Goal: Task Accomplishment & Management: Manage account settings

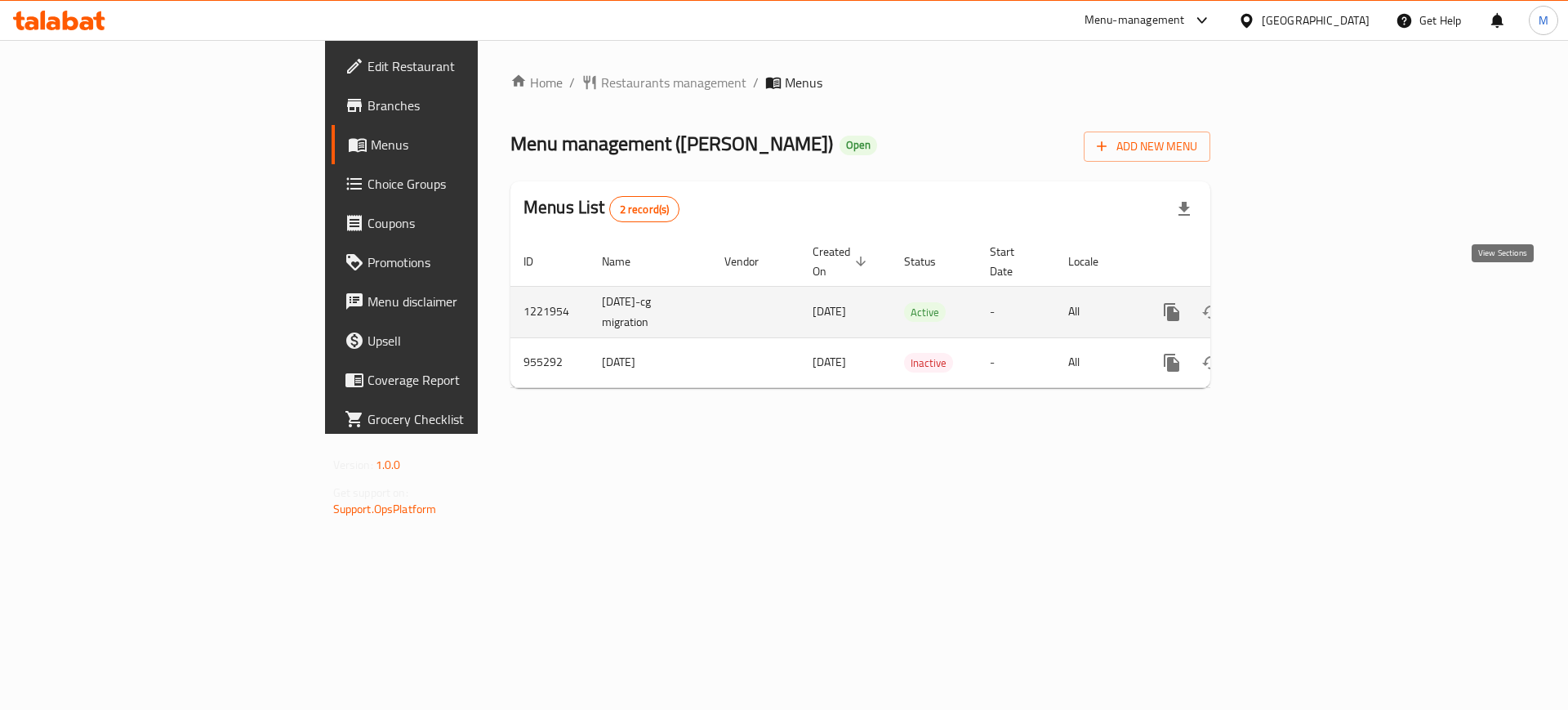
click at [1297, 305] on icon "enhanced table" at bounding box center [1288, 312] width 14 height 14
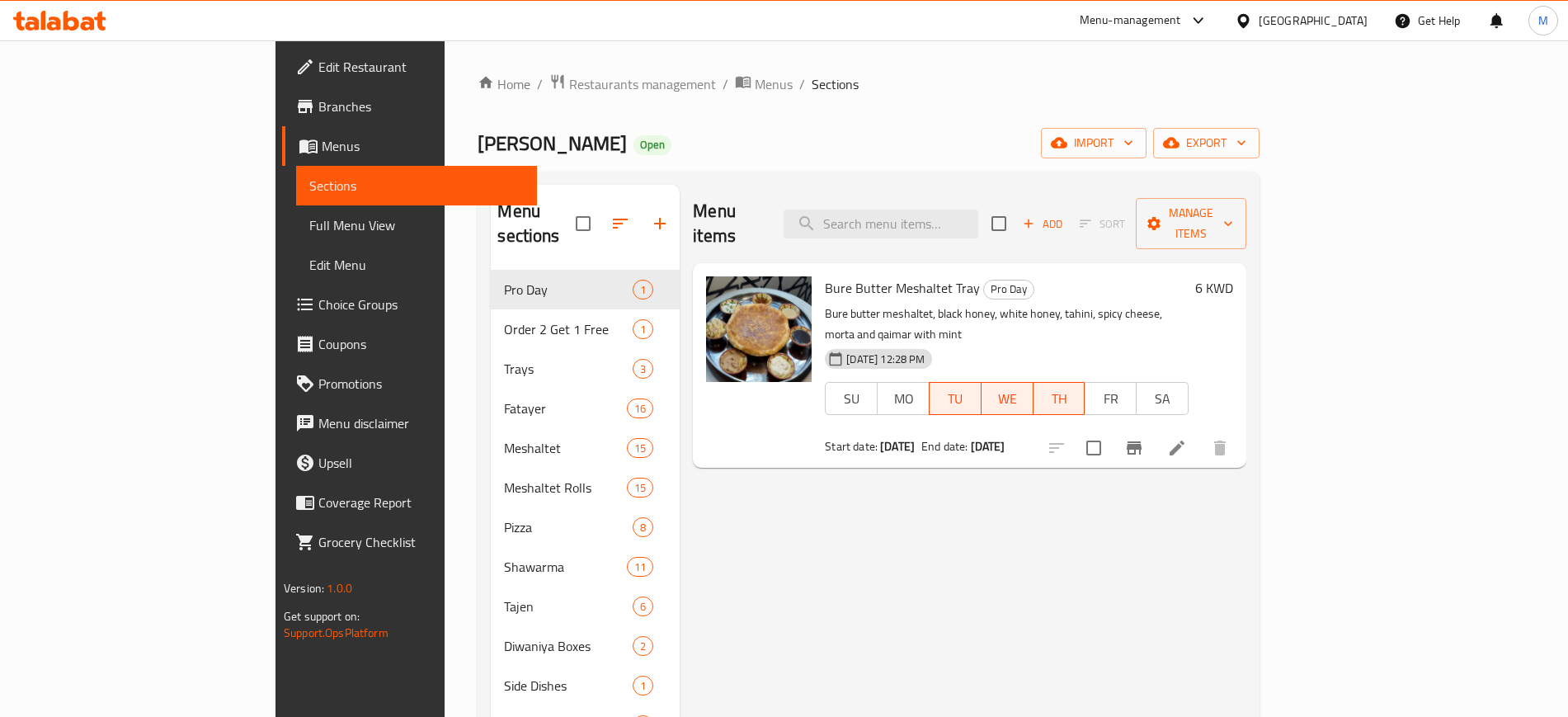
click at [819, 187] on div "Menu items Add Sort Manage items" at bounding box center [969, 224] width 553 height 79
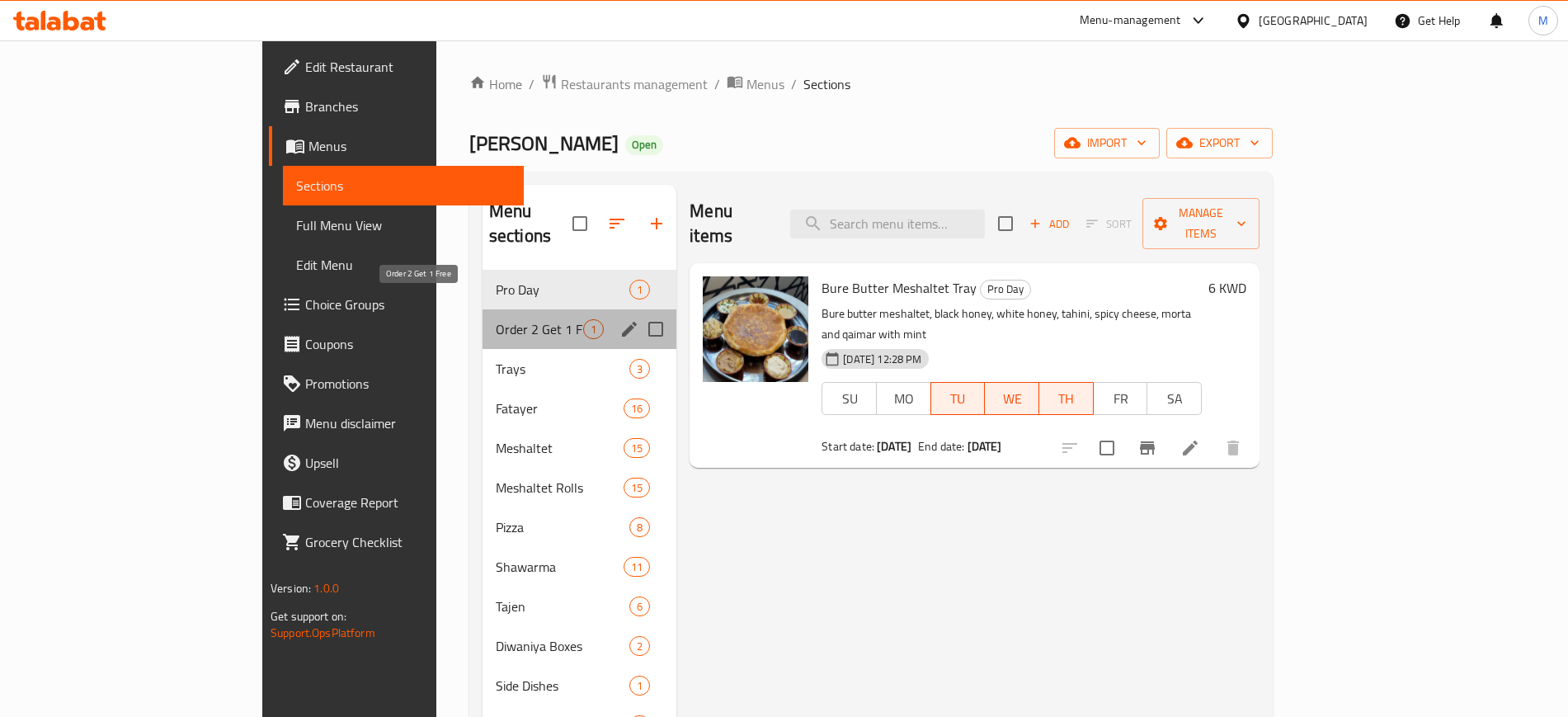
click at [495, 319] on span "Order 2 Get 1 Free" at bounding box center [539, 329] width 87 height 20
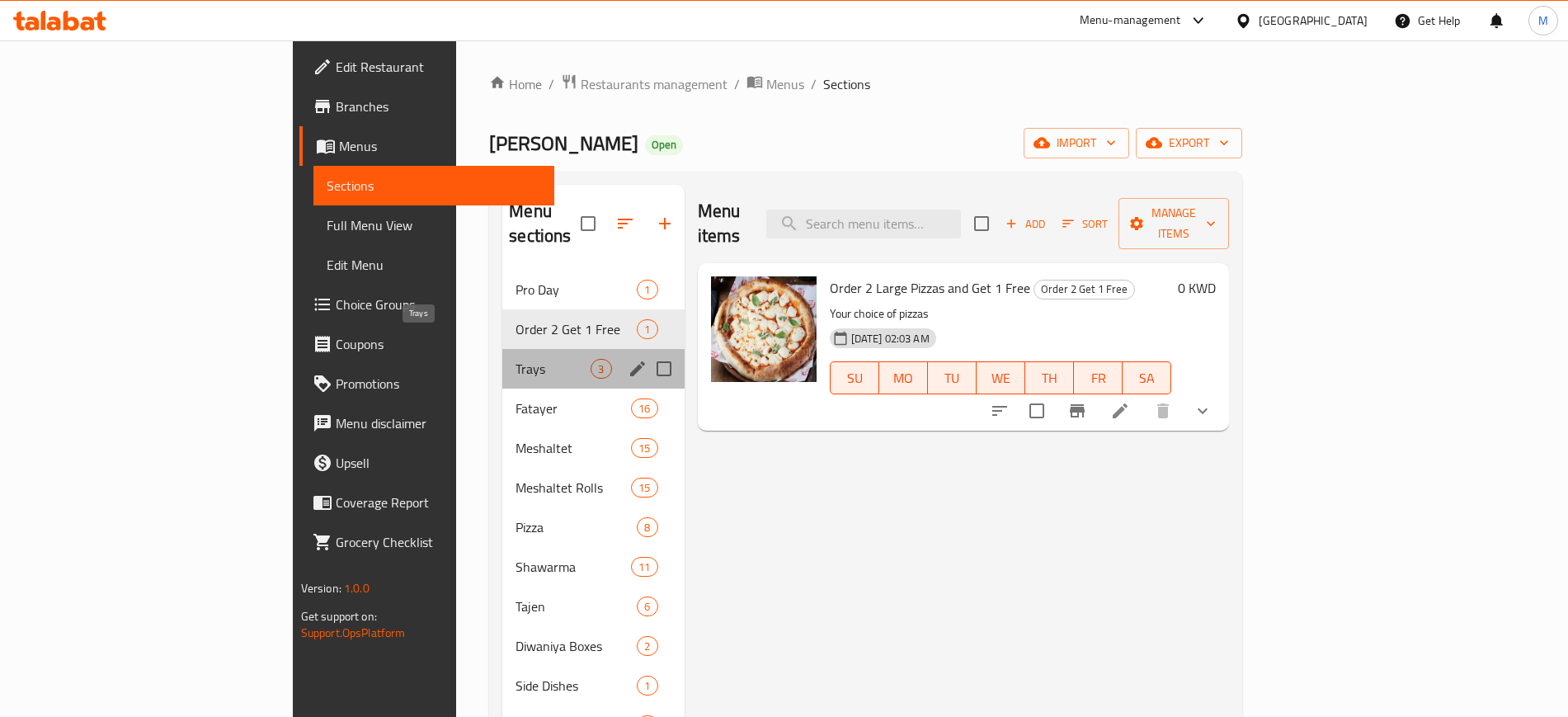
click at [515, 358] on span "Trays" at bounding box center [553, 368] width 75 height 20
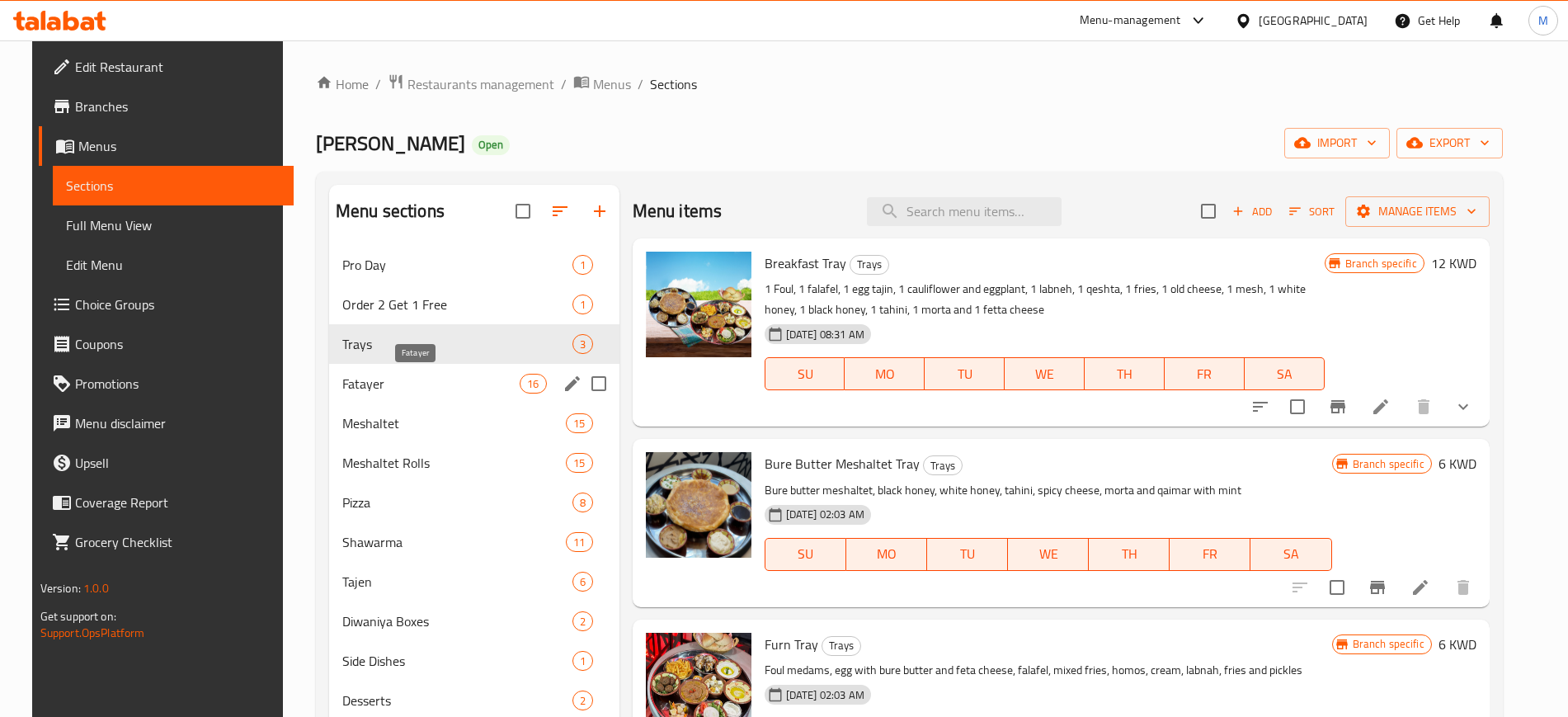
click at [411, 382] on span "Fatayer" at bounding box center [430, 383] width 177 height 20
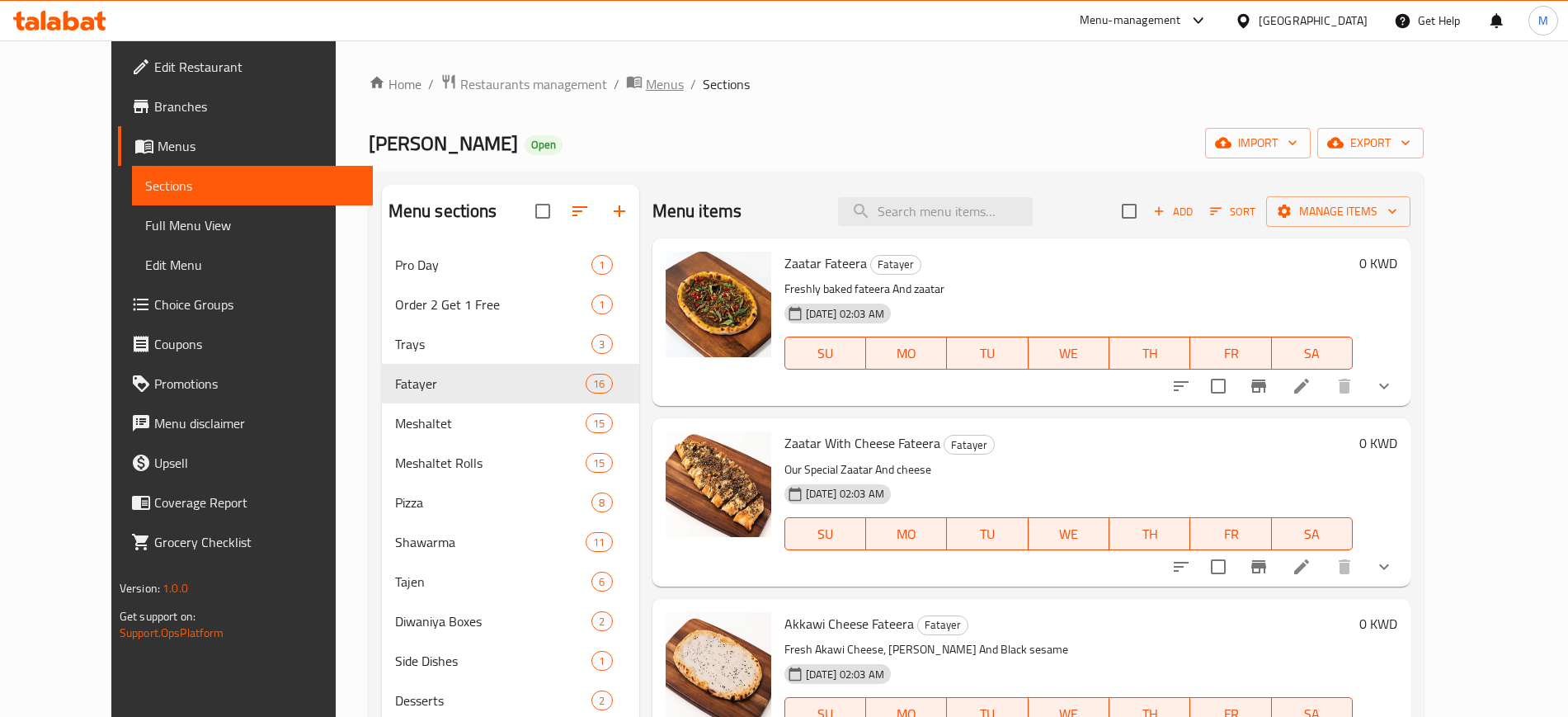
click at [646, 82] on span "Menus" at bounding box center [665, 84] width 38 height 20
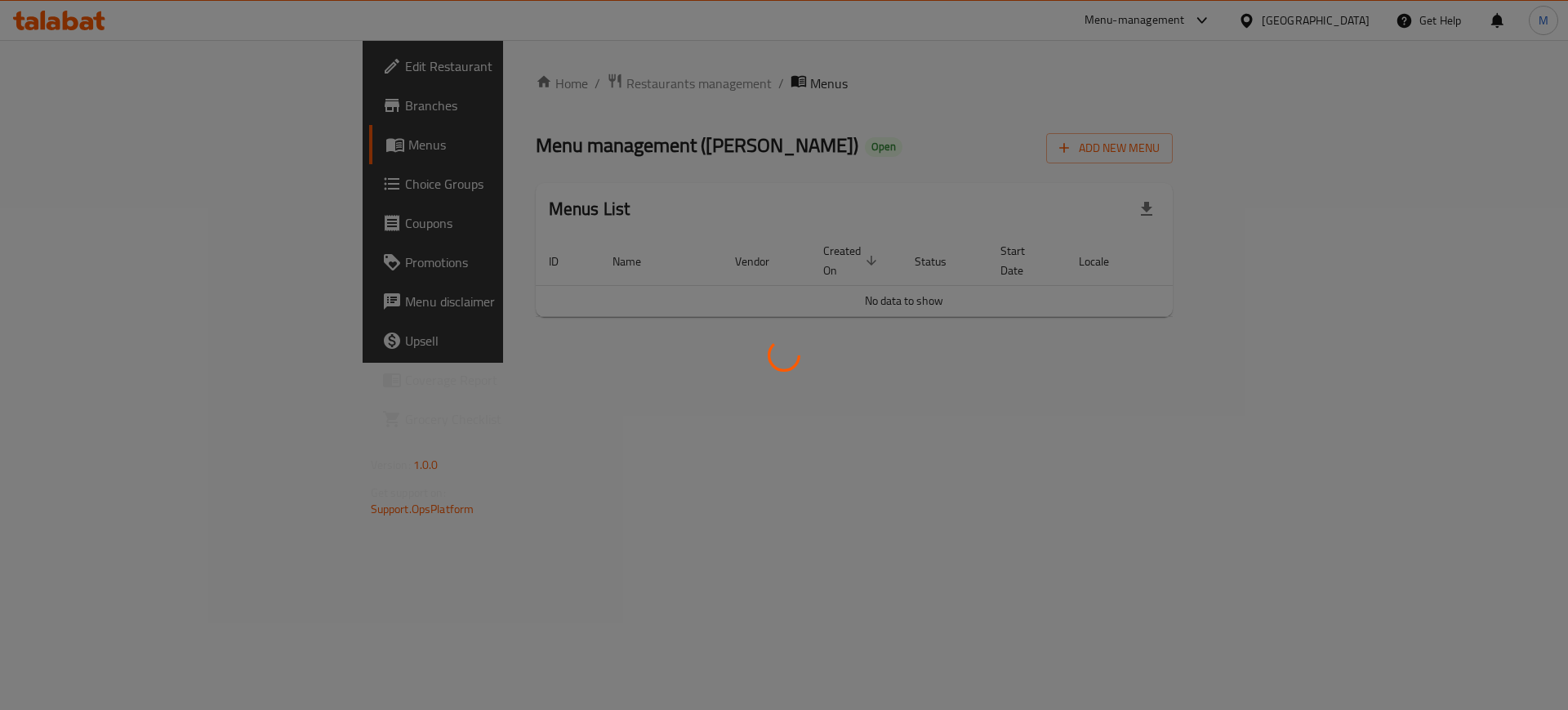
click at [440, 81] on div at bounding box center [784, 355] width 1568 height 710
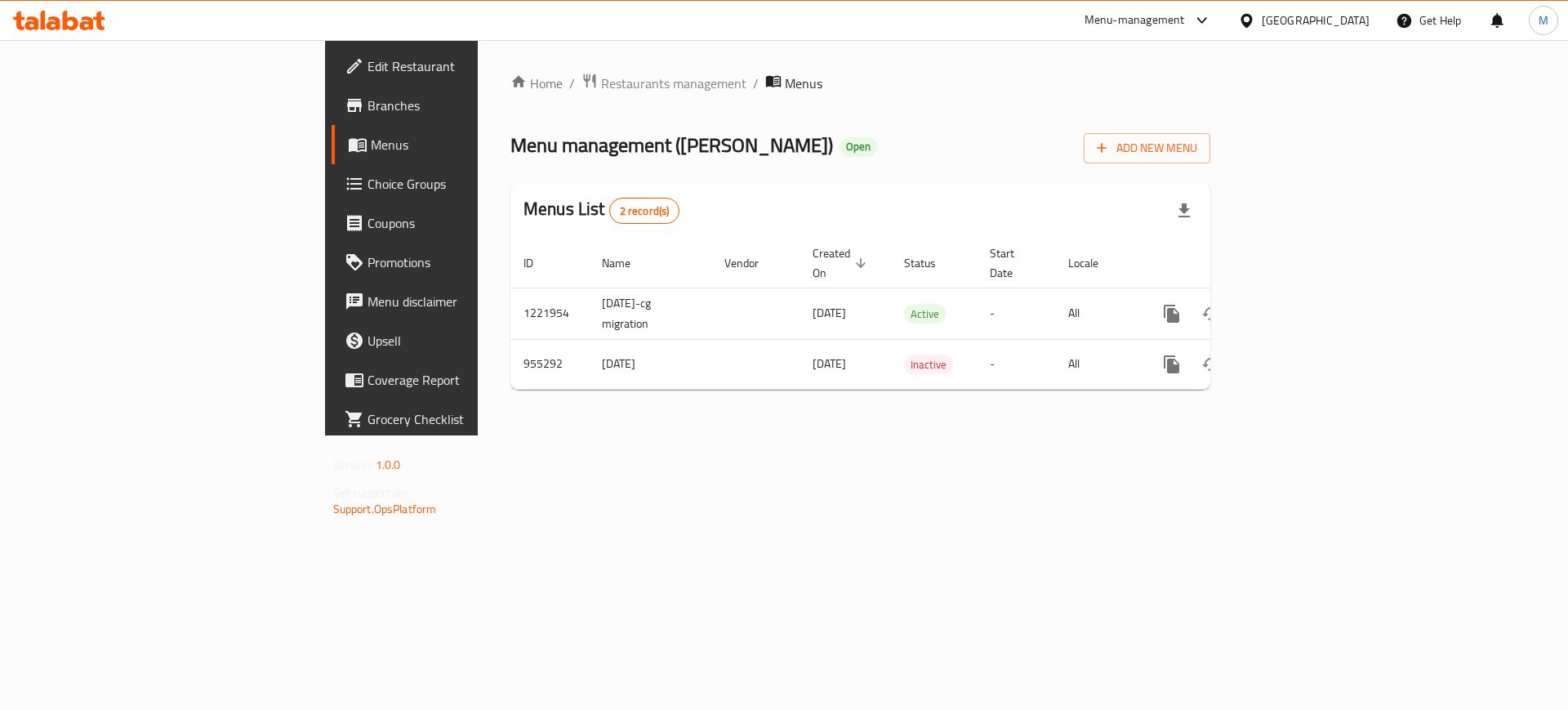
click at [601, 81] on span "Restaurants management" at bounding box center [673, 83] width 146 height 19
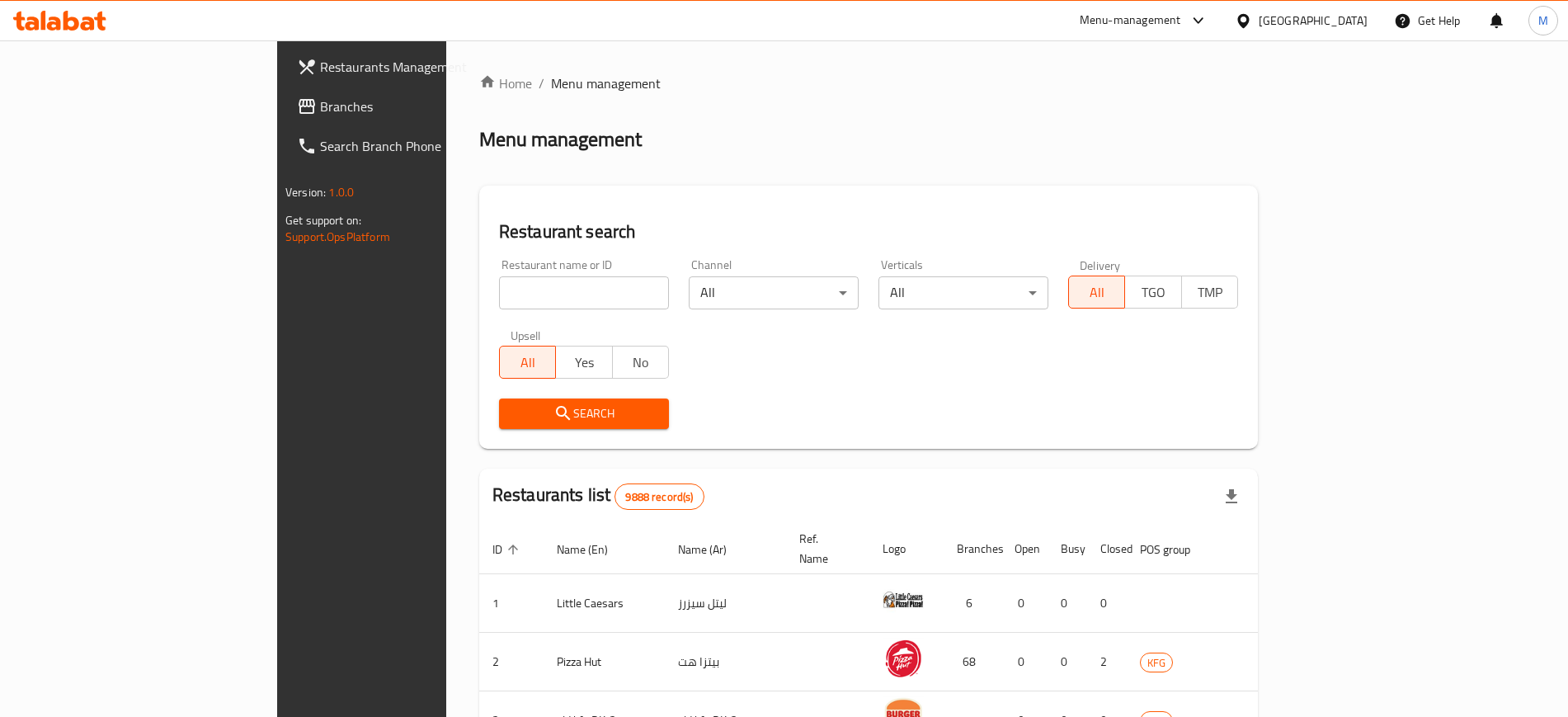
click at [499, 289] on input "search" at bounding box center [583, 293] width 170 height 33
type input "[PERSON_NAME]"
click button "Search" at bounding box center [583, 414] width 170 height 31
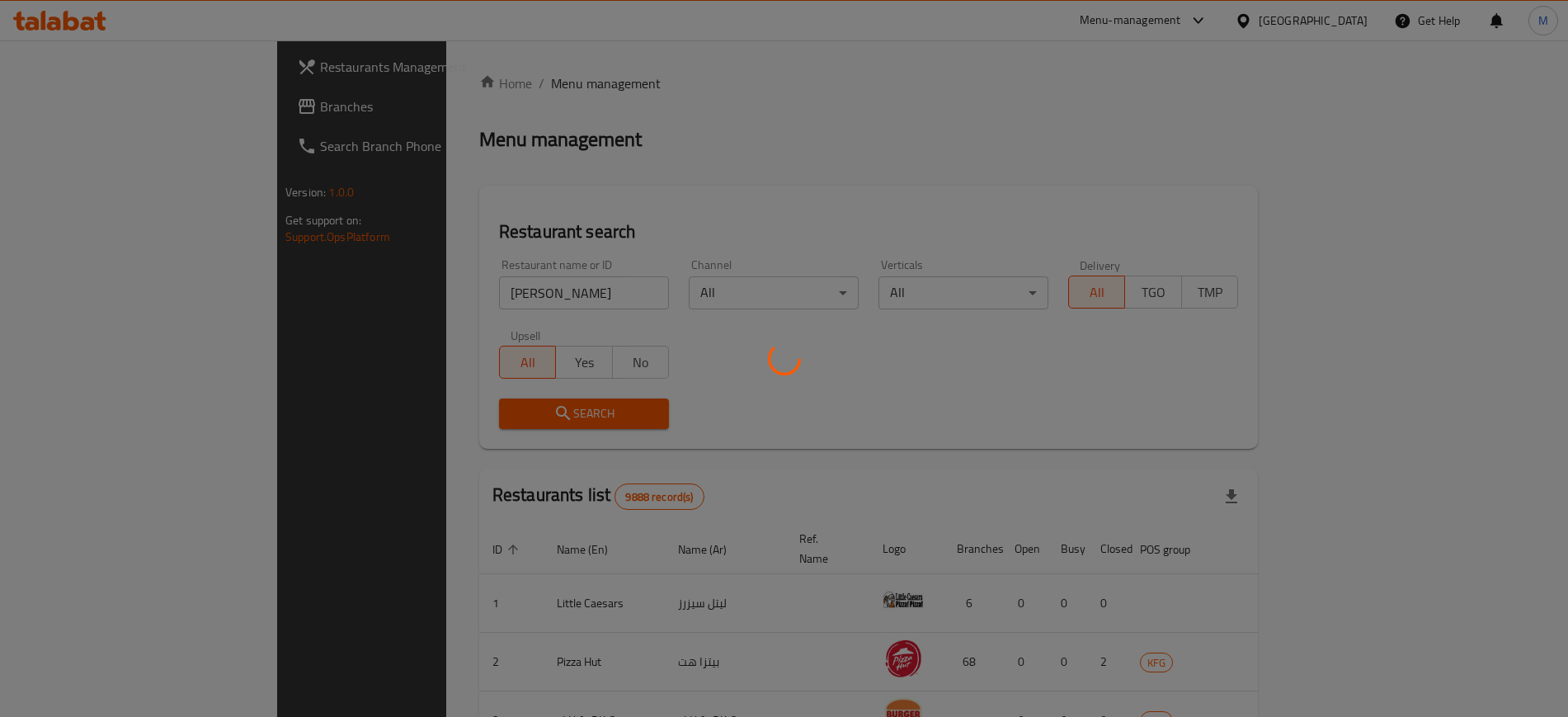
click at [1139, 386] on div at bounding box center [784, 358] width 1568 height 717
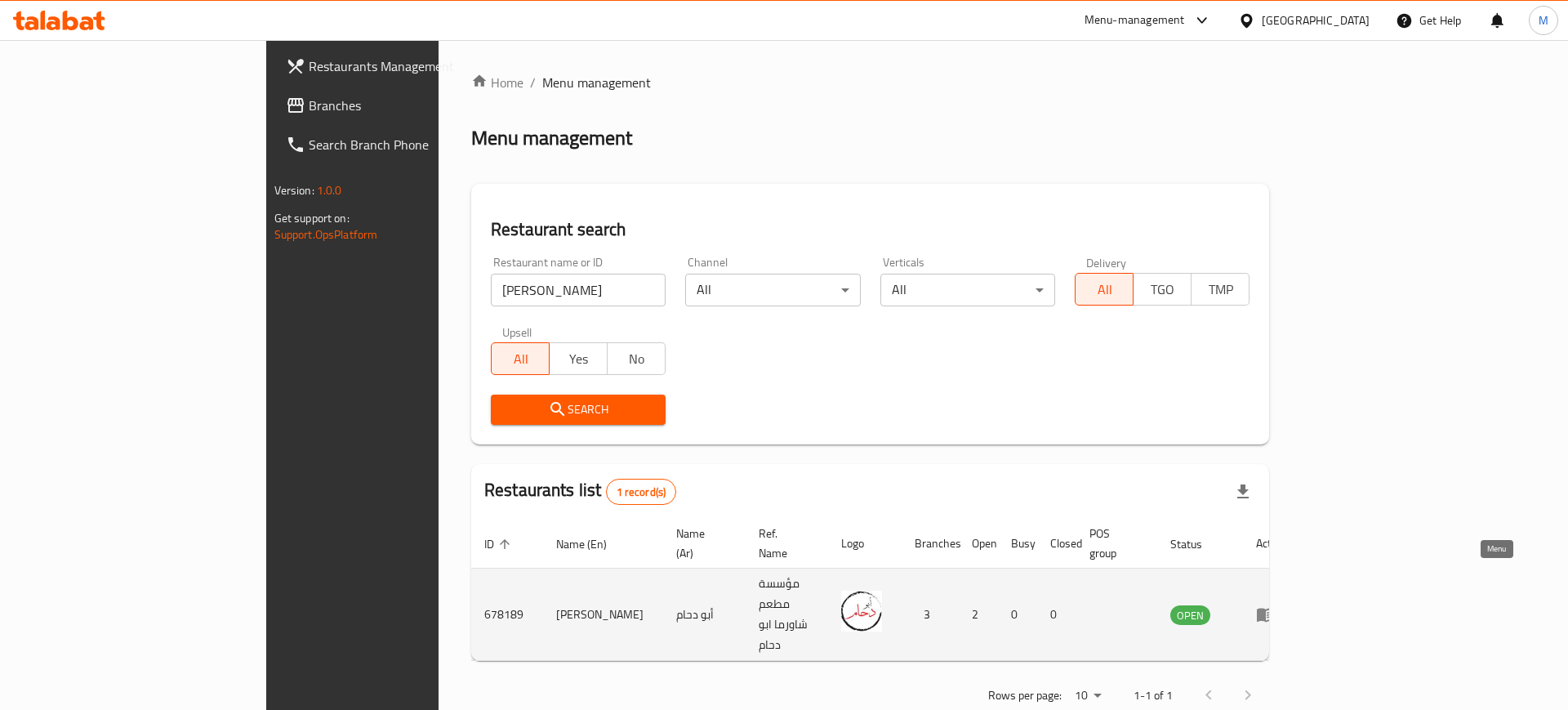
click at [1276, 604] on icon "enhanced table" at bounding box center [1266, 613] width 19 height 19
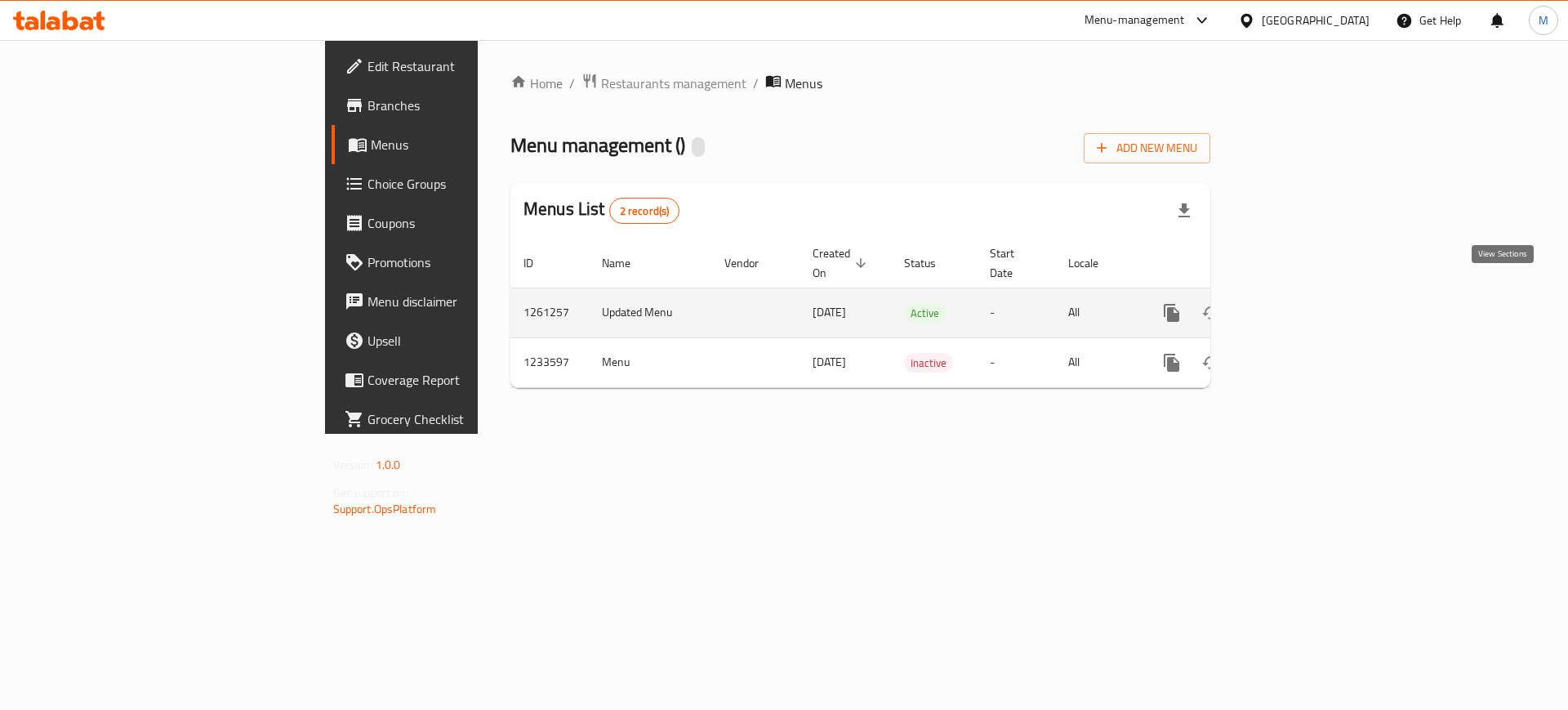
click at [1299, 303] on icon "enhanced table" at bounding box center [1289, 313] width 19 height 19
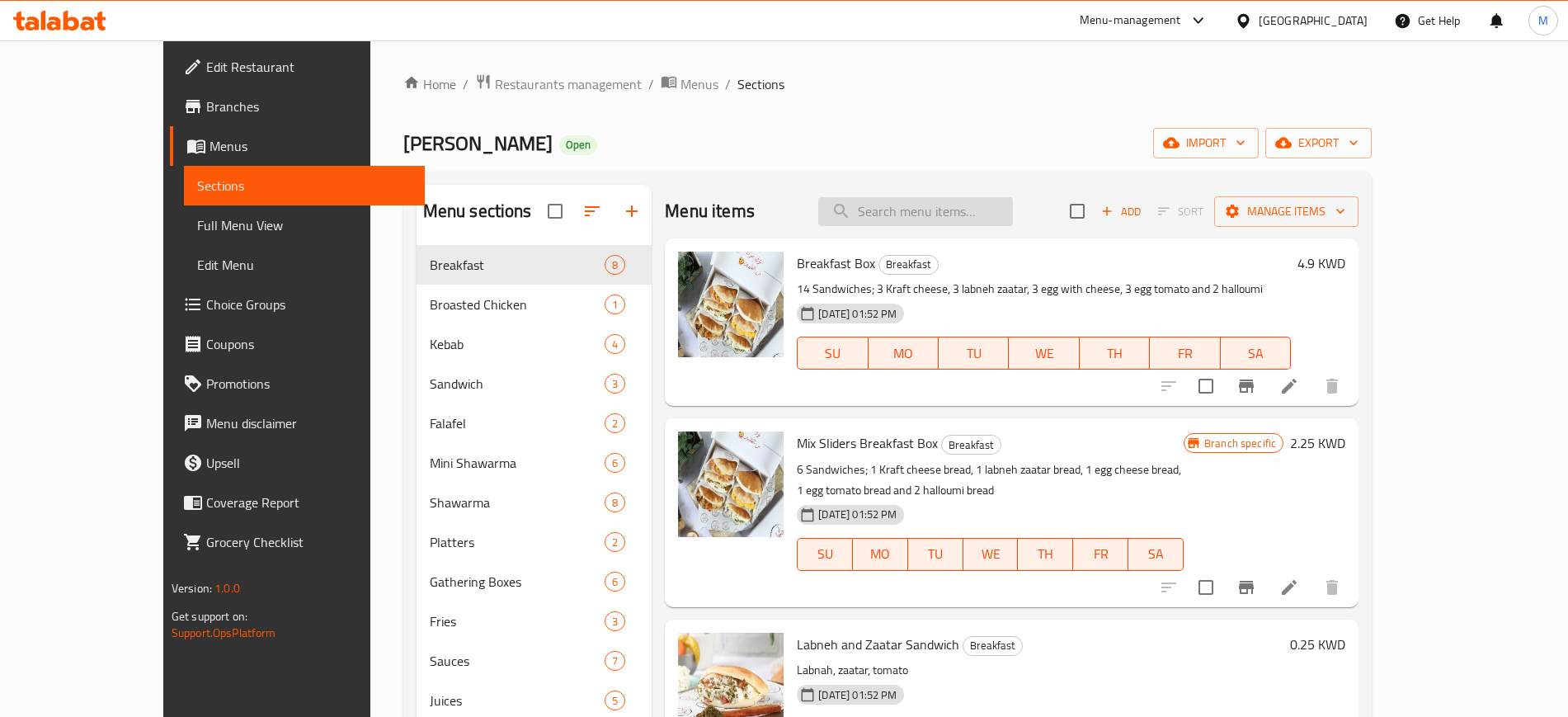
click at [954, 213] on input "search" at bounding box center [915, 211] width 195 height 29
type input "hummos"
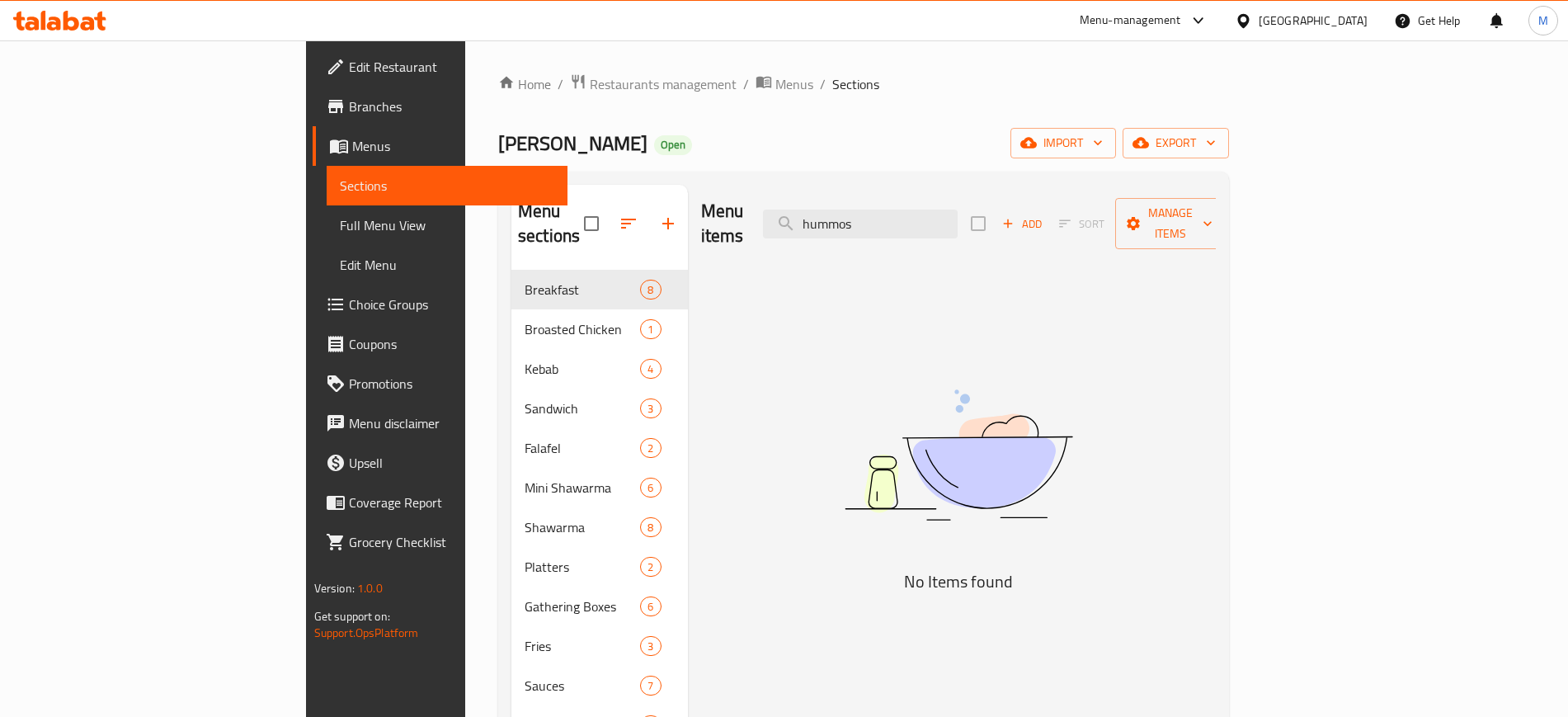
drag, startPoint x: 979, startPoint y: 219, endPoint x: 877, endPoint y: 223, distance: 102.1
click at [877, 223] on div "Menu items hummos Add Sort Manage items" at bounding box center [958, 224] width 515 height 79
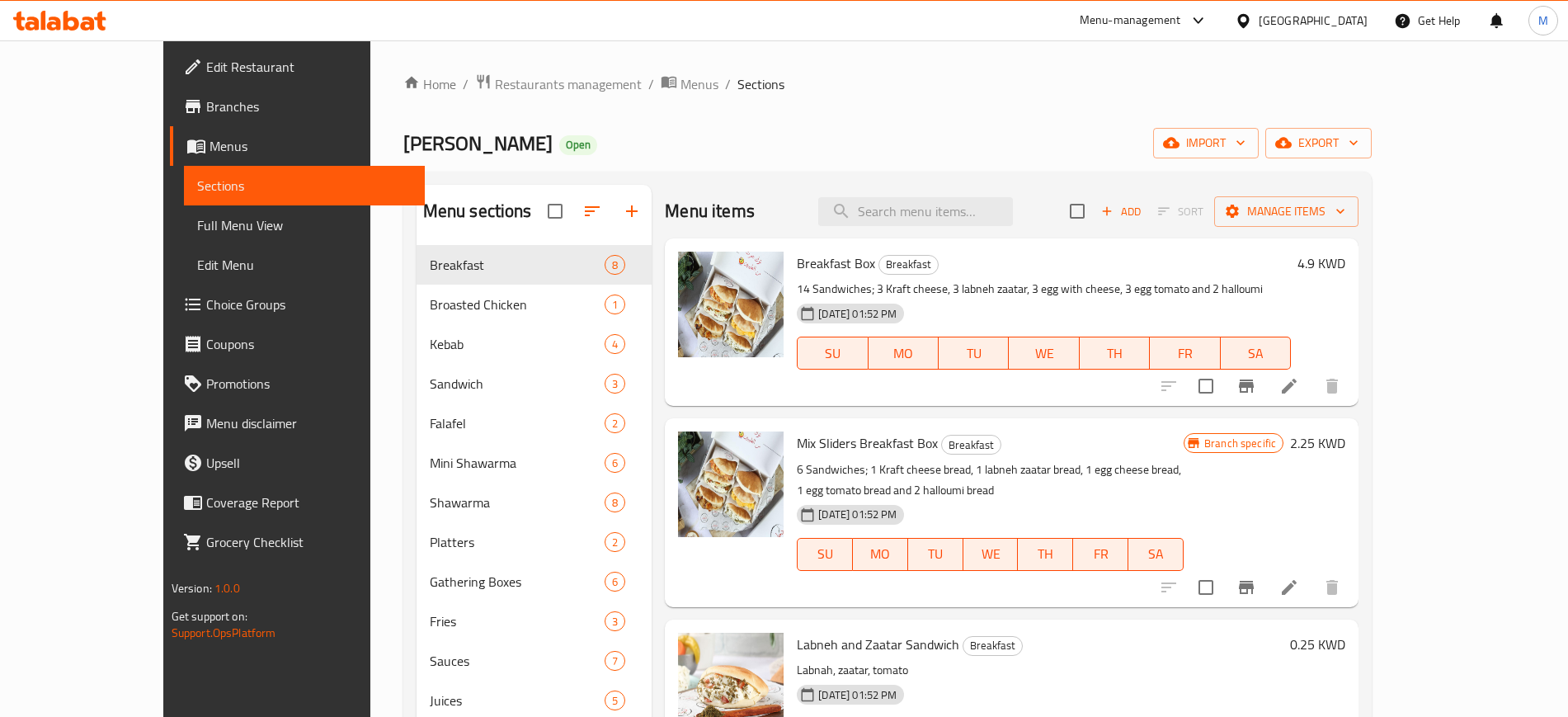
click at [1042, 86] on ol "Home / Restaurants management / Menus / Sections" at bounding box center [887, 84] width 969 height 21
click at [1143, 219] on span "Add" at bounding box center [1121, 211] width 44 height 19
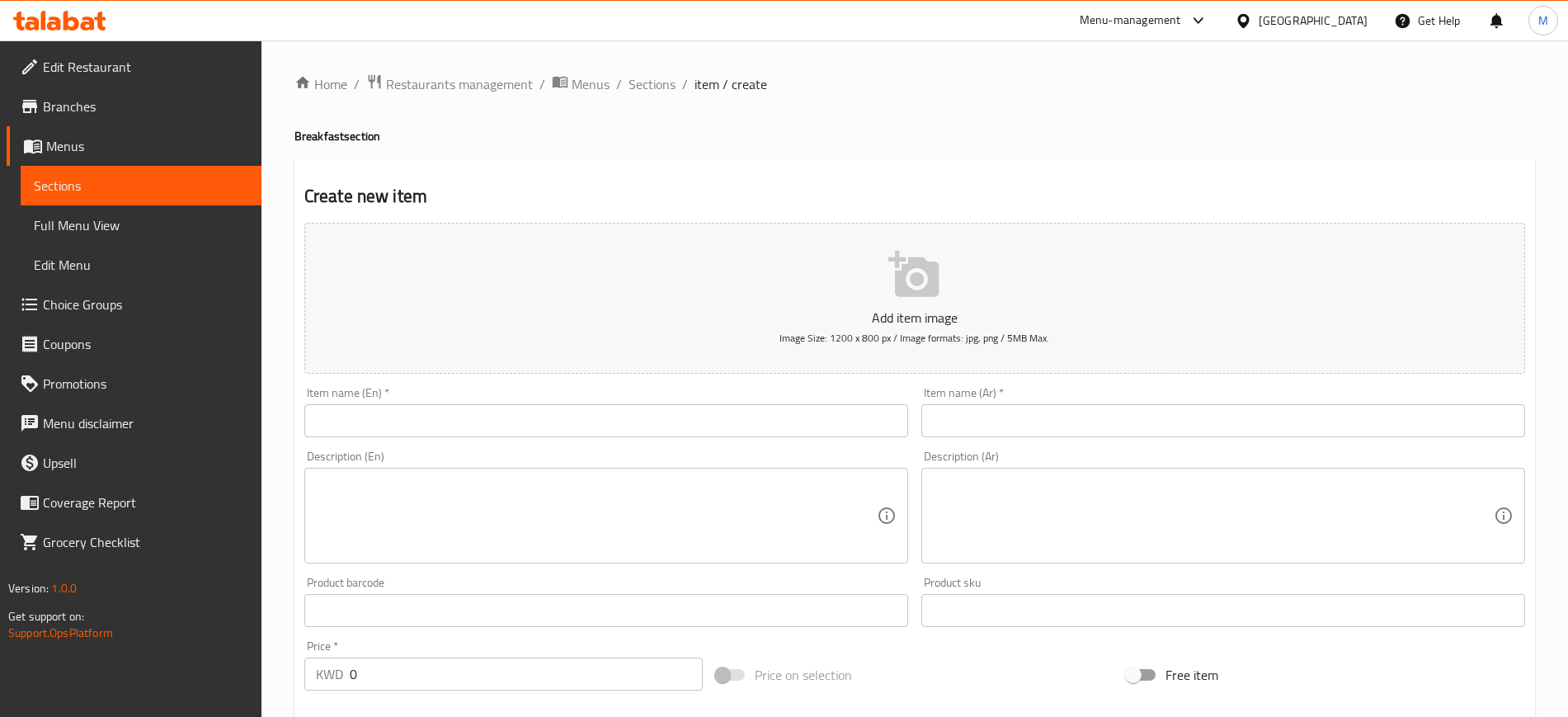
click at [476, 417] on div "Home / Restaurants management / Menus / Sections / item / create Breakfast sect…" at bounding box center [914, 603] width 1240 height 1059
click at [476, 417] on input "text" at bounding box center [606, 420] width 604 height 33
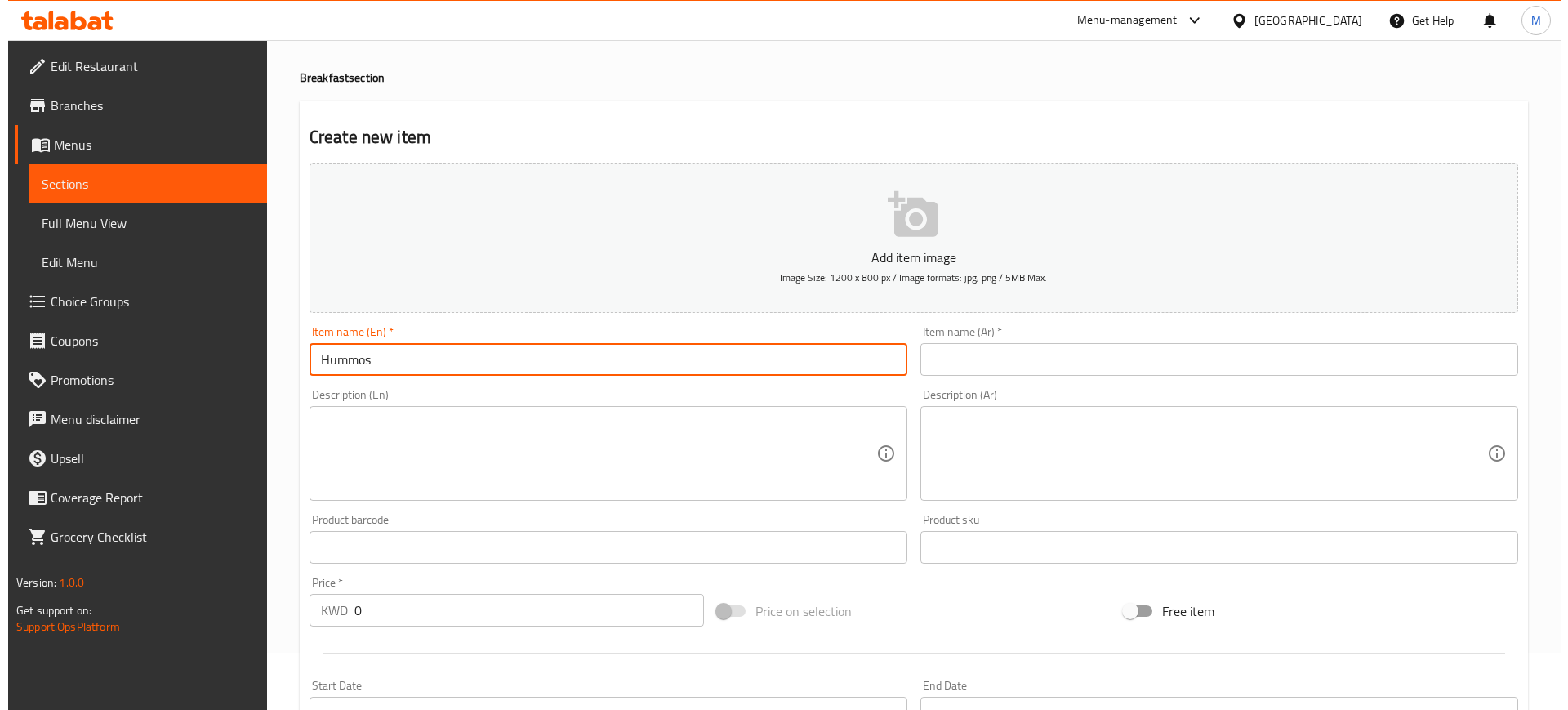
scroll to position [306, 0]
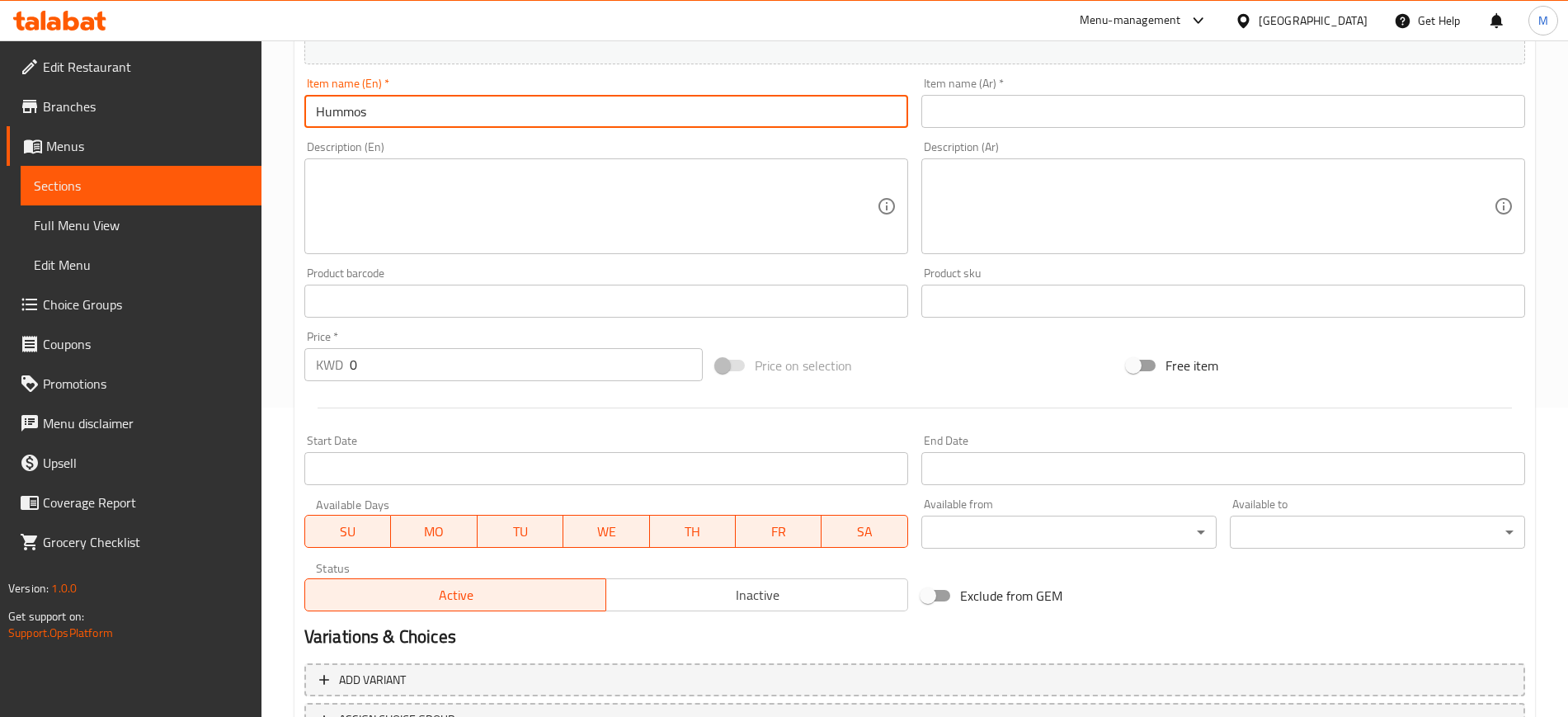
type input "Hummos"
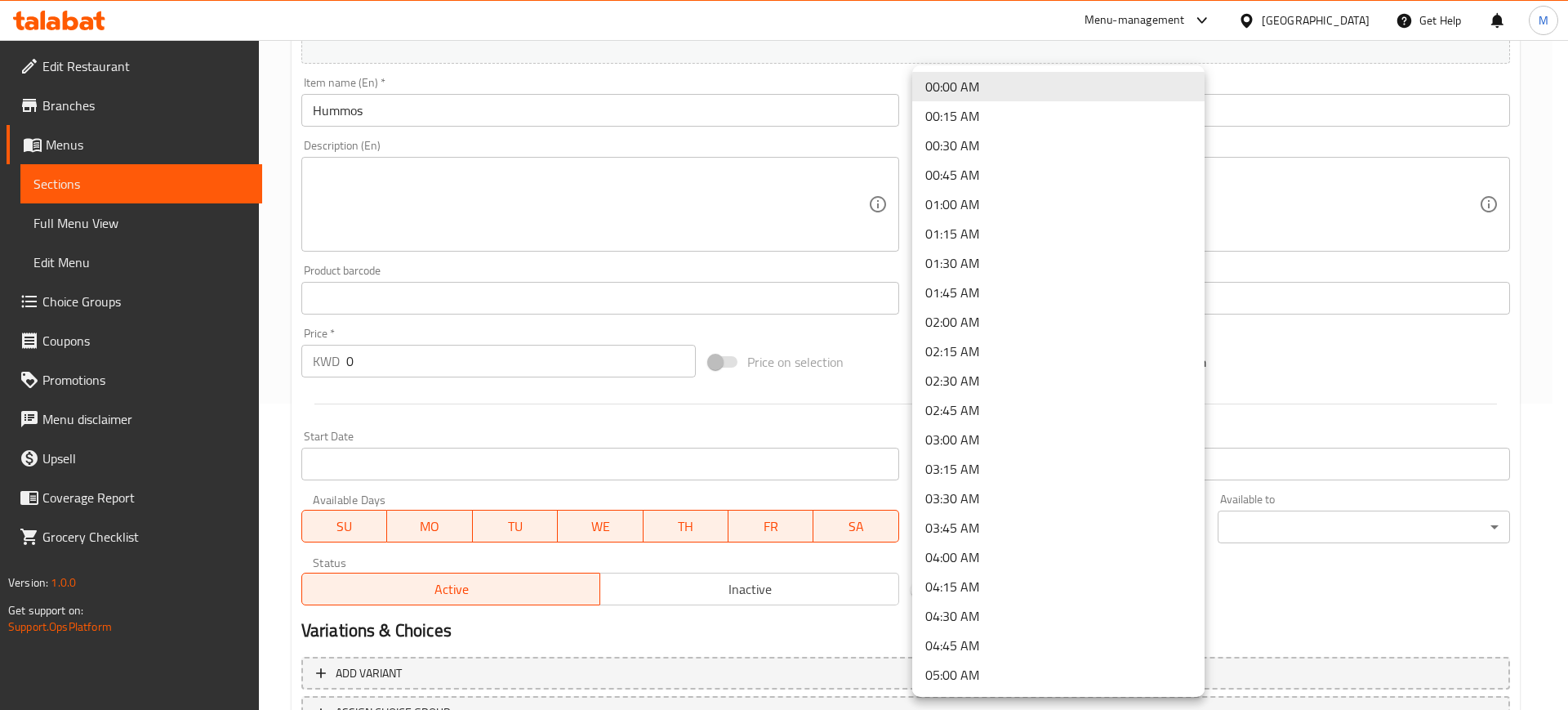
click at [993, 403] on body "​ Menu-management [GEOGRAPHIC_DATA] Get Help M Edit Restaurant Branches Menus S…" at bounding box center [784, 69] width 1568 height 669
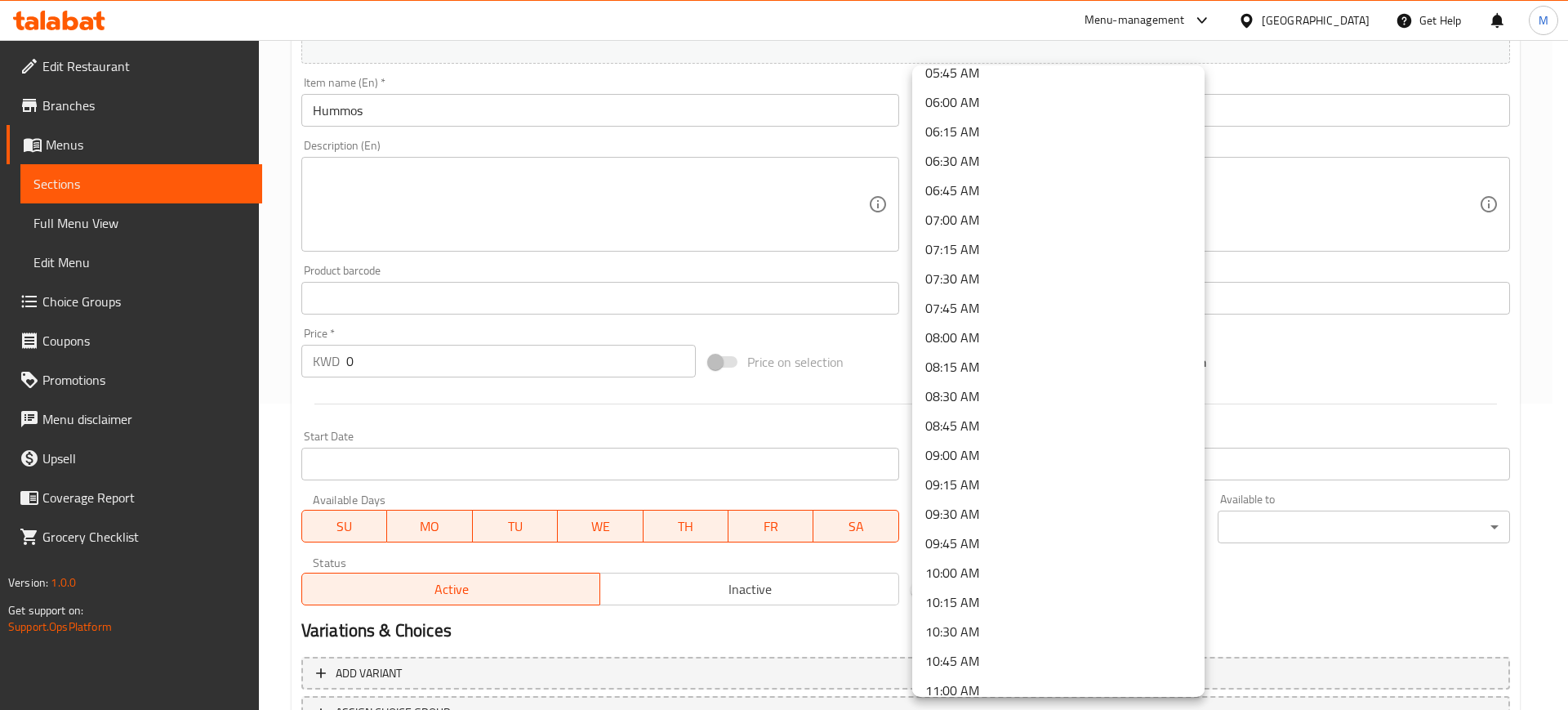
scroll to position [294, 0]
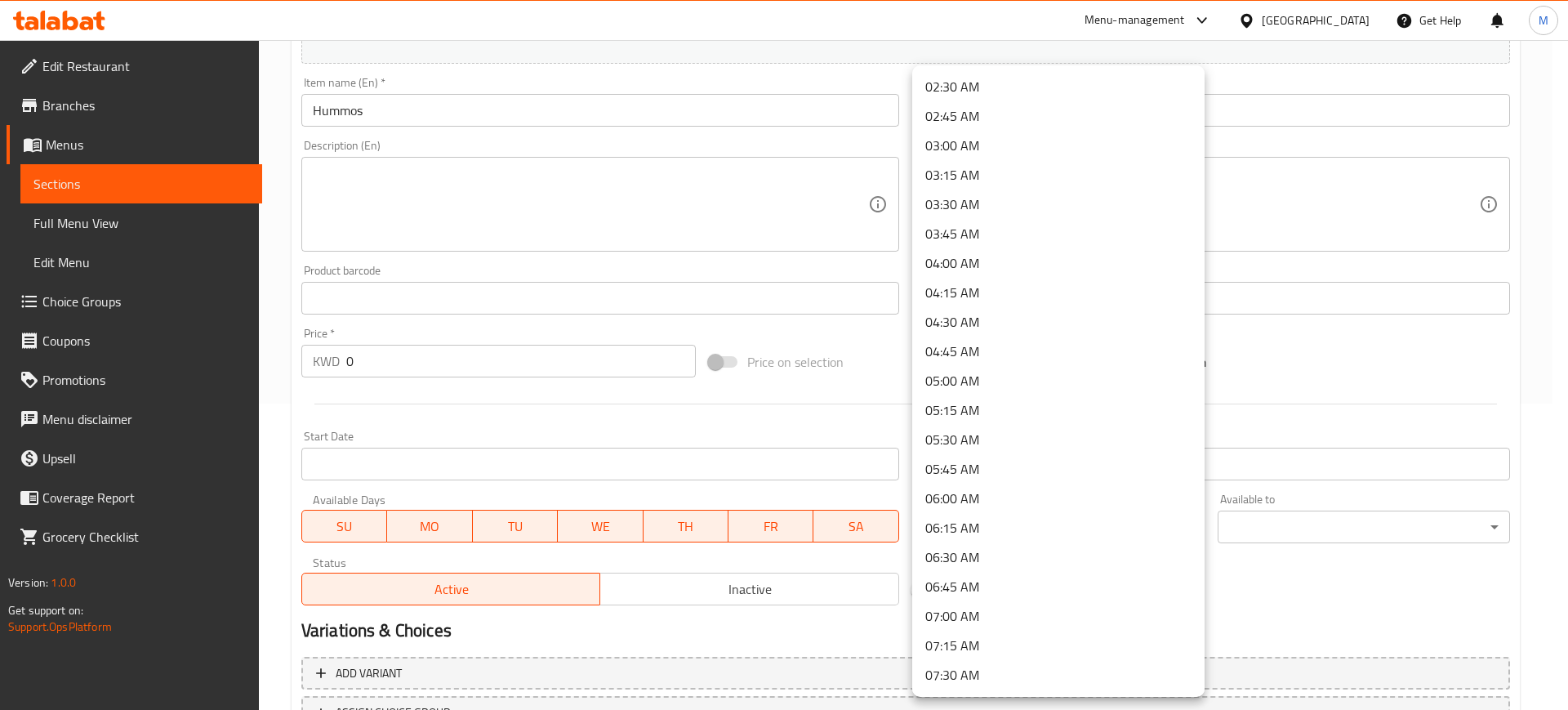
click at [977, 266] on li "04:00 AM" at bounding box center [1058, 263] width 292 height 30
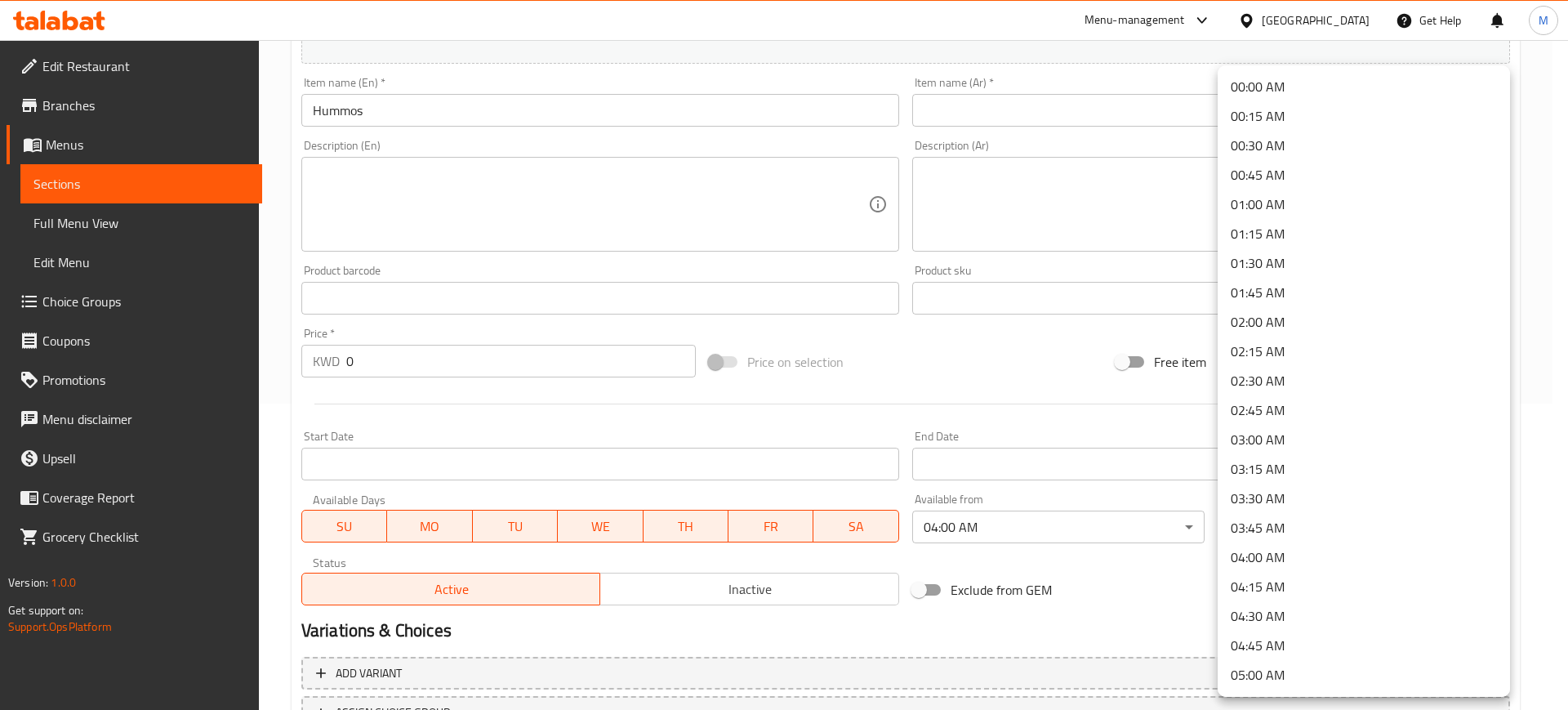
click at [1304, 403] on body "​ Menu-management [GEOGRAPHIC_DATA] Get Help M Edit Restaurant Branches Menus S…" at bounding box center [784, 69] width 1568 height 669
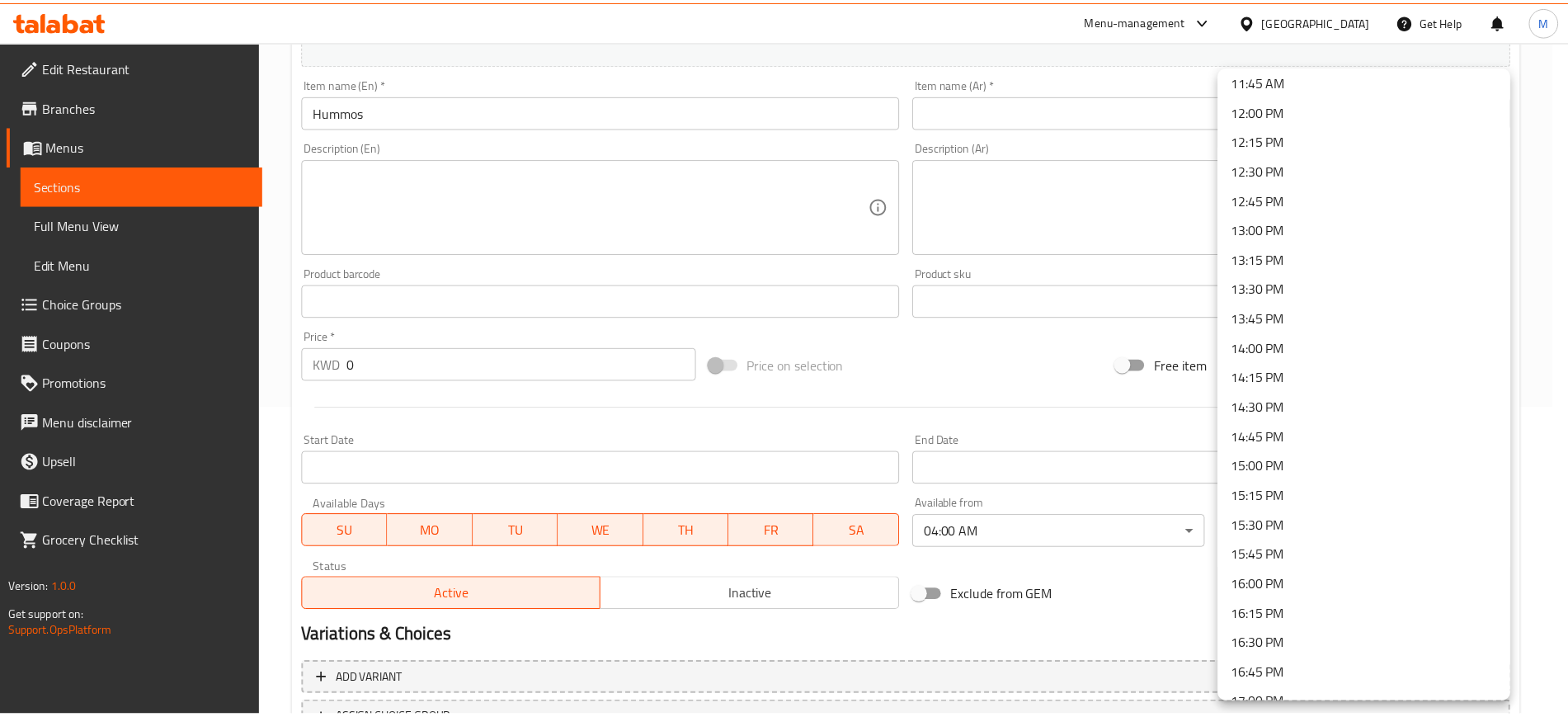
scroll to position [1237, 0]
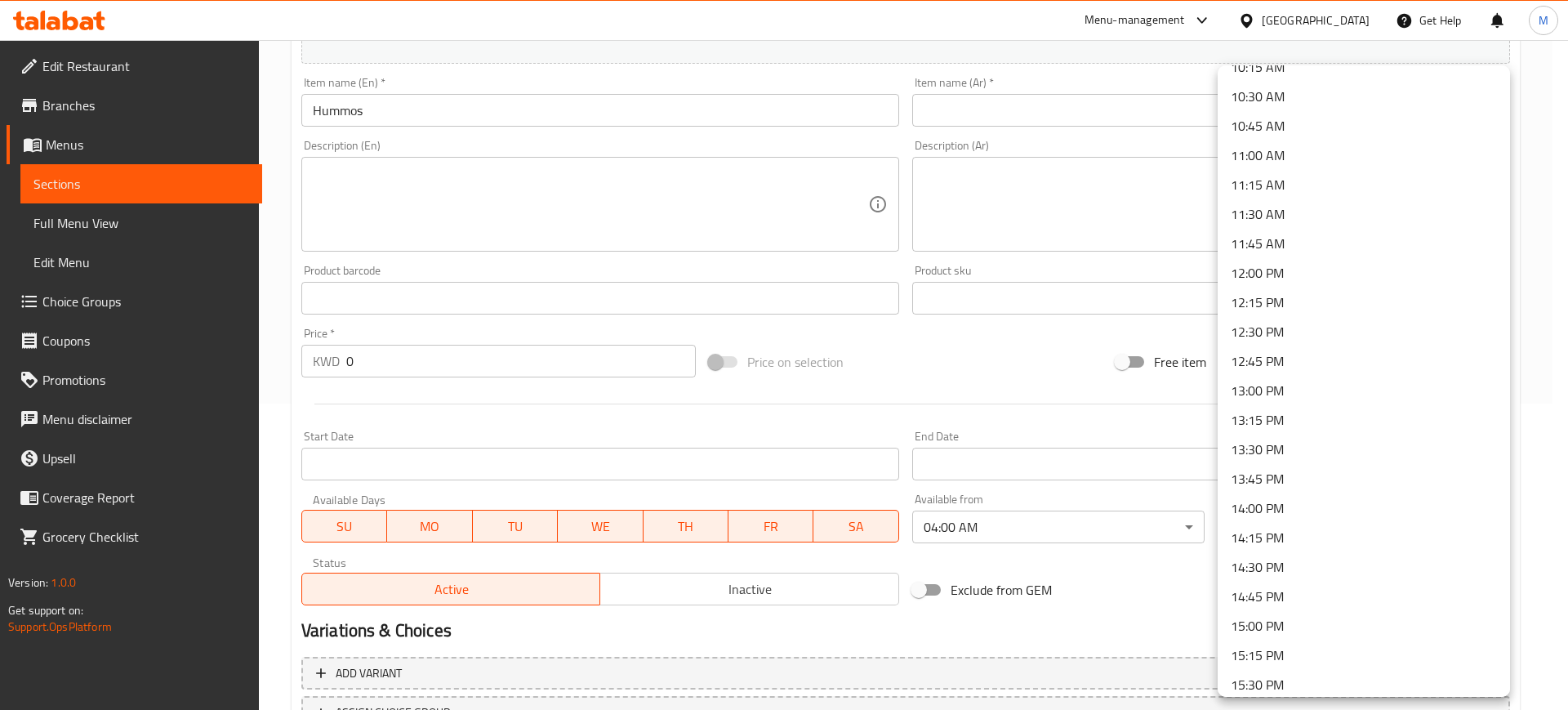
click at [1288, 493] on li "14:00 PM" at bounding box center [1363, 508] width 292 height 30
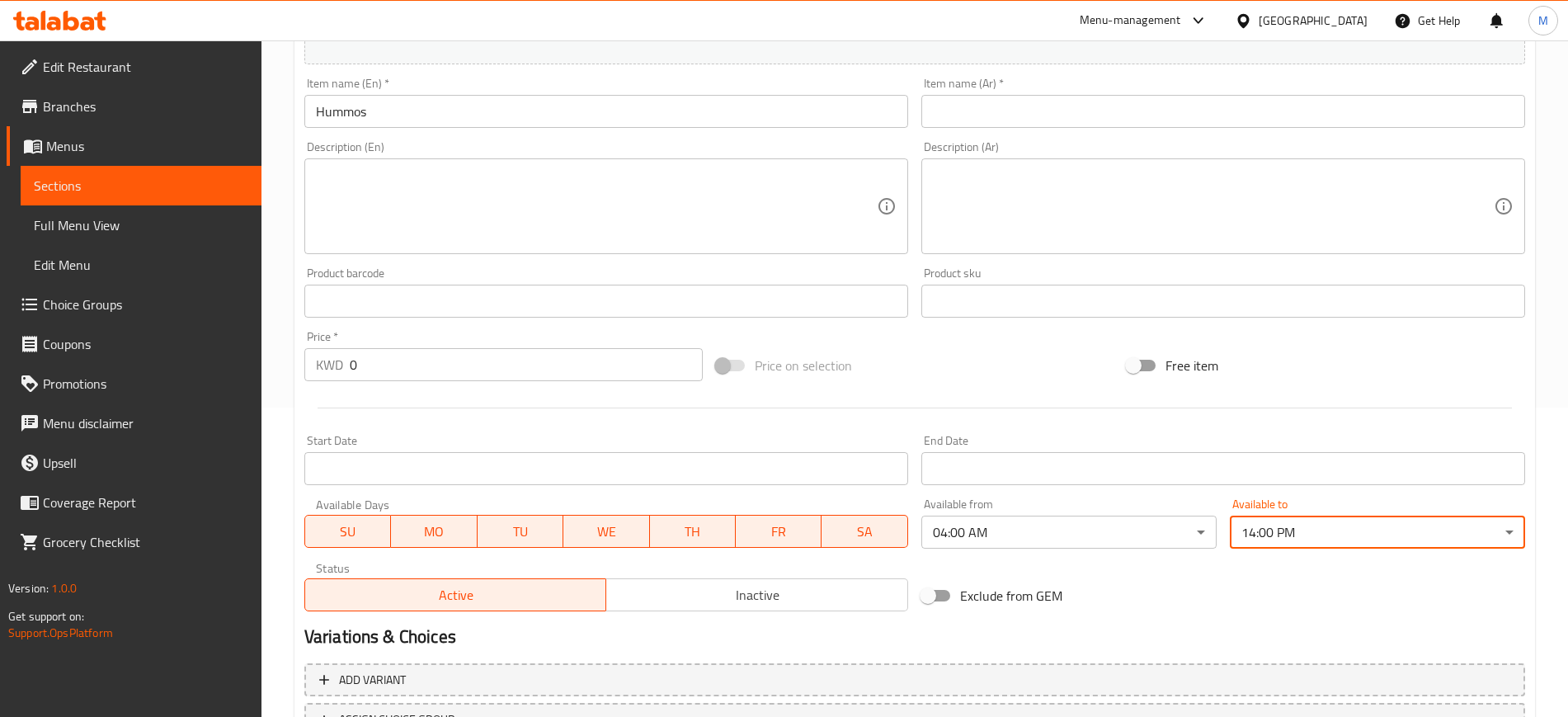
click at [1325, 609] on div "Exclude from GEM" at bounding box center [1120, 596] width 411 height 44
click at [1082, 112] on input "text" at bounding box center [1223, 111] width 604 height 33
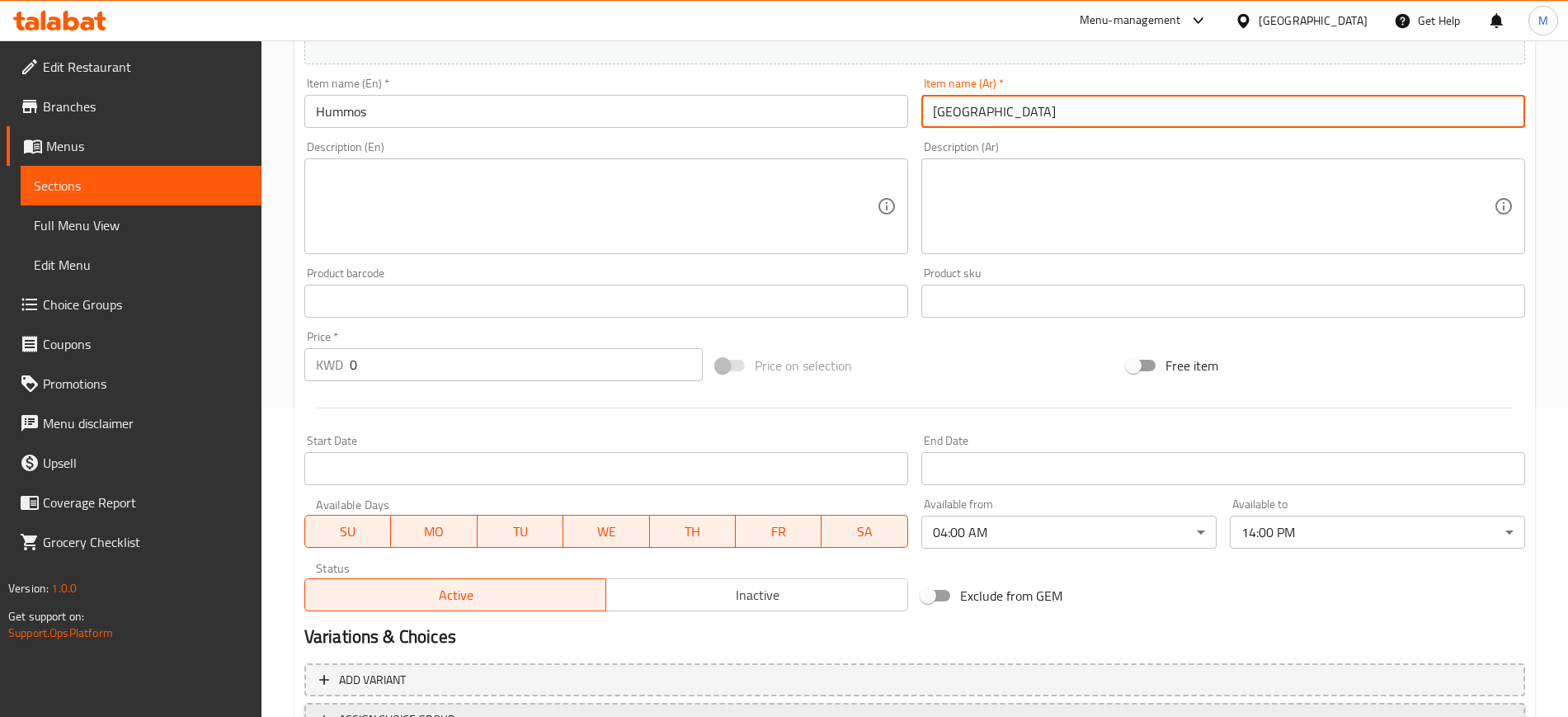
type input "[GEOGRAPHIC_DATA]"
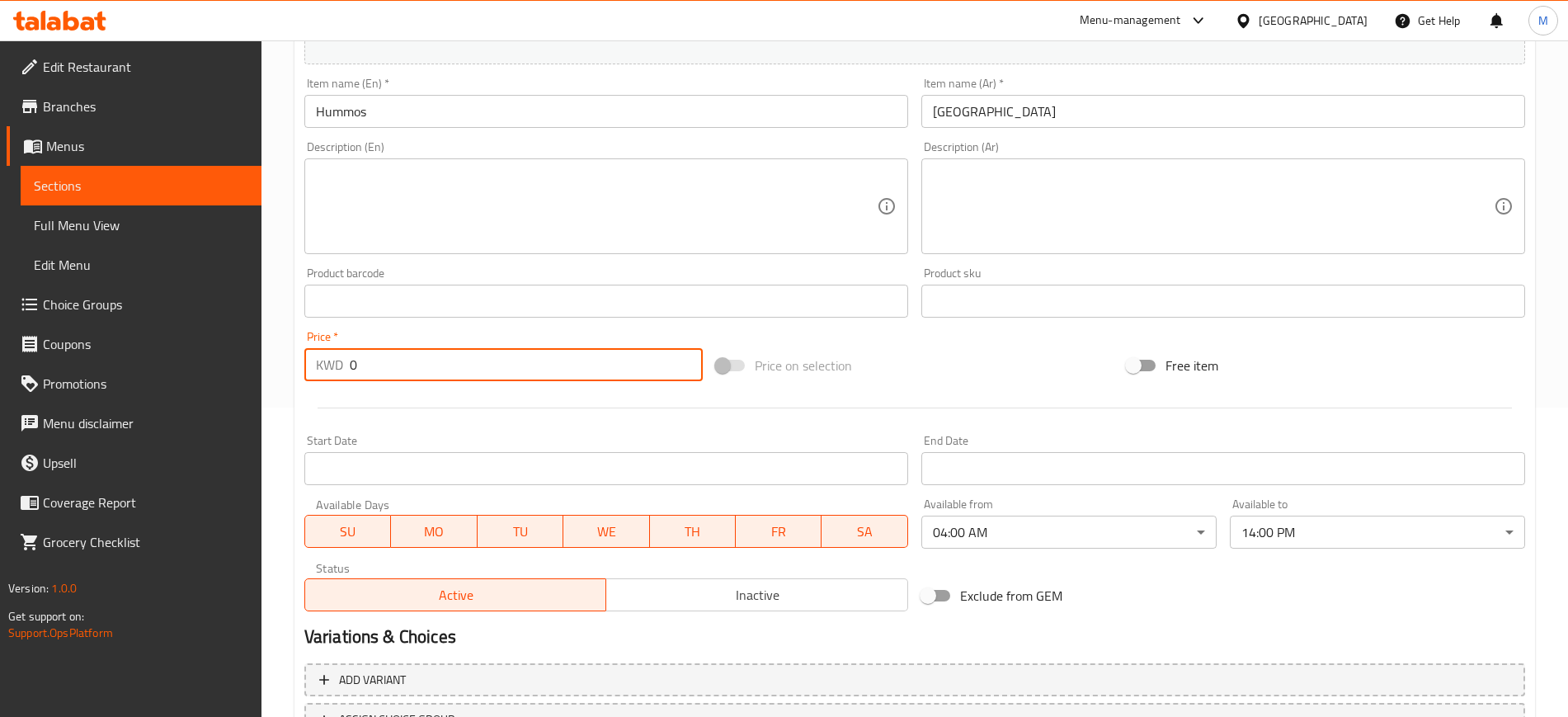
drag, startPoint x: 383, startPoint y: 362, endPoint x: 311, endPoint y: 363, distance: 72.0
click at [311, 363] on div "KWD 0 Price *" at bounding box center [504, 364] width 399 height 33
type input "1.1"
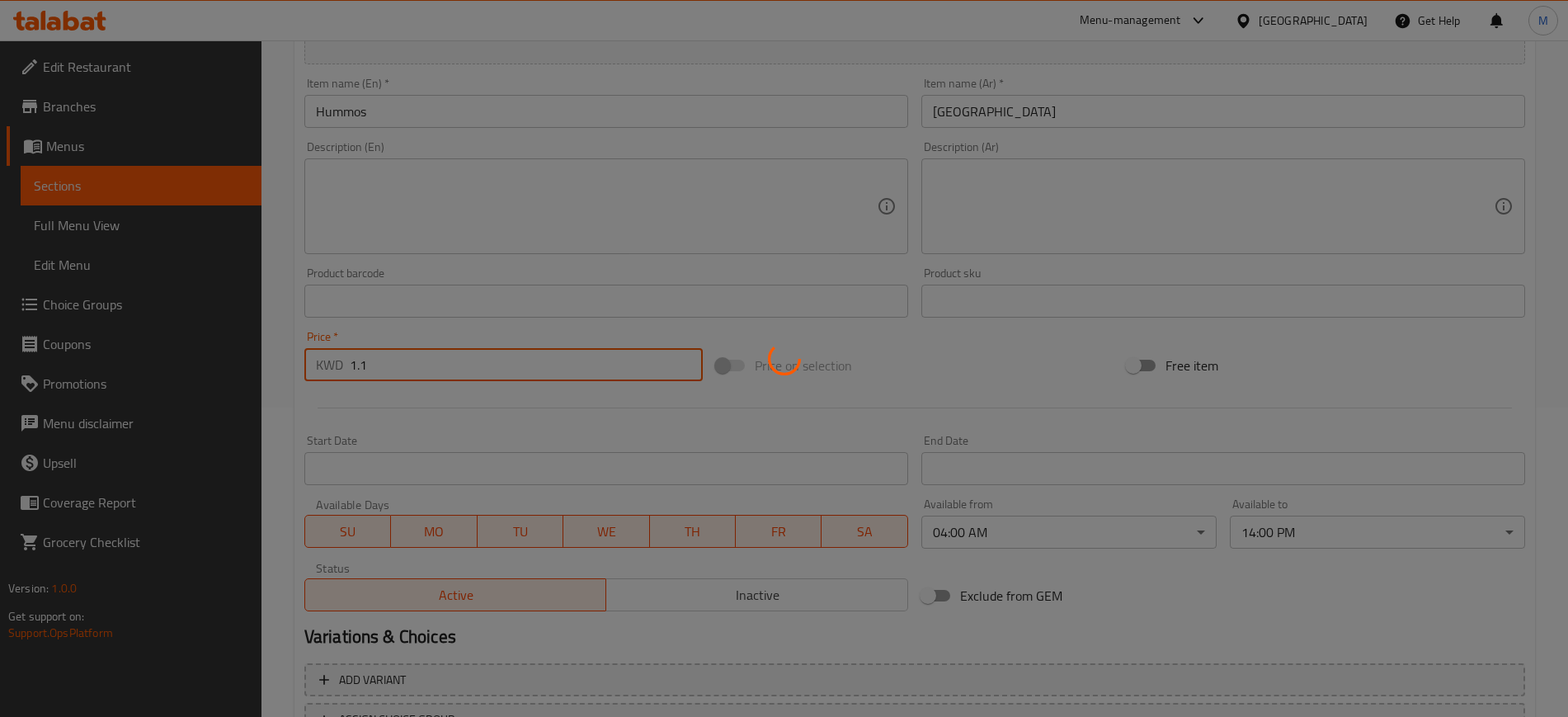
type input "0"
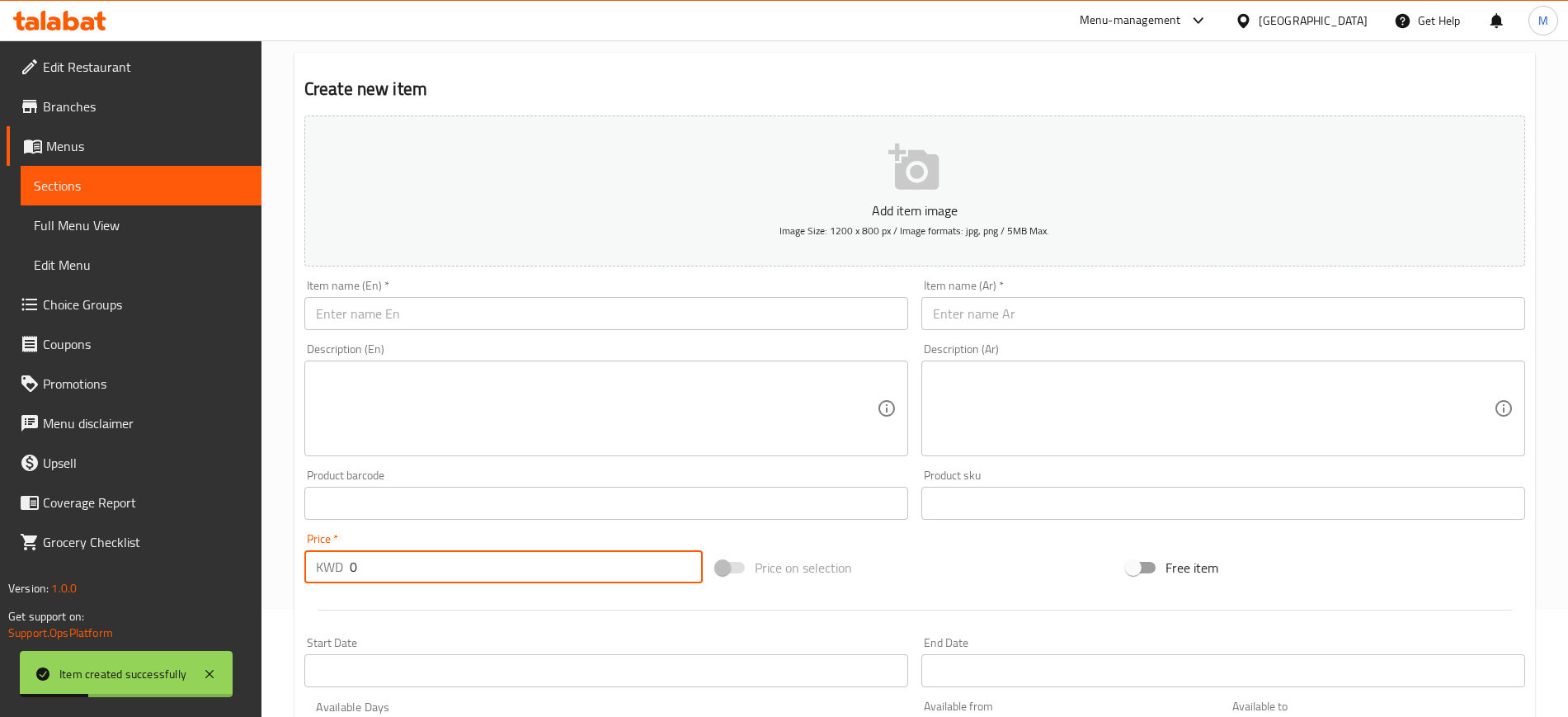
scroll to position [0, 0]
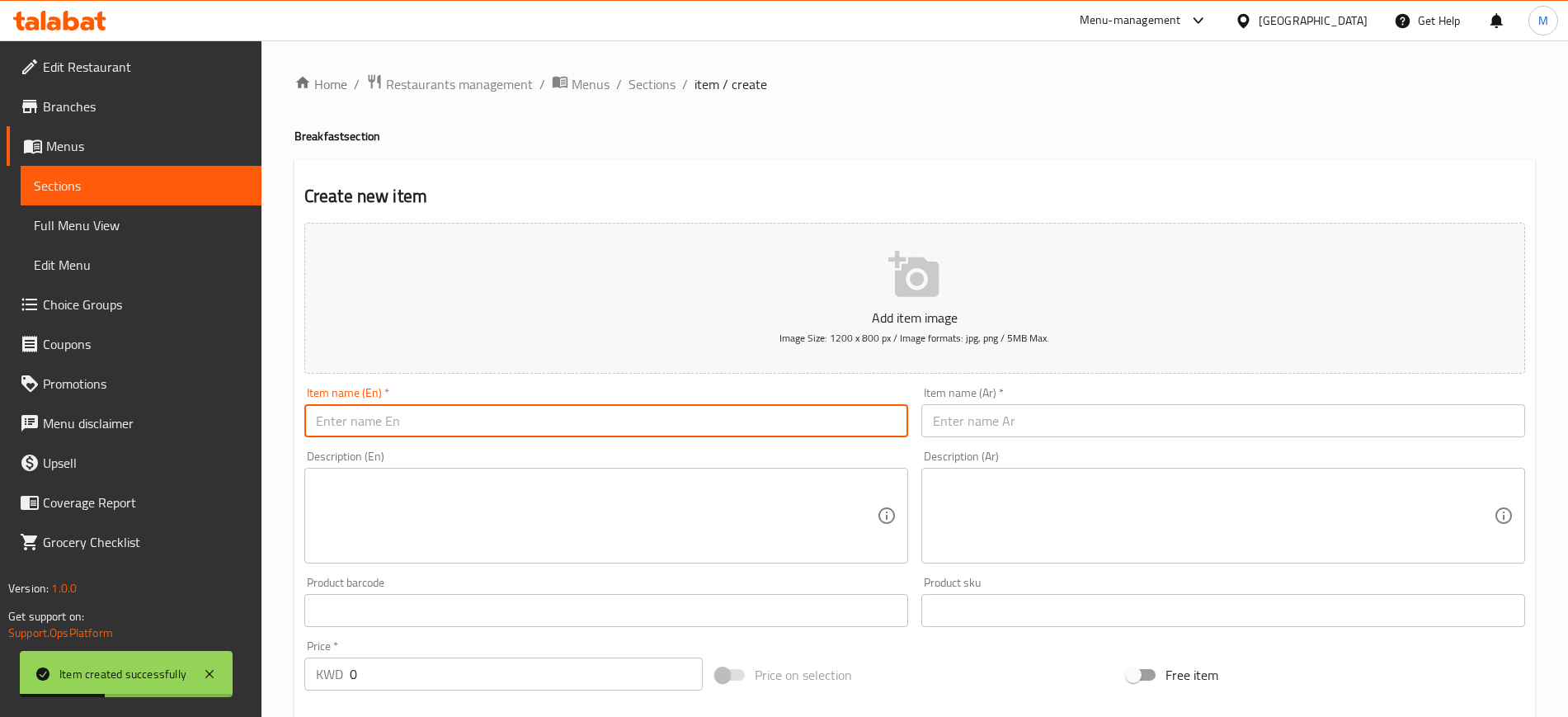
click at [467, 407] on input "text" at bounding box center [606, 420] width 604 height 33
type input "Foul"
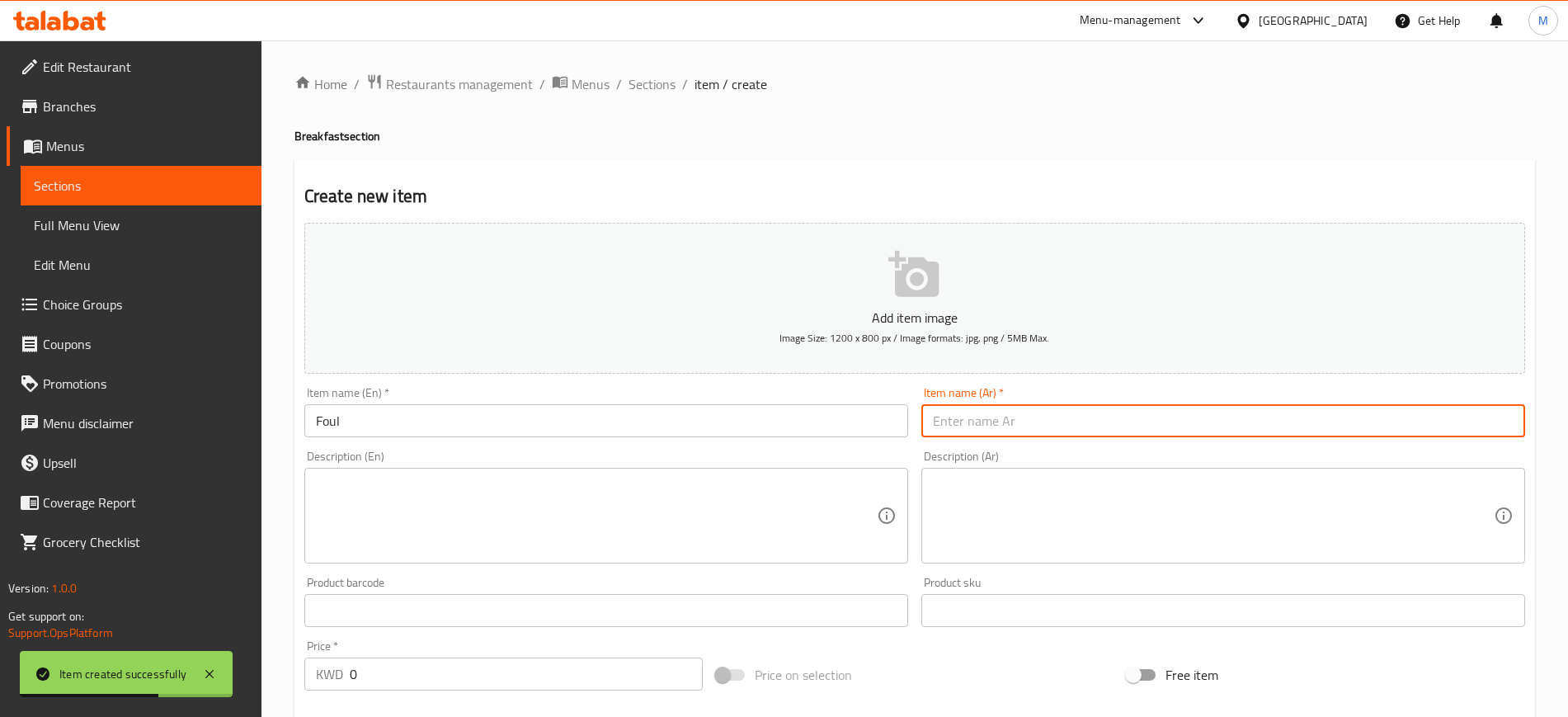
click at [1011, 418] on input "text" at bounding box center [1223, 420] width 604 height 33
type input "فول"
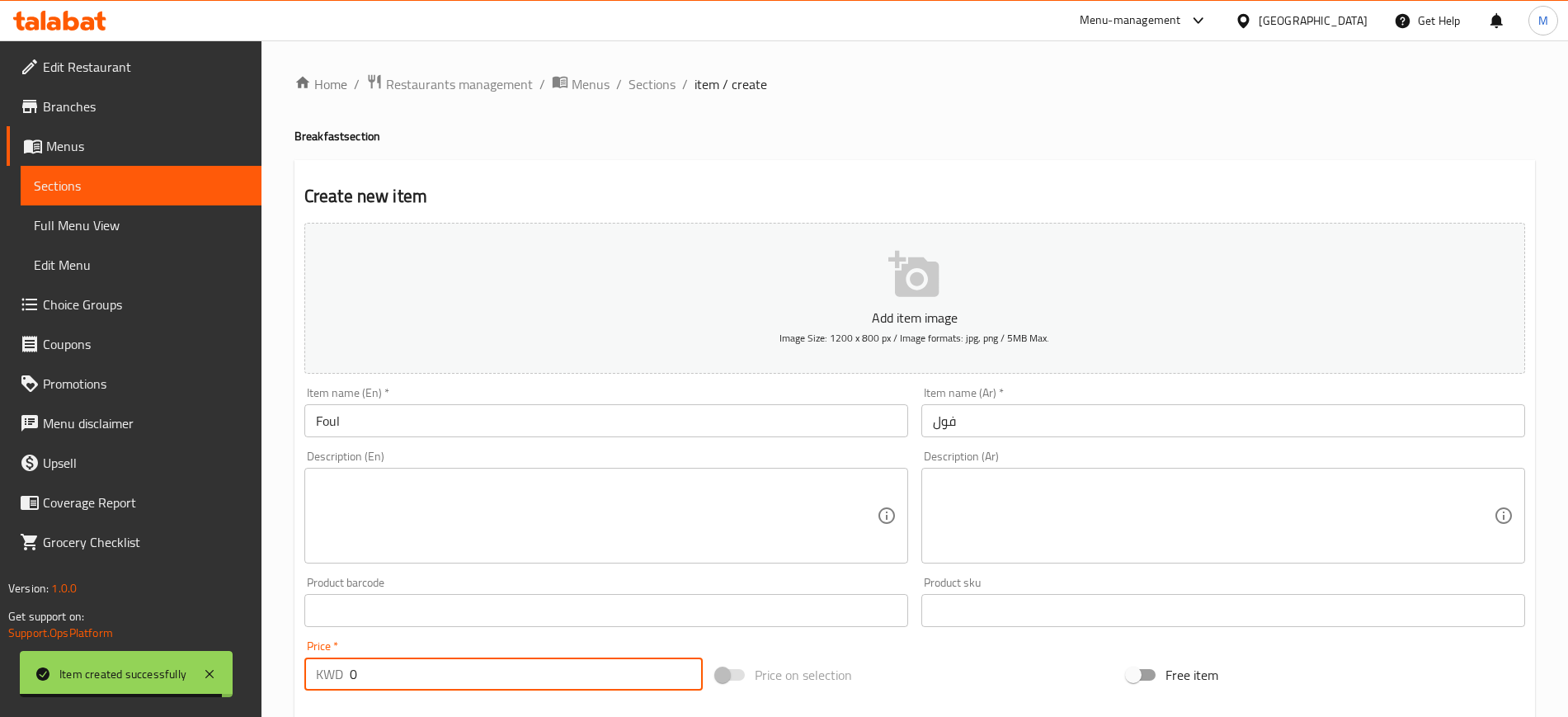
drag, startPoint x: 371, startPoint y: 673, endPoint x: 299, endPoint y: 668, distance: 72.2
click at [299, 668] on div "Price   * KWD 0 Price *" at bounding box center [503, 665] width 411 height 63
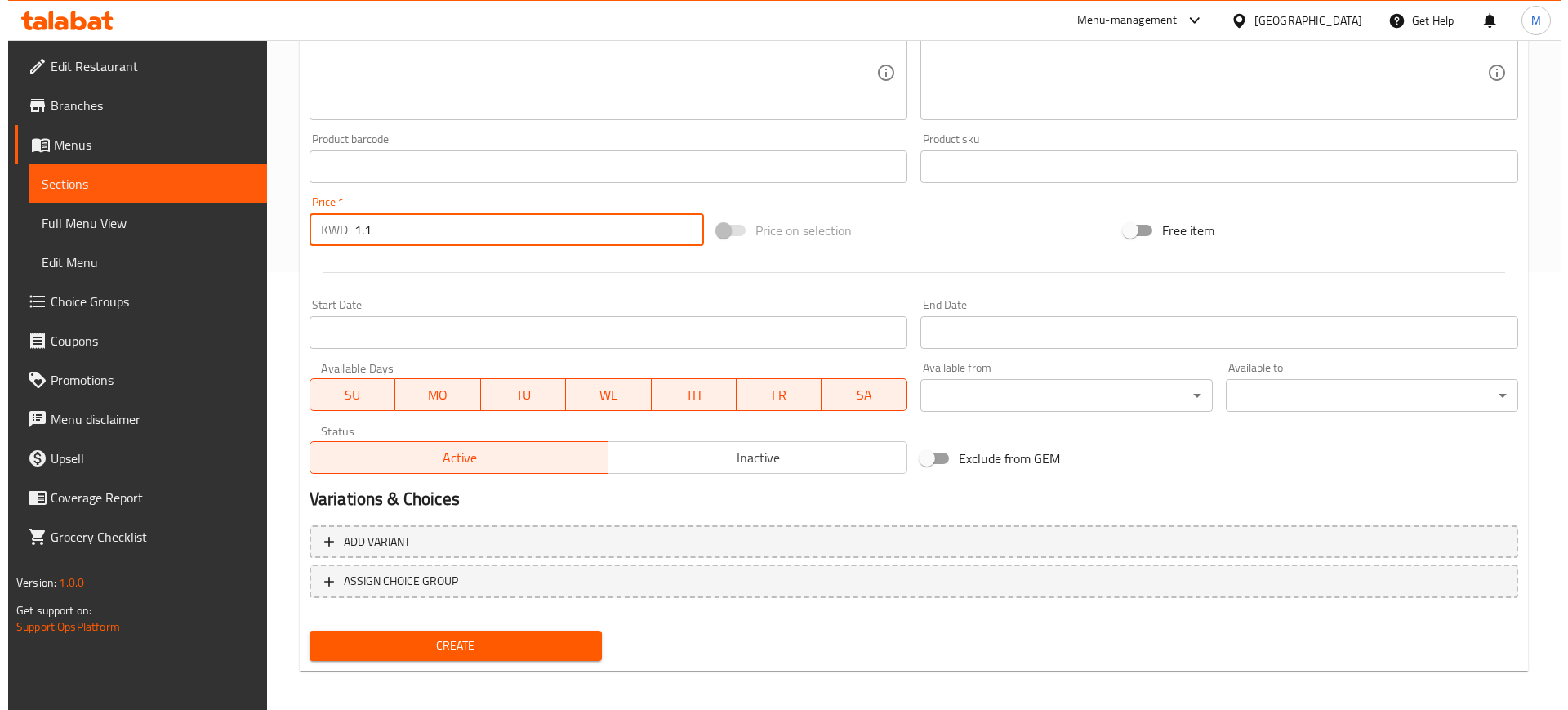
scroll to position [444, 0]
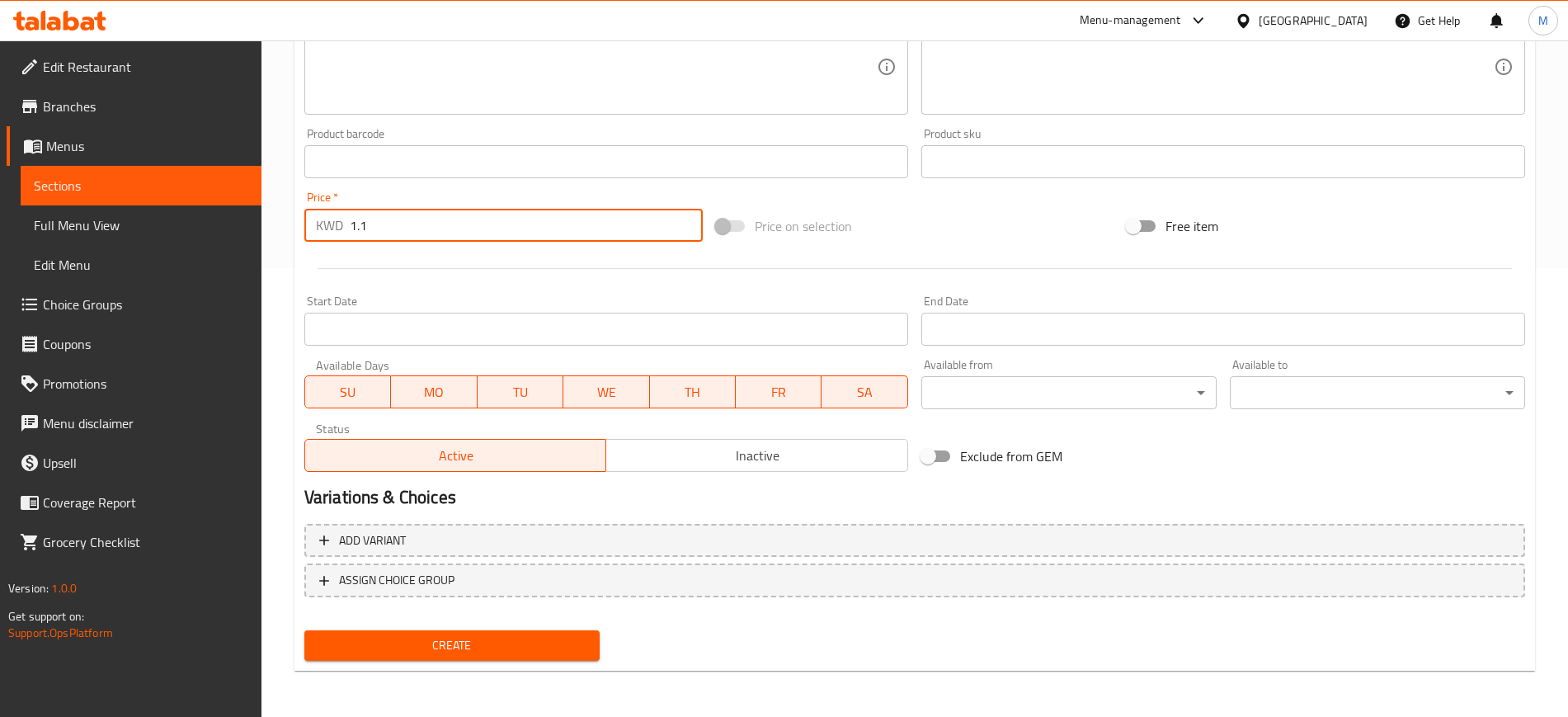
type input "1.1"
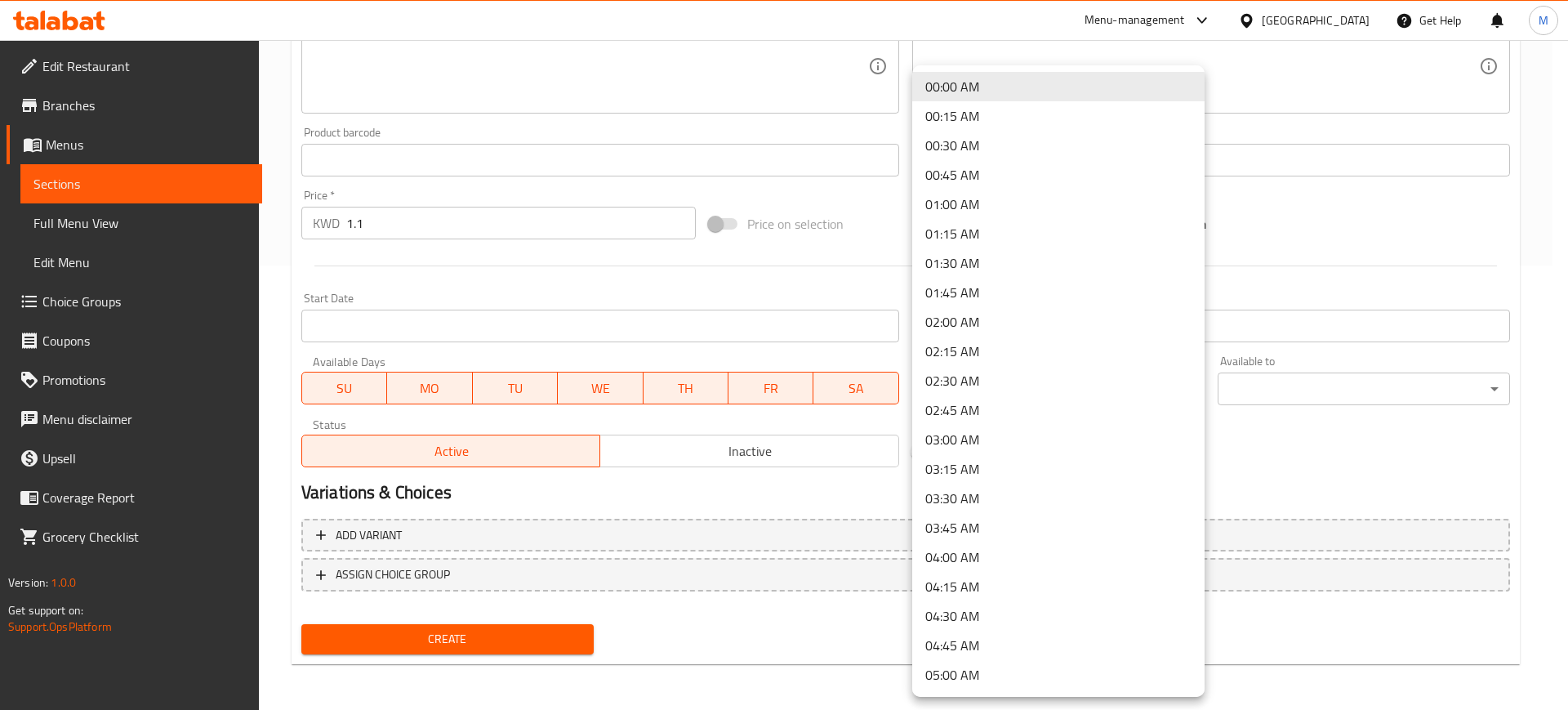
click at [985, 556] on li "04:00 AM" at bounding box center [1058, 557] width 292 height 30
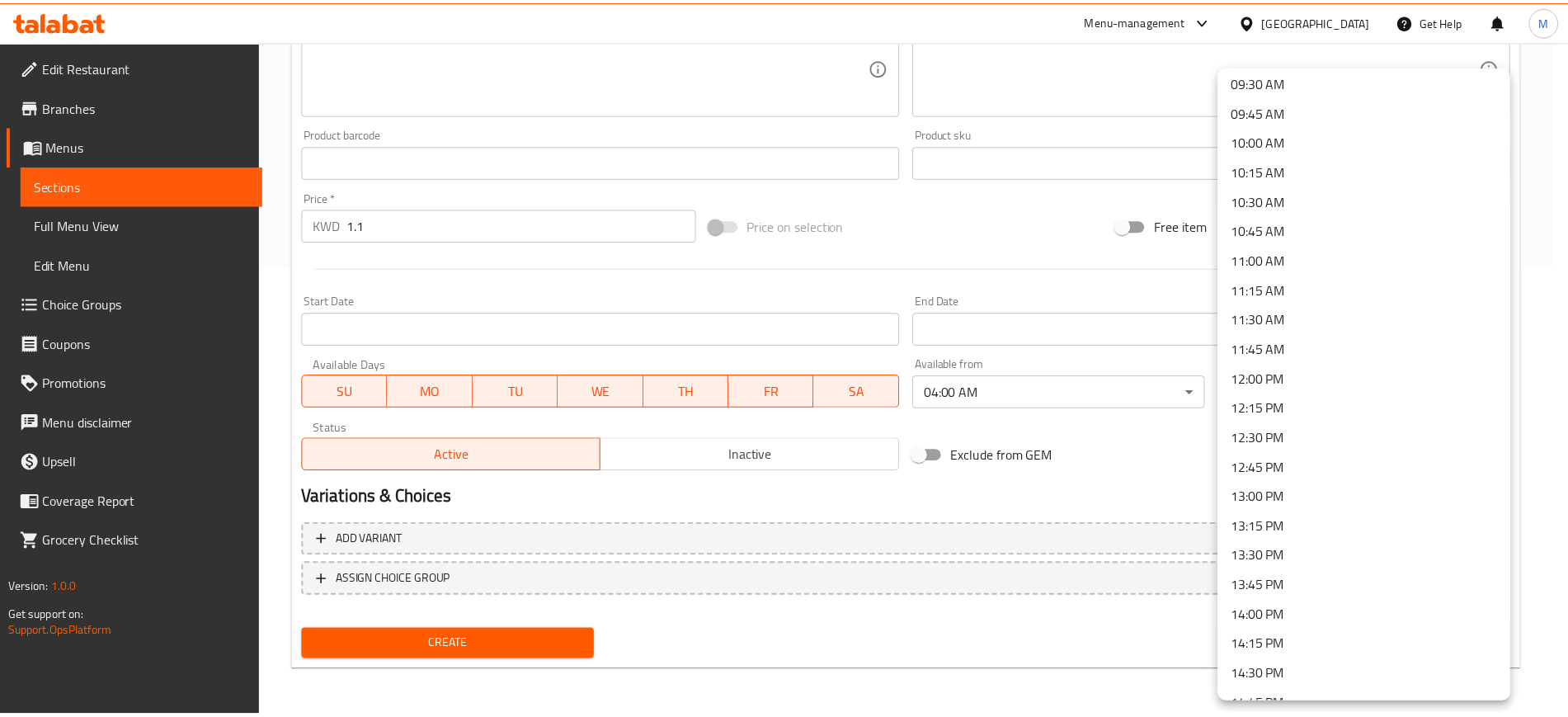
scroll to position [1237, 0]
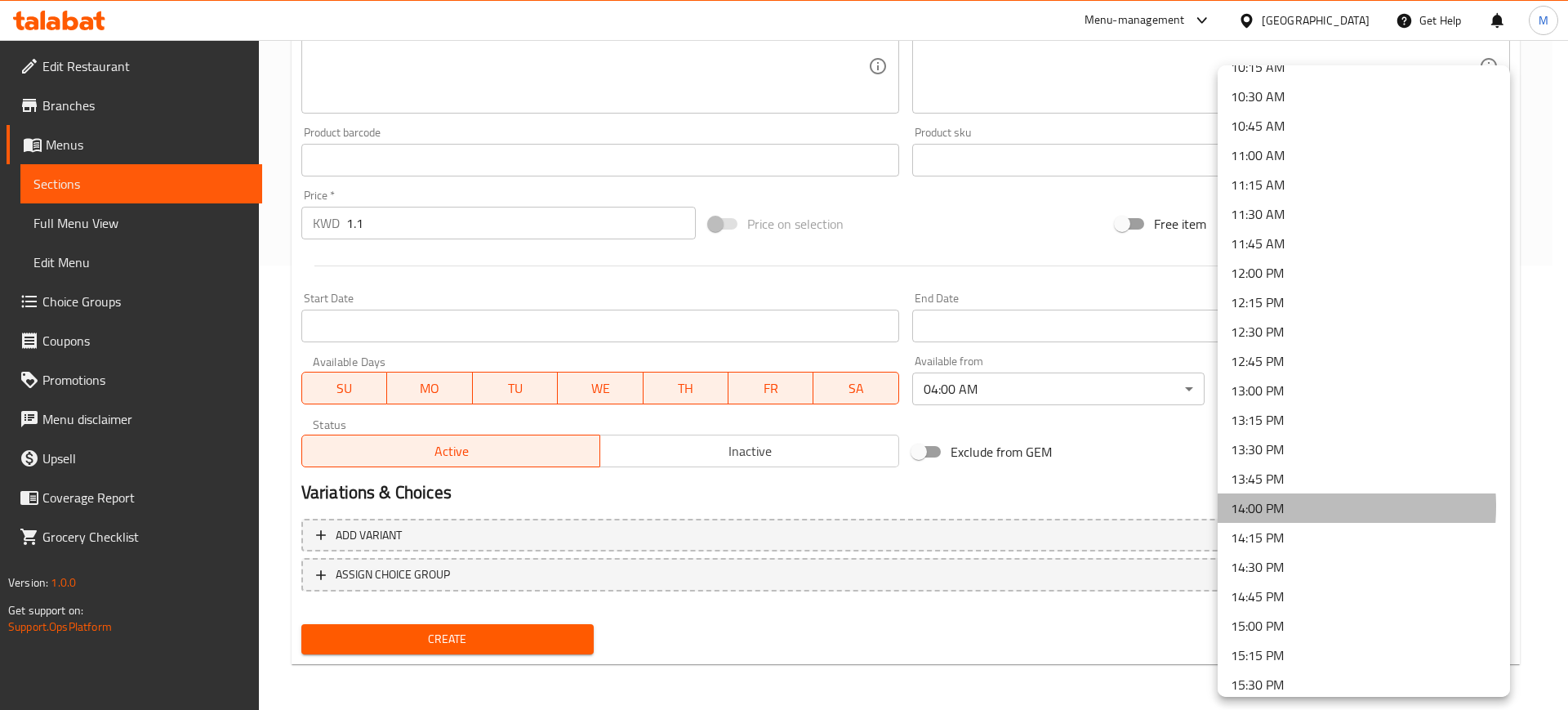
click at [1282, 507] on li "14:00 PM" at bounding box center [1363, 508] width 292 height 30
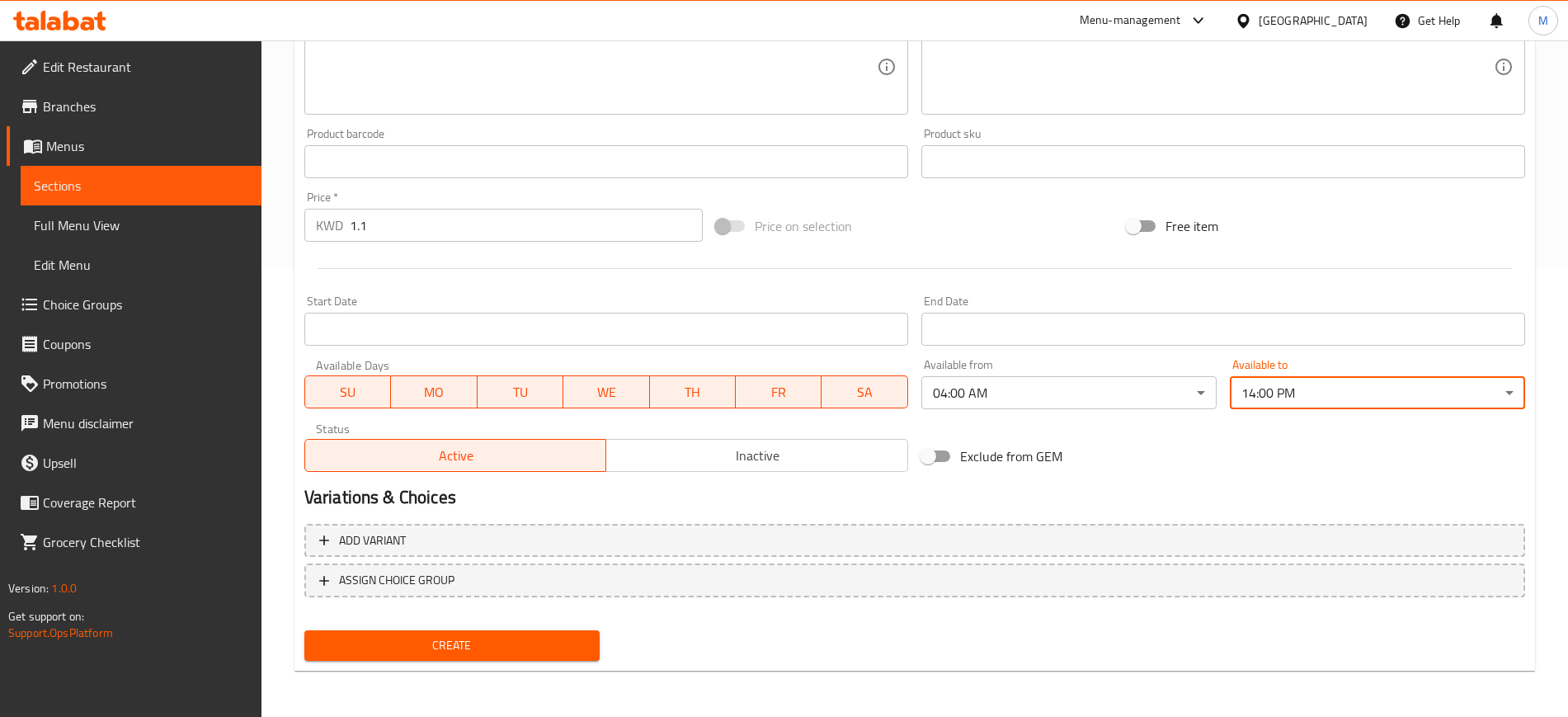
click at [507, 643] on span "Create" at bounding box center [452, 645] width 269 height 21
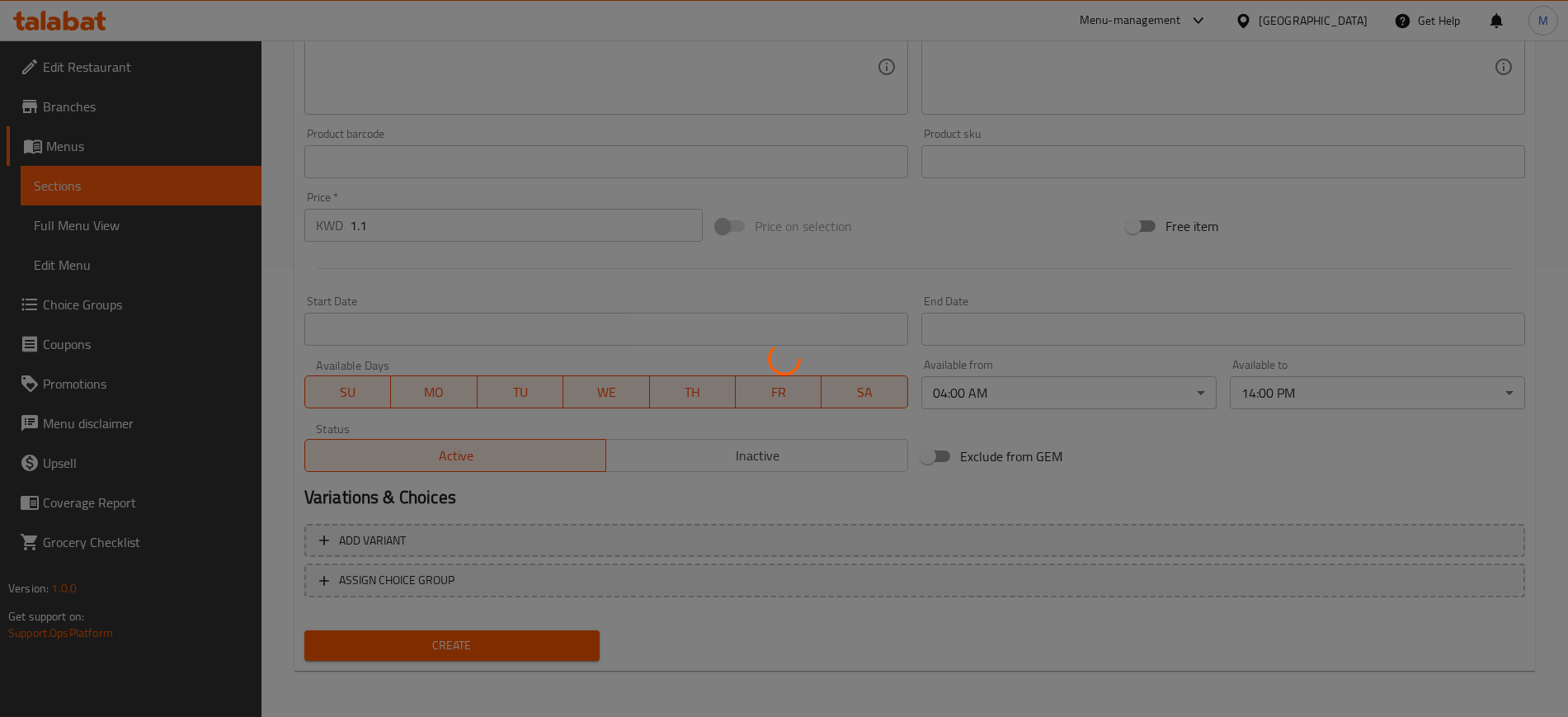
type input "0"
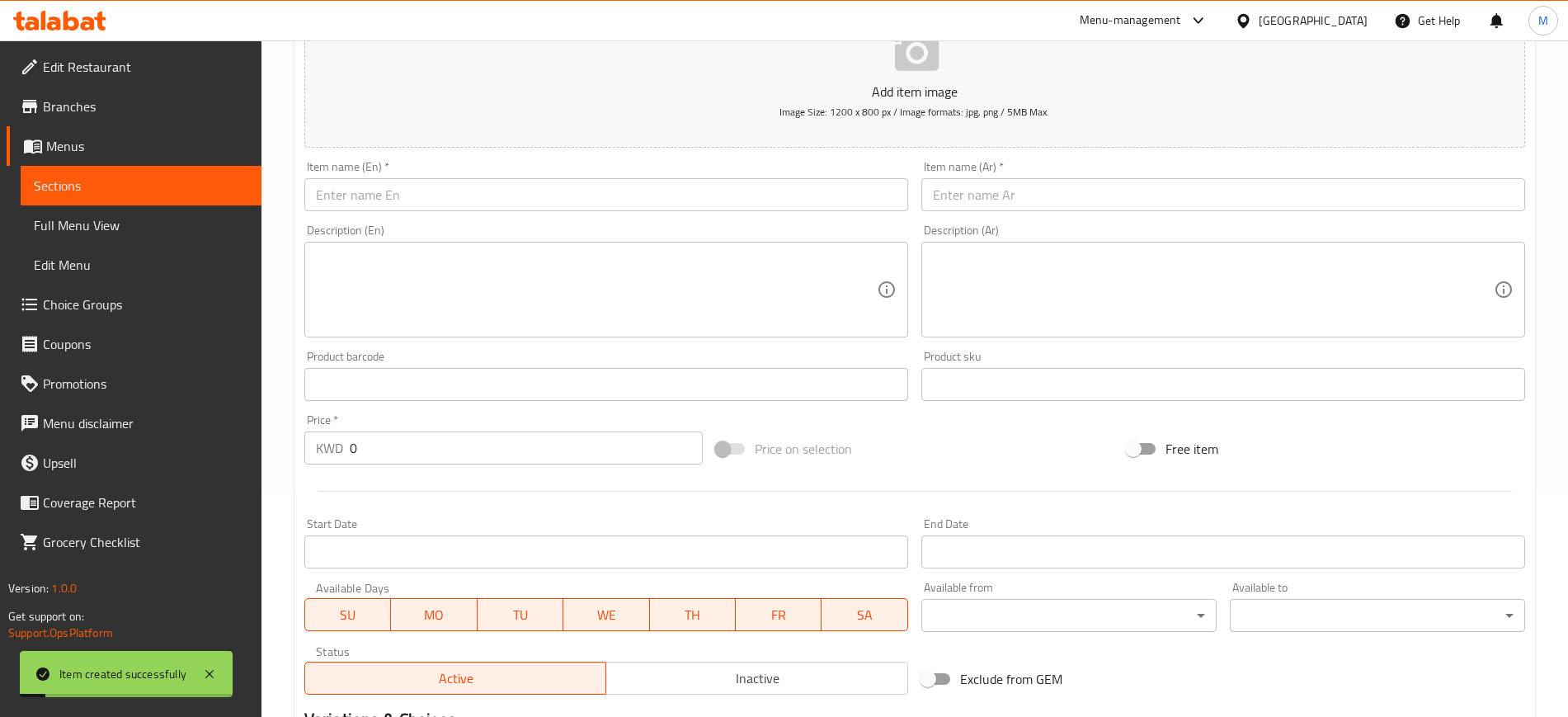
scroll to position [0, 0]
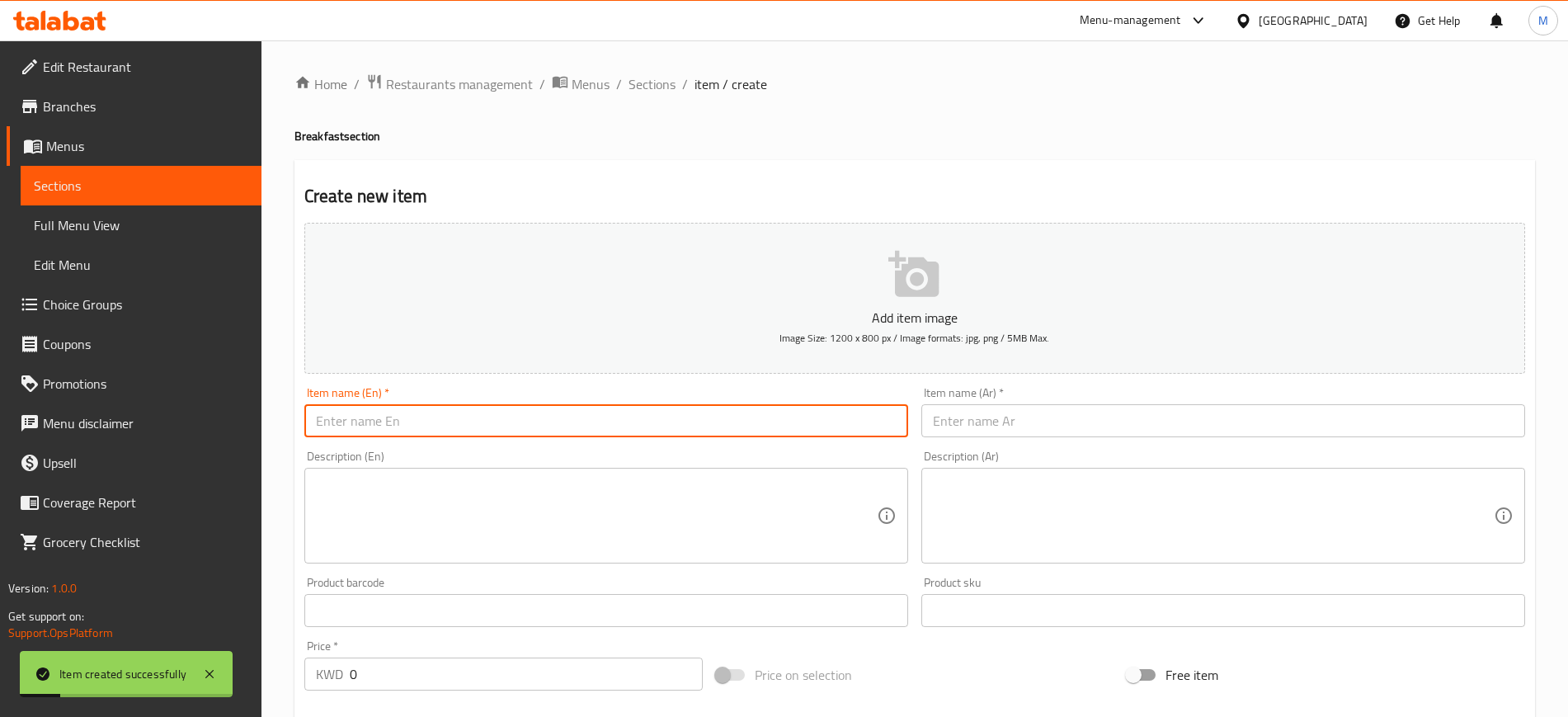
click at [414, 421] on input "text" at bounding box center [606, 420] width 604 height 33
type input "Muttabal"
click at [973, 412] on input "text" at bounding box center [1223, 420] width 604 height 33
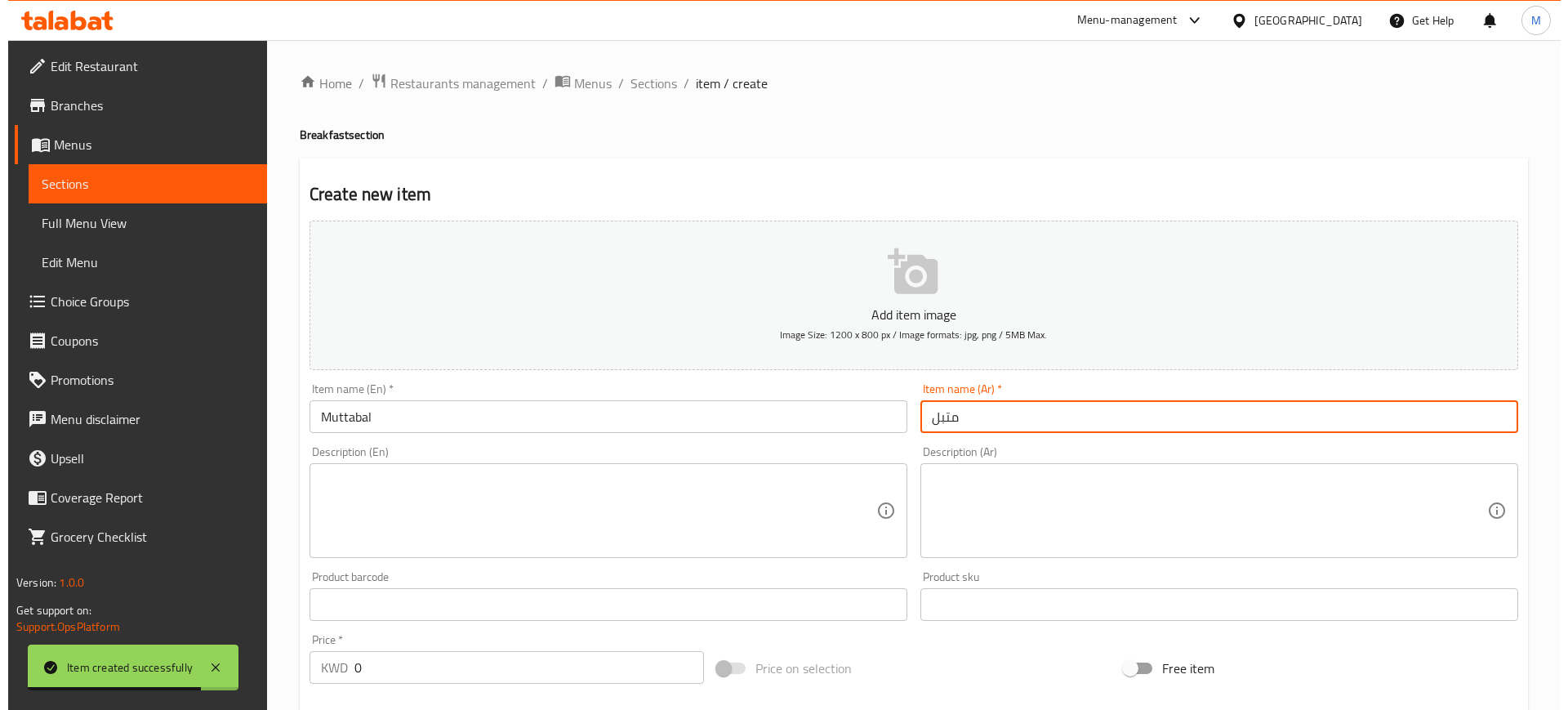
scroll to position [204, 0]
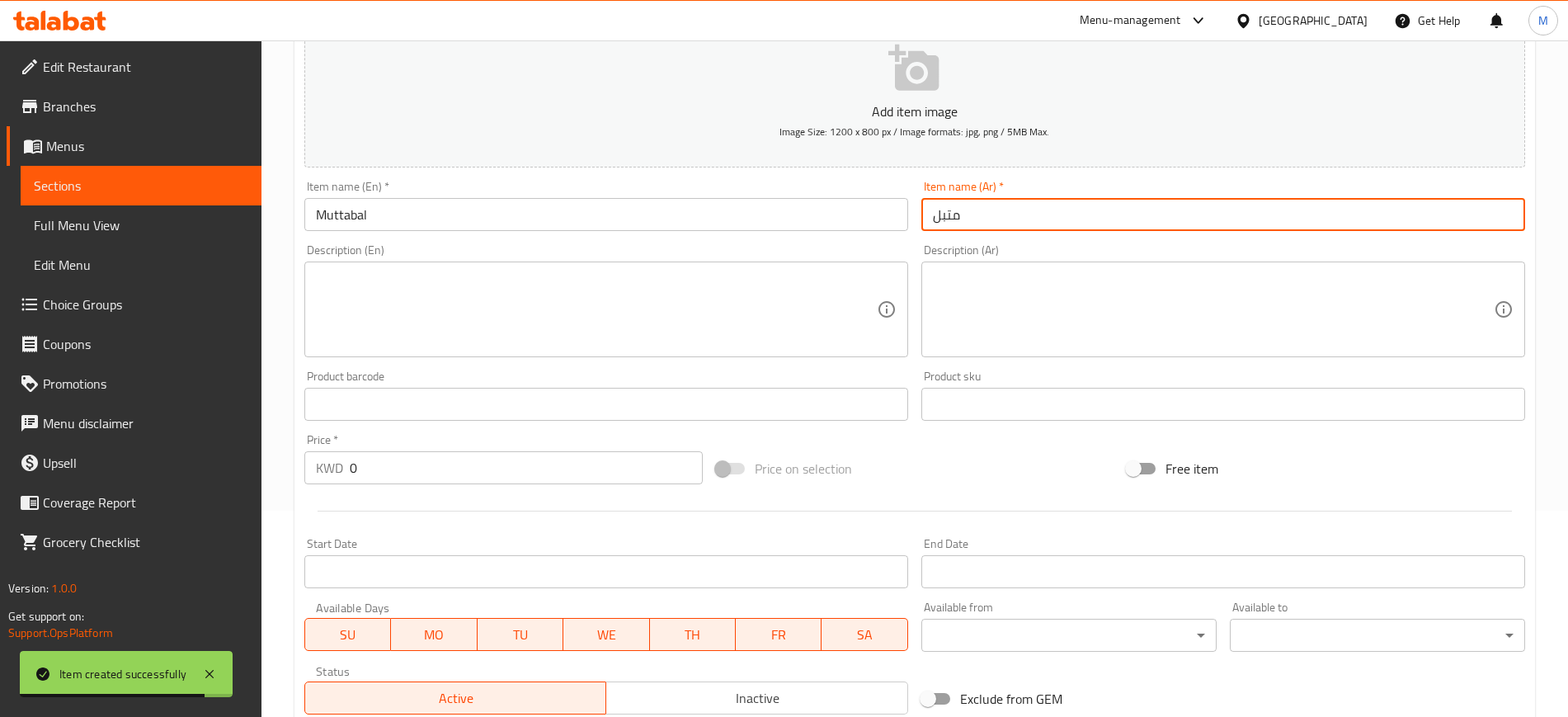
type input "متبل"
drag, startPoint x: 388, startPoint y: 473, endPoint x: 287, endPoint y: 482, distance: 101.4
click at [287, 482] on div "Home / Restaurants management / Menus / Sections / item / create Breakfast sect…" at bounding box center [914, 396] width 1306 height 1125
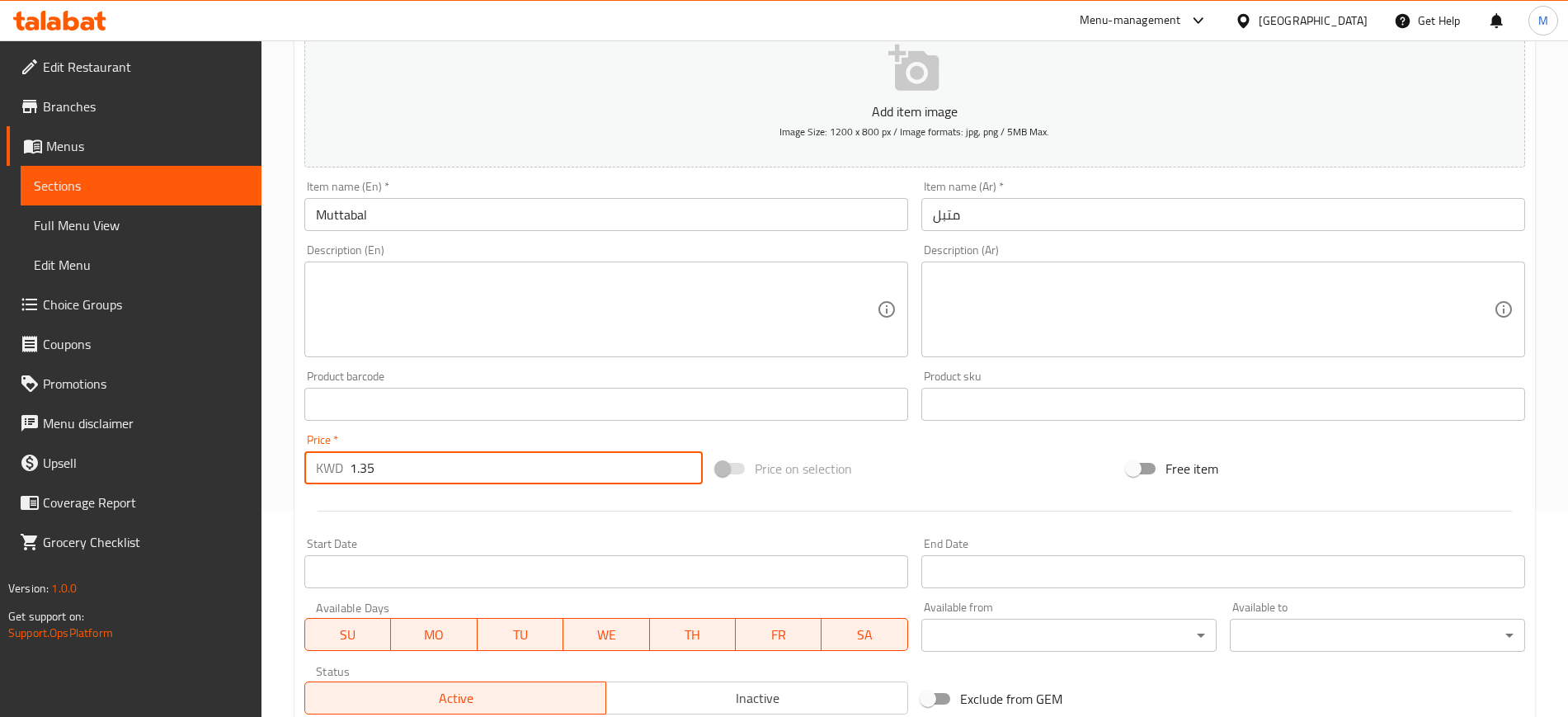
type input "1.35"
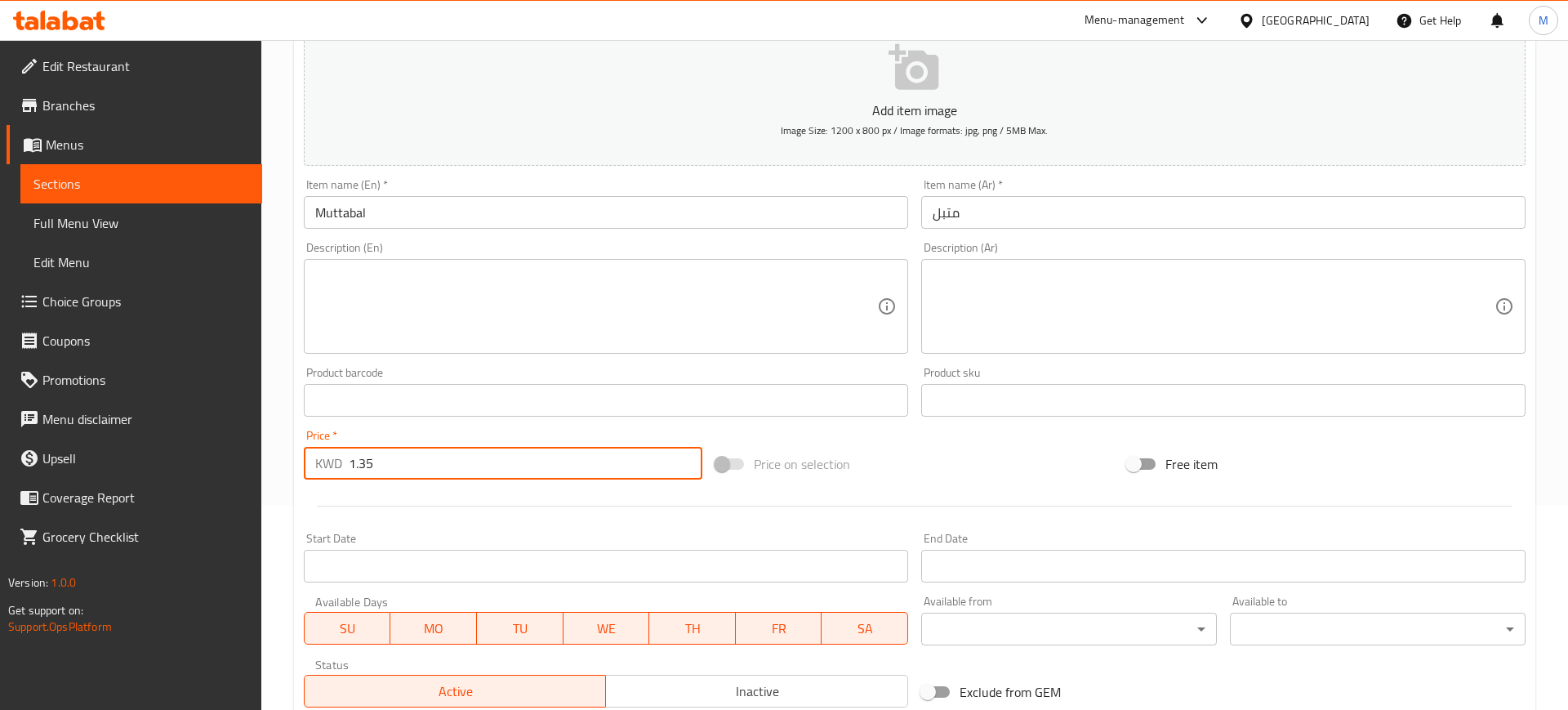
click at [1023, 506] on body "​ Menu-management [GEOGRAPHIC_DATA] Get Help M Edit Restaurant Branches Menus S…" at bounding box center [784, 170] width 1568 height 669
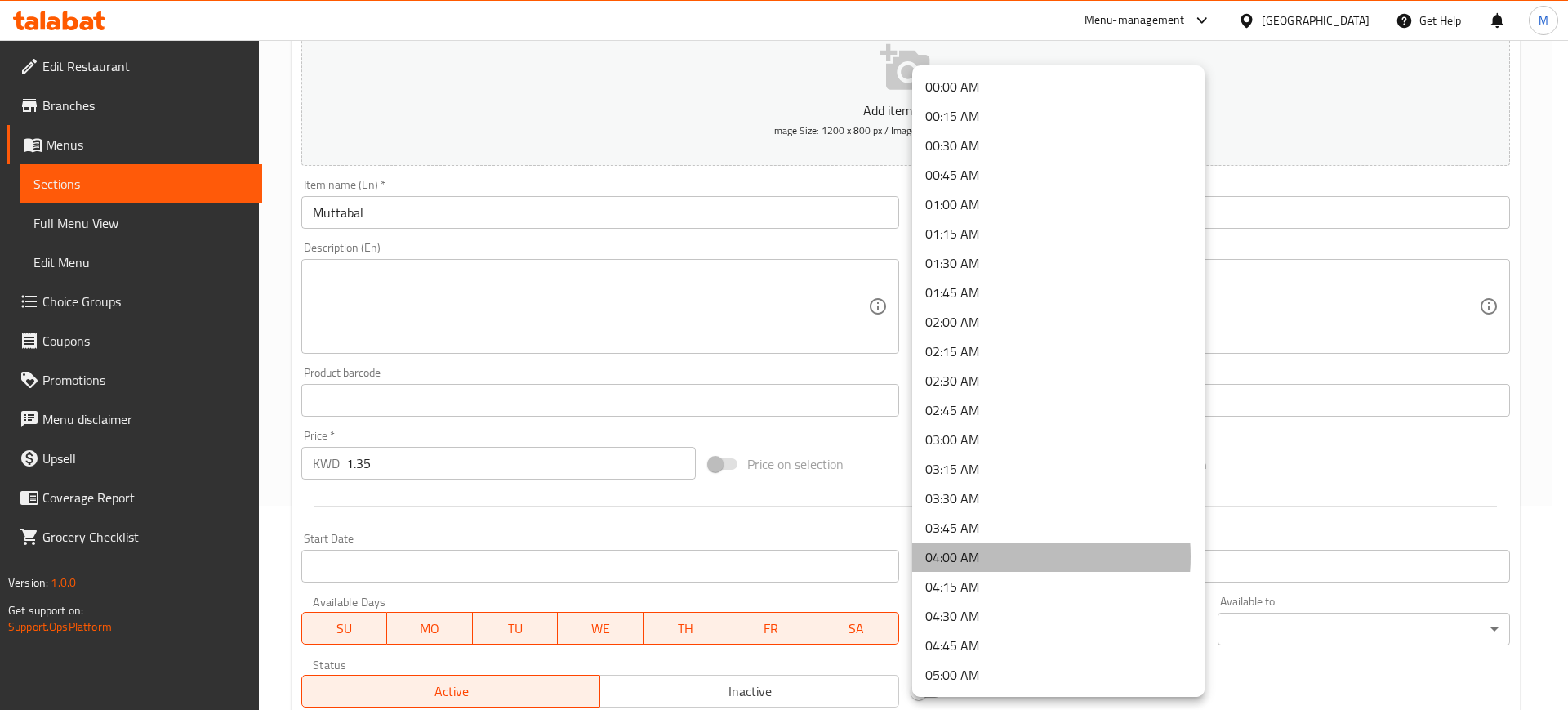
drag, startPoint x: 993, startPoint y: 556, endPoint x: 1181, endPoint y: 524, distance: 190.7
click at [991, 556] on li "04:00 AM" at bounding box center [1058, 557] width 292 height 30
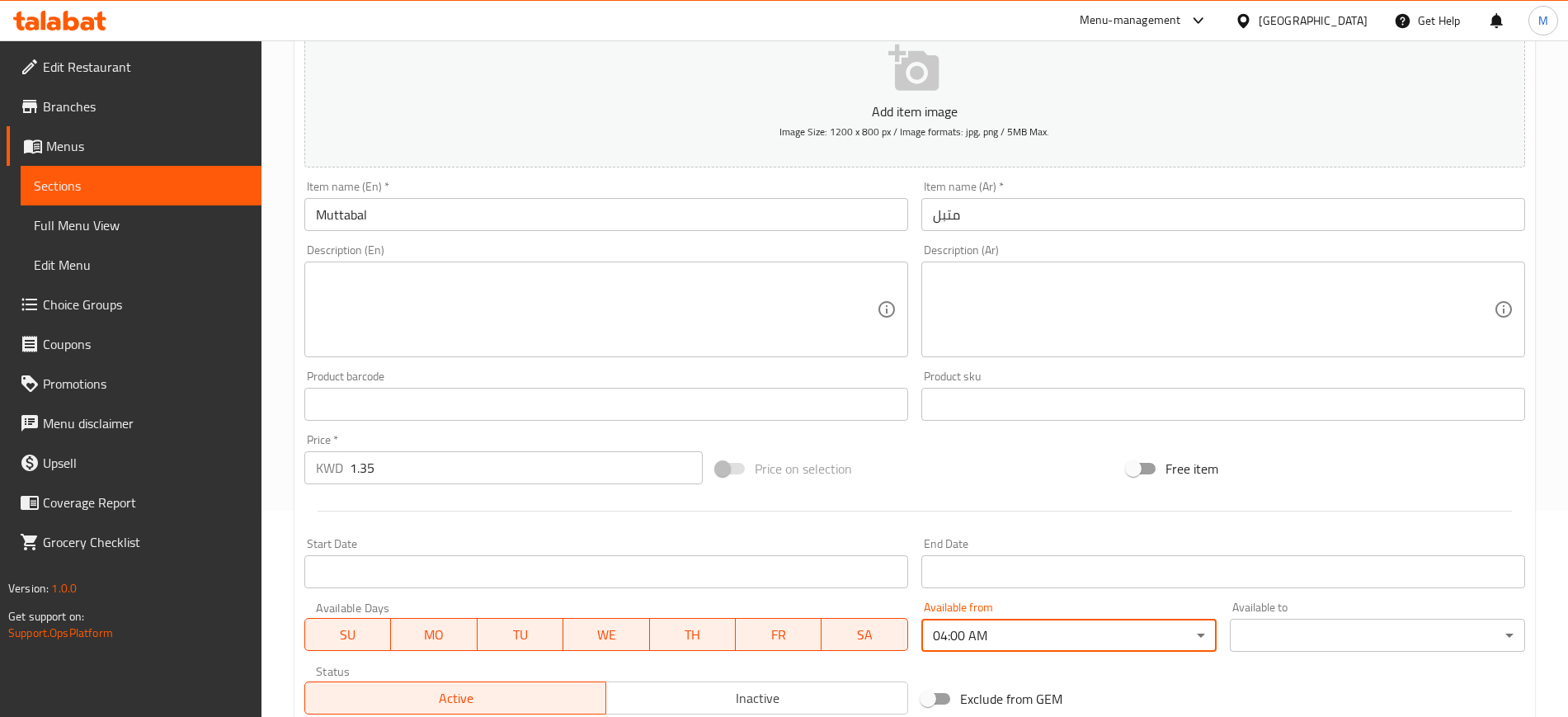
drag, startPoint x: 1218, startPoint y: 633, endPoint x: 1254, endPoint y: 645, distance: 37.9
click at [1222, 637] on div "Available from 04:00 AM ​" at bounding box center [1068, 626] width 309 height 63
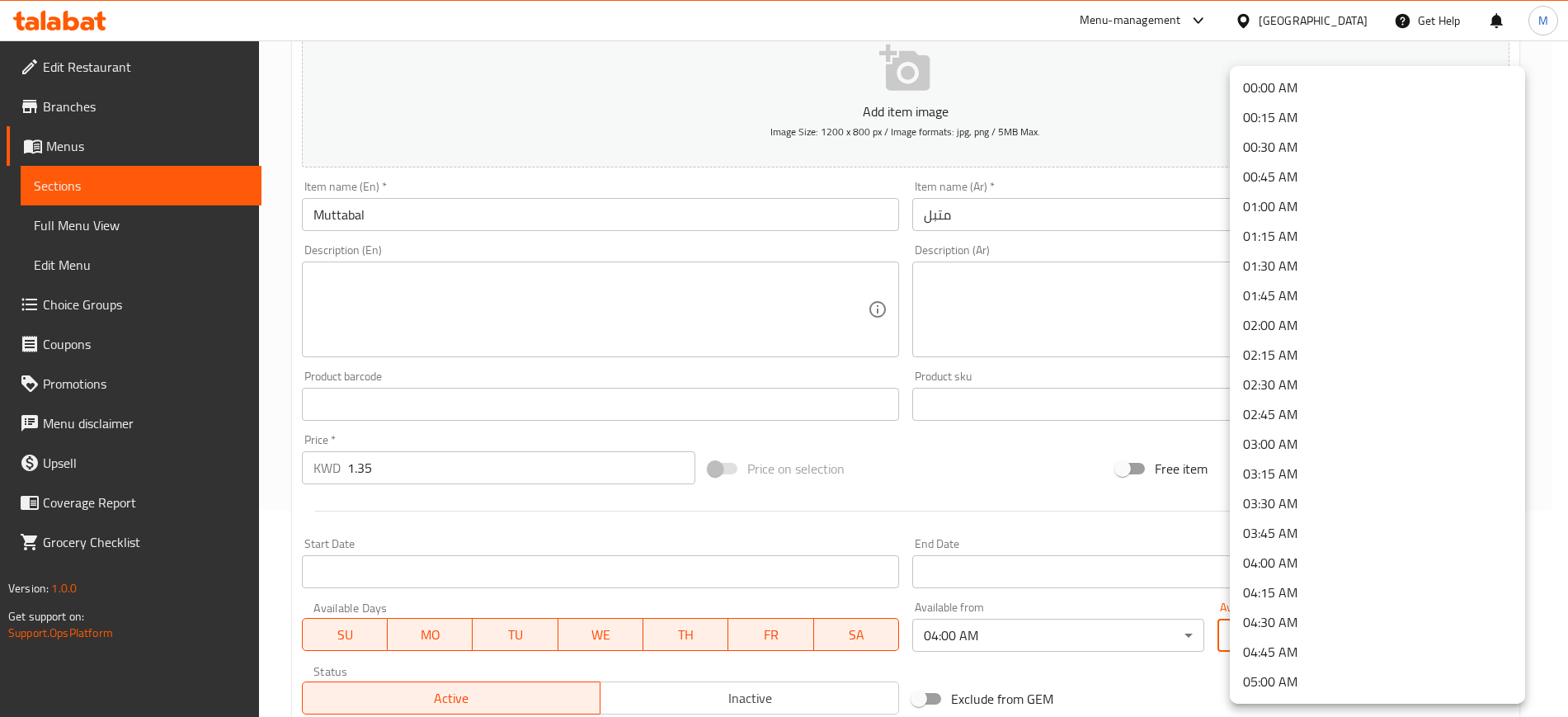
click at [1291, 511] on body "​ Menu-management [GEOGRAPHIC_DATA] Get Help M Edit Restaurant Branches Menus S…" at bounding box center [784, 172] width 1568 height 676
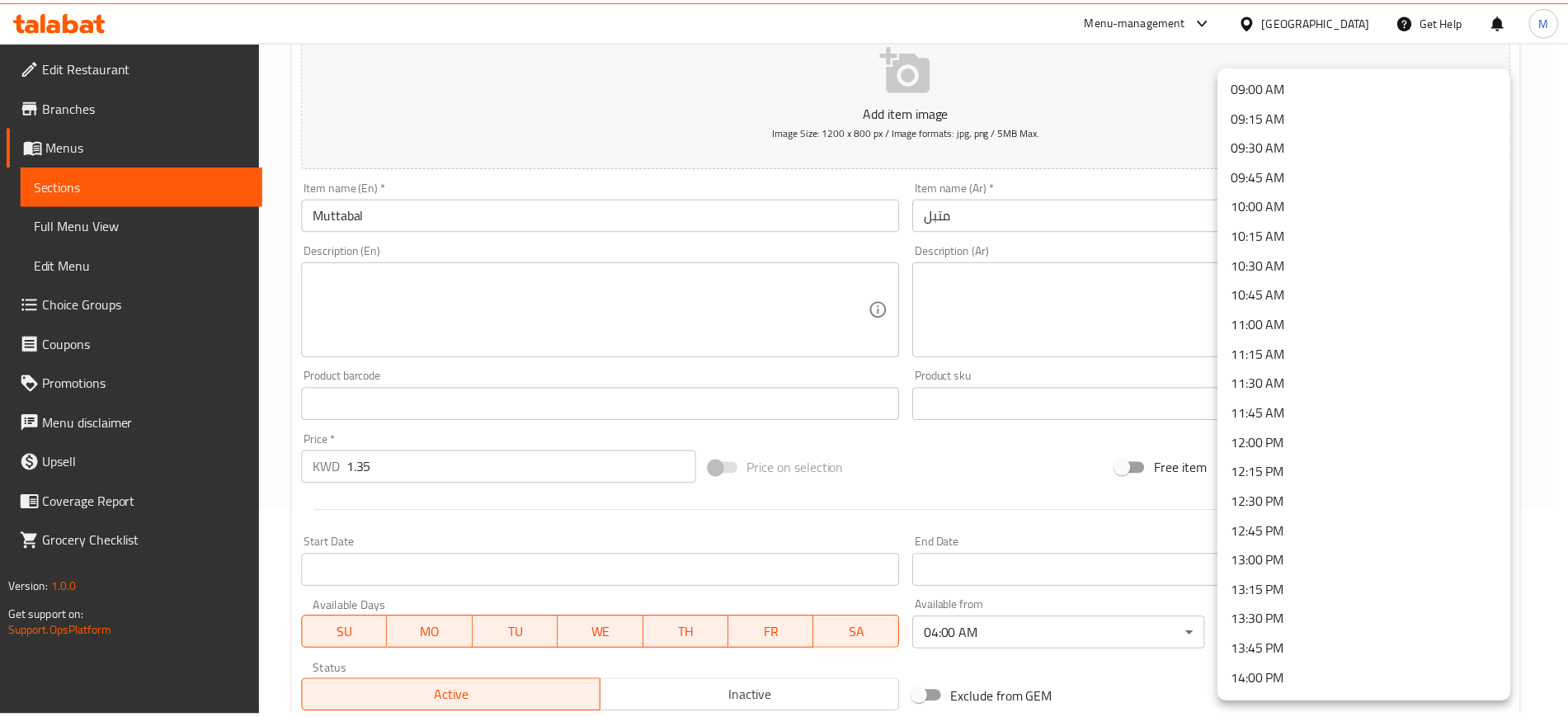
scroll to position [1650, 0]
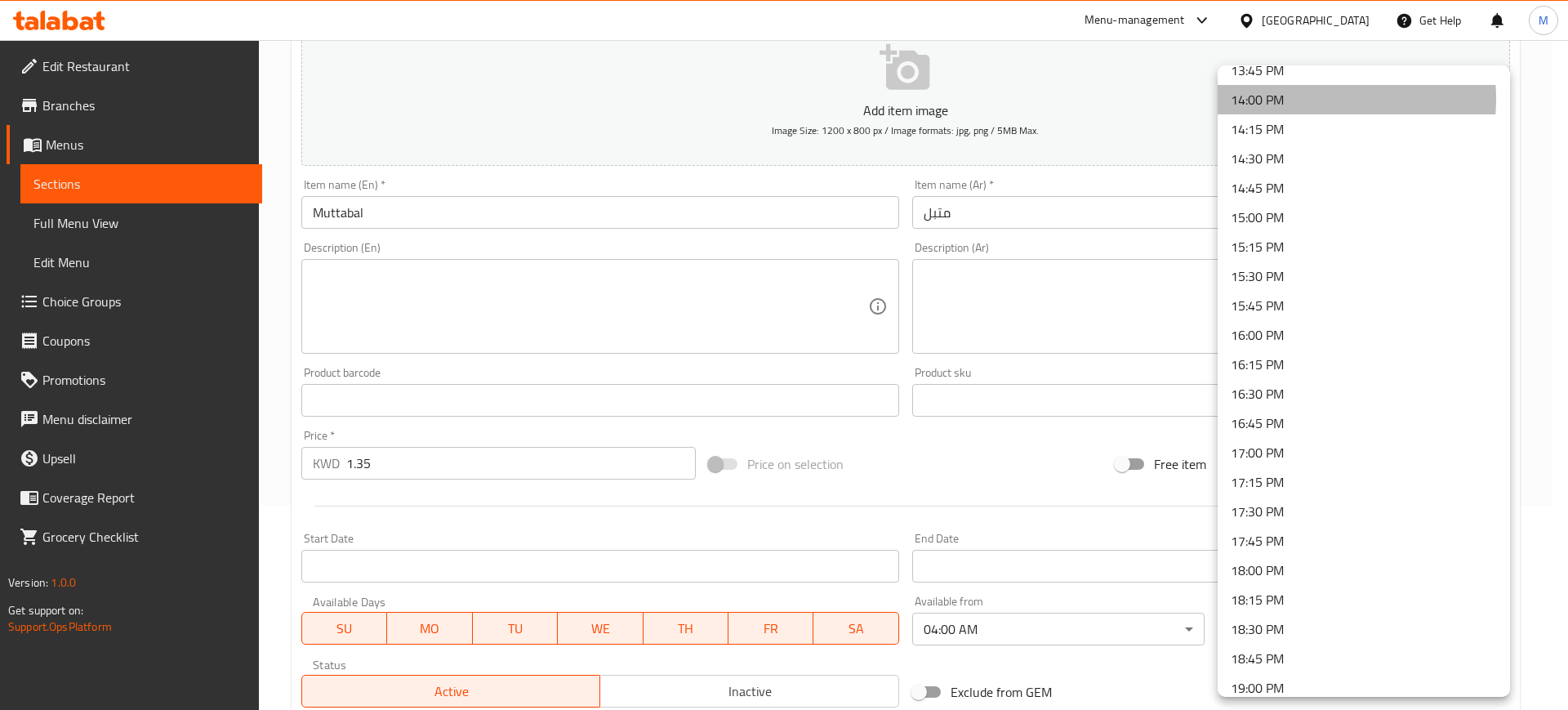
click at [1284, 99] on li "14:00 PM" at bounding box center [1363, 99] width 292 height 30
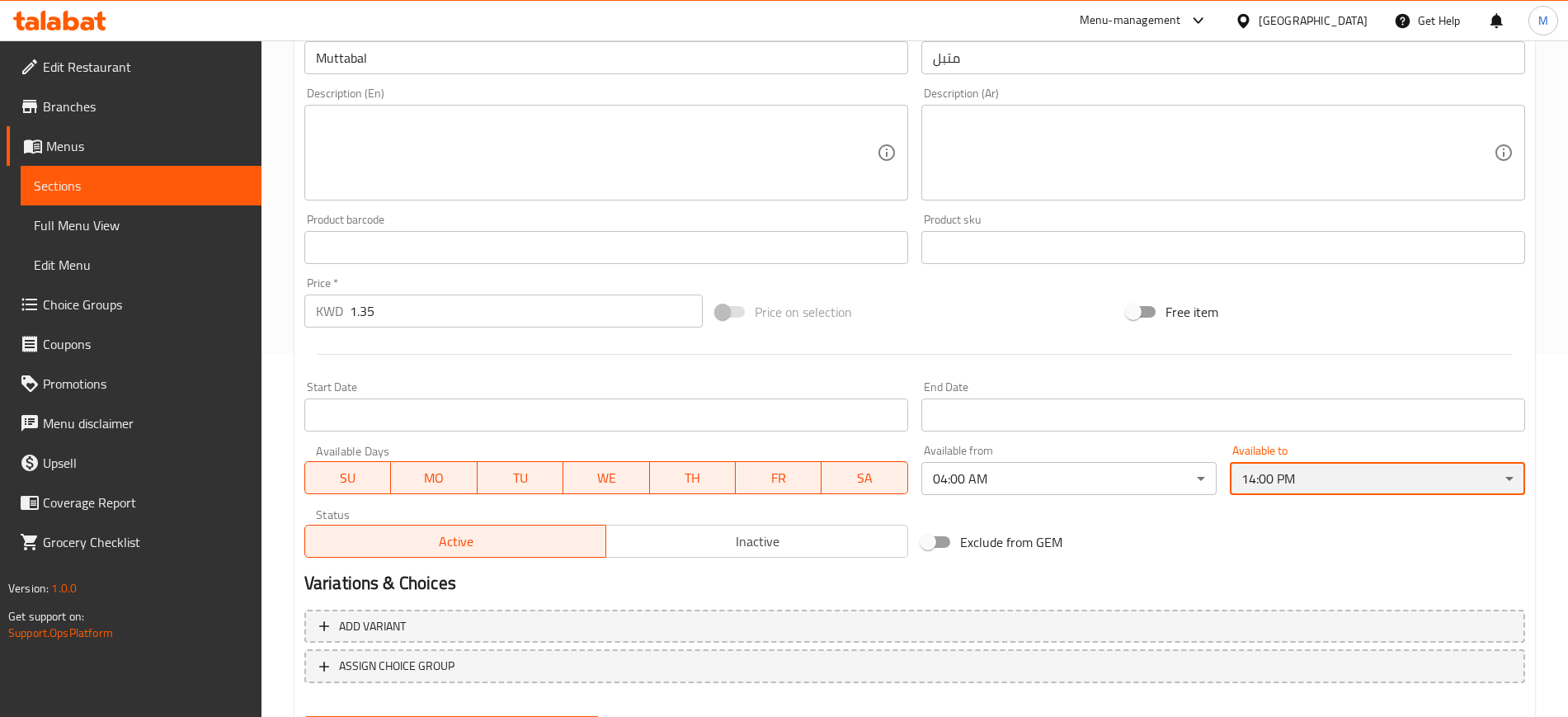
scroll to position [448, 0]
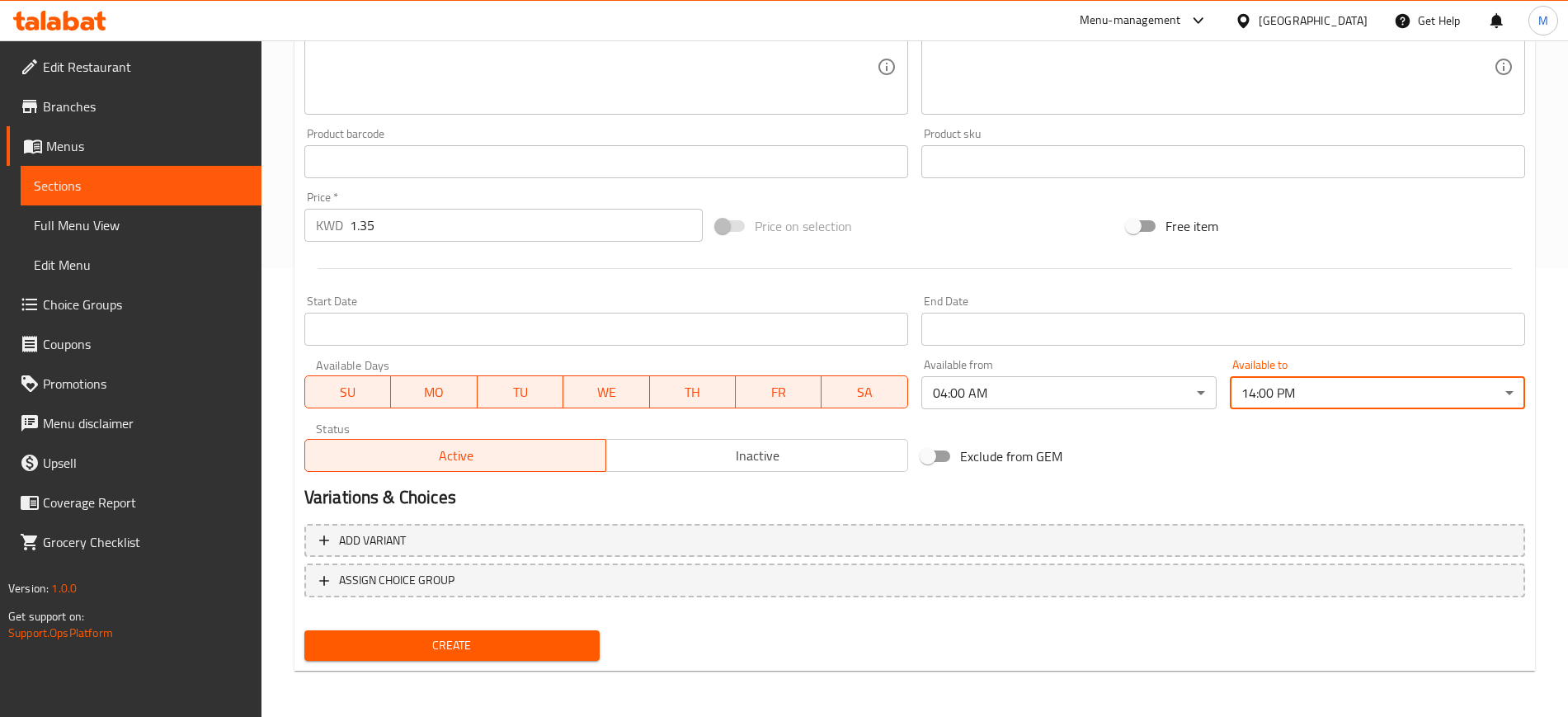
click at [535, 616] on nav at bounding box center [914, 610] width 1221 height 13
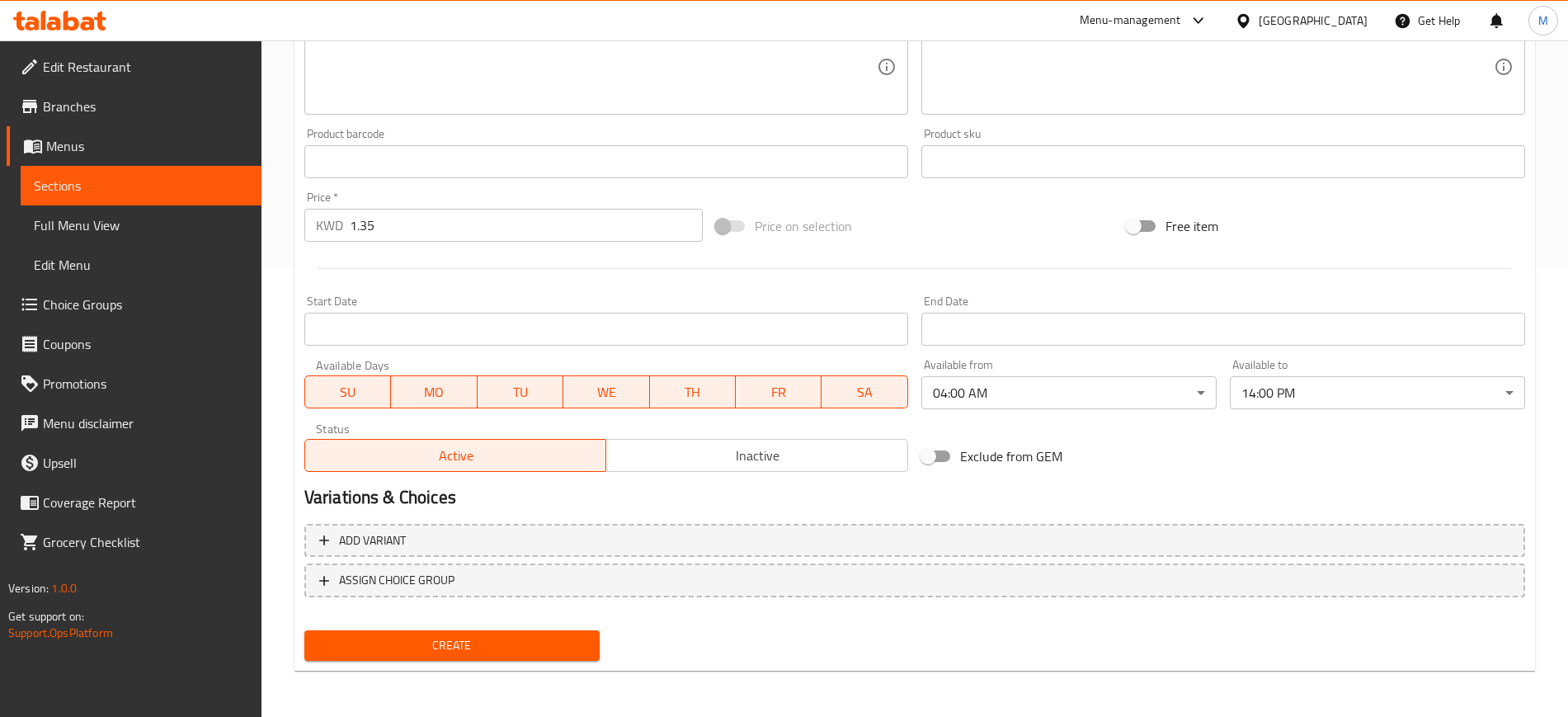
drag, startPoint x: 513, startPoint y: 642, endPoint x: 524, endPoint y: 637, distance: 12.1
click at [512, 642] on span "Create" at bounding box center [452, 645] width 269 height 21
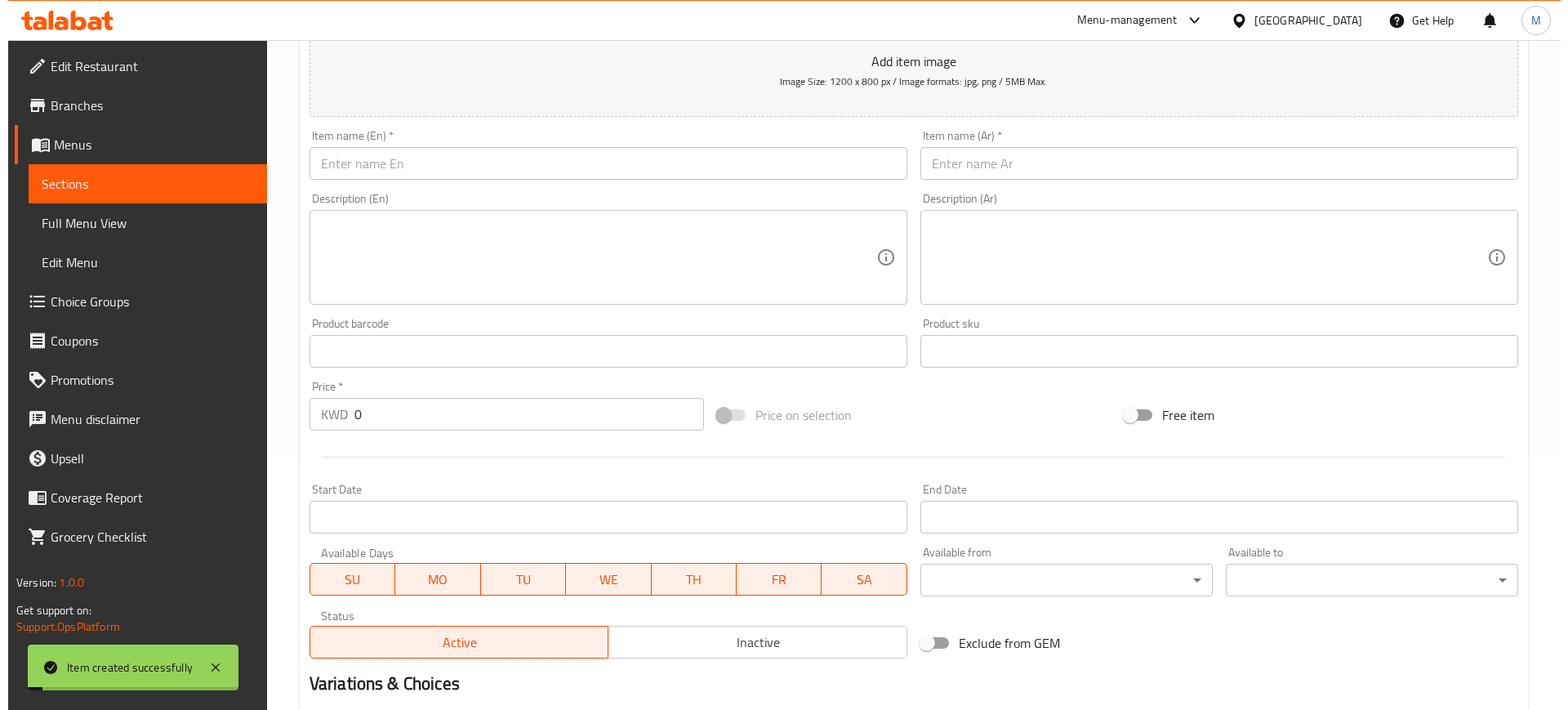
scroll to position [240, 0]
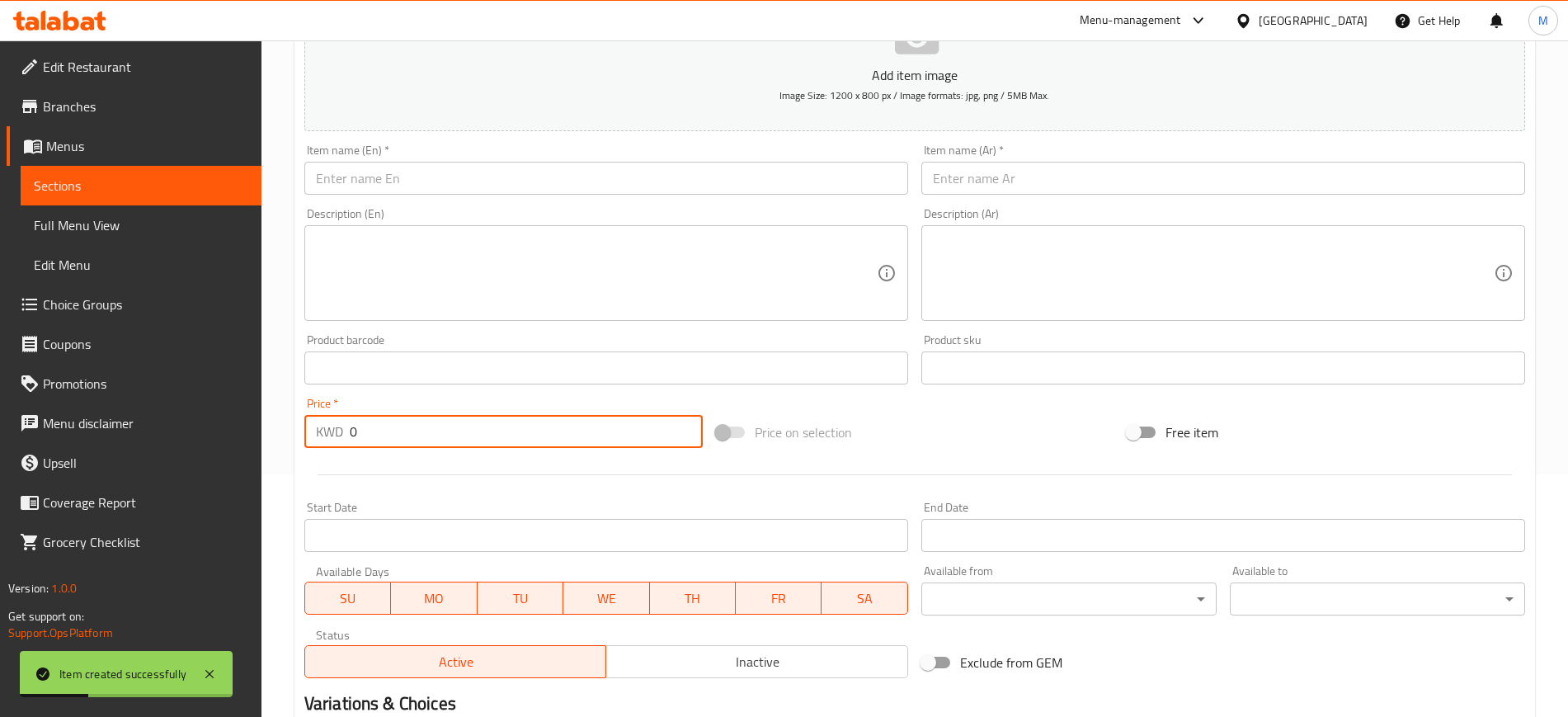
drag, startPoint x: 379, startPoint y: 434, endPoint x: 300, endPoint y: 426, distance: 79.4
click at [300, 426] on div "Price   * KWD 0 Price *" at bounding box center [503, 423] width 411 height 63
type input "1.1"
click at [936, 575] on div "Available from ​ ​" at bounding box center [1068, 590] width 295 height 50
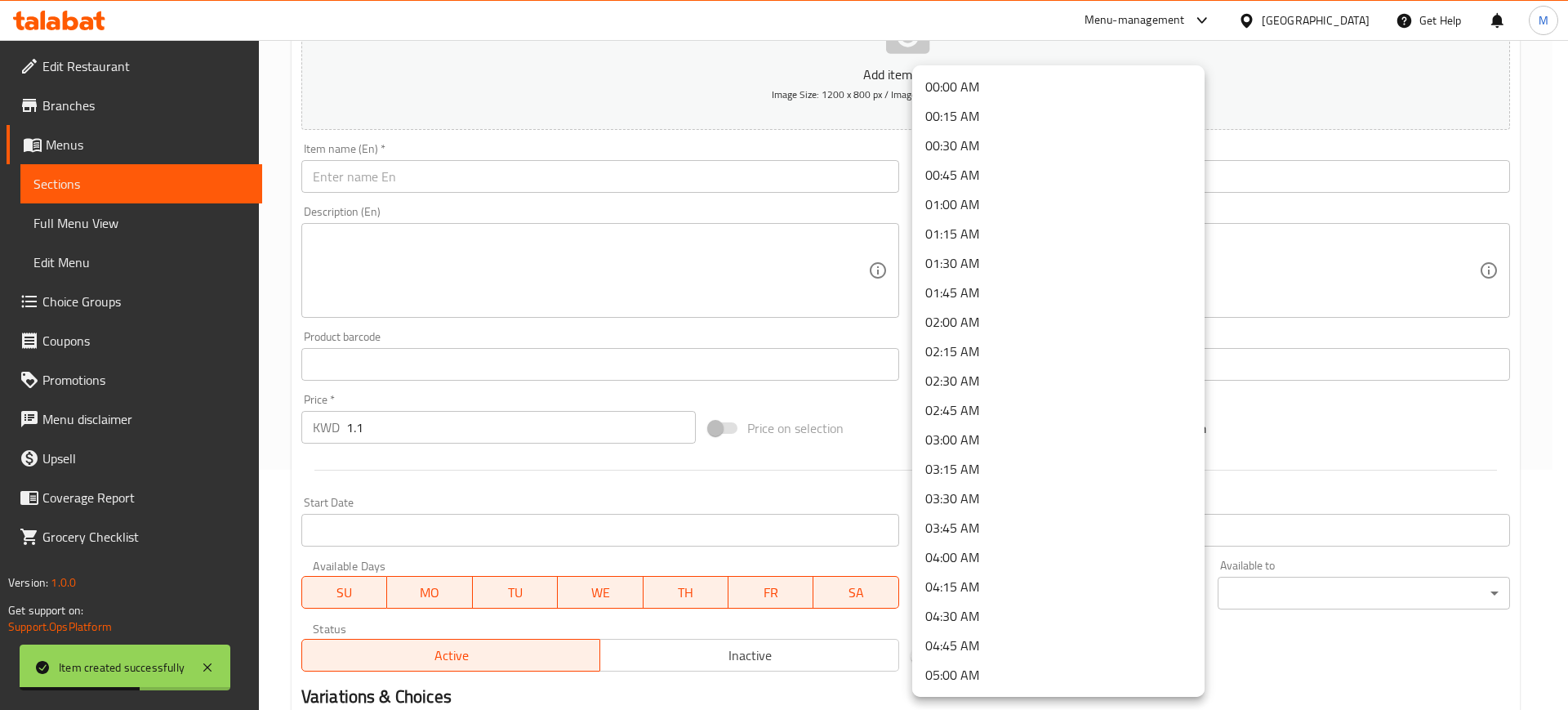
click at [965, 469] on body "Item created successfully ​ Menu-management [GEOGRAPHIC_DATA] Get Help M Edit R…" at bounding box center [784, 135] width 1568 height 669
click at [999, 555] on li "04:00 AM" at bounding box center [1058, 557] width 292 height 30
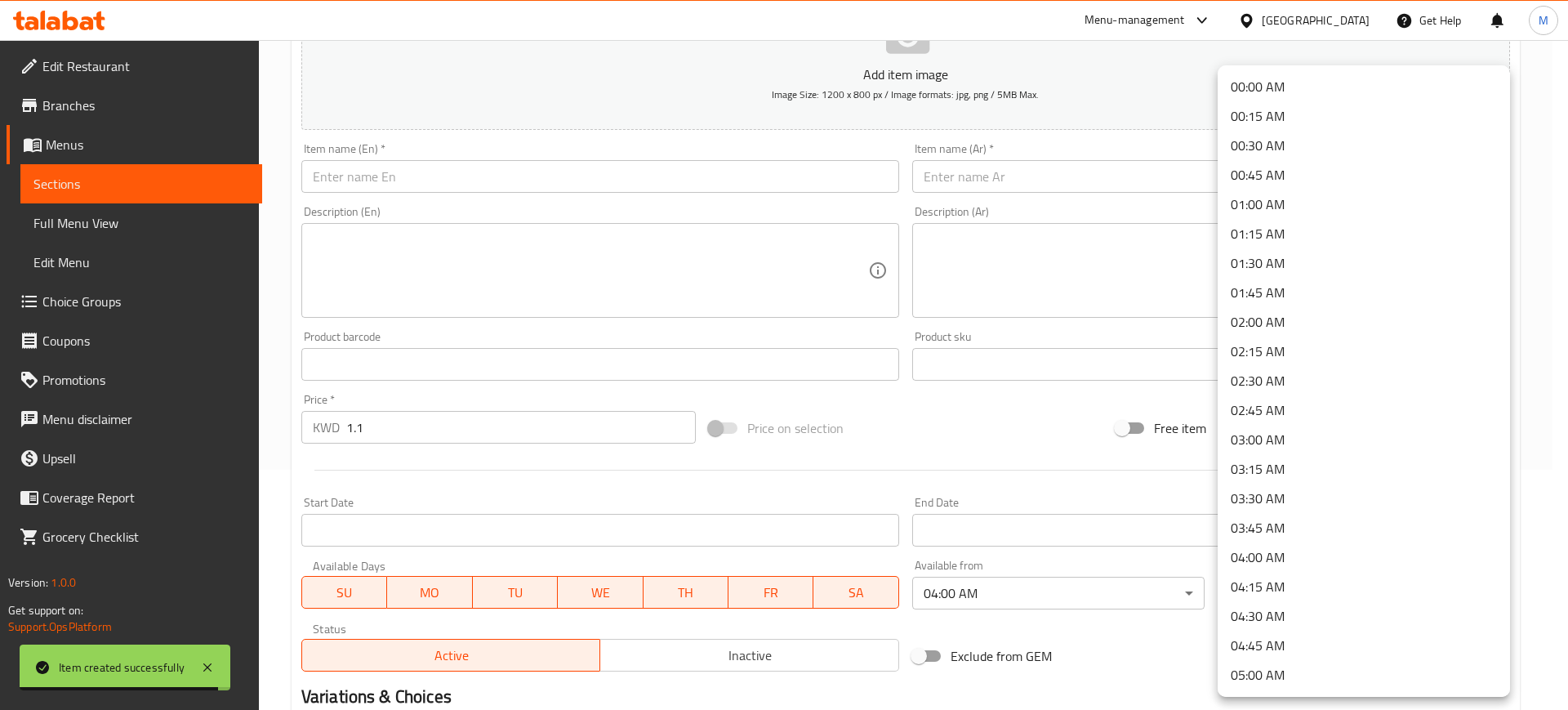
click at [1347, 469] on body "Item created successfully ​ Menu-management [GEOGRAPHIC_DATA] Get Help M Edit R…" at bounding box center [784, 135] width 1568 height 669
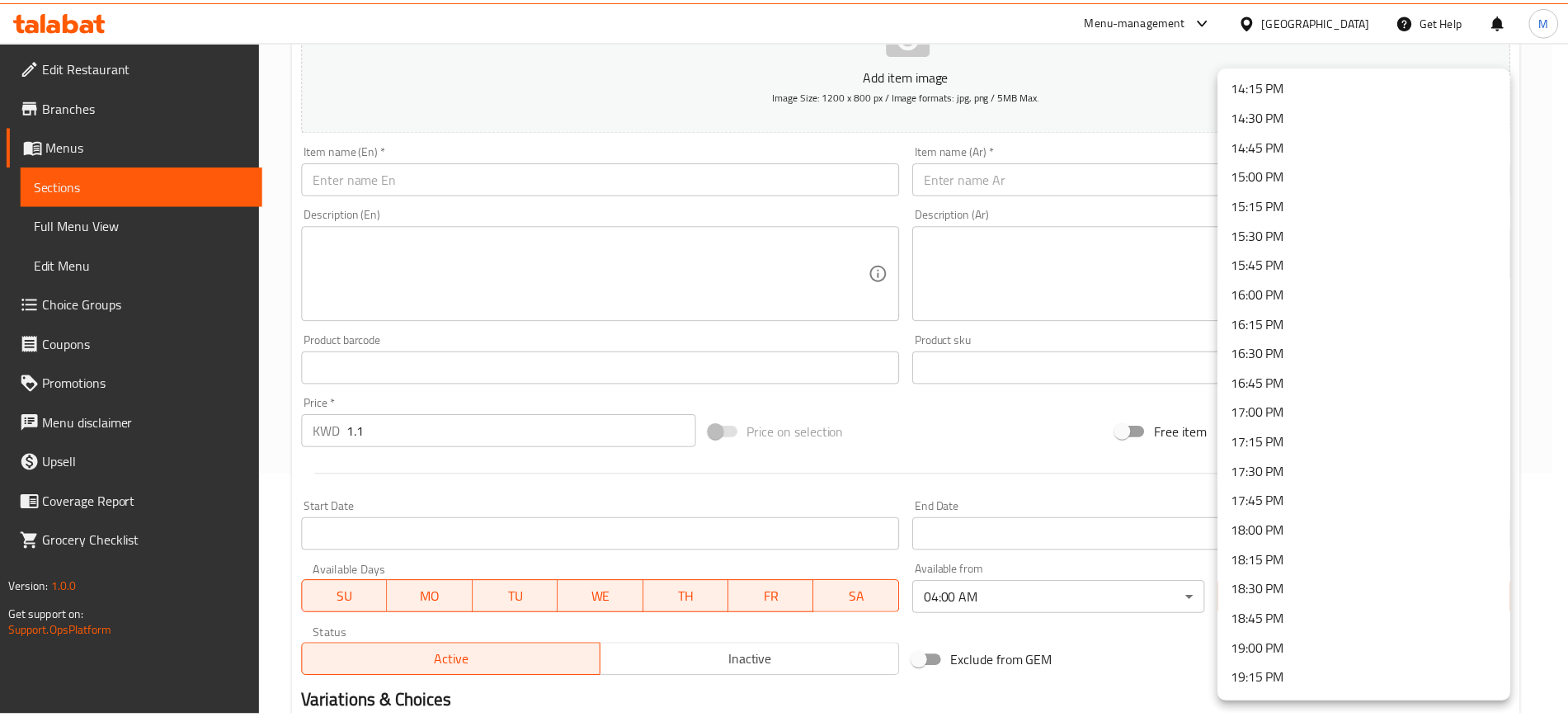
scroll to position [1650, 0]
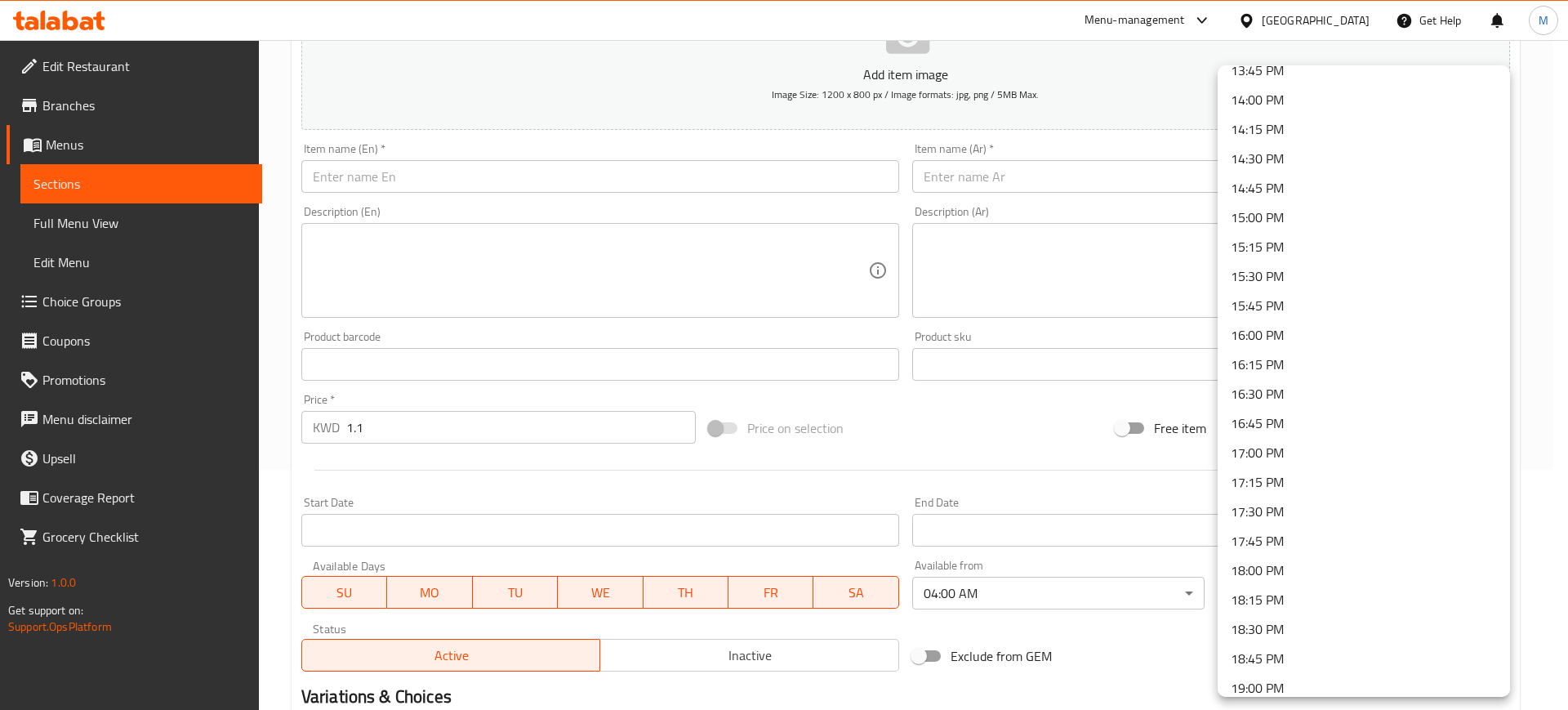
click at [1281, 96] on li "14:00 PM" at bounding box center [1363, 99] width 292 height 30
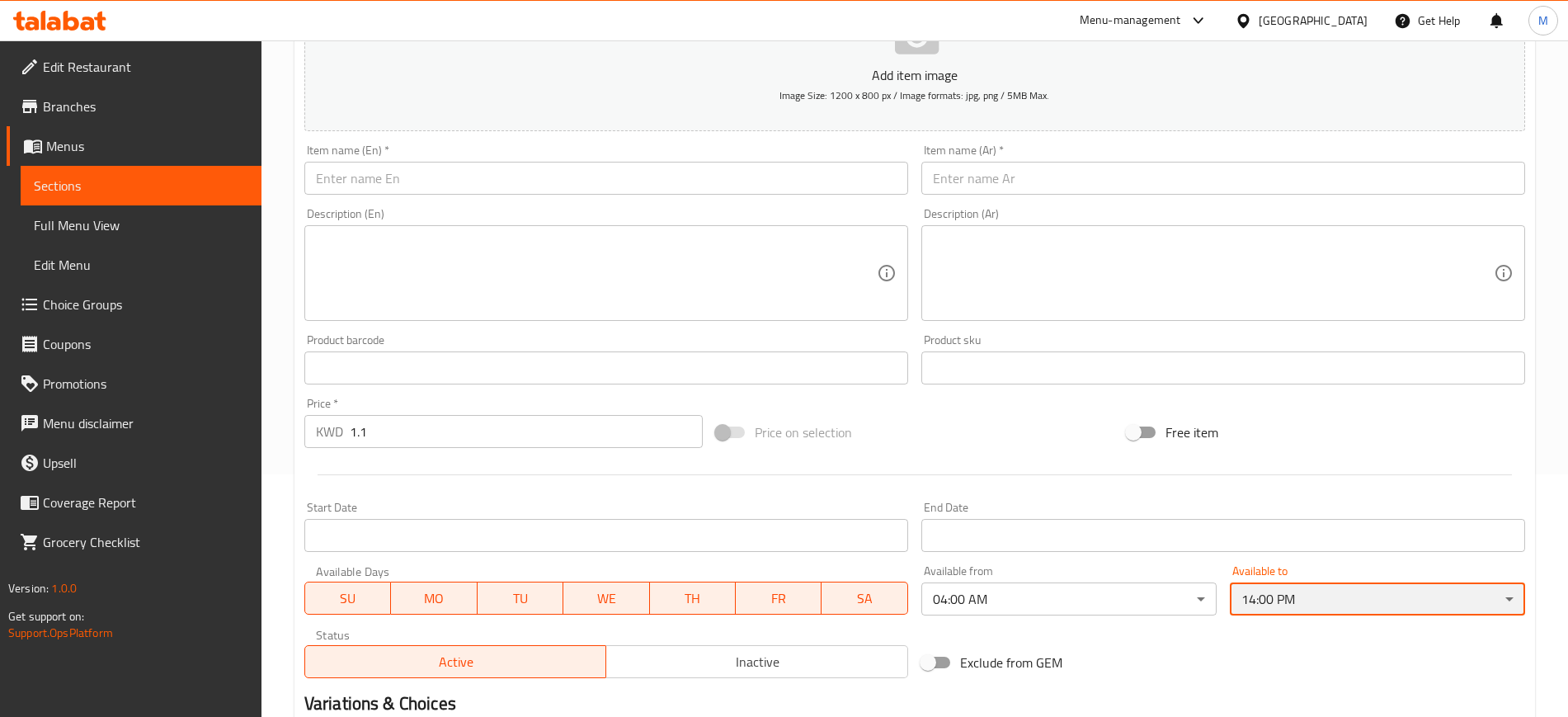
scroll to position [0, 0]
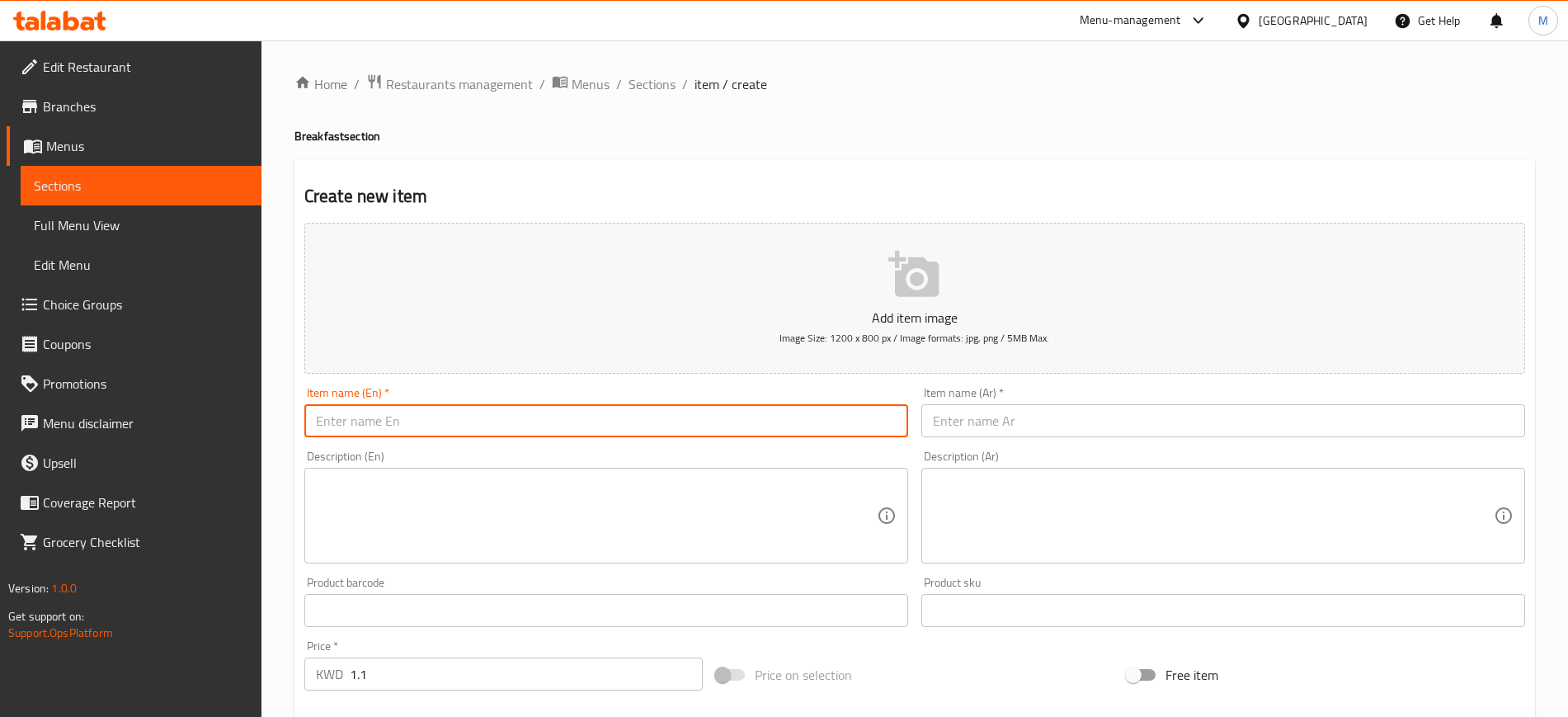
click at [412, 424] on input "text" at bounding box center [606, 420] width 604 height 33
click at [335, 419] on input "Mosabaha" at bounding box center [606, 420] width 604 height 33
type input "Musabaha"
click at [1065, 410] on input "text" at bounding box center [1223, 420] width 604 height 33
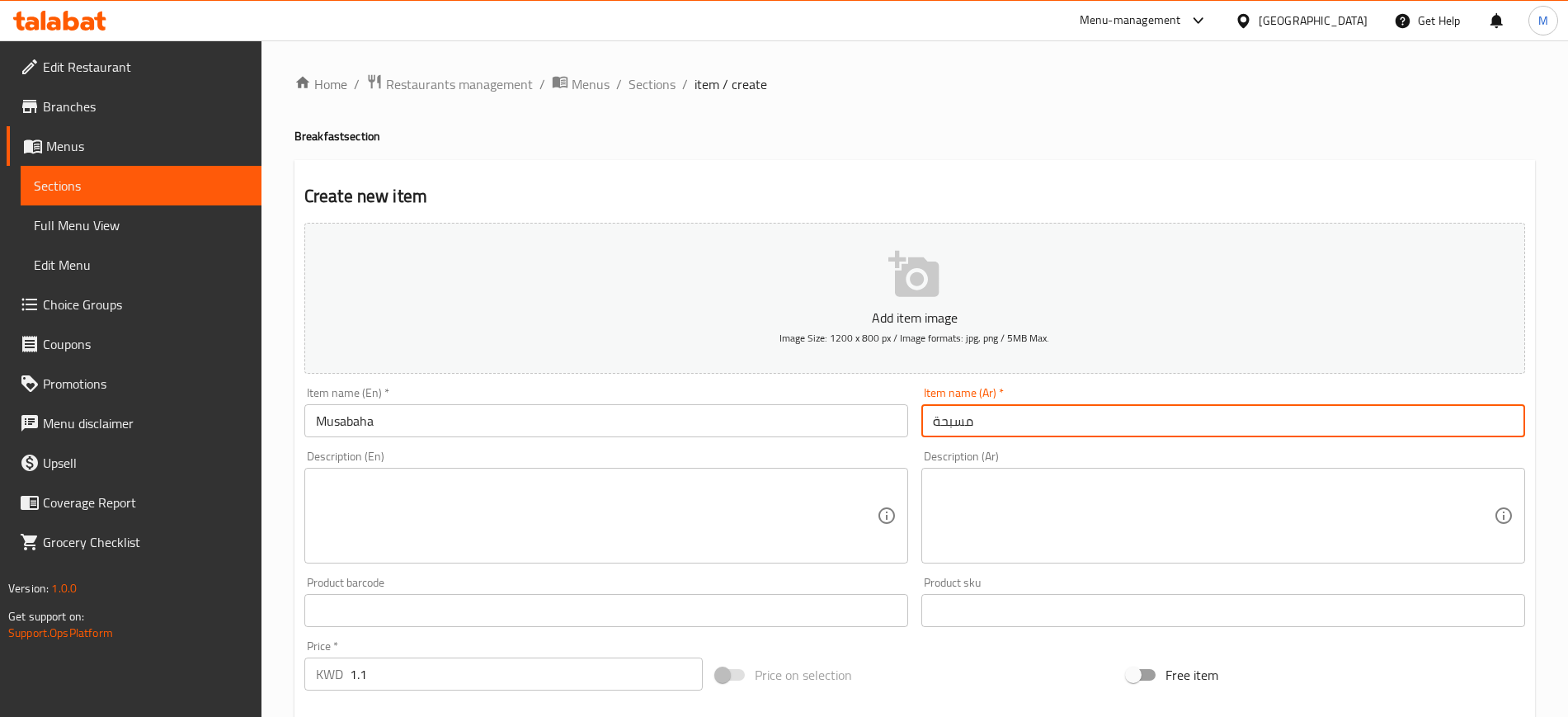
type input "مسبحة"
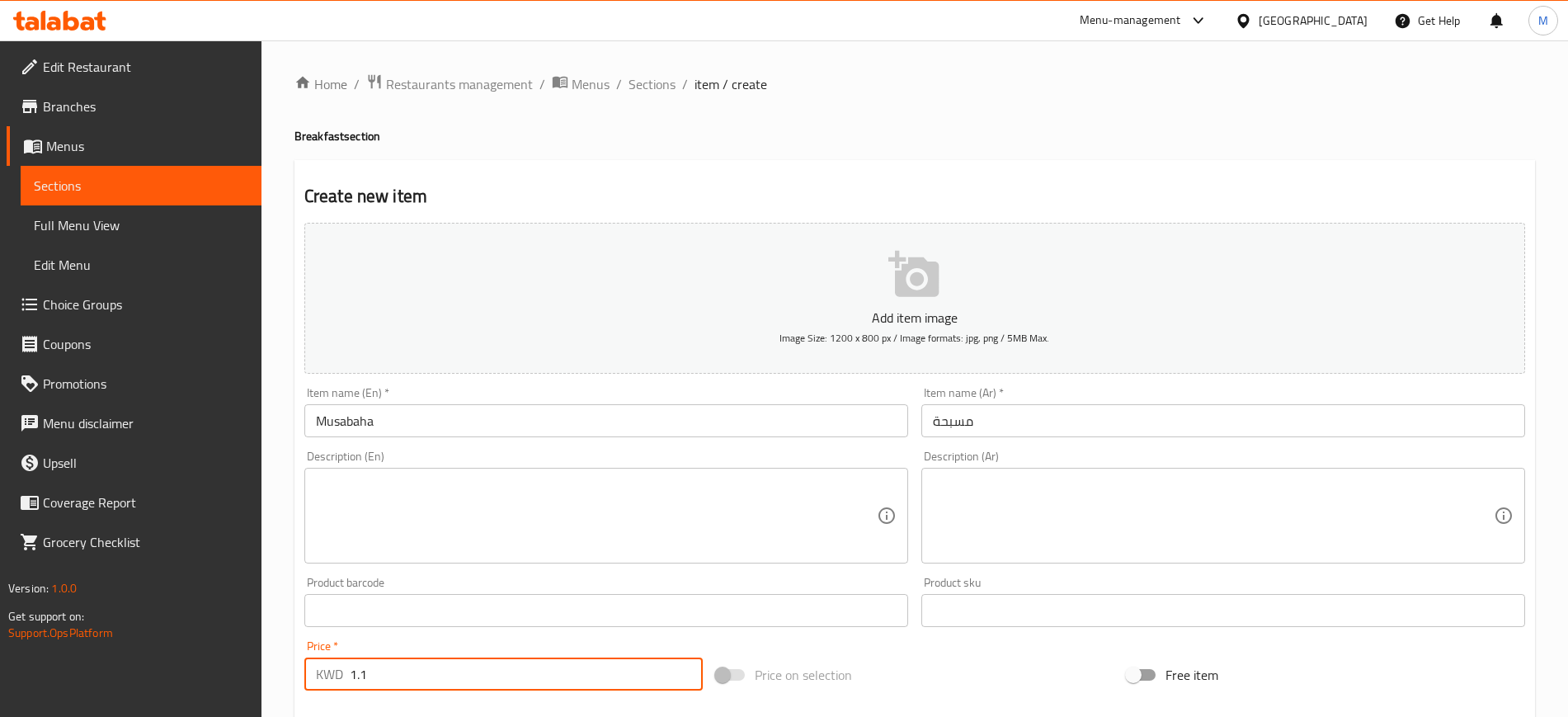
click at [460, 675] on input "1.1" at bounding box center [526, 673] width 353 height 33
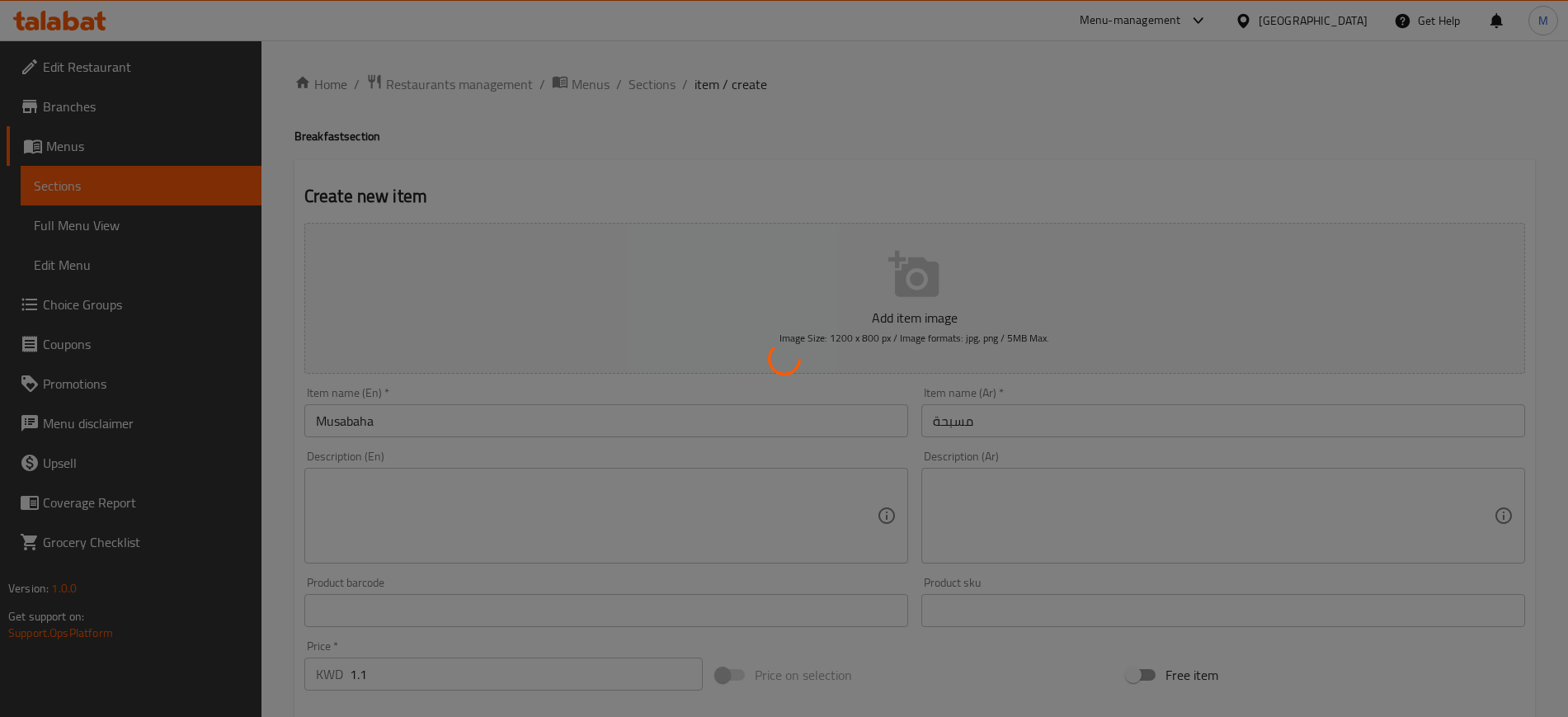
type input "0"
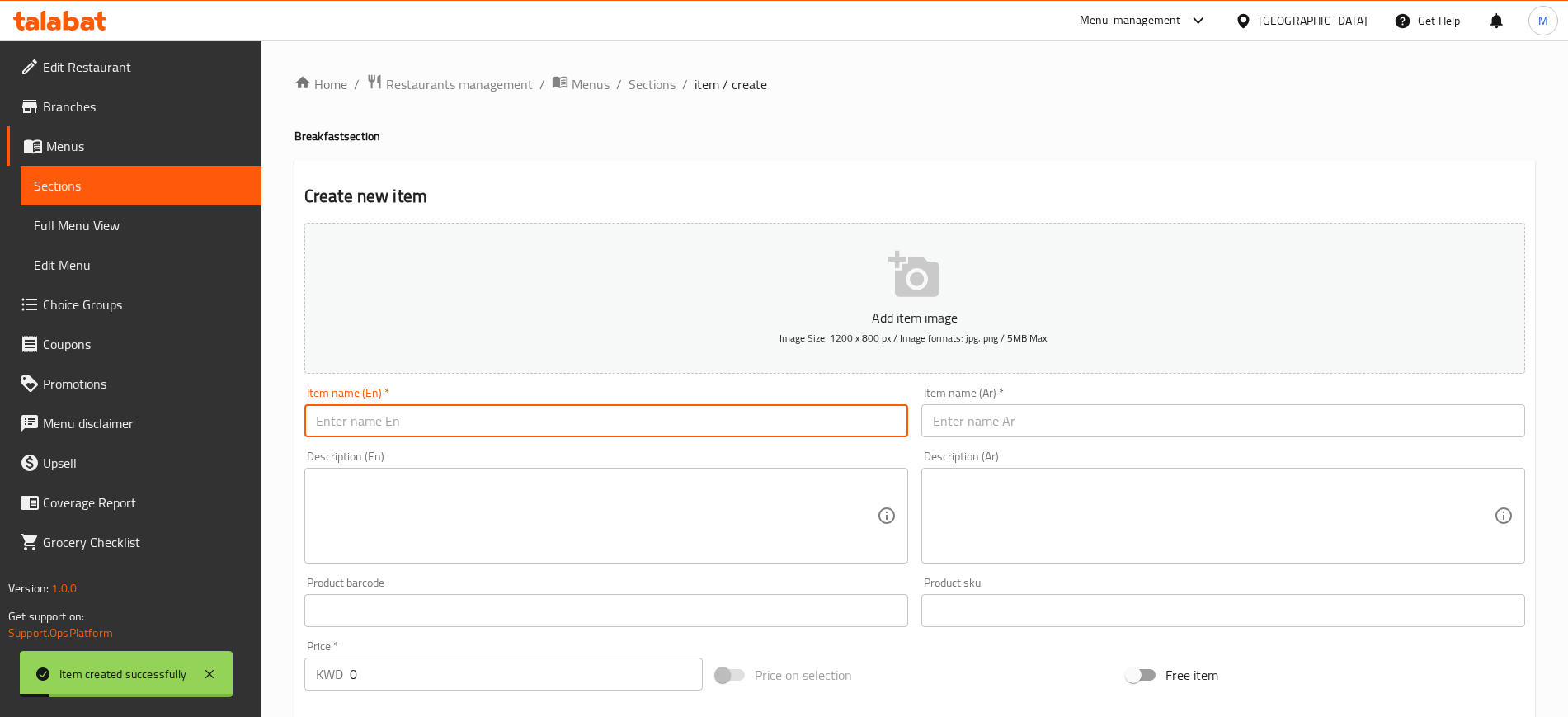
click at [589, 413] on input "text" at bounding box center [606, 420] width 604 height 33
type input "H"
type input "B"
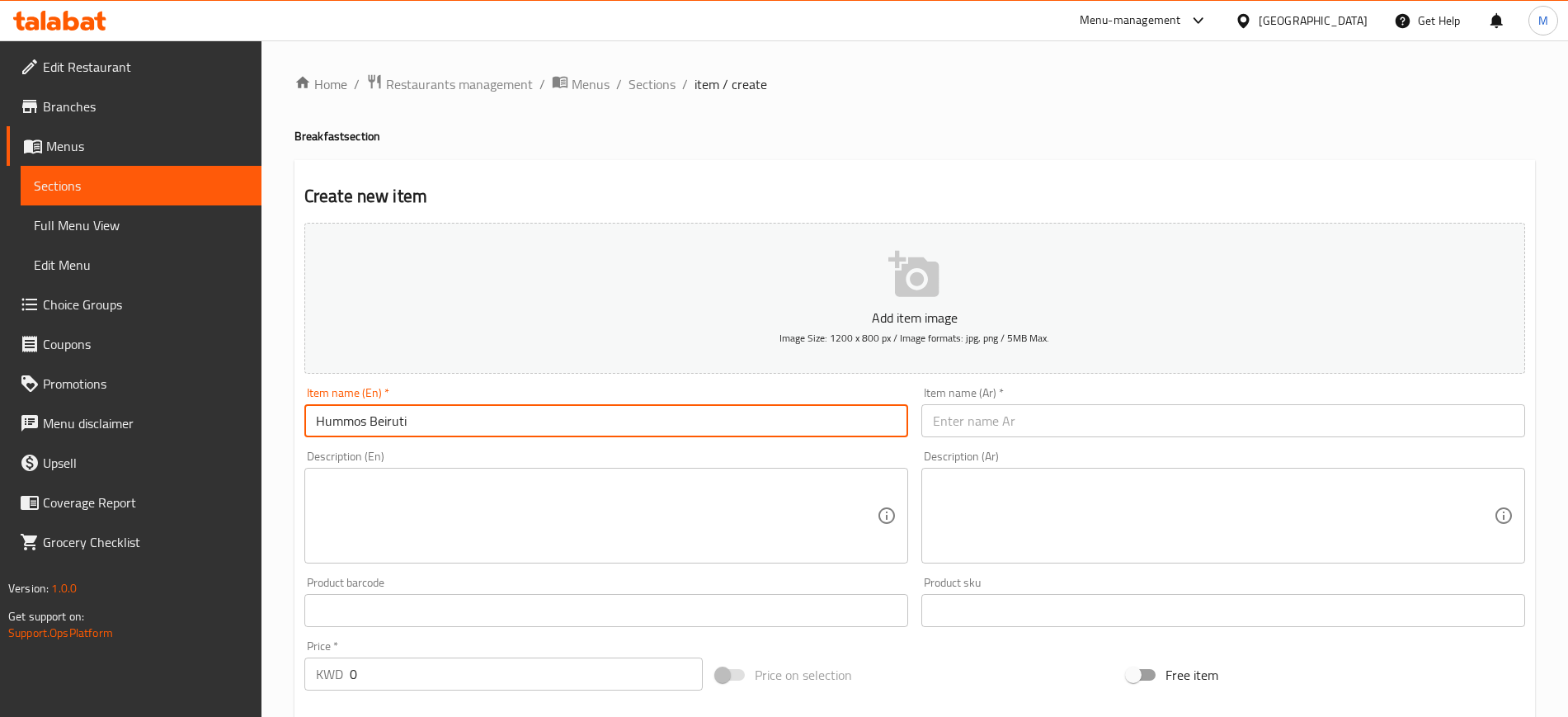
type input "Hummos Beiruti"
click at [1065, 407] on input "text" at bounding box center [1223, 420] width 604 height 33
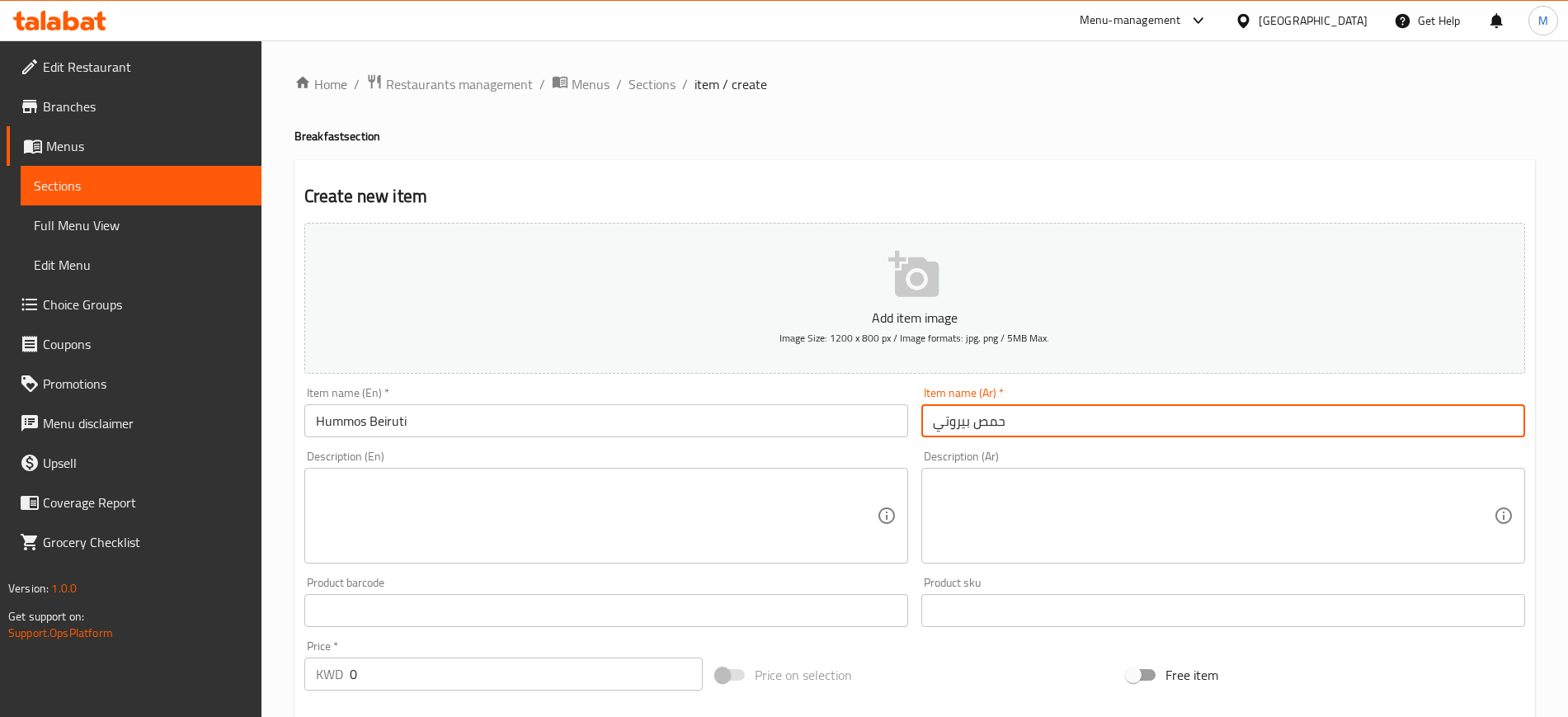
type input "حمص بيروتي"
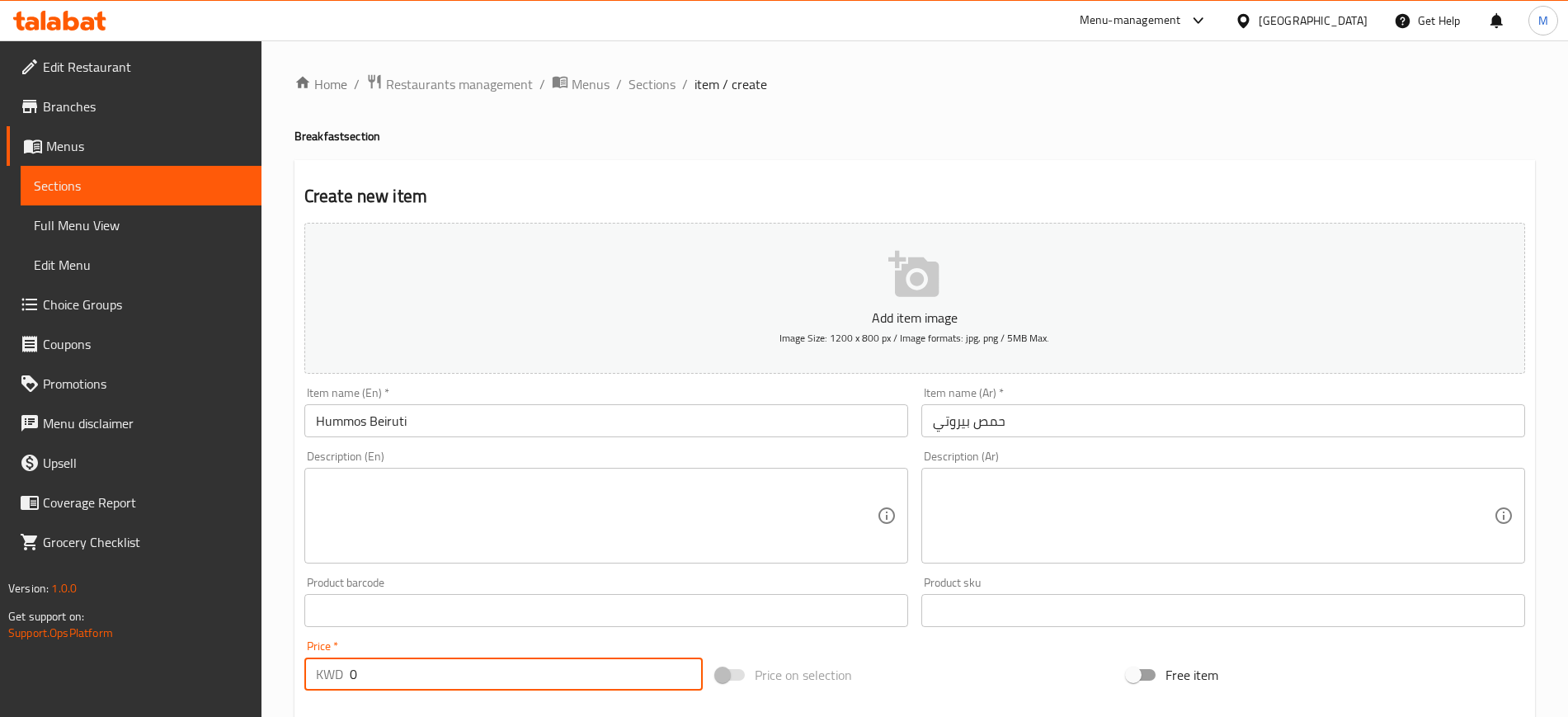
drag, startPoint x: 412, startPoint y: 671, endPoint x: 289, endPoint y: 666, distance: 123.1
click at [289, 666] on div "Home / Restaurants management / Menus / Sections / item / create Breakfast sect…" at bounding box center [914, 602] width 1306 height 1125
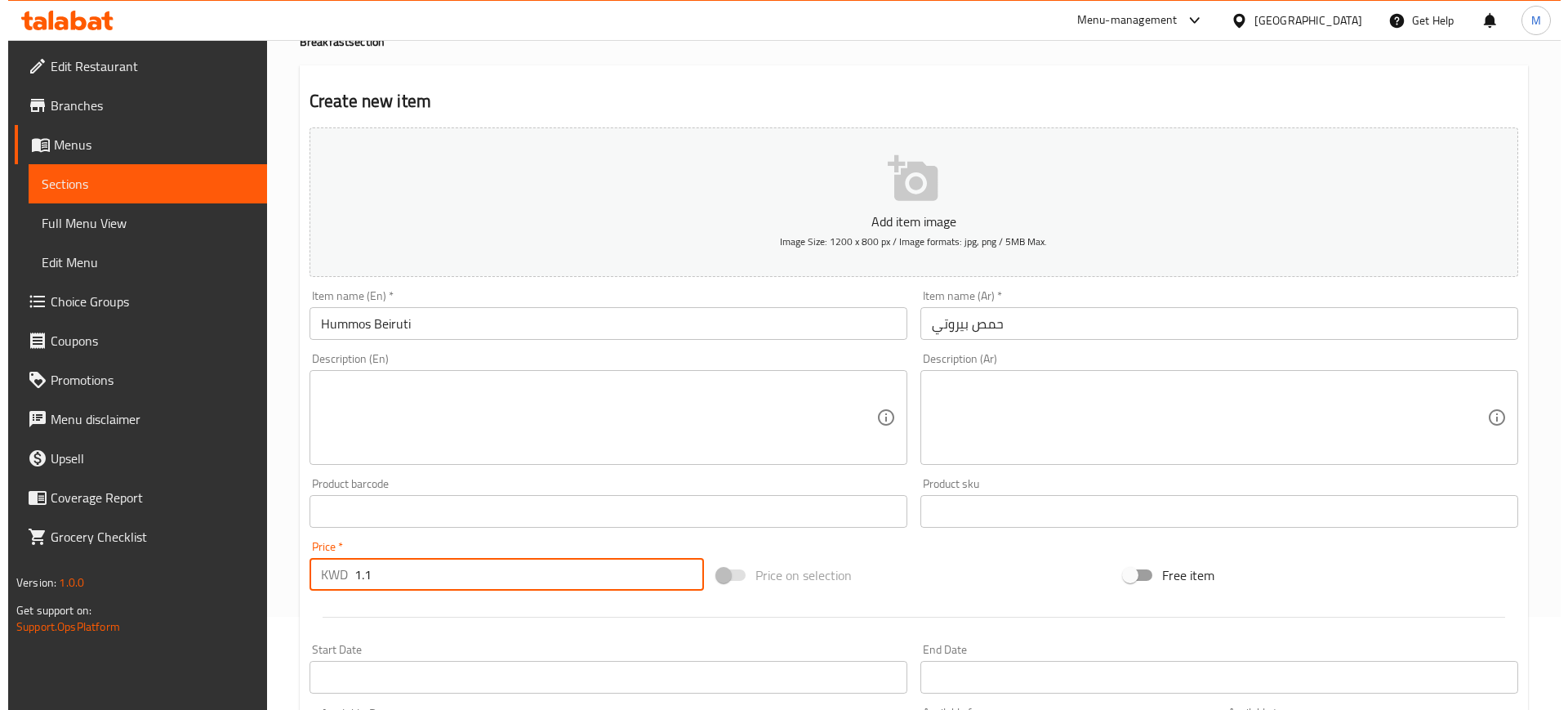
scroll to position [204, 0]
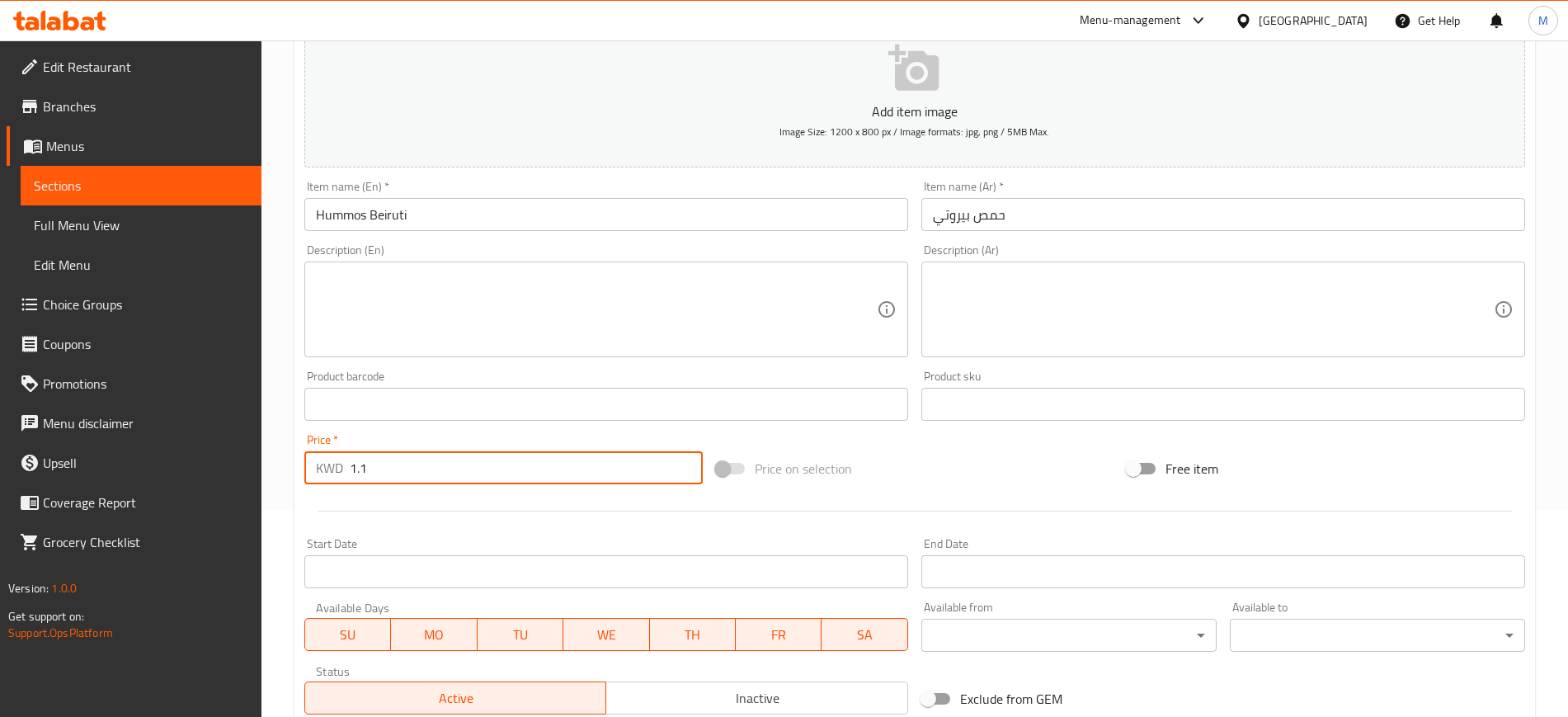
type input "1.1"
click at [966, 511] on body "​ Menu-management [GEOGRAPHIC_DATA] Get Help M Edit Restaurant Branches Menus S…" at bounding box center [784, 172] width 1568 height 676
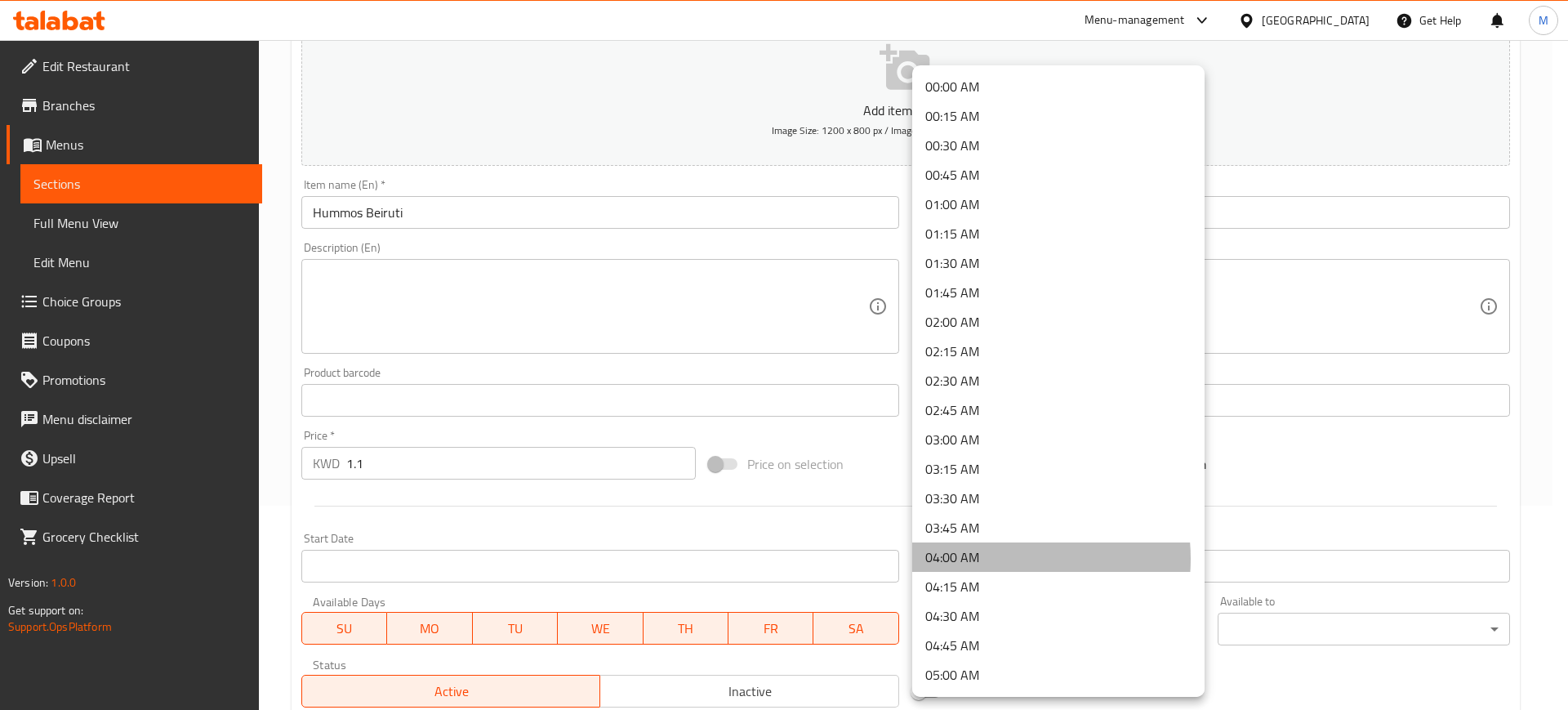
click at [991, 558] on li "04:00 AM" at bounding box center [1058, 557] width 292 height 30
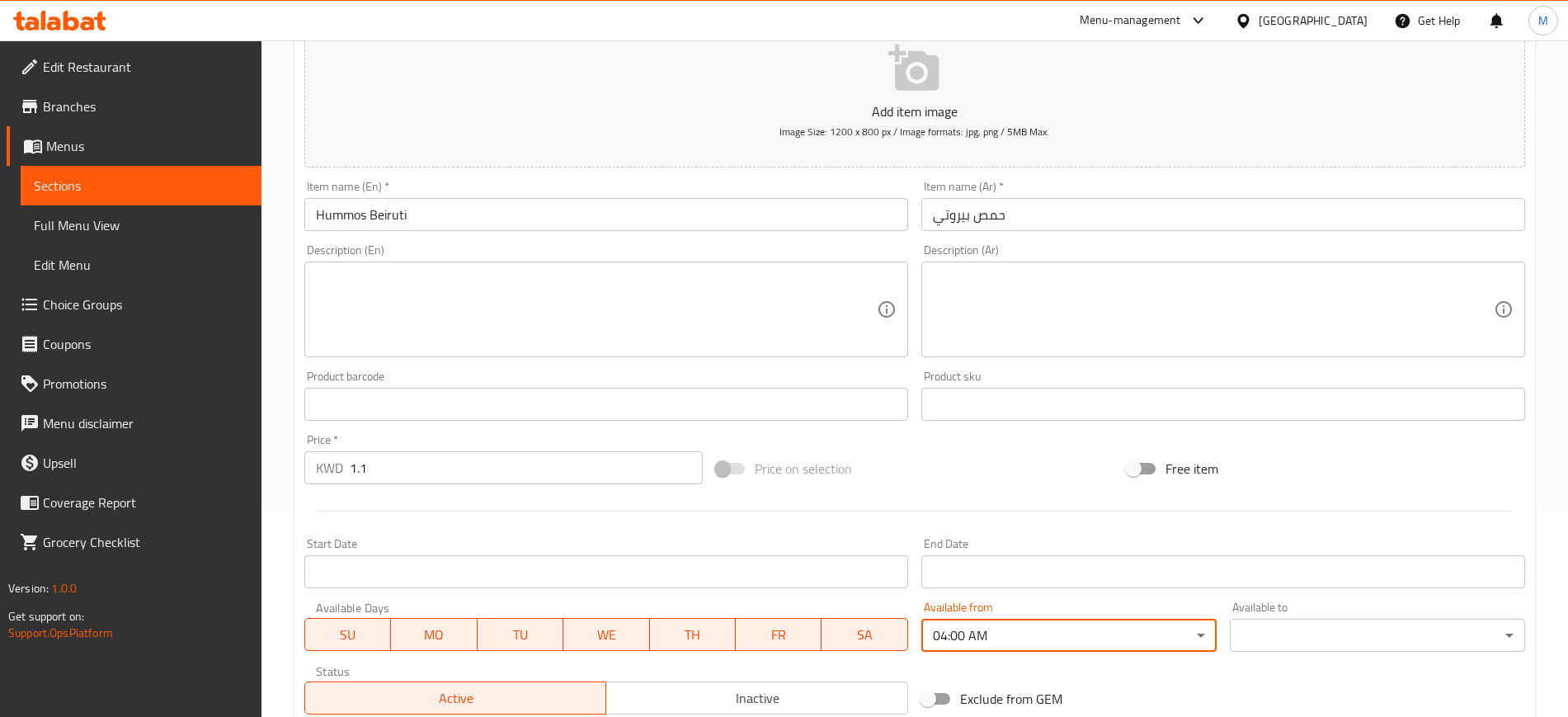
click at [1297, 511] on body "​ Menu-management [GEOGRAPHIC_DATA] Get Help M Edit Restaurant Branches Menus S…" at bounding box center [784, 172] width 1568 height 676
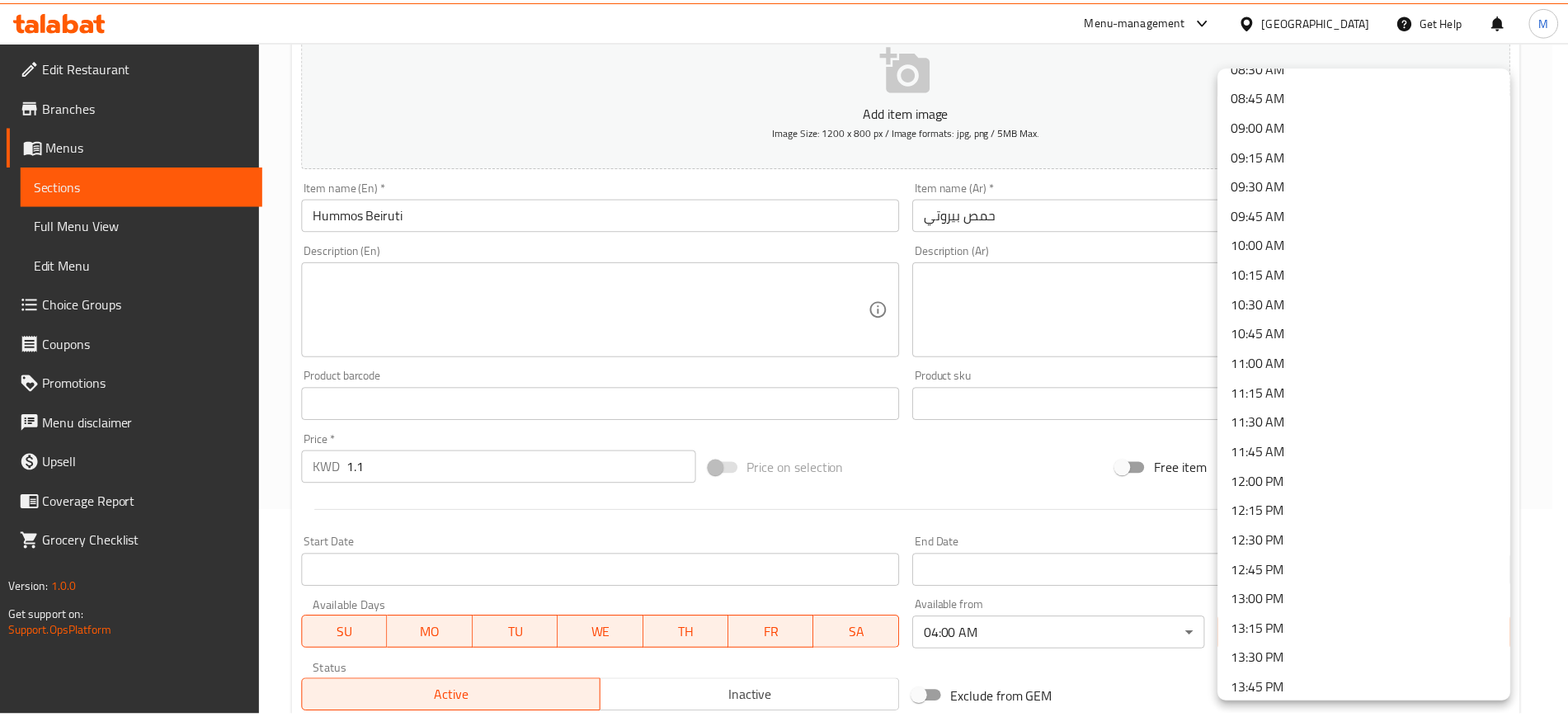
scroll to position [1134, 0]
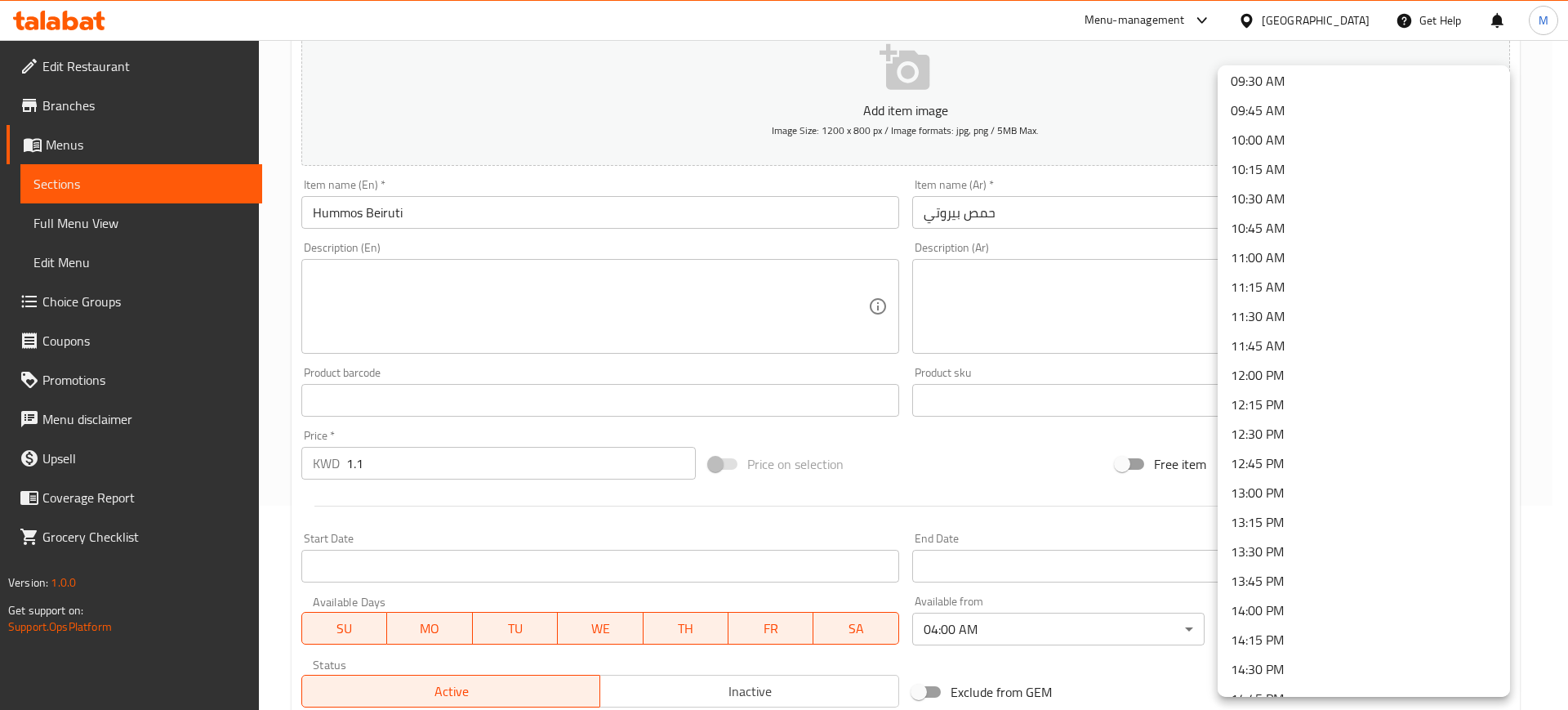
click at [1285, 614] on li "14:00 PM" at bounding box center [1363, 610] width 292 height 30
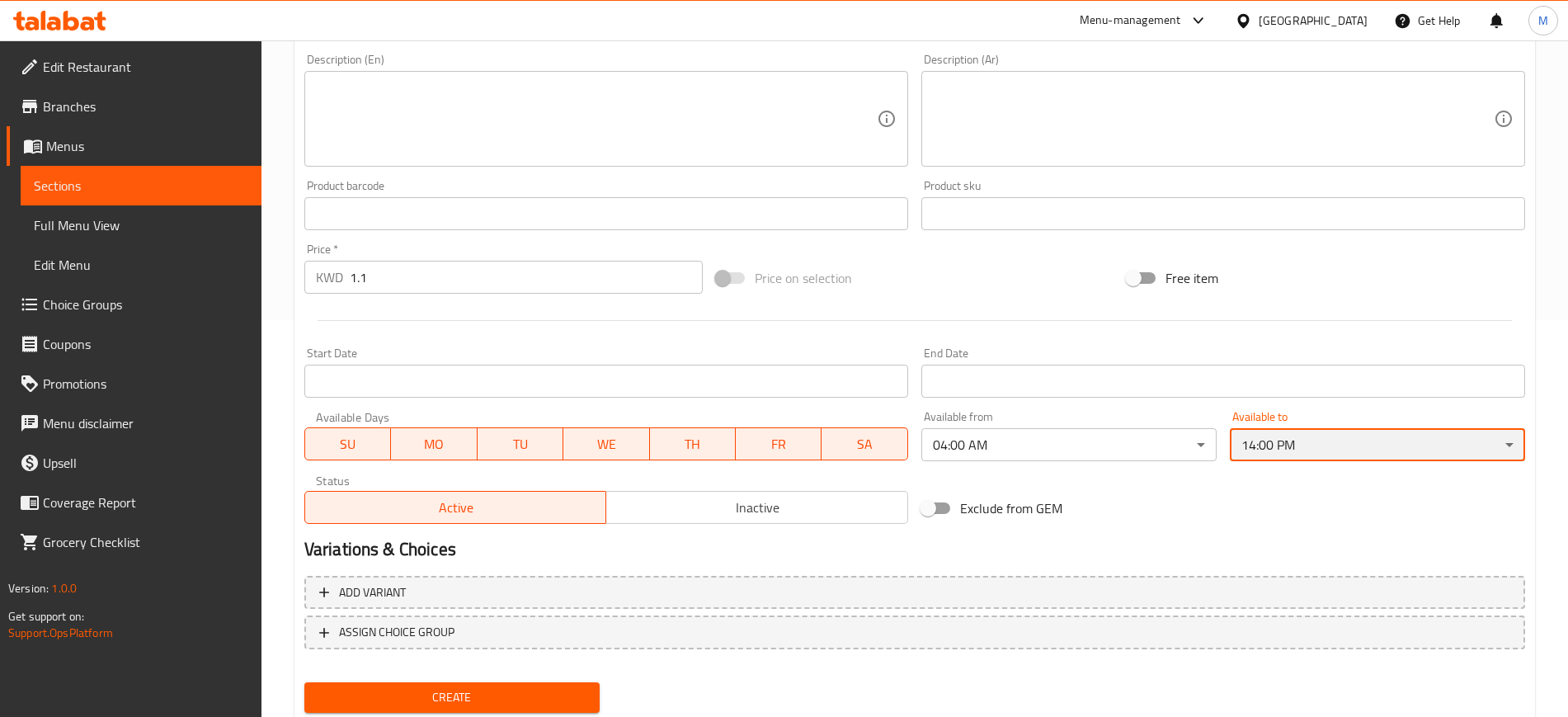
scroll to position [448, 0]
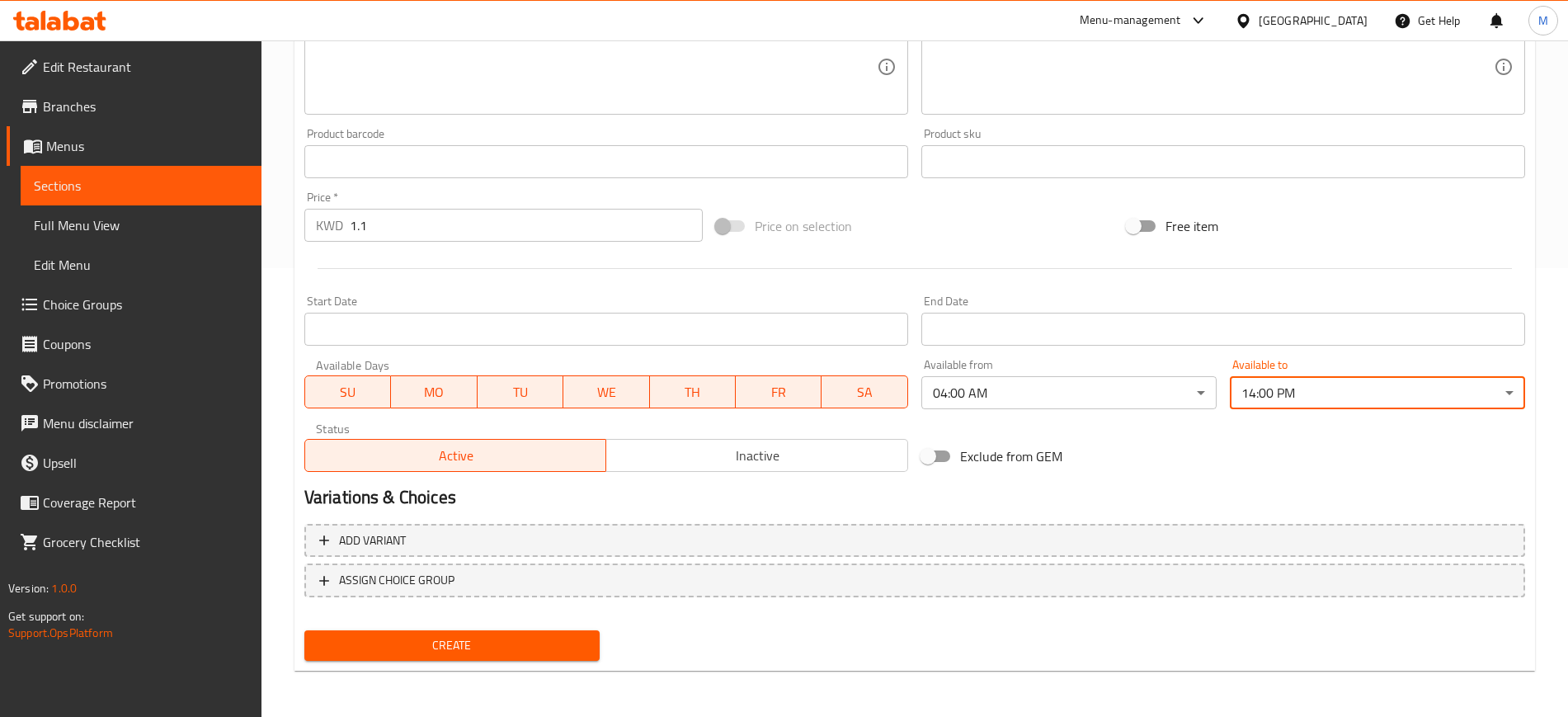
click at [579, 630] on button "Create" at bounding box center [452, 645] width 295 height 31
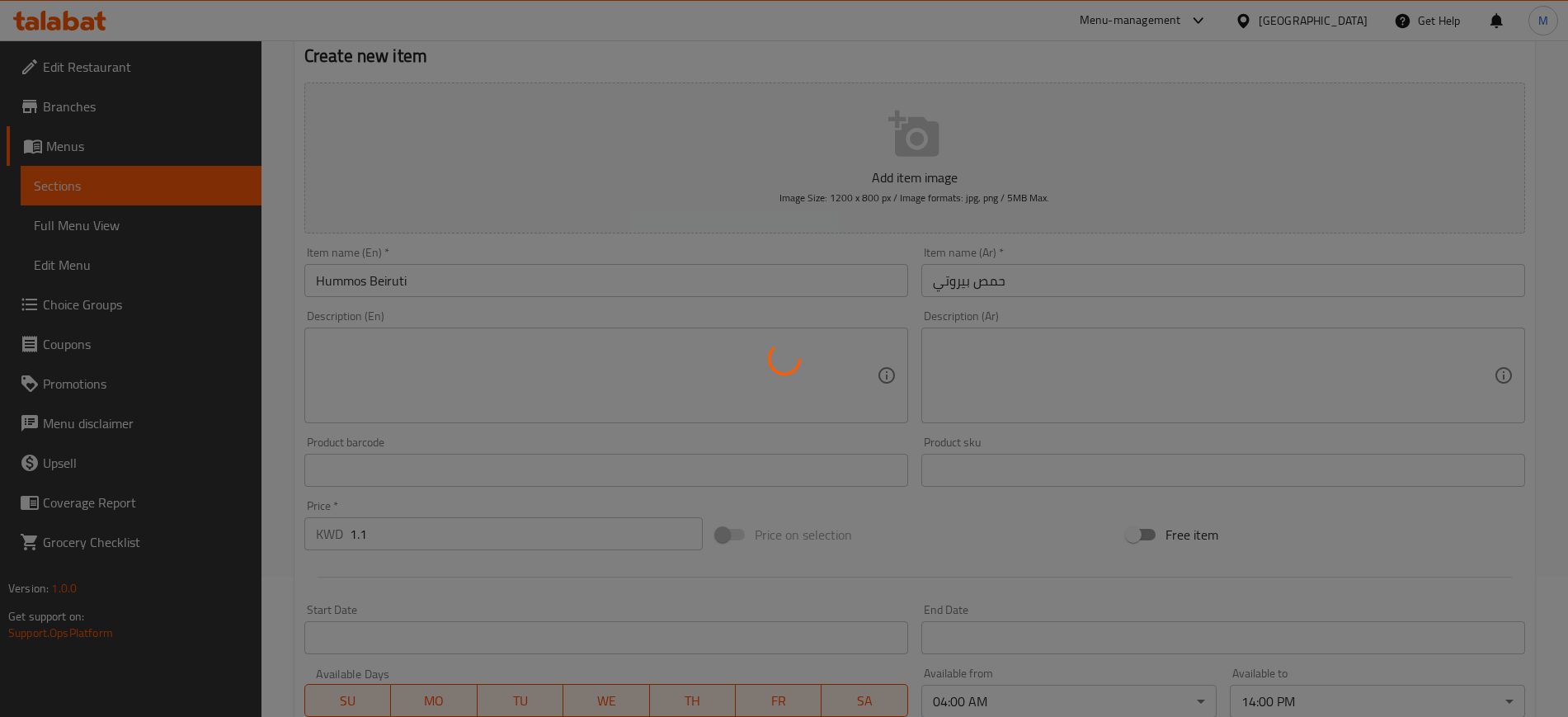
scroll to position [0, 0]
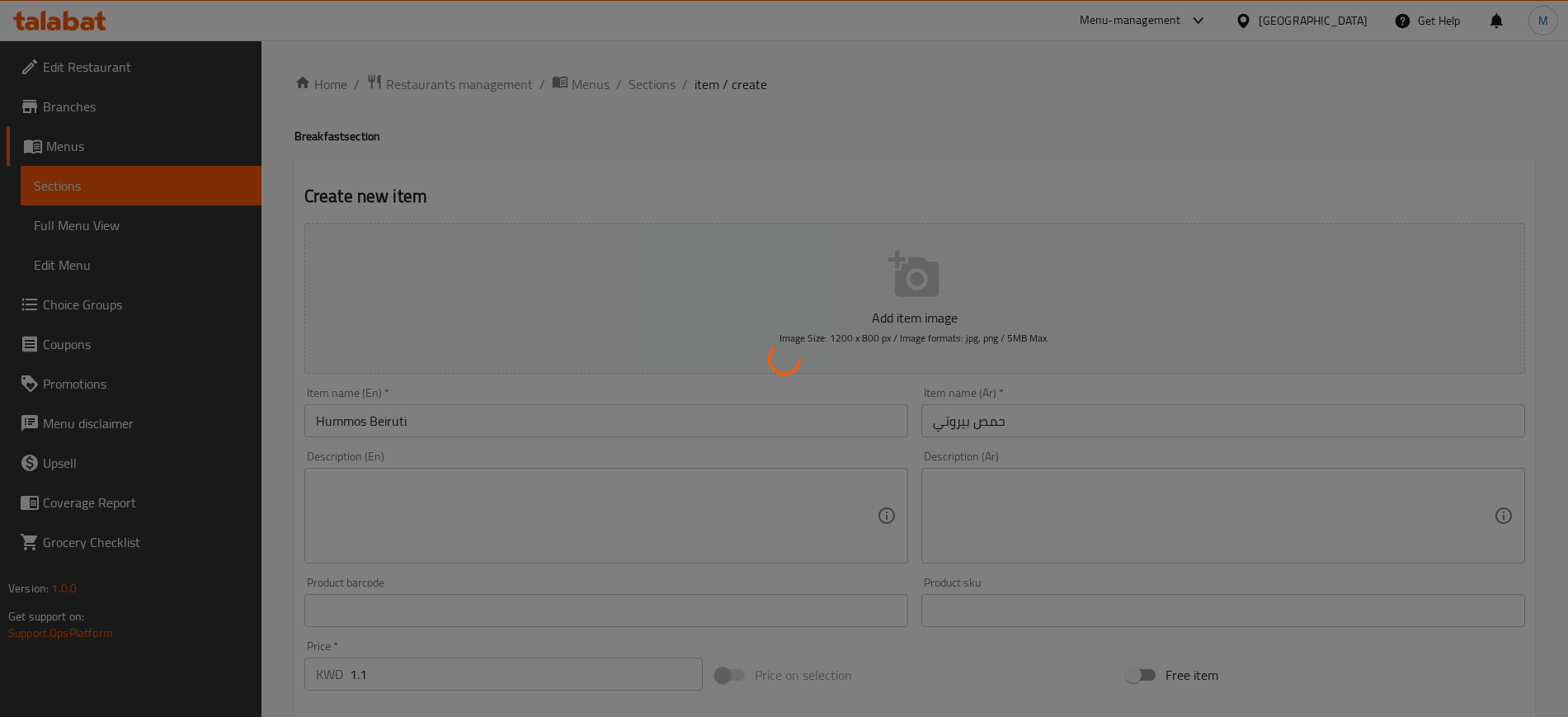
type input "0"
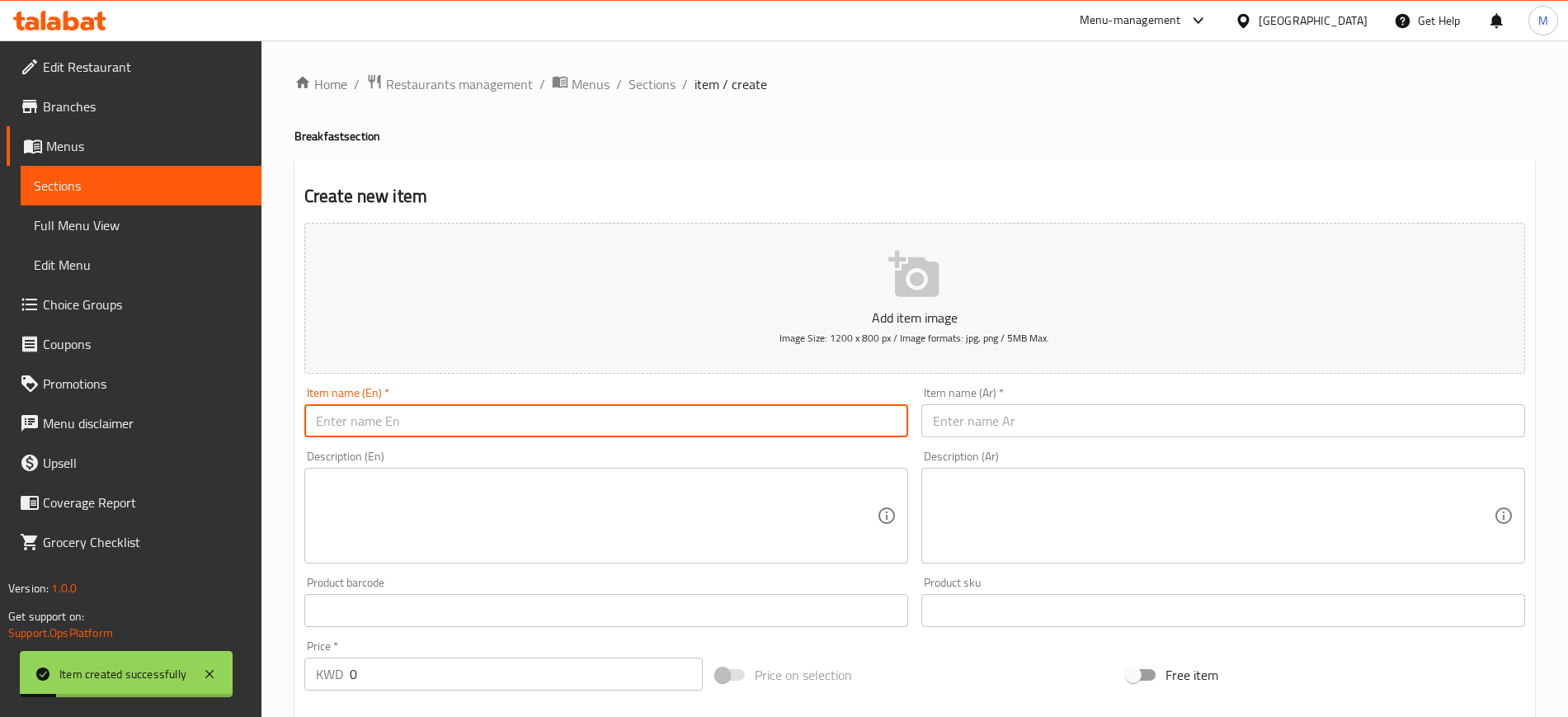
click at [624, 410] on input "text" at bounding box center [606, 420] width 604 height 33
type input "Hummos Halabi"
click at [1121, 416] on input "text" at bounding box center [1223, 420] width 604 height 33
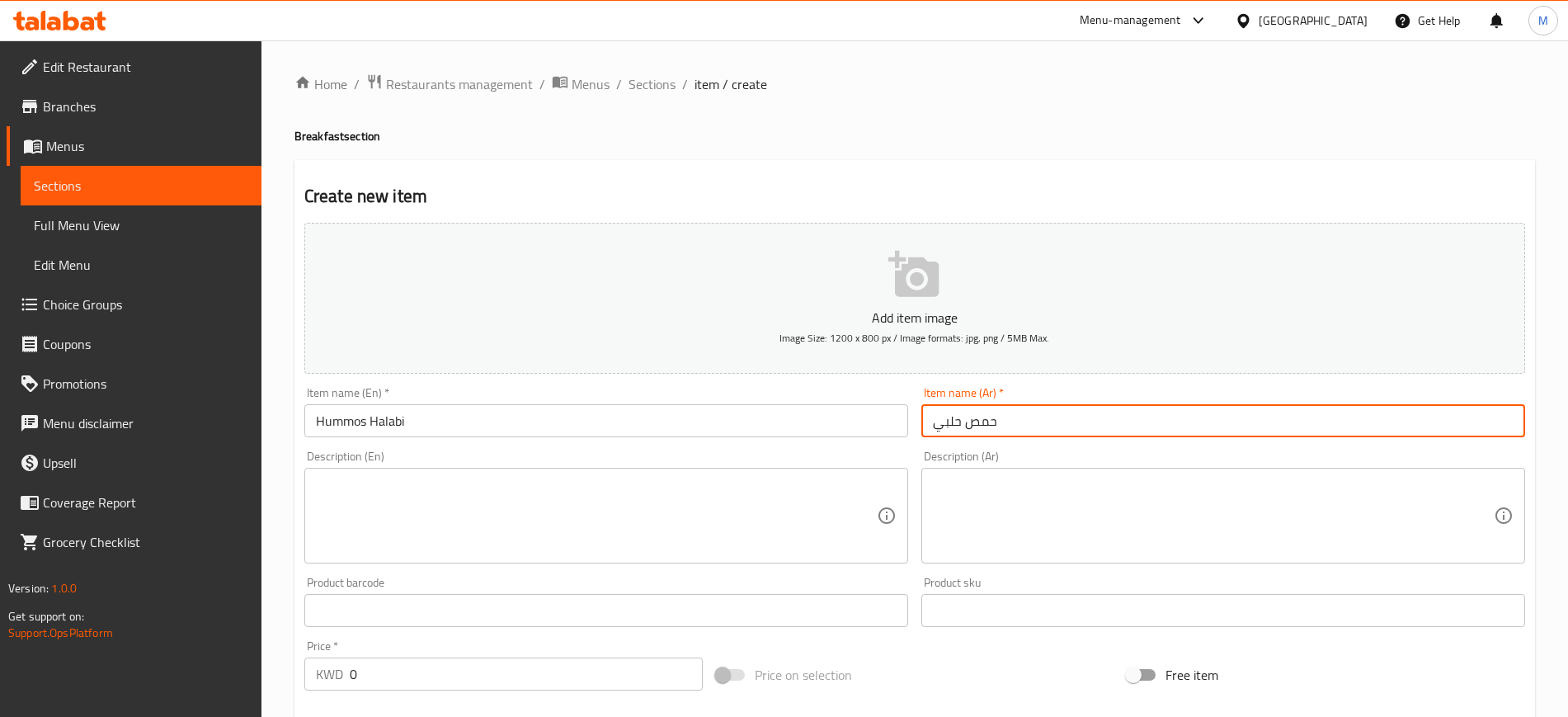
type input "حمص حلبي"
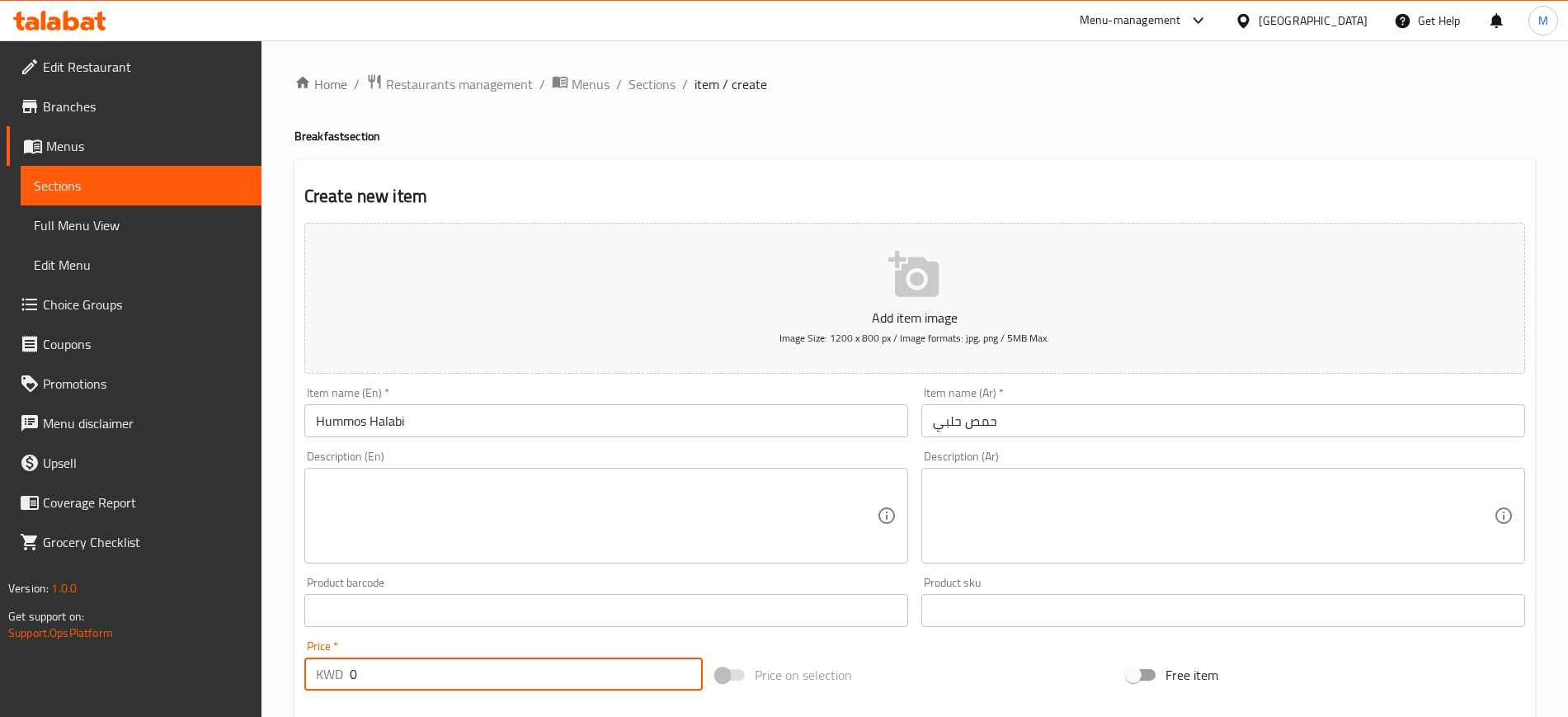
drag, startPoint x: 387, startPoint y: 674, endPoint x: 279, endPoint y: 683, distance: 108.4
click at [279, 683] on div "Home / Restaurants management / Menus / Sections / item / create Breakfast sect…" at bounding box center [914, 602] width 1306 height 1125
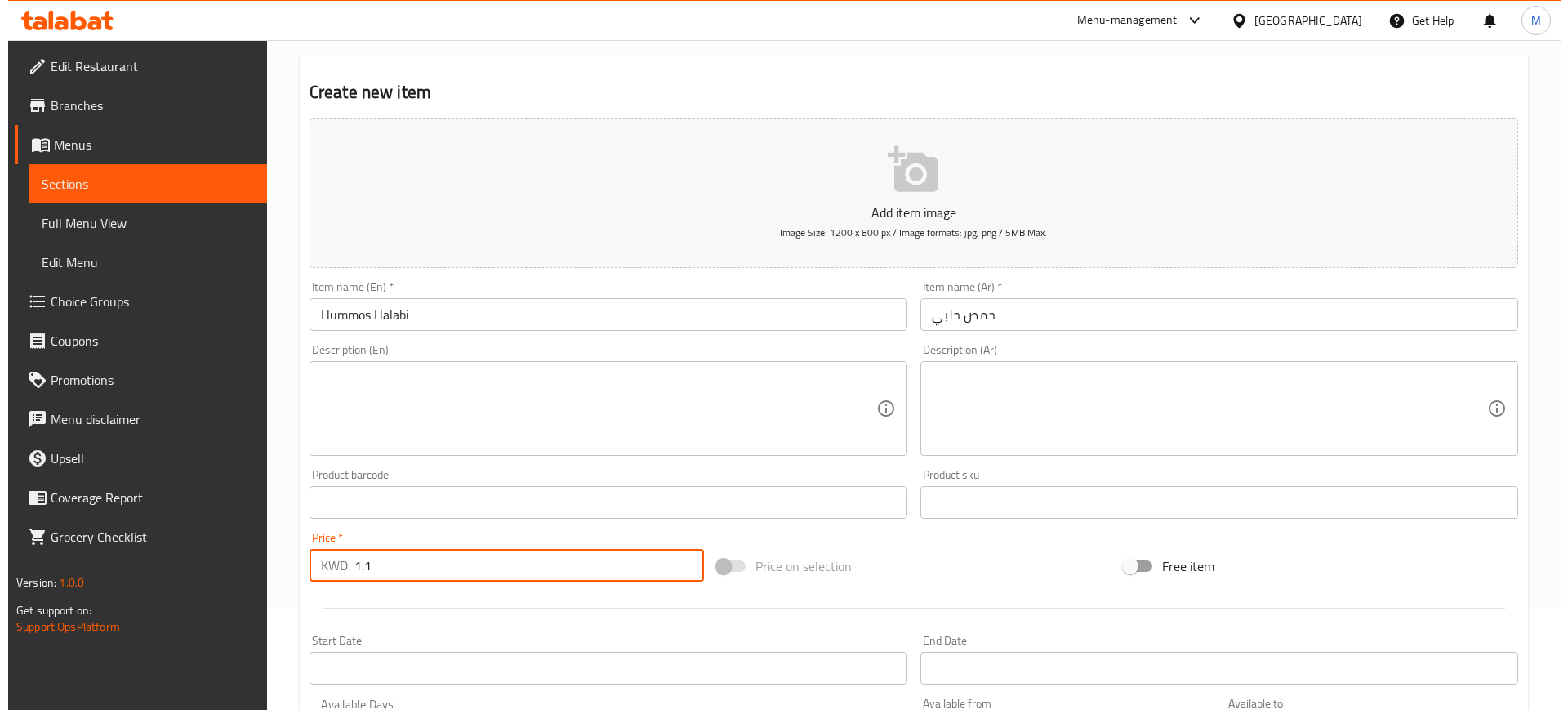
scroll to position [306, 0]
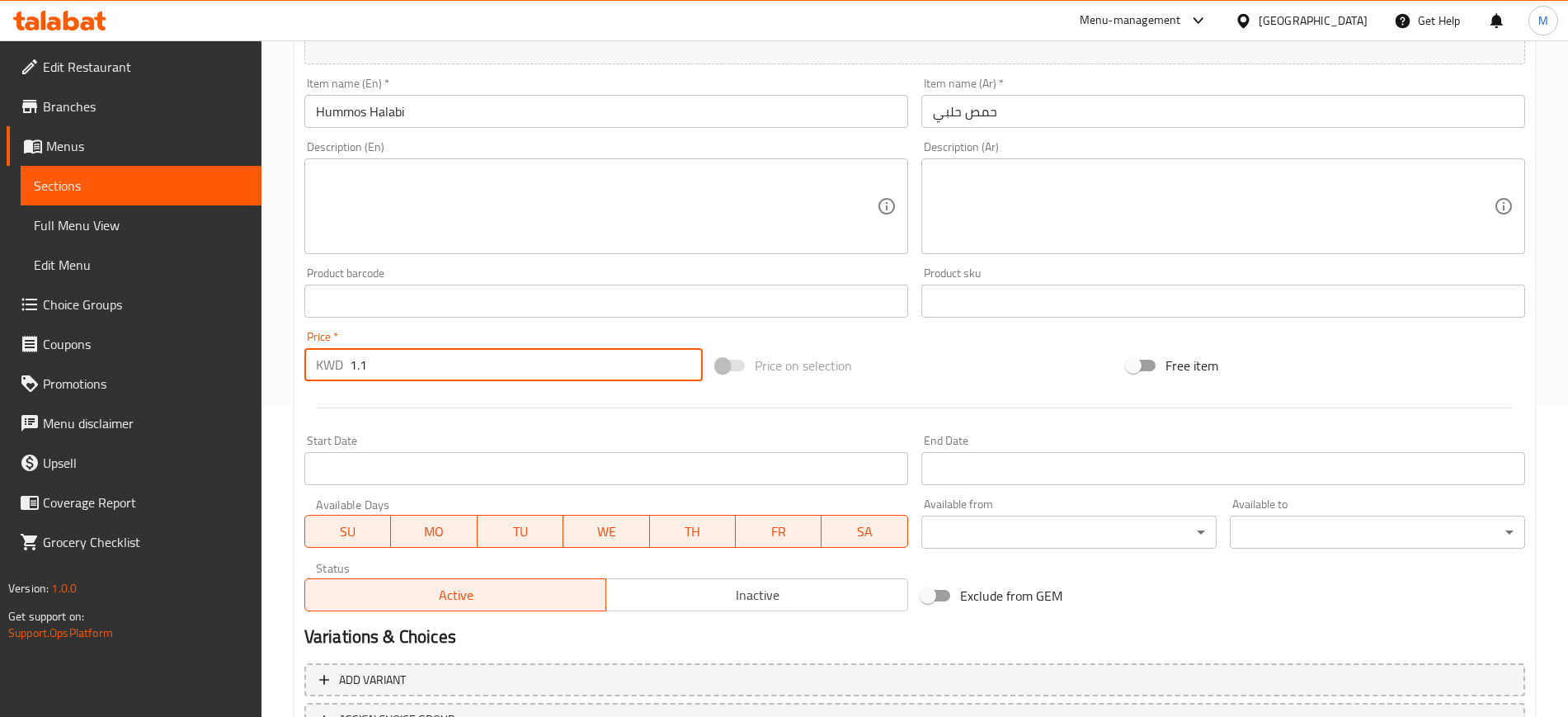
type input "1.1"
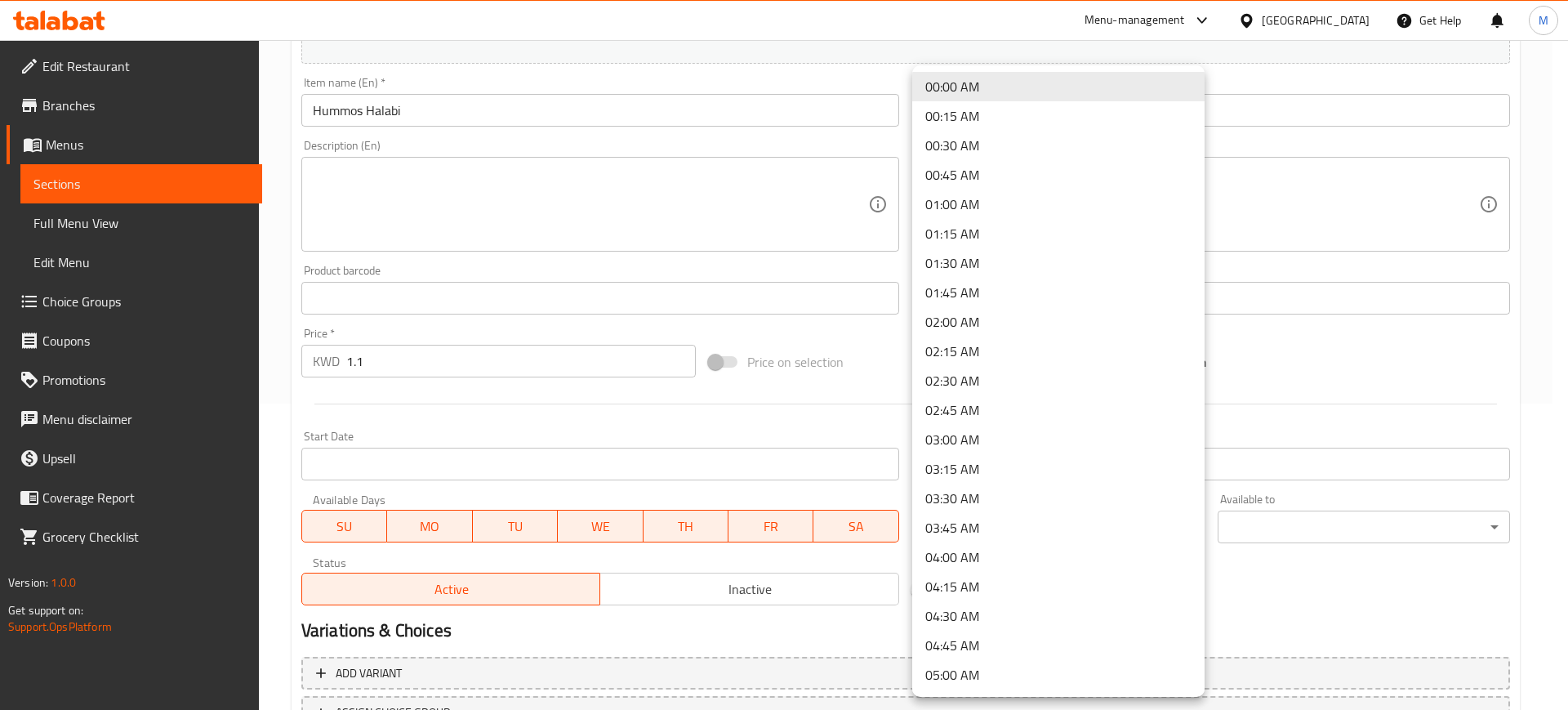
click at [1028, 403] on body "​ Menu-management [GEOGRAPHIC_DATA] Get Help M Edit Restaurant Branches Menus S…" at bounding box center [784, 69] width 1568 height 669
drag, startPoint x: 1018, startPoint y: 549, endPoint x: 1314, endPoint y: 522, distance: 297.2
click at [1019, 548] on li "04:00 AM" at bounding box center [1058, 557] width 292 height 30
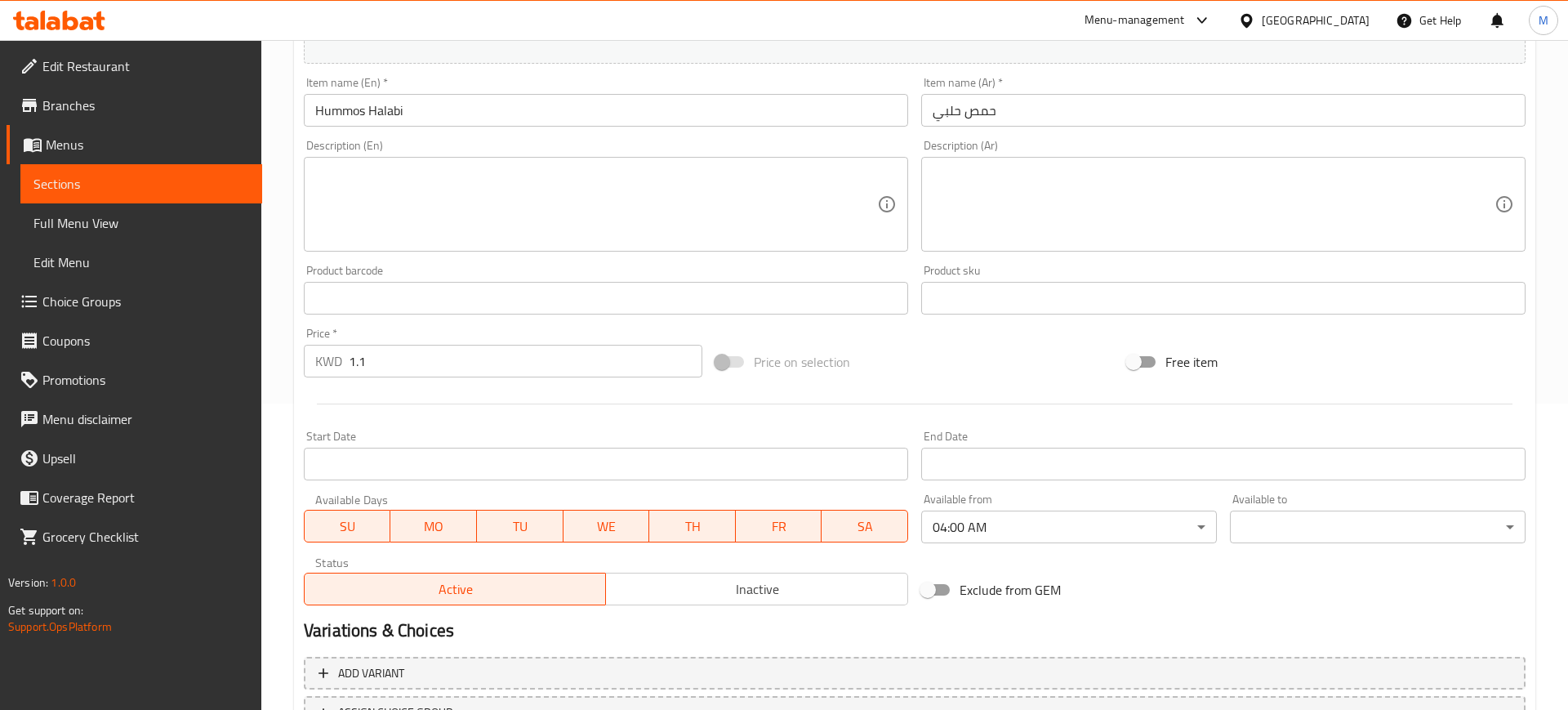
click at [1335, 403] on body "​ Menu-management [GEOGRAPHIC_DATA] Get Help M Edit Restaurant Branches Menus S…" at bounding box center [784, 69] width 1568 height 669
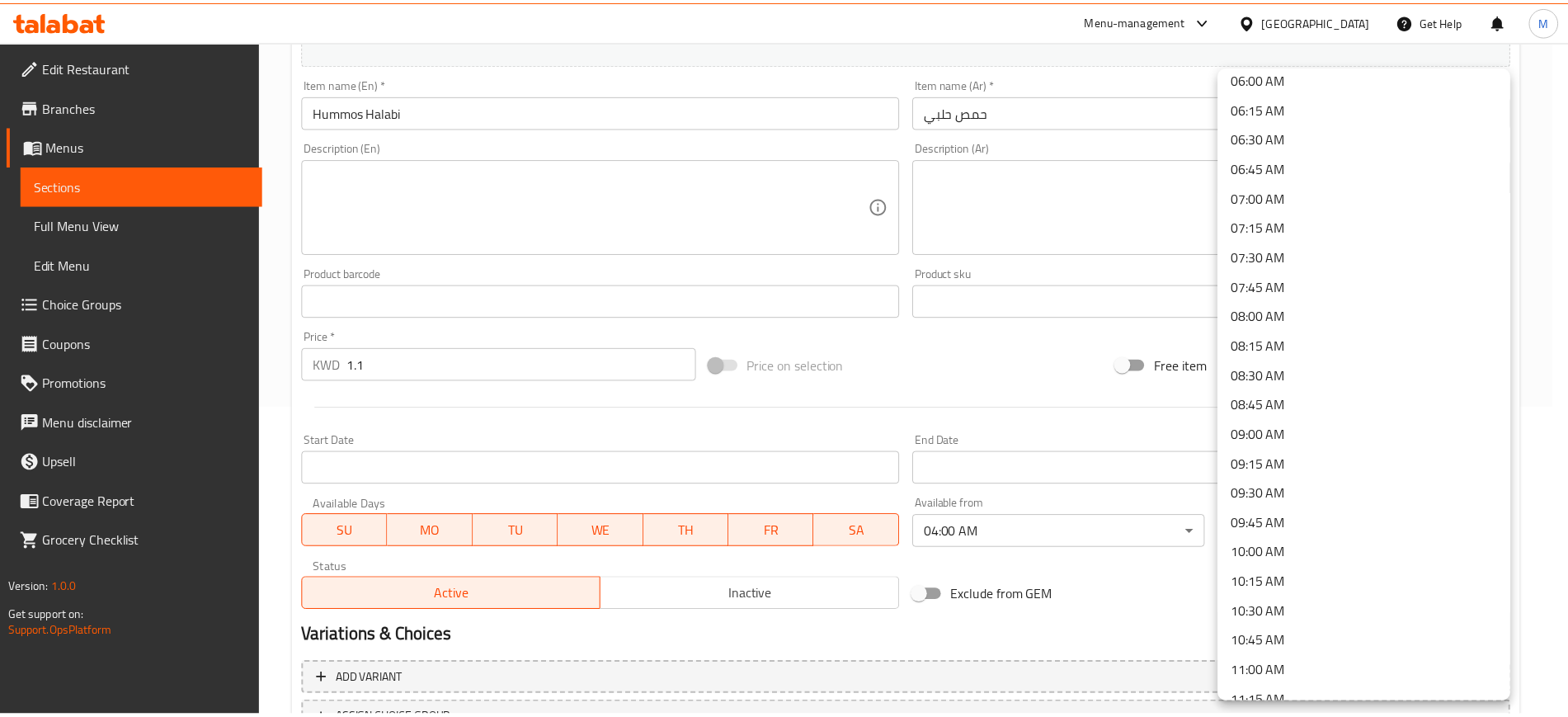
scroll to position [1237, 0]
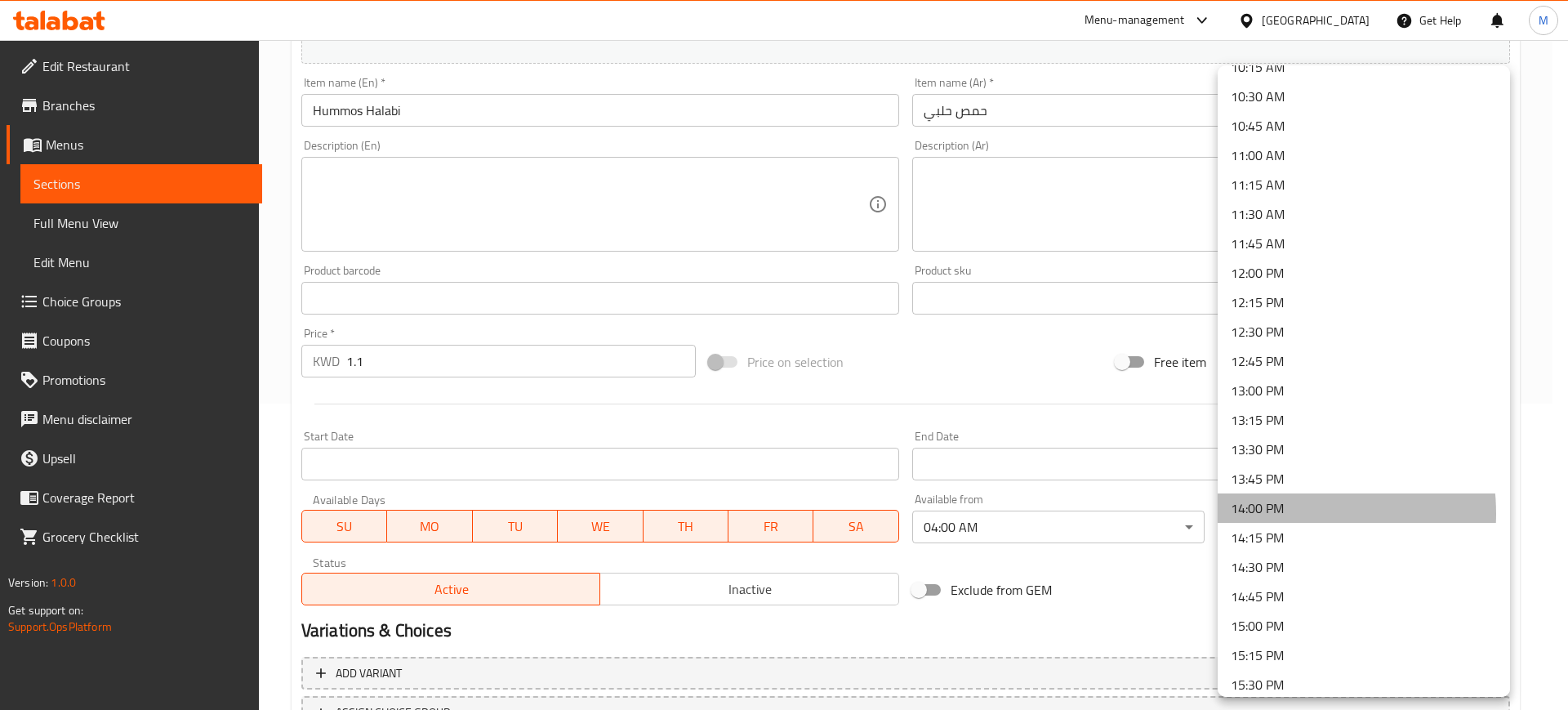
click at [1267, 513] on li "14:00 PM" at bounding box center [1363, 508] width 292 height 30
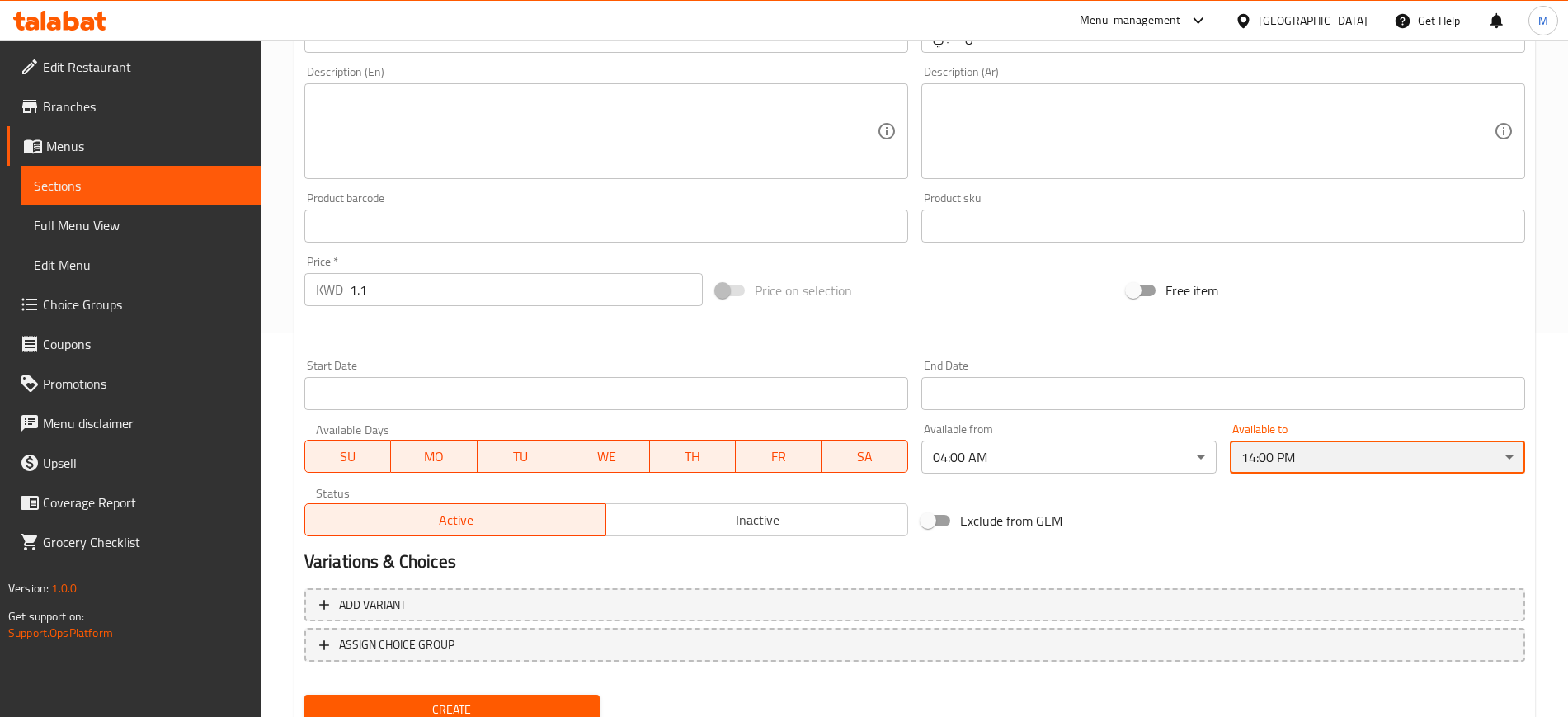
scroll to position [448, 0]
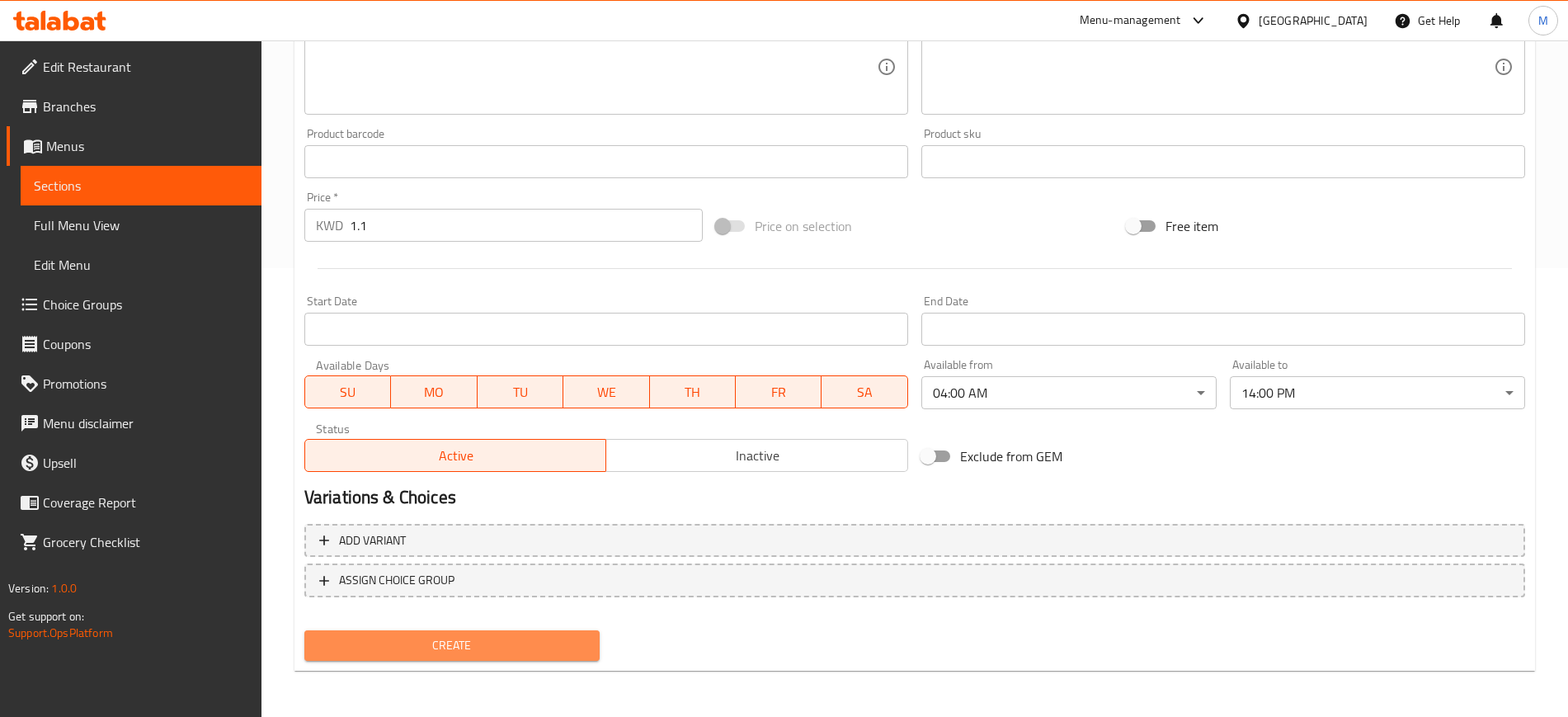
drag, startPoint x: 429, startPoint y: 648, endPoint x: 441, endPoint y: 626, distance: 25.1
click at [427, 645] on span "Create" at bounding box center [452, 645] width 269 height 21
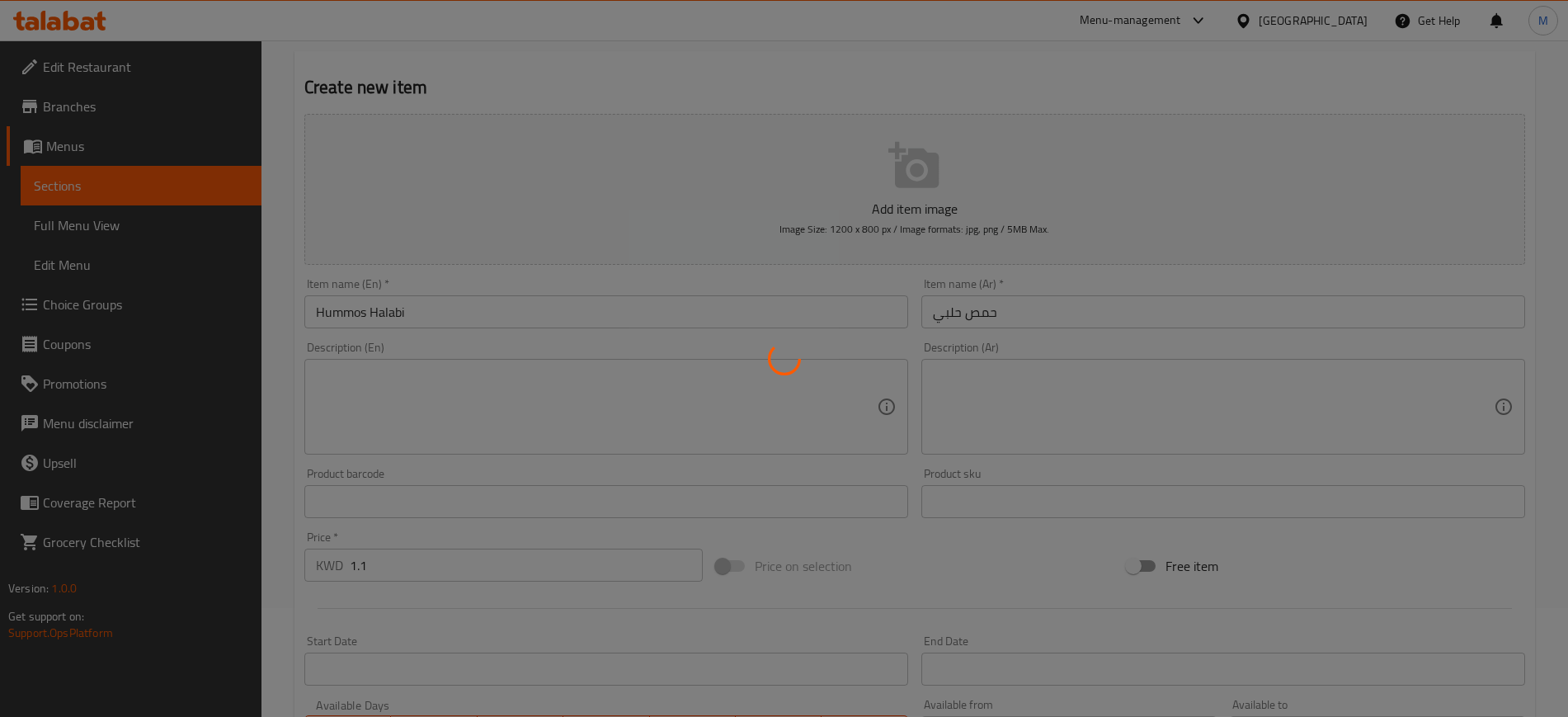
scroll to position [0, 0]
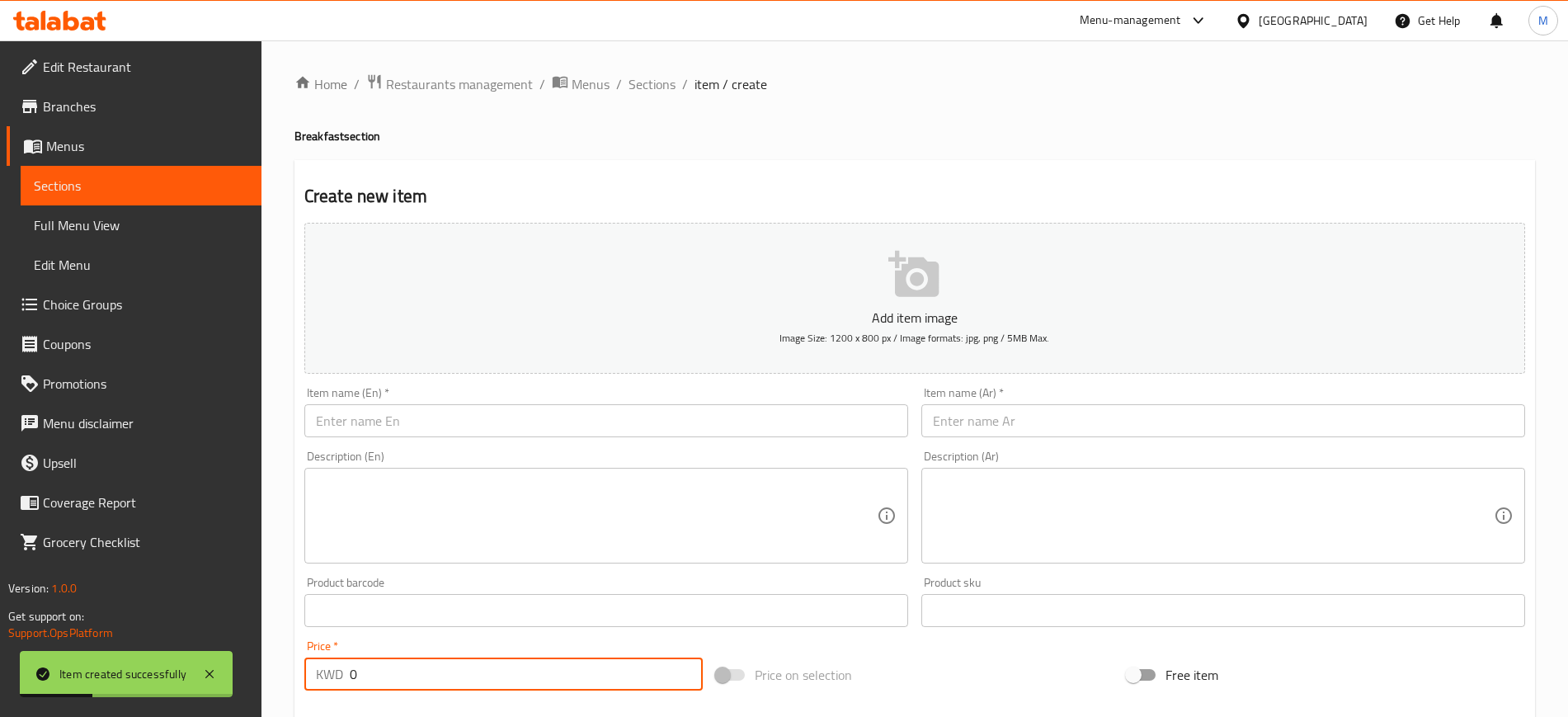
drag, startPoint x: 388, startPoint y: 681, endPoint x: 289, endPoint y: 654, distance: 102.6
click at [289, 654] on div "Home / Restaurants management / Menus / Sections / item / create Breakfast sect…" at bounding box center [914, 602] width 1306 height 1125
type input "1.1"
click at [520, 419] on input "text" at bounding box center [606, 420] width 604 height 33
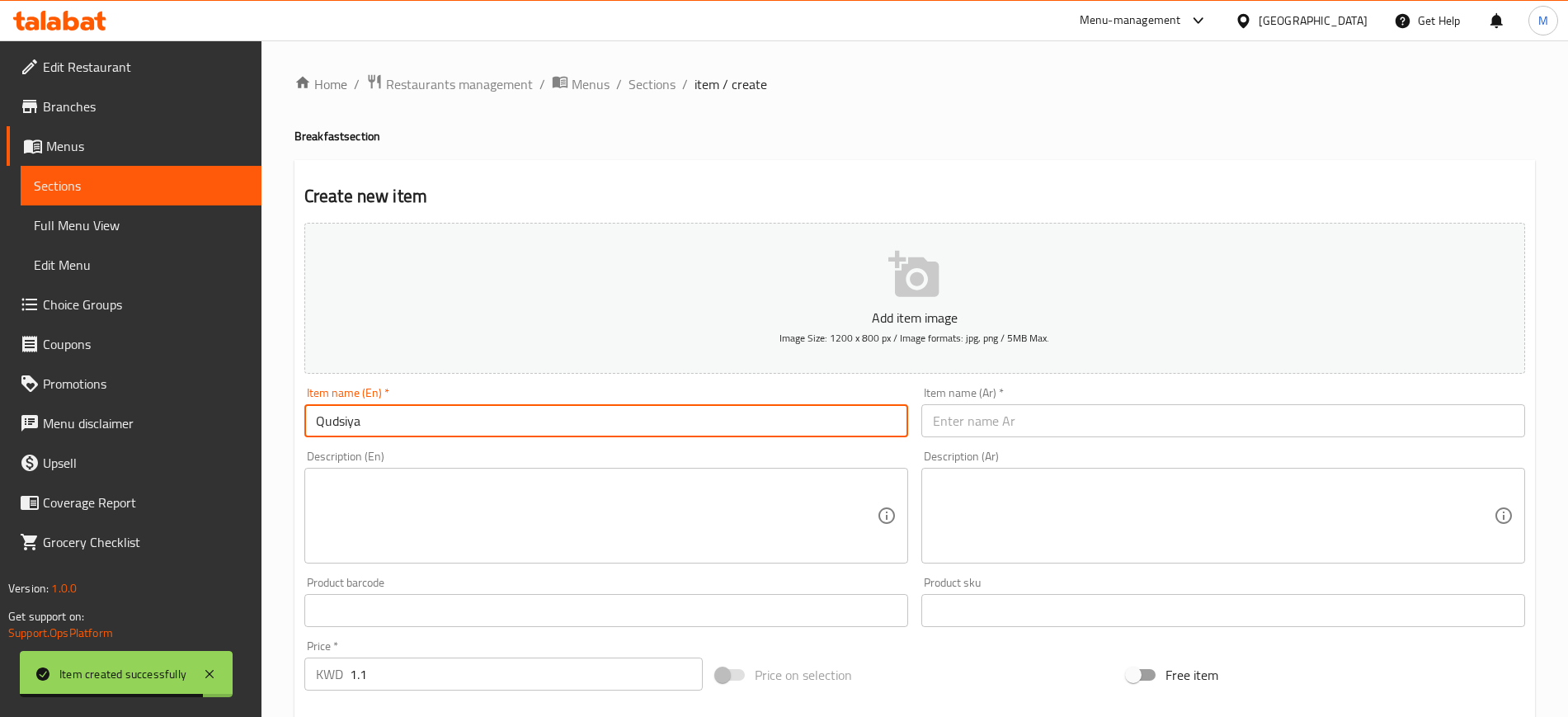
type input "Qudsiya"
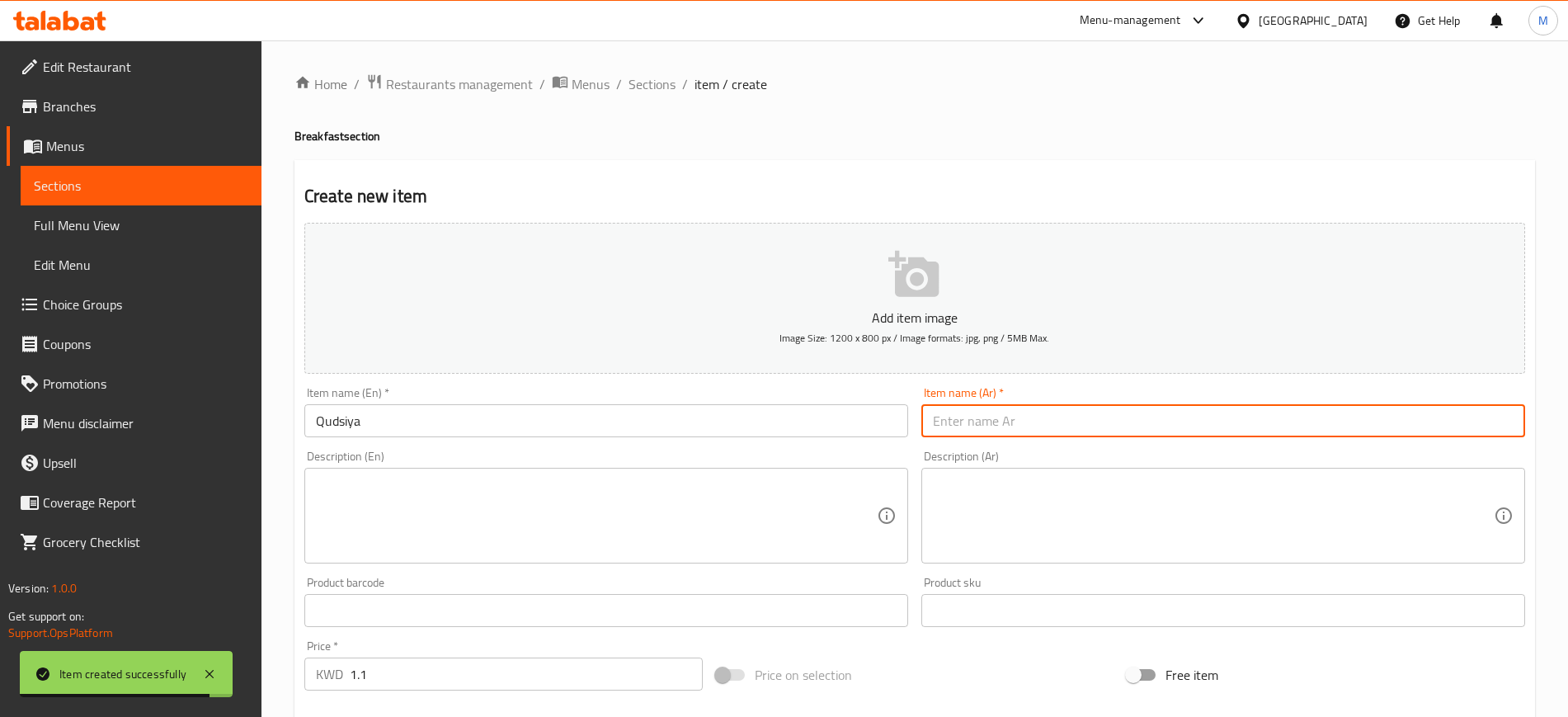
click at [997, 411] on input "text" at bounding box center [1223, 420] width 604 height 33
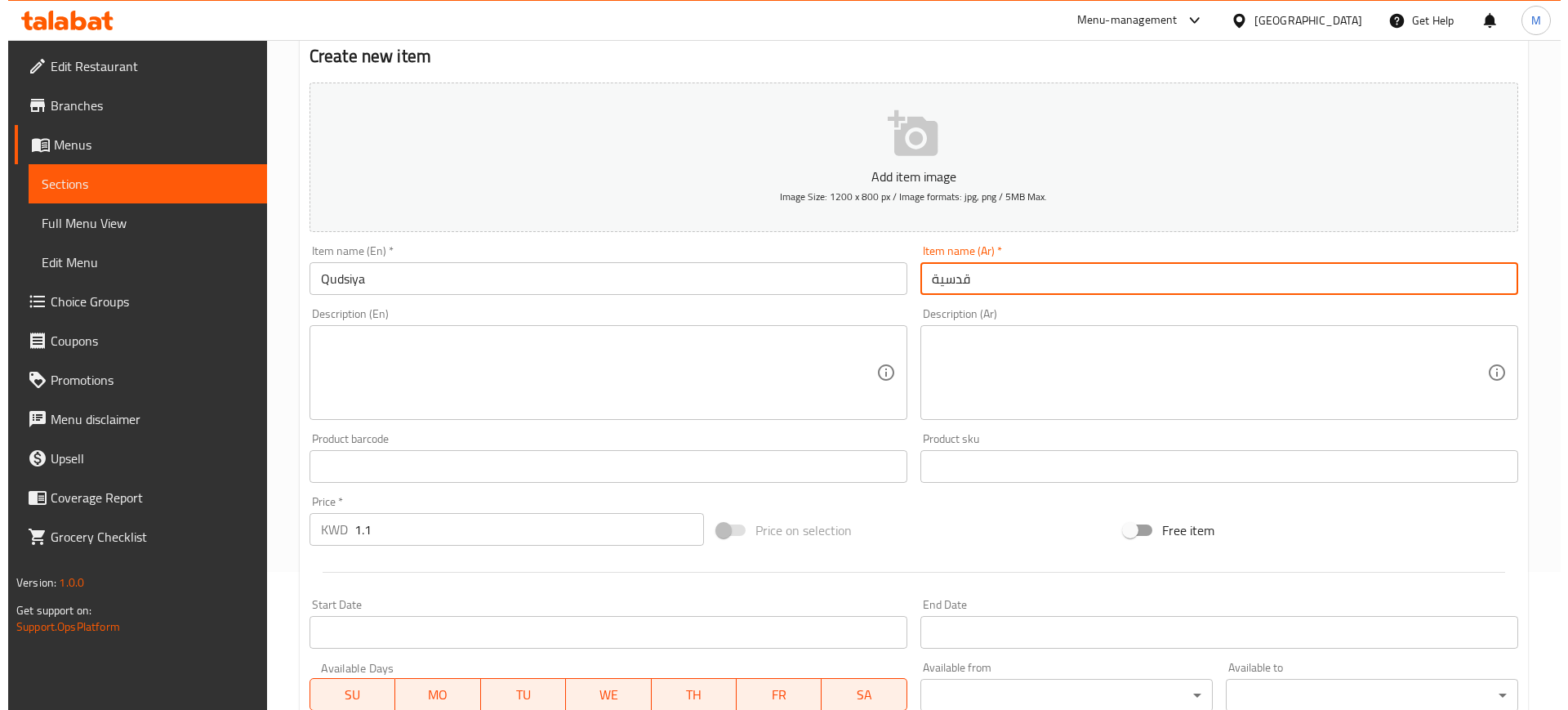
scroll to position [306, 0]
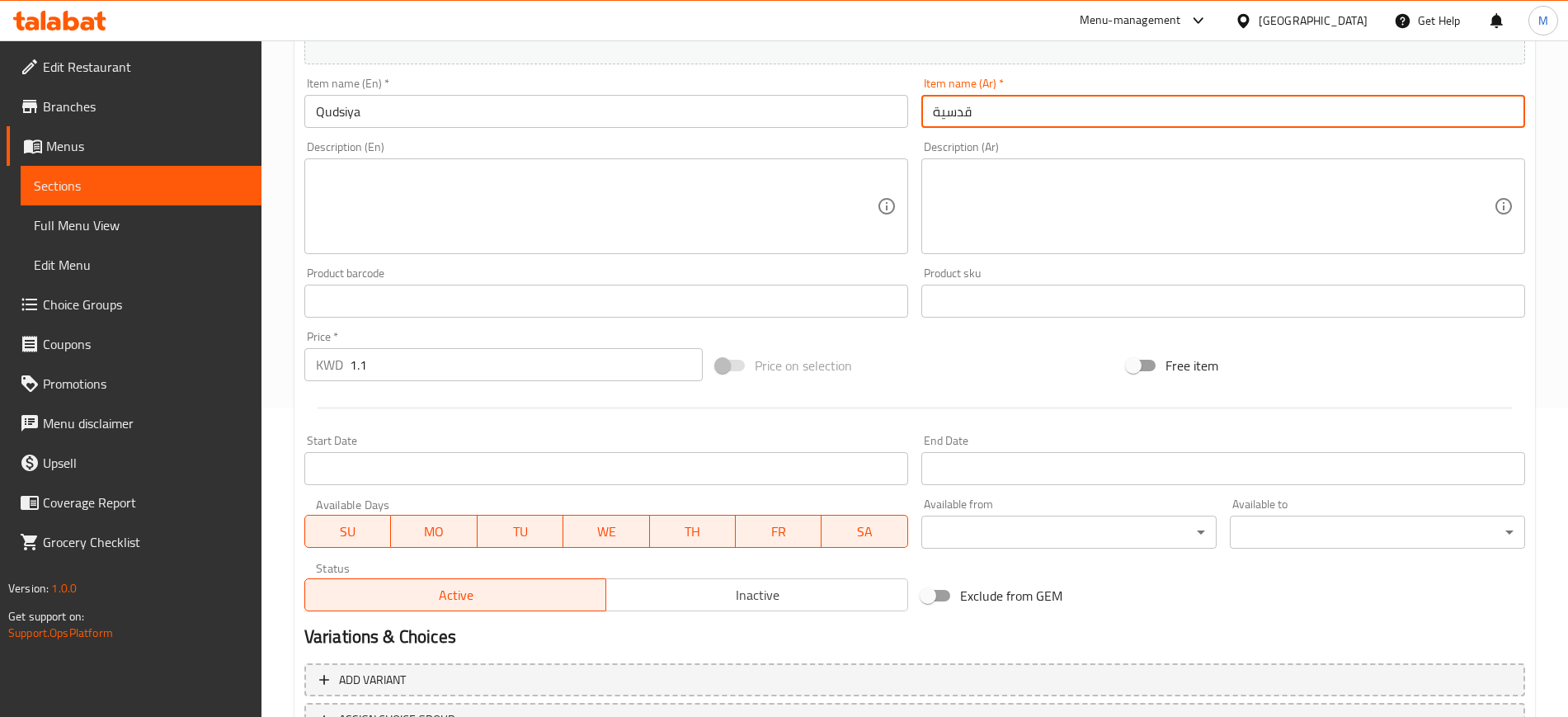
type input "قدسية"
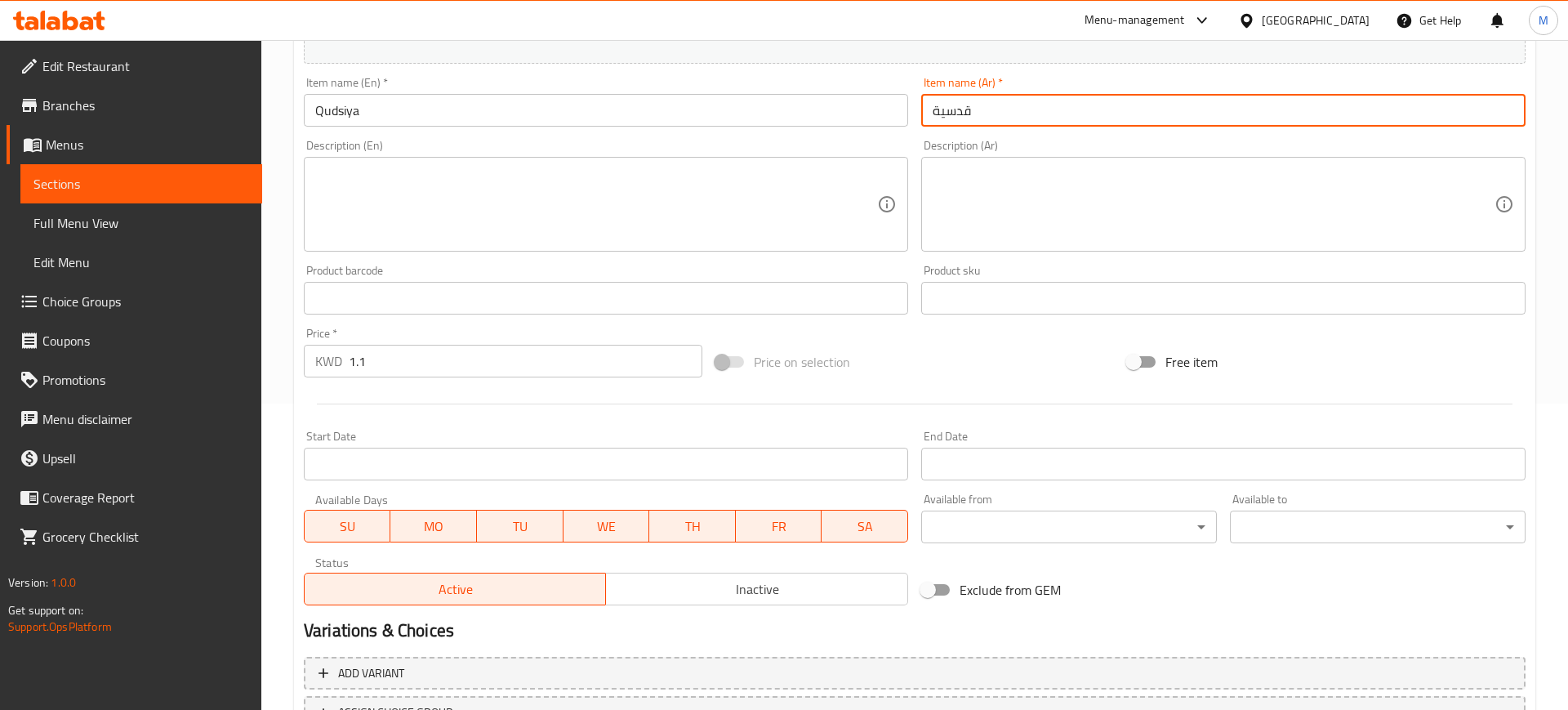
click at [1006, 403] on body "​ Menu-management [GEOGRAPHIC_DATA] Get Help M Edit Restaurant Branches Menus S…" at bounding box center [784, 69] width 1568 height 669
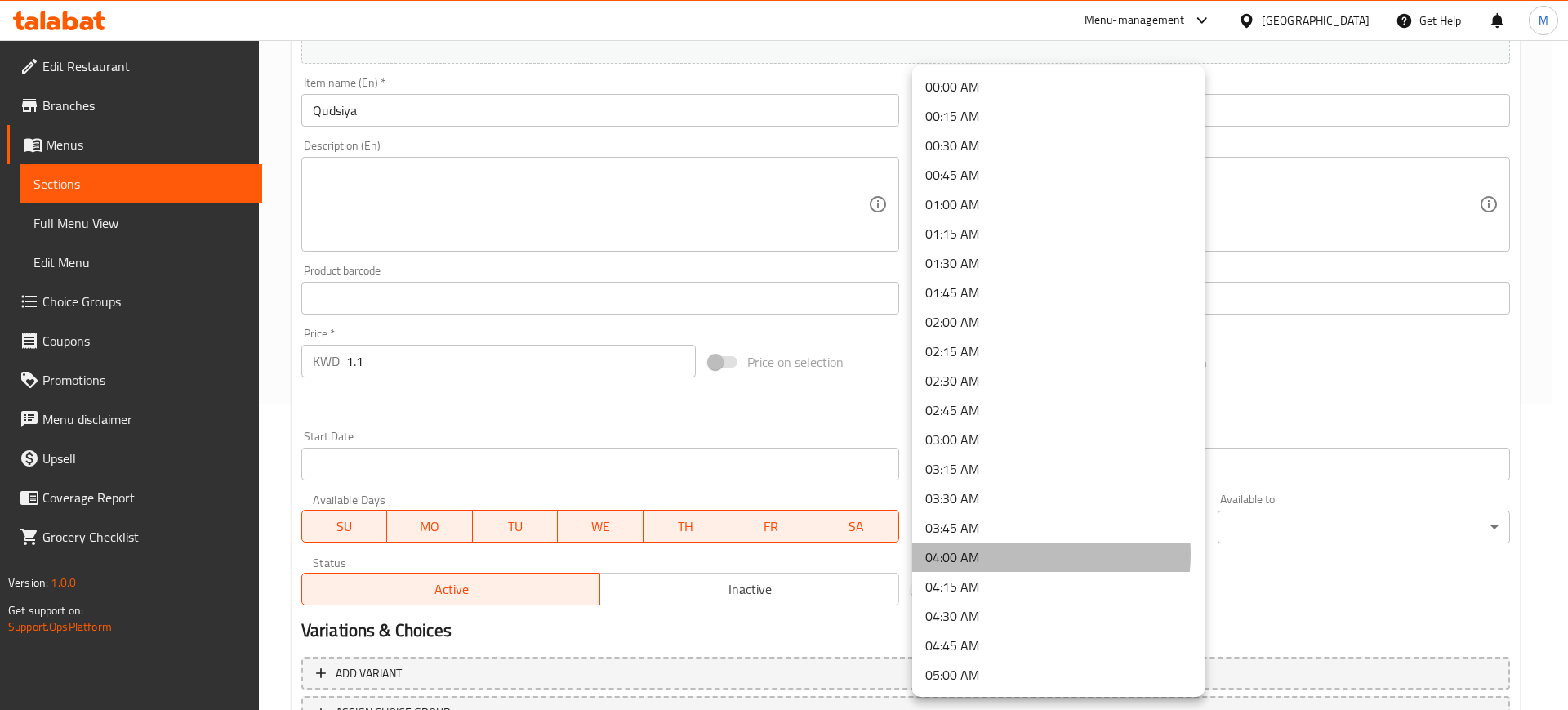
click at [1009, 554] on li "04:00 AM" at bounding box center [1058, 557] width 292 height 30
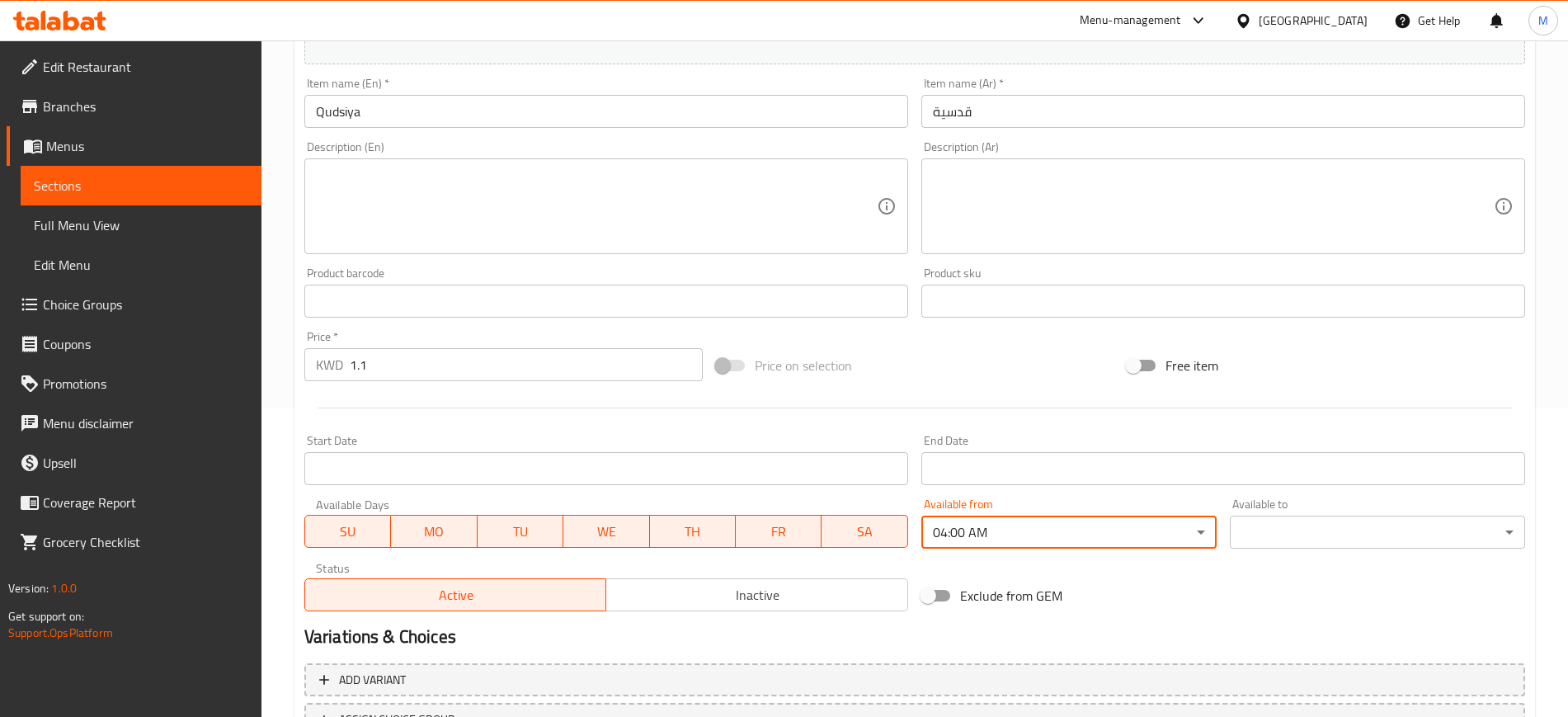
click at [1331, 512] on div "Available to ​ ​" at bounding box center [1376, 523] width 295 height 50
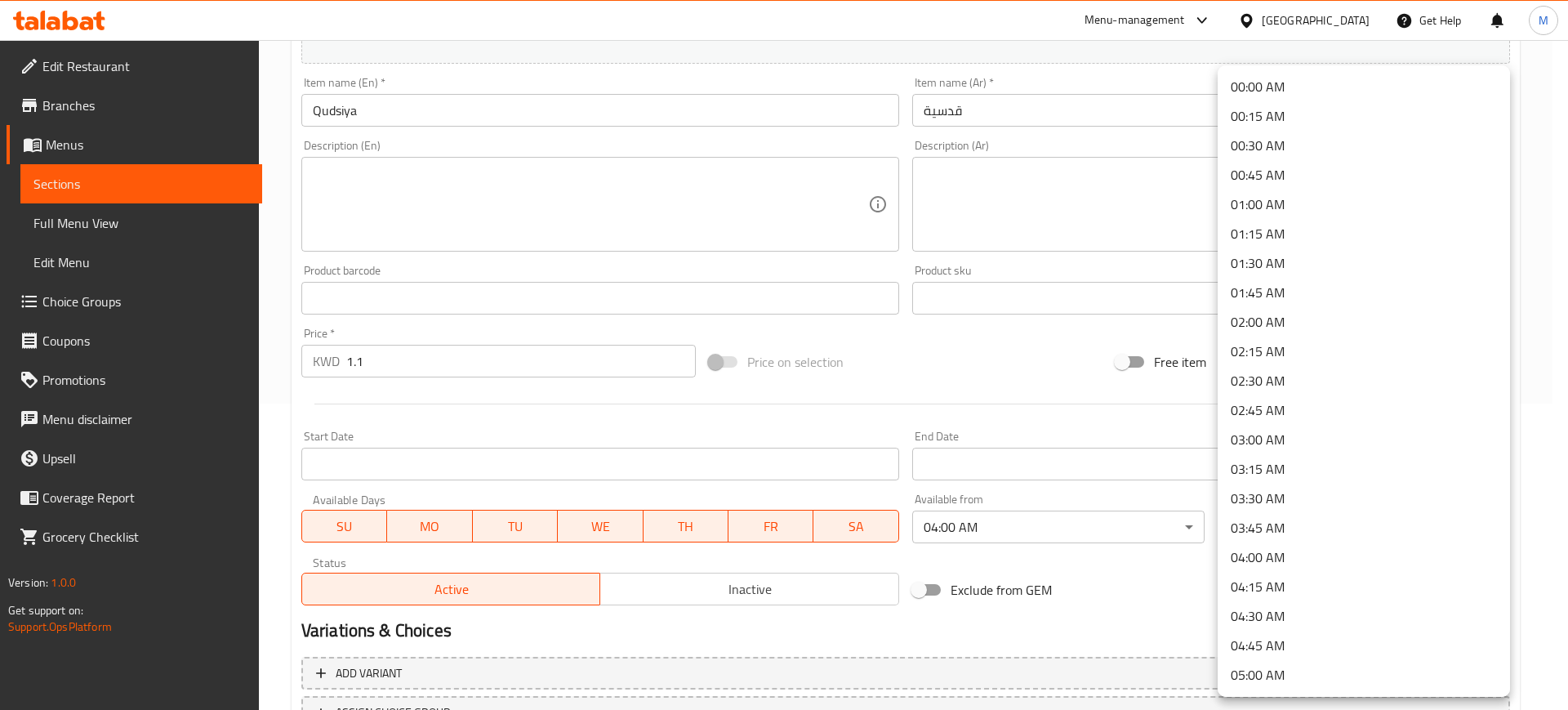
click at [1327, 403] on body "​ Menu-management [GEOGRAPHIC_DATA] Get Help M Edit Restaurant Branches Menus S…" at bounding box center [784, 69] width 1568 height 669
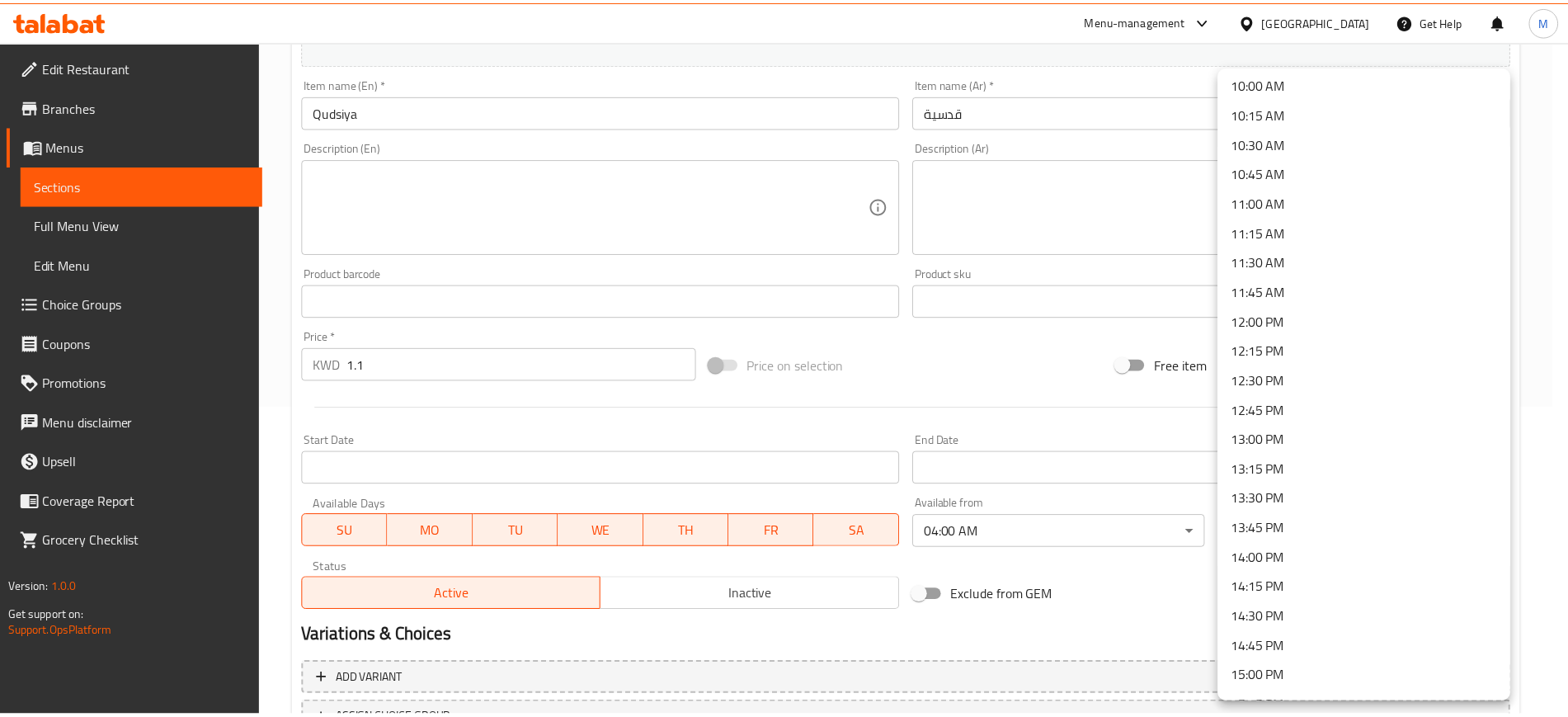
scroll to position [1237, 0]
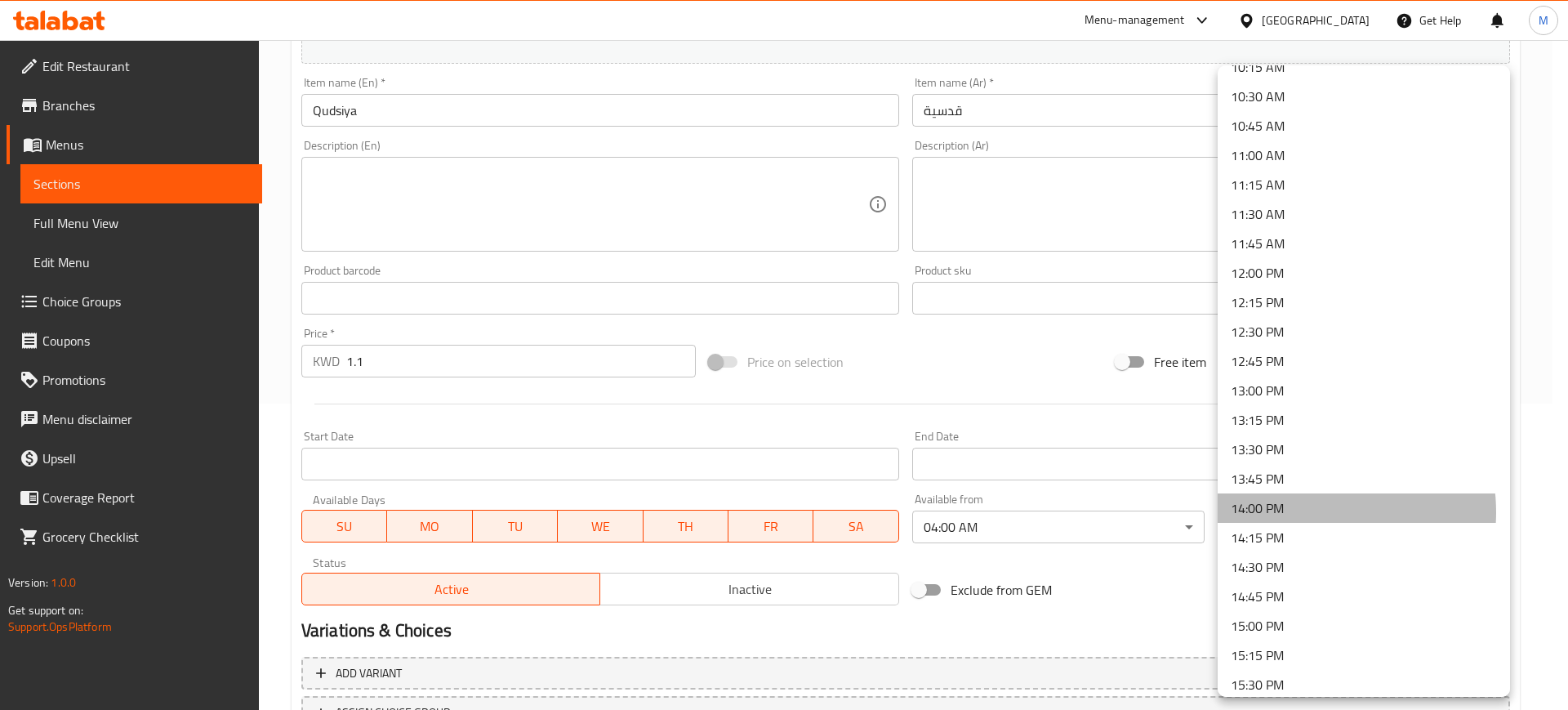
click at [1304, 512] on li "14:00 PM" at bounding box center [1363, 508] width 292 height 30
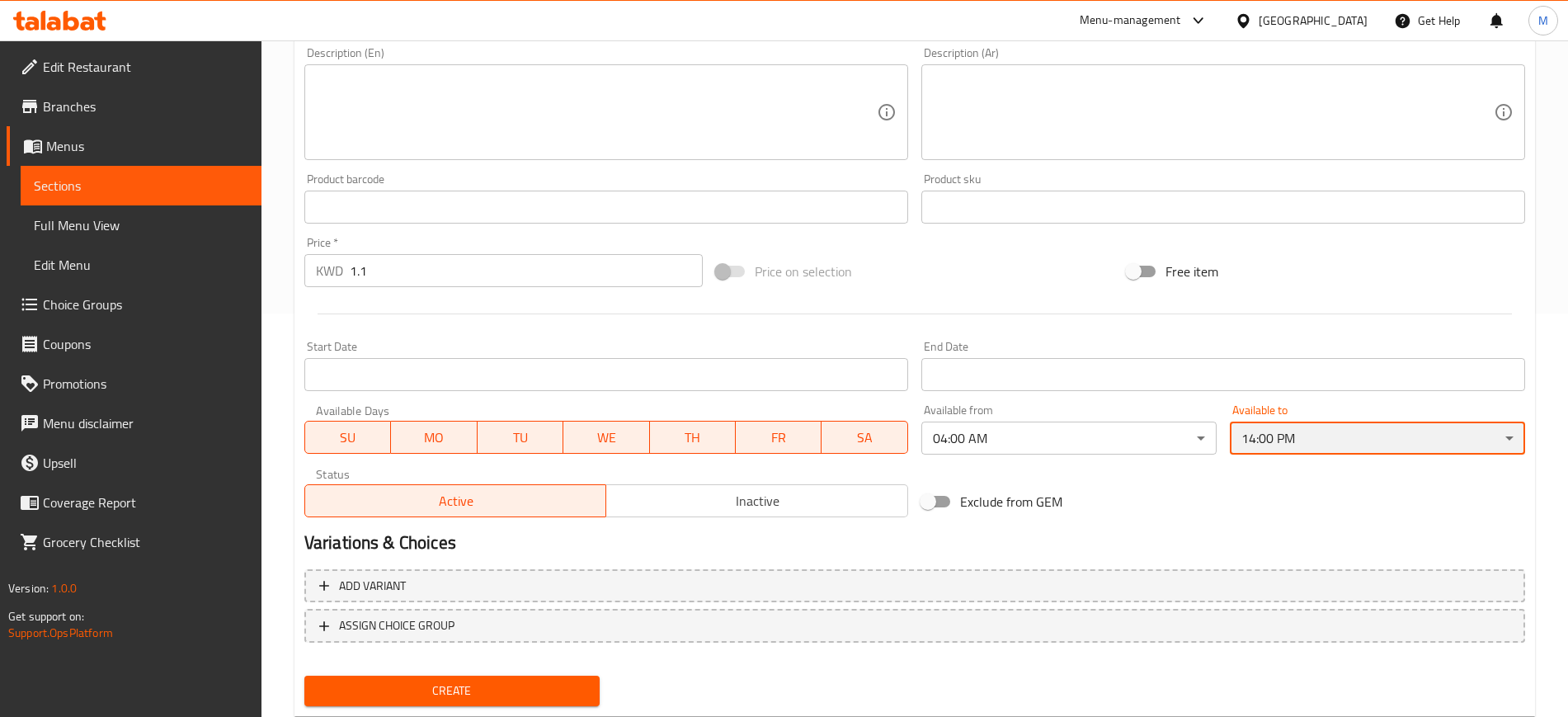
scroll to position [448, 0]
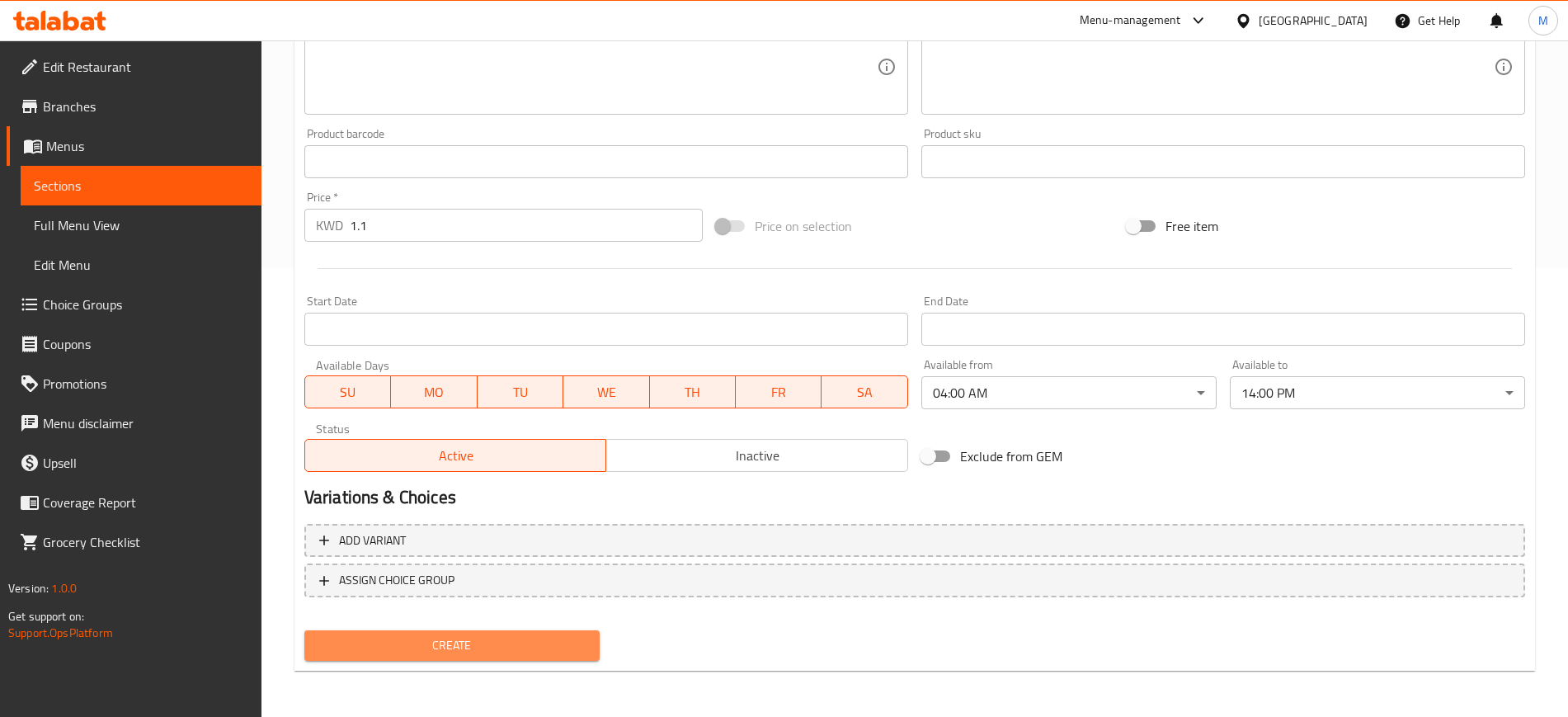
click at [490, 636] on span "Create" at bounding box center [452, 645] width 269 height 21
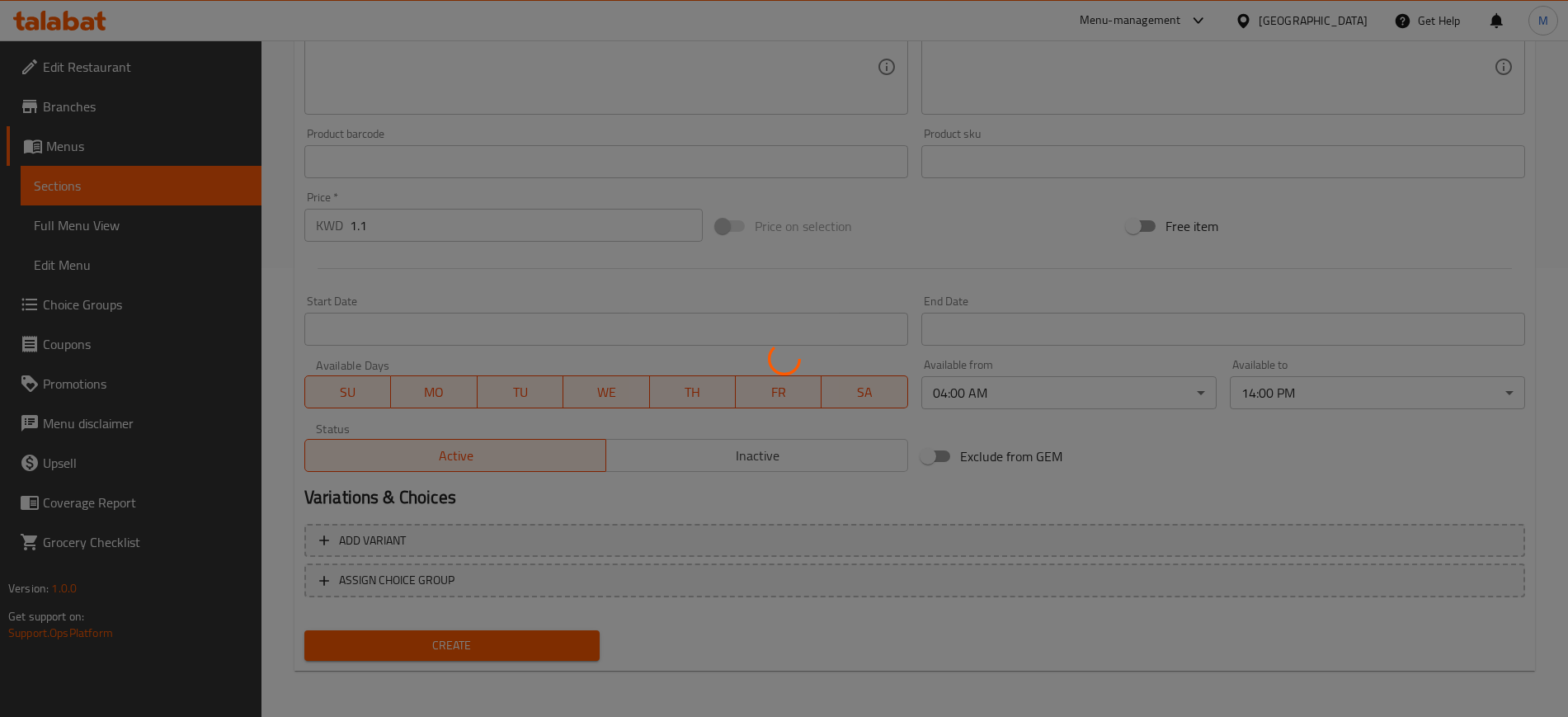
type input "0"
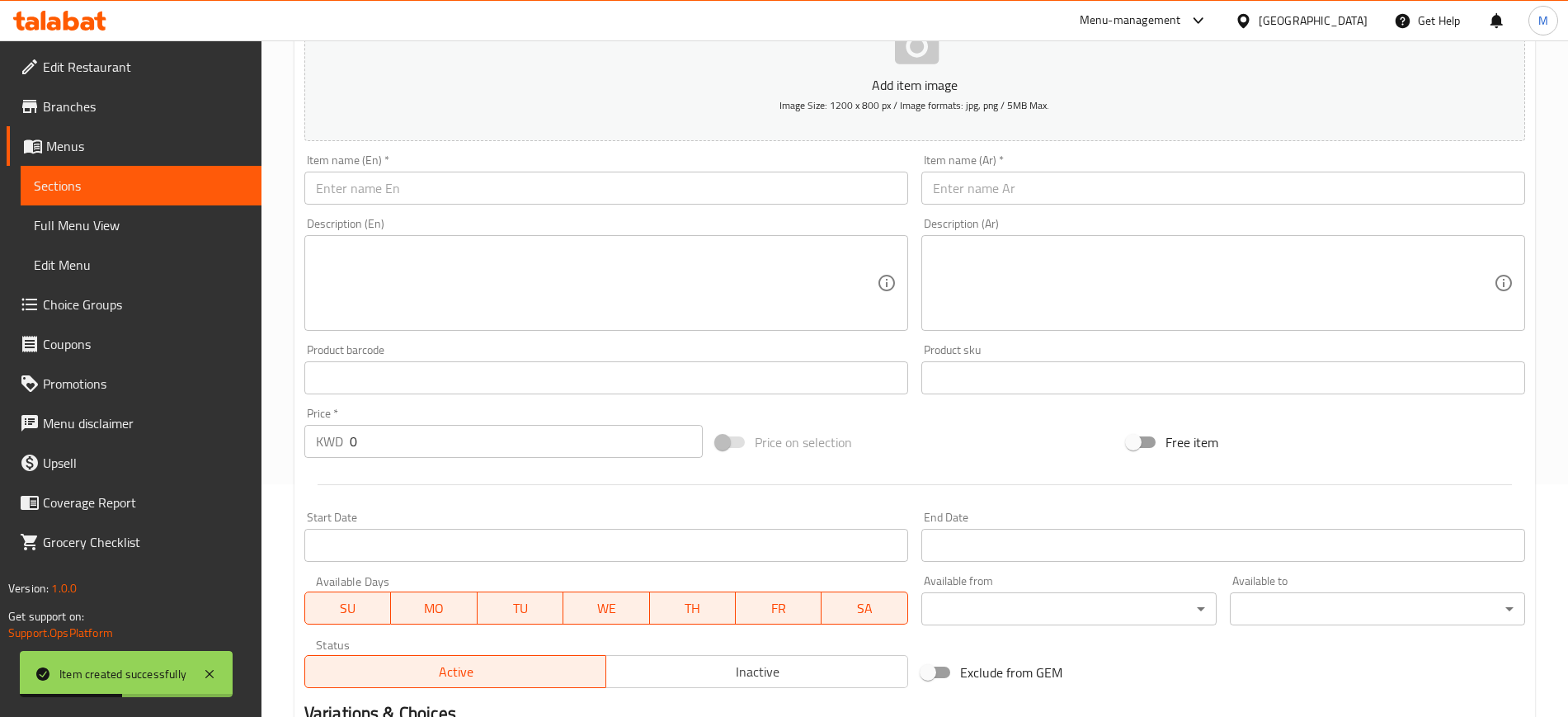
scroll to position [139, 0]
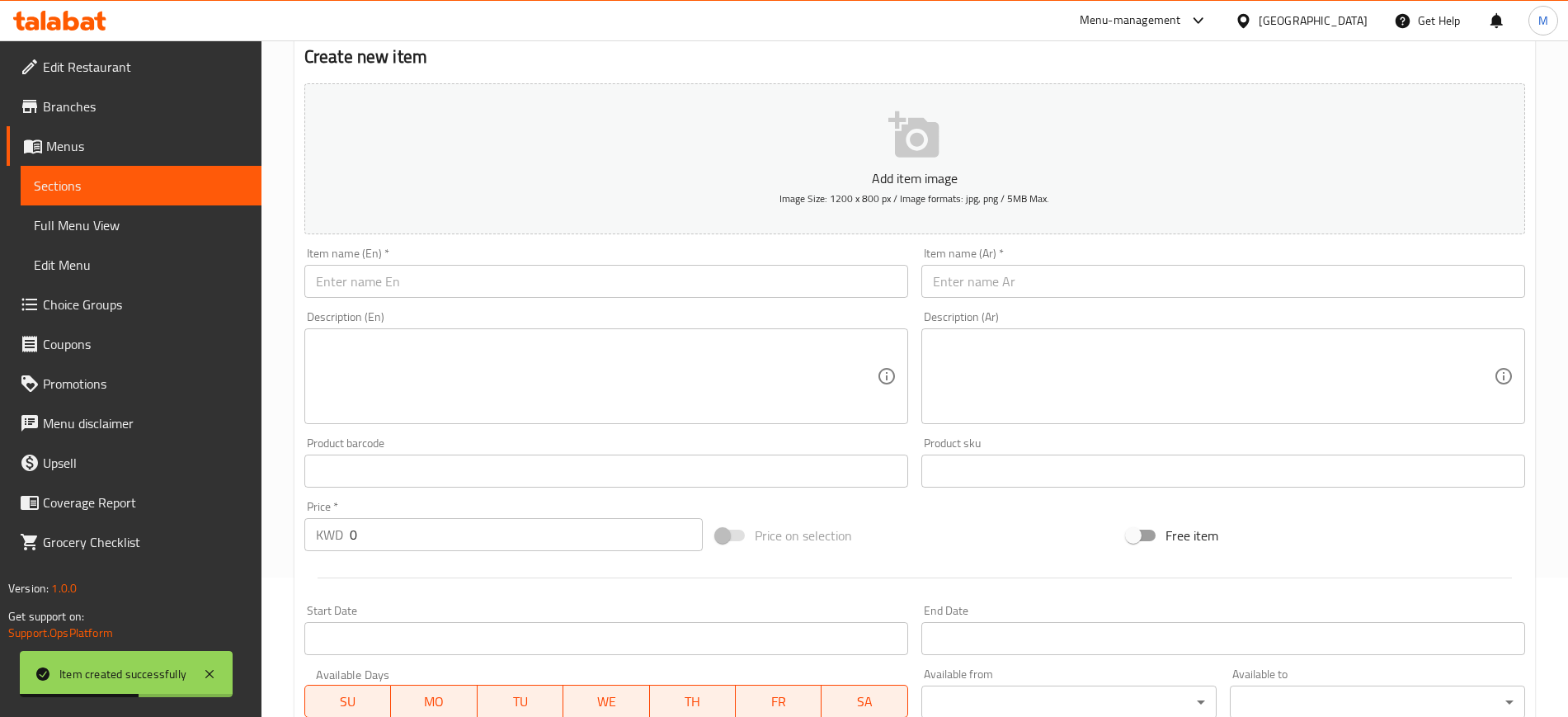
click at [459, 281] on input "text" at bounding box center [606, 281] width 604 height 33
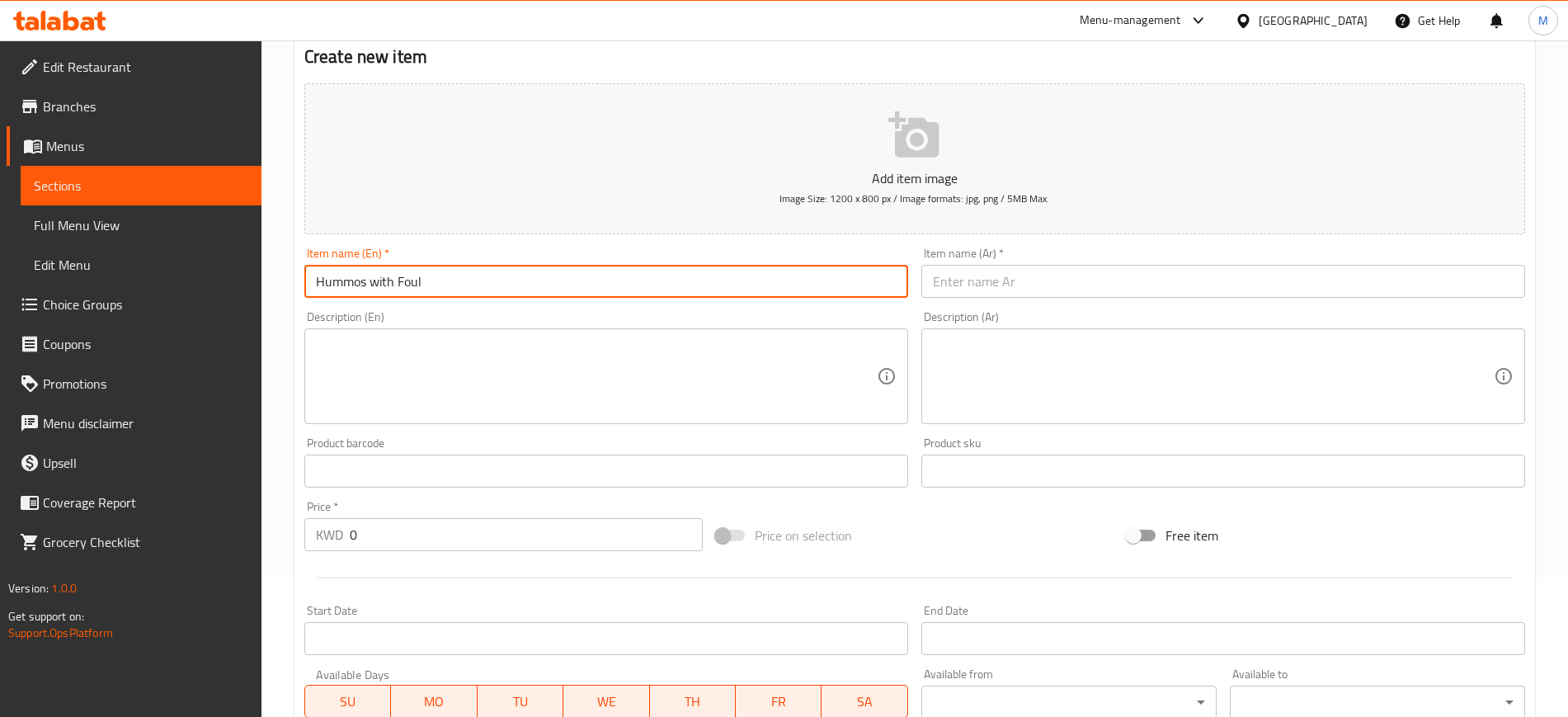
type input "Hummos with Foul"
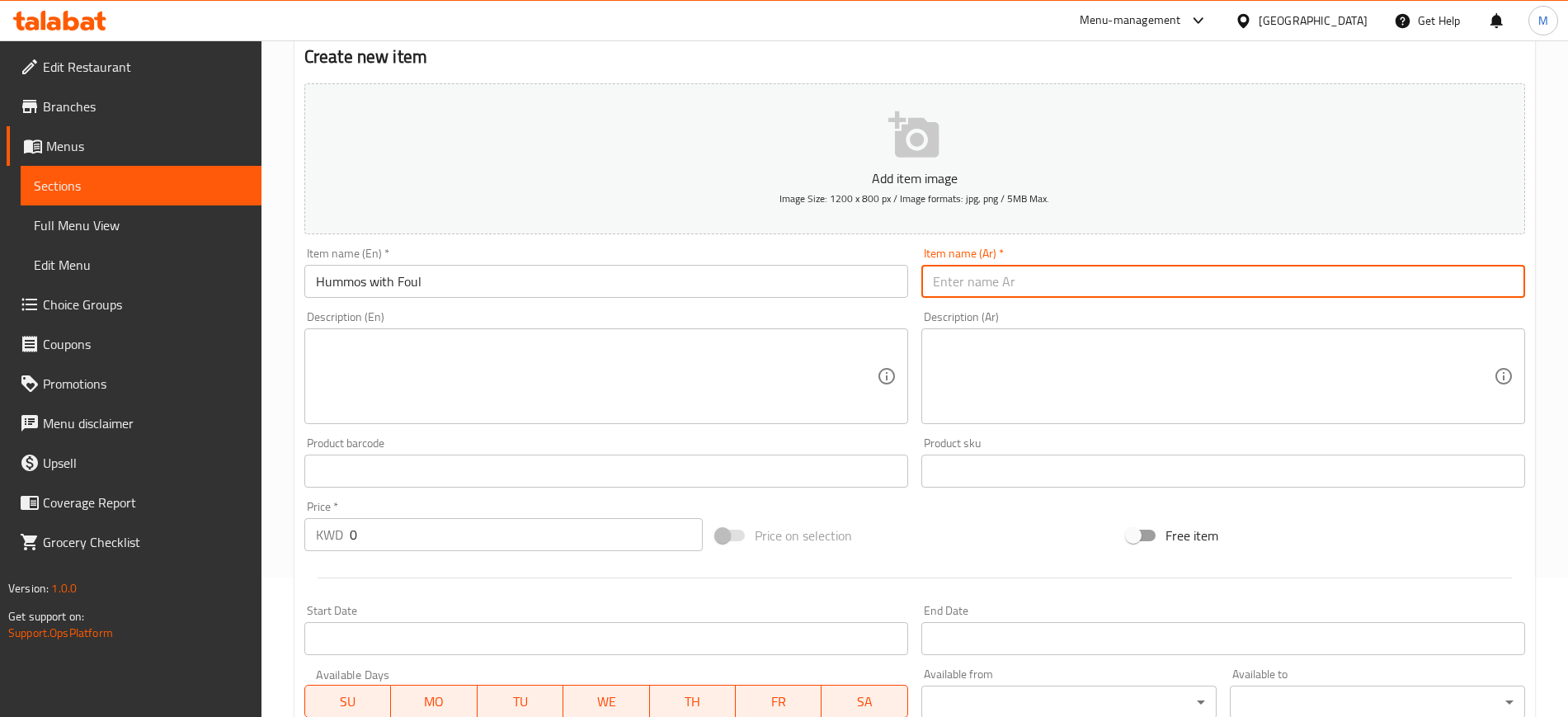
click at [1059, 272] on input "text" at bounding box center [1223, 281] width 604 height 33
type input "[GEOGRAPHIC_DATA] مع فول"
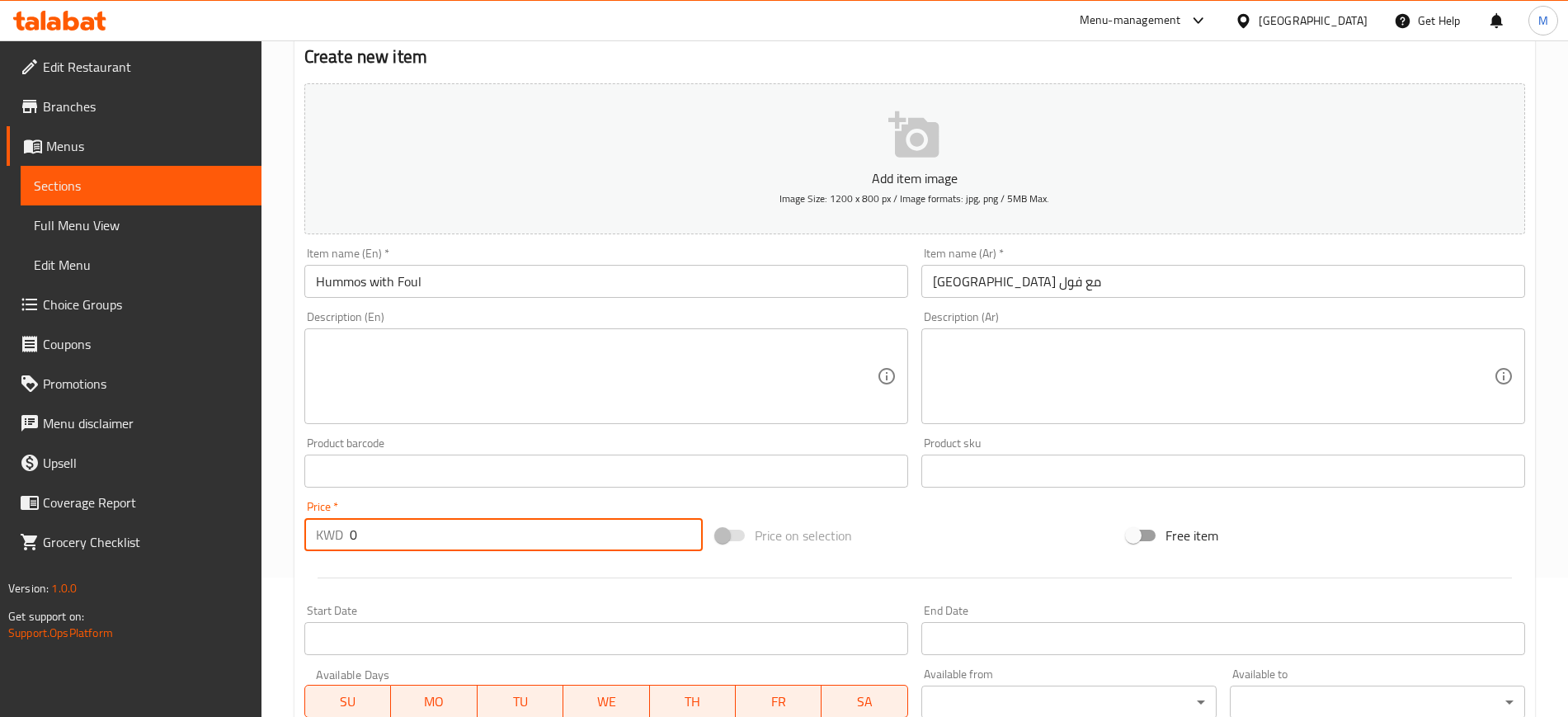
drag, startPoint x: 407, startPoint y: 543, endPoint x: 340, endPoint y: 538, distance: 67.2
click at [340, 538] on div "KWD 0 Price *" at bounding box center [504, 534] width 399 height 33
type input "1.1"
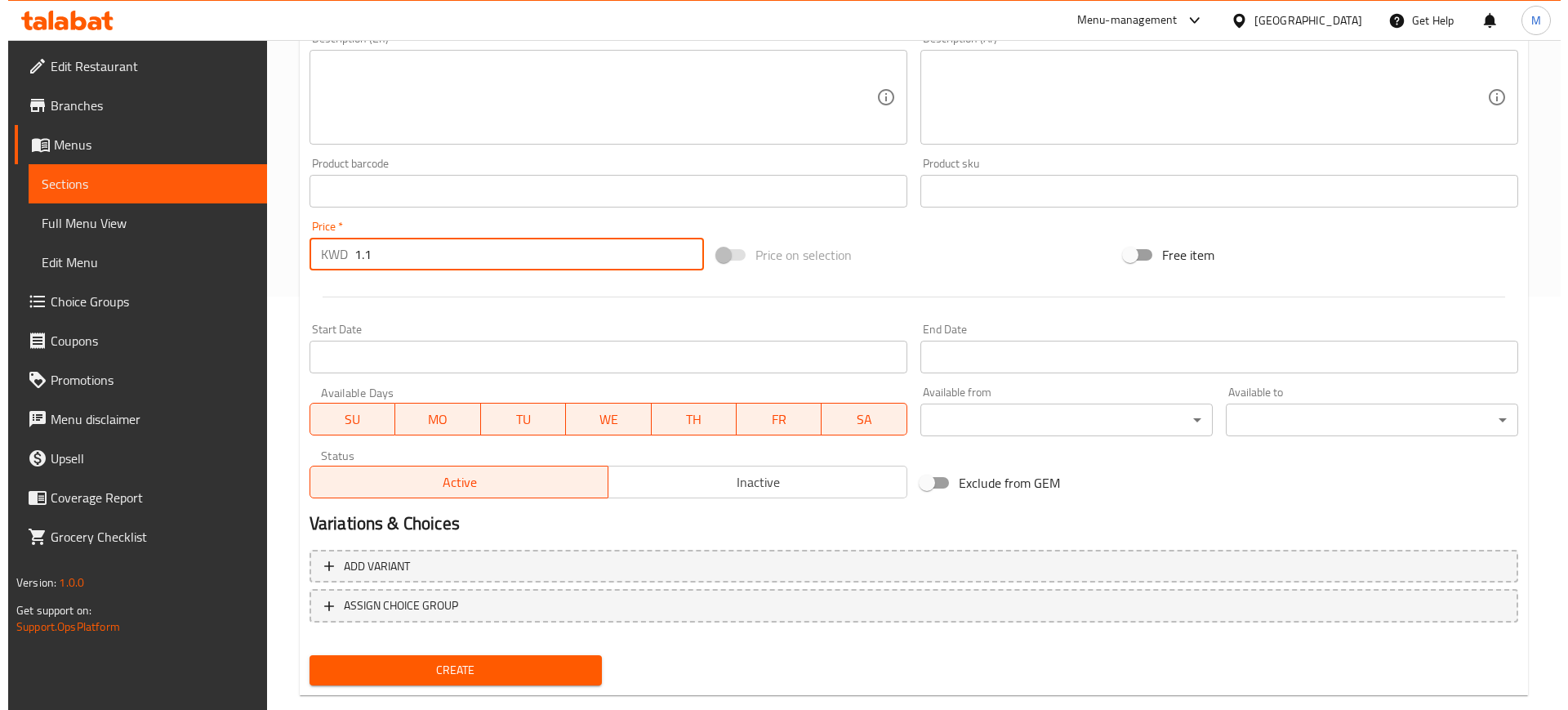
scroll to position [444, 0]
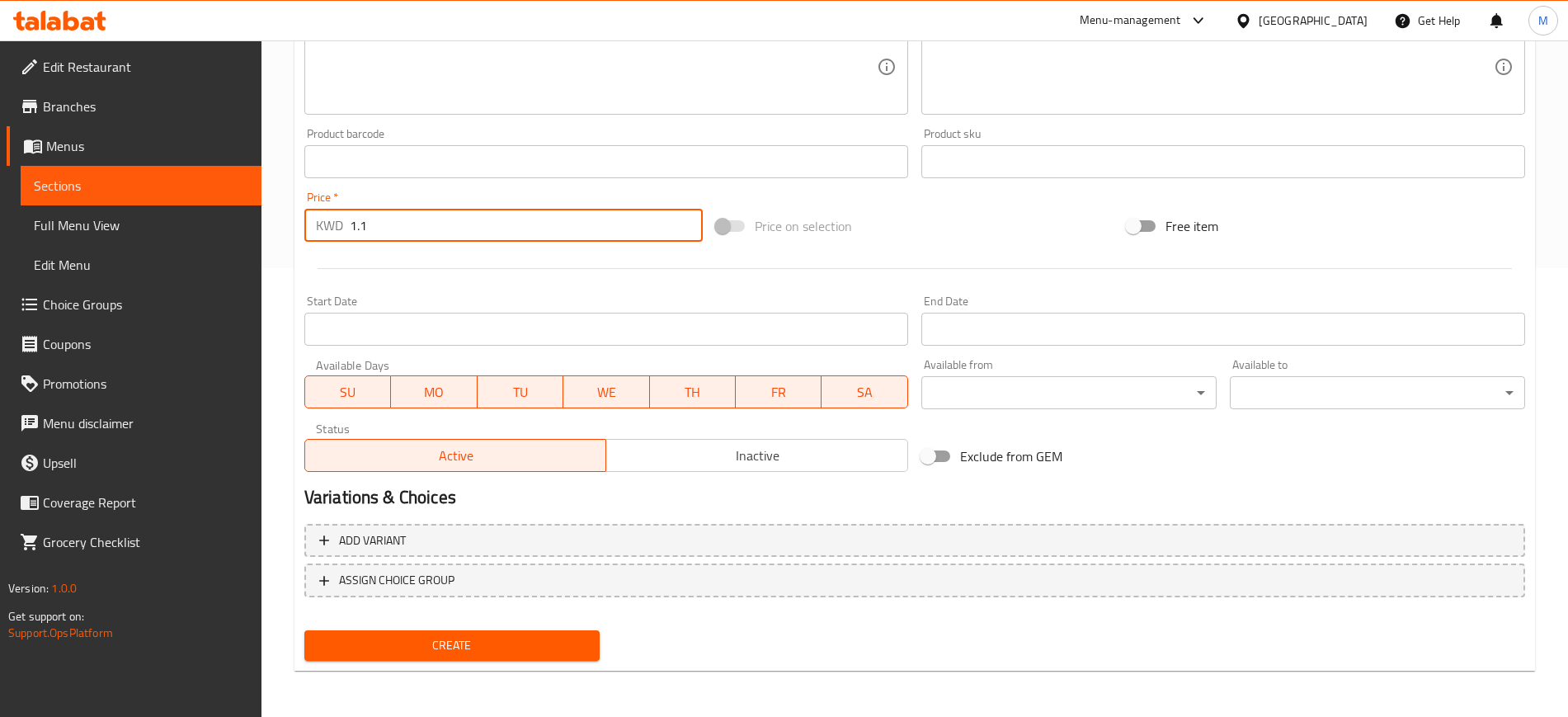
click at [1127, 374] on div "Available from ​ ​" at bounding box center [1068, 383] width 295 height 50
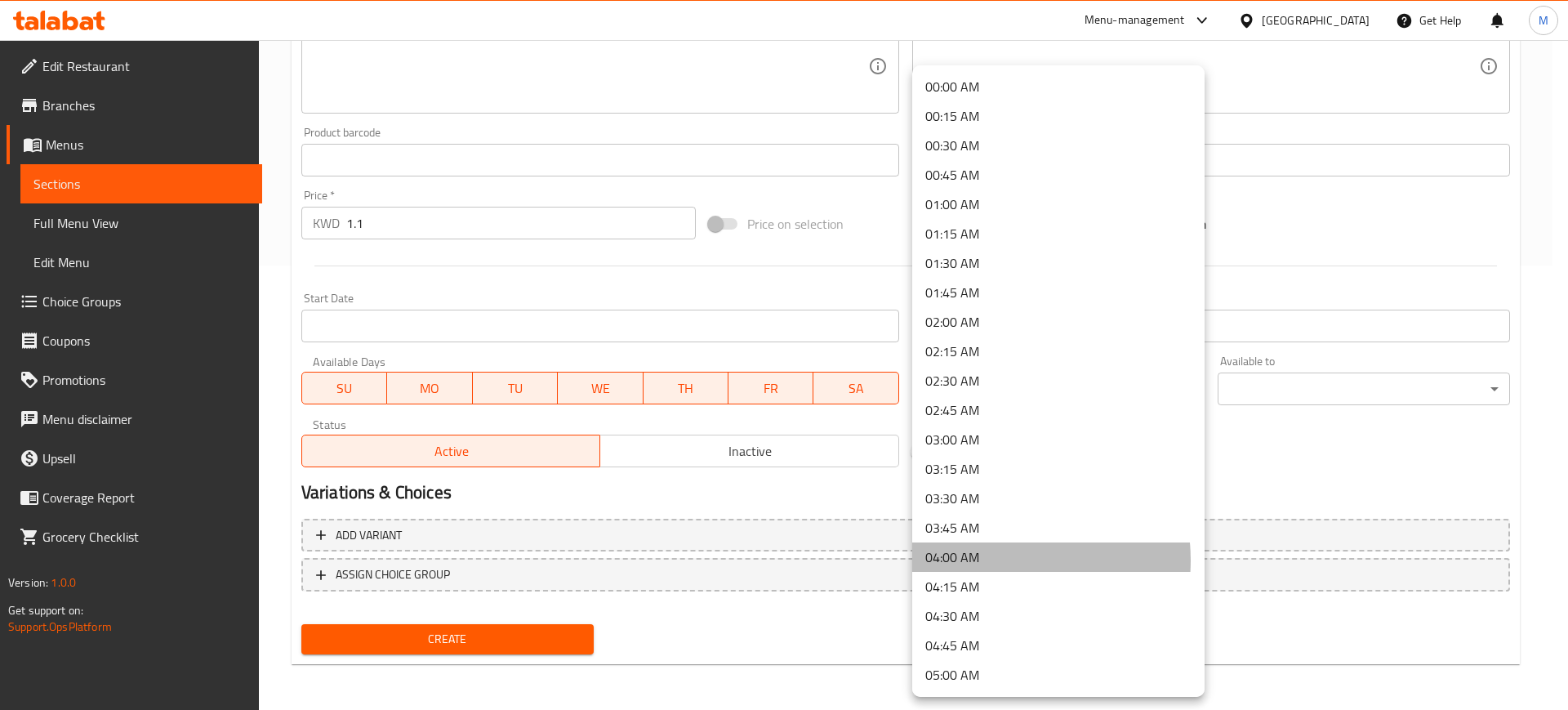
click at [987, 560] on li "04:00 AM" at bounding box center [1058, 557] width 292 height 30
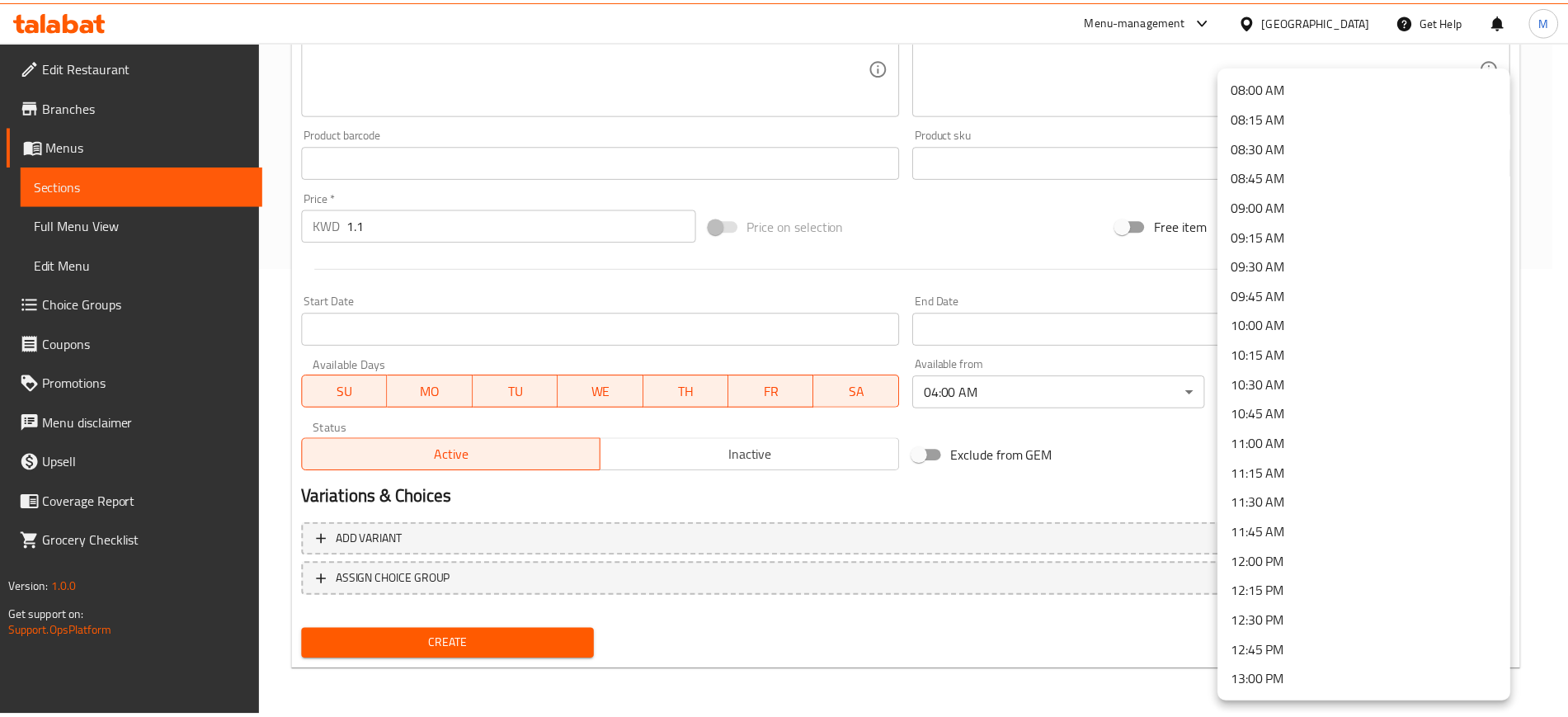
scroll to position [1134, 0]
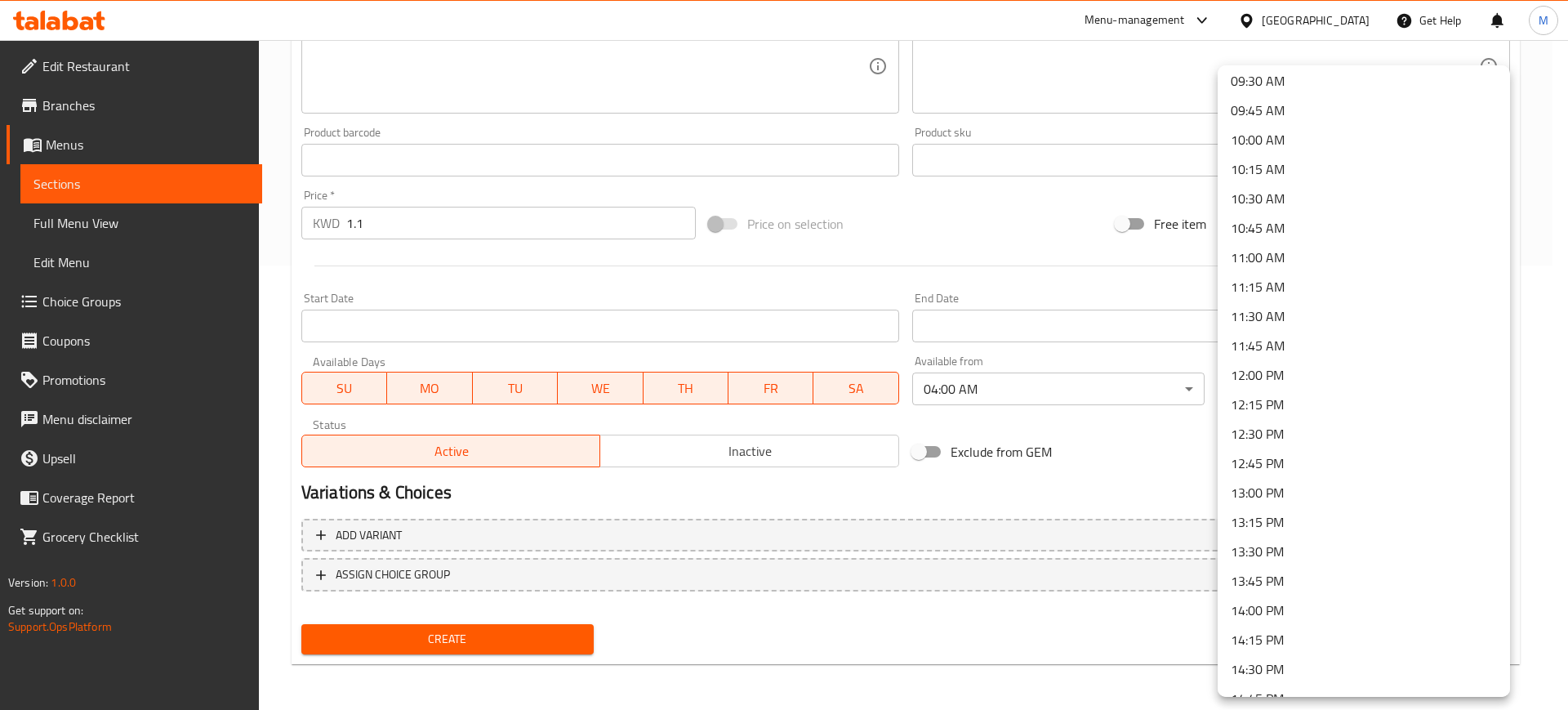
drag, startPoint x: 1273, startPoint y: 620, endPoint x: 1244, endPoint y: 615, distance: 29.4
click at [1273, 618] on li "14:00 PM" at bounding box center [1363, 610] width 292 height 30
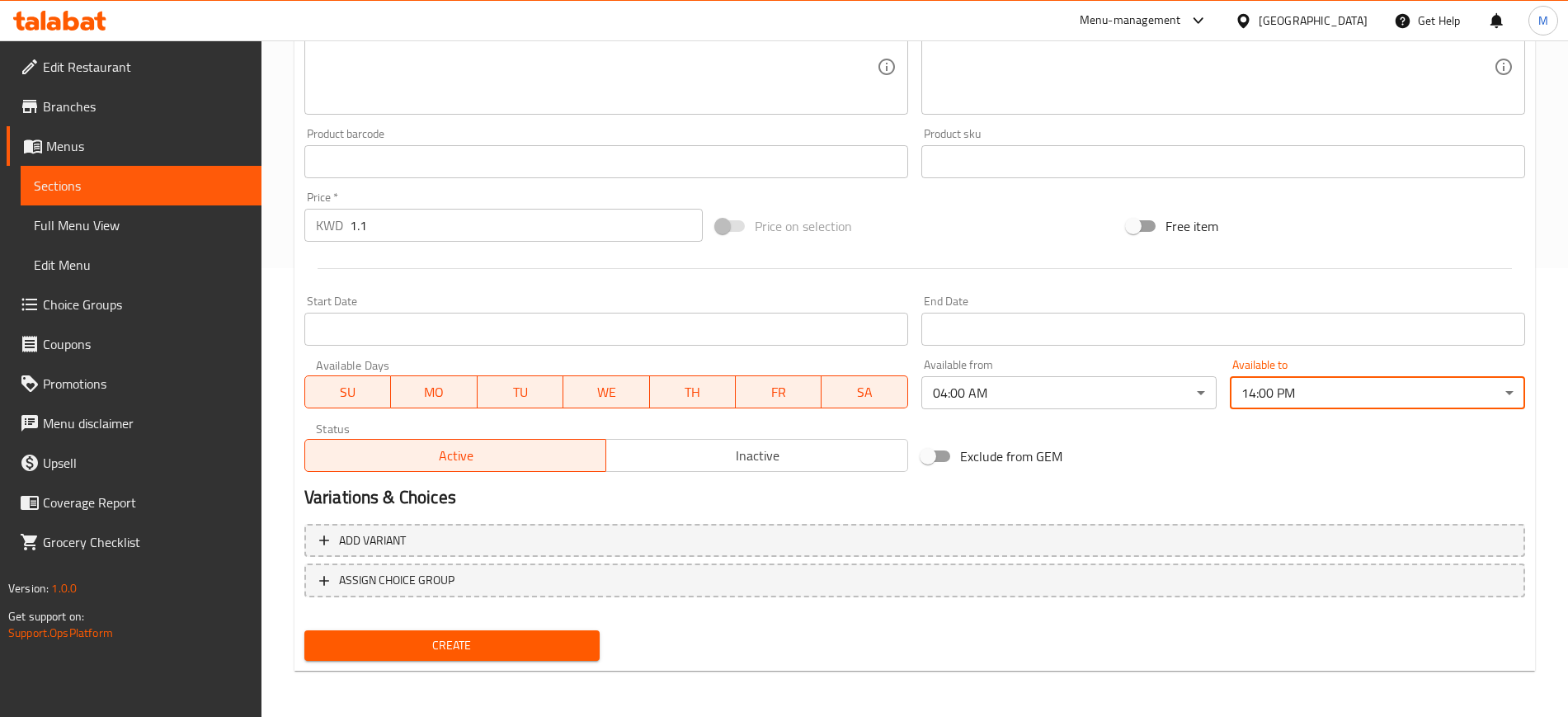
click at [460, 651] on span "Create" at bounding box center [452, 645] width 269 height 21
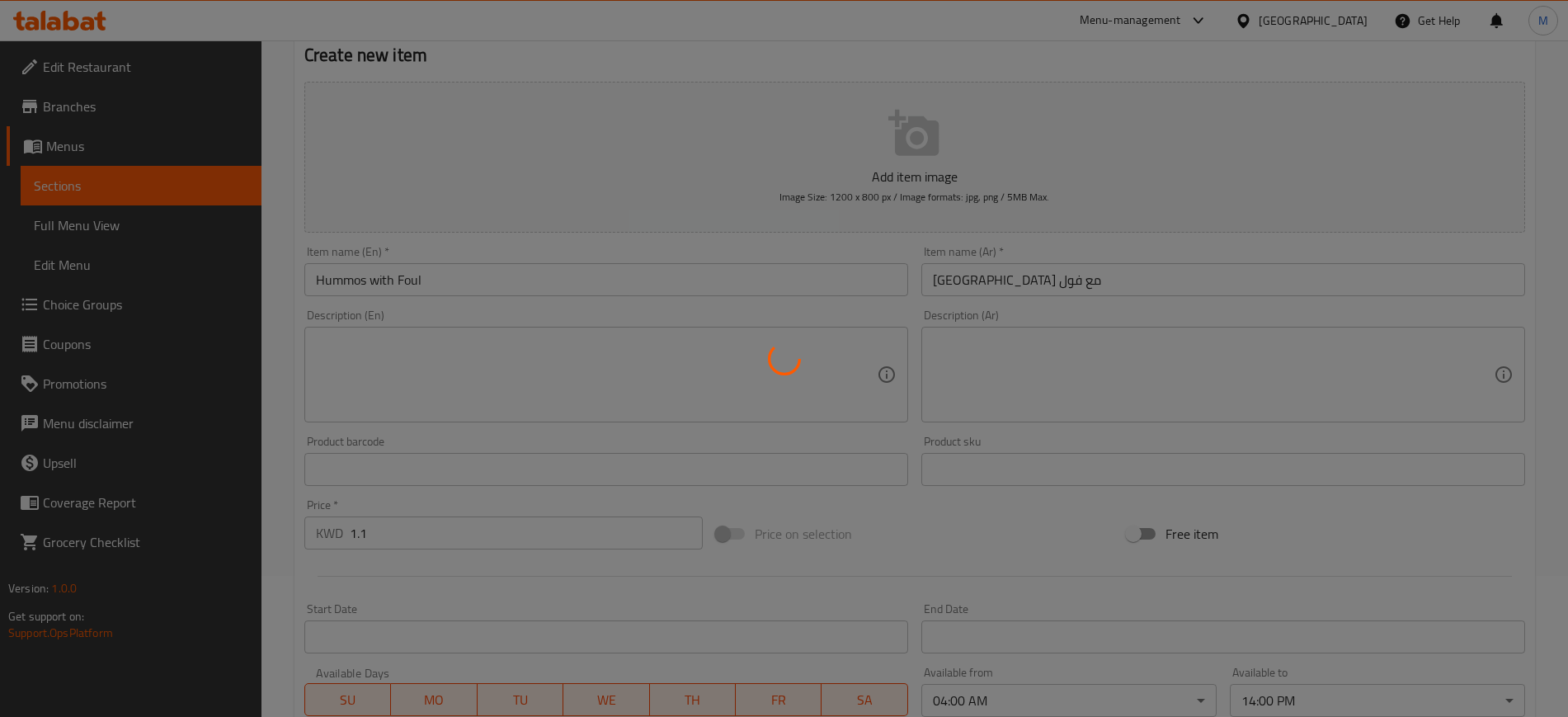
type input "0"
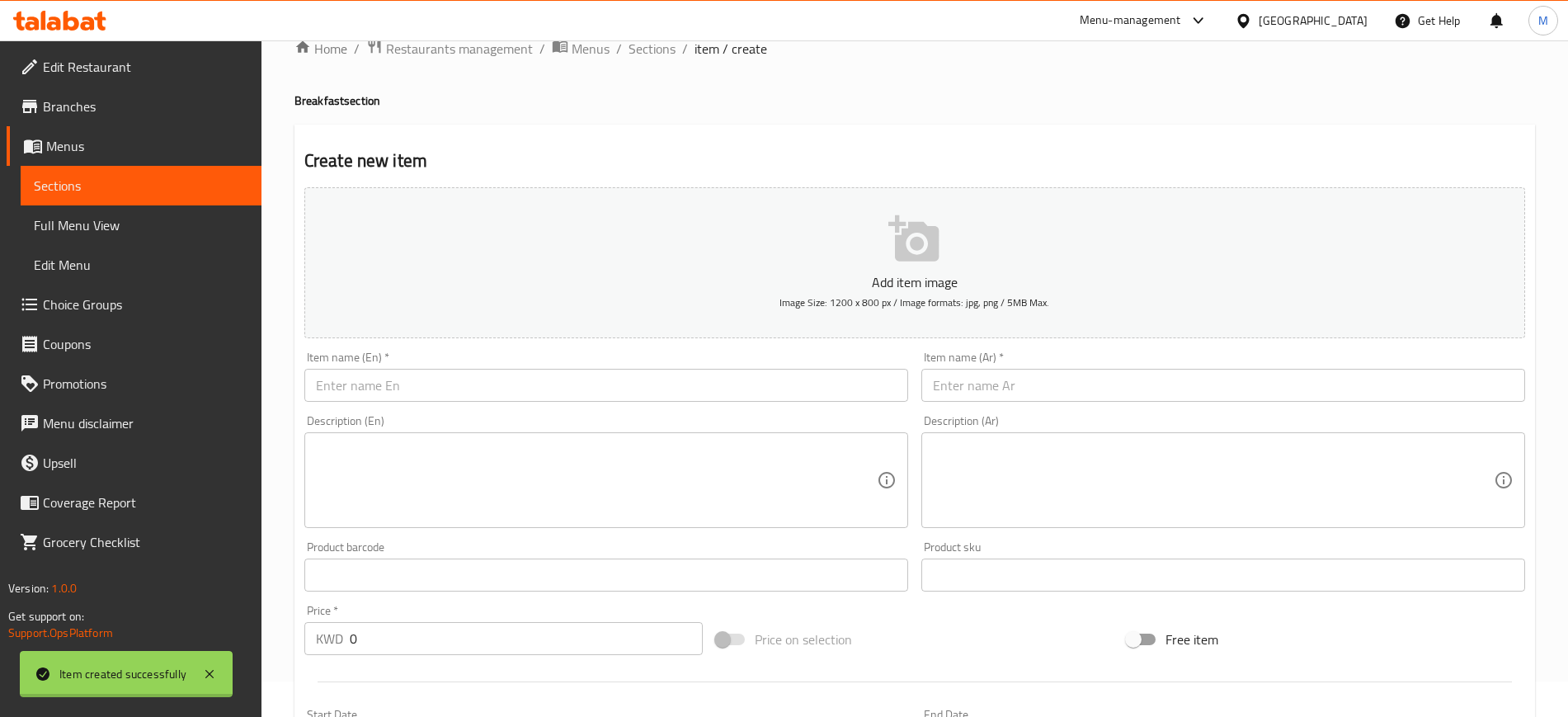
scroll to position [0, 0]
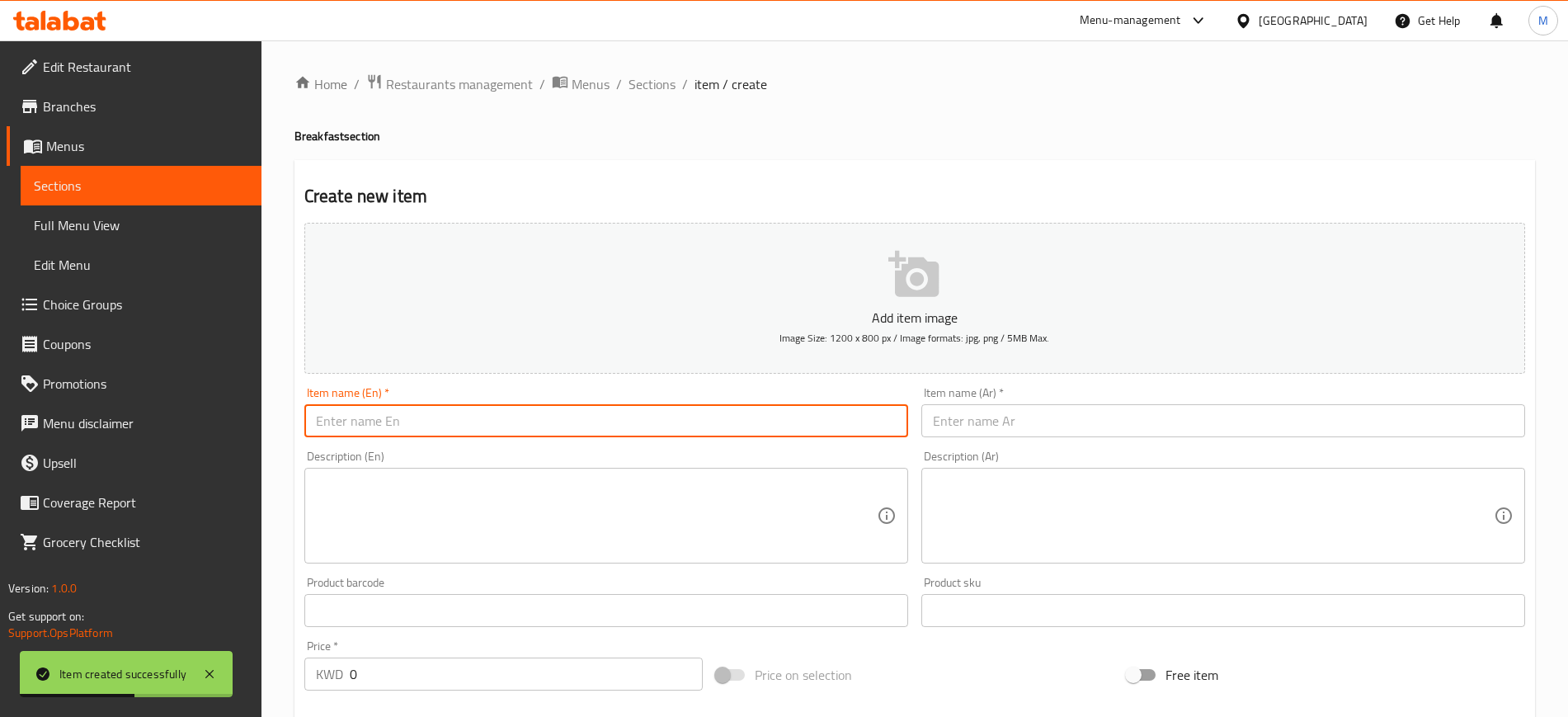
click at [420, 422] on input "text" at bounding box center [606, 420] width 604 height 33
type input "Fattet Hummos"
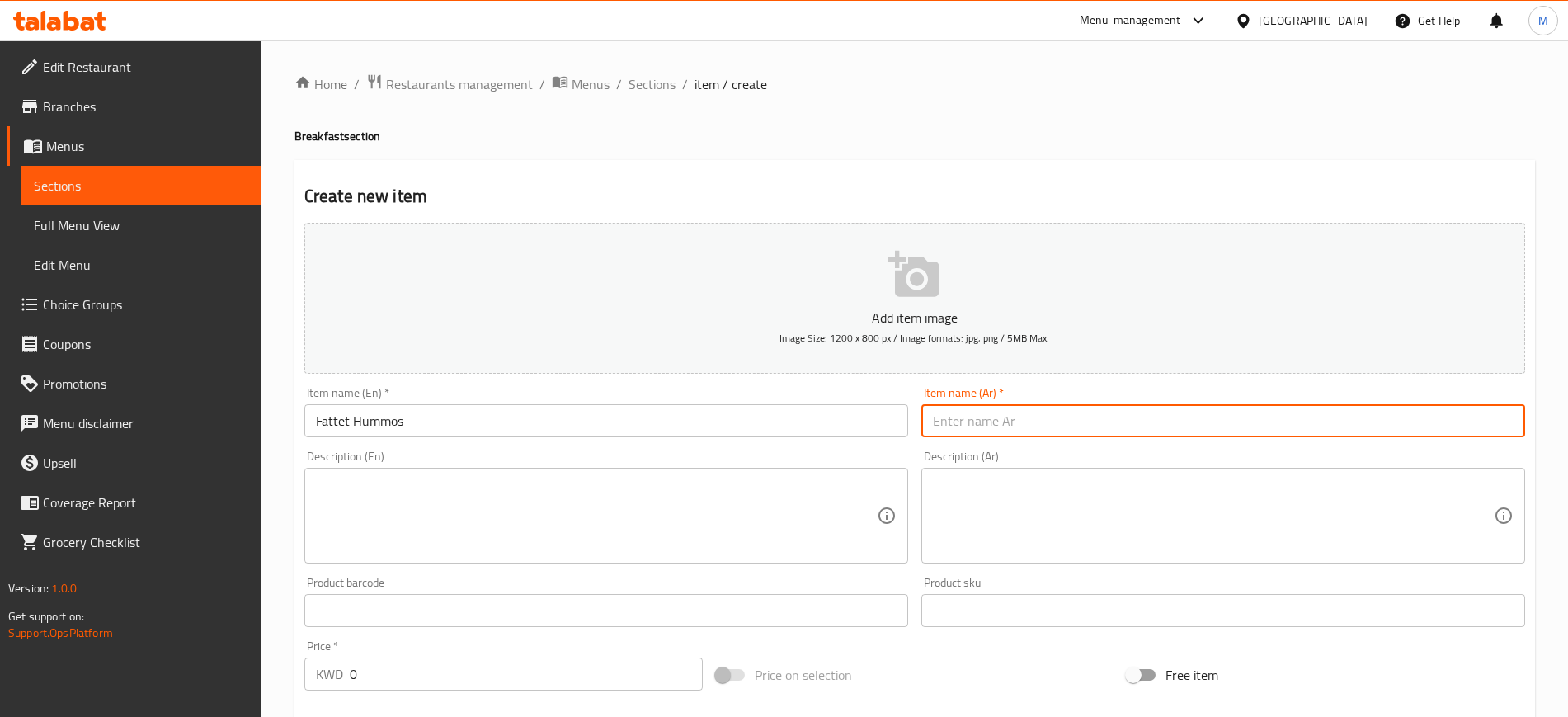
click at [1025, 412] on input "text" at bounding box center [1223, 420] width 604 height 33
type input "فتة [GEOGRAPHIC_DATA]"
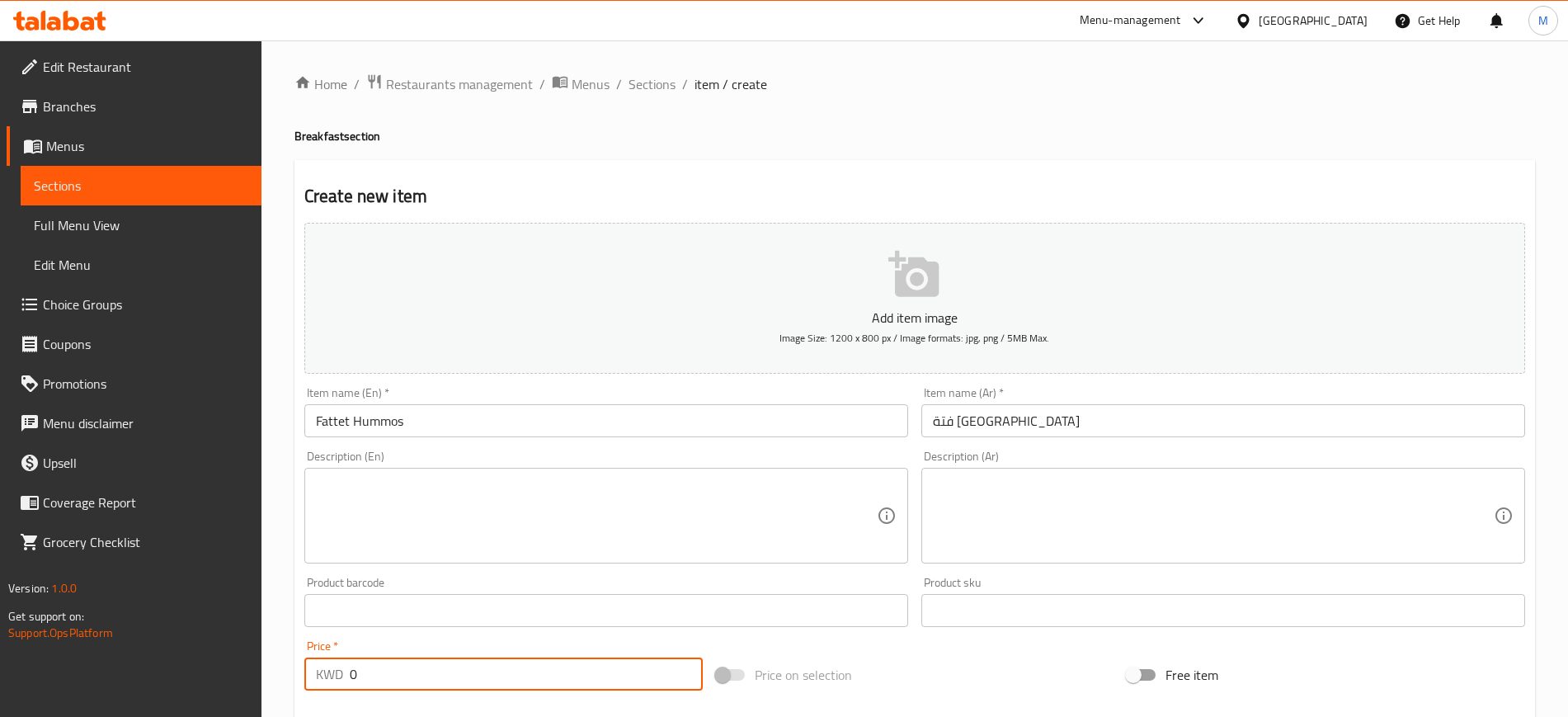
drag, startPoint x: 357, startPoint y: 677, endPoint x: 318, endPoint y: 678, distance: 39.0
click at [318, 678] on div "KWD 0 Price *" at bounding box center [504, 673] width 399 height 33
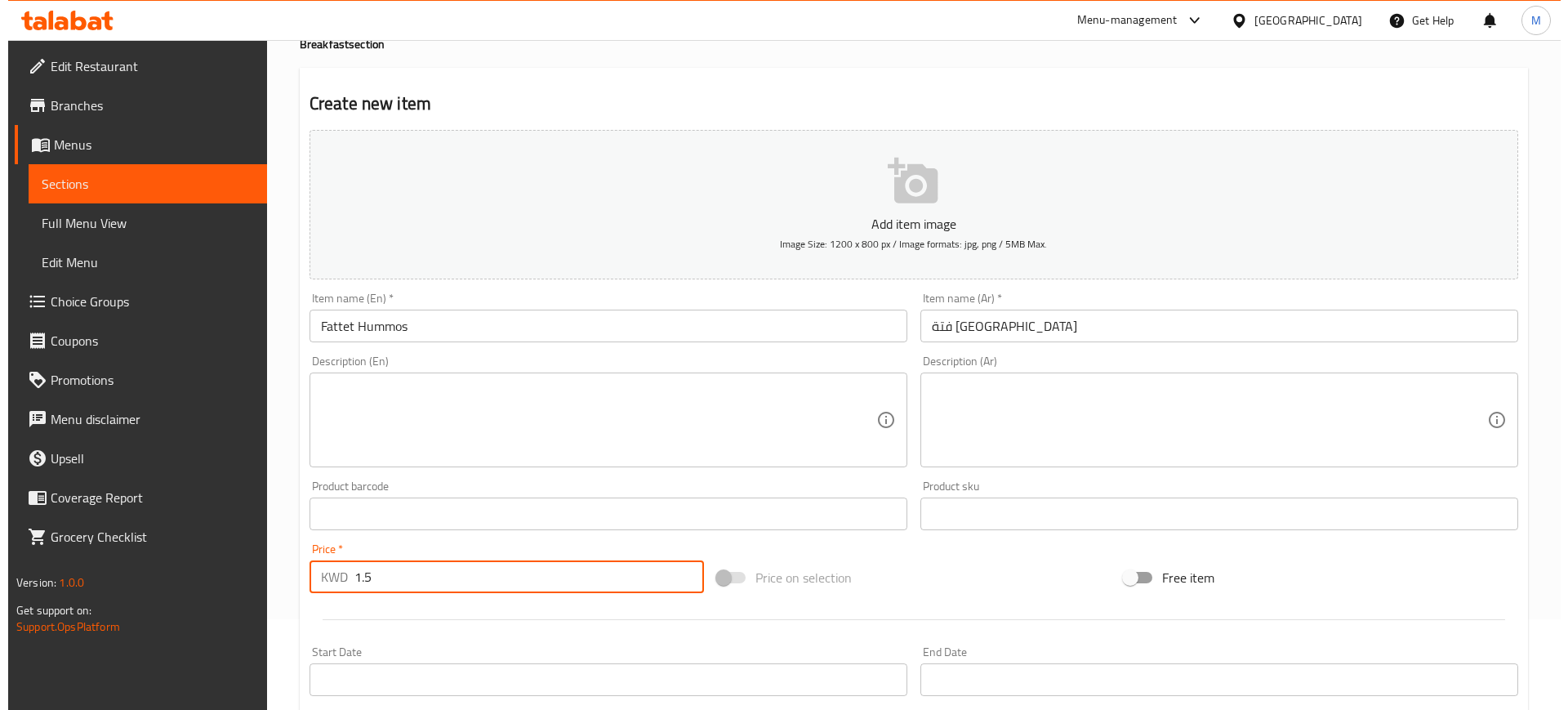
scroll to position [204, 0]
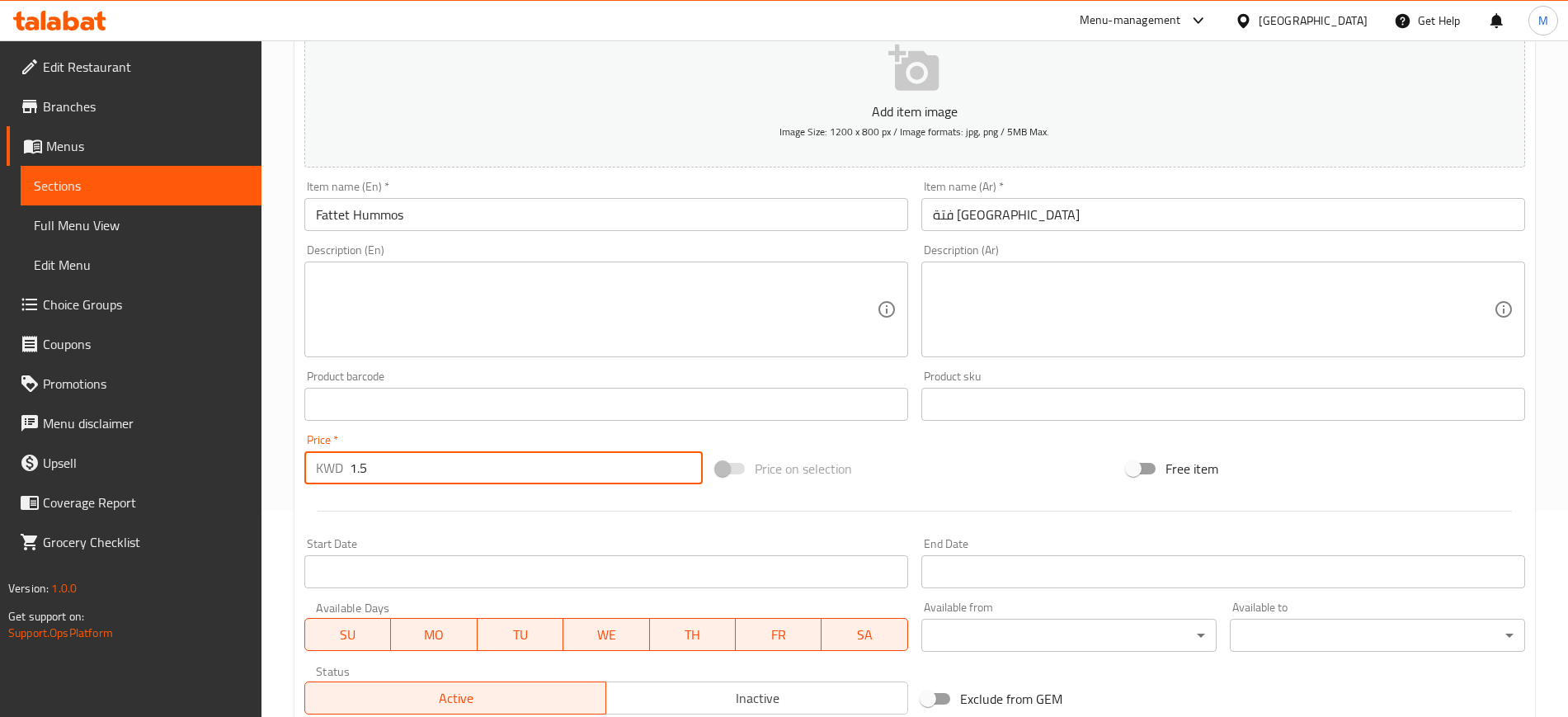
type input "1.5"
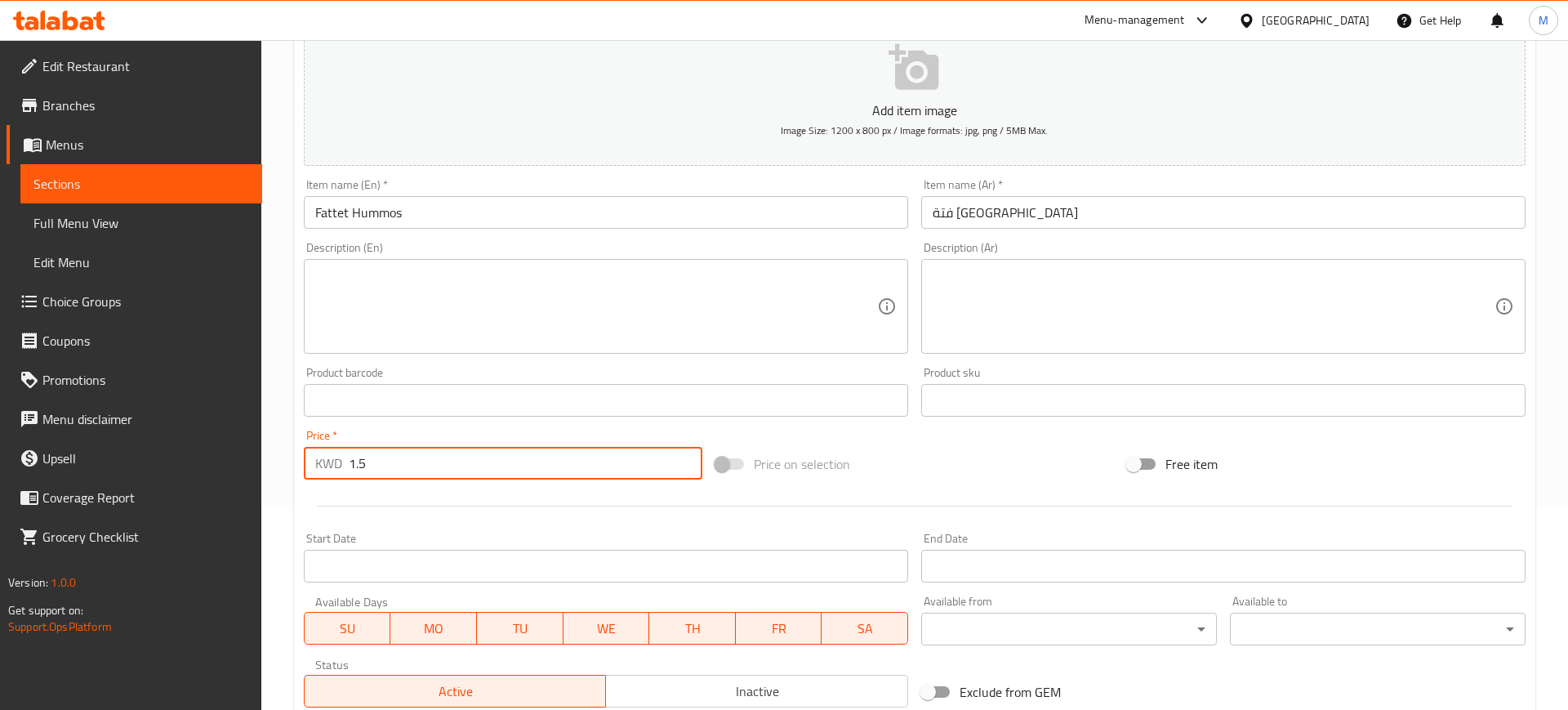
click at [971, 506] on body "​ Menu-management [GEOGRAPHIC_DATA] Get Help M Edit Restaurant Branches Menus S…" at bounding box center [784, 170] width 1568 height 669
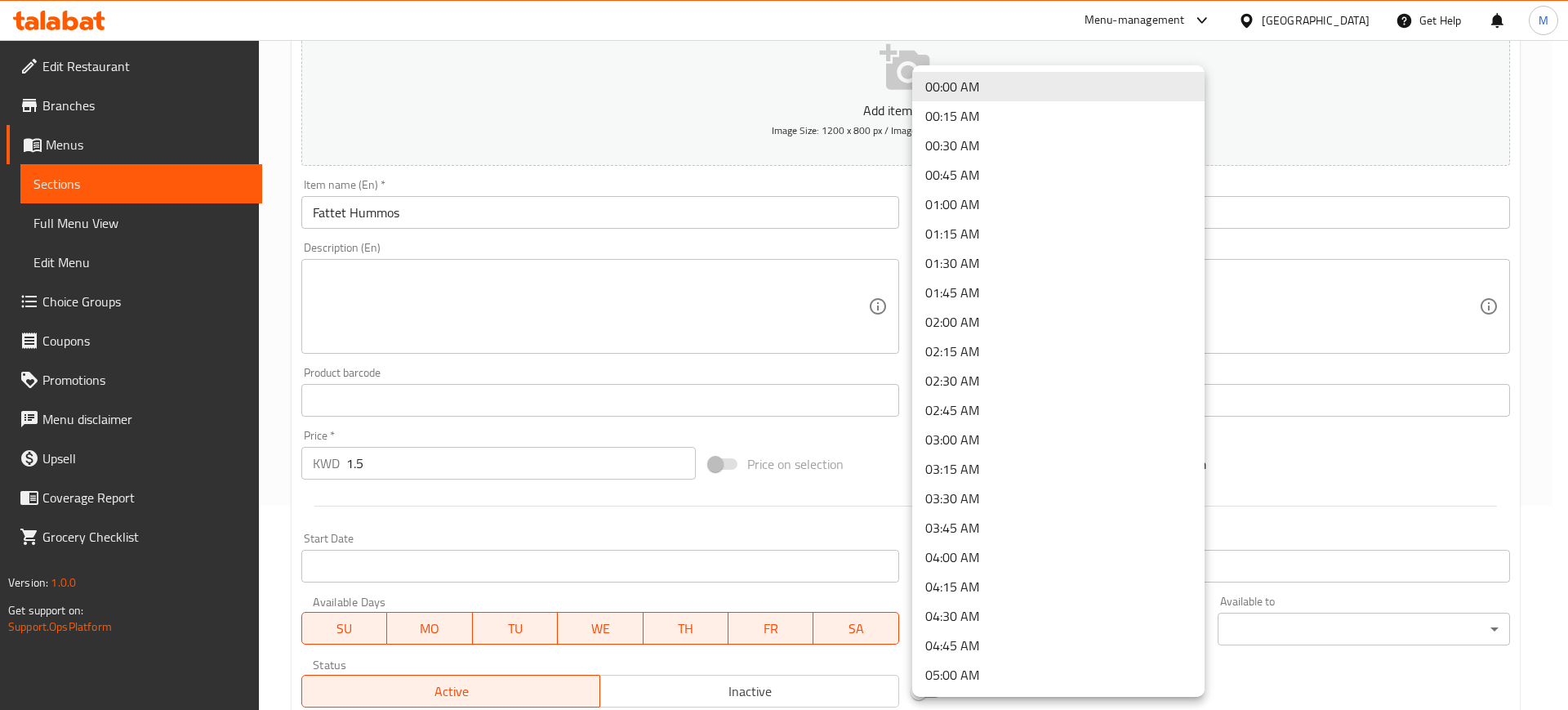
click at [985, 556] on li "04:00 AM" at bounding box center [1058, 557] width 292 height 30
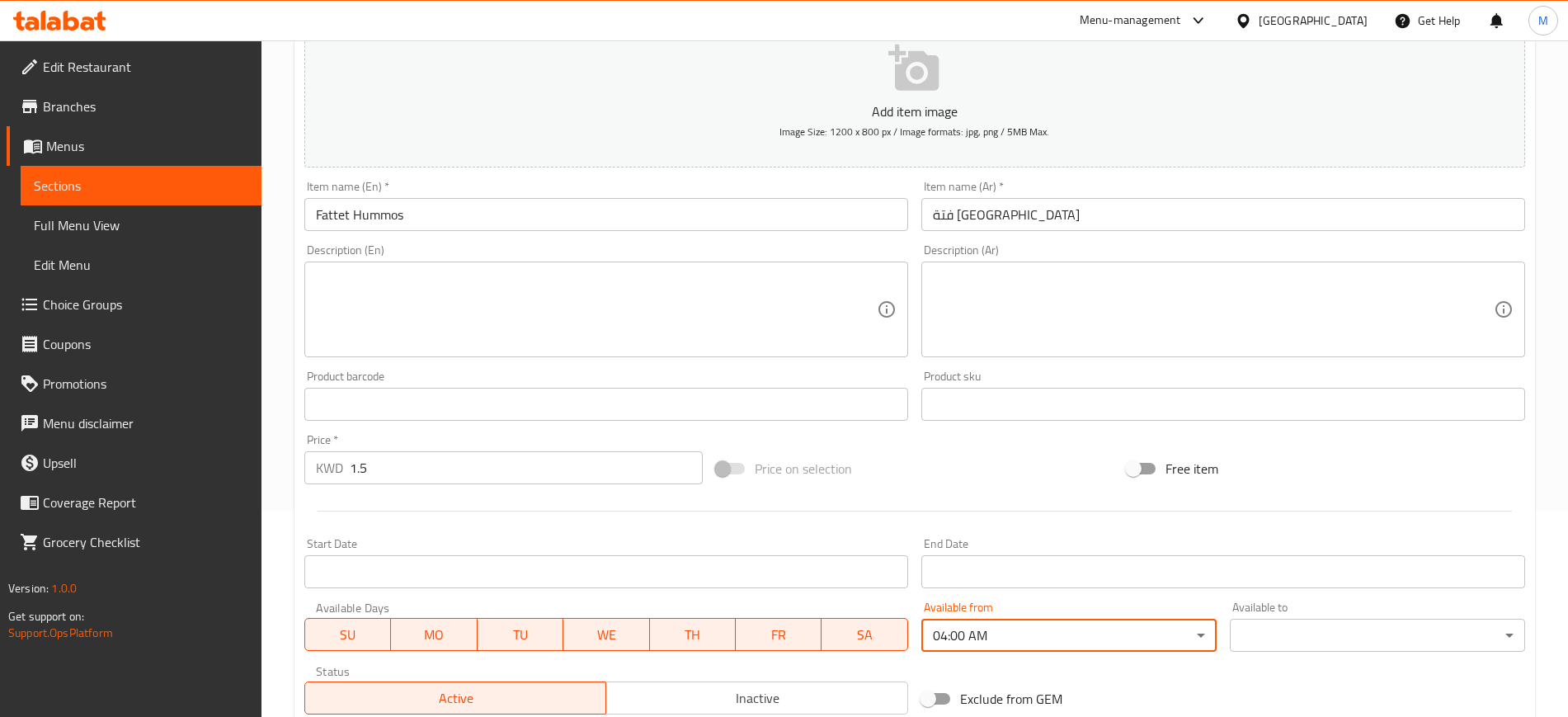
click at [1328, 511] on body "​ Menu-management [GEOGRAPHIC_DATA] Get Help M Edit Restaurant Branches Menus S…" at bounding box center [784, 172] width 1568 height 676
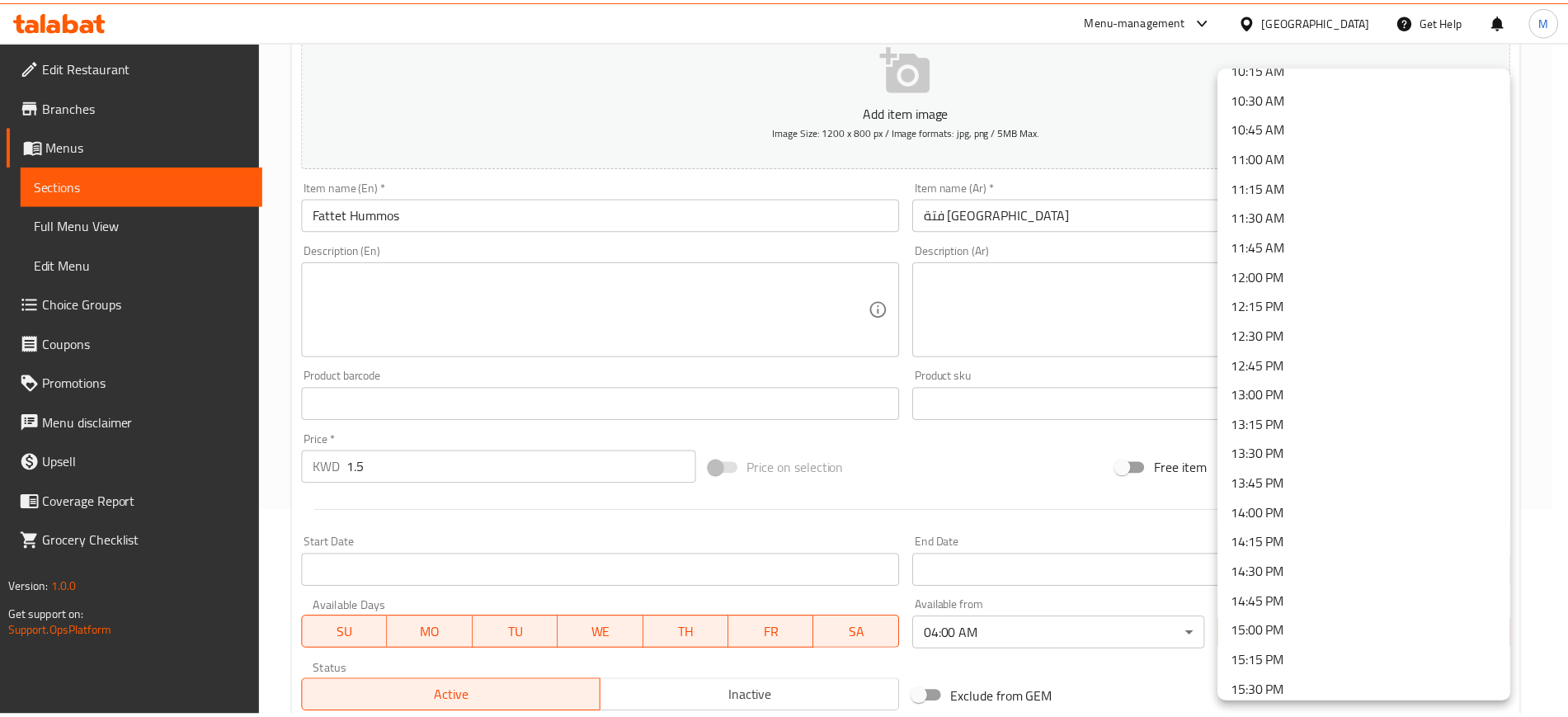
scroll to position [1237, 0]
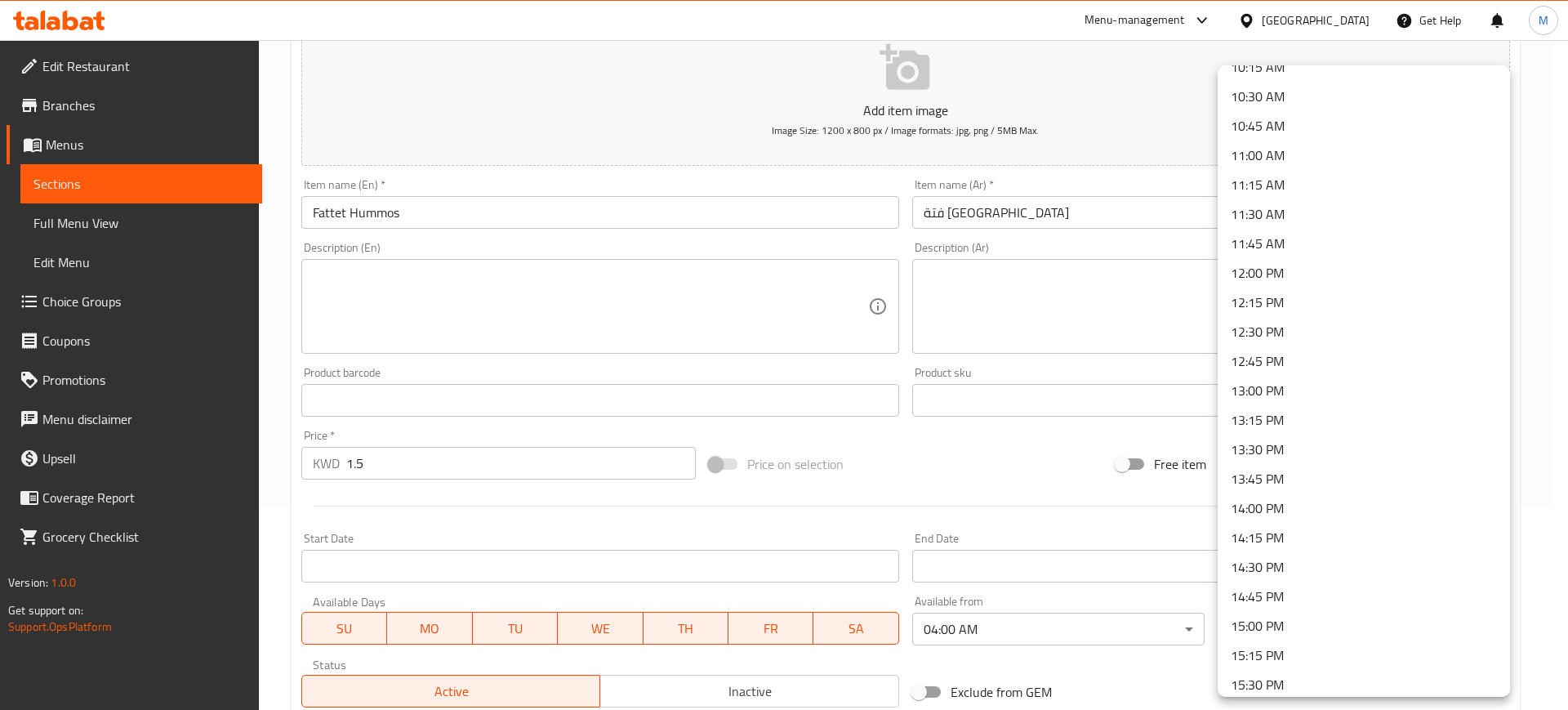
click at [1294, 507] on li "14:00 PM" at bounding box center [1363, 508] width 292 height 30
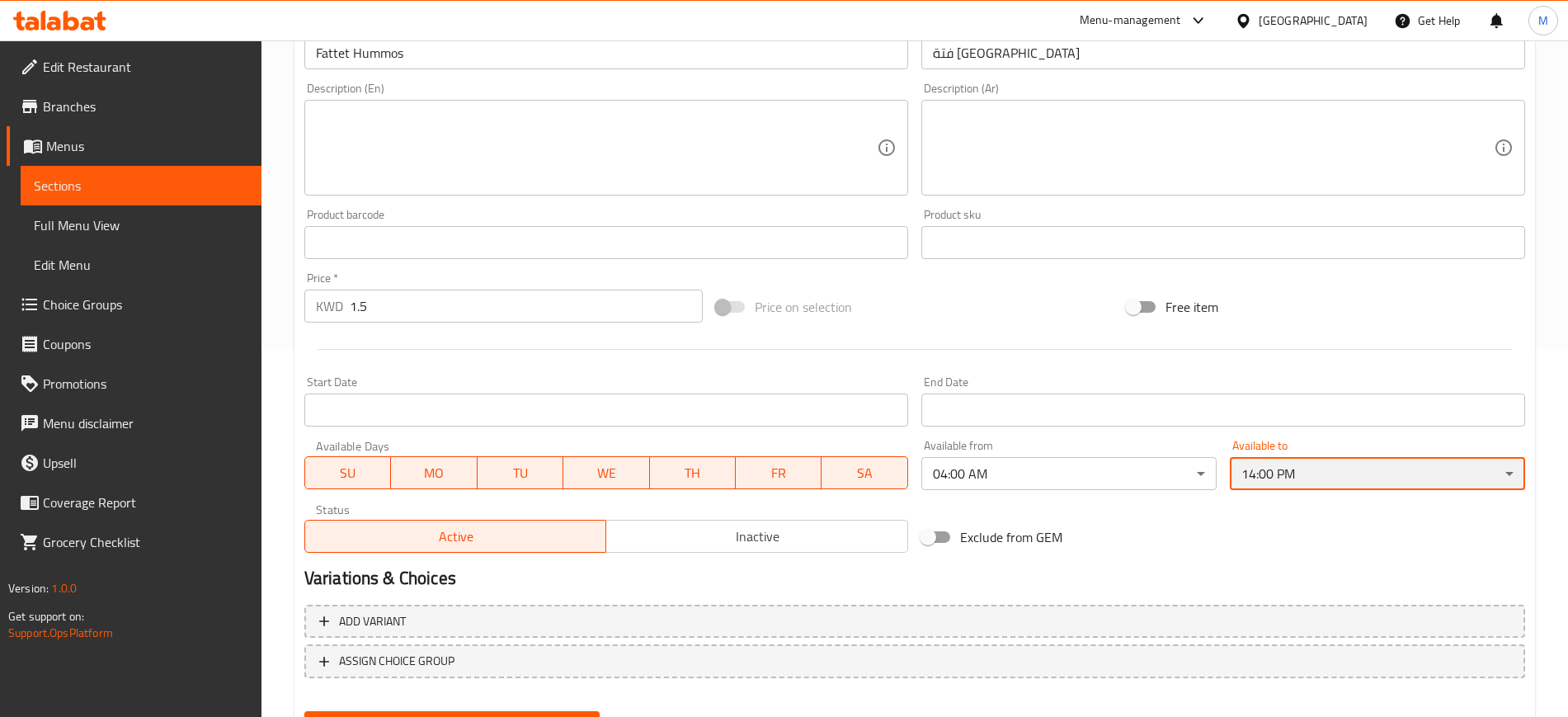
scroll to position [448, 0]
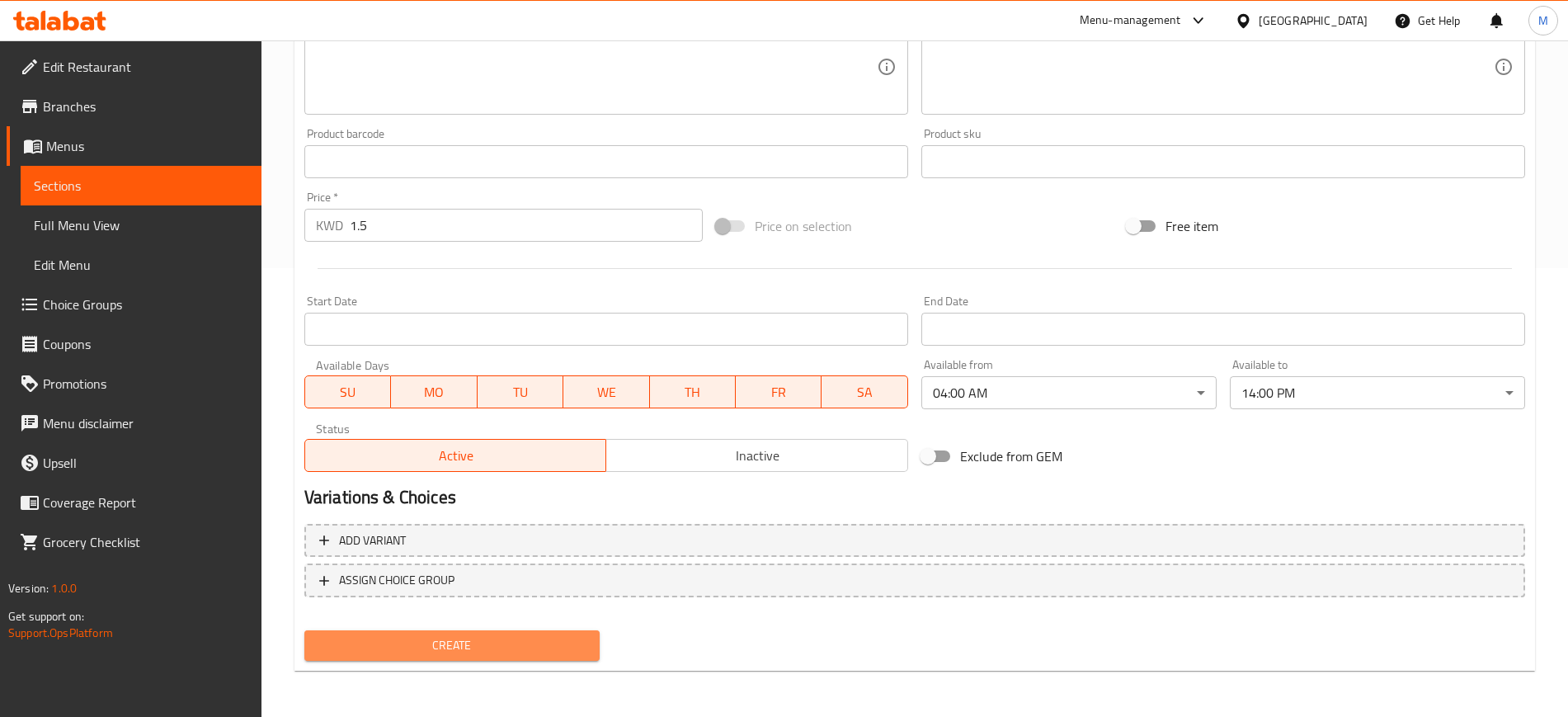
drag, startPoint x: 576, startPoint y: 647, endPoint x: 946, endPoint y: 711, distance: 375.5
click at [576, 646] on span "Create" at bounding box center [452, 645] width 269 height 21
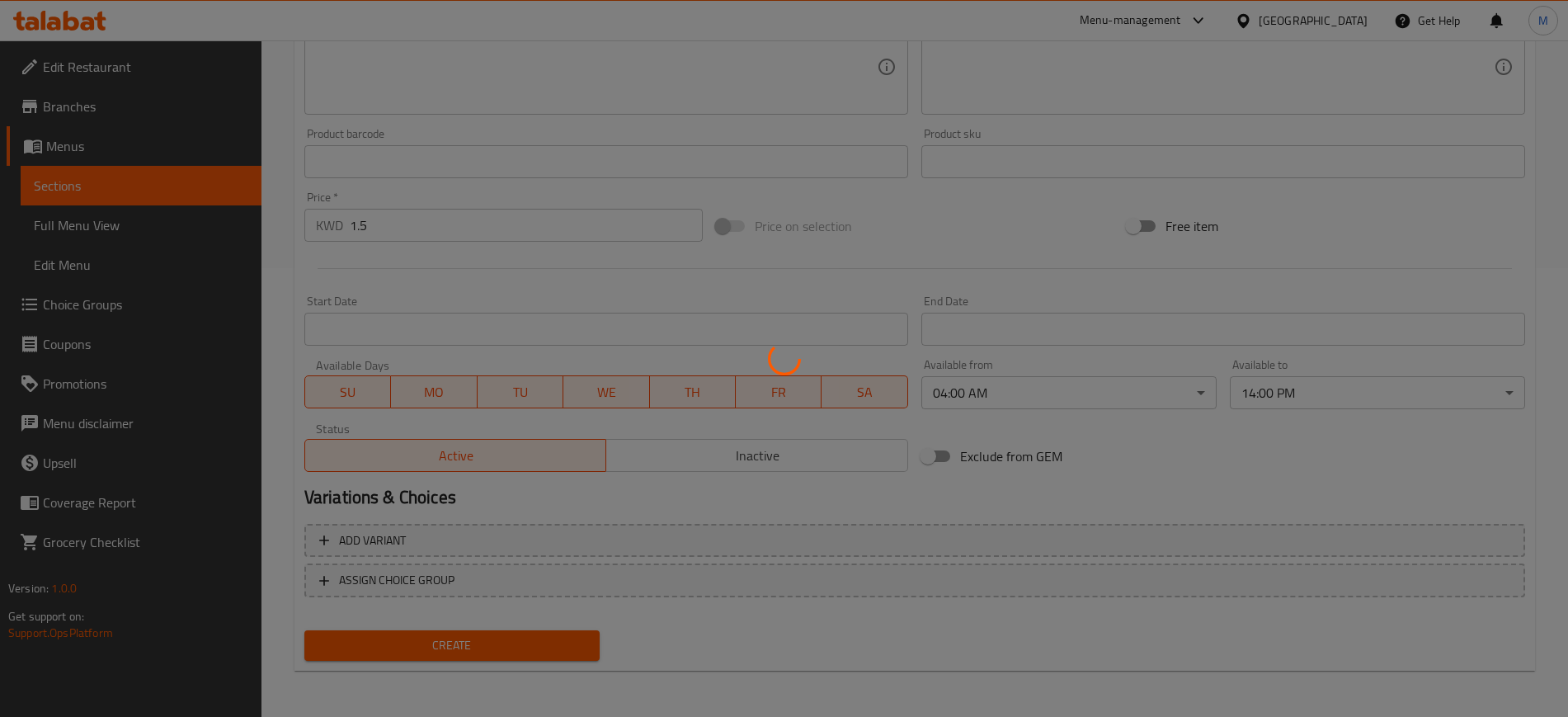
type input "0"
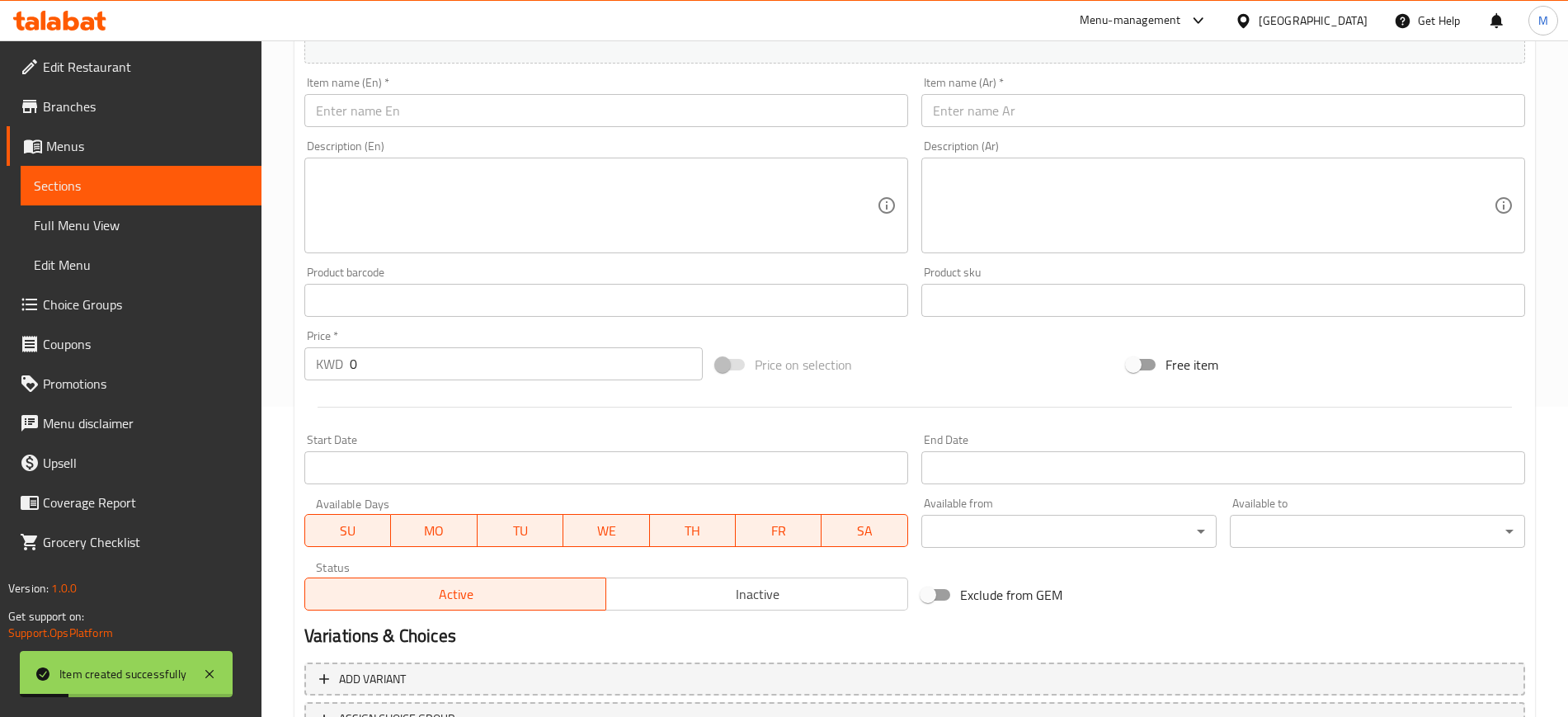
scroll to position [36, 0]
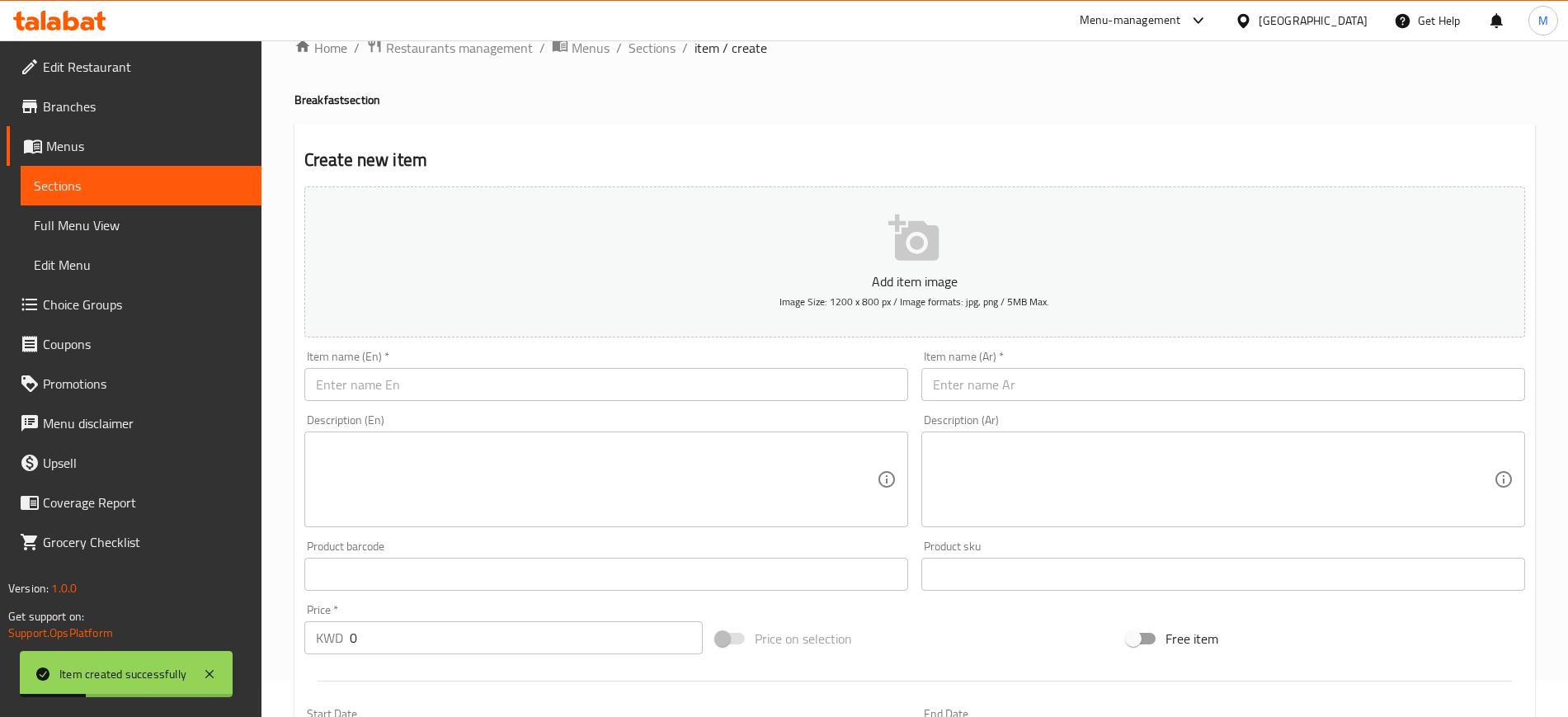
click at [380, 385] on input "text" at bounding box center [606, 384] width 604 height 33
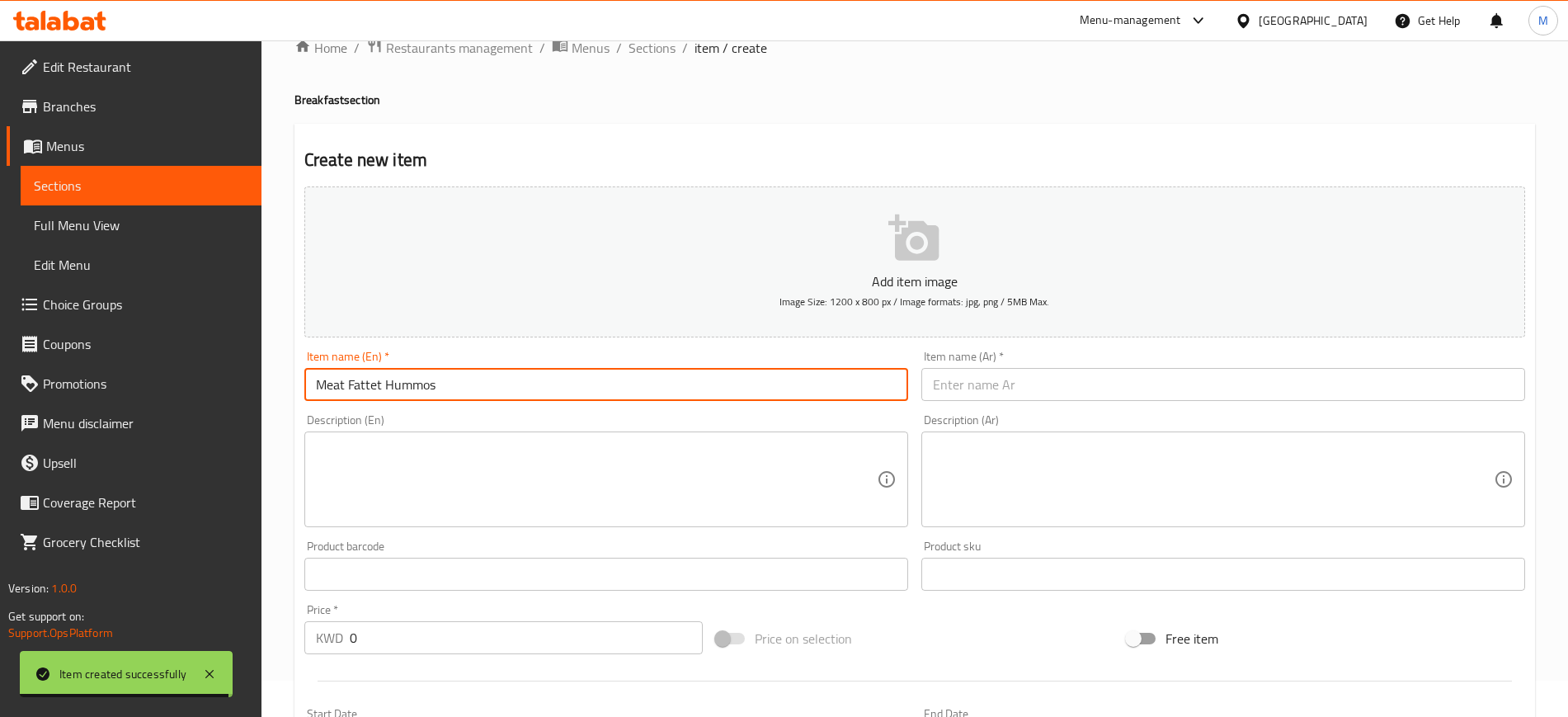
type input "Meat Fattet Hummos"
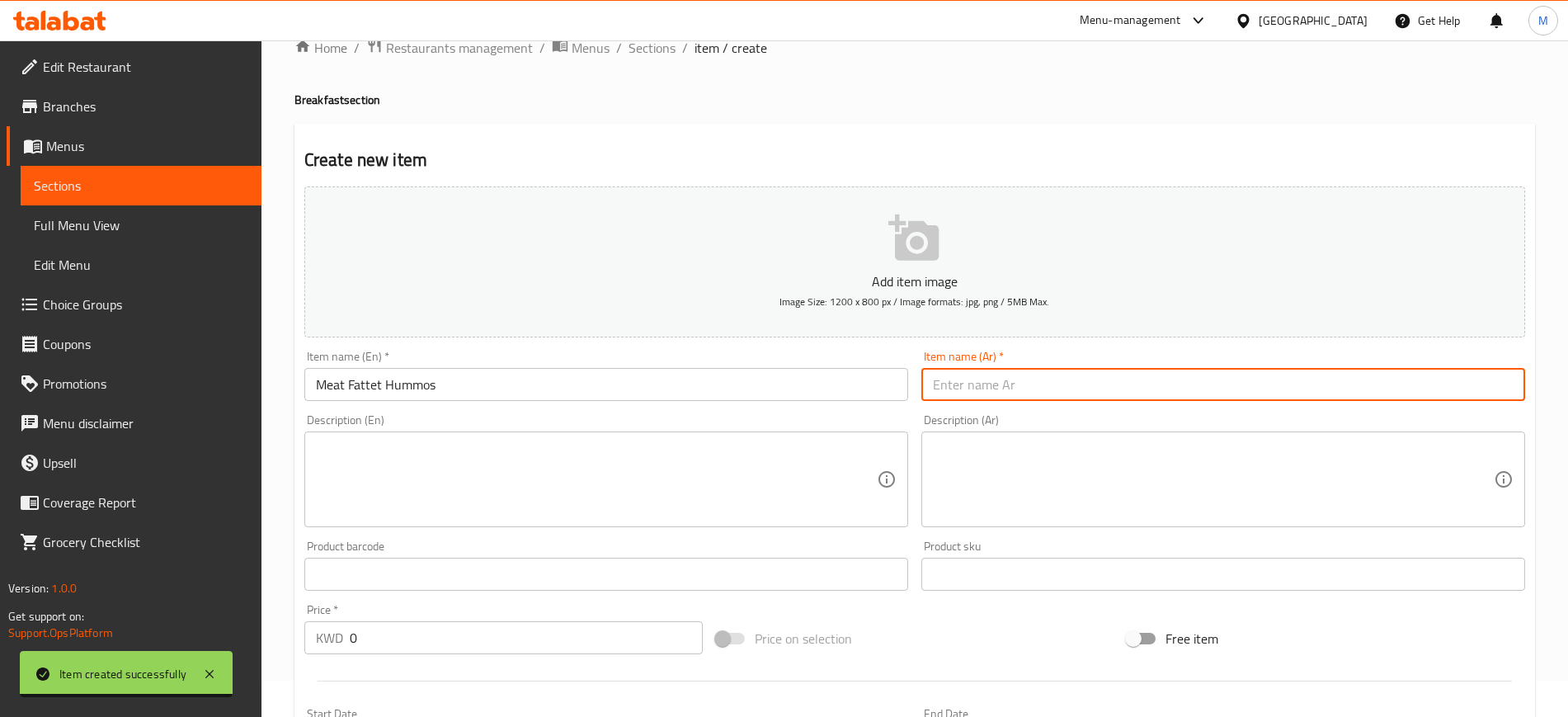
click at [1106, 385] on input "text" at bounding box center [1223, 384] width 604 height 33
type input "فتة حمص باللحمه"
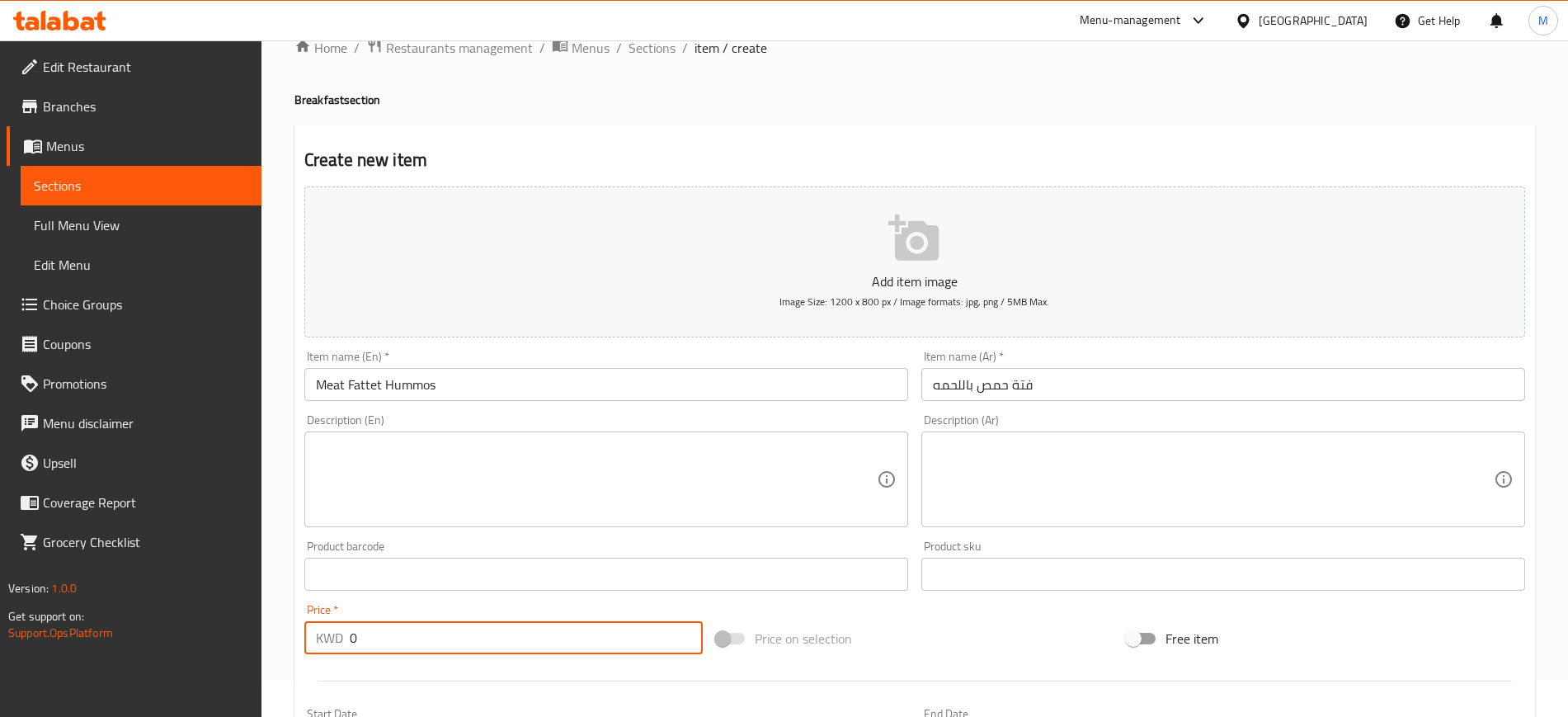
drag, startPoint x: 365, startPoint y: 636, endPoint x: 323, endPoint y: 637, distance: 42.0
click at [323, 637] on div "KWD 0 Price *" at bounding box center [504, 637] width 399 height 33
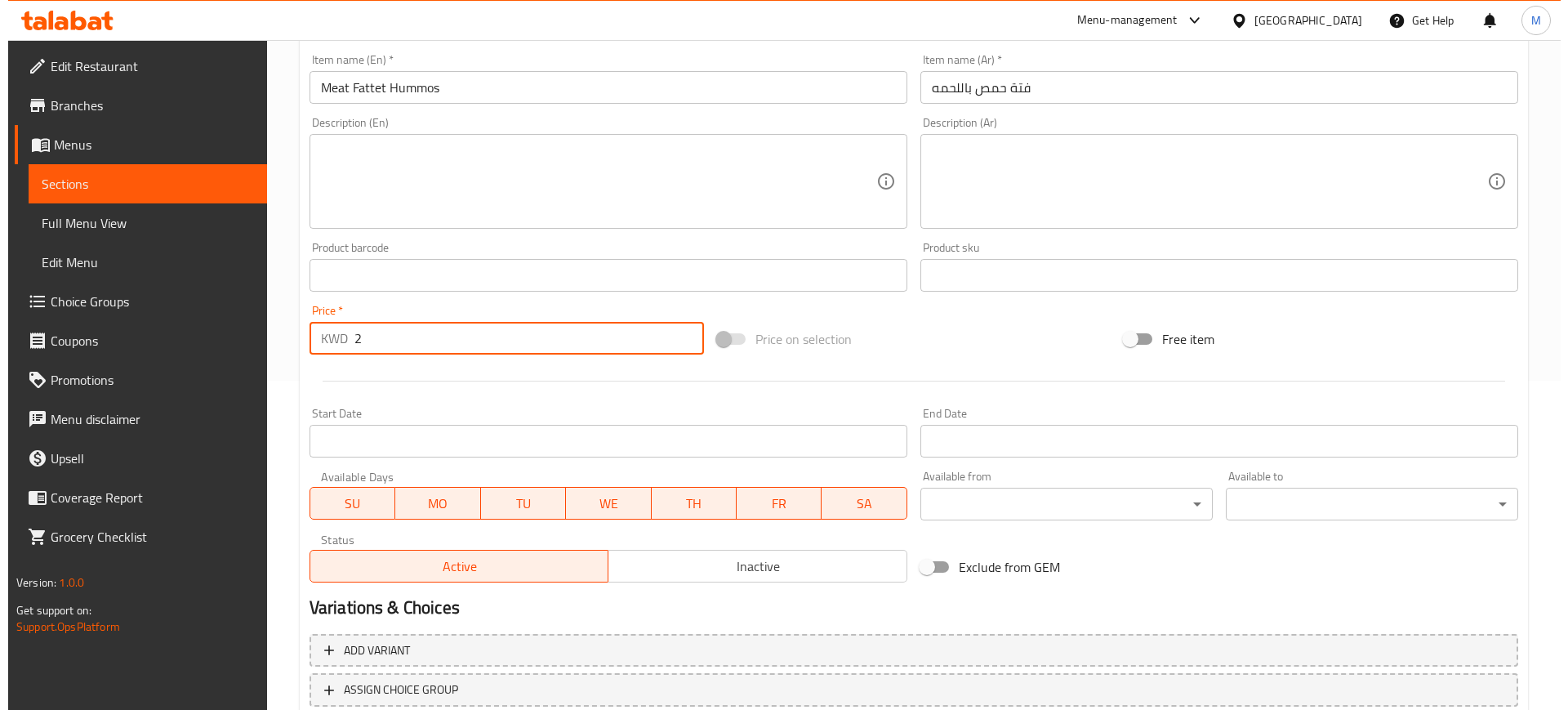
scroll to position [342, 0]
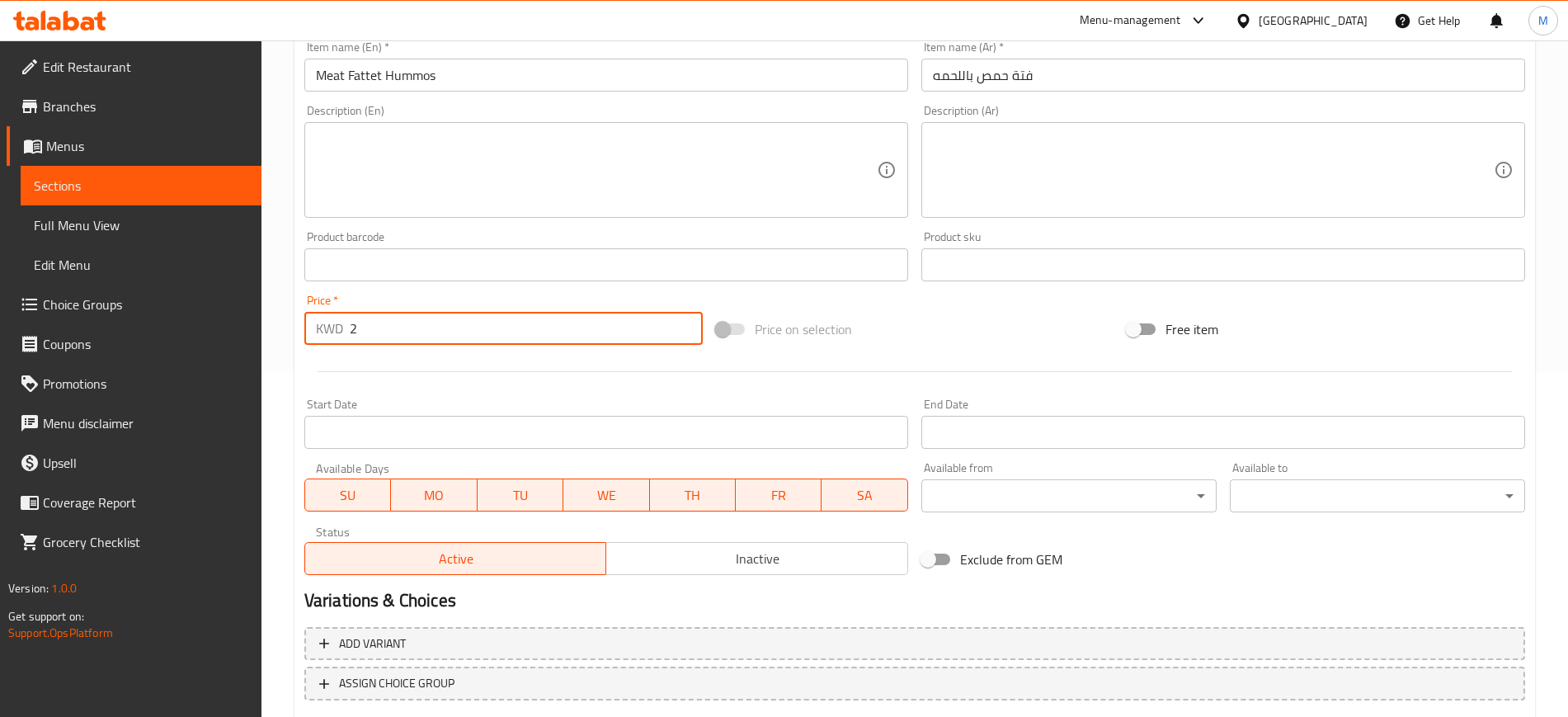
type input "2"
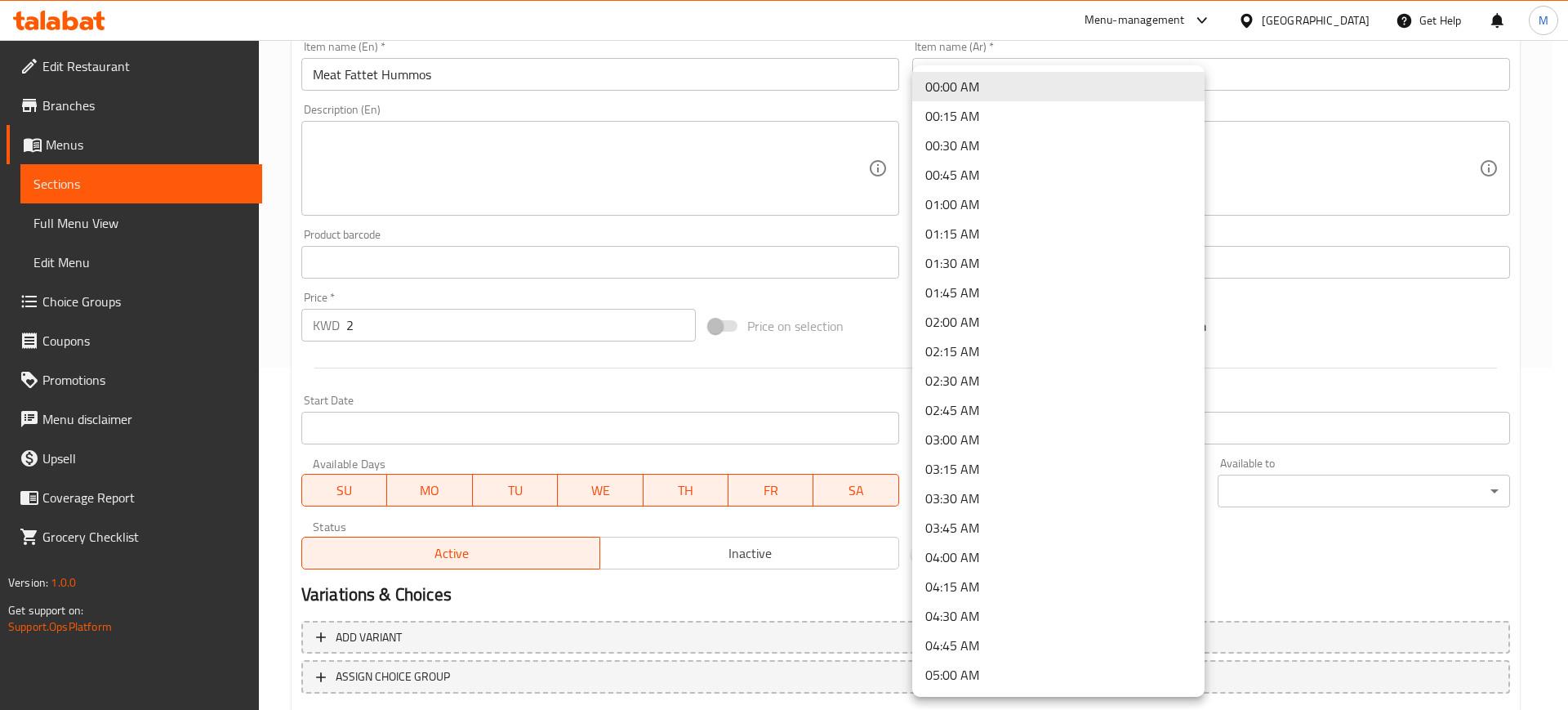
click at [1091, 368] on body "​ Menu-management [GEOGRAPHIC_DATA] Get Help M Edit Restaurant Branches Menus S…" at bounding box center [784, 32] width 1568 height 669
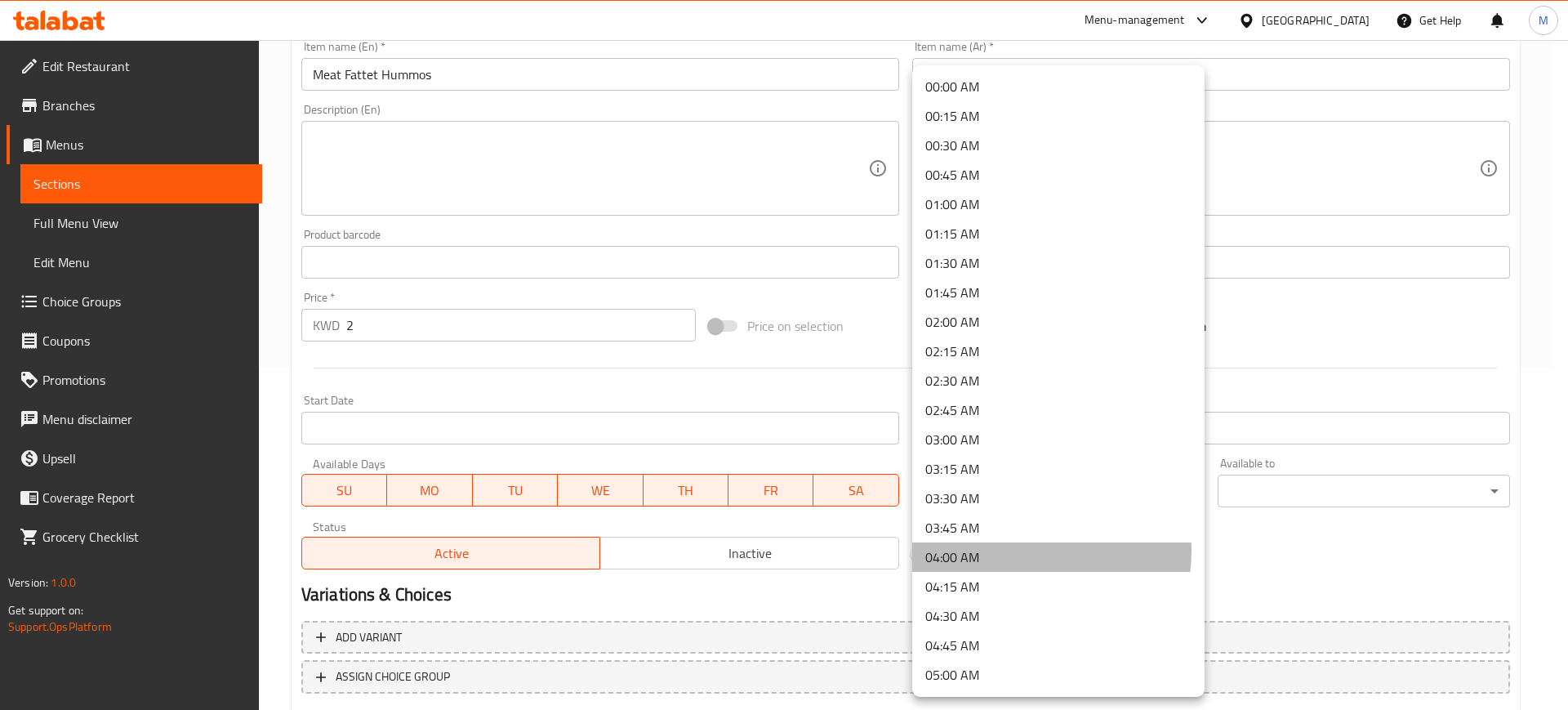
click at [1019, 550] on li "04:00 AM" at bounding box center [1058, 557] width 292 height 30
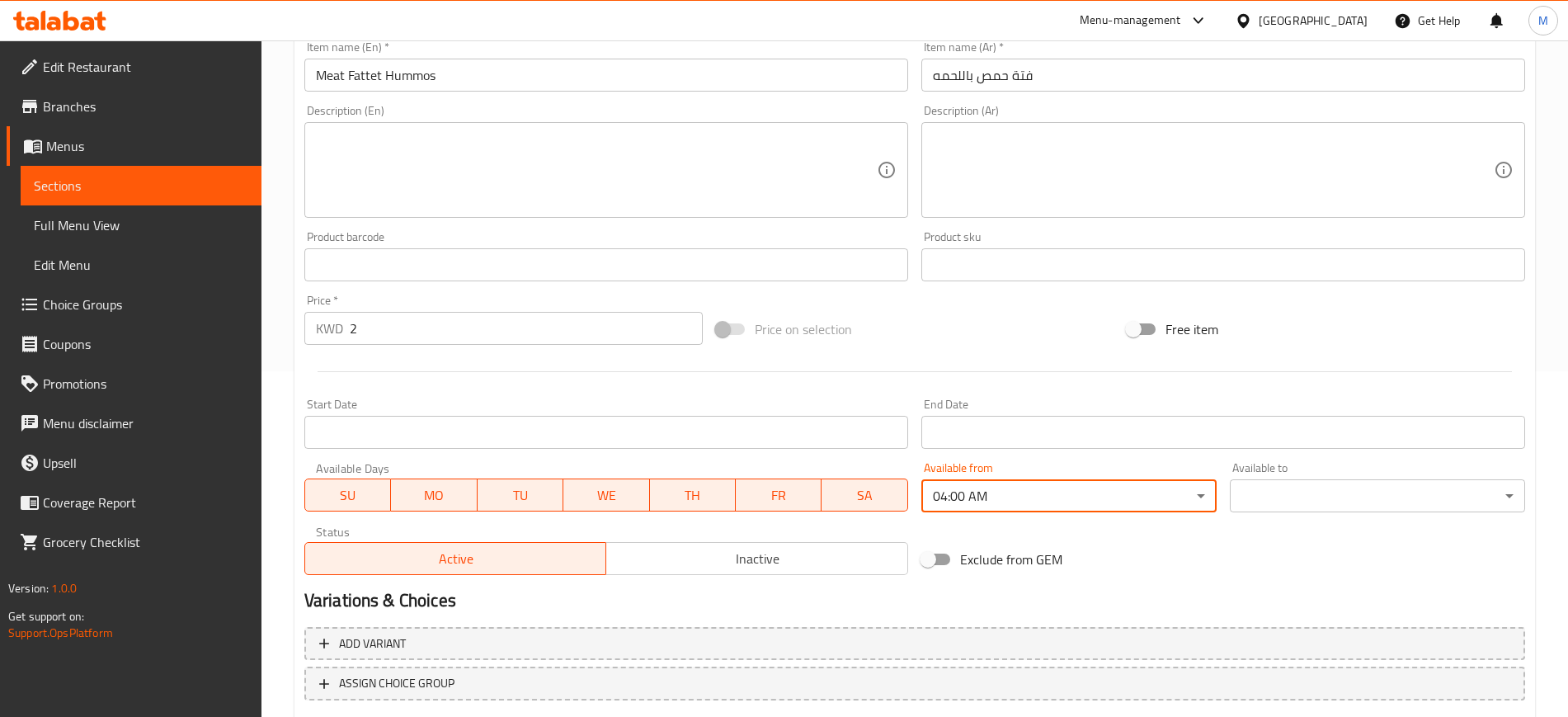
click at [1317, 492] on div "00:00 AM 00:15 AM 00:30 AM 00:45 AM 01:00 AM 01:15 AM 01:30 AM 01:45 AM 02:00 A…" at bounding box center [784, 358] width 1568 height 717
click at [1317, 371] on body "​ Menu-management [GEOGRAPHIC_DATA] Get Help M Edit Restaurant Branches Menus S…" at bounding box center [784, 33] width 1568 height 676
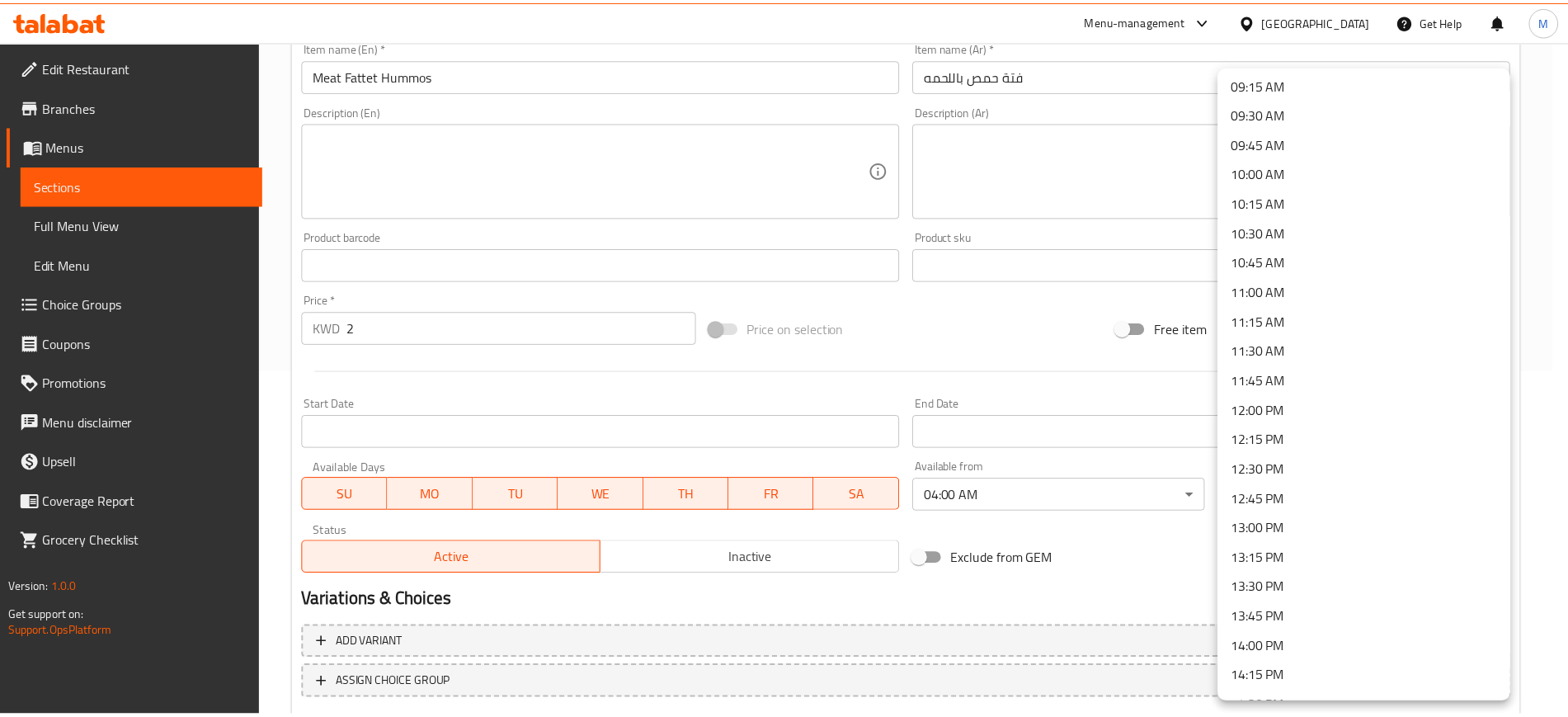
scroll to position [1134, 0]
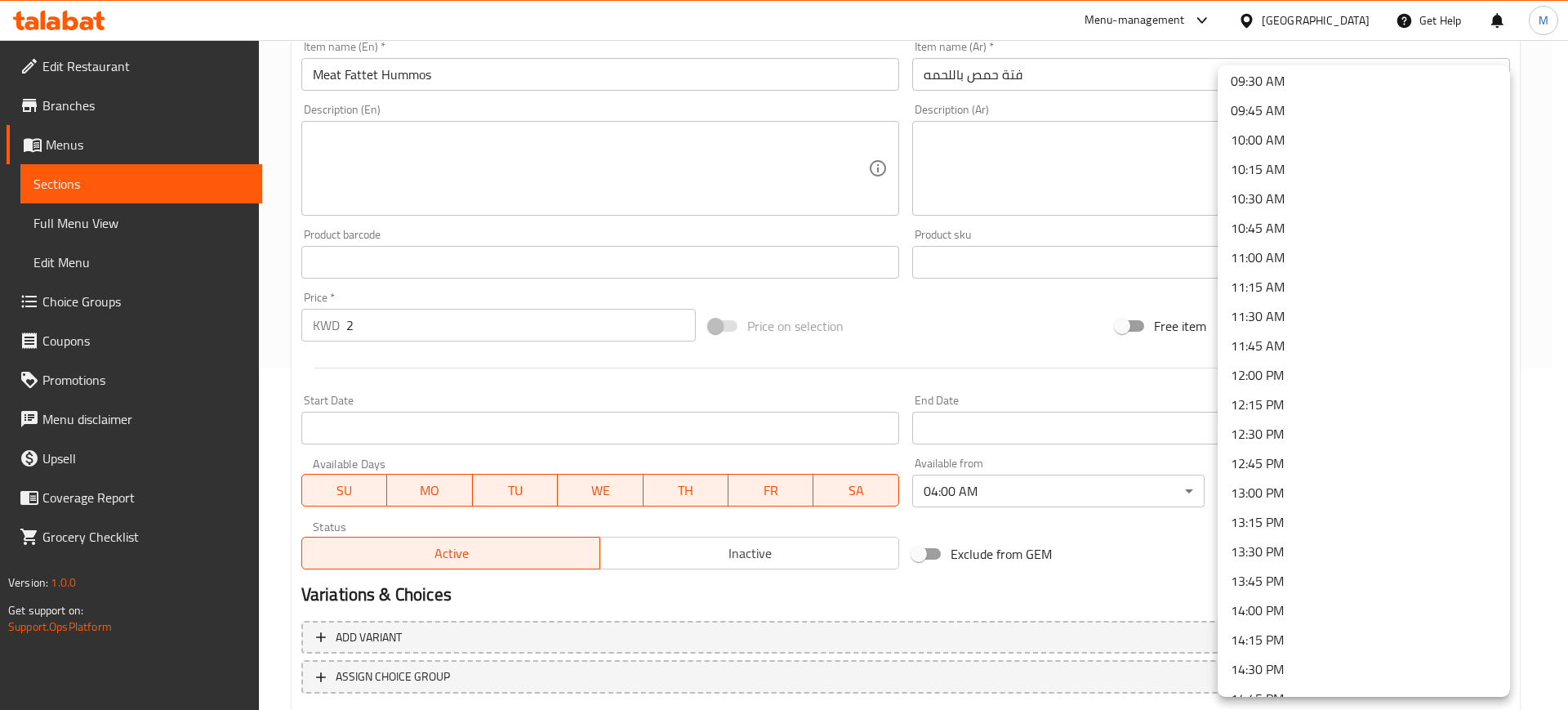
drag, startPoint x: 1281, startPoint y: 608, endPoint x: 879, endPoint y: 585, distance: 402.7
click at [1279, 607] on li "14:00 PM" at bounding box center [1363, 610] width 292 height 30
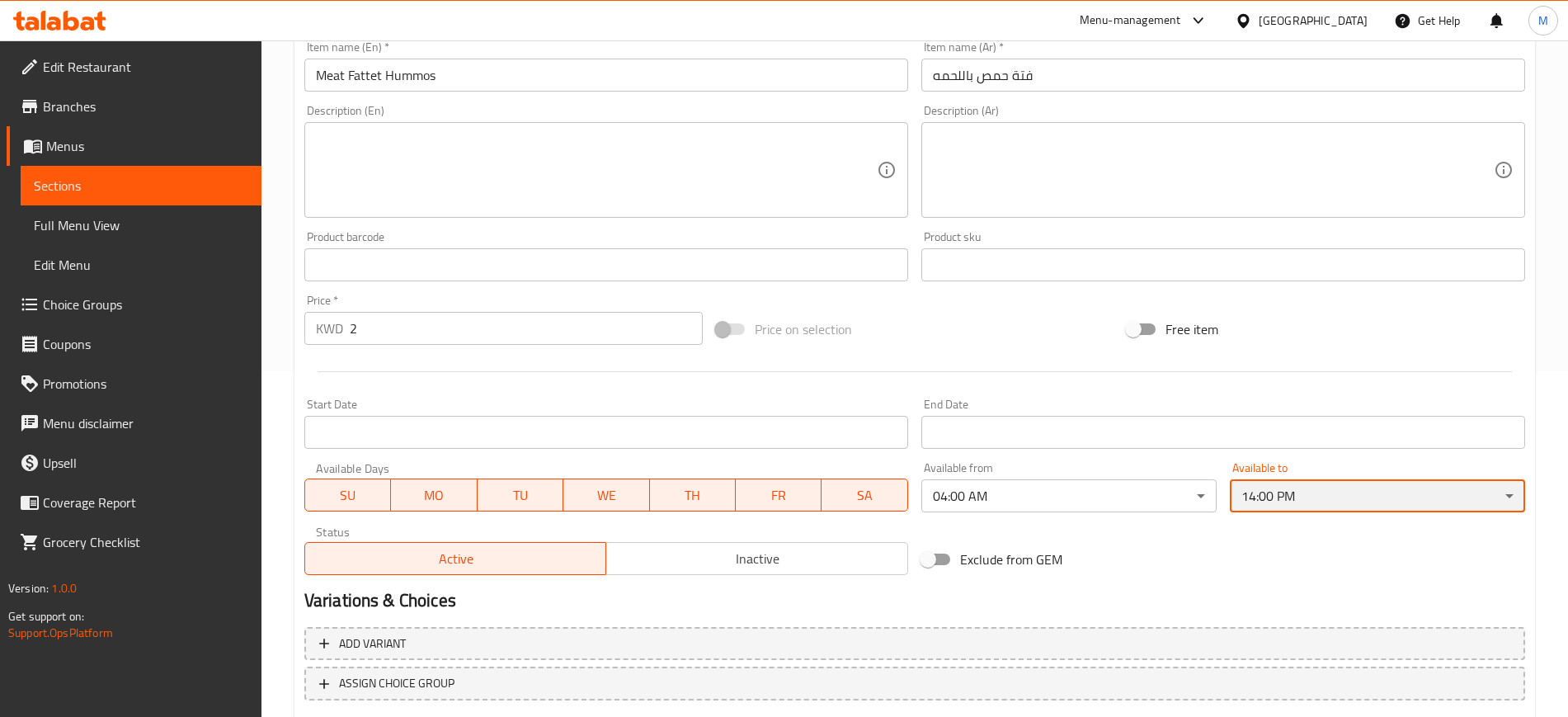
scroll to position [448, 0]
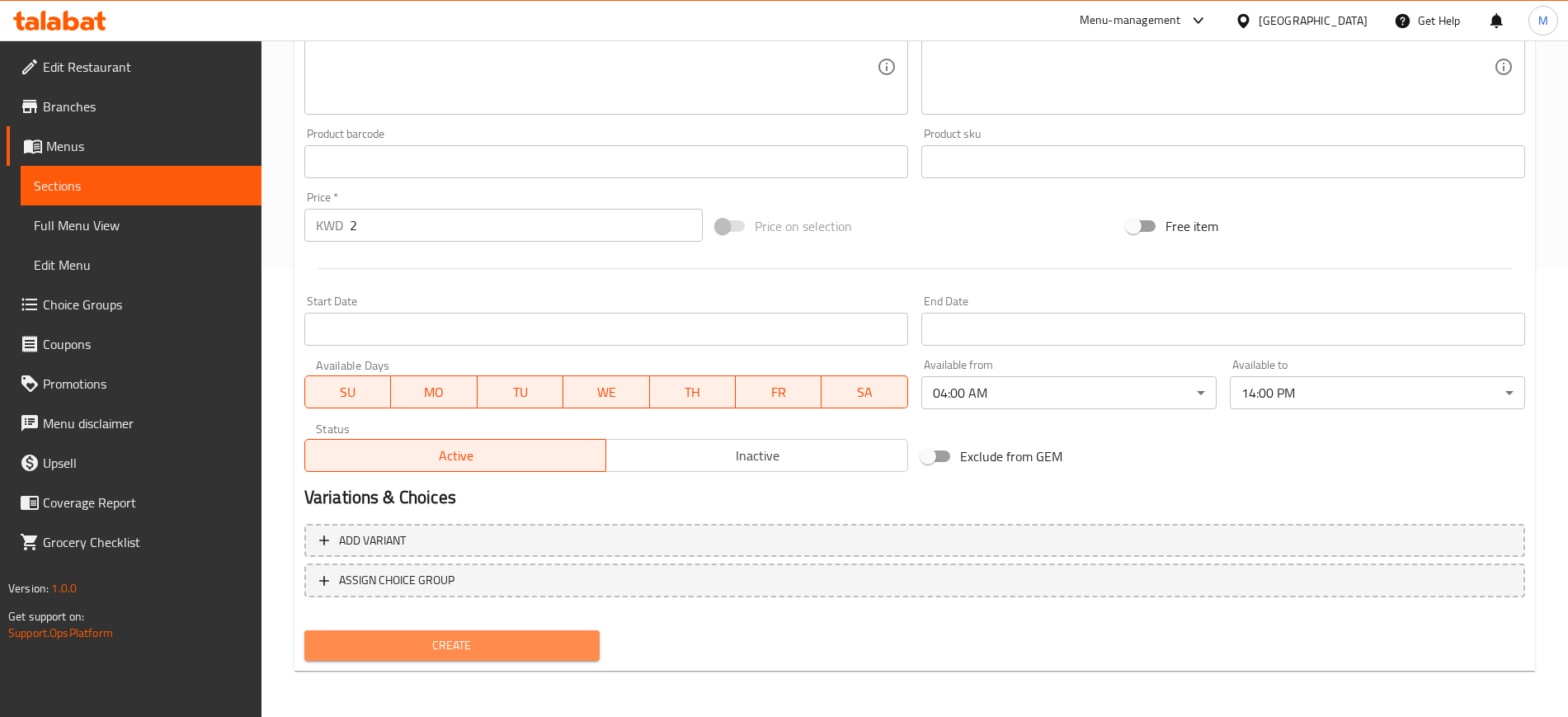
click at [470, 650] on span "Create" at bounding box center [452, 645] width 269 height 21
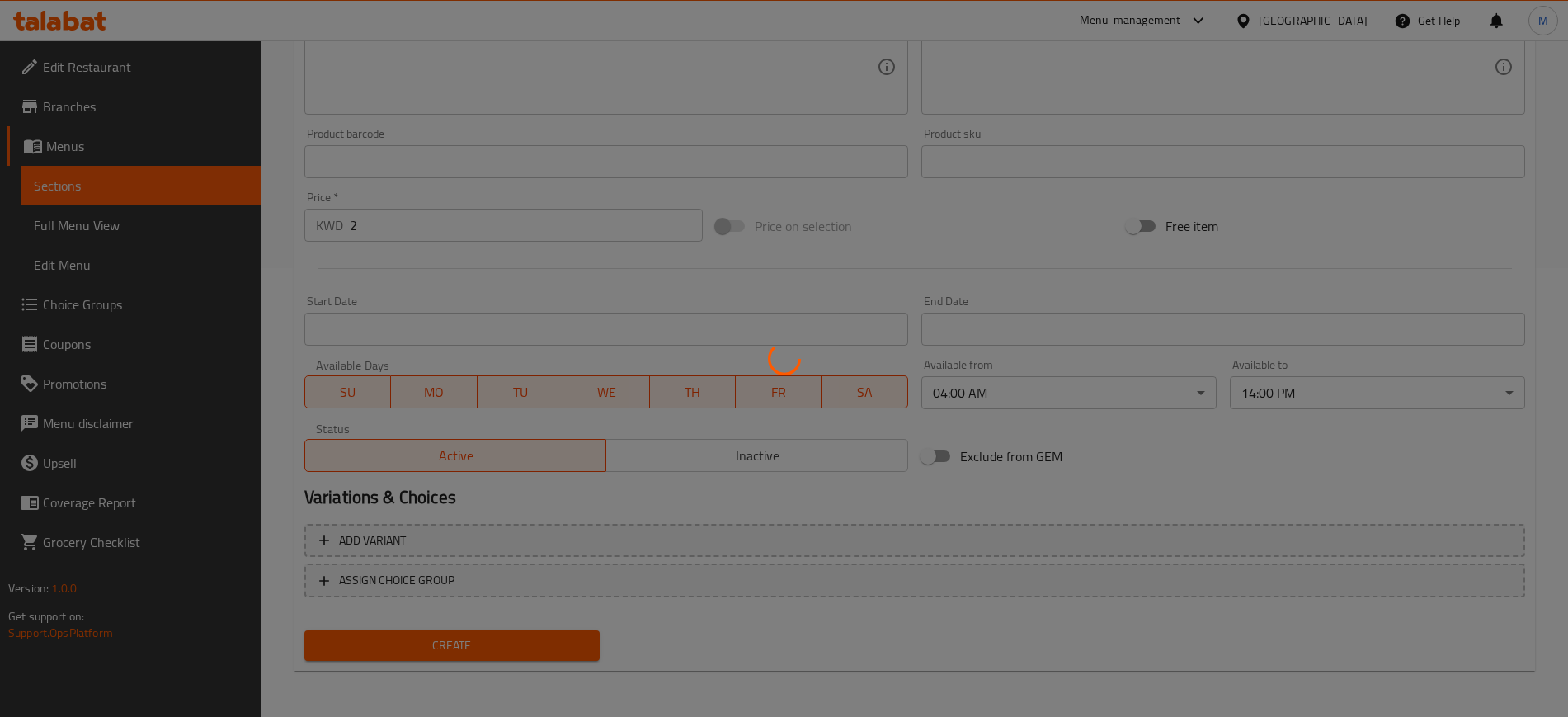
type input "0"
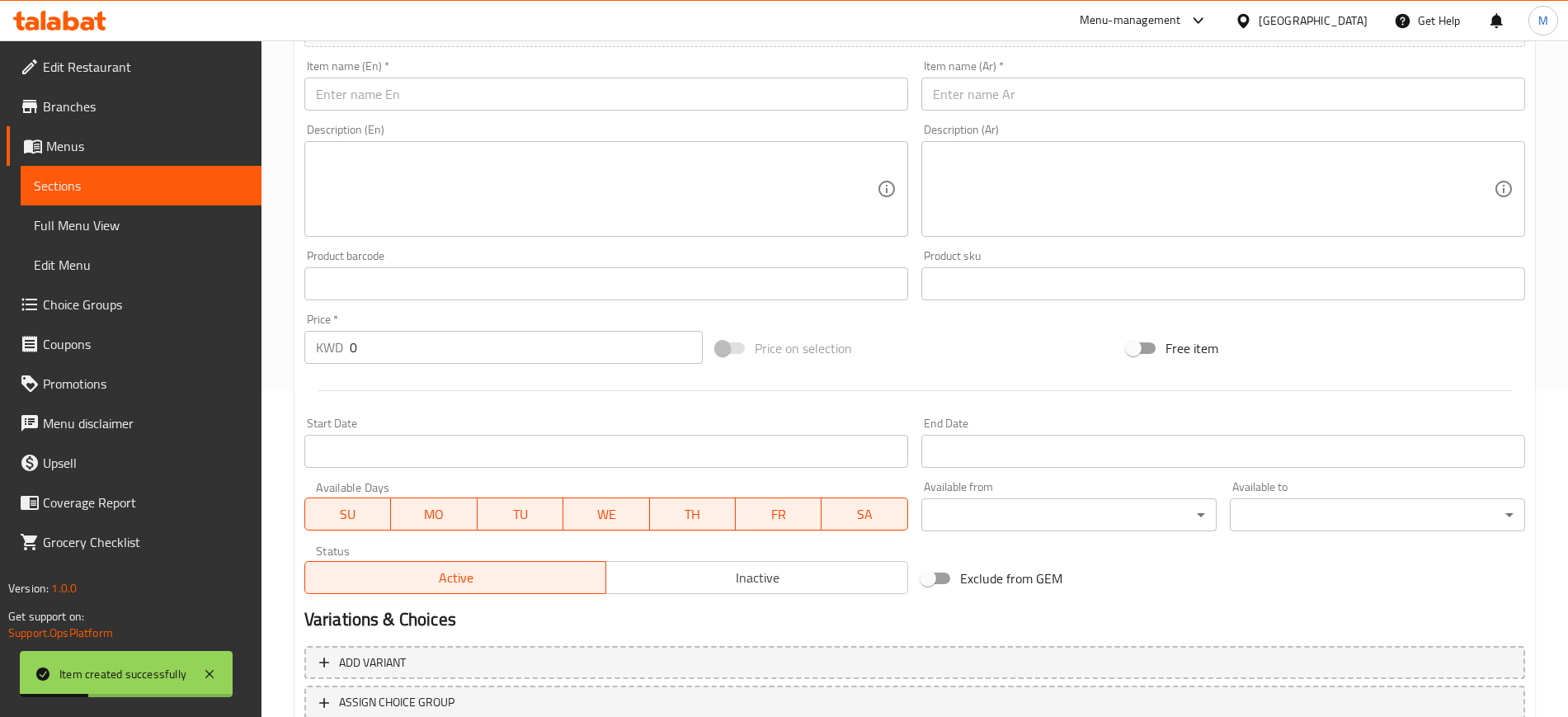
scroll to position [36, 0]
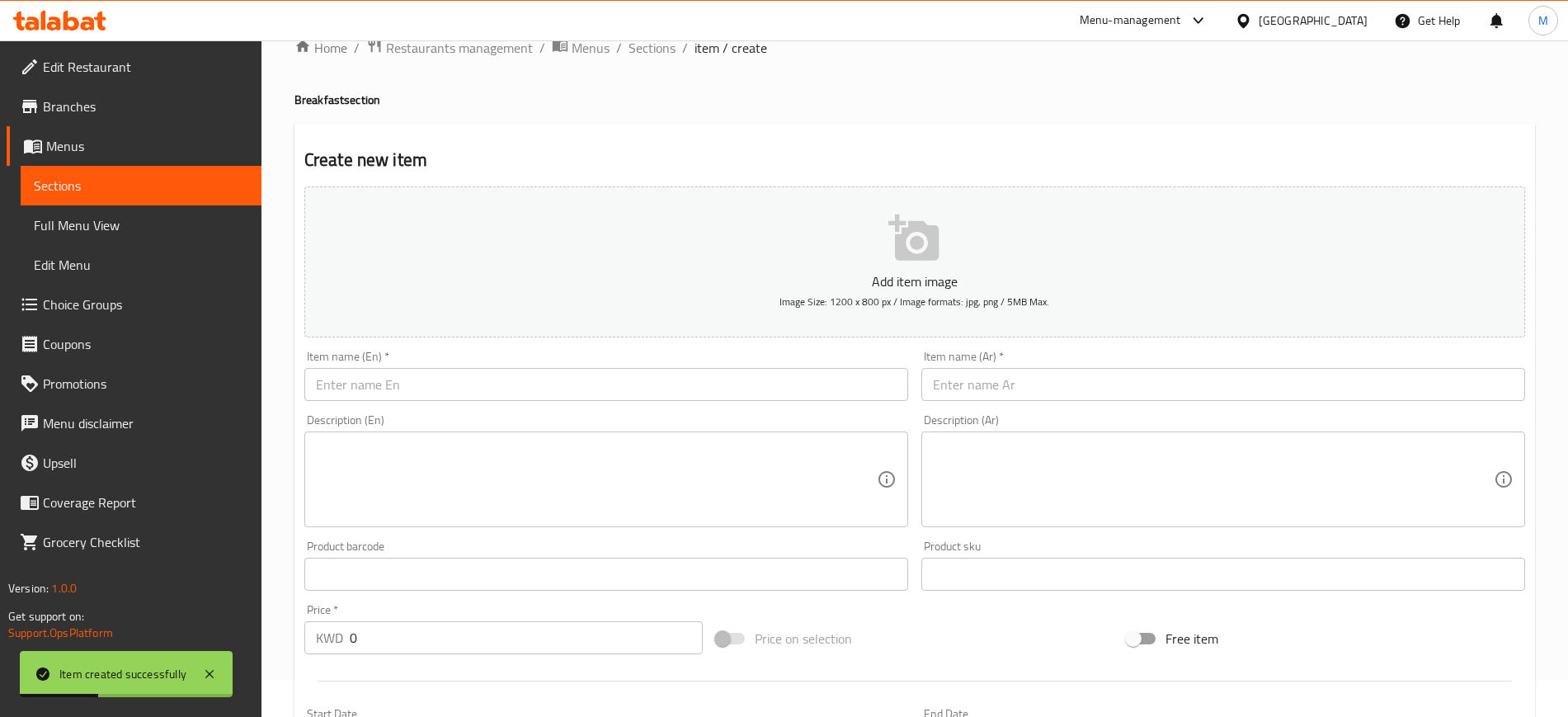
click at [450, 378] on input "text" at bounding box center [606, 384] width 604 height 33
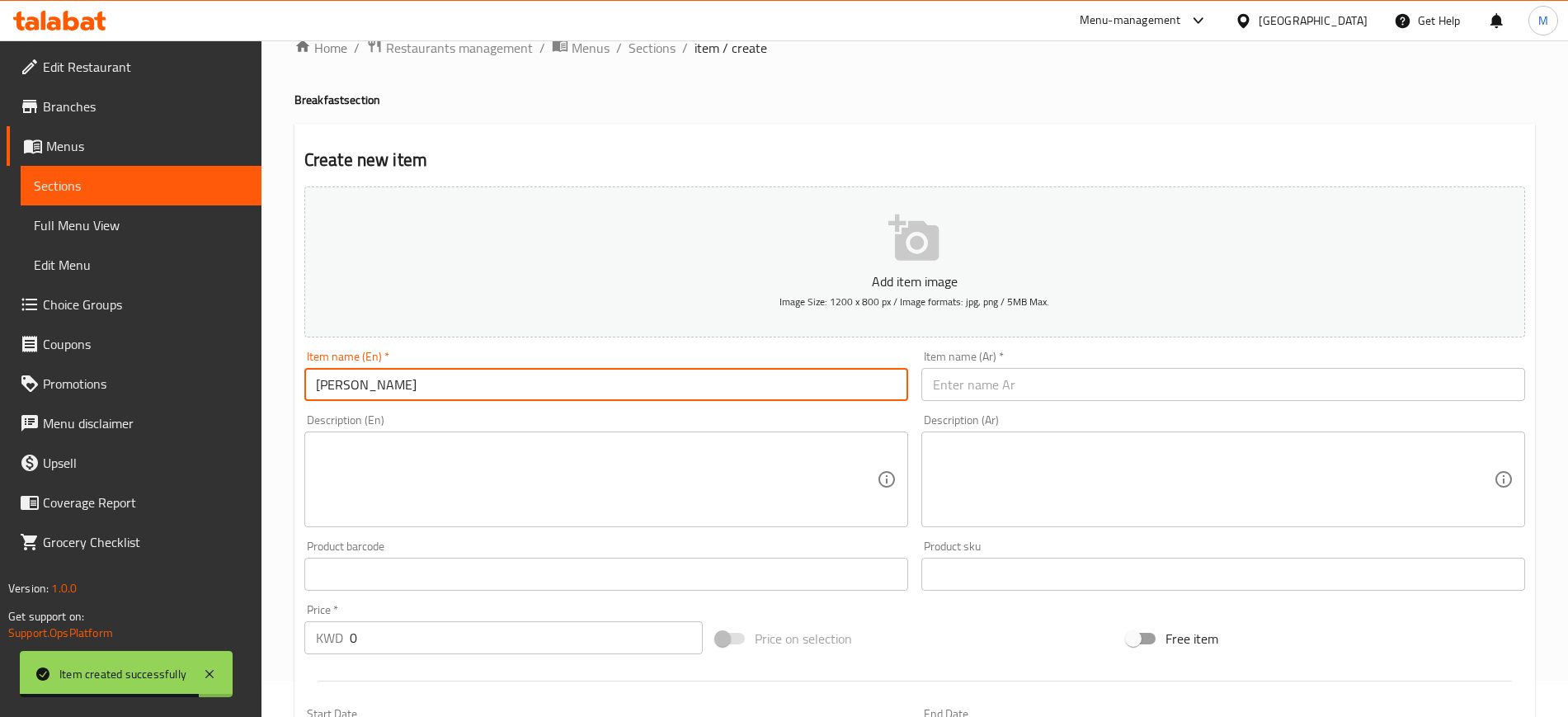
type input "[PERSON_NAME]"
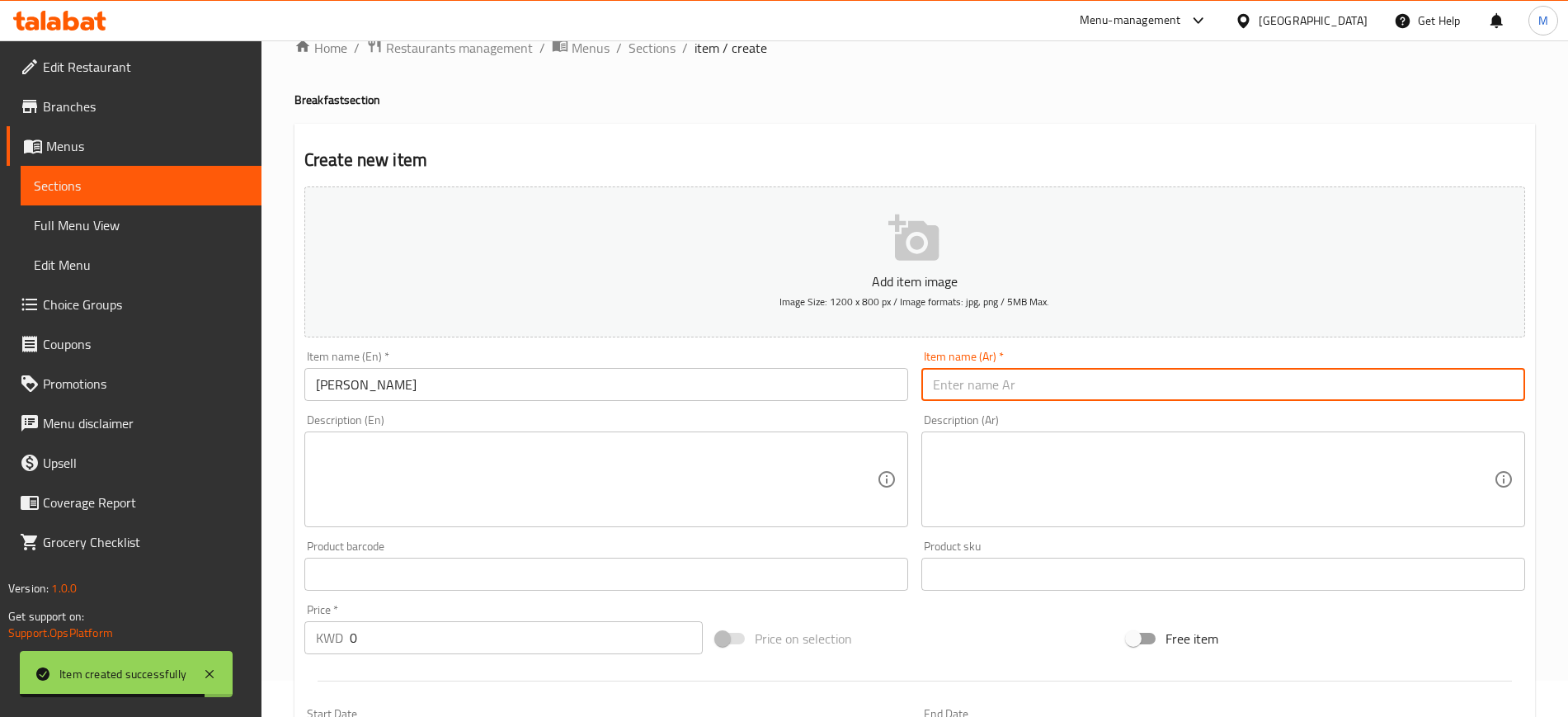
click at [1098, 391] on input "text" at bounding box center [1223, 384] width 604 height 33
type input "فتة شاميه"
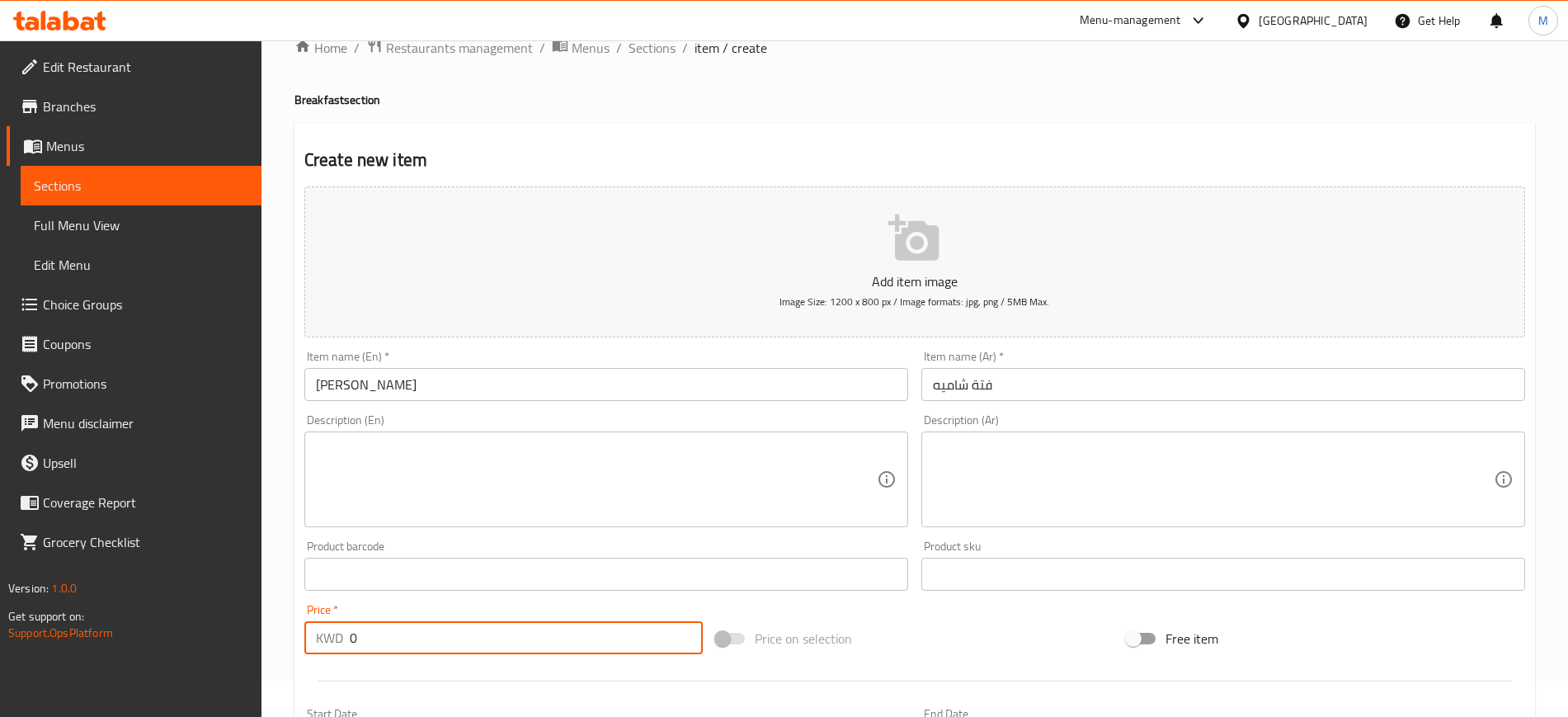
drag, startPoint x: 340, startPoint y: 643, endPoint x: 327, endPoint y: 638, distance: 13.9
click at [329, 642] on div "KWD 0 Price *" at bounding box center [504, 637] width 399 height 33
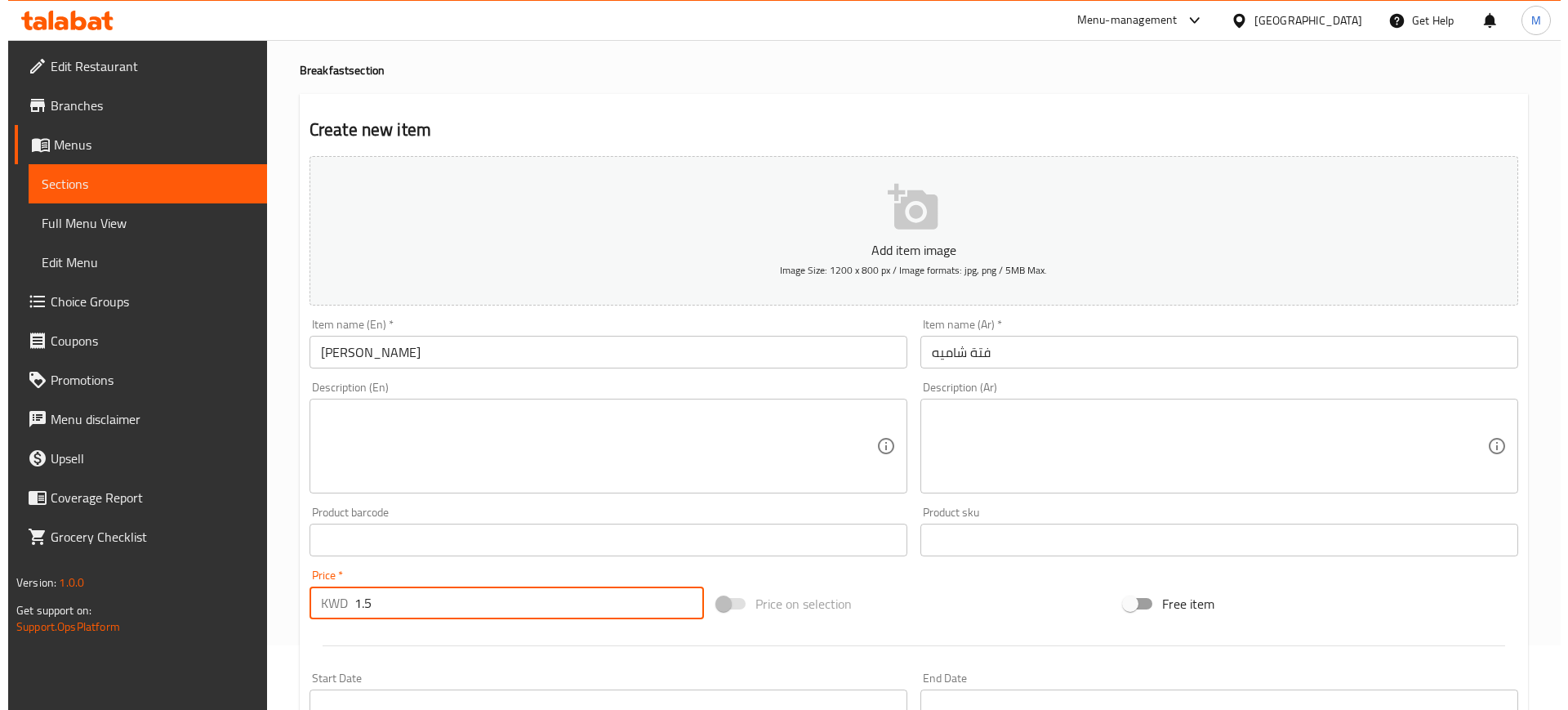
scroll to position [444, 0]
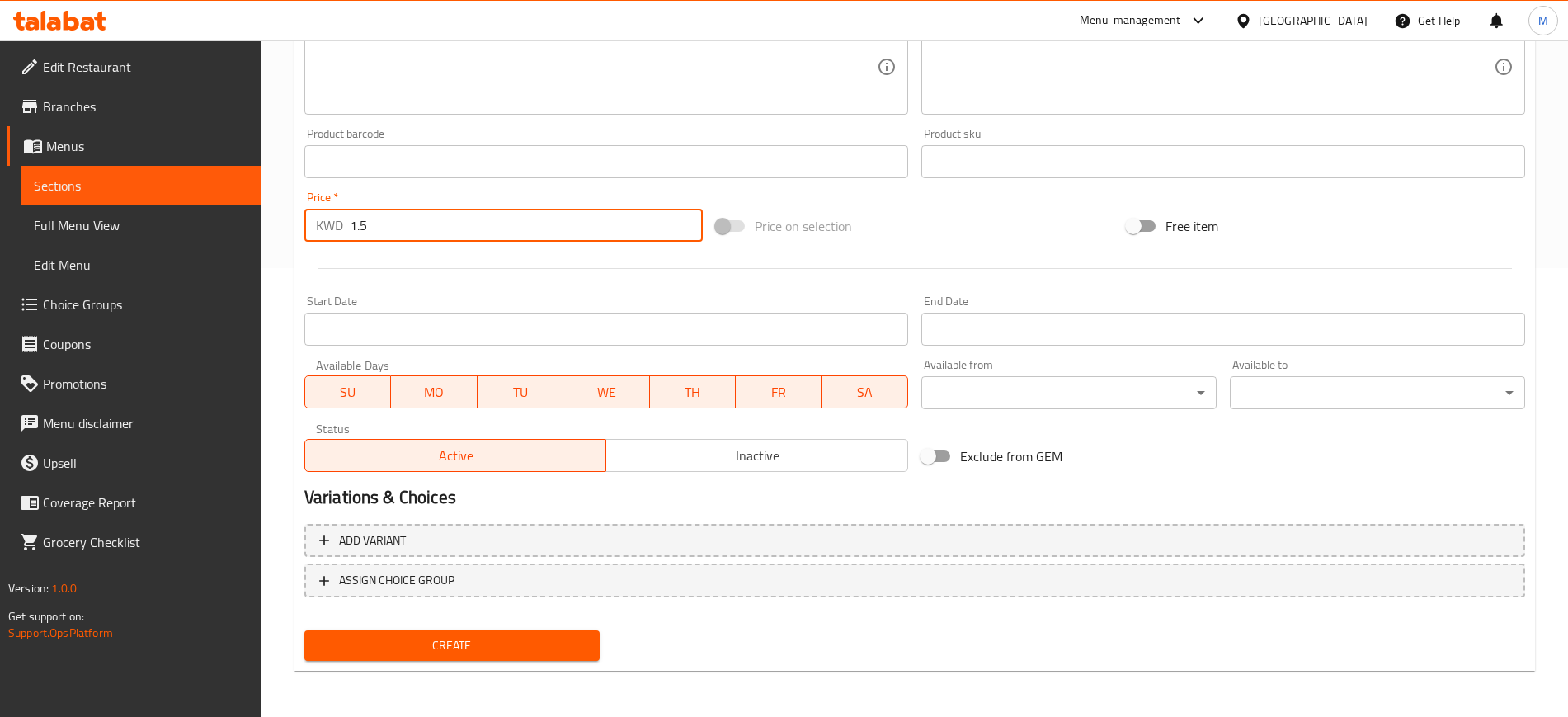
type input "1.5"
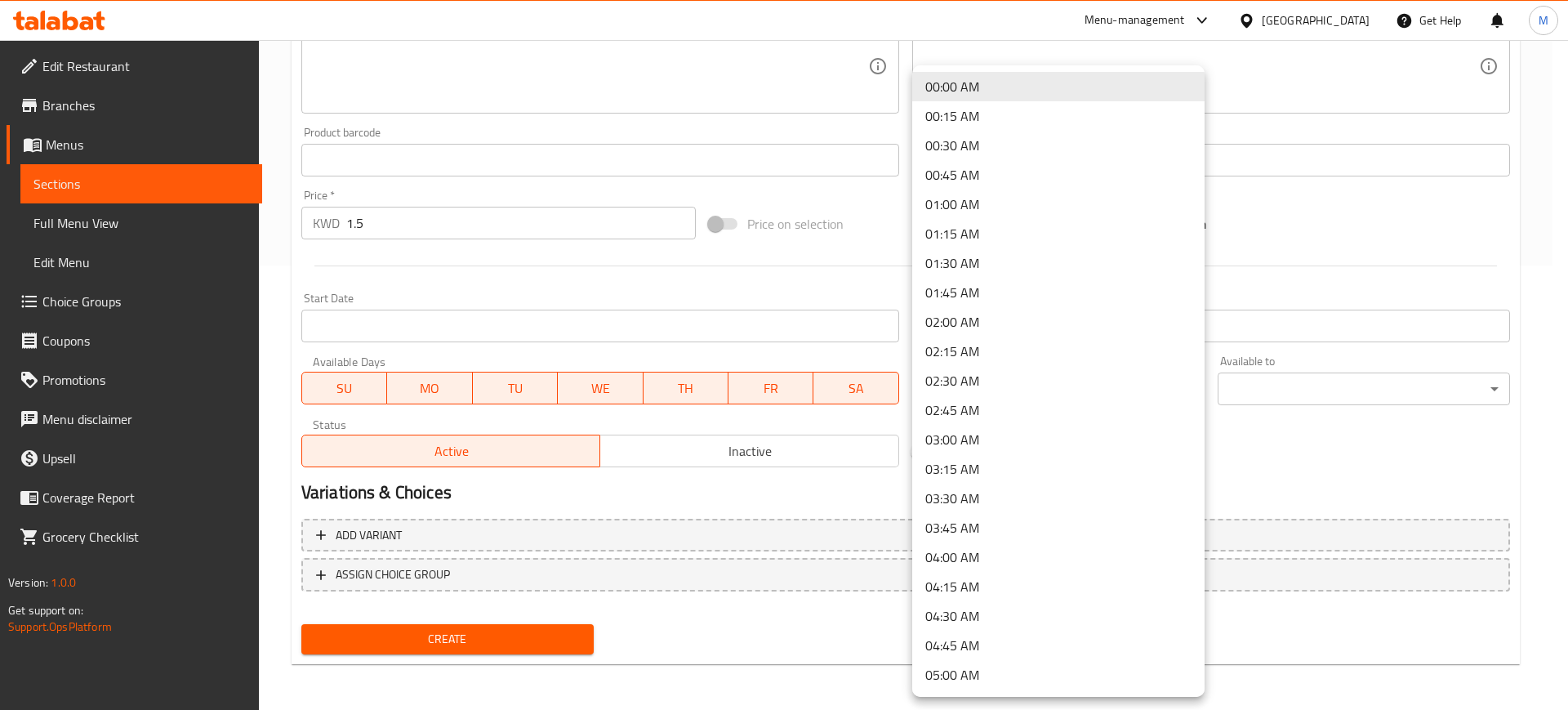
click at [977, 556] on li "04:00 AM" at bounding box center [1058, 557] width 292 height 30
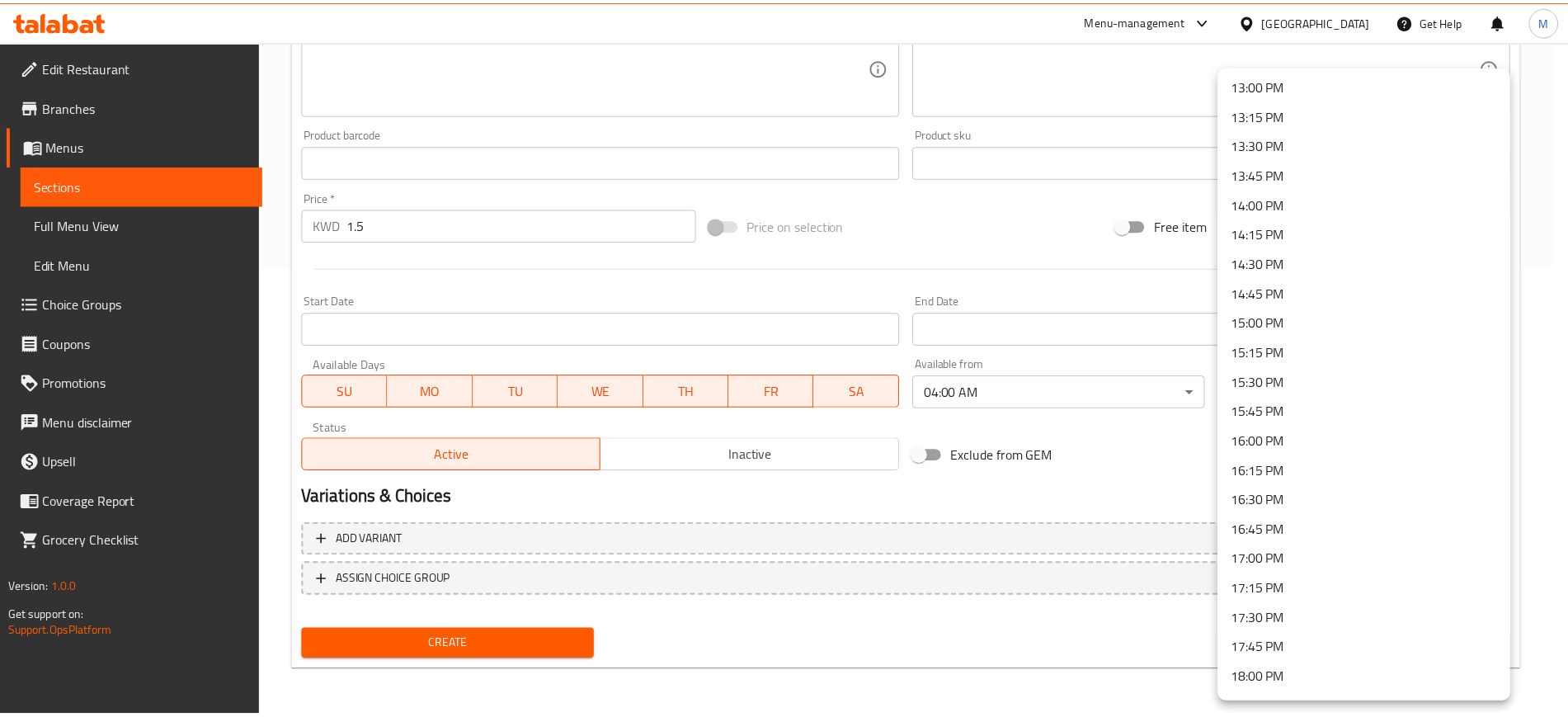
scroll to position [1340, 0]
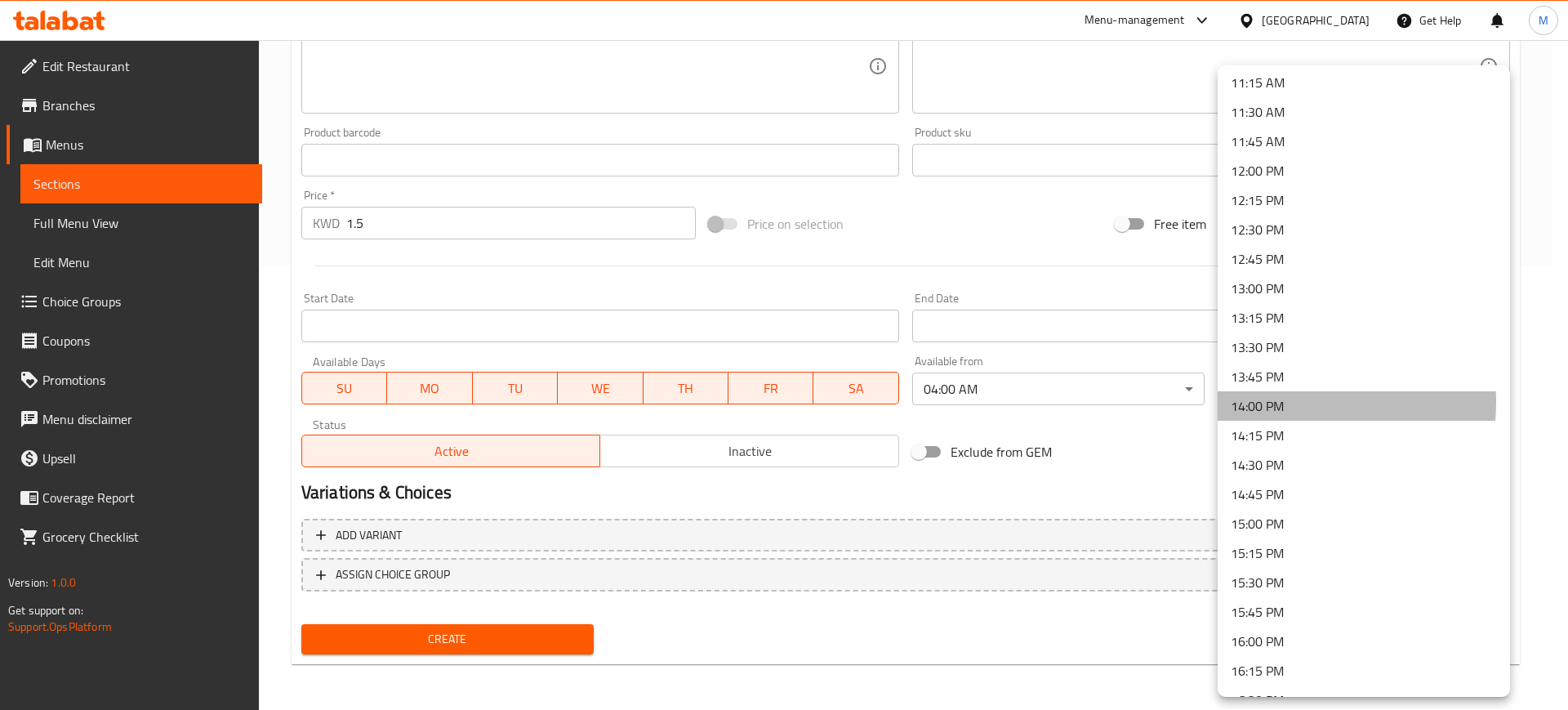
click at [1283, 402] on li "14:00 PM" at bounding box center [1363, 406] width 292 height 30
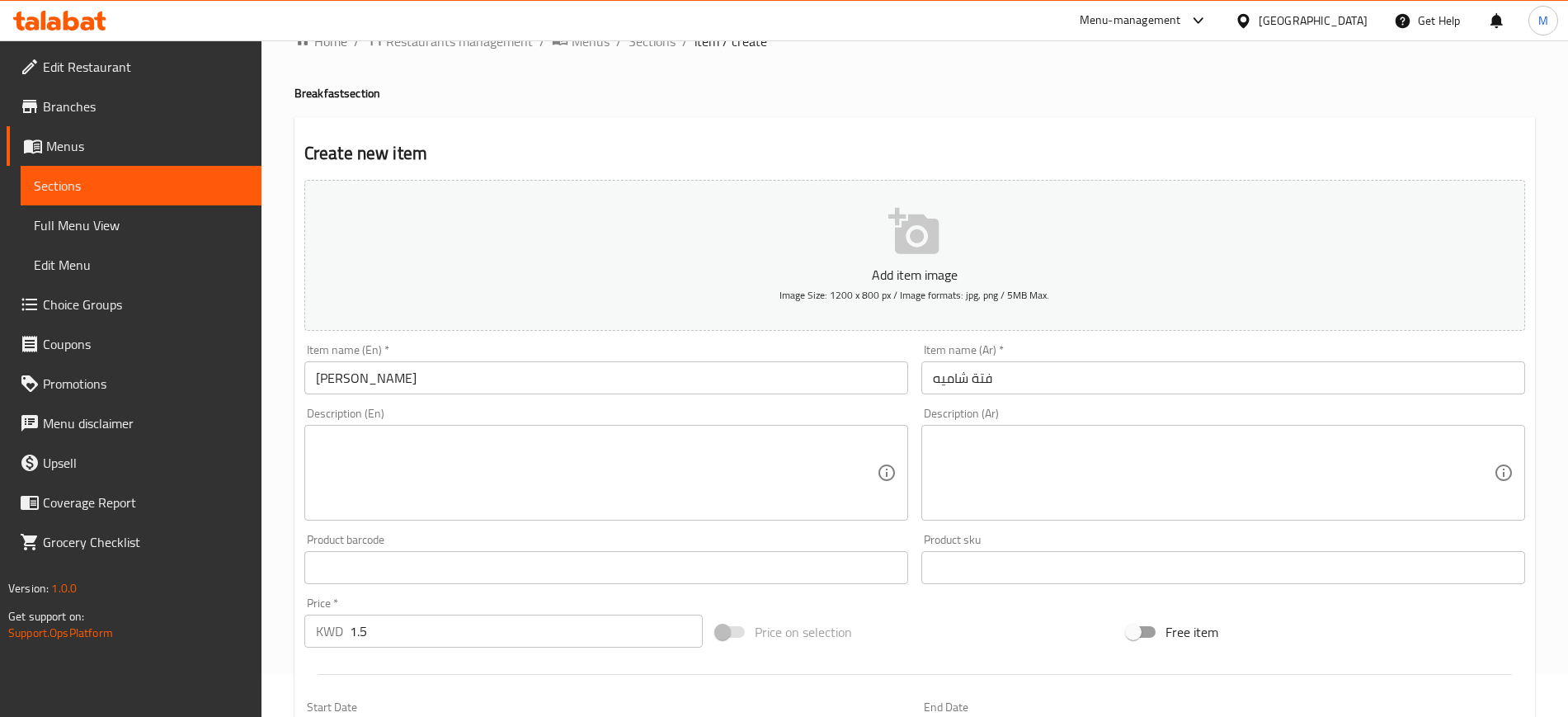
scroll to position [36, 0]
click at [554, 387] on input "[PERSON_NAME]" at bounding box center [606, 384] width 604 height 33
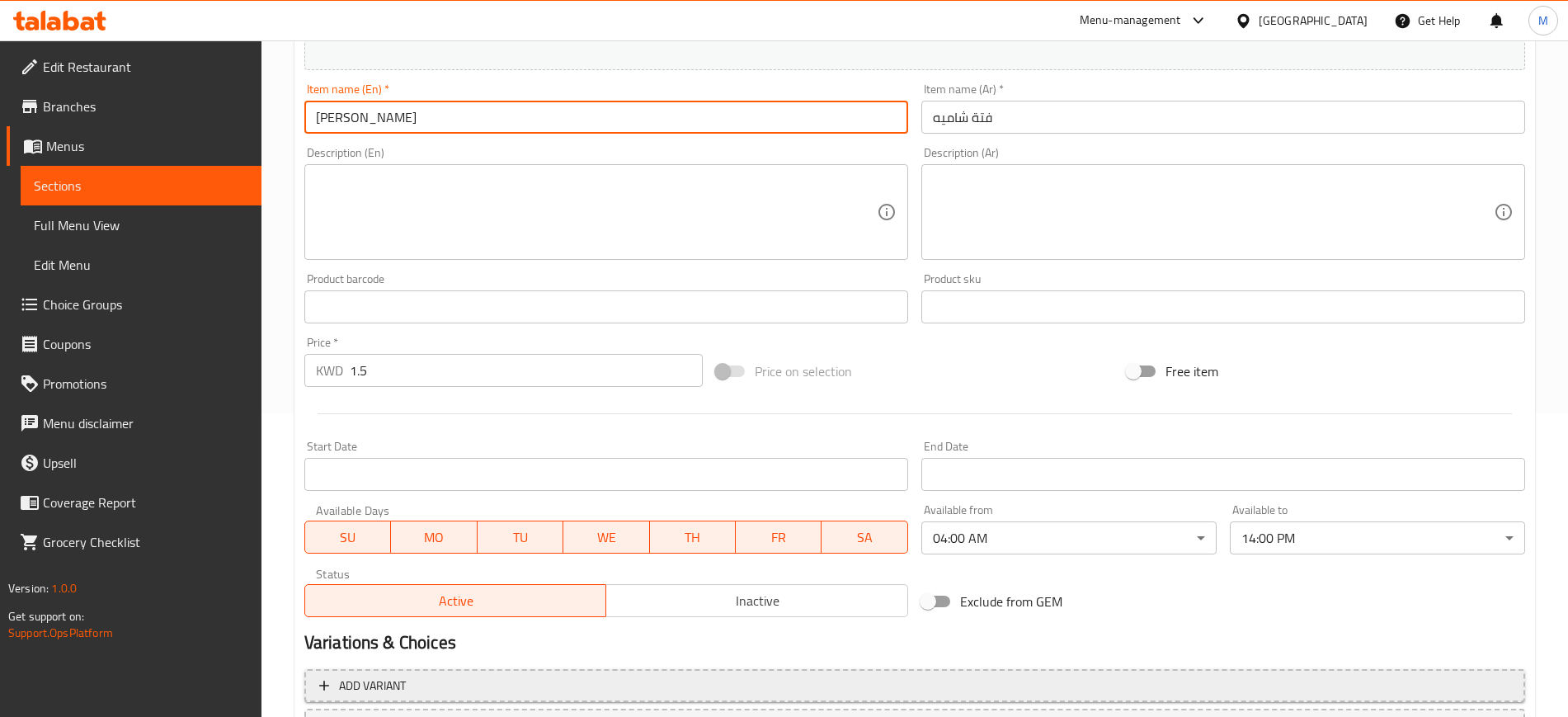
scroll to position [448, 0]
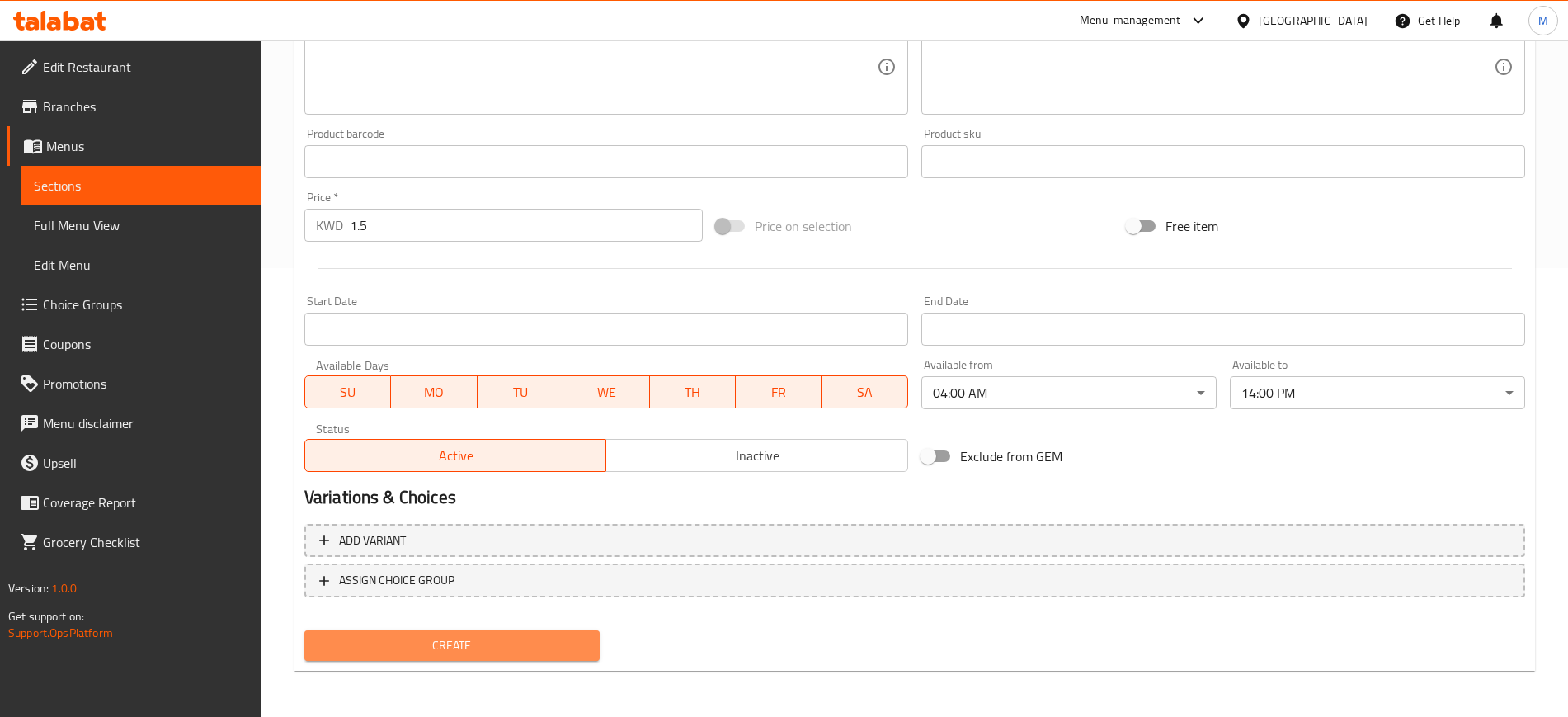
click at [553, 636] on span "Create" at bounding box center [452, 645] width 269 height 21
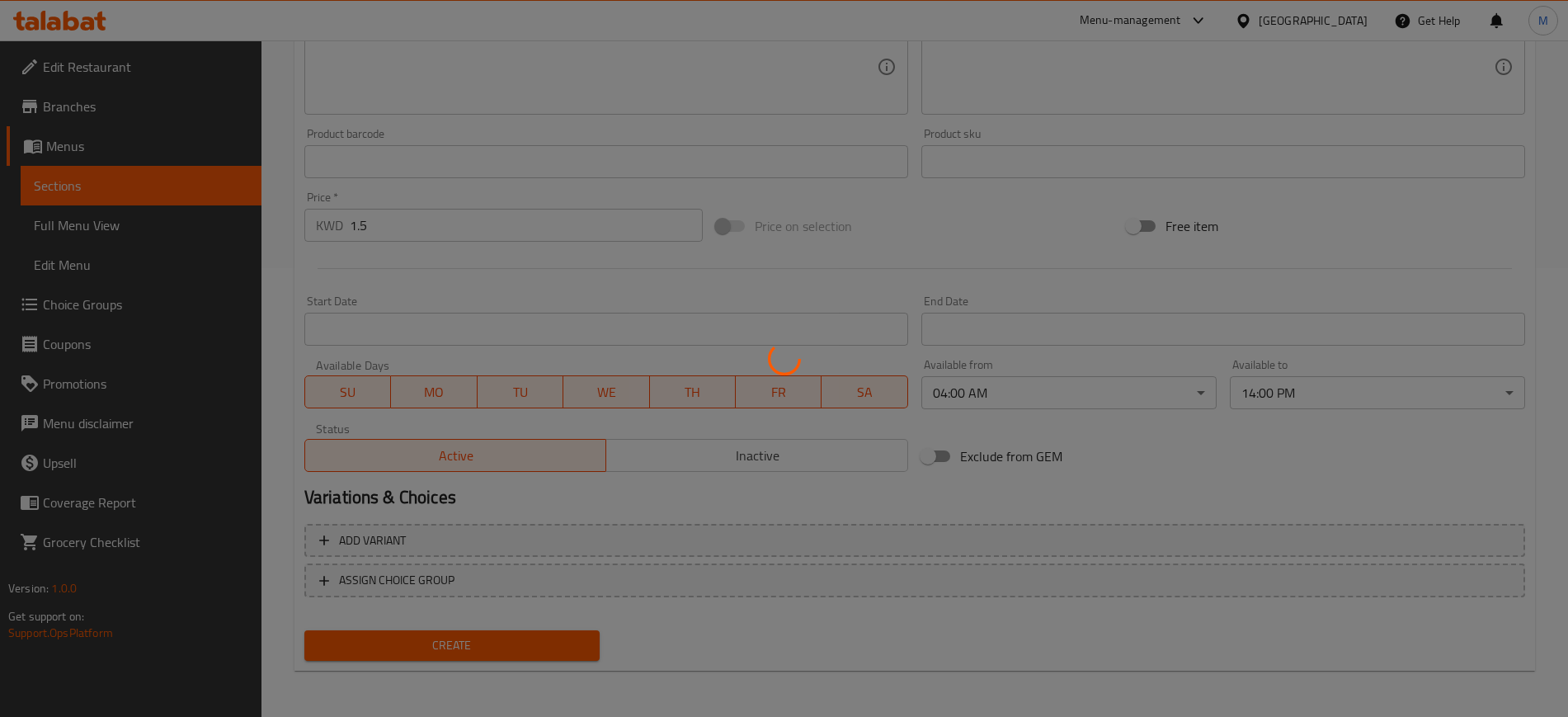
type input "0"
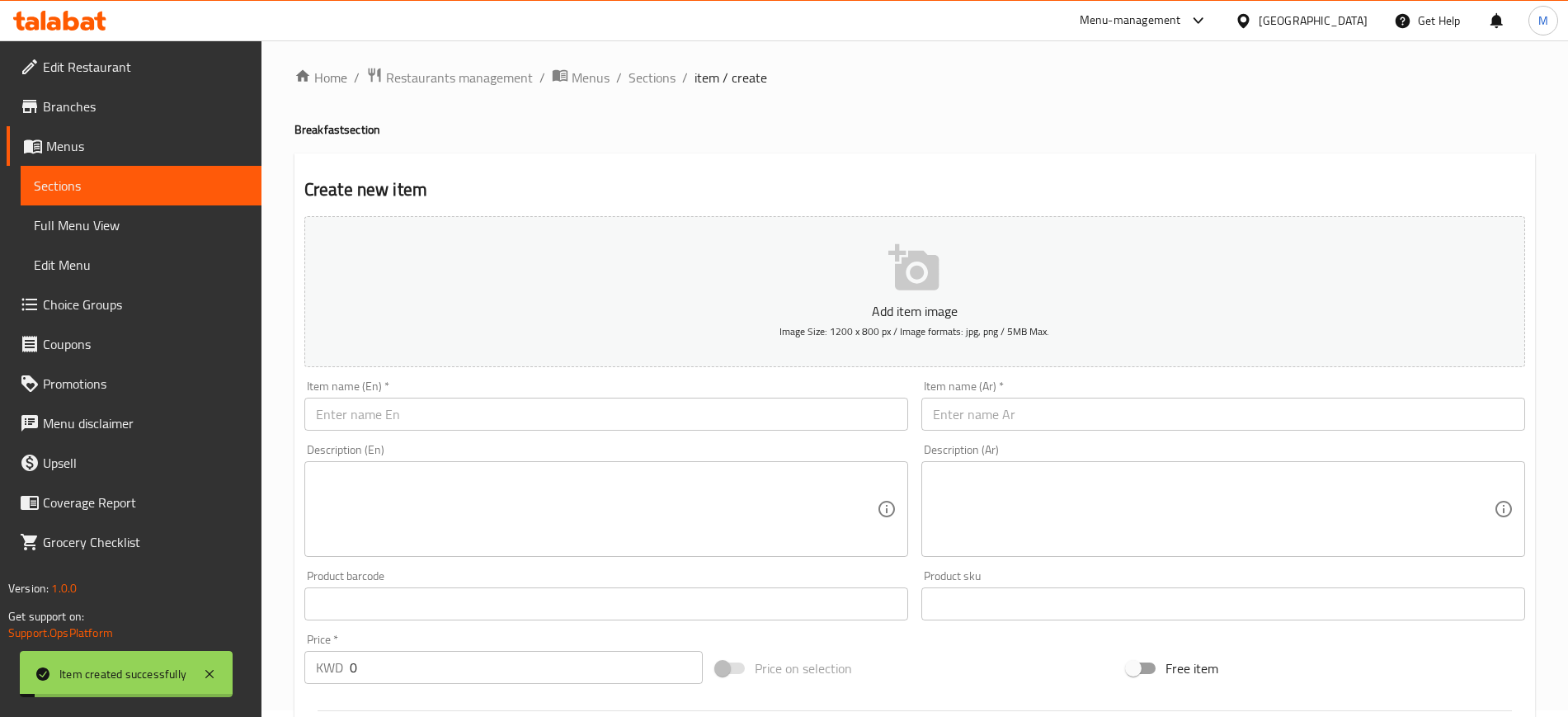
scroll to position [0, 0]
click at [414, 426] on input "text" at bounding box center [606, 420] width 604 height 33
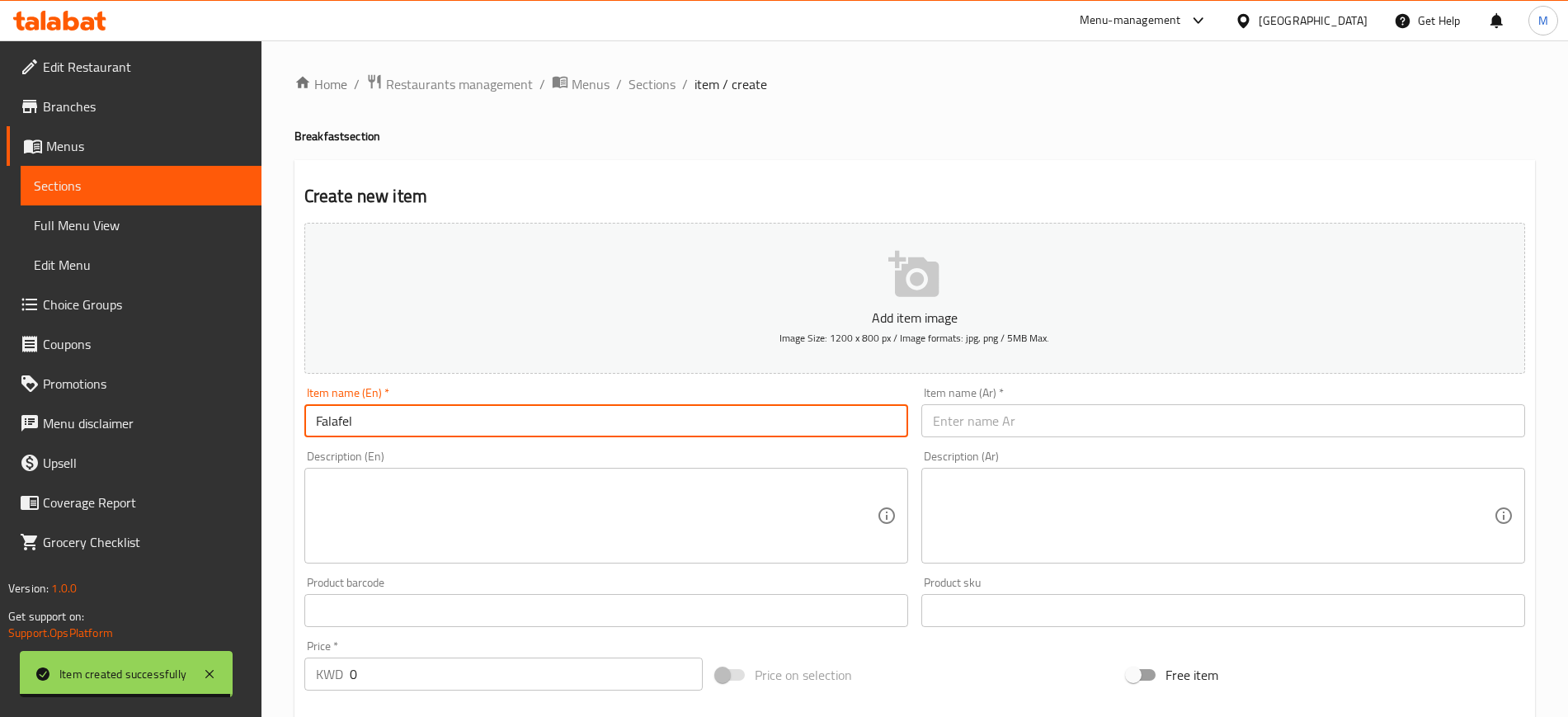
type input "Falafel"
click at [1035, 422] on input "text" at bounding box center [1223, 420] width 604 height 33
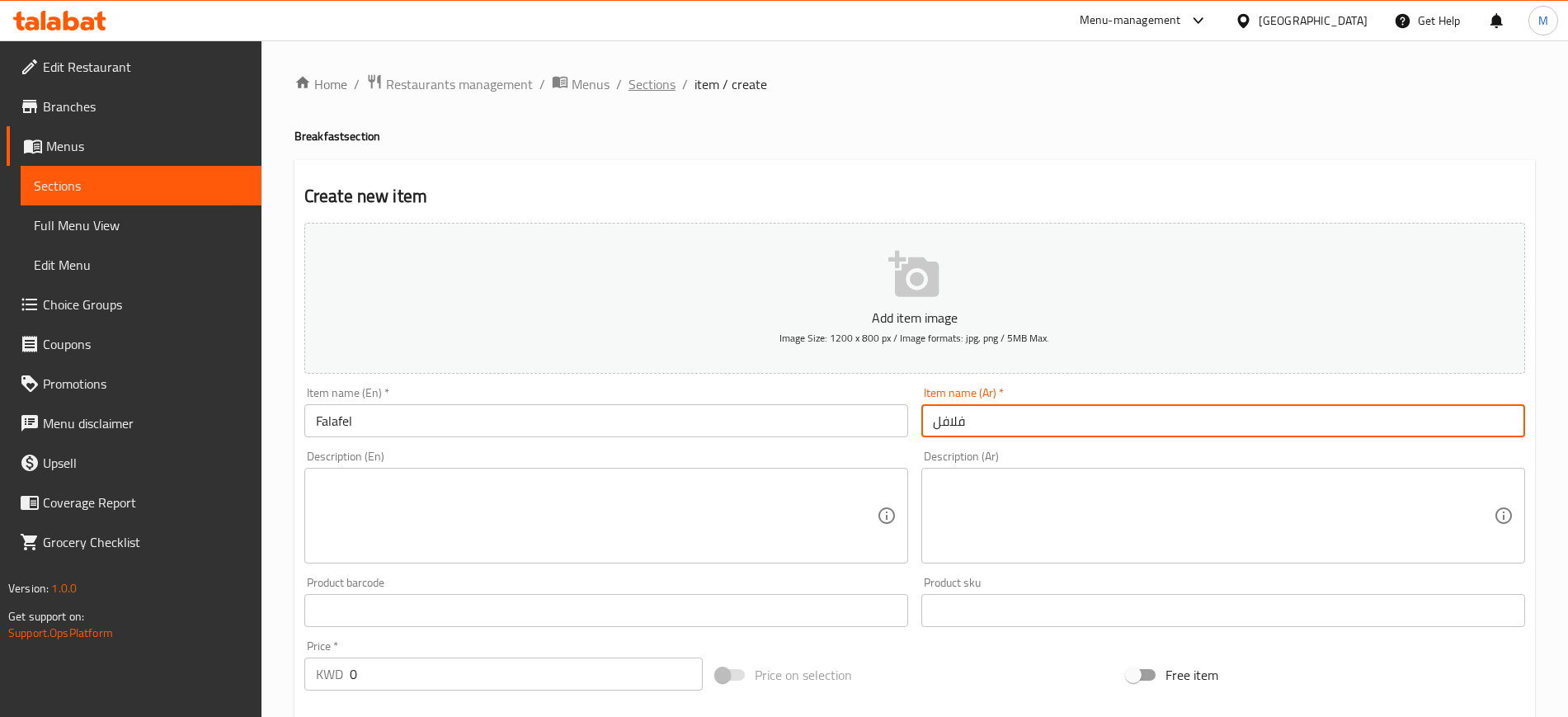
type input "فلافل"
click at [648, 79] on span "Sections" at bounding box center [652, 84] width 47 height 20
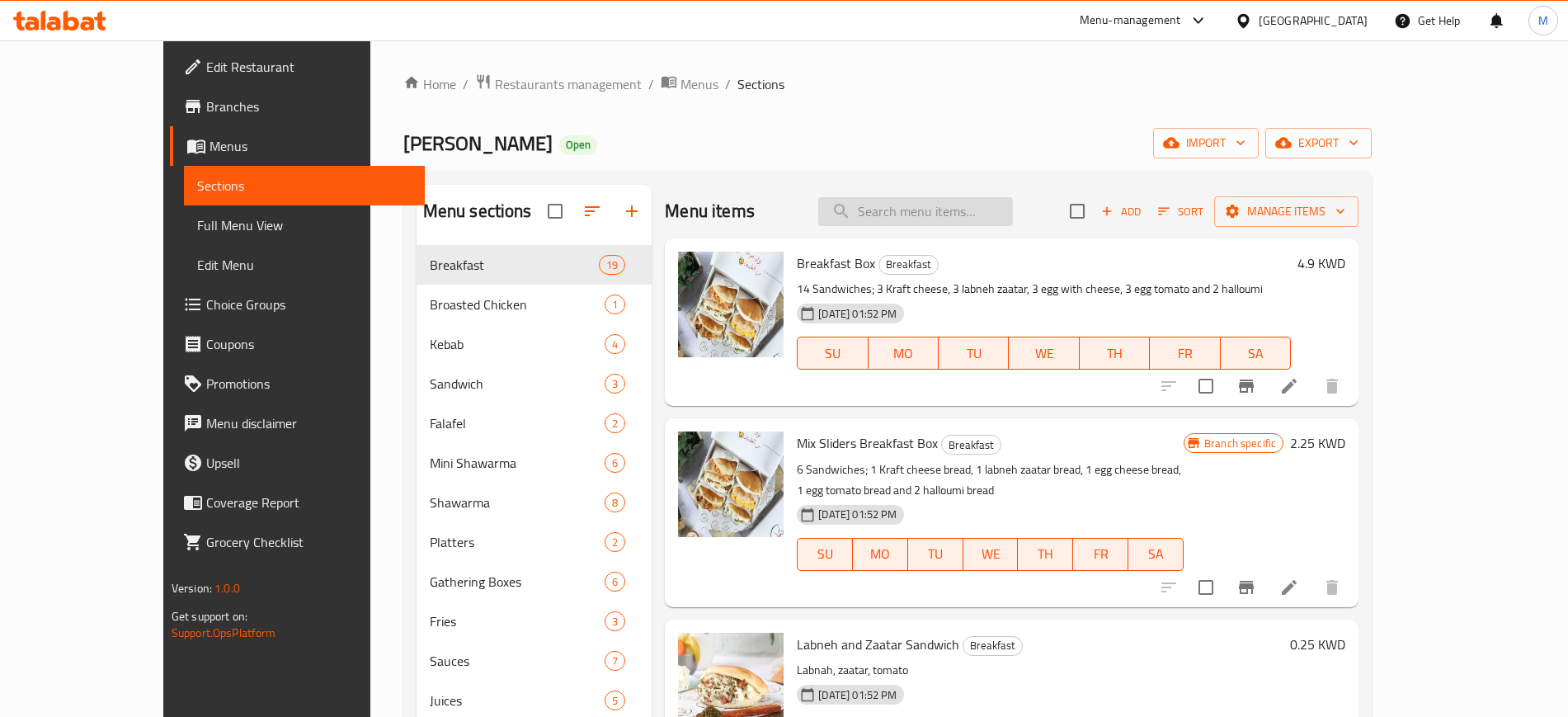
click at [976, 219] on input "search" at bounding box center [915, 211] width 195 height 29
type input "labn"
drag, startPoint x: 873, startPoint y: 214, endPoint x: 846, endPoint y: 217, distance: 27.2
click at [846, 217] on div "Menu items labn Add Sort Manage items" at bounding box center [1011, 211] width 694 height 54
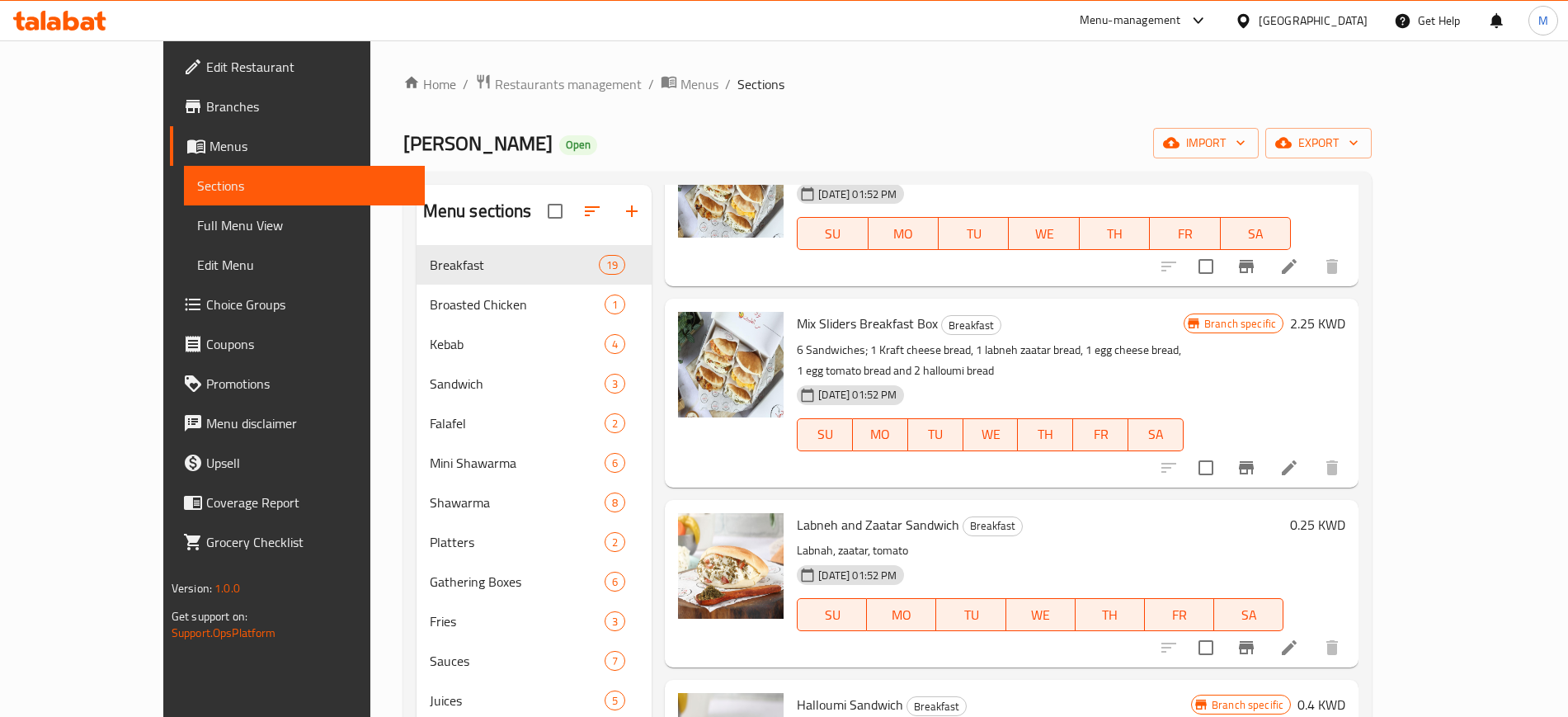
scroll to position [412, 0]
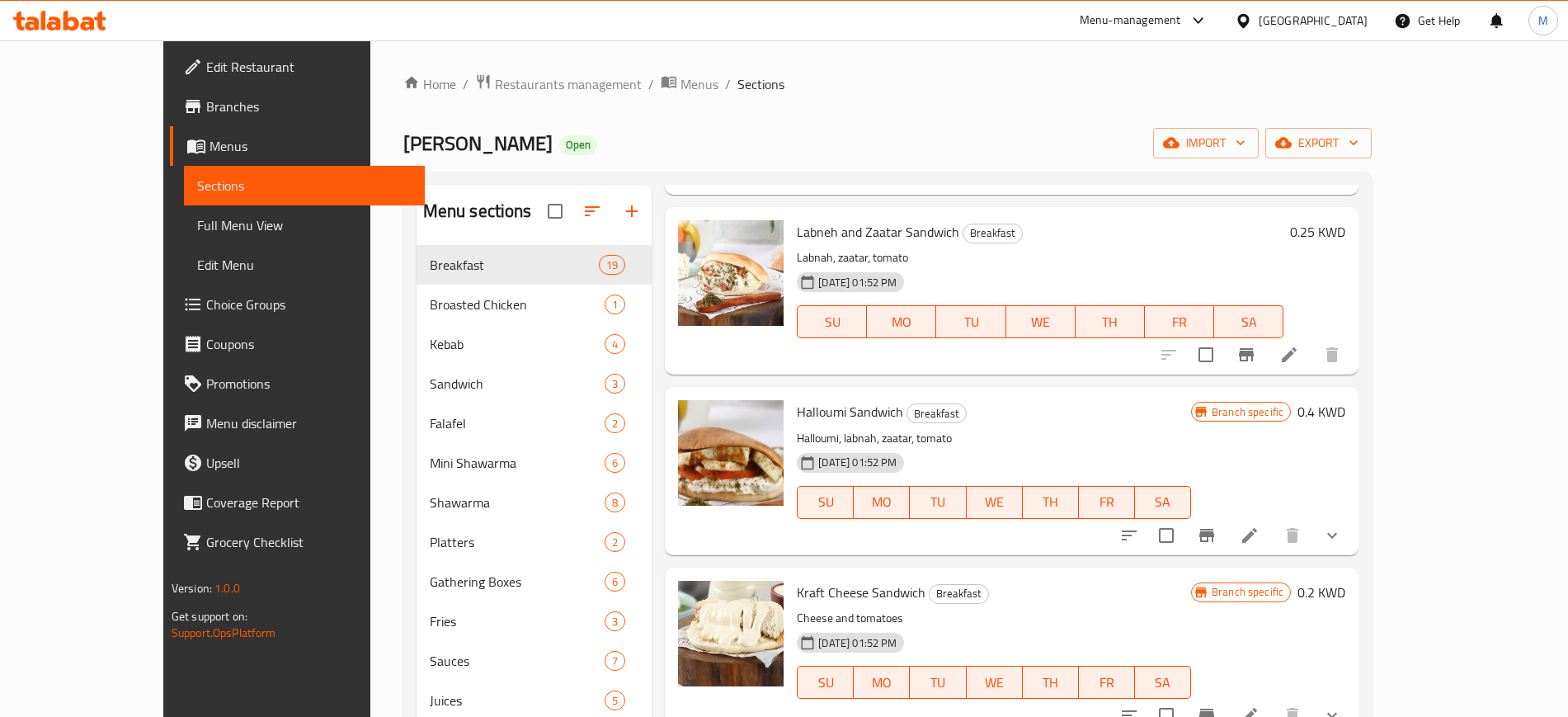
click at [961, 262] on p "Labnah, zaatar, tomato" at bounding box center [1039, 258] width 487 height 21
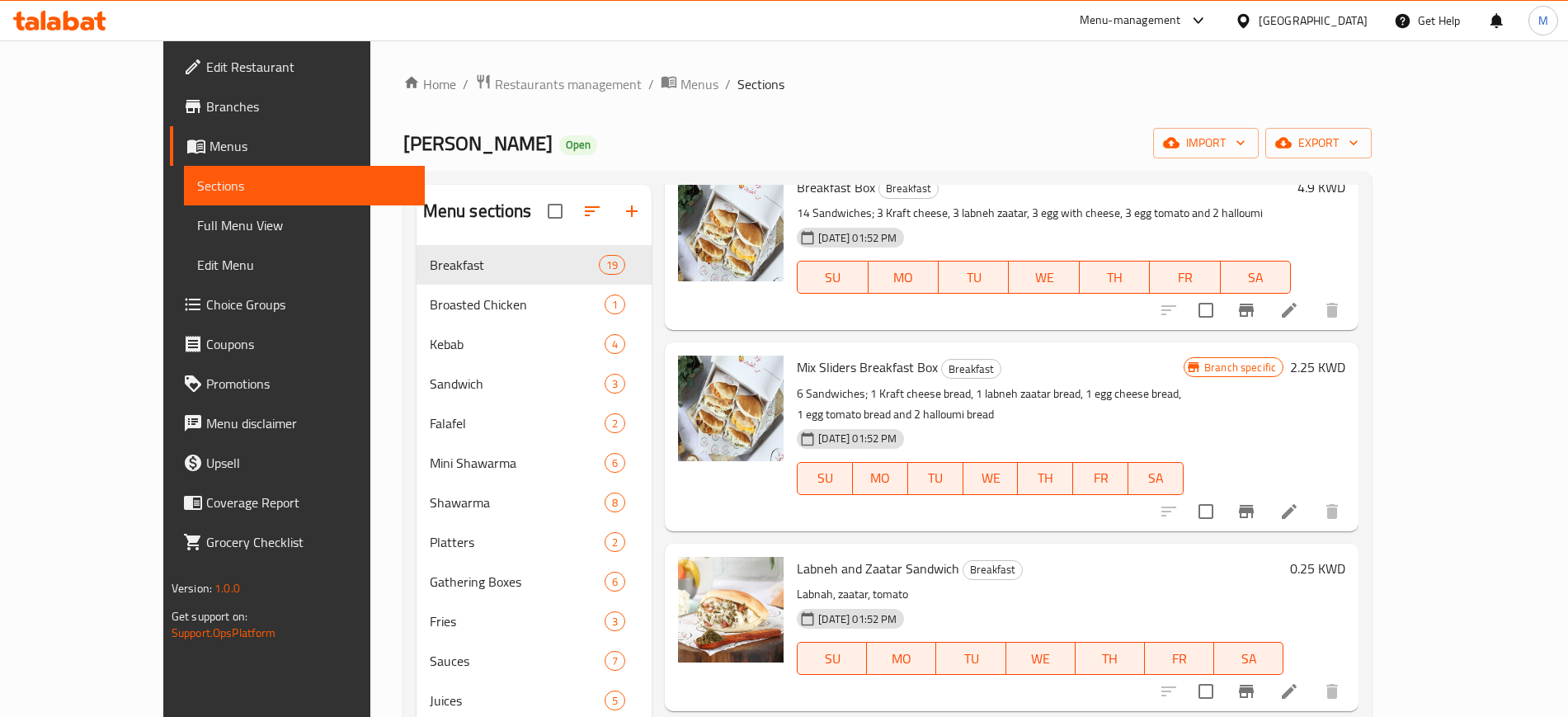
scroll to position [0, 0]
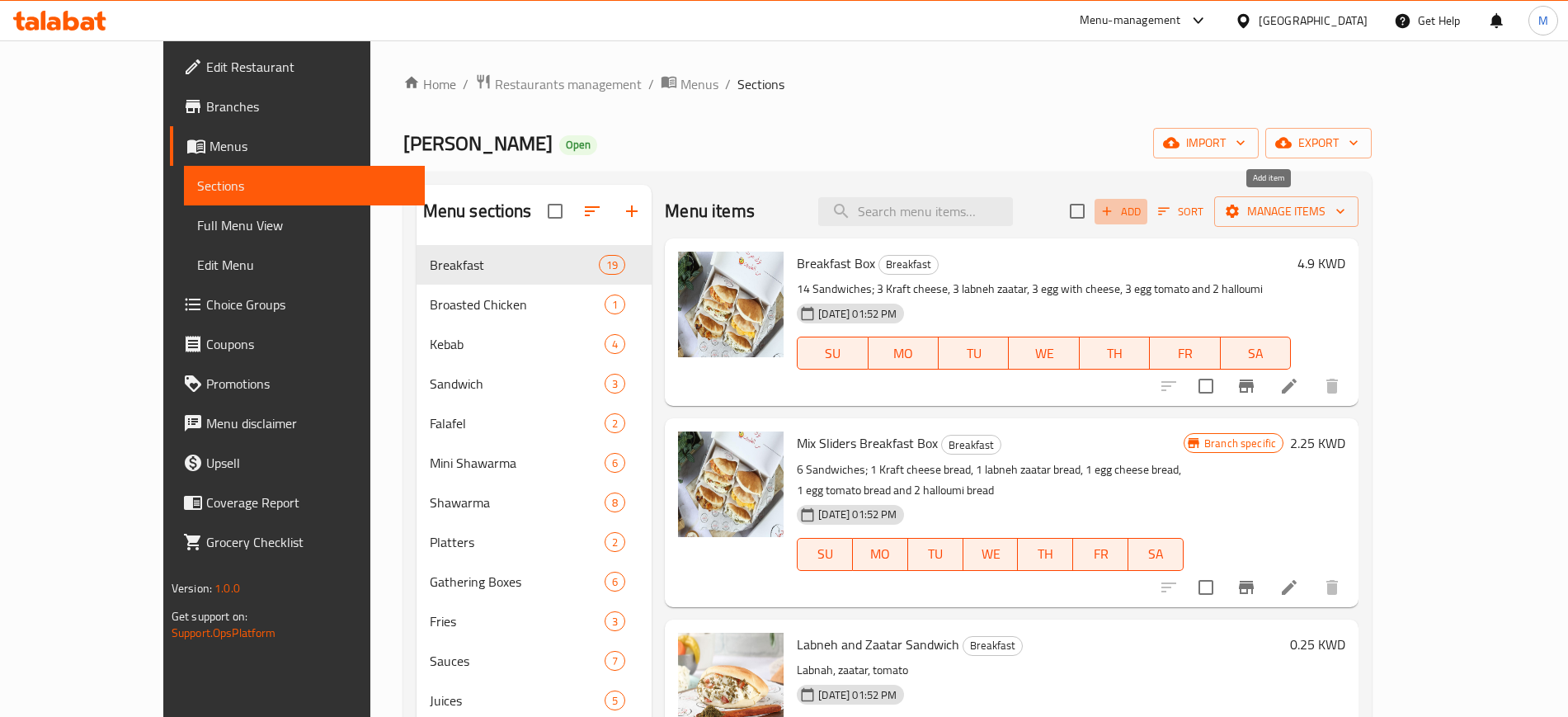
click at [1143, 209] on span "Add" at bounding box center [1121, 211] width 44 height 19
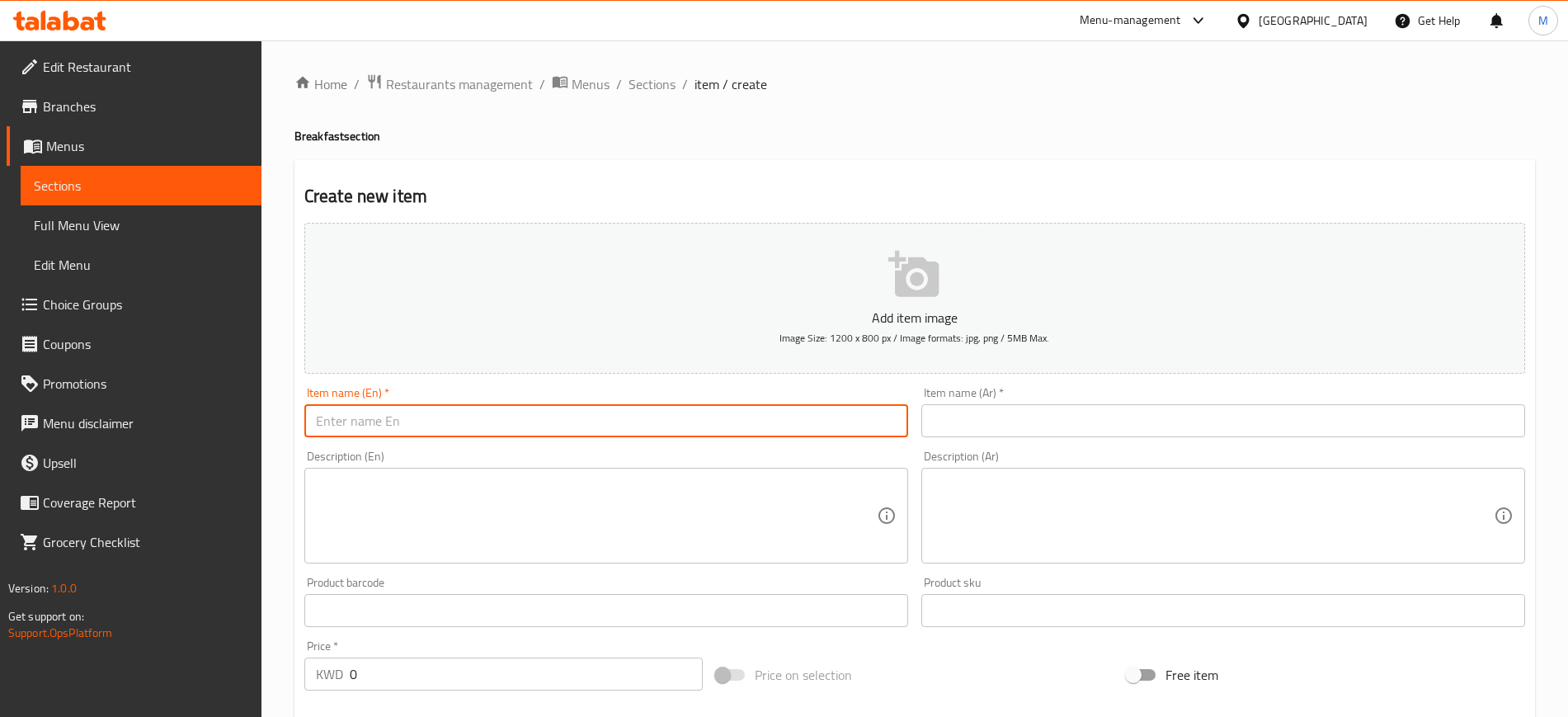
click at [514, 419] on input "text" at bounding box center [606, 420] width 604 height 33
type input "Nabulsi Cheese"
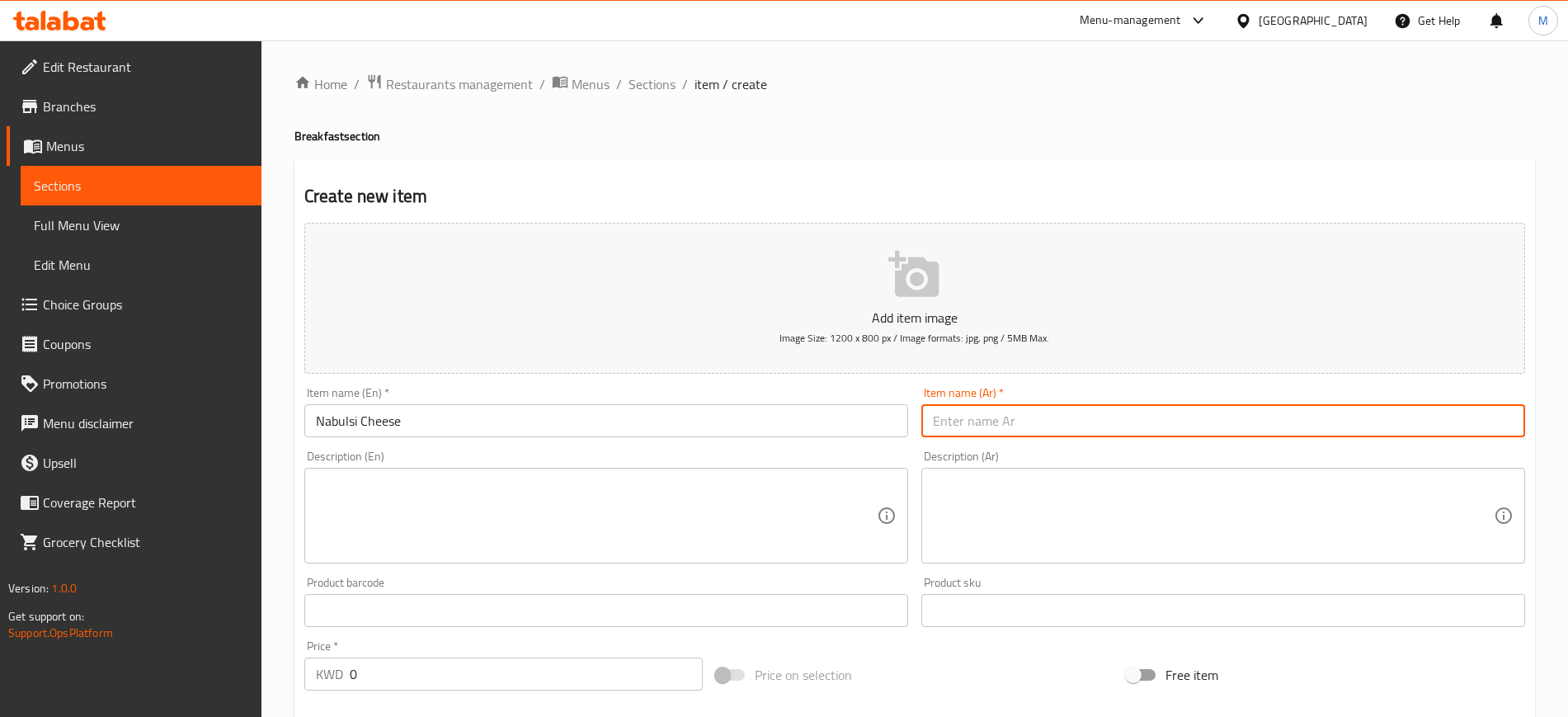
click at [960, 431] on input "text" at bounding box center [1223, 420] width 604 height 33
type input "جبنة نابلسية"
click at [873, 461] on div "Description (En) Description (En)" at bounding box center [606, 507] width 604 height 113
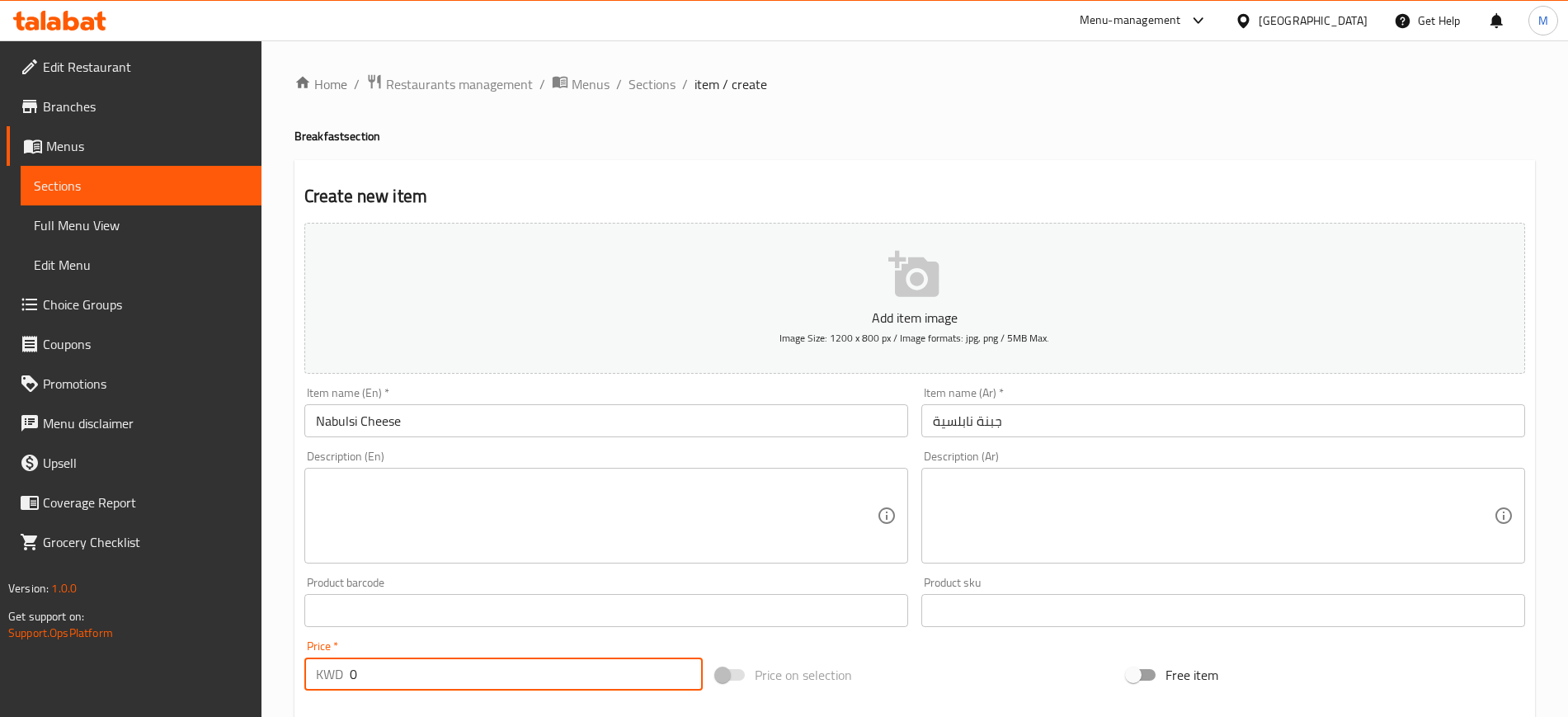
drag, startPoint x: 364, startPoint y: 676, endPoint x: 356, endPoint y: 673, distance: 8.5
click at [356, 673] on input "0" at bounding box center [526, 673] width 353 height 33
click at [422, 540] on textarea at bounding box center [596, 516] width 561 height 79
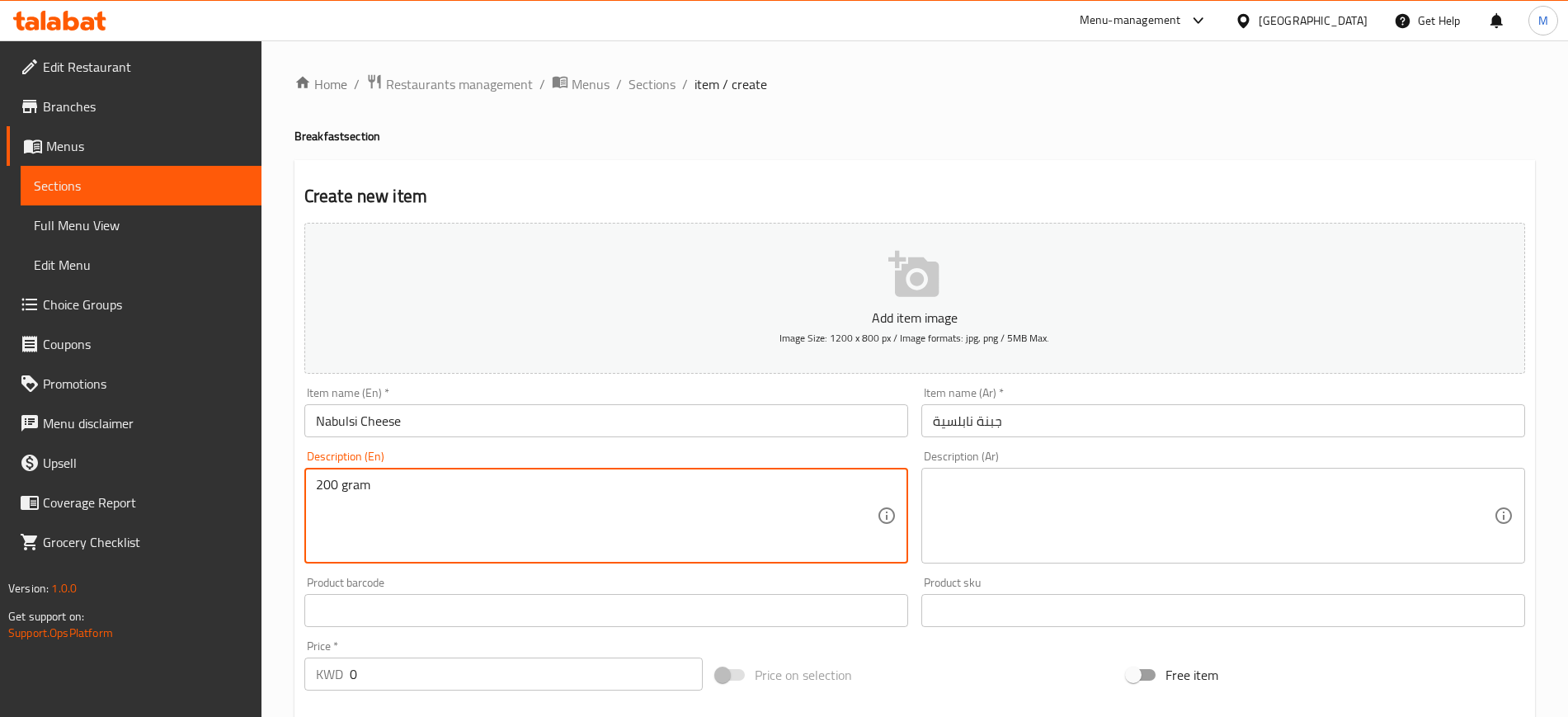
type textarea "200 gram"
click at [1007, 517] on textarea at bounding box center [1213, 516] width 561 height 79
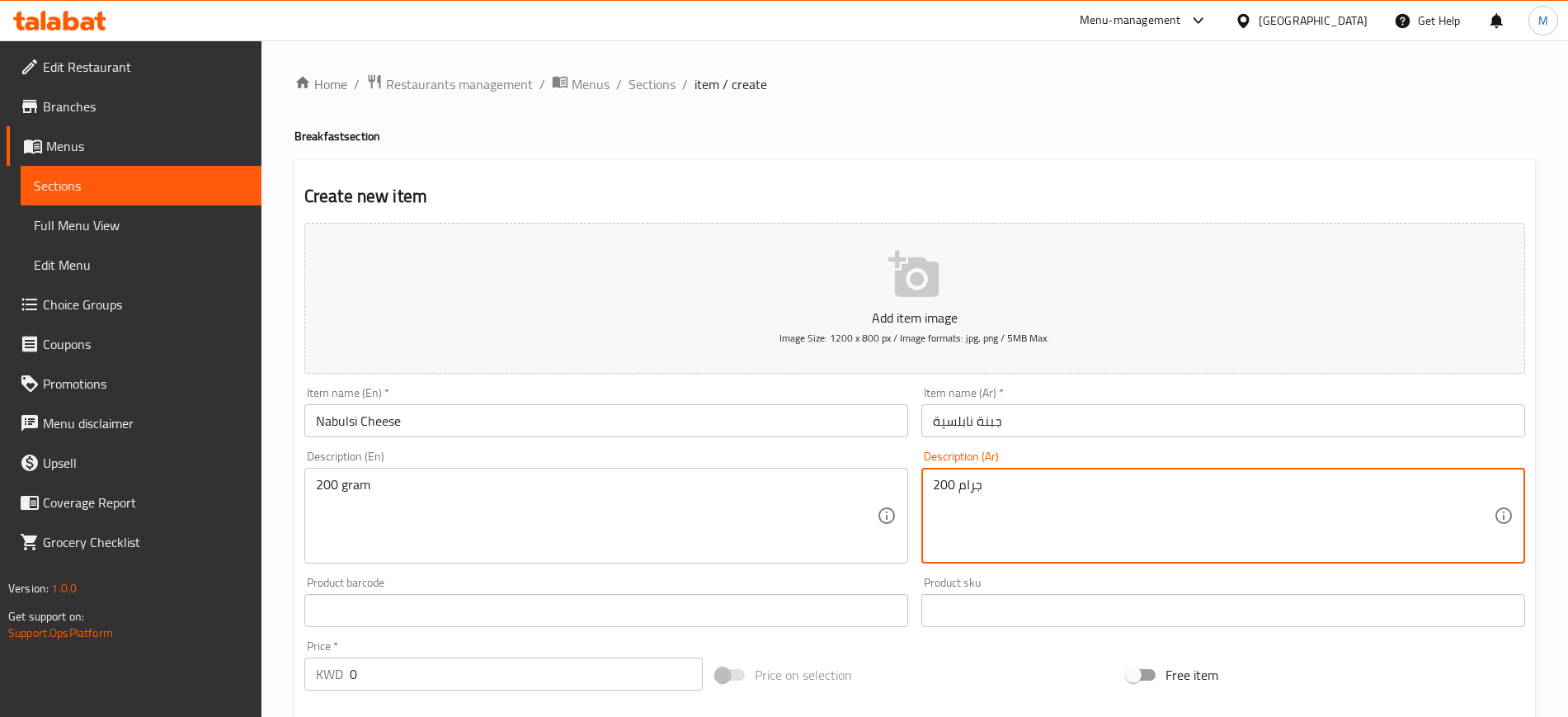
type textarea "200 جرام"
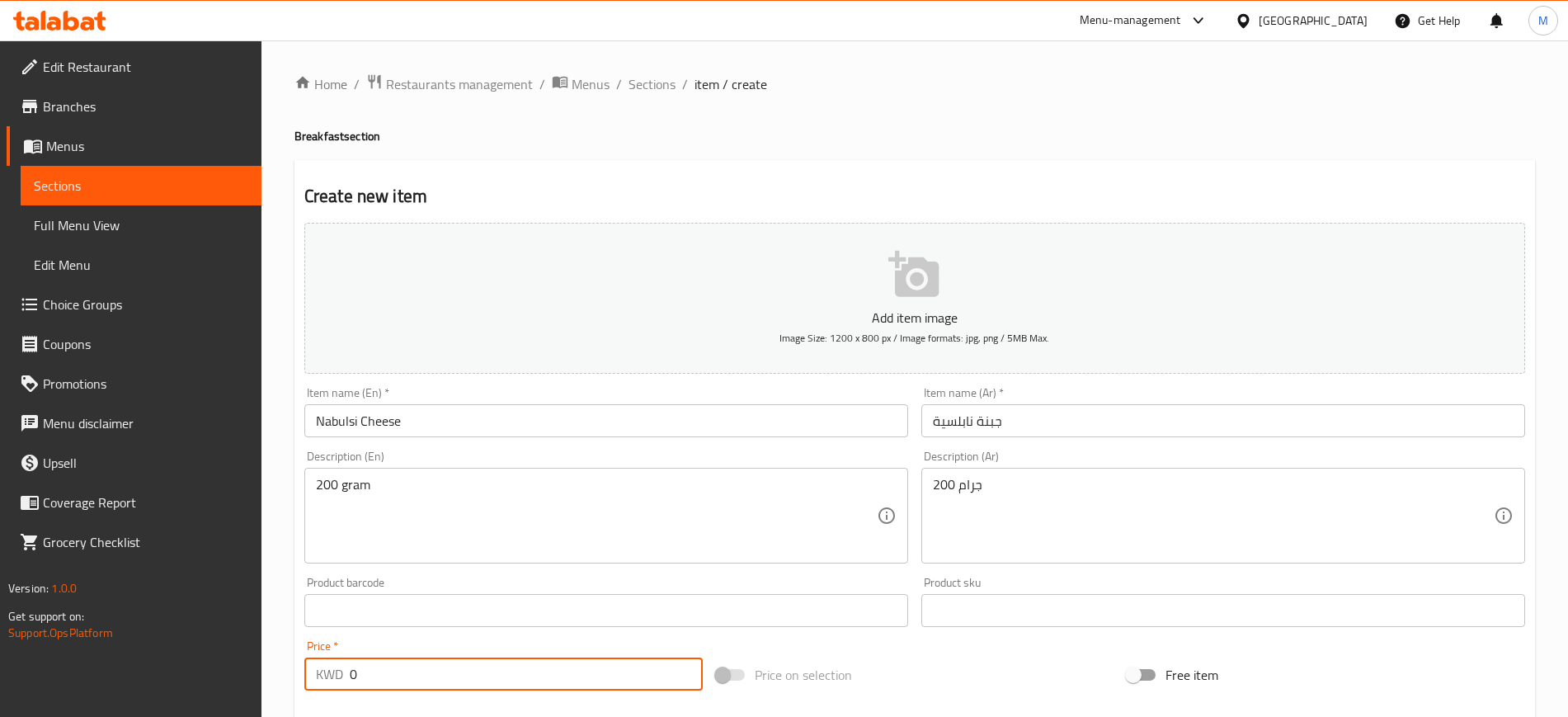
drag, startPoint x: 415, startPoint y: 677, endPoint x: 263, endPoint y: 662, distance: 152.7
click at [263, 662] on div "Home / Restaurants management / Menus / Sections / item / create Breakfast sect…" at bounding box center [914, 602] width 1306 height 1125
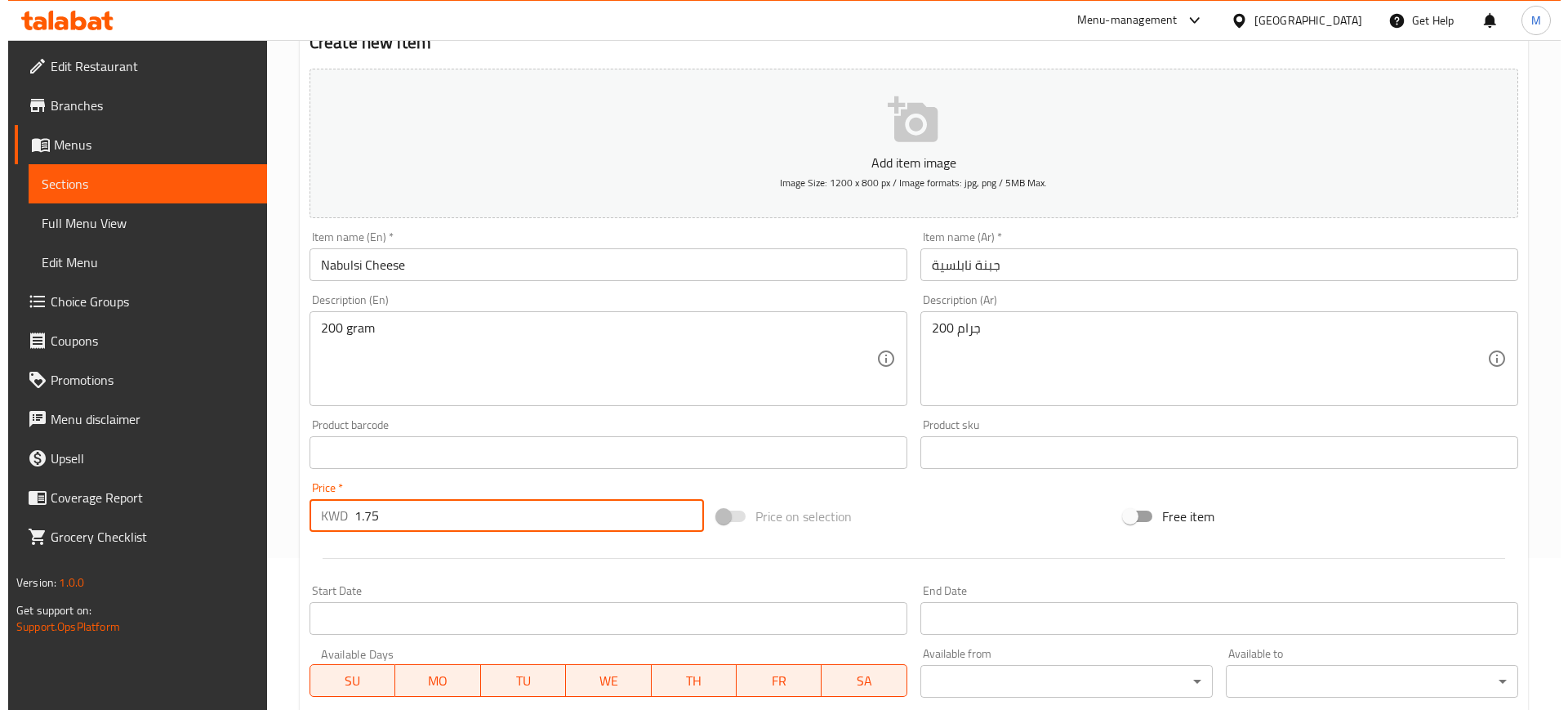
scroll to position [408, 0]
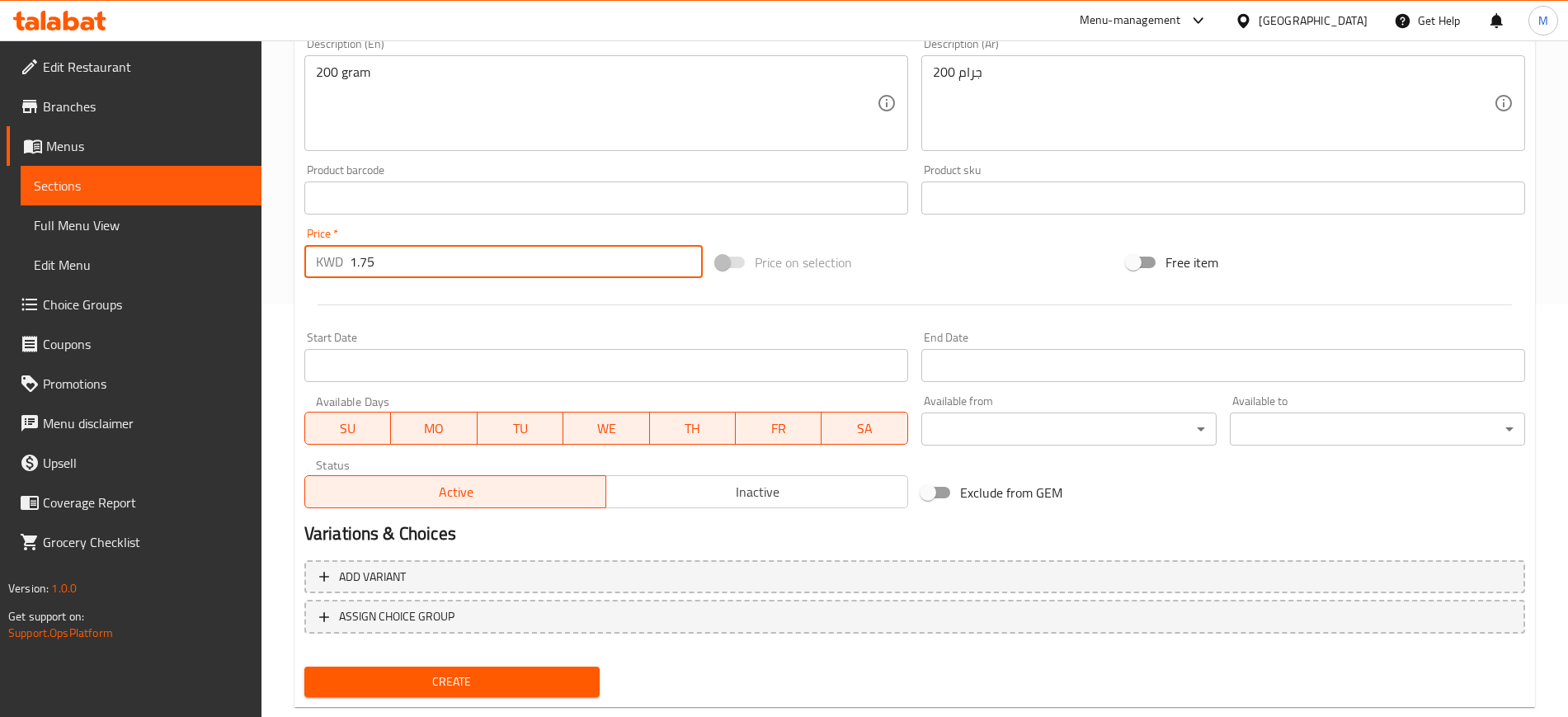
type input "1.75"
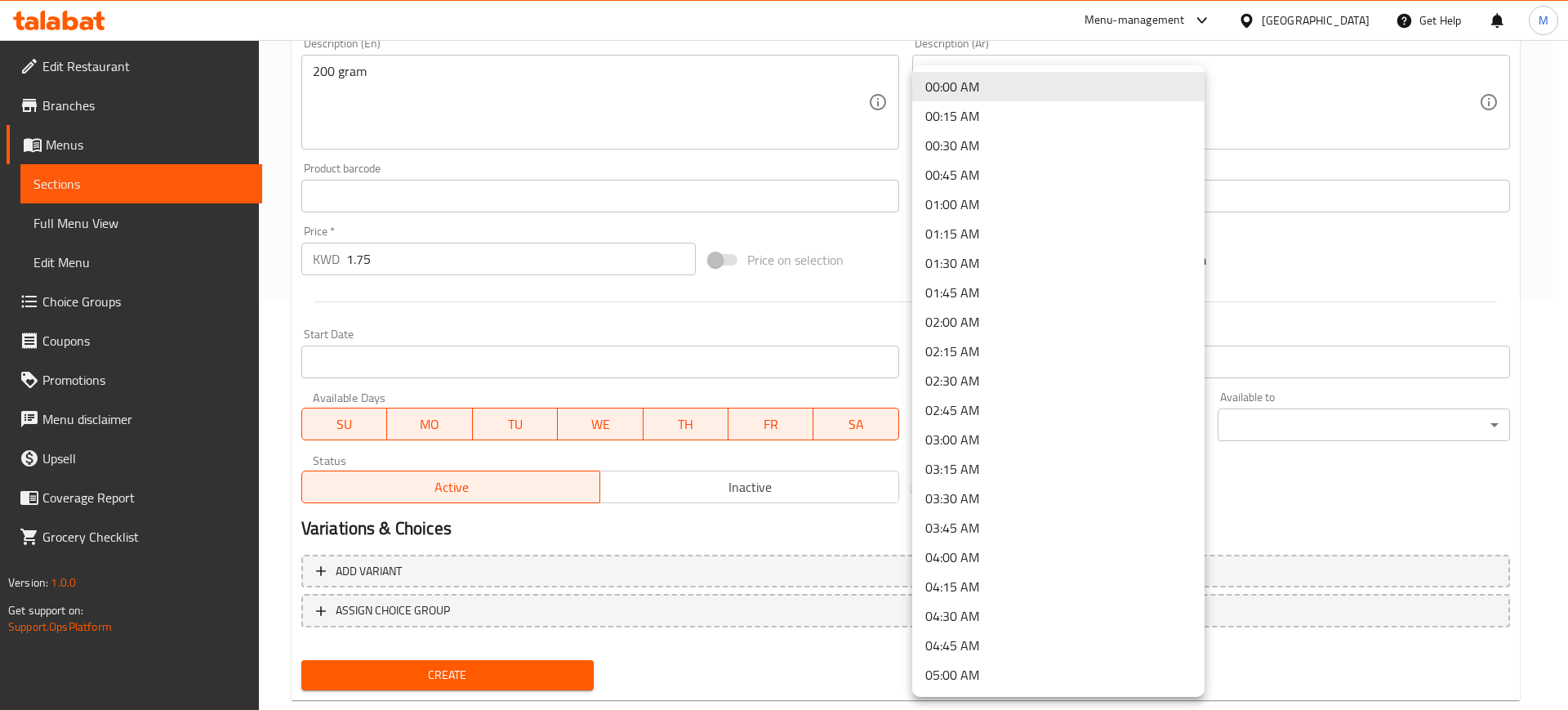
click at [1002, 549] on li "04:00 AM" at bounding box center [1058, 557] width 292 height 30
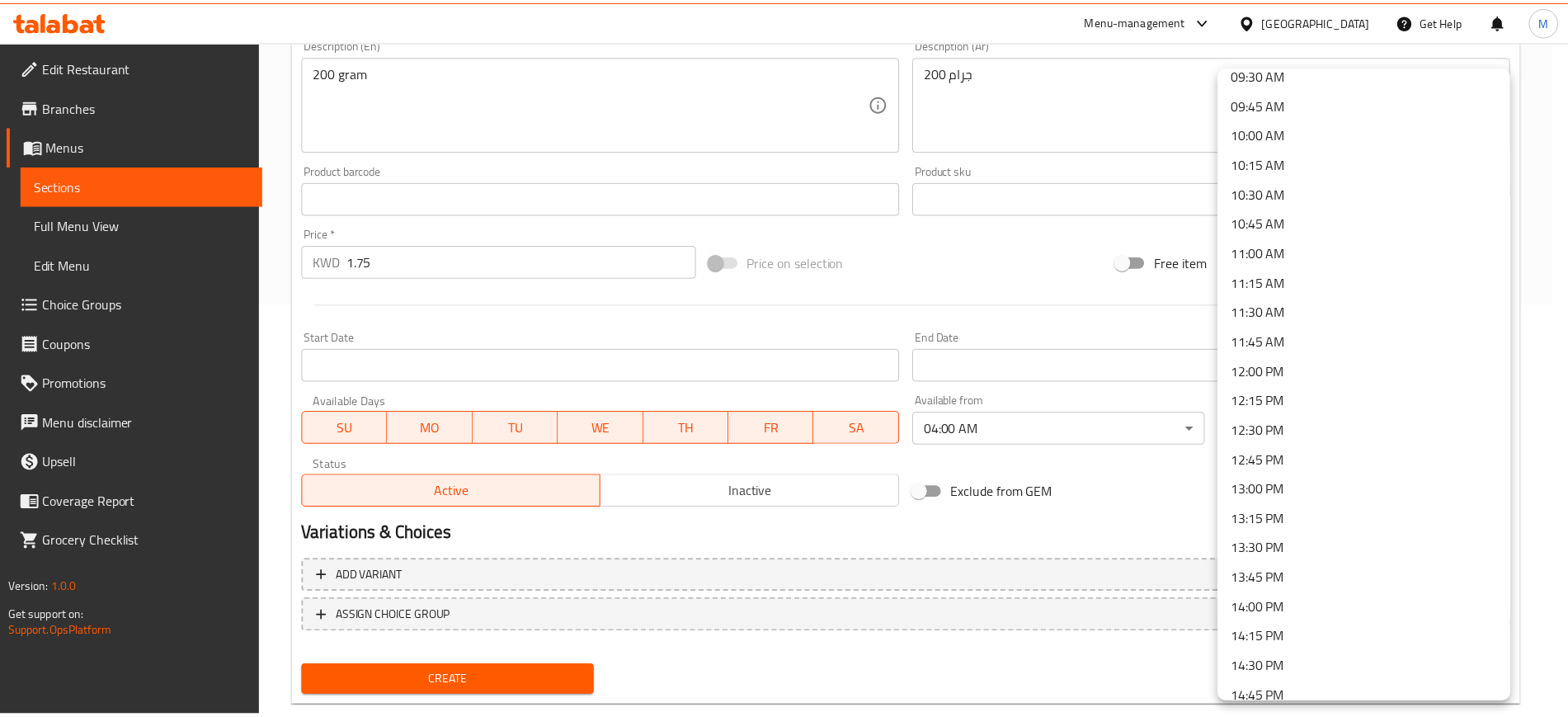
scroll to position [1443, 0]
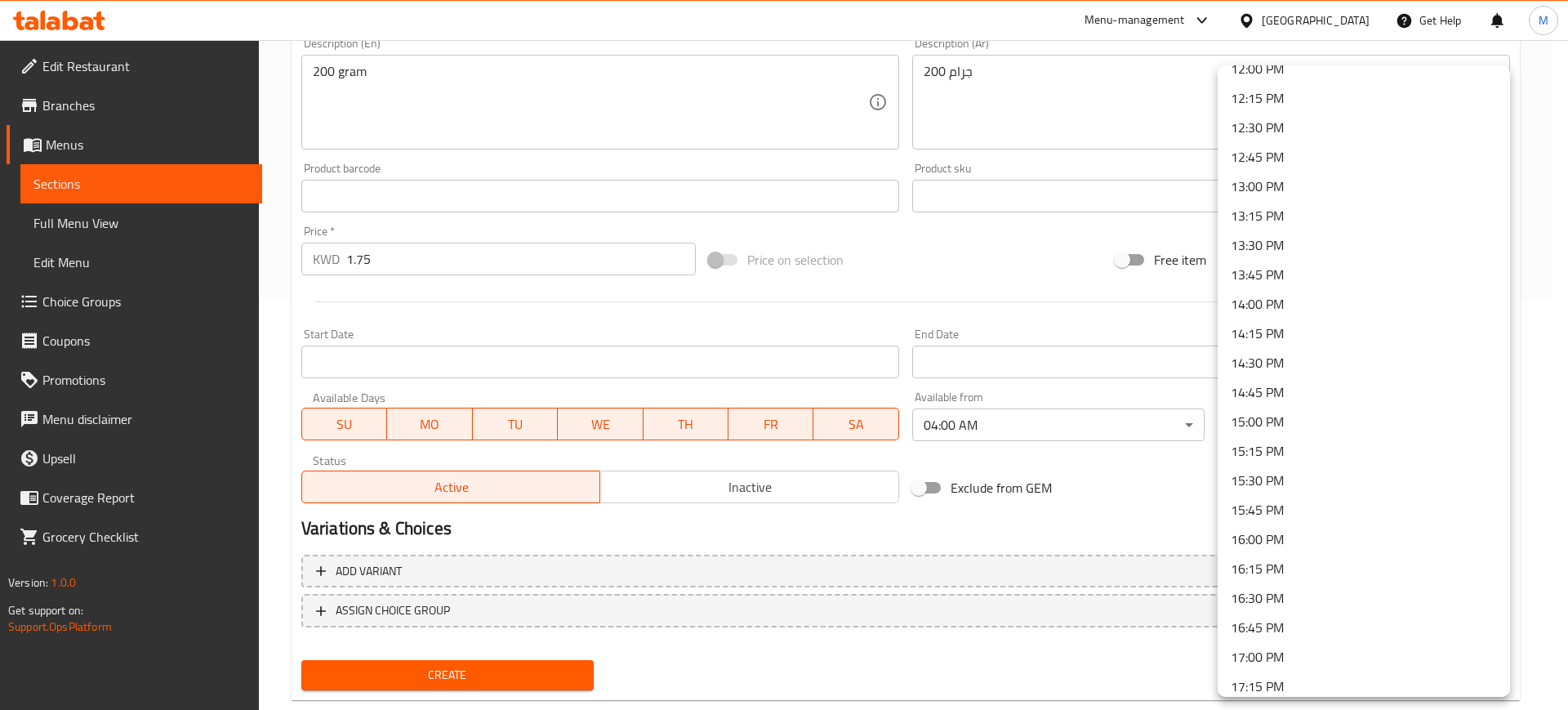
click at [1294, 297] on li "14:00 PM" at bounding box center [1363, 303] width 292 height 30
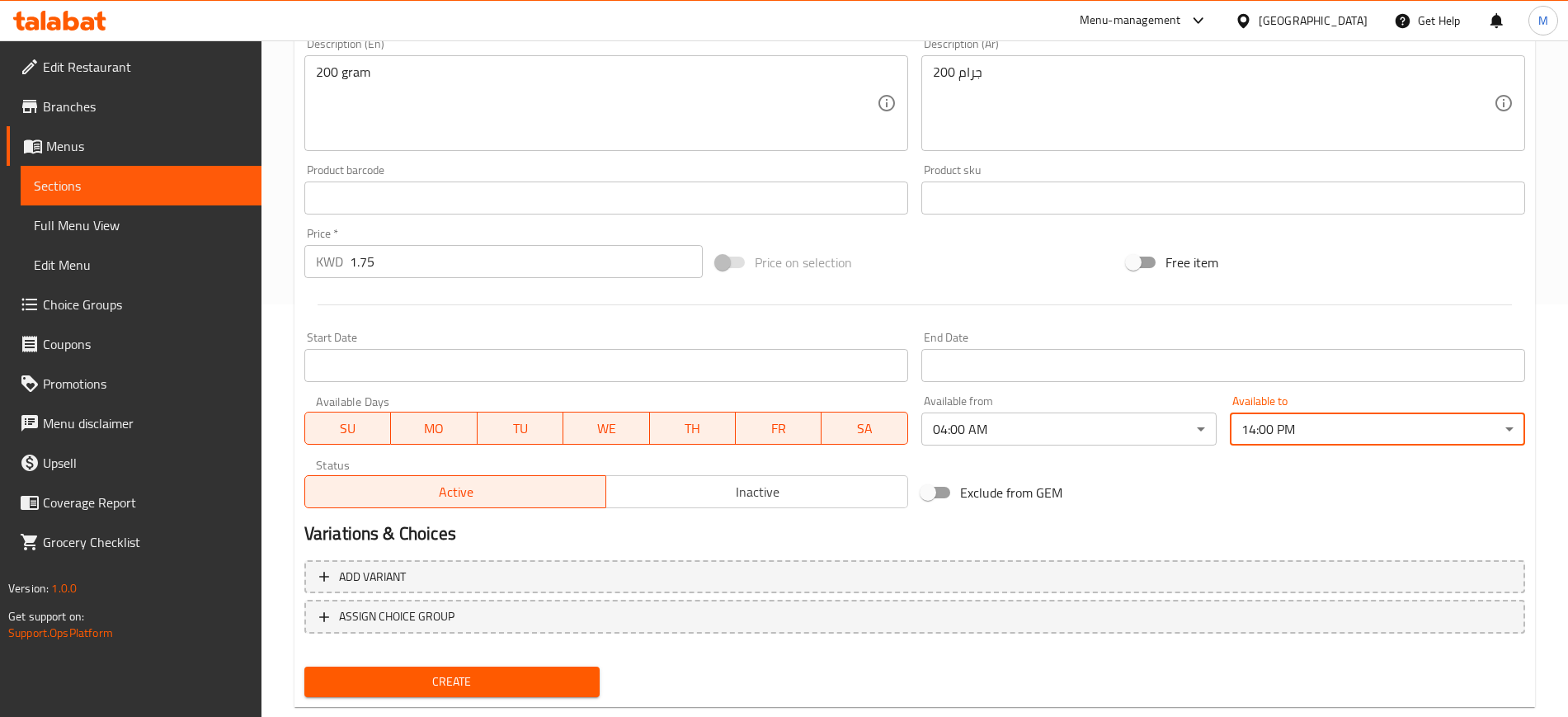
click at [482, 673] on span "Create" at bounding box center [452, 682] width 269 height 21
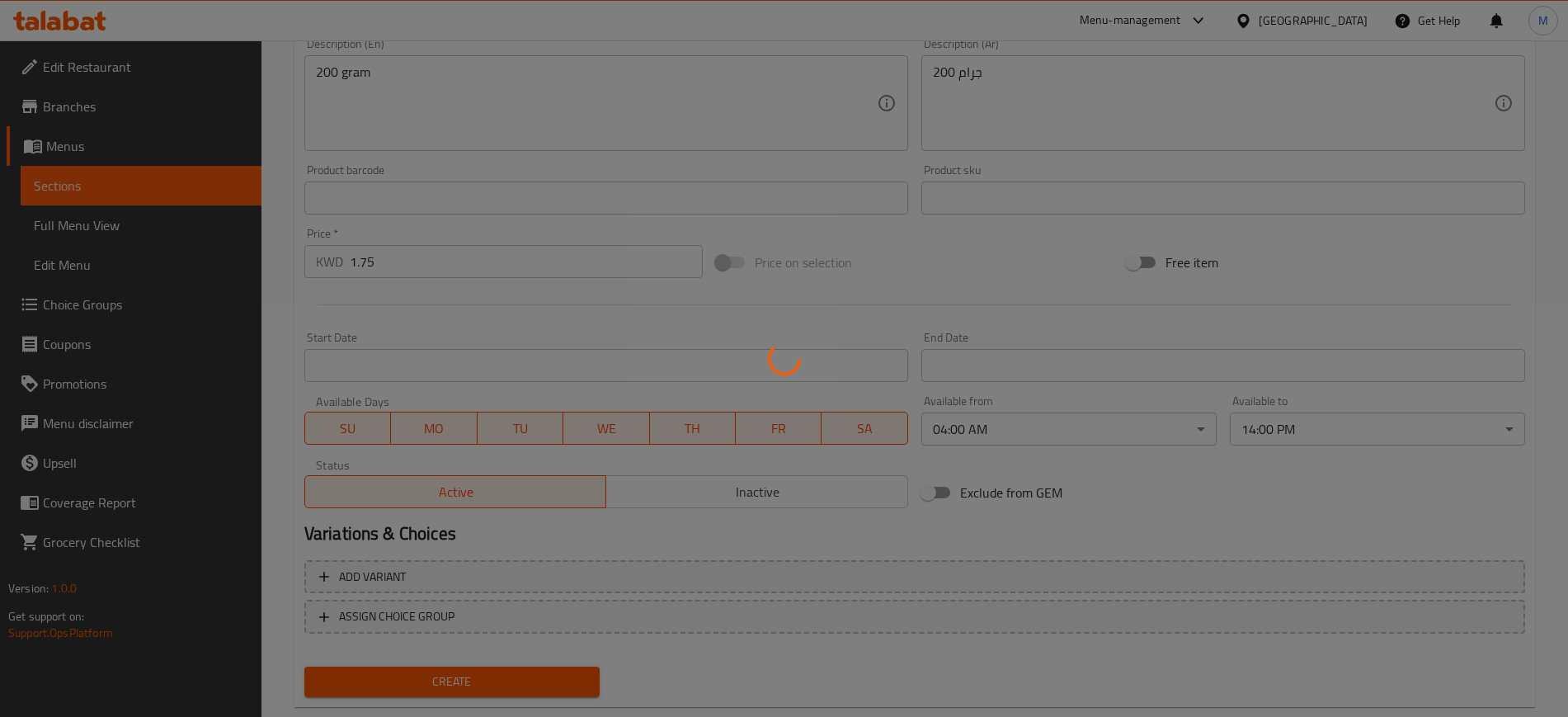
type input "0"
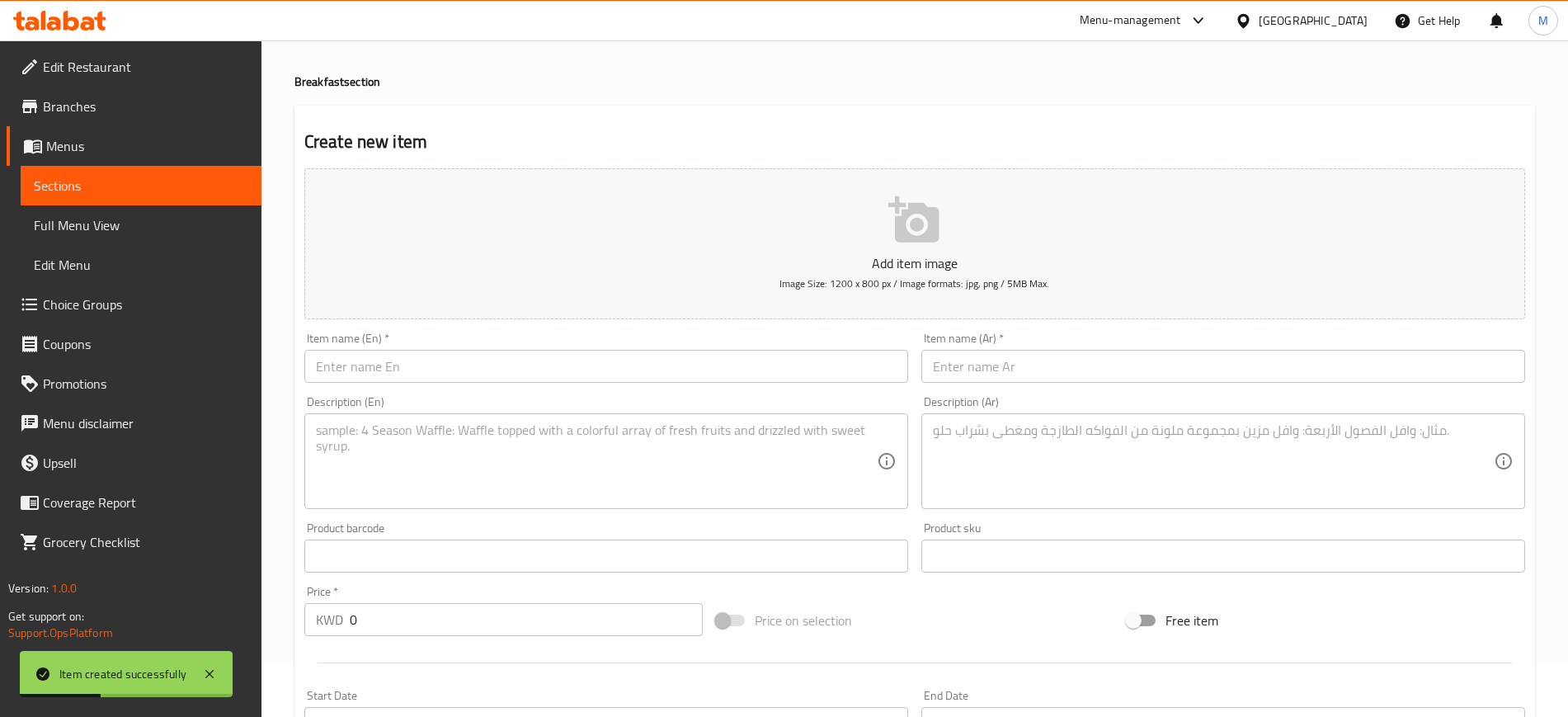
scroll to position [0, 0]
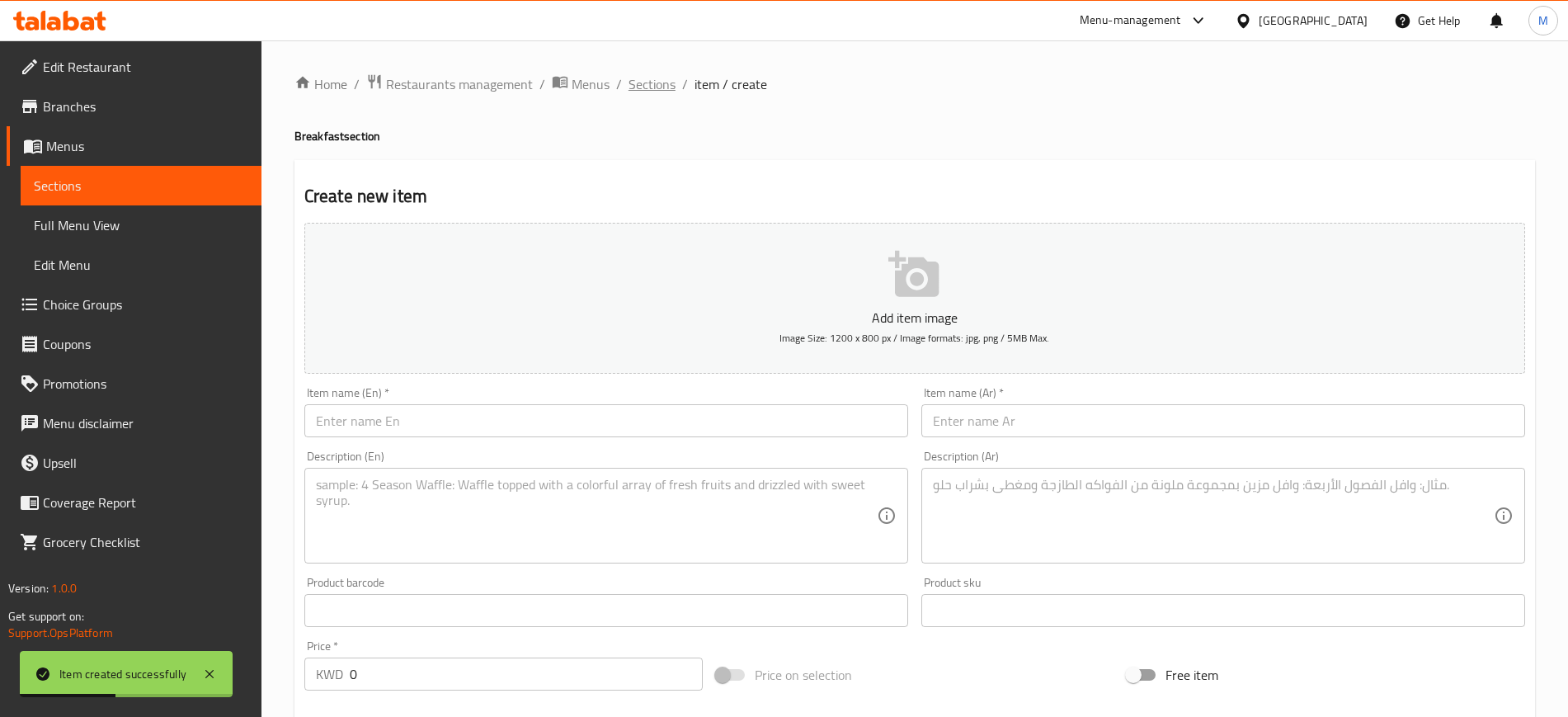
click at [653, 86] on span "Sections" at bounding box center [652, 84] width 47 height 20
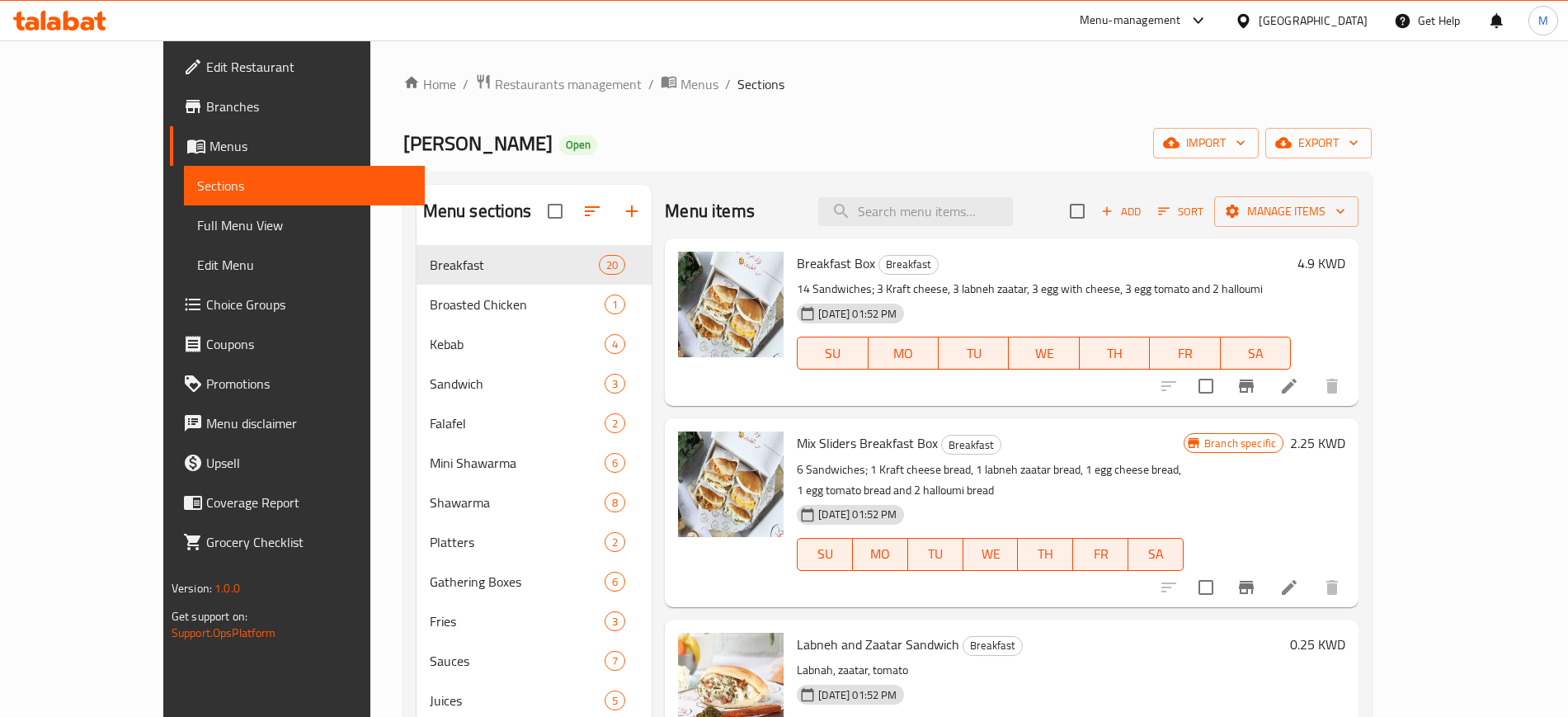
click at [1054, 275] on div "Breakfast Box Breakfast 14 Sandwiches; 3 Kraft cheese, 3 labneh zaatar, 3 egg w…" at bounding box center [1043, 322] width 507 height 154
click at [1143, 210] on span "Add" at bounding box center [1121, 211] width 44 height 19
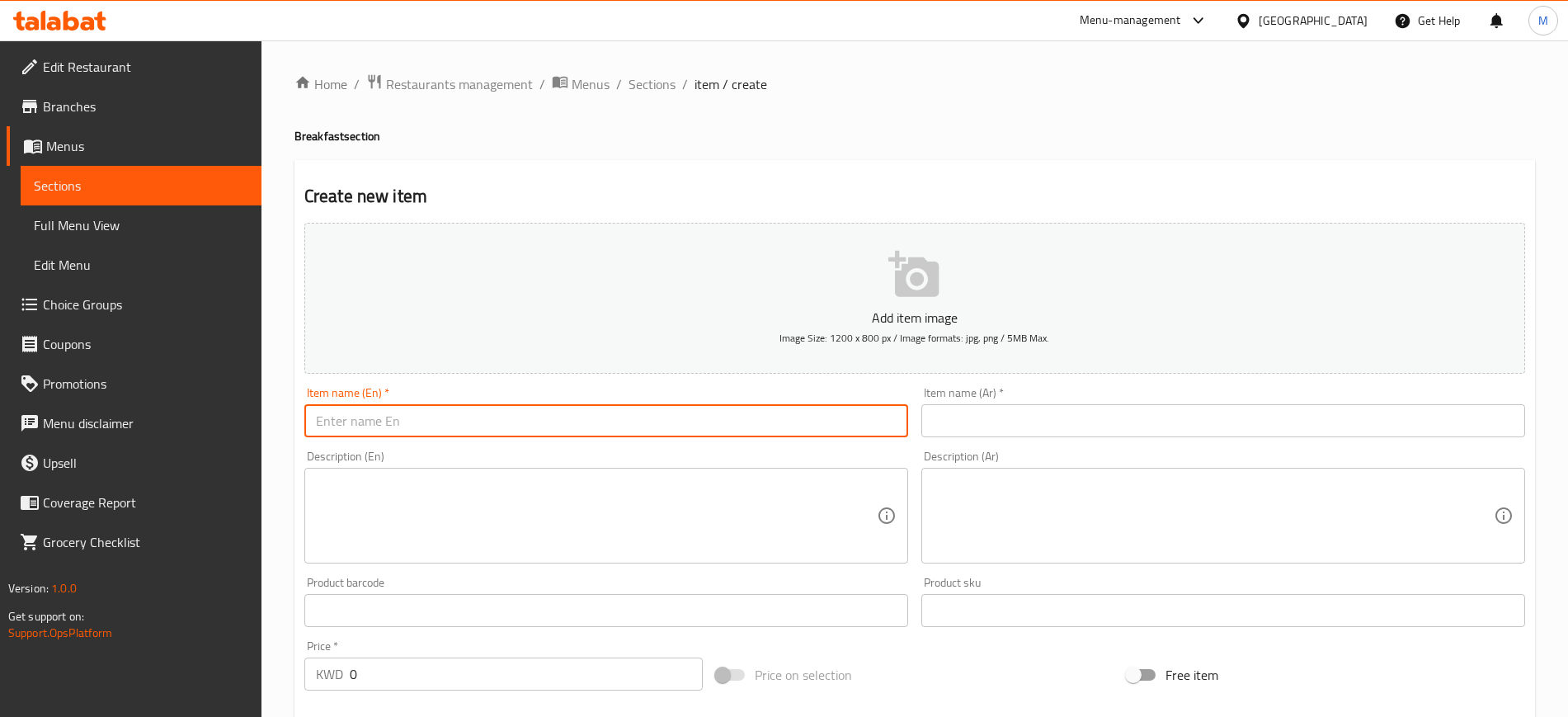
click at [458, 408] on input "text" at bounding box center [606, 420] width 604 height 33
type input "[PERSON_NAME] Box"
click at [1044, 430] on input "text" at bounding box center [1223, 420] width 604 height 33
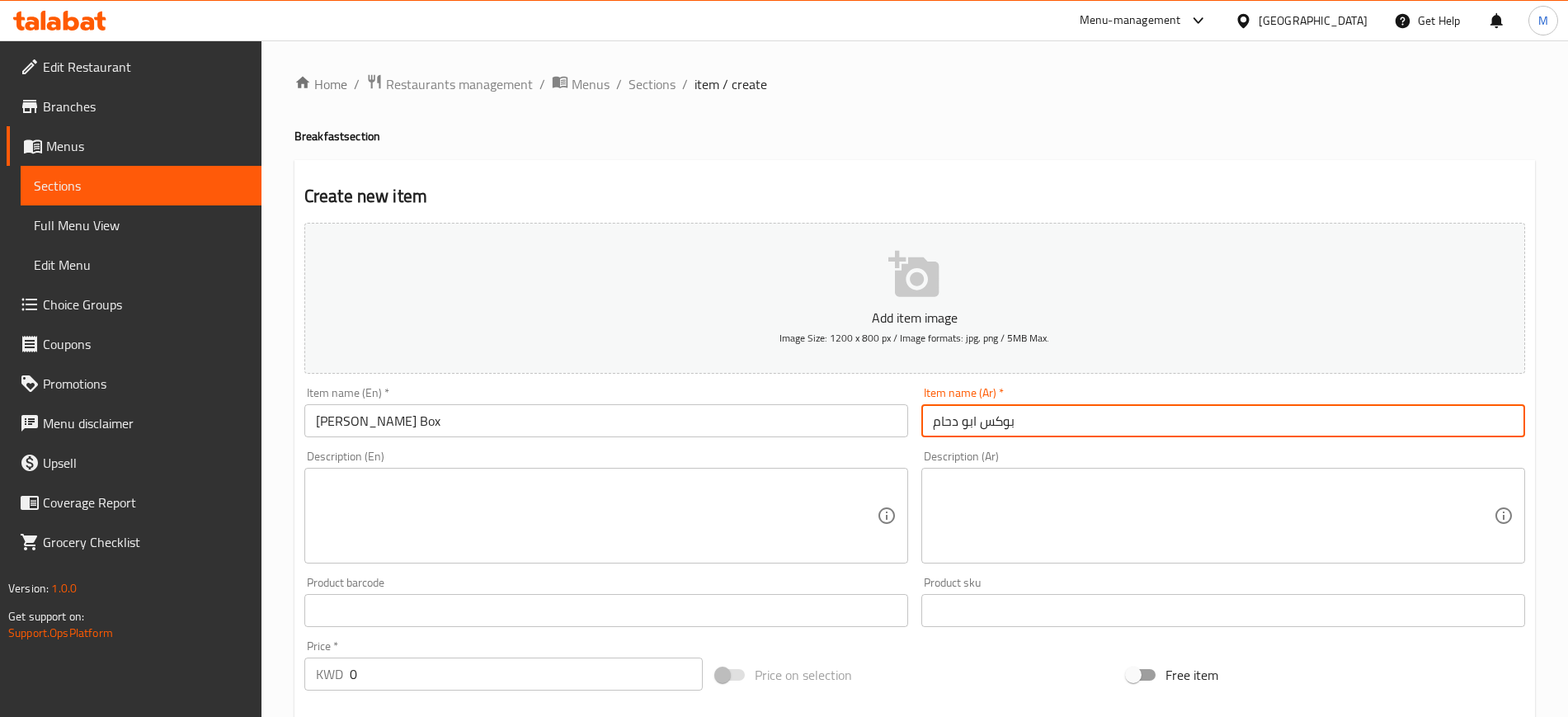
type input "بوكس ابو دحام"
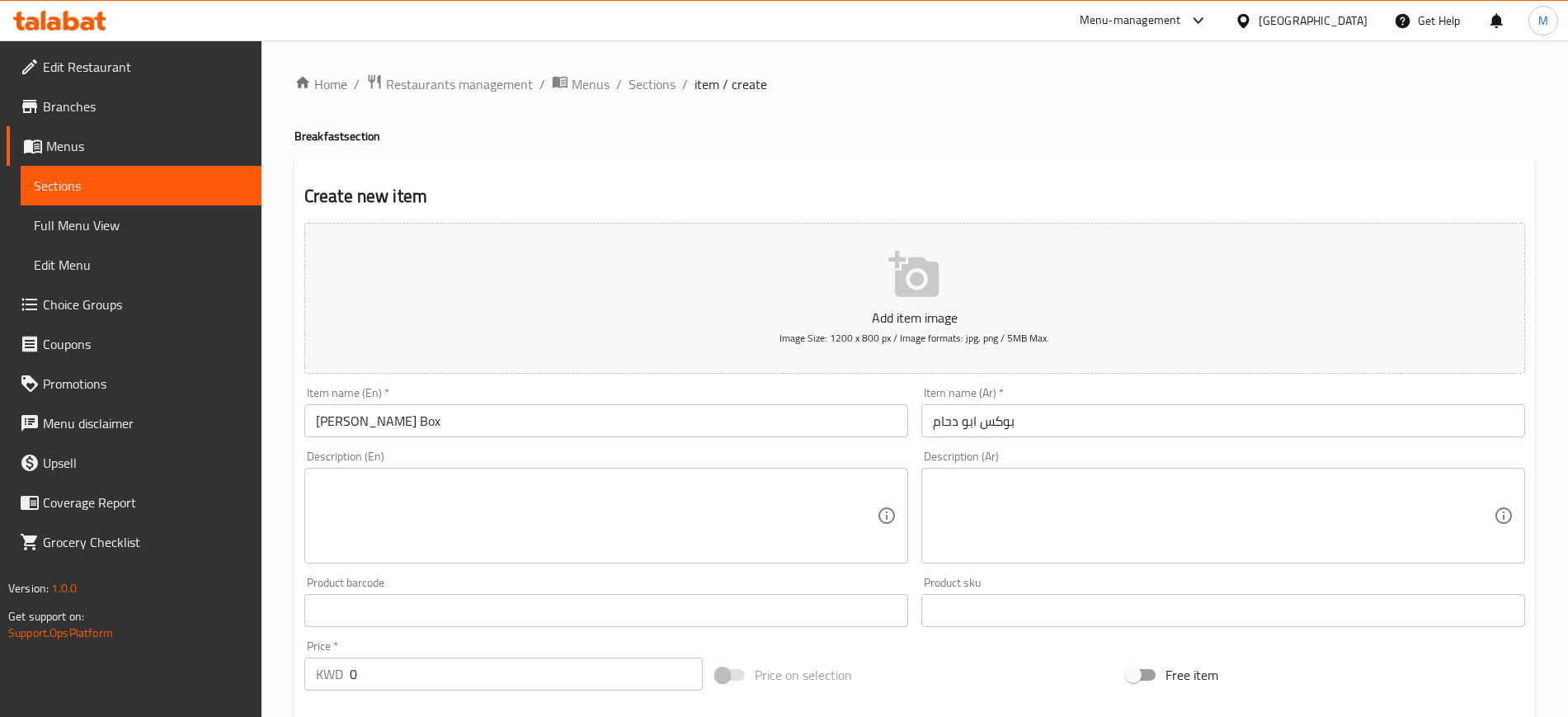
click at [1087, 387] on div "Item name (Ar)   * [PERSON_NAME] Item name ([PERSON_NAME]) *" at bounding box center [1223, 412] width 604 height 50
drag, startPoint x: 370, startPoint y: 663, endPoint x: 324, endPoint y: 672, distance: 46.9
click at [324, 672] on div "KWD 0 Price *" at bounding box center [504, 673] width 399 height 33
click at [466, 518] on textarea at bounding box center [596, 516] width 561 height 79
drag, startPoint x: 380, startPoint y: 672, endPoint x: 319, endPoint y: 670, distance: 61.0
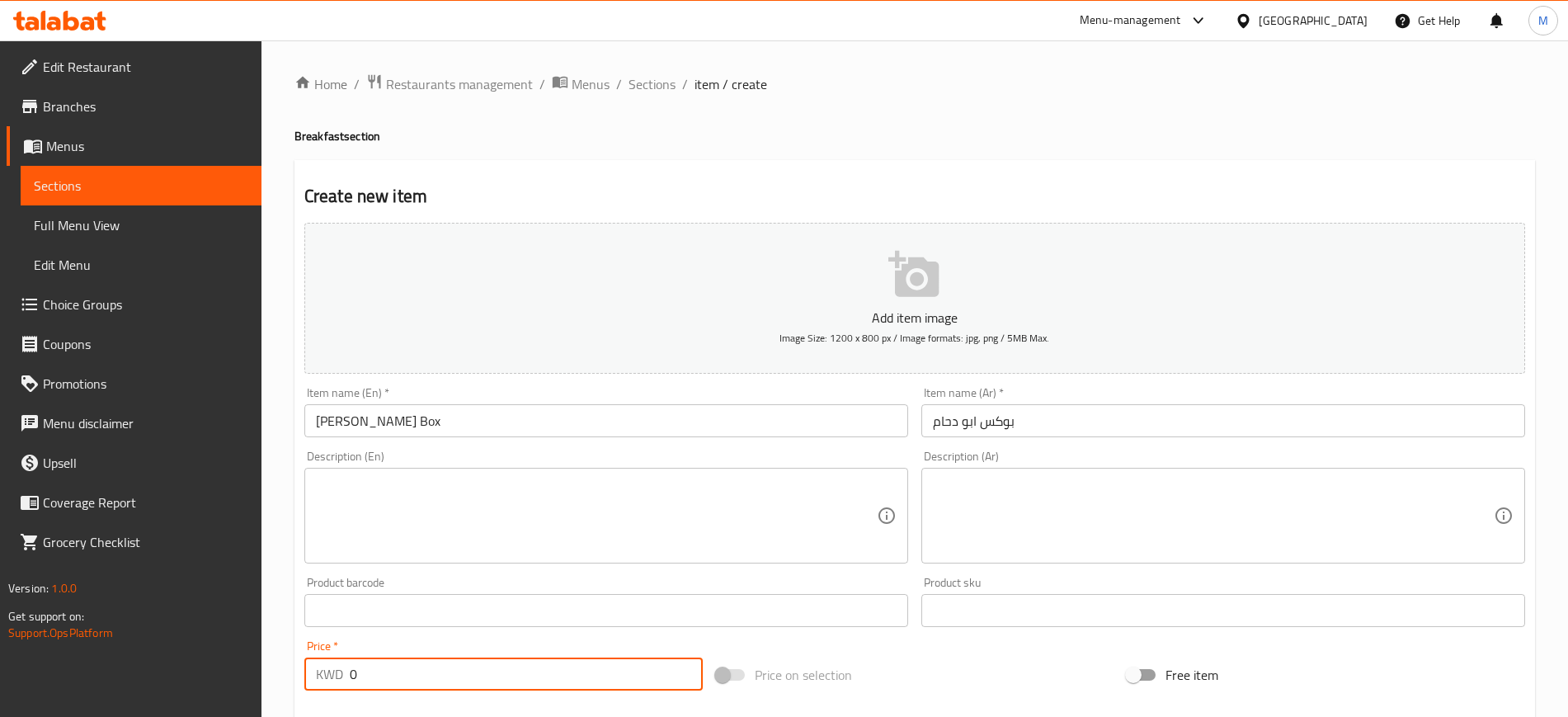
click at [319, 670] on div "KWD 0 Price *" at bounding box center [504, 673] width 399 height 33
type input "5.25"
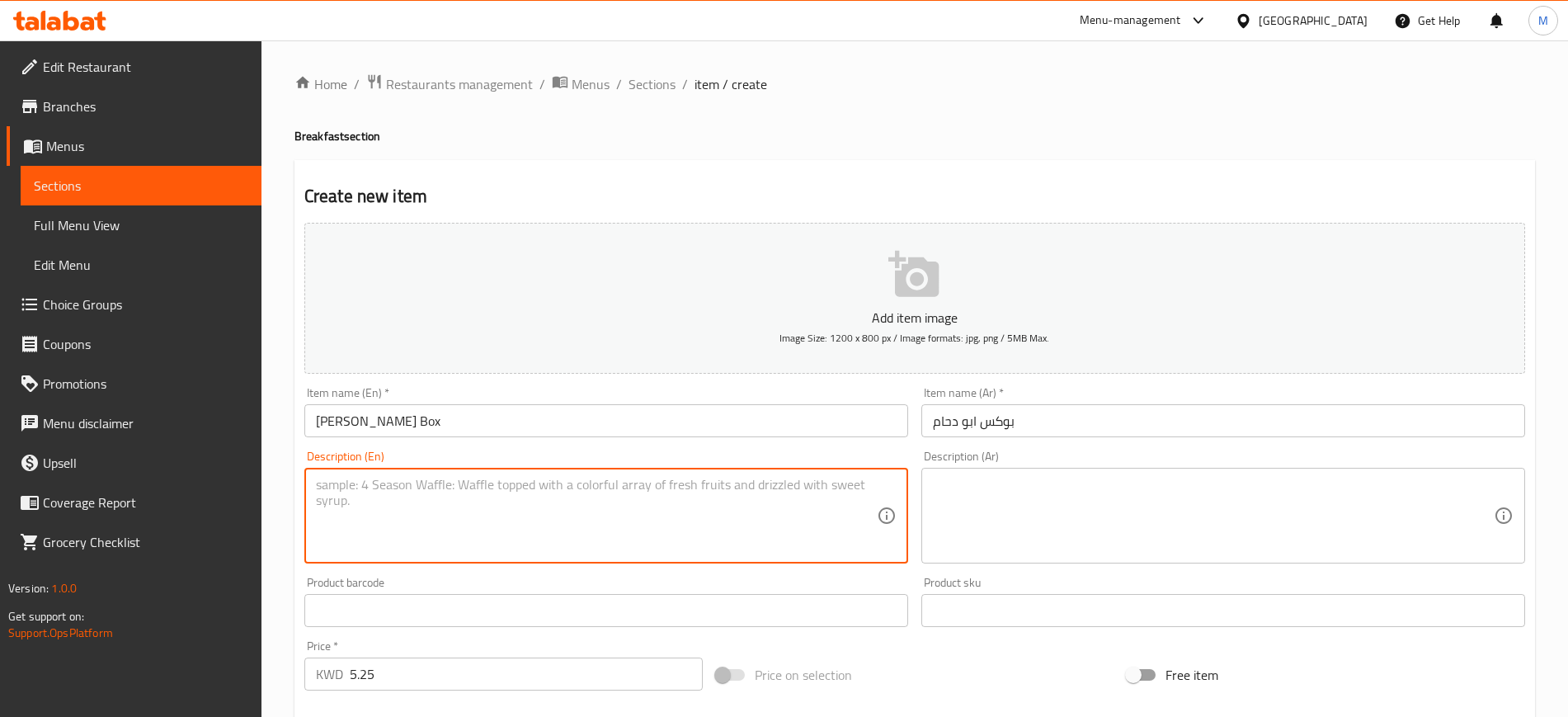
click at [377, 546] on textarea at bounding box center [596, 516] width 561 height 79
paste textarea "Humus Fool Fatah Shaami Mutabbal 10 Pcs Flafel 6 Bread pack"
click at [365, 483] on textarea "Humus Fool Fatah Shaami Mutabbal 10 Pcs Flafel 6 Bread pack" at bounding box center [596, 516] width 561 height 79
drag, startPoint x: 376, startPoint y: 490, endPoint x: 387, endPoint y: 485, distance: 12.1
click at [392, 488] on textarea "Hummos, Fool Fatah Shaami Mutabbal 10 Pcs Flafel 6 Bread pack" at bounding box center [596, 516] width 561 height 79
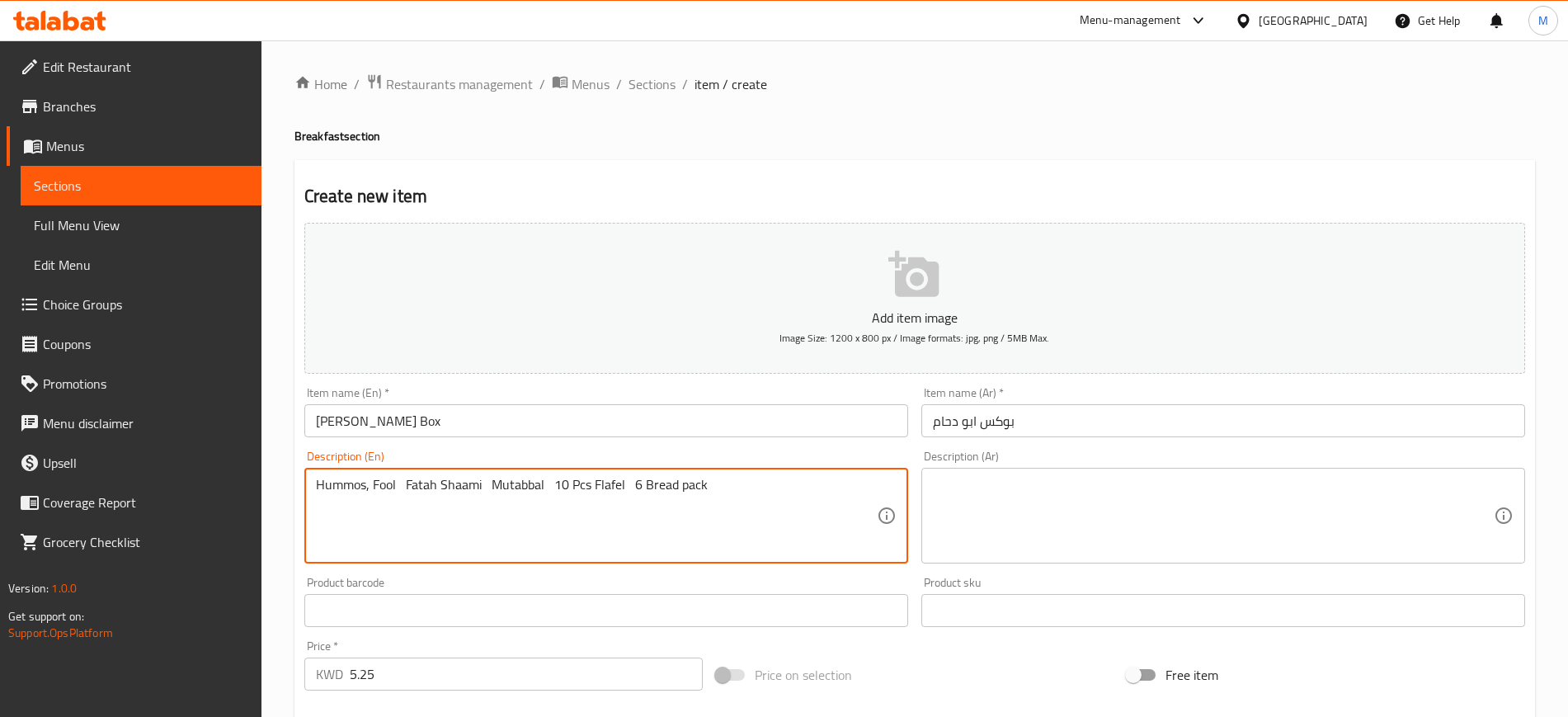
drag, startPoint x: 375, startPoint y: 478, endPoint x: 544, endPoint y: 481, distance: 169.0
click at [544, 481] on textarea "Hummos, Fool Fatah Shaami Mutabbal 10 Pcs Flafel 6 Bread pack" at bounding box center [596, 516] width 561 height 79
drag, startPoint x: 760, startPoint y: 496, endPoint x: 542, endPoint y: 474, distance: 219.1
click at [542, 474] on div "Hummos, foul, fatte shamiya, muttabal, 10 Pcs Flafel 6 Bread pack Description (…" at bounding box center [606, 516] width 604 height 96
type textarea "Hummos, foul, fatte shamiya, muttabal, 10 pieces falafel and 6 bread packs"
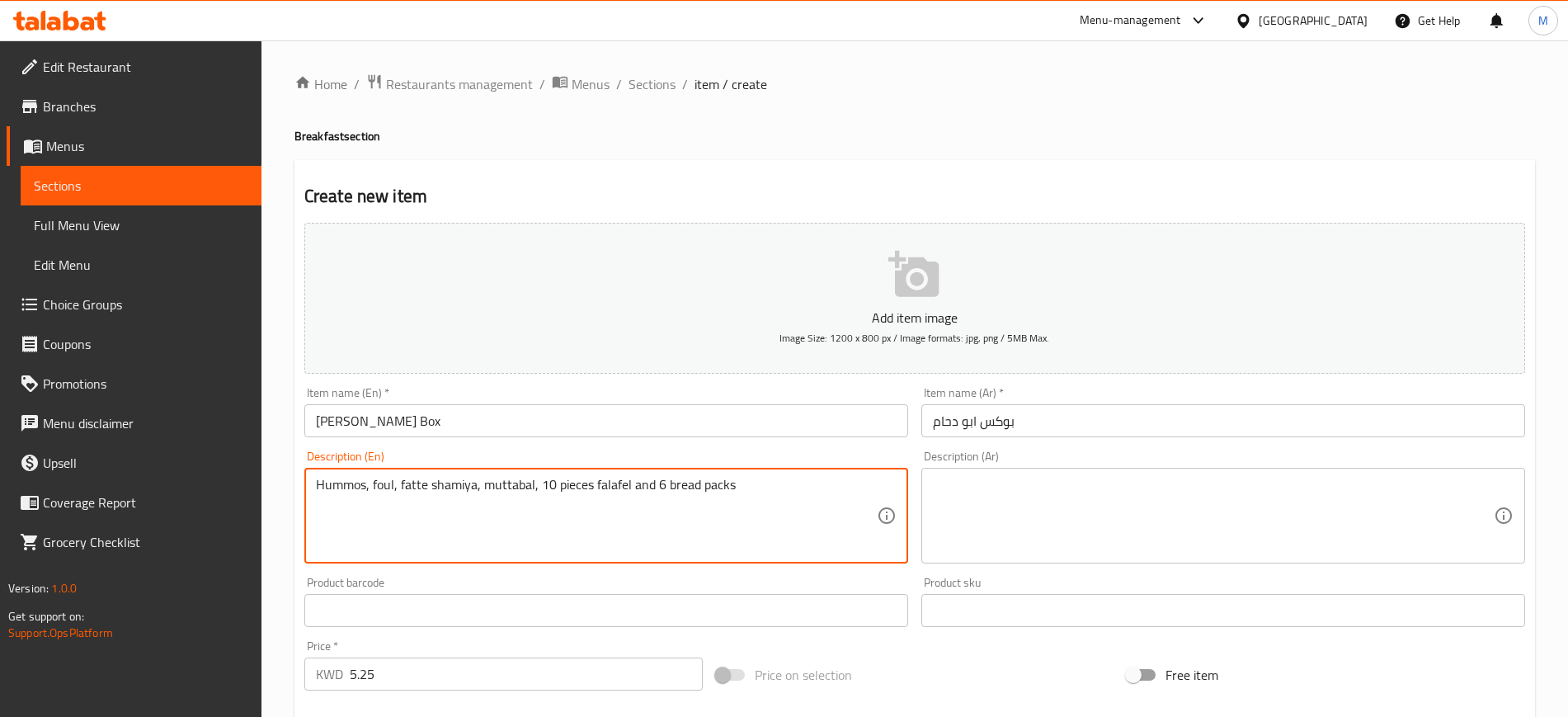
click at [1088, 527] on textarea at bounding box center [1213, 516] width 561 height 79
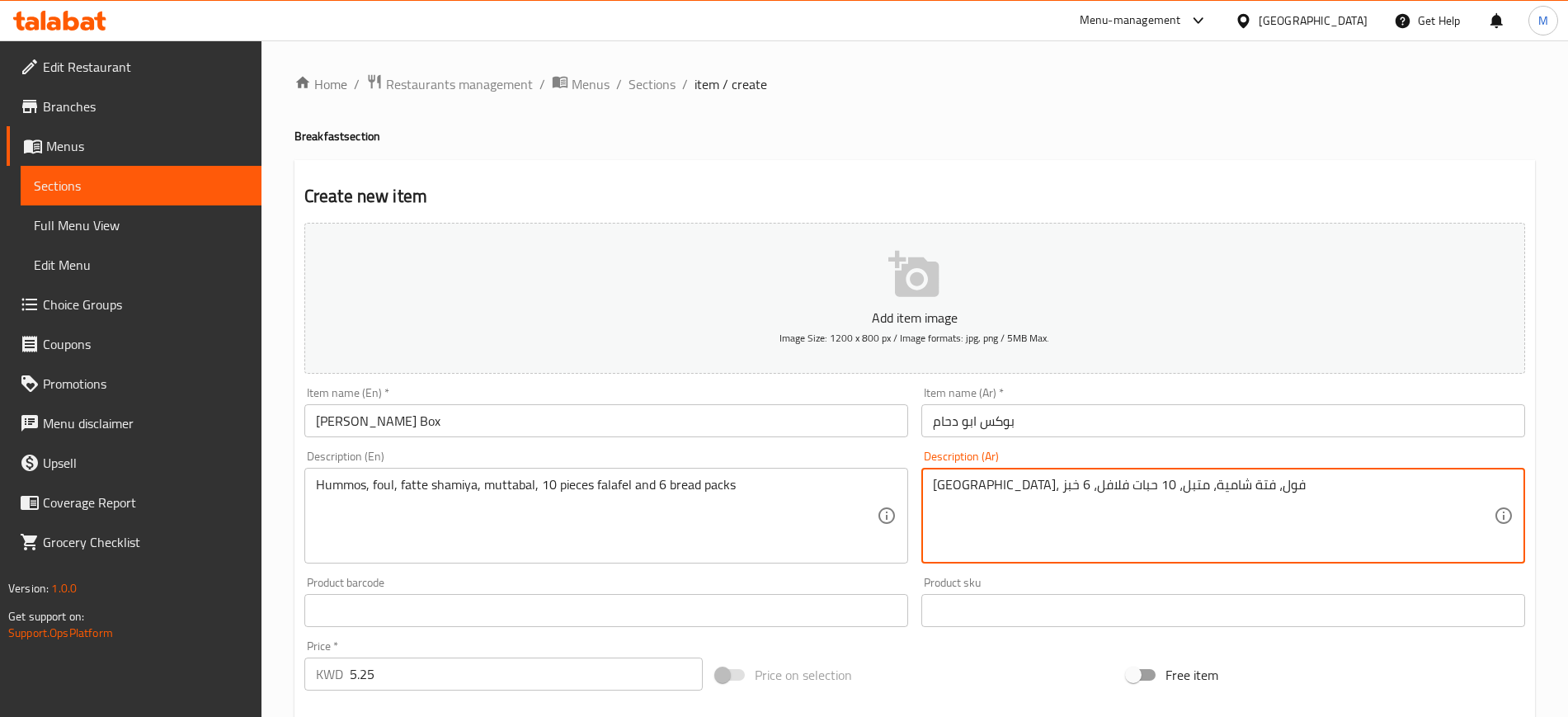
click at [950, 482] on textarea "[GEOGRAPHIC_DATA]، فول، فتة شامية، متبل، 10 حبات فلافل، 6 خبز" at bounding box center [1213, 516] width 561 height 79
type textarea "[GEOGRAPHIC_DATA]، فول، فتة شامية، متبل، 10 حبات فلافل، 6 اكياس خبز"
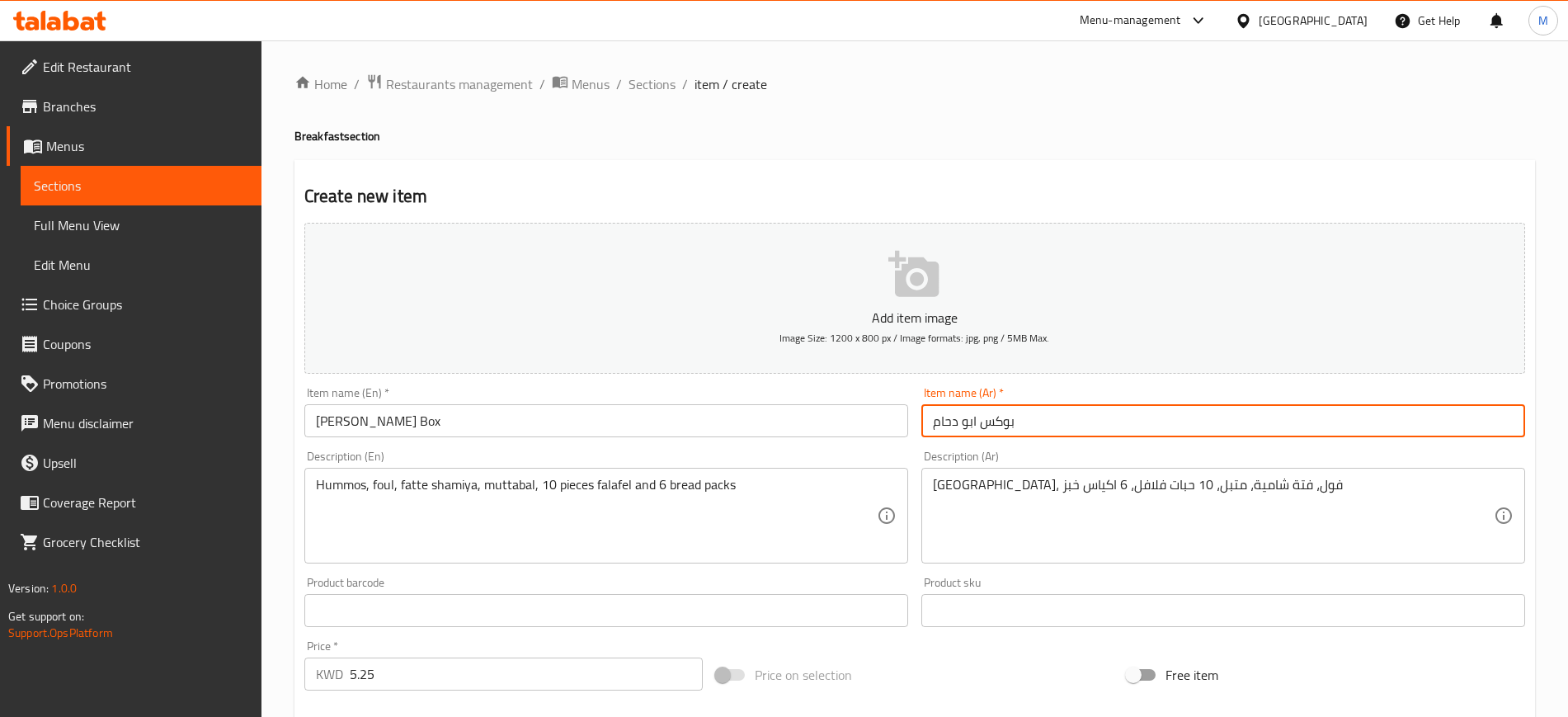
click at [1093, 415] on input "بوكس ابو دحام" at bounding box center [1223, 420] width 604 height 33
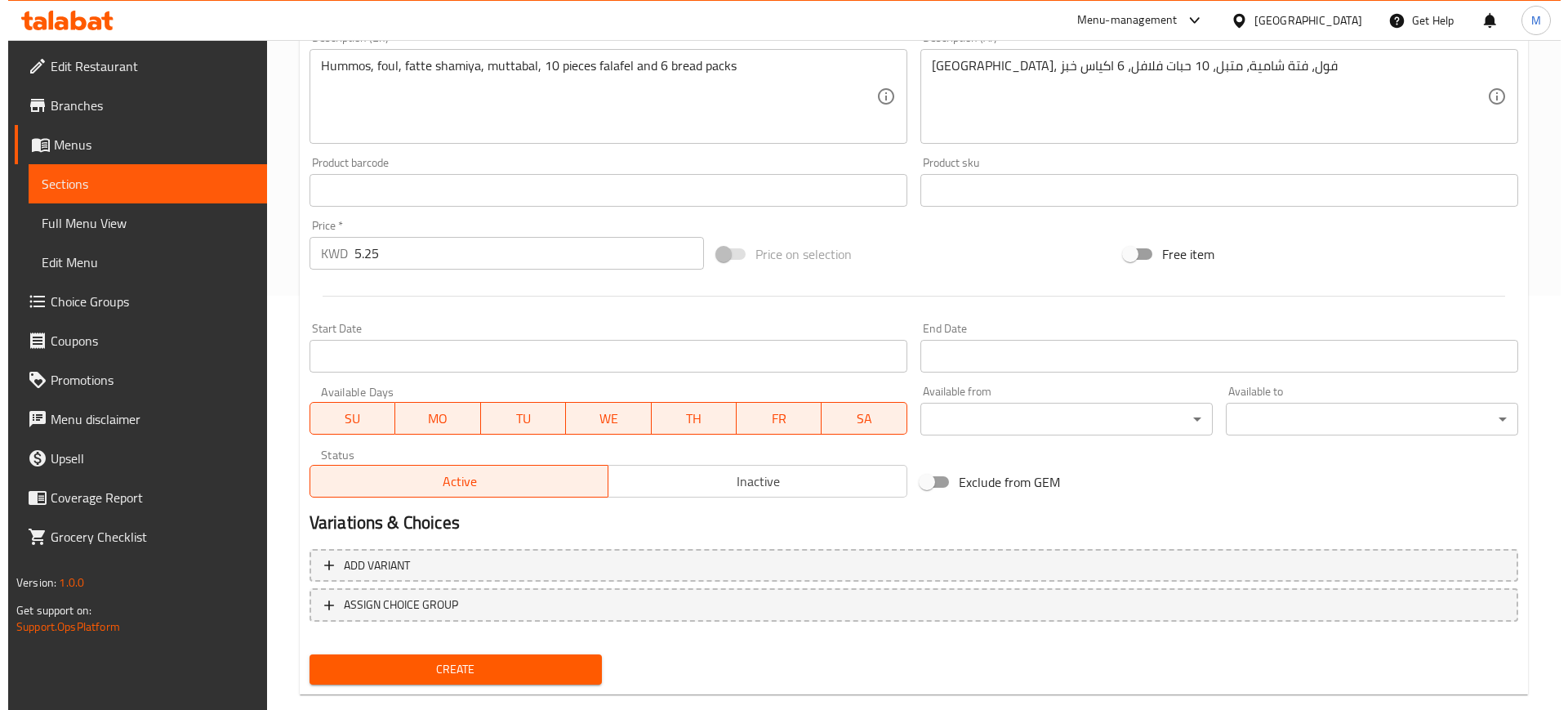
scroll to position [444, 0]
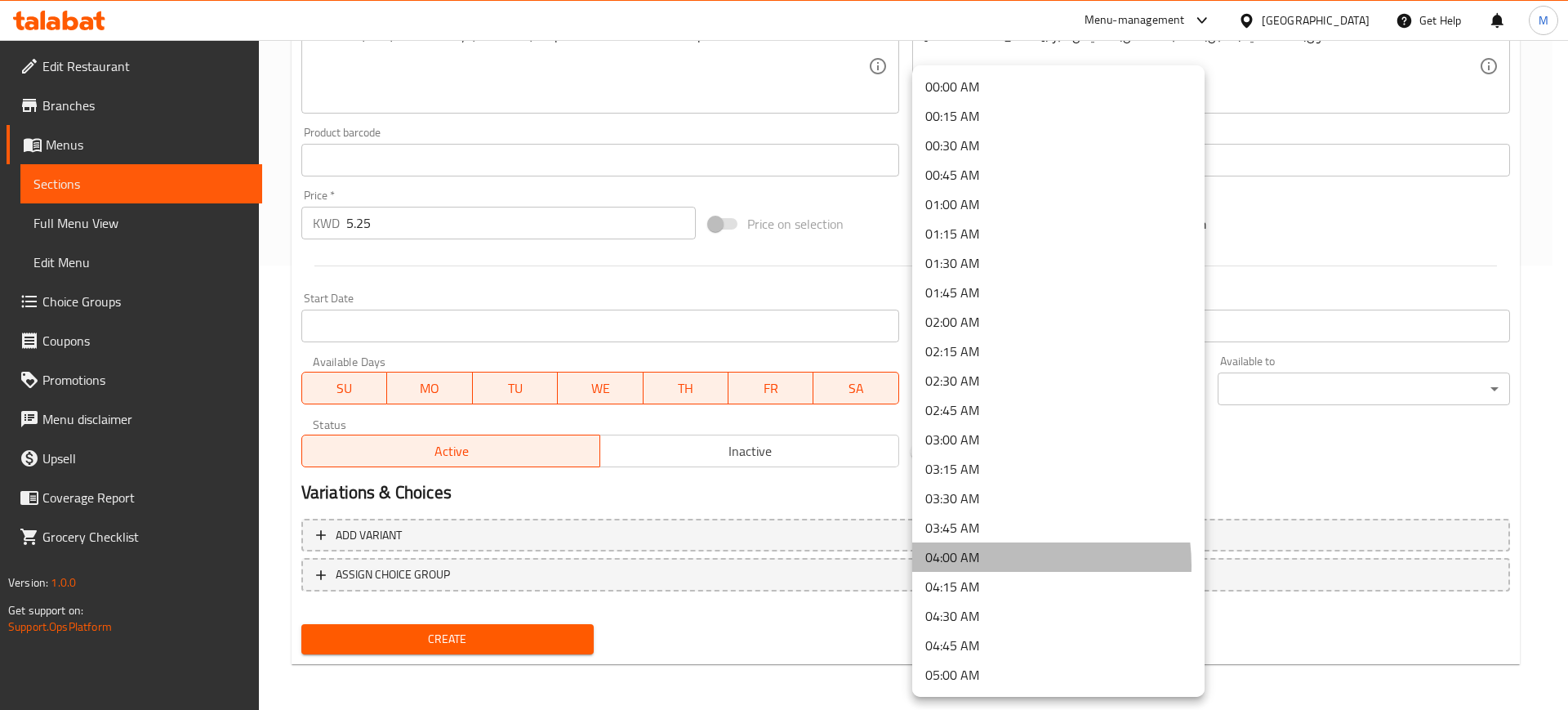
click at [996, 565] on li "04:00 AM" at bounding box center [1058, 557] width 292 height 30
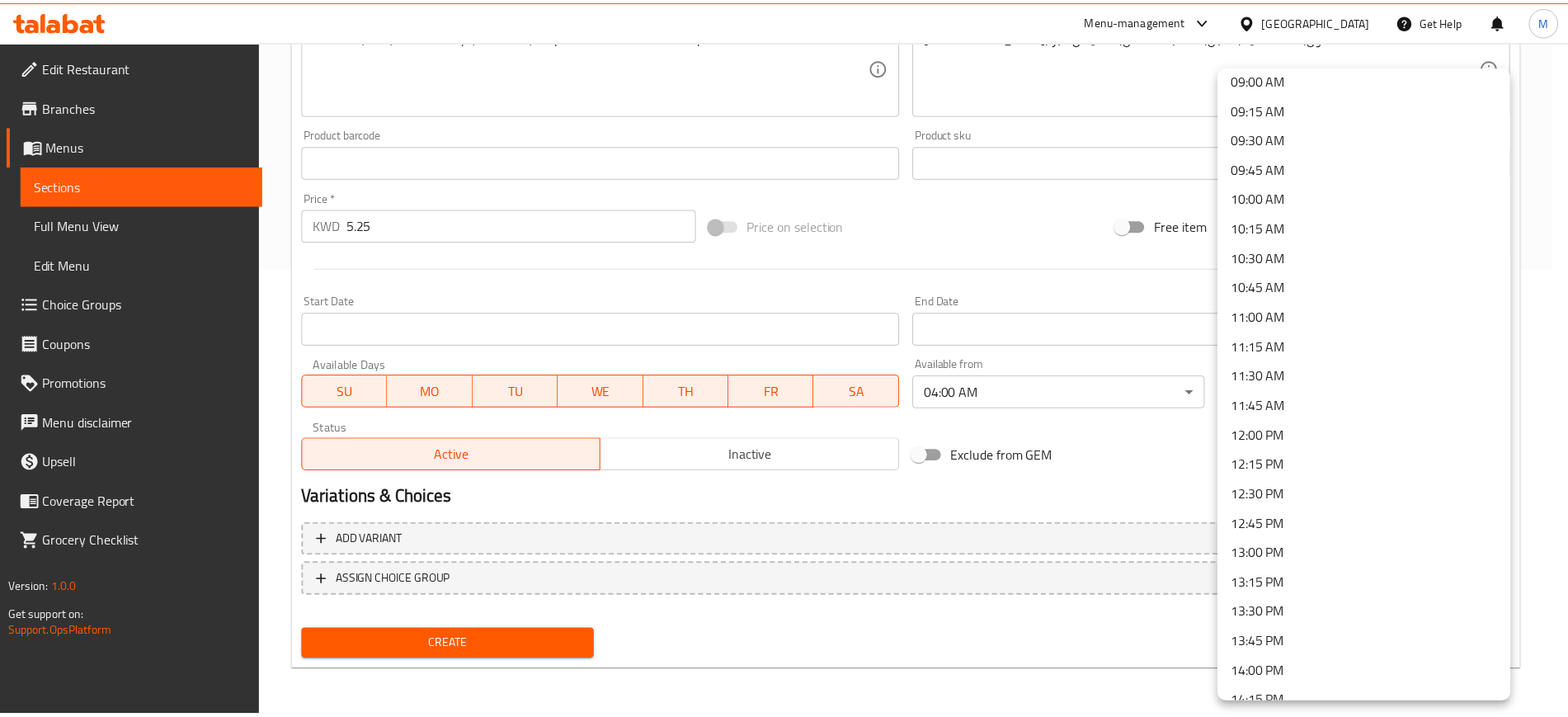
scroll to position [1237, 0]
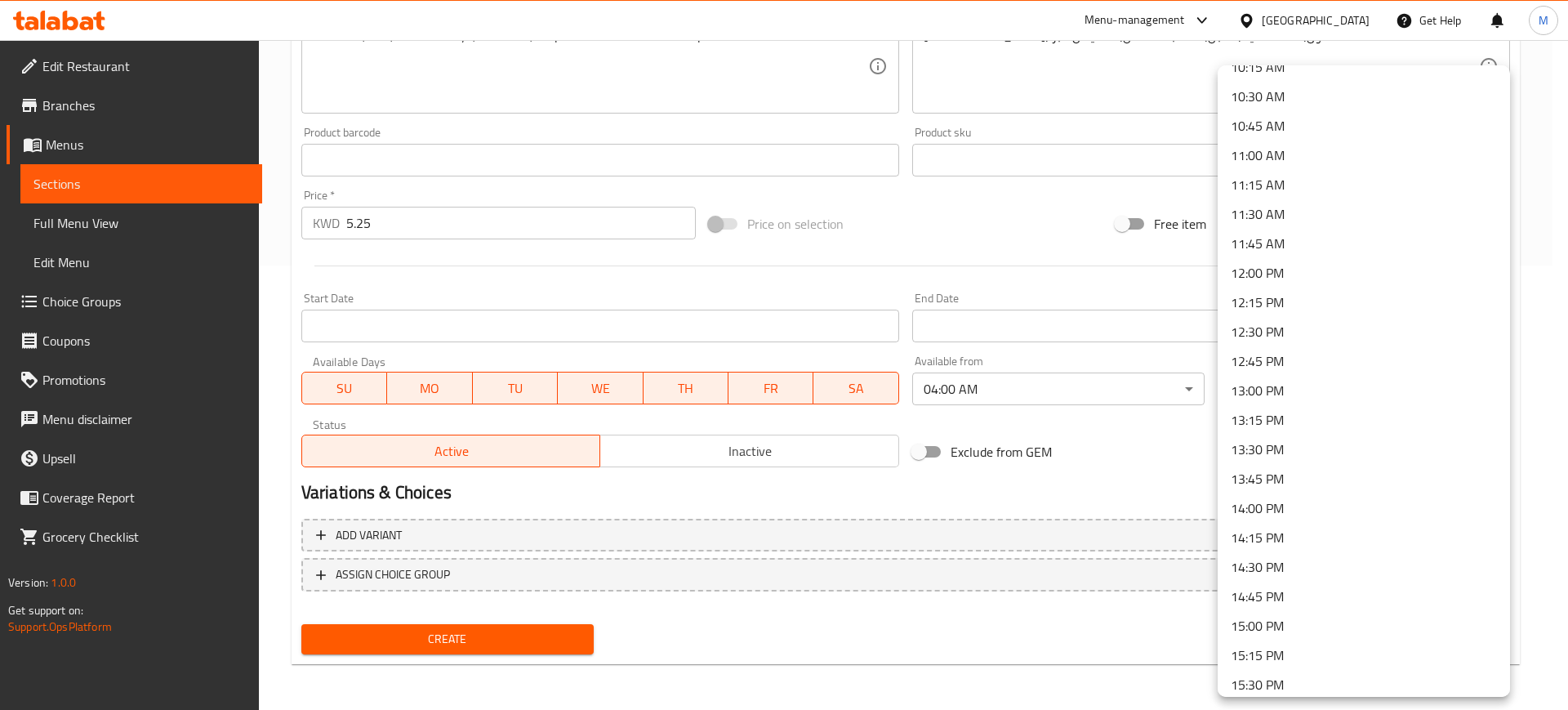
click at [1281, 505] on li "14:00 PM" at bounding box center [1363, 508] width 292 height 30
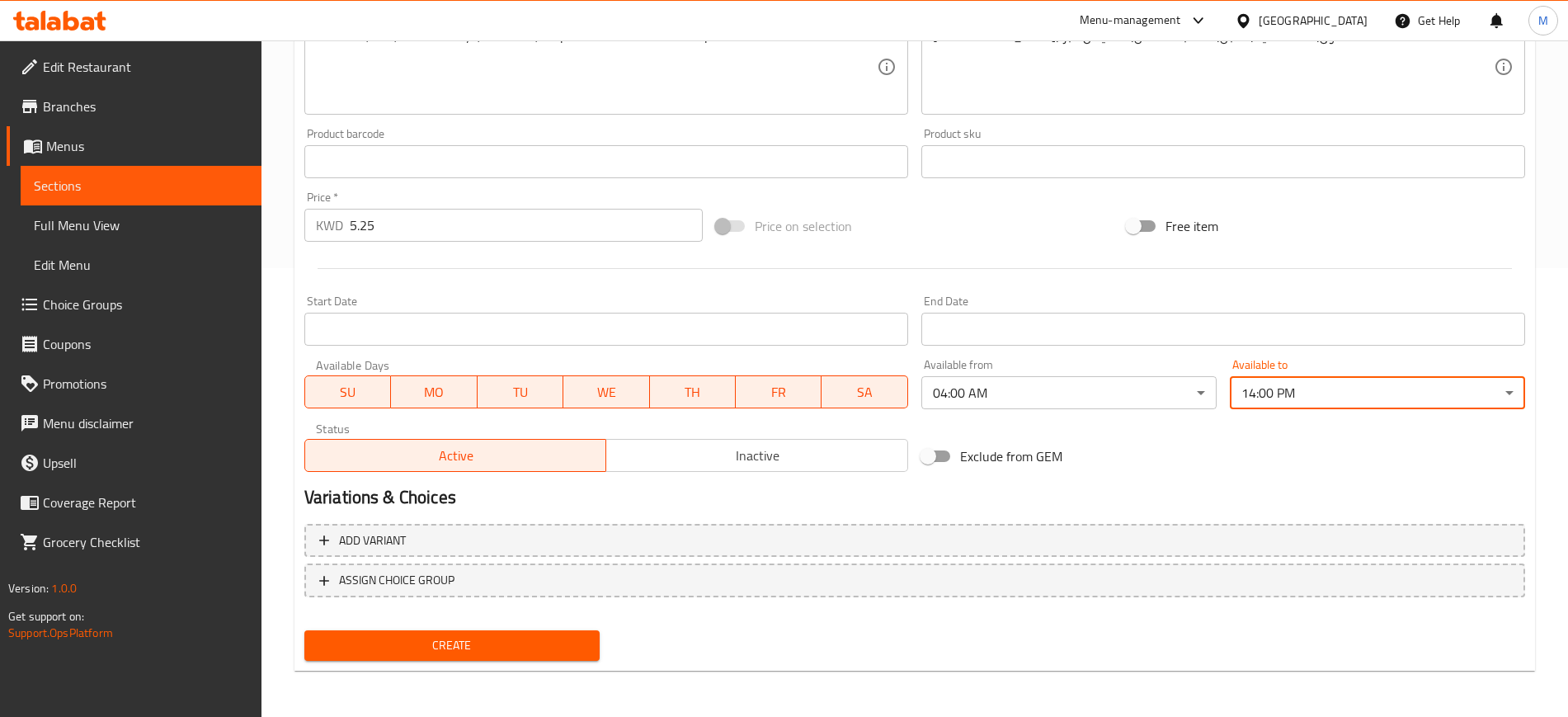
click at [494, 648] on span "Create" at bounding box center [452, 645] width 269 height 21
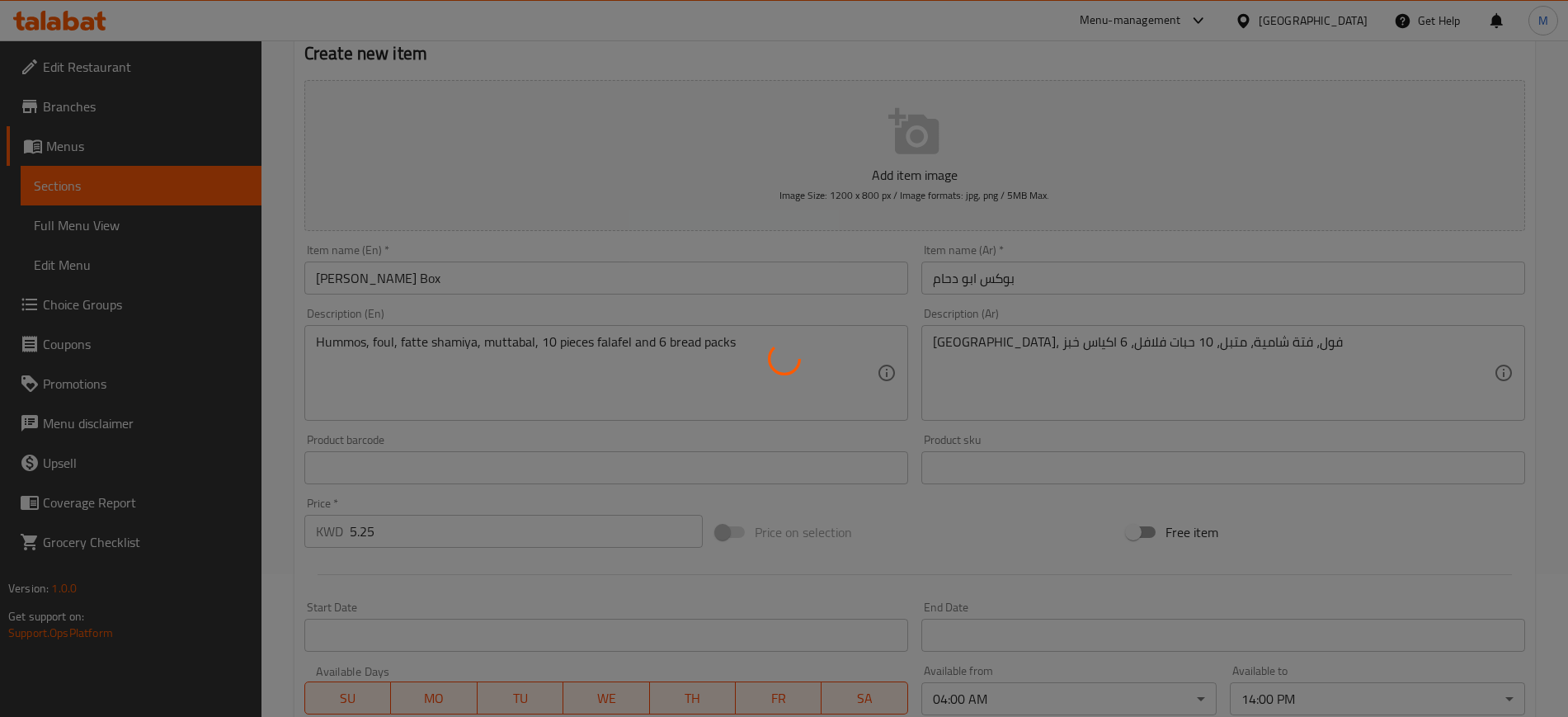
scroll to position [0, 0]
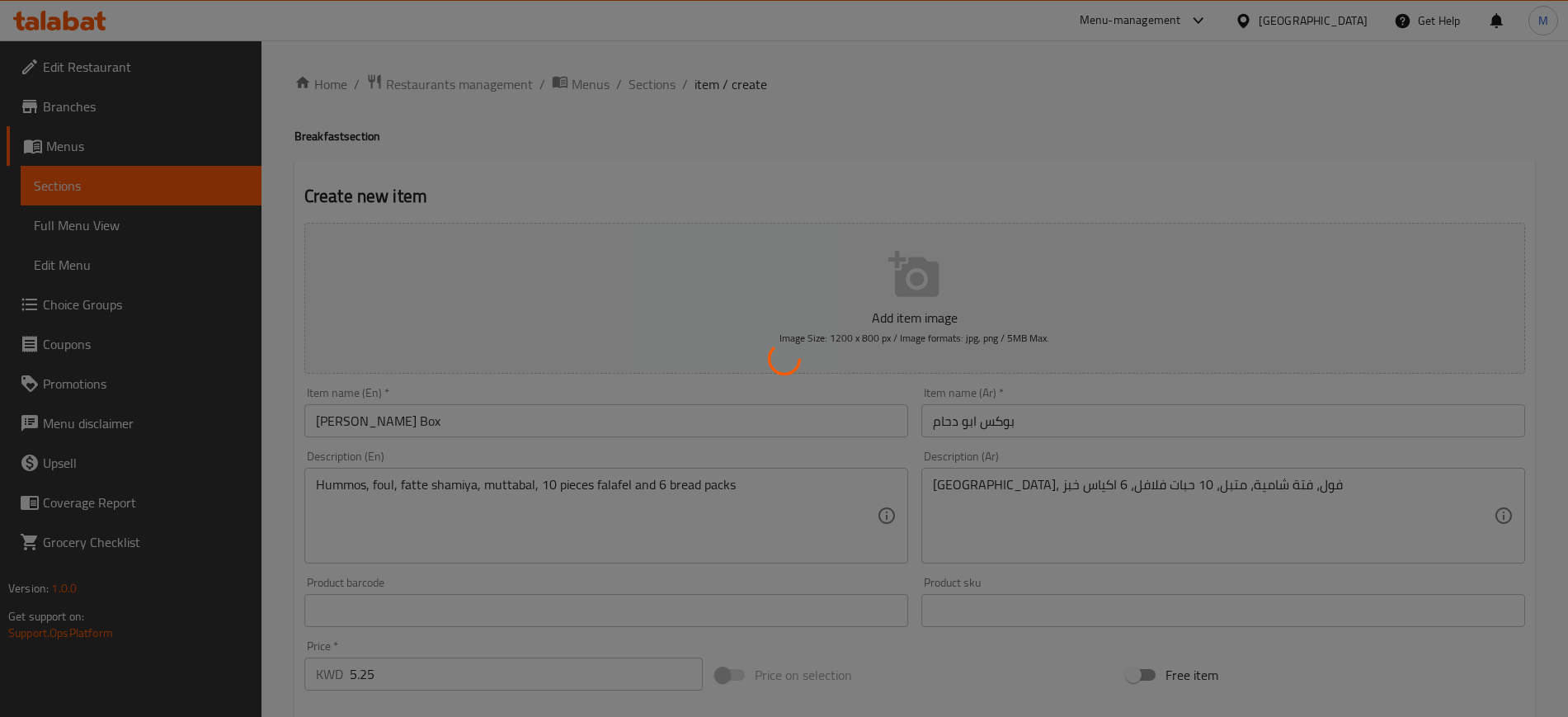
type input "0"
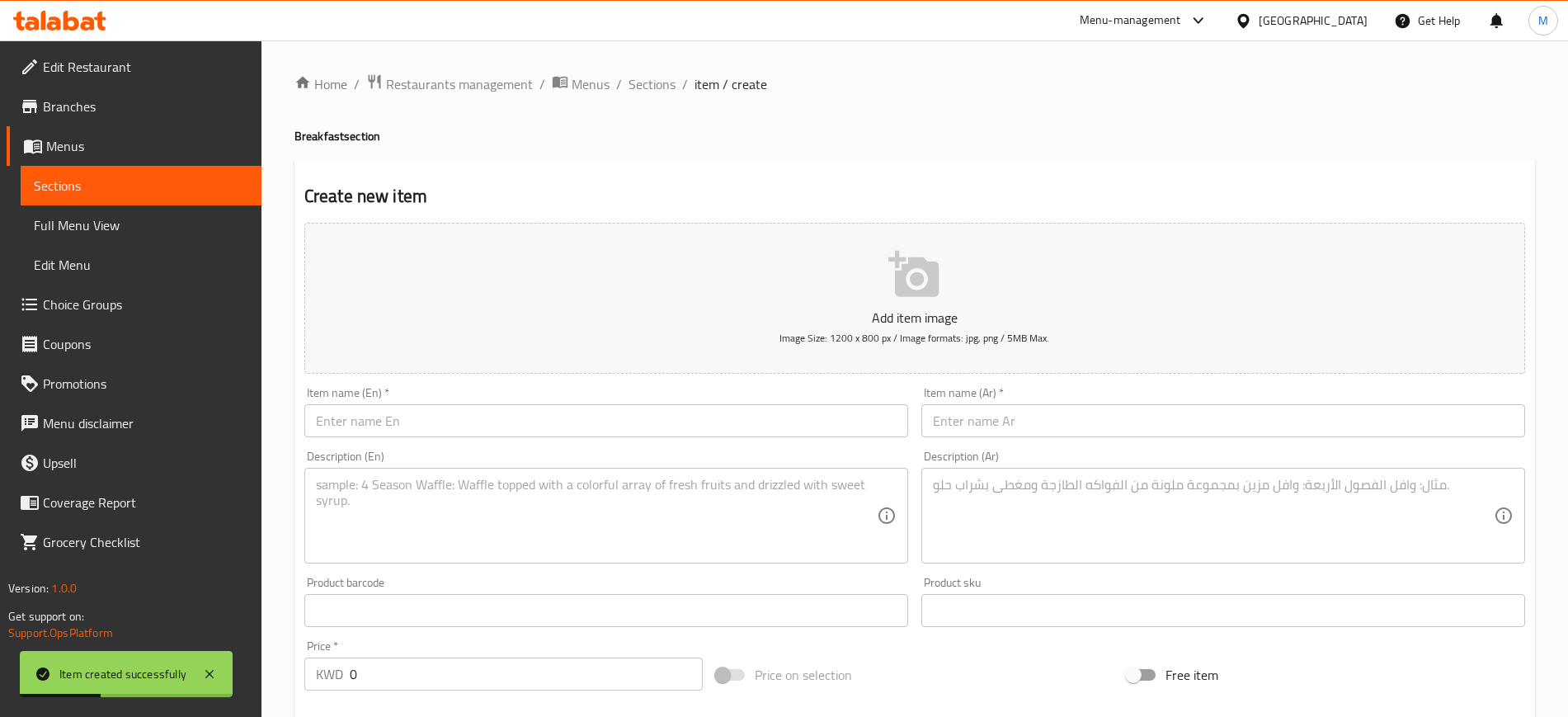
click at [443, 418] on input "text" at bounding box center [606, 420] width 604 height 33
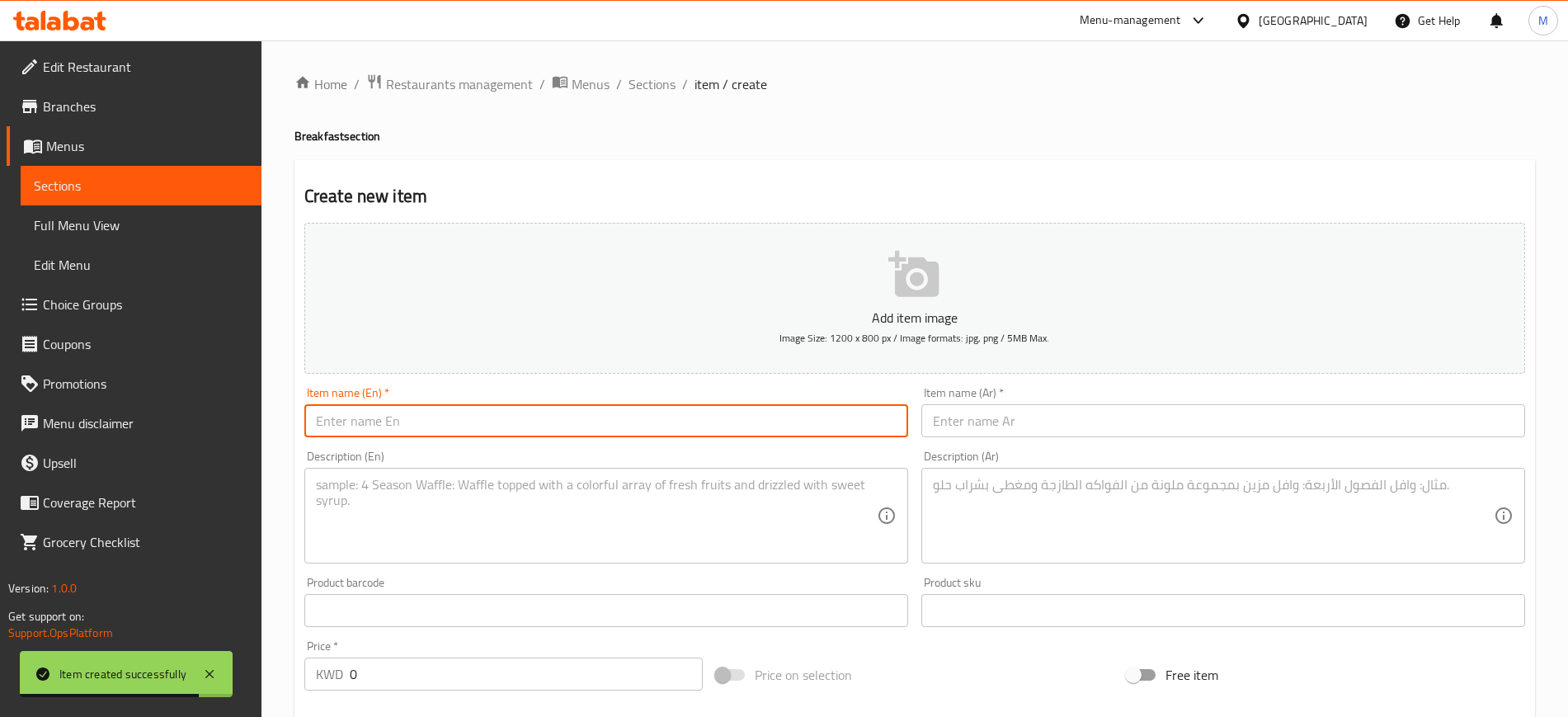
click at [412, 423] on input "text" at bounding box center [606, 420] width 604 height 33
drag, startPoint x: 747, startPoint y: 178, endPoint x: 694, endPoint y: 216, distance: 65.2
click at [747, 178] on div "Create new item Add item image Image Size: 1200 x 800 px / Image formats: jpg, …" at bounding box center [914, 640] width 1240 height 960
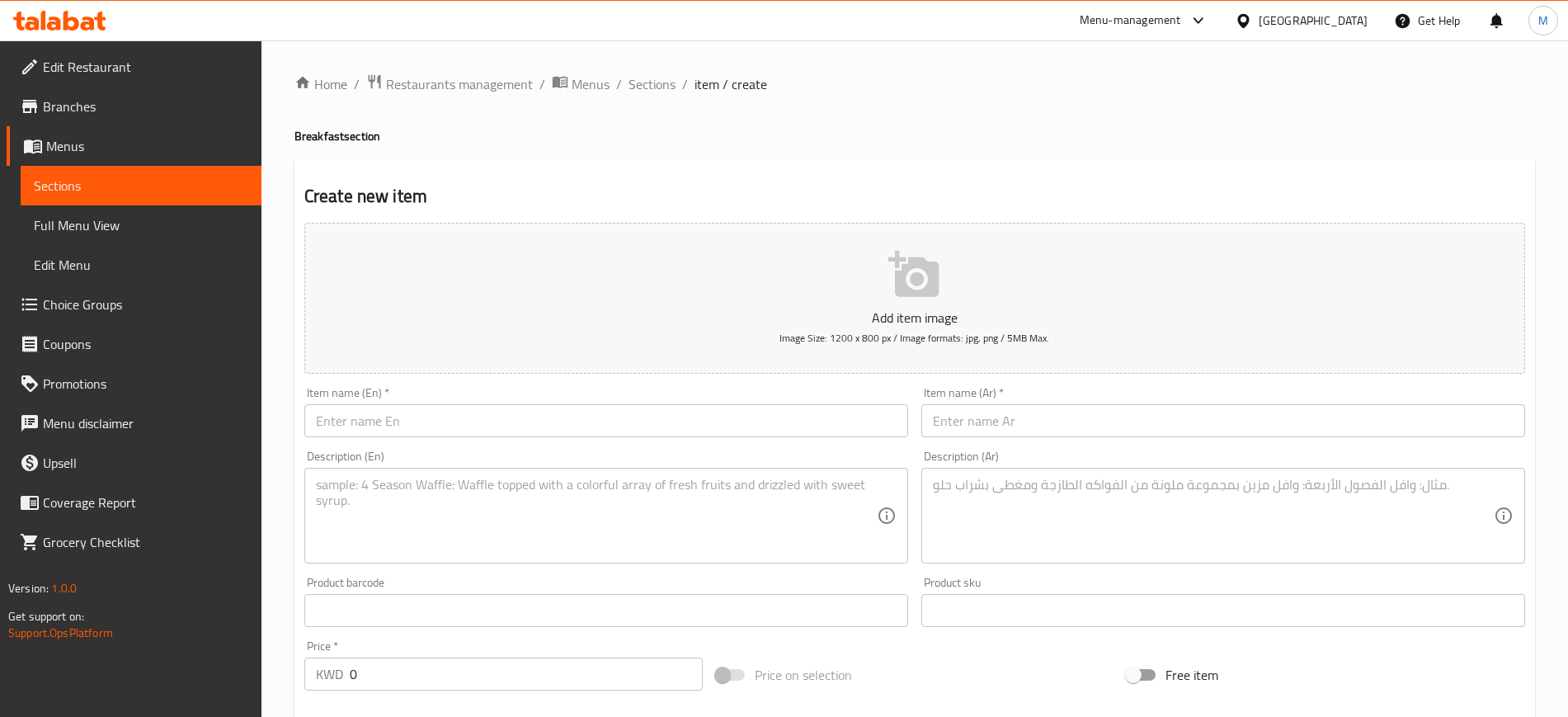
click at [391, 419] on input "text" at bounding box center [606, 420] width 604 height 33
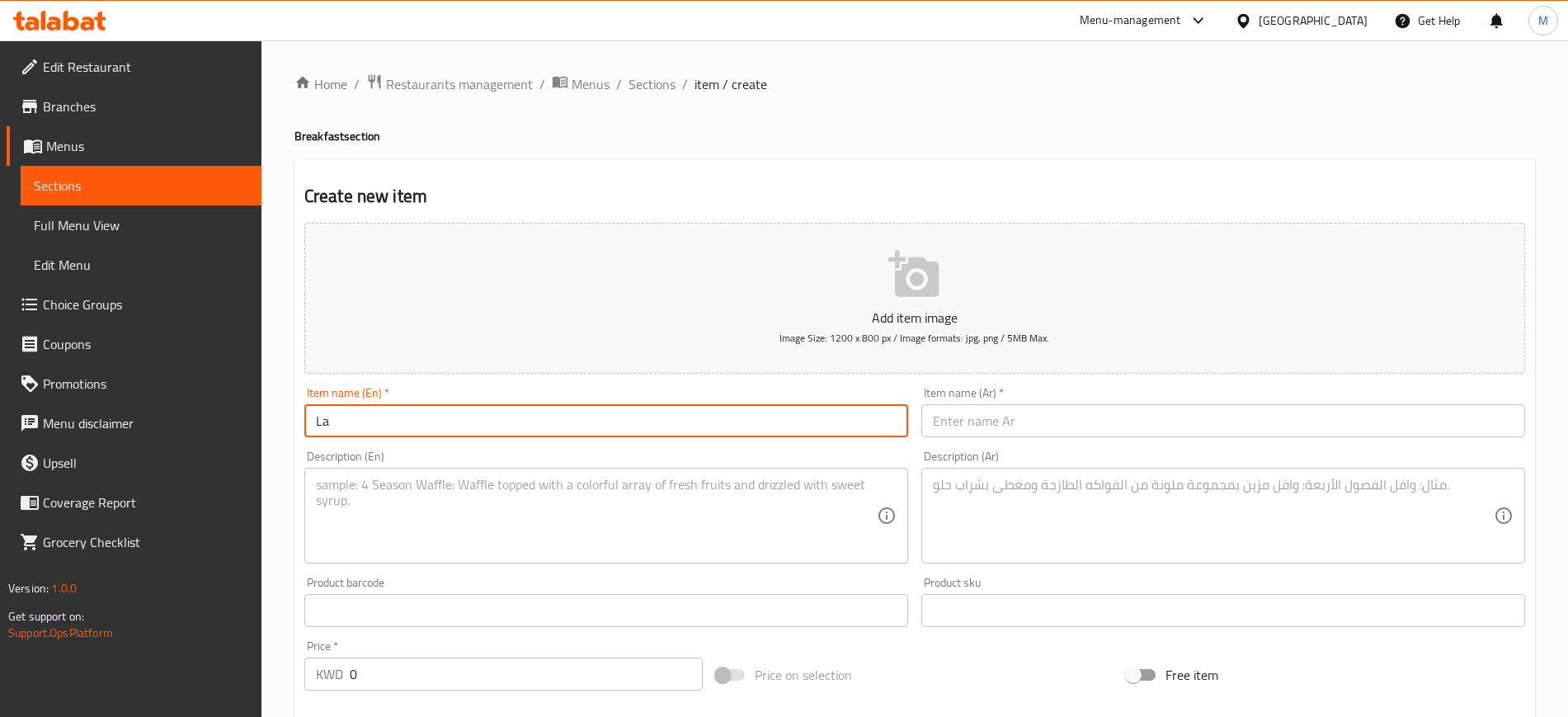
type input "L"
type input "[PERSON_NAME] Large Box"
click at [1139, 422] on input "text" at bounding box center [1223, 420] width 604 height 33
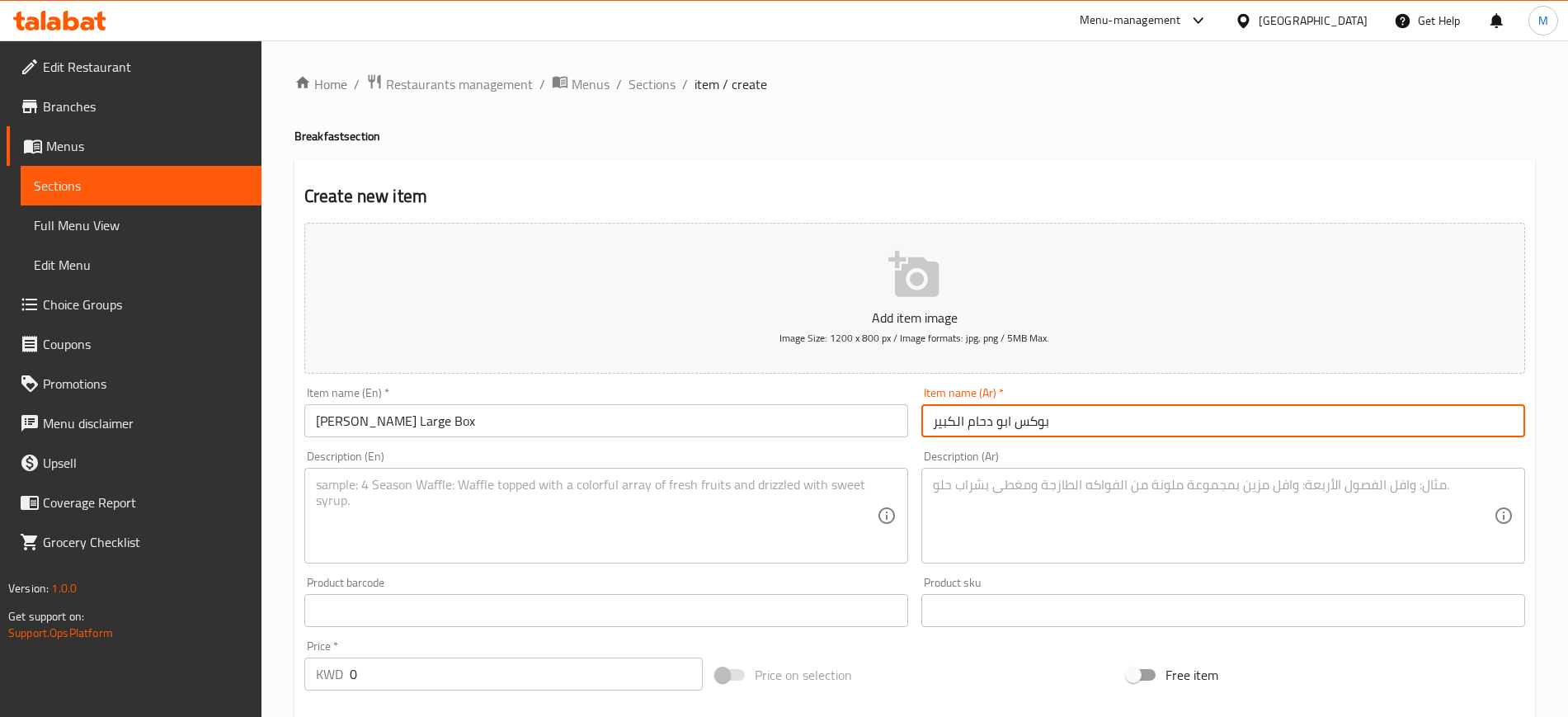
type input "بوكس ابو دحام الكبير"
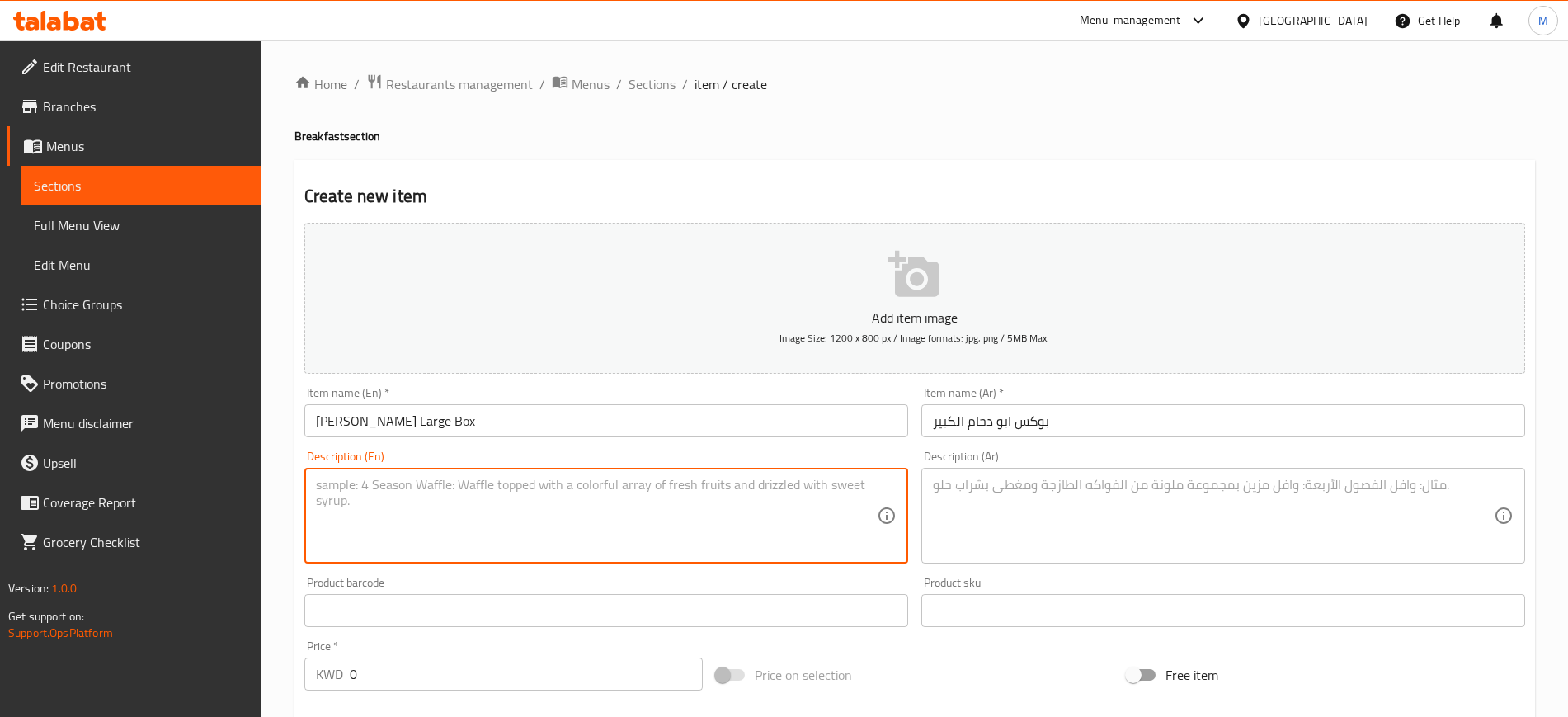
click at [600, 524] on textarea at bounding box center [596, 516] width 561 height 79
paste textarea "Humus mutabbal musabbaha Fool Fatah Humus Humus Bay Roti 15 Pcs Flafel 8 Packet…"
click at [365, 479] on textarea "Humus mutabbal musabbaha Fool Fatah Humus Humus Bay Roti 15 Pcs Flafel 8 Packet…" at bounding box center [596, 516] width 561 height 79
click at [435, 489] on textarea "Hummos, mutabbal musabbaha Fool Fatah Humus Humus Bay Roti 15 Pcs Flafel 8 Pack…" at bounding box center [596, 516] width 561 height 79
click at [476, 486] on textarea "Hummos, mutabbal, musabbaha Fool Fatah Humus Humus Bay Roti 15 Pcs Flafel 8 Pac…" at bounding box center [596, 516] width 561 height 79
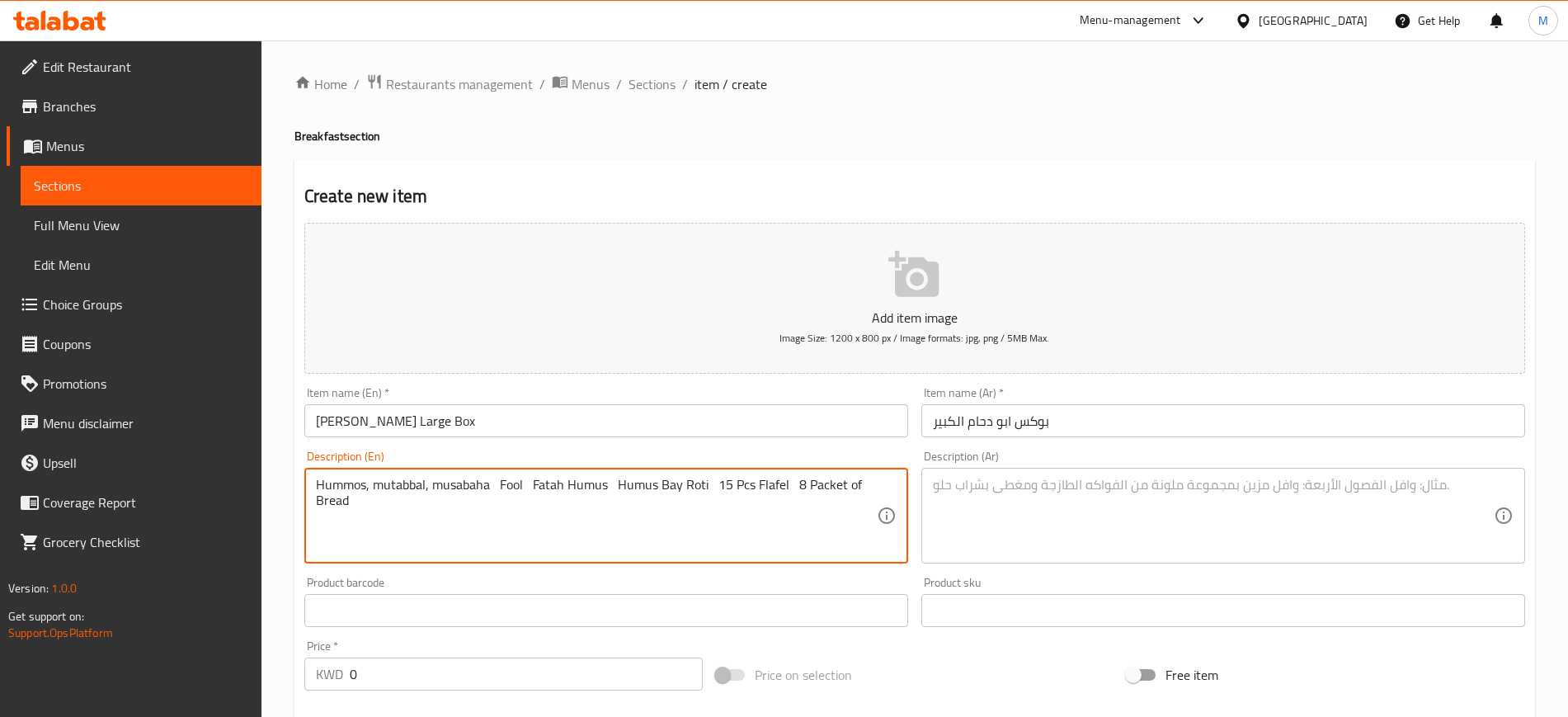
click at [506, 486] on textarea "Hummos, mutabbal, musabaha Fool Fatah Humus Humus Bay Roti 15 Pcs Flafel 8 Pack…" at bounding box center [596, 516] width 561 height 79
click at [511, 486] on textarea "Hummos, mutabbal, musabaha, fool Fatah Humus Humus Bay Roti 15 Pcs Flafel 8 Pac…" at bounding box center [596, 516] width 561 height 79
click at [610, 487] on textarea "Hummos, mutabbal, musabaha, foul Fatah Humus Humus Bay Roti 15 Pcs Flafel 8 Pac…" at bounding box center [596, 516] width 561 height 79
click at [805, 485] on textarea "Hummos, mutabbal, musabaha, foul, fattet hommus, hummos beiruti, Humus Bay Roti…" at bounding box center [596, 516] width 561 height 79
drag, startPoint x: 723, startPoint y: 483, endPoint x: 875, endPoint y: 477, distance: 152.1
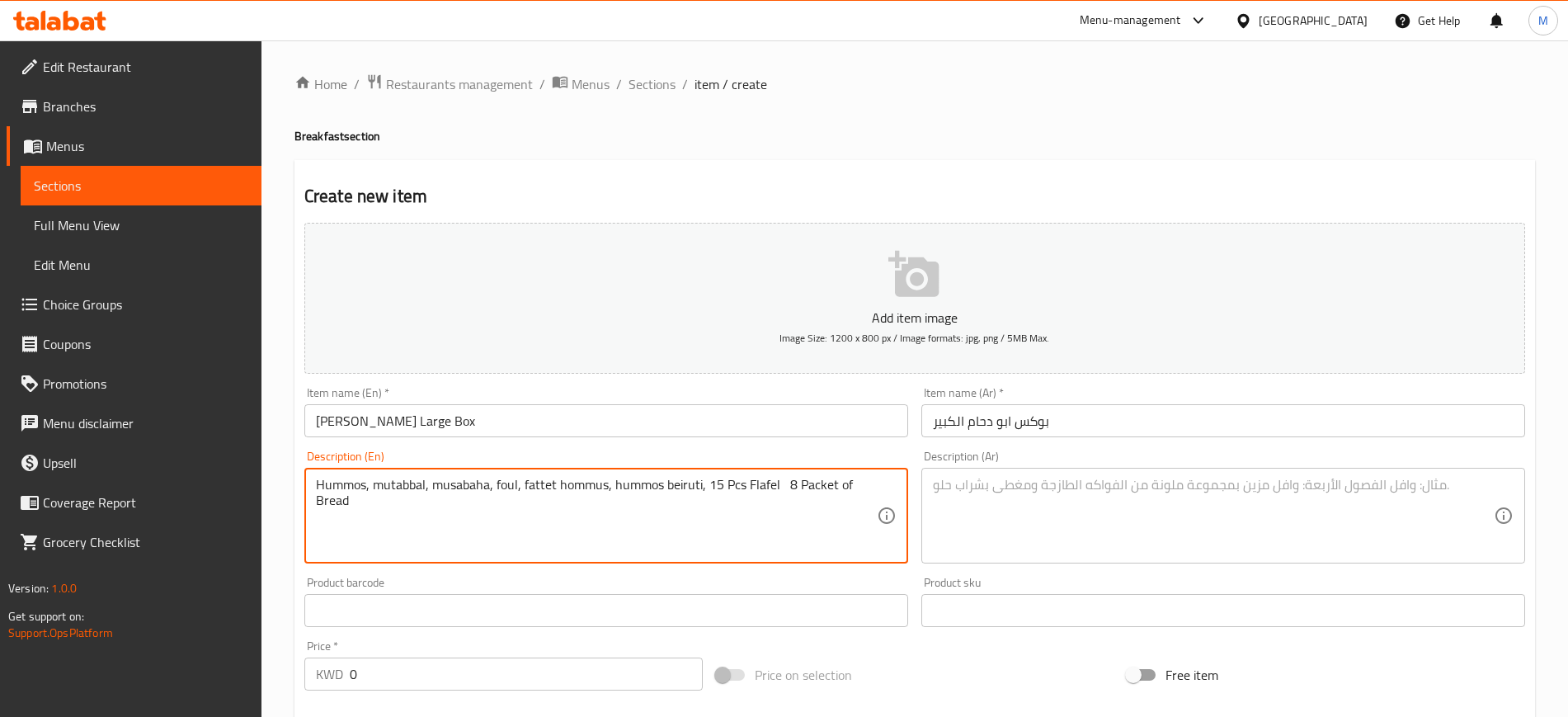
click at [875, 477] on textarea "Hummos, mutabbal, musabaha, foul, fattet hommus, hummos beiruti, 15 Pcs Flafel …" at bounding box center [596, 516] width 561 height 79
click at [766, 510] on textarea "Hummos, mutabbal, musabaha, foul, fattet hommus, hummos beiruti, 15 Pcs Flafel …" at bounding box center [596, 516] width 561 height 79
type textarea "Hummos, mutabbal, musabaha, foul, fattet hommus, hummos beiruti, 15 pieces fala…"
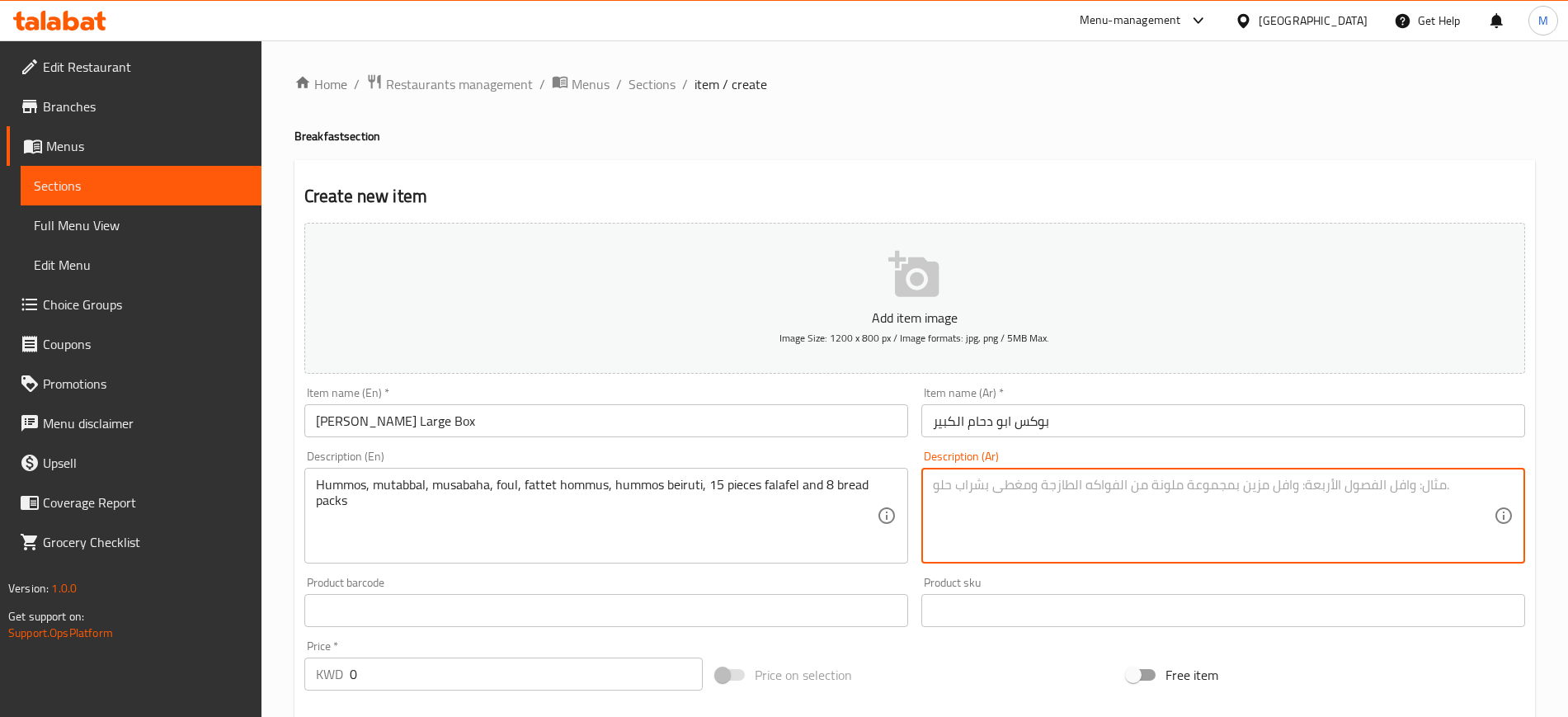
click at [1063, 483] on textarea at bounding box center [1213, 516] width 561 height 79
click at [1055, 493] on textarea at bounding box center [1213, 516] width 561 height 79
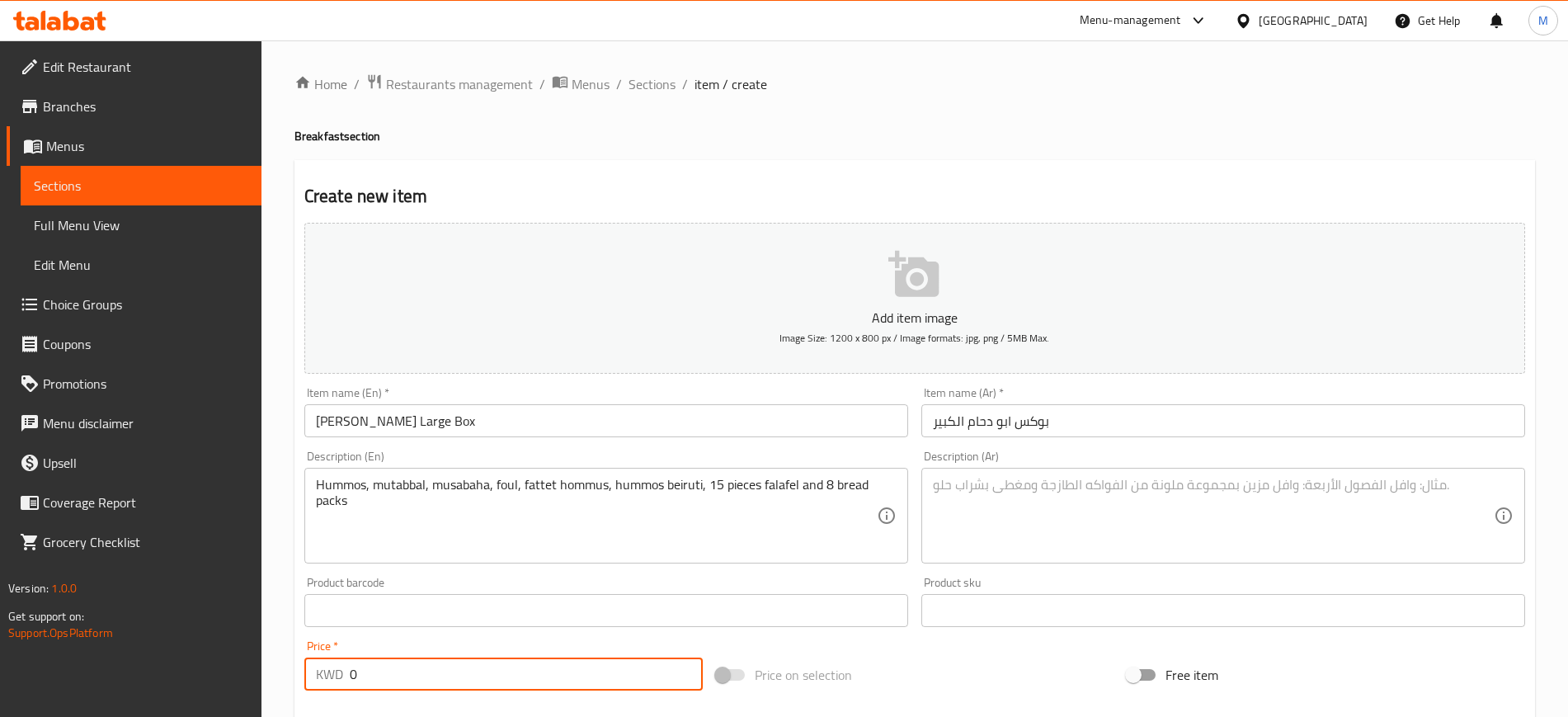
drag, startPoint x: 397, startPoint y: 666, endPoint x: 300, endPoint y: 667, distance: 97.0
click at [300, 667] on div "Price   * KWD 0 Price *" at bounding box center [503, 665] width 411 height 63
type input "7.25"
click at [1043, 528] on textarea at bounding box center [1213, 516] width 561 height 79
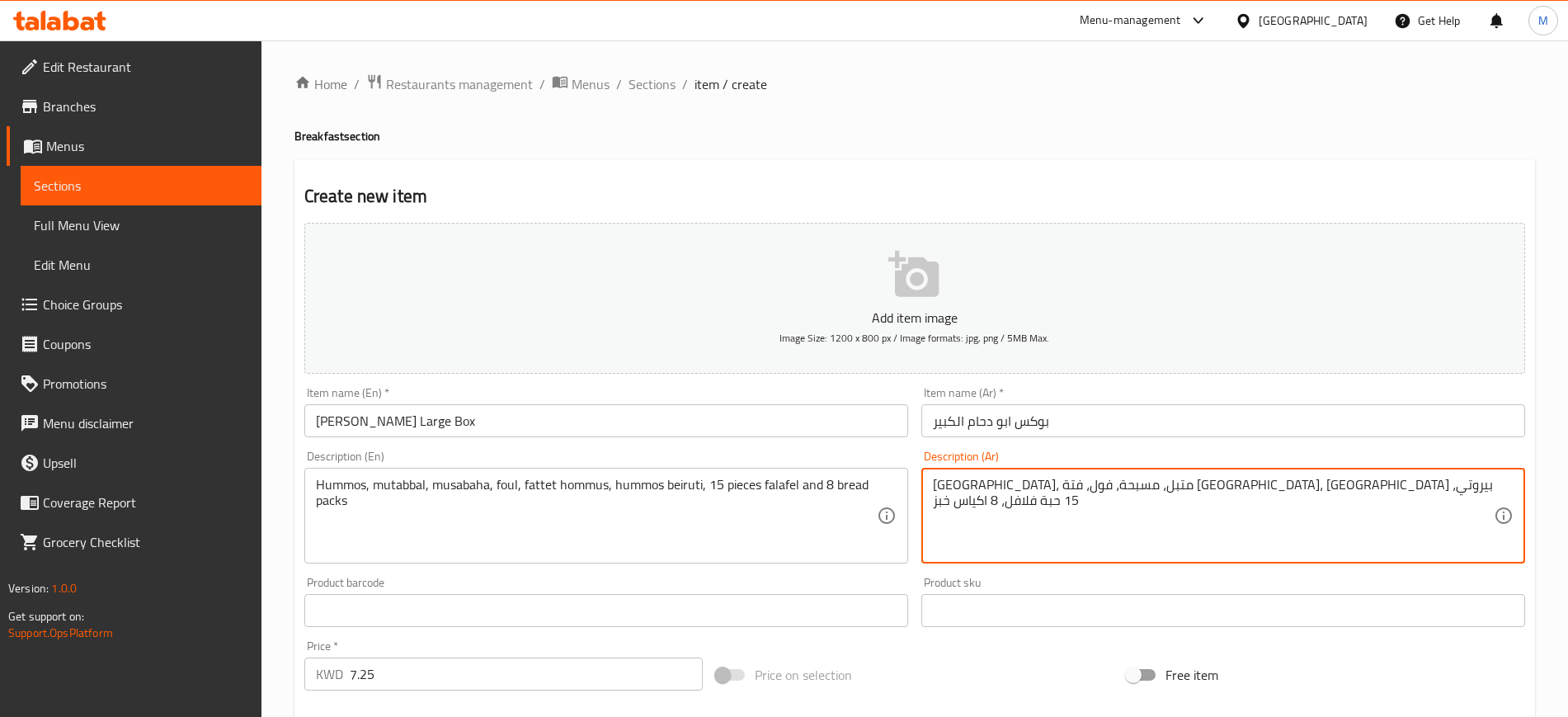
type textarea "[GEOGRAPHIC_DATA]، متبل، مسبحة، فول، فتة [GEOGRAPHIC_DATA]، [GEOGRAPHIC_DATA] ب…"
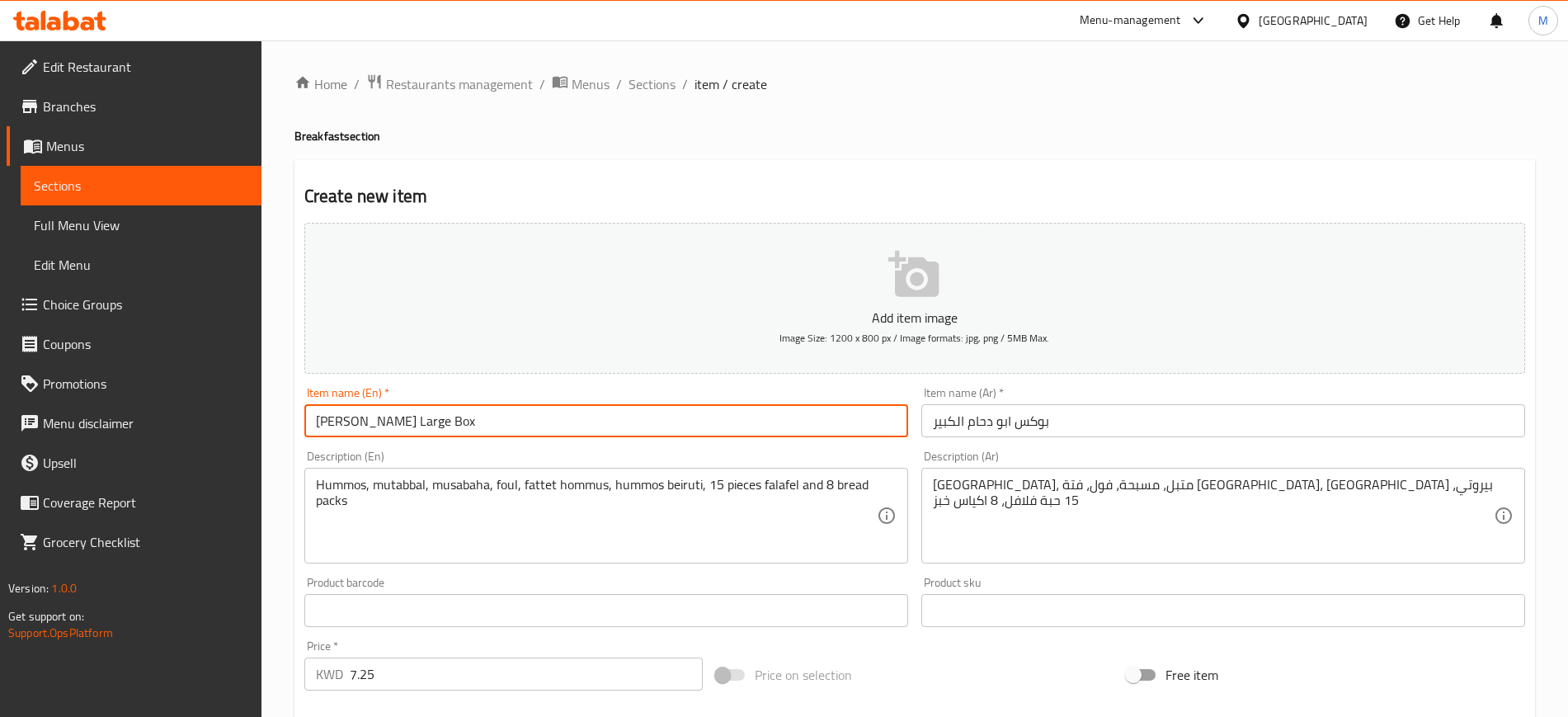
click at [575, 430] on input "[PERSON_NAME] Large Box" at bounding box center [606, 420] width 604 height 33
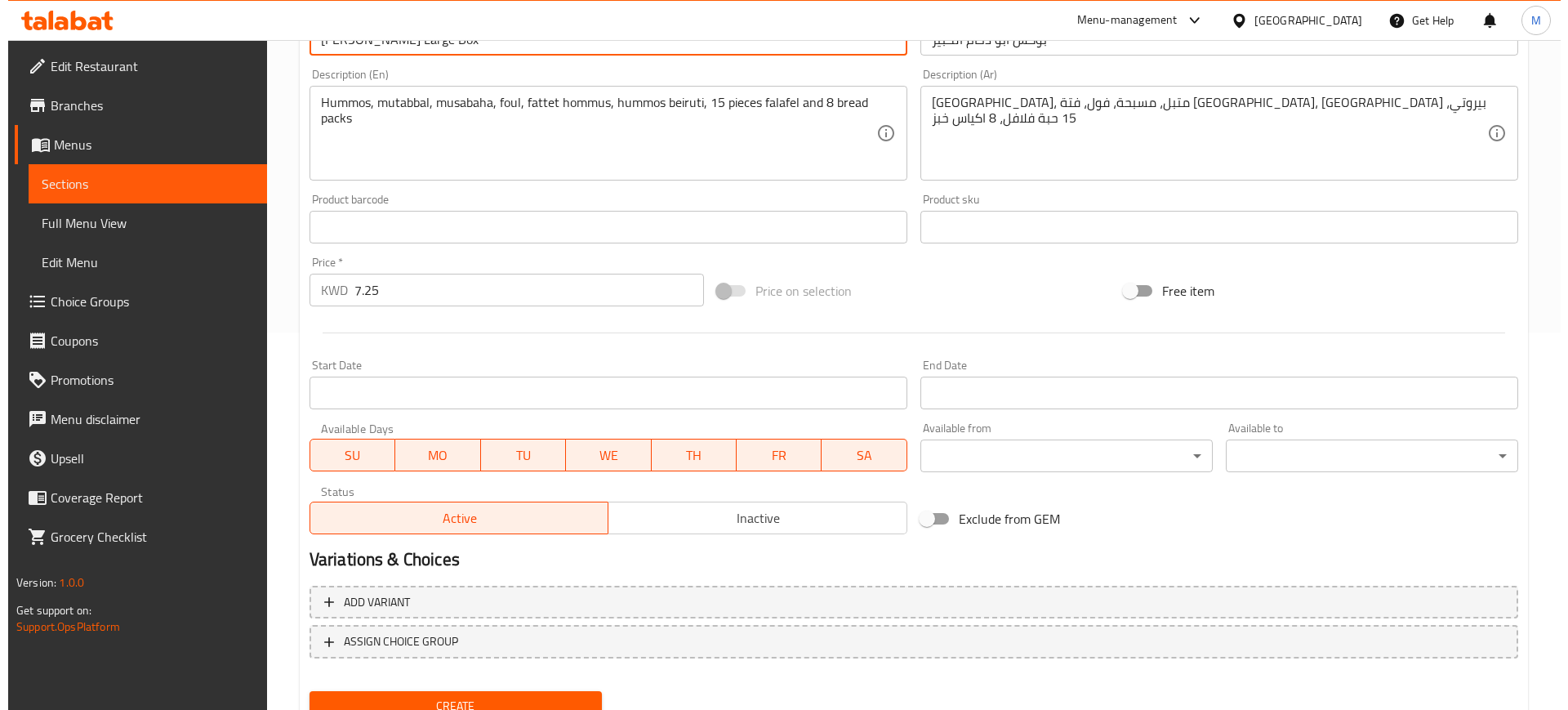
scroll to position [408, 0]
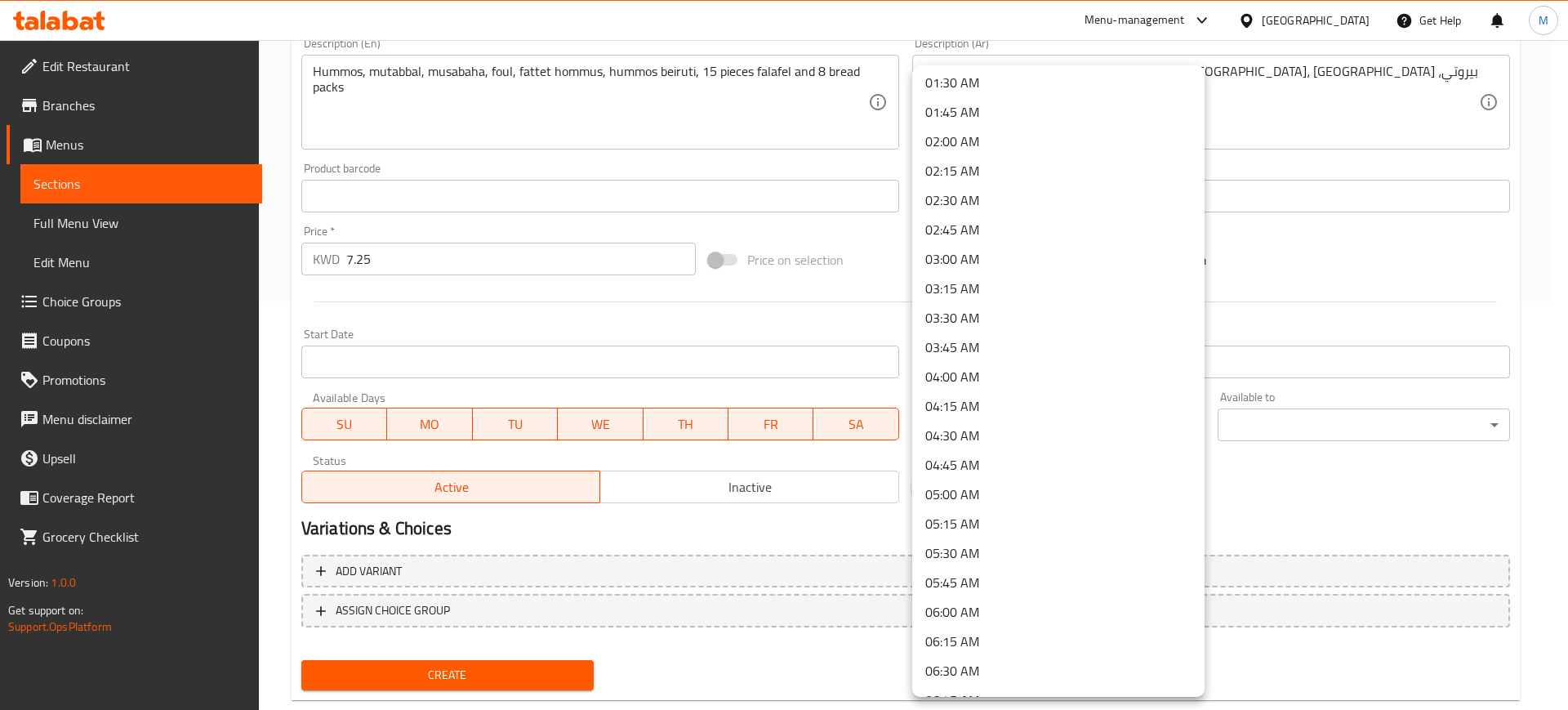
scroll to position [204, 0]
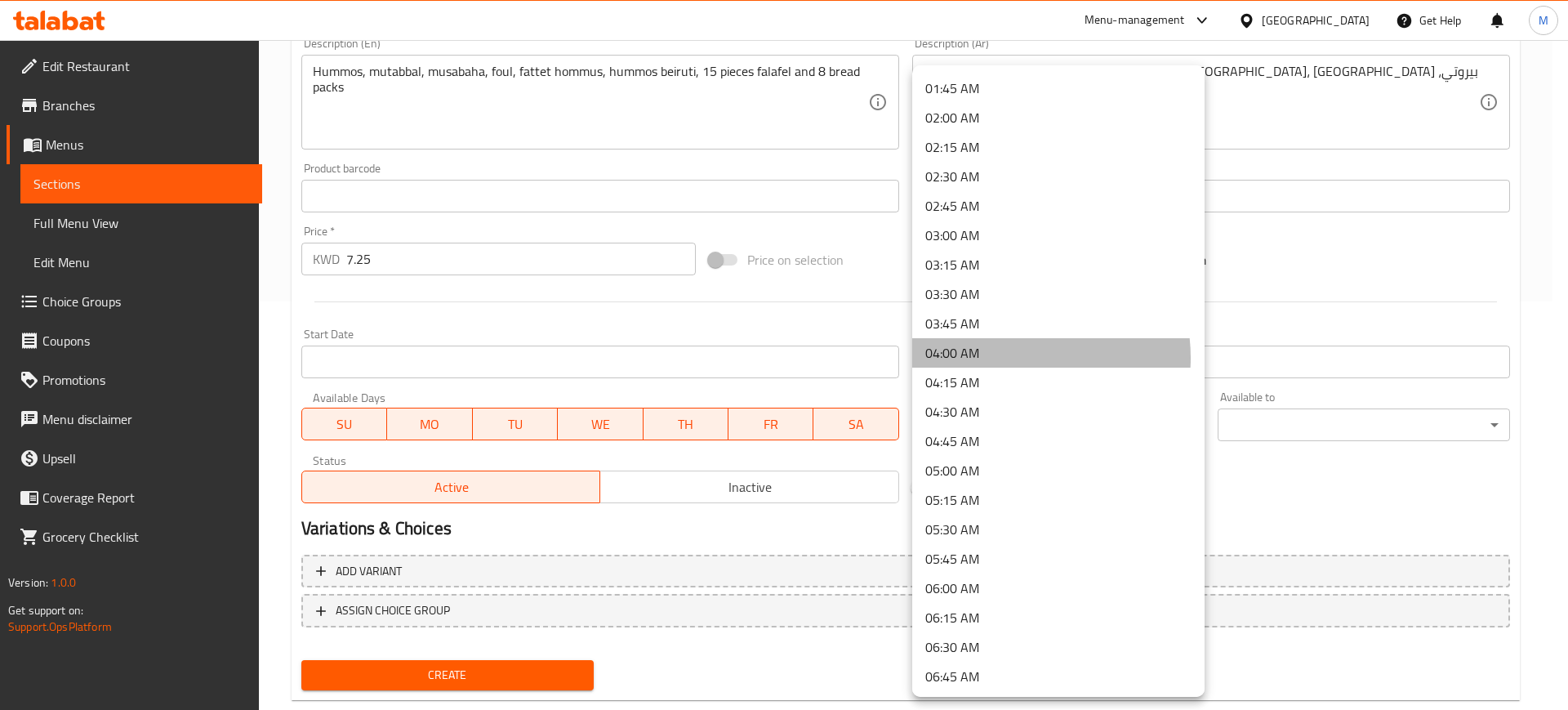
click at [1005, 358] on li "04:00 AM" at bounding box center [1058, 352] width 292 height 30
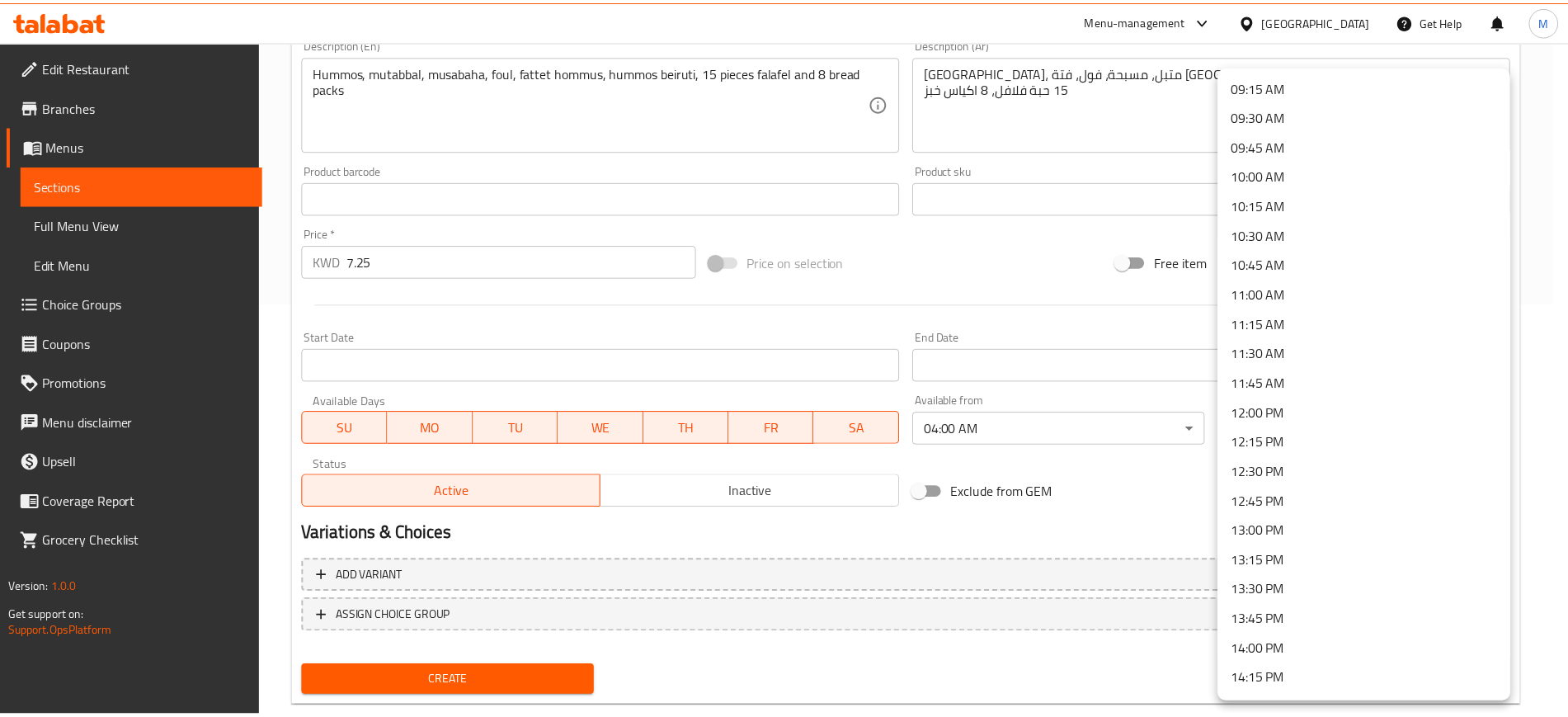
scroll to position [1134, 0]
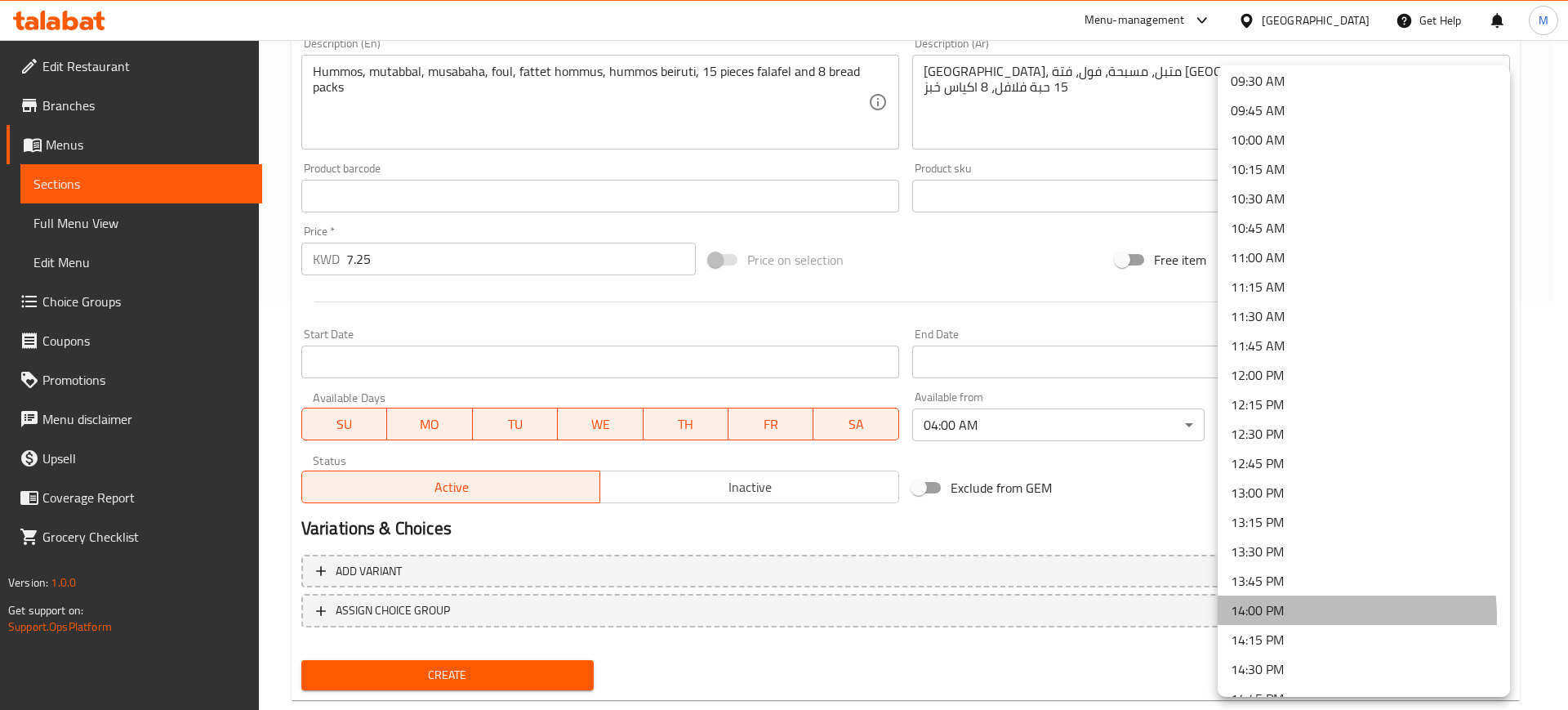
click at [1296, 618] on li "14:00 PM" at bounding box center [1363, 610] width 292 height 30
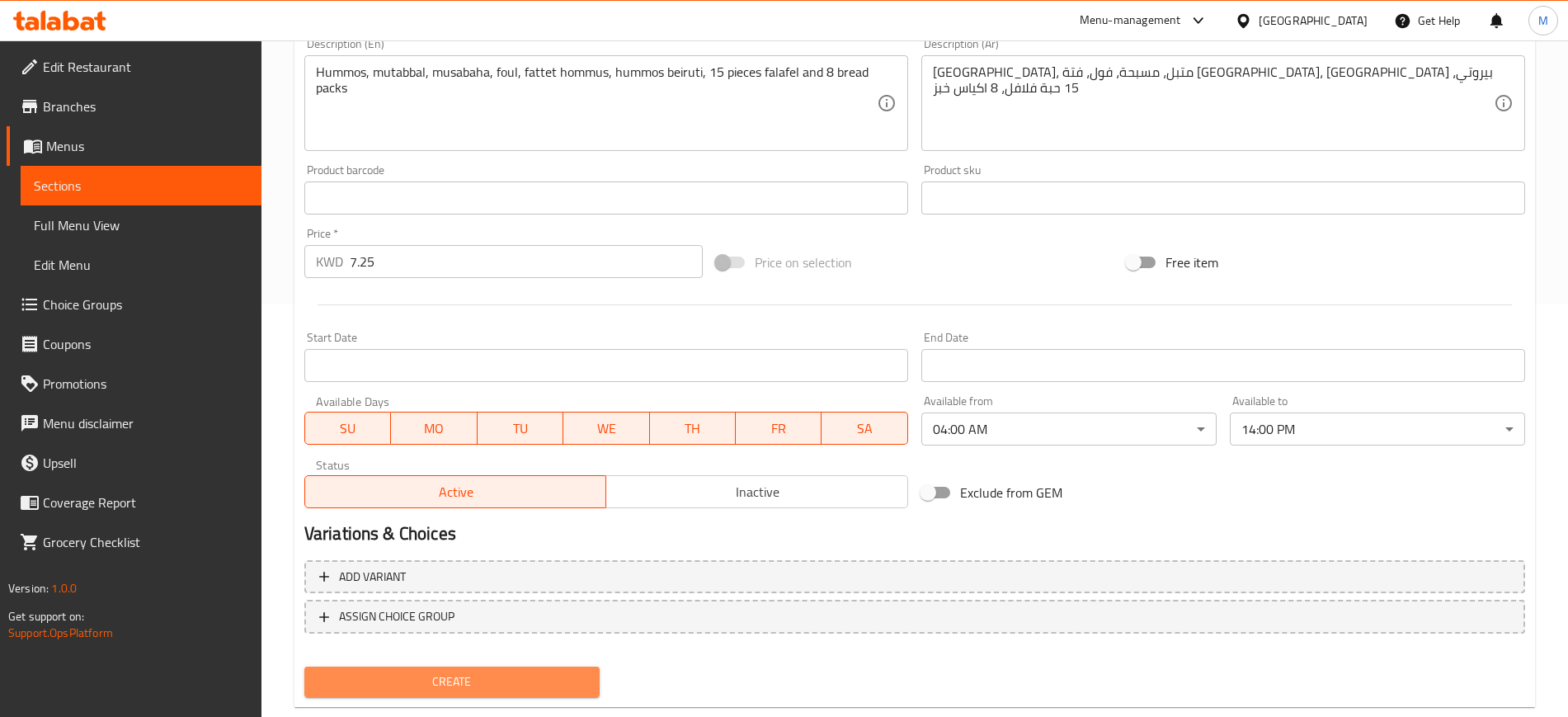
click at [499, 676] on span "Create" at bounding box center [452, 682] width 269 height 21
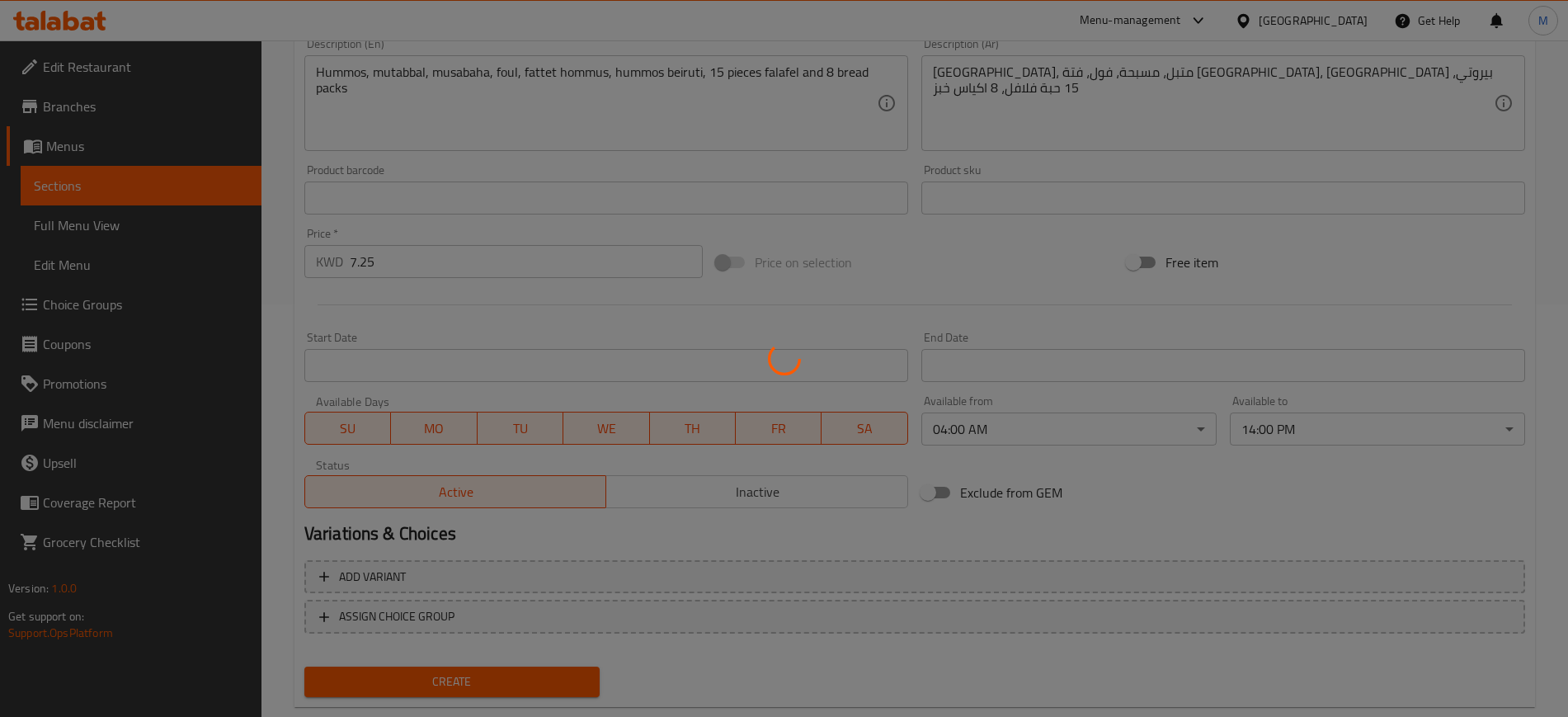
type input "0"
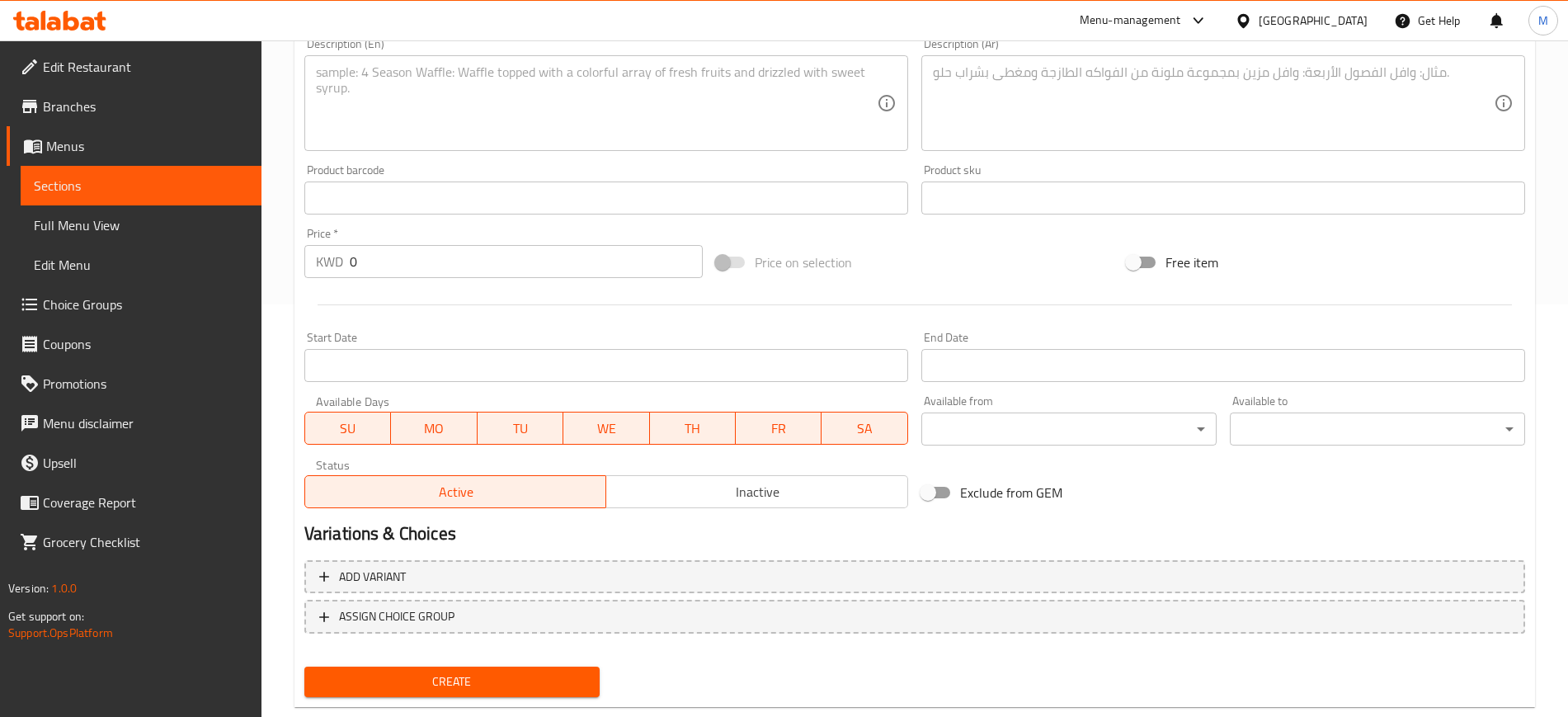
scroll to position [0, 0]
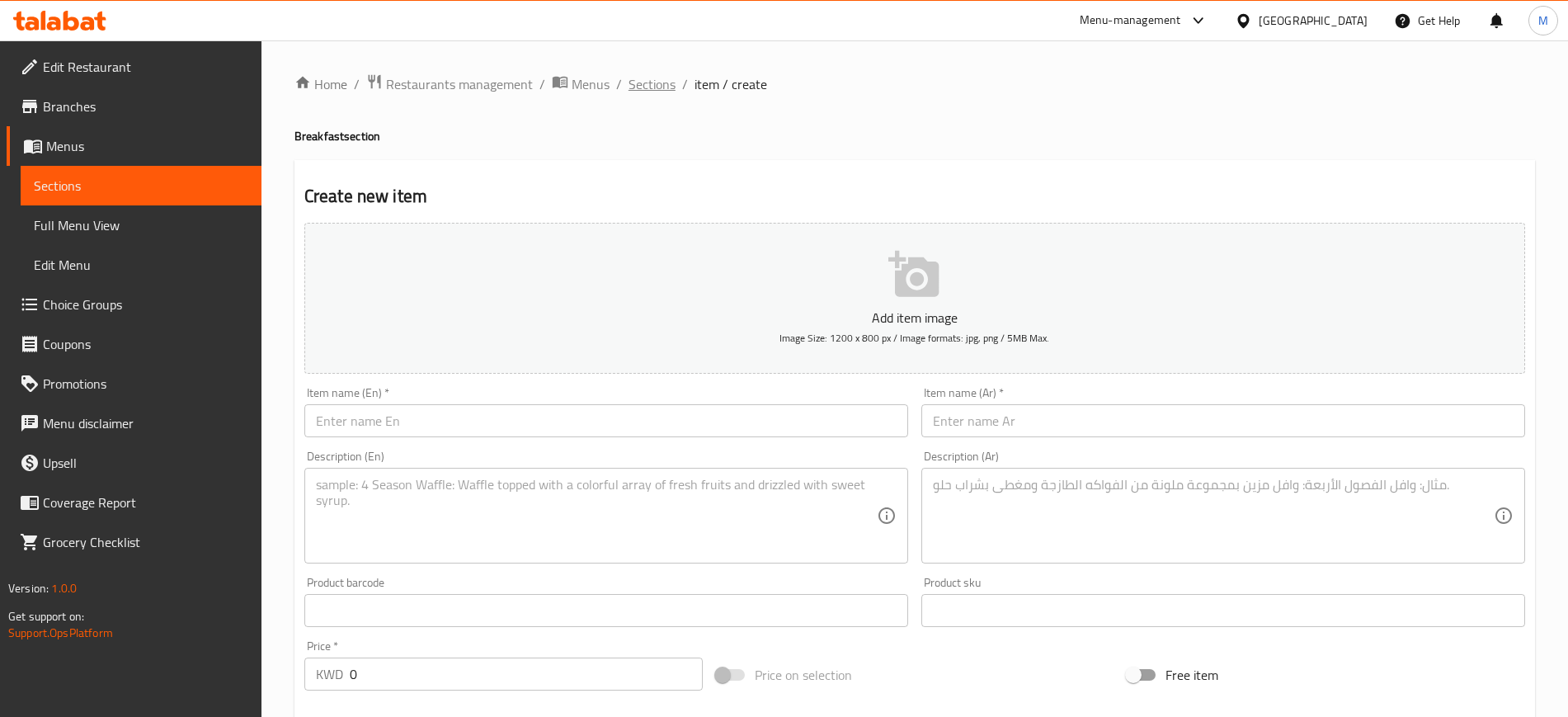
click at [653, 87] on span "Sections" at bounding box center [652, 84] width 47 height 20
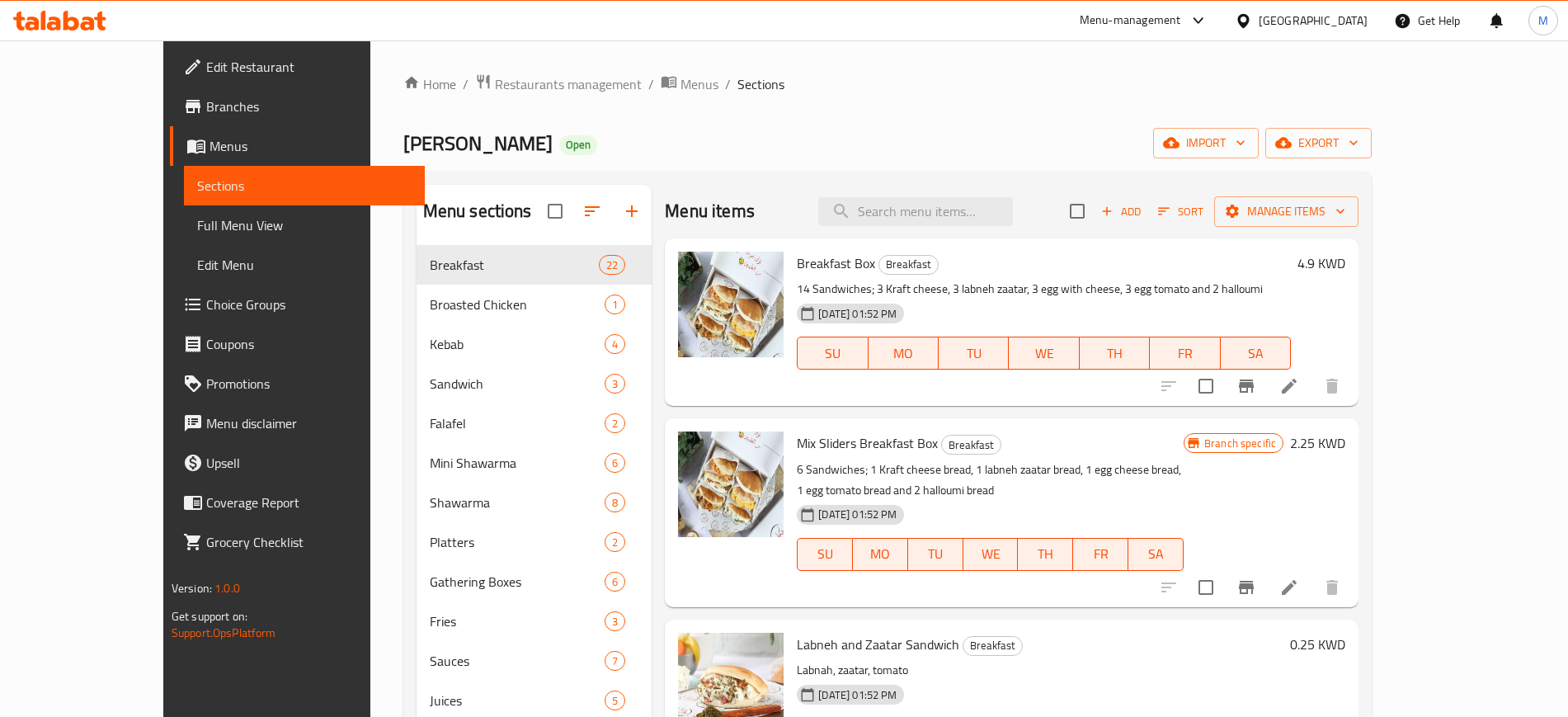
click at [1007, 305] on div "[DATE] 01:52 PM SU MO TU WE TH FR SA" at bounding box center [1043, 341] width 507 height 89
click at [1143, 213] on span "Add" at bounding box center [1121, 211] width 44 height 19
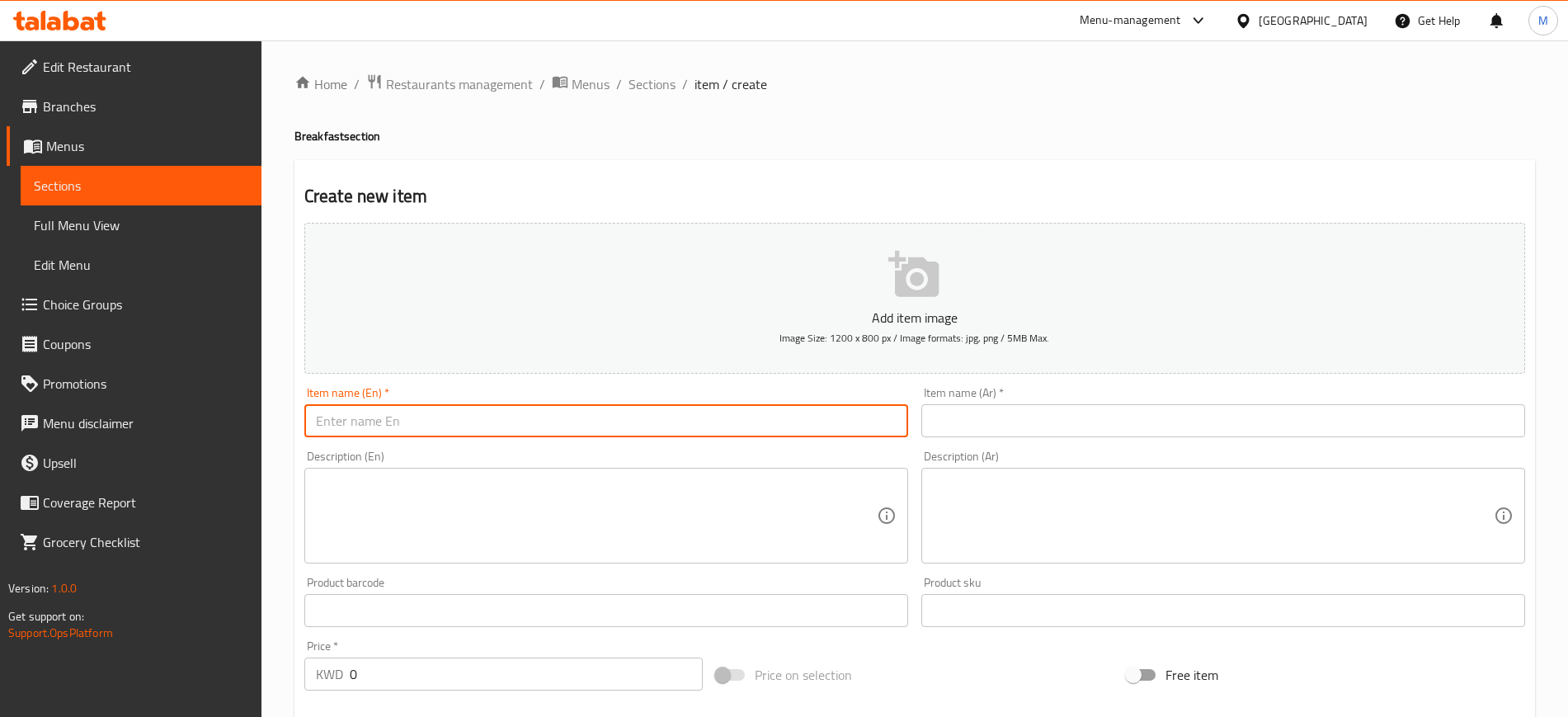
click at [474, 411] on input "text" at bounding box center [606, 420] width 604 height 33
type input "Darwaza Box"
click at [1123, 432] on input "text" at bounding box center [1223, 420] width 604 height 33
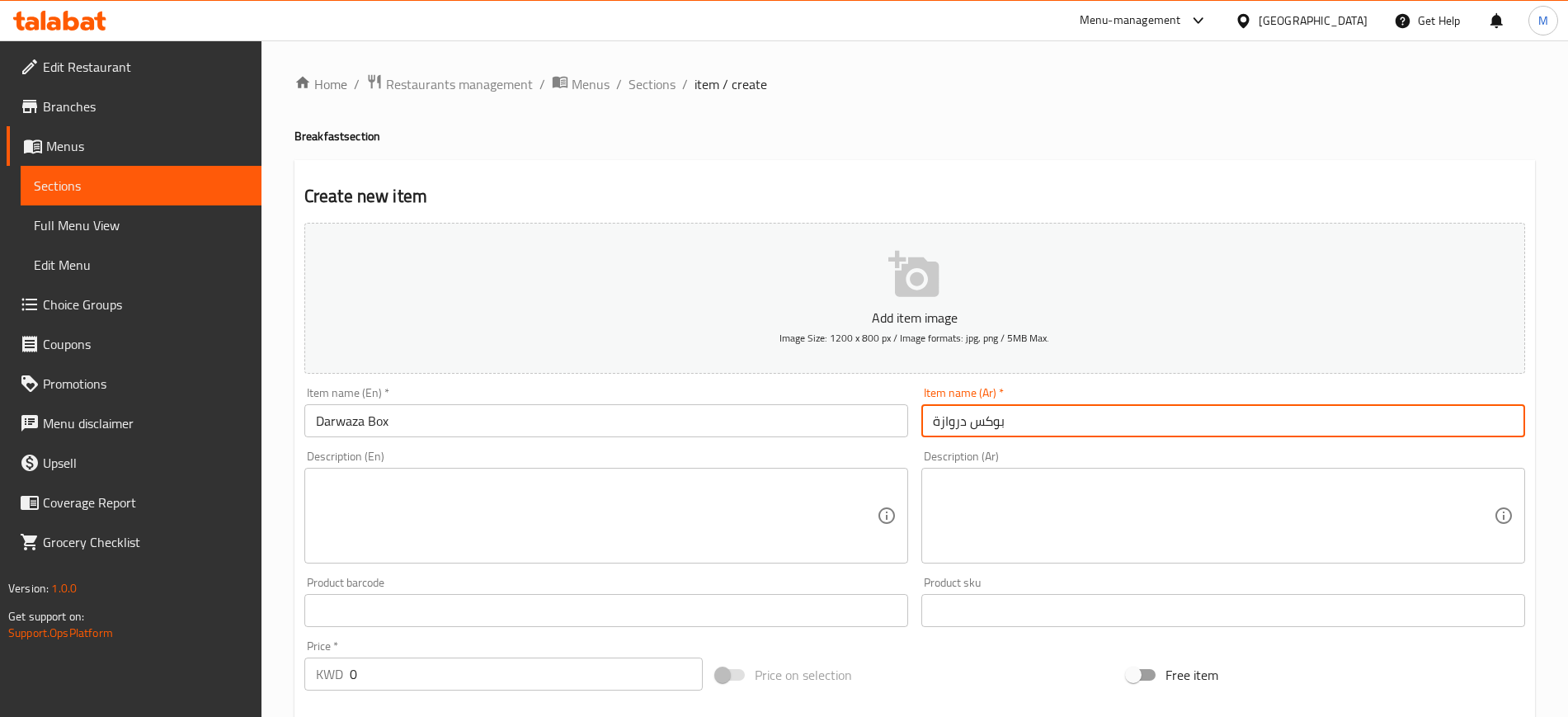
type input "بوكس دروازة"
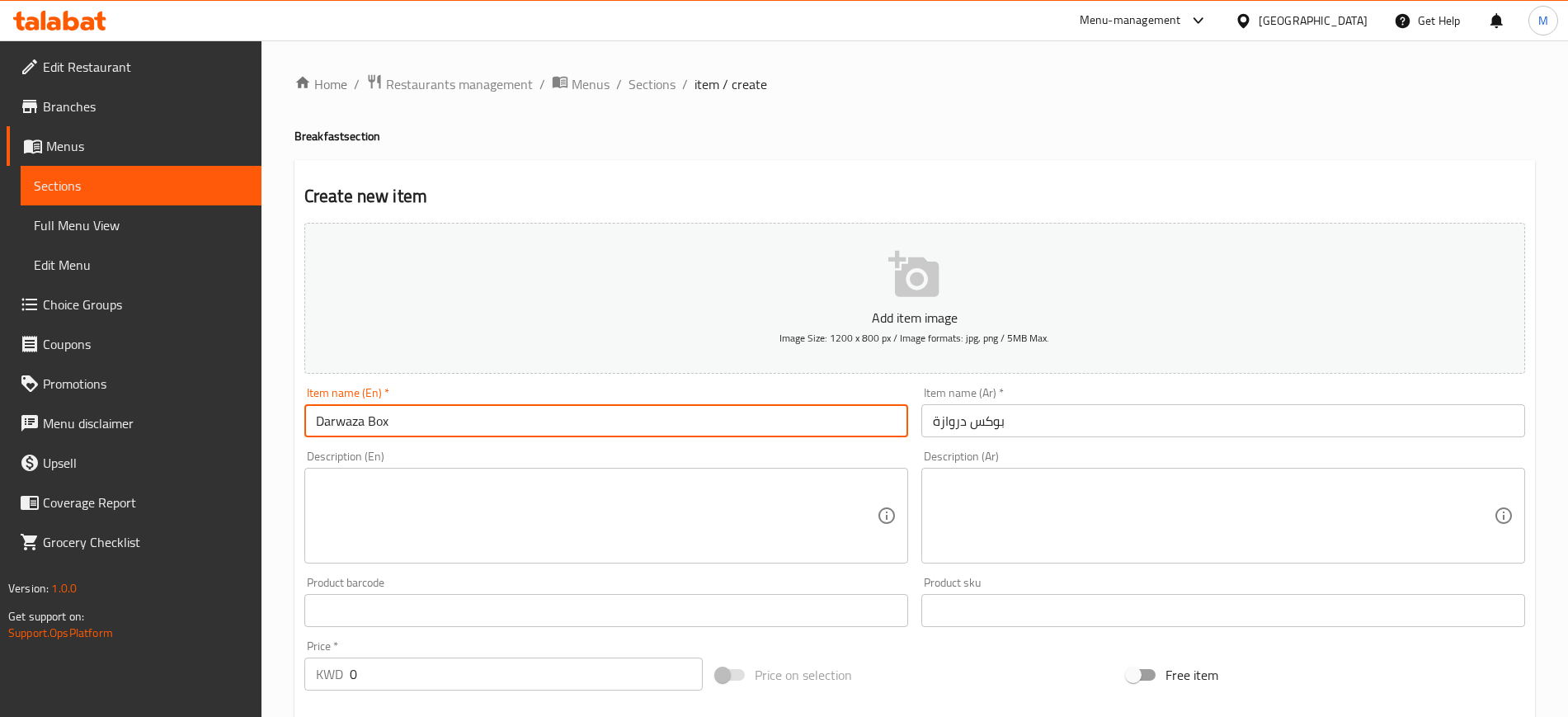
click at [559, 433] on input "Darwaza Box" at bounding box center [606, 420] width 604 height 33
click at [329, 419] on input "Darwaza Box" at bounding box center [606, 420] width 604 height 33
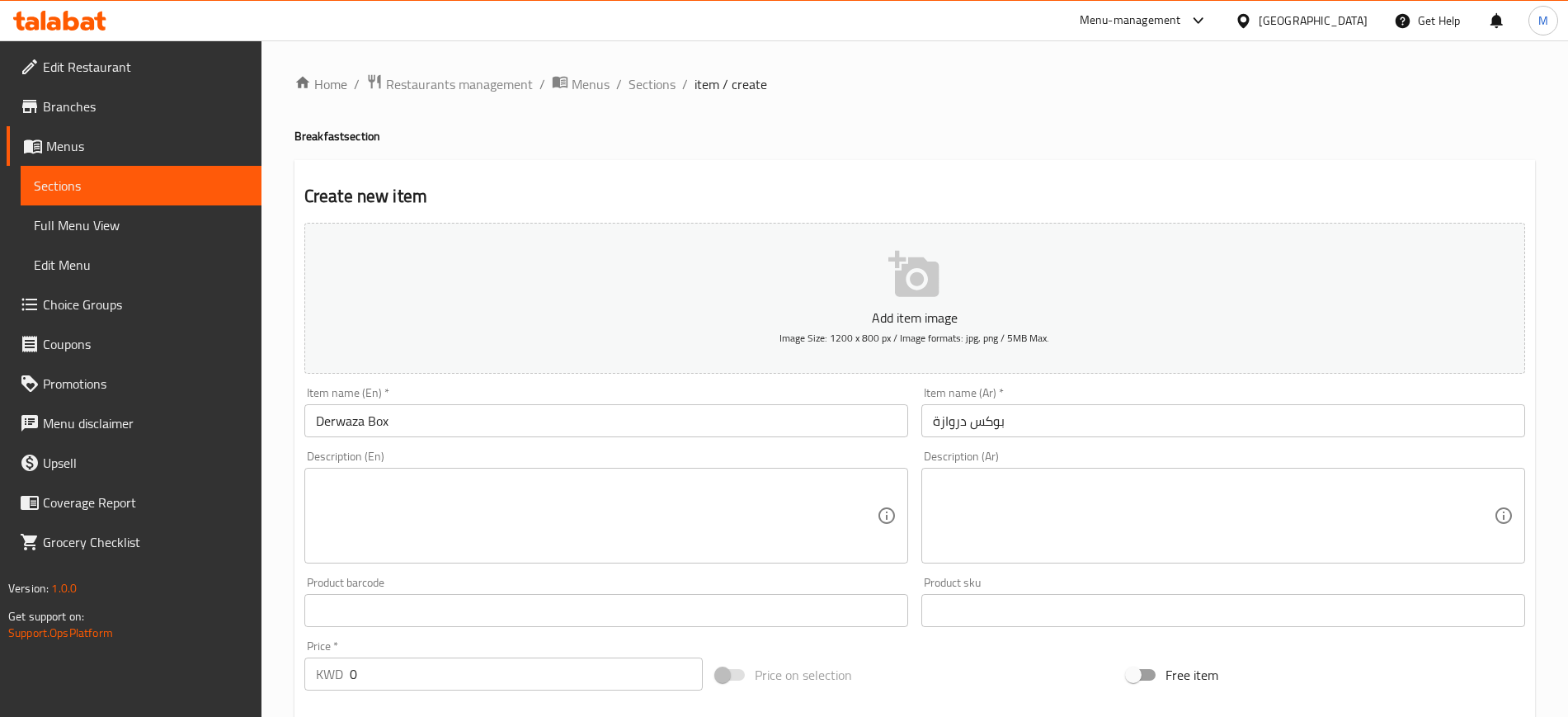
click at [485, 437] on div "Item name (En)   * Derwaza Box Item name (En) *" at bounding box center [606, 412] width 617 height 63
click at [470, 455] on div "Description (En) Description (En)" at bounding box center [606, 507] width 604 height 113
click at [476, 415] on input "Derwaza Box" at bounding box center [606, 420] width 604 height 33
click at [456, 466] on div "Description (En) Description (En)" at bounding box center [606, 507] width 604 height 113
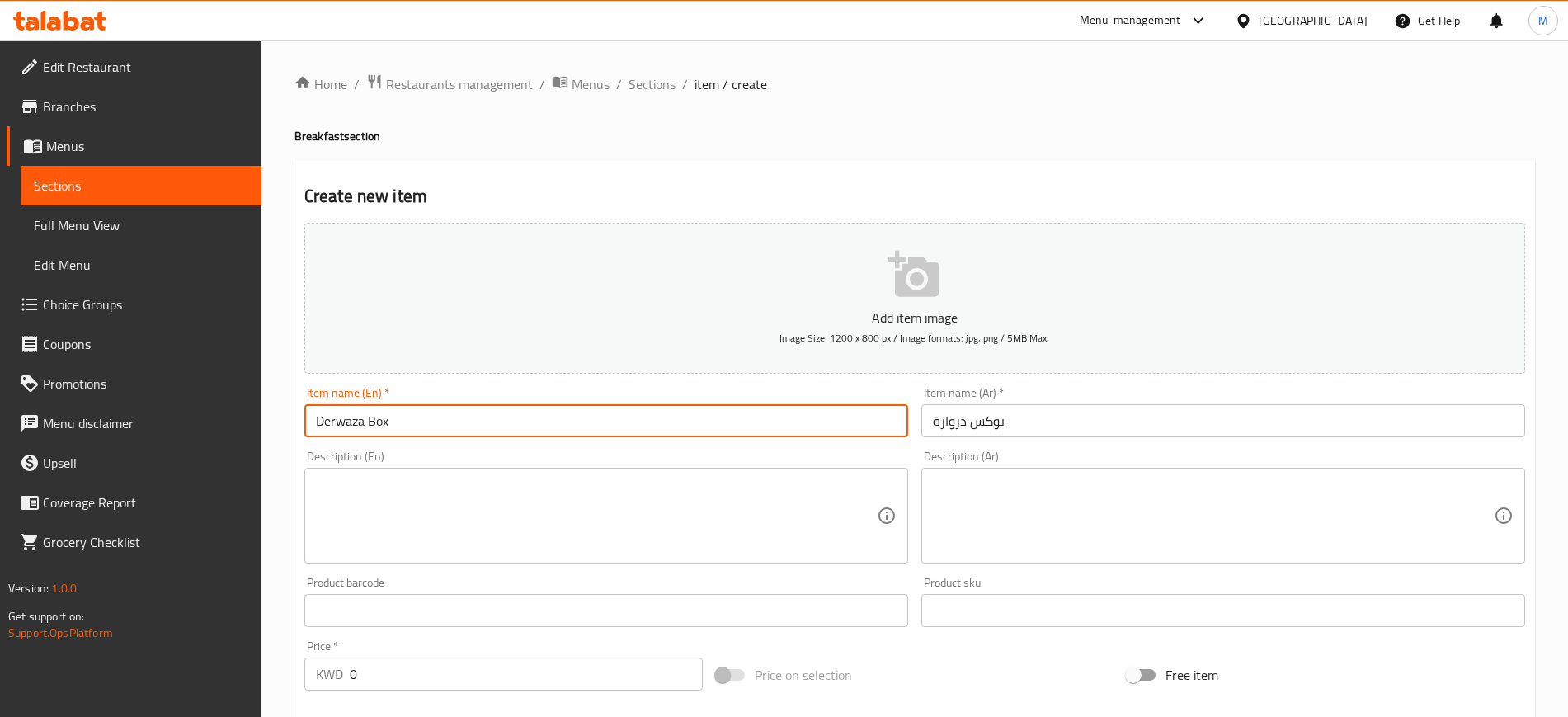
click at [330, 419] on input "Derwaza Box" at bounding box center [606, 420] width 604 height 33
type input "Dirwaza Box"
click at [422, 438] on div "Item name (En)   * Dirwaza Box Item name (En) *" at bounding box center [606, 412] width 617 height 63
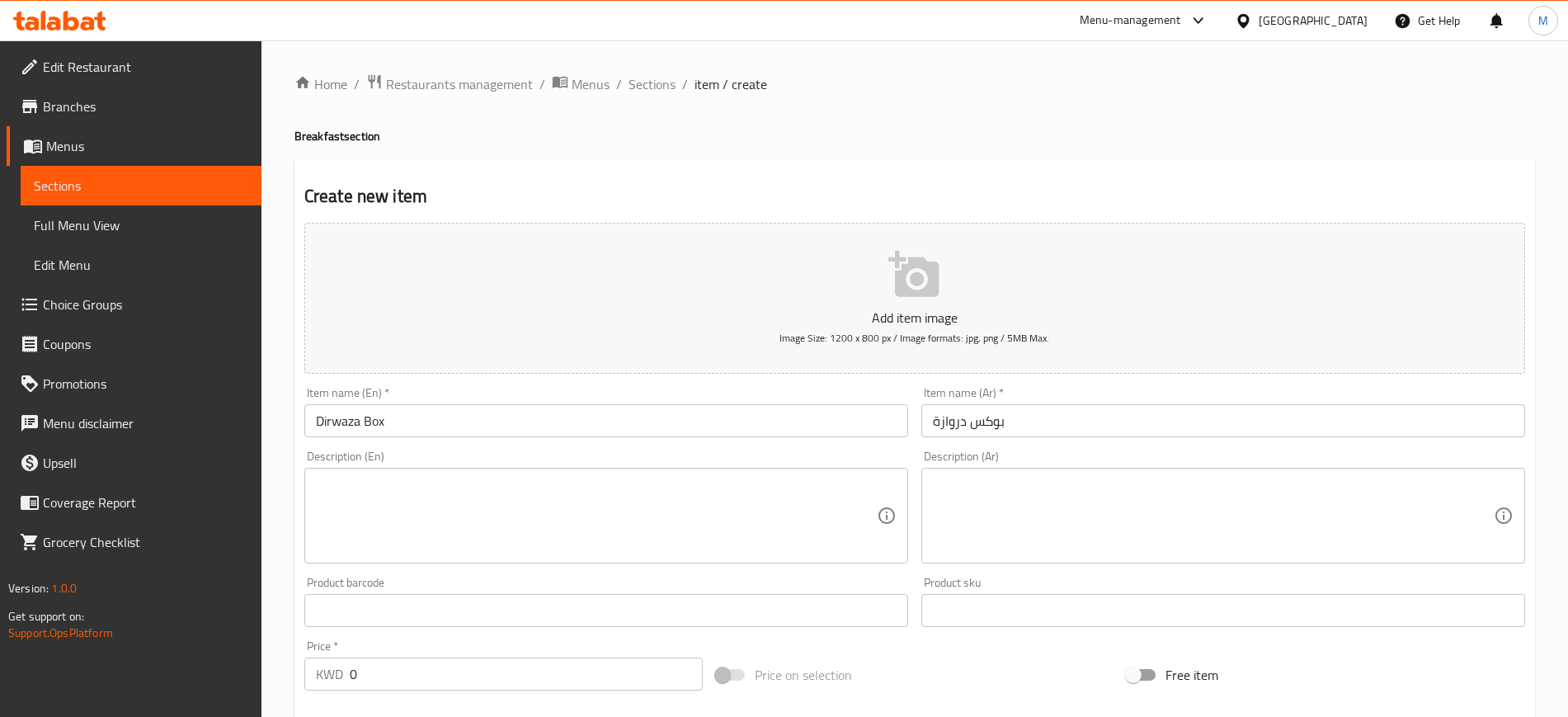
click at [421, 507] on textarea at bounding box center [596, 516] width 561 height 79
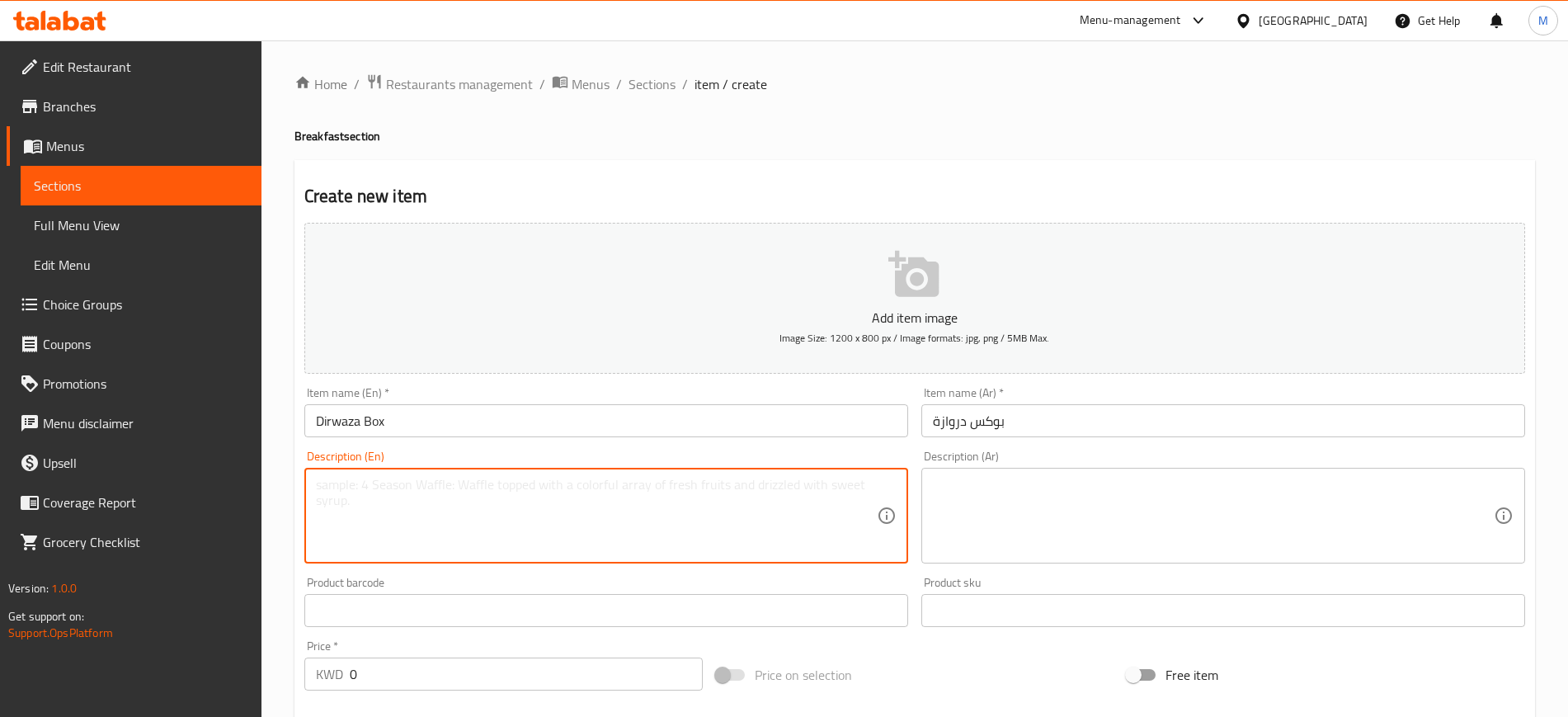
paste textarea "Humus Mutabbal Musabbaha Fool Fatah [PERSON_NAME] Fatah Hummas Hummas Halibi Hu…"
click at [366, 479] on textarea "Humus Mutabbal Musabbaha Fool Fatah [PERSON_NAME] Fatah Hummas Hummas Halibi Hu…" at bounding box center [596, 516] width 561 height 79
drag, startPoint x: 376, startPoint y: 477, endPoint x: 385, endPoint y: 477, distance: 9.0
click at [385, 477] on textarea "Hummos, Mutabbal Musabbaha Fool Fatah [PERSON_NAME] Fatah Hummas Hummas Halibi …" at bounding box center [596, 516] width 561 height 79
click at [444, 484] on textarea "Hummos, mutabbal Musabbaha Fool Fatah [PERSON_NAME] Fatah Hummas Hummas Halibi …" at bounding box center [596, 516] width 561 height 79
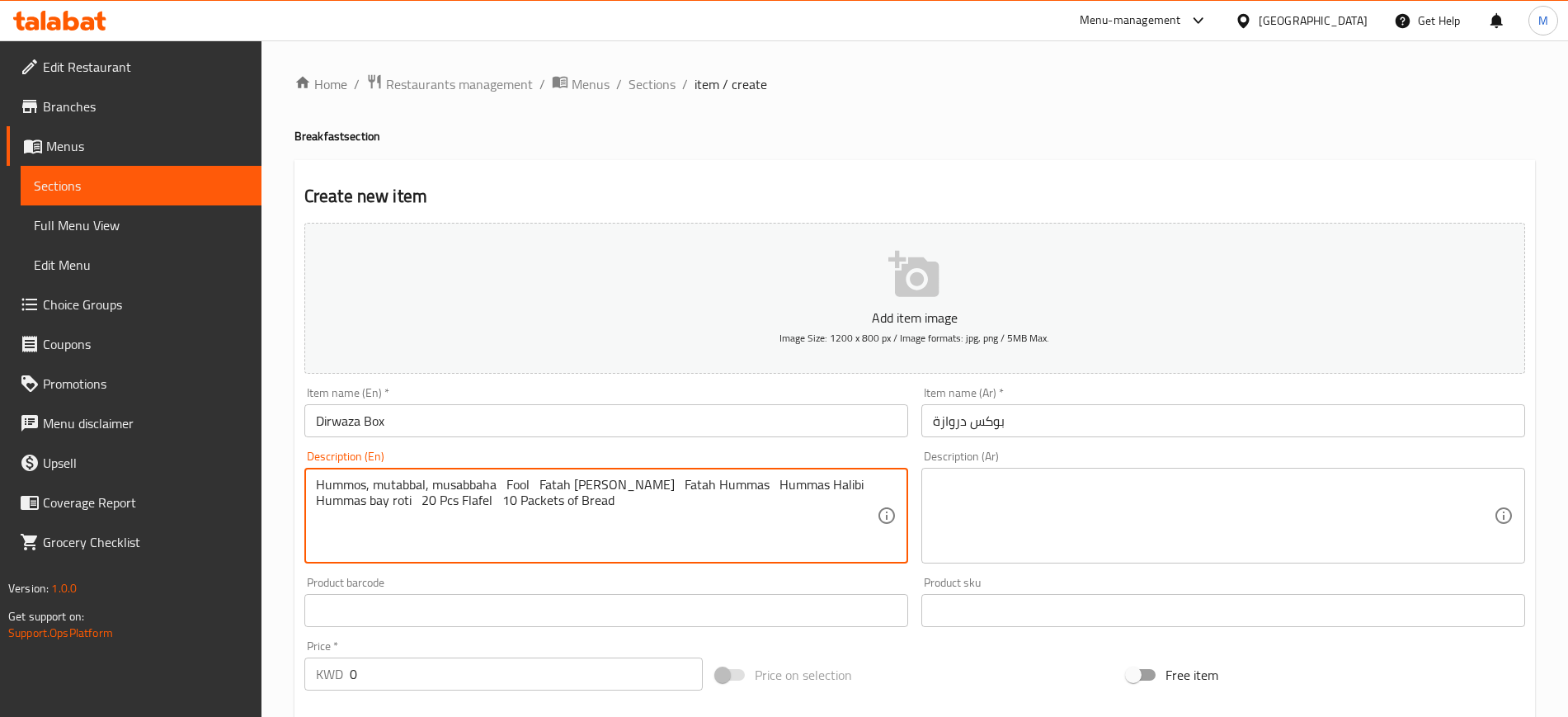
click at [506, 486] on textarea "Hummos, mutabbal, musabbaha Fool Fatah [PERSON_NAME] Fatah Hummas Hummas Halibi…" at bounding box center [596, 516] width 561 height 79
click at [513, 485] on textarea "Hummos, mutabbal, musabbaha Fool Fatah [PERSON_NAME] Fatah Hummas Hummas Halibi…" at bounding box center [596, 516] width 561 height 79
click at [518, 484] on textarea "Hummos, mutabbal, musabbaha, fool Fatah [PERSON_NAME] Fatah Hummas Hummas Halib…" at bounding box center [596, 516] width 561 height 79
click at [538, 481] on textarea "Hummos, mutabbal, musabbaha, foul Fatah [PERSON_NAME] Fatah Hummas Hummas Halib…" at bounding box center [596, 516] width 561 height 79
click at [545, 484] on textarea "Hummos, mutabbal, musabbaha, foul, fatah [PERSON_NAME] Fatah Hummas Hummas Hali…" at bounding box center [596, 516] width 561 height 79
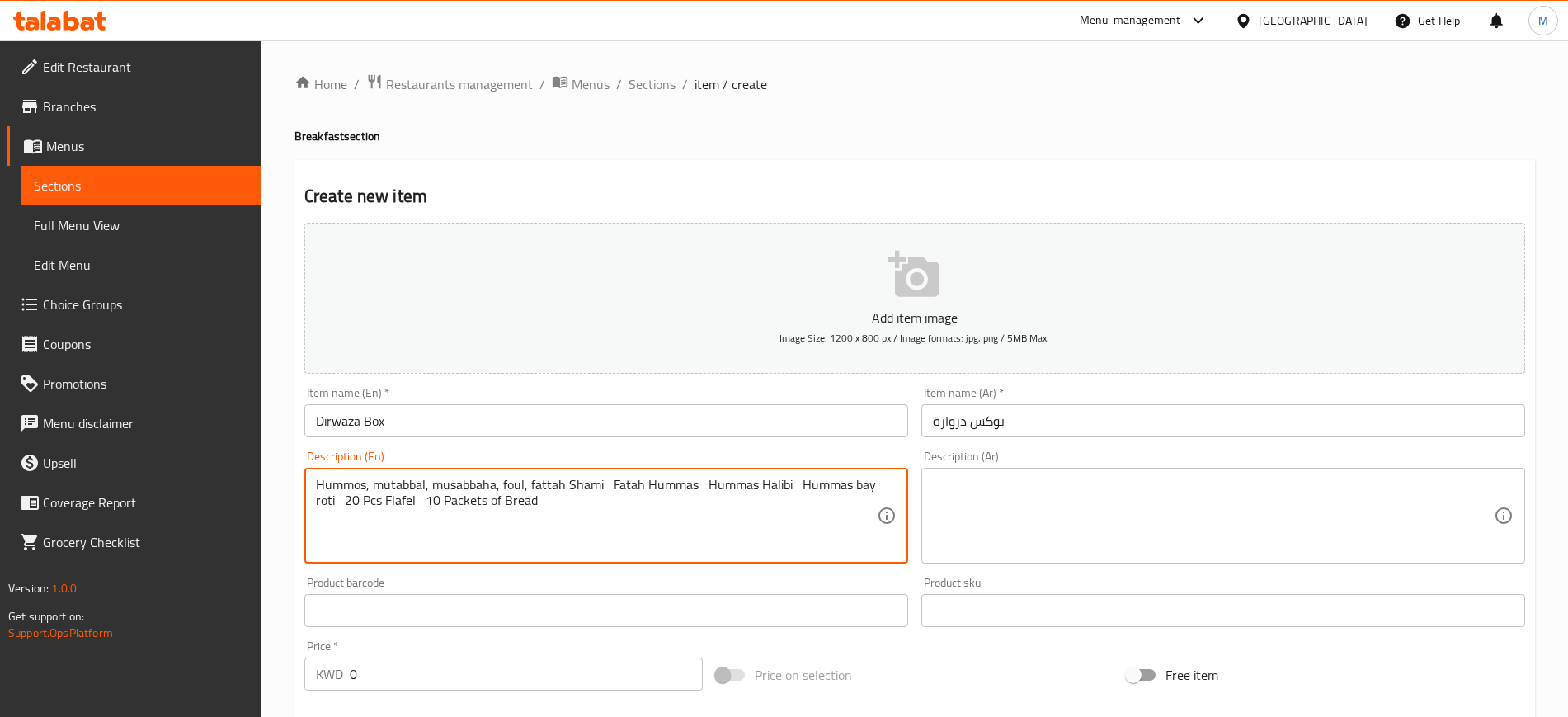
click at [609, 488] on textarea "Hummos, mutabbal, musabbaha, foul, fattah Shami Fatah Hummas Hummas Halibi Humm…" at bounding box center [596, 516] width 561 height 79
click at [620, 486] on textarea "Hummos, mutabbal, musabbaha, foul, [PERSON_NAME],Fatah Hummas Hummas Halibi Hum…" at bounding box center [596, 516] width 561 height 79
click at [657, 483] on textarea "Hummos, mutabbal, musabbaha, foul, [PERSON_NAME], fatah Hummas Hummas Halibi Hu…" at bounding box center [596, 516] width 561 height 79
drag, startPoint x: 636, startPoint y: 483, endPoint x: 658, endPoint y: 487, distance: 22.4
click at [658, 487] on textarea "Hummos, mutabbal, musabbaha, foul, [PERSON_NAME], fatah Hummas Hummas Halibi Hu…" at bounding box center [596, 516] width 561 height 79
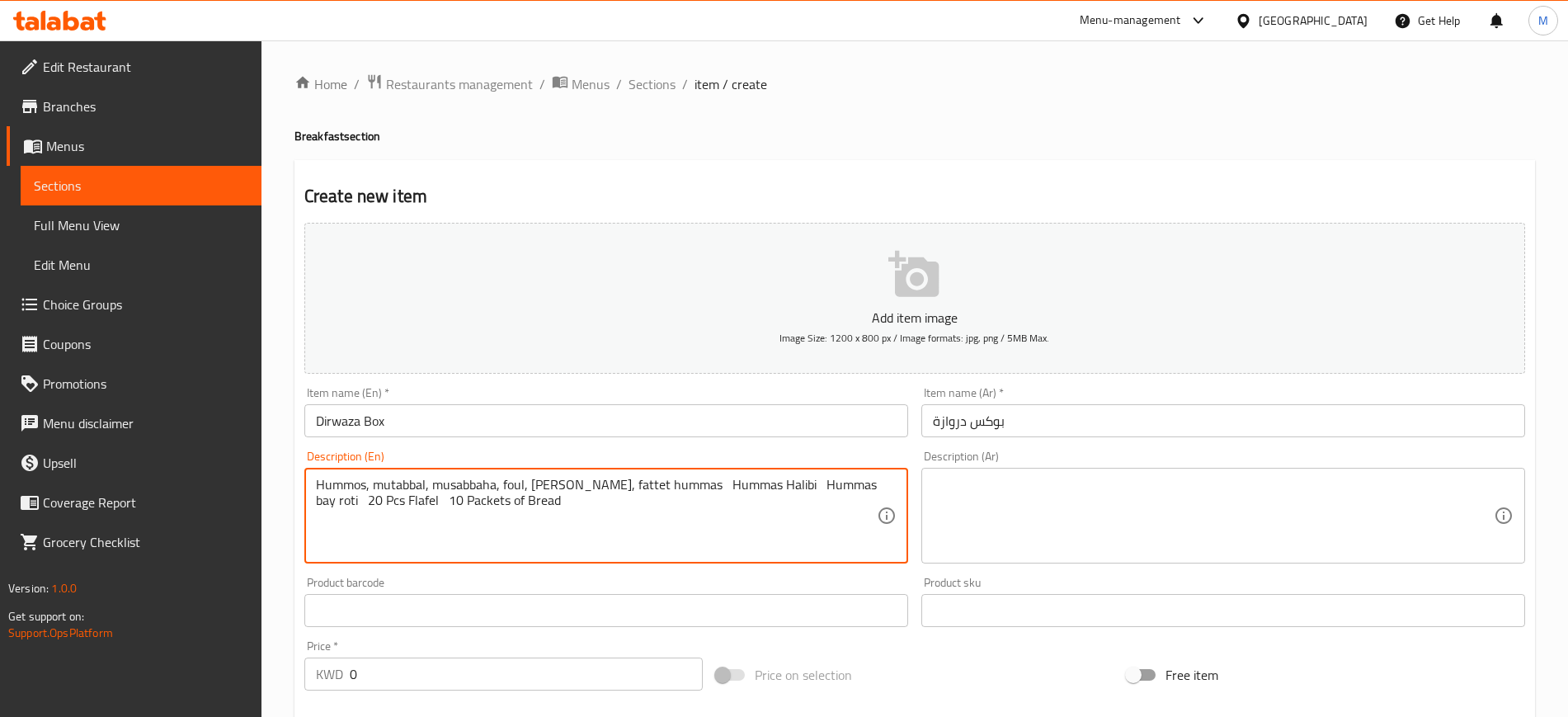
click at [691, 487] on textarea "Hummos, mutabbal, musabbaha, foul, [PERSON_NAME], fattet hummas Hummas Halibi H…" at bounding box center [596, 516] width 561 height 79
drag, startPoint x: 806, startPoint y: 483, endPoint x: 701, endPoint y: 480, distance: 105.0
click at [701, 480] on textarea "Hummos, mutabbal, musabbaha, foul, [PERSON_NAME], fattet hummos Hummas Halibi H…" at bounding box center [596, 516] width 561 height 79
drag, startPoint x: 798, startPoint y: 486, endPoint x: 346, endPoint y: 538, distance: 455.0
click at [346, 538] on textarea "Hummos, mutabbal, musabbaha, foul, [PERSON_NAME], fattet hummos, hummos halabi,…" at bounding box center [596, 516] width 561 height 79
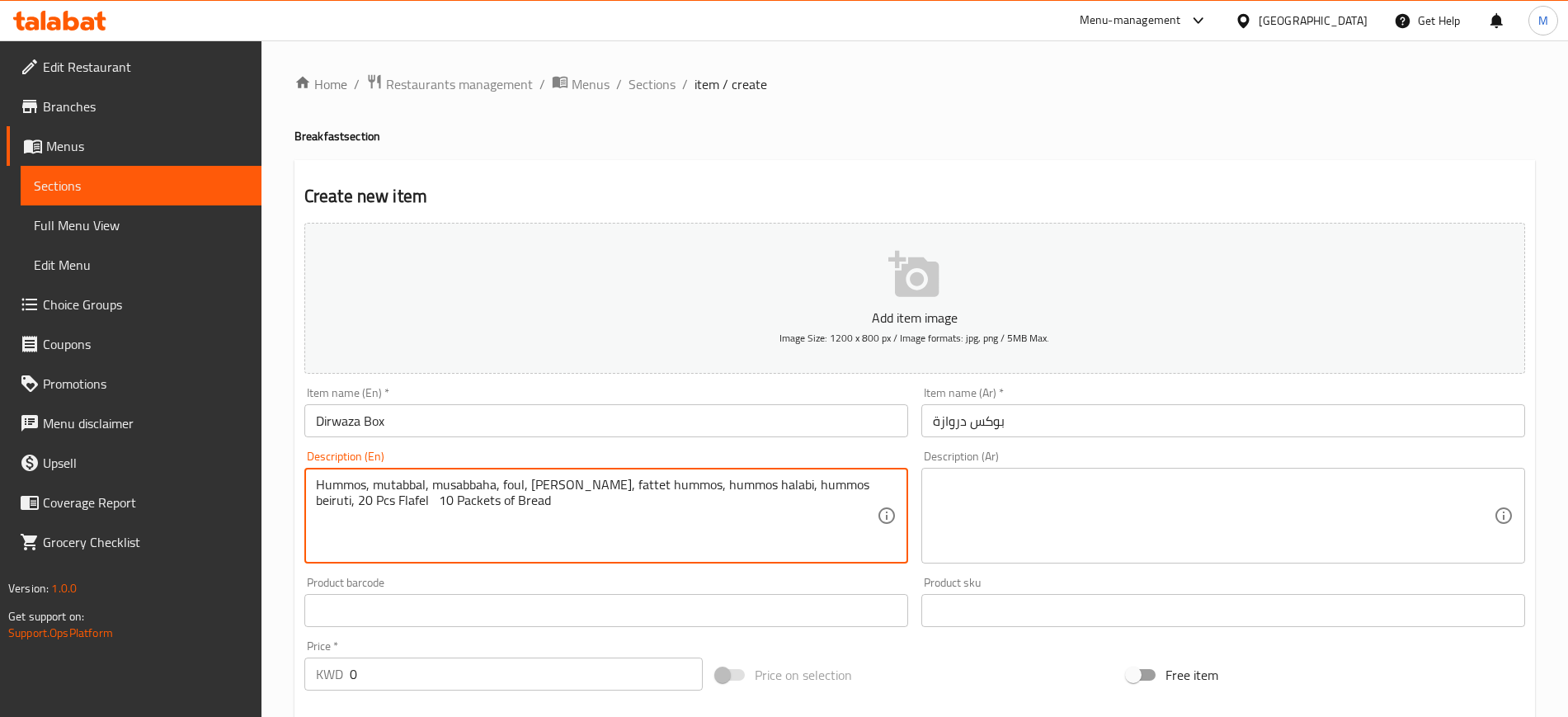
drag, startPoint x: 377, startPoint y: 501, endPoint x: 436, endPoint y: 514, distance: 60.4
click at [436, 514] on textarea "Hummos, mutabbal, musabbaha, foul, [PERSON_NAME], fattet hummos, hummos halabi,…" at bounding box center [596, 516] width 561 height 79
click at [643, 506] on textarea "Hummos, mutabbal, musabbaha, foul, [PERSON_NAME], fattet hummos, hummos halabi,…" at bounding box center [596, 516] width 561 height 79
drag, startPoint x: 492, startPoint y: 498, endPoint x: 590, endPoint y: 497, distance: 98.0
click at [590, 497] on textarea "Hummos, mutabbal, musabbaha, foul, [PERSON_NAME], fattet hummos, hummos halabi,…" at bounding box center [596, 516] width 561 height 79
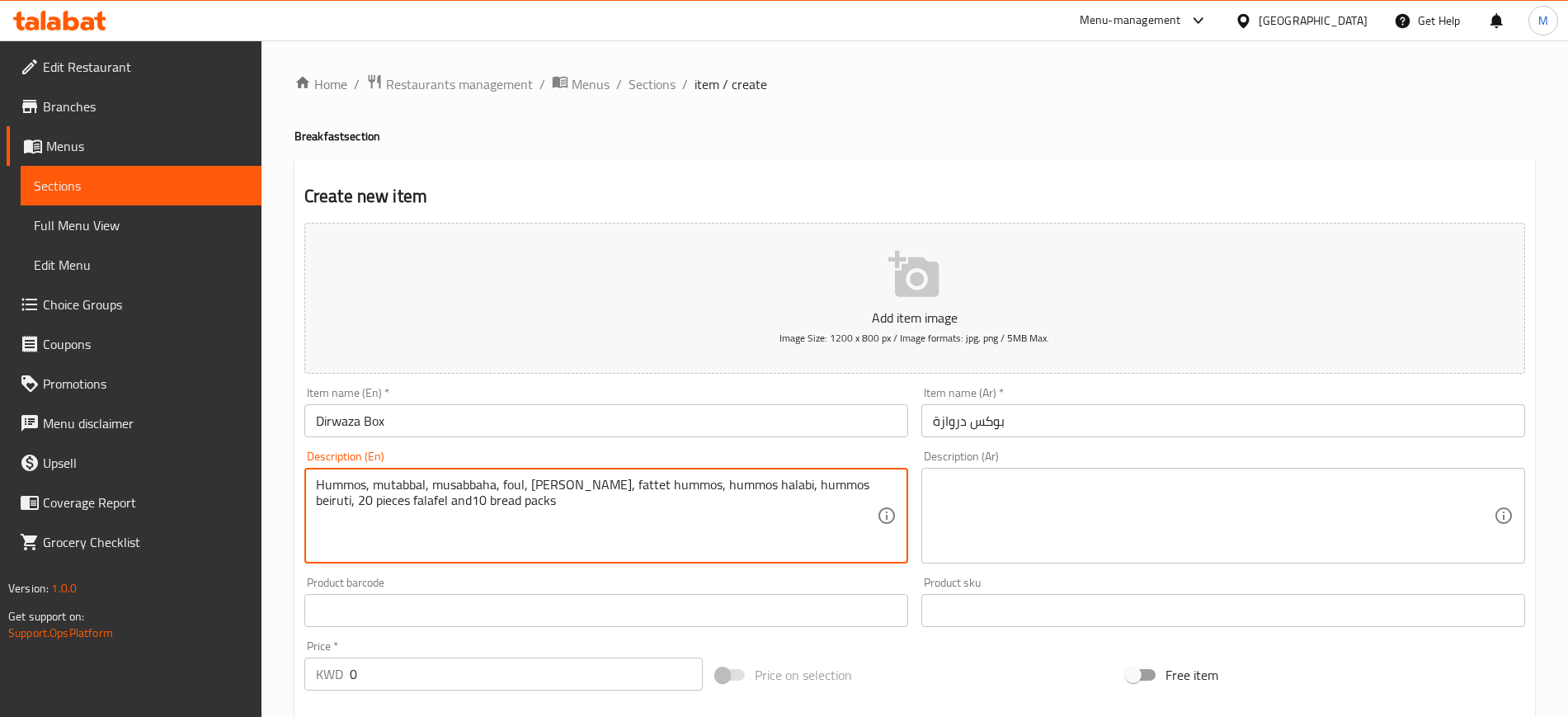
type textarea "Hummos, mutabbal, musabbaha, foul, [PERSON_NAME], fattet hummos, hummos halabi,…"
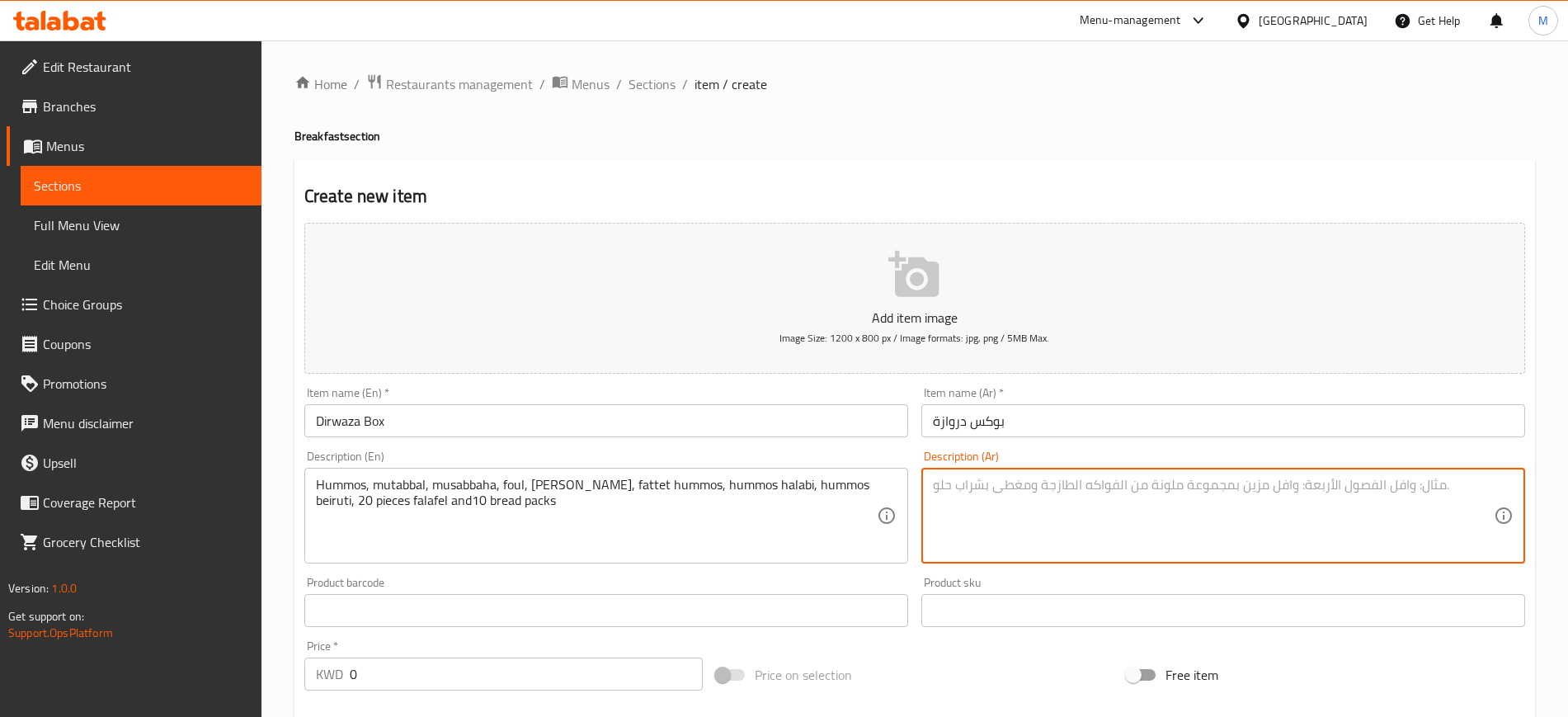
click at [1089, 478] on textarea at bounding box center [1213, 516] width 561 height 79
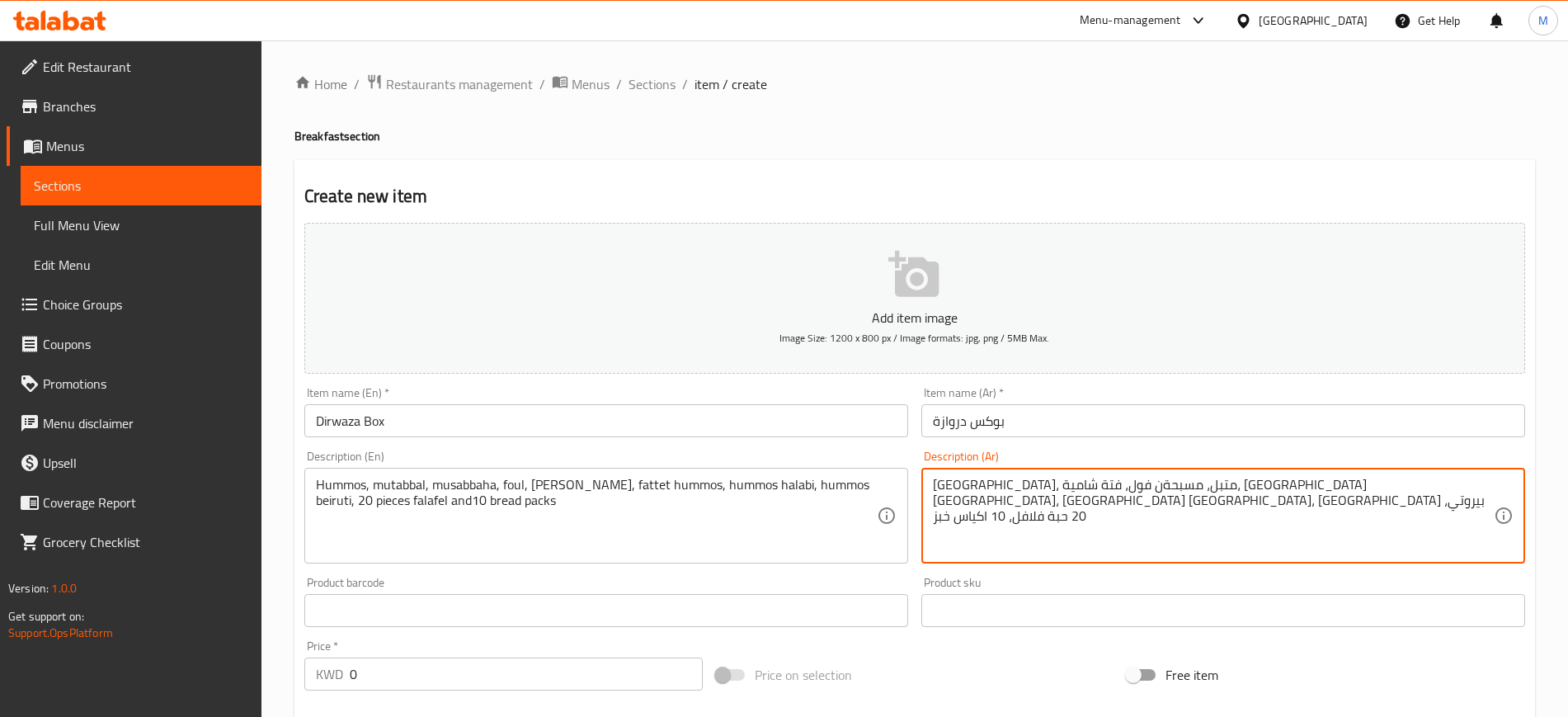
type textarea "[GEOGRAPHIC_DATA]، متبل، مسبحةن فول، فتة شامية، [GEOGRAPHIC_DATA] [GEOGRAPHIC_D…"
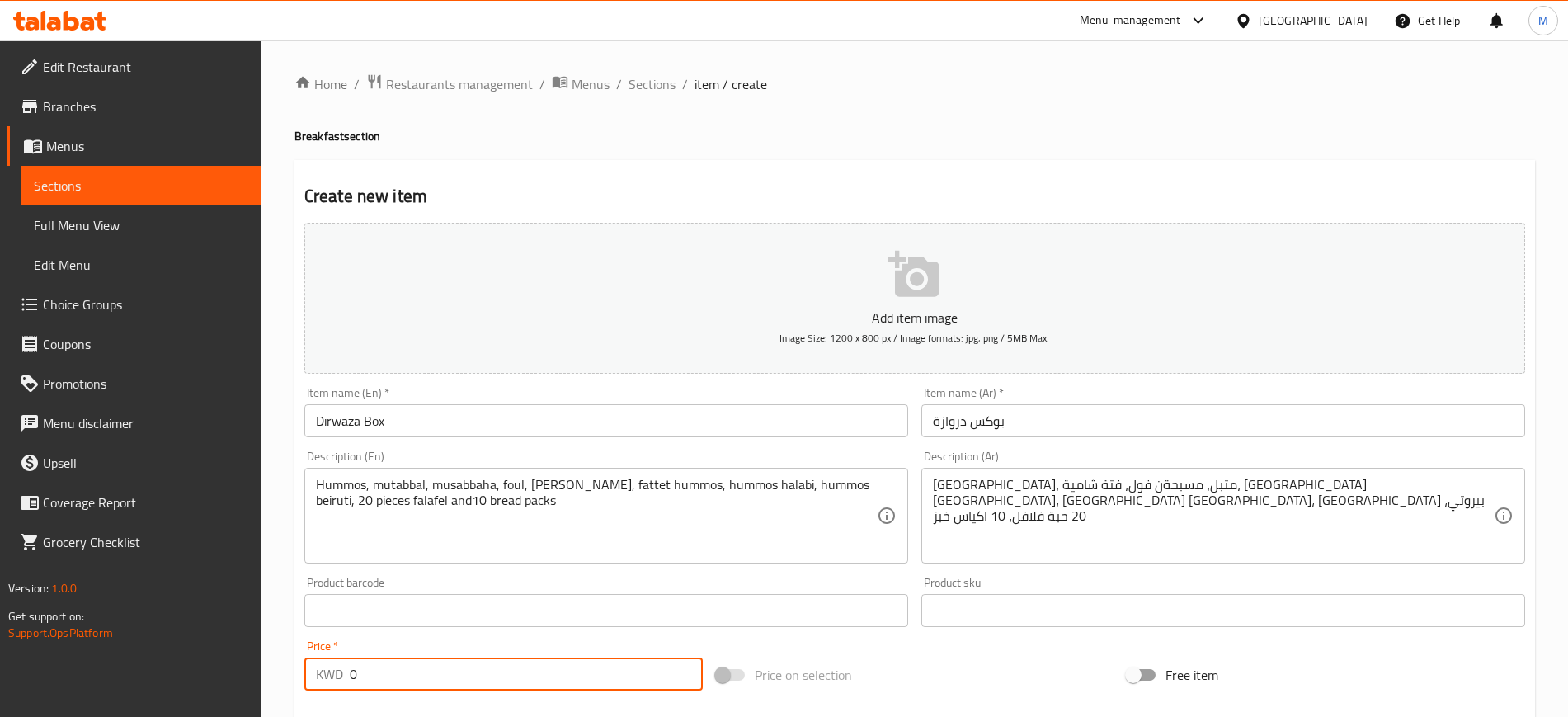
drag, startPoint x: 385, startPoint y: 671, endPoint x: 313, endPoint y: 681, distance: 72.7
click at [313, 681] on div "KWD 0 Price *" at bounding box center [504, 673] width 399 height 33
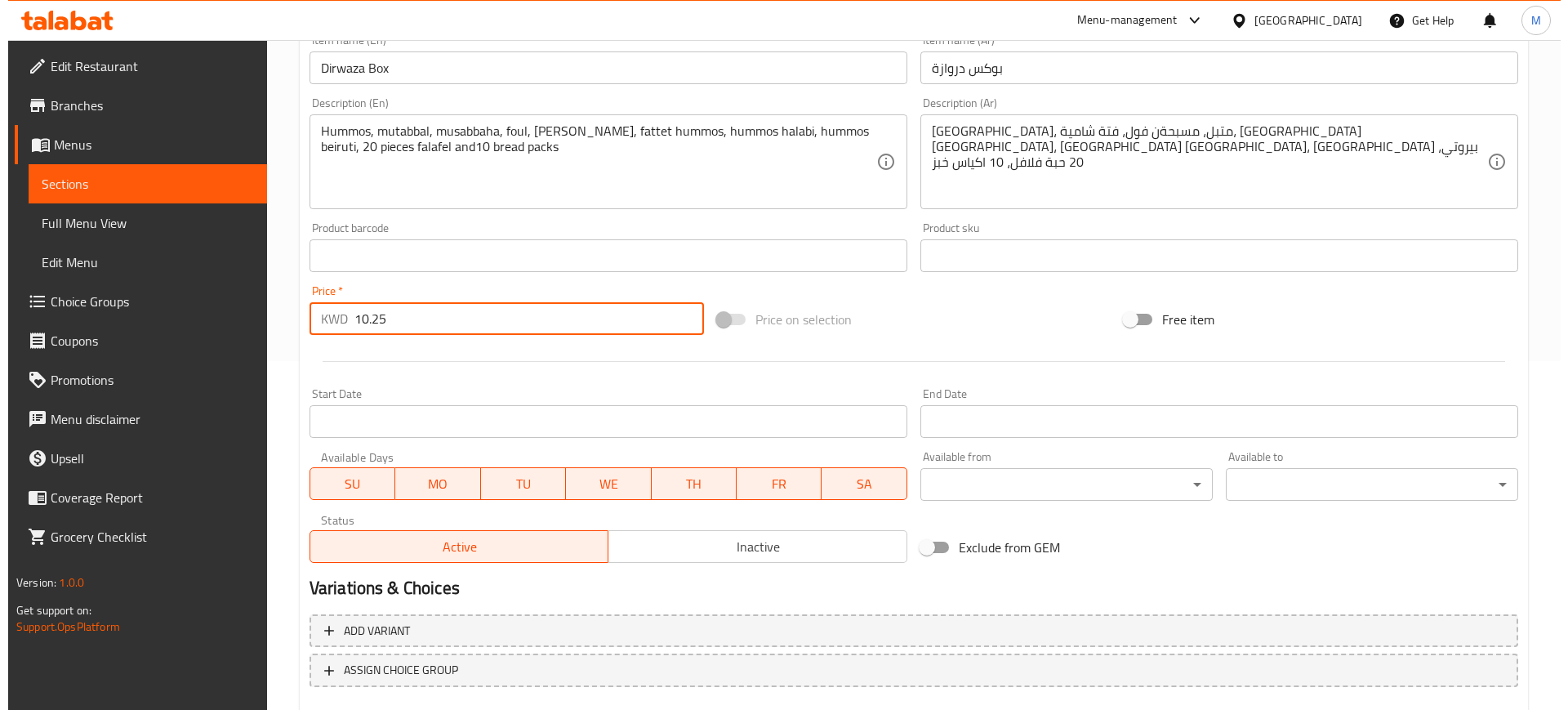
scroll to position [408, 0]
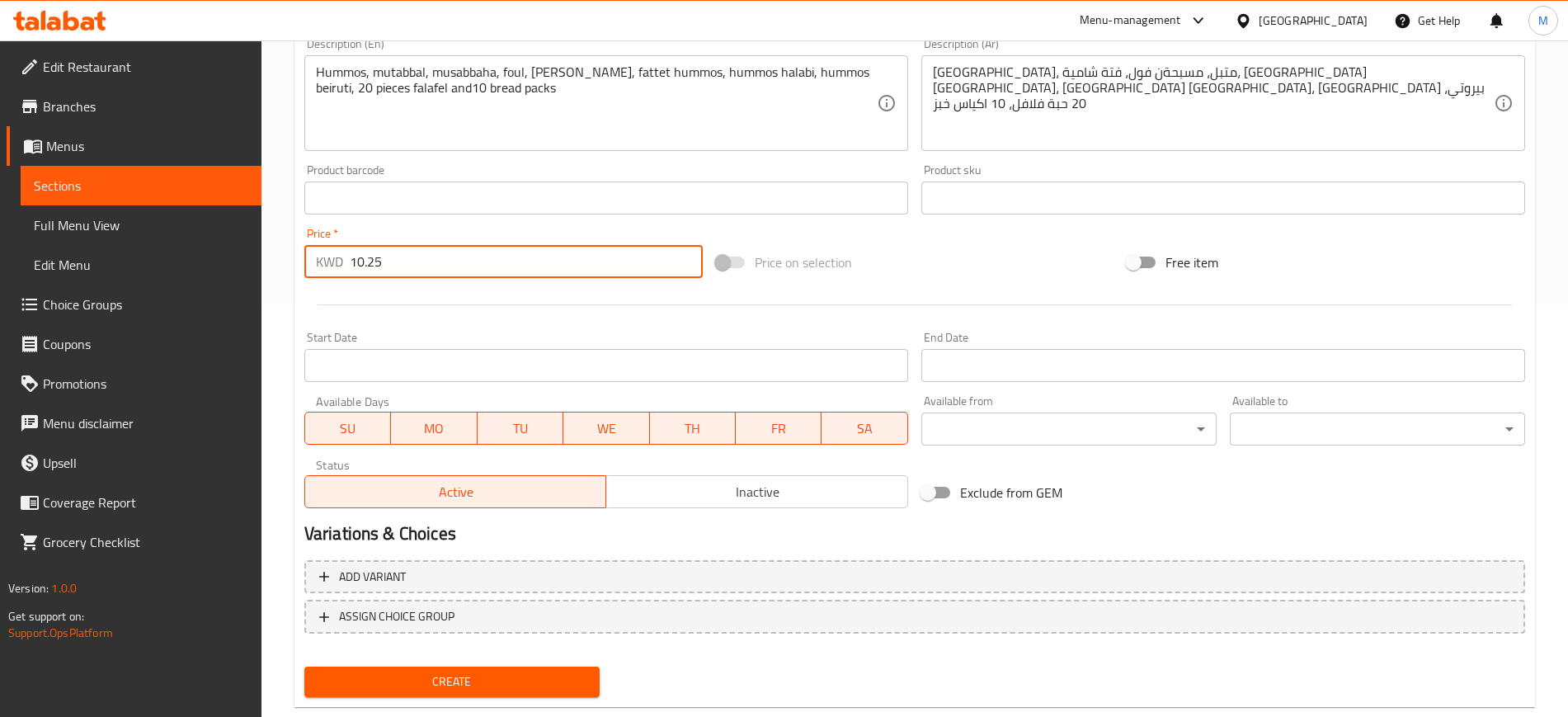
type input "10.25"
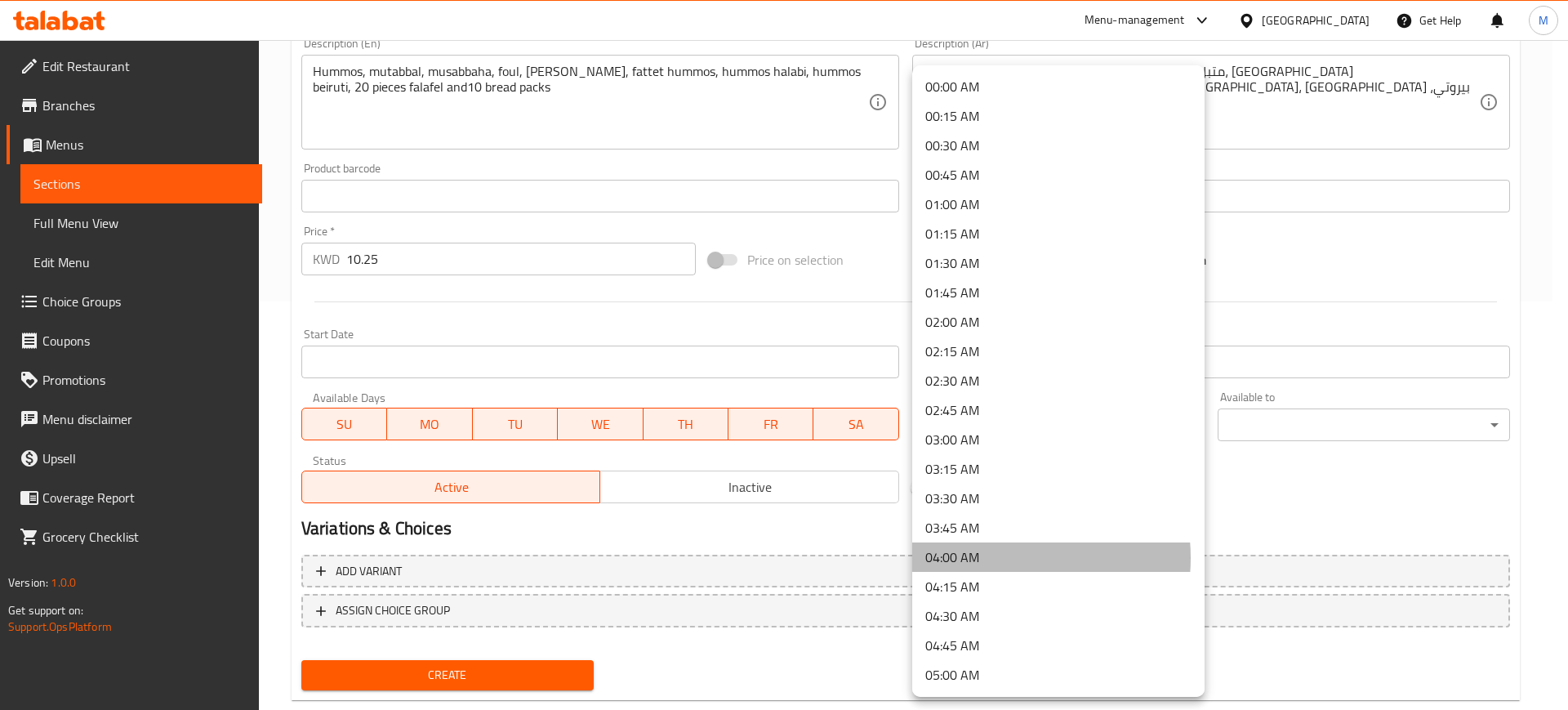
click at [992, 557] on li "04:00 AM" at bounding box center [1058, 557] width 292 height 30
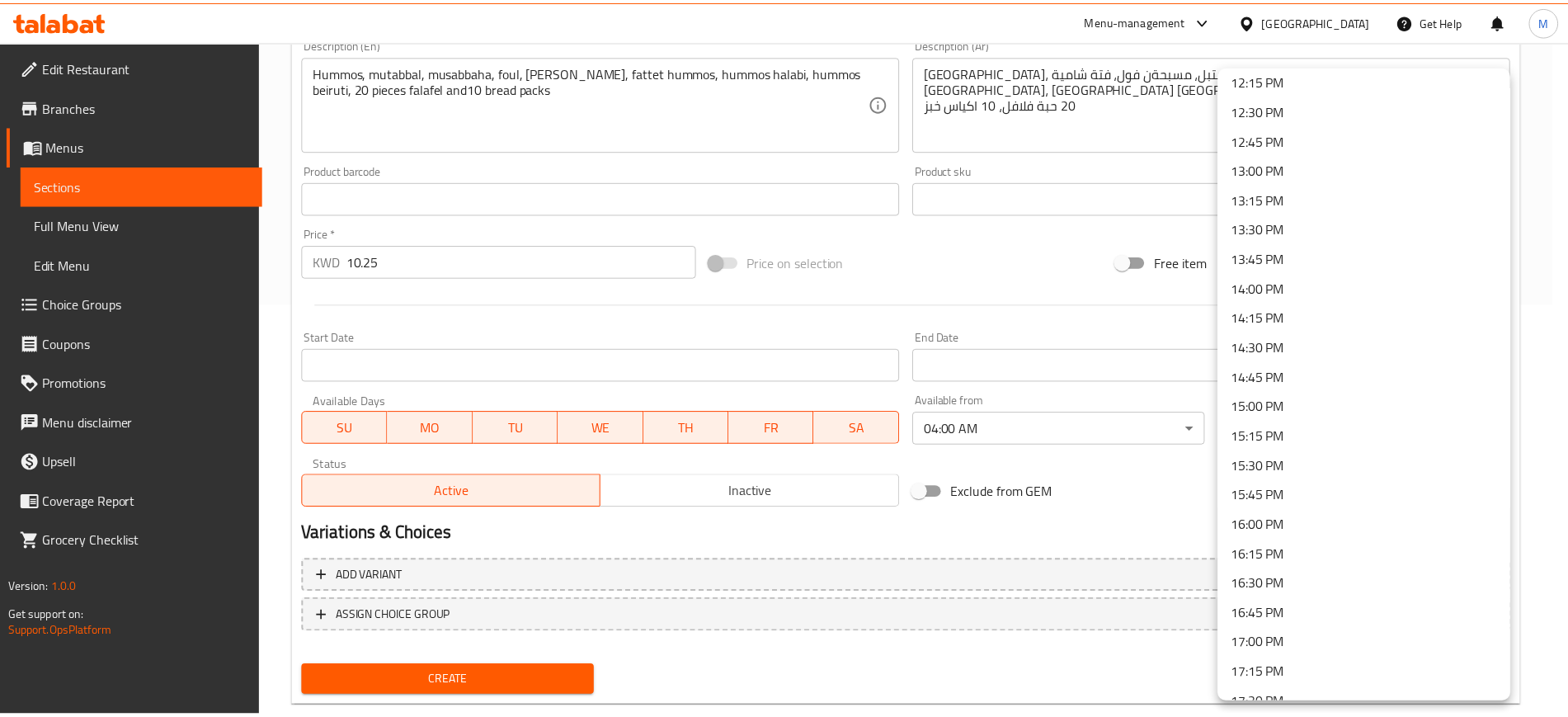
scroll to position [1650, 0]
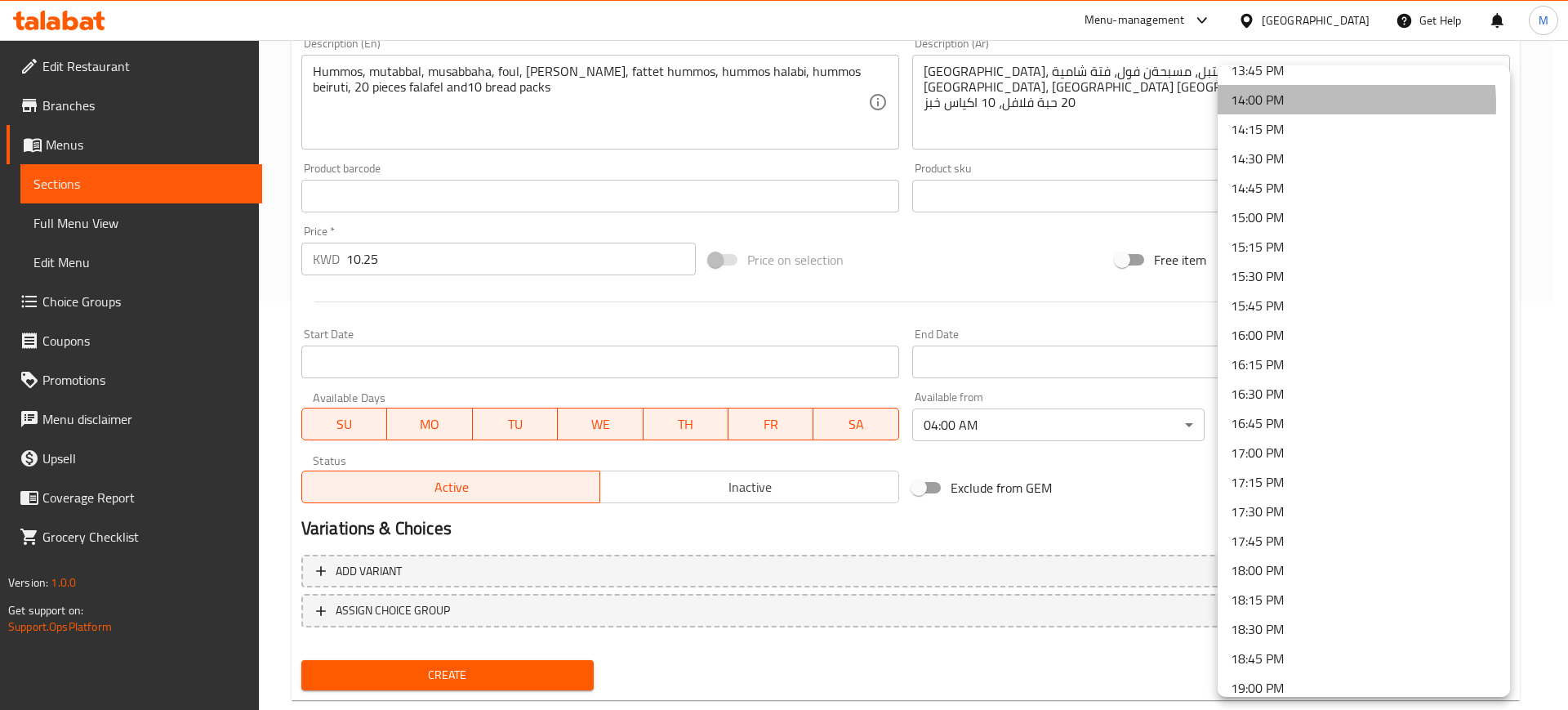
click at [1289, 104] on li "14:00 PM" at bounding box center [1363, 99] width 292 height 30
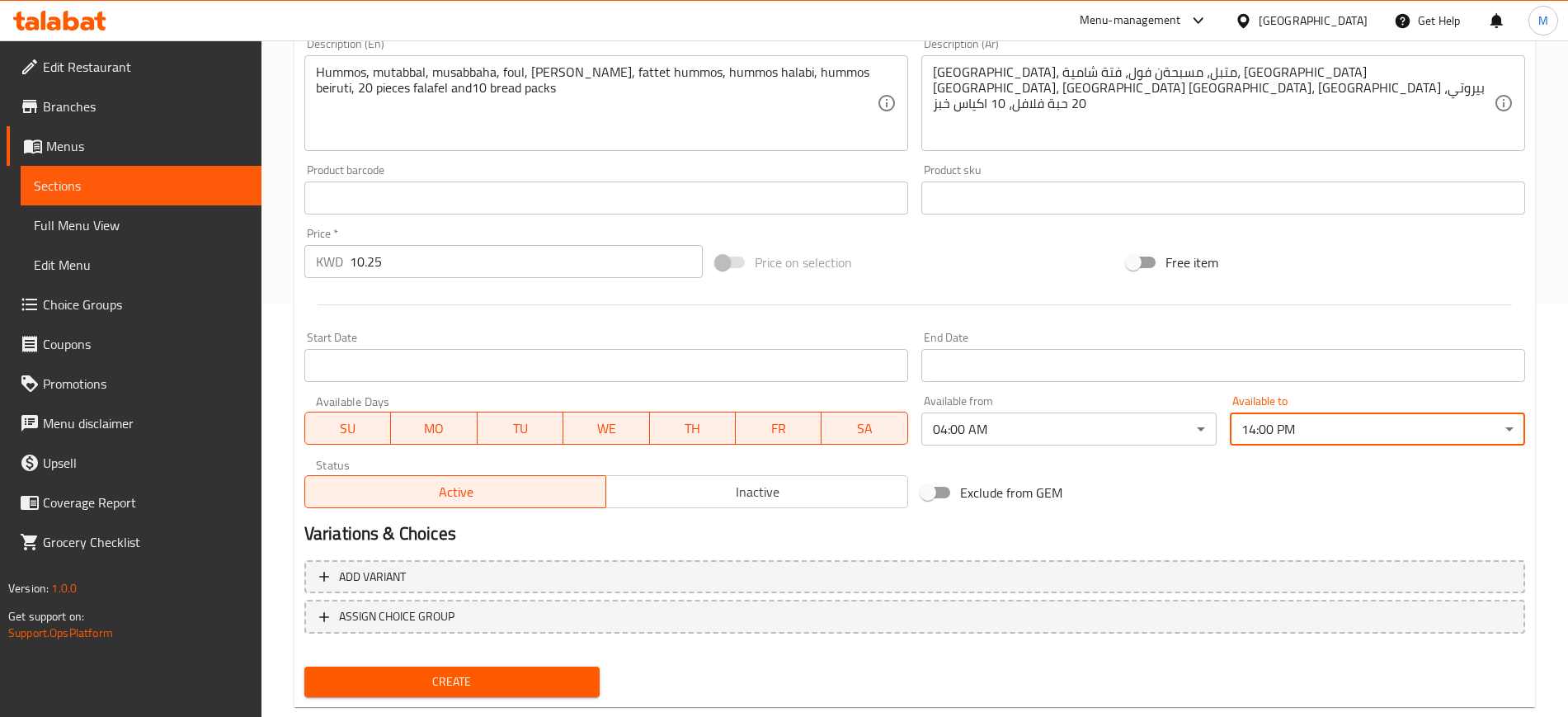
click at [771, 535] on h2 "Variations & Choices" at bounding box center [914, 533] width 1221 height 25
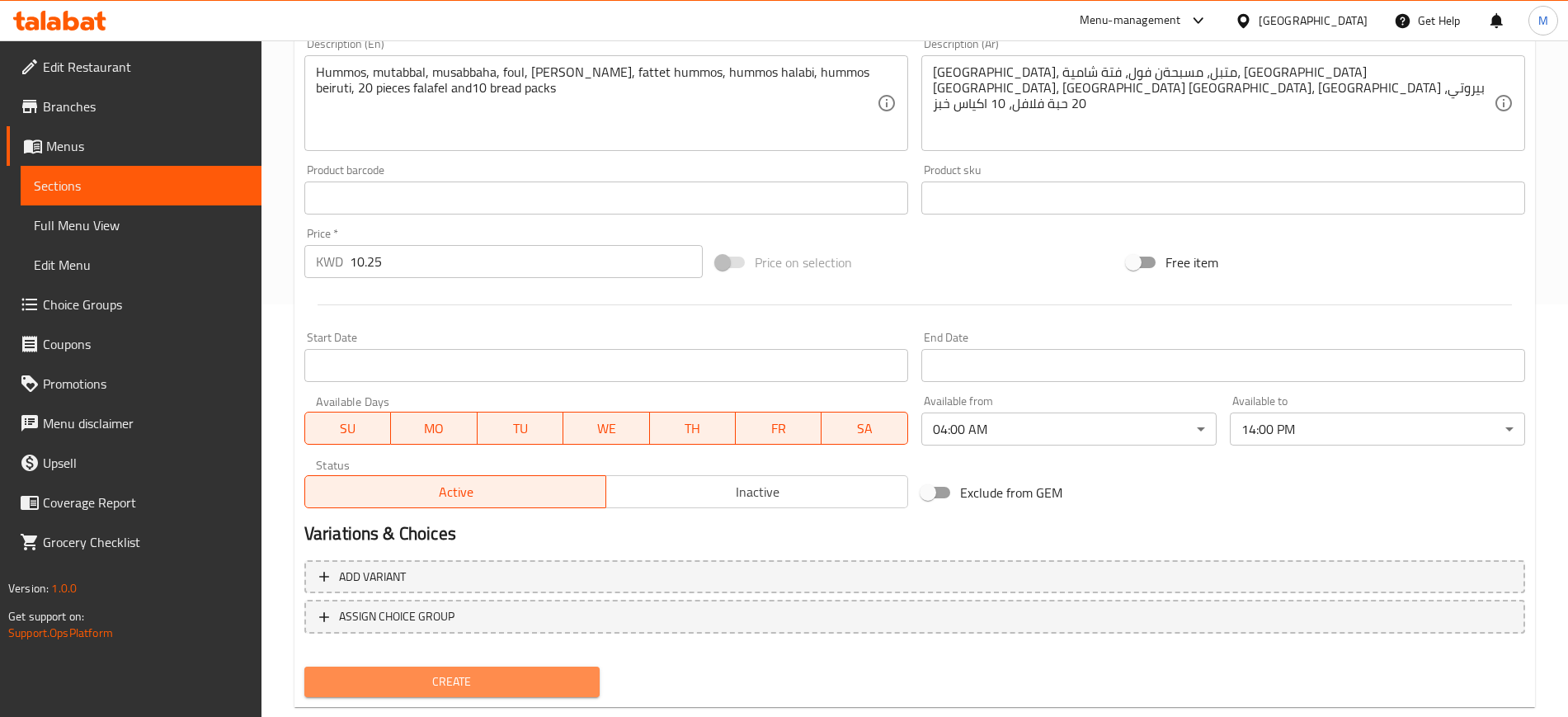
click at [534, 675] on span "Create" at bounding box center [452, 682] width 269 height 21
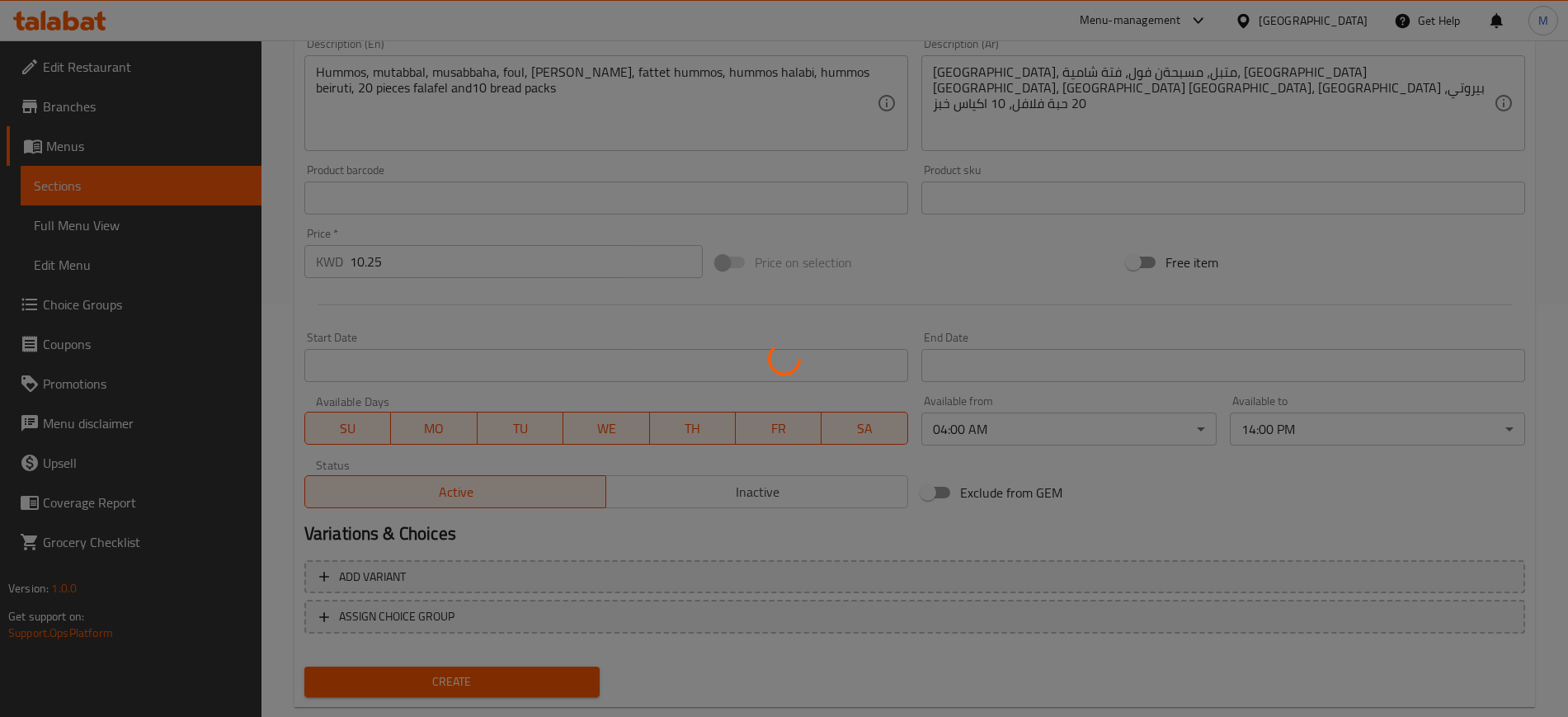
type input "0"
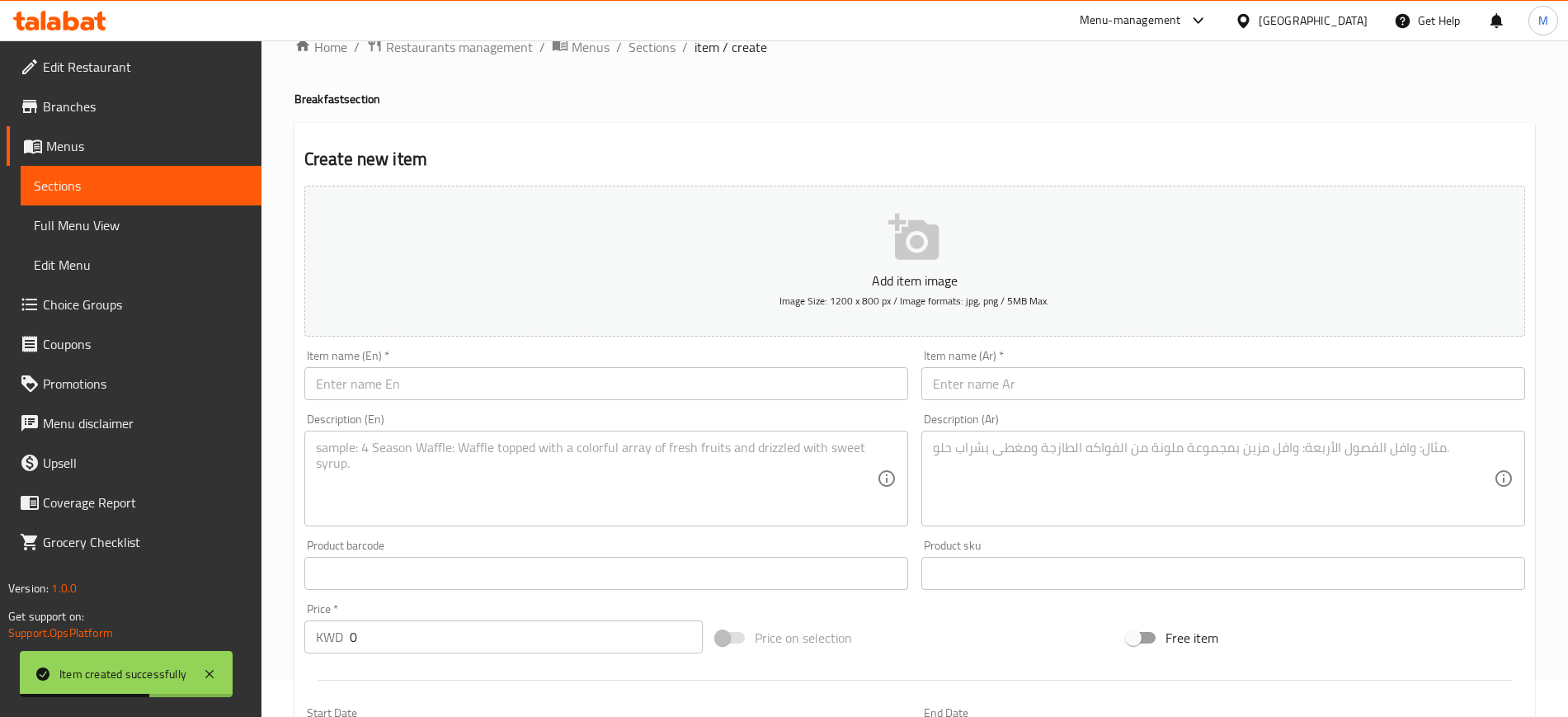
scroll to position [0, 0]
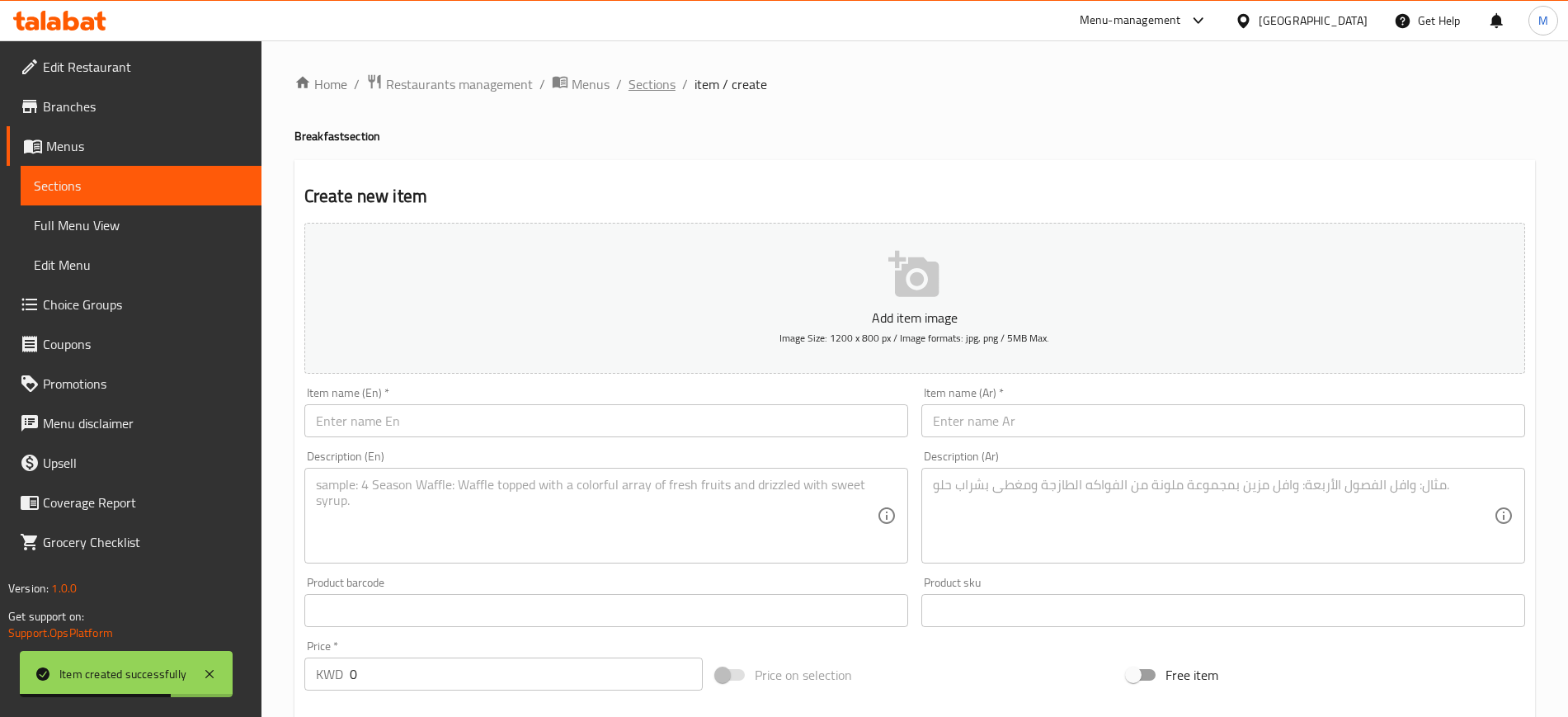
click at [645, 80] on span "Sections" at bounding box center [652, 84] width 47 height 20
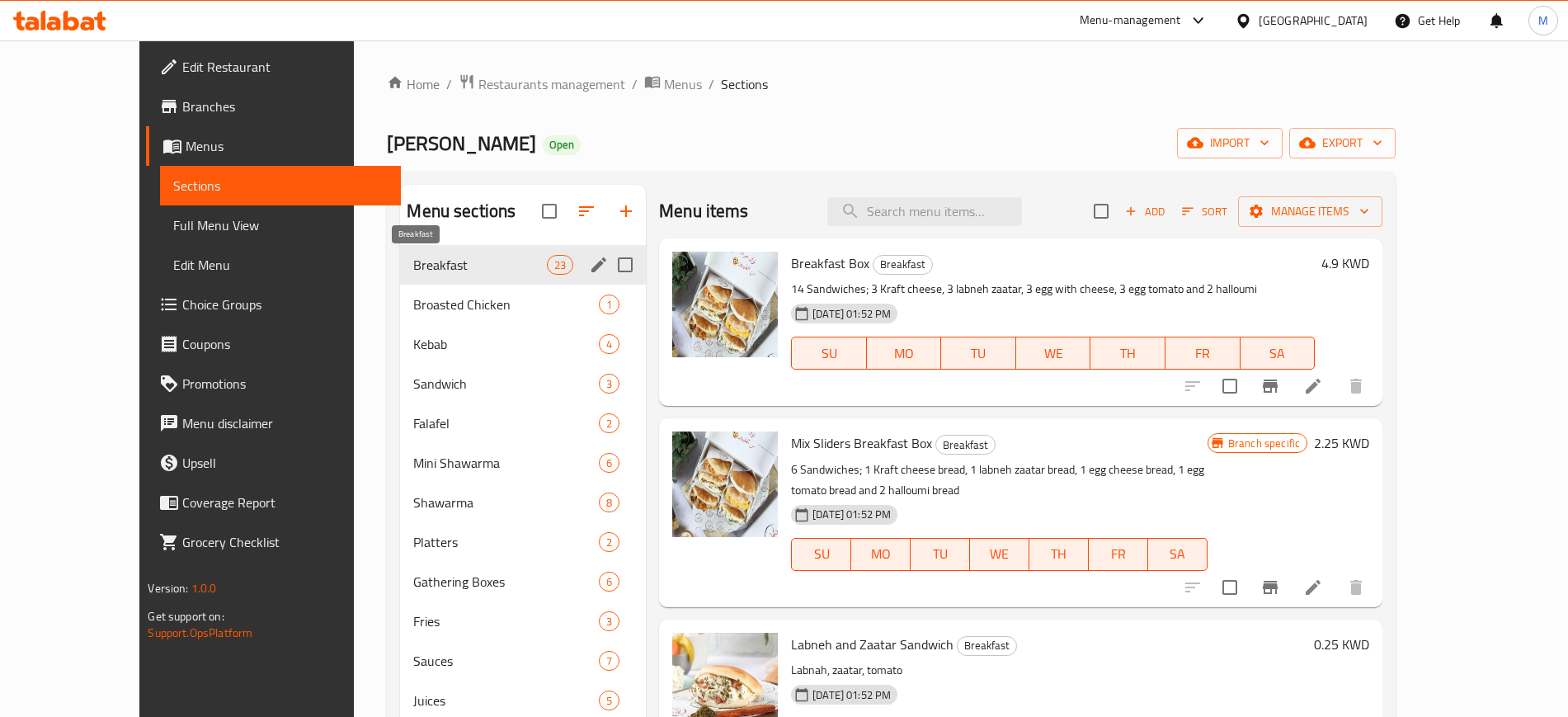
click at [466, 258] on span "Breakfast" at bounding box center [479, 264] width 133 height 20
click at [591, 270] on icon "edit" at bounding box center [598, 264] width 15 height 15
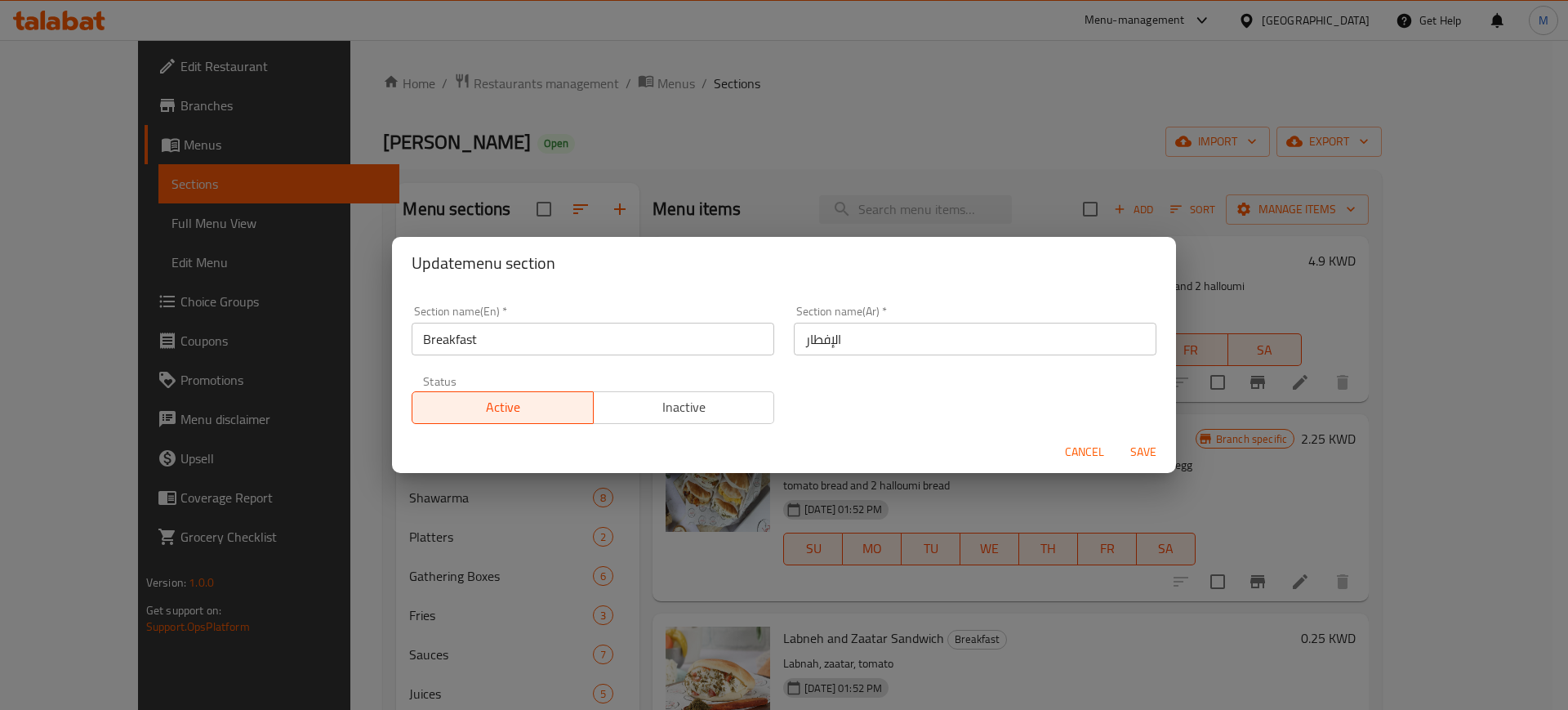
click at [553, 323] on input "Breakfast" at bounding box center [593, 339] width 363 height 33
type input "Breakfast Sandwiches"
drag, startPoint x: 891, startPoint y: 344, endPoint x: 765, endPoint y: 329, distance: 126.9
click at [765, 329] on div "Section name(En)   * Breakfast Sandwiches Section name(En) * Section name(Ar)  …" at bounding box center [784, 364] width 764 height 138
type input "ساندويشات الفطور"
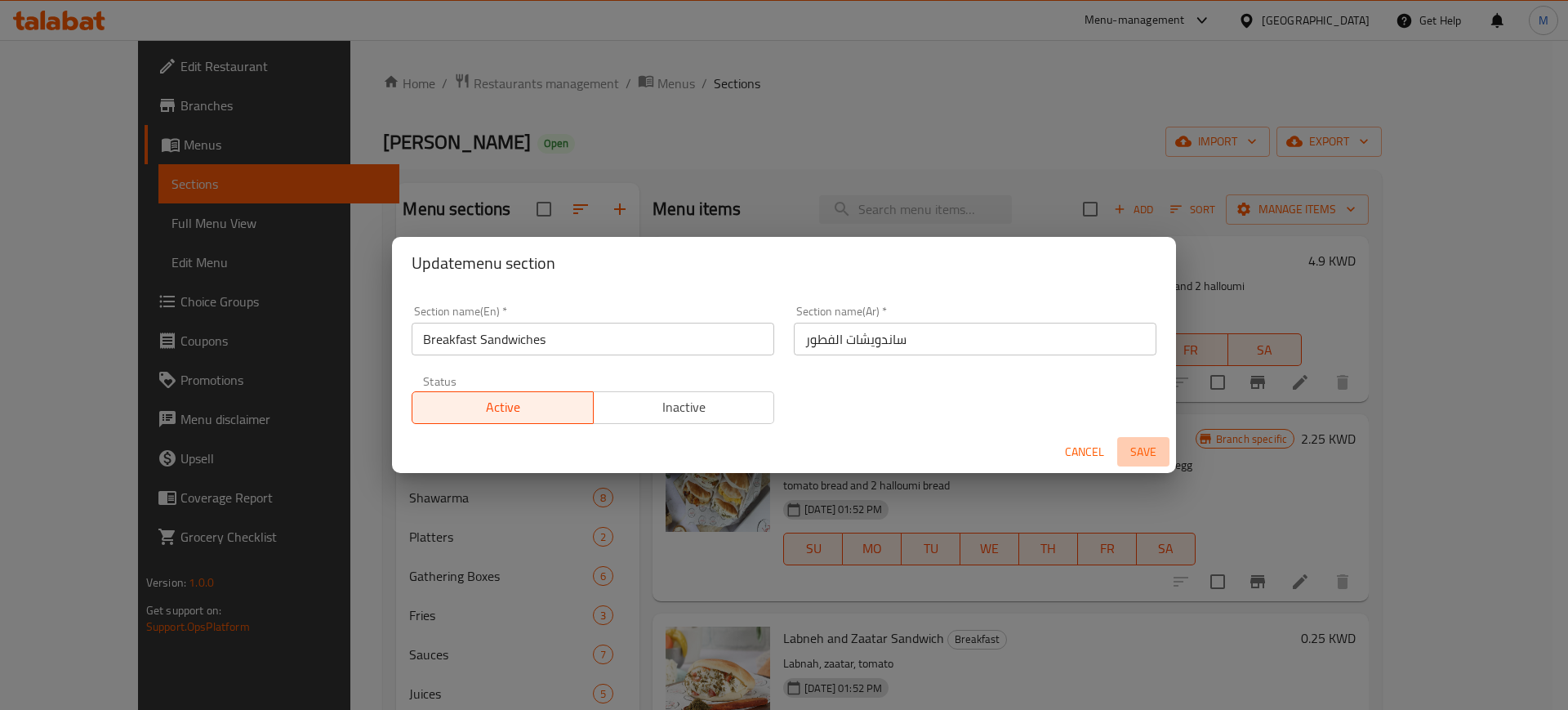
click at [1144, 442] on span "Save" at bounding box center [1143, 452] width 39 height 20
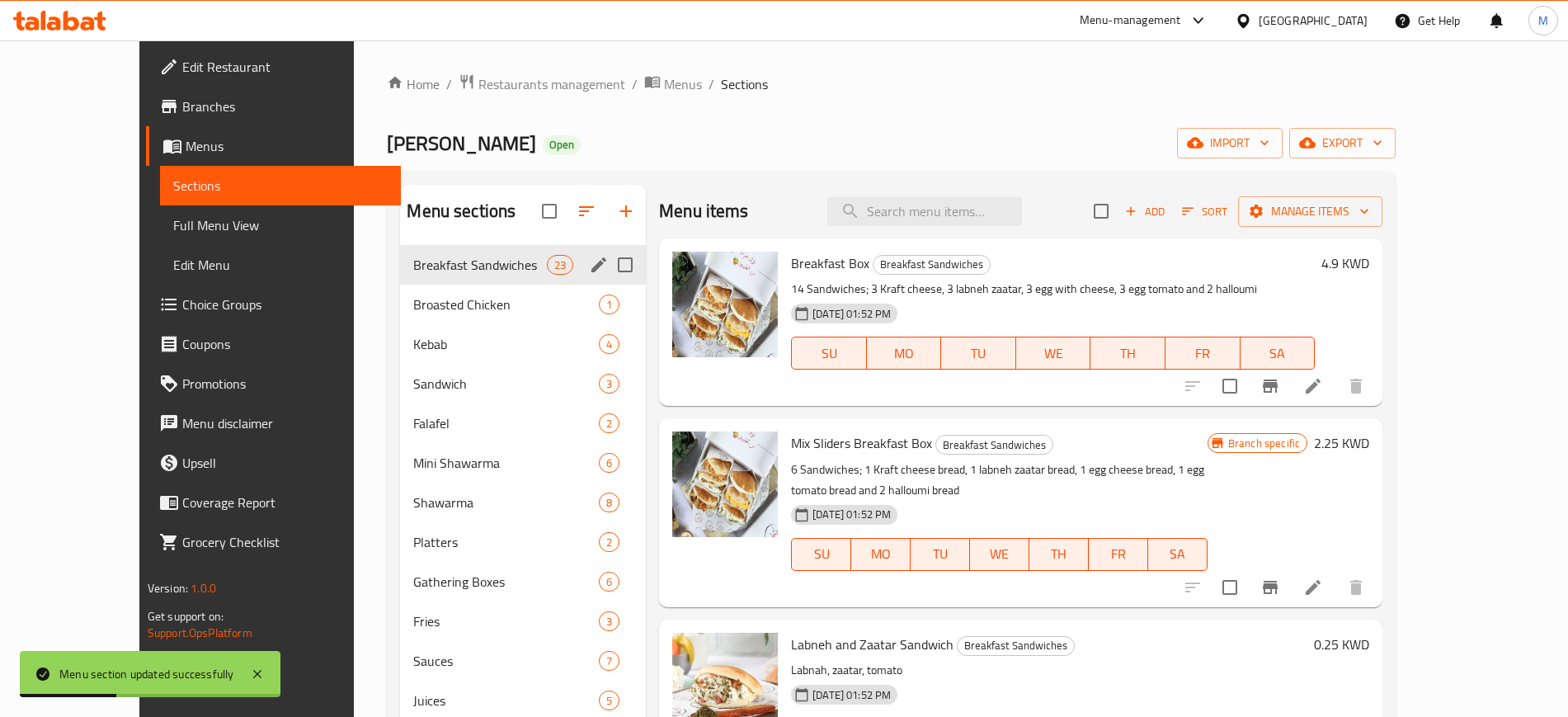
click at [616, 210] on icon "button" at bounding box center [625, 210] width 20 height 20
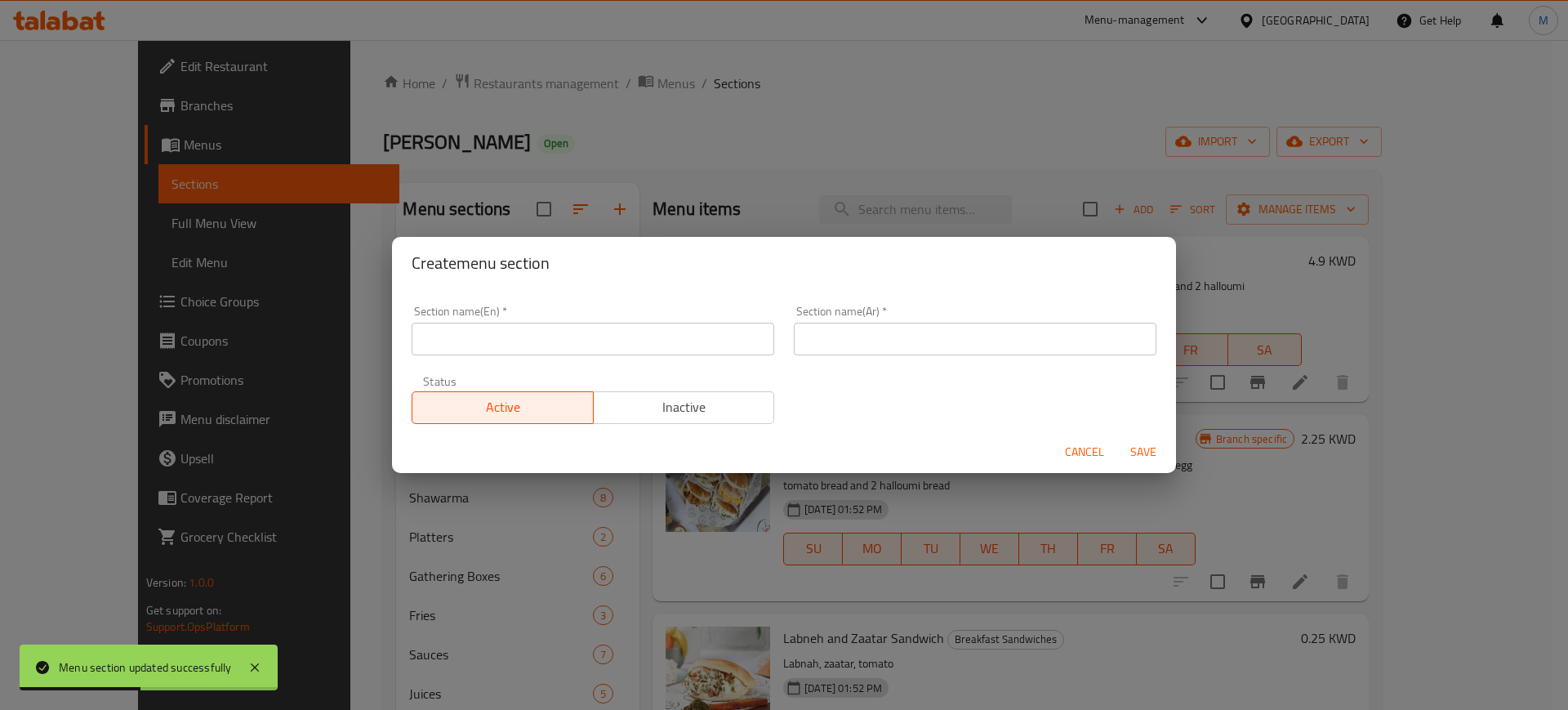
click at [683, 325] on input "text" at bounding box center [593, 339] width 363 height 33
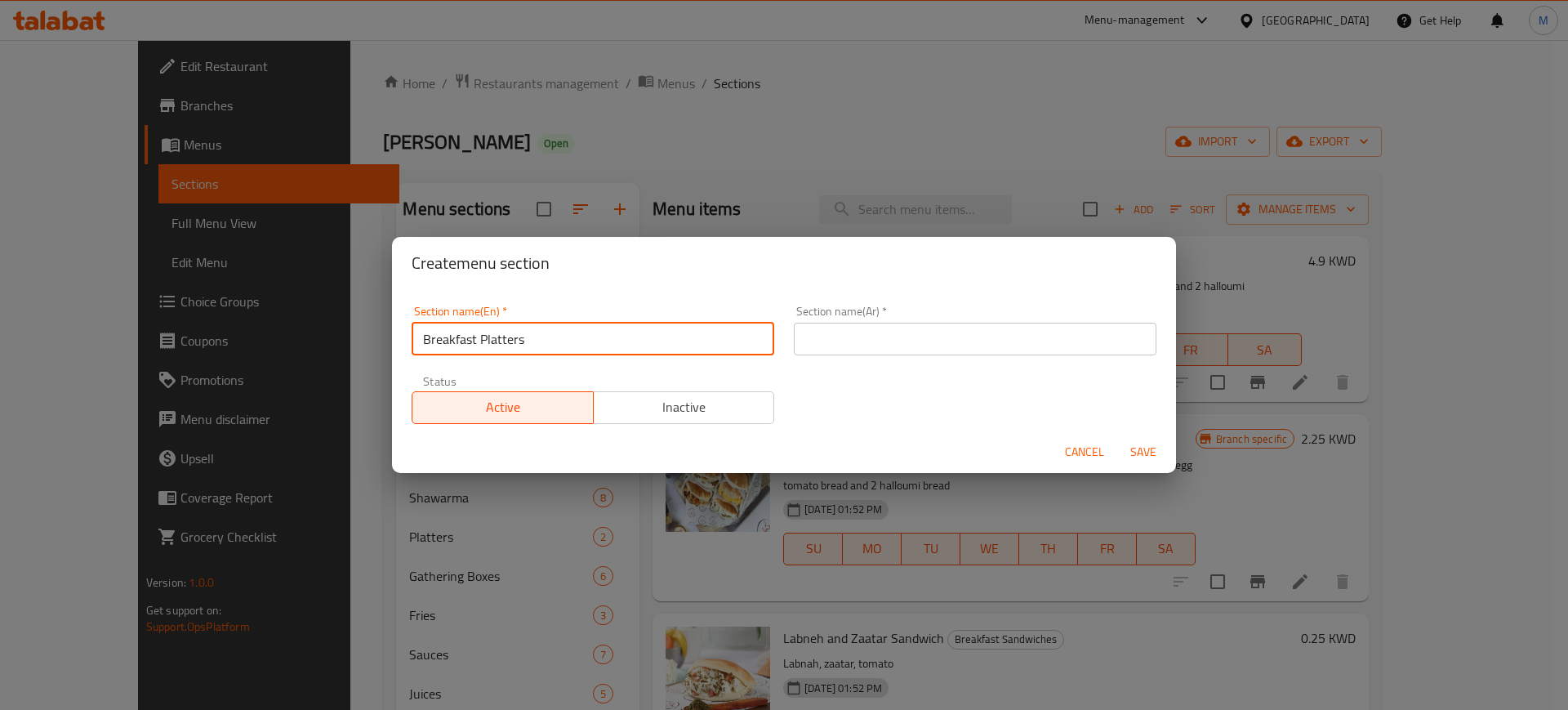
type input "Breakfast Platters"
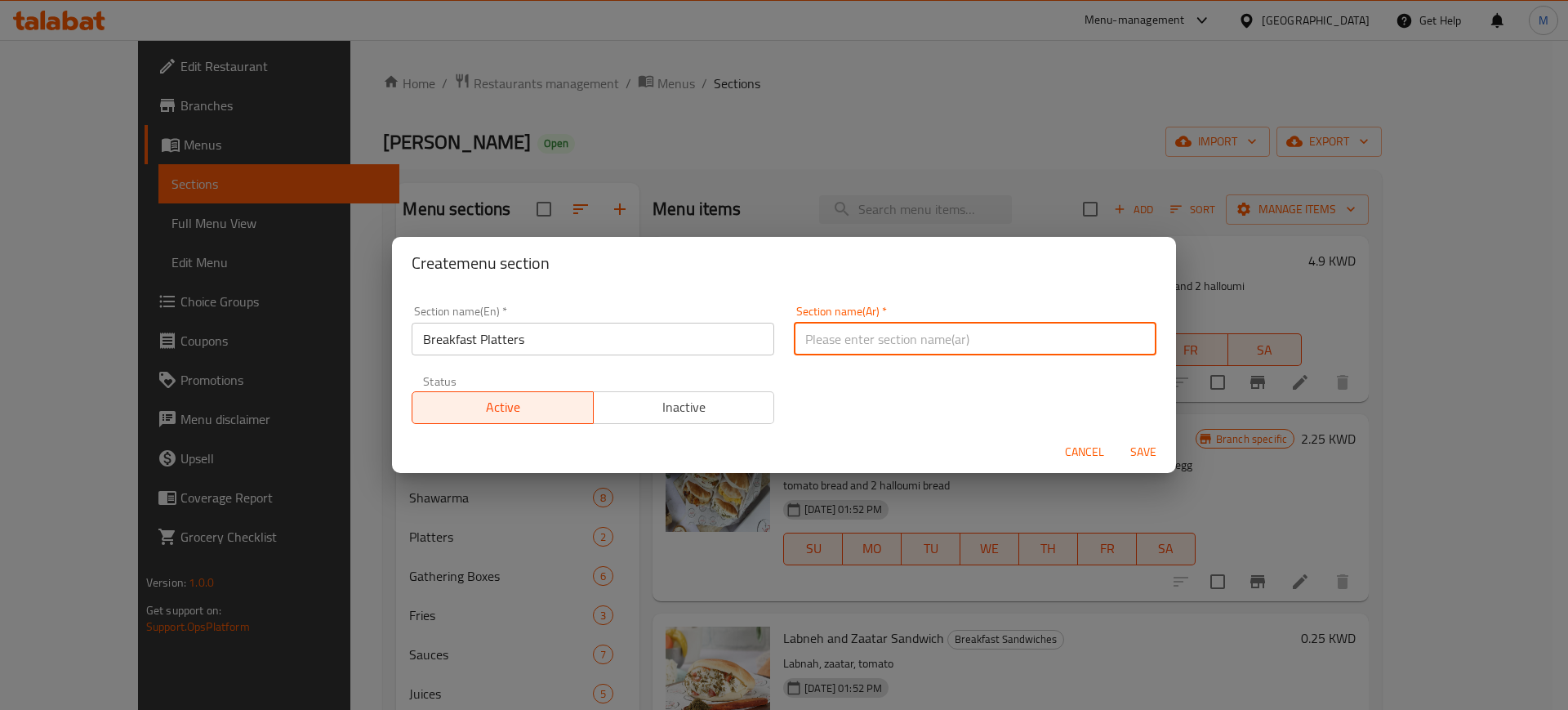
click at [868, 347] on input "text" at bounding box center [975, 339] width 363 height 33
type input "مواعين الفطور"
click at [1117, 437] on button "Save" at bounding box center [1144, 452] width 53 height 31
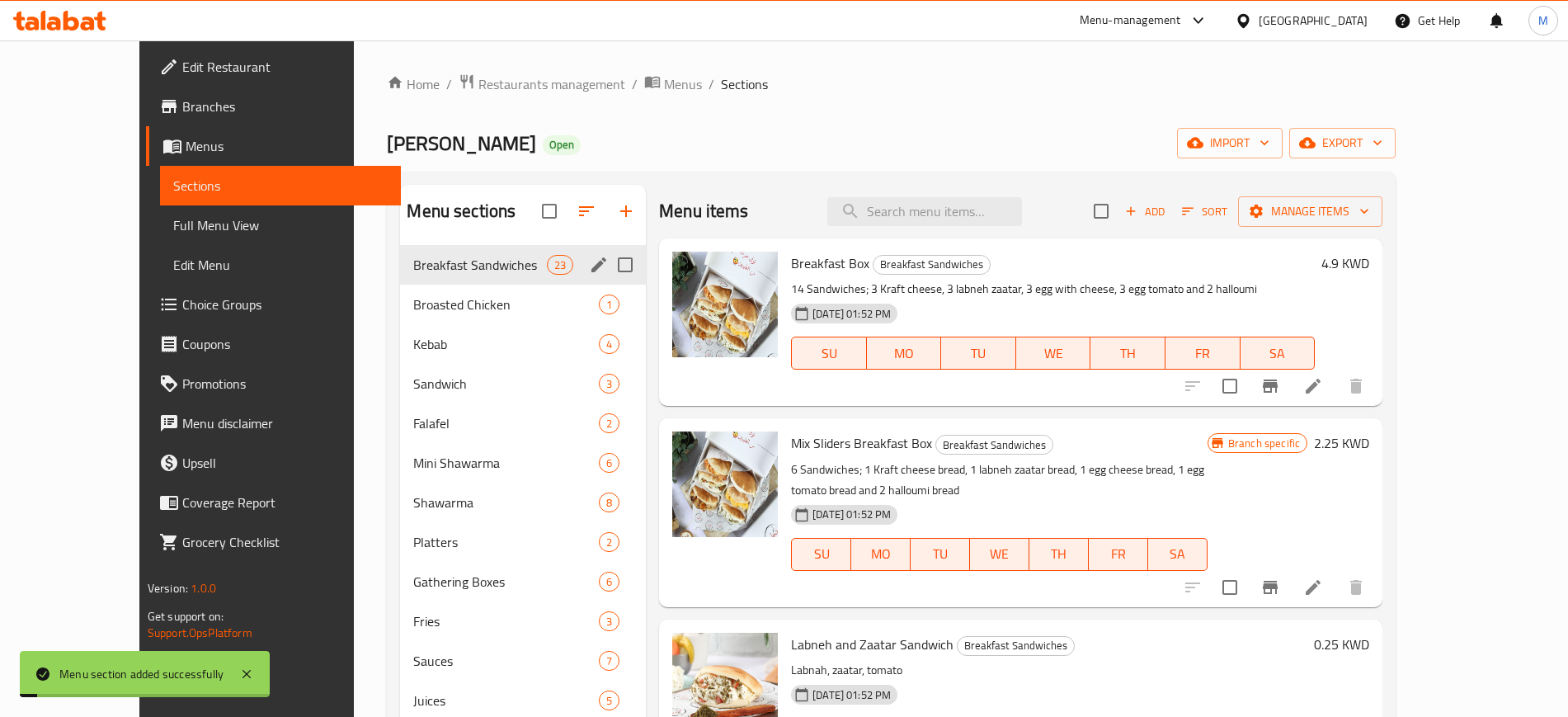
click at [1035, 270] on h6 "Breakfast Box Breakfast Sandwiches" at bounding box center [1052, 263] width 524 height 23
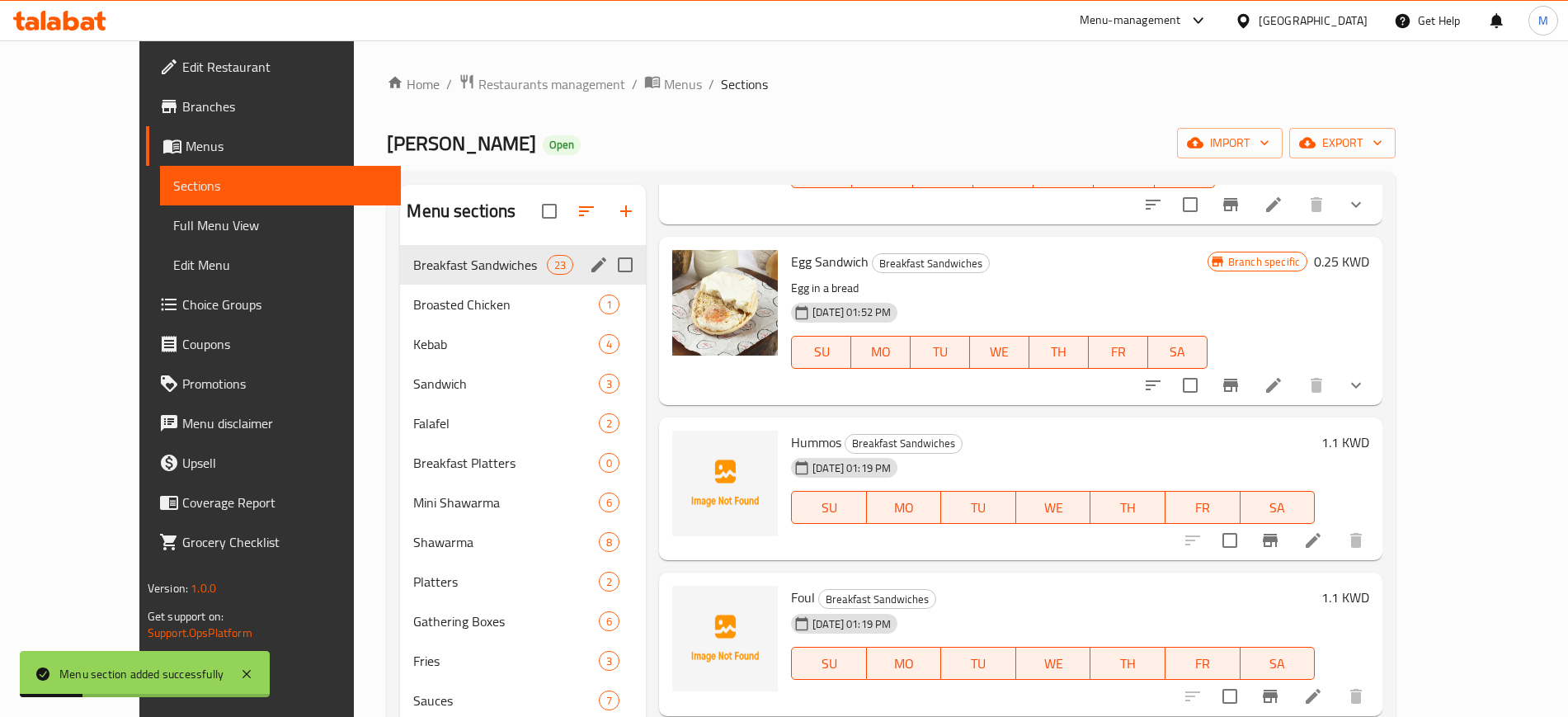
scroll to position [927, 0]
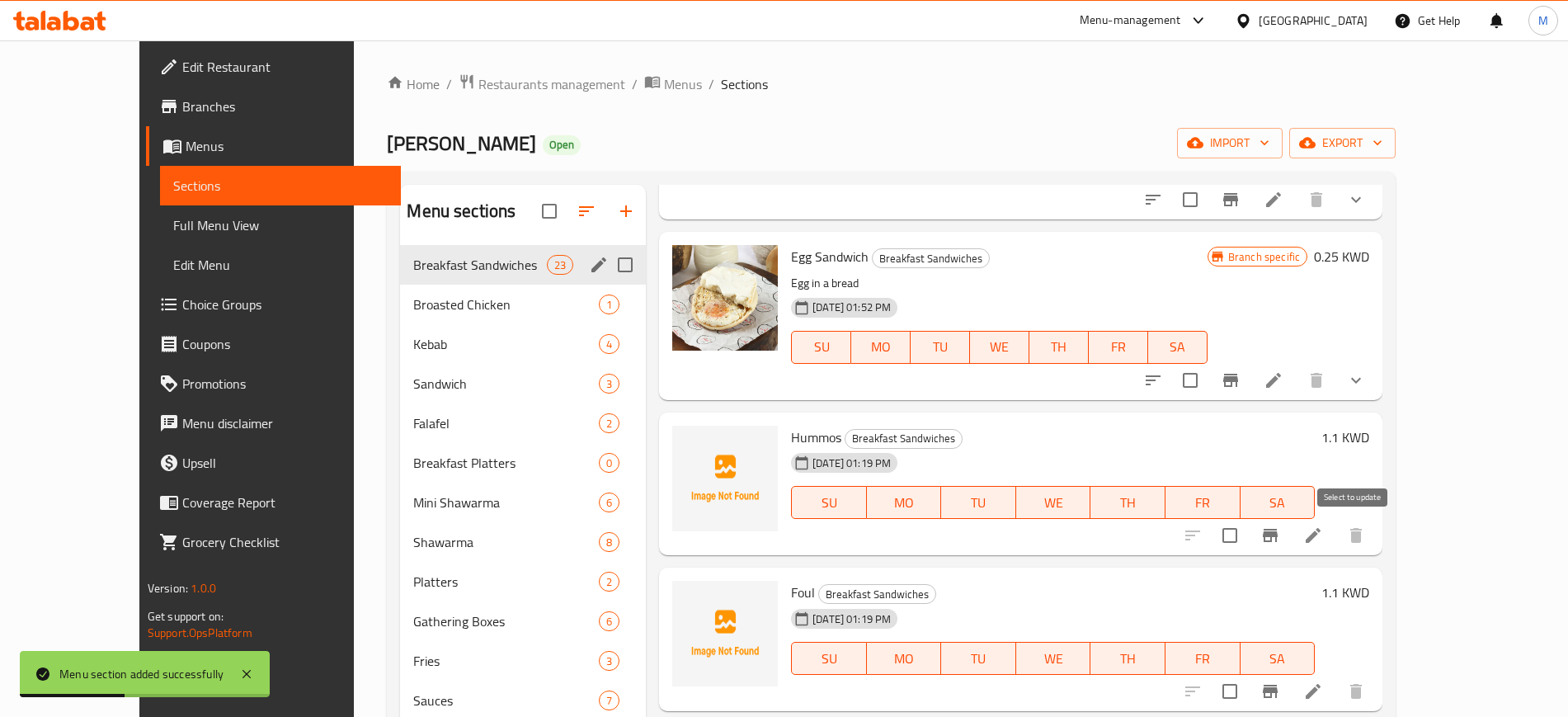
drag, startPoint x: 1360, startPoint y: 536, endPoint x: 1361, endPoint y: 558, distance: 22.0
click at [1247, 536] on input "checkbox" at bounding box center [1229, 535] width 34 height 34
checkbox input "true"
click at [1247, 691] on input "checkbox" at bounding box center [1229, 691] width 34 height 34
checkbox input "true"
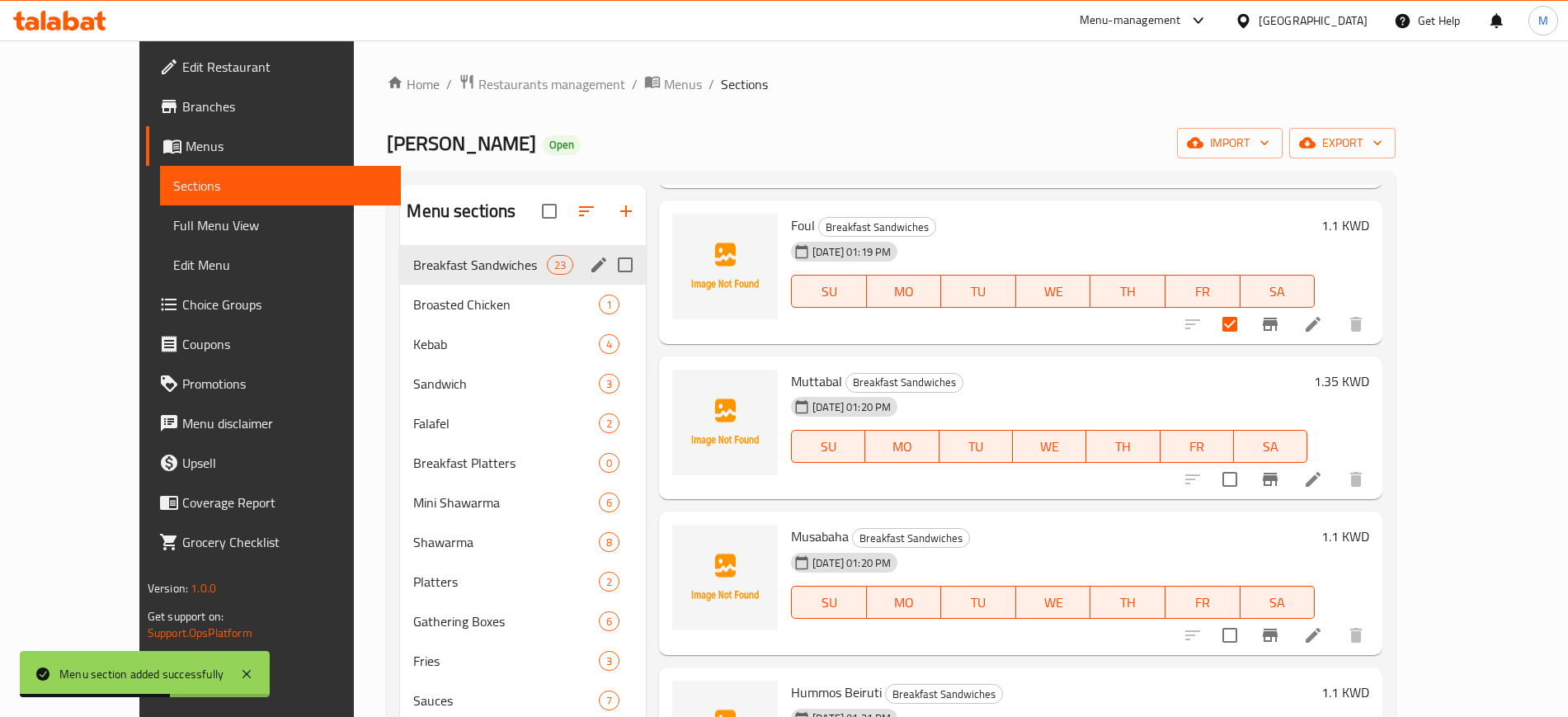
scroll to position [1340, 0]
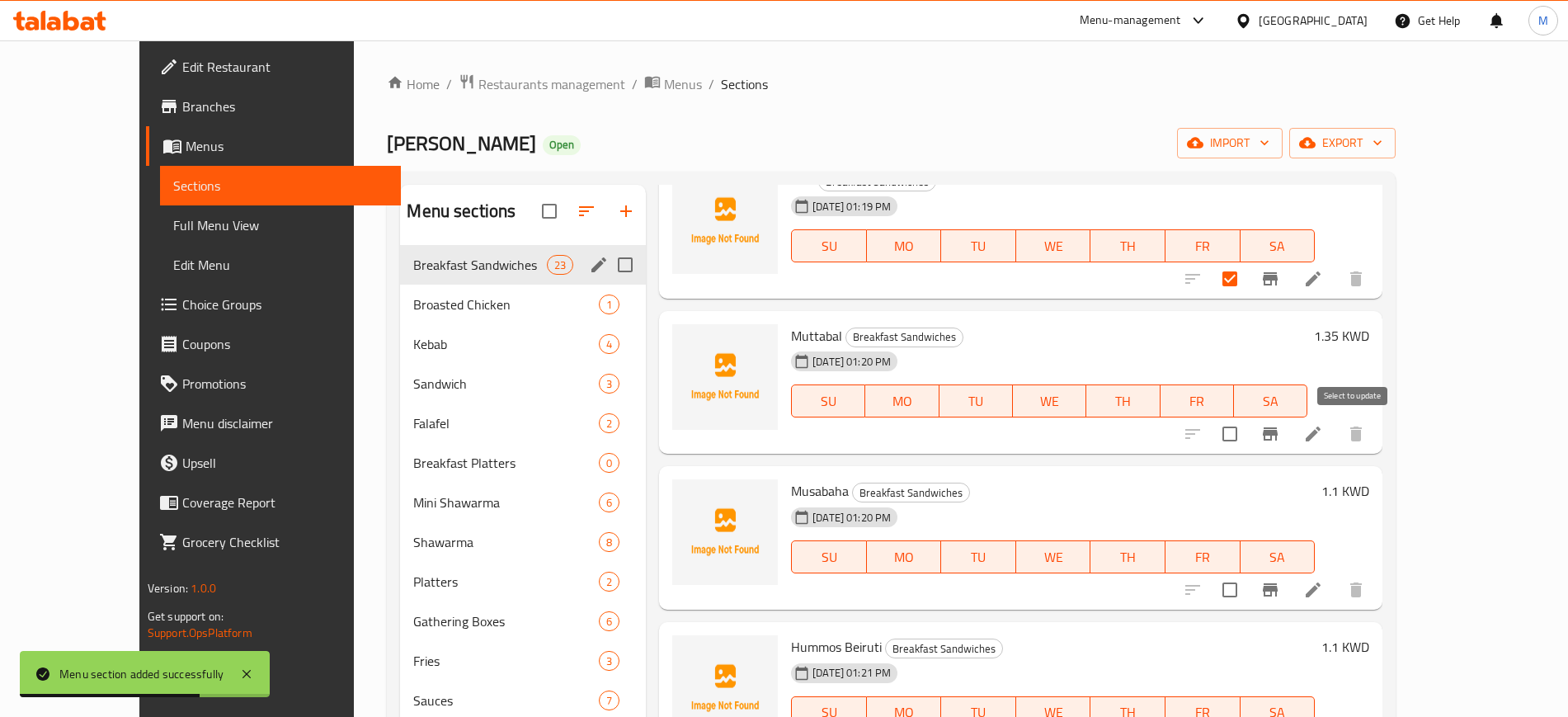
click at [1247, 438] on input "checkbox" at bounding box center [1229, 434] width 34 height 34
checkbox input "true"
click at [1247, 592] on input "checkbox" at bounding box center [1229, 590] width 34 height 34
checkbox input "true"
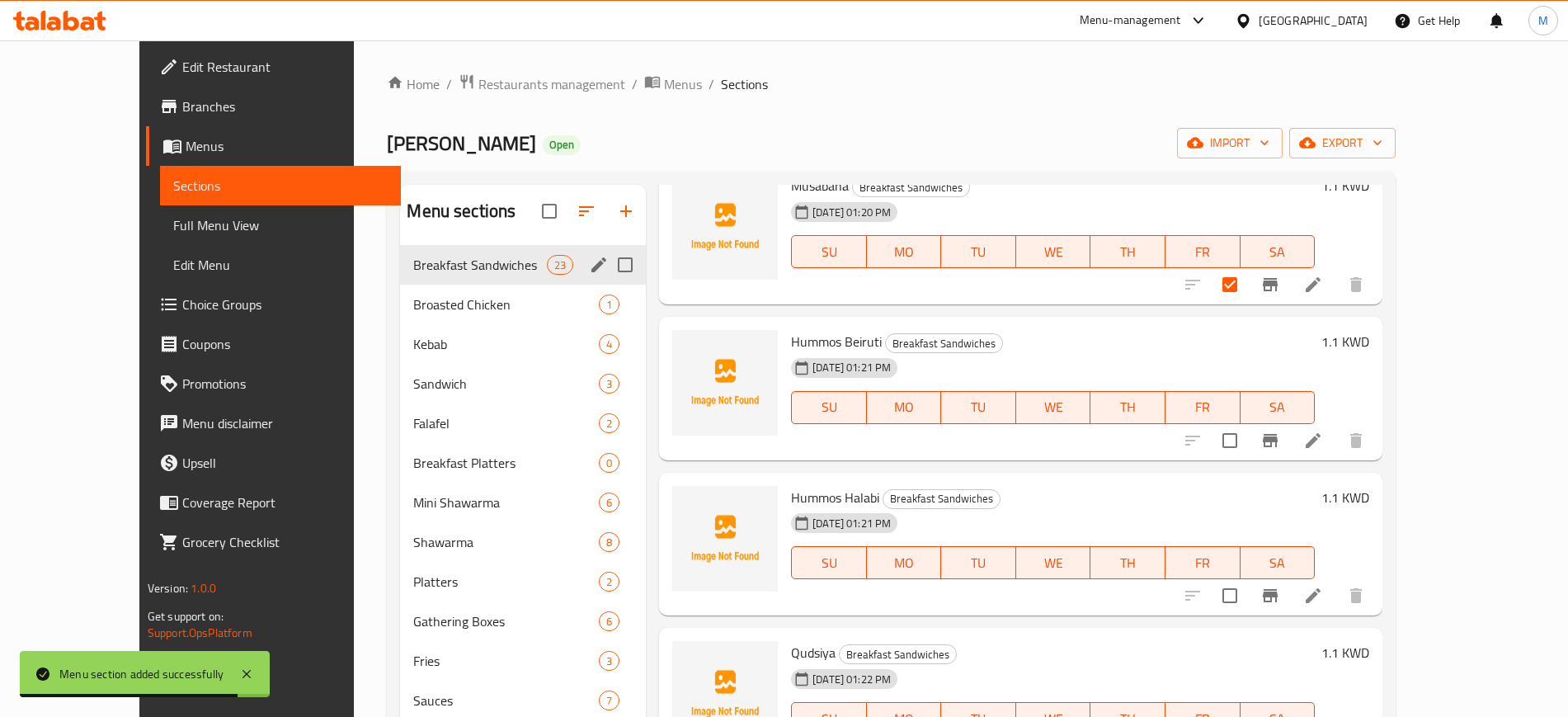
scroll to position [1650, 0]
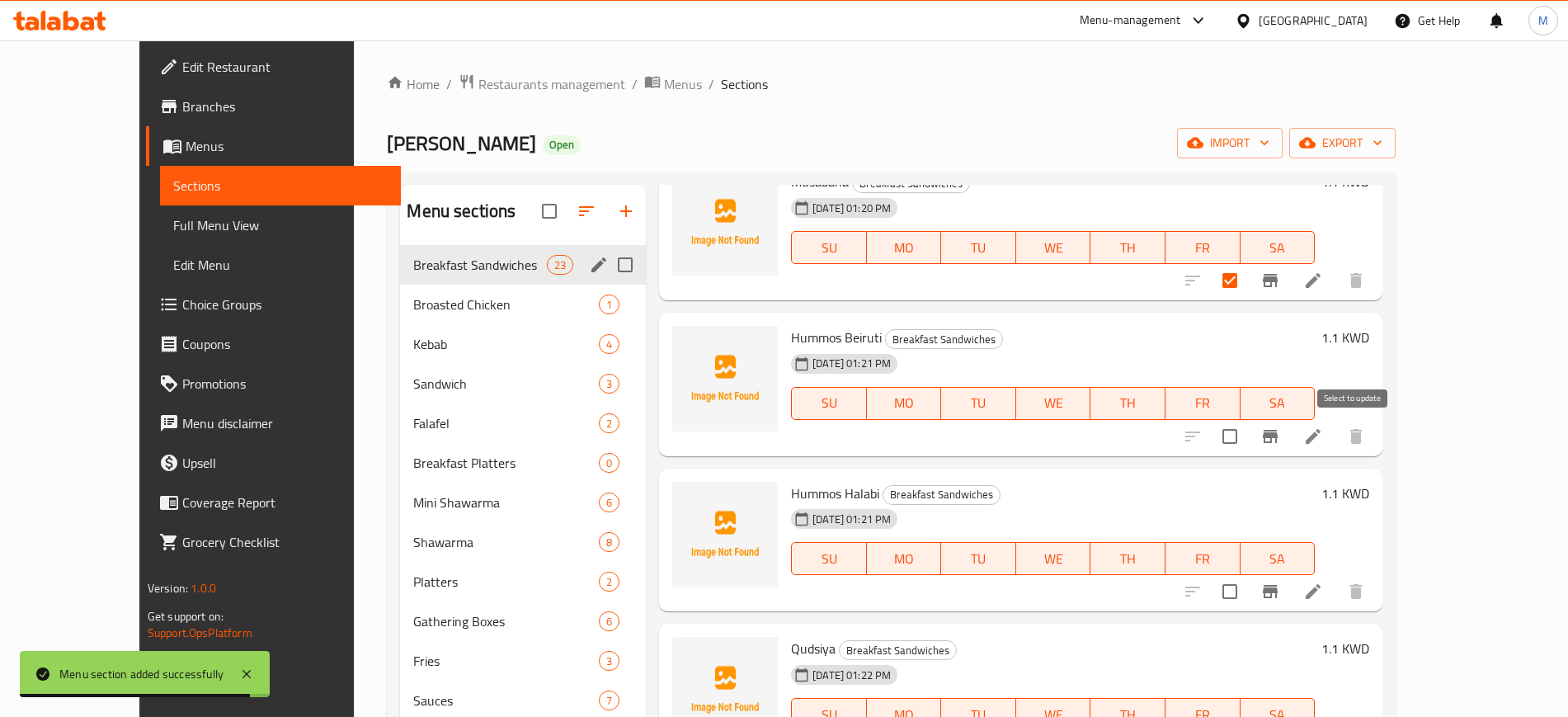
click at [1247, 434] on input "checkbox" at bounding box center [1229, 436] width 34 height 34
checkbox input "true"
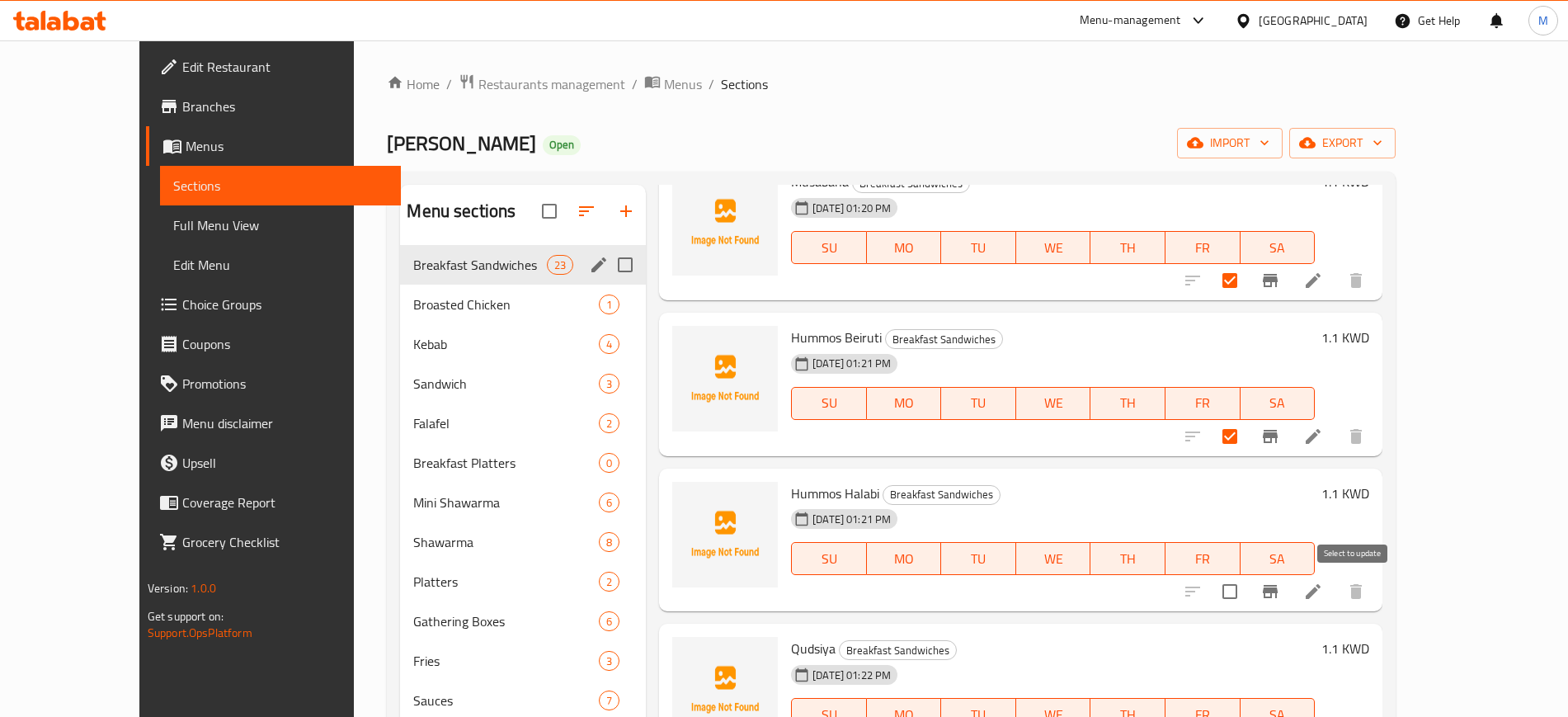
click at [1247, 587] on input "checkbox" at bounding box center [1229, 591] width 34 height 34
checkbox input "true"
click at [1247, 436] on input "checkbox" at bounding box center [1229, 438] width 34 height 34
checkbox input "true"
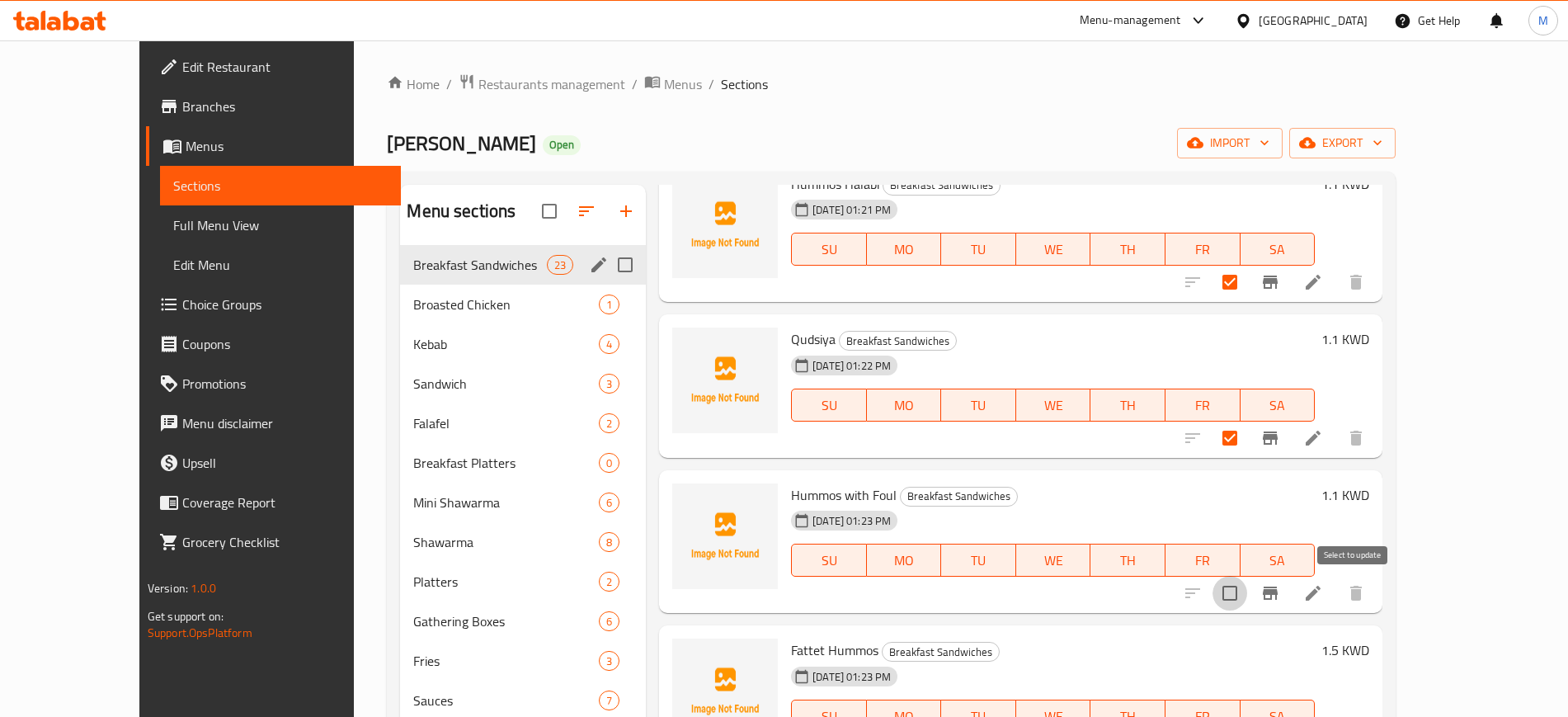
click at [1247, 596] on input "checkbox" at bounding box center [1229, 593] width 34 height 34
checkbox input "true"
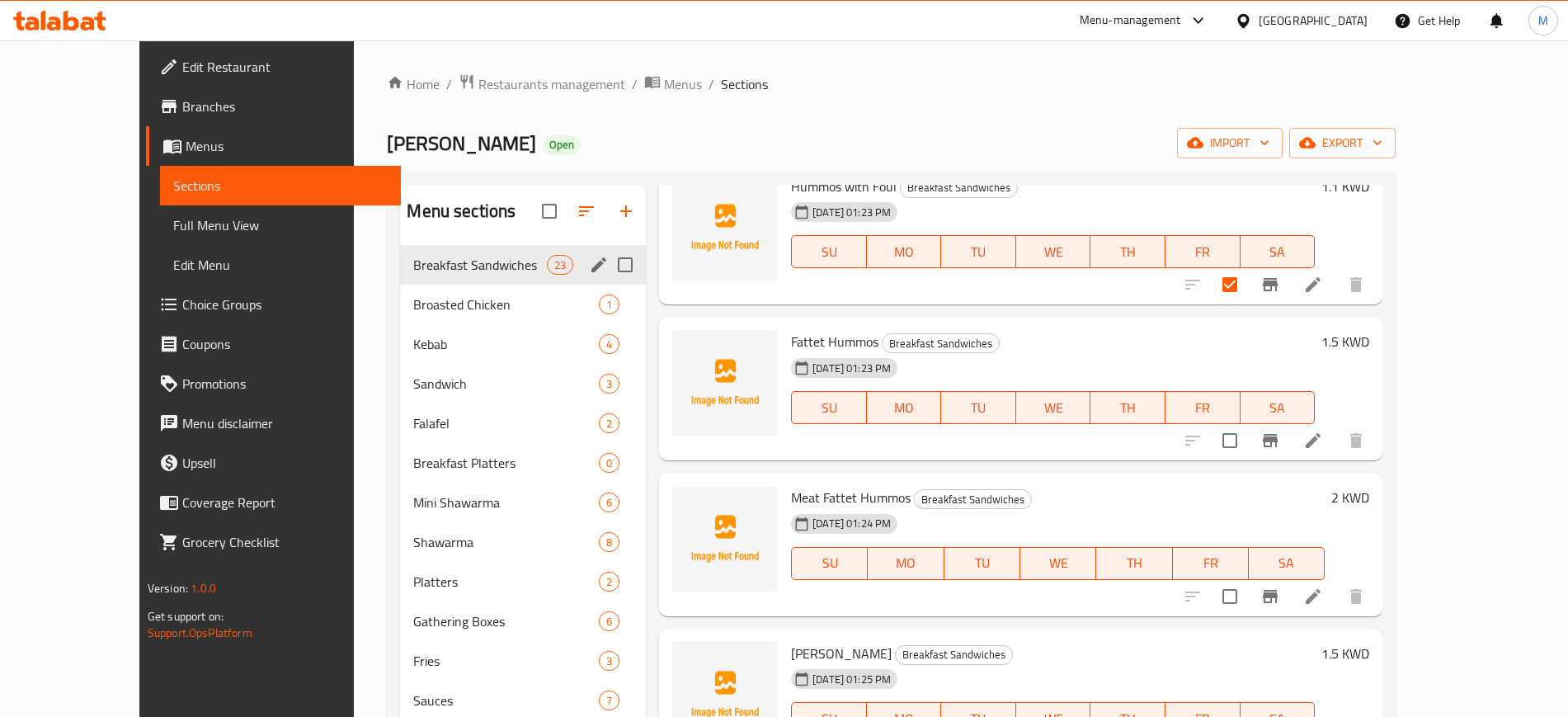
scroll to position [2268, 0]
click at [1247, 443] on input "checkbox" at bounding box center [1229, 440] width 34 height 34
checkbox input "true"
drag, startPoint x: 1344, startPoint y: 596, endPoint x: 1294, endPoint y: 591, distance: 50.2
click at [1247, 596] on input "checkbox" at bounding box center [1229, 596] width 34 height 34
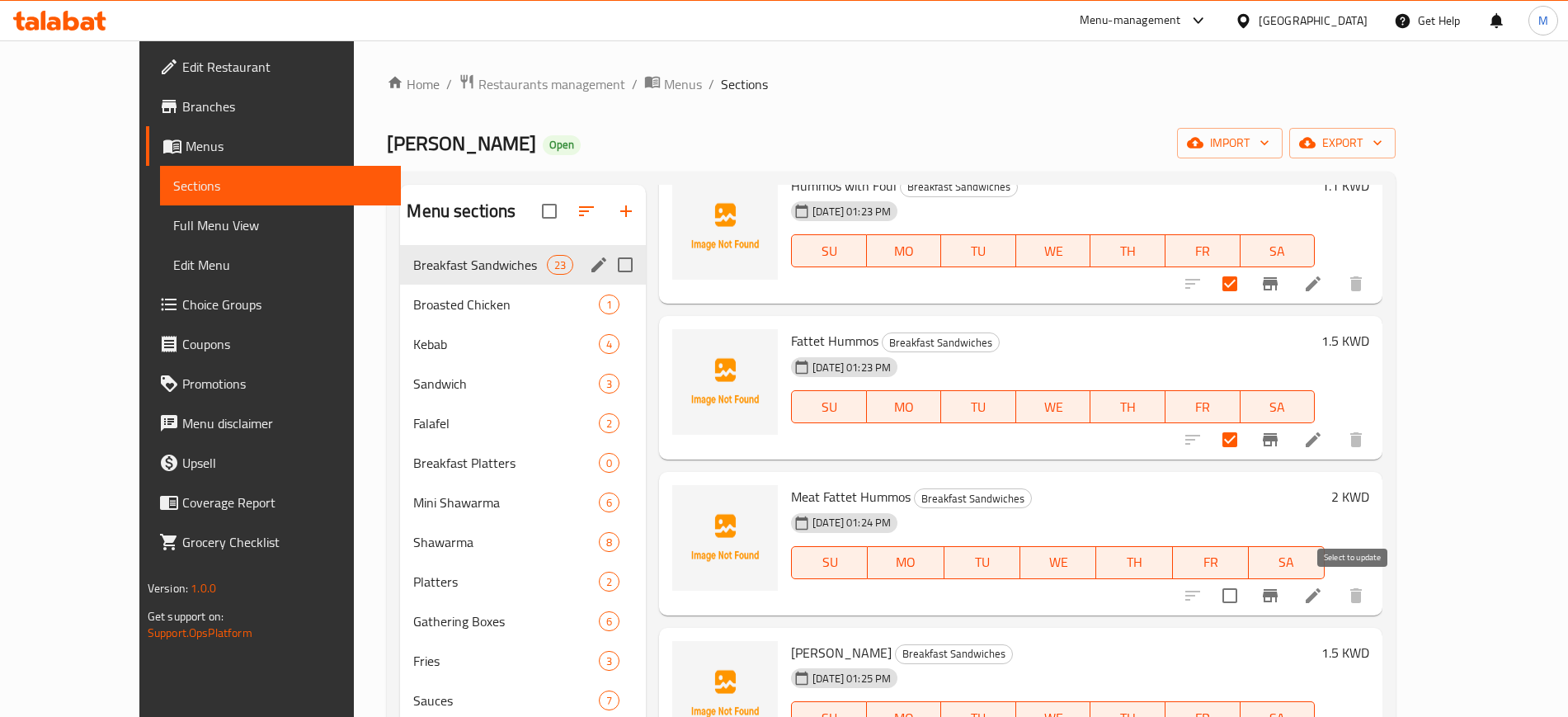
checkbox input "true"
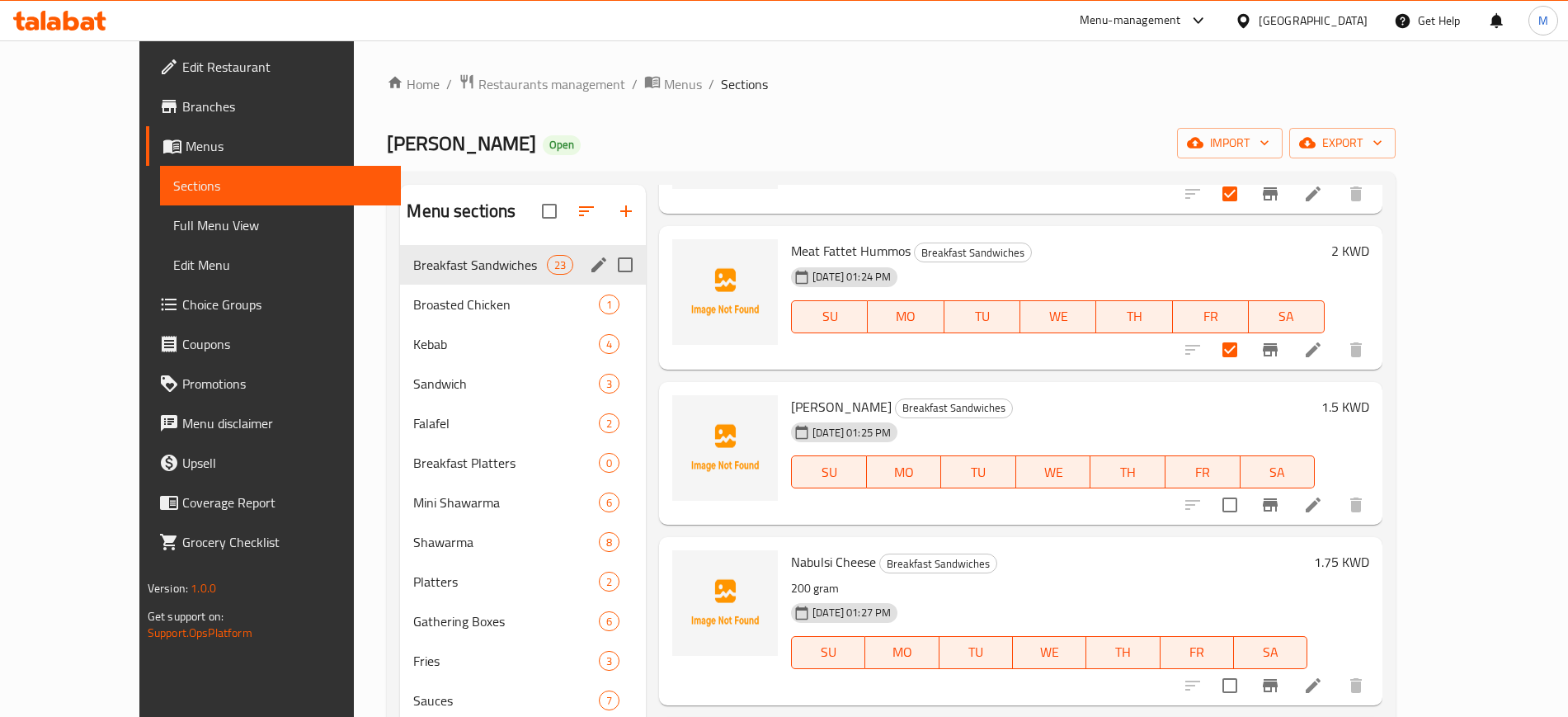
scroll to position [2577, 0]
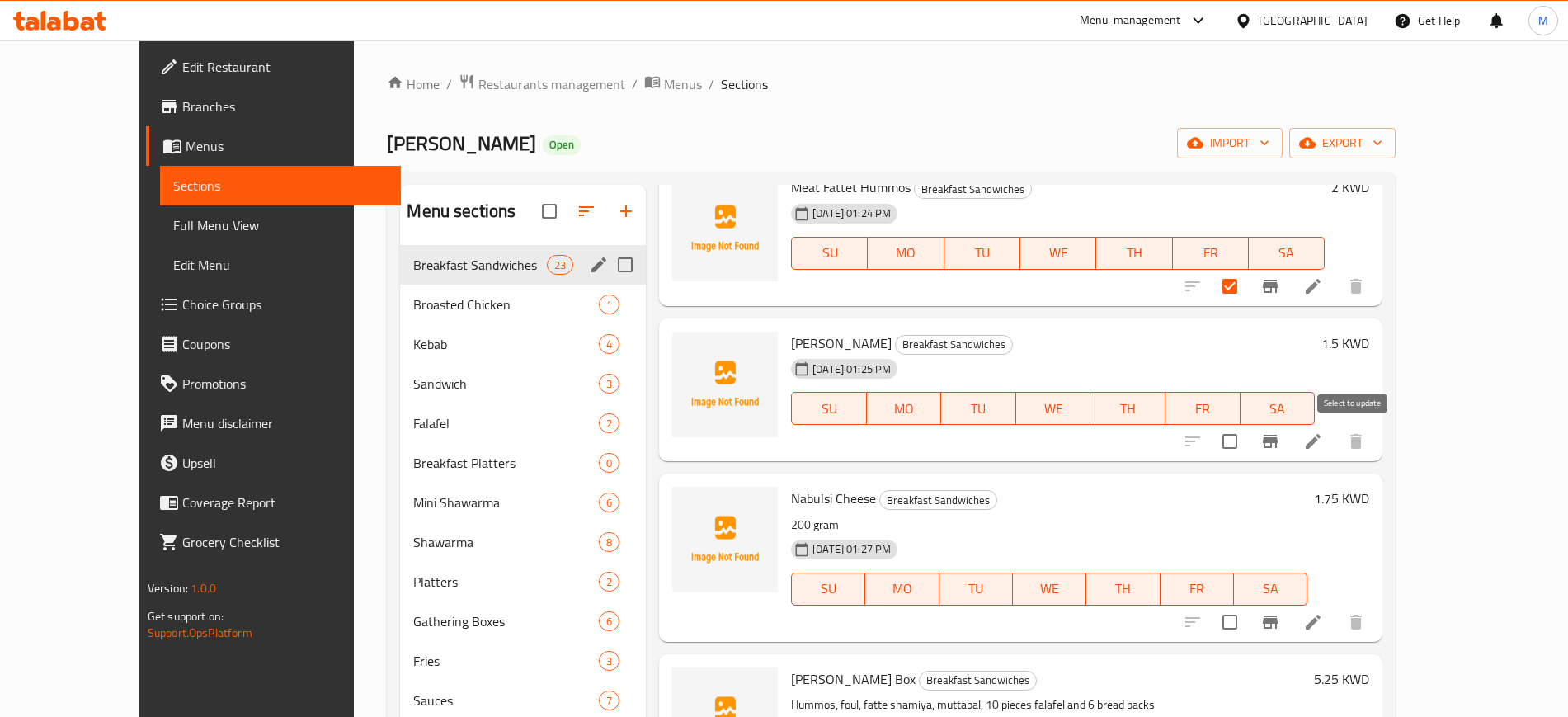
click at [1247, 451] on input "checkbox" at bounding box center [1229, 441] width 34 height 34
checkbox input "true"
click at [1247, 618] on input "checkbox" at bounding box center [1229, 622] width 34 height 34
checkbox input "true"
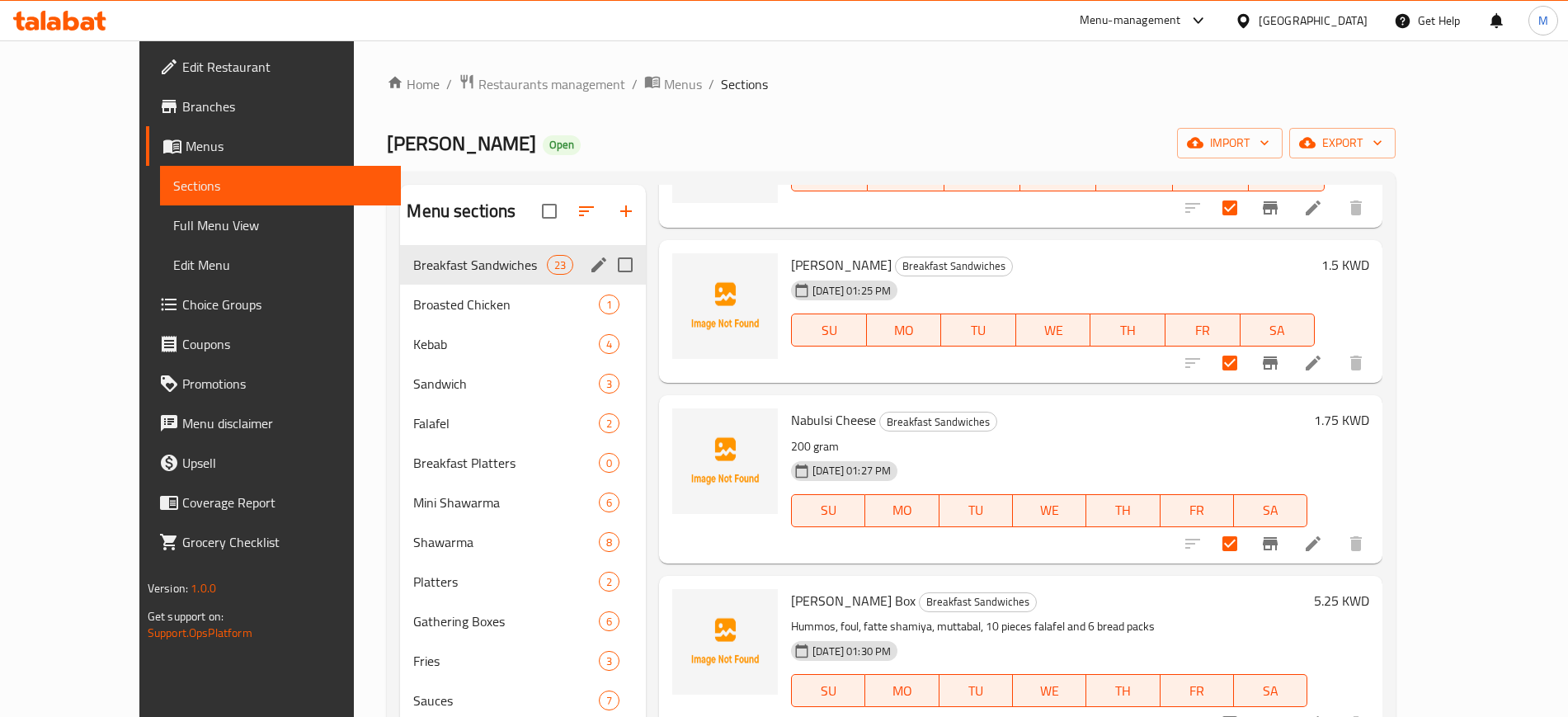
scroll to position [2989, 0]
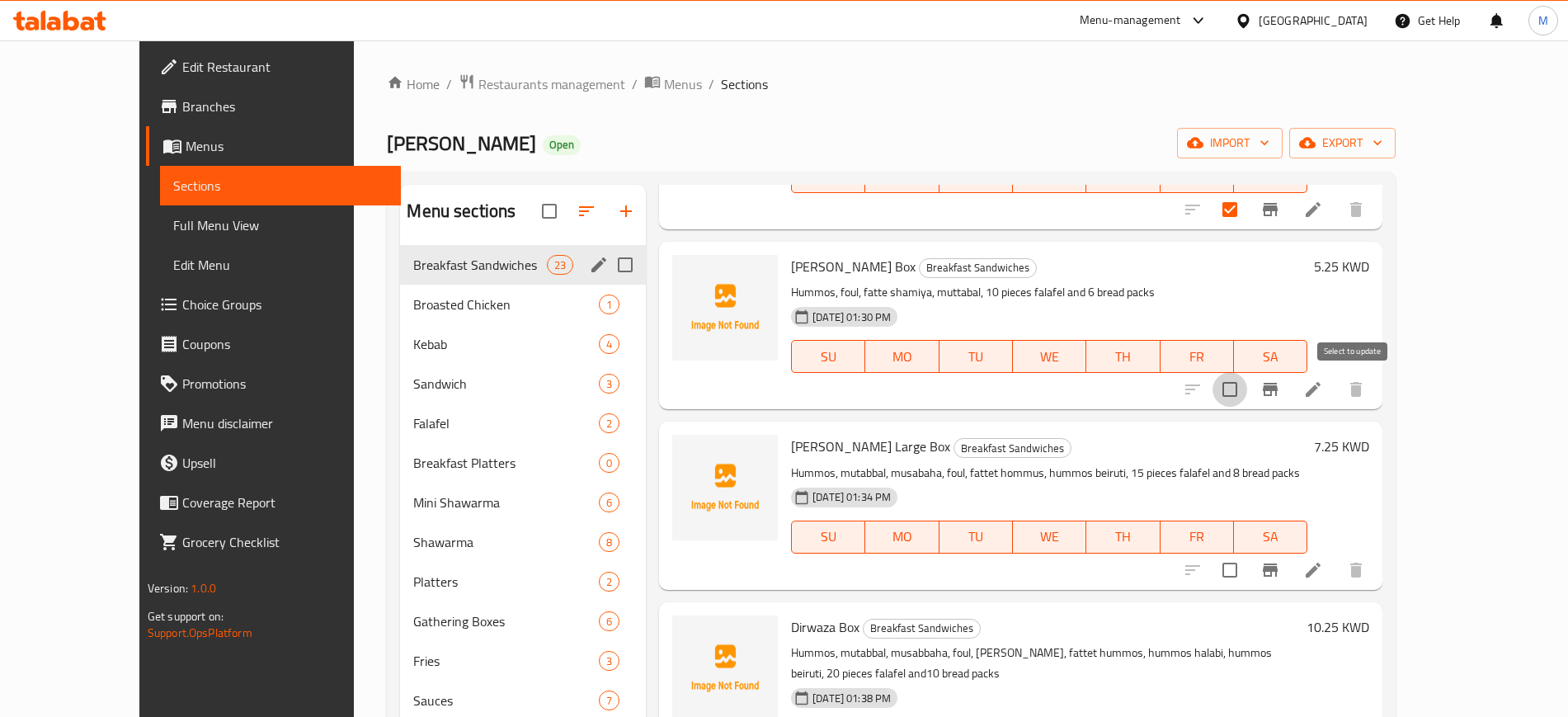
drag, startPoint x: 1364, startPoint y: 390, endPoint x: 1358, endPoint y: 534, distance: 144.1
click at [1247, 391] on input "checkbox" at bounding box center [1229, 389] width 34 height 34
checkbox input "true"
click at [1247, 569] on input "checkbox" at bounding box center [1229, 570] width 34 height 34
checkbox input "true"
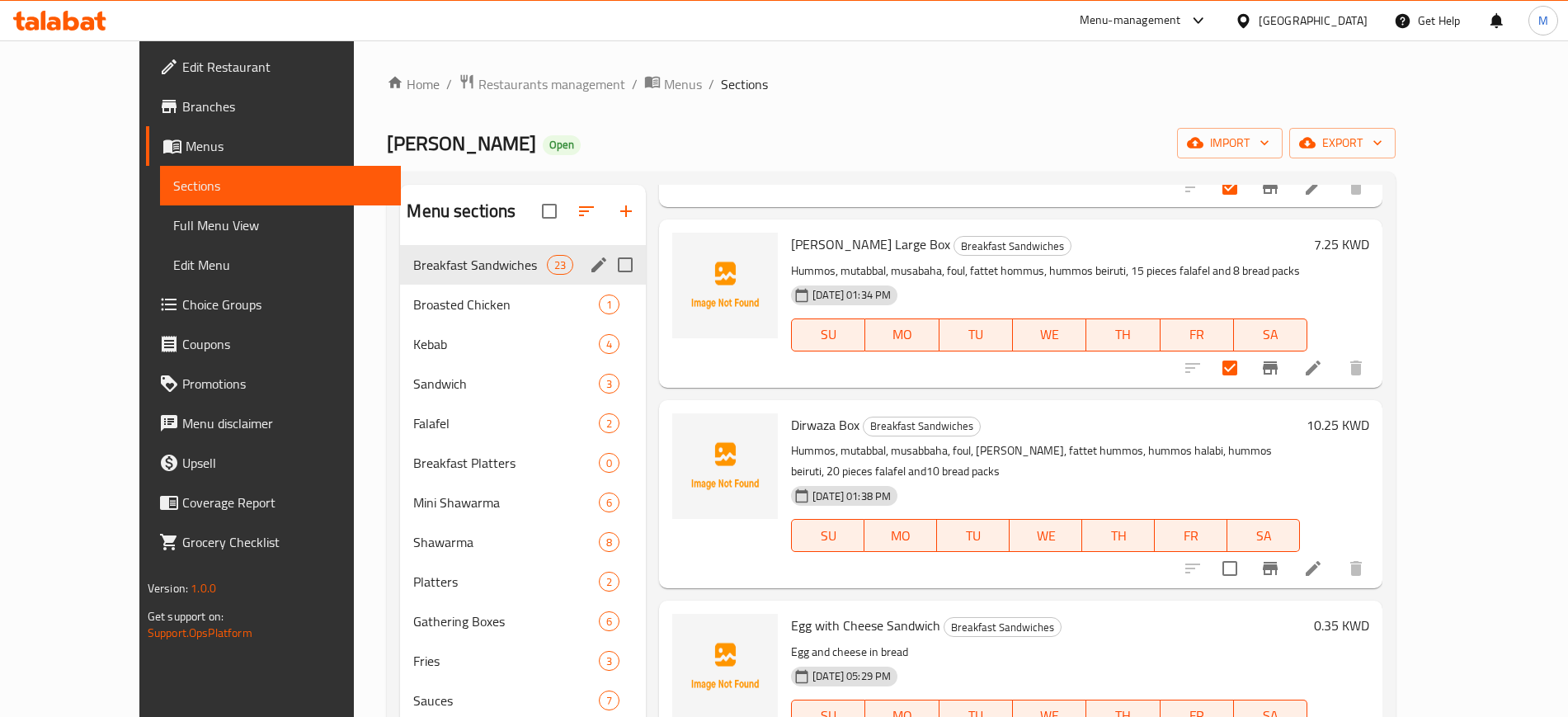
scroll to position [3216, 0]
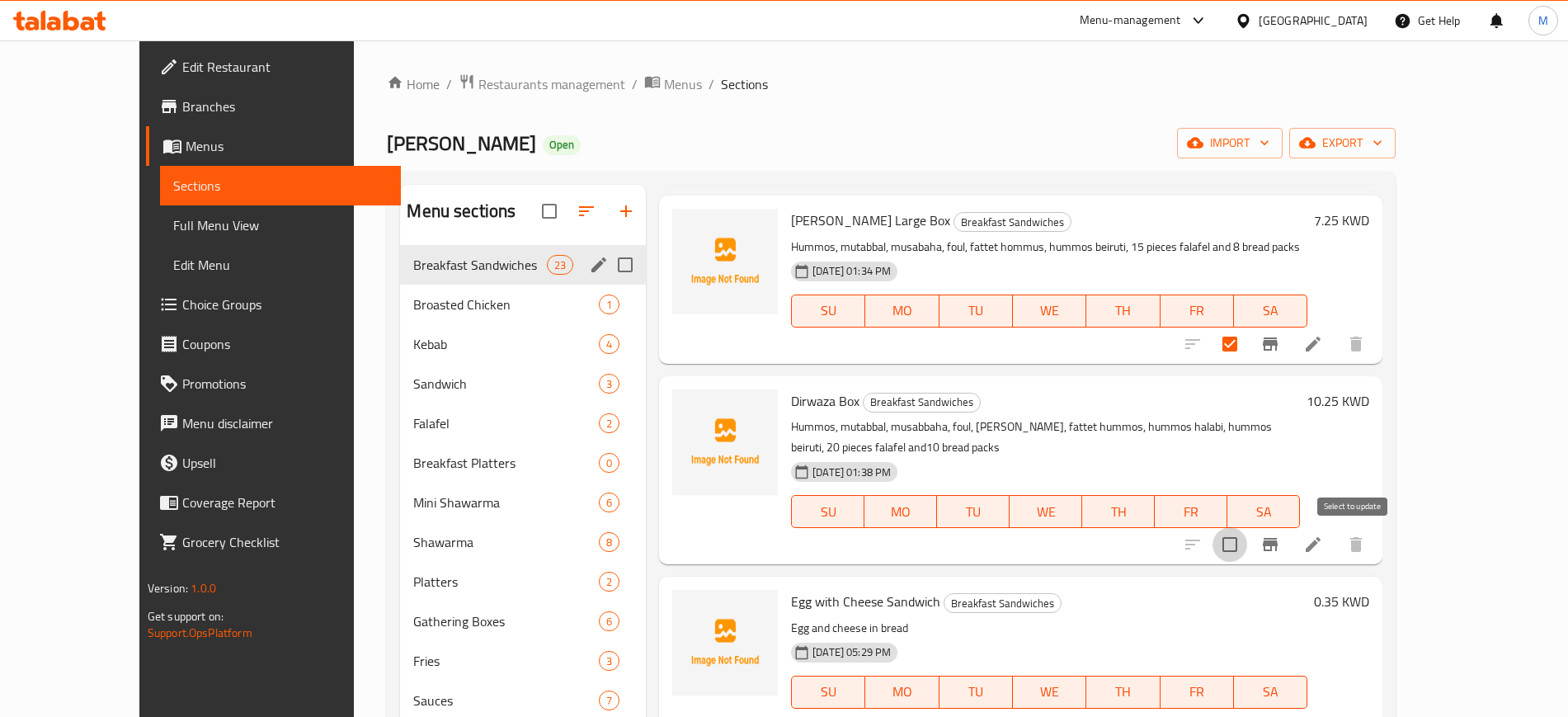
drag, startPoint x: 1359, startPoint y: 540, endPoint x: 1294, endPoint y: 567, distance: 70.4
click at [1247, 540] on input "checkbox" at bounding box center [1229, 544] width 34 height 34
checkbox input "true"
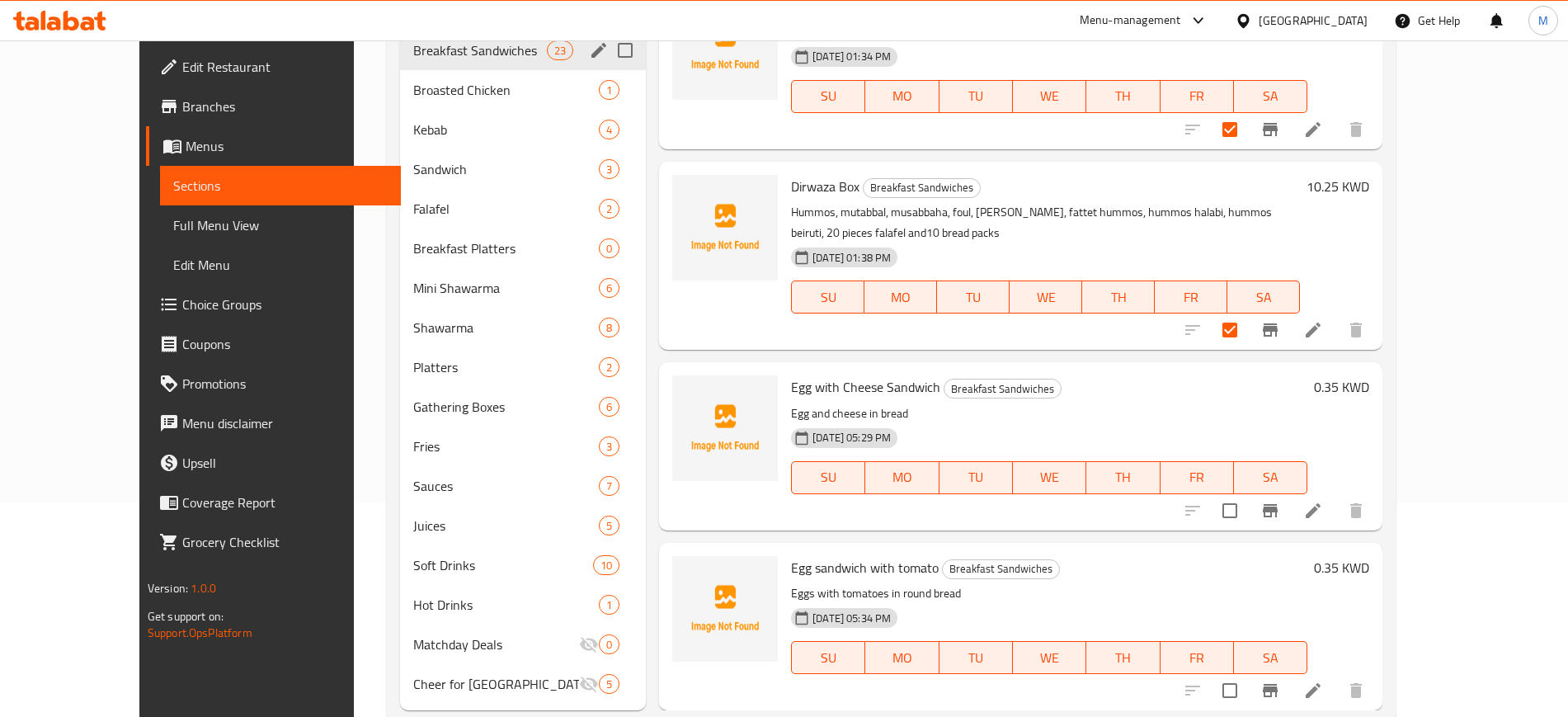
scroll to position [254, 0]
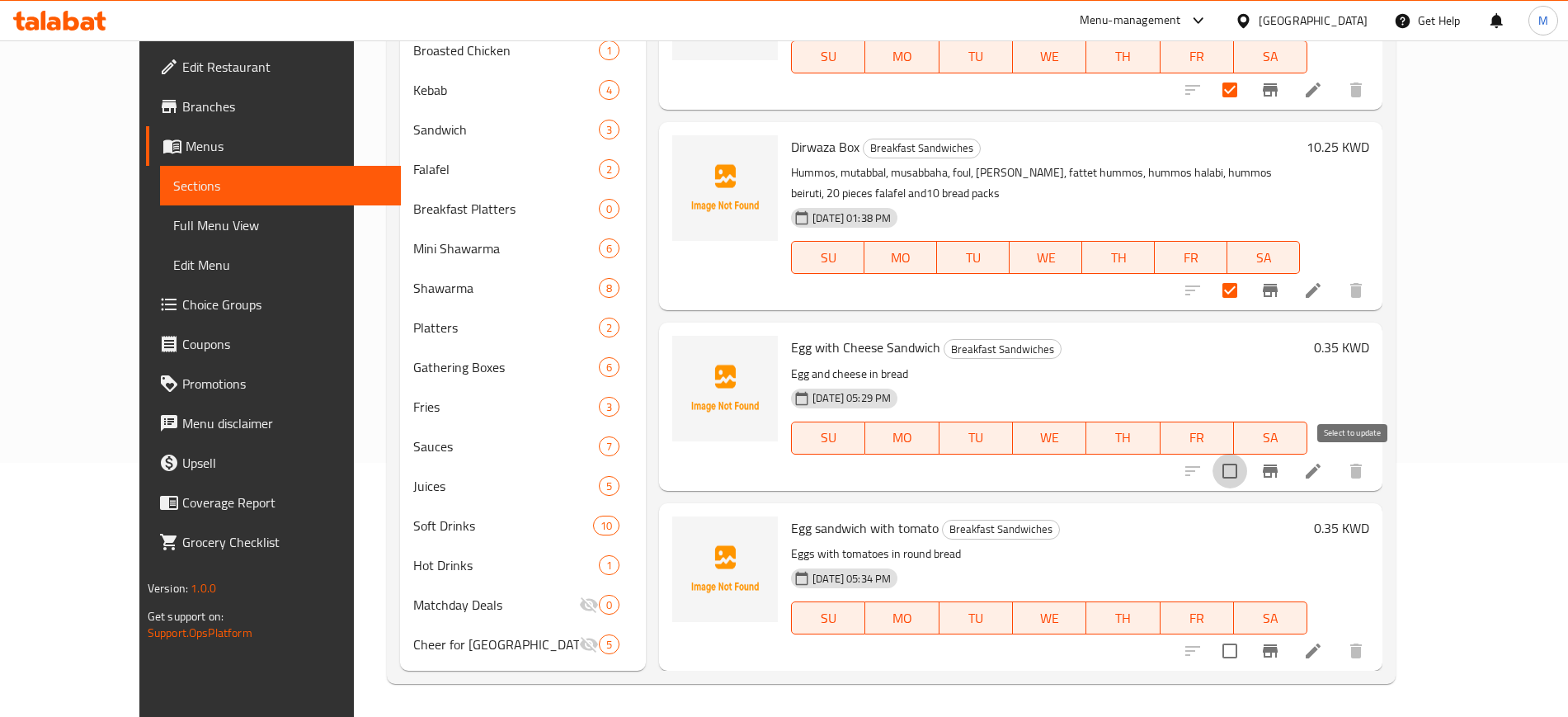
click at [1247, 471] on input "checkbox" at bounding box center [1229, 471] width 34 height 34
checkbox input "true"
drag, startPoint x: 1349, startPoint y: 643, endPoint x: 1257, endPoint y: 413, distance: 247.7
click at [1341, 631] on div at bounding box center [1274, 650] width 203 height 39
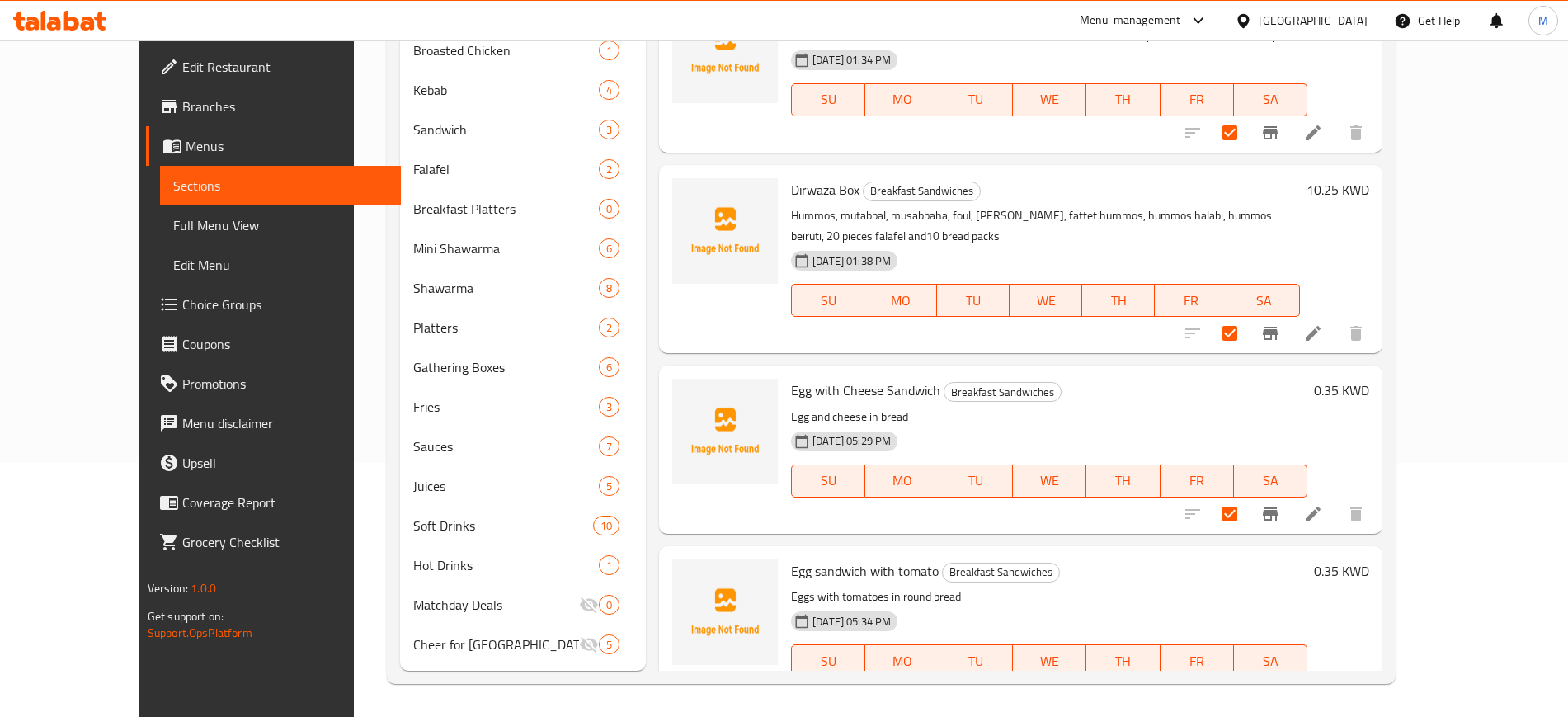
scroll to position [3216, 0]
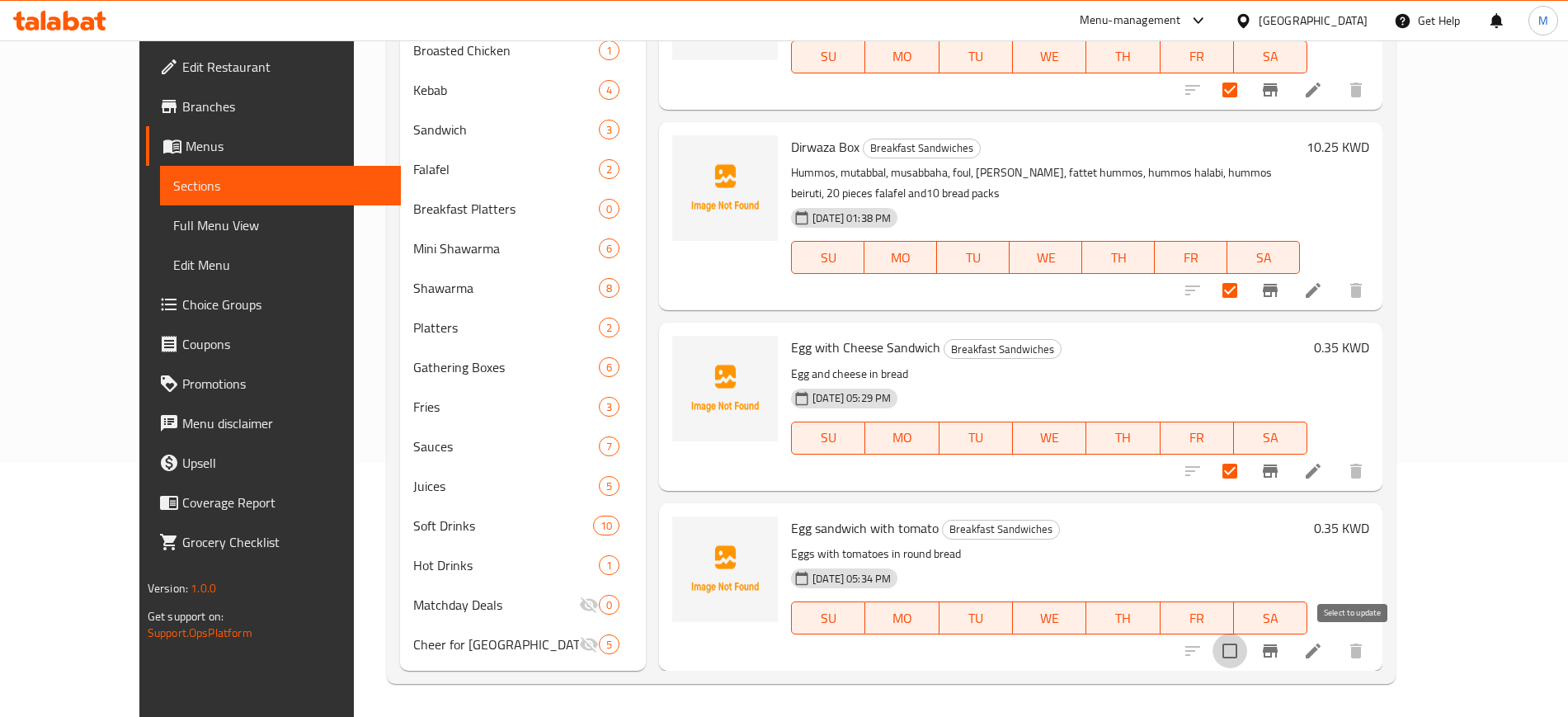
click at [1247, 655] on input "checkbox" at bounding box center [1229, 650] width 34 height 34
click at [1247, 651] on input "checkbox" at bounding box center [1229, 650] width 34 height 34
checkbox input "false"
click at [1247, 471] on input "checkbox" at bounding box center [1229, 471] width 34 height 34
checkbox input "false"
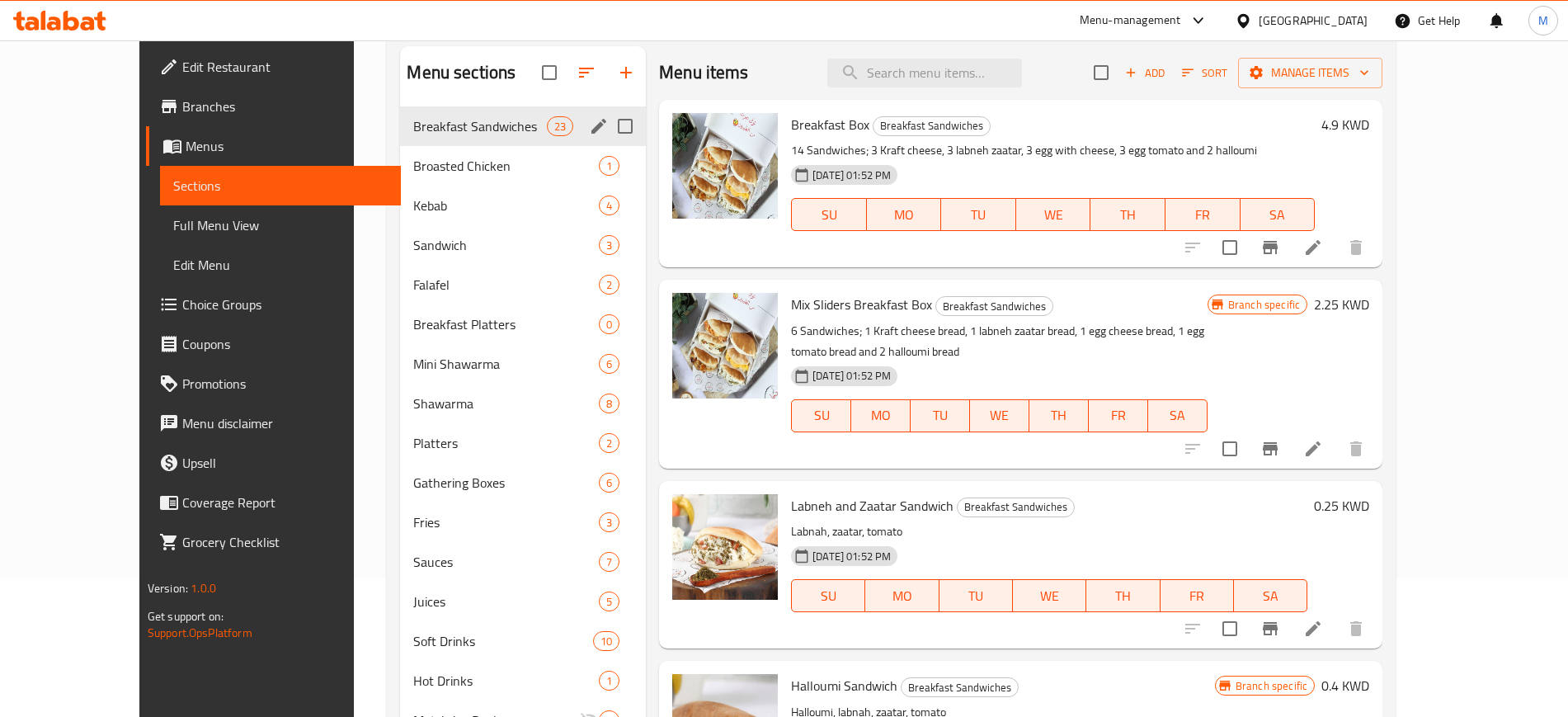
scroll to position [0, 0]
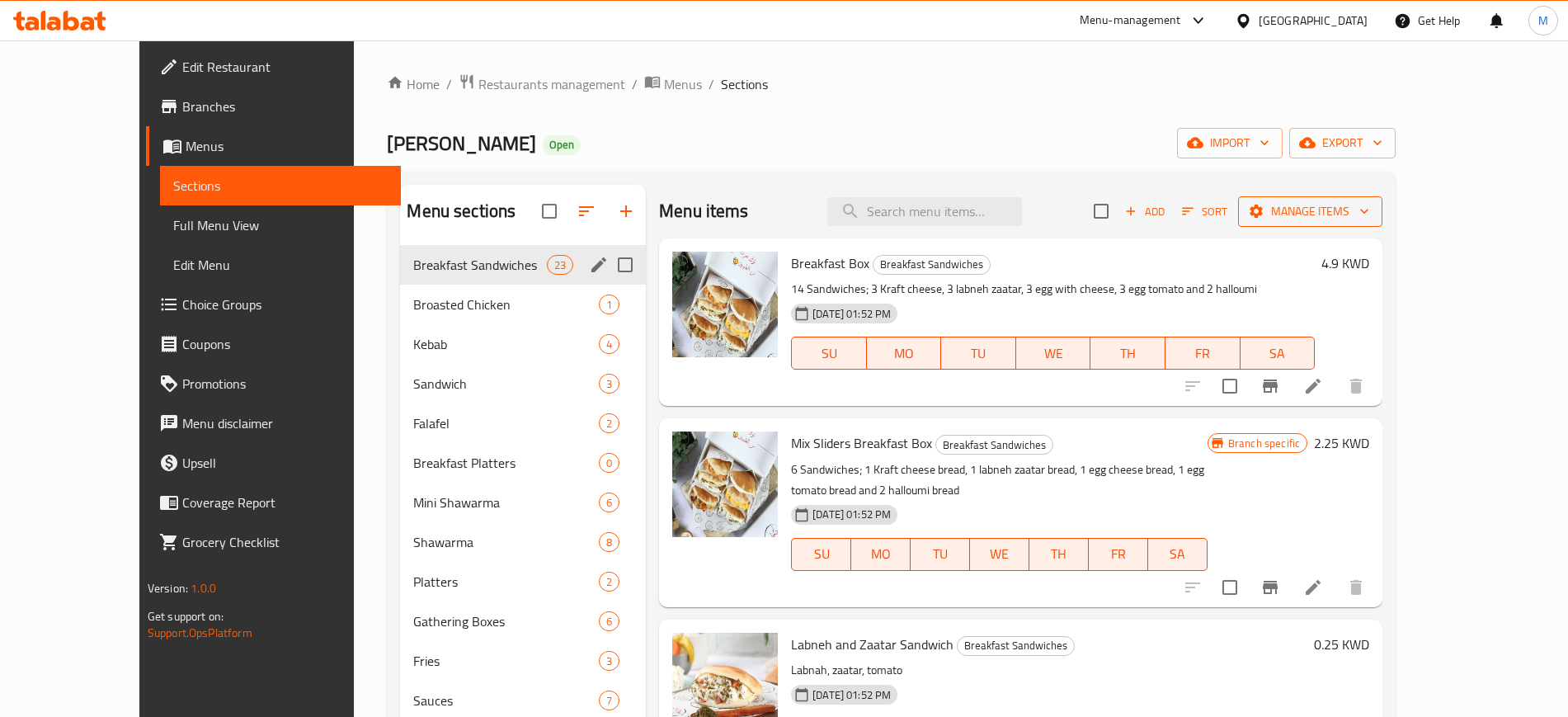
click at [1369, 221] on span "Manage items" at bounding box center [1310, 211] width 118 height 21
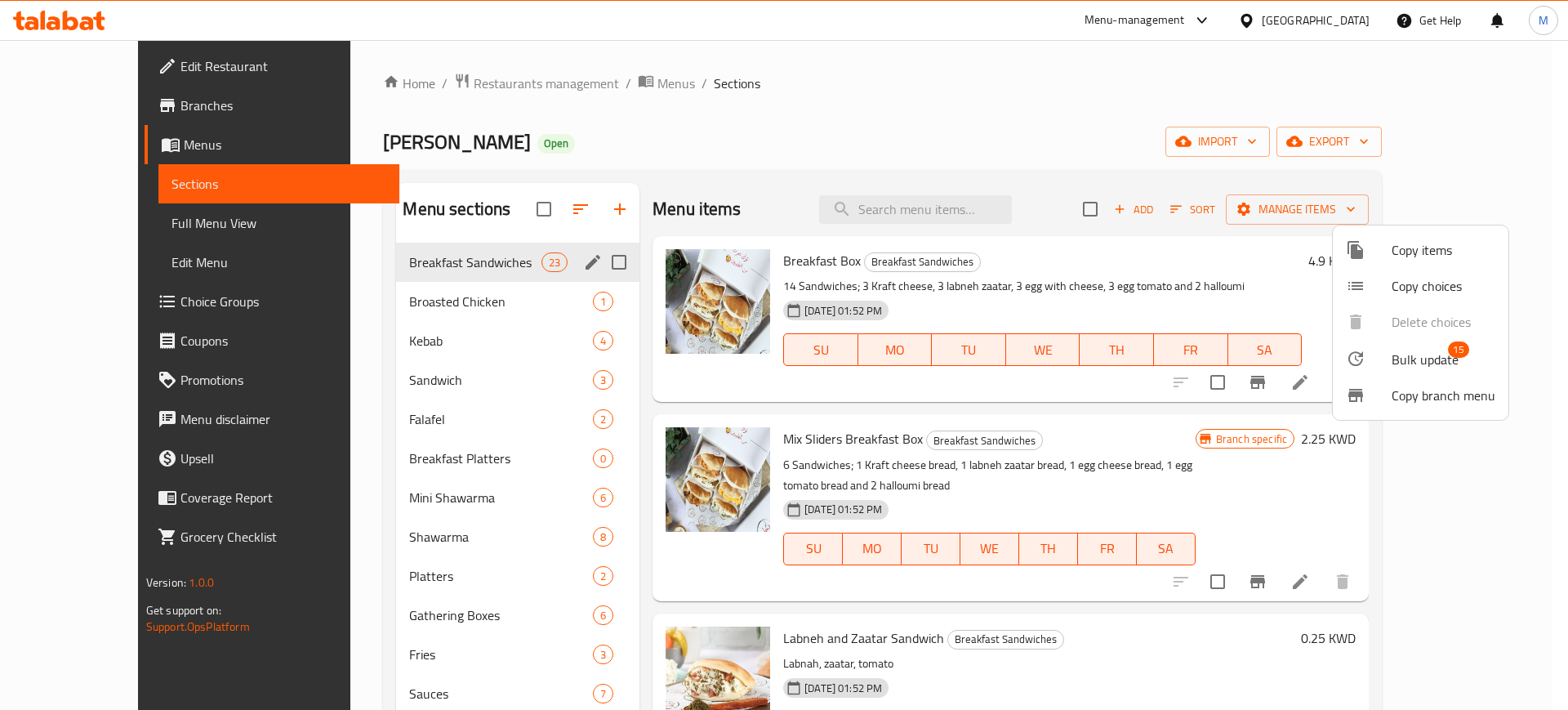
click at [1399, 355] on span "Bulk update" at bounding box center [1425, 359] width 67 height 19
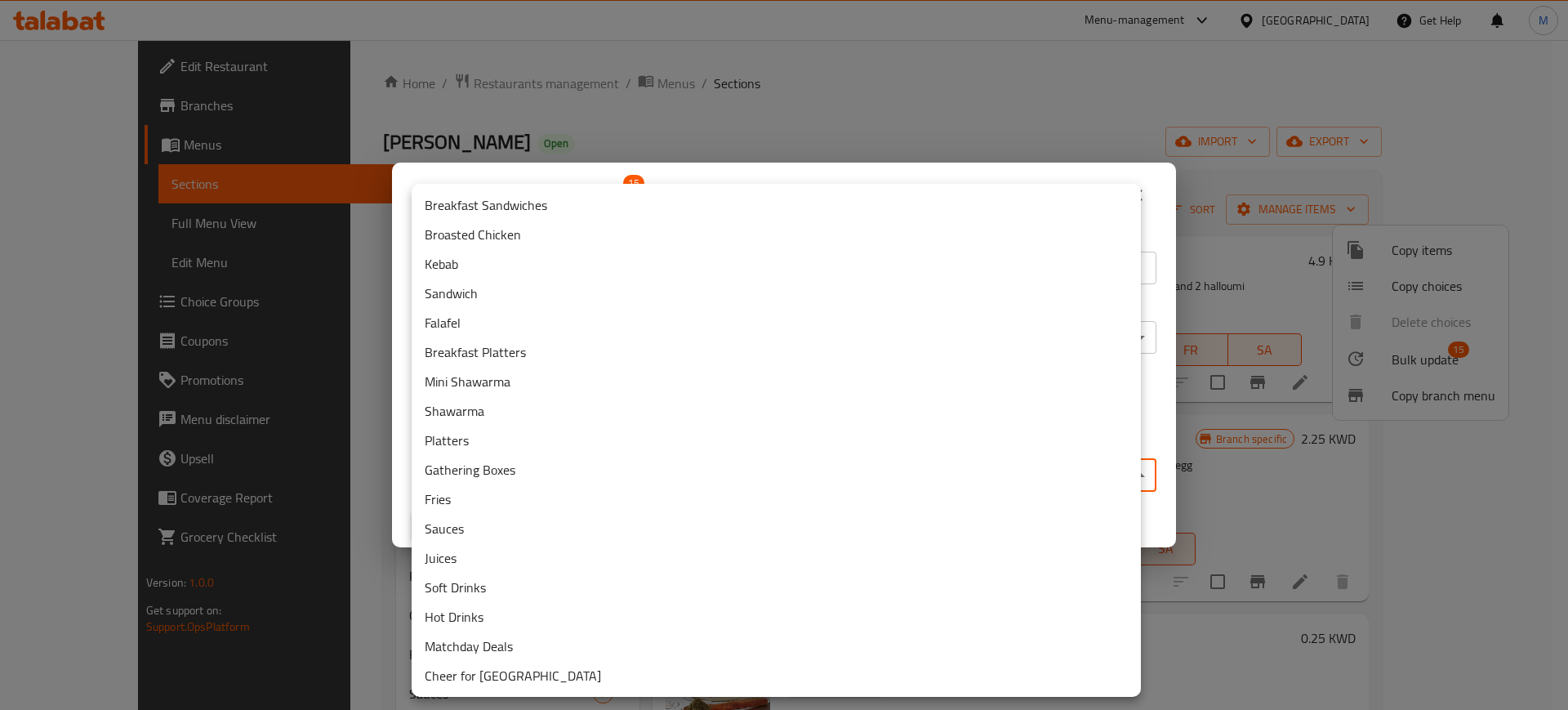
click at [530, 462] on body "​ Menu-management [GEOGRAPHIC_DATA] Get Help M Edit Restaurant Branches Menus S…" at bounding box center [784, 374] width 1568 height 669
click at [539, 238] on li "Broasted Chicken" at bounding box center [776, 234] width 729 height 30
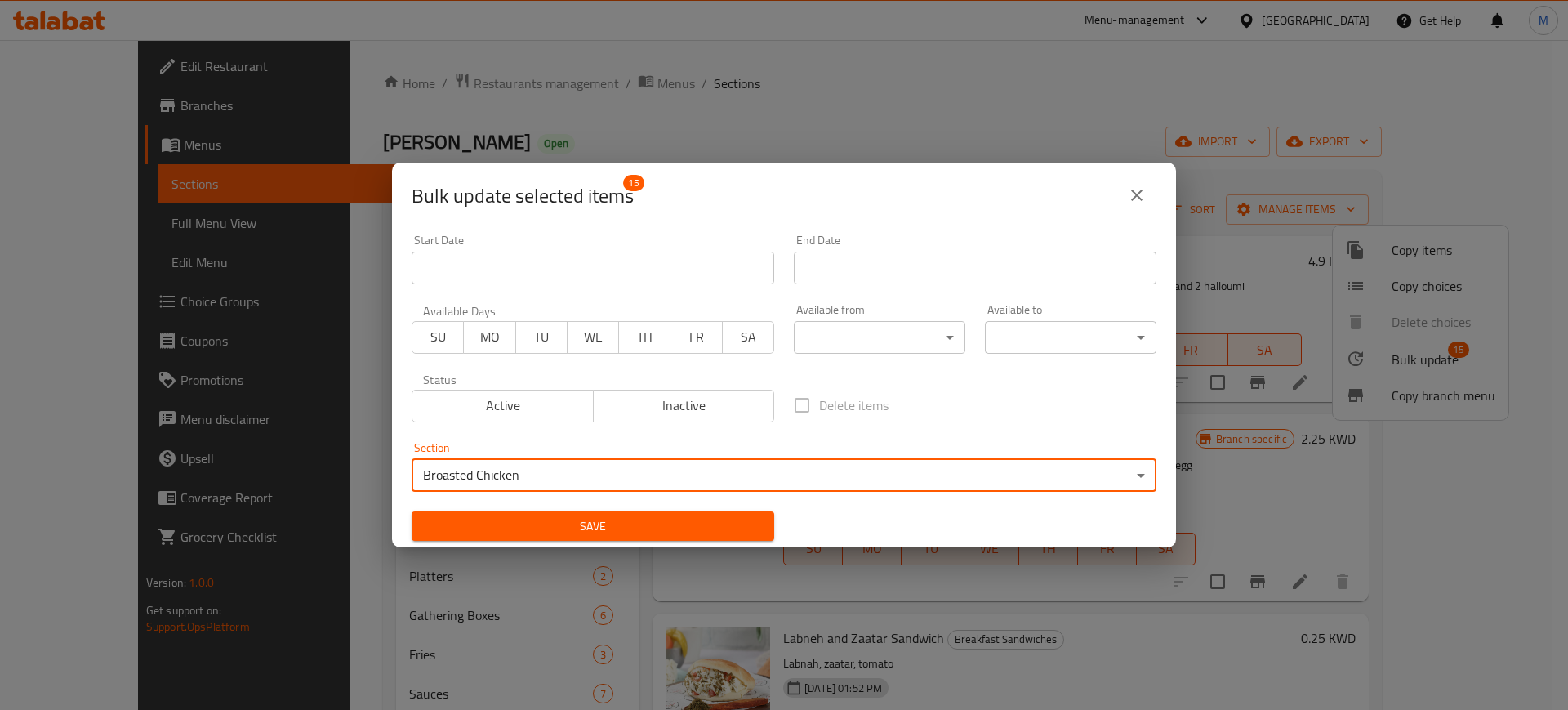
click at [496, 474] on body "​ Menu-management [GEOGRAPHIC_DATA] Get Help M Edit Restaurant Branches Menus S…" at bounding box center [784, 374] width 1568 height 669
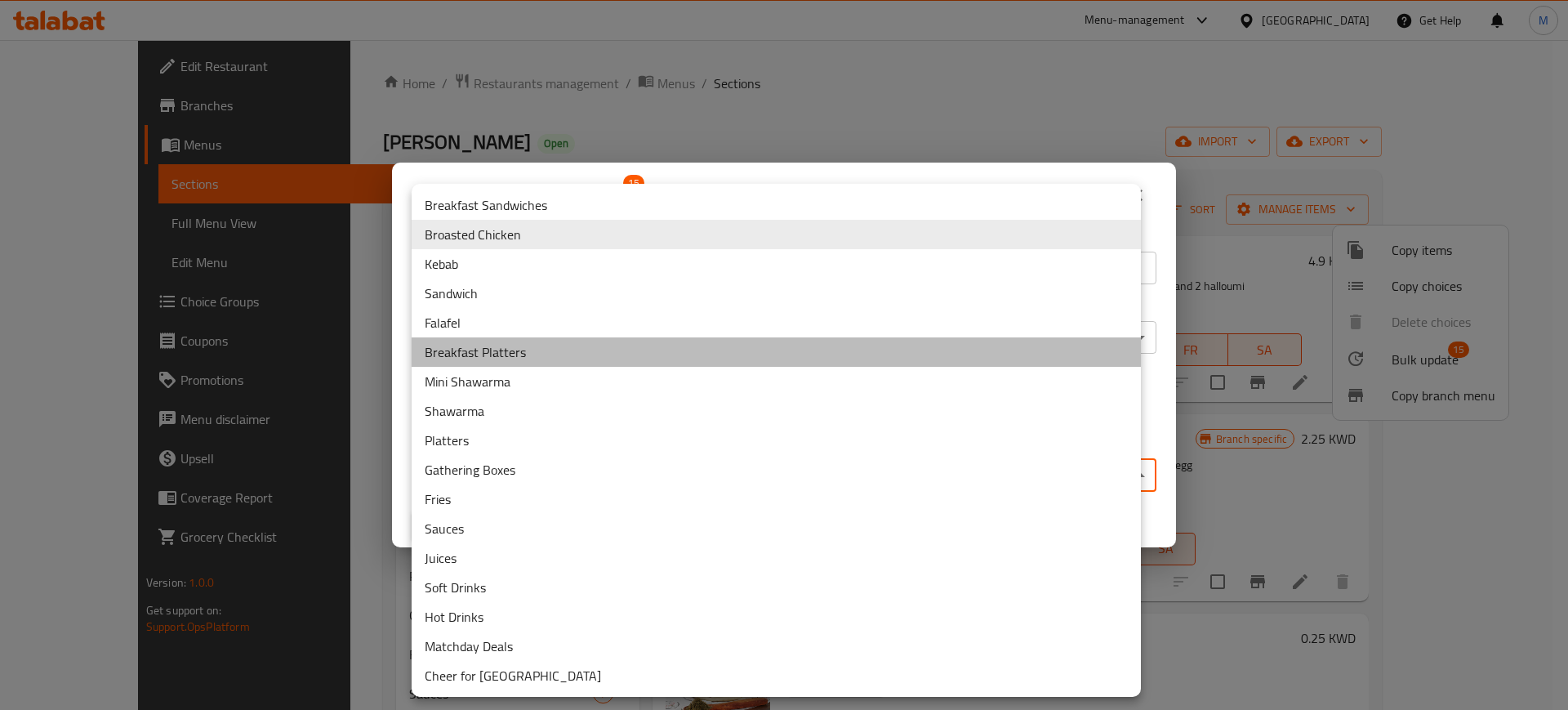
click at [509, 360] on li "Breakfast Platters" at bounding box center [776, 352] width 729 height 30
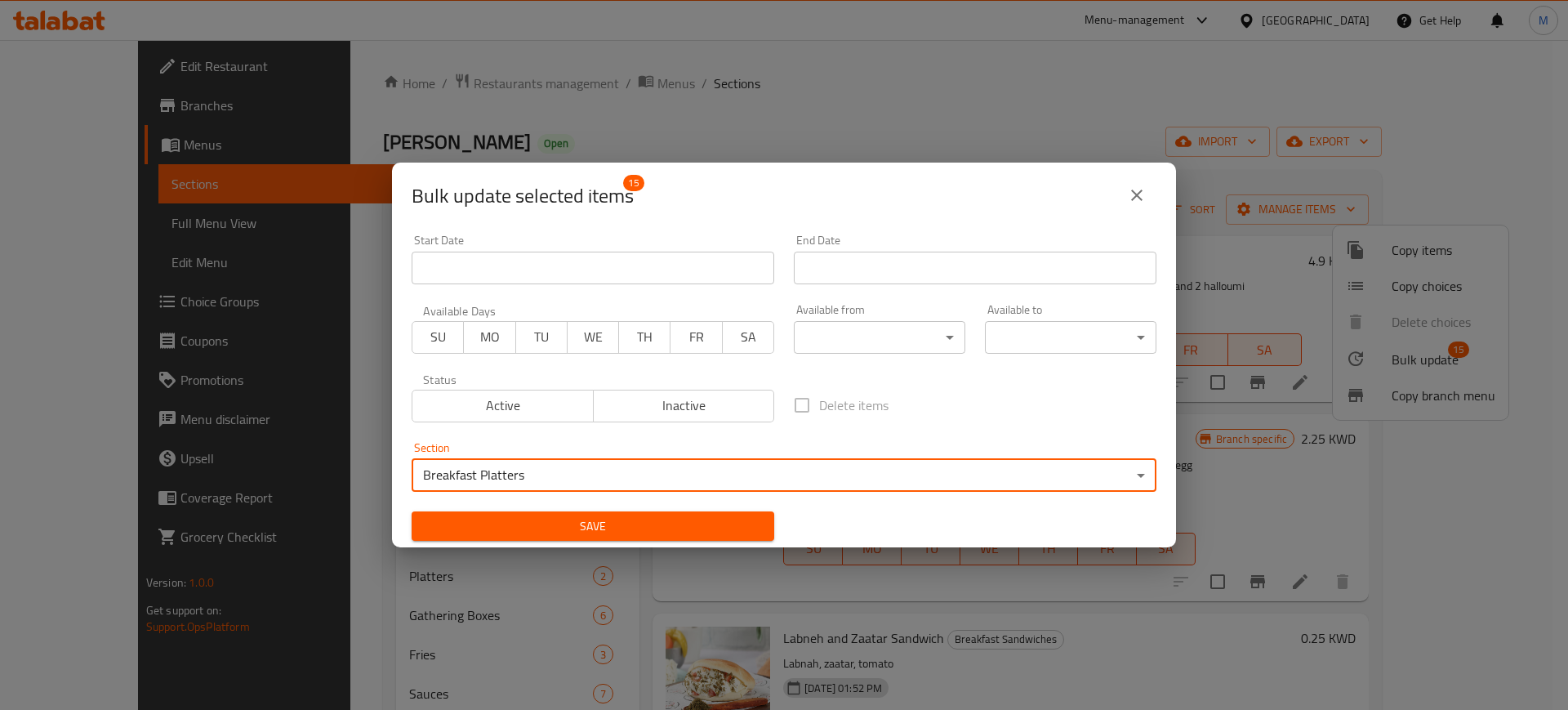
click at [543, 519] on span "Save" at bounding box center [592, 526] width 336 height 20
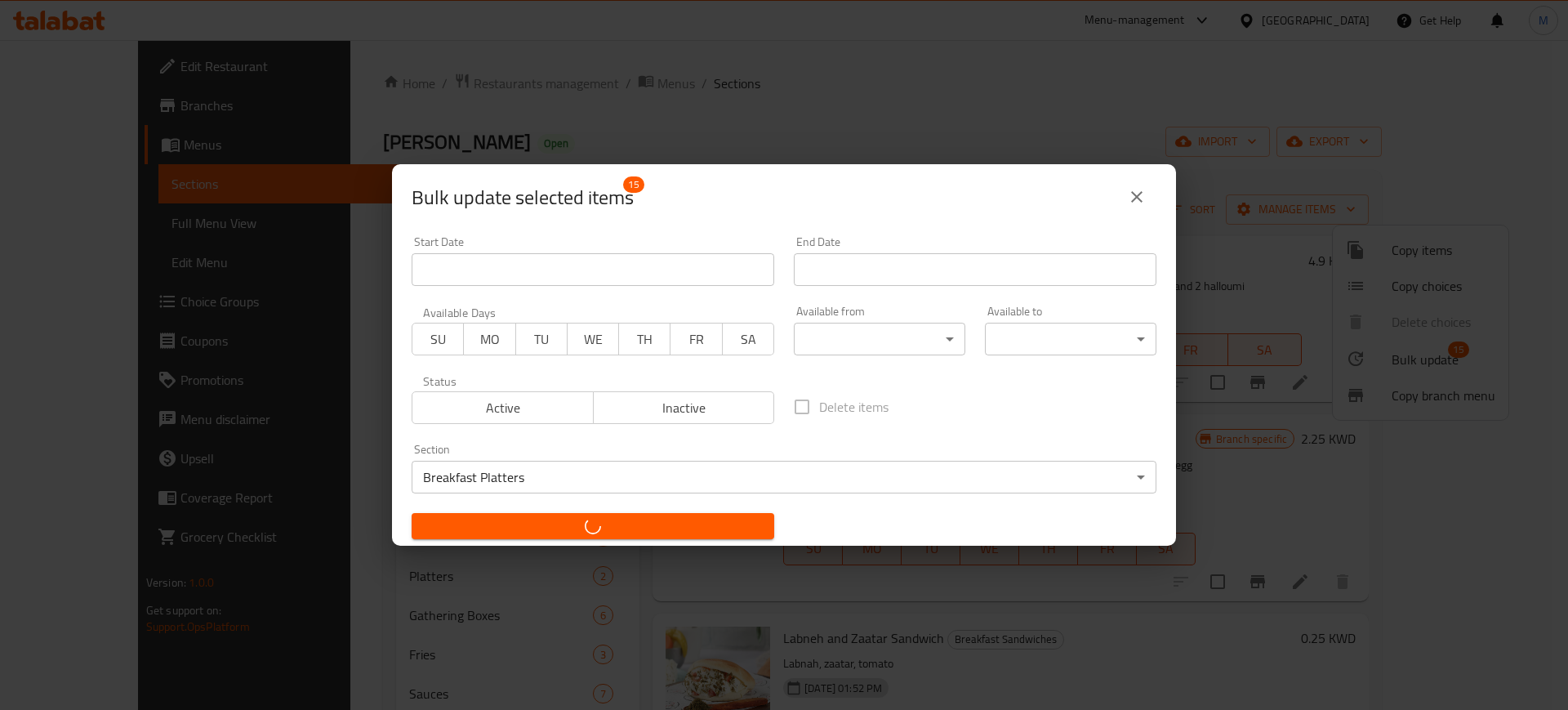
checkbox input "false"
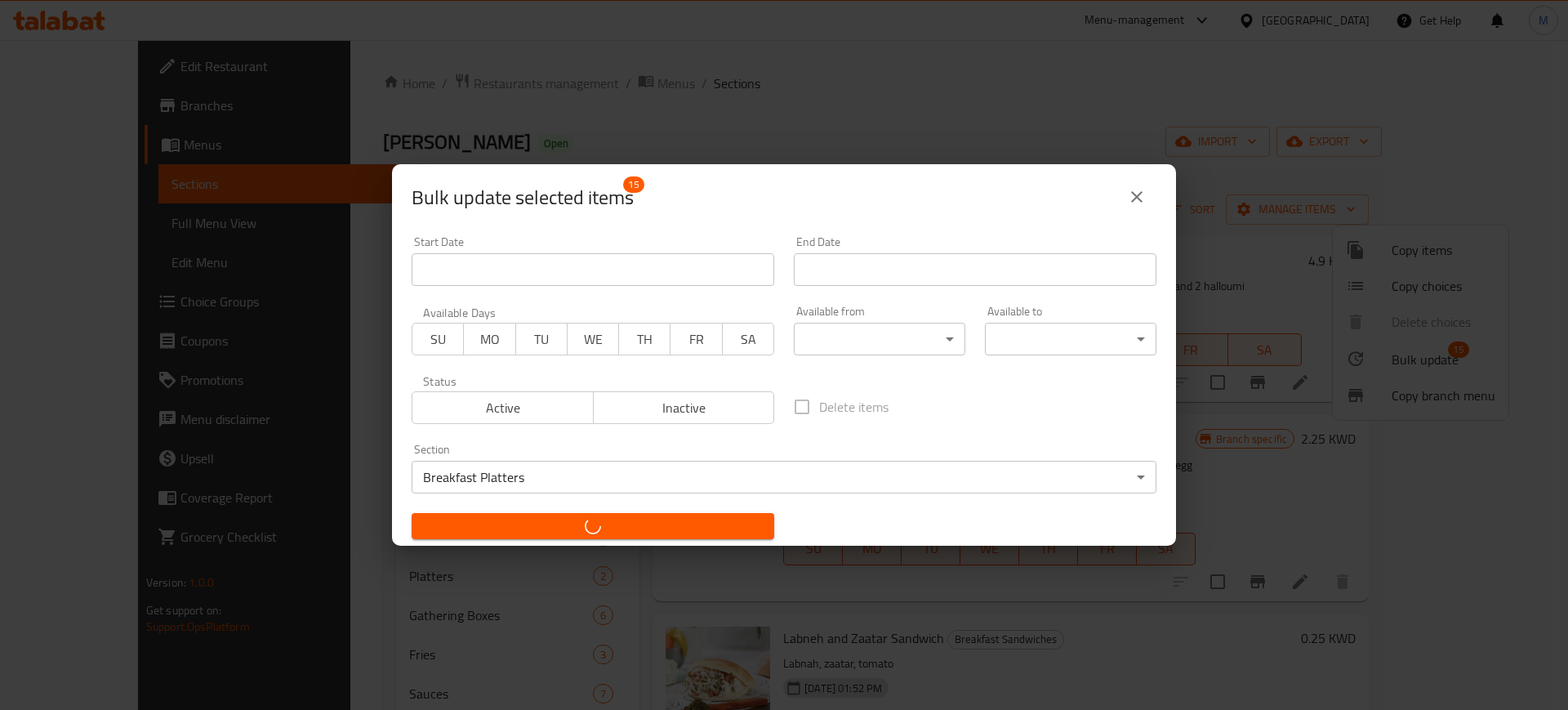
checkbox input "false"
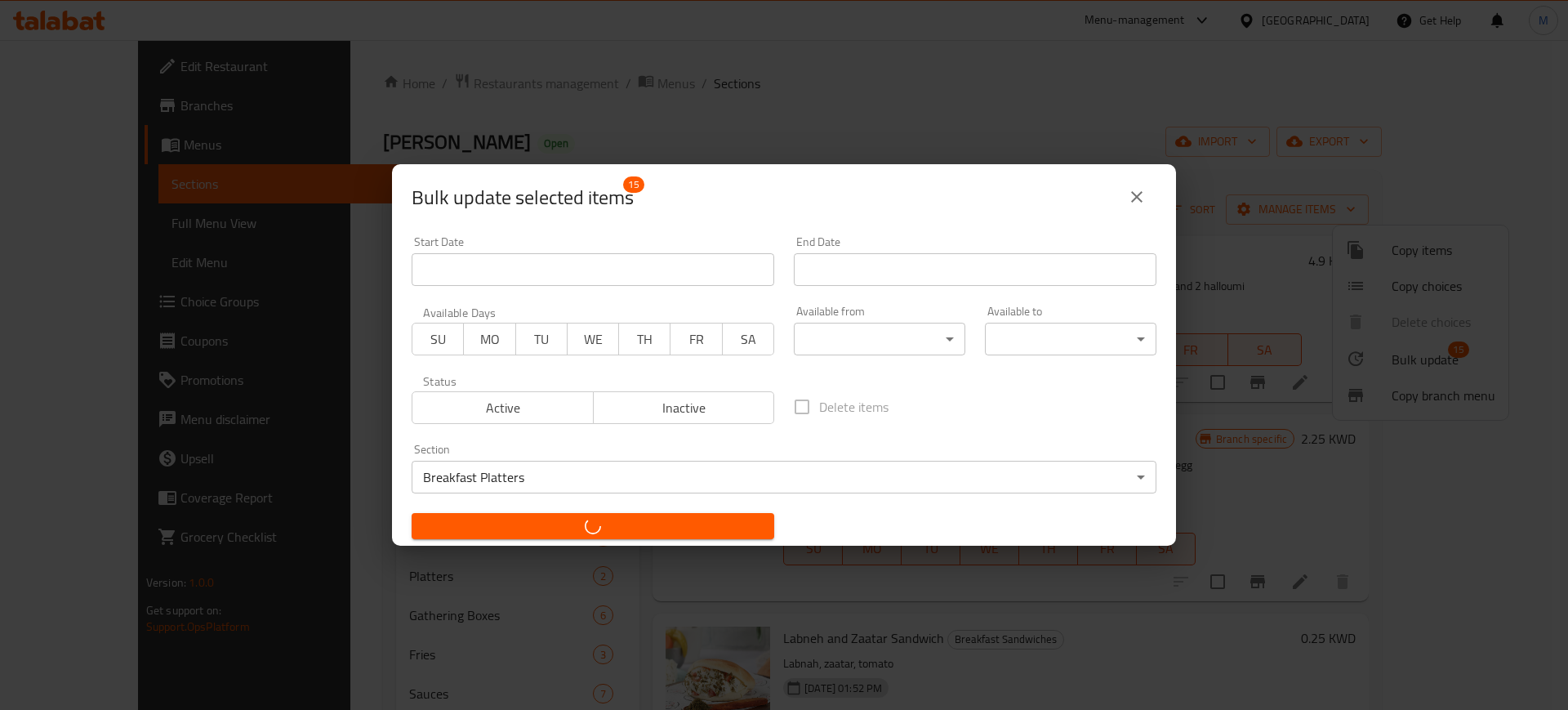
checkbox input "false"
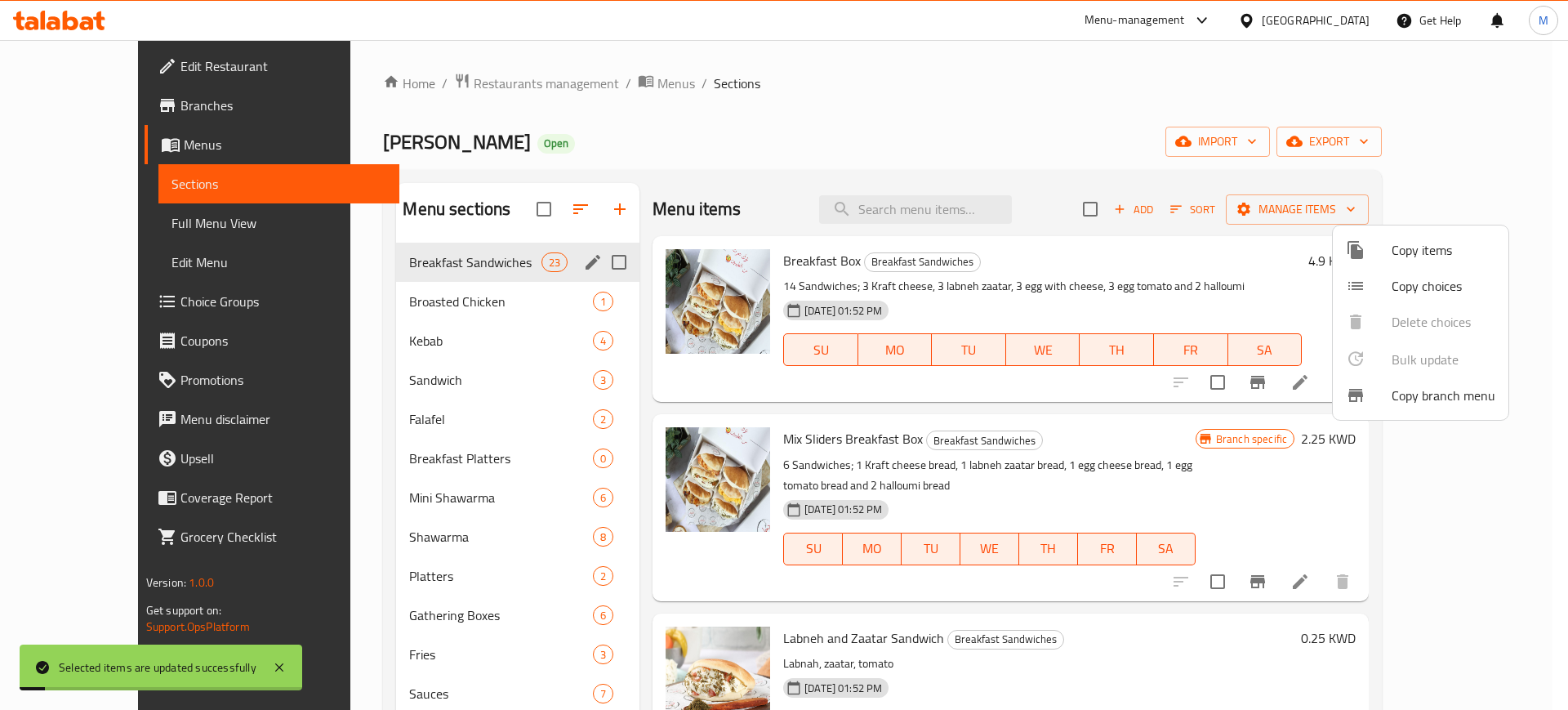
click at [1066, 275] on div at bounding box center [784, 355] width 1568 height 710
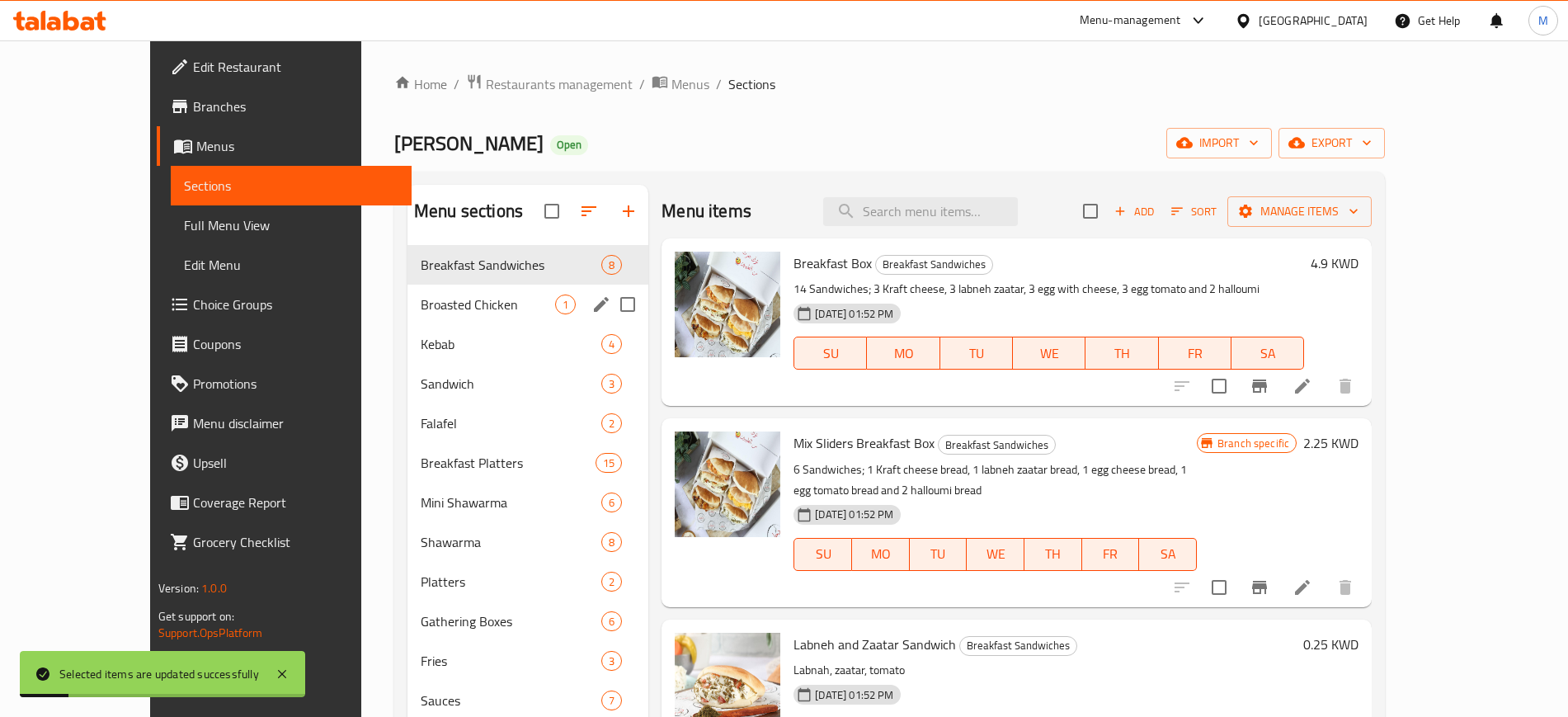
click at [457, 305] on span "Broasted Chicken" at bounding box center [488, 304] width 134 height 20
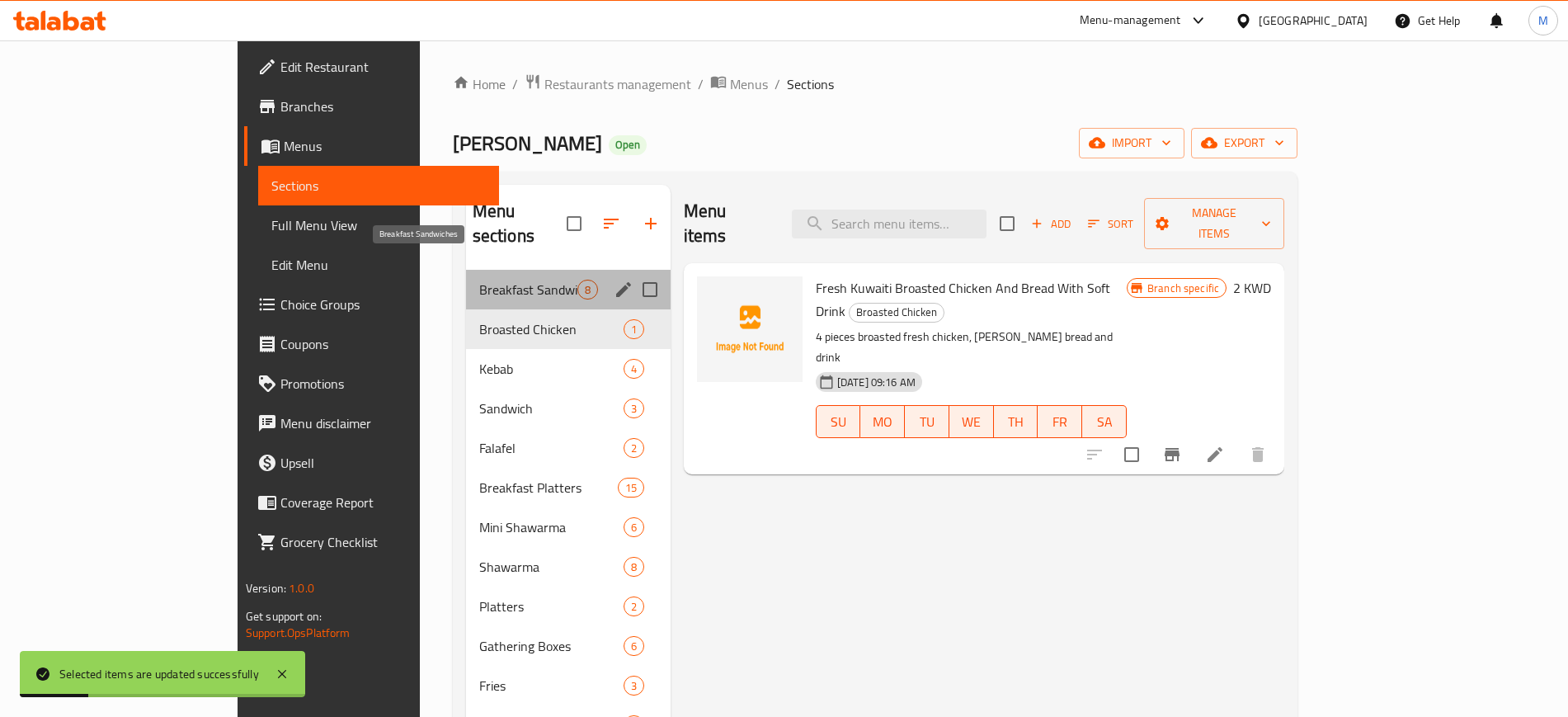
click at [479, 280] on span "Breakfast Sandwiches" at bounding box center [528, 289] width 98 height 20
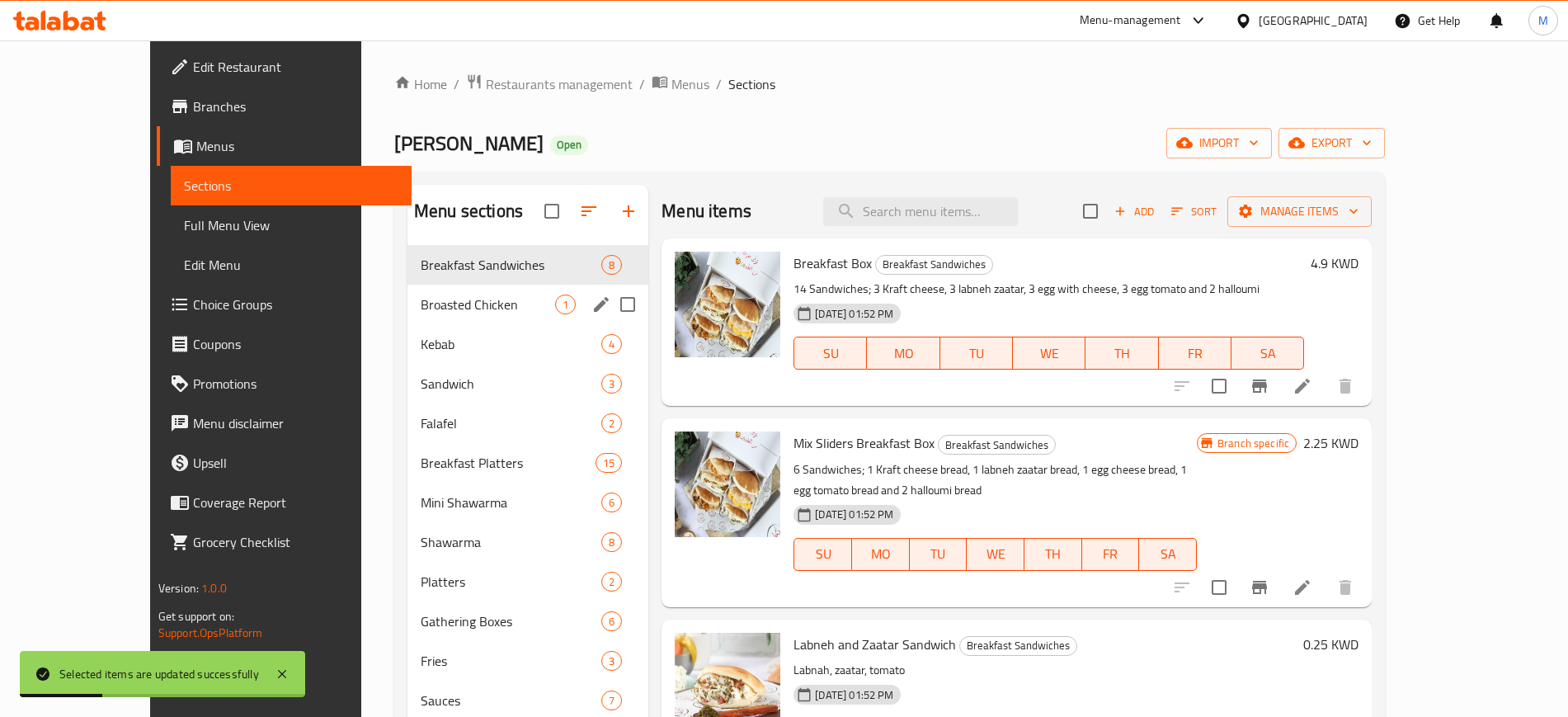
click at [456, 317] on div "Broasted Chicken 1" at bounding box center [527, 305] width 240 height 39
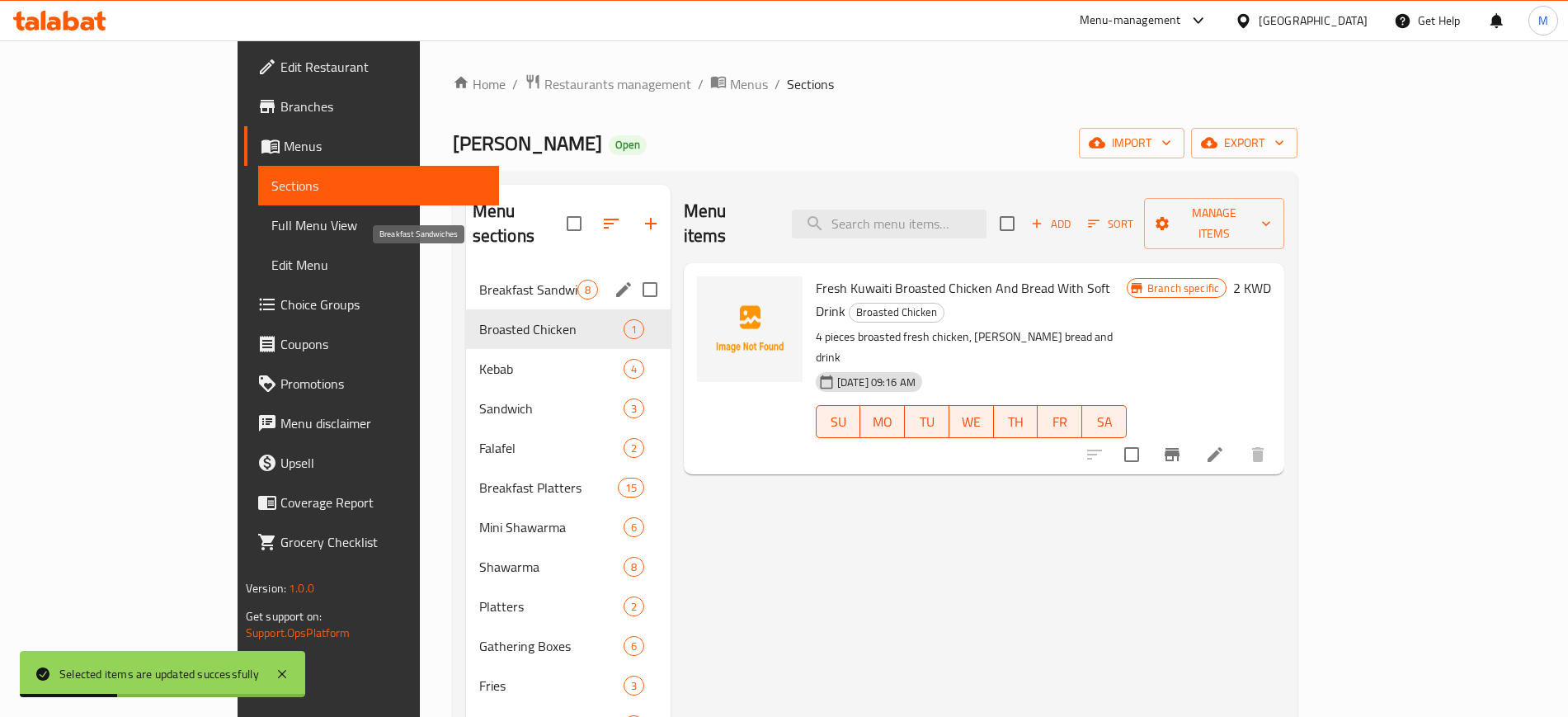
click at [479, 280] on span "Breakfast Sandwiches" at bounding box center [528, 289] width 98 height 20
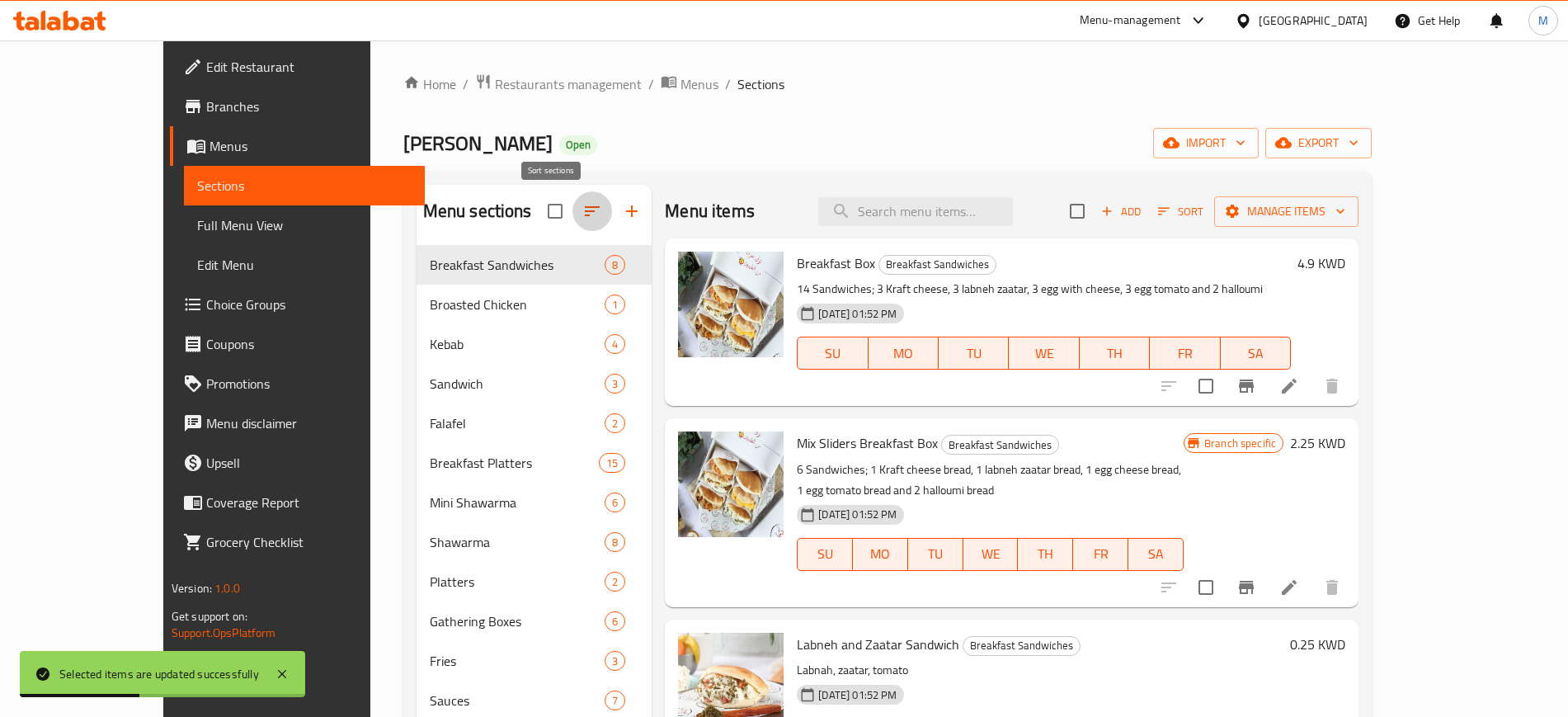
click at [583, 210] on icon "button" at bounding box center [592, 210] width 20 height 20
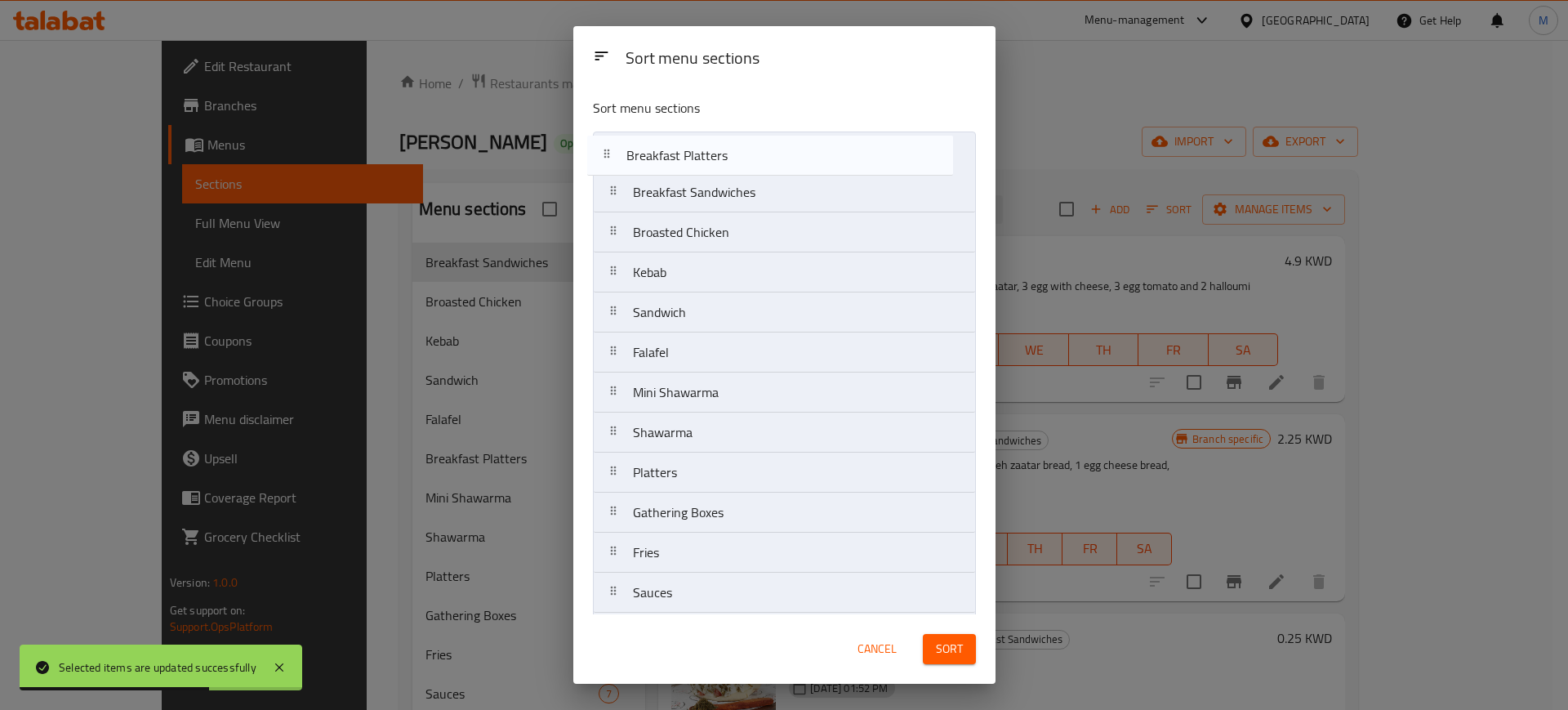
drag, startPoint x: 756, startPoint y: 302, endPoint x: 751, endPoint y: 141, distance: 161.1
click at [751, 141] on nav "Breakfast Sandwiches Broasted Chicken Kebab Sandwich Falafel Breakfast Platters…" at bounding box center [784, 472] width 383 height 682
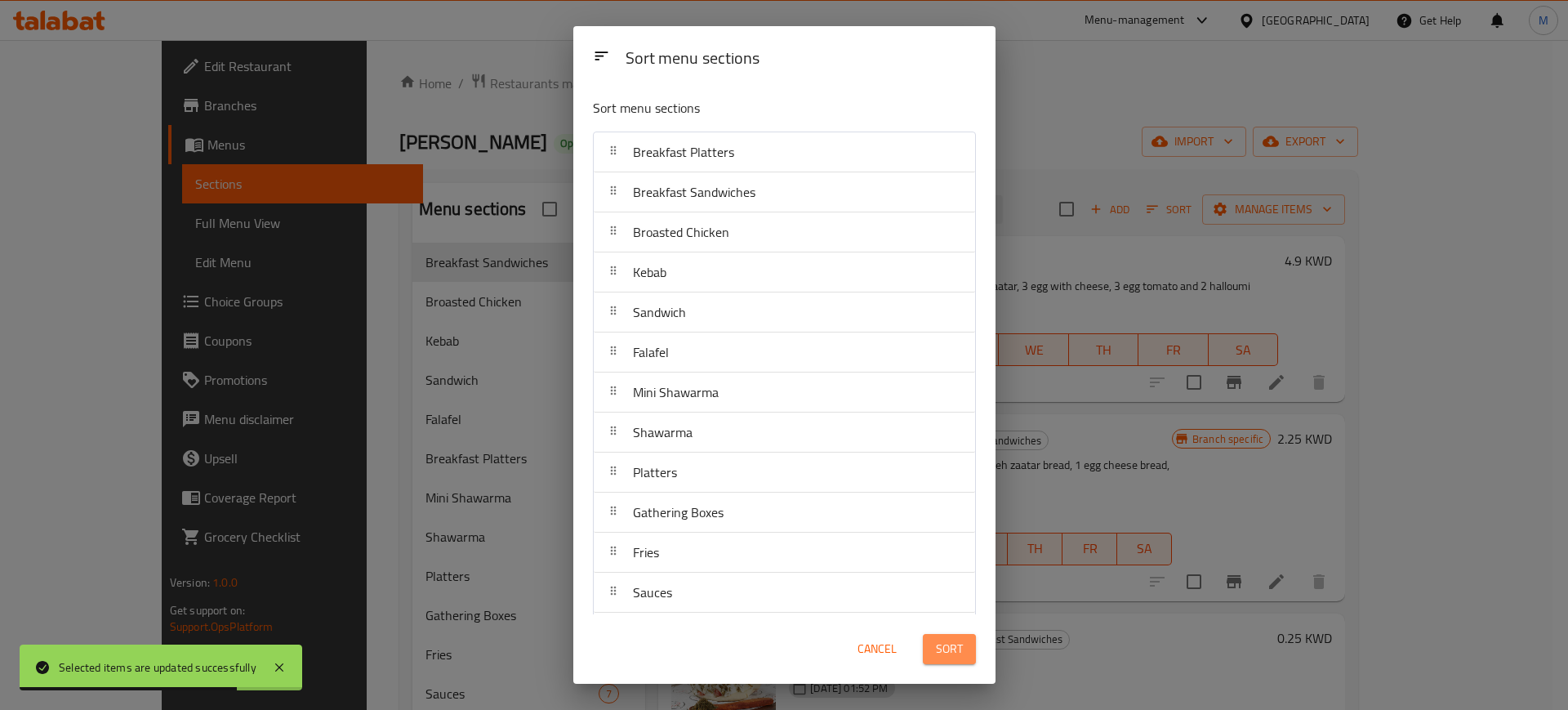
click at [928, 647] on button "Sort" at bounding box center [949, 649] width 53 height 31
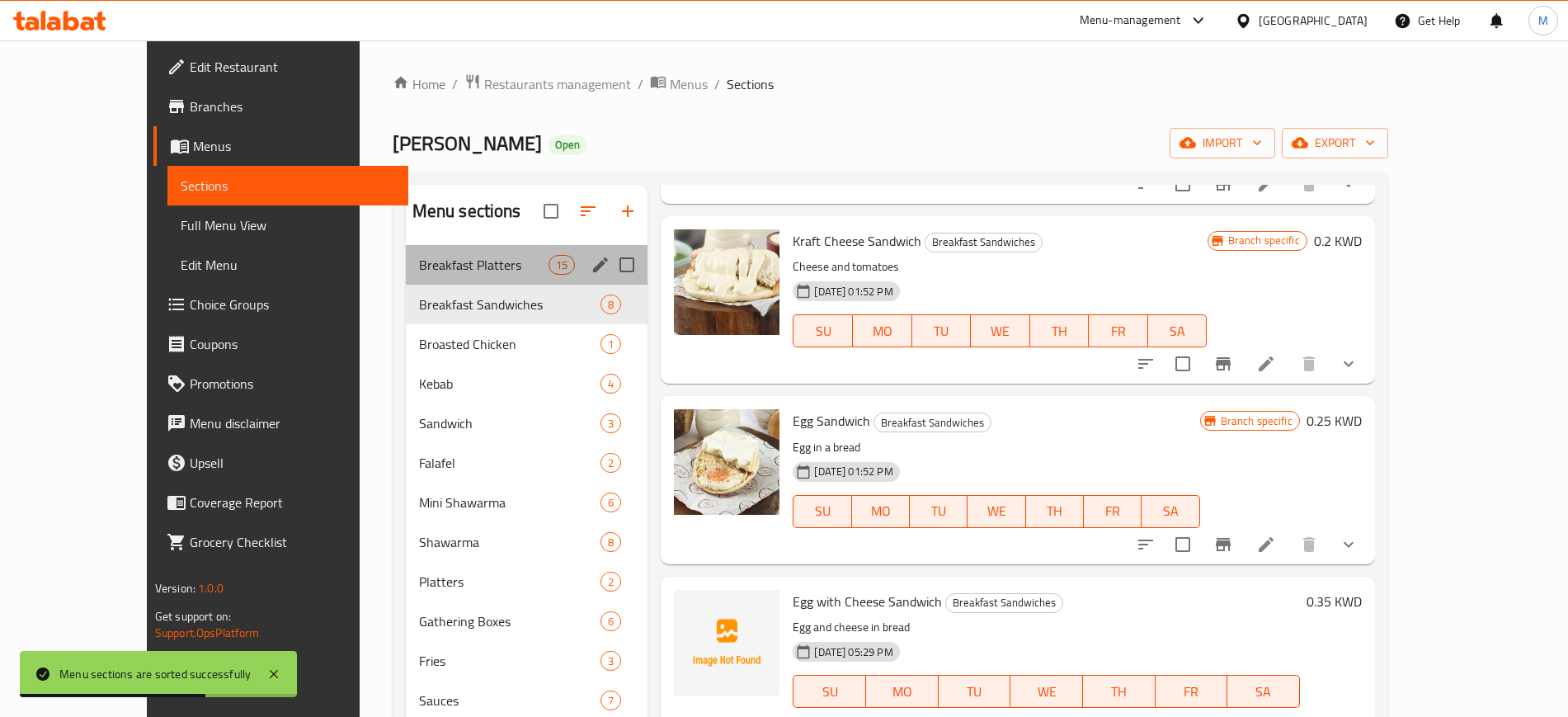
click at [445, 252] on div "Breakfast Platters 15" at bounding box center [526, 264] width 242 height 39
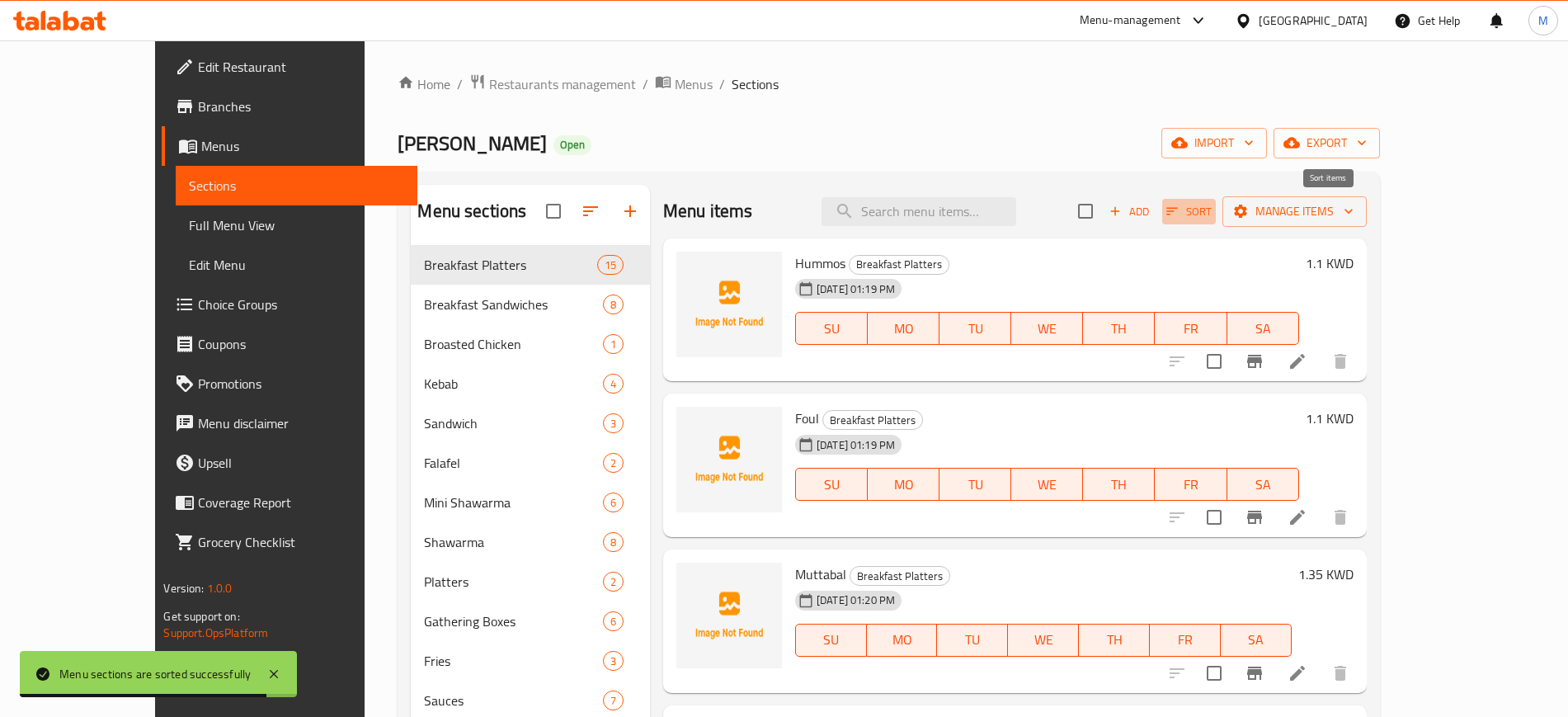
click at [1211, 216] on span "Sort" at bounding box center [1188, 211] width 45 height 19
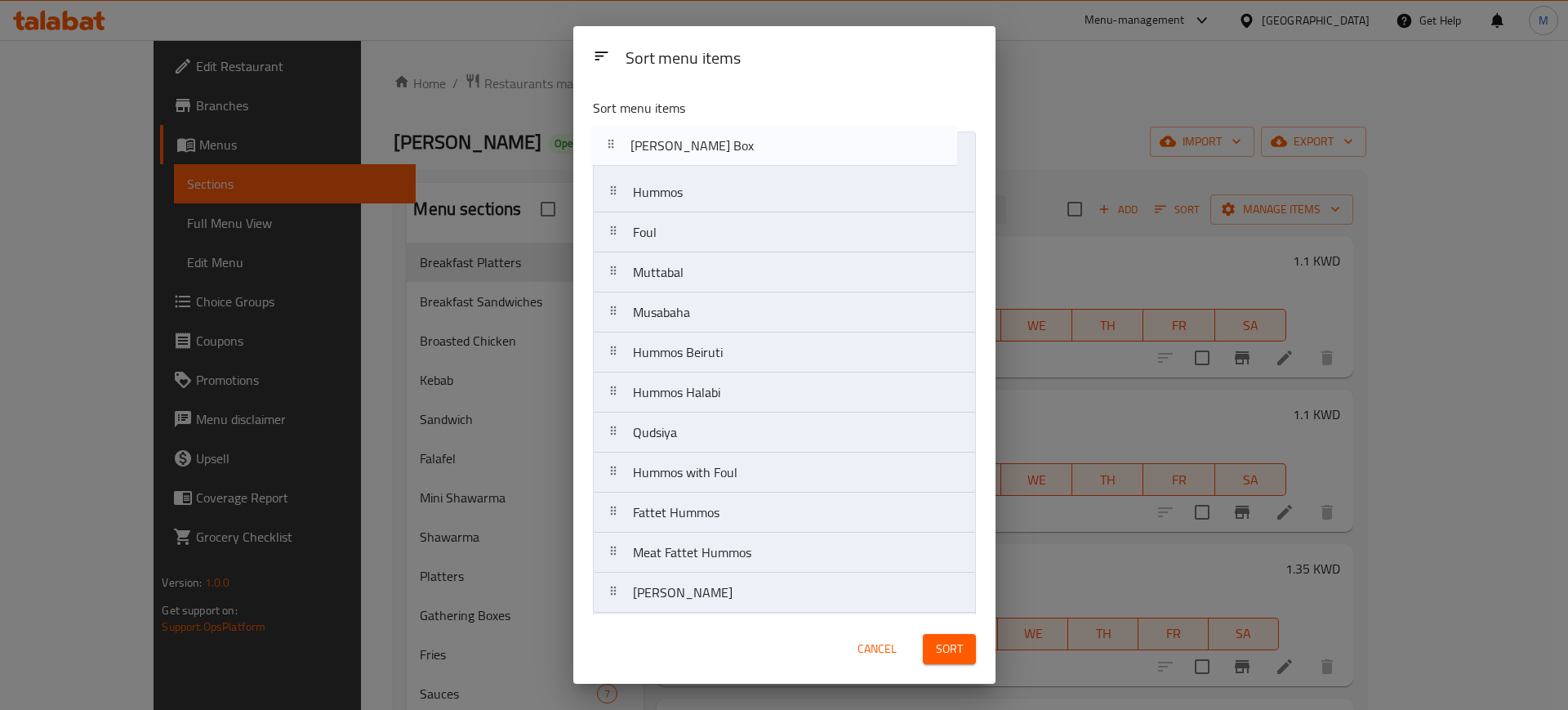
drag, startPoint x: 806, startPoint y: 513, endPoint x: 805, endPoint y: 147, distance: 366.0
click at [805, 147] on nav "Hummos Foul Muttabal Musabaha Hummos Beiruti Hummos Halabi Qudsiya Hummos with …" at bounding box center [784, 432] width 383 height 602
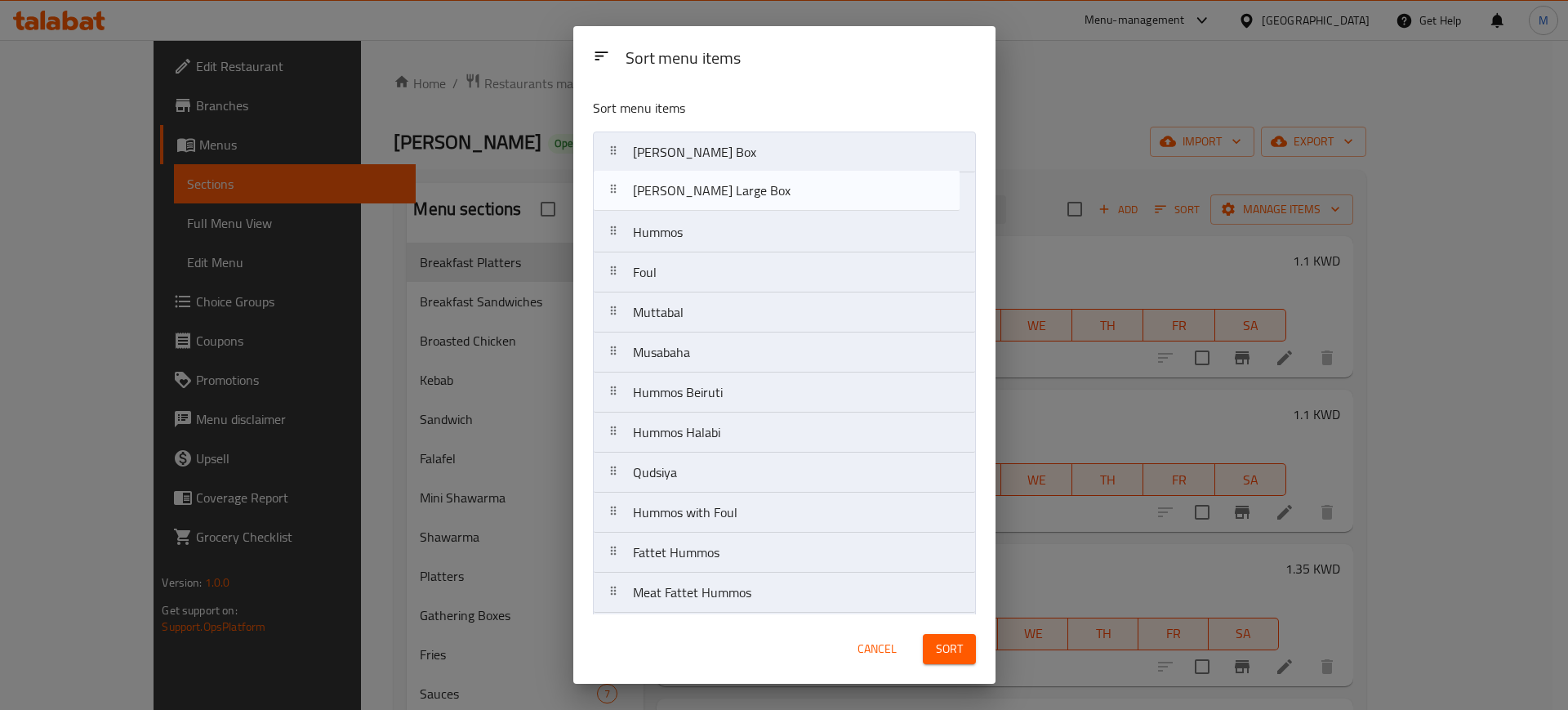
drag, startPoint x: 803, startPoint y: 552, endPoint x: 812, endPoint y: 261, distance: 291.1
click at [802, 192] on nav "[PERSON_NAME] Box Hummos Foul Muttabal Musabaha Hummos Beiruti Hummos Halabi Qu…" at bounding box center [784, 432] width 383 height 602
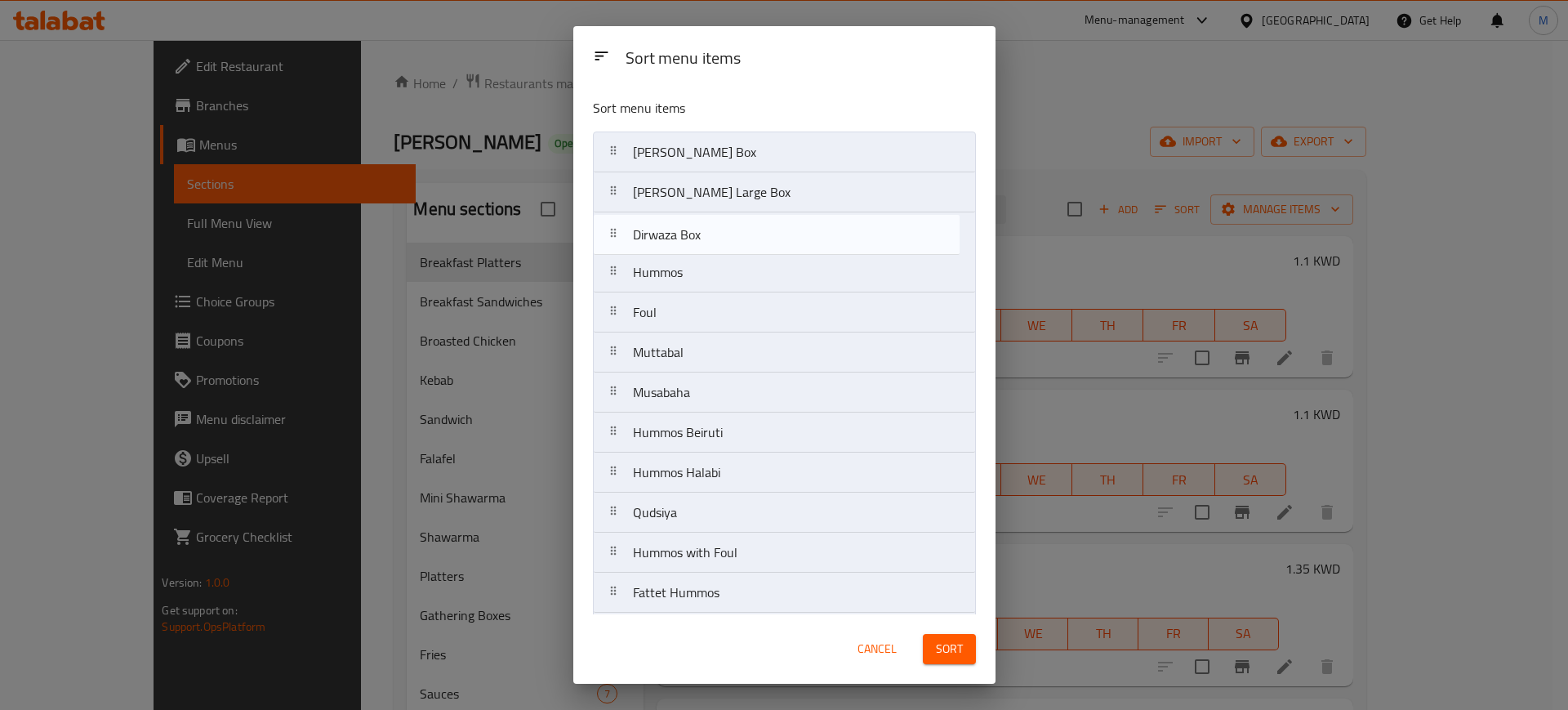
drag, startPoint x: 723, startPoint y: 596, endPoint x: 723, endPoint y: 232, distance: 364.0
click at [723, 232] on nav "[PERSON_NAME] Box [PERSON_NAME] Large Box Hummos Foul Muttabal Musabaha Hummos …" at bounding box center [784, 432] width 383 height 602
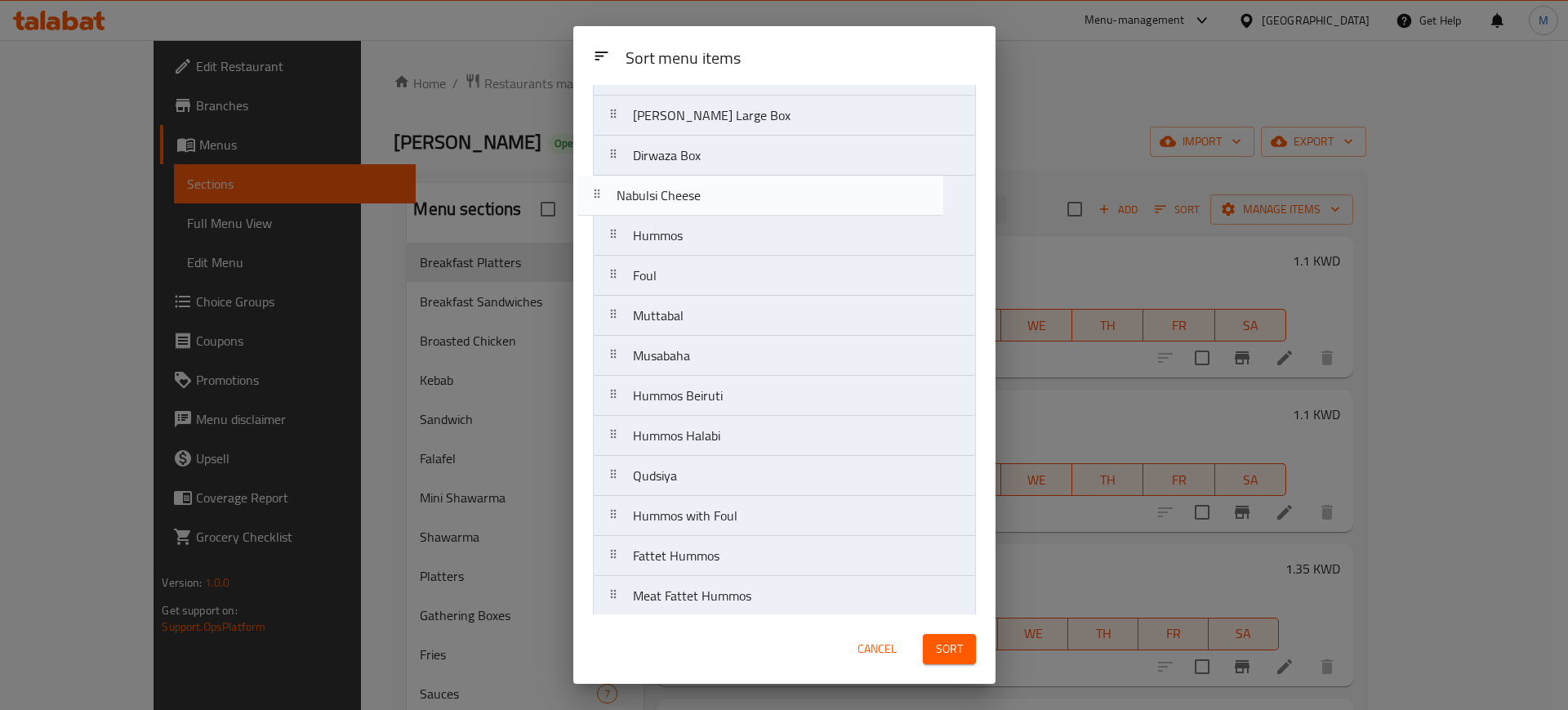
scroll to position [73, 0]
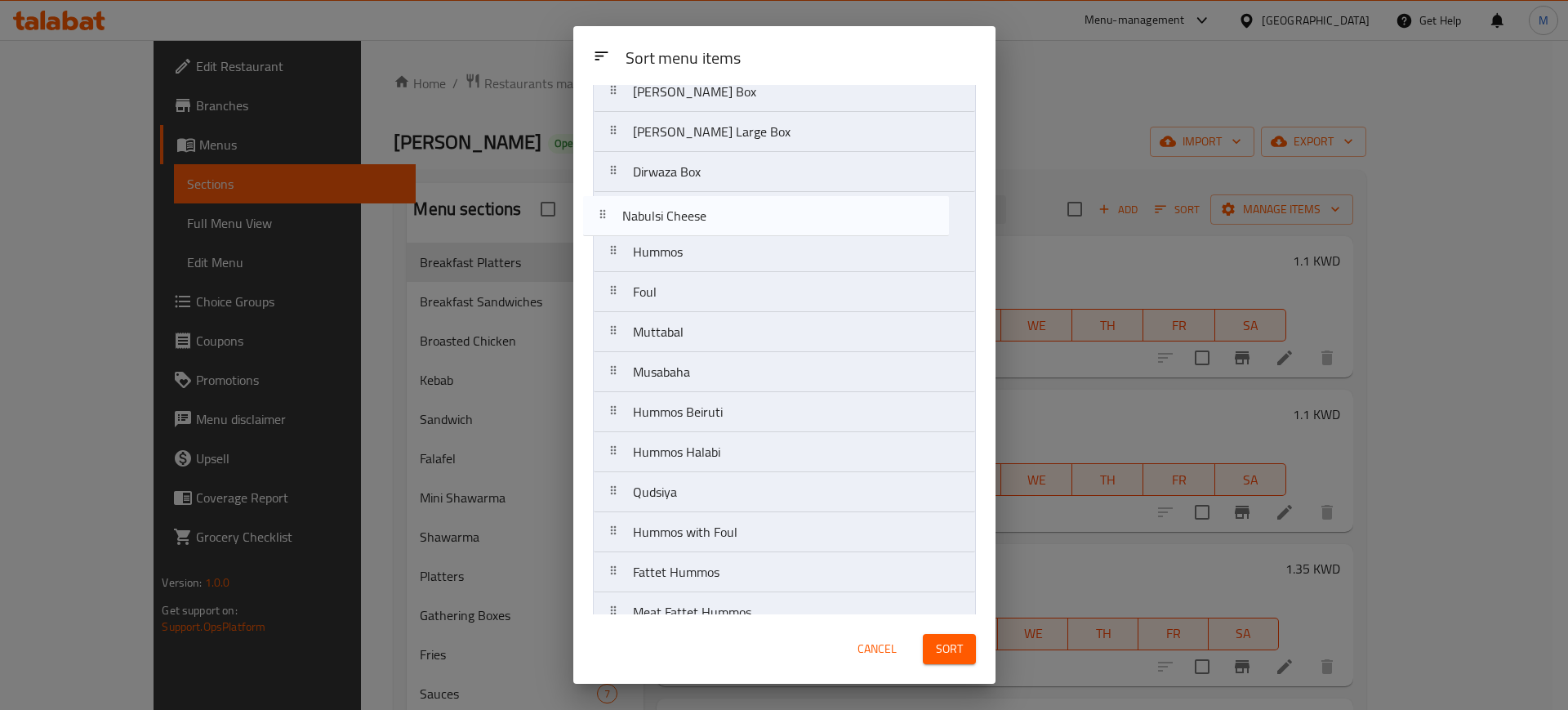
drag, startPoint x: 787, startPoint y: 591, endPoint x: 773, endPoint y: 209, distance: 382.3
click at [773, 209] on nav "[PERSON_NAME] Box [PERSON_NAME] Large Box Dirwaza Box Hummos Foul Muttabal Musa…" at bounding box center [784, 372] width 383 height 602
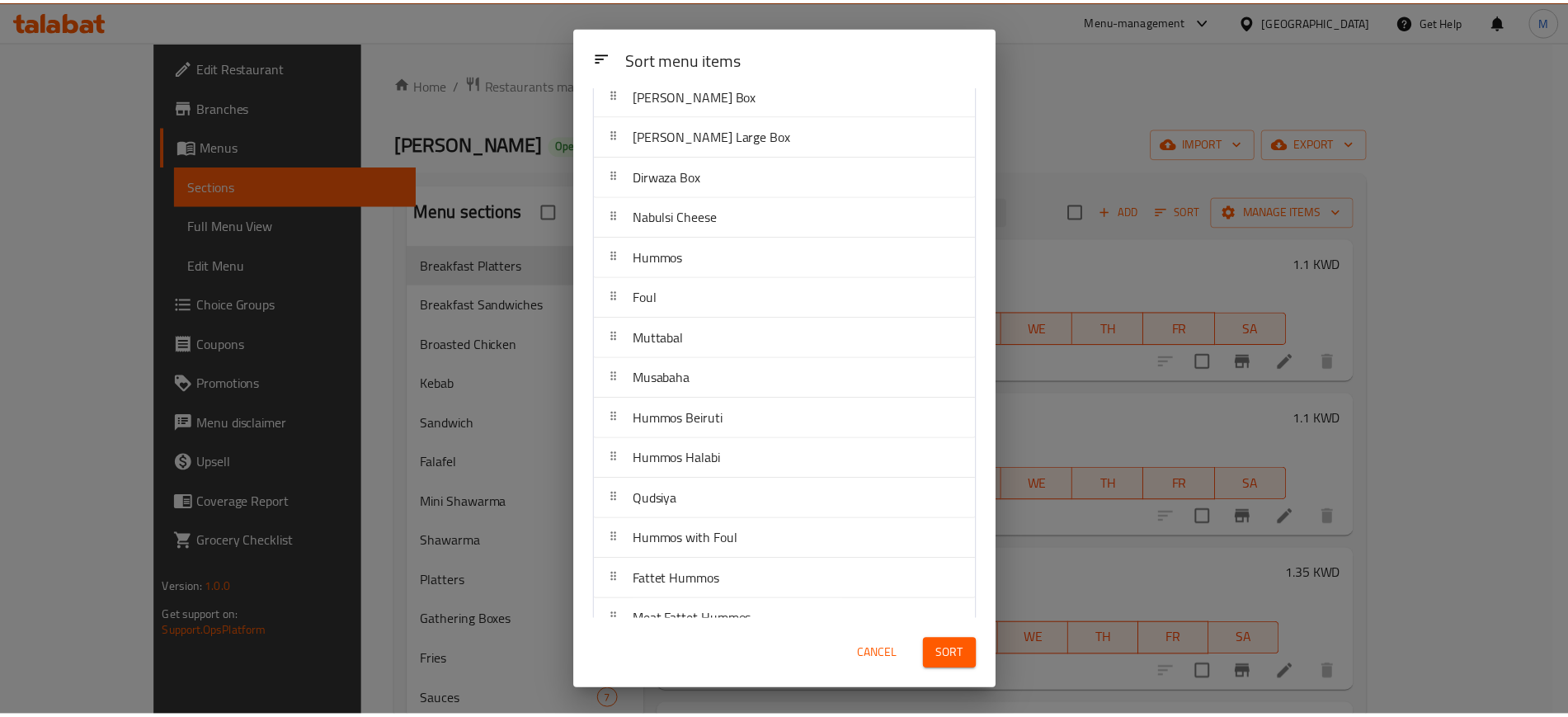
scroll to position [127, 0]
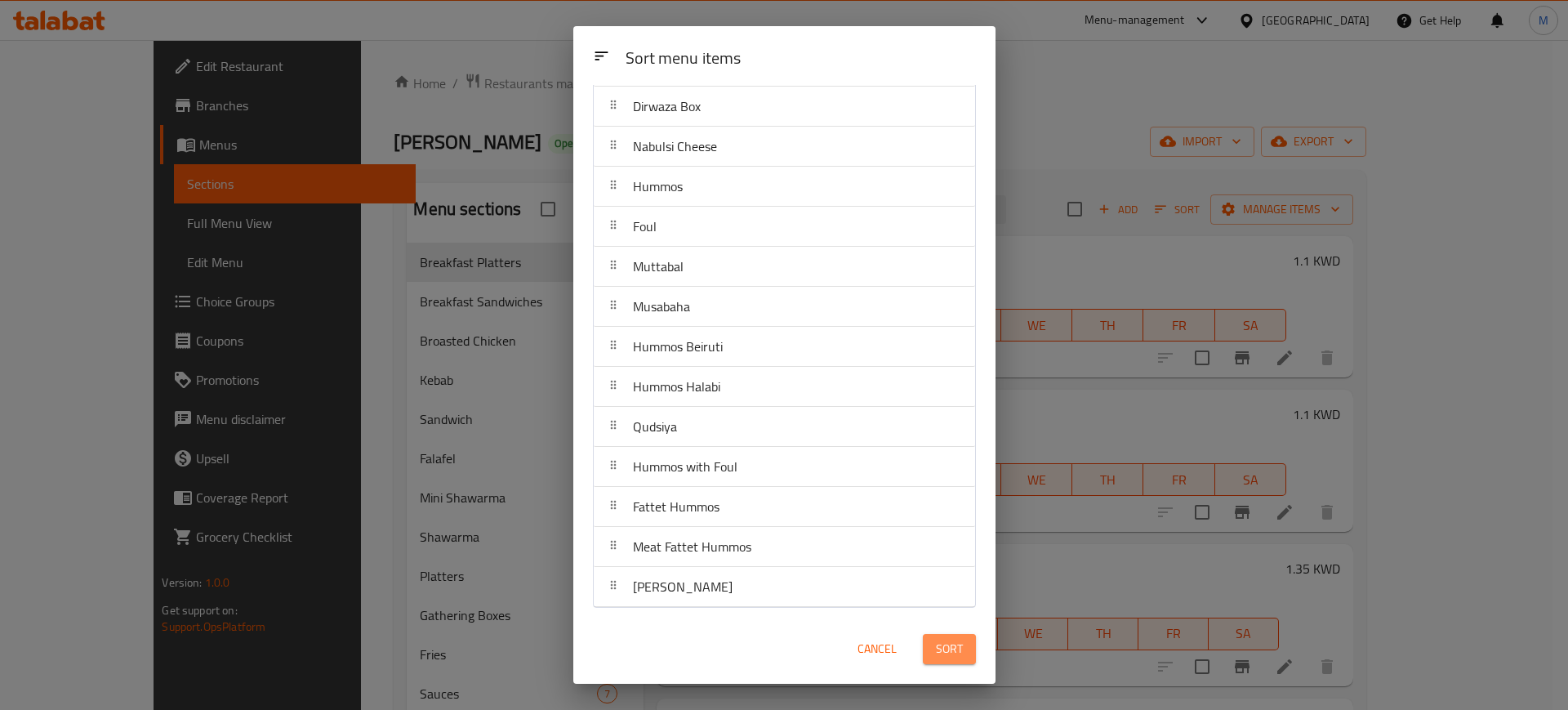
click at [937, 654] on span "Sort" at bounding box center [950, 649] width 27 height 20
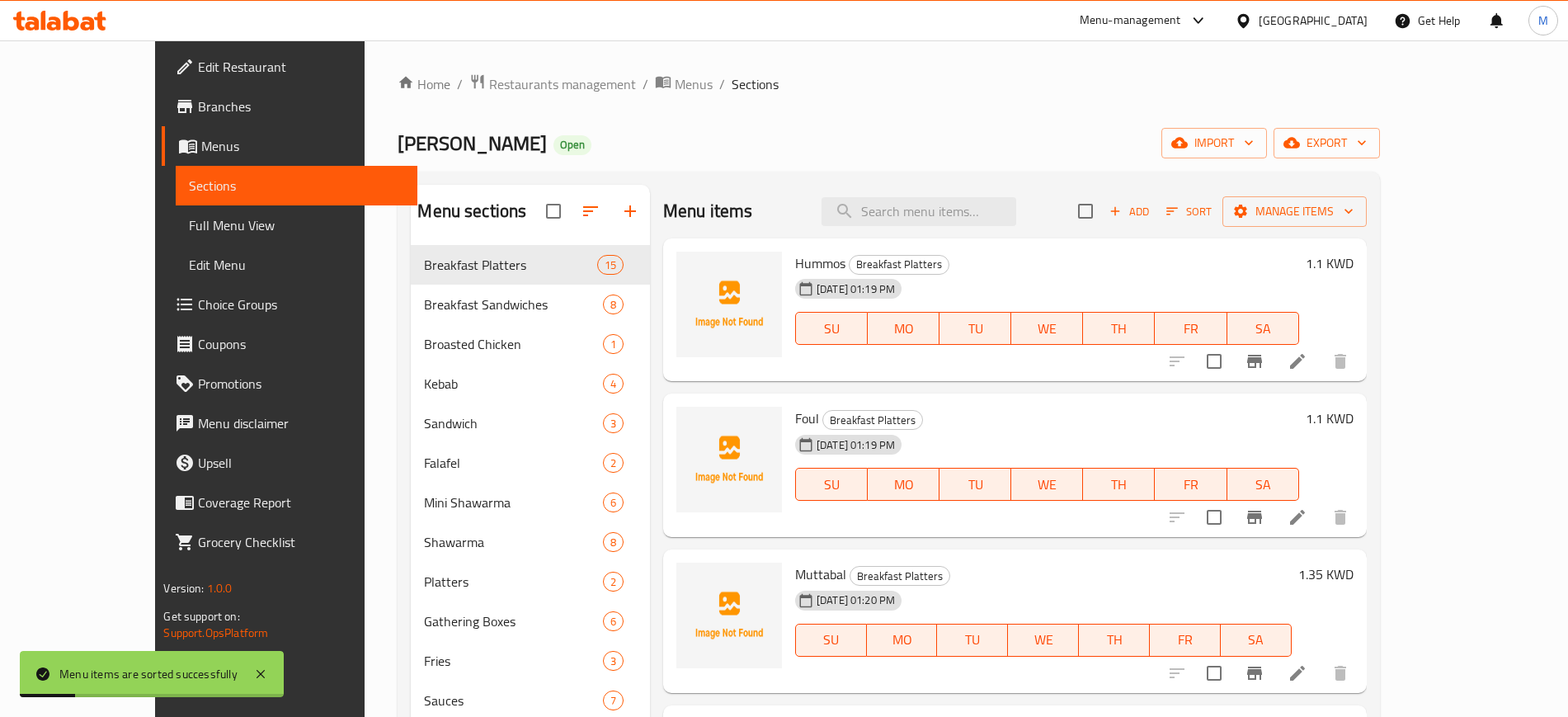
click at [1078, 270] on h6 "Hummos Breakfast Platters" at bounding box center [1046, 263] width 504 height 23
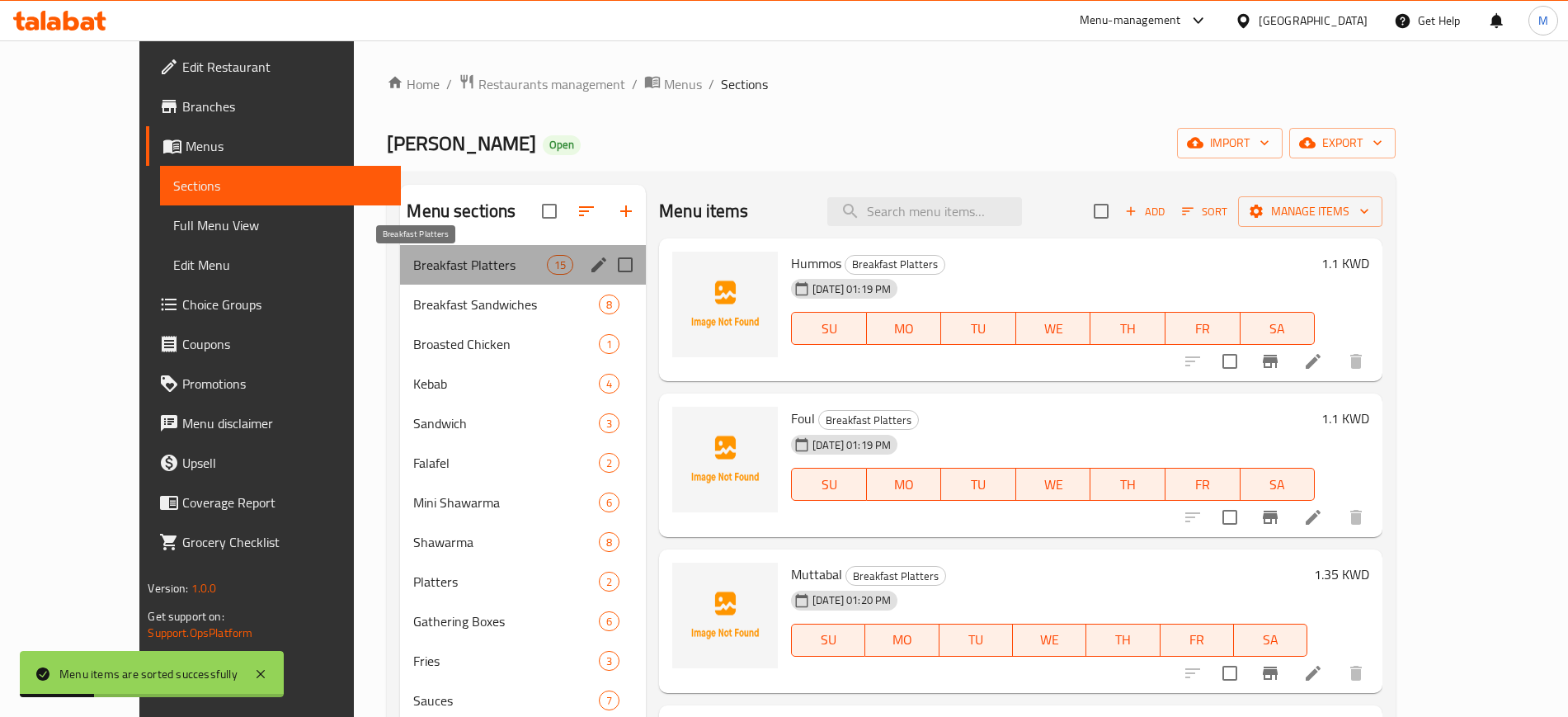
click at [457, 259] on span "Breakfast Platters" at bounding box center [479, 264] width 133 height 20
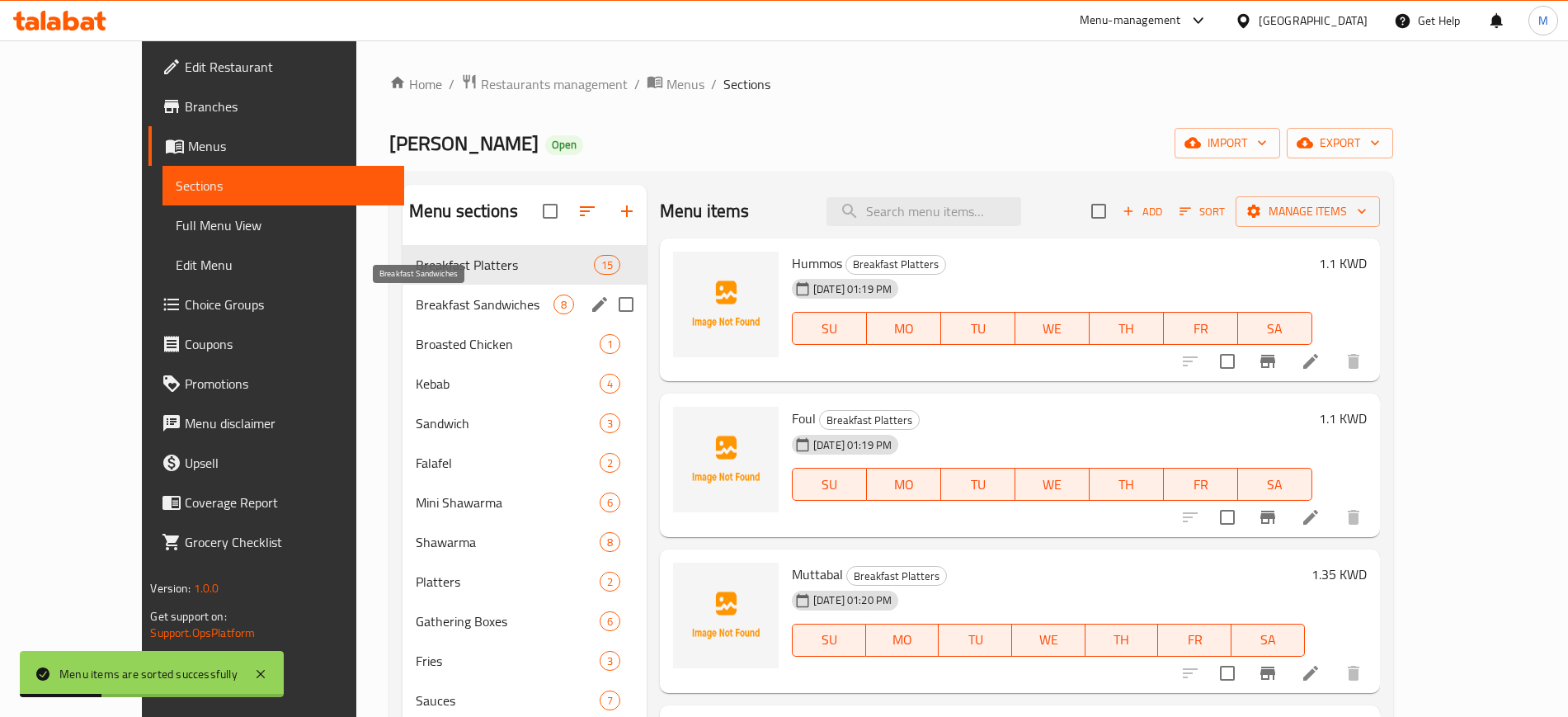
click at [461, 299] on span "Breakfast Sandwiches" at bounding box center [484, 304] width 138 height 20
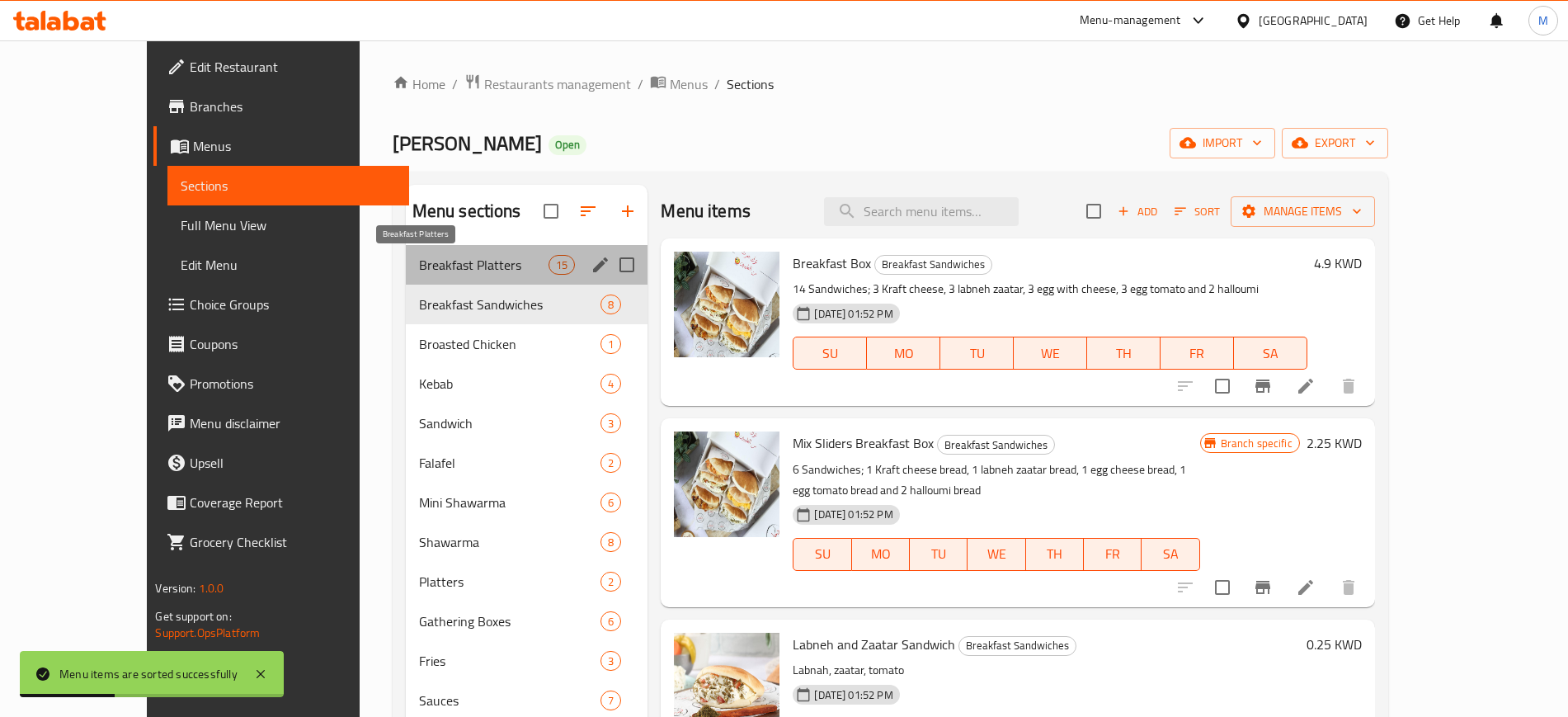
click at [453, 257] on span "Breakfast Platters" at bounding box center [483, 264] width 129 height 20
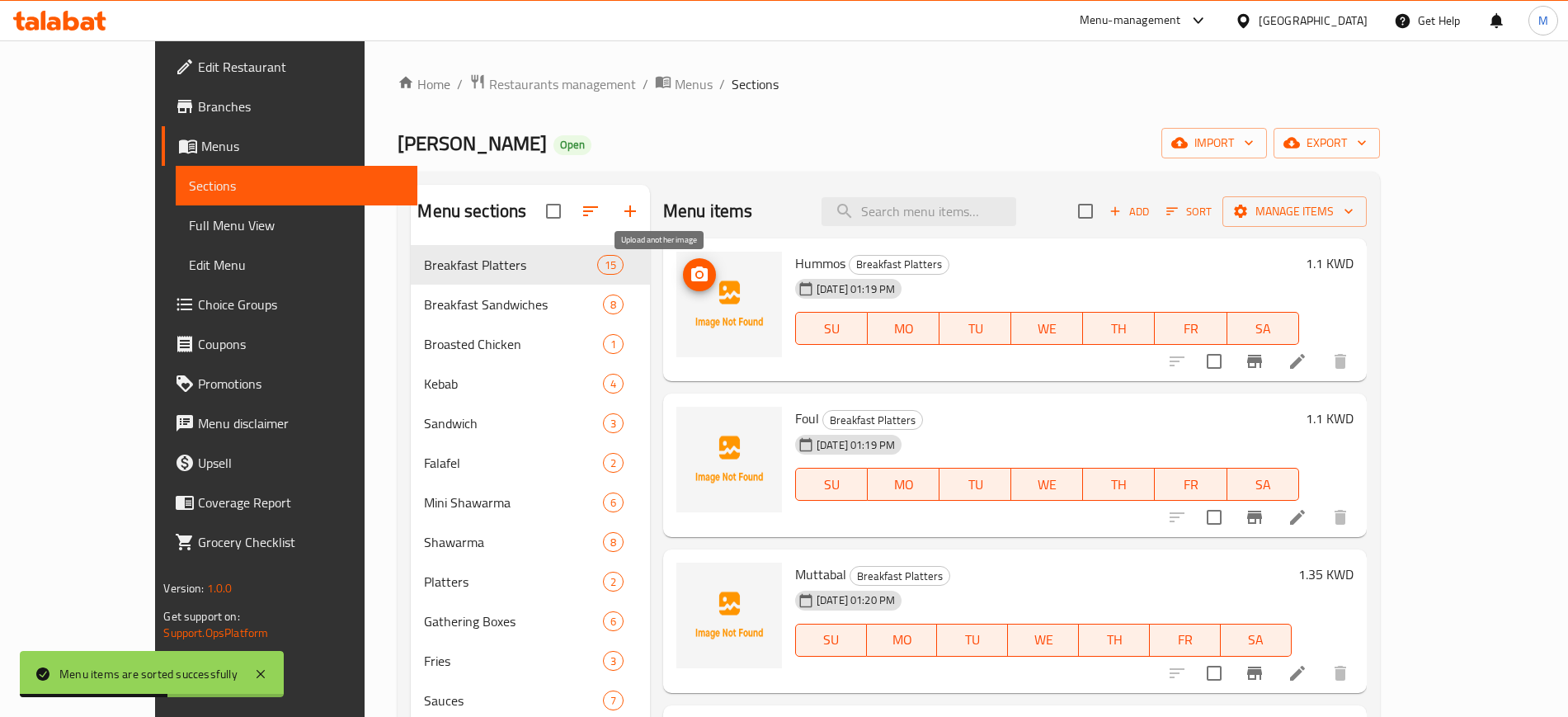
click at [691, 277] on icon "upload picture" at bounding box center [699, 273] width 16 height 15
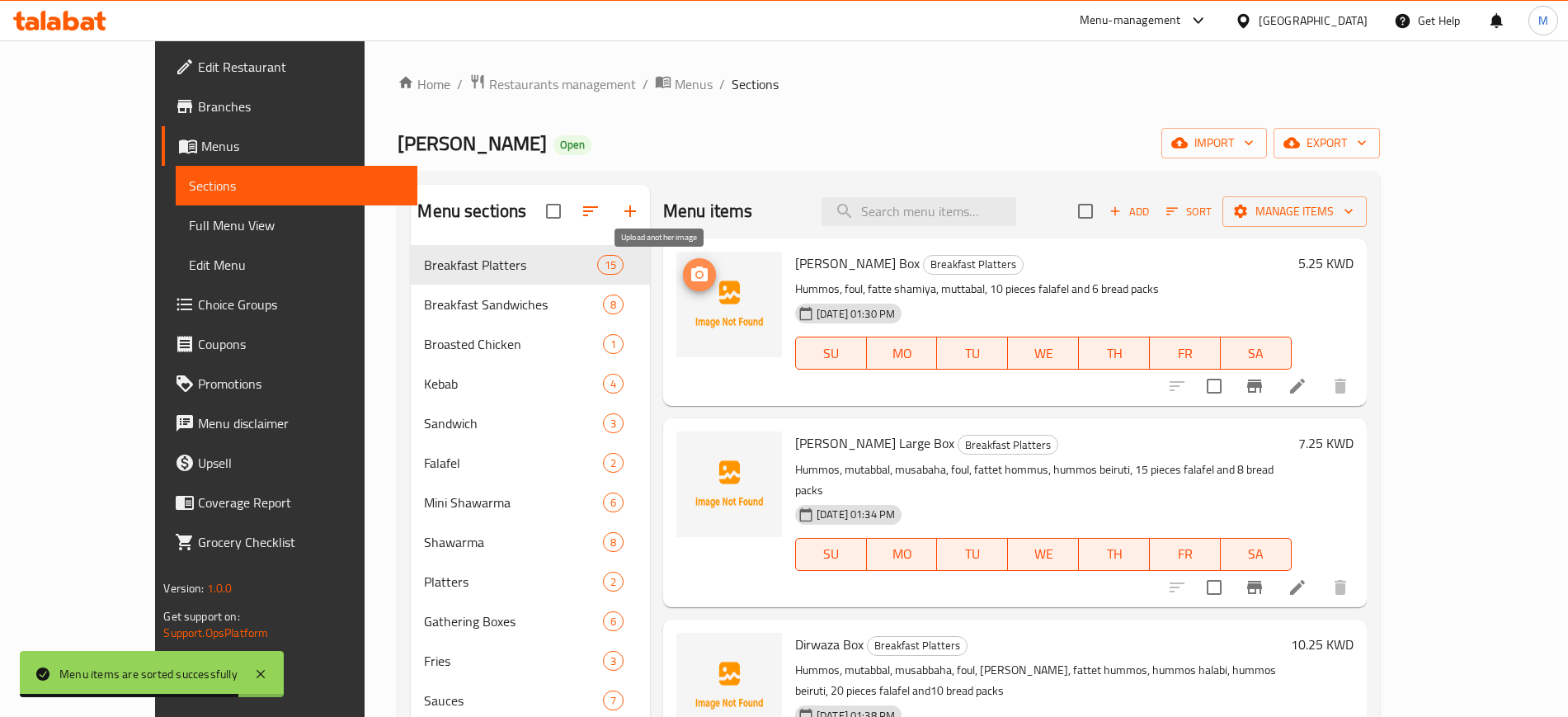
click at [689, 272] on icon "upload picture" at bounding box center [699, 274] width 20 height 20
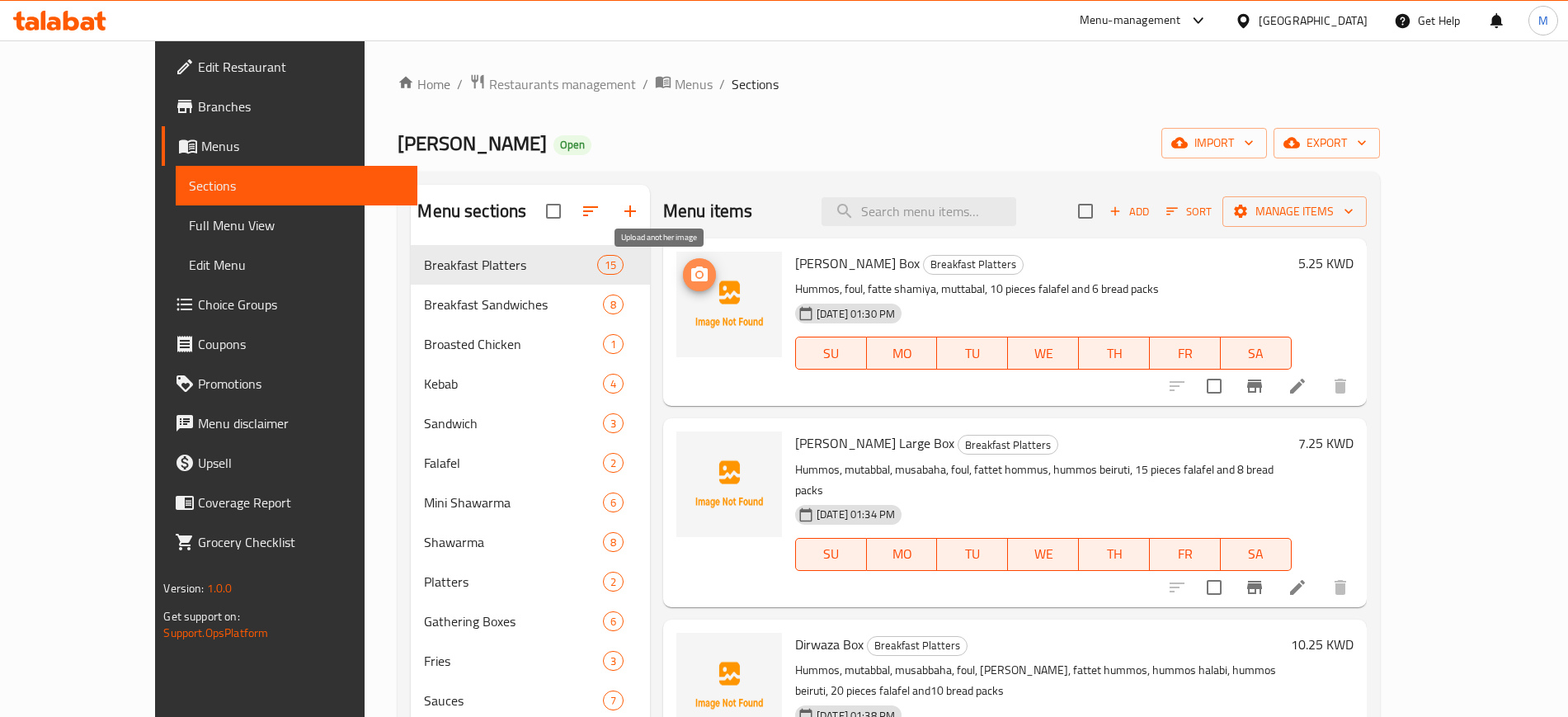
click at [683, 259] on button "upload picture" at bounding box center [699, 275] width 33 height 33
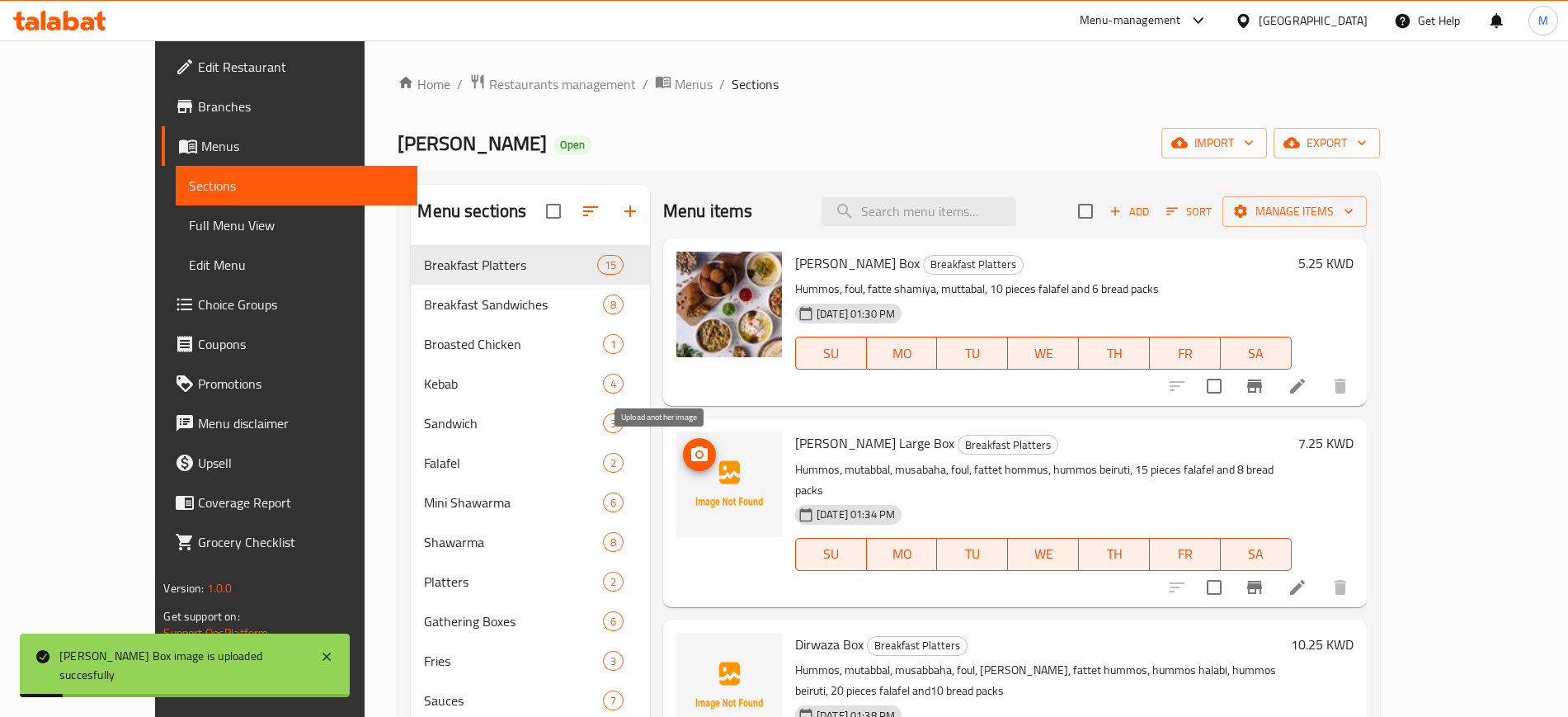
click at [689, 447] on icon "upload picture" at bounding box center [699, 454] width 20 height 20
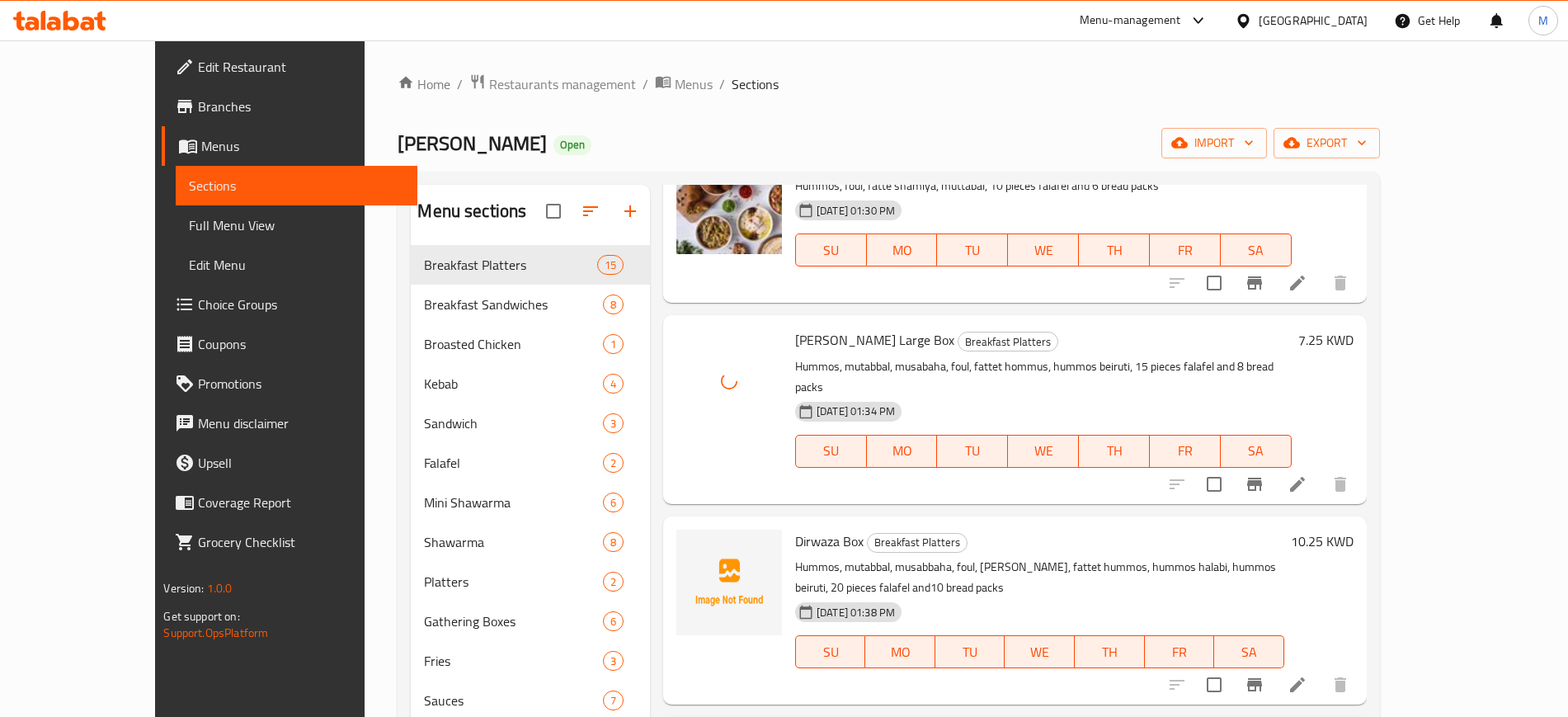
scroll to position [206, 0]
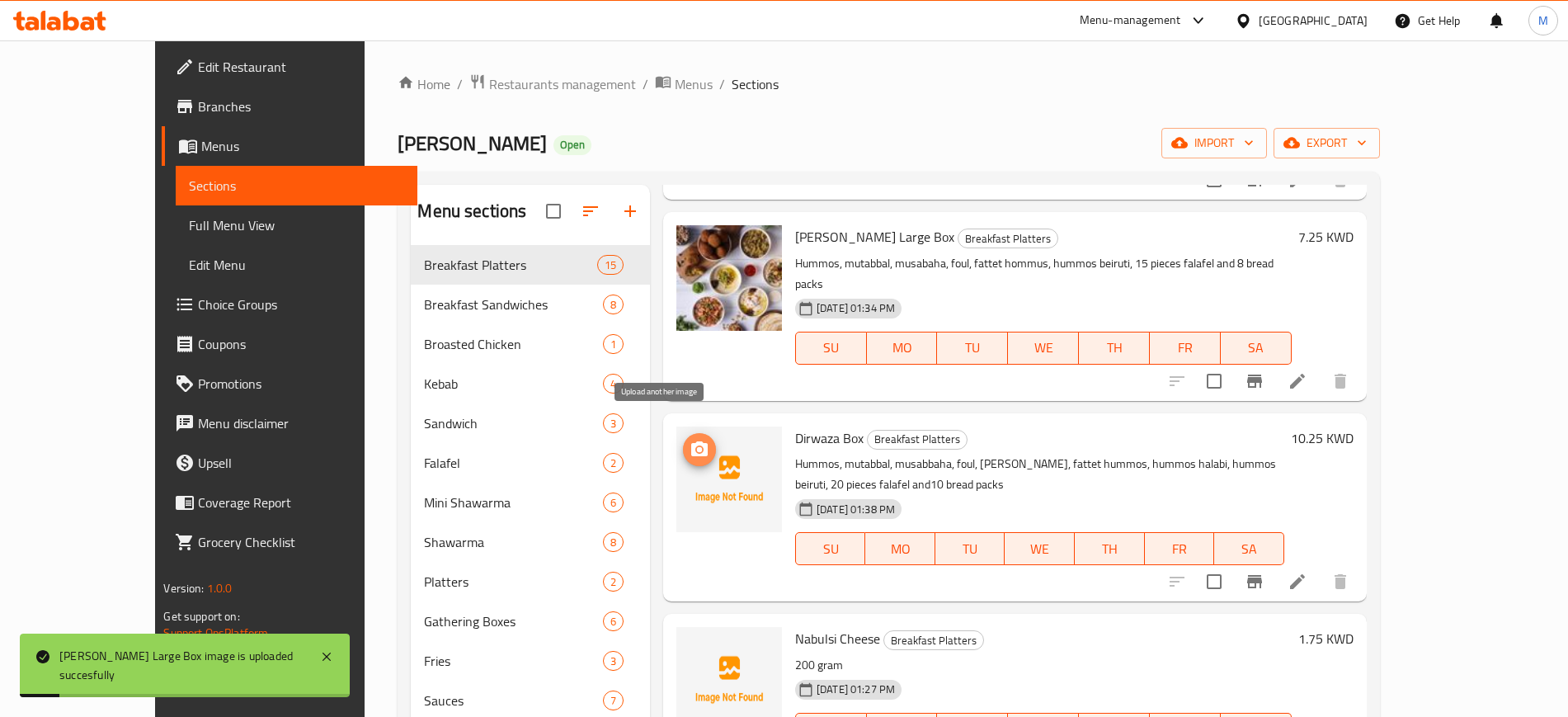
click at [691, 441] on icon "upload picture" at bounding box center [699, 448] width 16 height 15
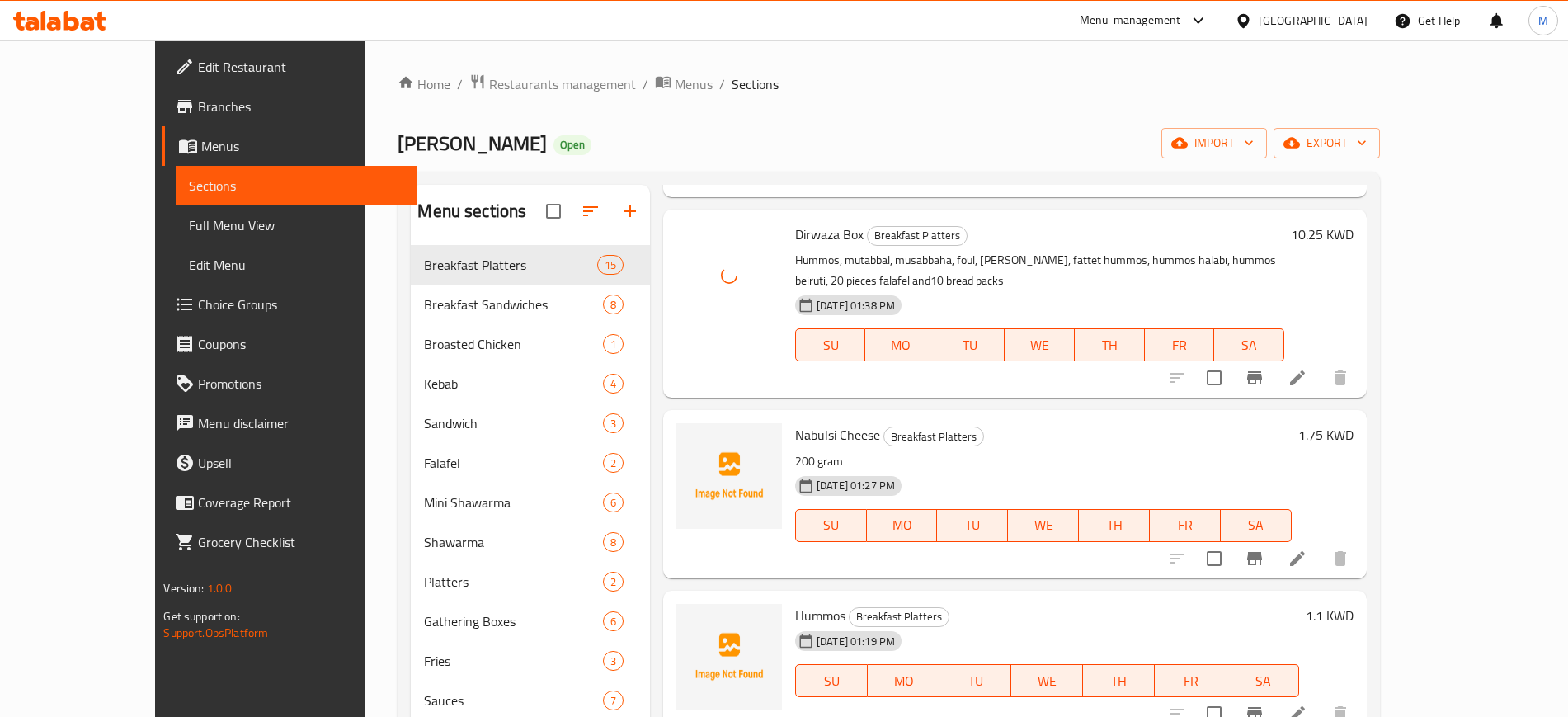
scroll to position [412, 0]
click at [691, 436] on icon "upload picture" at bounding box center [699, 442] width 16 height 15
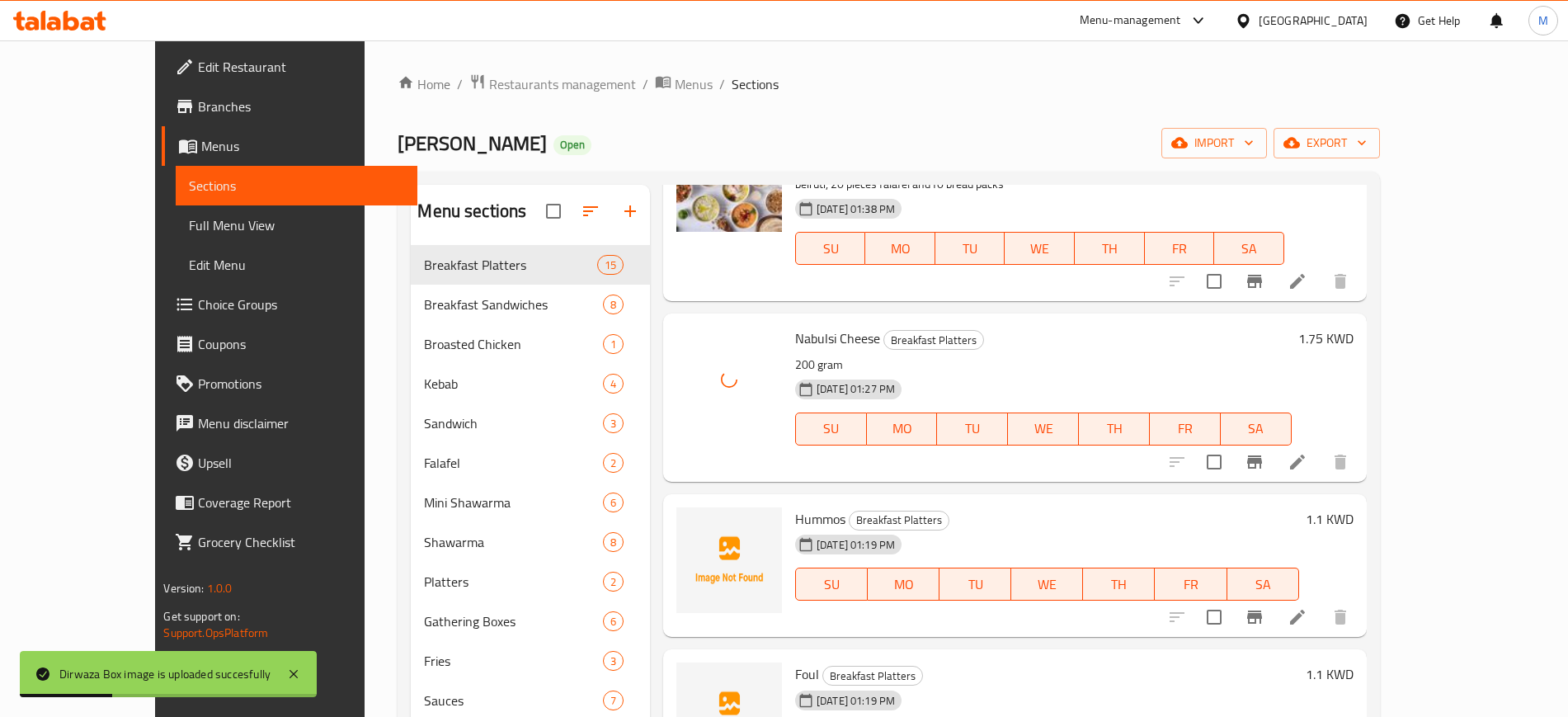
scroll to position [619, 0]
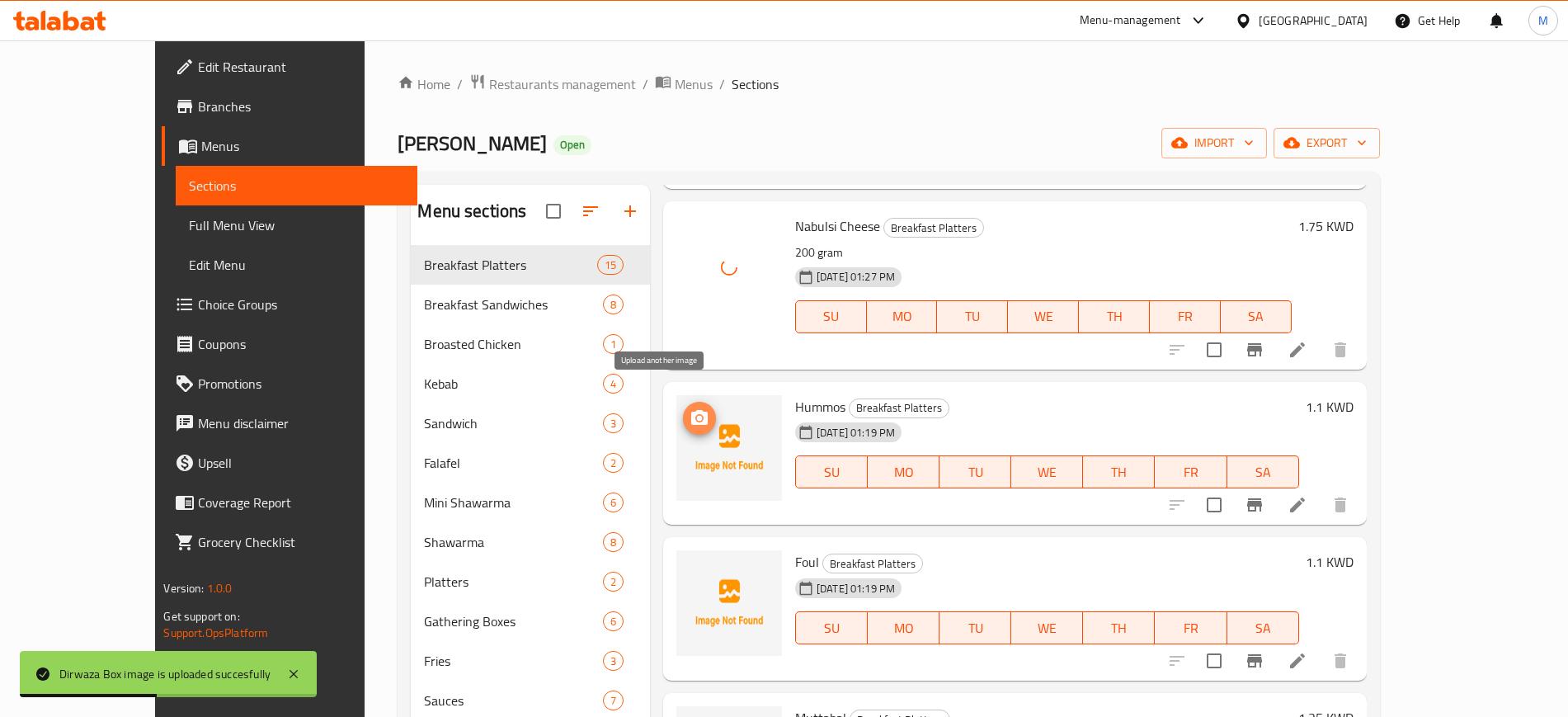
click at [691, 410] on icon "upload picture" at bounding box center [699, 417] width 16 height 15
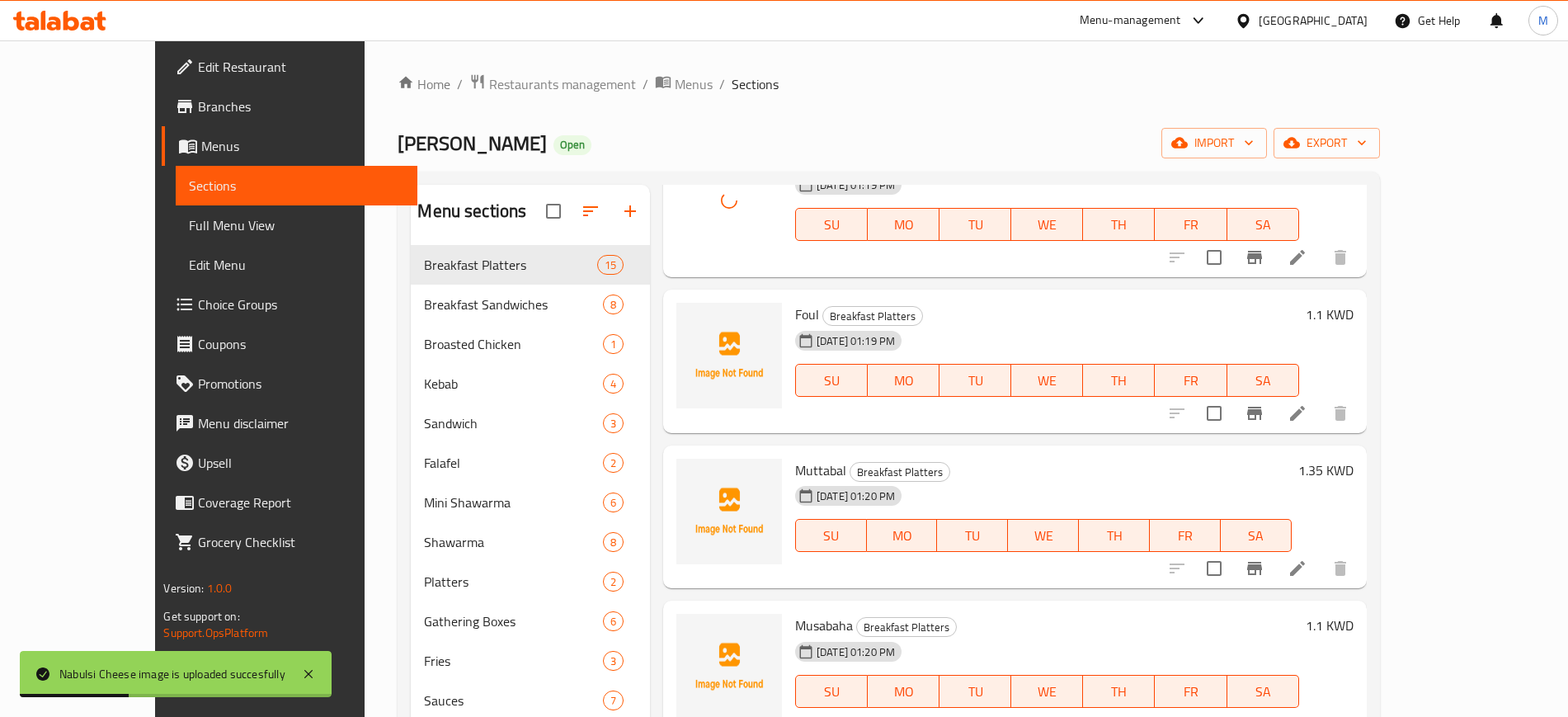
scroll to position [927, 0]
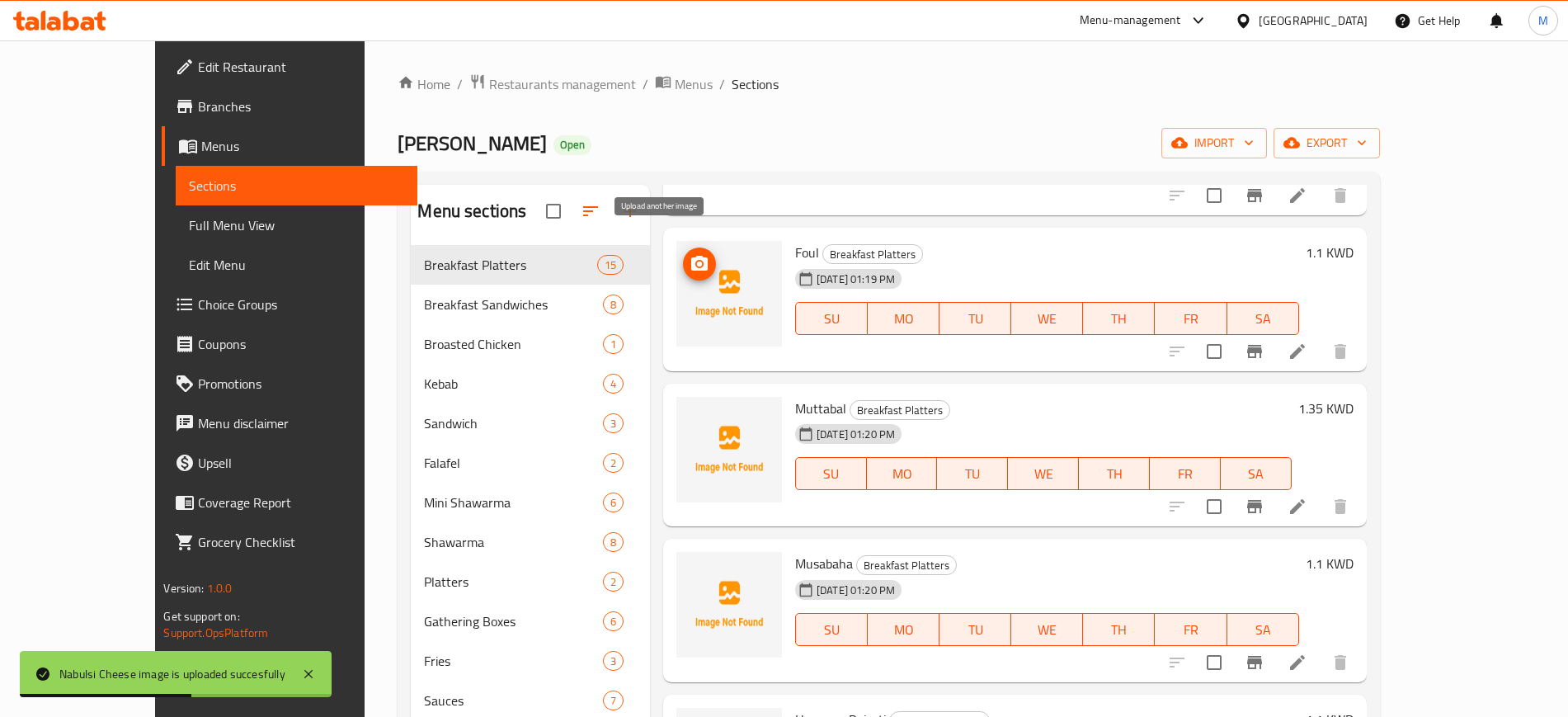
click at [691, 256] on icon "upload picture" at bounding box center [699, 263] width 16 height 15
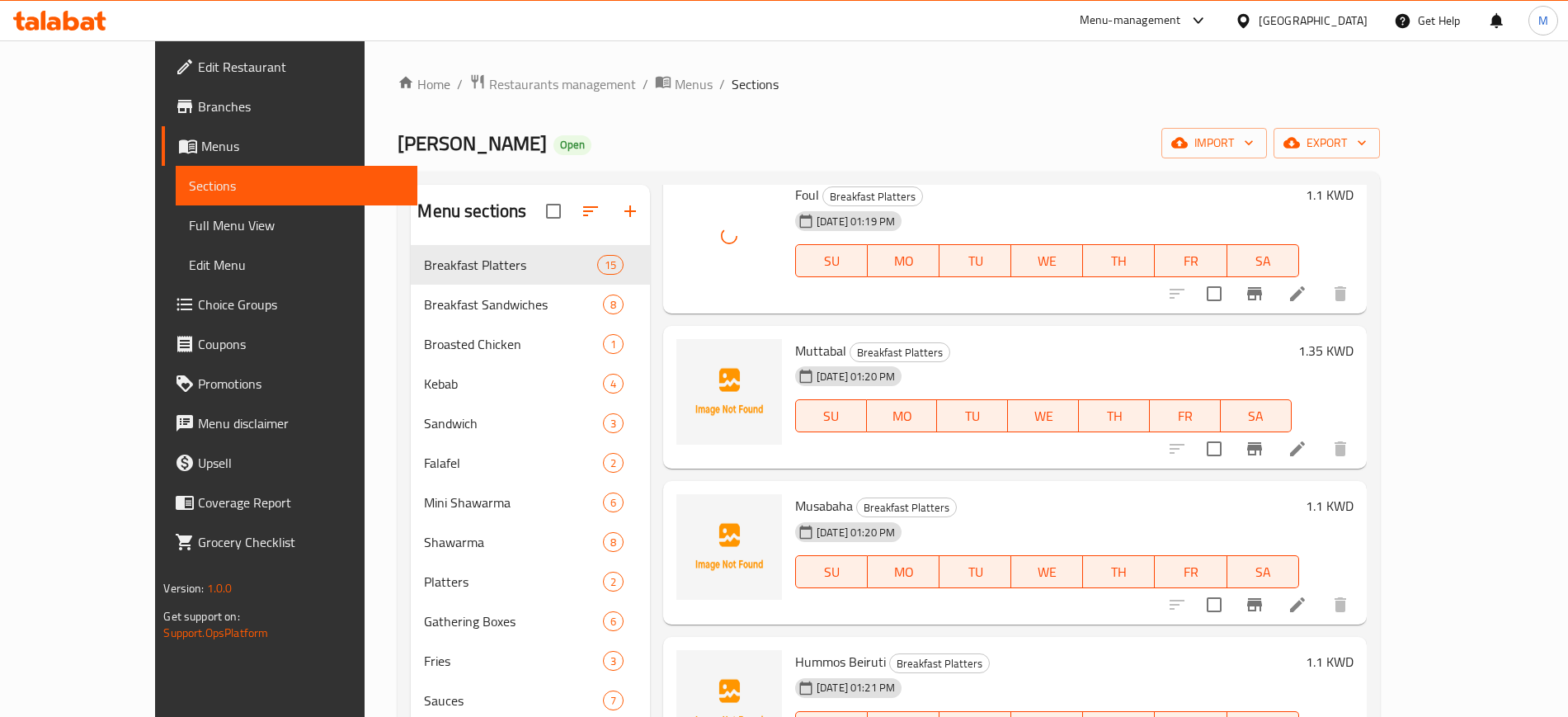
scroll to position [1031, 0]
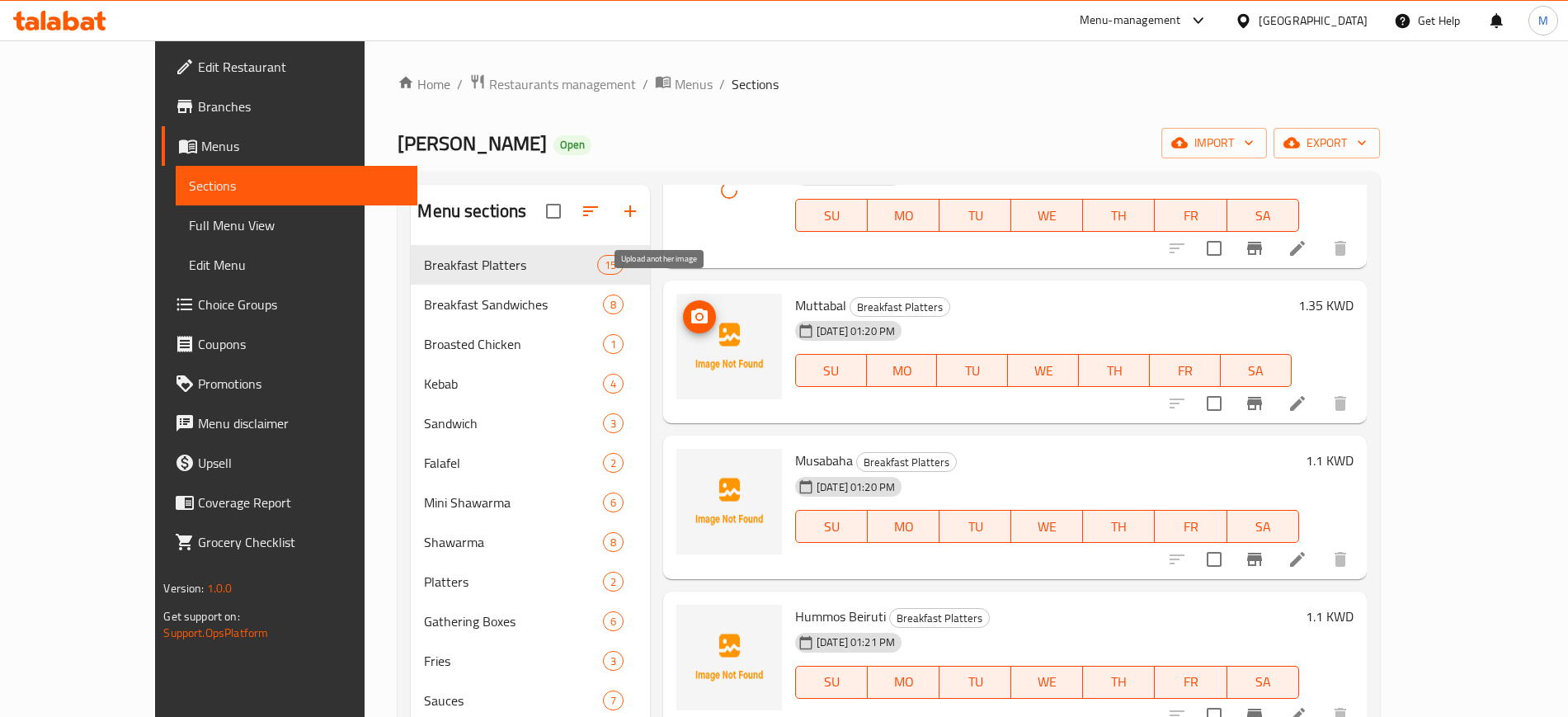
click at [691, 309] on icon "upload picture" at bounding box center [699, 316] width 16 height 15
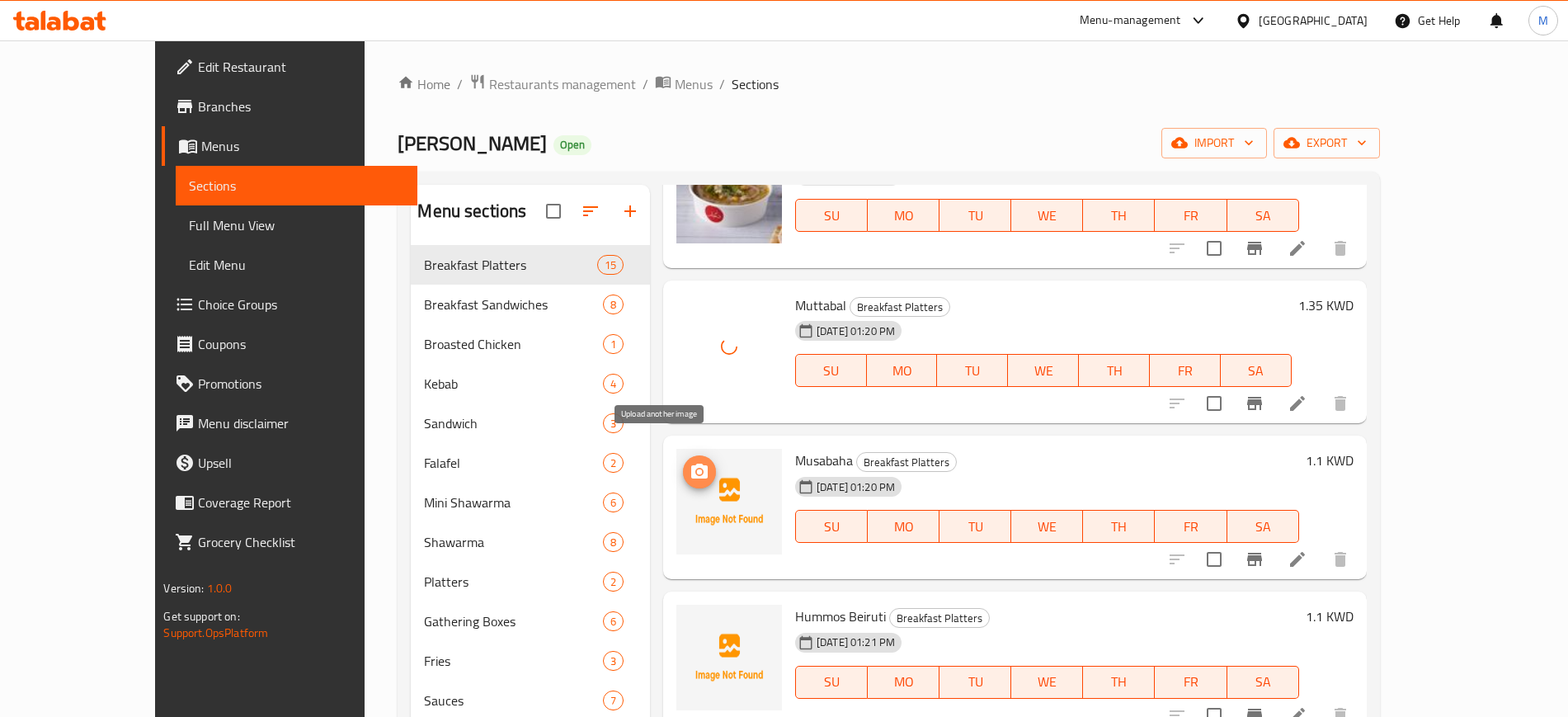
click at [691, 464] on icon "upload picture" at bounding box center [699, 471] width 16 height 15
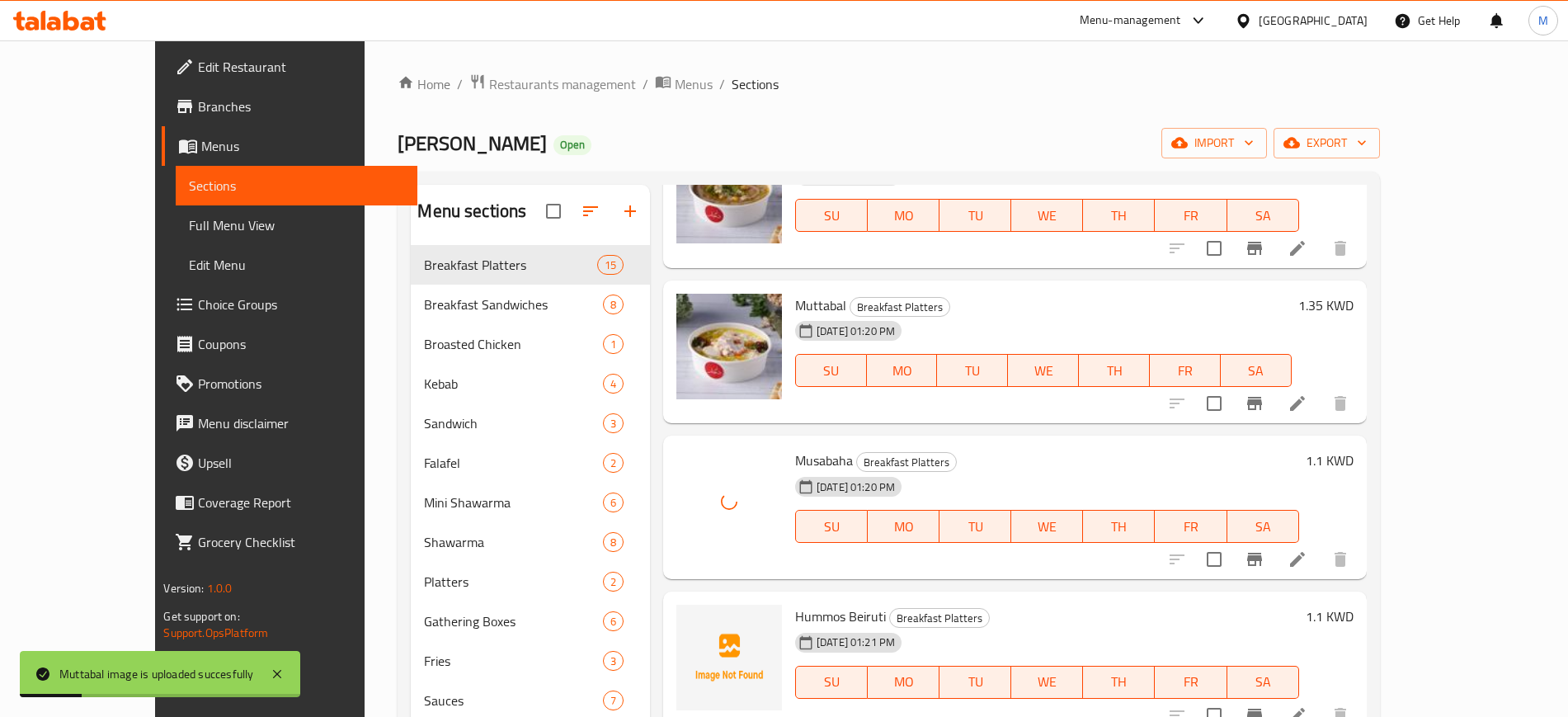
scroll to position [1134, 0]
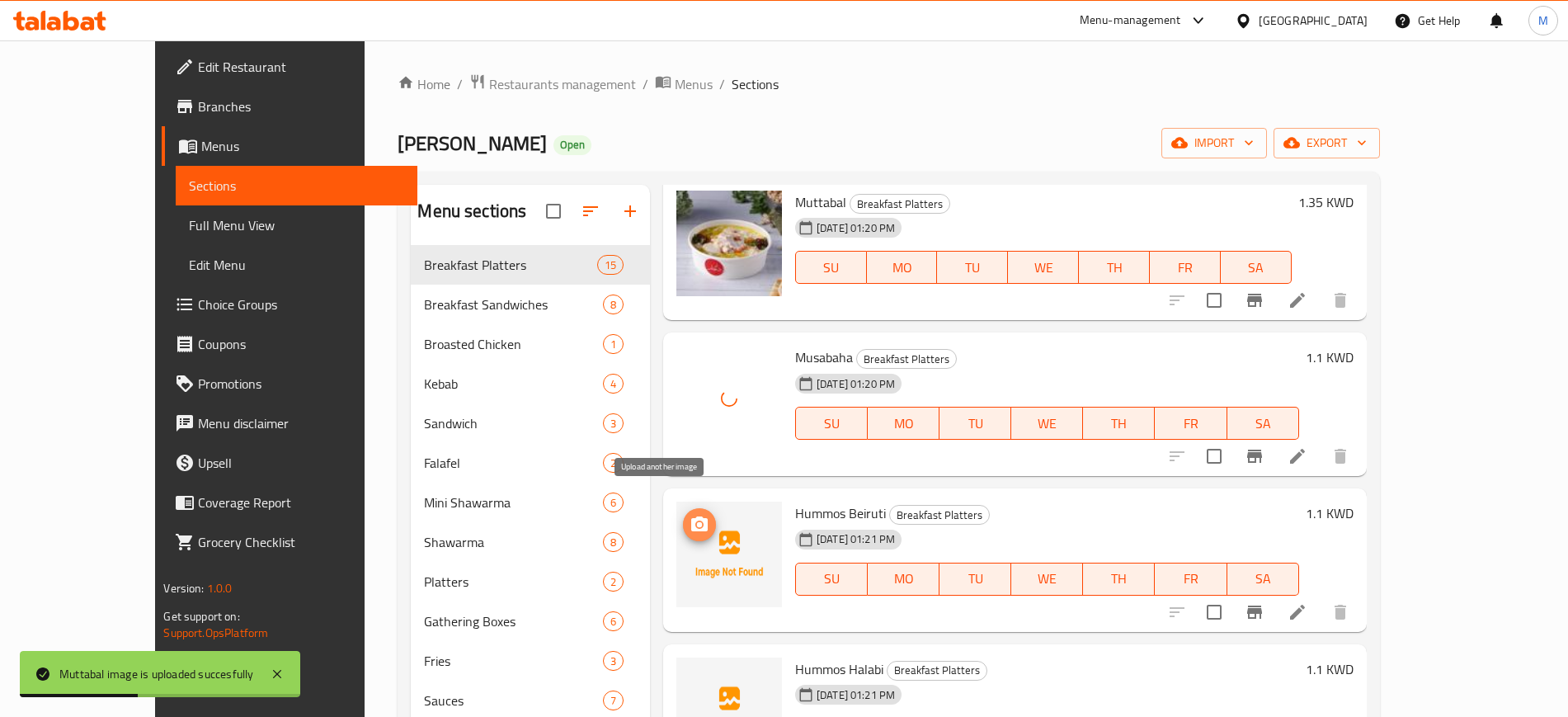
click at [689, 515] on icon "upload picture" at bounding box center [699, 524] width 20 height 20
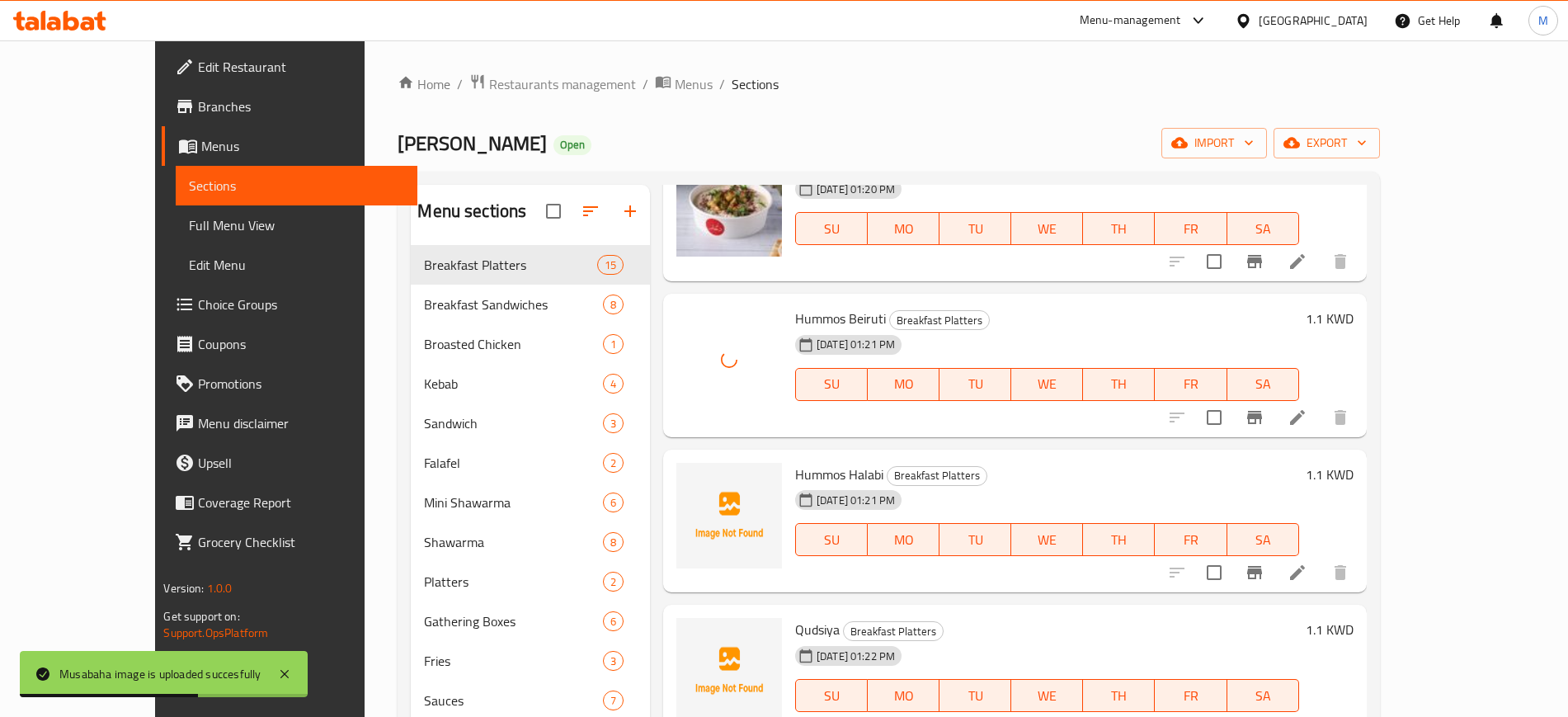
scroll to position [1443, 0]
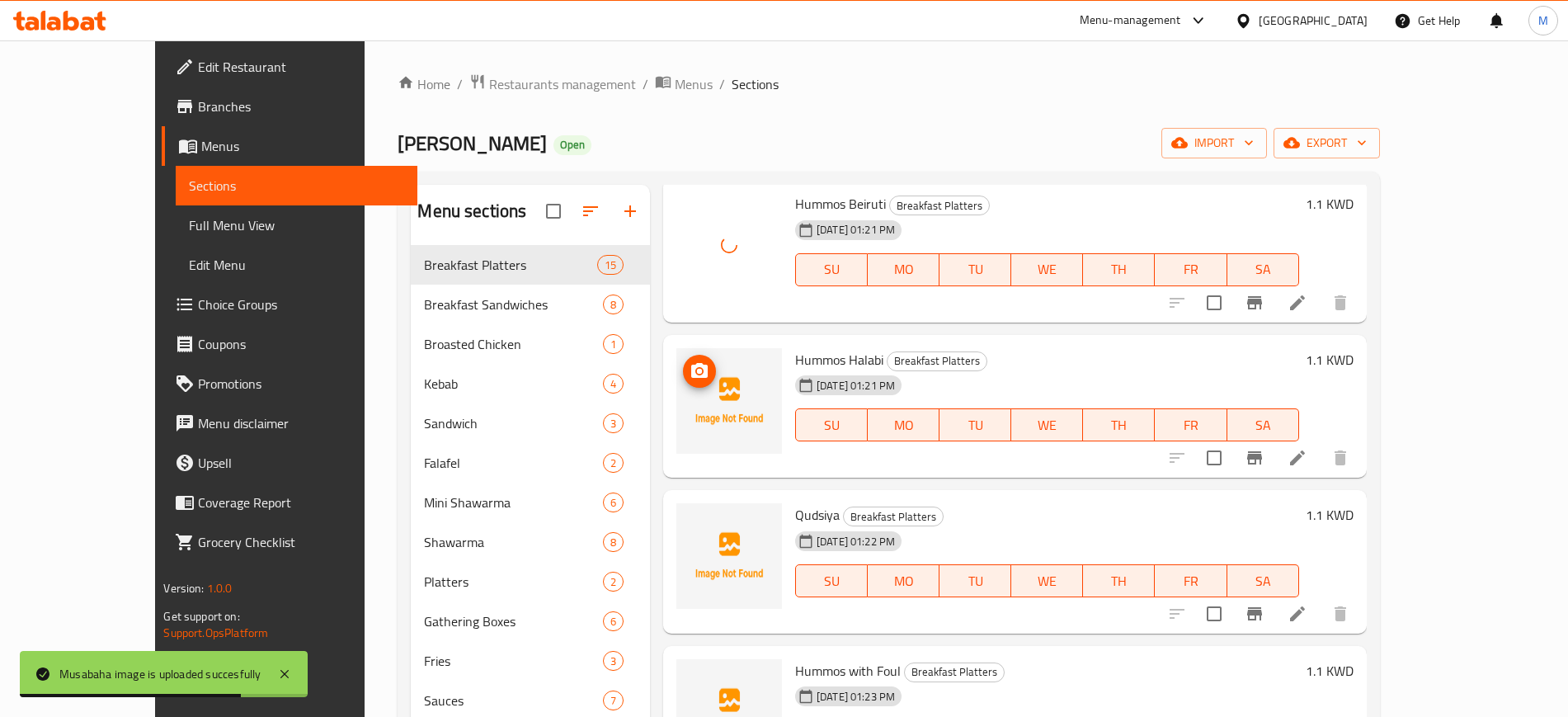
click at [689, 361] on icon "upload picture" at bounding box center [699, 370] width 20 height 20
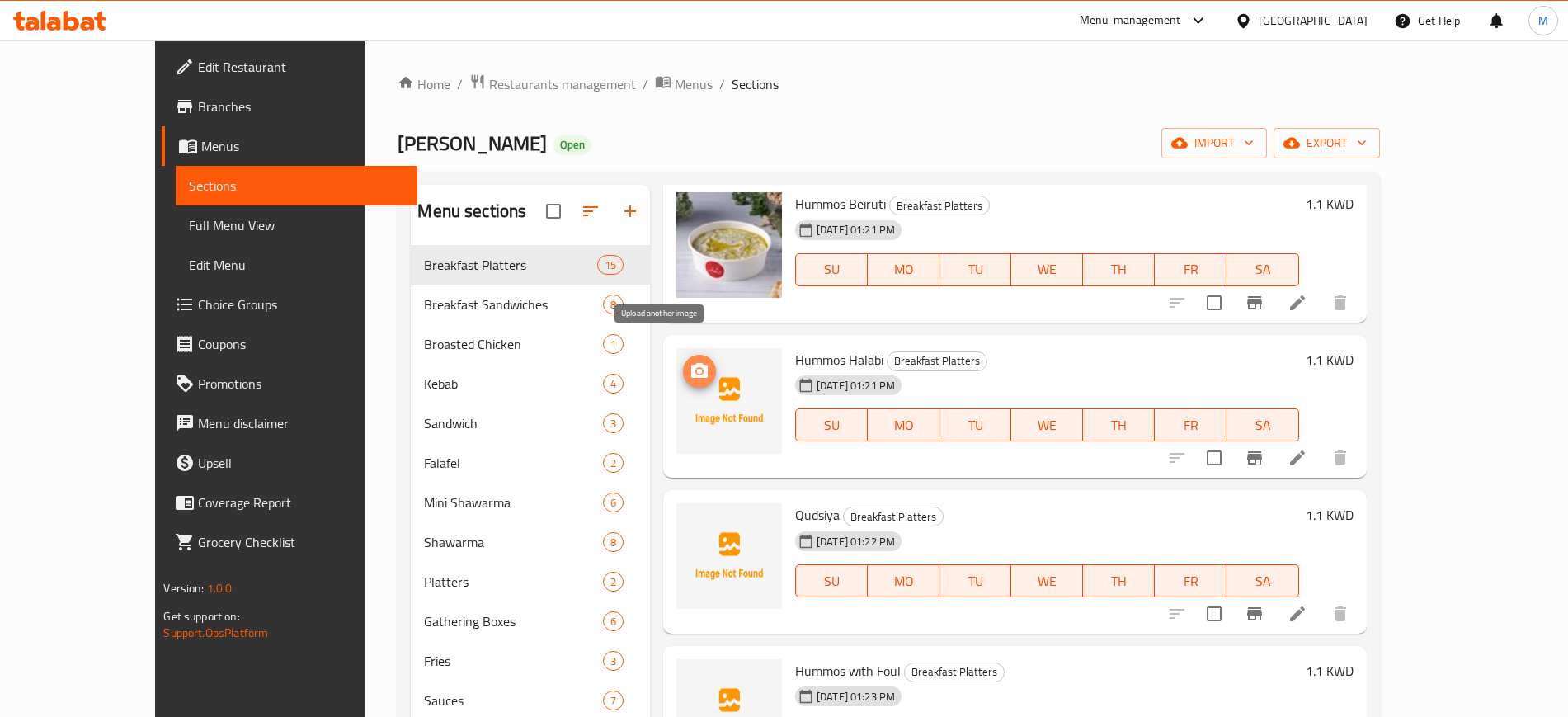
click at [697, 368] on circle "upload picture" at bounding box center [700, 370] width 5 height 5
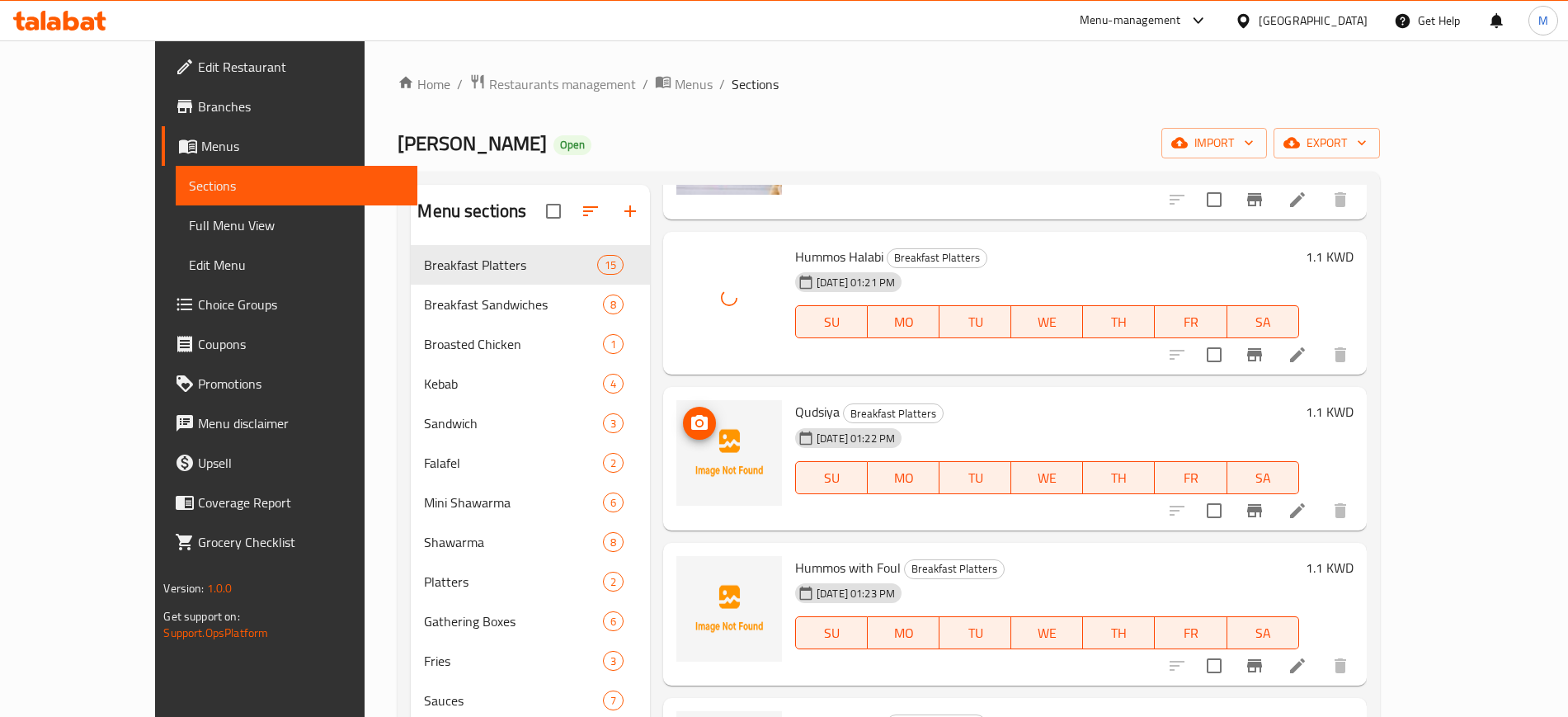
click at [683, 412] on button "upload picture" at bounding box center [699, 423] width 33 height 33
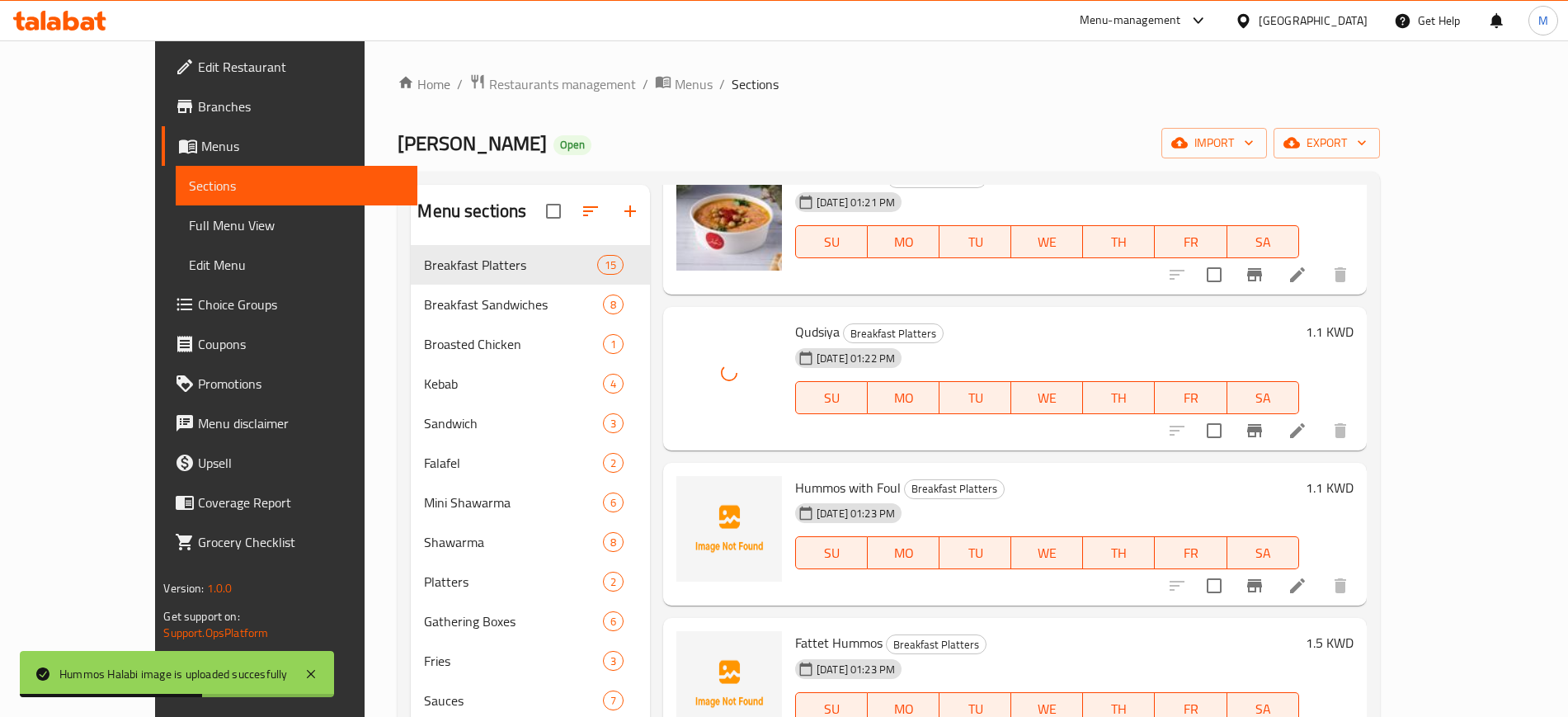
scroll to position [1650, 0]
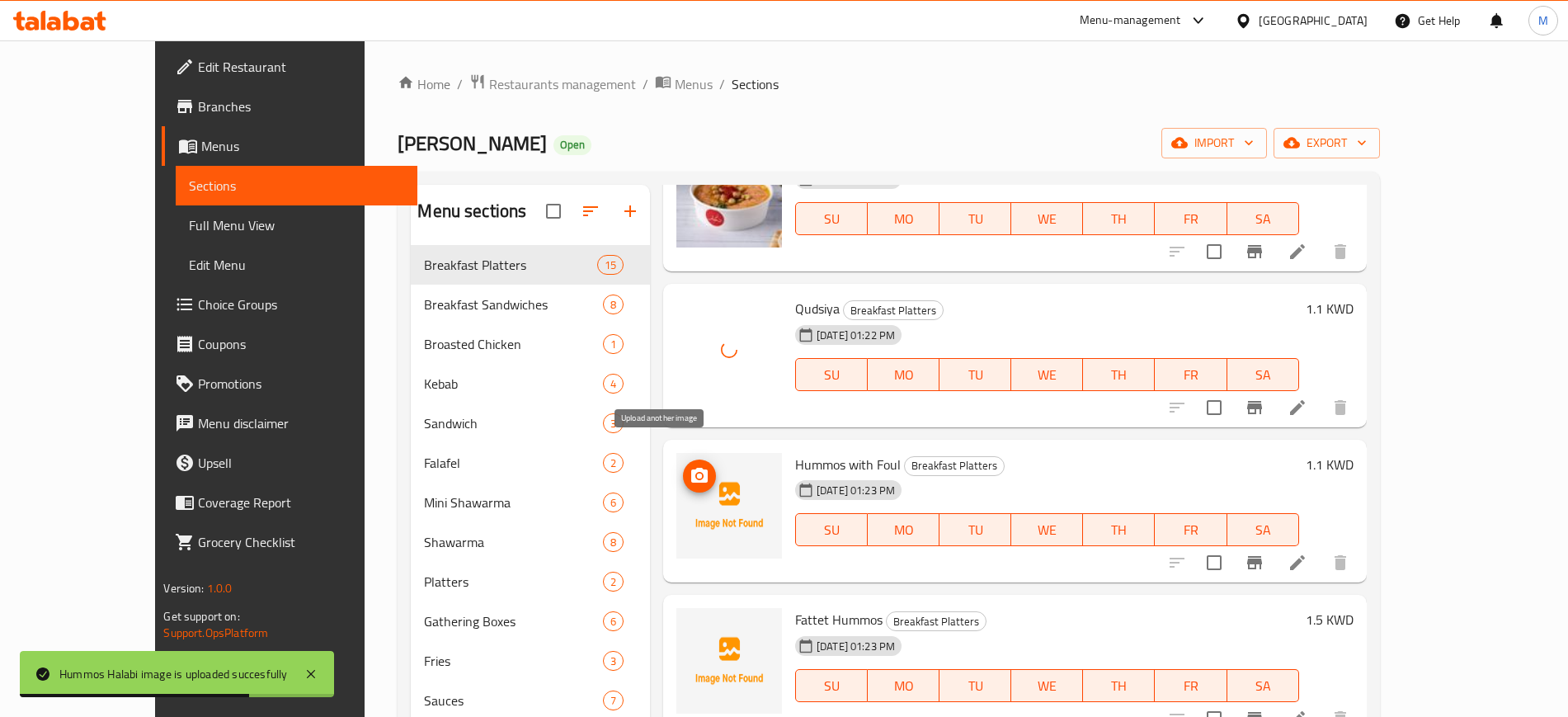
click at [689, 466] on icon "upload picture" at bounding box center [699, 476] width 20 height 20
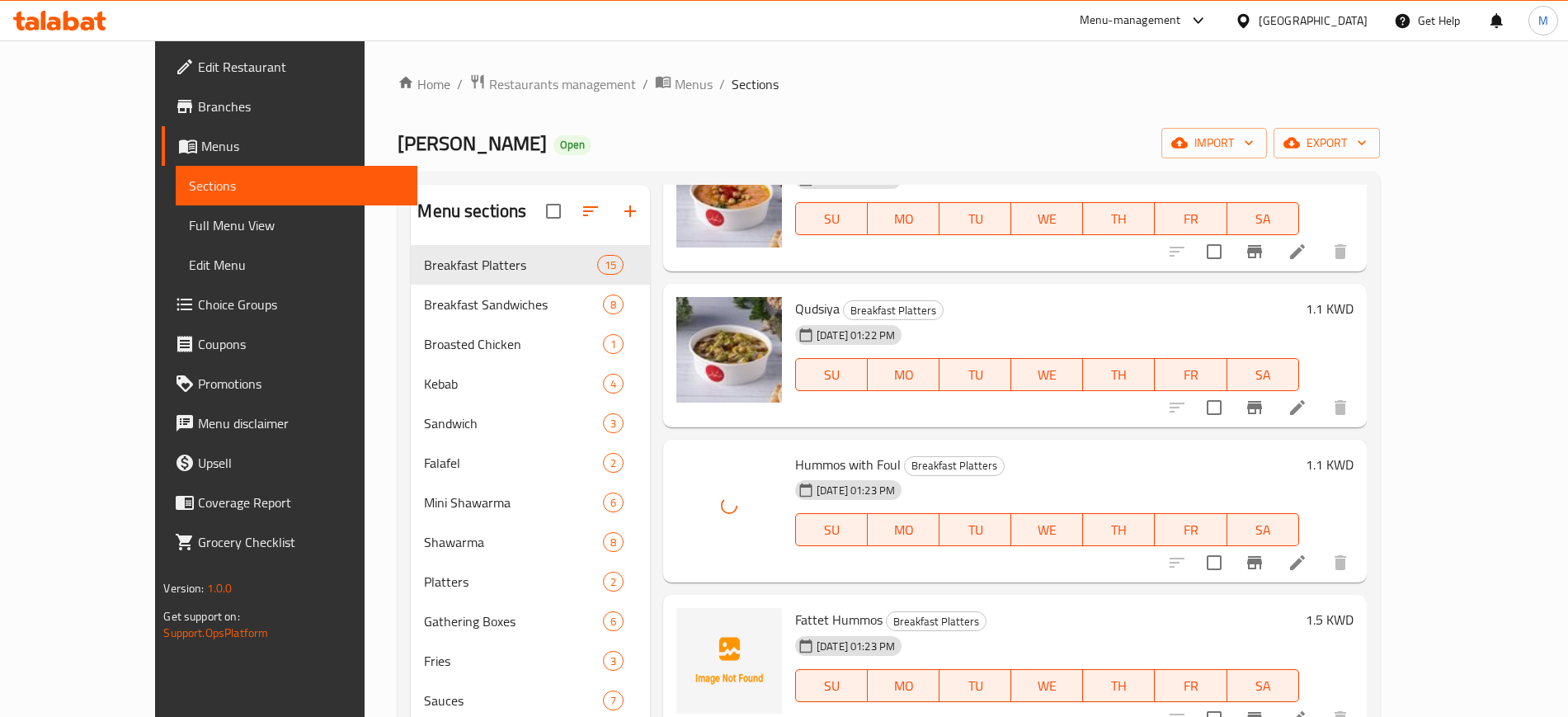
scroll to position [1753, 0]
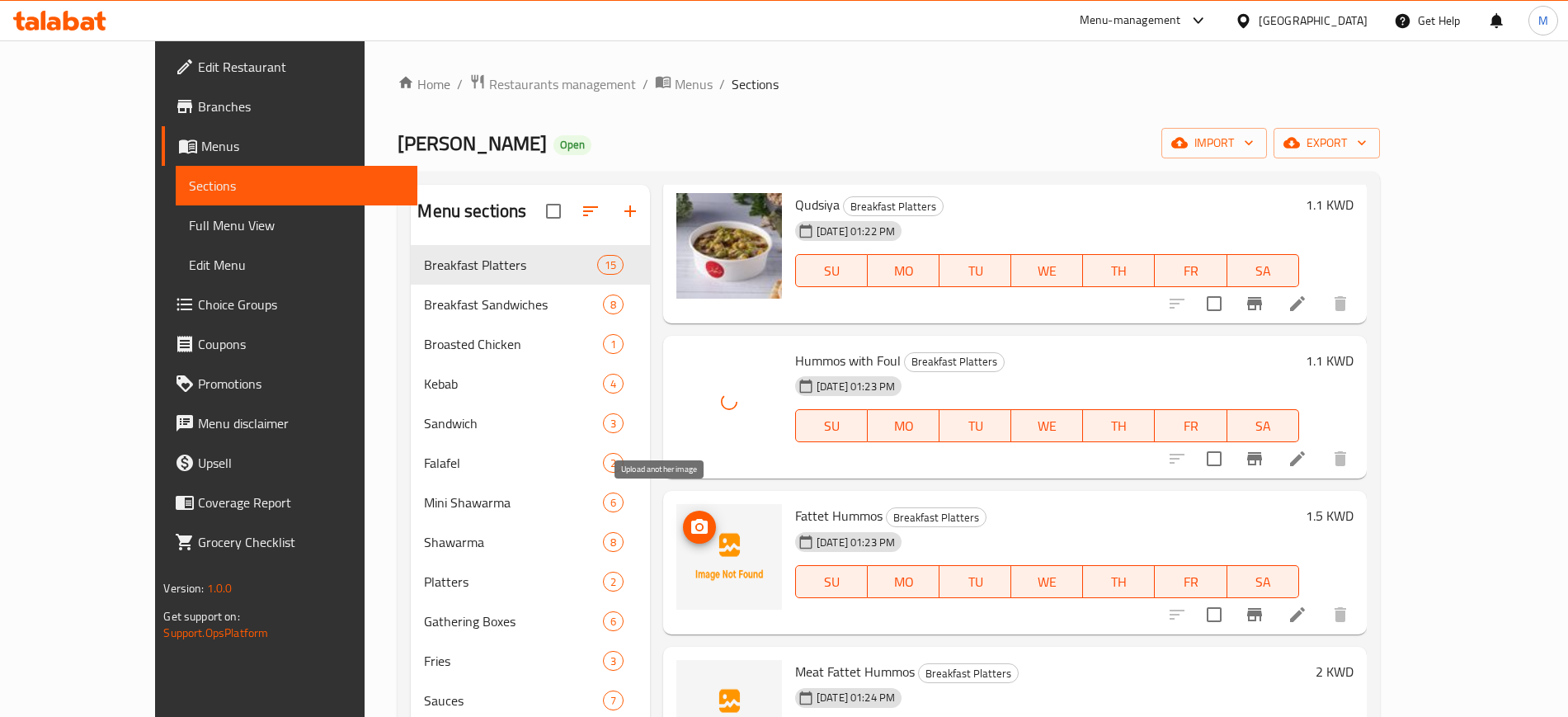
click at [689, 517] on icon "upload picture" at bounding box center [699, 526] width 20 height 20
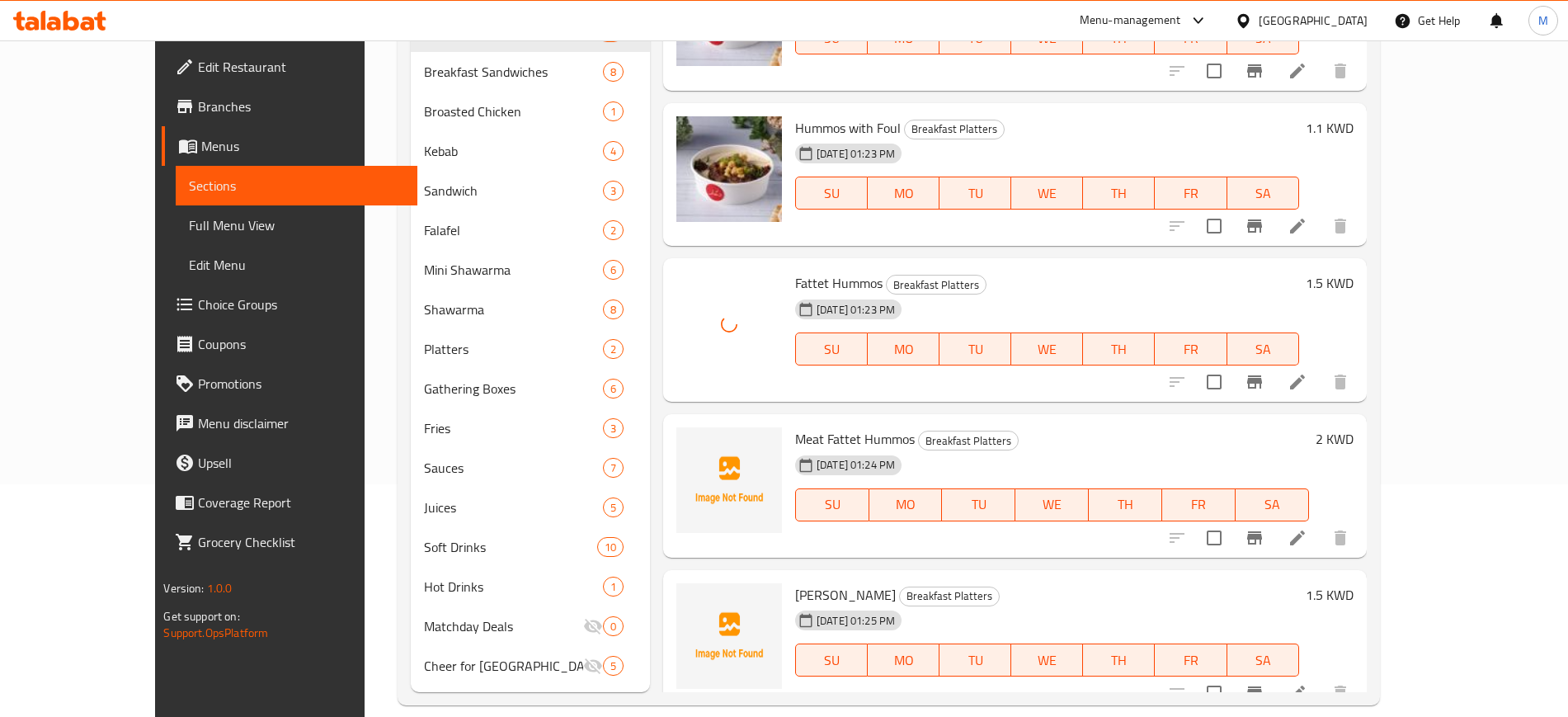
scroll to position [254, 0]
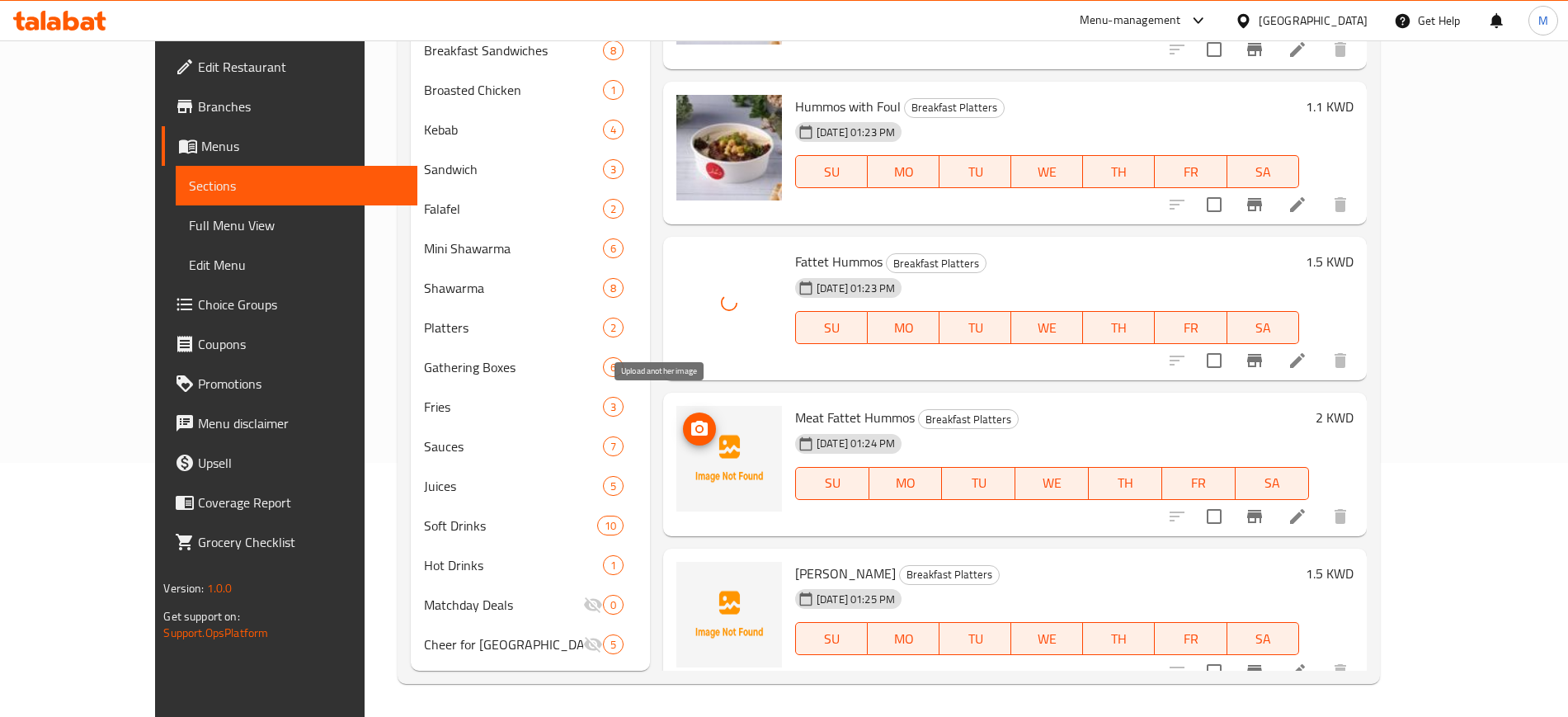
click at [697, 426] on circle "upload picture" at bounding box center [700, 429] width 5 height 5
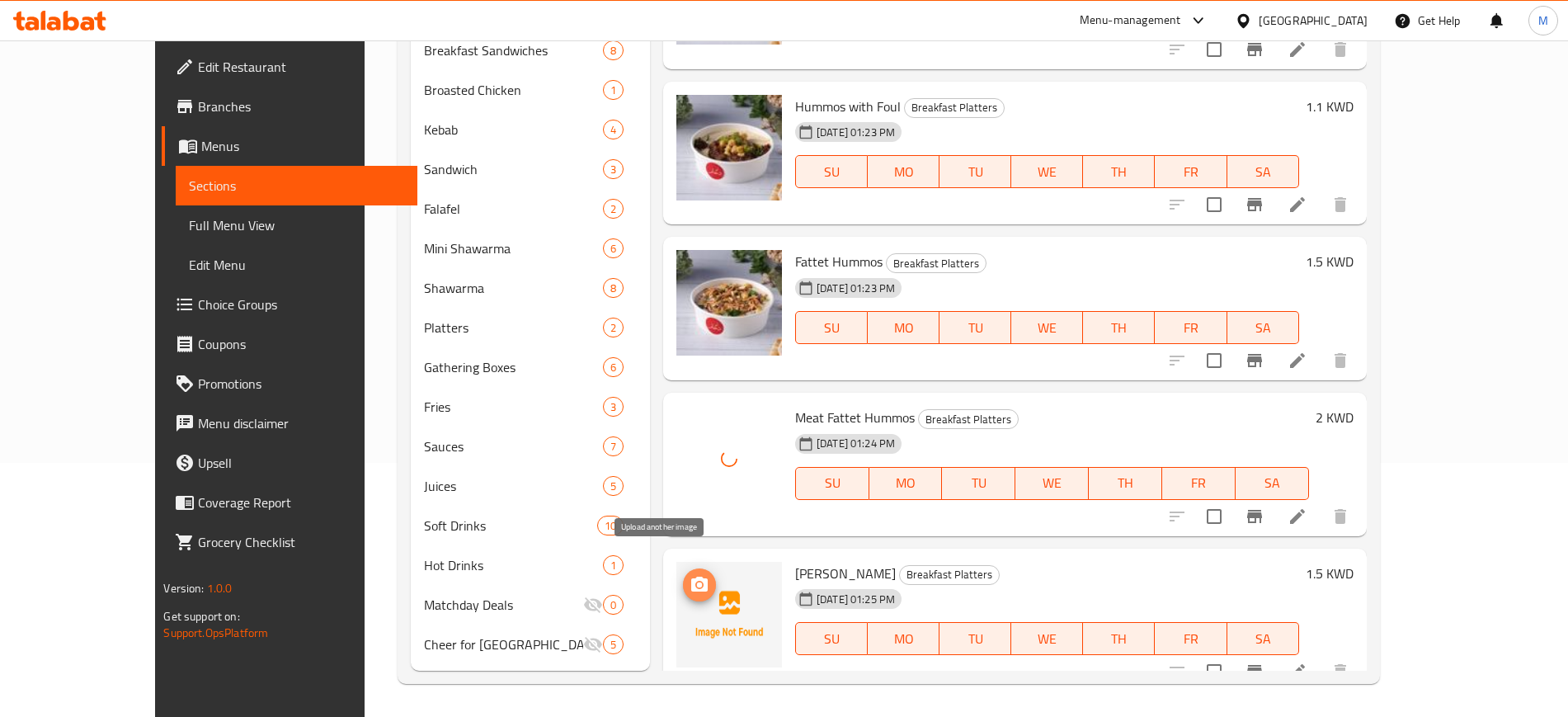
click at [691, 577] on icon "upload picture" at bounding box center [699, 584] width 16 height 15
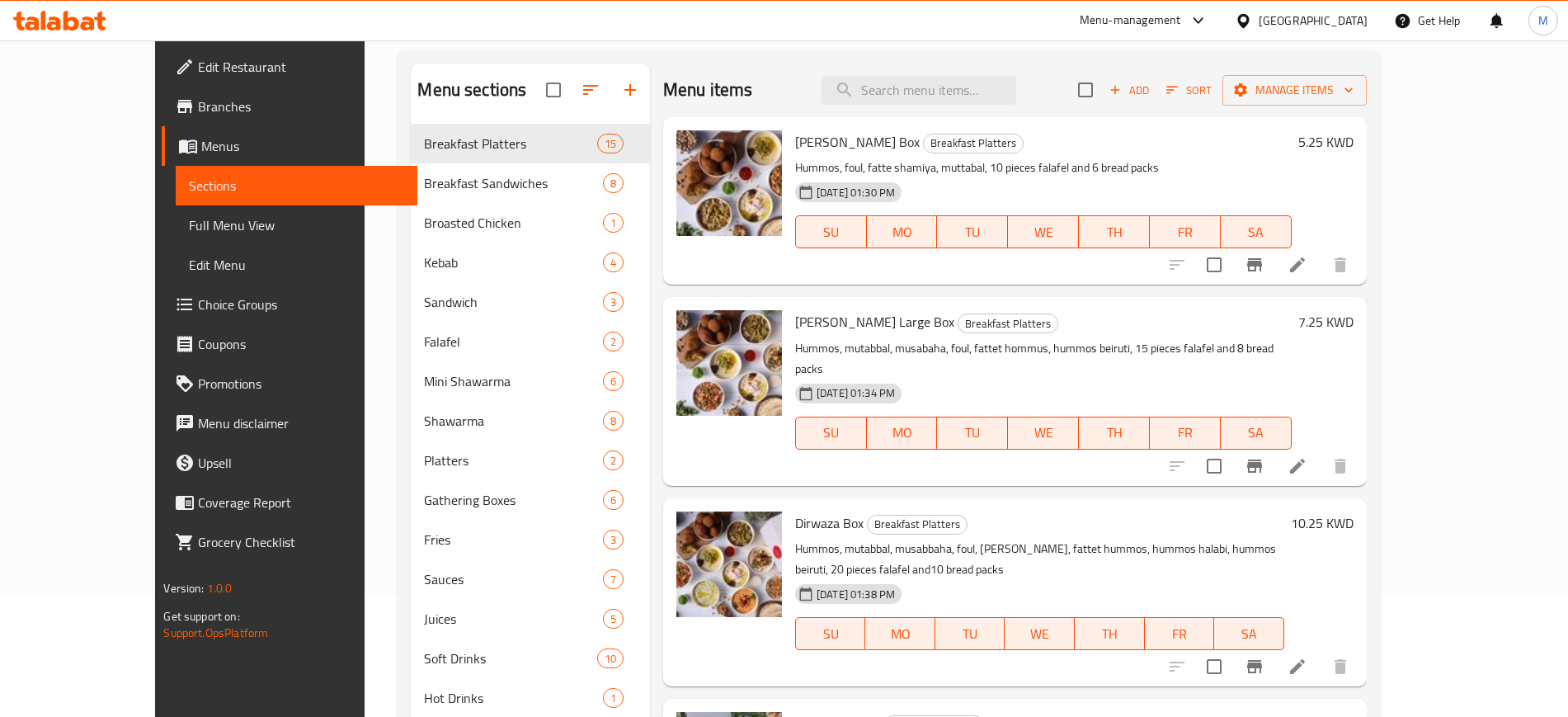
scroll to position [0, 0]
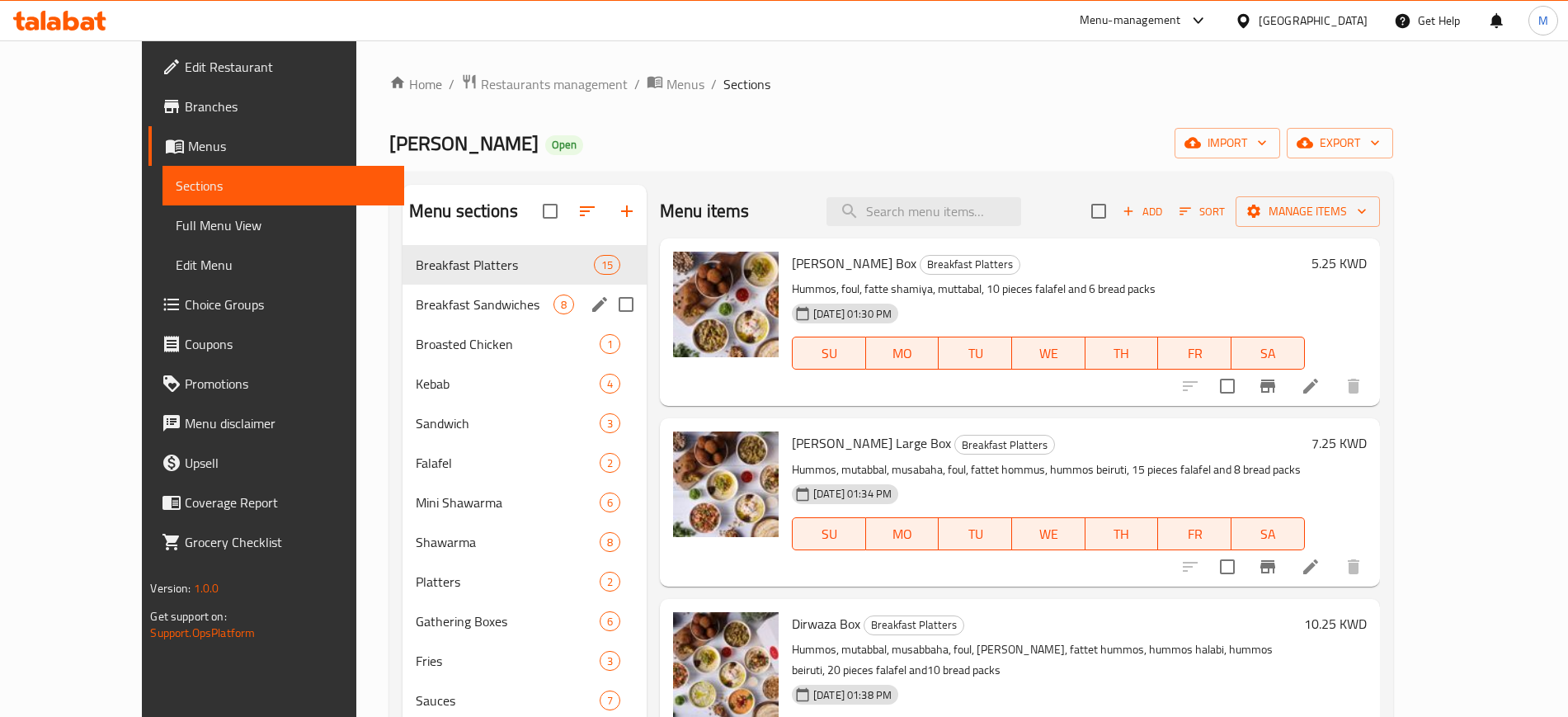
click at [477, 294] on span "Breakfast Sandwiches" at bounding box center [484, 304] width 138 height 20
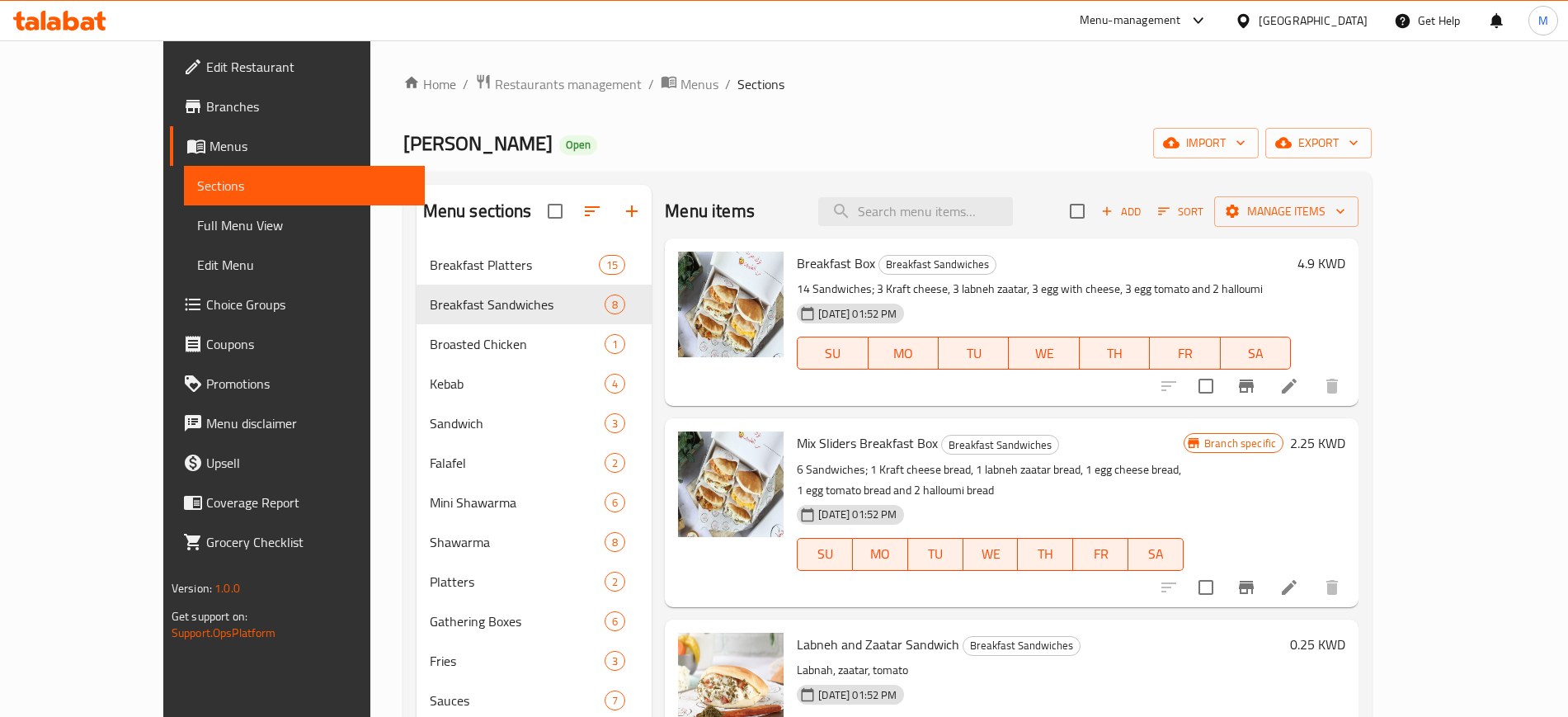
click at [766, 188] on div "Menu items Add Sort Manage items" at bounding box center [1011, 211] width 694 height 54
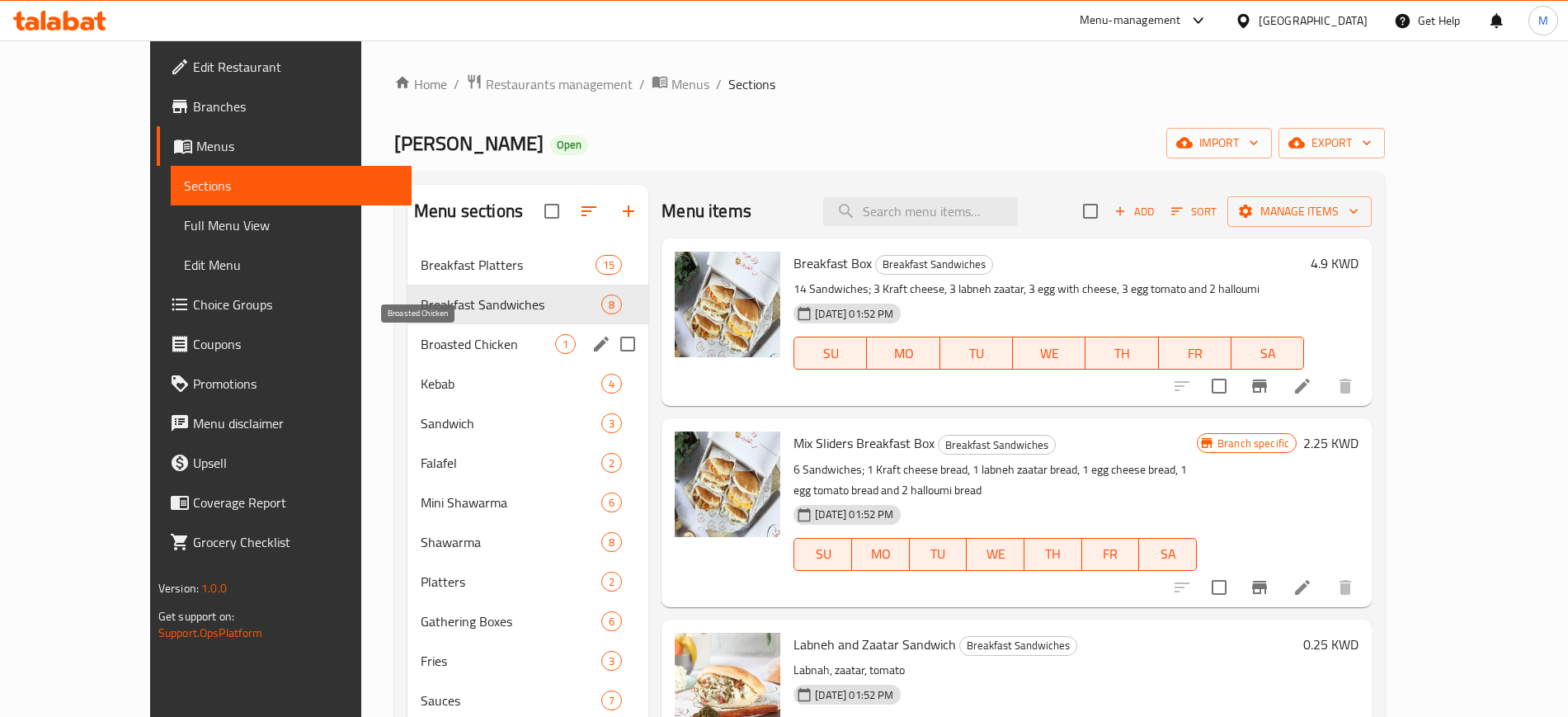
click at [421, 340] on span "Broasted Chicken" at bounding box center [488, 343] width 134 height 20
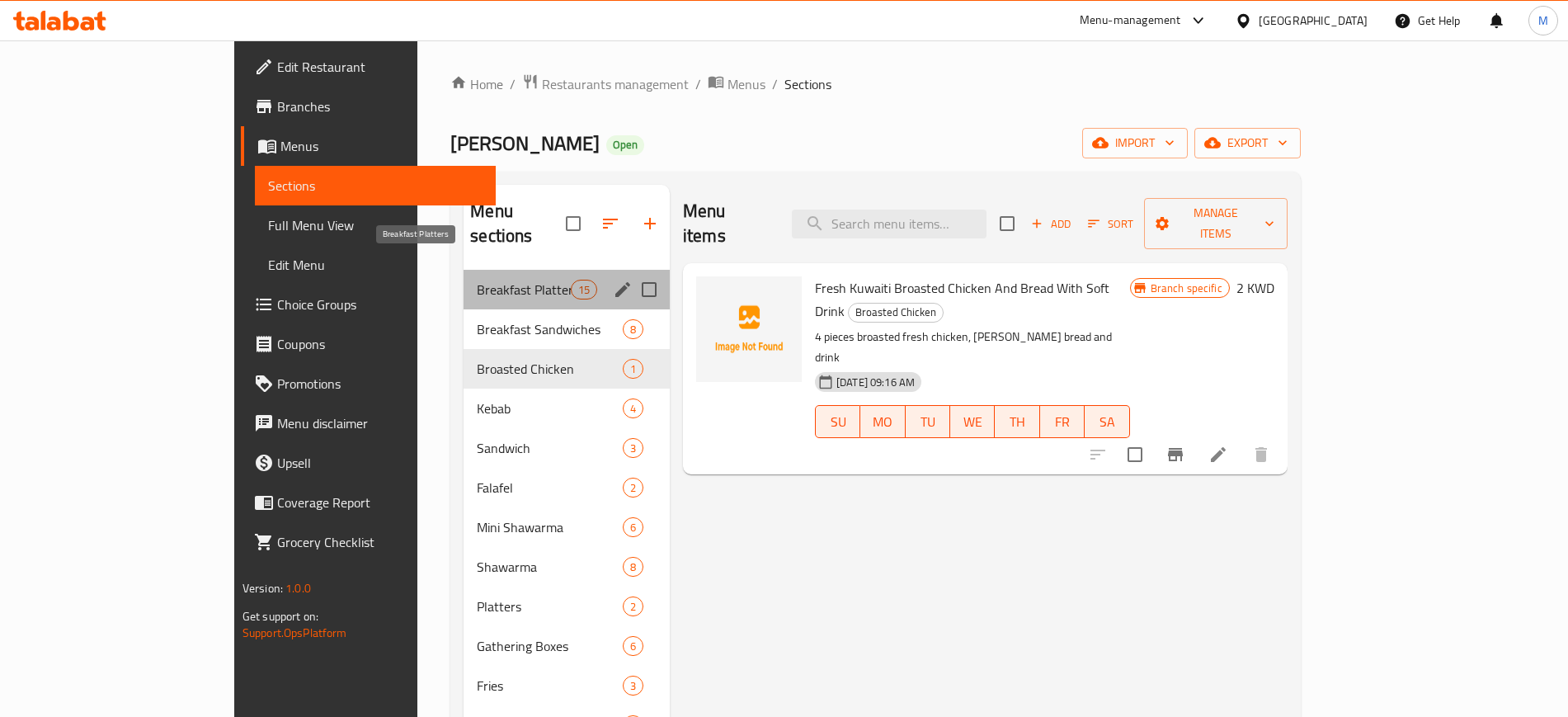
click at [476, 280] on span "Breakfast Platters" at bounding box center [523, 289] width 93 height 20
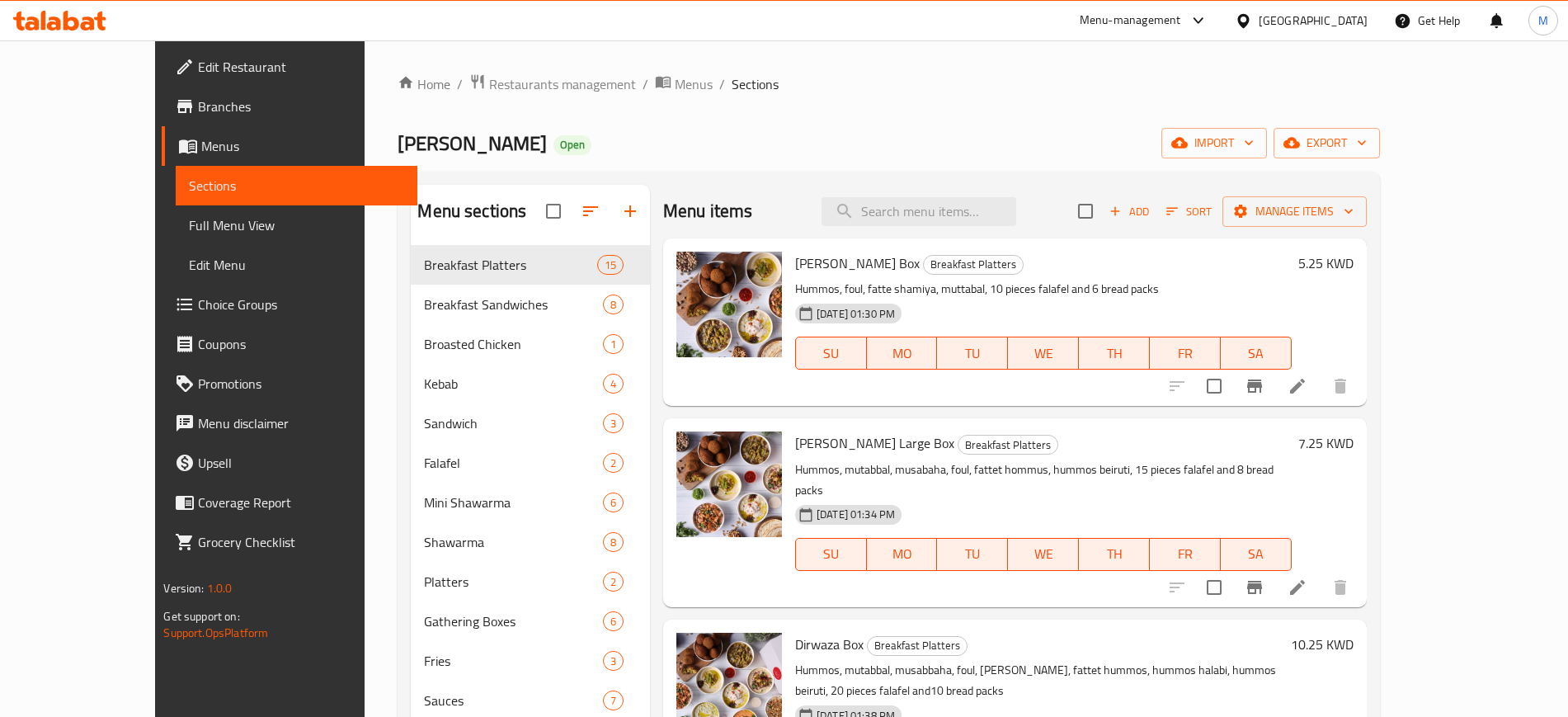
click at [788, 65] on div "Home / Restaurants management / Menus / Sections [PERSON_NAME] Open import expo…" at bounding box center [888, 505] width 1047 height 930
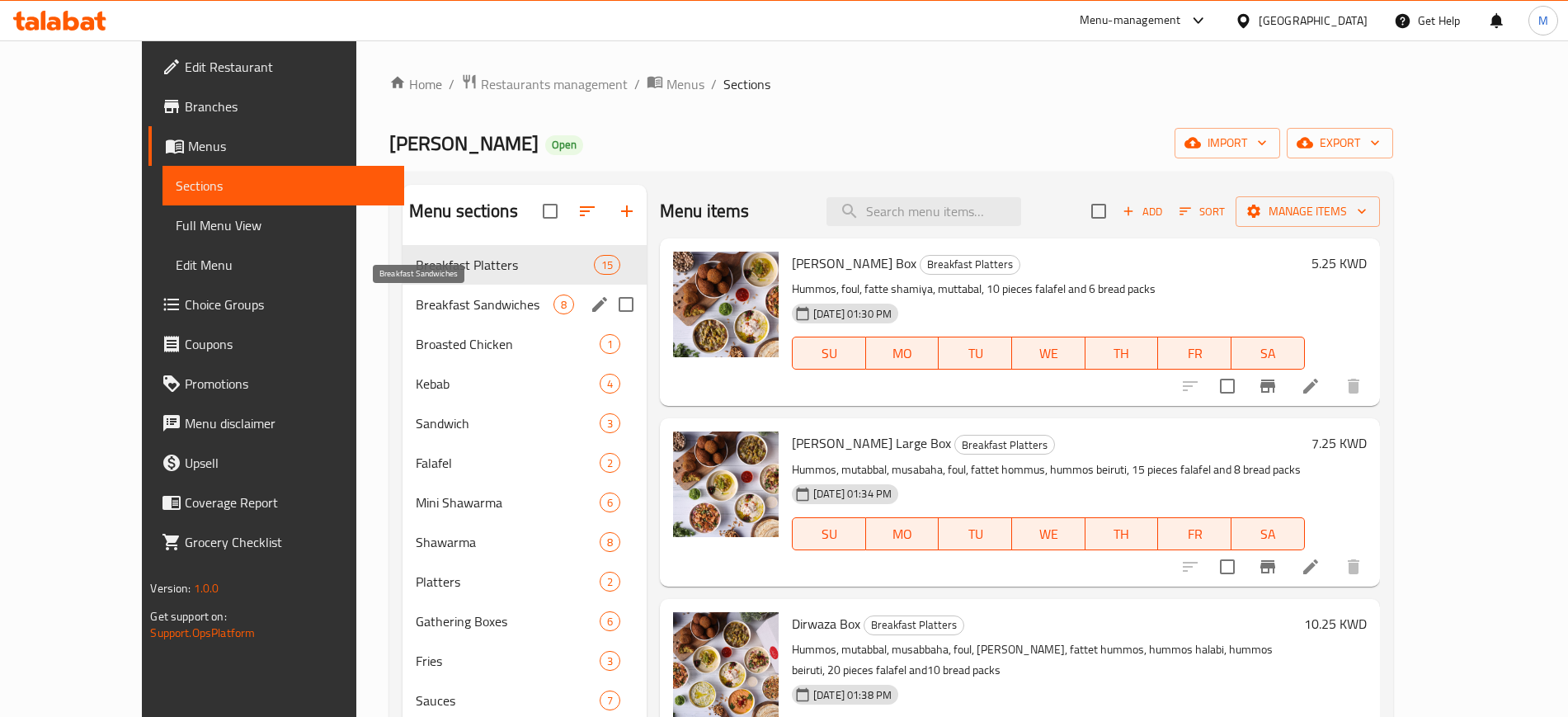
click at [402, 290] on div "Breakfast Sandwiches 8" at bounding box center [524, 305] width 244 height 39
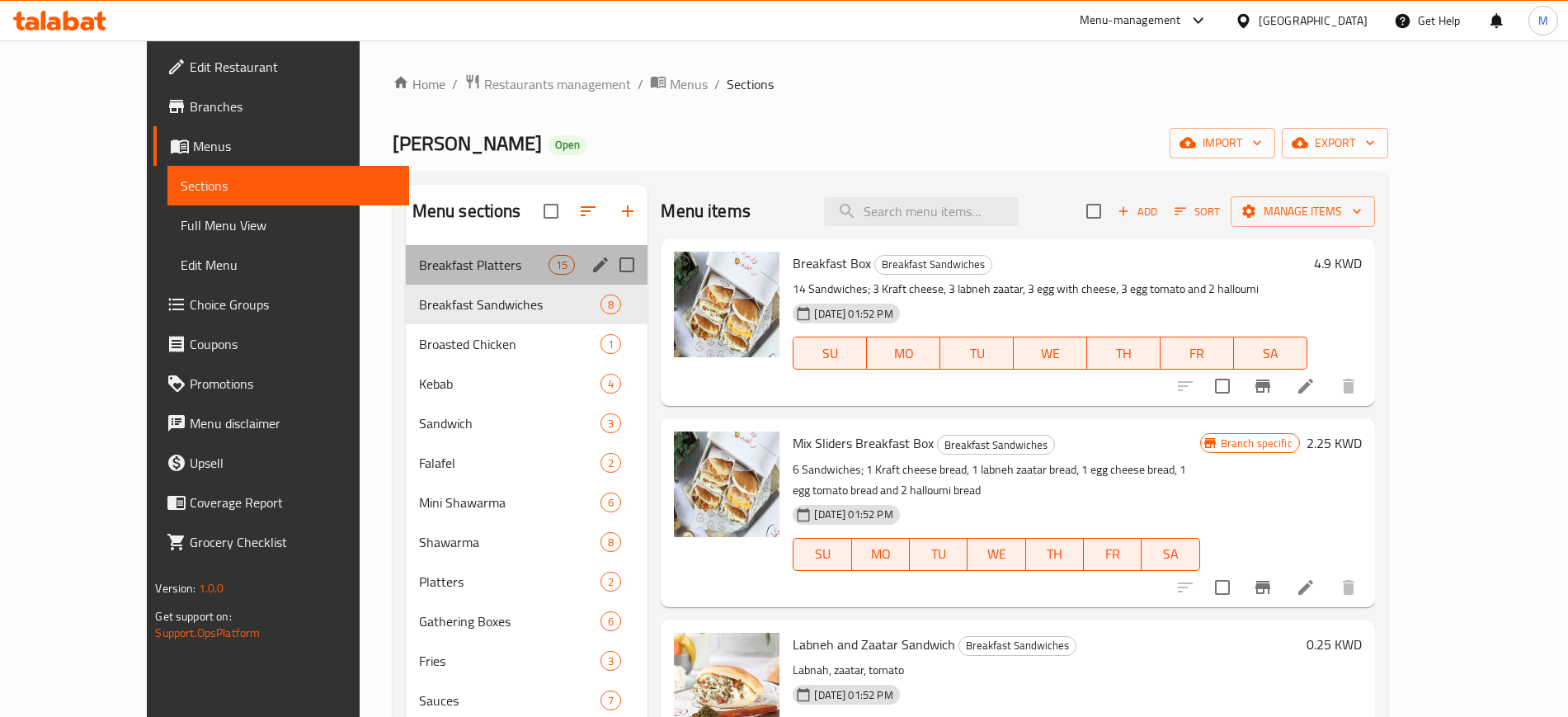
click at [435, 275] on div "Breakfast Platters 15" at bounding box center [526, 264] width 242 height 39
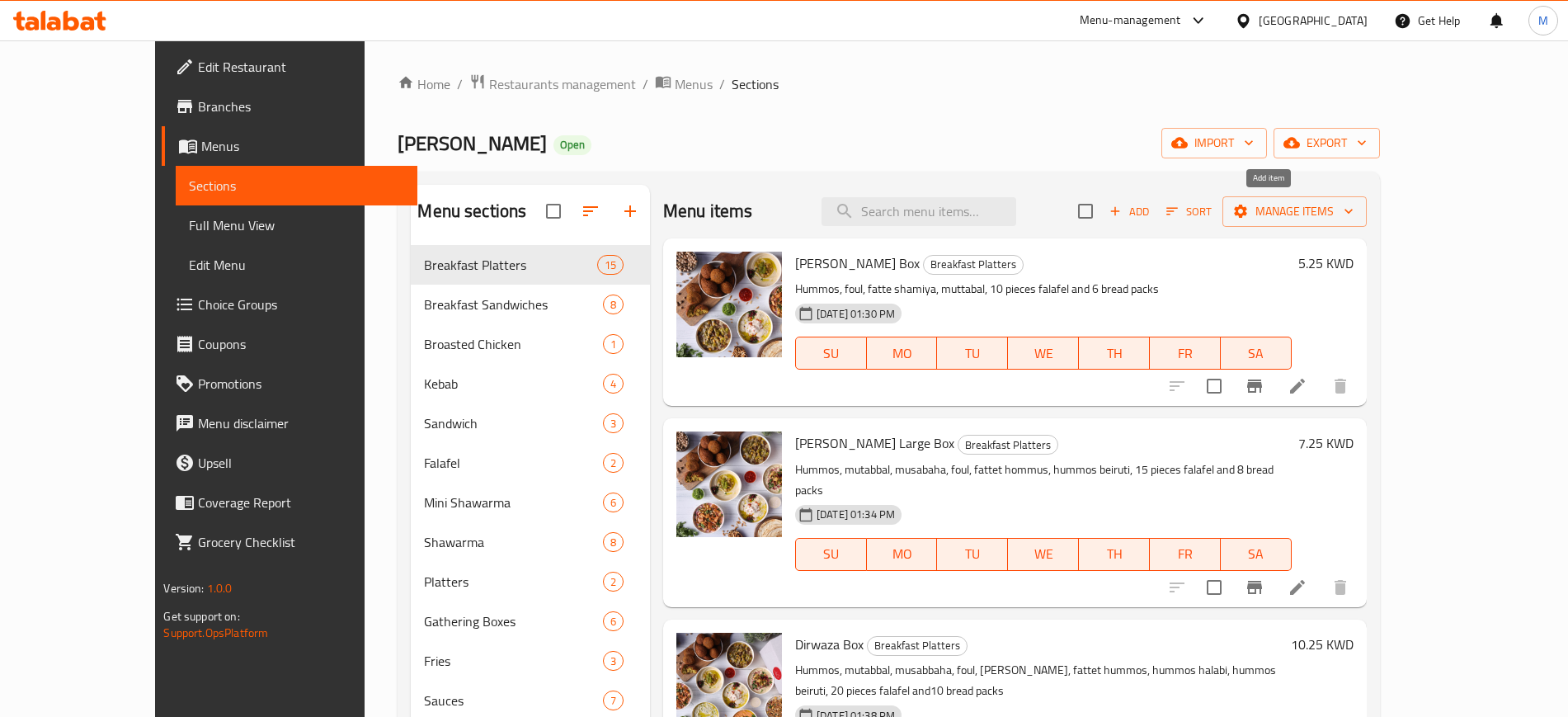
click at [1151, 209] on span "Add" at bounding box center [1129, 211] width 44 height 19
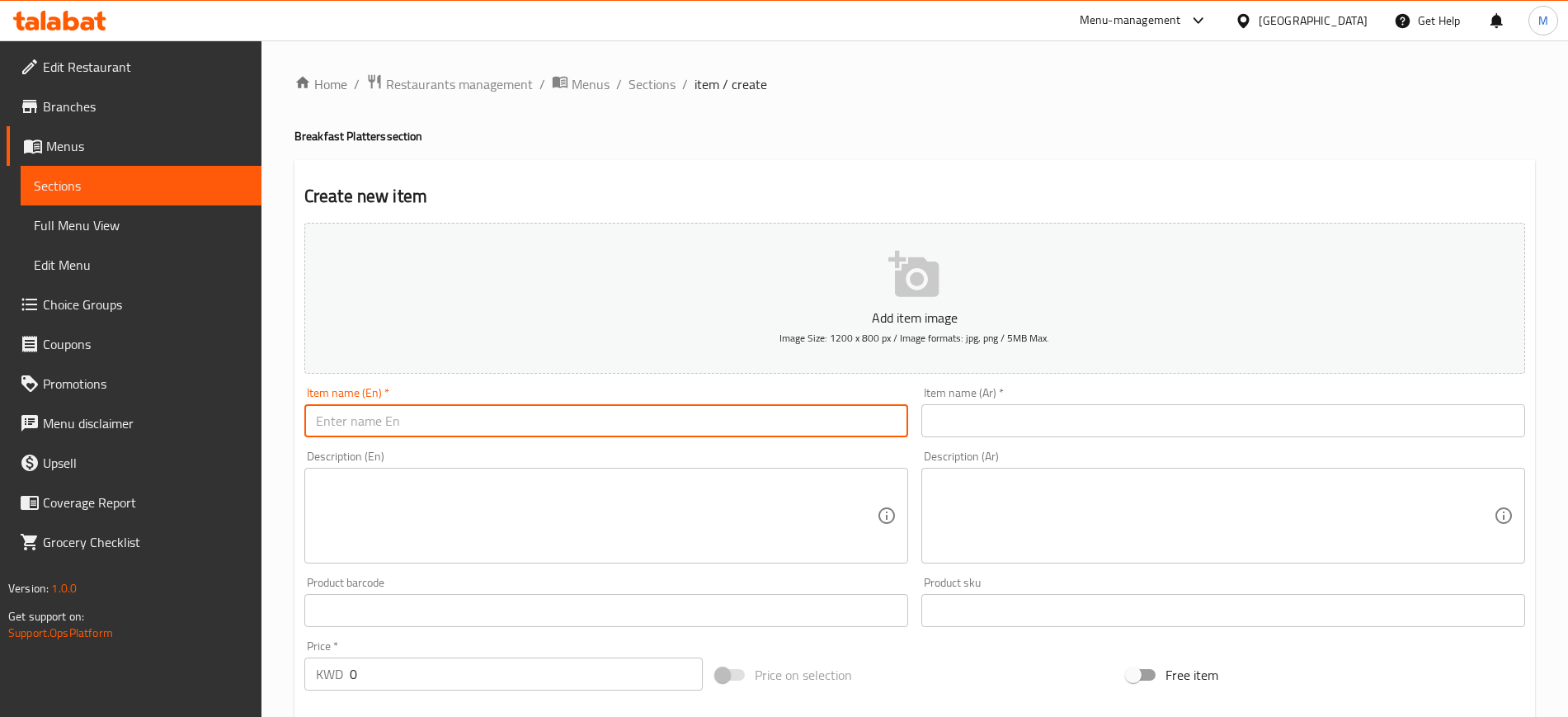
click at [440, 406] on input "text" at bounding box center [606, 420] width 604 height 33
type input "Labneh and [PERSON_NAME]"
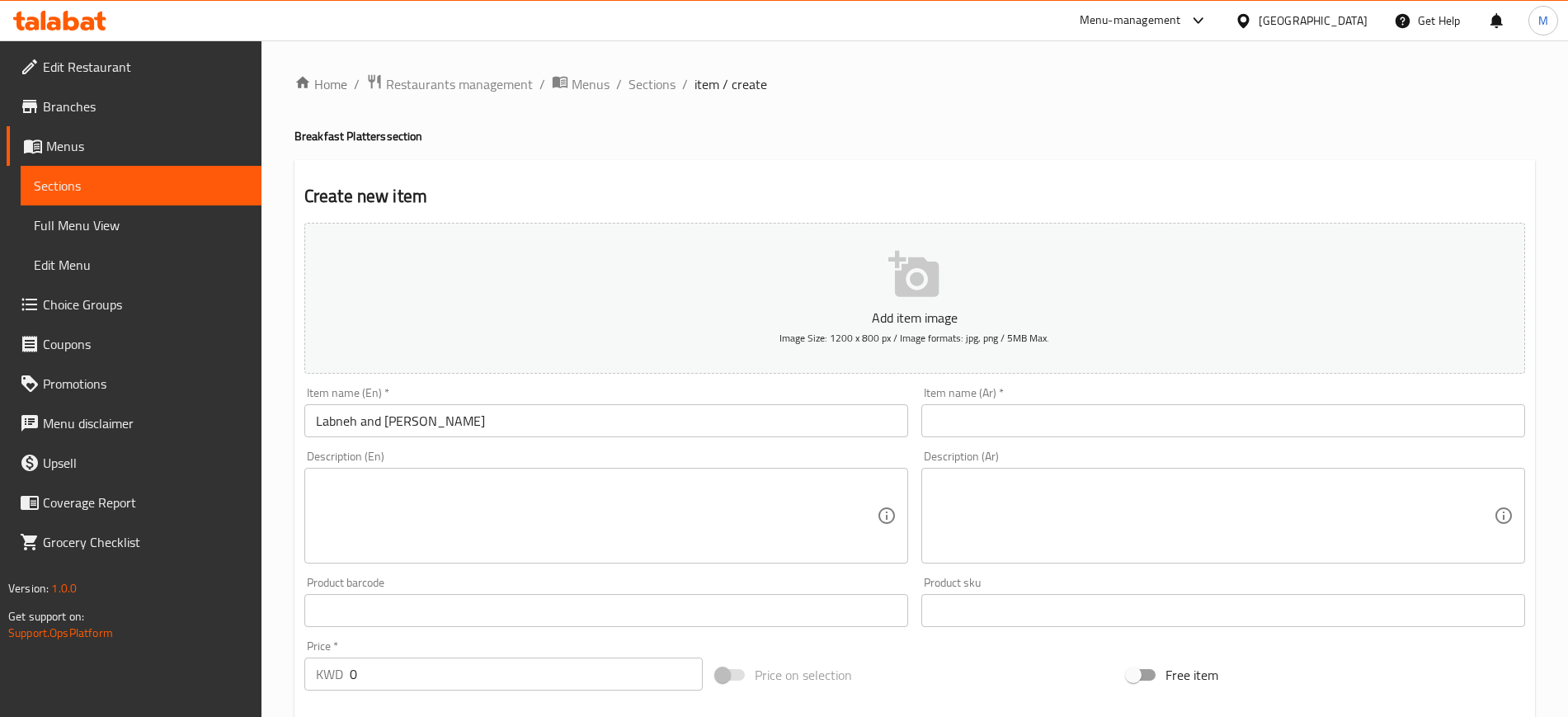
click at [1208, 389] on div "Item name (Ar)   * Item name (Ar) *" at bounding box center [1223, 412] width 604 height 50
click at [1189, 412] on input "text" at bounding box center [1223, 420] width 604 height 33
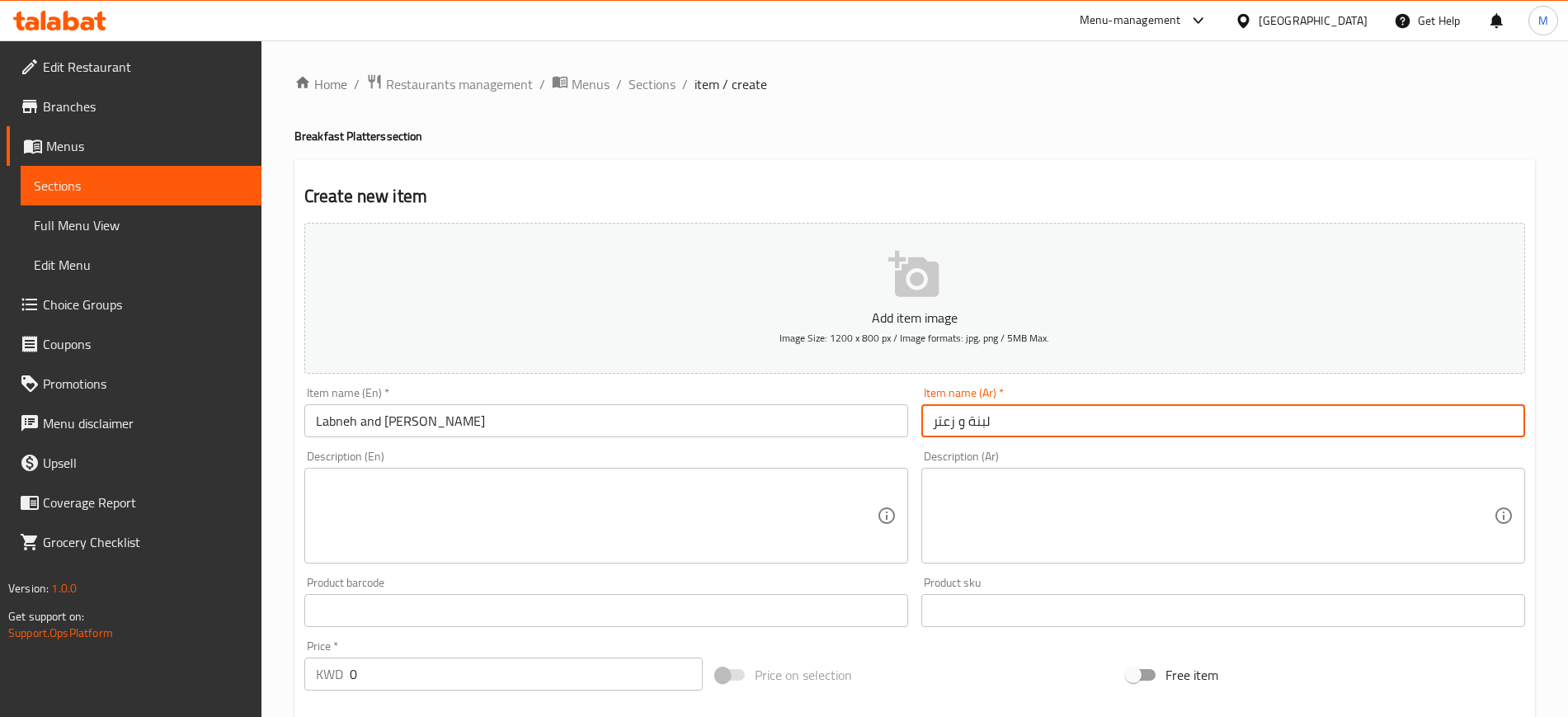
type input "لبنة و زعتر"
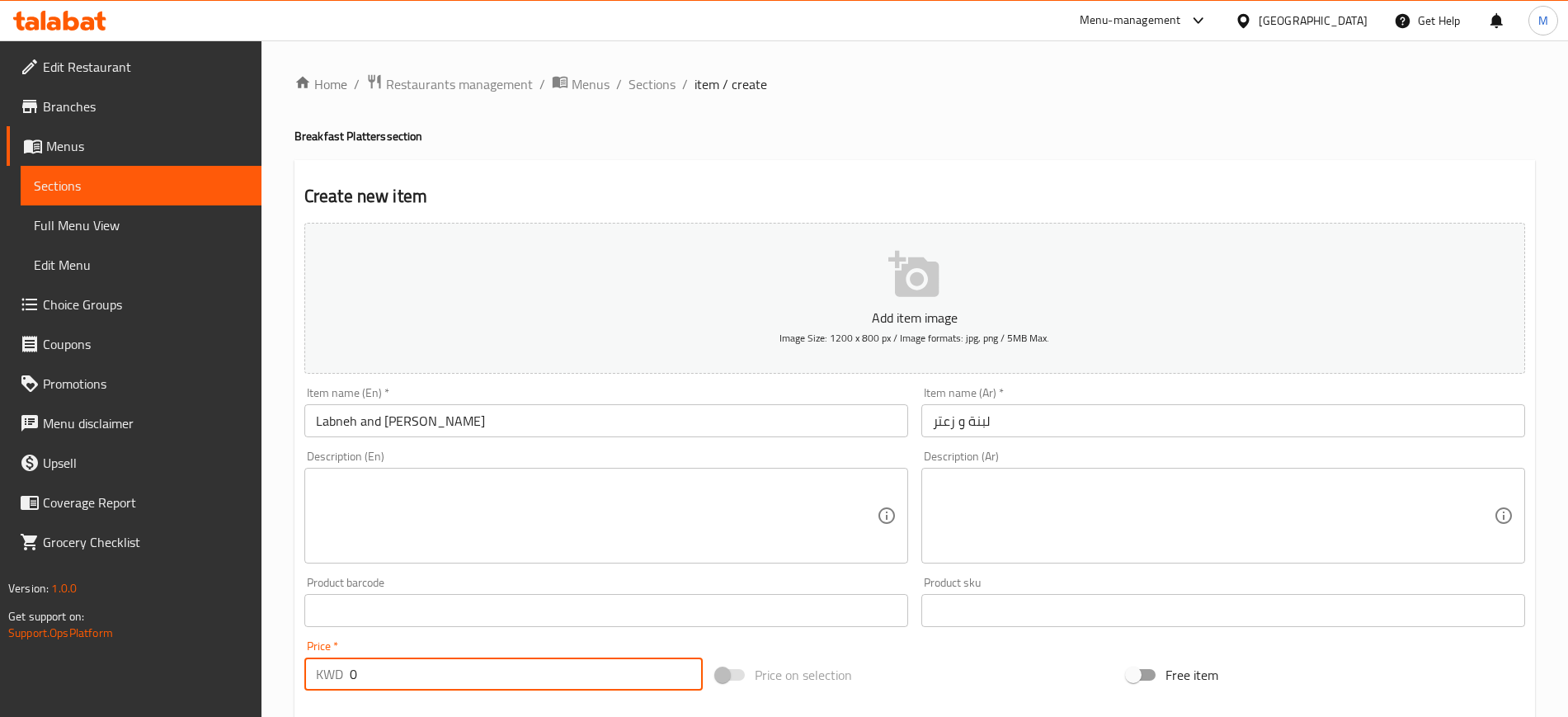
drag, startPoint x: 388, startPoint y: 657, endPoint x: 319, endPoint y: 666, distance: 69.6
click at [319, 666] on div "KWD 0 Price *" at bounding box center [504, 673] width 399 height 33
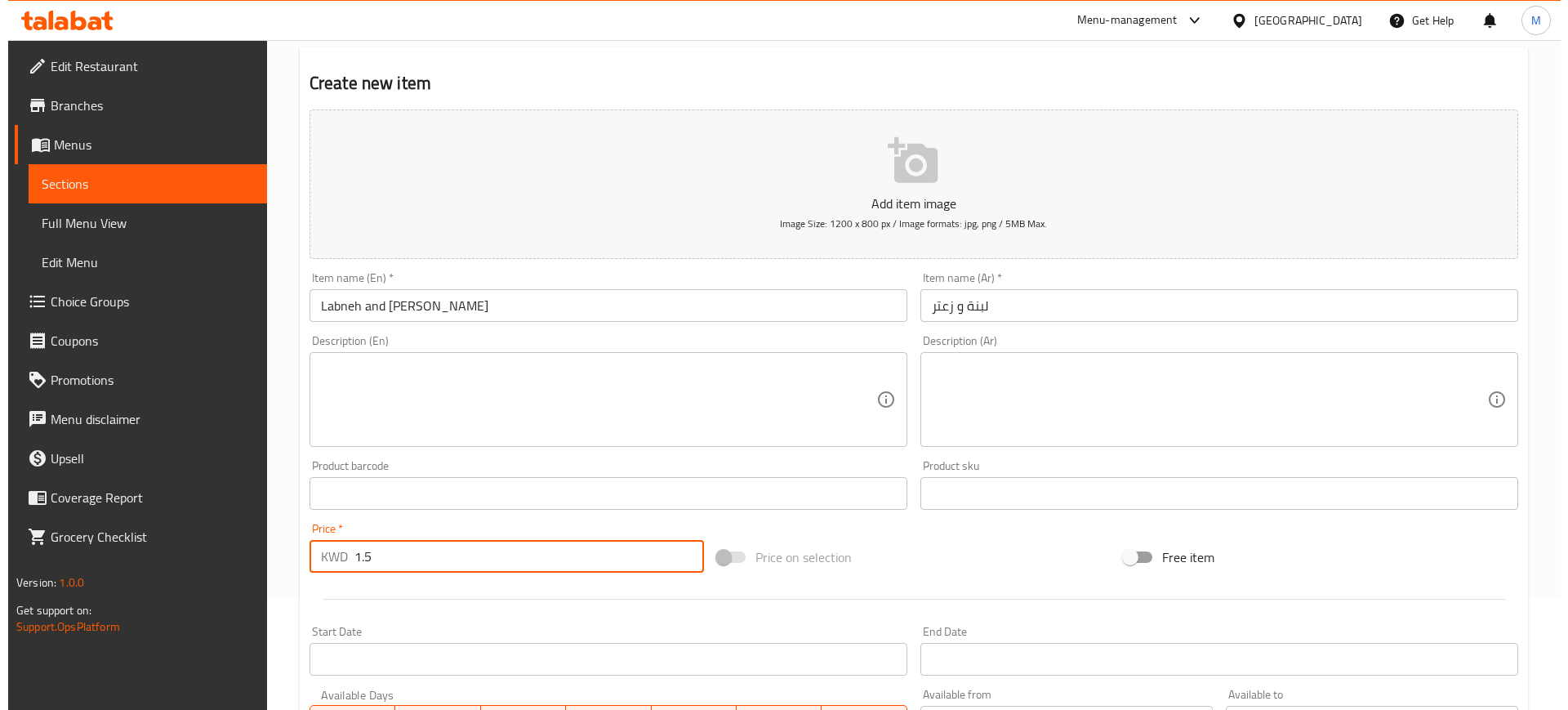
scroll to position [444, 0]
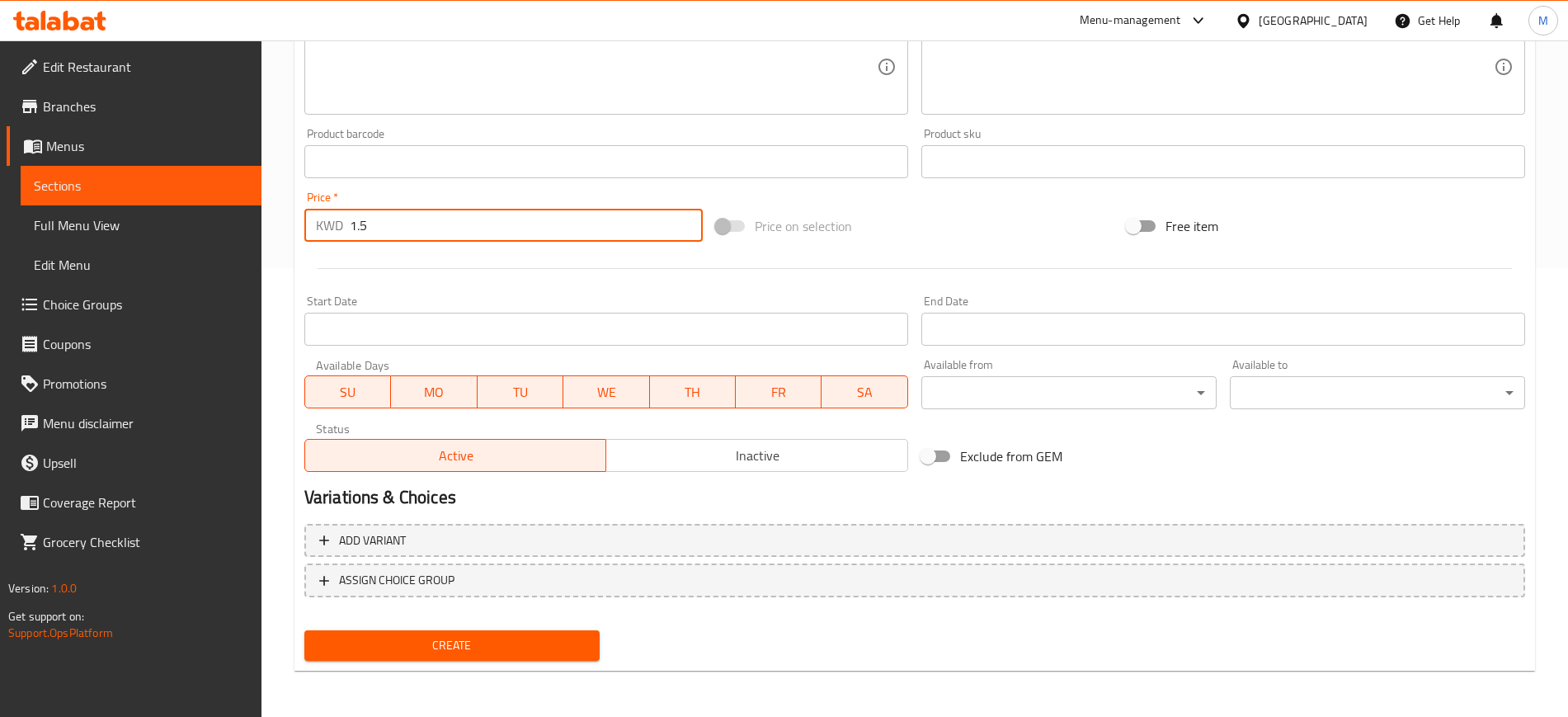
type input "1.5"
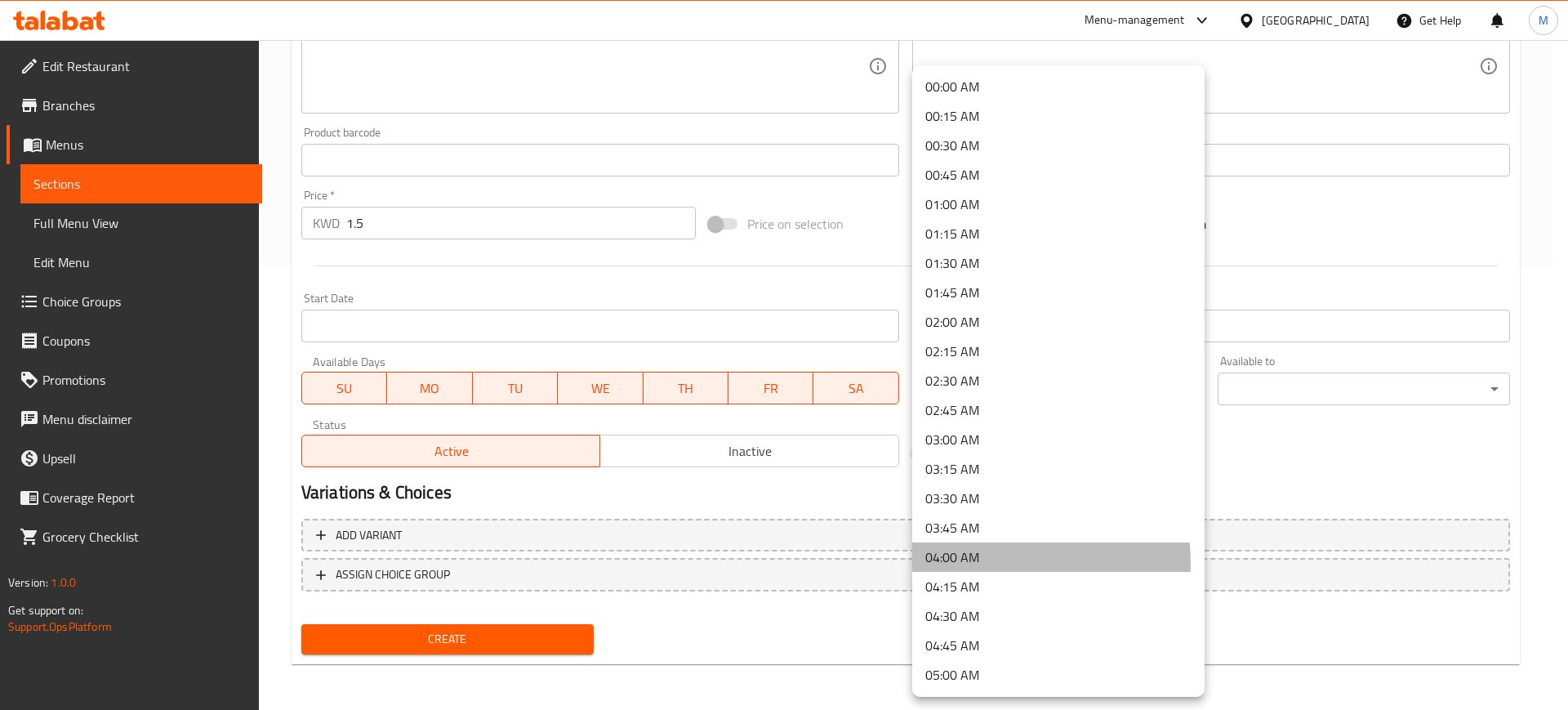
click at [1007, 562] on li "04:00 AM" at bounding box center [1058, 557] width 292 height 30
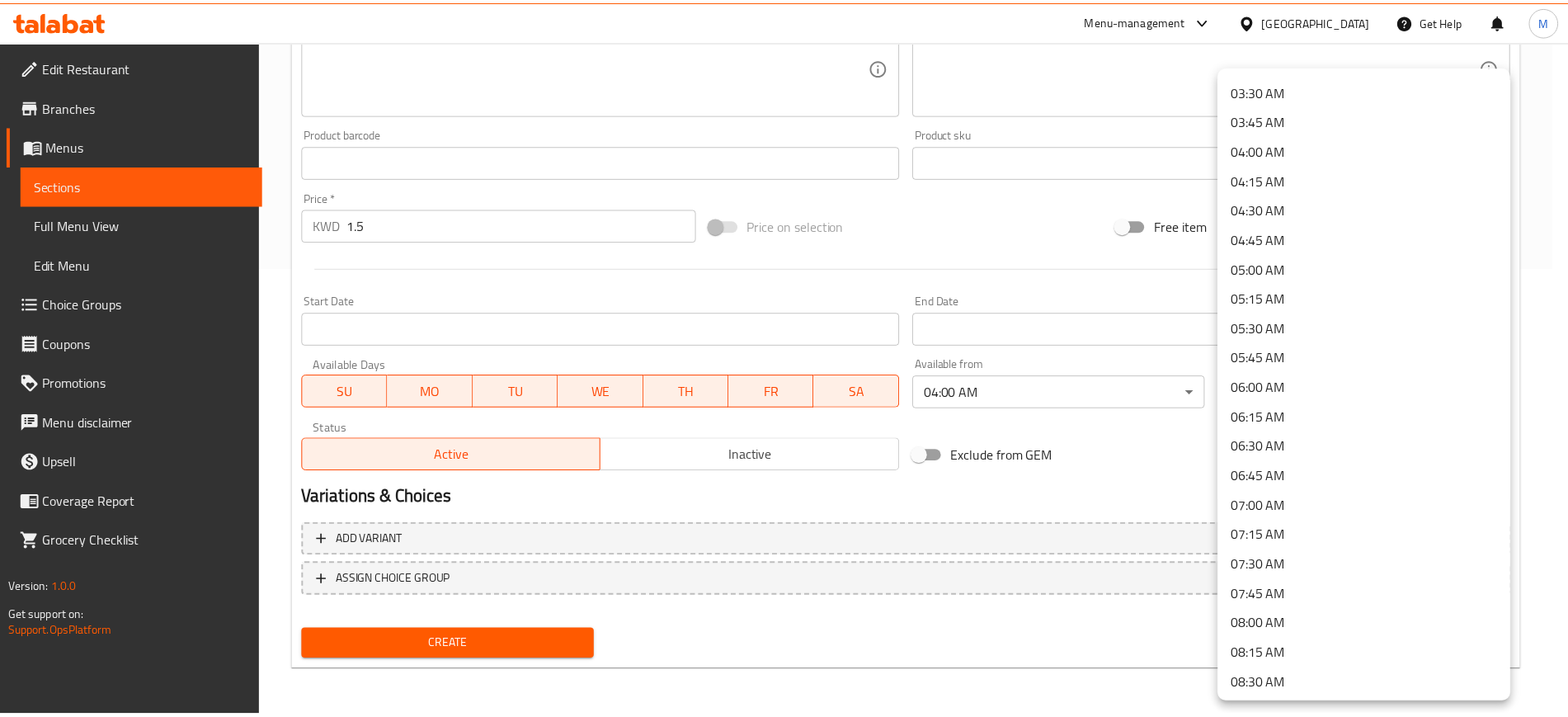
scroll to position [1443, 0]
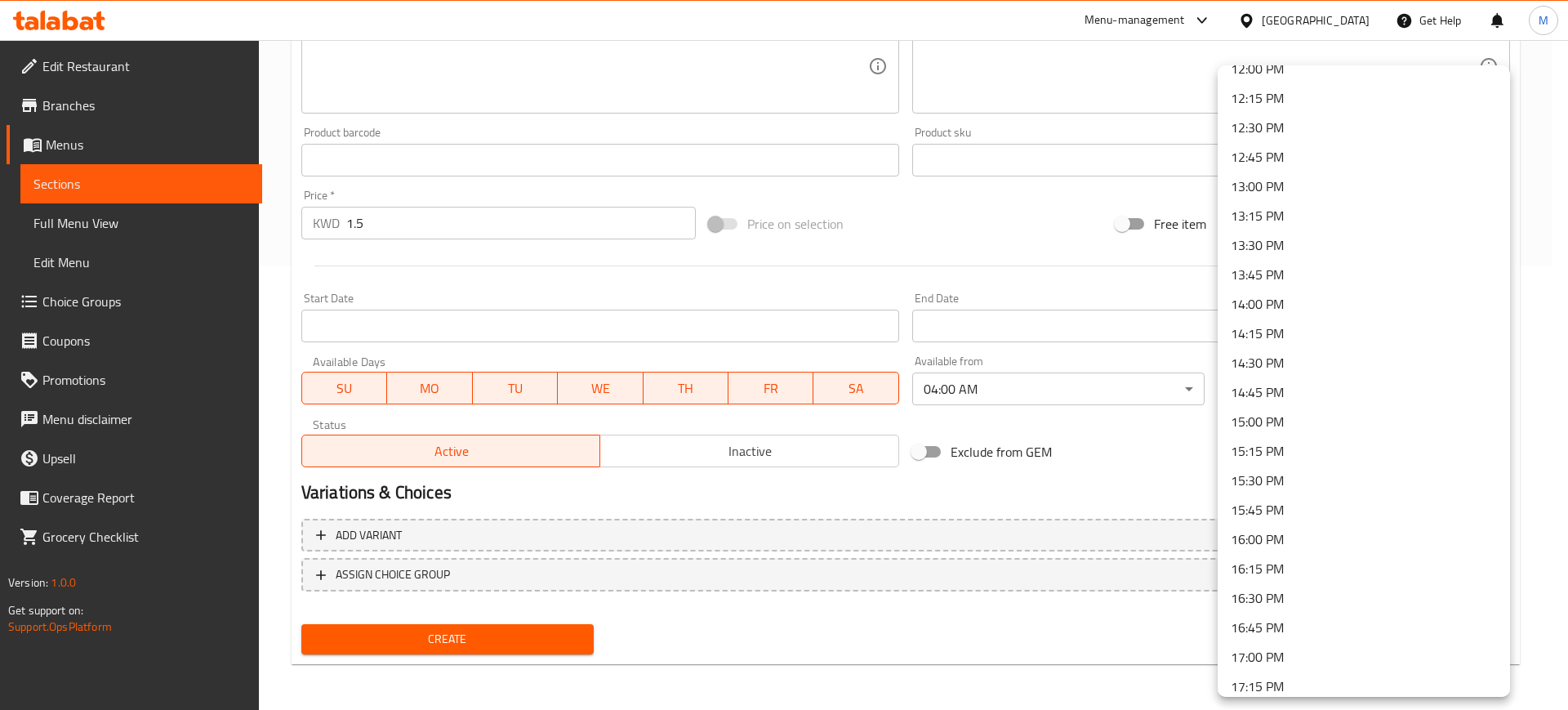
click at [1307, 303] on li "14:00 PM" at bounding box center [1363, 303] width 292 height 30
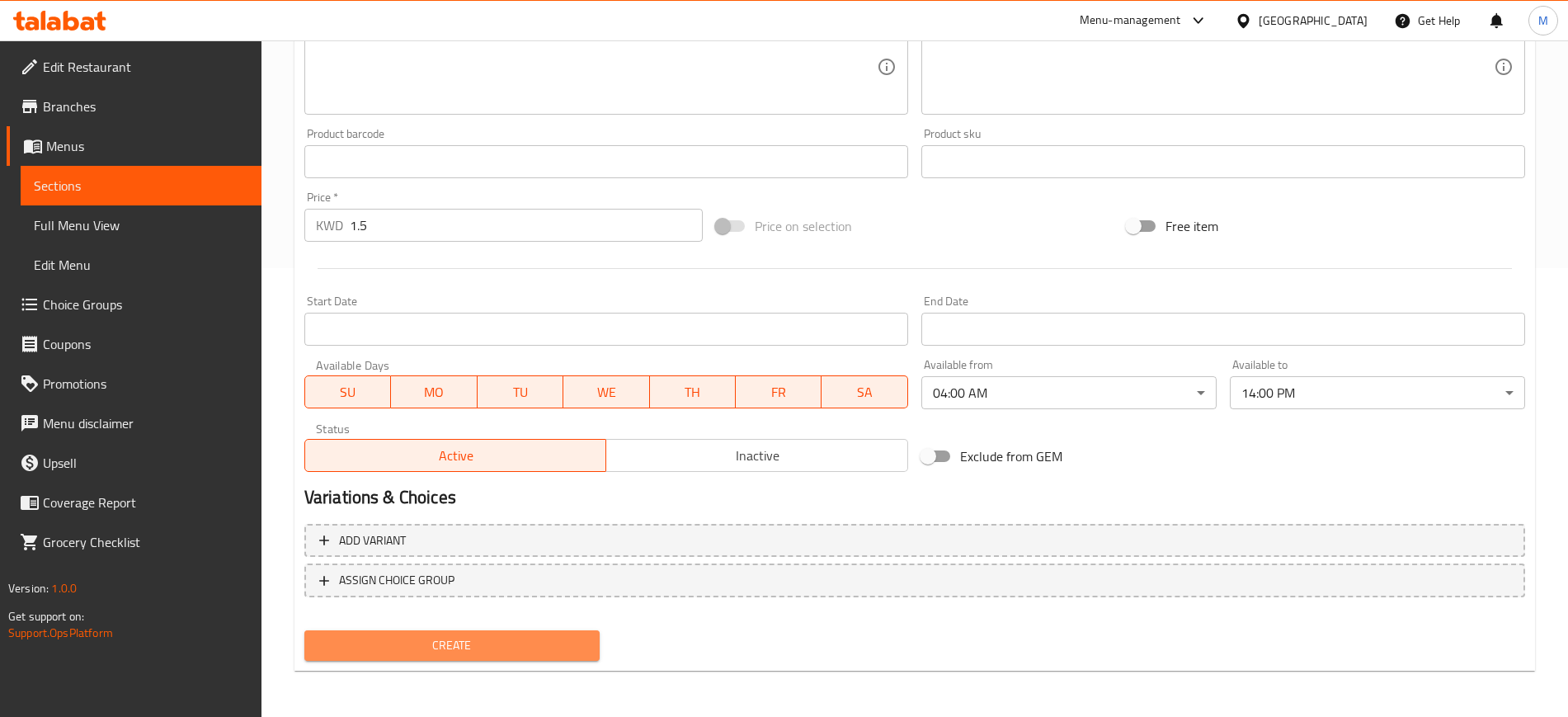
click at [512, 640] on span "Create" at bounding box center [452, 645] width 269 height 21
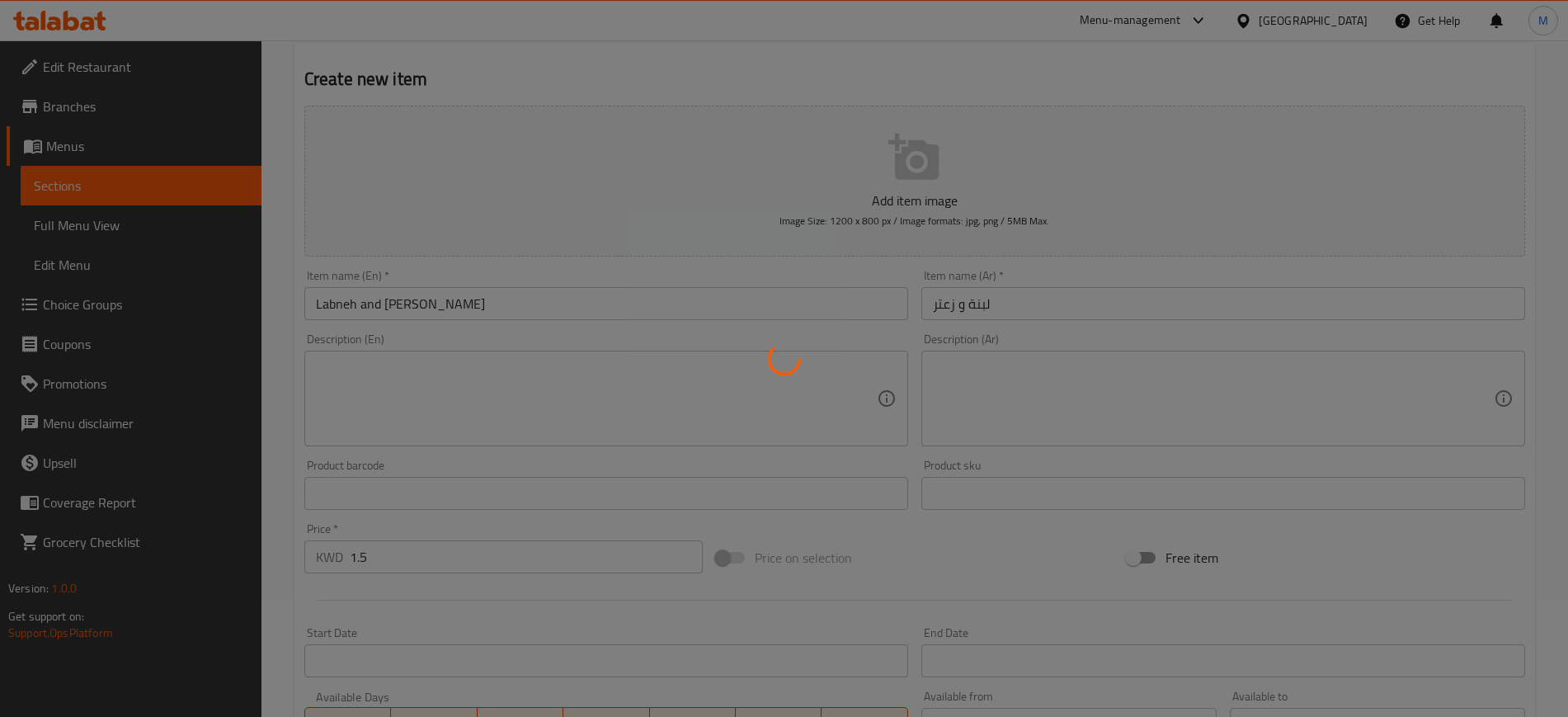
scroll to position [0, 0]
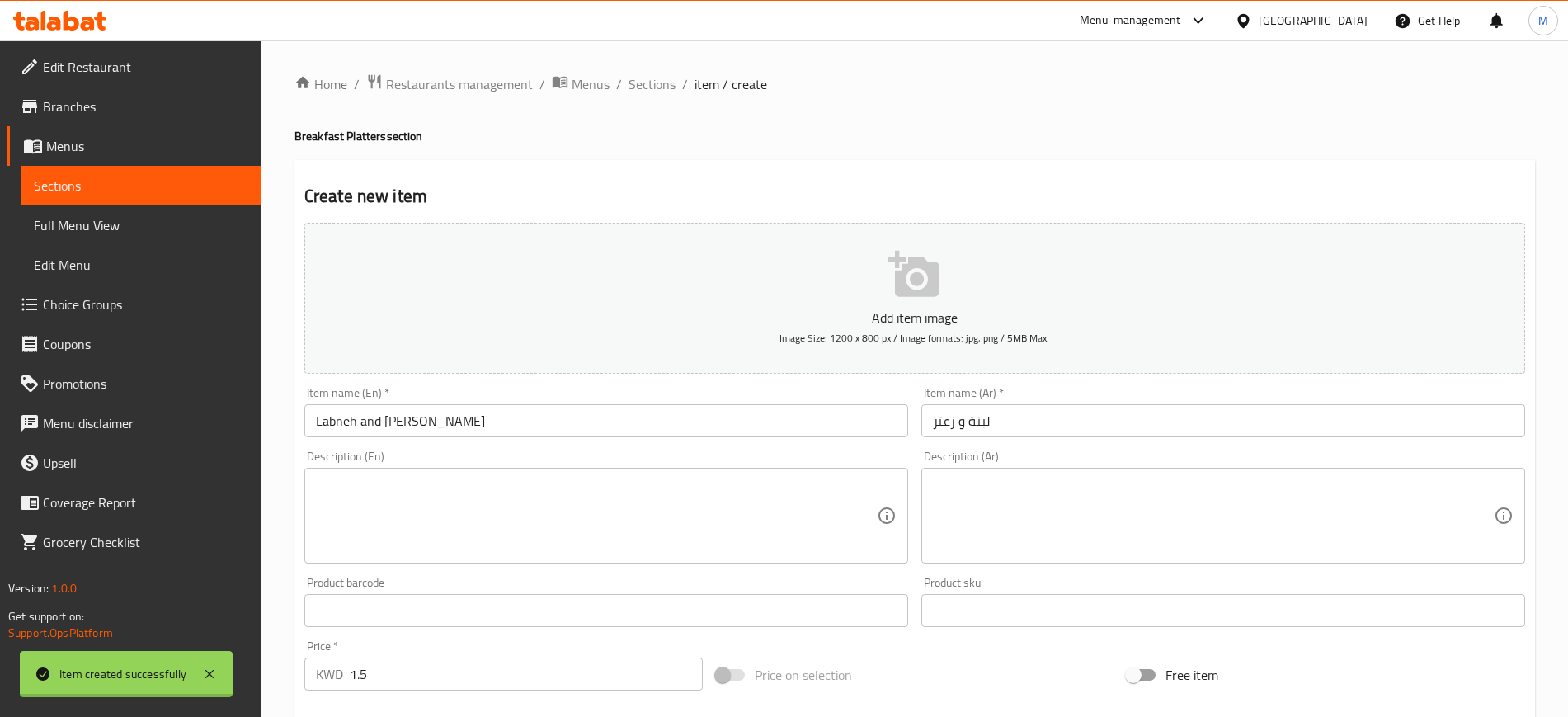
type input "0"
click at [682, 81] on li "/" at bounding box center [684, 84] width 6 height 20
drag, startPoint x: 674, startPoint y: 81, endPoint x: 650, endPoint y: 74, distance: 25.0
click at [665, 80] on ol "Home / Restaurants management / Menus / Sections / item / create" at bounding box center [914, 84] width 1240 height 21
click at [650, 74] on span "Sections" at bounding box center [652, 84] width 47 height 20
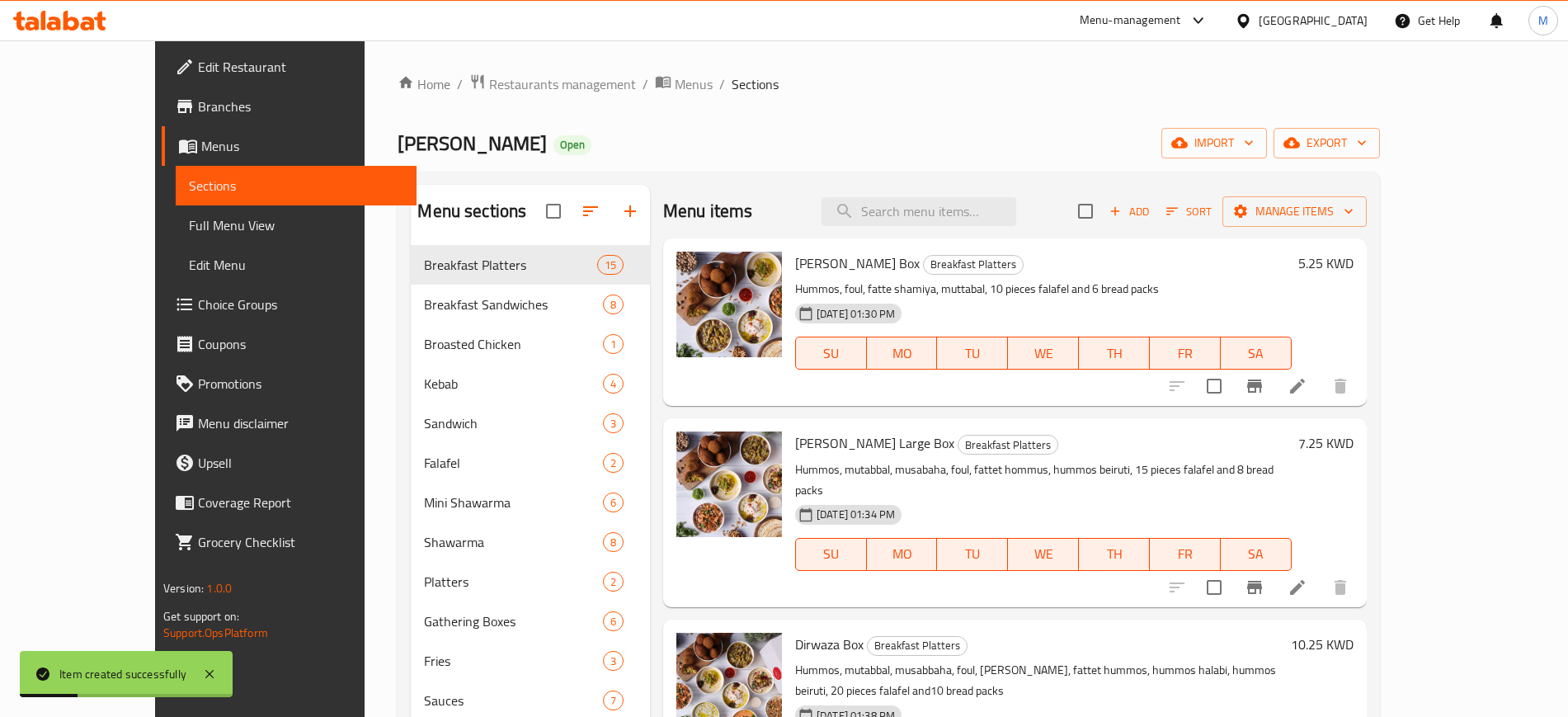
click at [933, 127] on div "[PERSON_NAME] Open import export" at bounding box center [888, 143] width 981 height 31
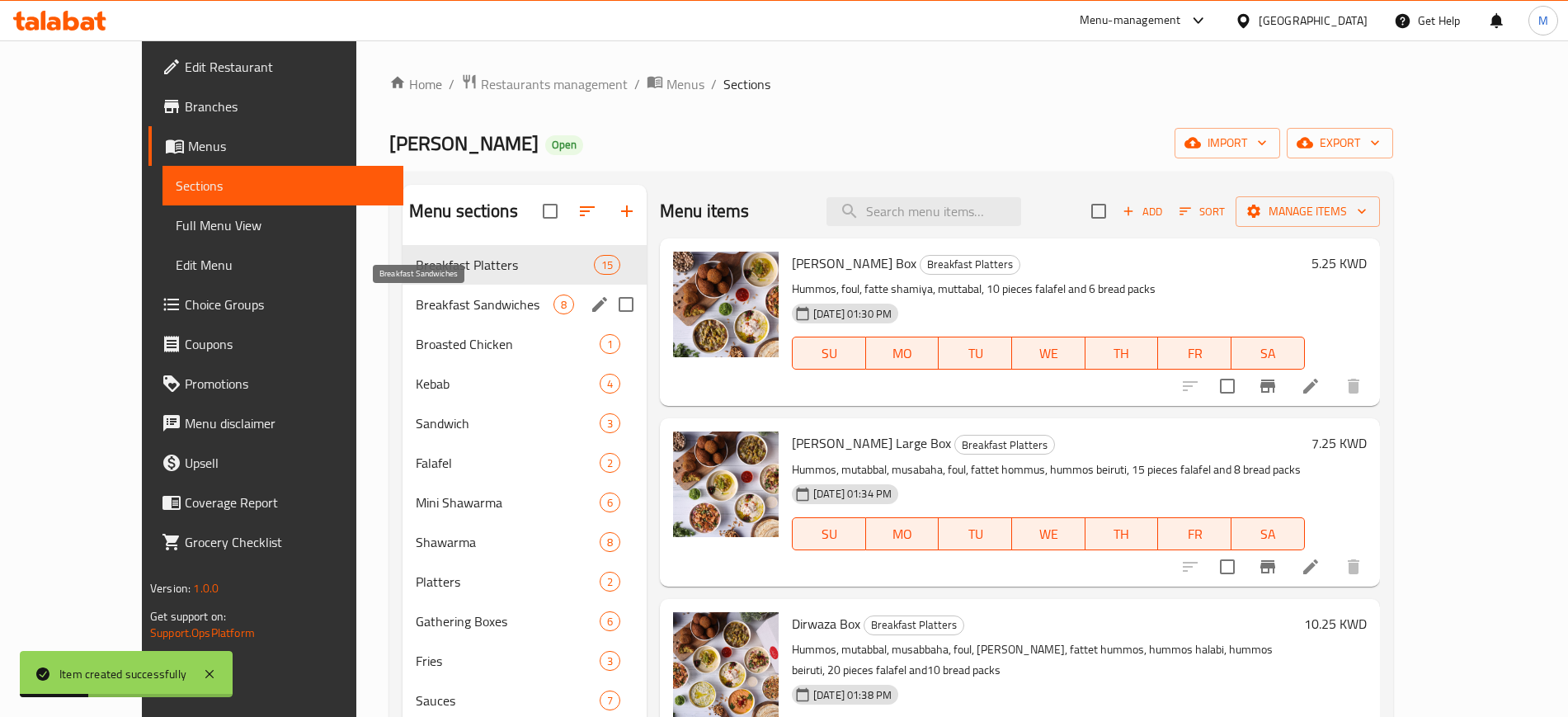
drag, startPoint x: 380, startPoint y: 311, endPoint x: 399, endPoint y: 271, distance: 44.3
click at [416, 307] on span "Breakfast Sandwiches" at bounding box center [484, 304] width 138 height 20
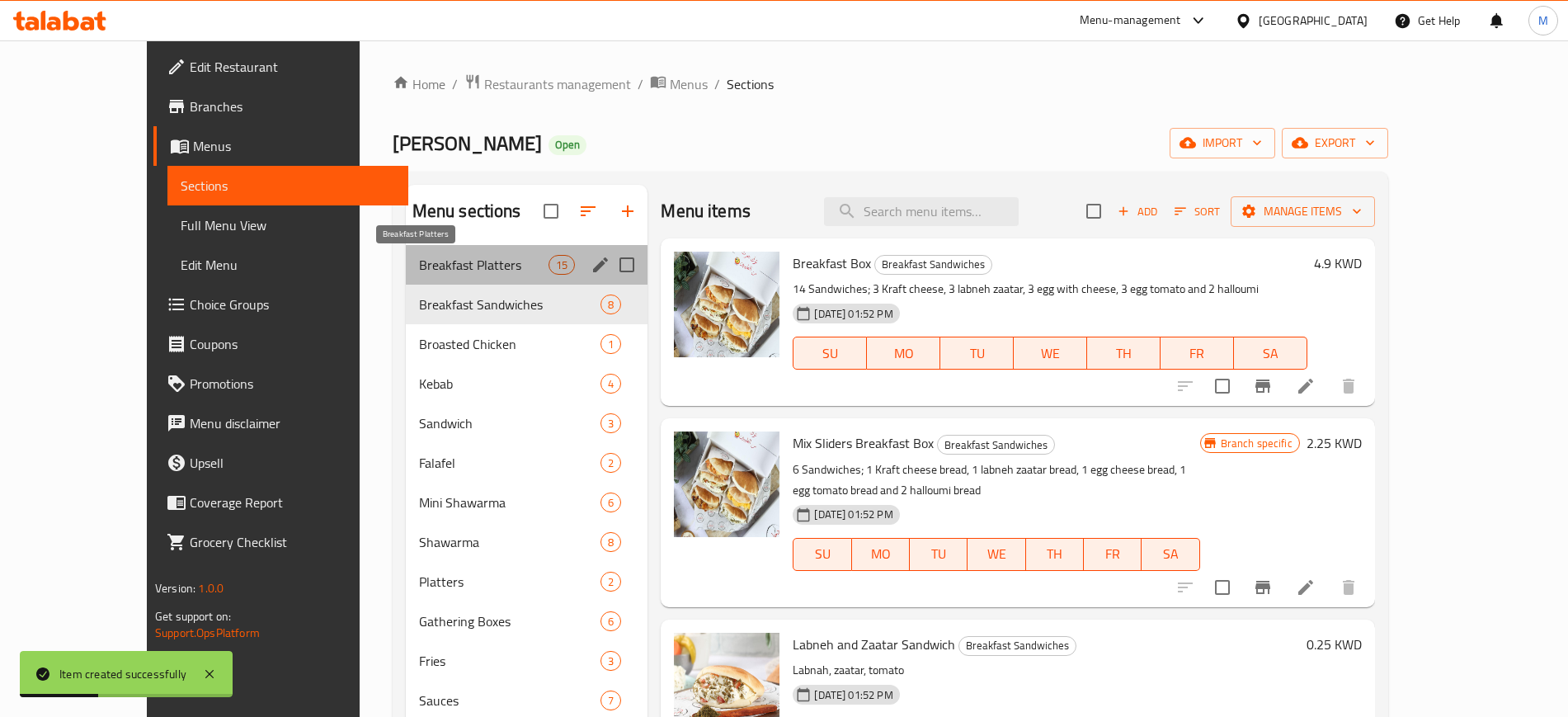
click at [419, 263] on span "Breakfast Platters" at bounding box center [483, 264] width 129 height 20
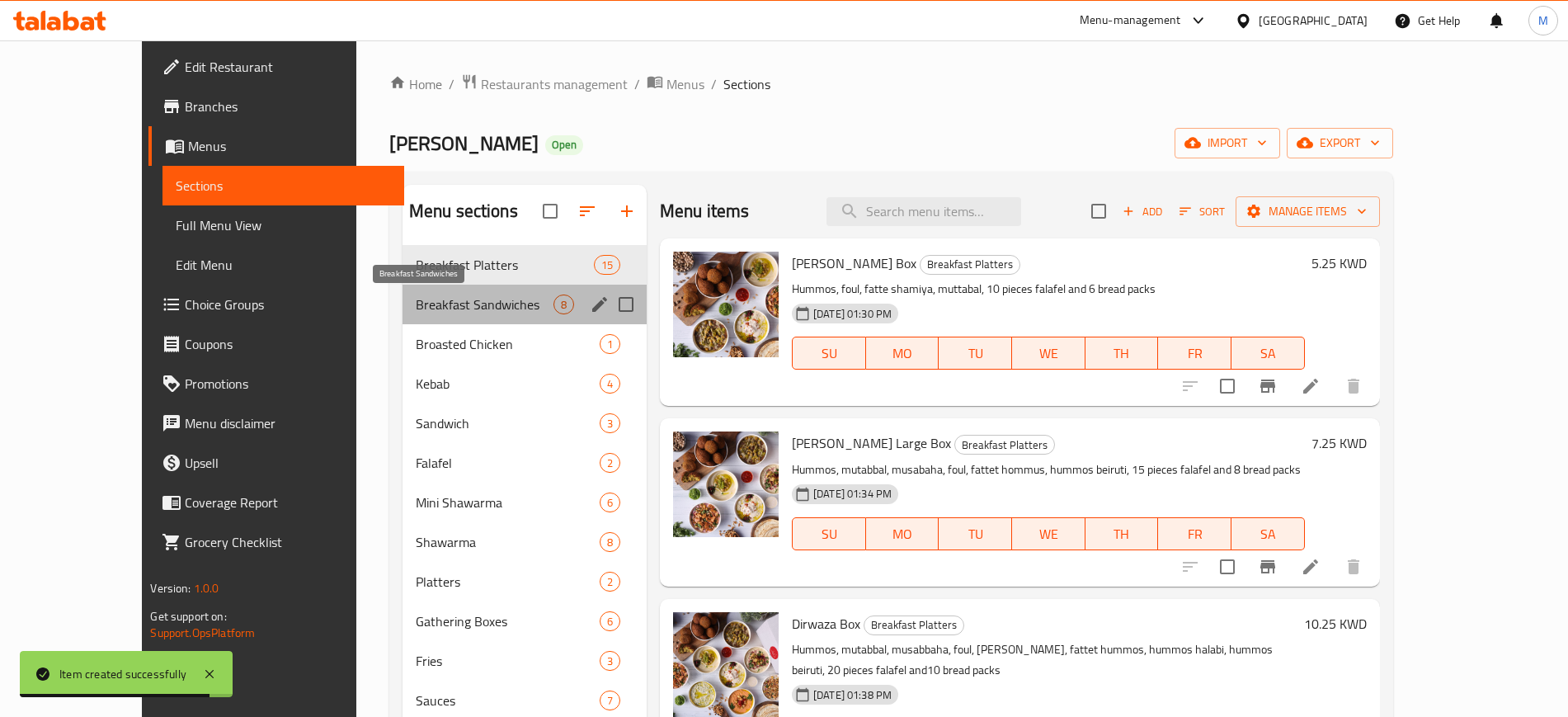
drag, startPoint x: 481, startPoint y: 306, endPoint x: 479, endPoint y: 281, distance: 25.1
click at [480, 305] on span "Breakfast Sandwiches" at bounding box center [484, 304] width 138 height 20
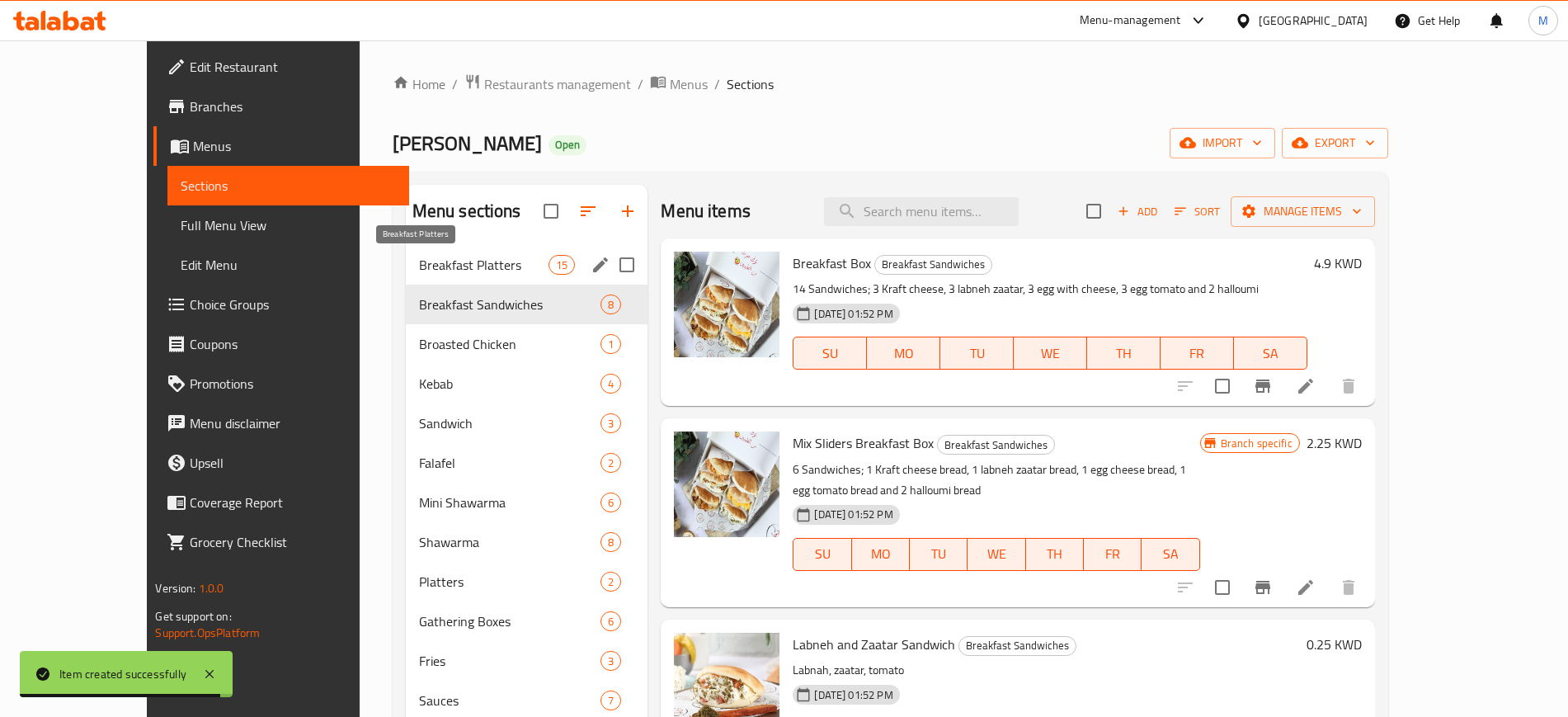
click at [480, 270] on span "Breakfast Platters" at bounding box center [483, 264] width 129 height 20
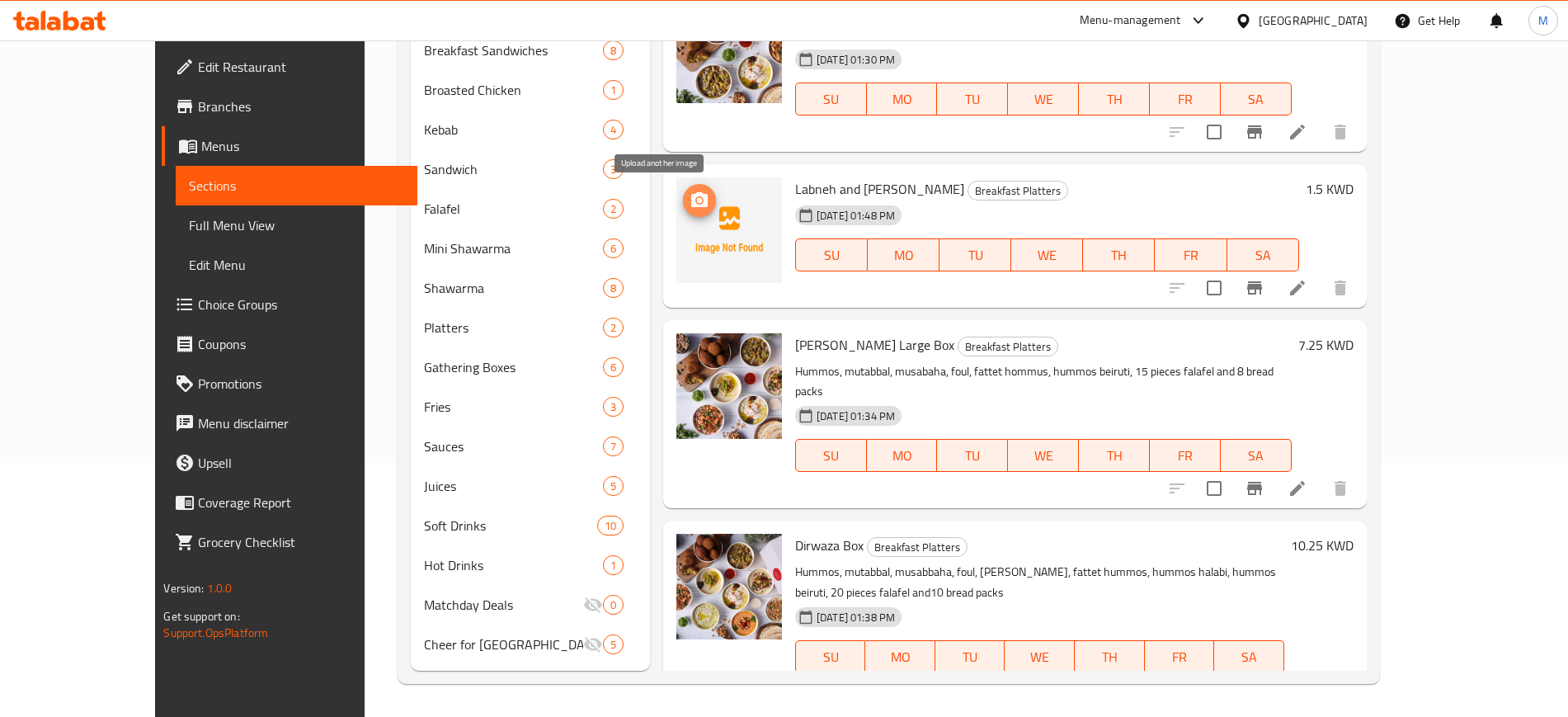
click at [689, 191] on icon "upload picture" at bounding box center [699, 200] width 20 height 20
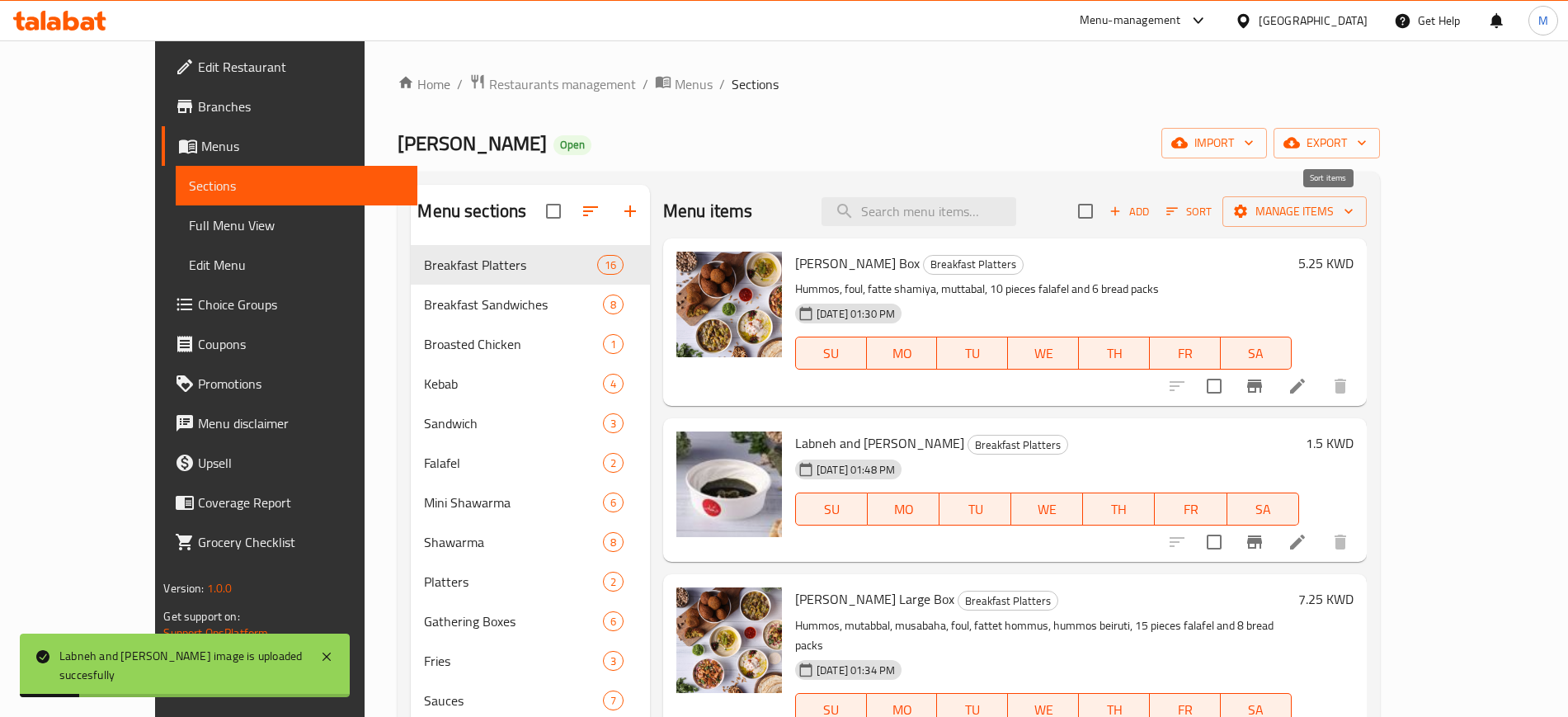
click at [1211, 214] on span "Sort" at bounding box center [1188, 211] width 45 height 19
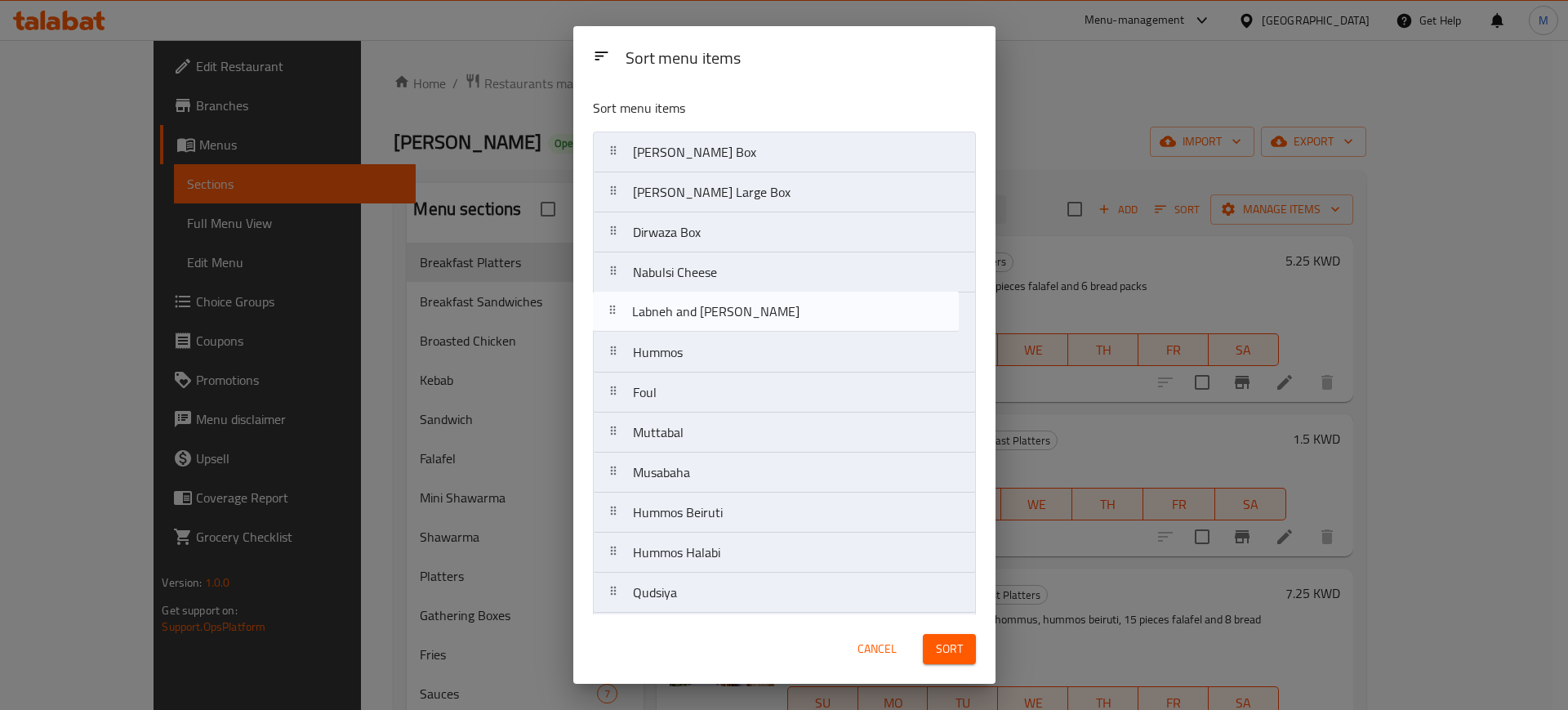
drag, startPoint x: 784, startPoint y: 199, endPoint x: 788, endPoint y: 338, distance: 139.1
click at [788, 338] on nav "[PERSON_NAME] Box Labneh and Zaatar [PERSON_NAME] Large Box Dirwaza Box Nabulsi…" at bounding box center [784, 452] width 383 height 642
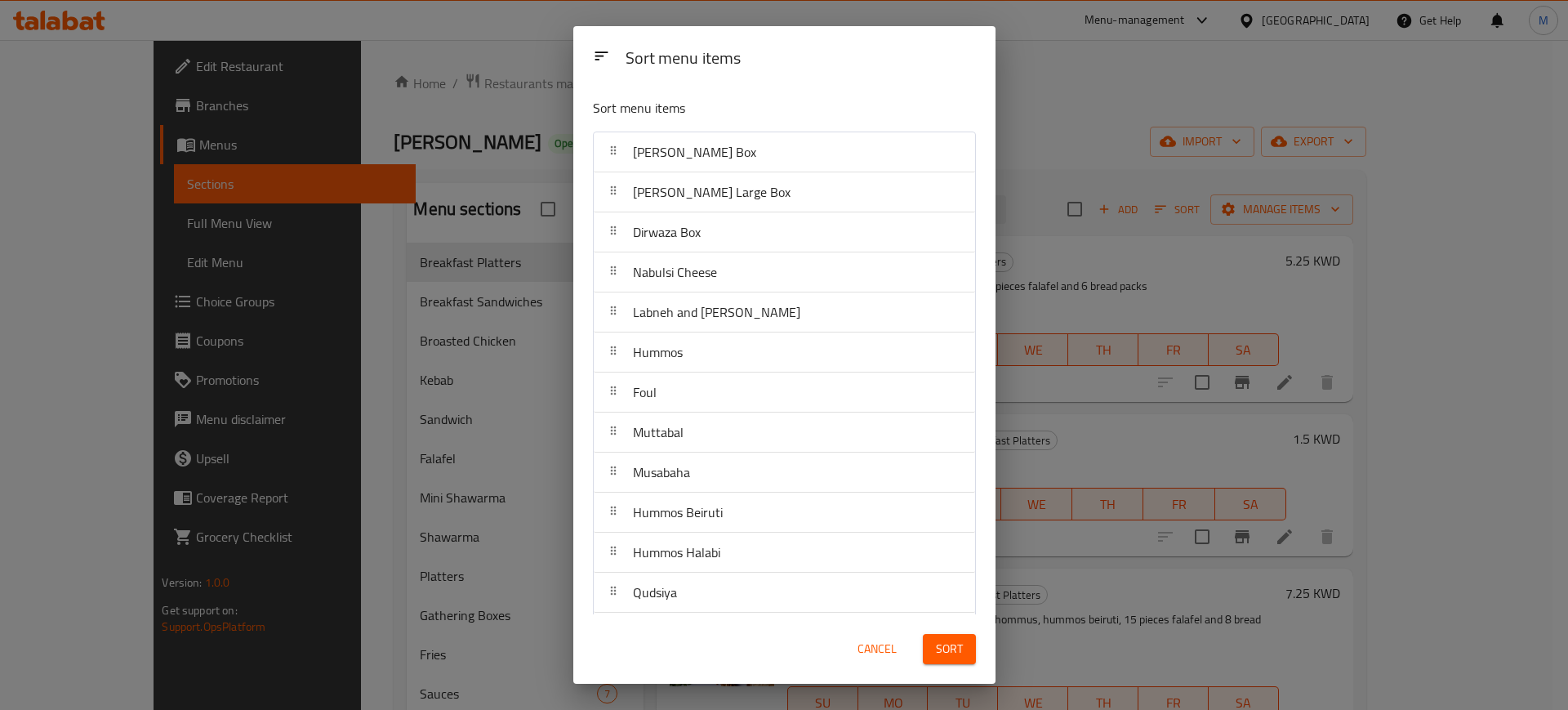
drag, startPoint x: 941, startPoint y: 643, endPoint x: 984, endPoint y: 613, distance: 52.4
click at [941, 643] on span "Sort" at bounding box center [950, 649] width 27 height 20
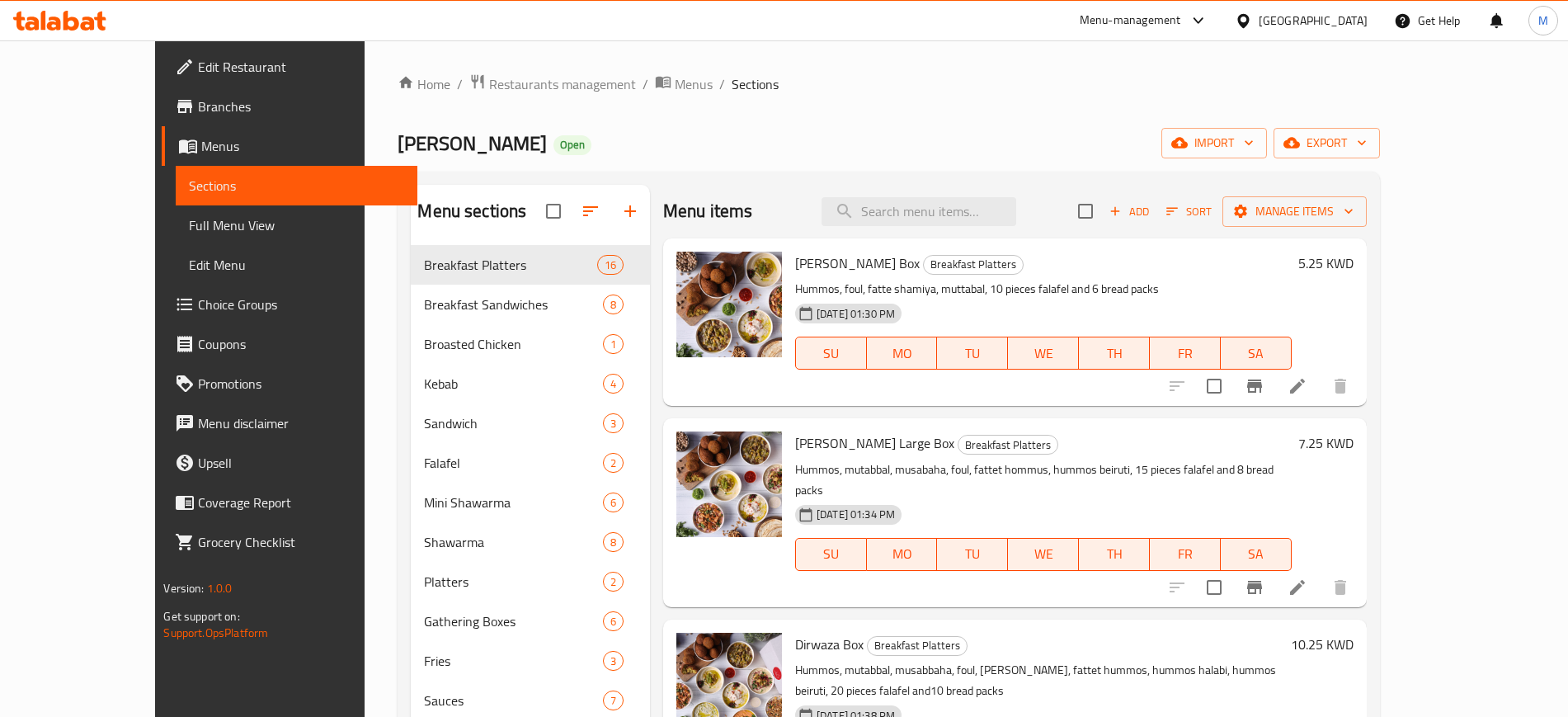
click at [892, 99] on div "Home / Restaurants management / Menus / Sections [PERSON_NAME] Open import expo…" at bounding box center [888, 506] width 981 height 864
drag, startPoint x: 693, startPoint y: 123, endPoint x: 678, endPoint y: 134, distance: 18.6
click at [688, 127] on div "Home / Restaurants management / Menus / Sections [PERSON_NAME] Open import expo…" at bounding box center [888, 506] width 981 height 864
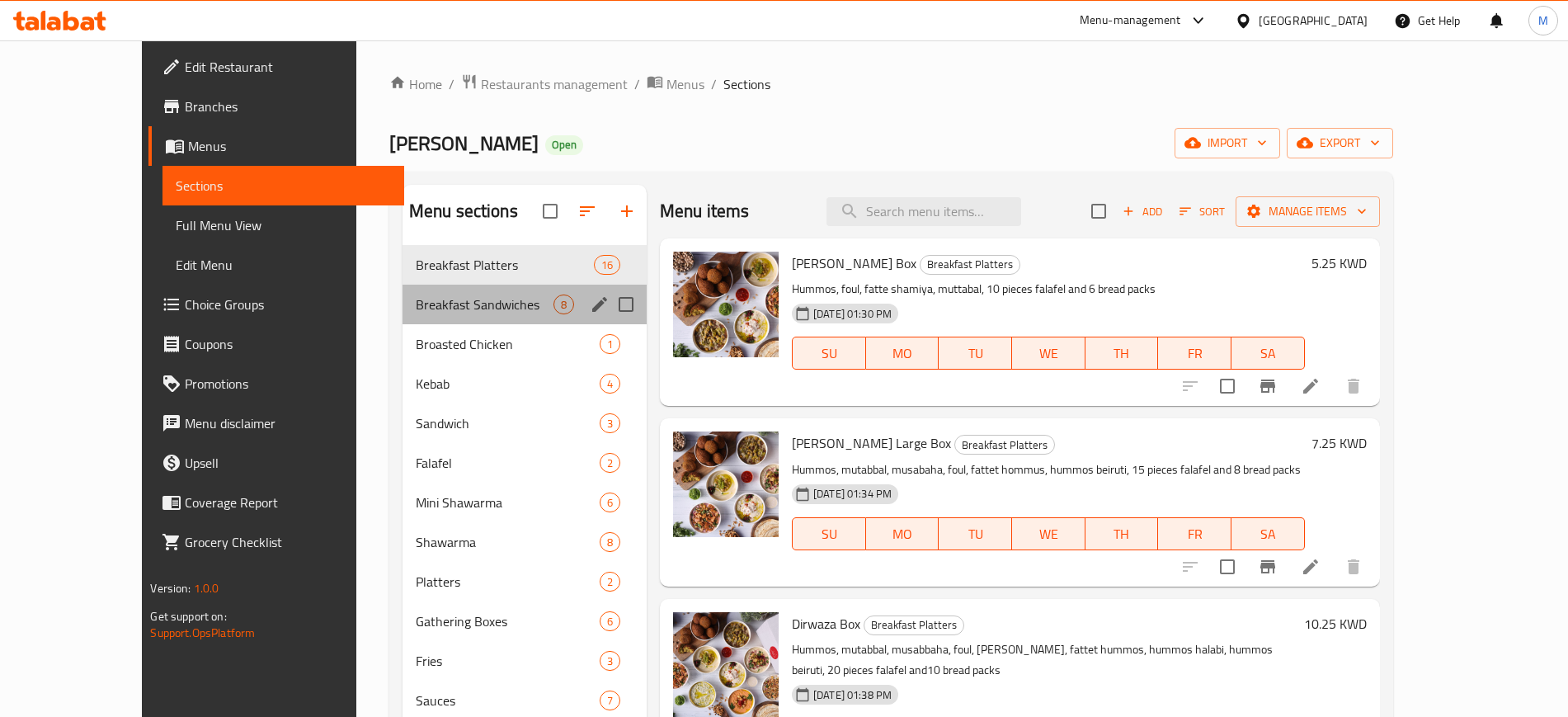
drag, startPoint x: 455, startPoint y: 292, endPoint x: 469, endPoint y: 267, distance: 28.7
click at [454, 292] on div "Breakfast Sandwiches 8" at bounding box center [524, 305] width 244 height 39
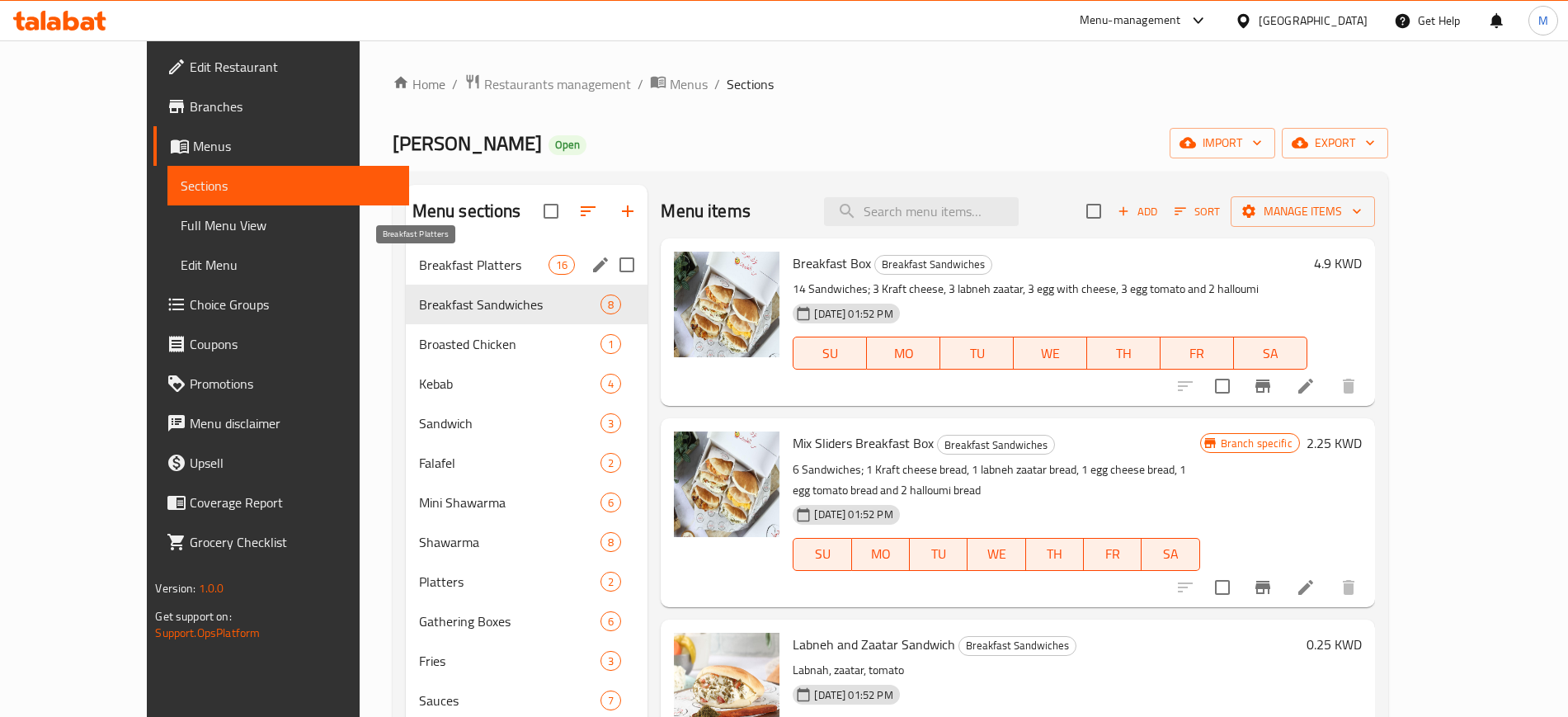
click at [469, 266] on span "Breakfast Platters" at bounding box center [483, 264] width 129 height 20
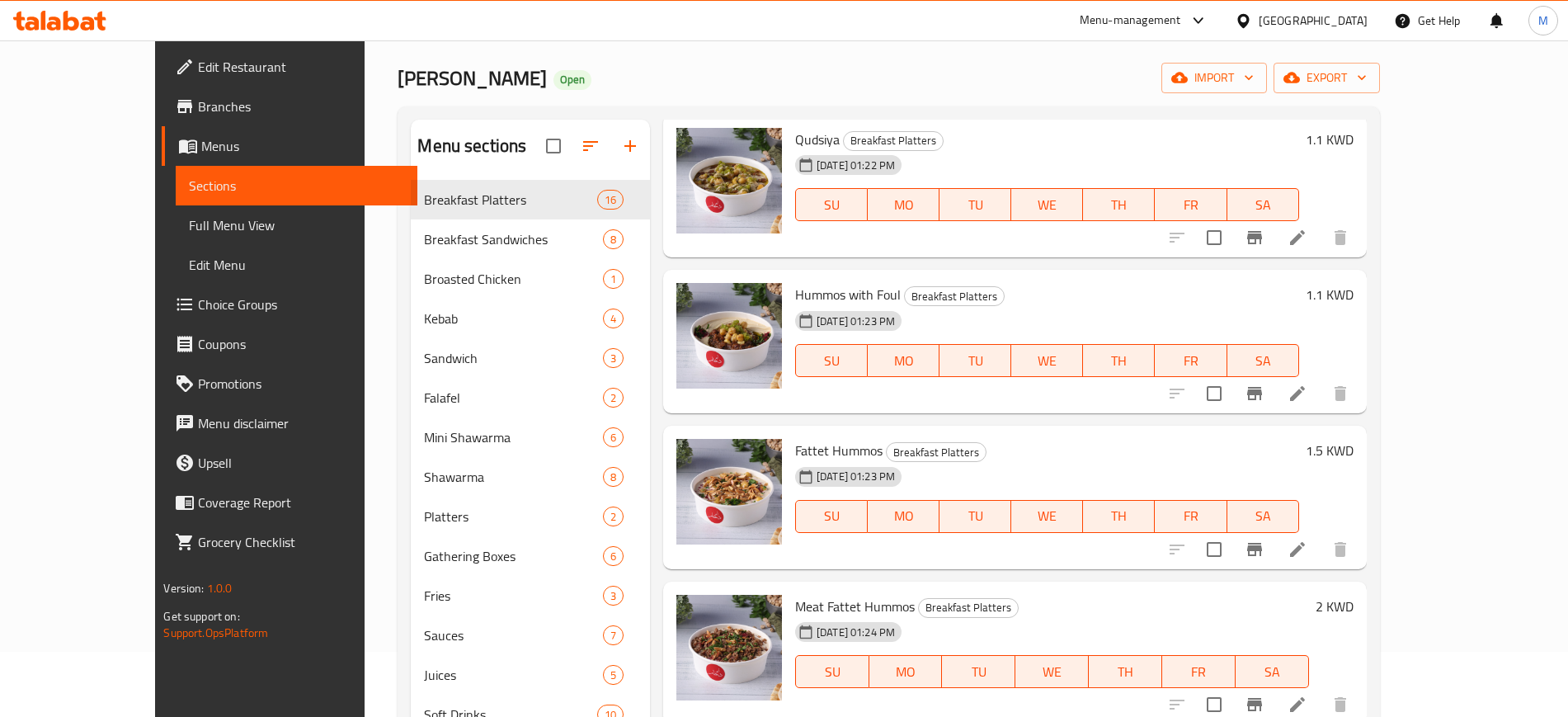
scroll to position [254, 0]
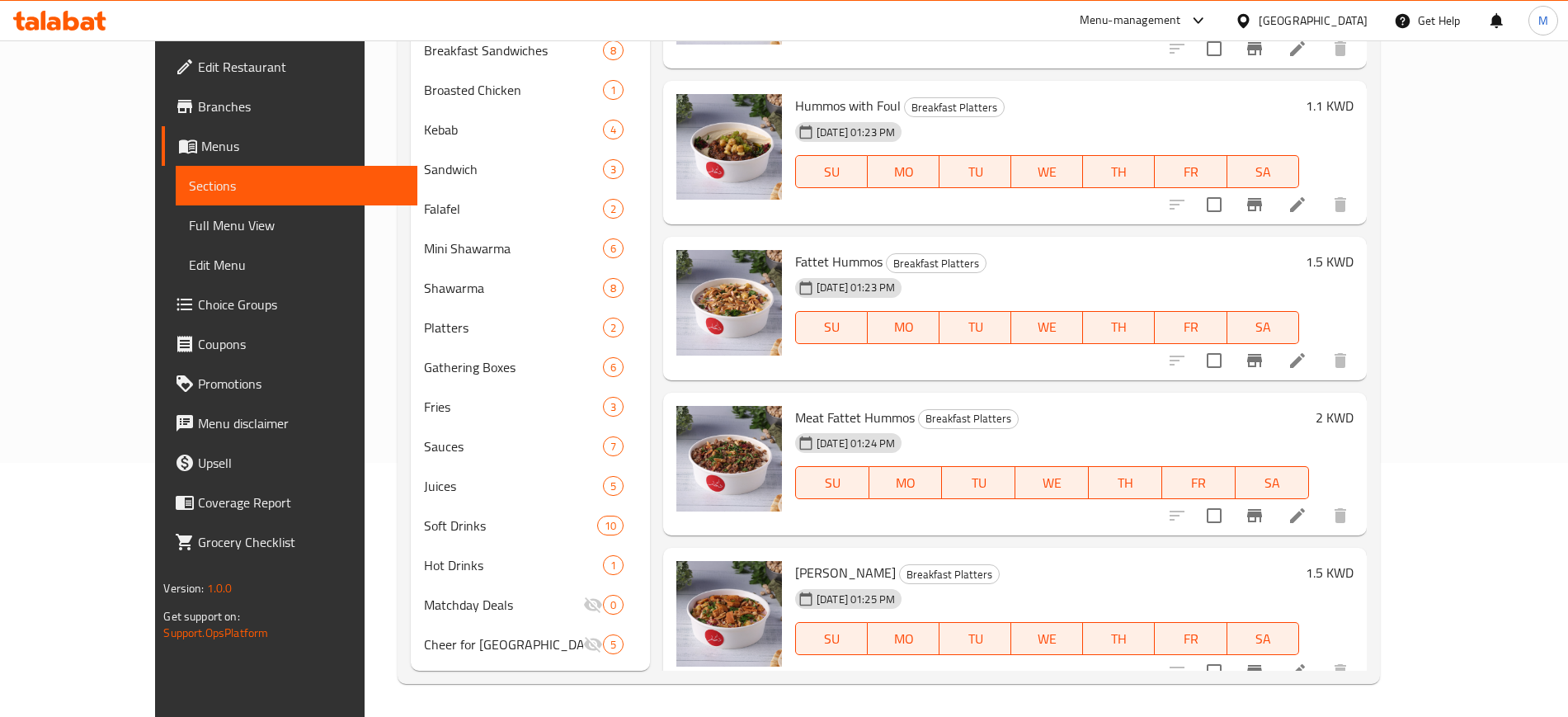
click at [939, 513] on div "Meat Fattet Hummos Breakfast Platters [DATE] 01:24 PM SU MO TU WE TH FR SA 2 KWD" at bounding box center [1015, 465] width 703 height 144
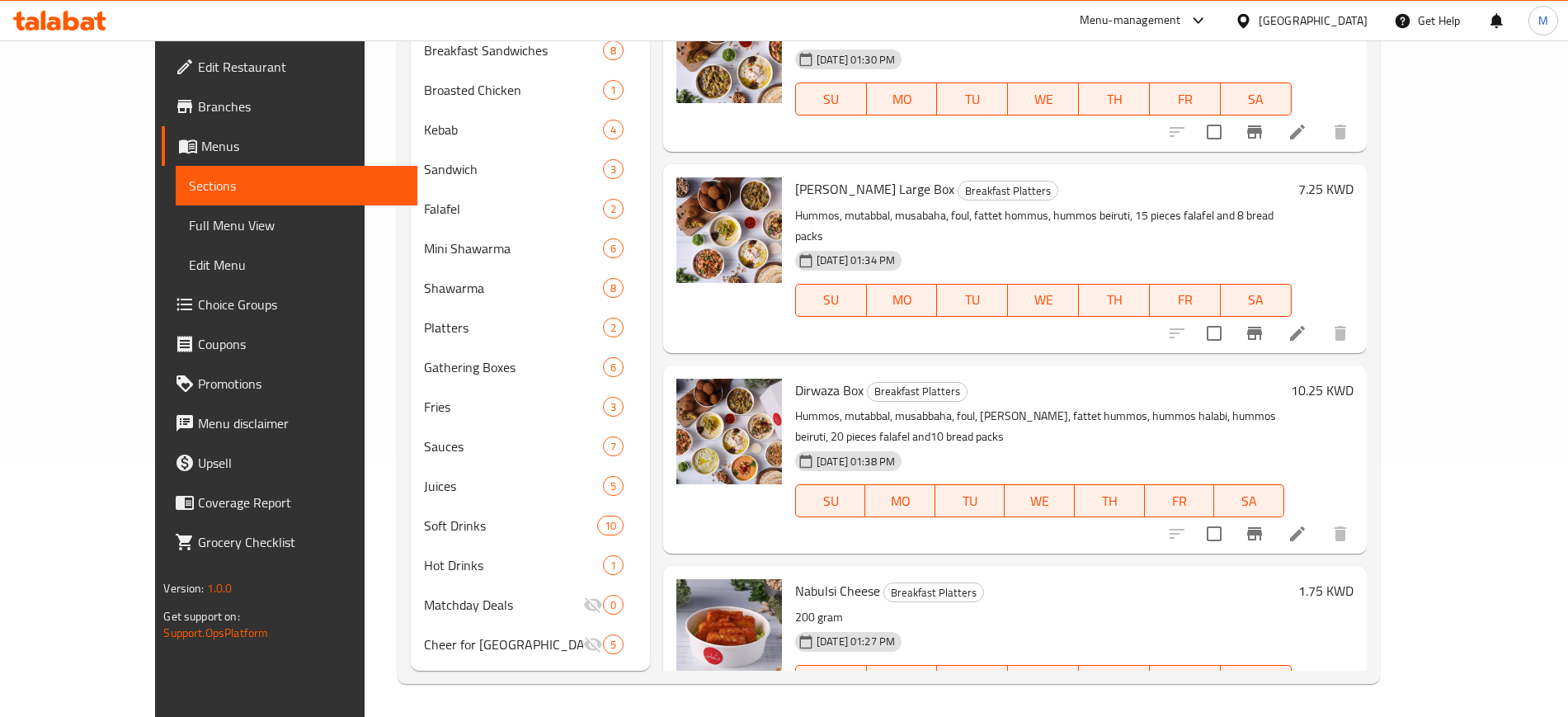
scroll to position [0, 0]
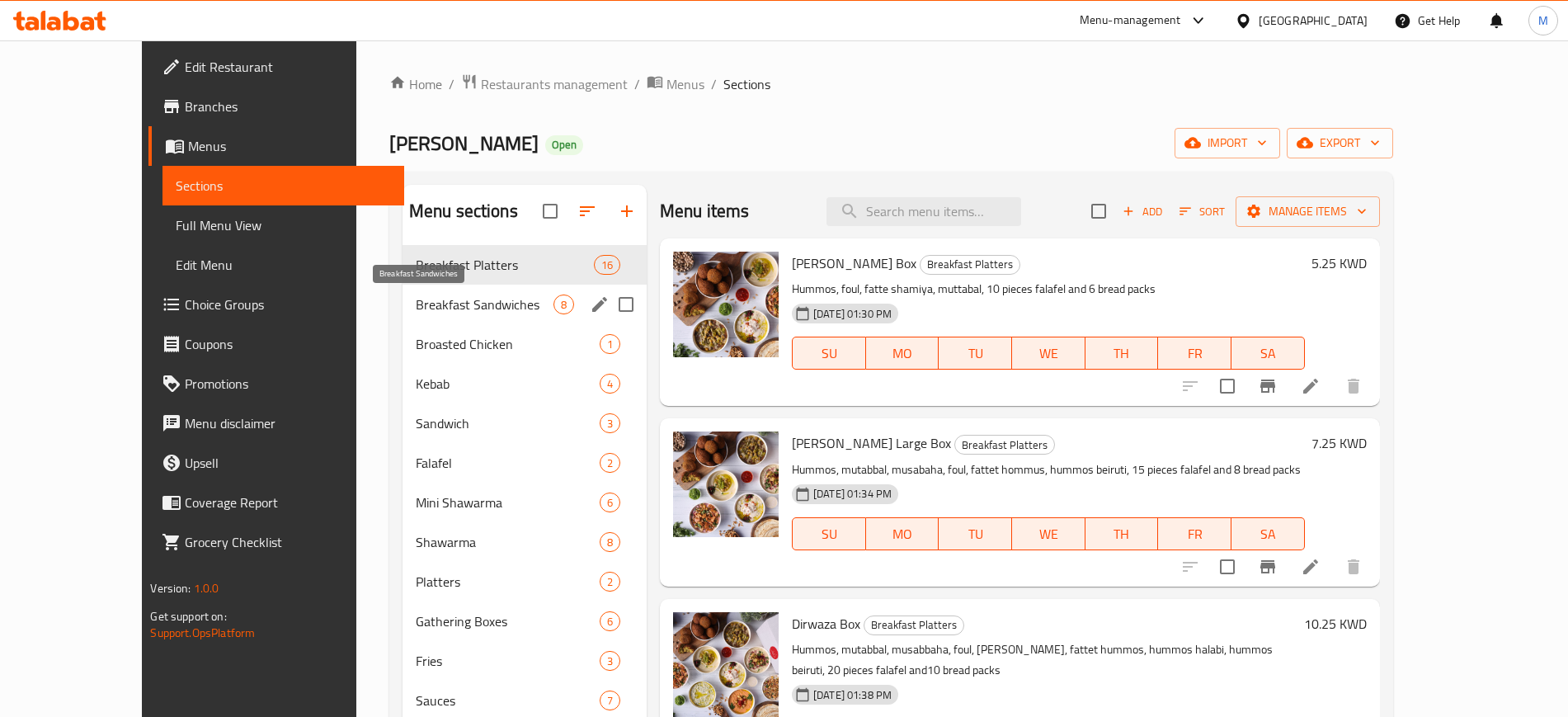
click at [501, 301] on span "Breakfast Sandwiches" at bounding box center [484, 304] width 138 height 20
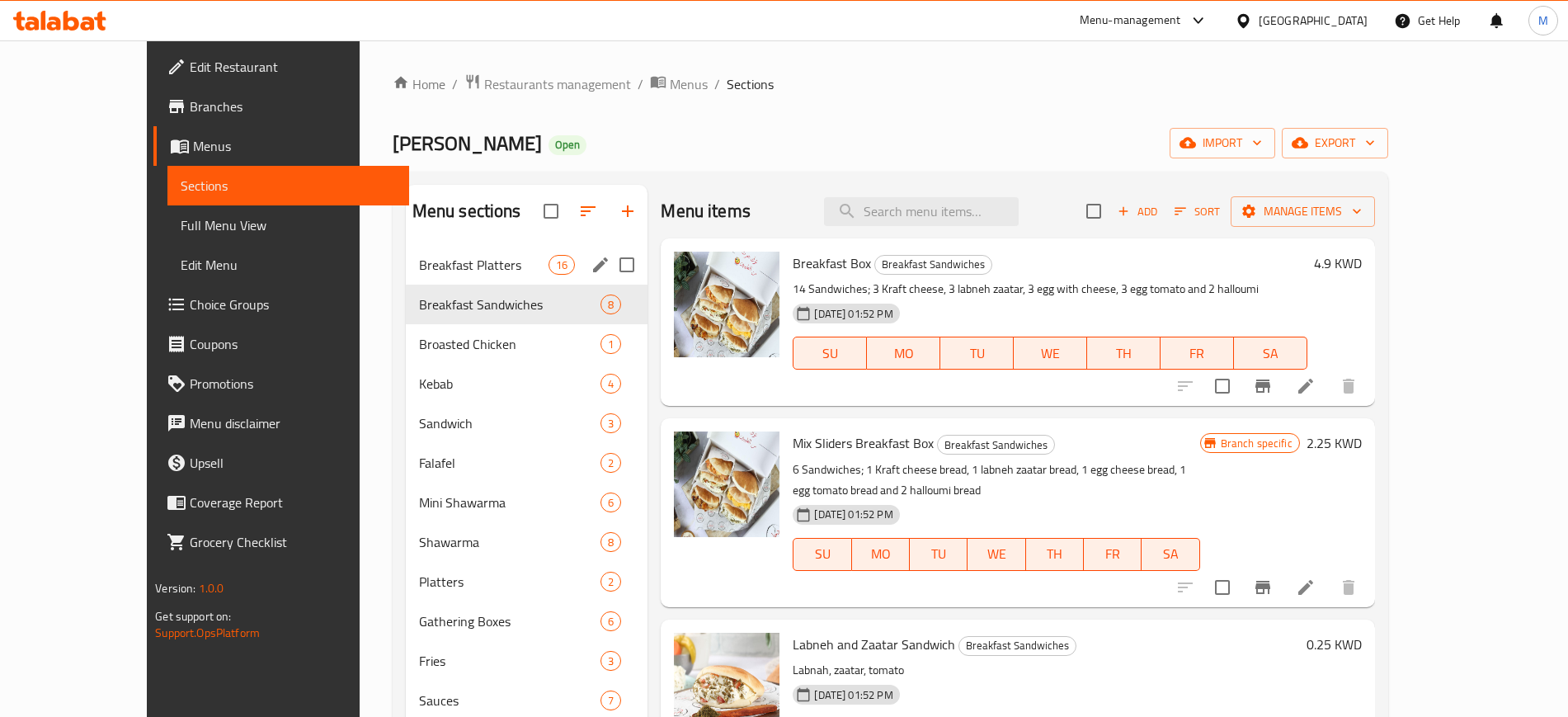
click at [451, 278] on div "Breakfast Platters 16" at bounding box center [526, 264] width 242 height 39
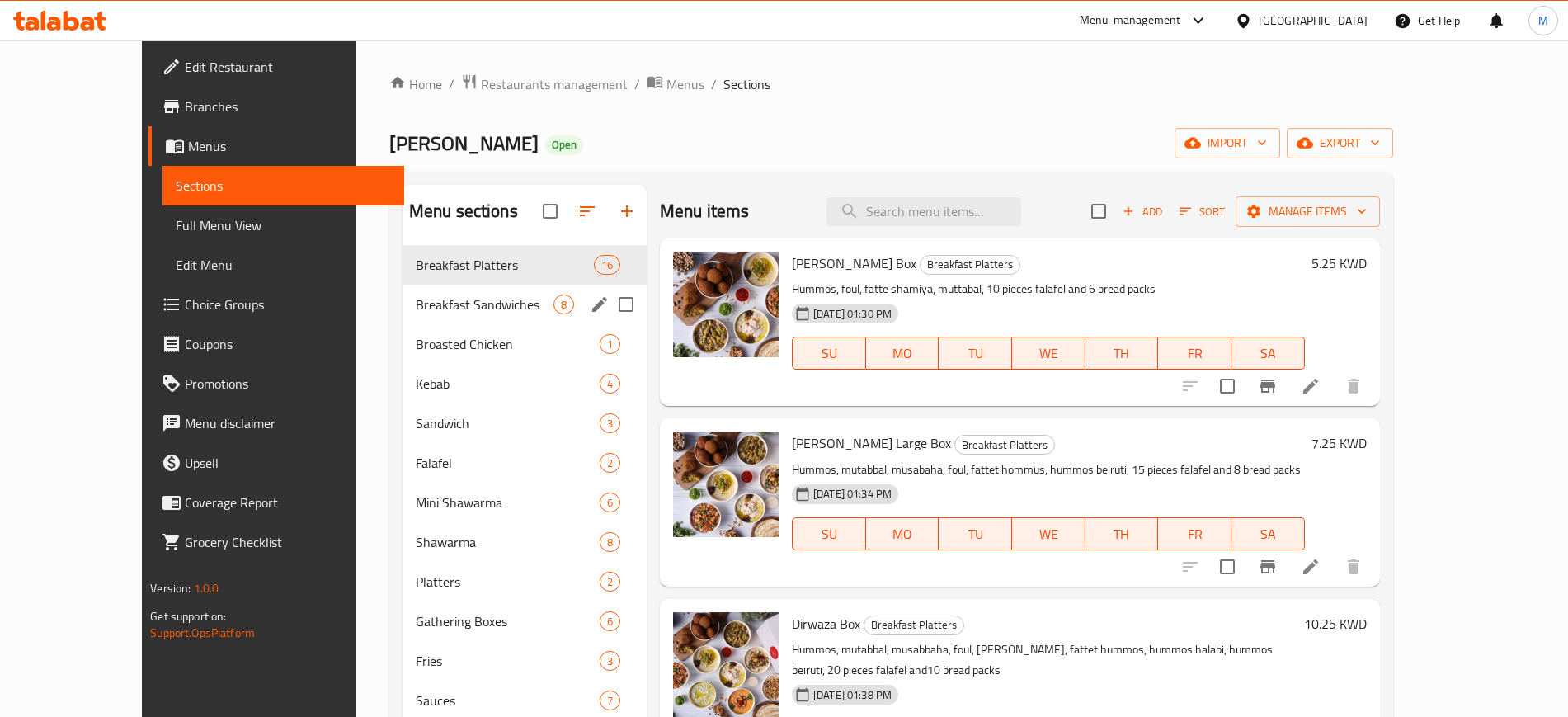
click at [459, 319] on div "Breakfast Sandwiches 8" at bounding box center [524, 305] width 244 height 39
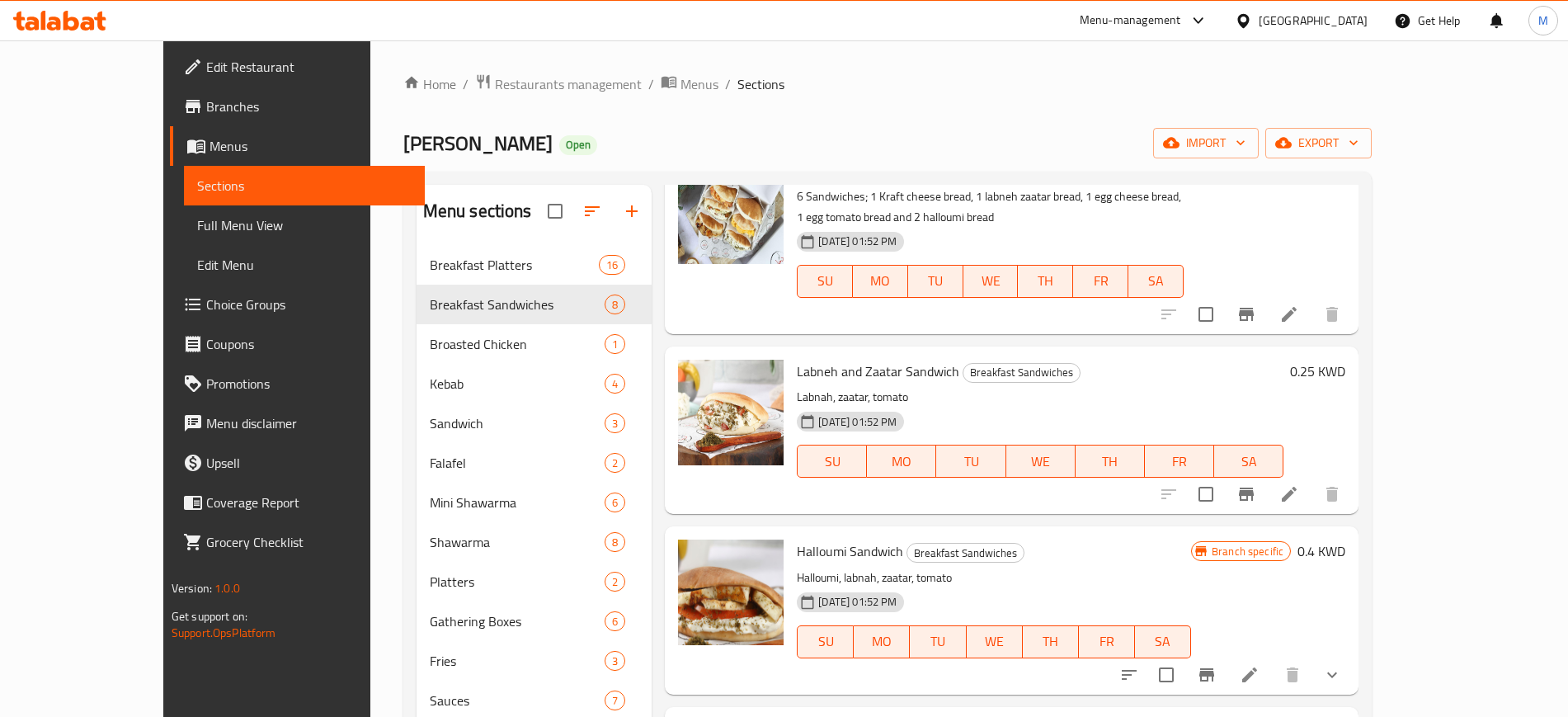
scroll to position [309, 0]
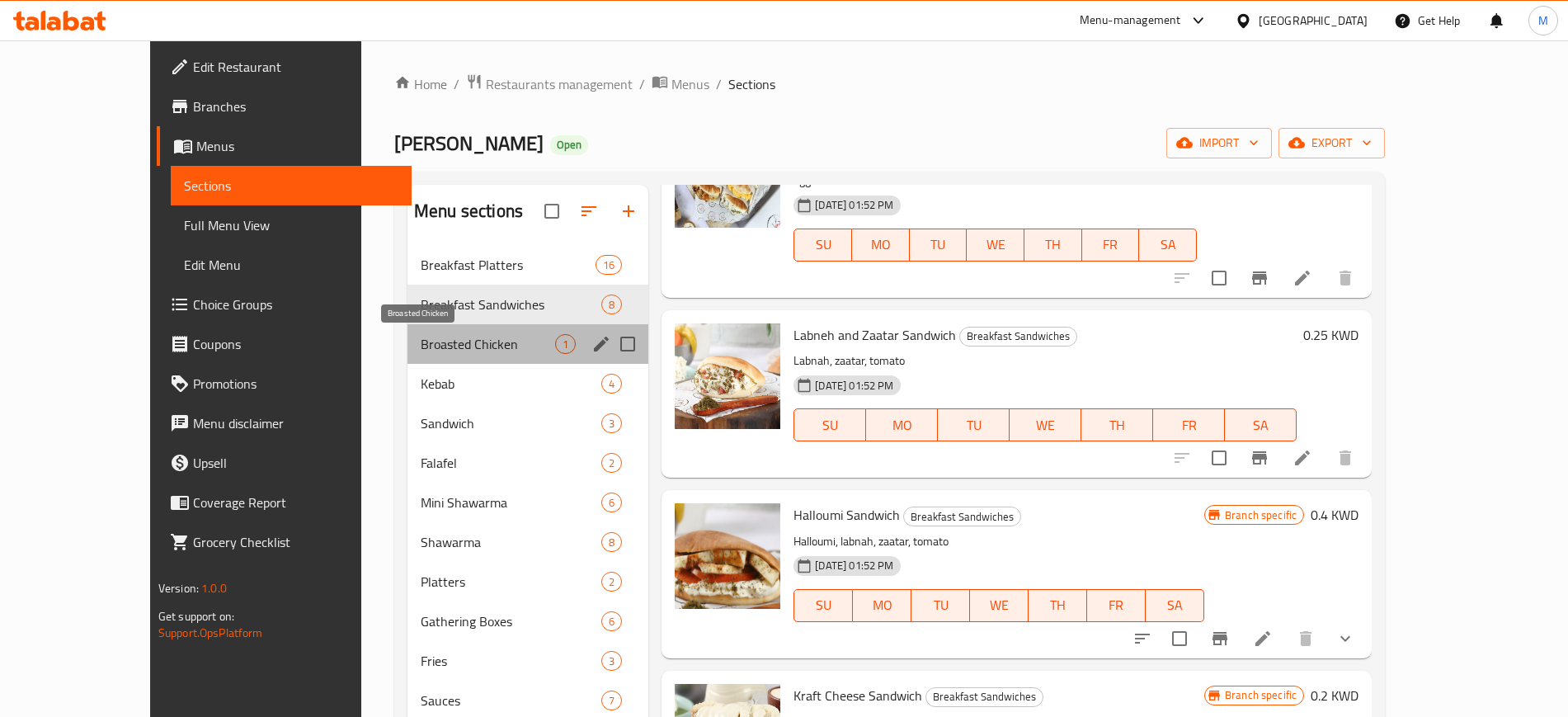
click at [433, 343] on span "Broasted Chicken" at bounding box center [488, 343] width 134 height 20
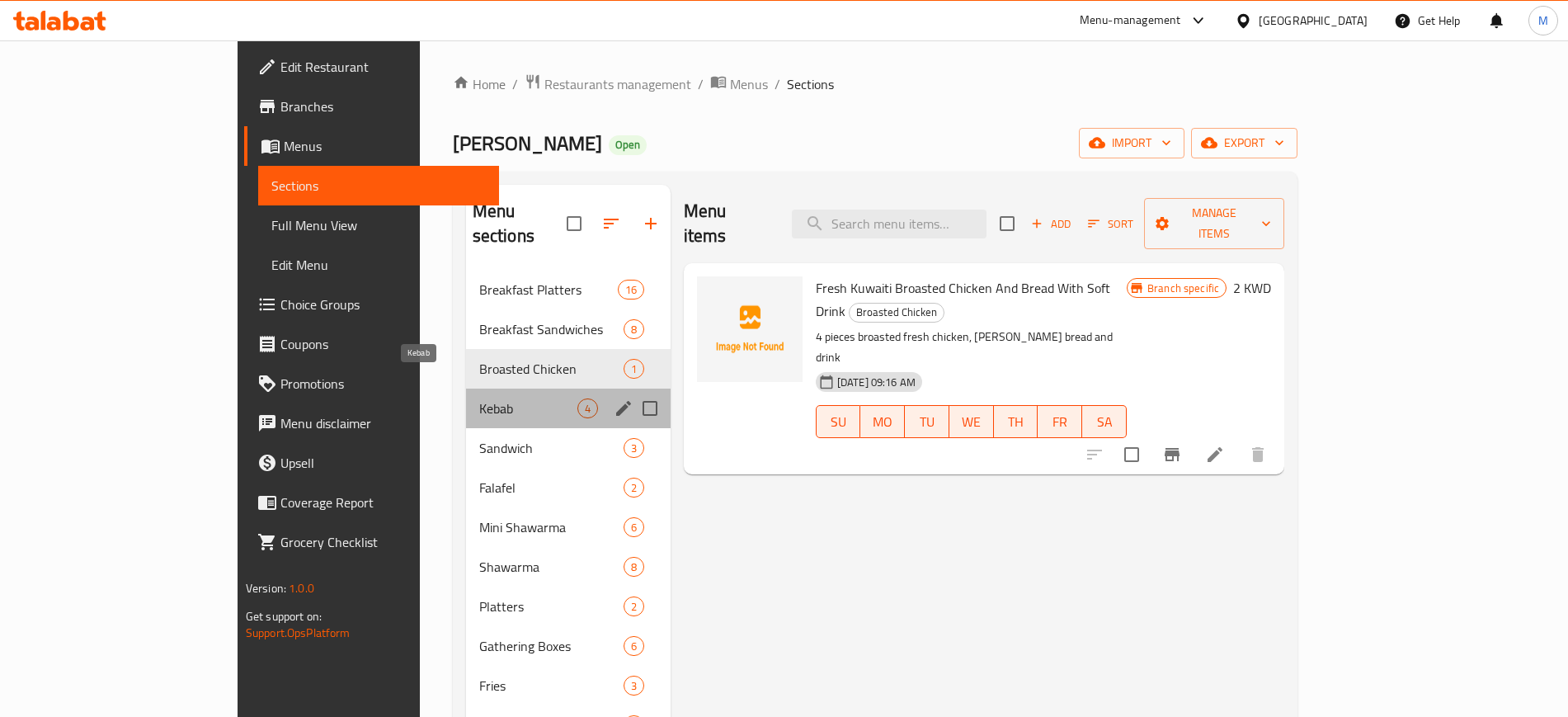
click at [479, 399] on span "Kebab" at bounding box center [528, 408] width 98 height 20
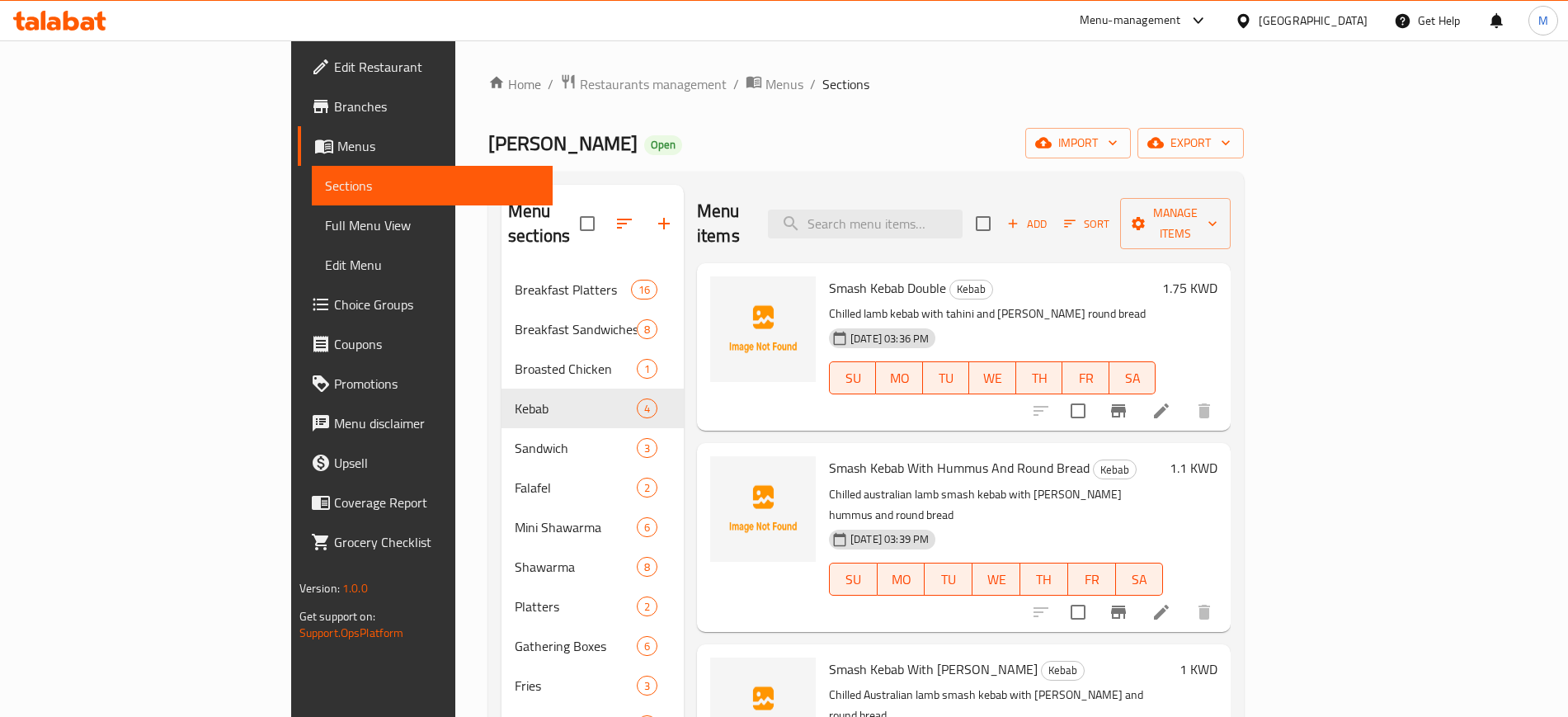
drag, startPoint x: 991, startPoint y: 298, endPoint x: 898, endPoint y: 292, distance: 93.2
click at [989, 304] on p "Chilled lamb kebab with tahini and [PERSON_NAME] round bread" at bounding box center [992, 314] width 327 height 21
drag, startPoint x: 855, startPoint y: 293, endPoint x: 1016, endPoint y: 292, distance: 161.0
click at [1016, 304] on p "Chilled lamb kebab with tahini and [PERSON_NAME] round bread" at bounding box center [992, 314] width 327 height 21
click at [1080, 322] on div "[DATE] 03:36 PM SU MO TU WE TH FR SA" at bounding box center [991, 366] width 340 height 89
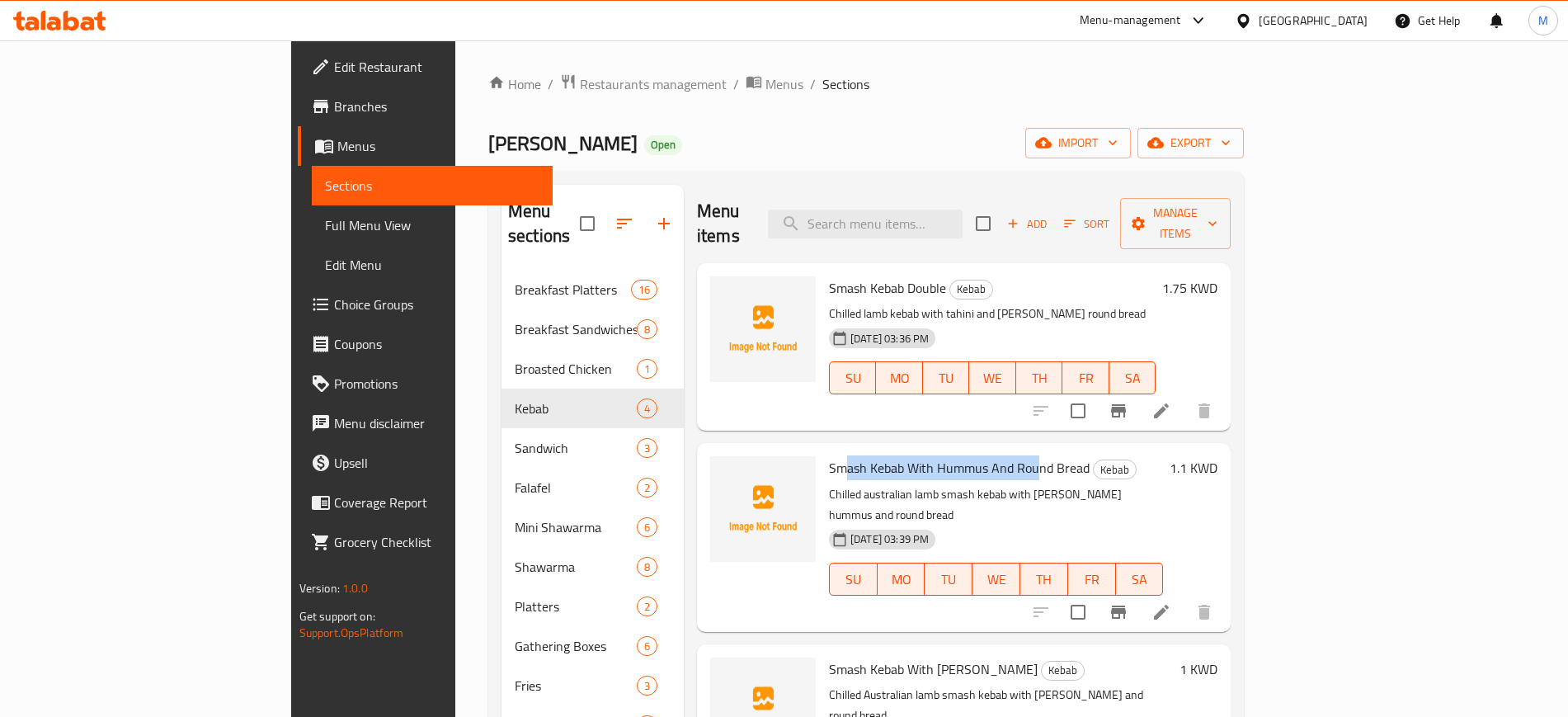
drag, startPoint x: 772, startPoint y: 445, endPoint x: 961, endPoint y: 453, distance: 189.2
click at [961, 455] on span "Smash Kebab With Hummus And Round Bread" at bounding box center [959, 467] width 261 height 25
click at [994, 523] on div "[DATE] 03:39 PM SU MO TU WE TH FR SA" at bounding box center [996, 567] width 347 height 89
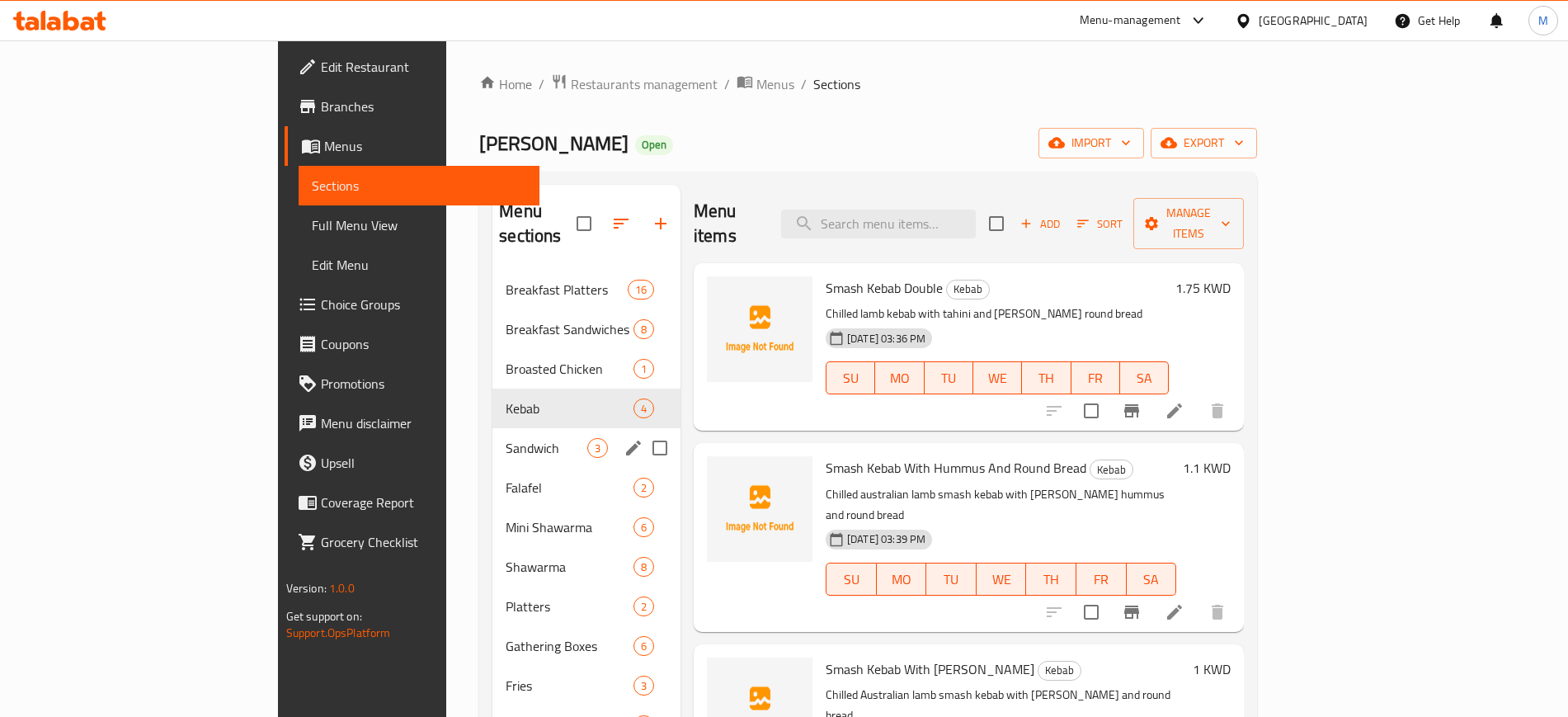
click at [506, 438] on span "Sandwich" at bounding box center [546, 447] width 81 height 20
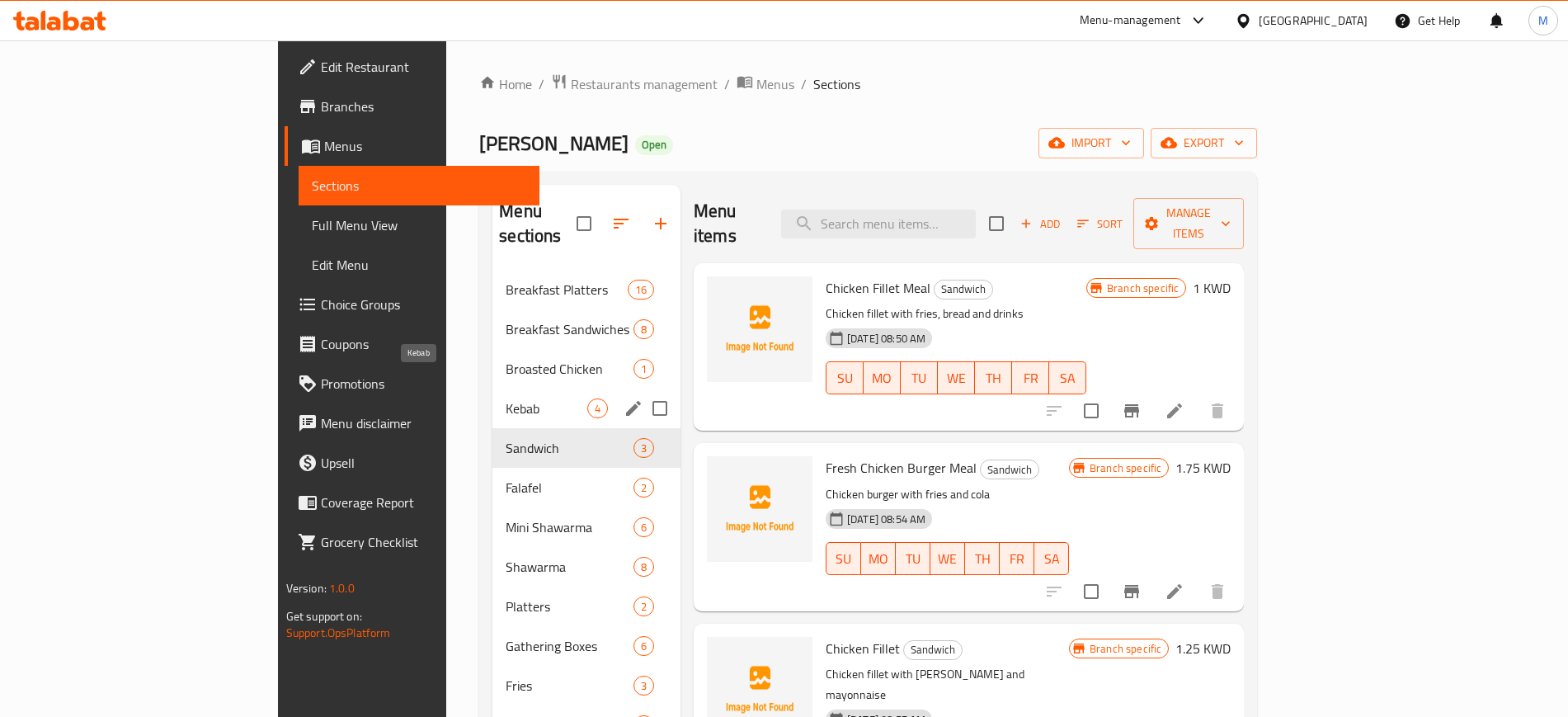
click at [506, 399] on span "Kebab" at bounding box center [546, 408] width 81 height 20
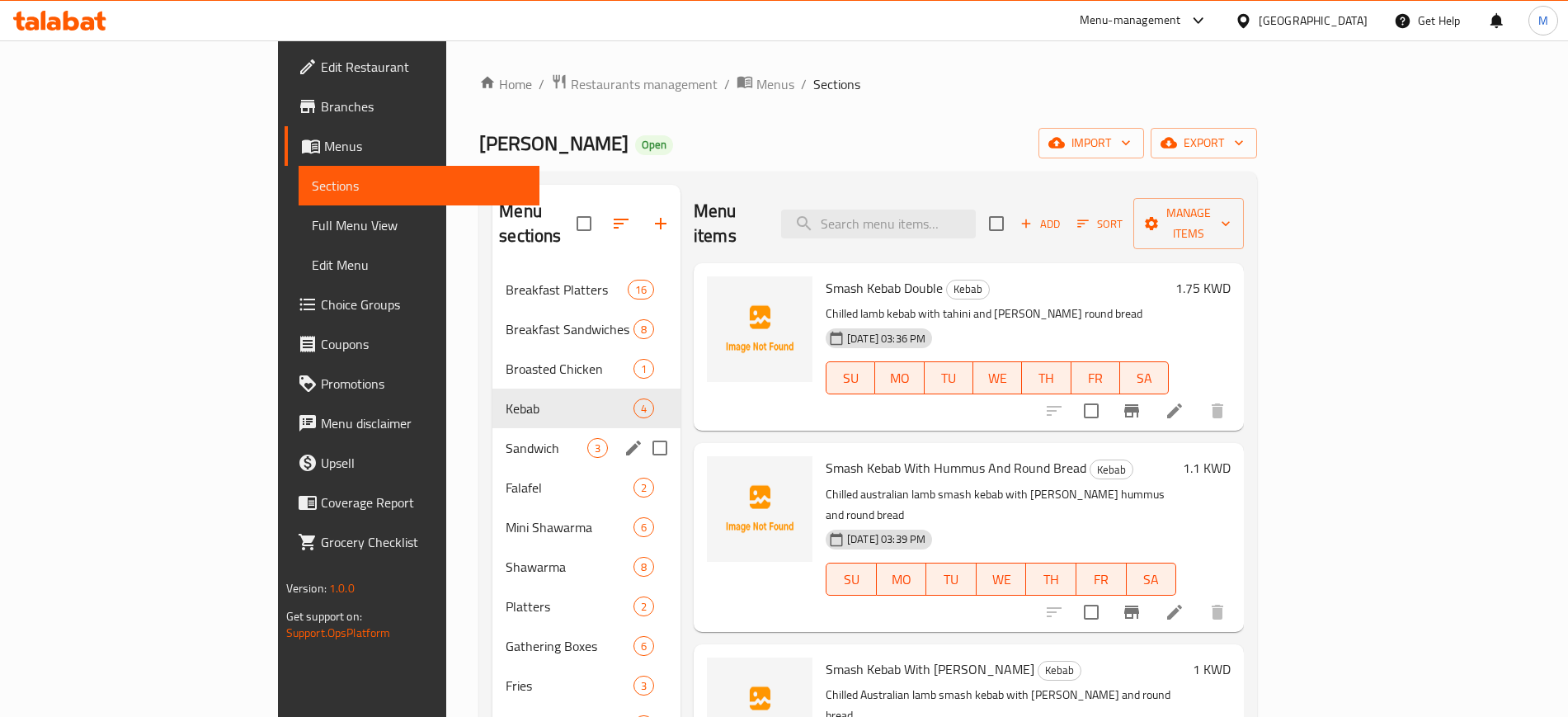
click at [492, 428] on div "Sandwich 3" at bounding box center [586, 447] width 188 height 39
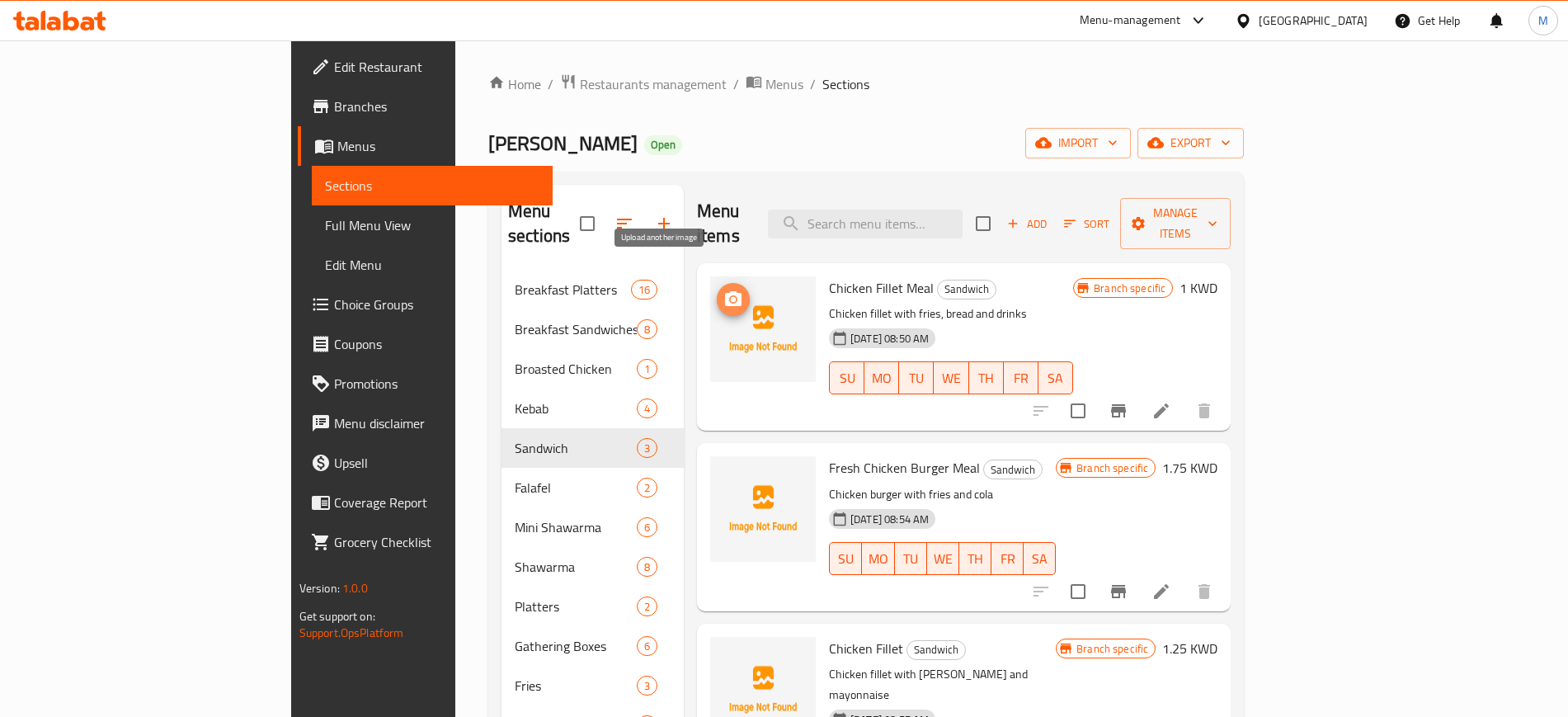
click at [725, 291] on icon "upload picture" at bounding box center [732, 298] width 16 height 15
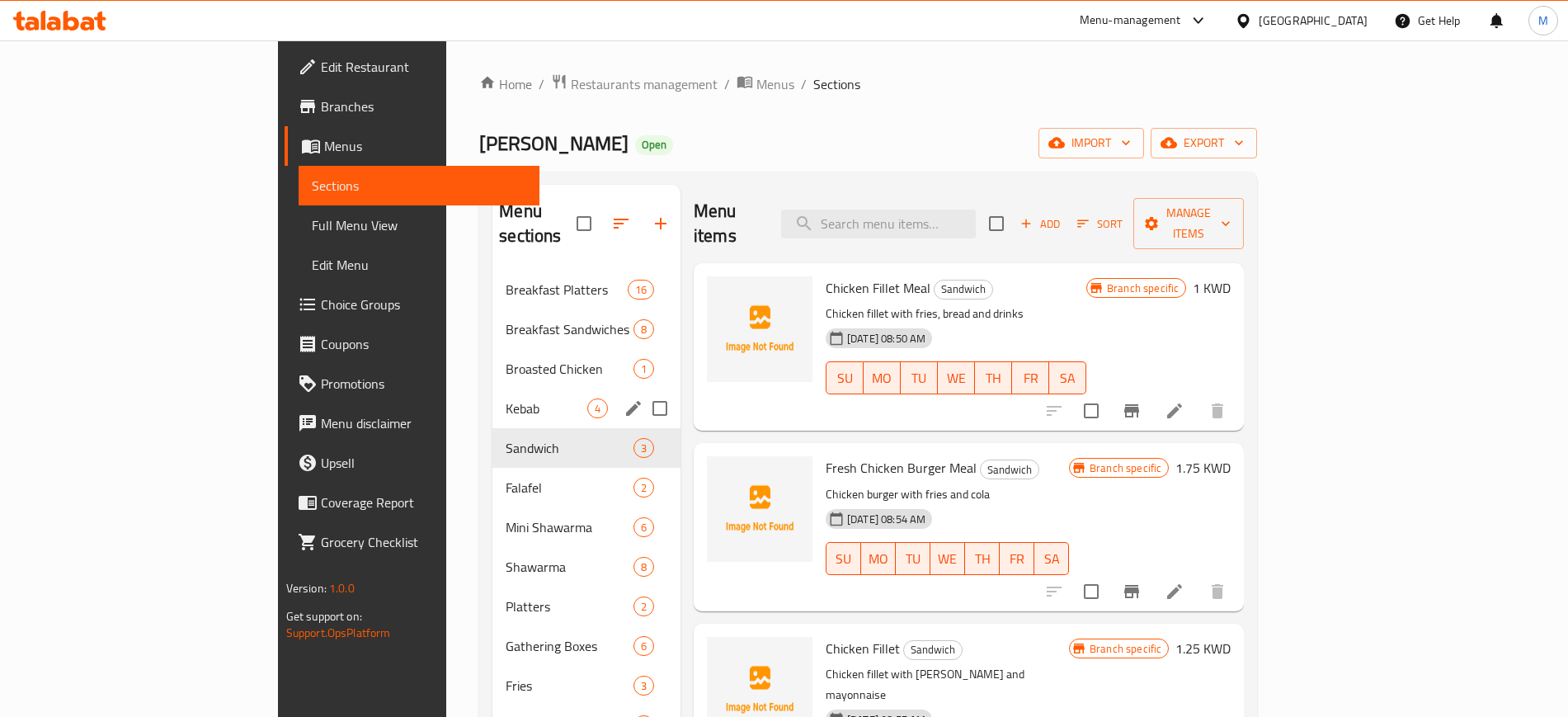
click at [492, 394] on div "Kebab 4" at bounding box center [586, 408] width 188 height 39
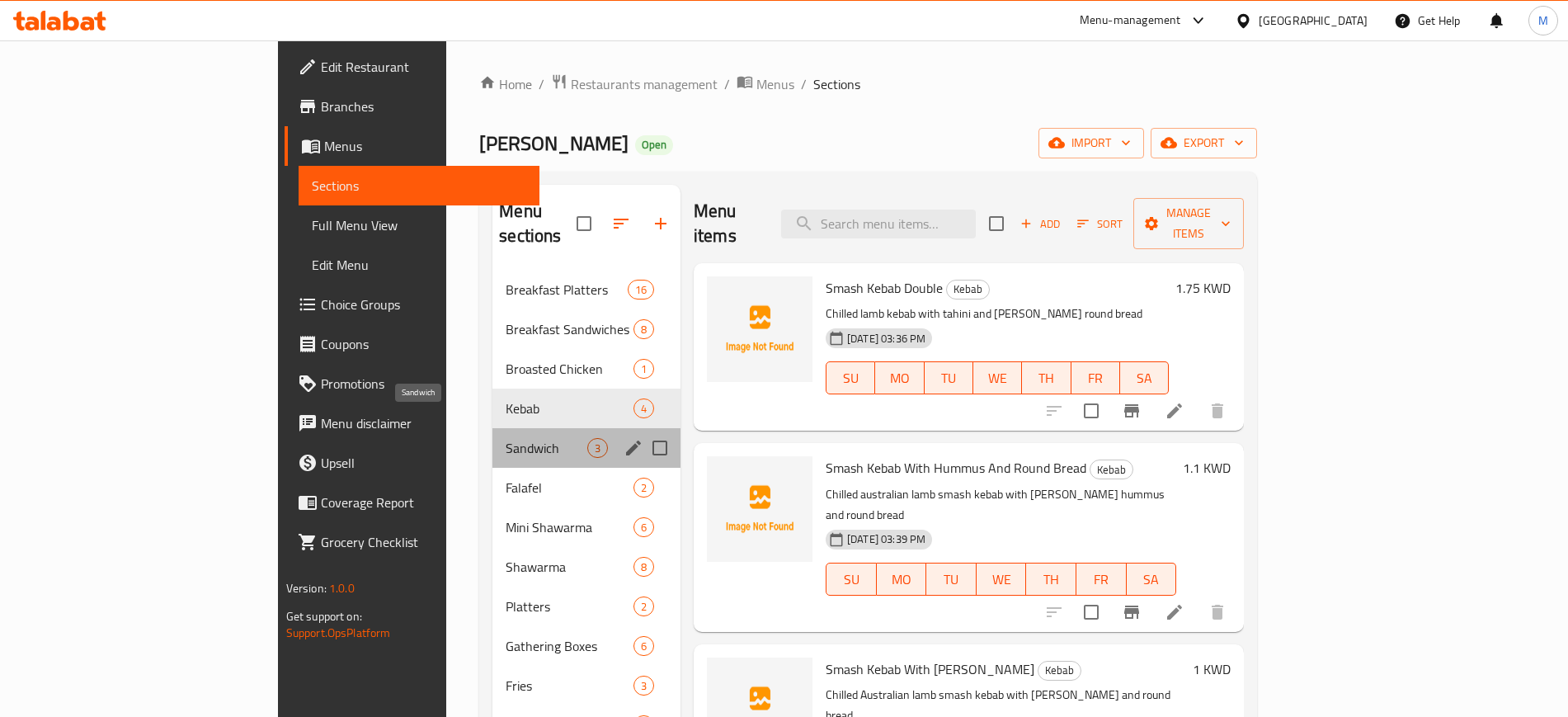
click at [506, 438] on span "Sandwich" at bounding box center [546, 447] width 81 height 20
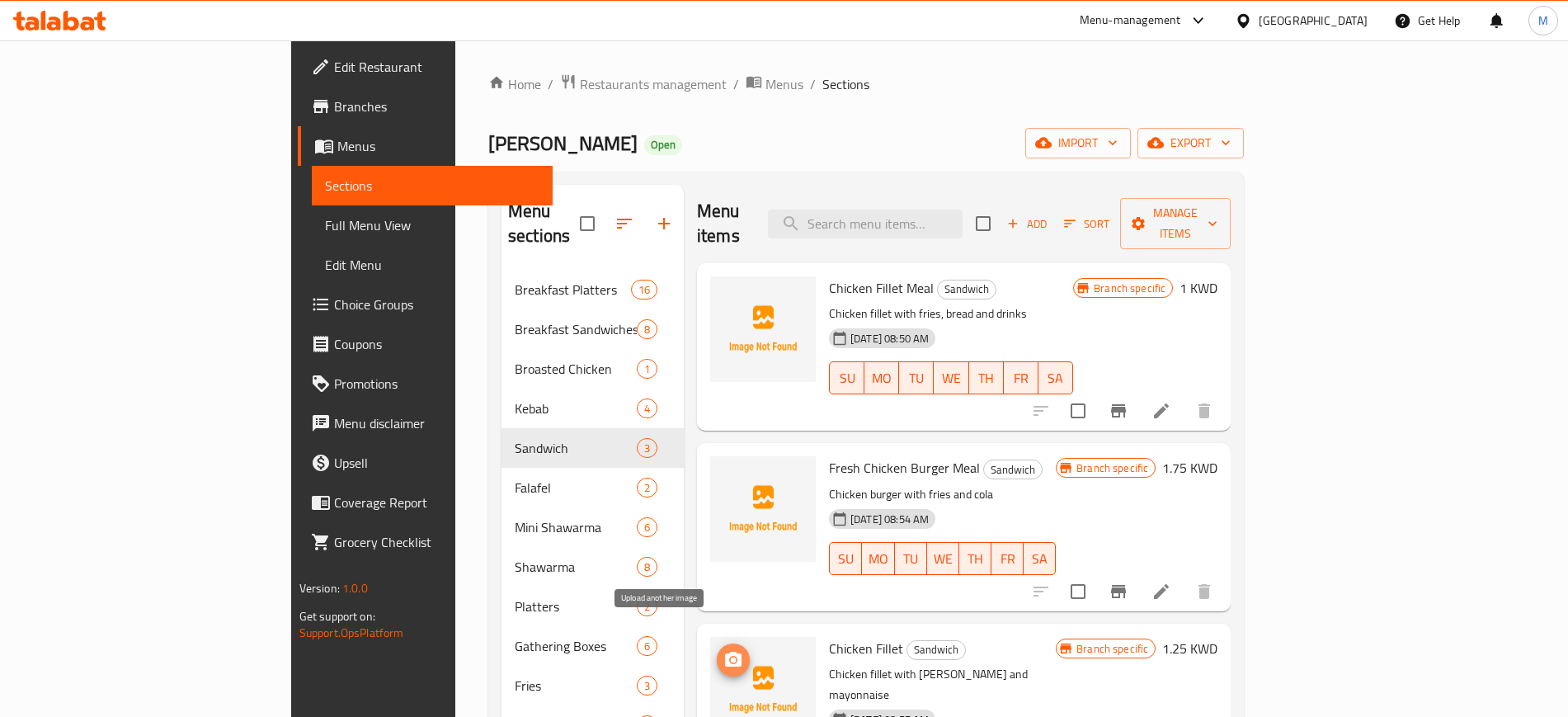
click at [725, 652] on icon "upload picture" at bounding box center [732, 659] width 16 height 15
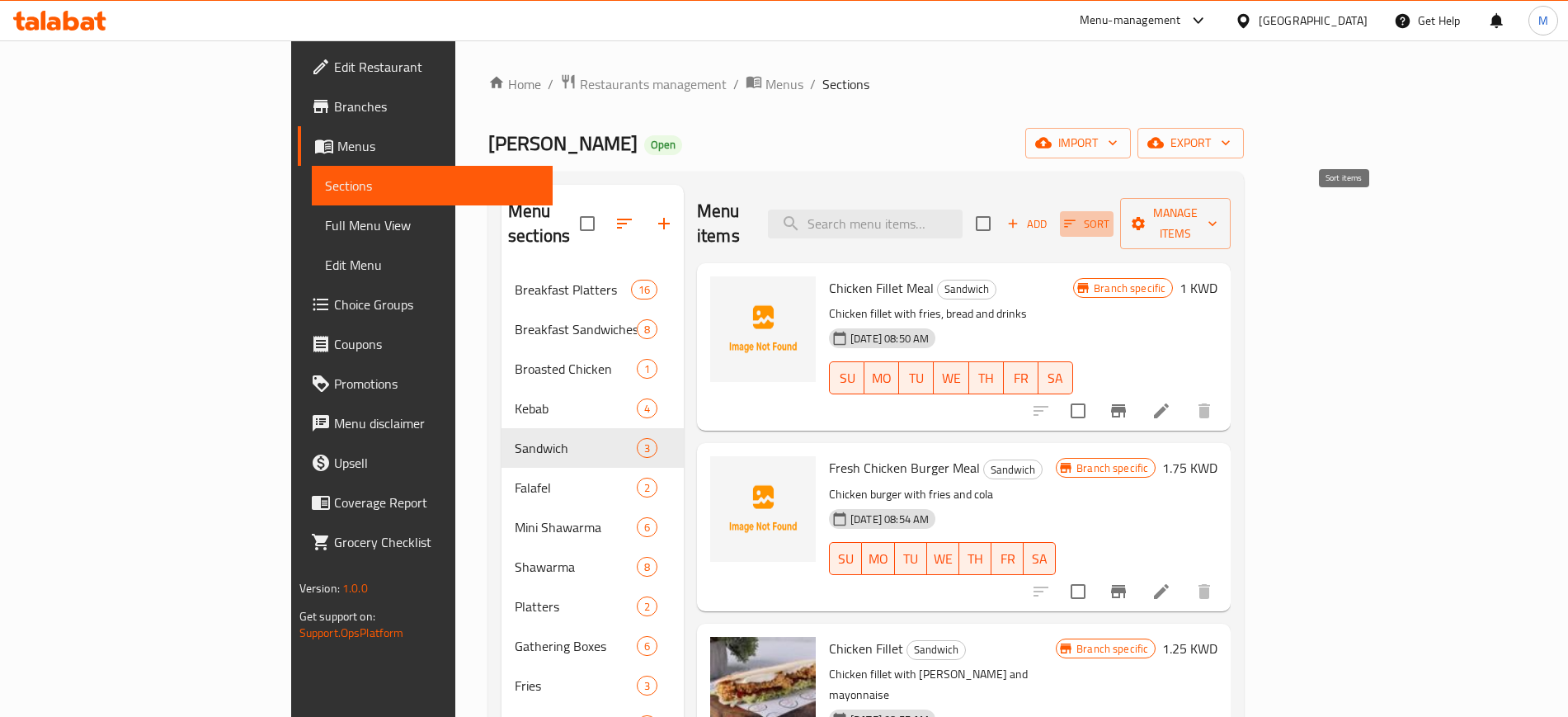
click at [1109, 215] on span "Sort" at bounding box center [1086, 224] width 45 height 19
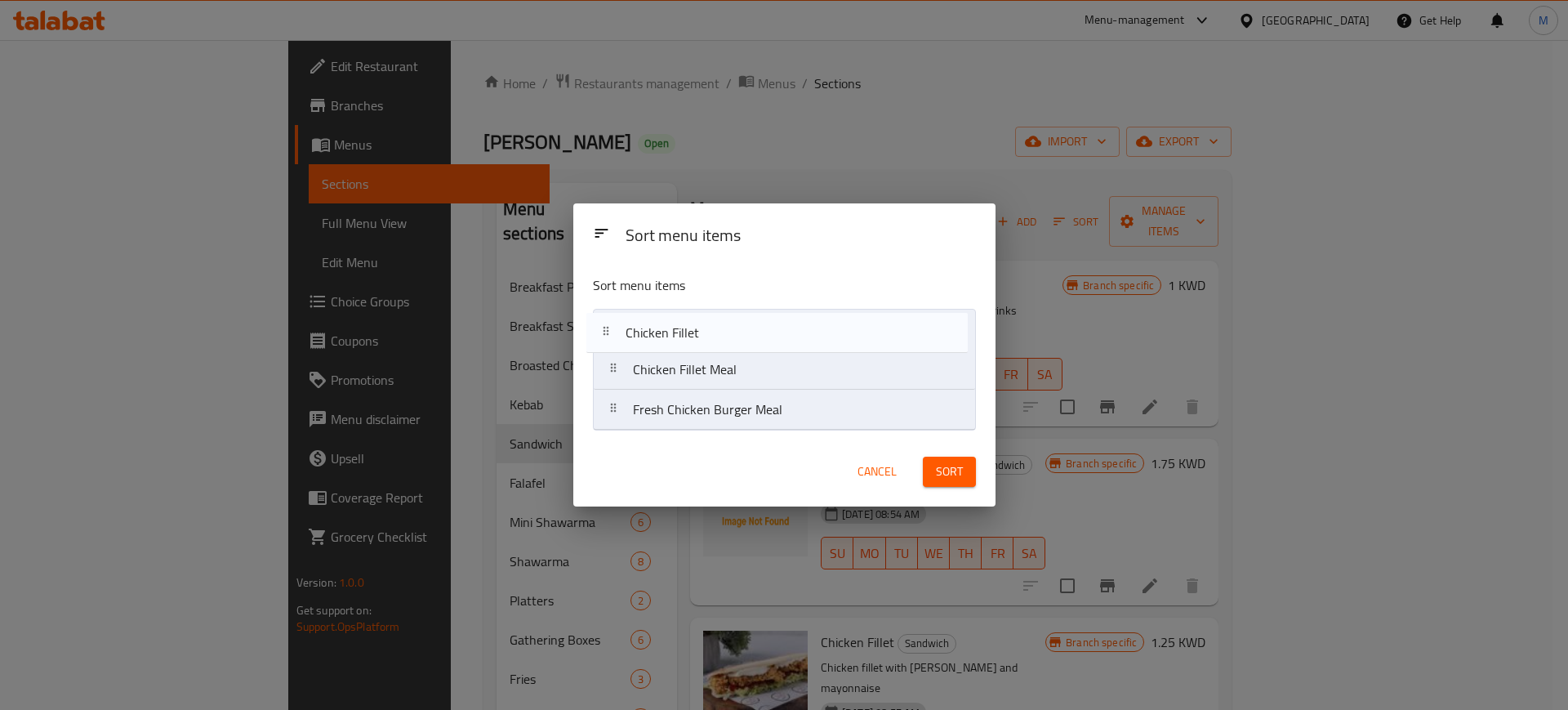
drag, startPoint x: 742, startPoint y: 417, endPoint x: 733, endPoint y: 336, distance: 81.5
click at [733, 336] on nav "Chicken Fillet Meal Fresh Chicken Burger Meal Chicken Fillet" at bounding box center [784, 369] width 383 height 122
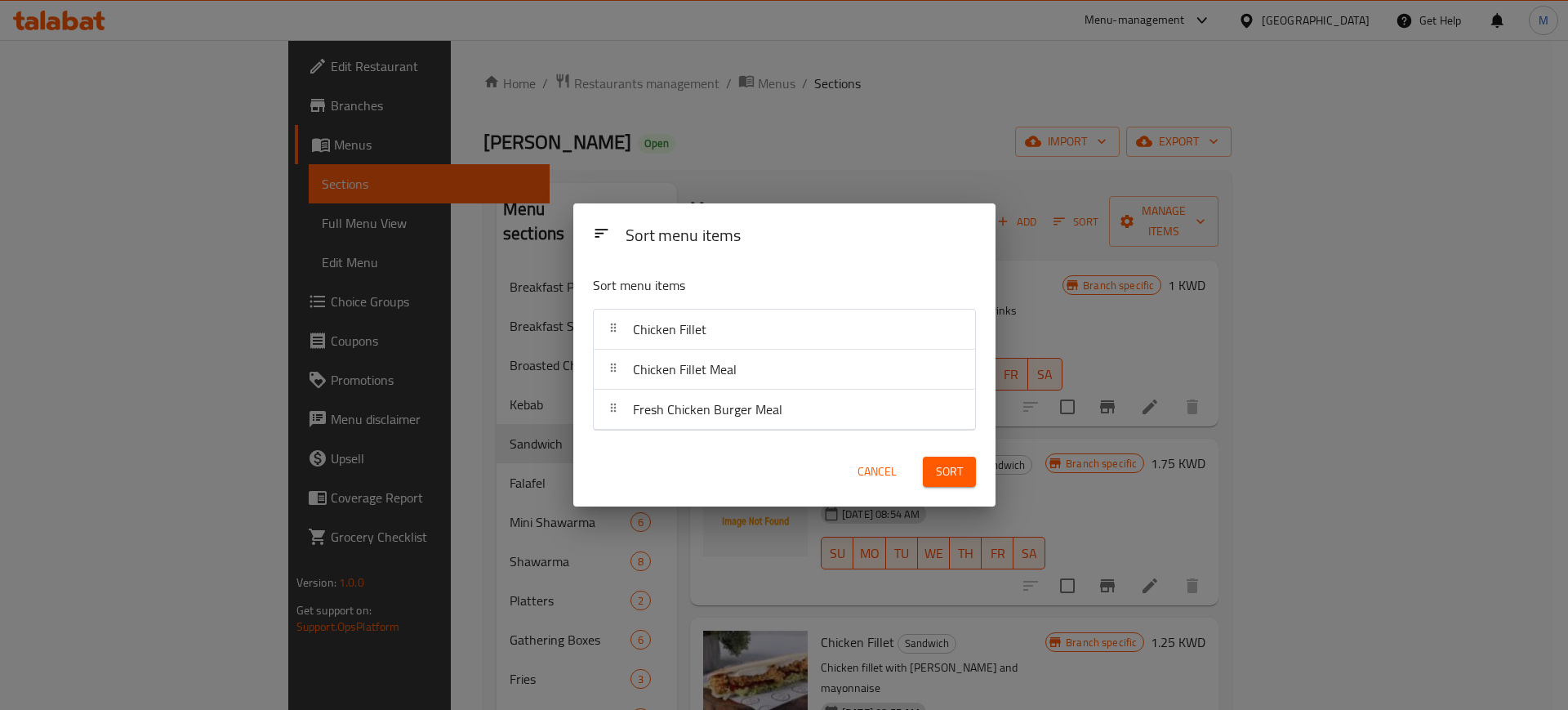
click at [943, 475] on span "Sort" at bounding box center [950, 472] width 27 height 20
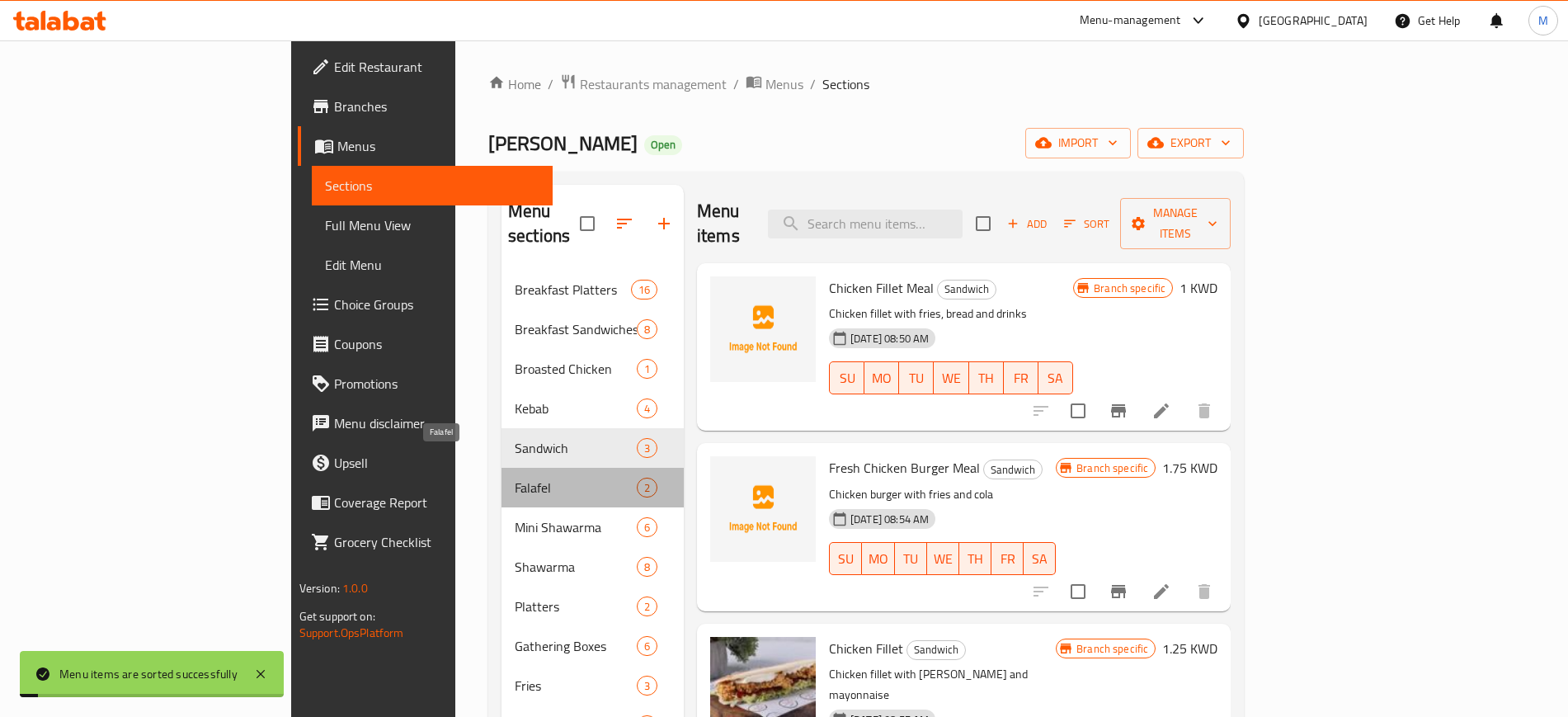
click at [515, 477] on span "Falafel" at bounding box center [576, 487] width 122 height 20
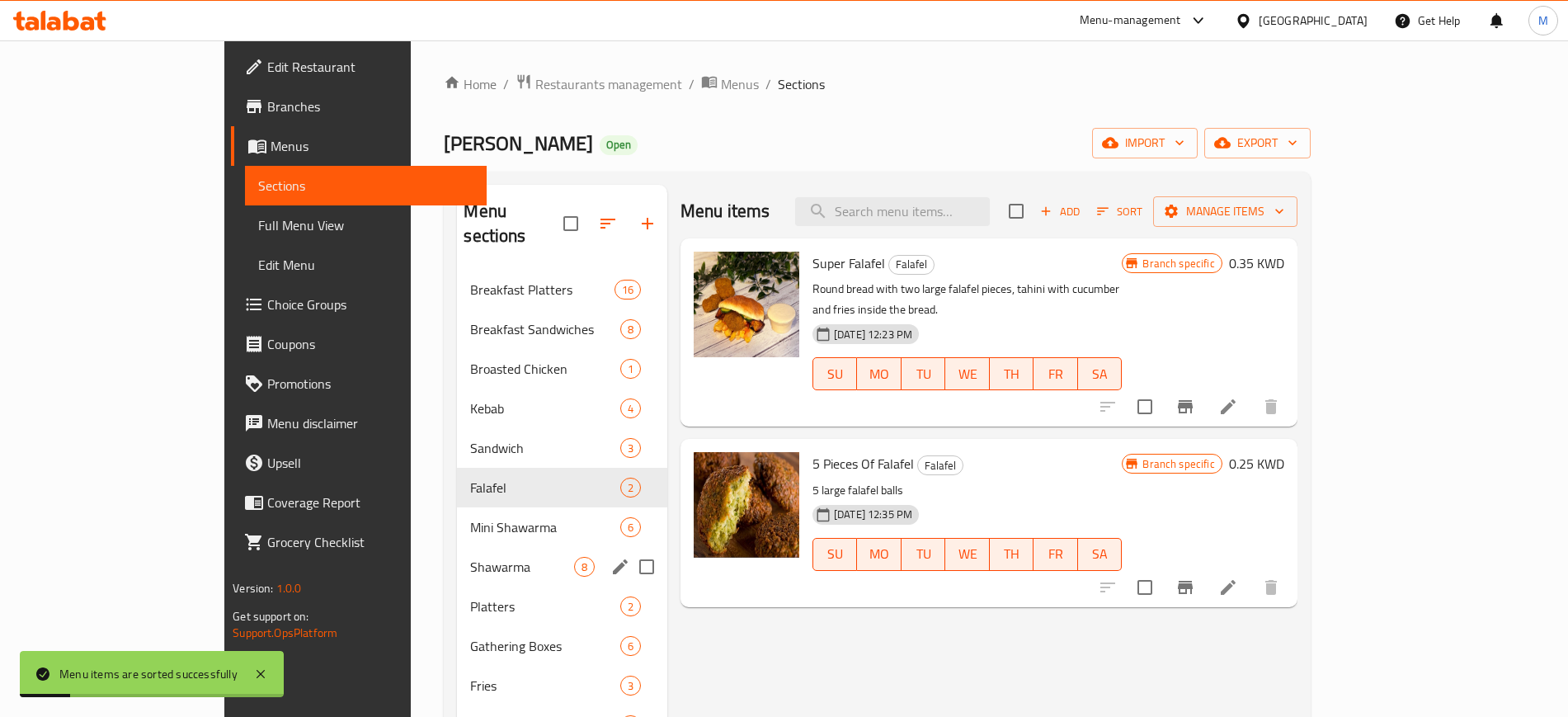
click at [470, 557] on span "Shawarma" at bounding box center [521, 566] width 103 height 20
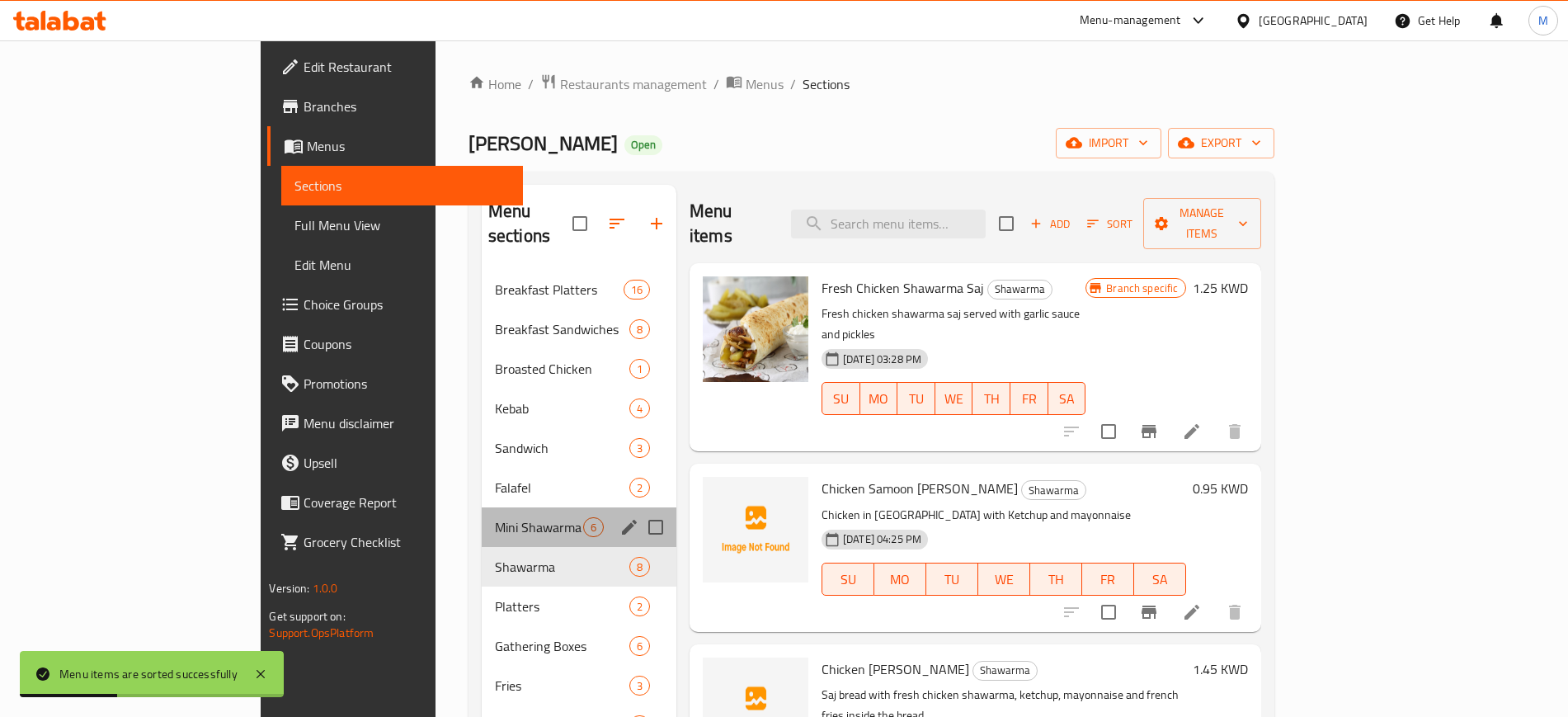
click at [482, 507] on div "Mini Shawarma 6" at bounding box center [579, 527] width 195 height 39
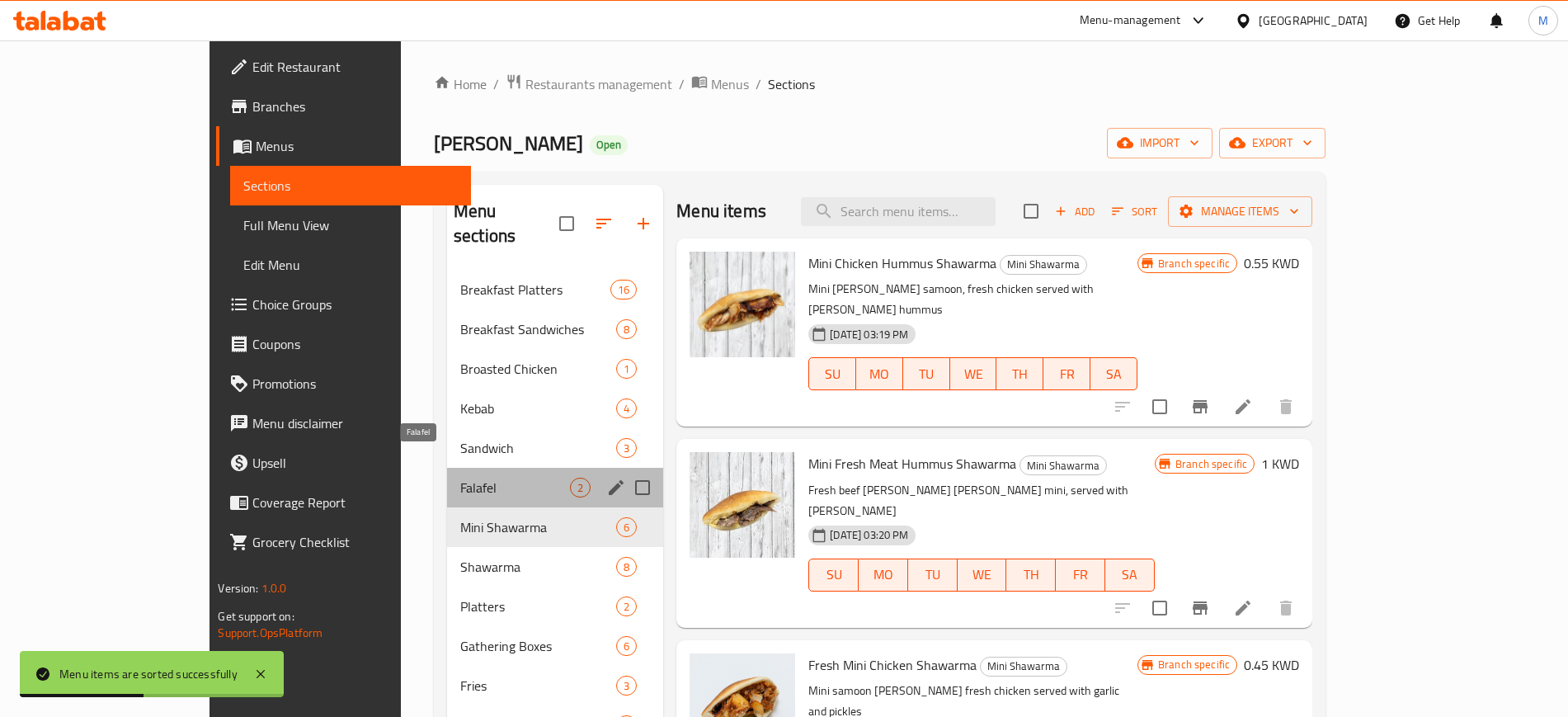
click at [460, 477] on span "Falafel" at bounding box center [515, 487] width 109 height 20
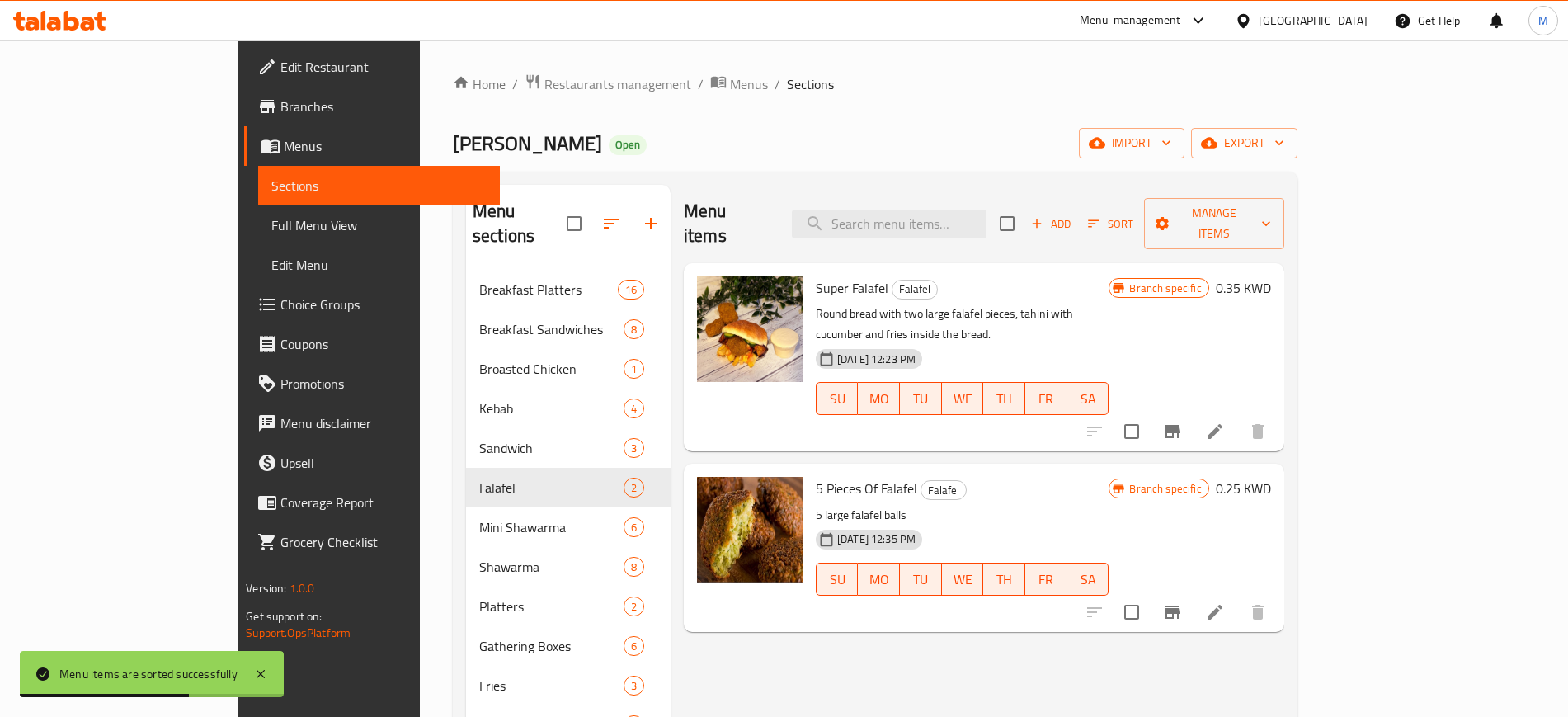
click at [1121, 410] on div "Menu items Add Sort Manage items Super Falafel Falafel Round bread with two lar…" at bounding box center [977, 567] width 613 height 765
click at [1179, 424] on icon "Branch-specific-item" at bounding box center [1171, 430] width 15 height 13
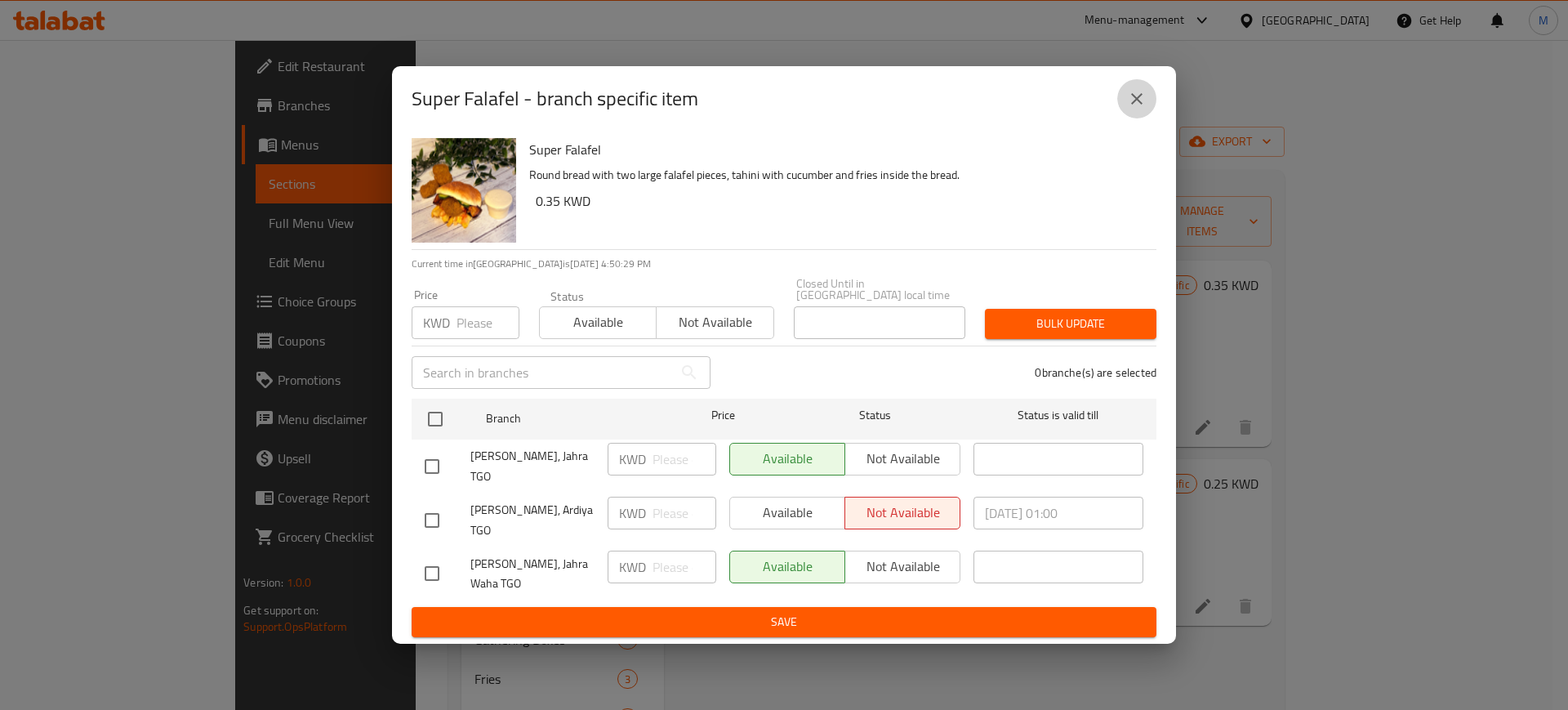
click at [1144, 119] on button "close" at bounding box center [1137, 99] width 39 height 39
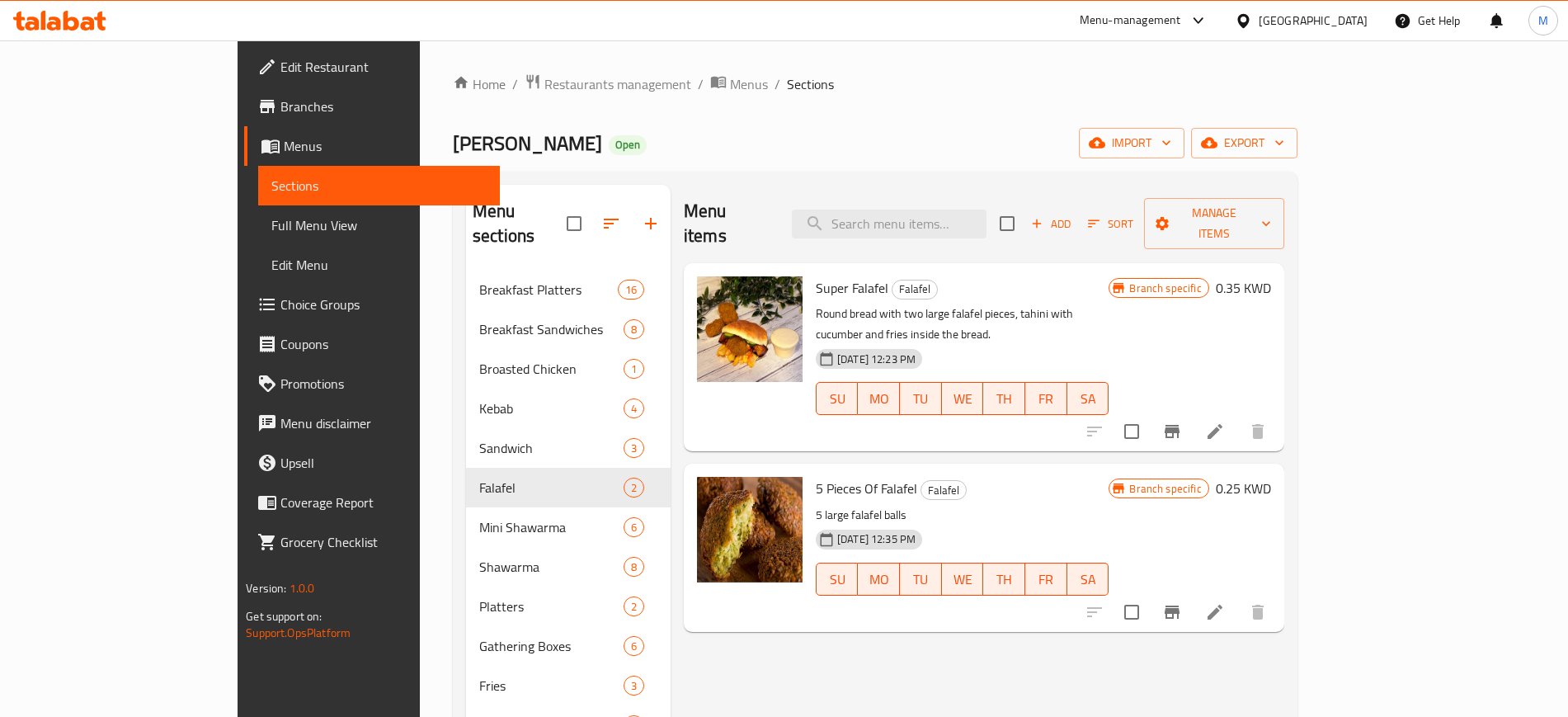
click at [1115, 523] on div "[DATE] 12:35 PM SU MO TU WE TH FR SA" at bounding box center [962, 567] width 306 height 89
click at [980, 477] on h6 "5 Pieces Of Falafel Falafel" at bounding box center [962, 488] width 293 height 23
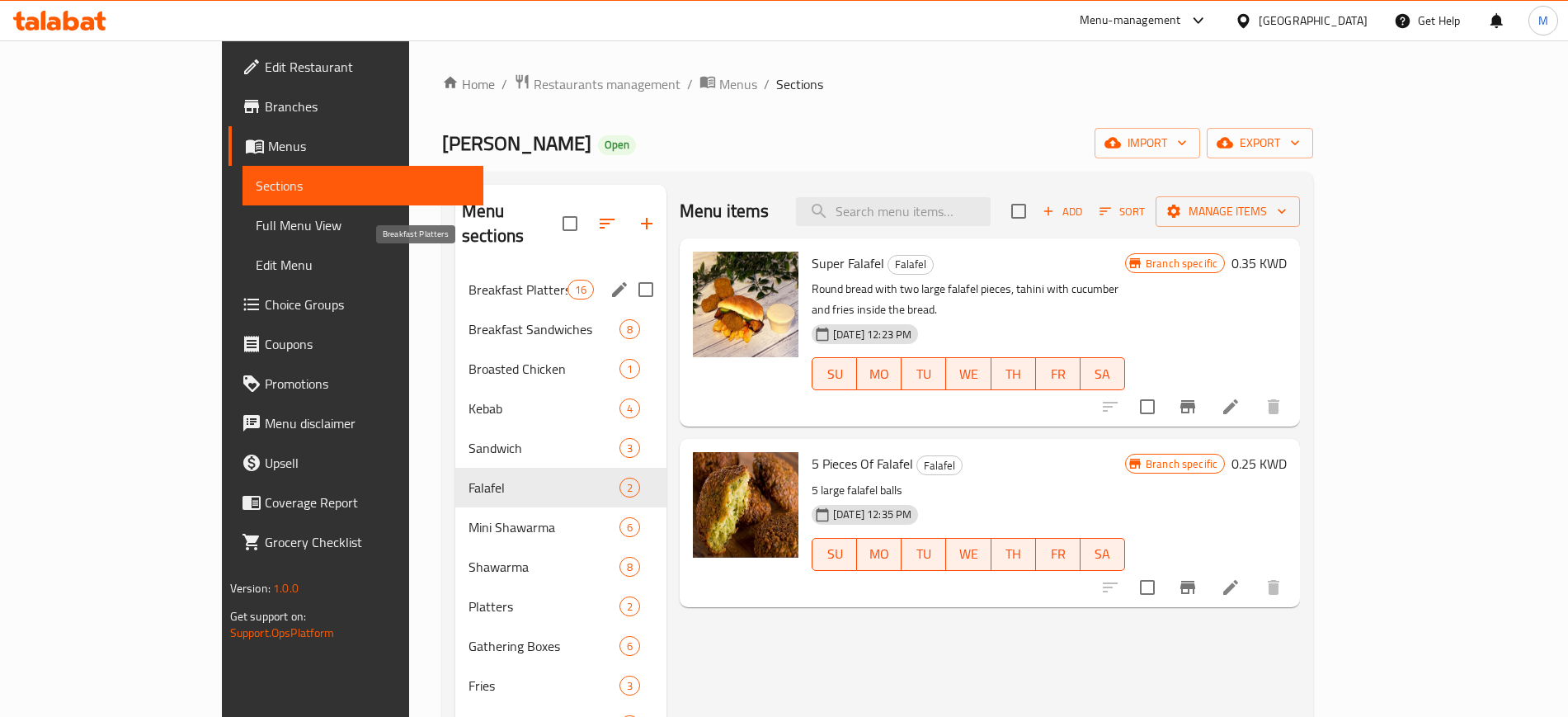
click at [469, 280] on span "Breakfast Platters" at bounding box center [518, 289] width 99 height 20
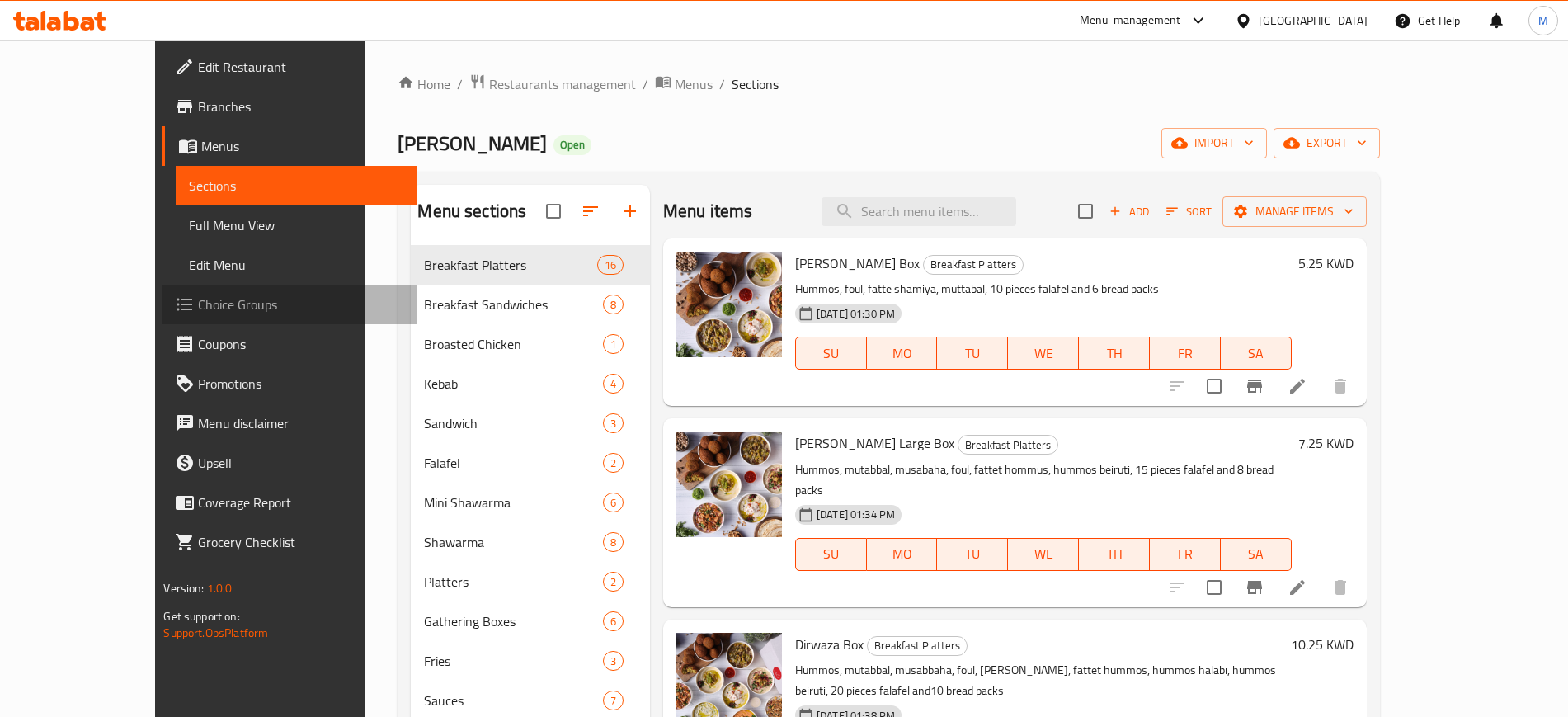
click at [198, 297] on span "Choice Groups" at bounding box center [300, 304] width 205 height 20
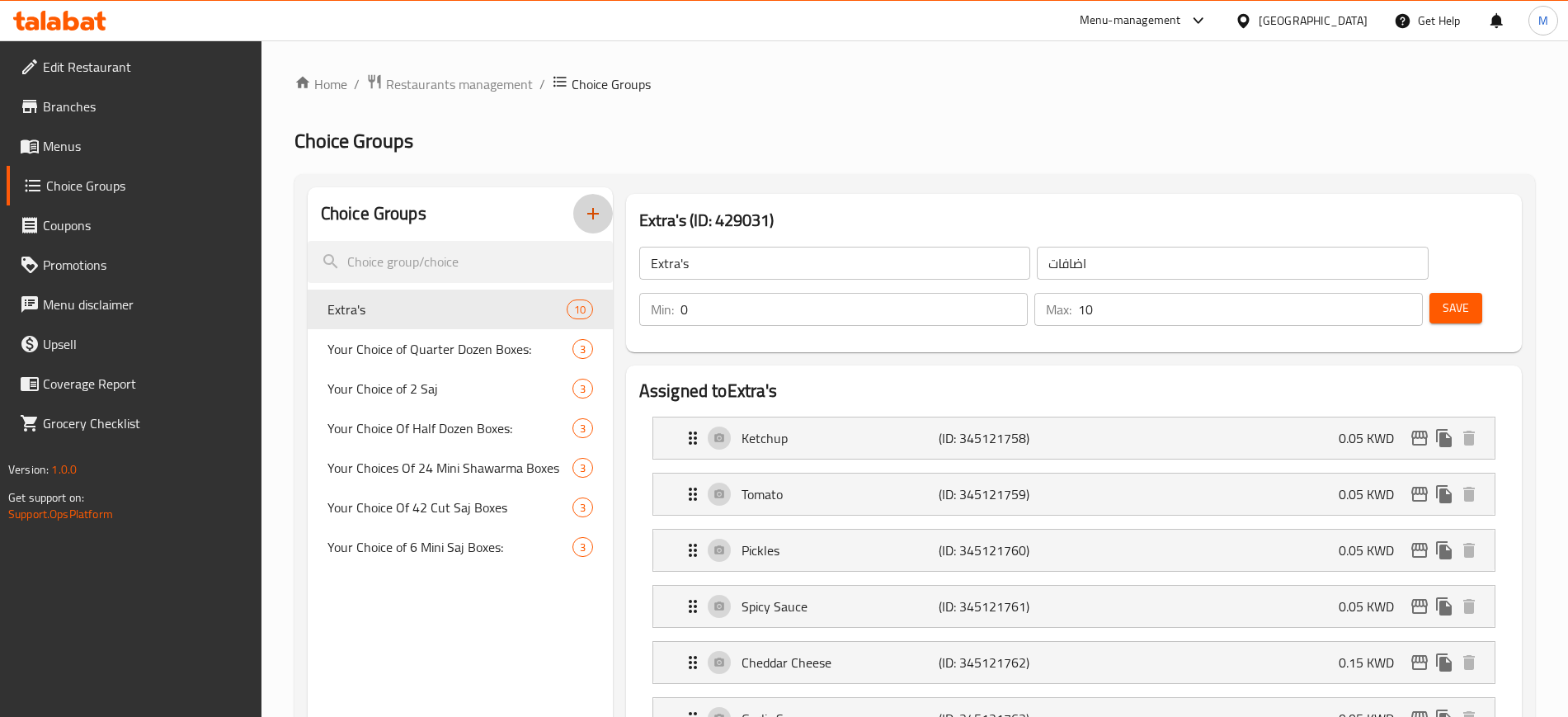
click at [589, 214] on icon "button" at bounding box center [593, 213] width 20 height 20
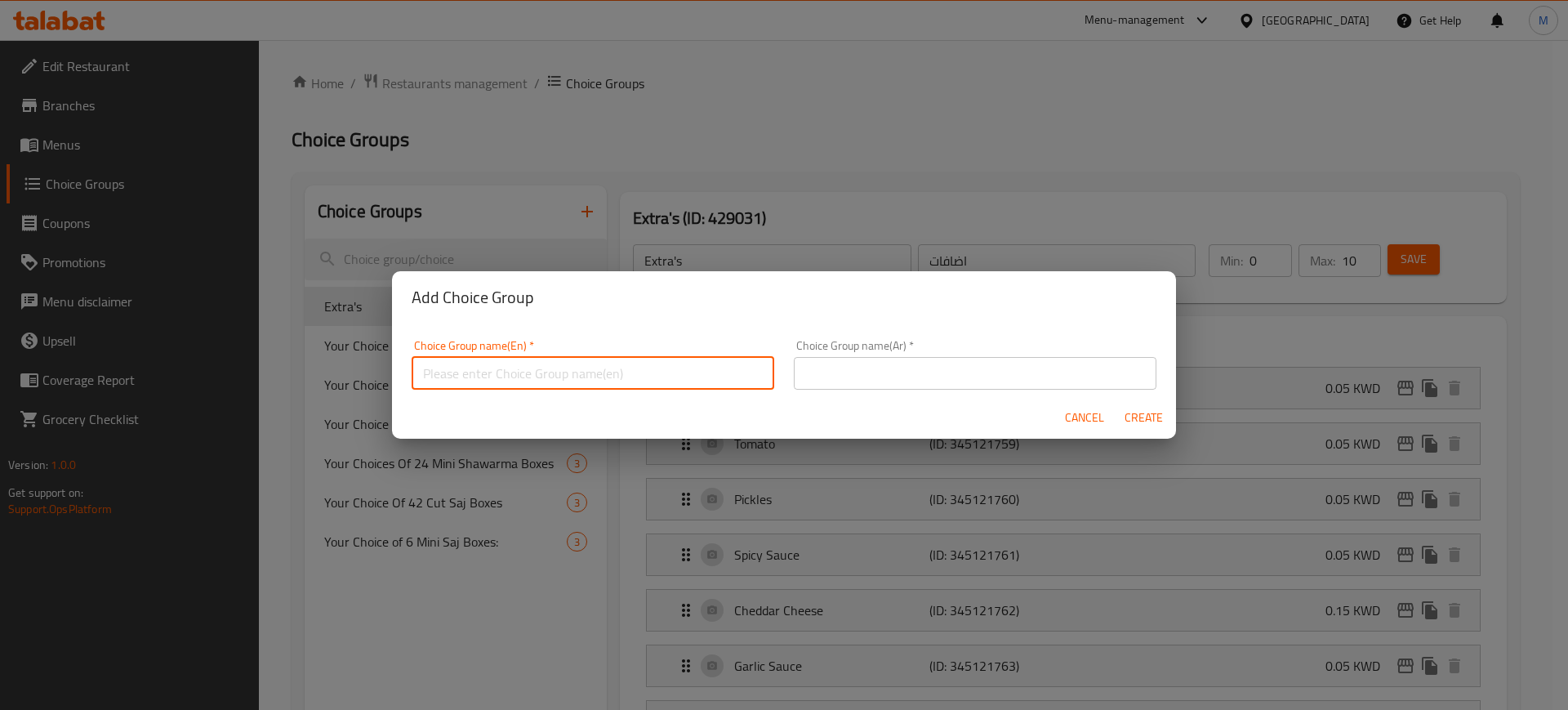
click at [640, 374] on input "text" at bounding box center [593, 373] width 363 height 33
drag, startPoint x: 640, startPoint y: 374, endPoint x: 505, endPoint y: 368, distance: 135.1
click at [505, 368] on input "Your Choice of falafel pieces" at bounding box center [593, 373] width 363 height 33
type input "Your Choice of Falafel Pieces"
click at [964, 365] on input "text" at bounding box center [975, 373] width 363 height 33
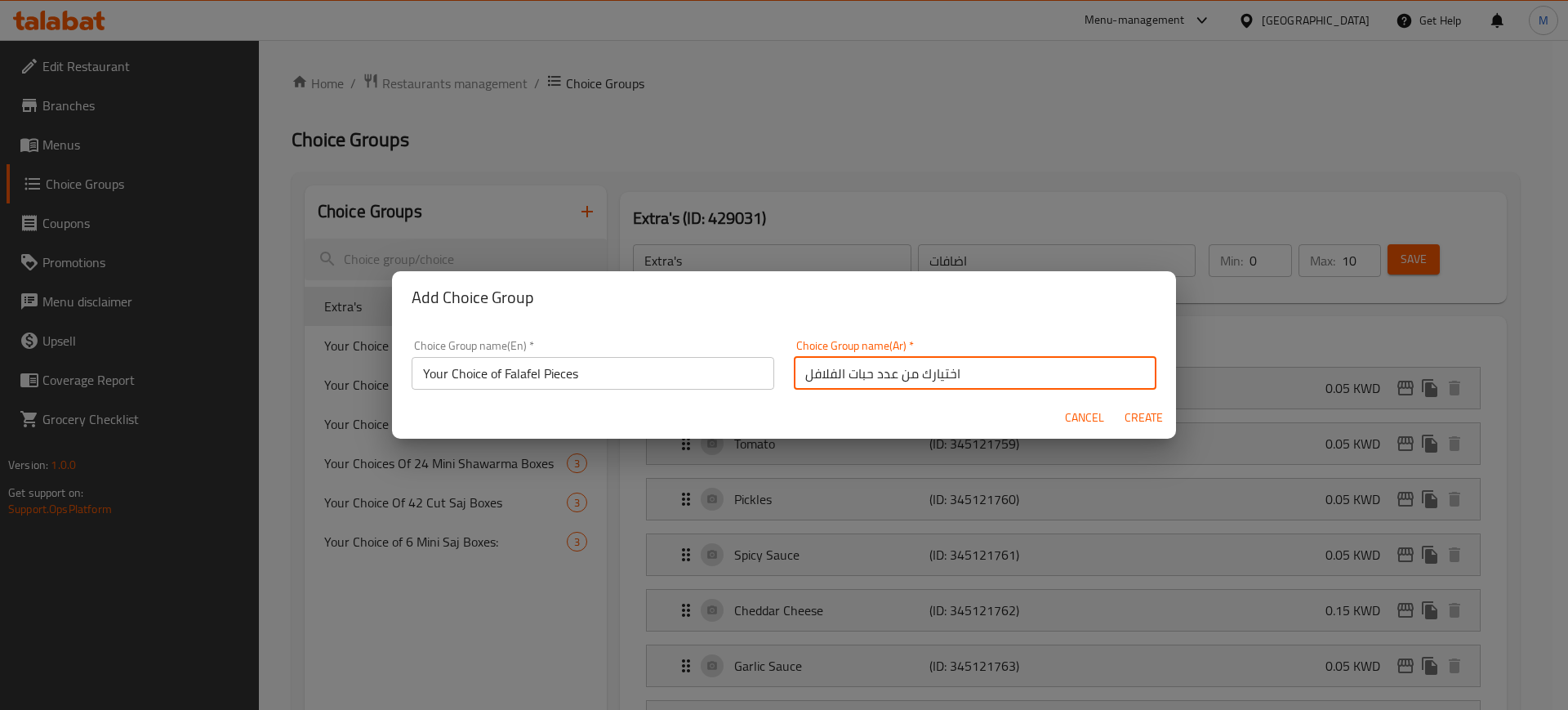
type input "اختيارك من عدد حبات الفلافل"
click at [1155, 417] on span "Create" at bounding box center [1143, 418] width 39 height 20
type input "Your Choice of Falafel Pieces"
type input "اختيارك من عدد حبات الفلافل"
type input "0"
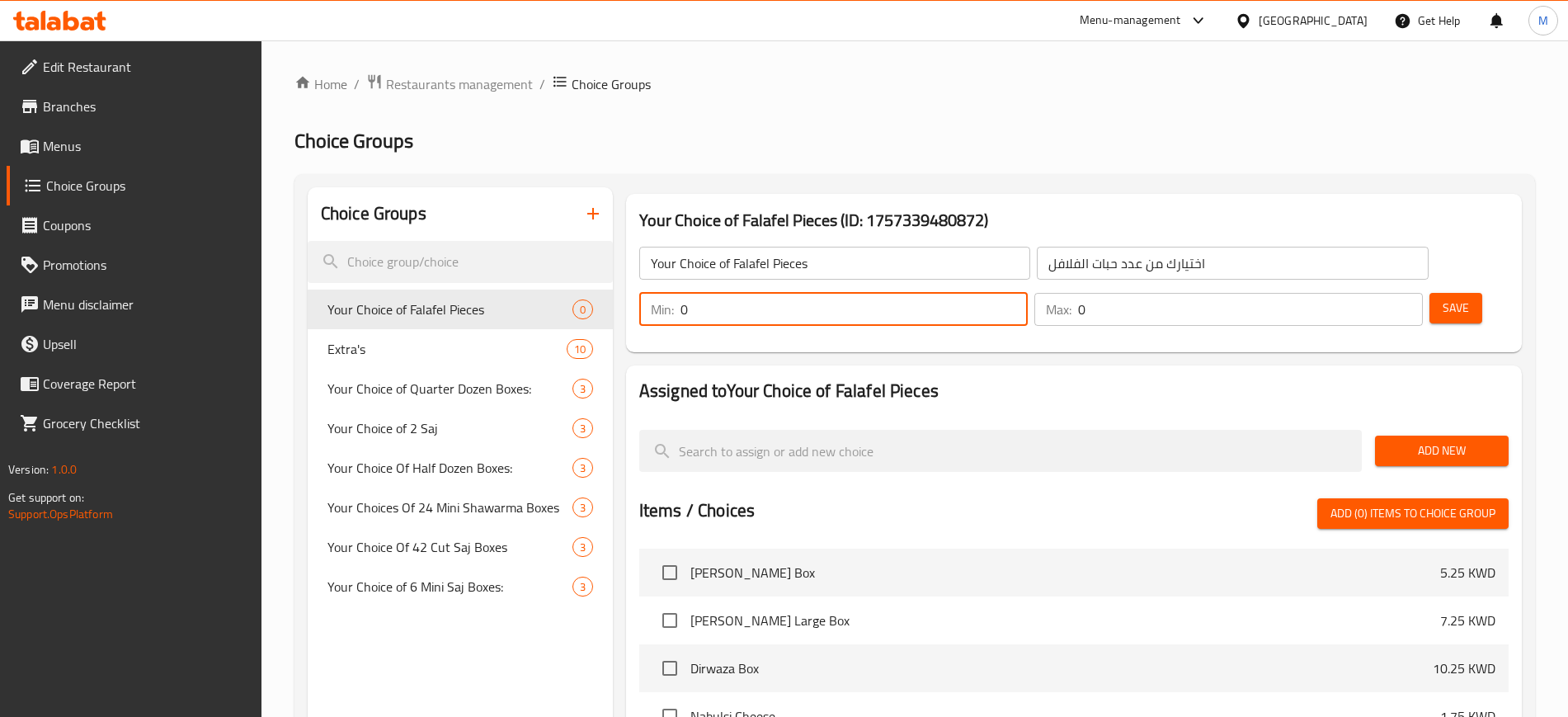
drag, startPoint x: 1270, startPoint y: 264, endPoint x: 1253, endPoint y: 263, distance: 17.0
click at [1027, 293] on div "Min: 0 ​" at bounding box center [833, 309] width 388 height 33
type input "1"
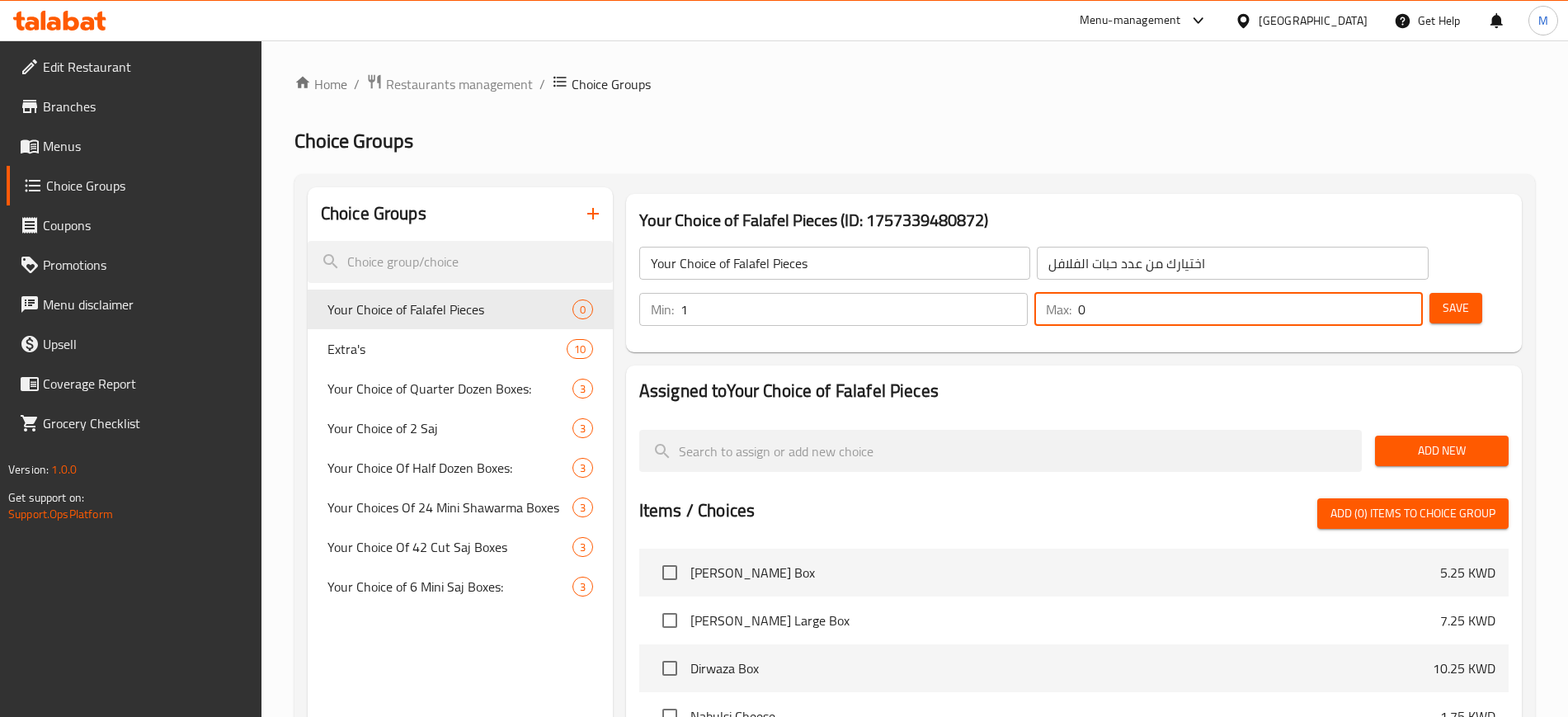
drag, startPoint x: 1362, startPoint y: 267, endPoint x: 1352, endPoint y: 267, distance: 10.0
click at [1352, 293] on div "Max: 0 ​" at bounding box center [1228, 309] width 388 height 33
type input "1"
drag, startPoint x: 1431, startPoint y: 404, endPoint x: 1204, endPoint y: 428, distance: 228.3
click at [1426, 441] on span "Add New" at bounding box center [1441, 451] width 107 height 21
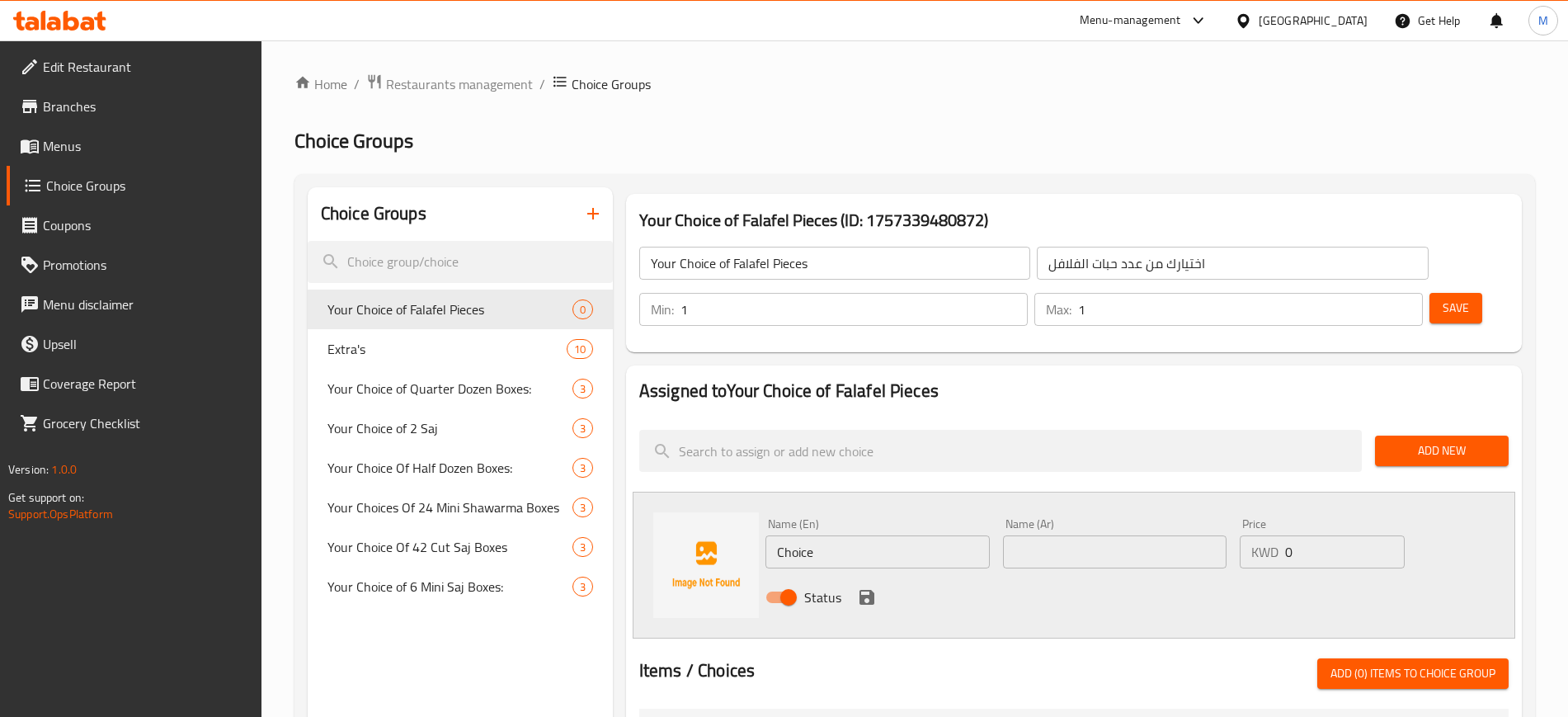
drag, startPoint x: 749, startPoint y: 507, endPoint x: 722, endPoint y: 508, distance: 27.0
click at [724, 507] on div "Name (En) Choice Name (En) Name (Ar) Name (Ar) Price KWD 0 Price Status" at bounding box center [1073, 566] width 882 height 147
type input "6 Pieces"
click at [1178, 536] on input "text" at bounding box center [1115, 552] width 224 height 33
type input "6 حبات"
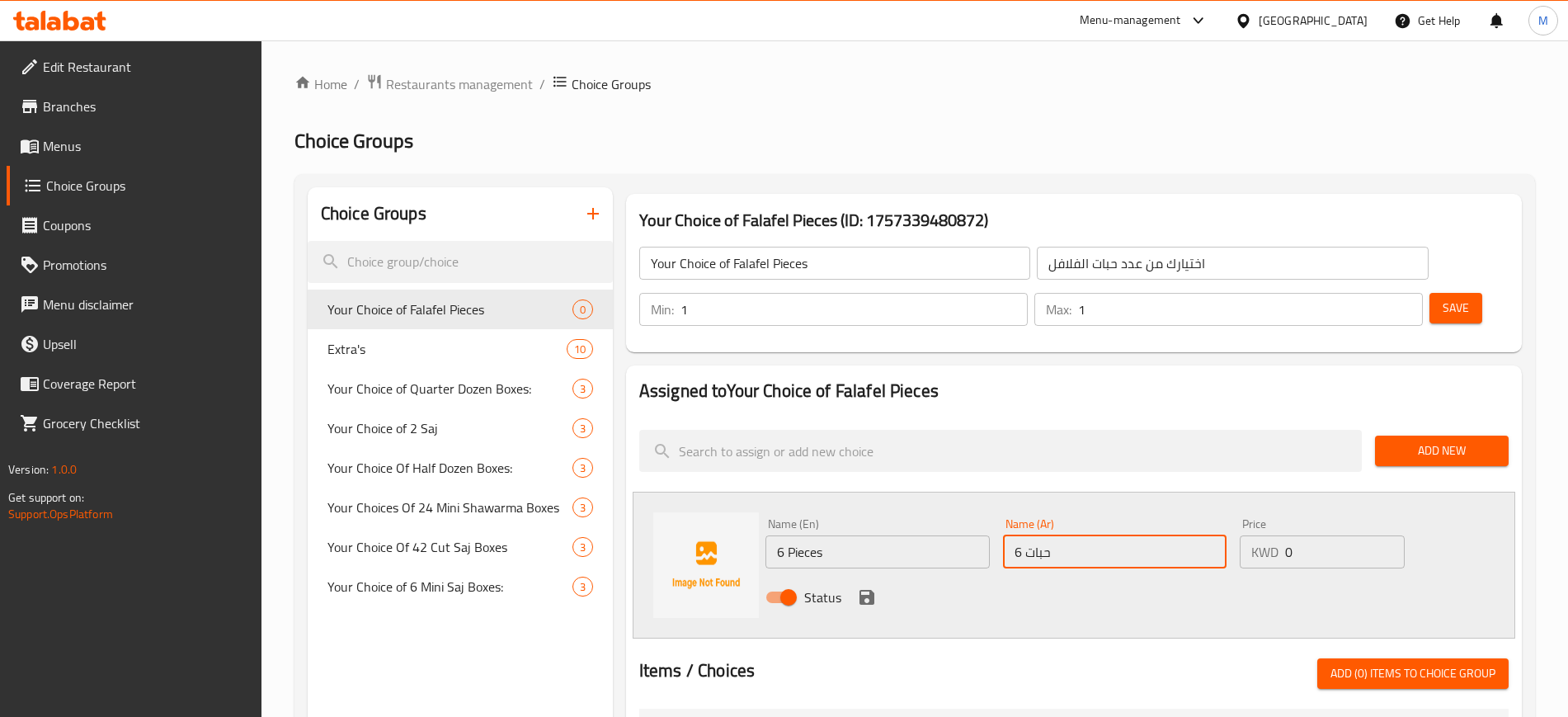
drag, startPoint x: 1330, startPoint y: 508, endPoint x: 1249, endPoint y: 517, distance: 81.5
click at [1249, 536] on div "KWD 0 Price" at bounding box center [1322, 552] width 165 height 33
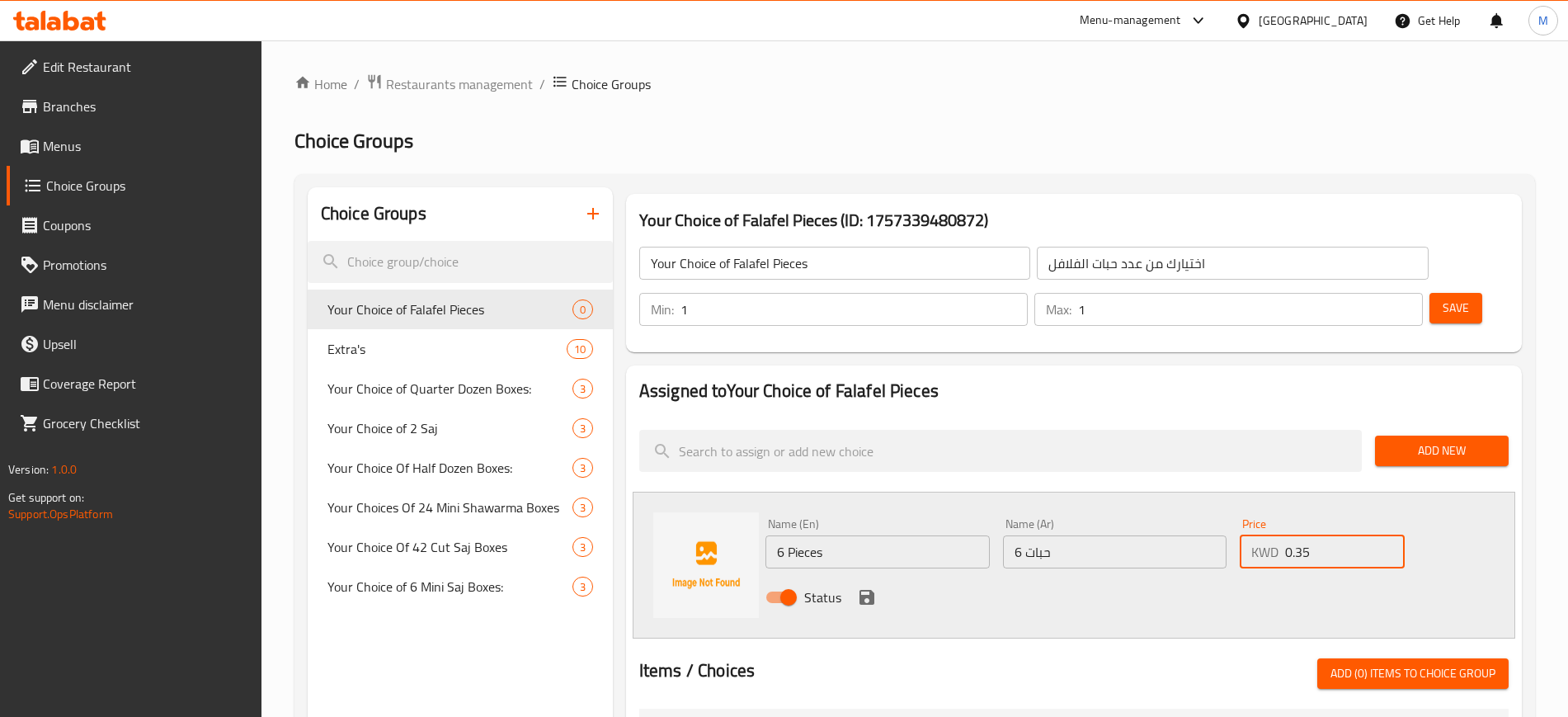
type input "0.35"
click at [858, 587] on icon "save" at bounding box center [867, 596] width 20 height 20
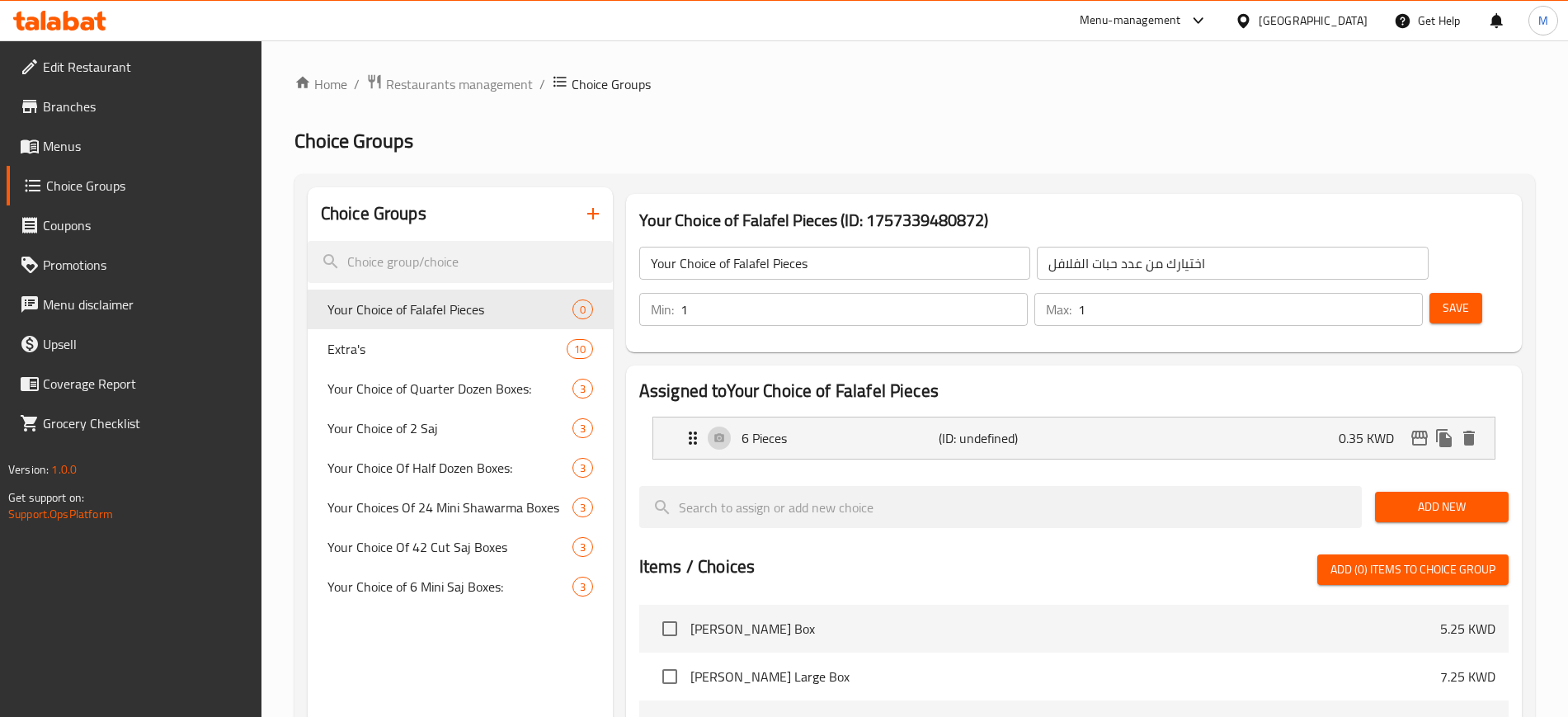
click at [1407, 496] on span "Add New" at bounding box center [1441, 507] width 107 height 21
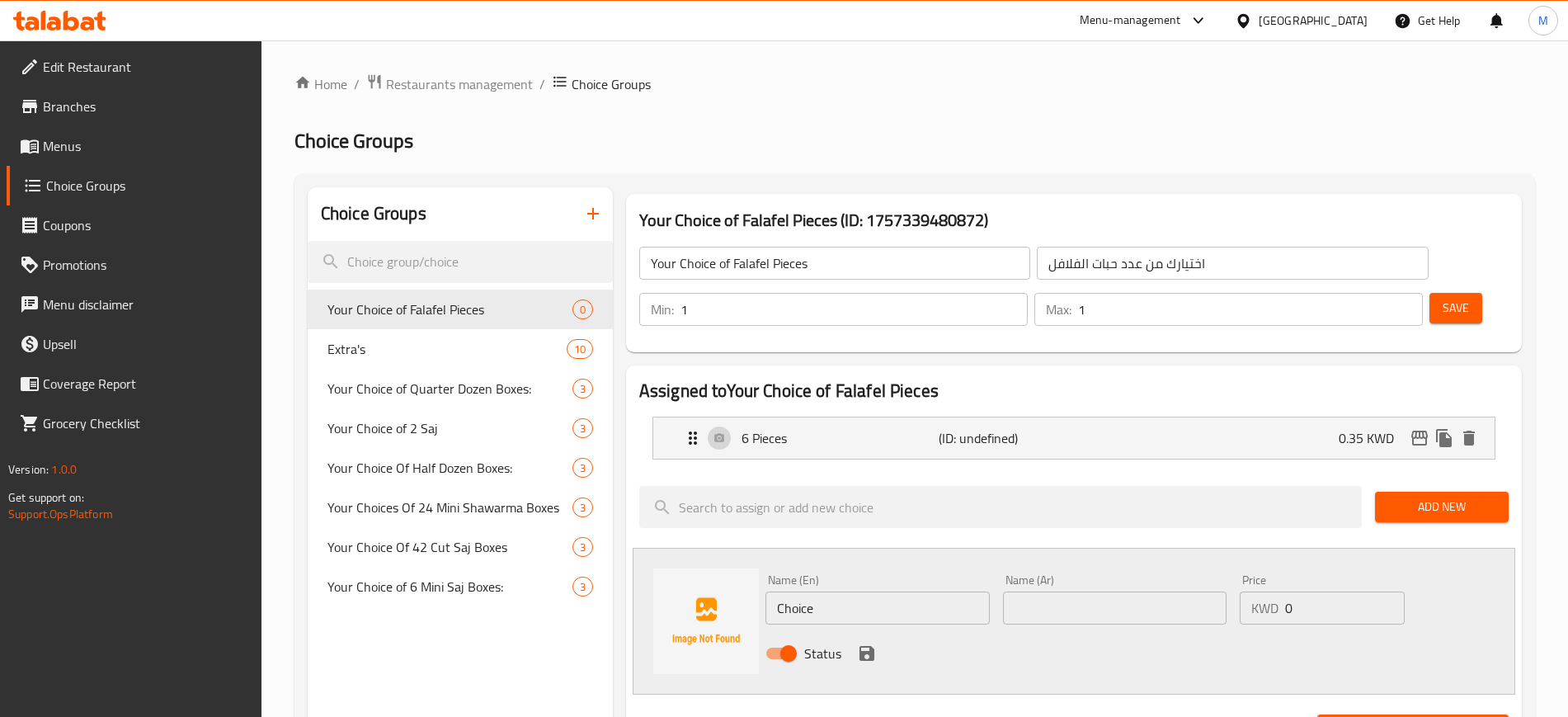
drag, startPoint x: 842, startPoint y: 558, endPoint x: 659, endPoint y: 562, distance: 183.0
click at [660, 562] on div "Name (En) Choice Name (En) Name (Ar) Name (Ar) Price KWD 0 Price Status" at bounding box center [1073, 621] width 882 height 147
type input "12 Pieces"
click at [1049, 591] on input "text" at bounding box center [1115, 607] width 224 height 33
type input "12 حبه"
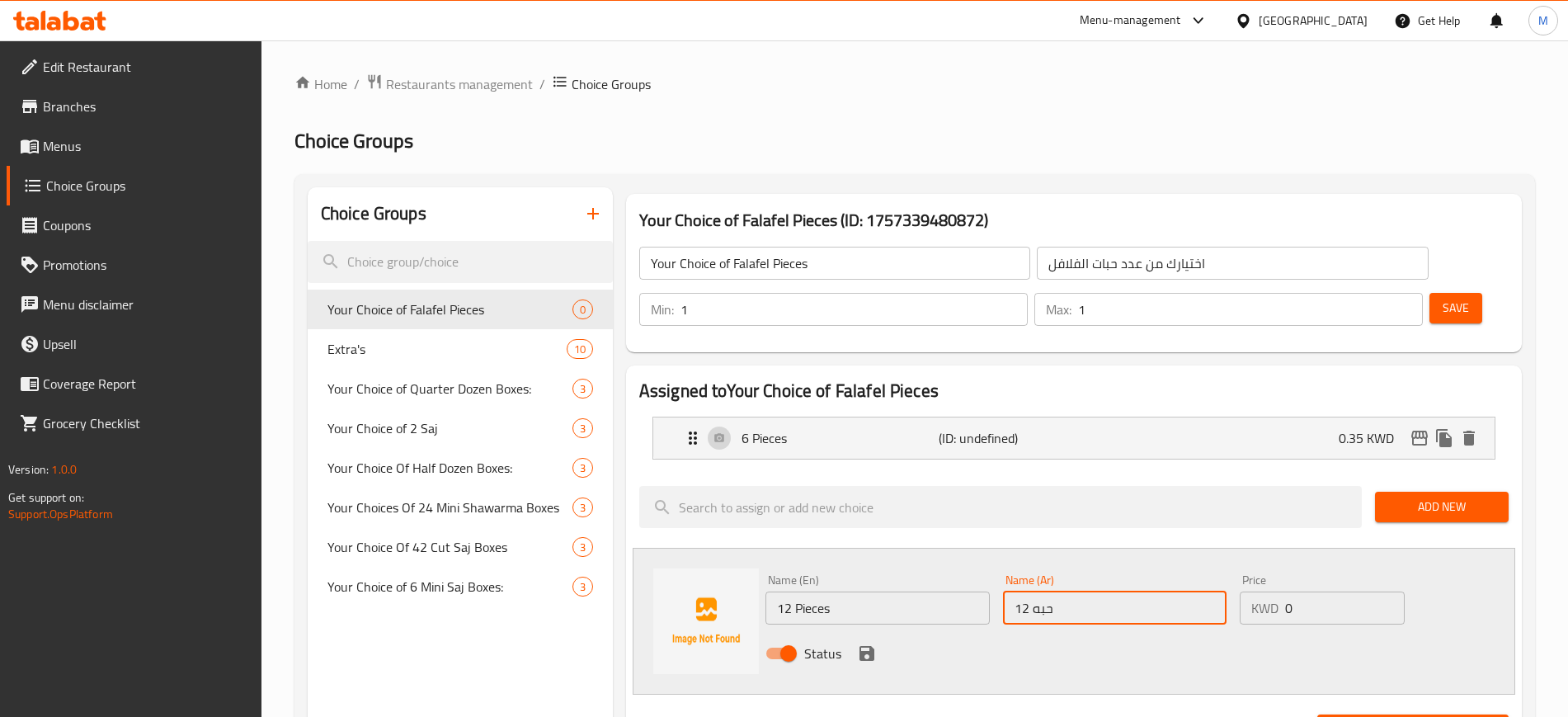
drag, startPoint x: 1317, startPoint y: 561, endPoint x: 1264, endPoint y: 561, distance: 53.0
click at [1264, 591] on div "KWD 0 Price" at bounding box center [1322, 607] width 165 height 33
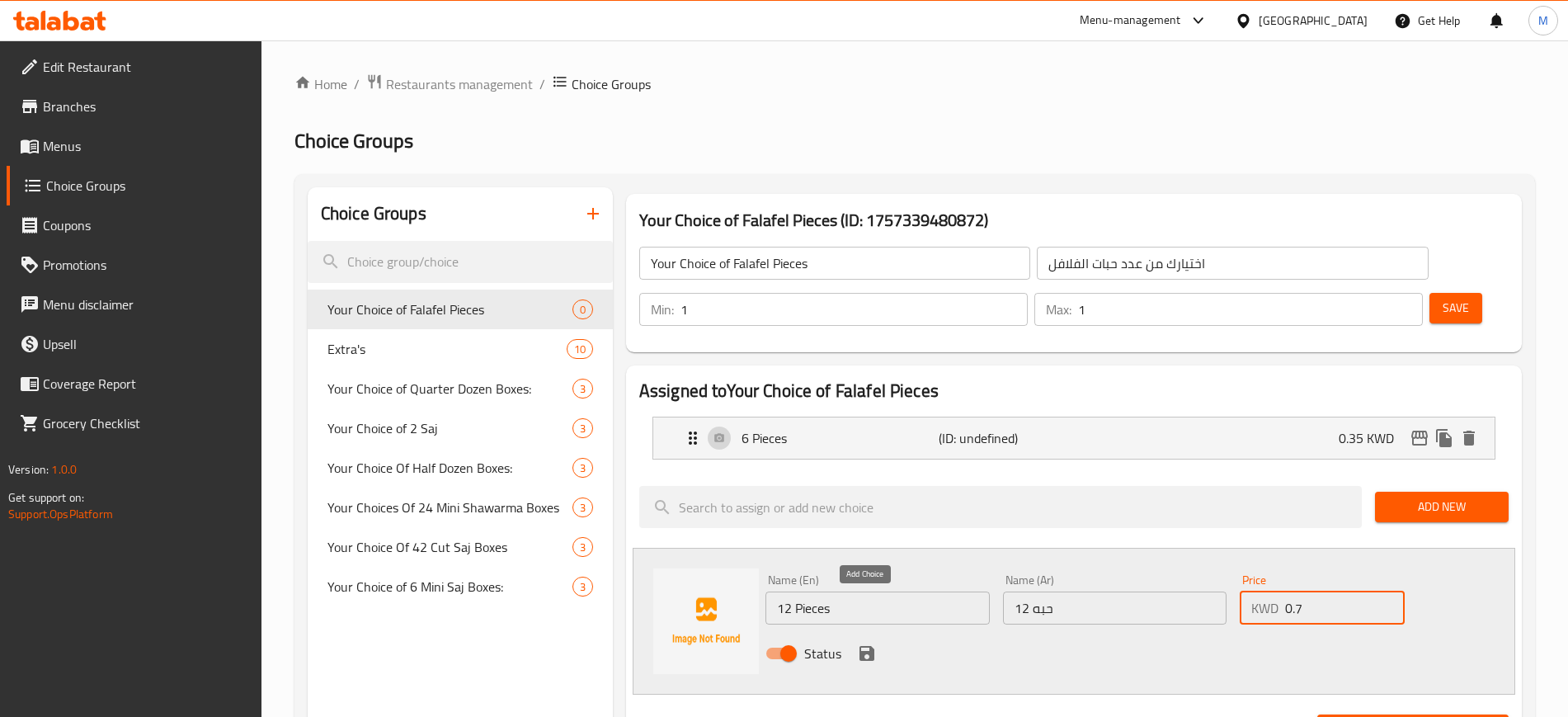
type input "0.7"
click at [867, 646] on icon "save" at bounding box center [866, 653] width 15 height 15
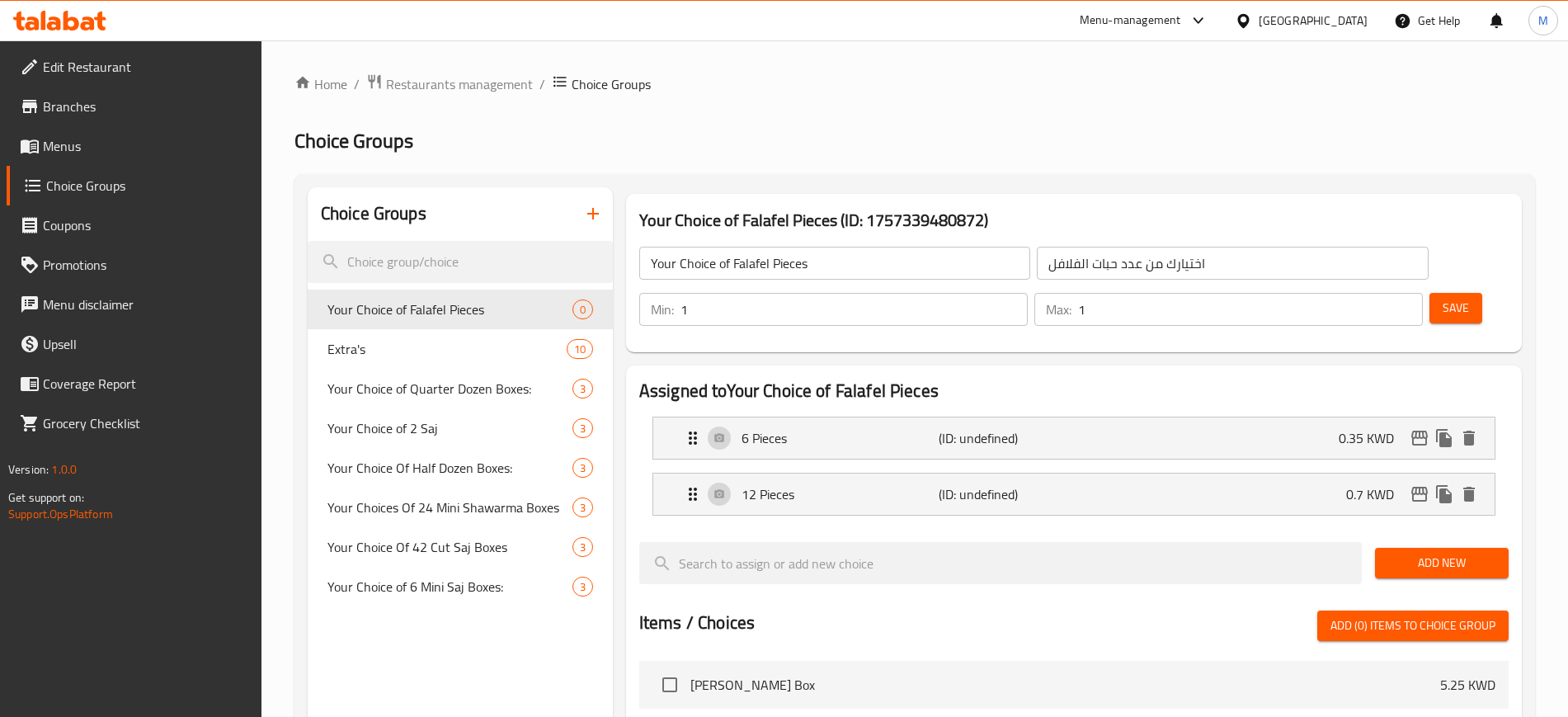
click at [1253, 378] on h2 "Assigned to Your Choice of Falafel Pieces" at bounding box center [1074, 390] width 869 height 25
click at [1442, 298] on span "Save" at bounding box center [1455, 308] width 27 height 21
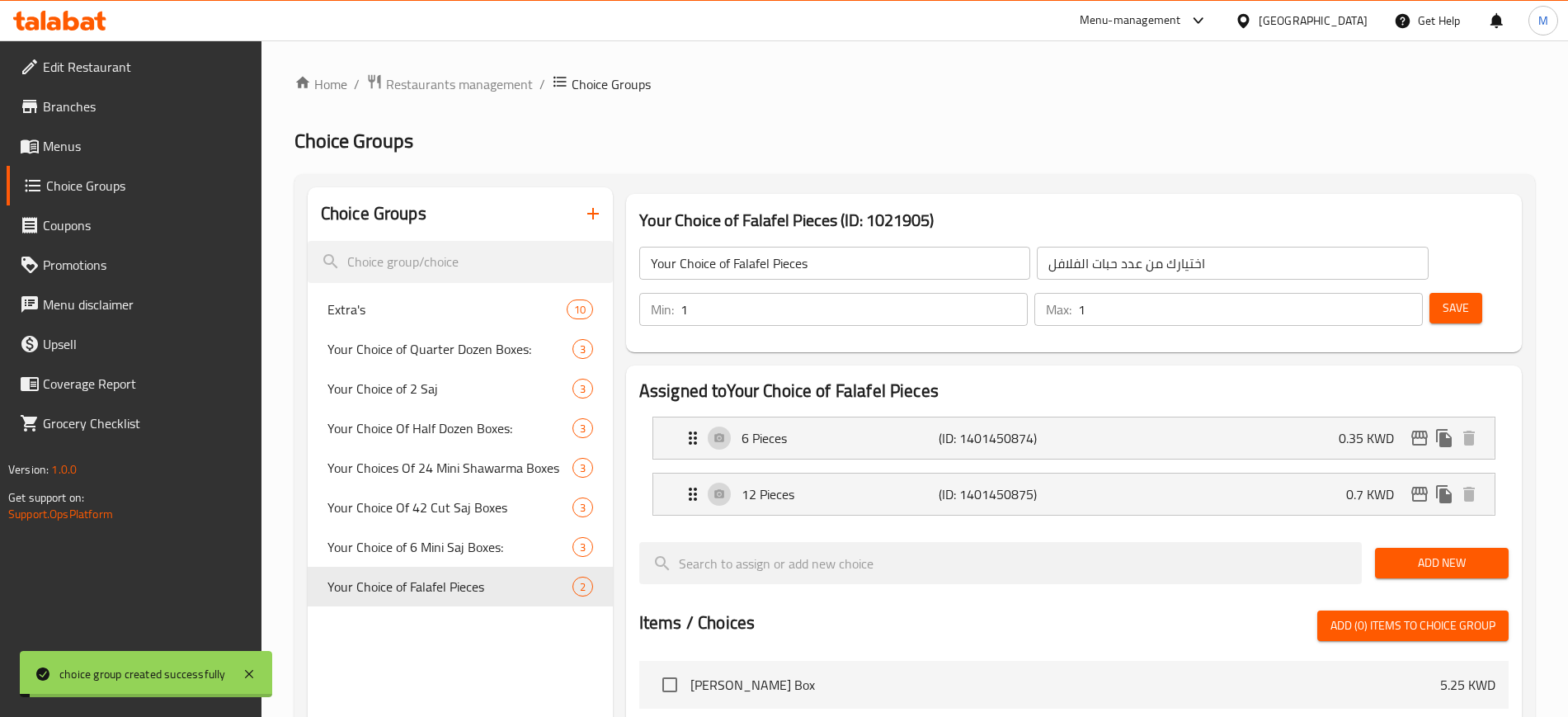
click at [595, 217] on icon "button" at bounding box center [593, 213] width 20 height 20
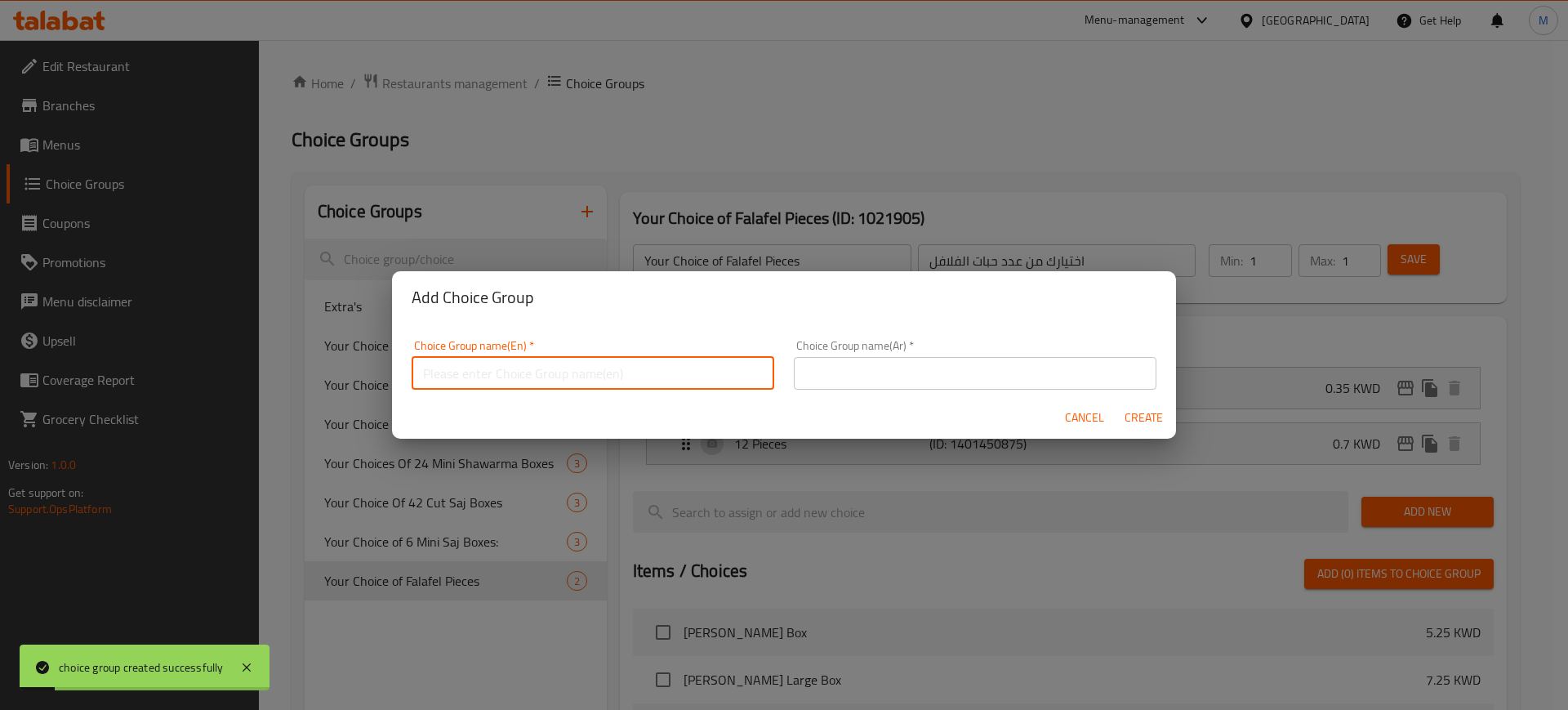
click at [510, 370] on input "text" at bounding box center [593, 373] width 363 height 33
type input "S"
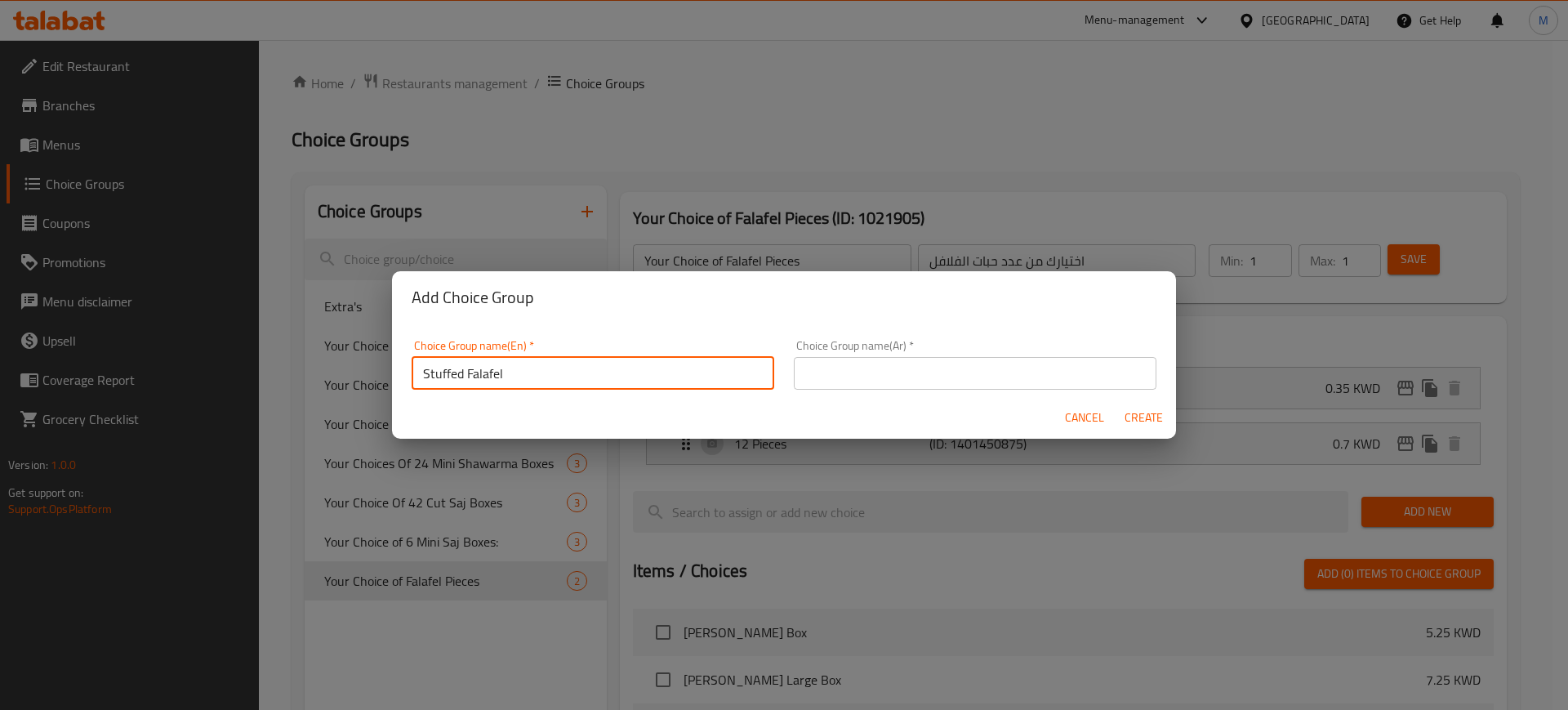
type input "Stuffed Falafel"
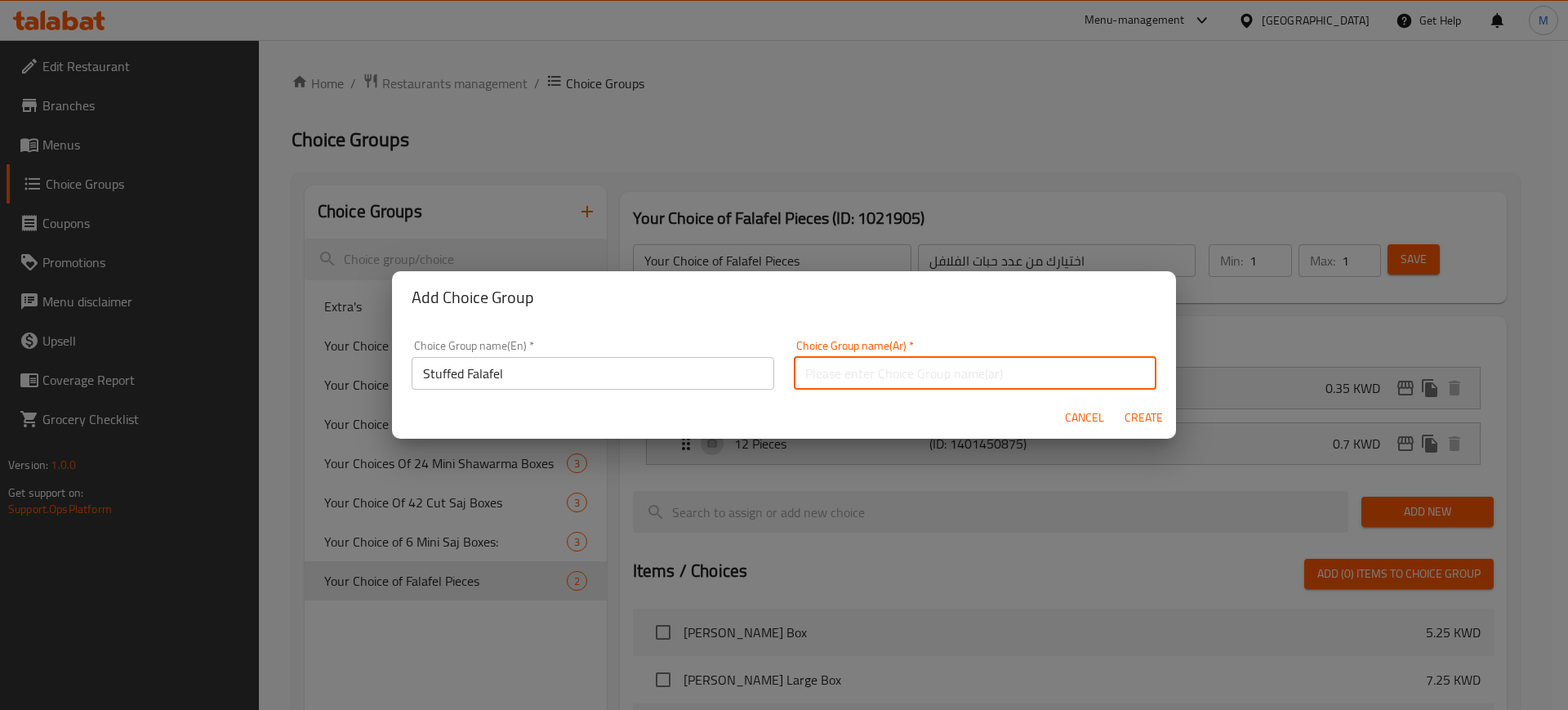
click at [860, 374] on input "text" at bounding box center [975, 373] width 363 height 33
type input "فلافل محشية"
click at [1135, 414] on span "Create" at bounding box center [1143, 418] width 39 height 20
type input "Stuffed Falafel"
type input "فلافل محشية"
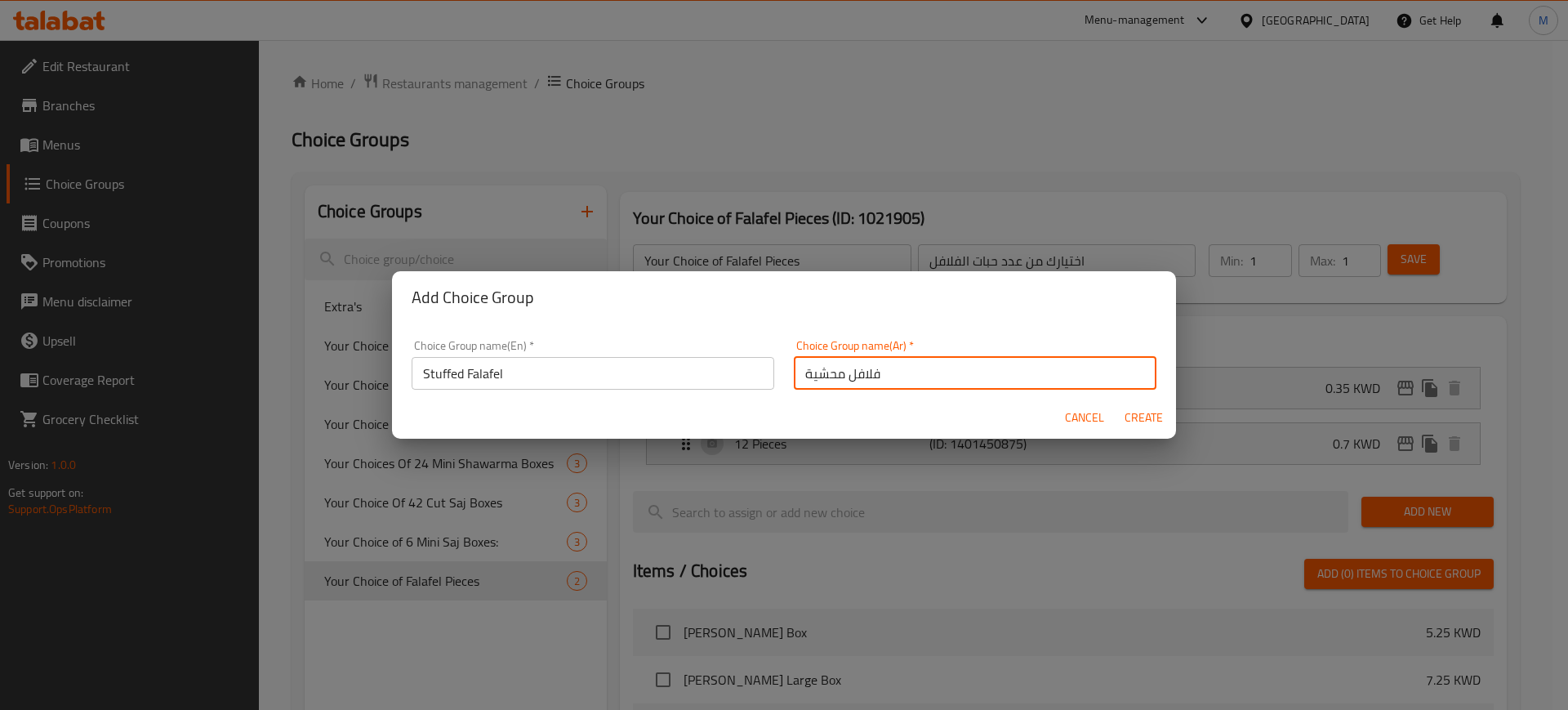
type input "0"
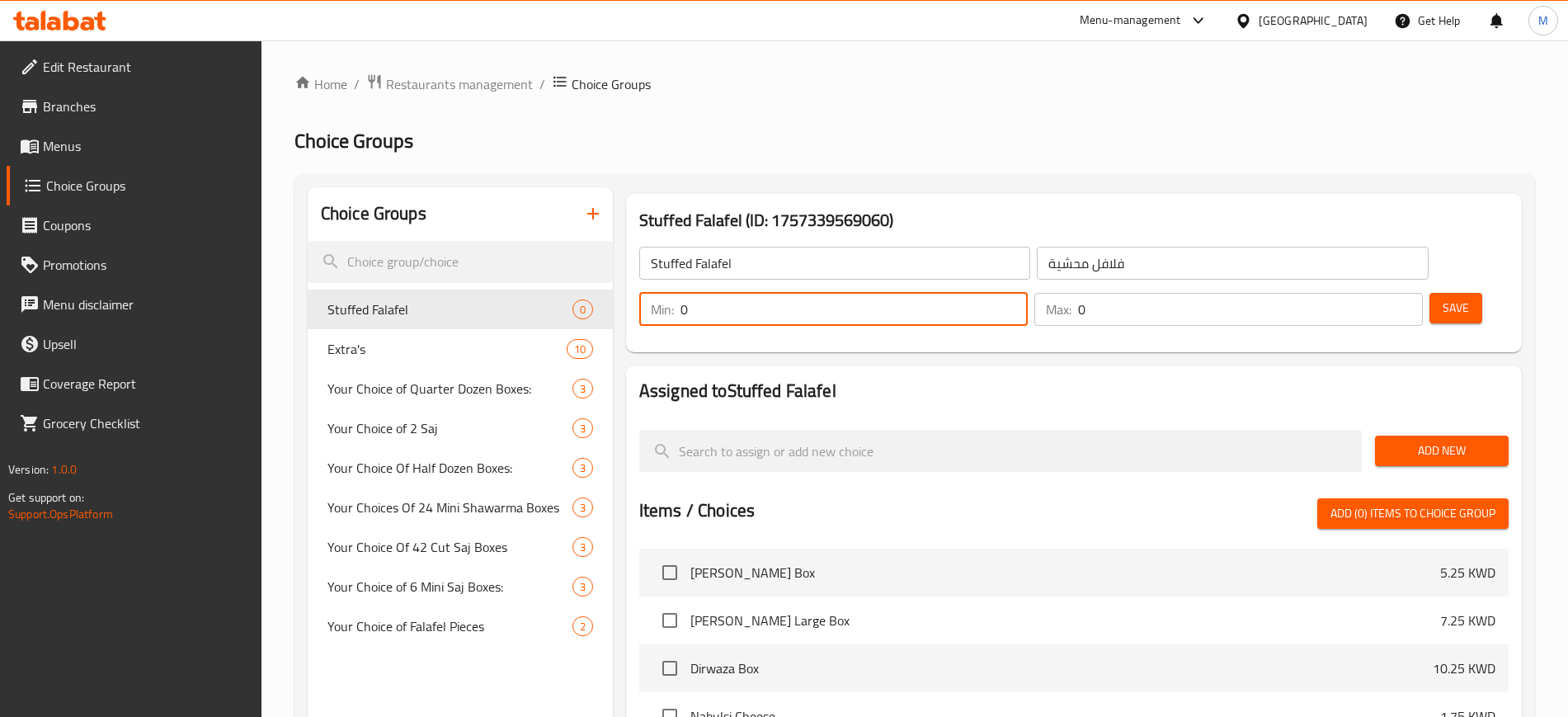
drag, startPoint x: 1275, startPoint y: 264, endPoint x: 1251, endPoint y: 263, distance: 24.0
click at [1027, 293] on div "Min: 0 ​" at bounding box center [833, 309] width 388 height 33
drag, startPoint x: 1270, startPoint y: 263, endPoint x: 1259, endPoint y: 261, distance: 11.2
click at [1027, 293] on div "Min: 1 ​" at bounding box center [833, 309] width 388 height 33
type input "0"
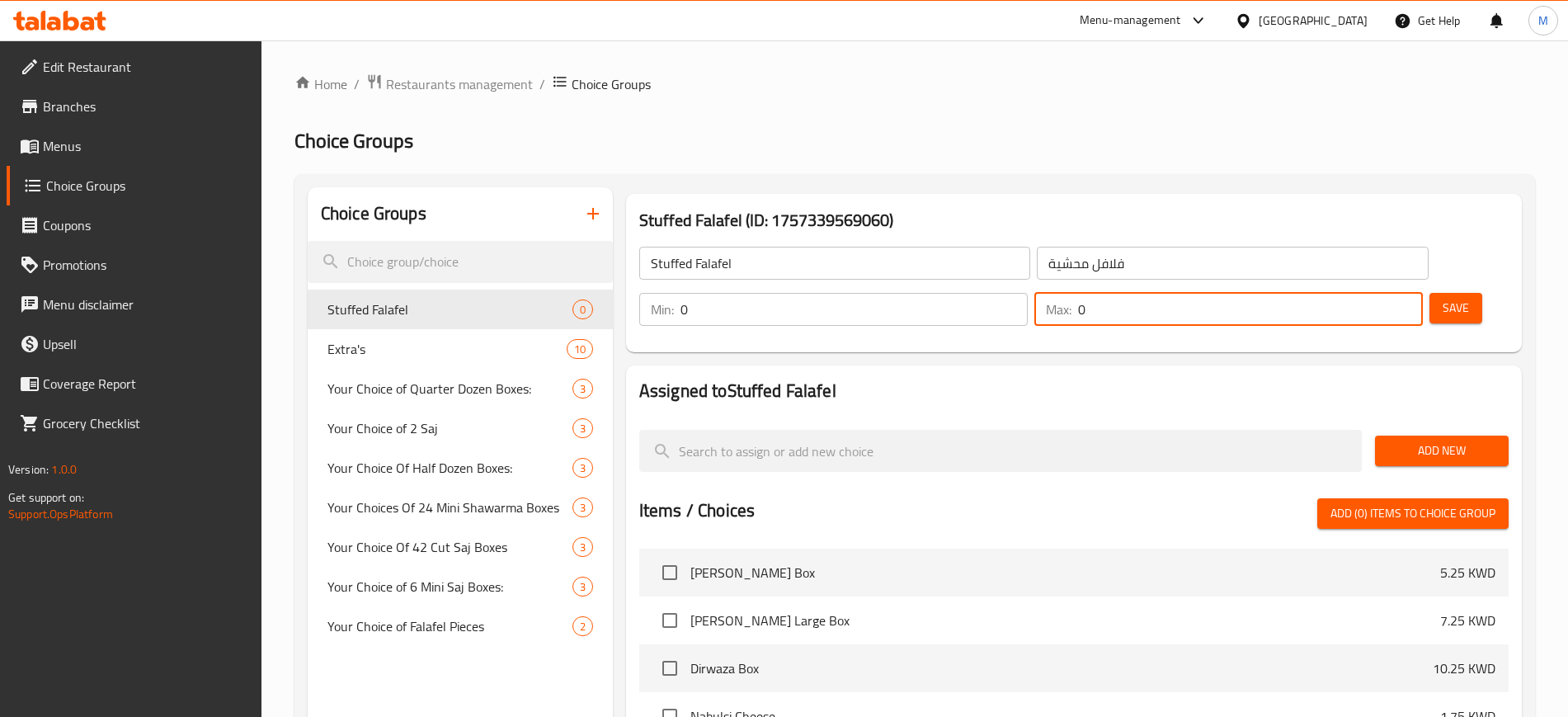
drag, startPoint x: 1363, startPoint y: 264, endPoint x: 1351, endPoint y: 259, distance: 13.0
click at [1351, 293] on div "Max: 0 ​" at bounding box center [1228, 309] width 388 height 33
type input "1"
click at [1437, 441] on span "Add New" at bounding box center [1441, 451] width 107 height 21
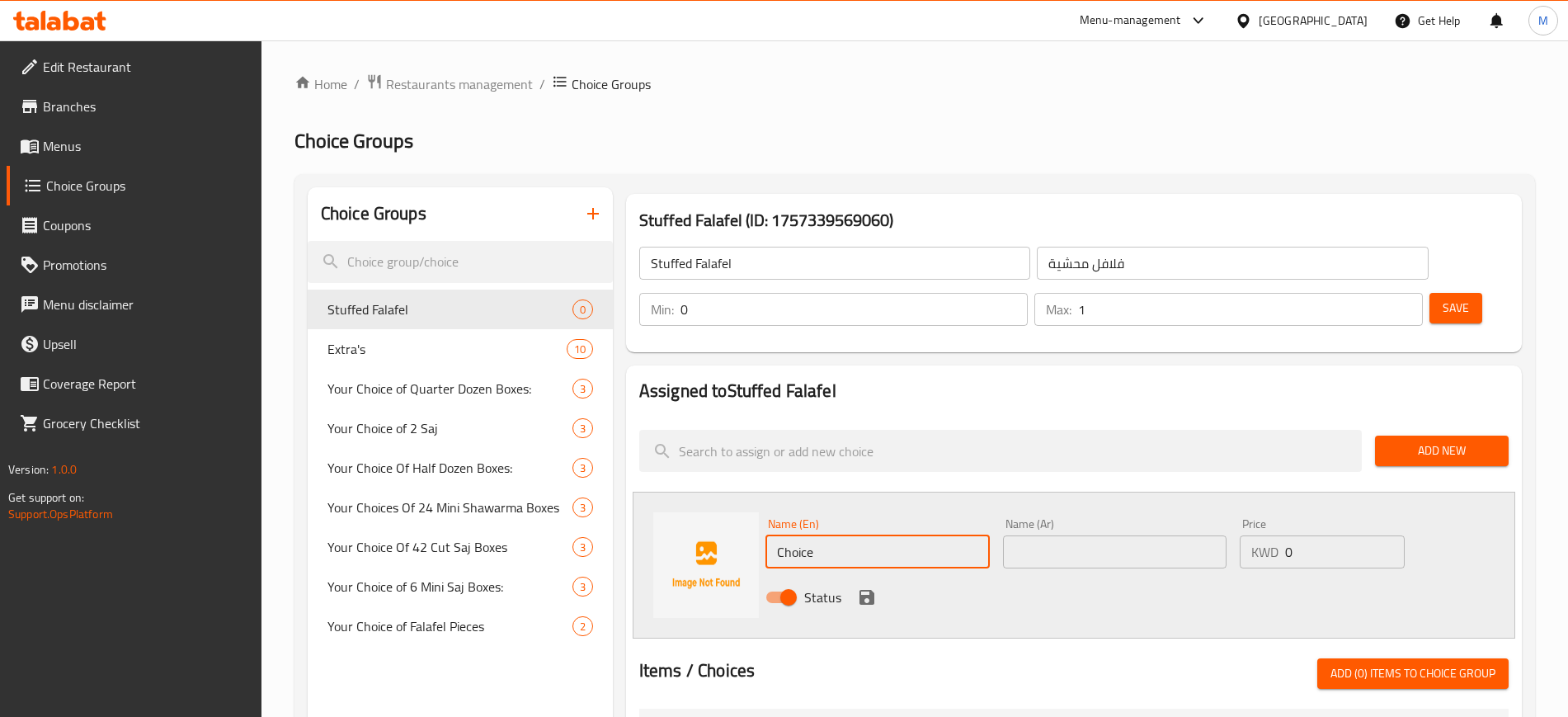
drag, startPoint x: 842, startPoint y: 508, endPoint x: 754, endPoint y: 515, distance: 88.3
click at [754, 515] on div "Name (En) Choice Name (En) Name (Ar) Name (Ar) Price KWD 0 Price Status" at bounding box center [1073, 566] width 882 height 147
type input "Cheese"
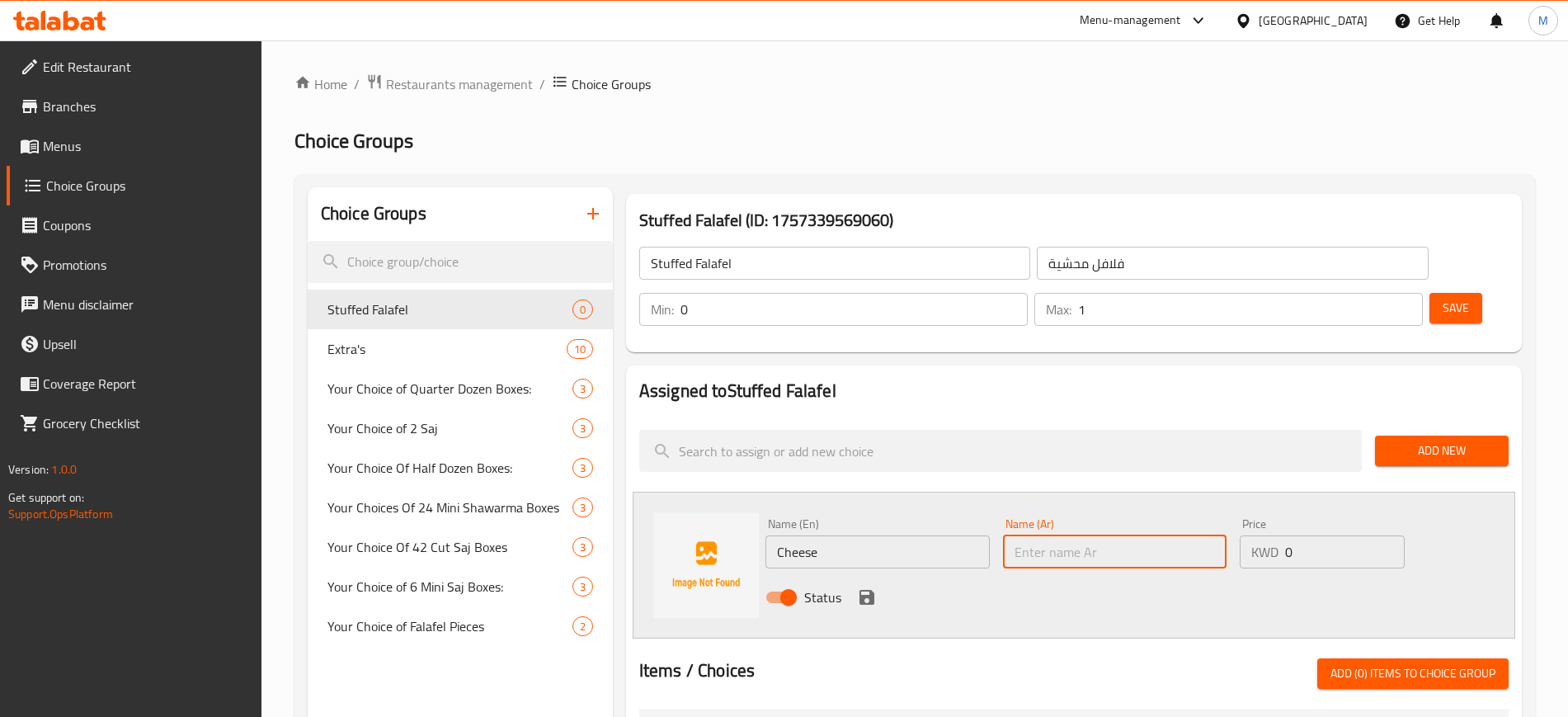
click at [1158, 536] on input "text" at bounding box center [1115, 552] width 224 height 33
type input "جبنة"
click at [861, 590] on icon "save" at bounding box center [866, 596] width 15 height 15
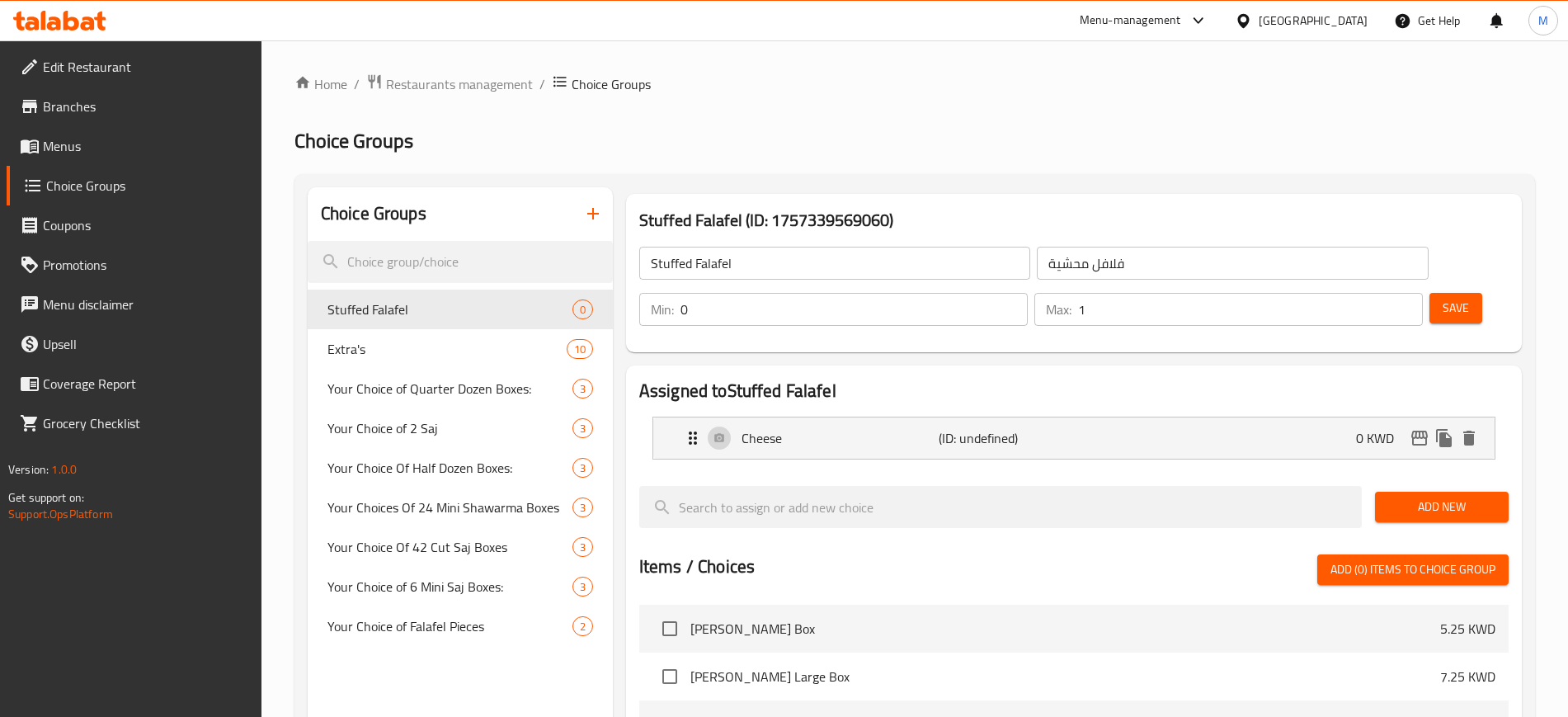
click at [1423, 496] on span "Add New" at bounding box center [1441, 507] width 107 height 21
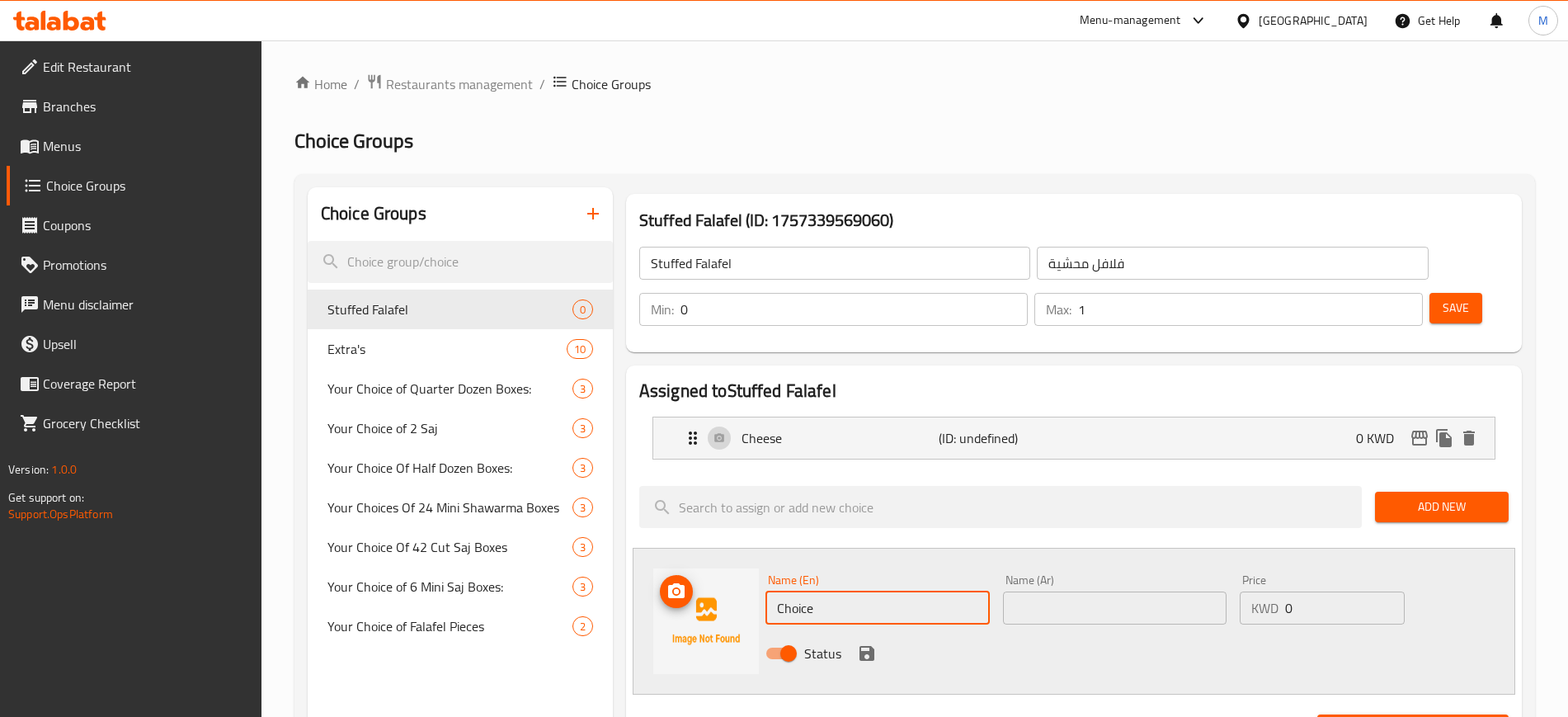
drag, startPoint x: 866, startPoint y: 561, endPoint x: 642, endPoint y: 548, distance: 224.4
click at [642, 548] on div "Name (En) Choice Name (En) Name (Ar) Name (Ar) Price KWD 0 Price Status" at bounding box center [1073, 621] width 882 height 147
type input "Onions"
click at [1108, 591] on input "text" at bounding box center [1115, 607] width 224 height 33
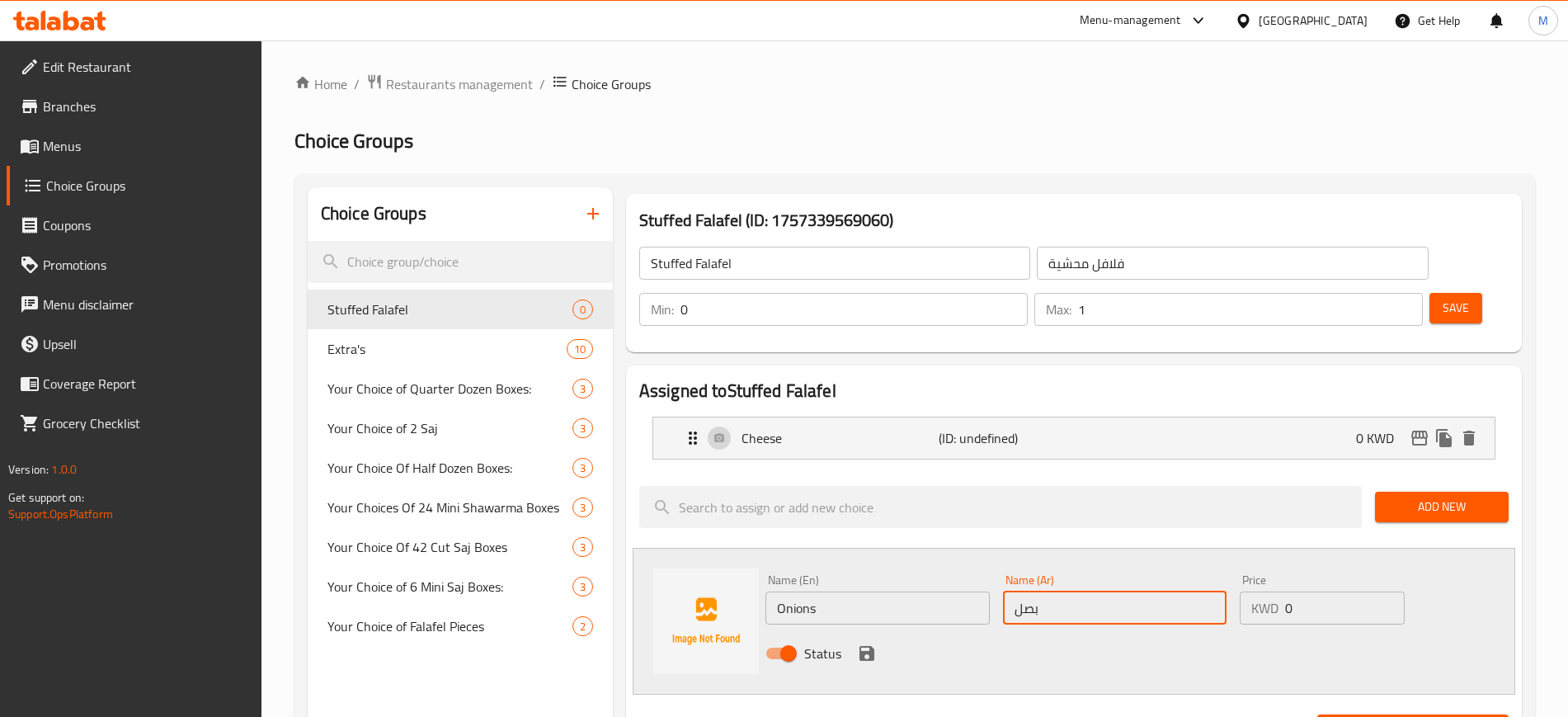
type input "بصل"
drag, startPoint x: 1282, startPoint y: 570, endPoint x: 1245, endPoint y: 572, distance: 37.1
click at [1245, 591] on div "KWD 0 Price" at bounding box center [1322, 607] width 165 height 33
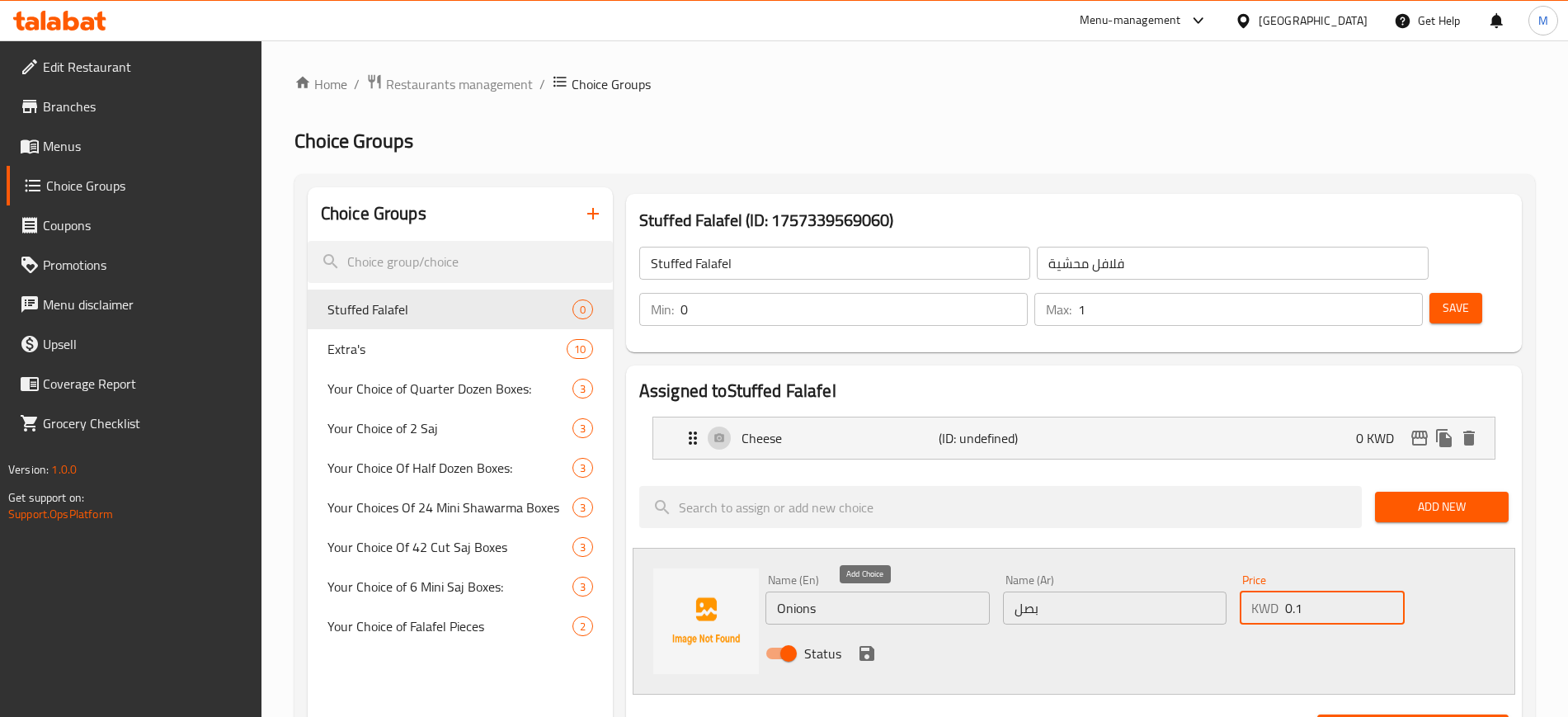
type input "0.1"
click at [873, 646] on icon "save" at bounding box center [866, 653] width 15 height 15
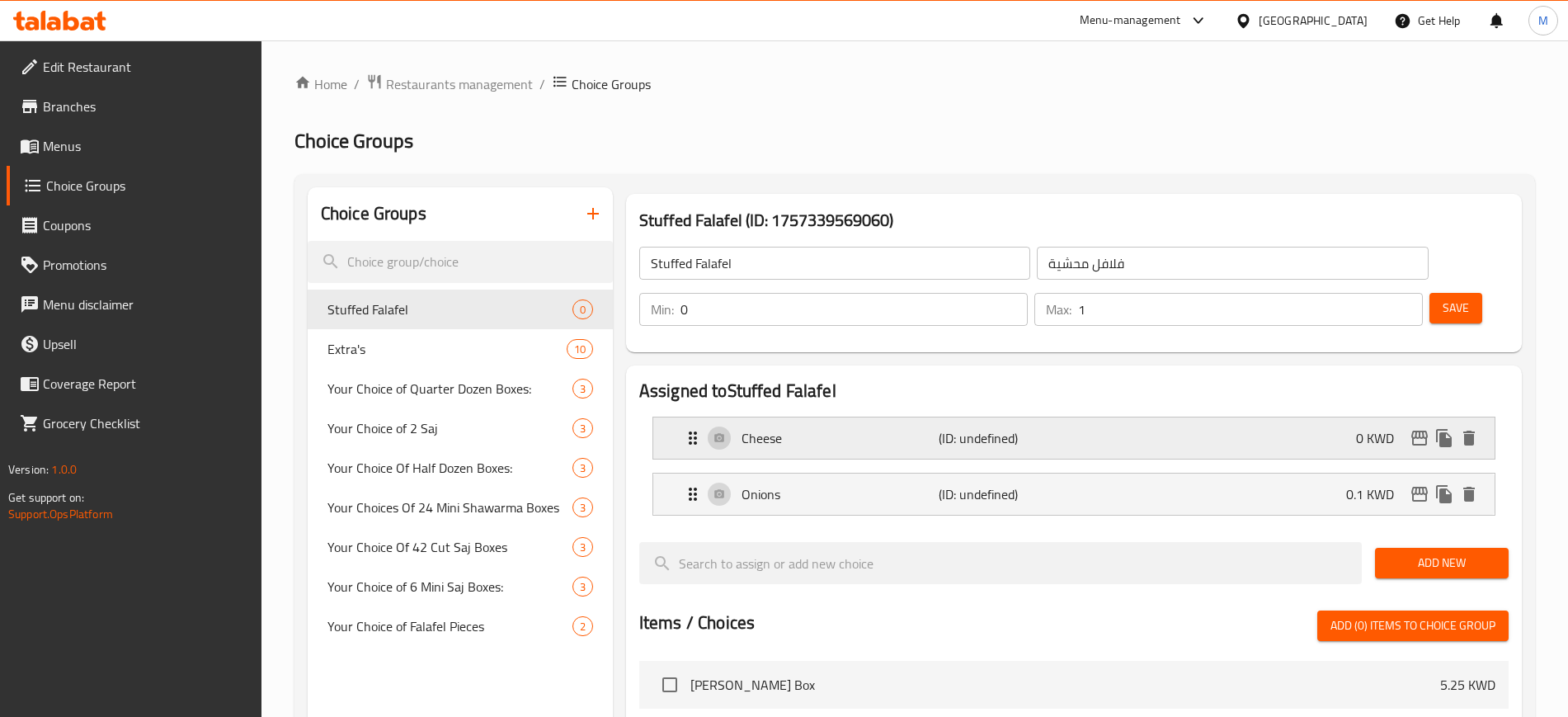
click at [979, 428] on p "(ID: undefined)" at bounding box center [1003, 437] width 131 height 20
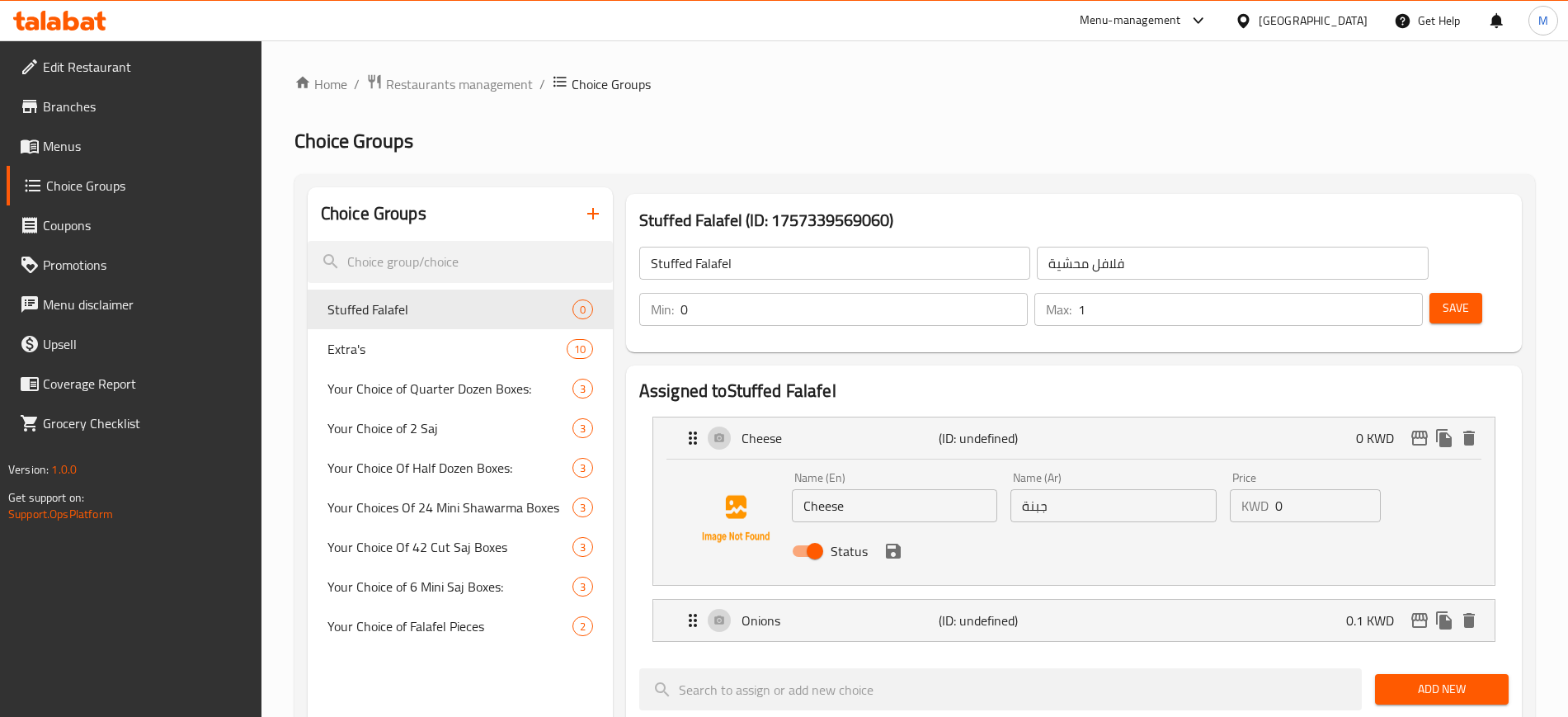
click at [1308, 489] on input "0" at bounding box center [1327, 506] width 105 height 33
click at [896, 543] on icon "save" at bounding box center [892, 550] width 15 height 15
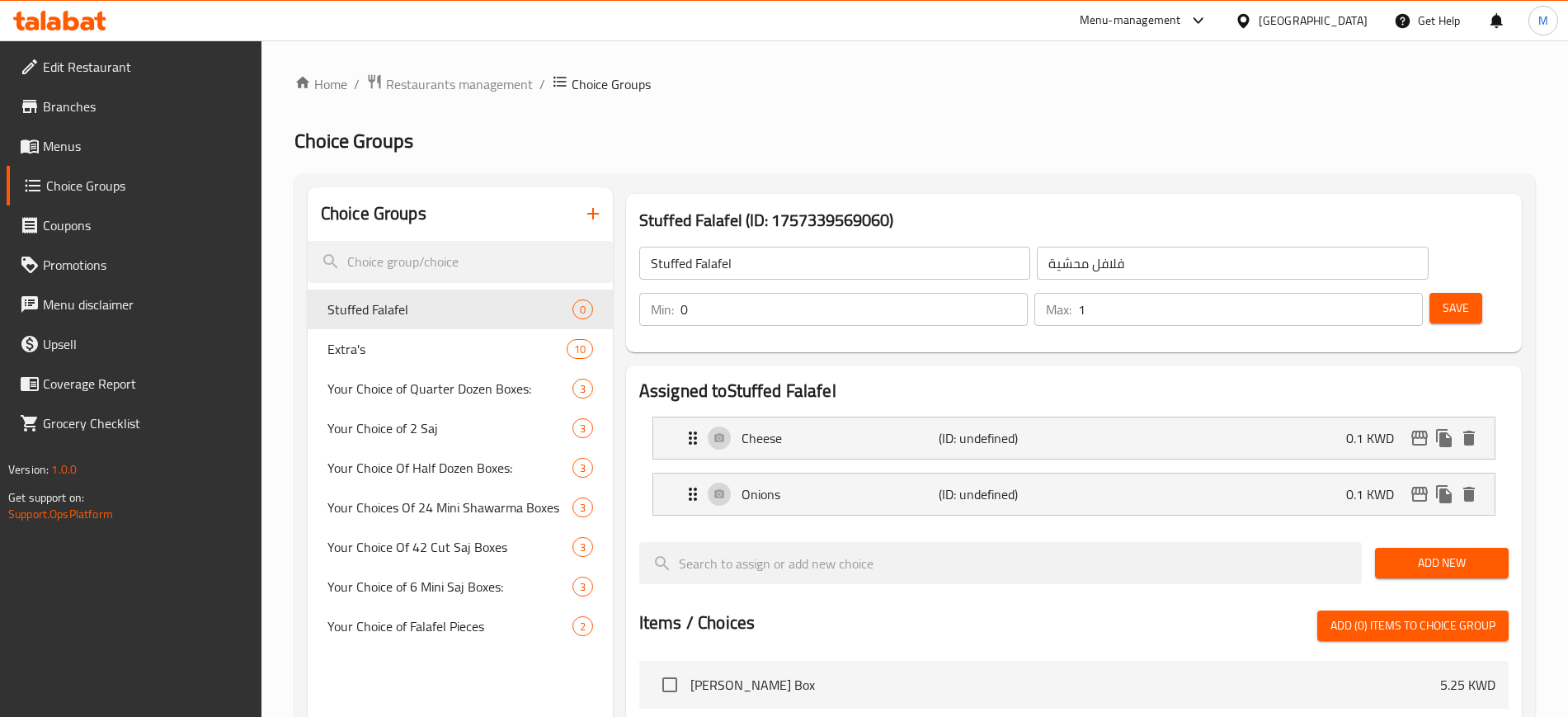
type input "0.1"
click at [1442, 298] on span "Save" at bounding box center [1455, 308] width 27 height 21
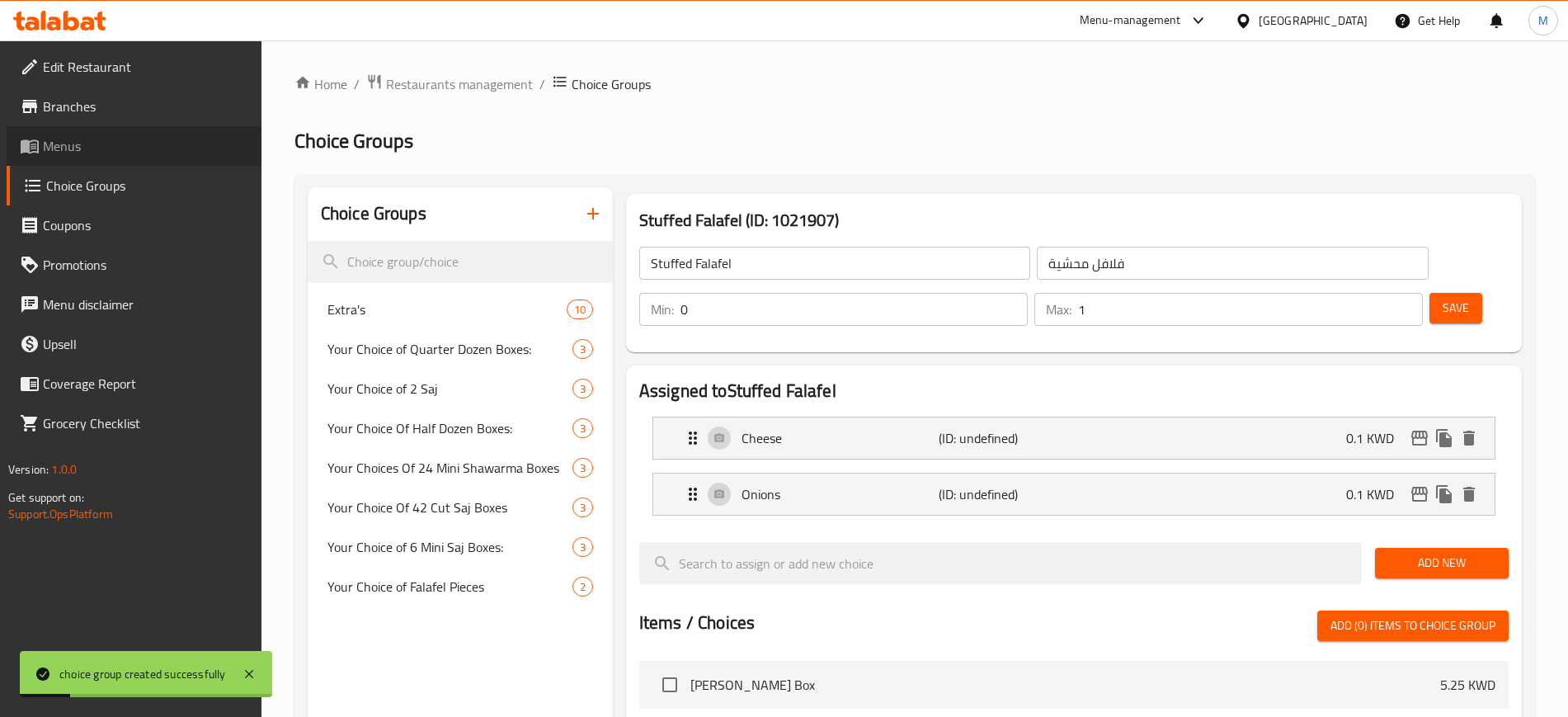
click at [84, 144] on span "Menus" at bounding box center [145, 145] width 205 height 20
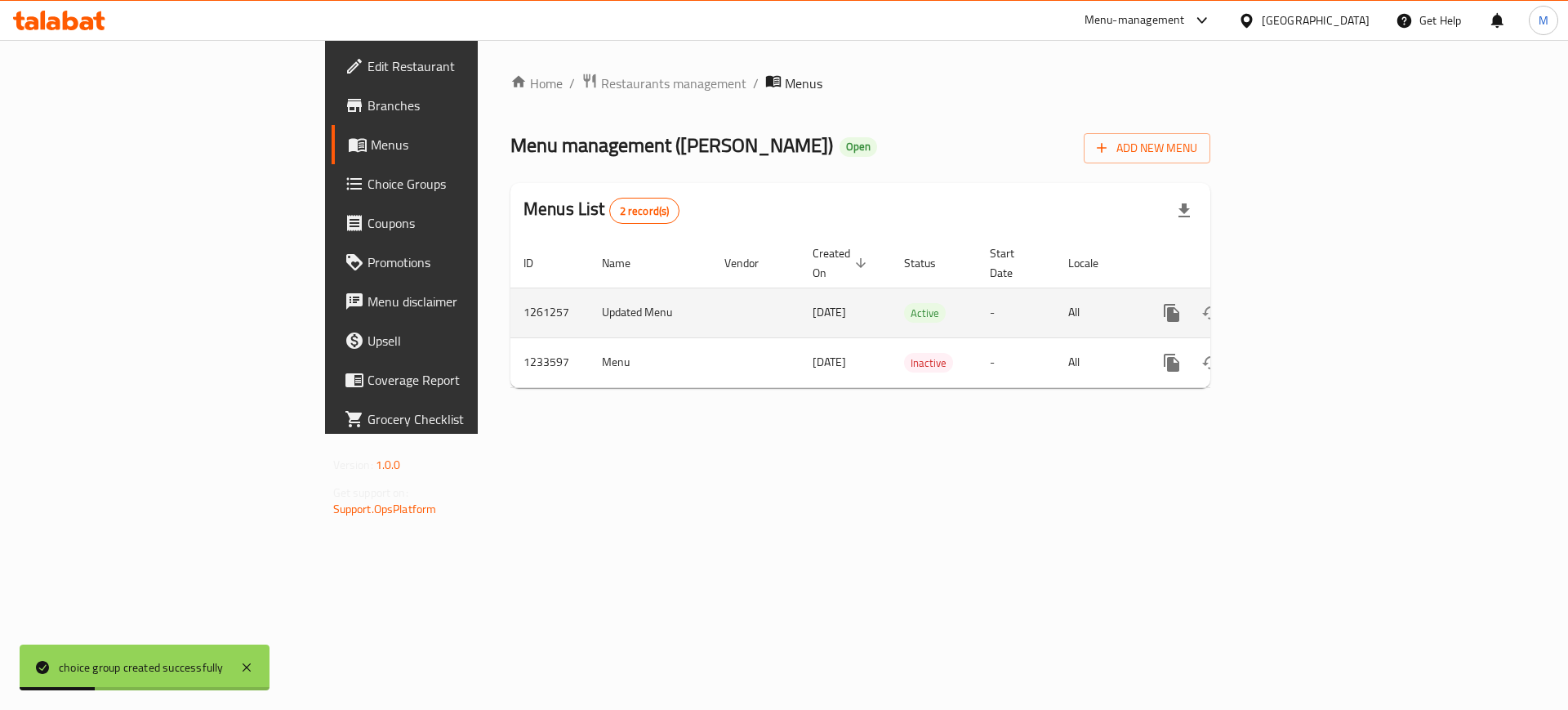
click at [1297, 306] on icon "enhanced table" at bounding box center [1288, 313] width 14 height 14
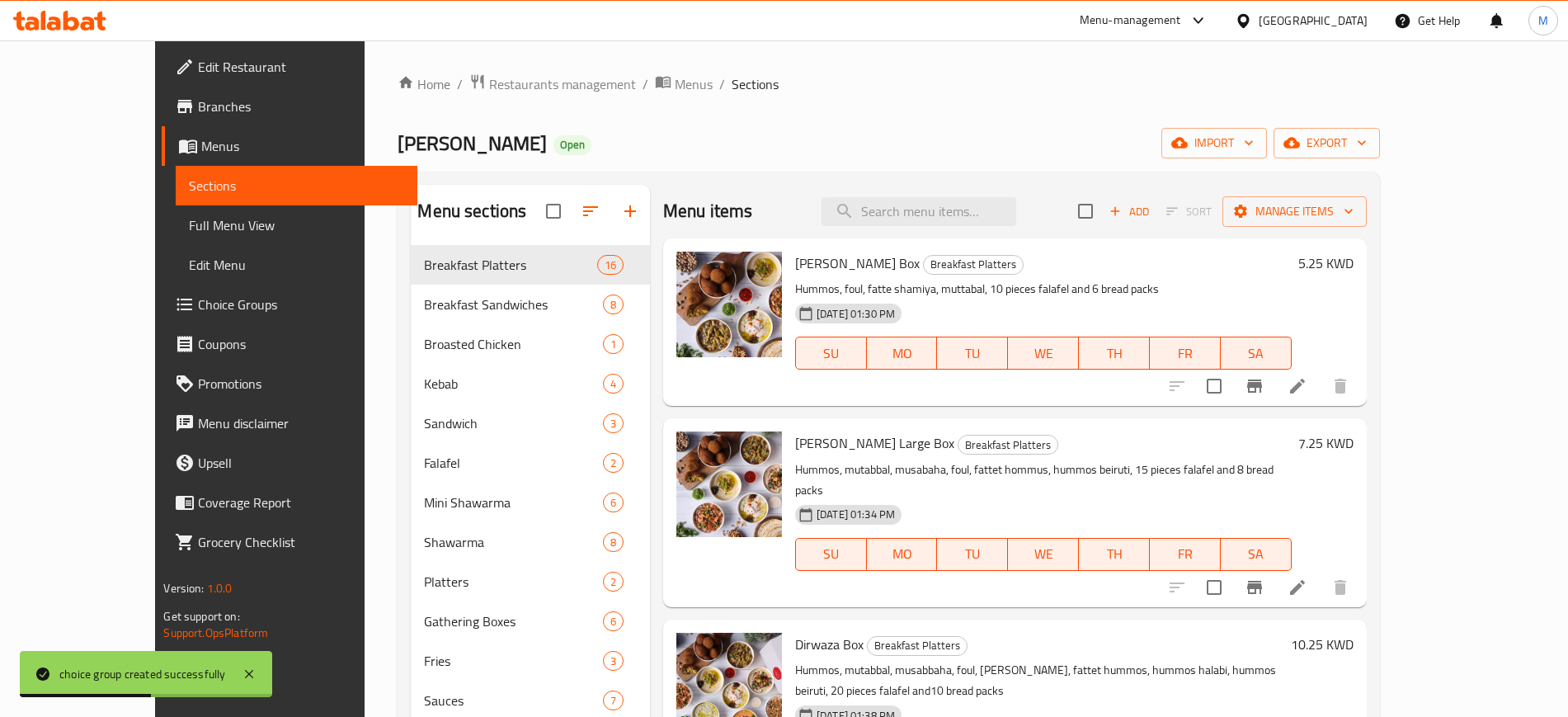
click at [1105, 299] on div "[DATE] 01:30 PM SU MO TU WE TH FR SA" at bounding box center [1044, 341] width 510 height 89
click at [1151, 211] on span "Add" at bounding box center [1129, 211] width 44 height 19
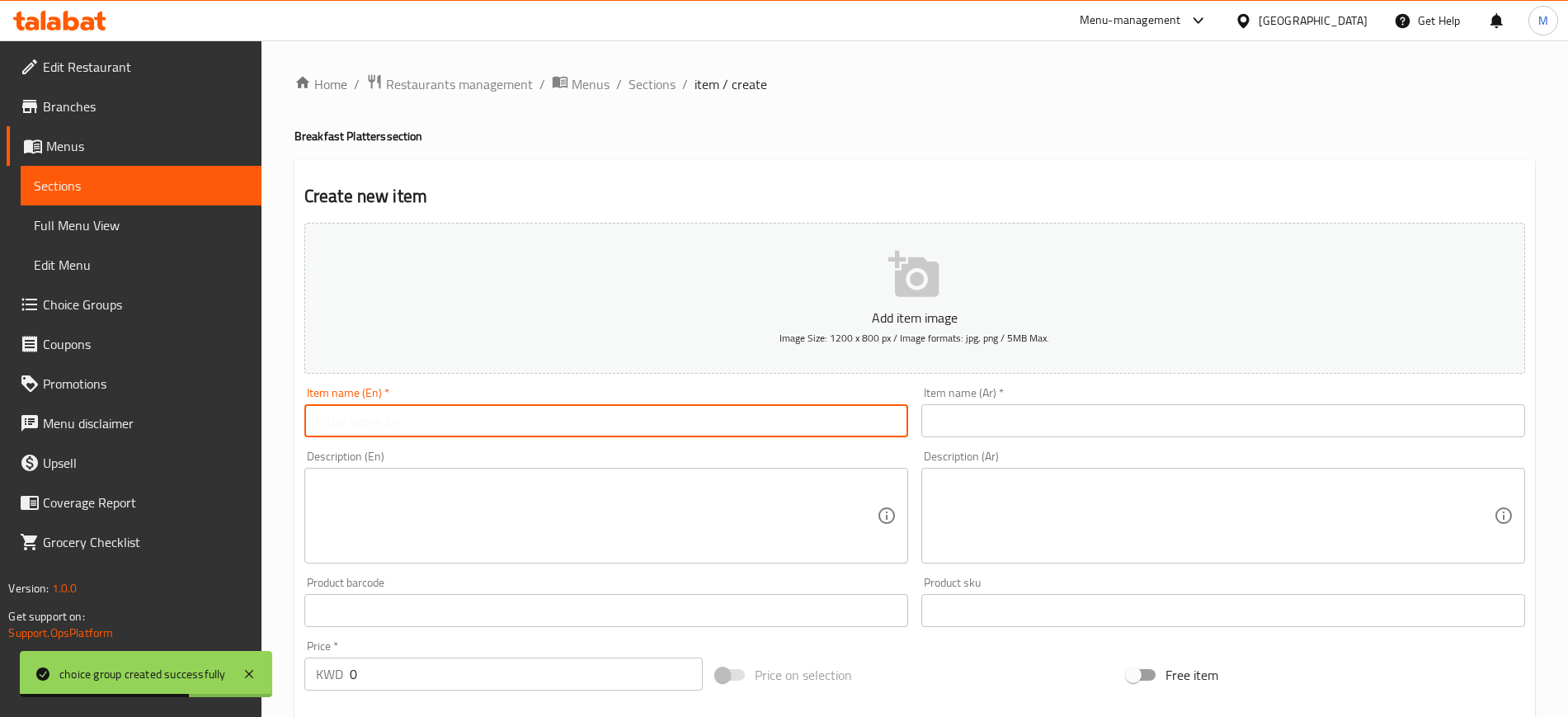
click at [648, 407] on input "text" at bounding box center [606, 420] width 604 height 33
type input "Falafel"
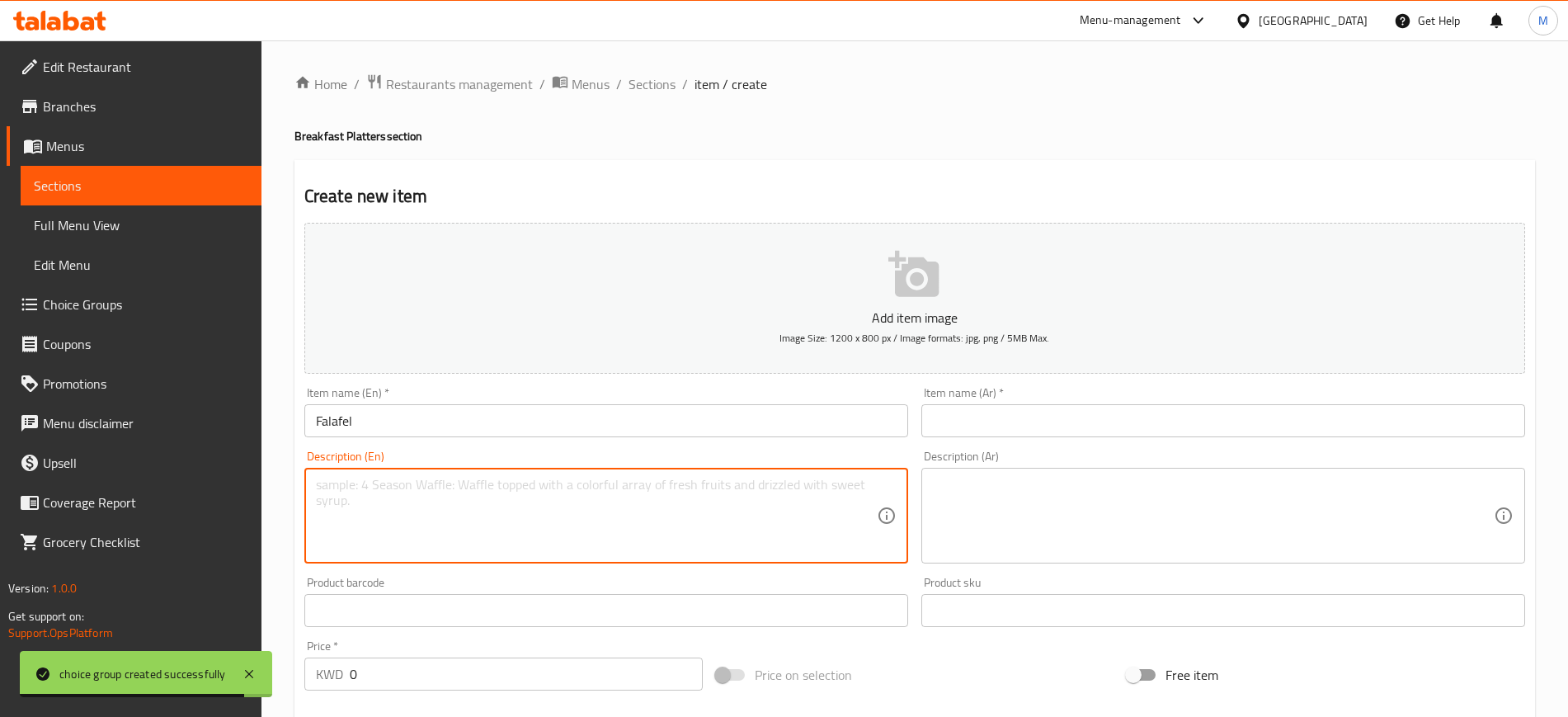
click at [626, 518] on textarea at bounding box center [596, 516] width 561 height 79
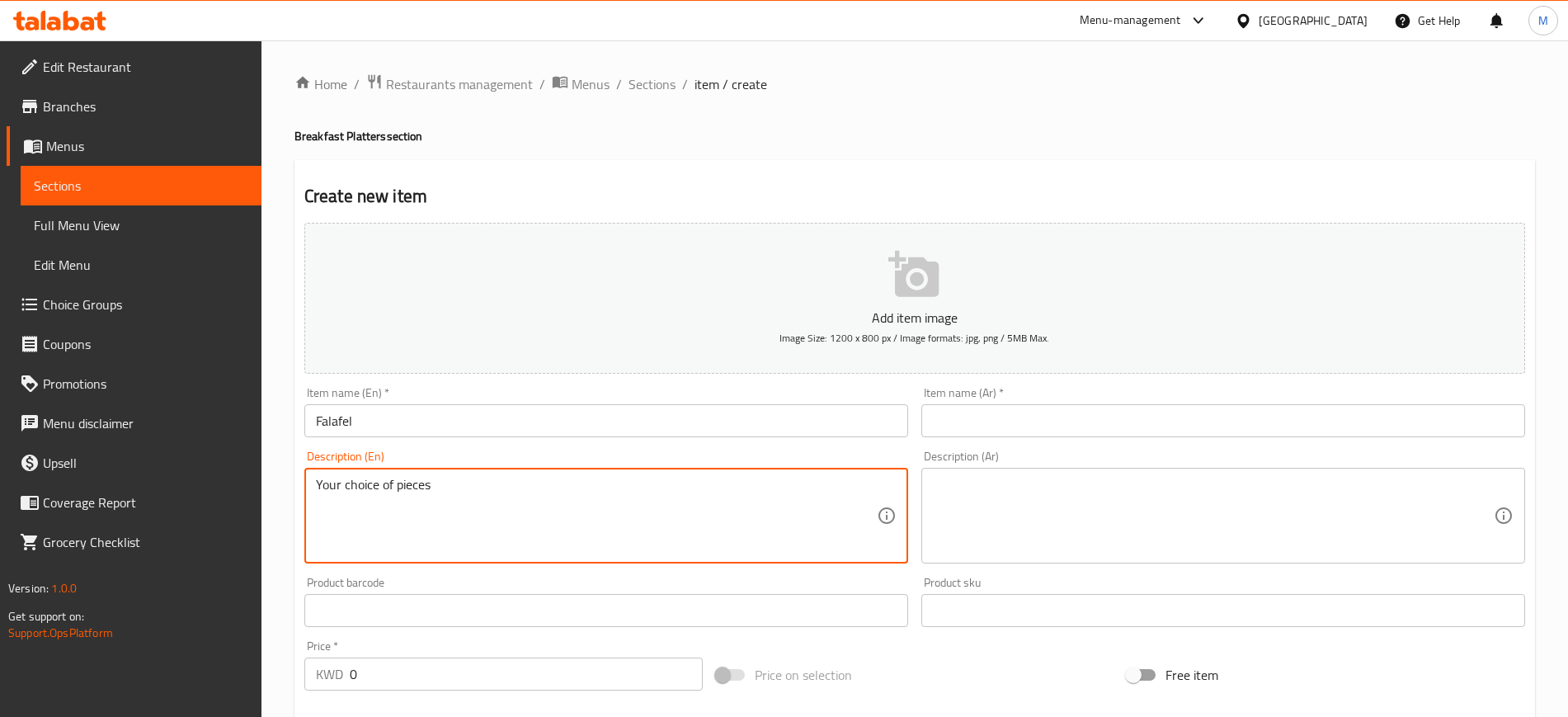
click at [397, 485] on textarea "Your choice of pieces" at bounding box center [596, 516] width 561 height 79
type textarea "Your choice of number of pieces"
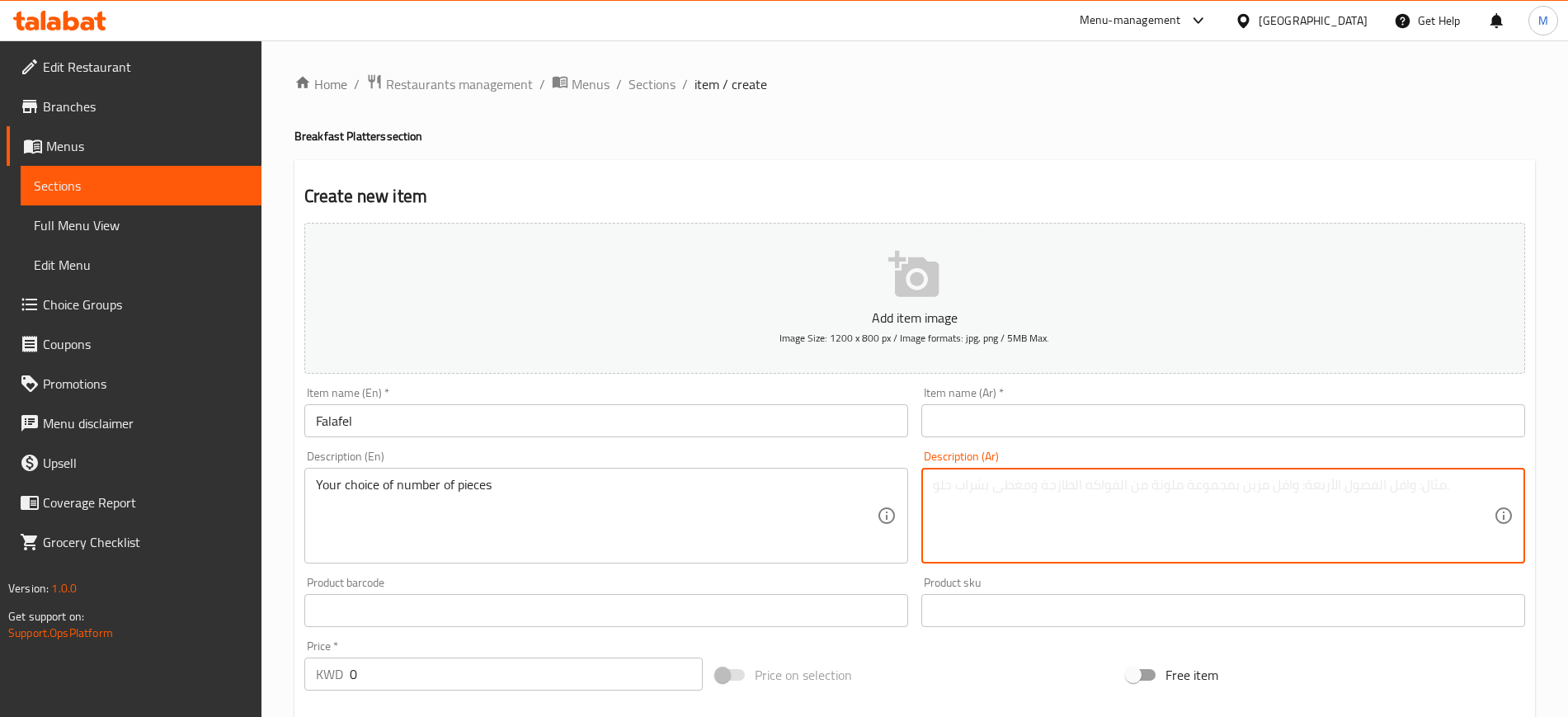
click at [1092, 499] on textarea at bounding box center [1213, 516] width 561 height 79
type textarea "اختيارك من عدد الحبات"
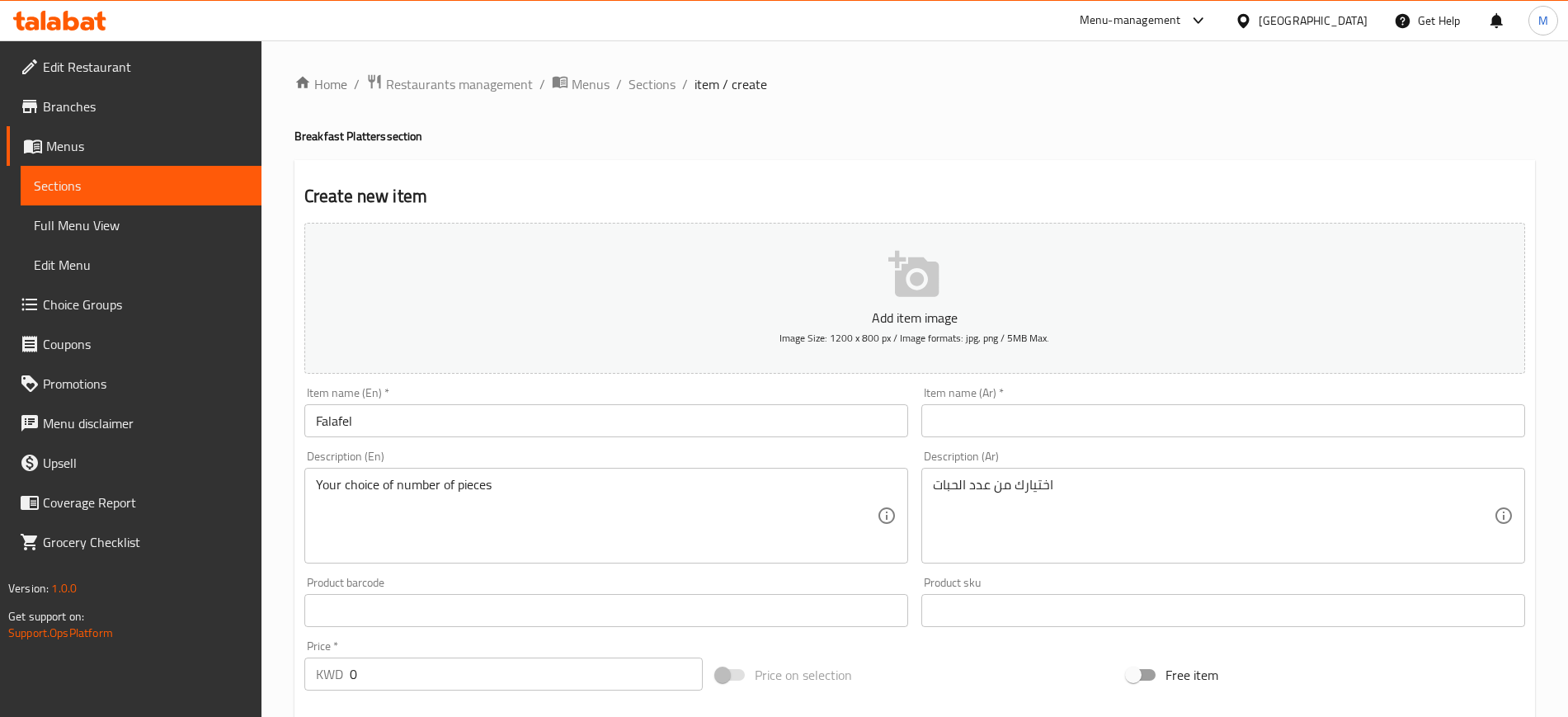
click at [1021, 439] on div "Item name (Ar)   * Item name (Ar) *" at bounding box center [1222, 412] width 617 height 63
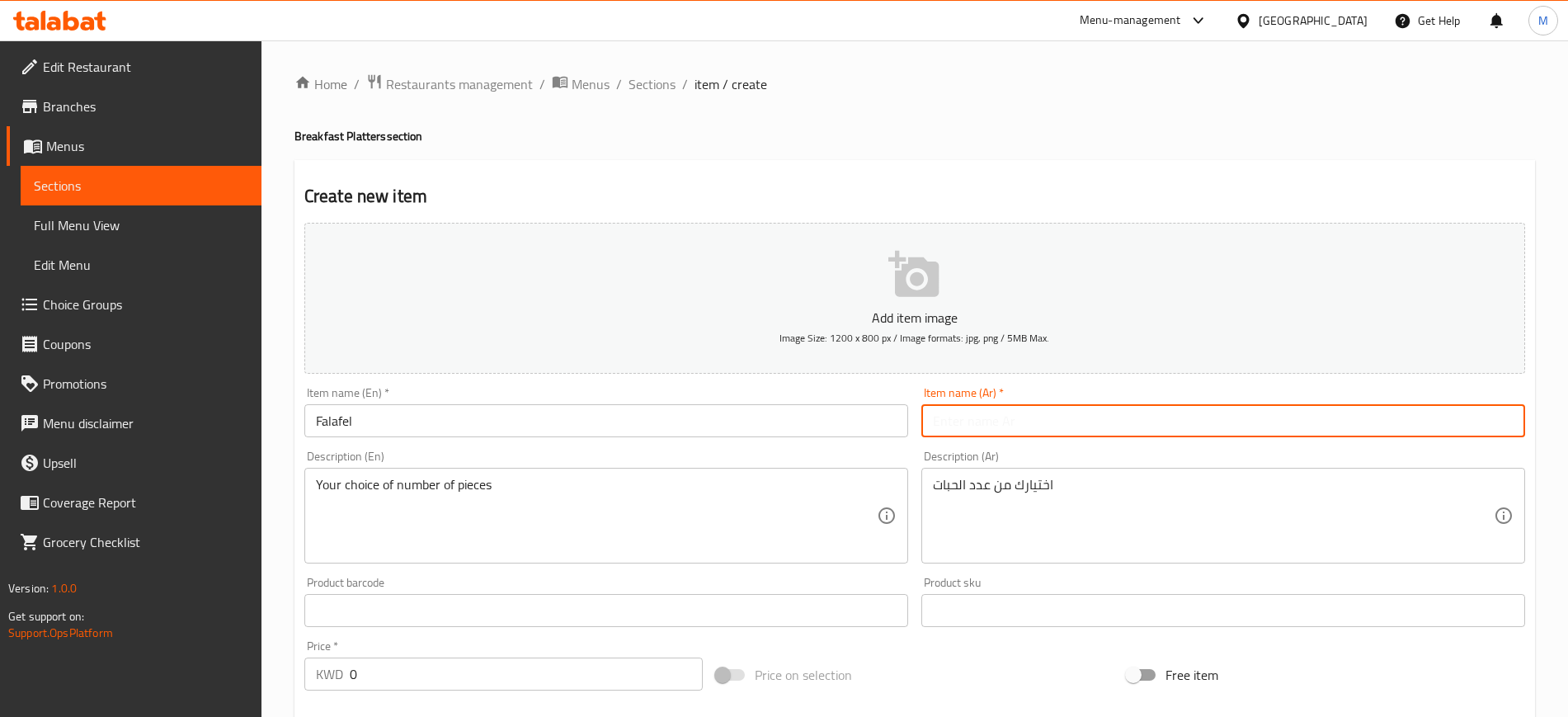
click at [1017, 406] on input "text" at bounding box center [1223, 420] width 604 height 33
type input "فلافل"
drag, startPoint x: 374, startPoint y: 673, endPoint x: 290, endPoint y: 684, distance: 84.7
click at [290, 684] on div "Home / Restaurants management / Menus / Sections / item / create Breakfast Plat…" at bounding box center [914, 602] width 1306 height 1125
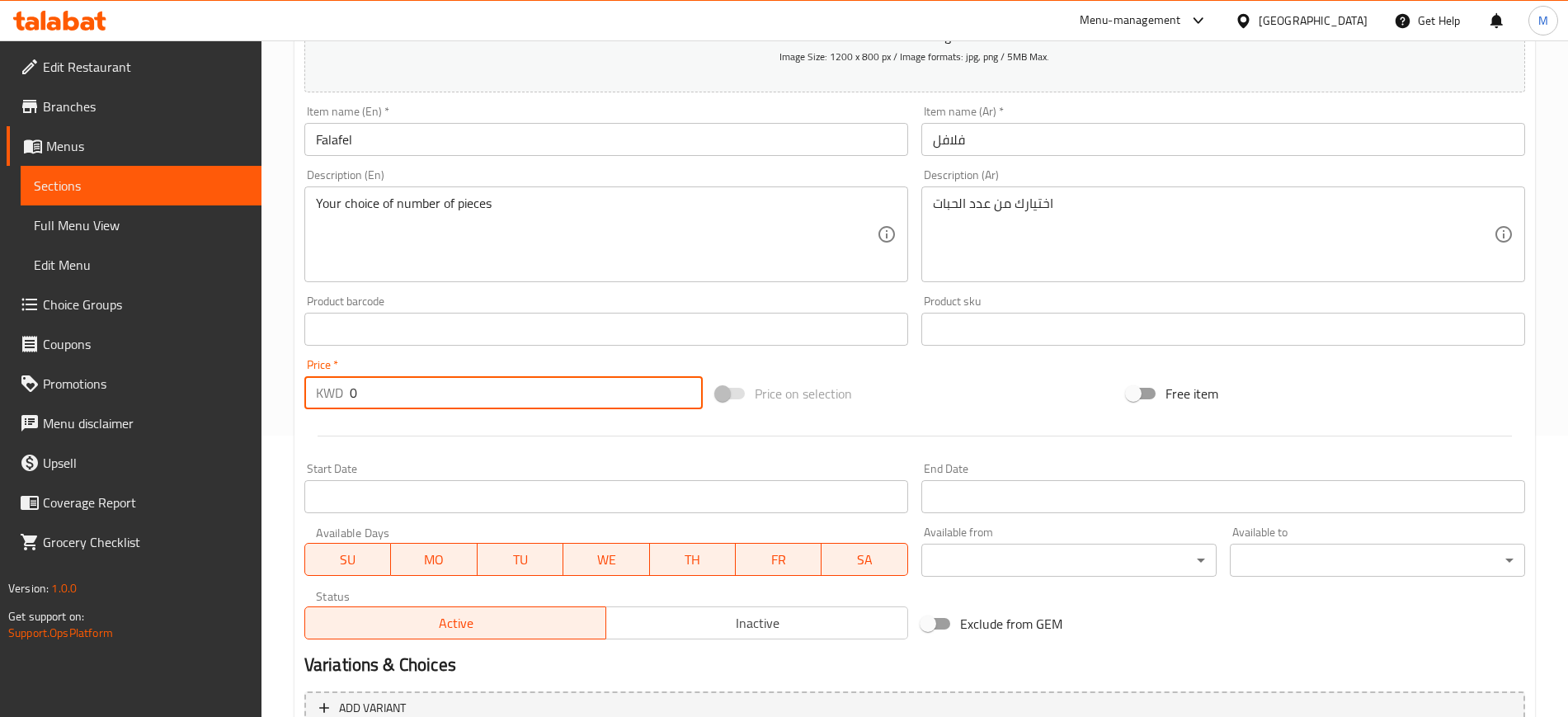
scroll to position [448, 0]
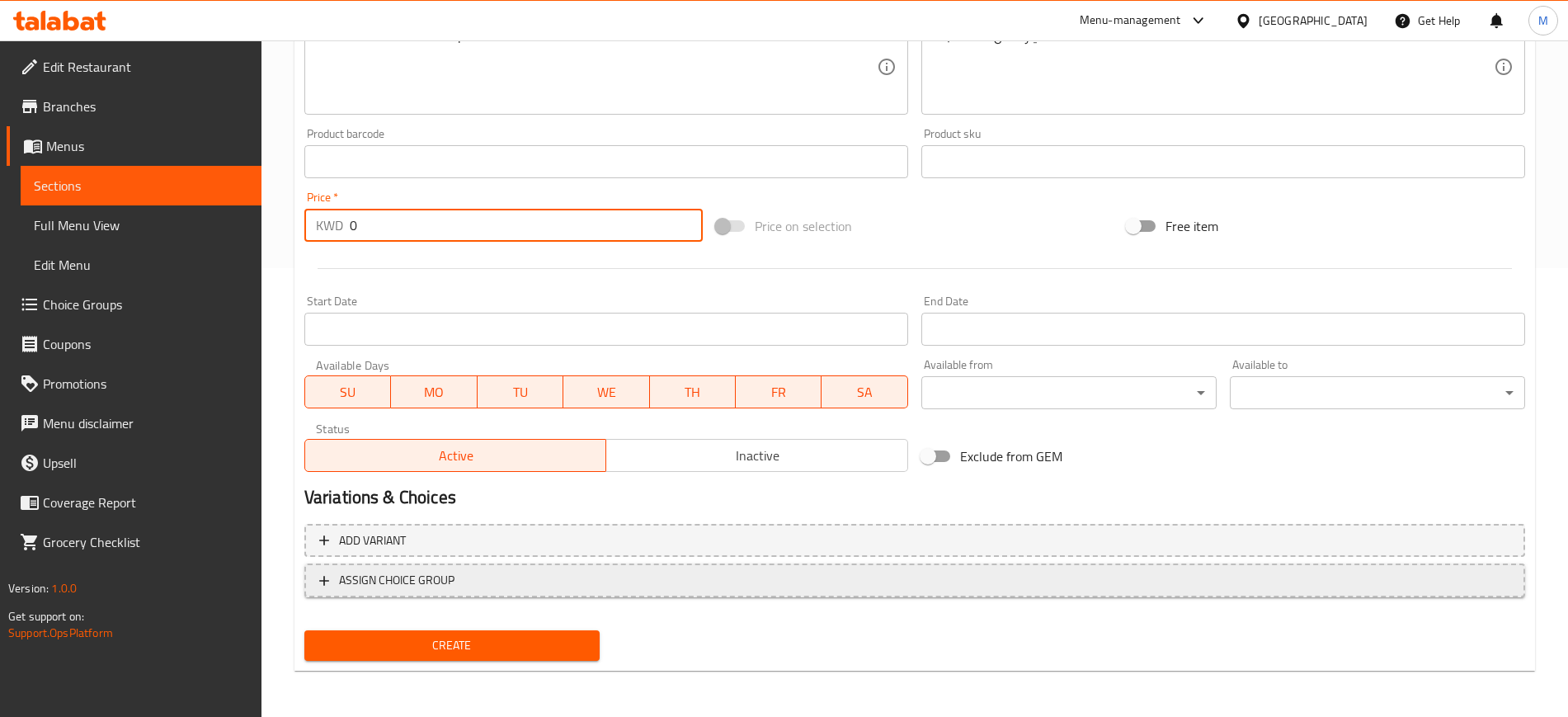
click at [482, 580] on span "ASSIGN CHOICE GROUP" at bounding box center [914, 580] width 1191 height 21
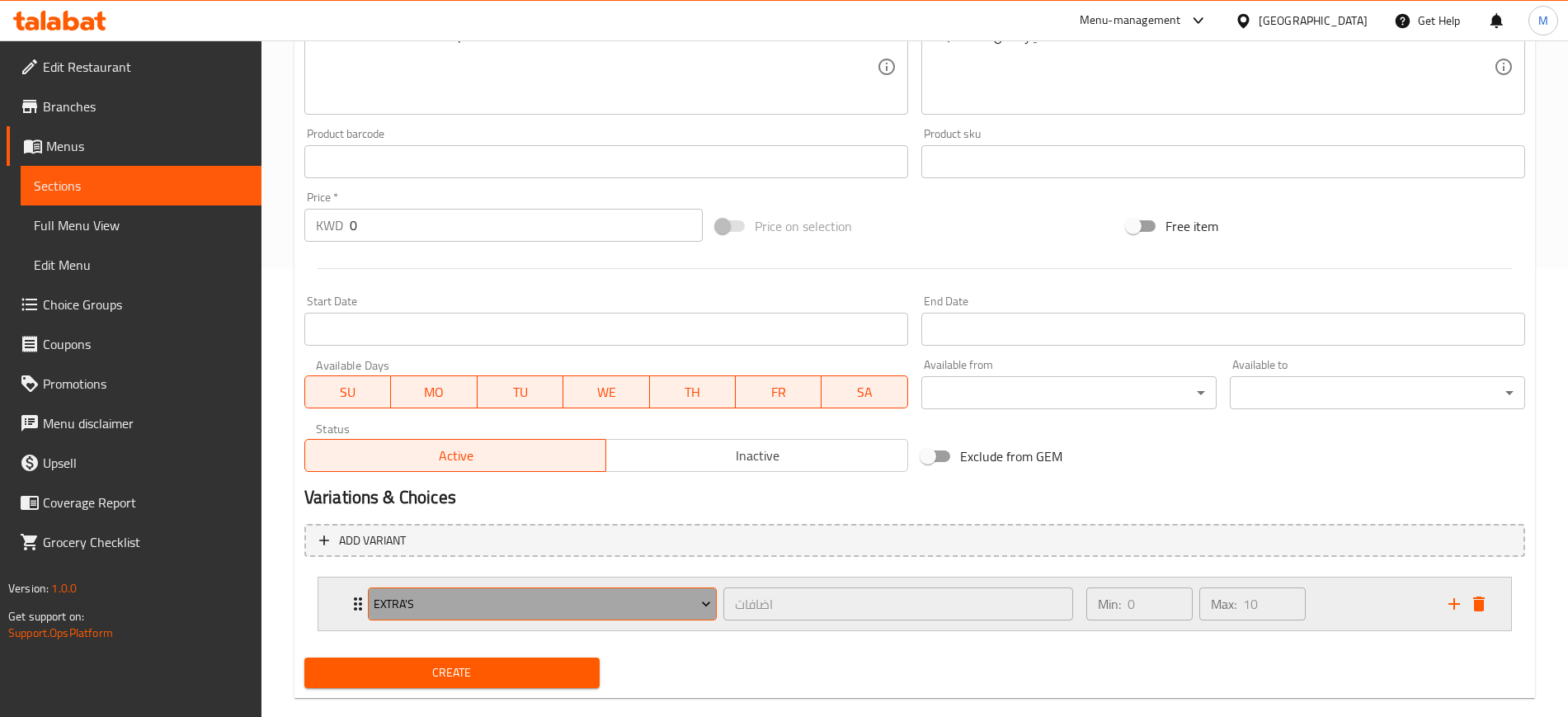
click at [479, 589] on button "Extra's" at bounding box center [542, 603] width 349 height 33
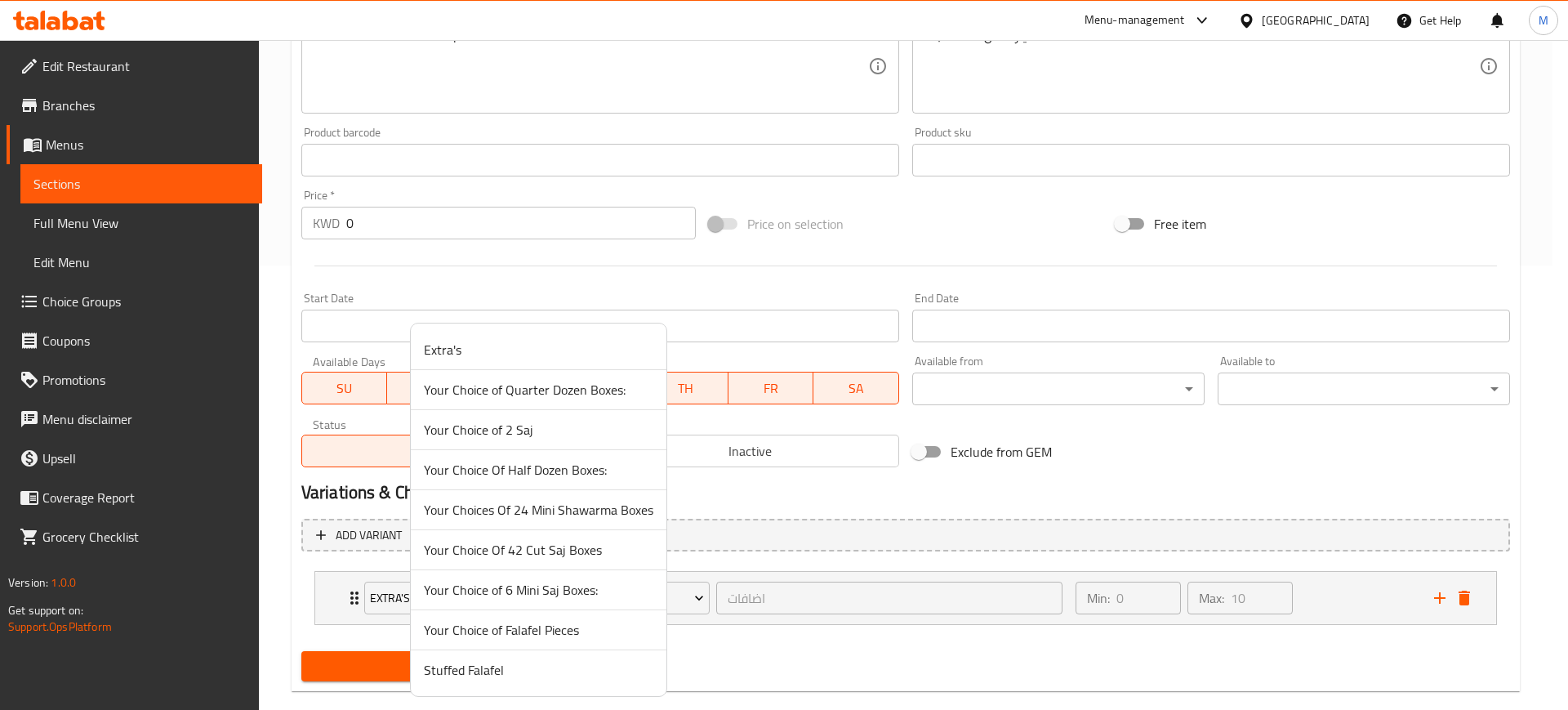
click at [521, 630] on span "Your Choice of Falafel Pieces" at bounding box center [538, 630] width 230 height 19
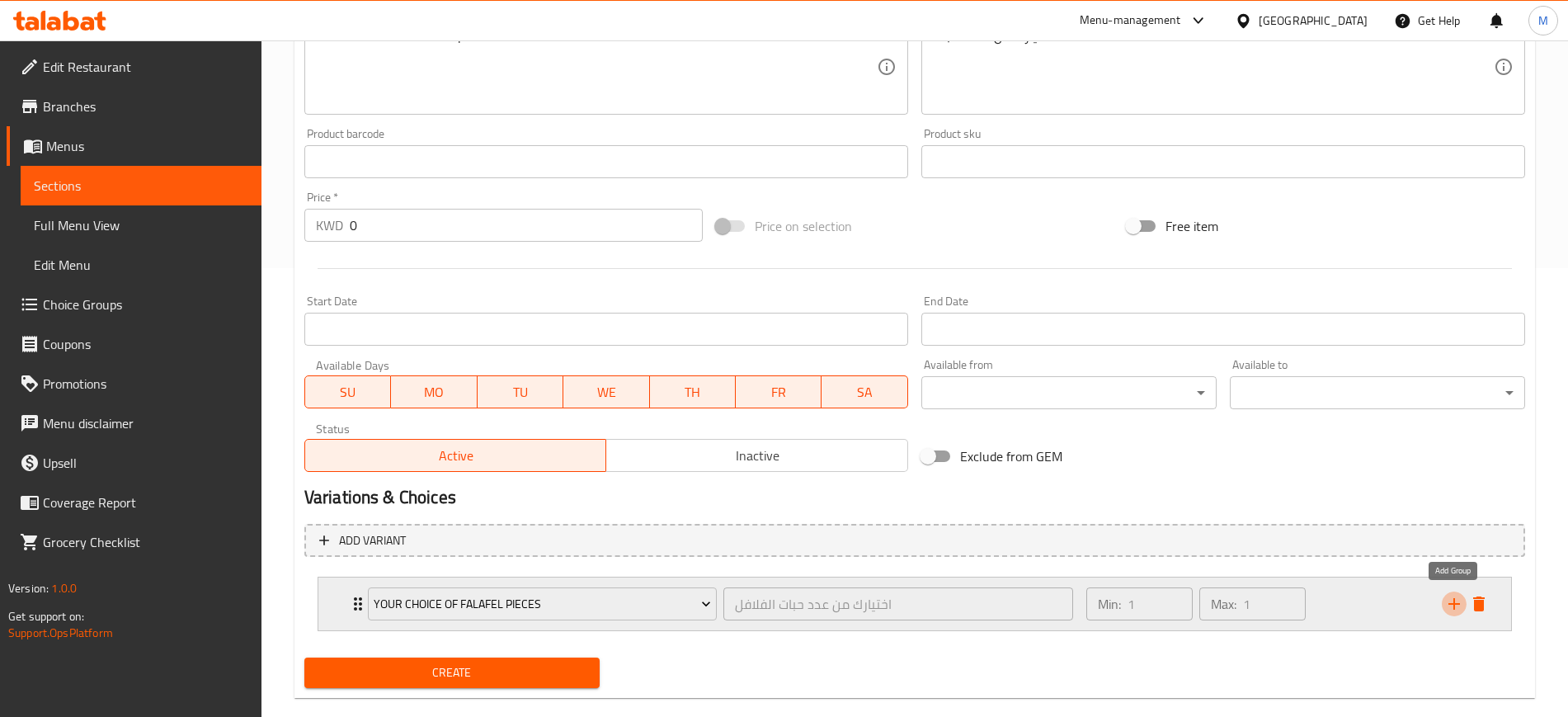
click at [1456, 601] on icon "add" at bounding box center [1453, 603] width 20 height 20
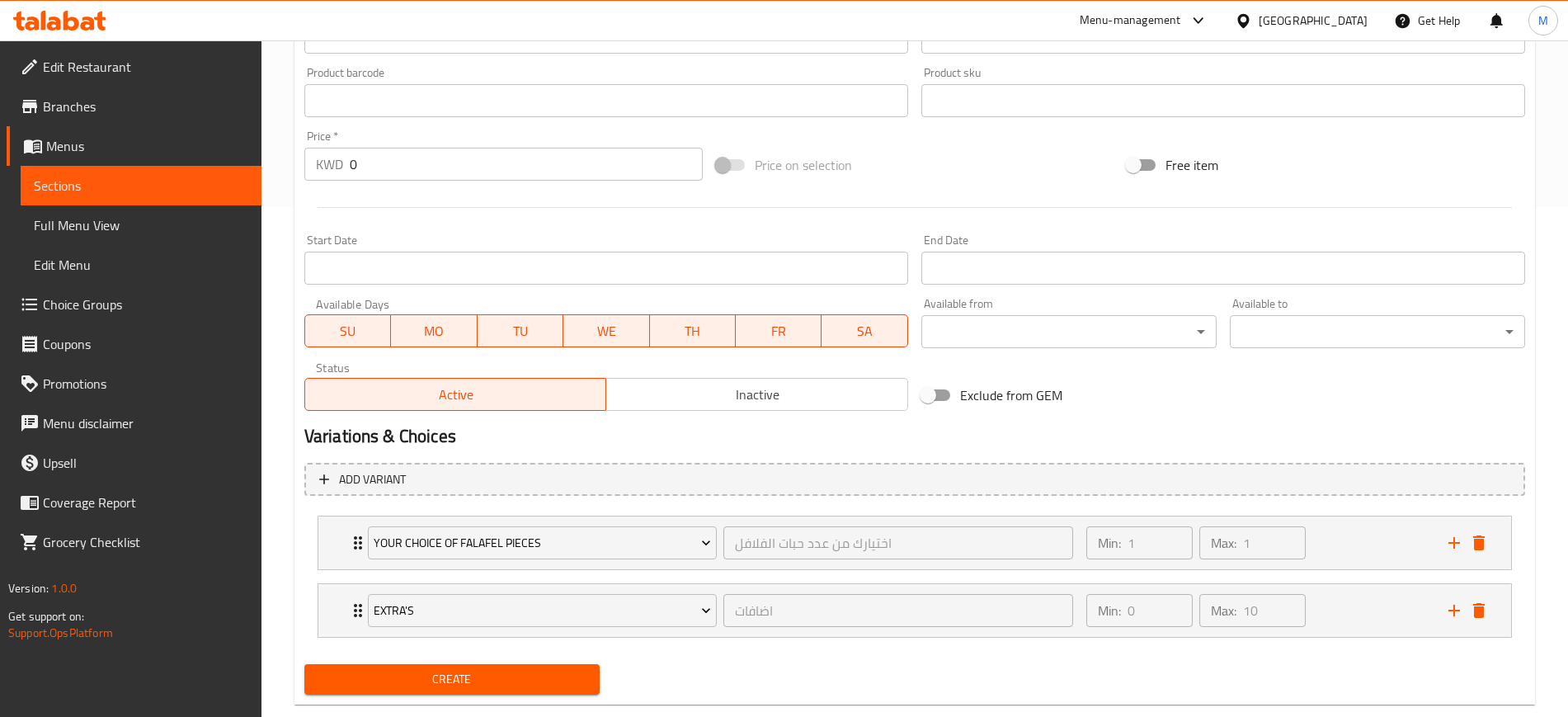
scroll to position [543, 0]
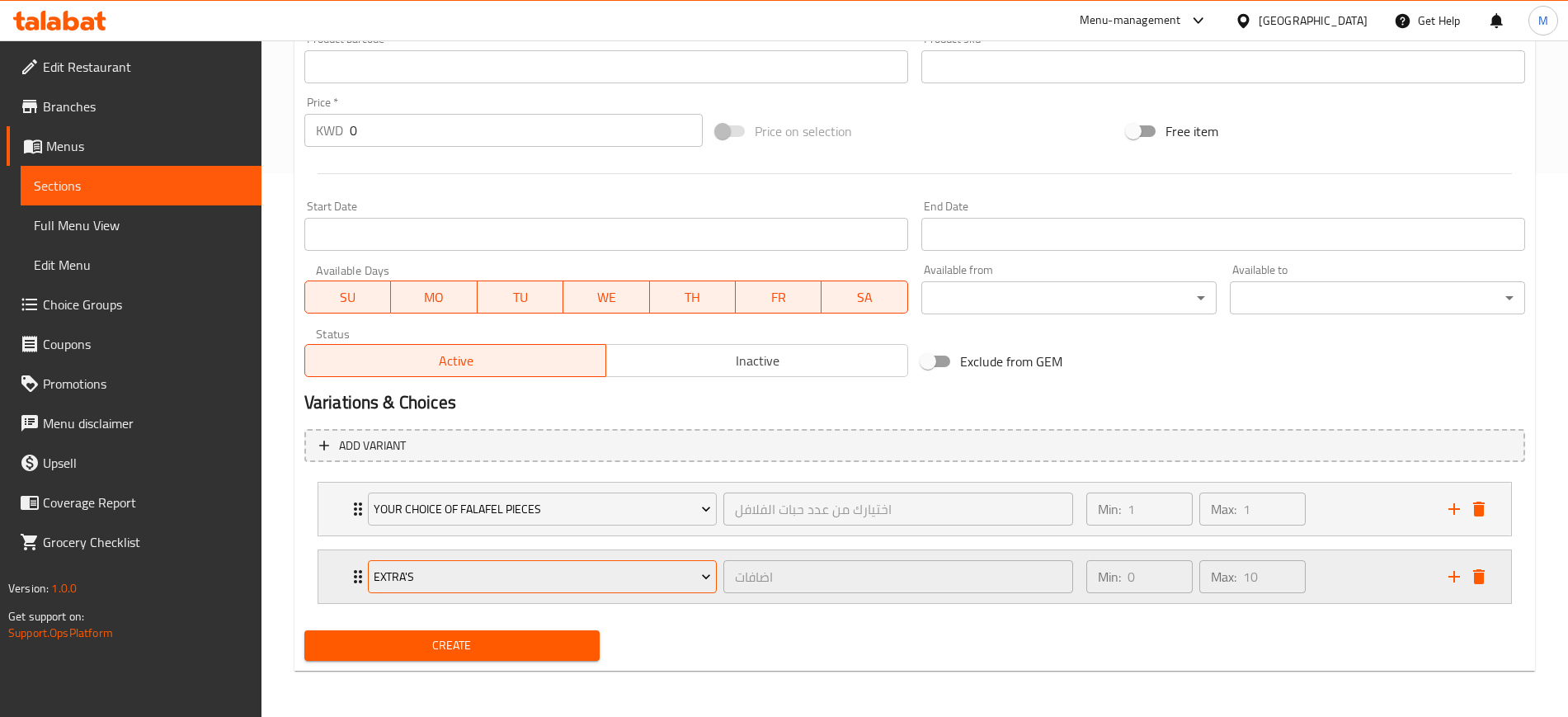
click at [492, 578] on span "Extra's" at bounding box center [542, 577] width 337 height 21
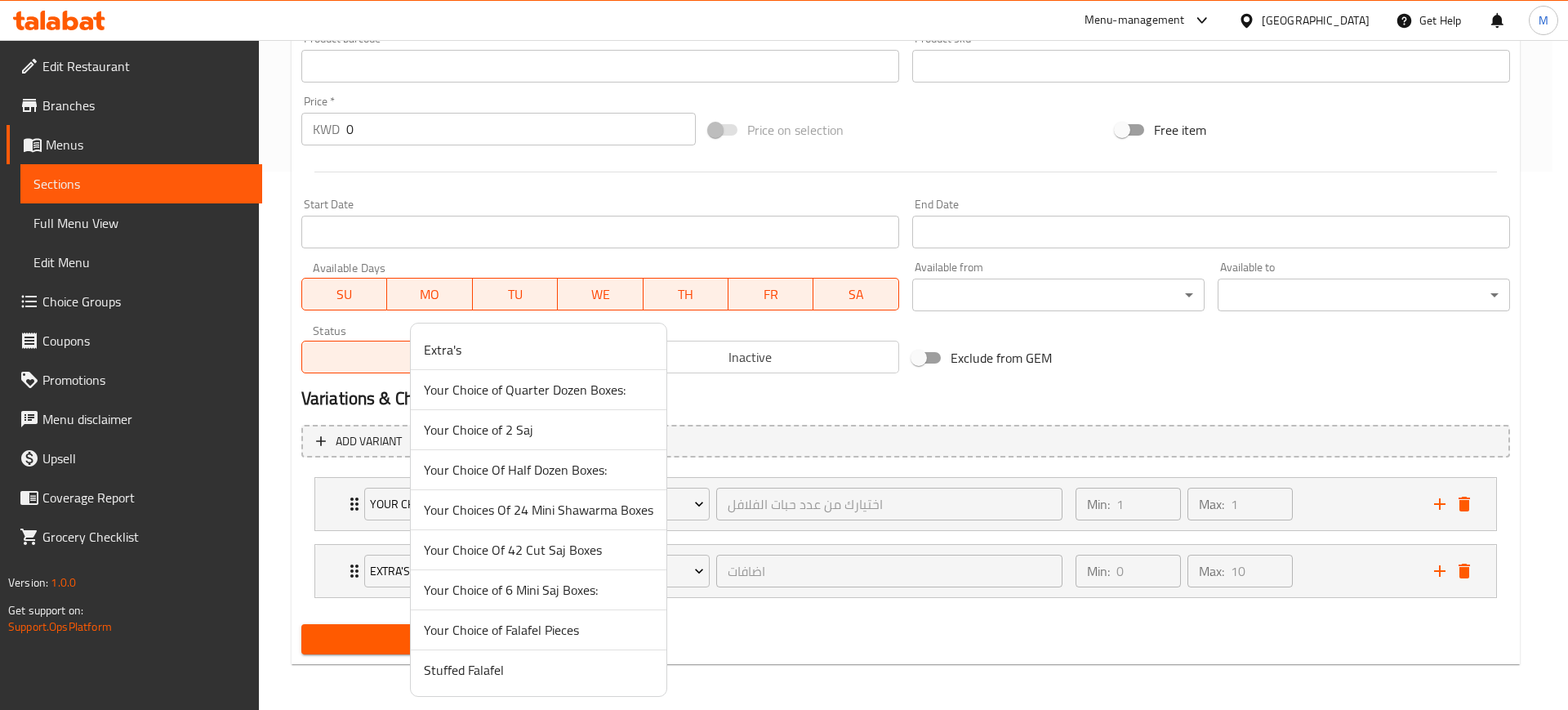
click at [464, 665] on span "Stuffed Falafel" at bounding box center [538, 669] width 230 height 19
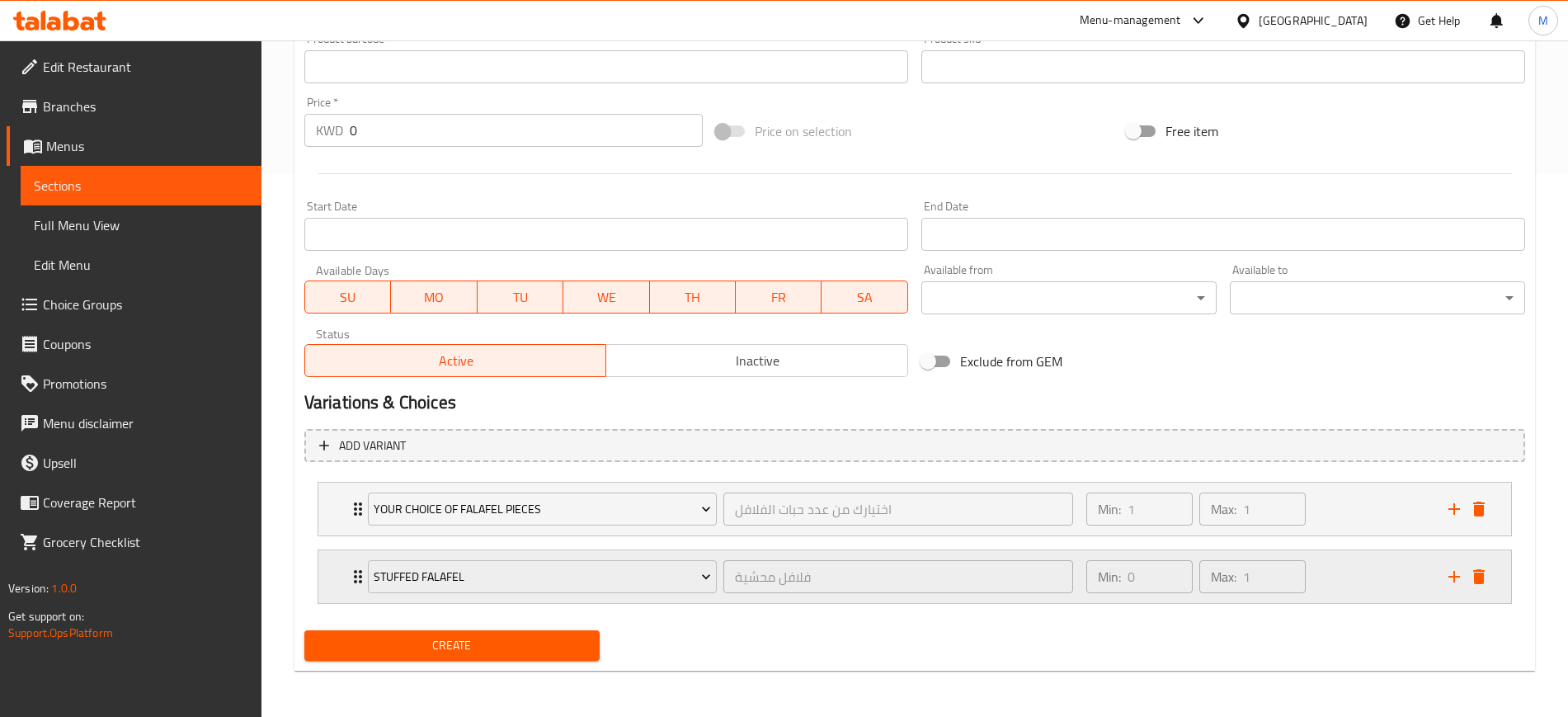
click at [1396, 578] on div "Min: 0 ​ Max: 1 ​" at bounding box center [1257, 577] width 362 height 53
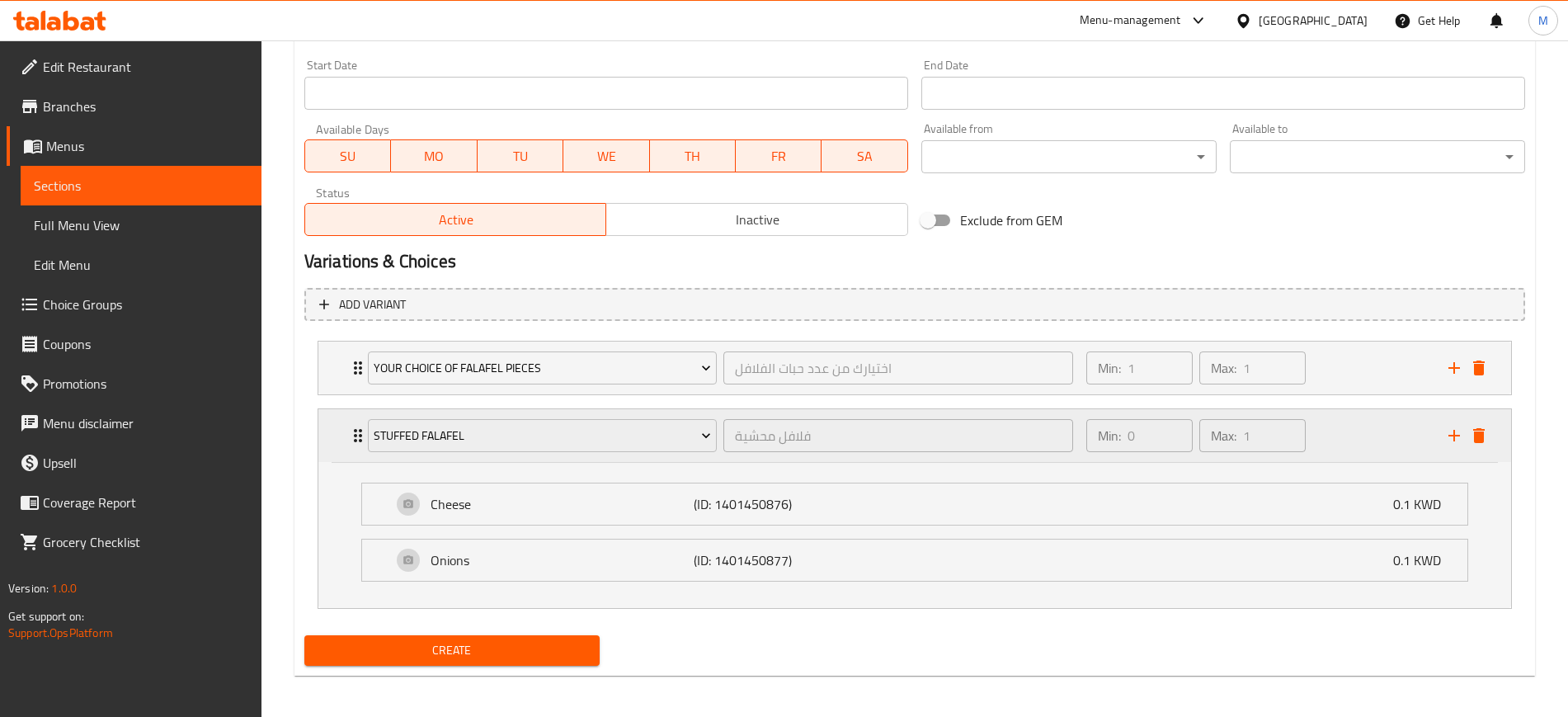
scroll to position [690, 0]
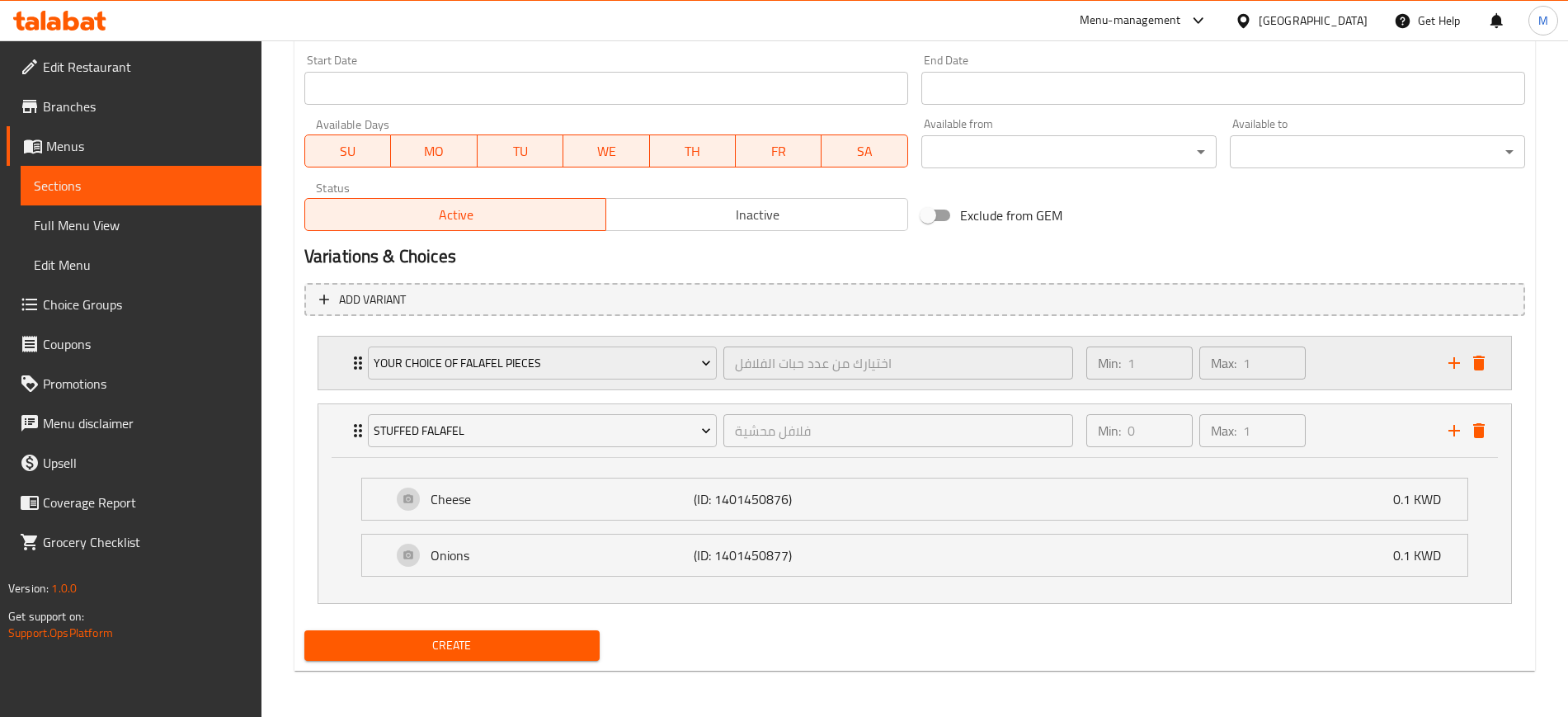
click at [346, 352] on div "Your Choice of Falafel Pieces اختيارك من عدد حبات الفلافل ​ Min: 1 ​ Max: 1 ​" at bounding box center [914, 363] width 1192 height 53
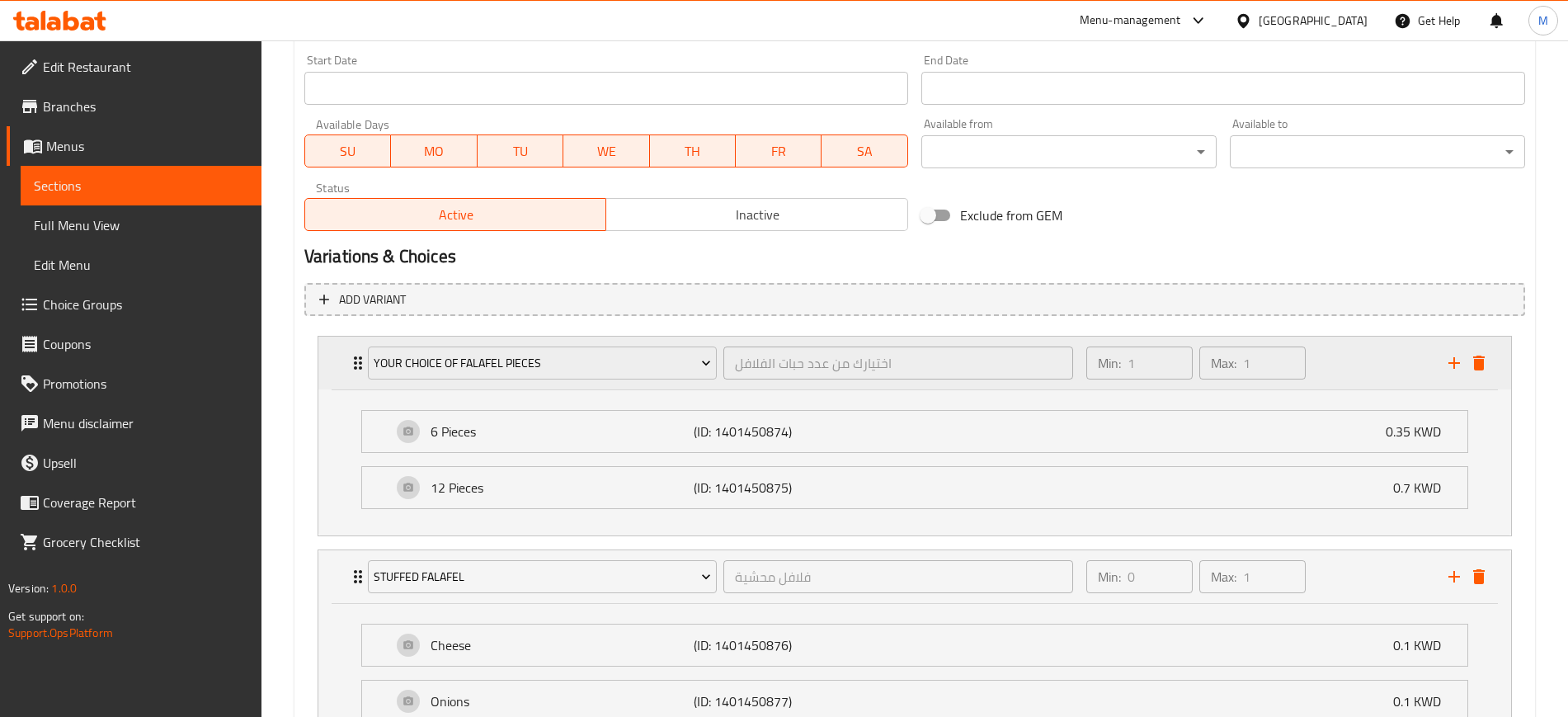
click at [346, 352] on div "Your Choice of Falafel Pieces اختيارك من عدد حبات الفلافل ​ Min: 1 ​ Max: 1 ​" at bounding box center [914, 363] width 1192 height 53
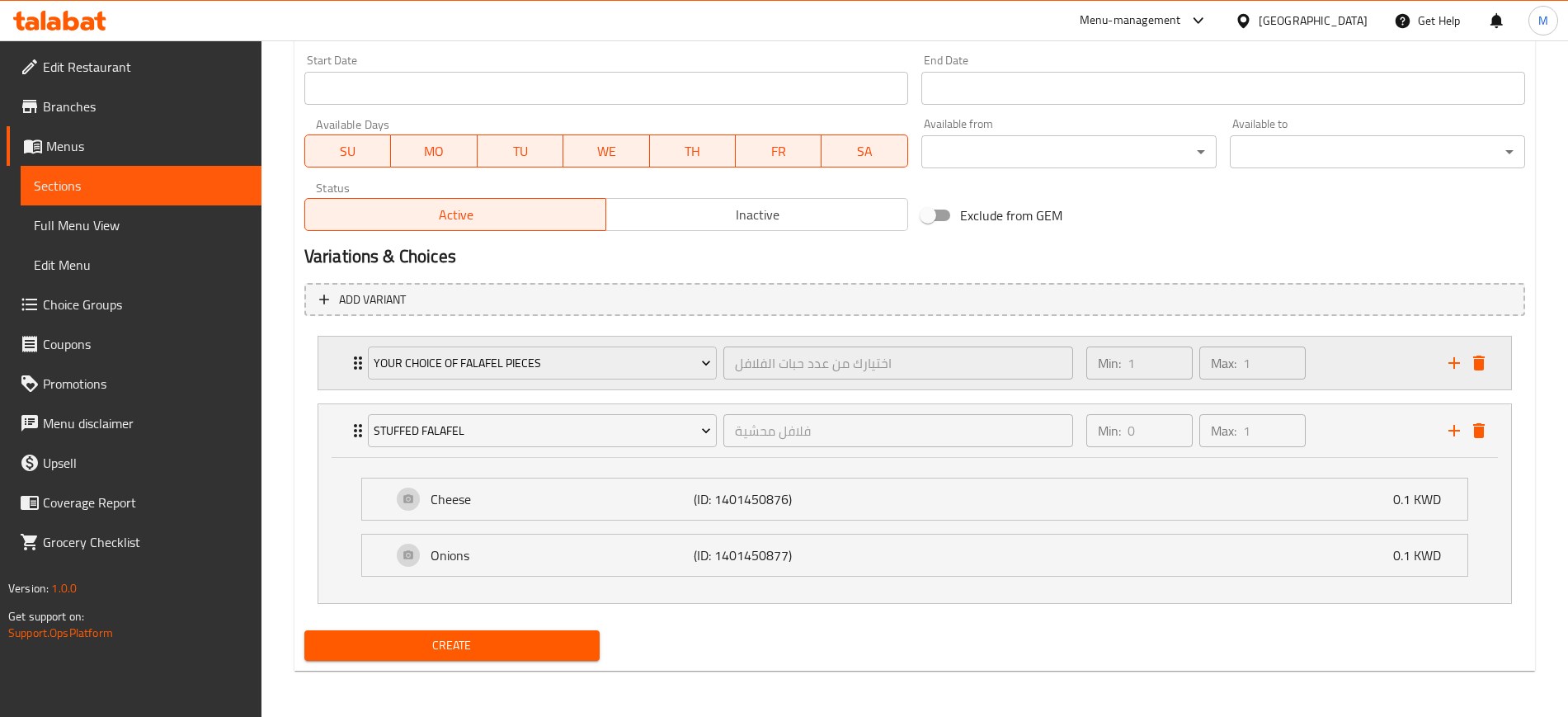
click at [346, 352] on div "Your Choice of Falafel Pieces اختيارك من عدد حبات الفلافل ​ Min: 1 ​ Max: 1 ​" at bounding box center [914, 363] width 1192 height 53
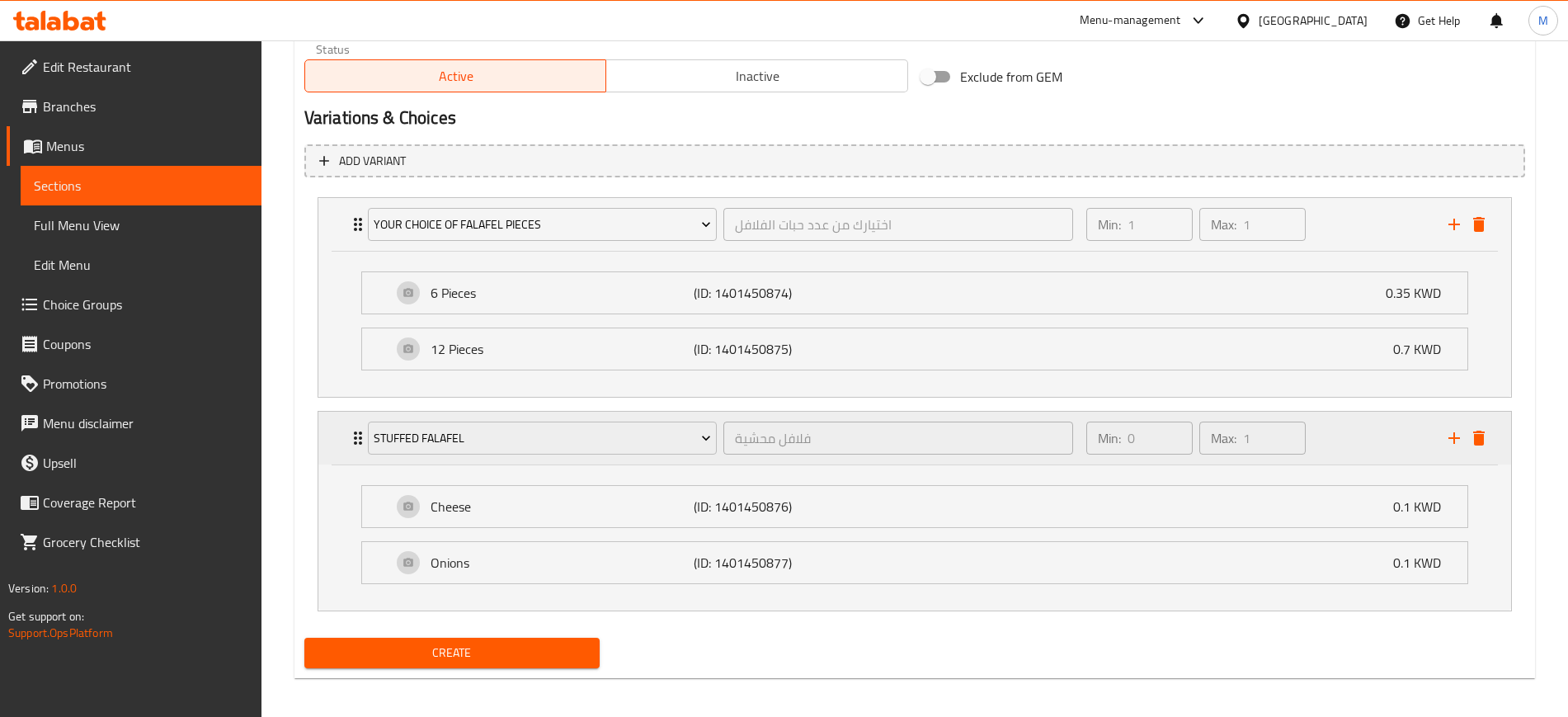
scroll to position [836, 0]
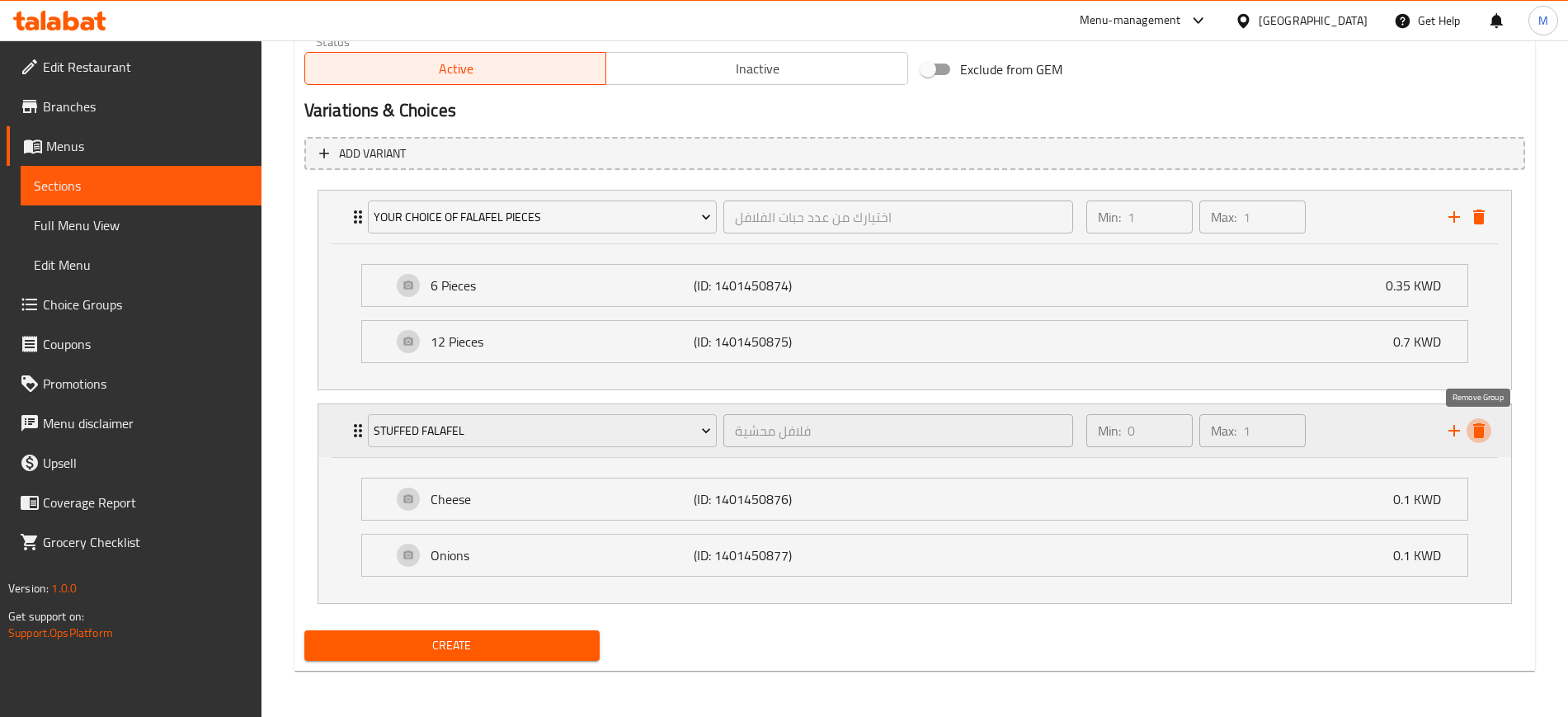
click at [1485, 429] on icon "delete" at bounding box center [1478, 430] width 20 height 20
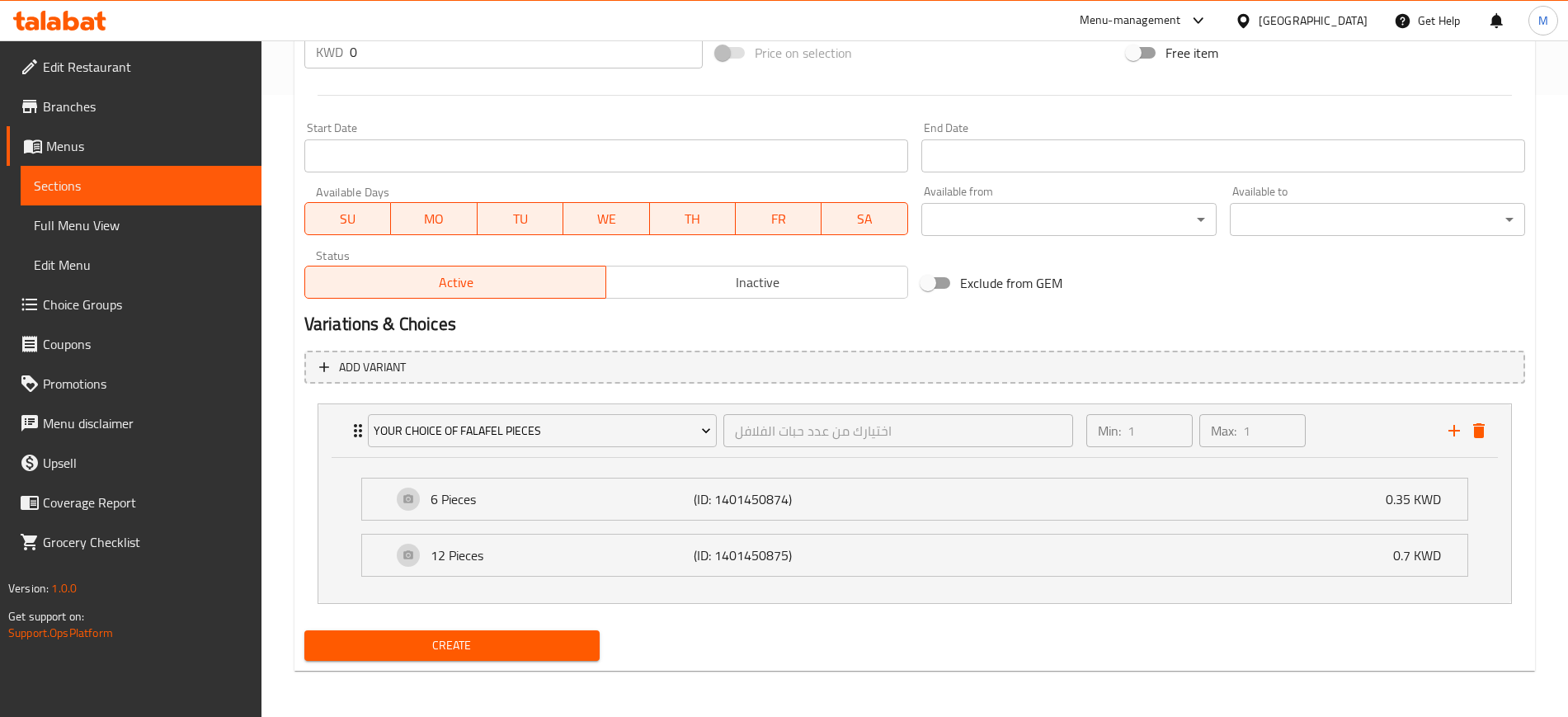
click at [732, 633] on div "Create" at bounding box center [914, 645] width 1234 height 44
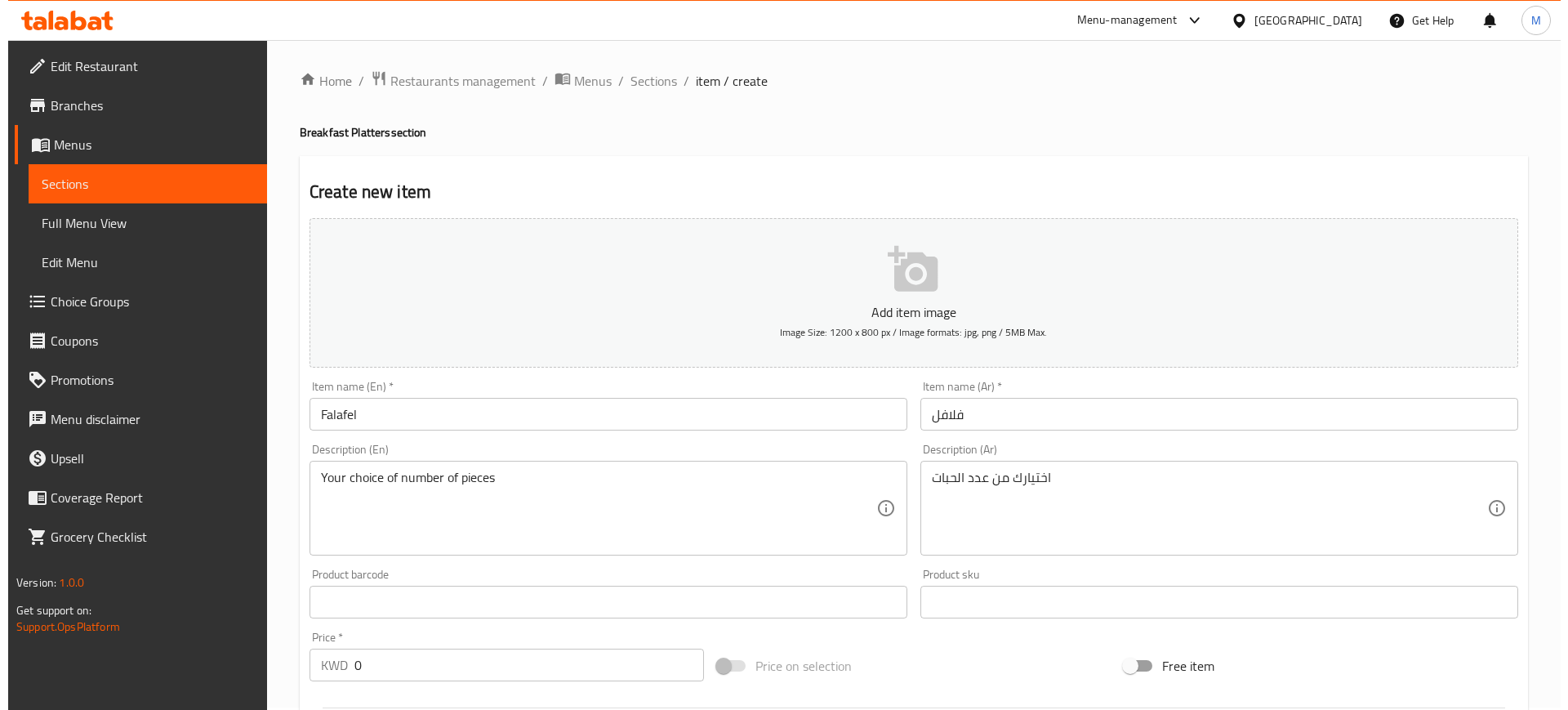
scroll to position [0, 0]
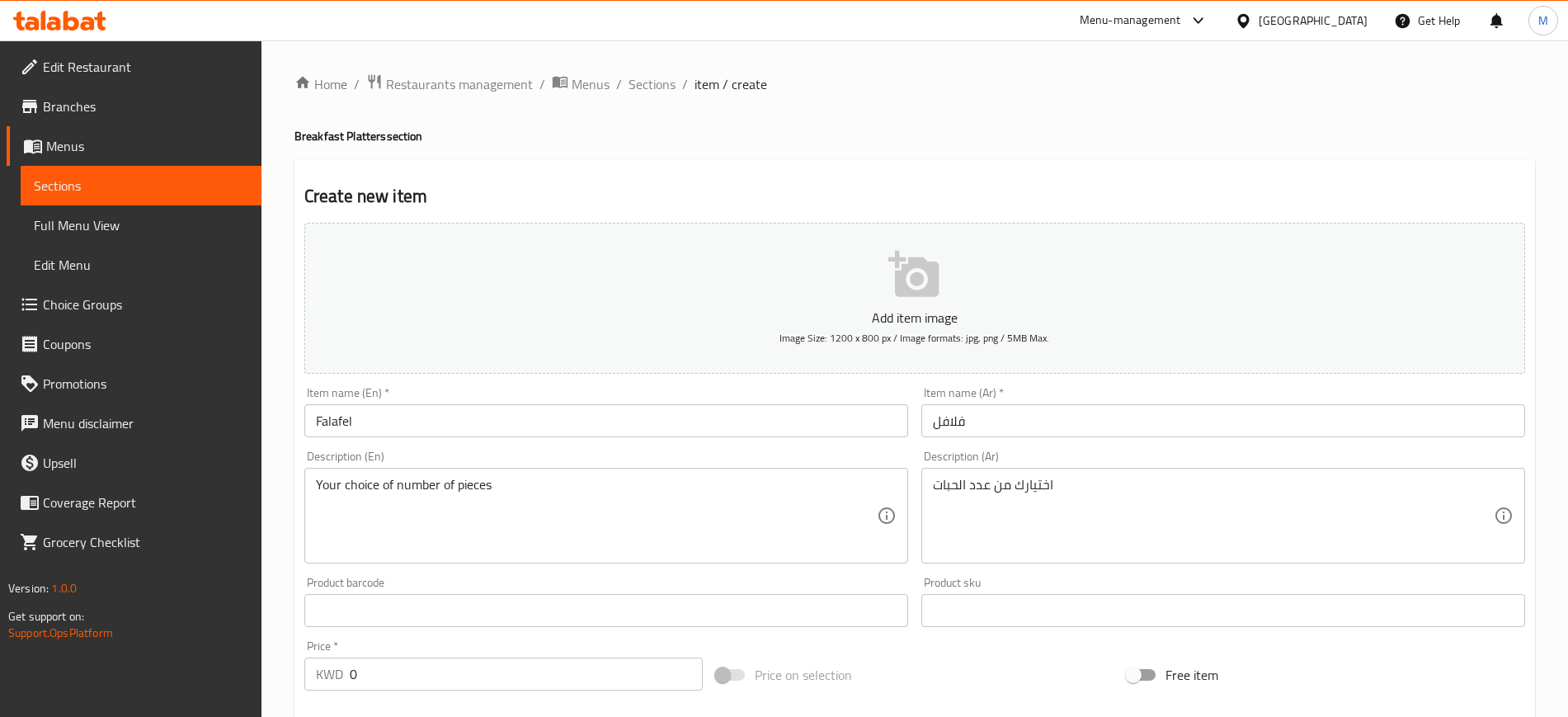
click at [401, 421] on input "Falafel" at bounding box center [606, 420] width 604 height 33
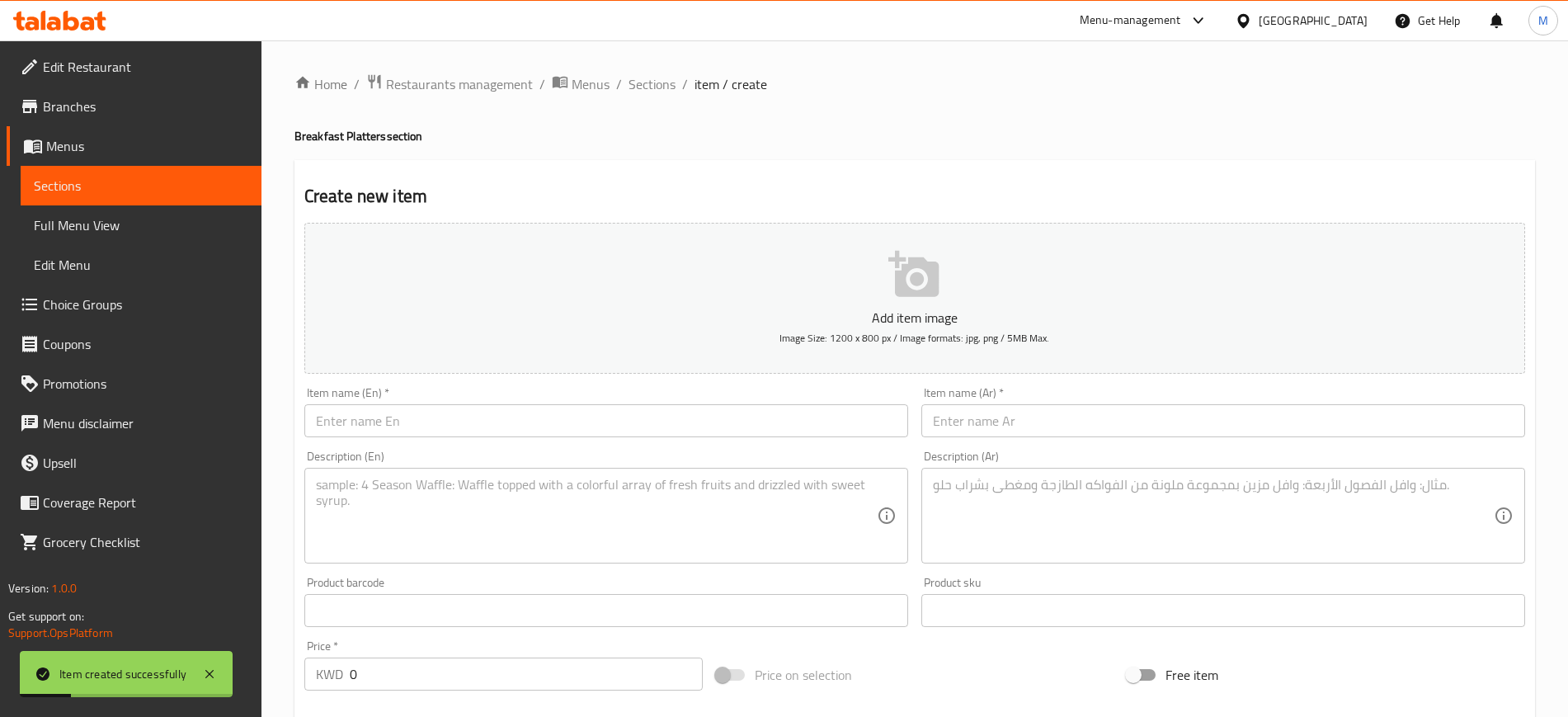
click at [791, 201] on h2 "Create new item" at bounding box center [914, 196] width 1221 height 25
click at [790, 189] on h2 "Create new item" at bounding box center [914, 196] width 1221 height 25
click at [666, 68] on div "Home / Restaurants management / Menus / Sections / item / create Breakfast Plat…" at bounding box center [914, 689] width 1306 height 1298
click at [652, 74] on span "Sections" at bounding box center [652, 84] width 47 height 20
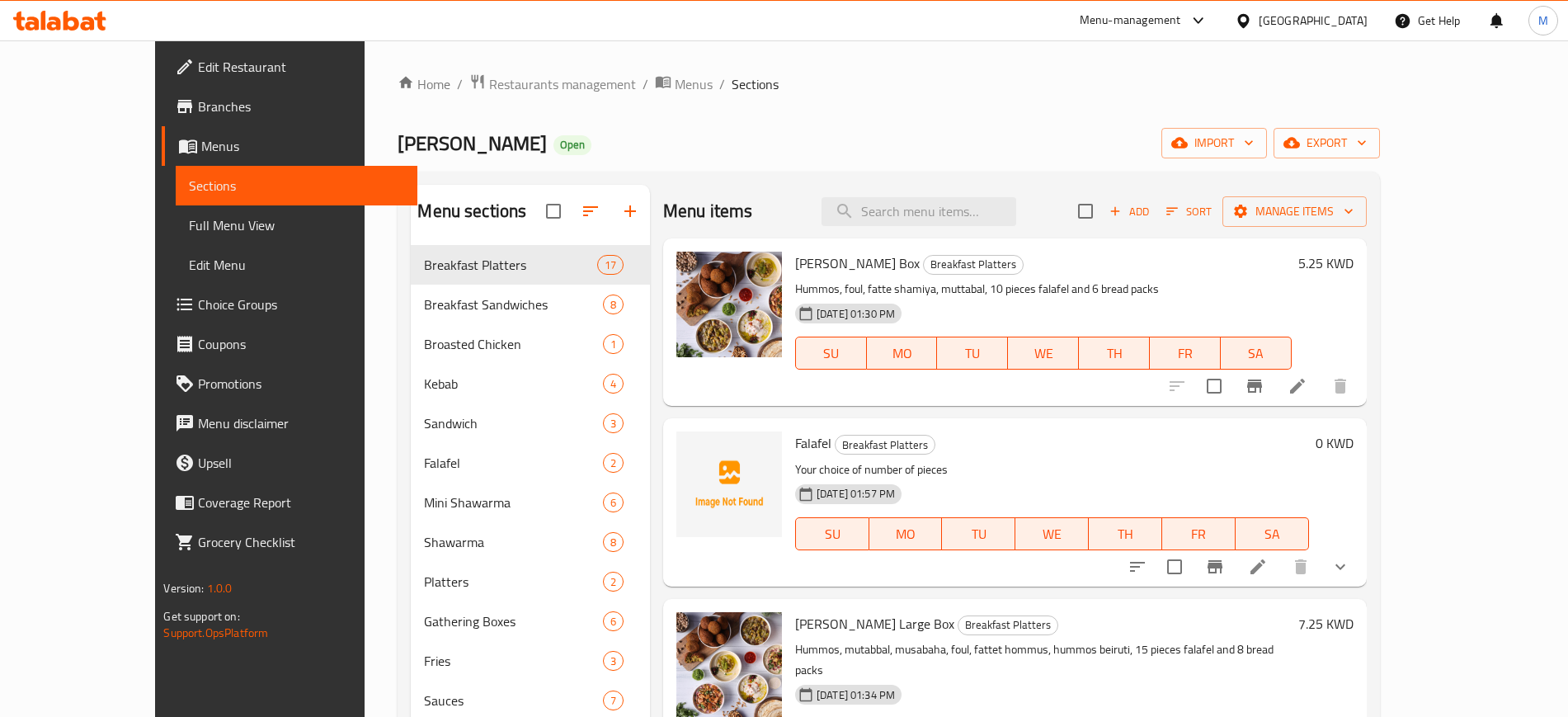
click at [970, 134] on div "[PERSON_NAME] Open import export" at bounding box center [888, 143] width 981 height 31
click at [691, 455] on icon "upload picture" at bounding box center [699, 453] width 16 height 15
click at [1014, 275] on div "[PERSON_NAME] Box Breakfast Platters Hummos, foul, fatte shamiya, muttabal, 10 …" at bounding box center [1044, 322] width 510 height 154
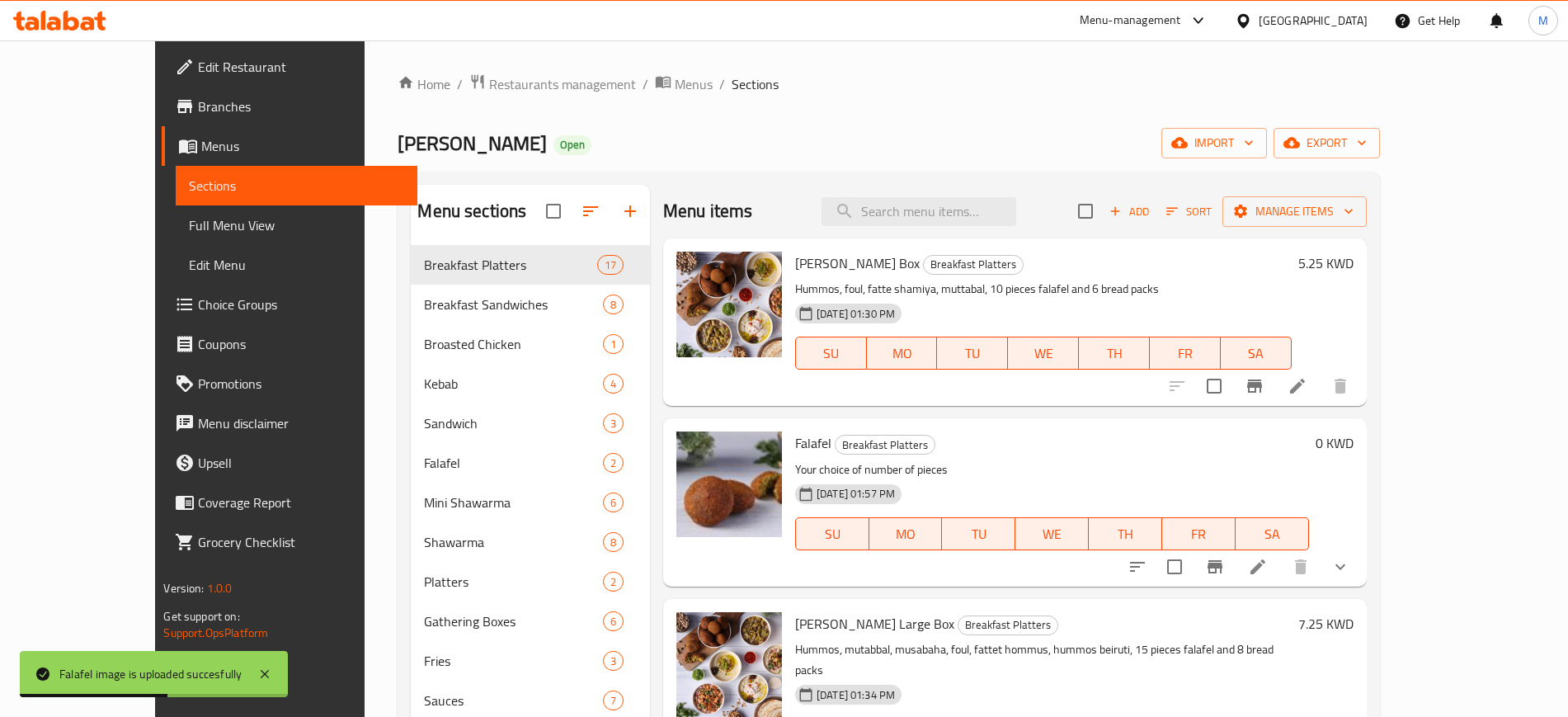
click at [1014, 275] on div "[PERSON_NAME] Box Breakfast Platters Hummos, foul, fatte shamiya, muttabal, 10 …" at bounding box center [1044, 322] width 510 height 154
click at [1211, 218] on span "Sort" at bounding box center [1188, 211] width 45 height 19
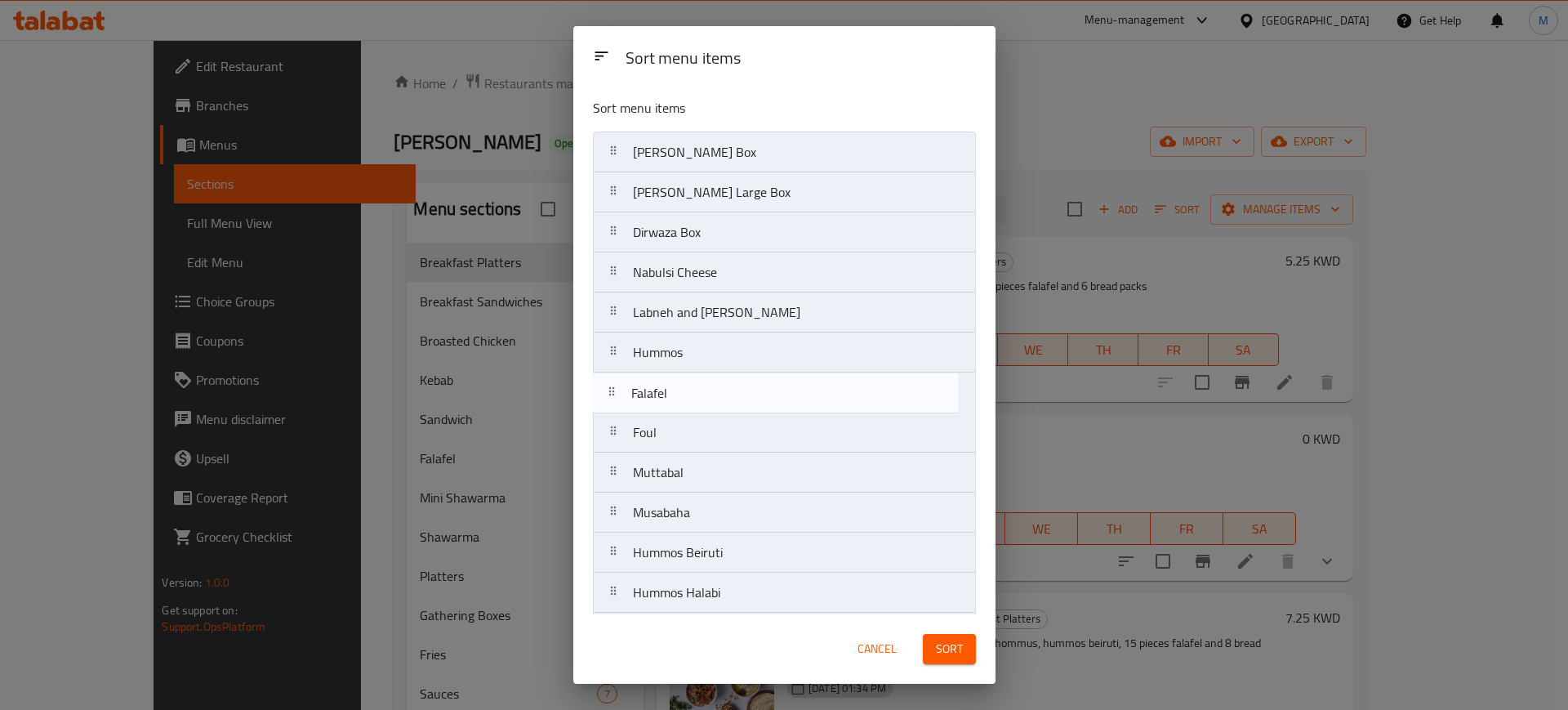
drag, startPoint x: 768, startPoint y: 197, endPoint x: 766, endPoint y: 402, distance: 205.0
click at [766, 402] on nav "[PERSON_NAME] Box Falafel [PERSON_NAME] Large Box Dirwaza Box Nabulsi Cheese La…" at bounding box center [784, 472] width 383 height 682
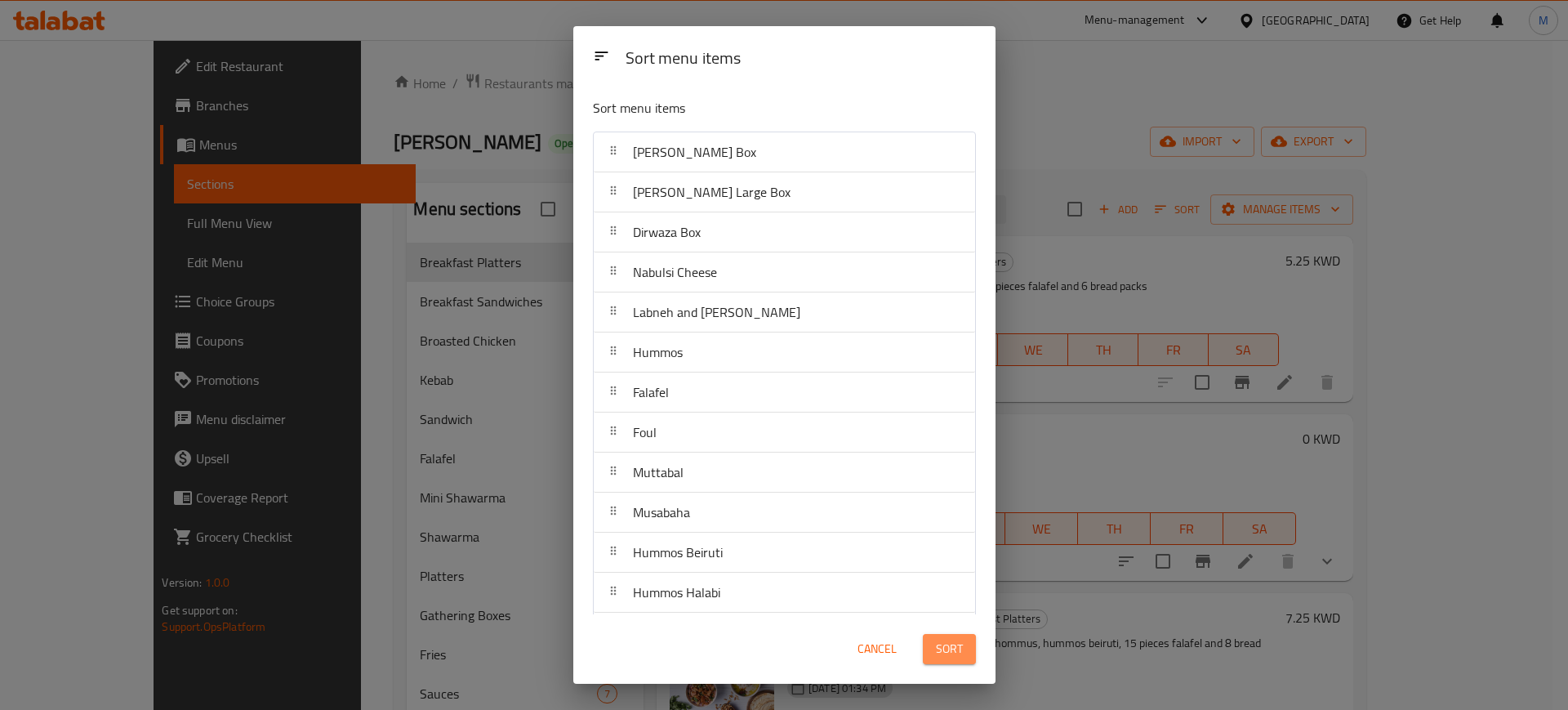
click at [954, 652] on span "Sort" at bounding box center [950, 649] width 27 height 20
click at [1146, 460] on div "Sort menu items Sort menu items [PERSON_NAME] Box [PERSON_NAME] Large Box Dirwa…" at bounding box center [784, 355] width 1568 height 710
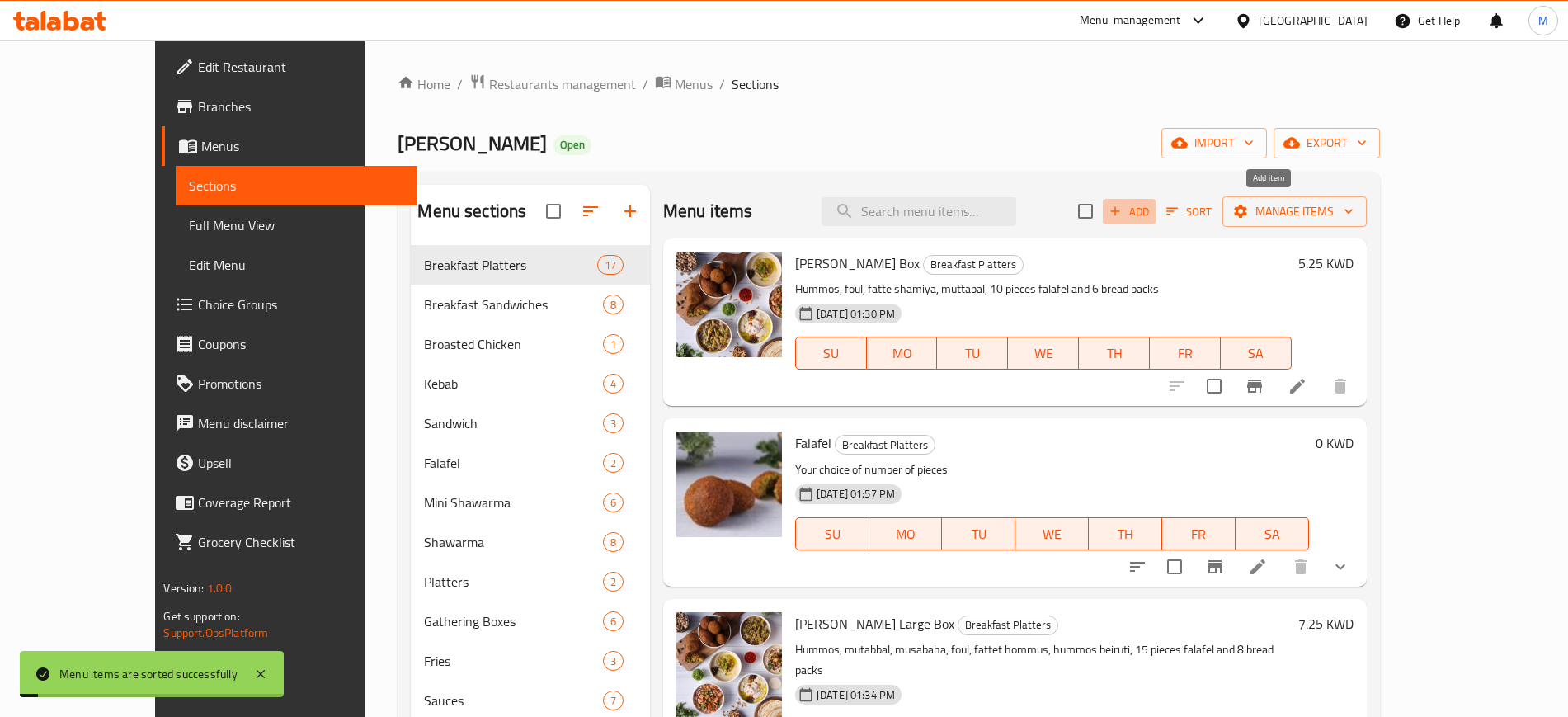
click at [1151, 212] on span "Add" at bounding box center [1129, 211] width 44 height 19
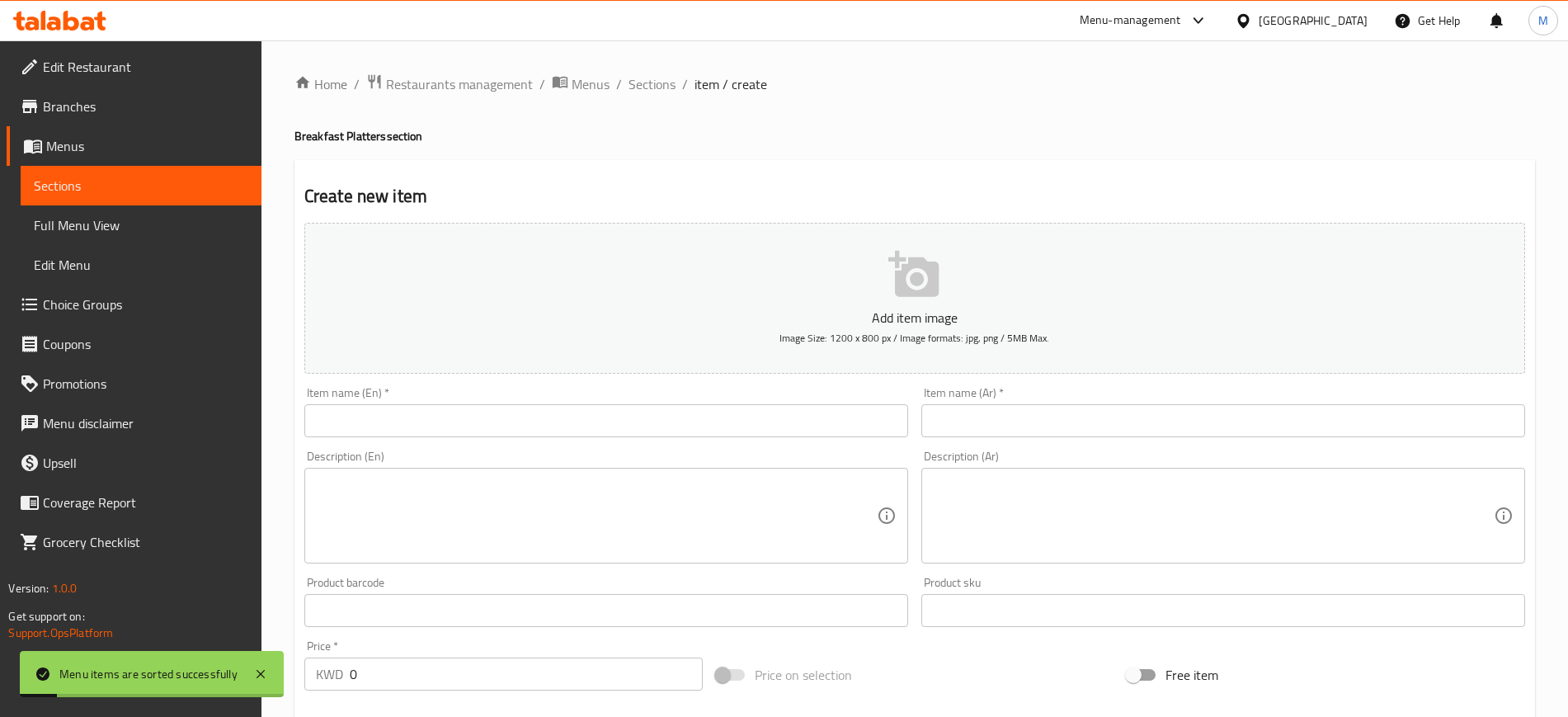
click at [512, 424] on input "text" at bounding box center [606, 420] width 604 height 33
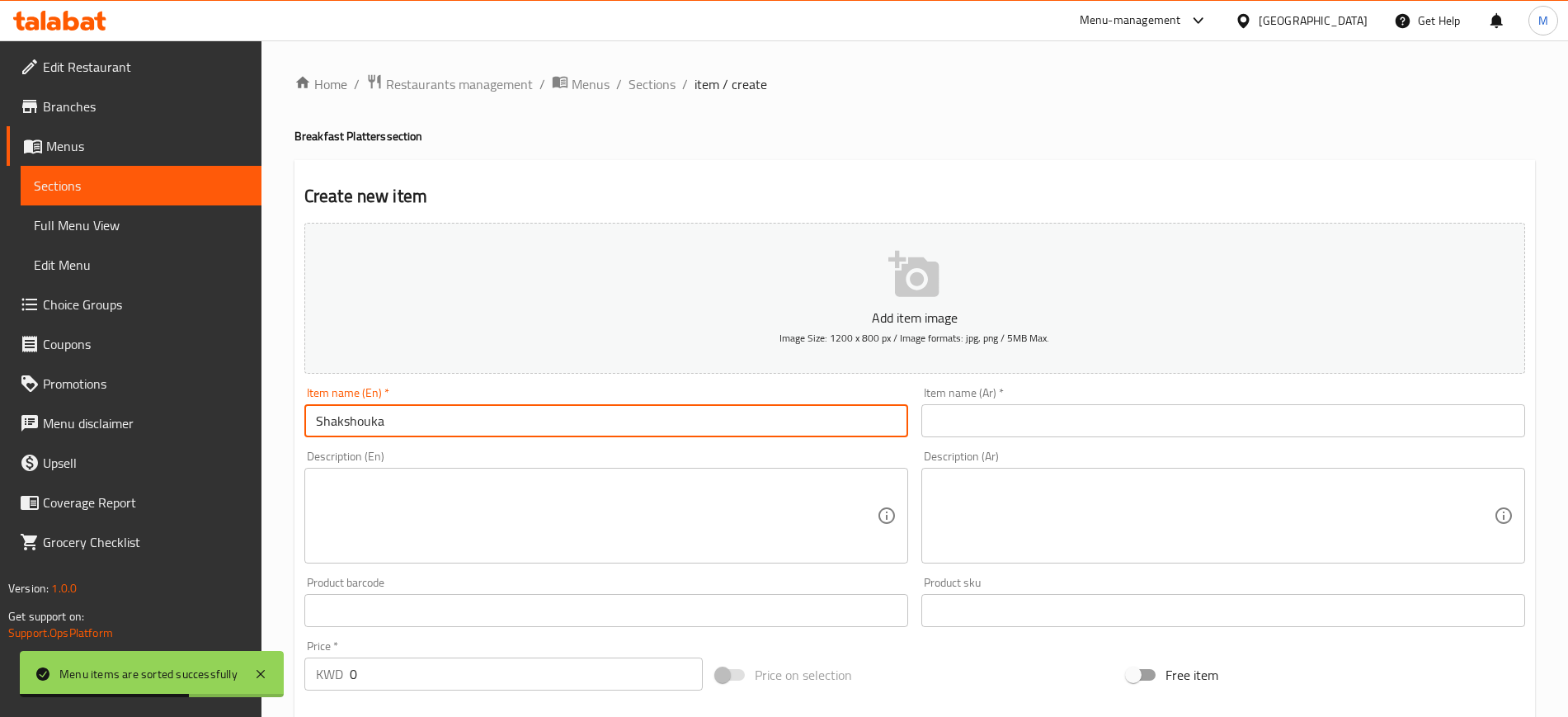
type input "Shakshouka"
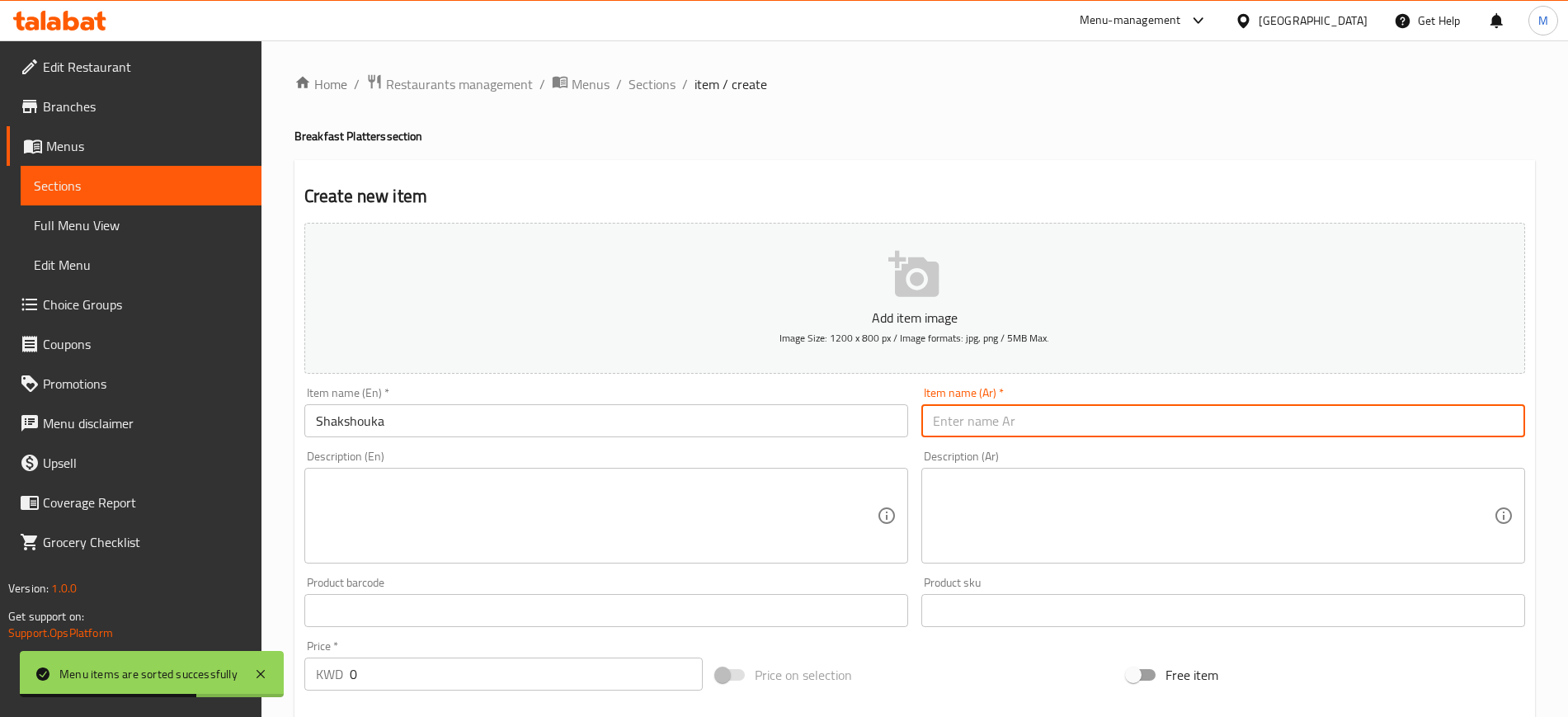
click at [1068, 413] on input "text" at bounding box center [1223, 420] width 604 height 33
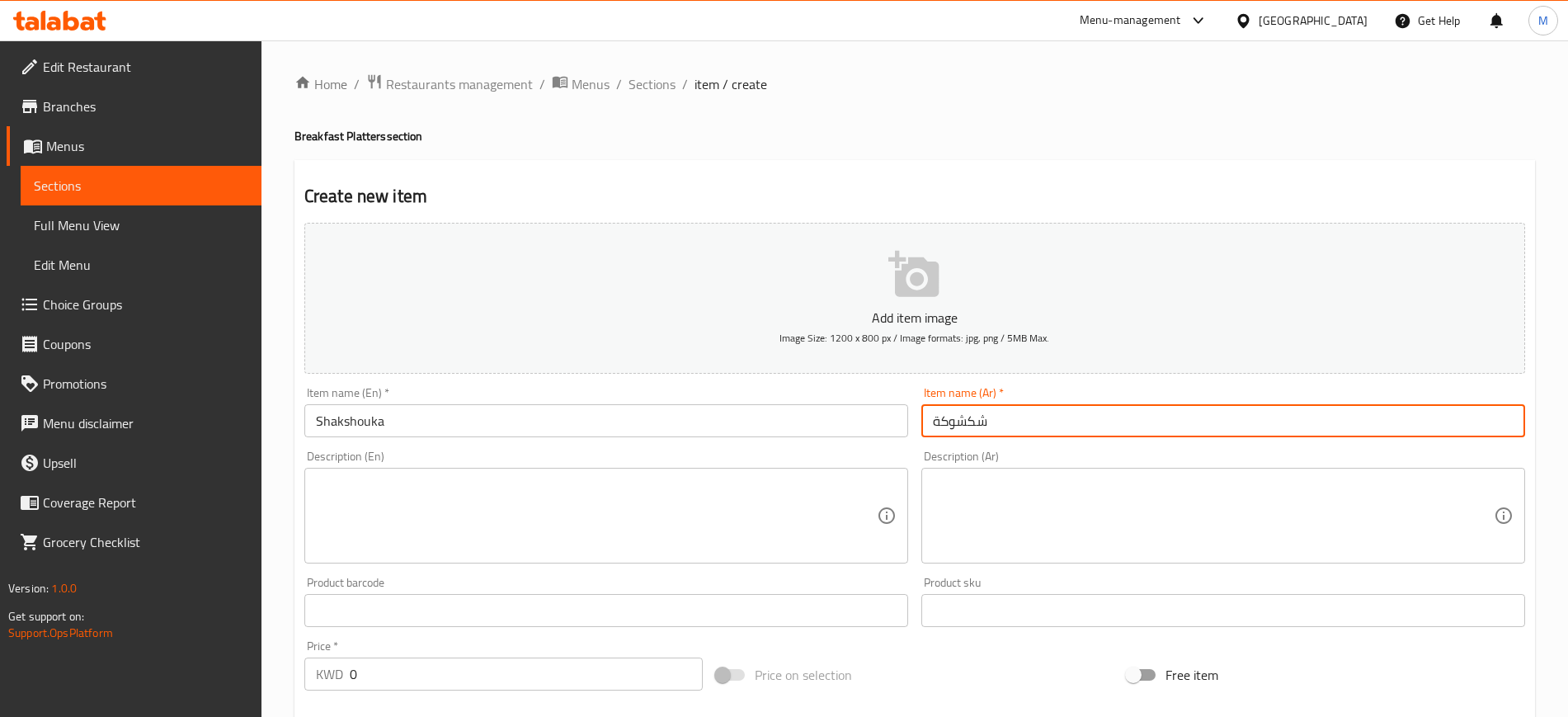
type input "شكشوكة"
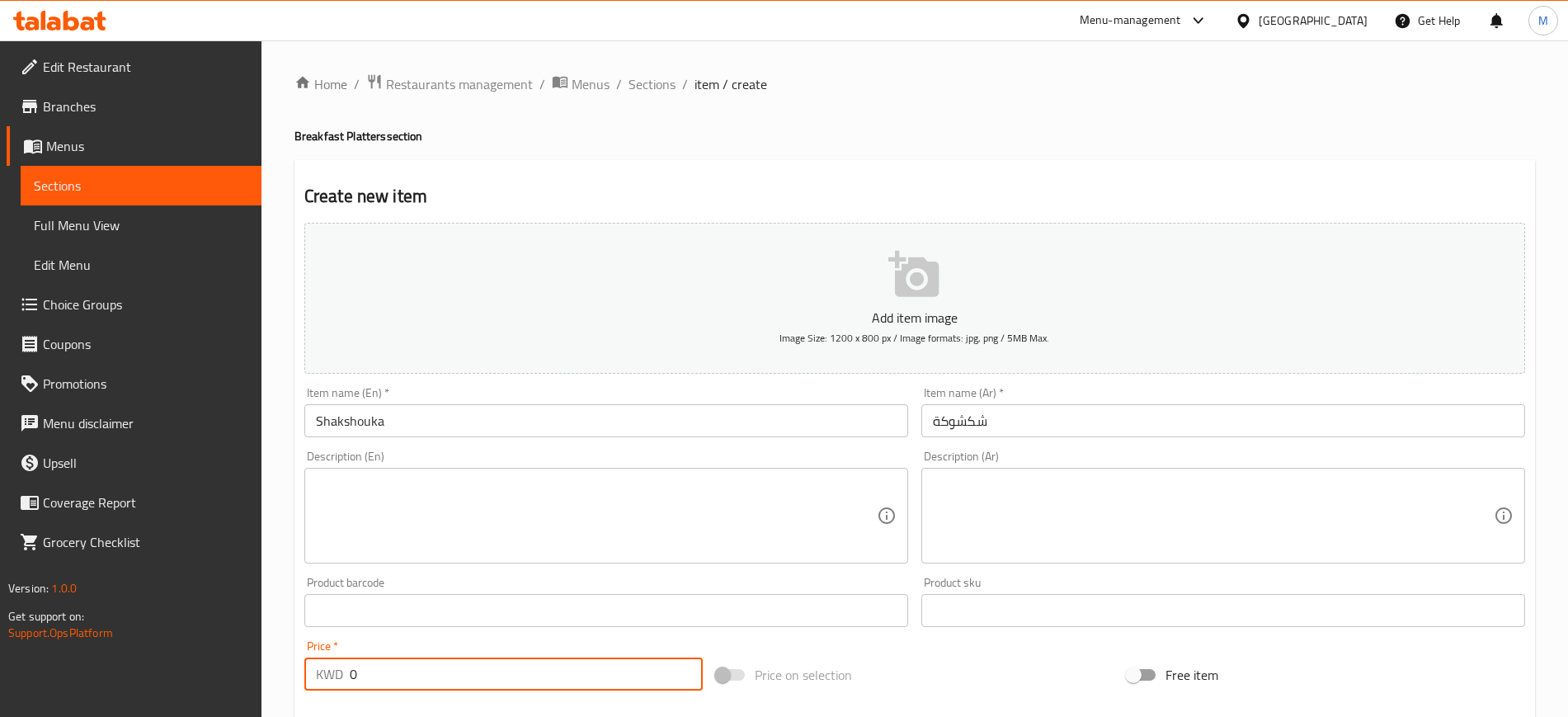
drag, startPoint x: 440, startPoint y: 673, endPoint x: 313, endPoint y: 686, distance: 127.7
click at [313, 686] on div "KWD 0 Price *" at bounding box center [504, 673] width 399 height 33
type input "1.1"
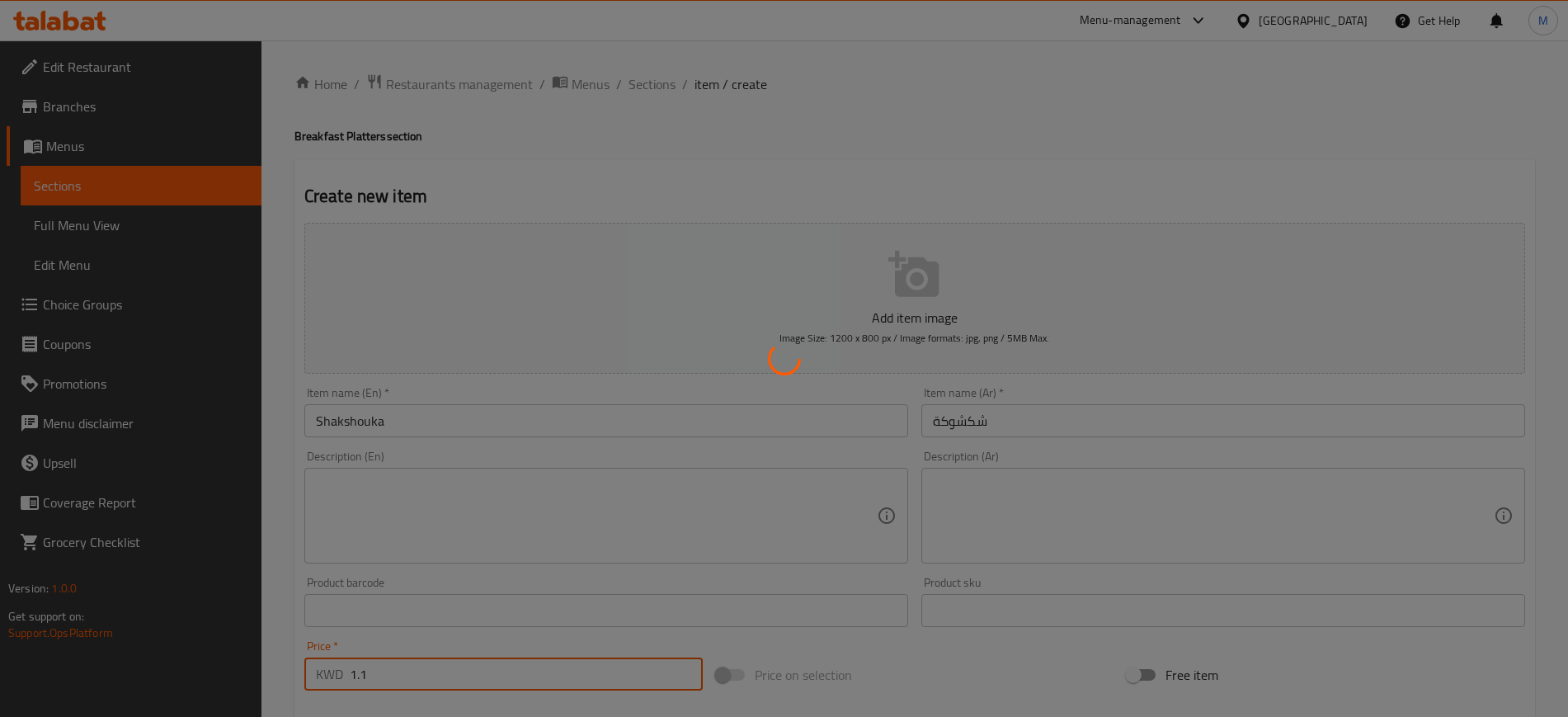
type input "0"
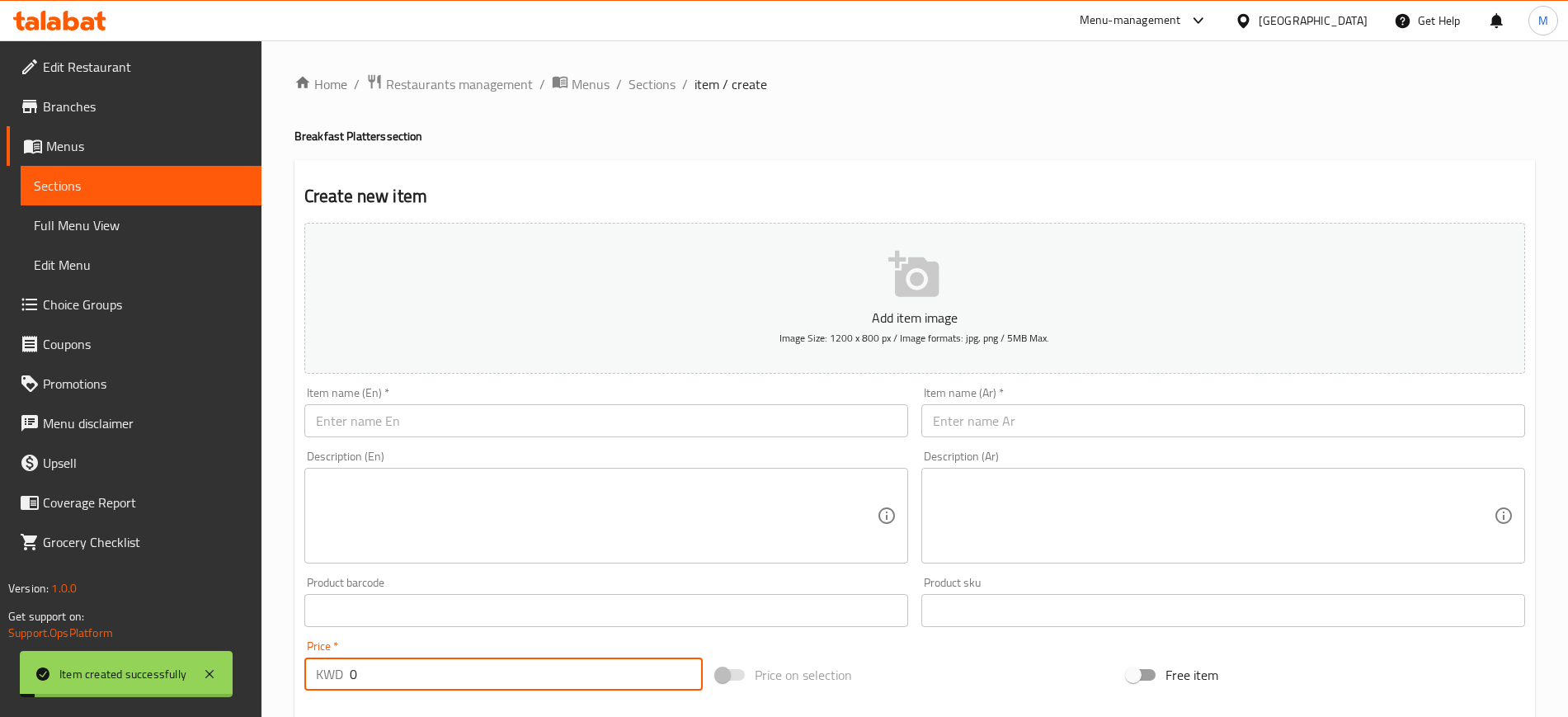
click at [408, 418] on input "text" at bounding box center [606, 420] width 604 height 33
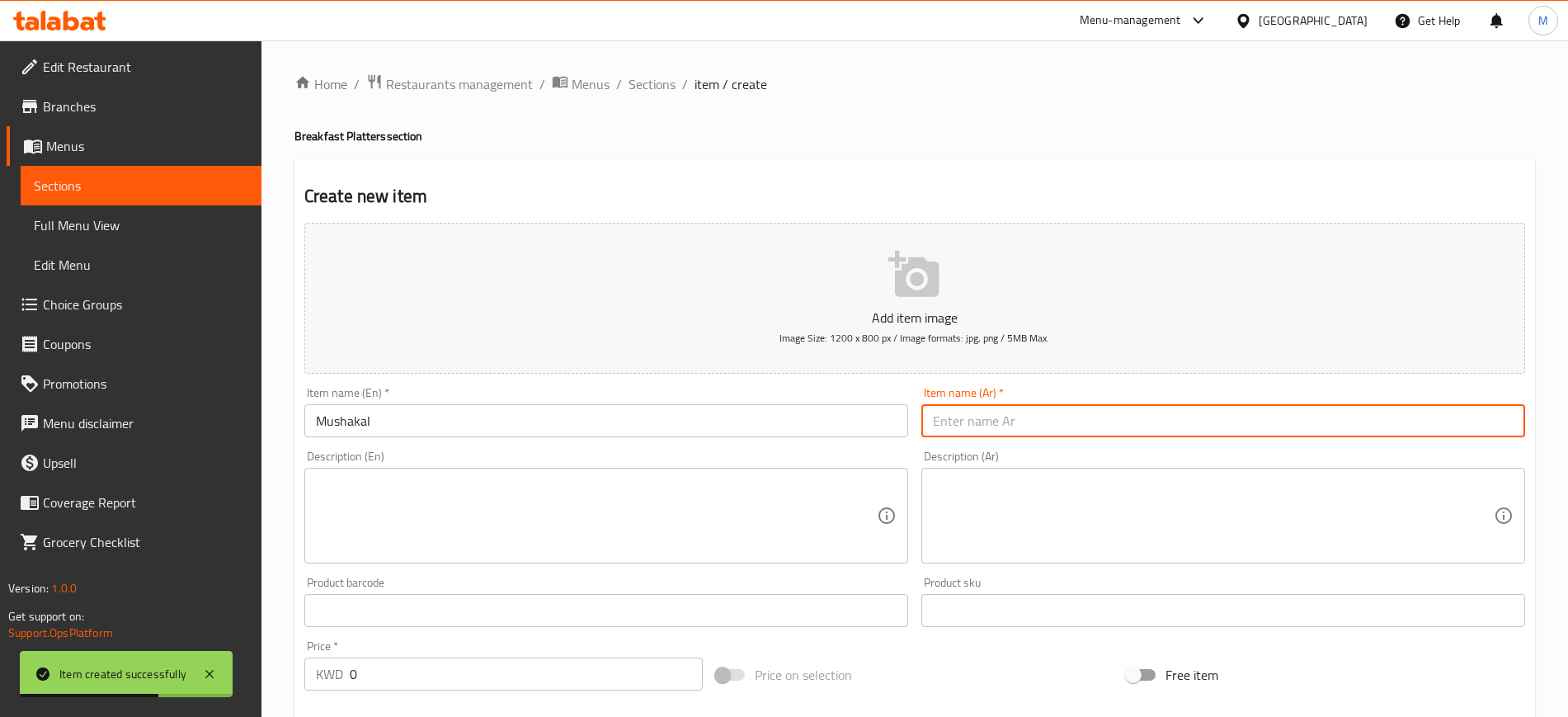
click at [1088, 414] on input "text" at bounding box center [1223, 420] width 604 height 33
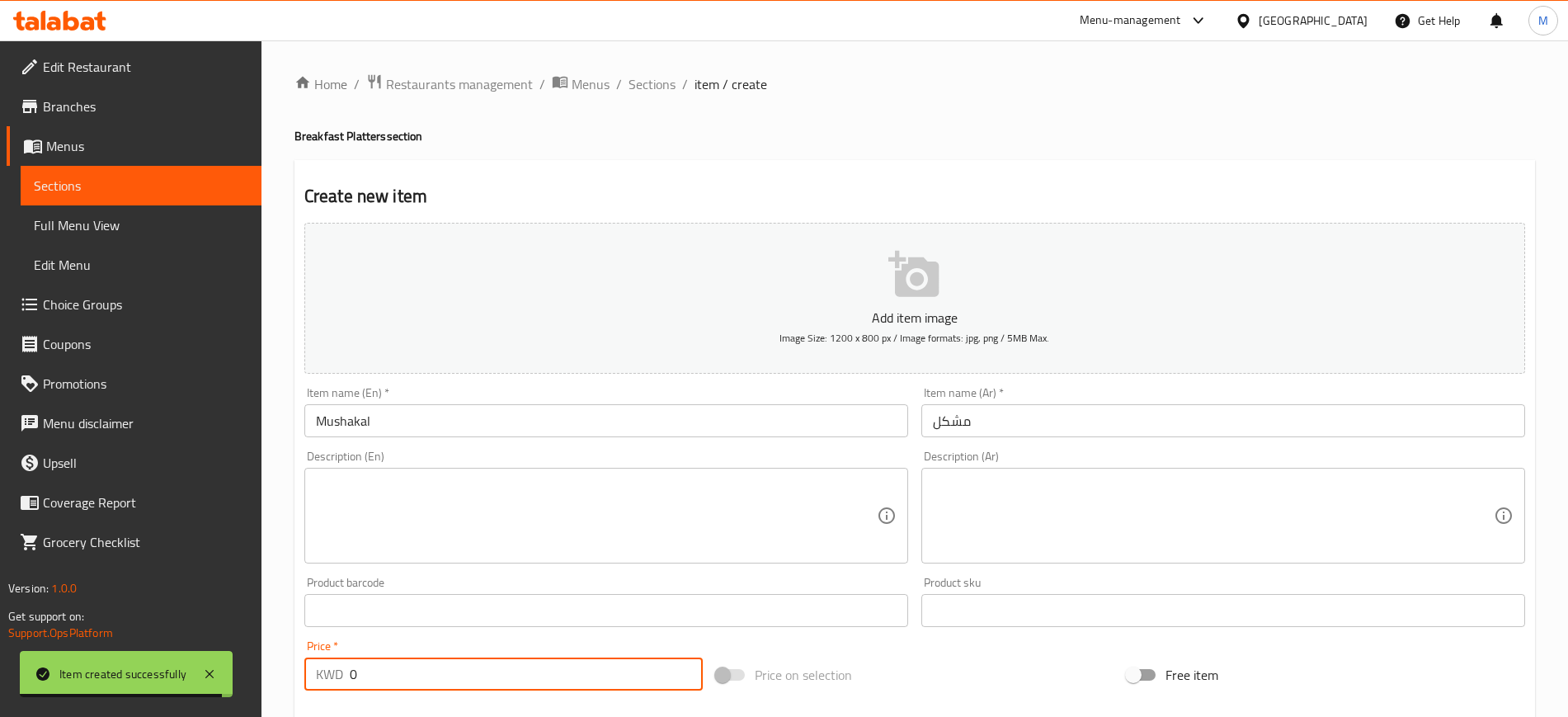
drag, startPoint x: 370, startPoint y: 661, endPoint x: 309, endPoint y: 670, distance: 61.7
click at [309, 670] on div "KWD 0 Price *" at bounding box center [504, 673] width 399 height 33
click at [649, 86] on span "Sections" at bounding box center [652, 84] width 47 height 20
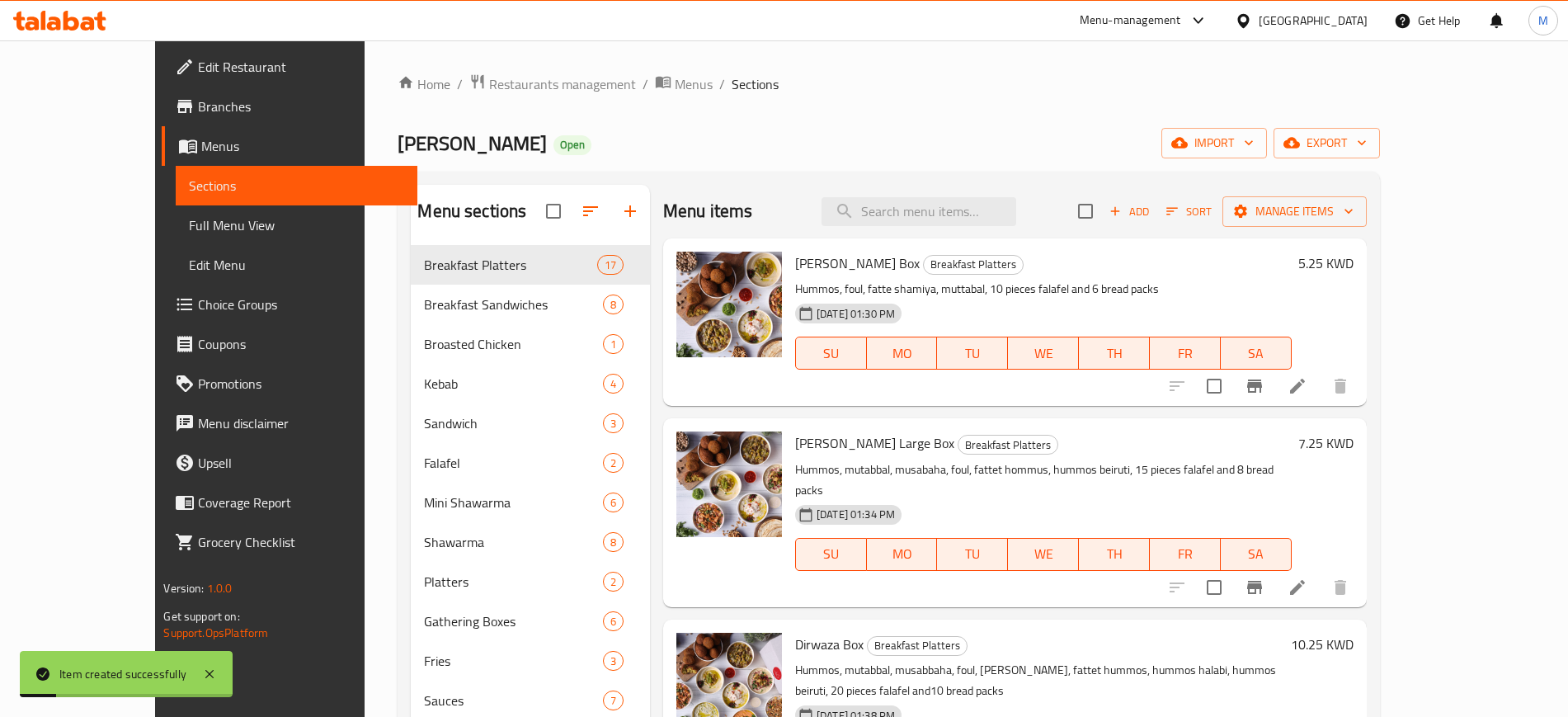
click at [1039, 288] on p "Hummos, foul, fatte shamiya, muttabal, 10 pieces falafel and 6 bread packs" at bounding box center [1043, 289] width 496 height 21
click at [1070, 297] on p "Hummos, foul, fatte shamiya, muttabal, 10 pieces falafel and 6 bread packs" at bounding box center [1043, 289] width 496 height 21
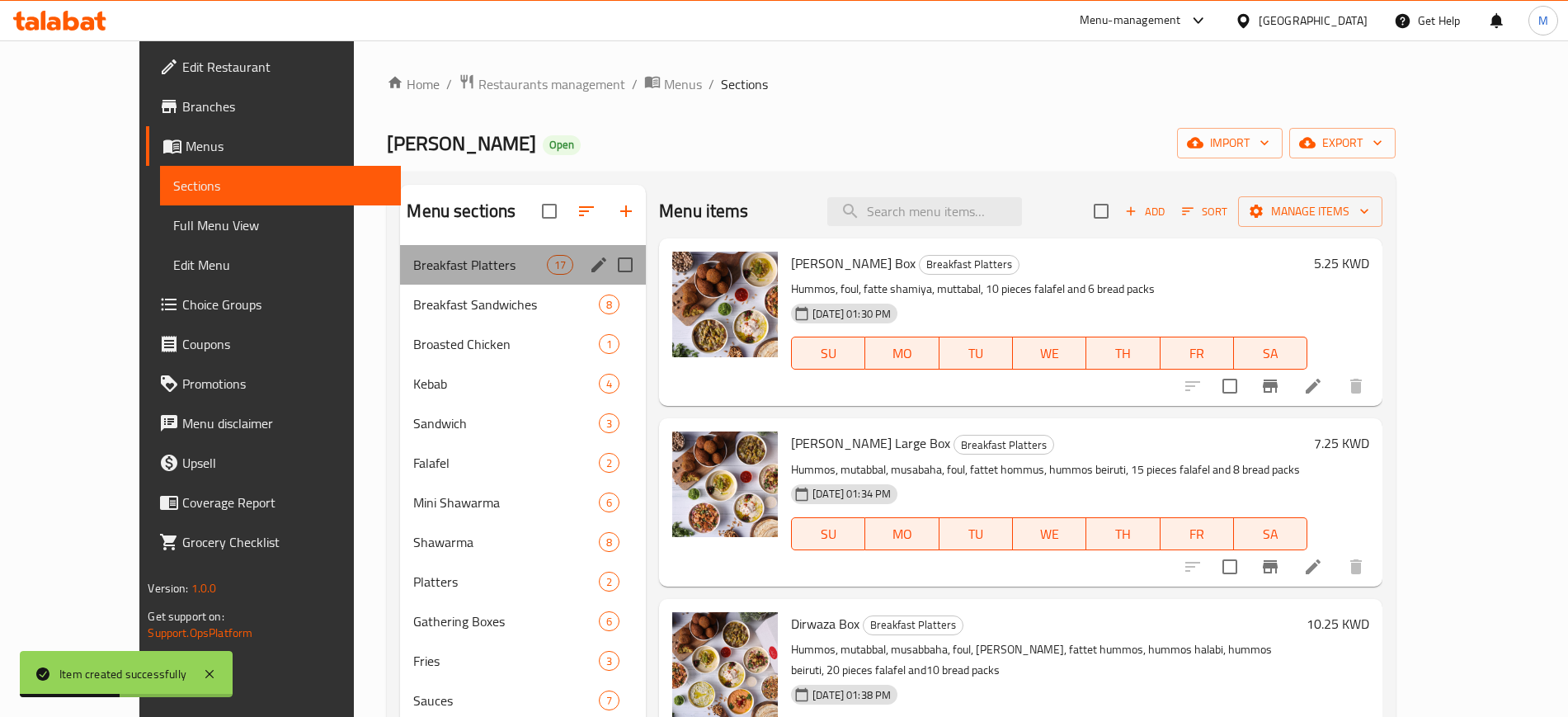
click at [415, 276] on div "Breakfast Platters 17" at bounding box center [523, 264] width 246 height 39
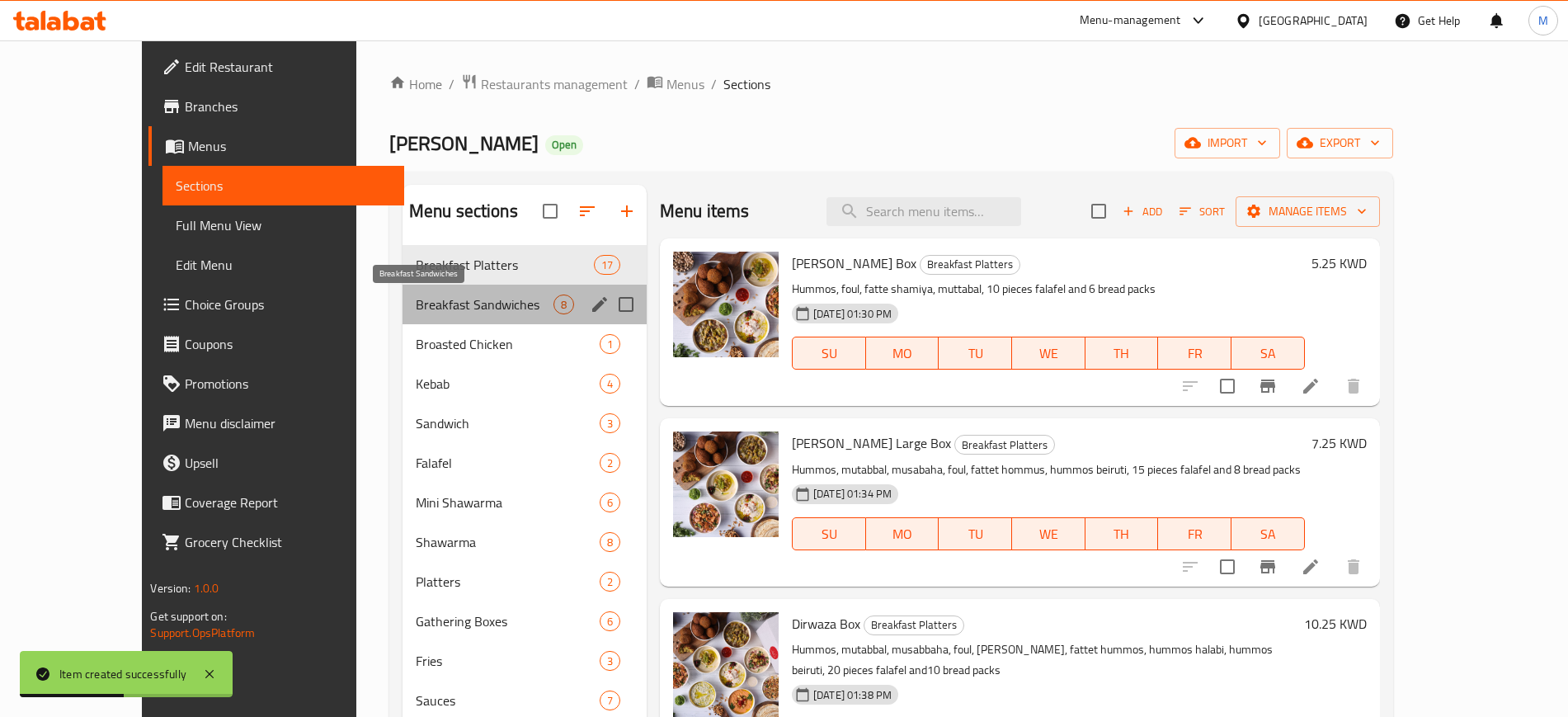
click at [426, 307] on span "Breakfast Sandwiches" at bounding box center [484, 304] width 138 height 20
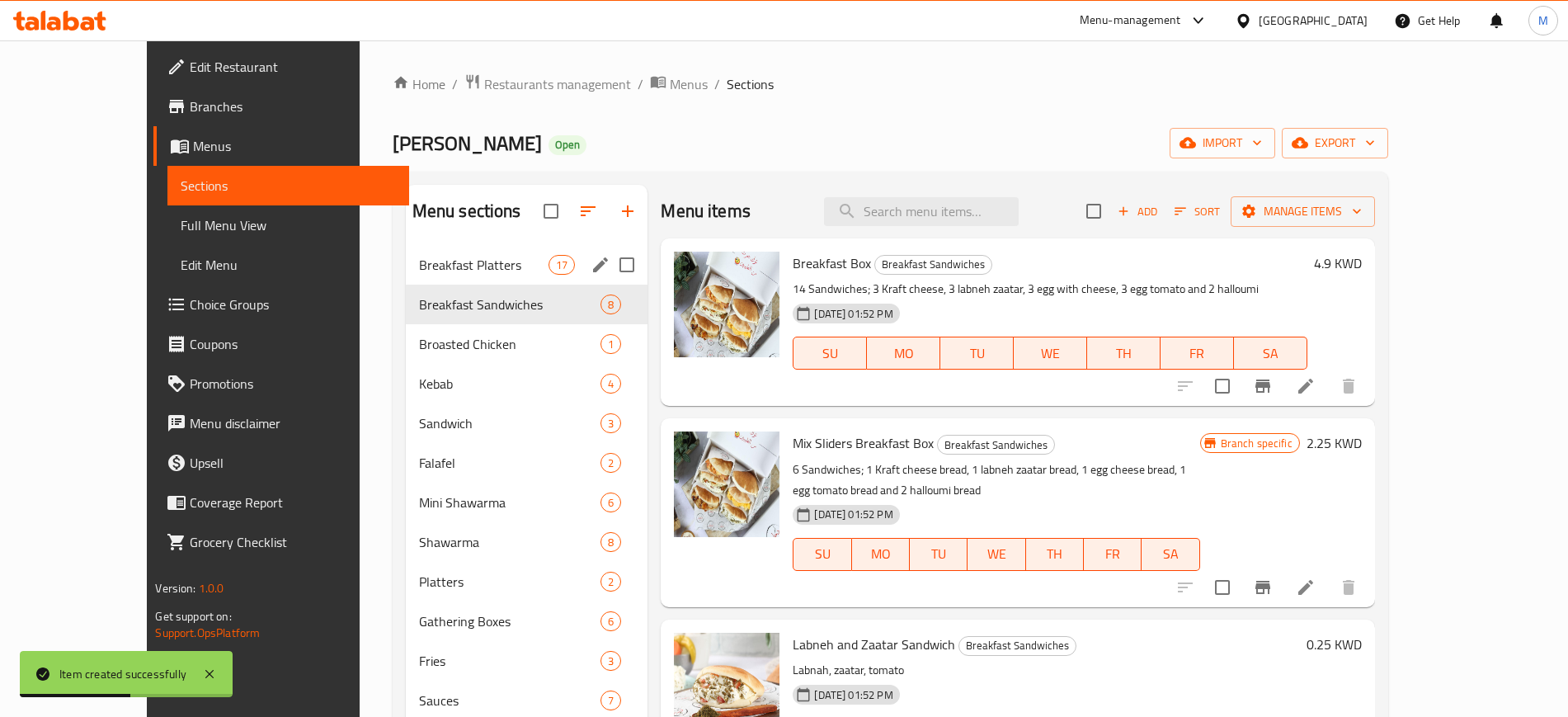
click at [441, 272] on span "Breakfast Platters" at bounding box center [483, 264] width 129 height 20
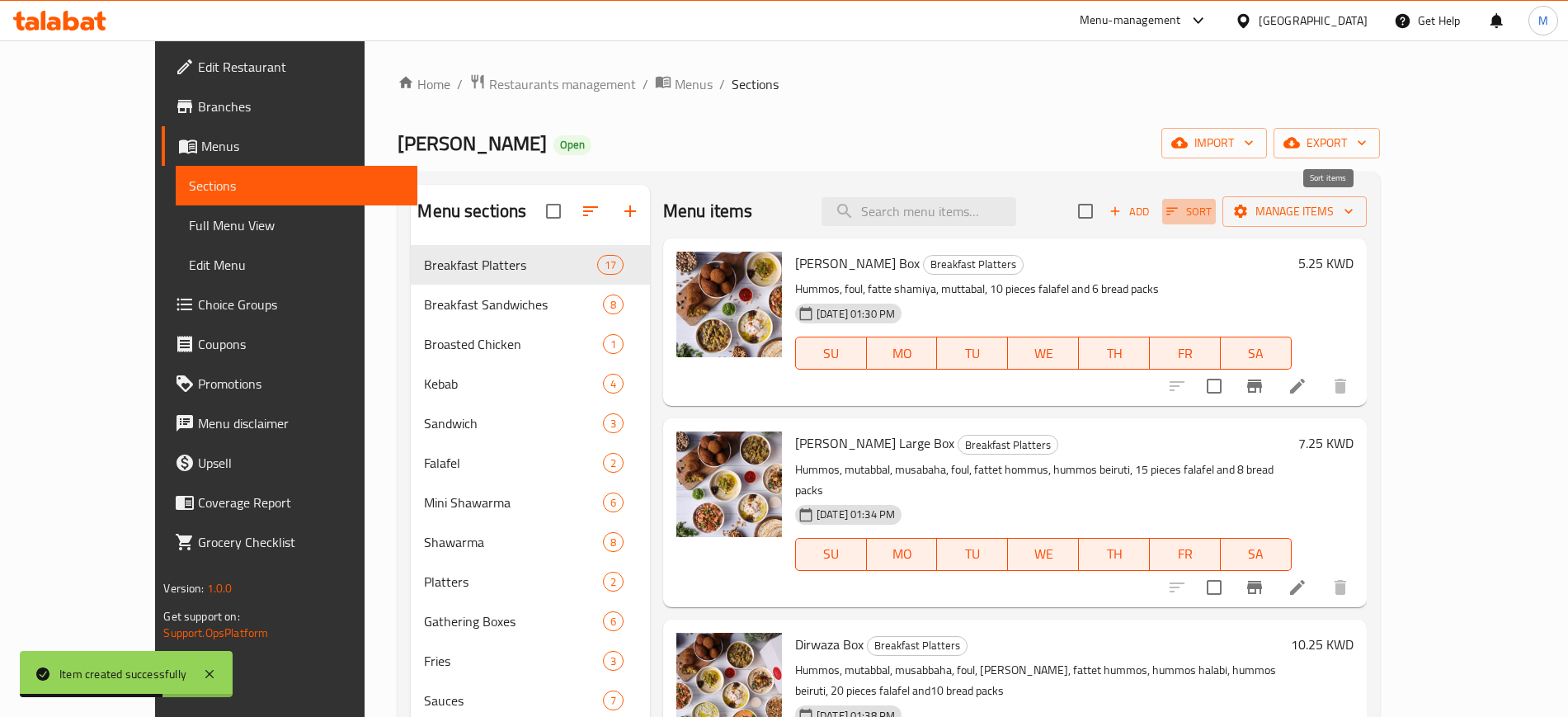
click at [1211, 214] on span "Sort" at bounding box center [1188, 211] width 45 height 19
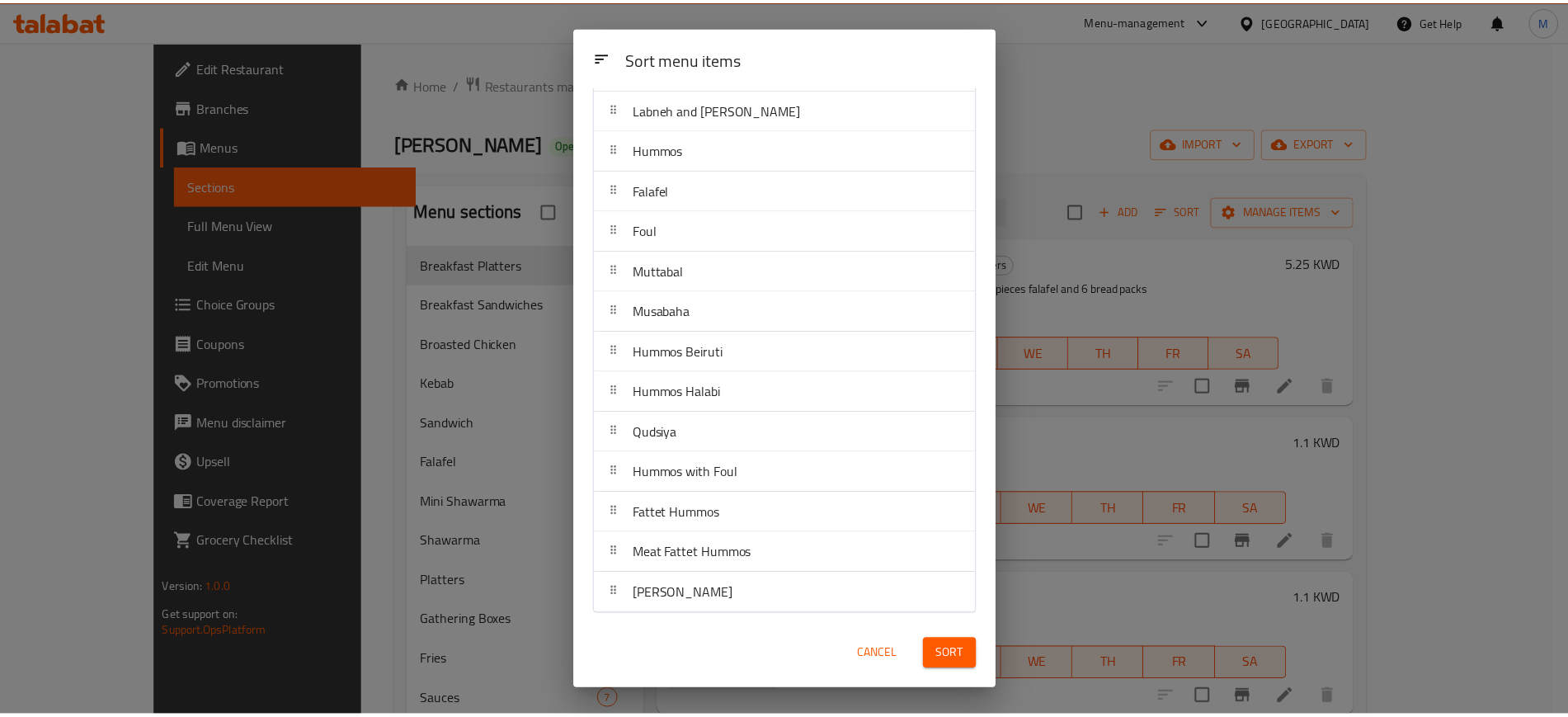
scroll to position [208, 0]
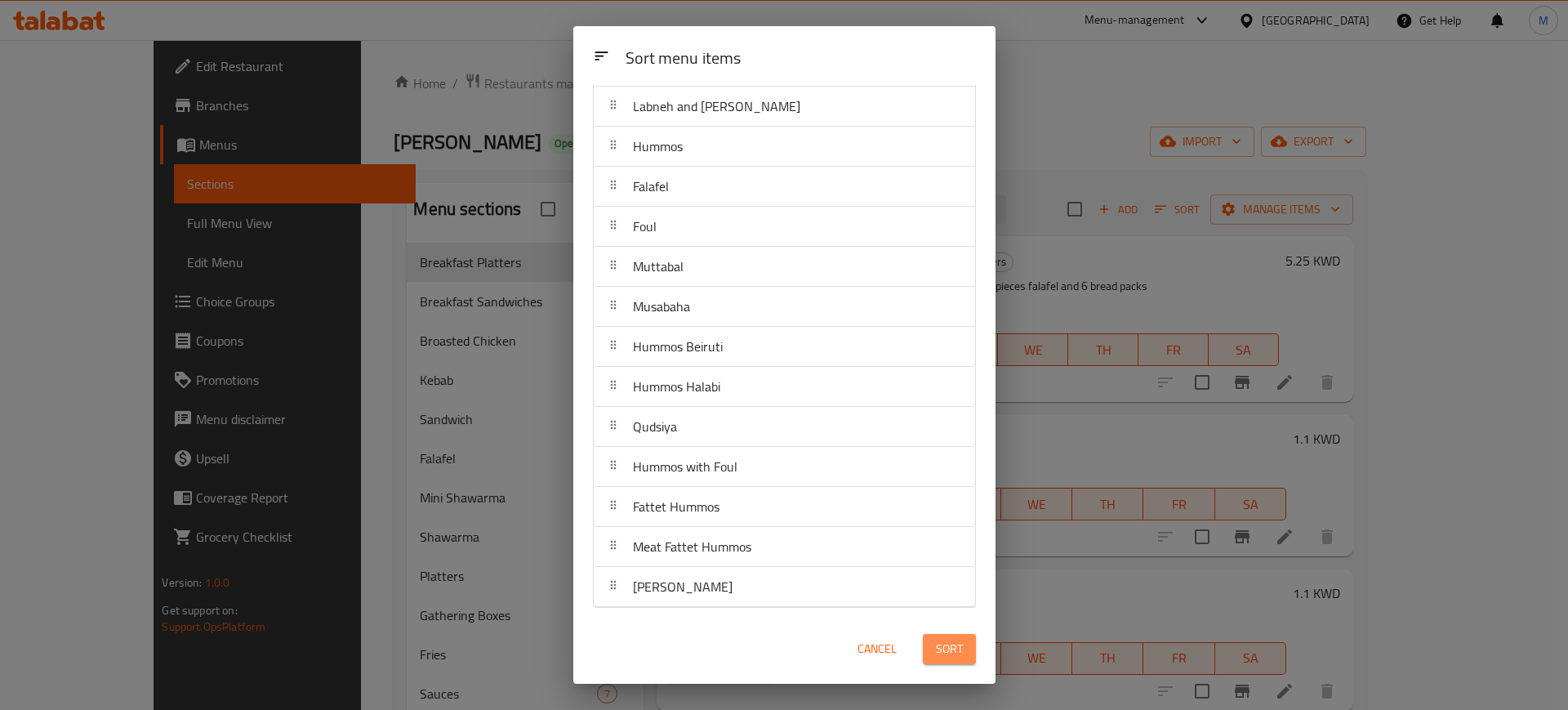
click at [972, 644] on button "Sort" at bounding box center [949, 649] width 53 height 31
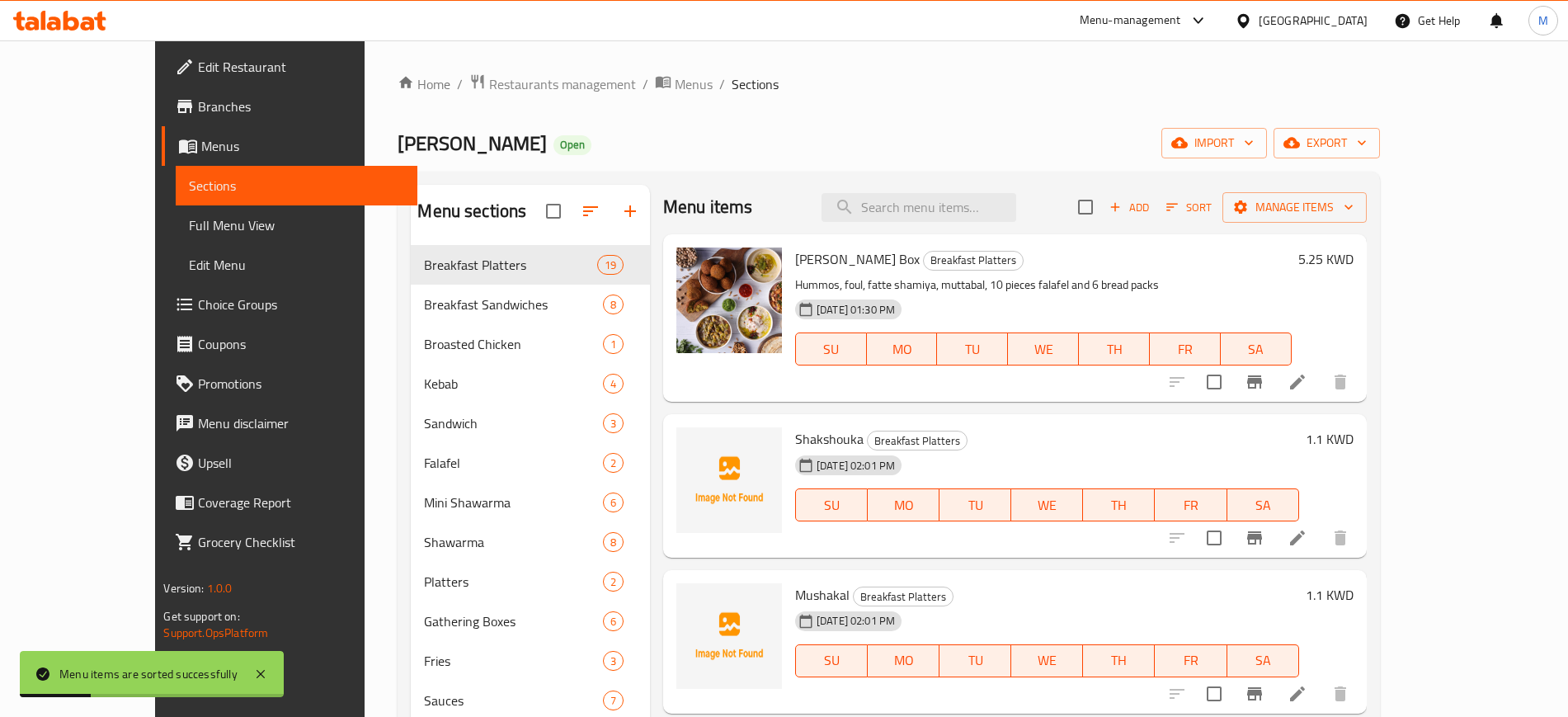
scroll to position [0, 0]
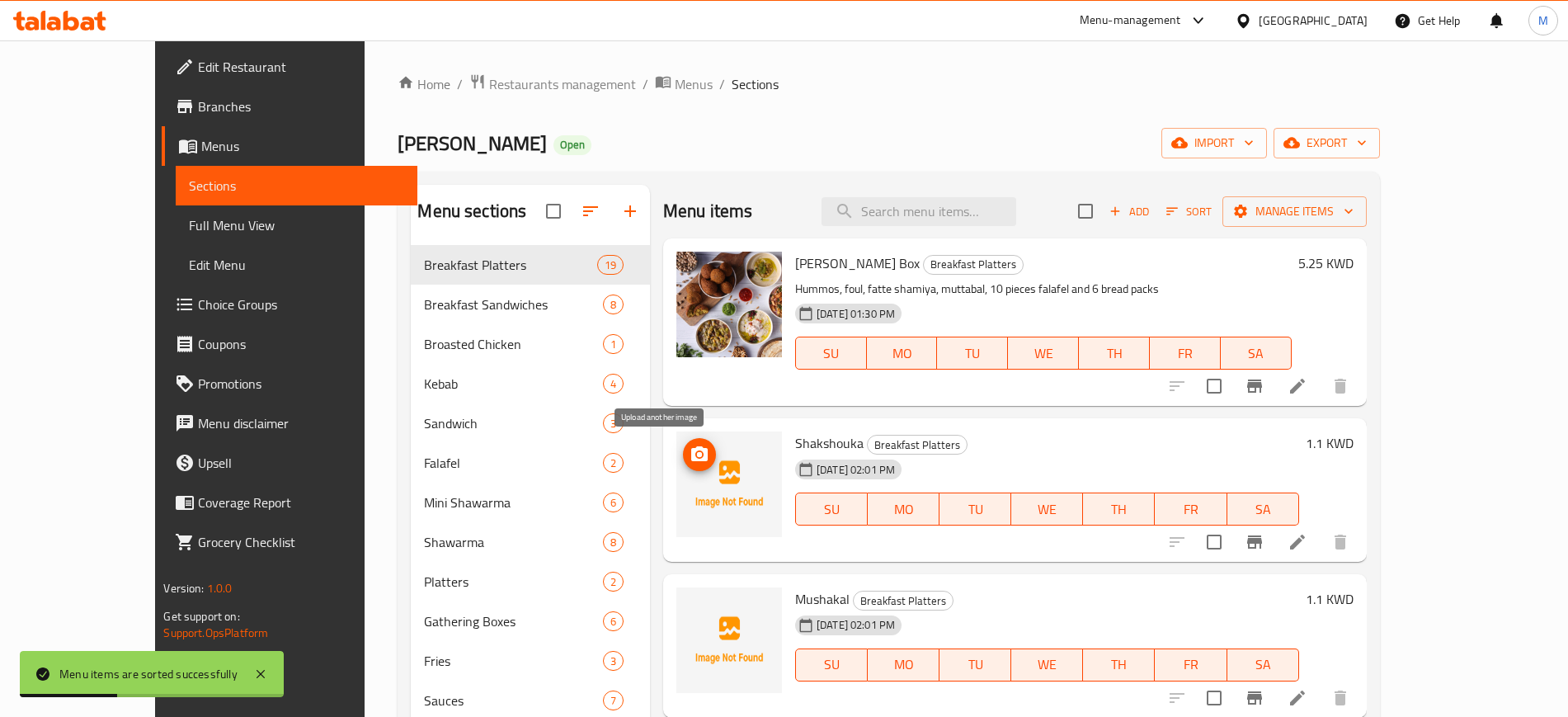
click at [689, 455] on icon "upload picture" at bounding box center [699, 454] width 20 height 20
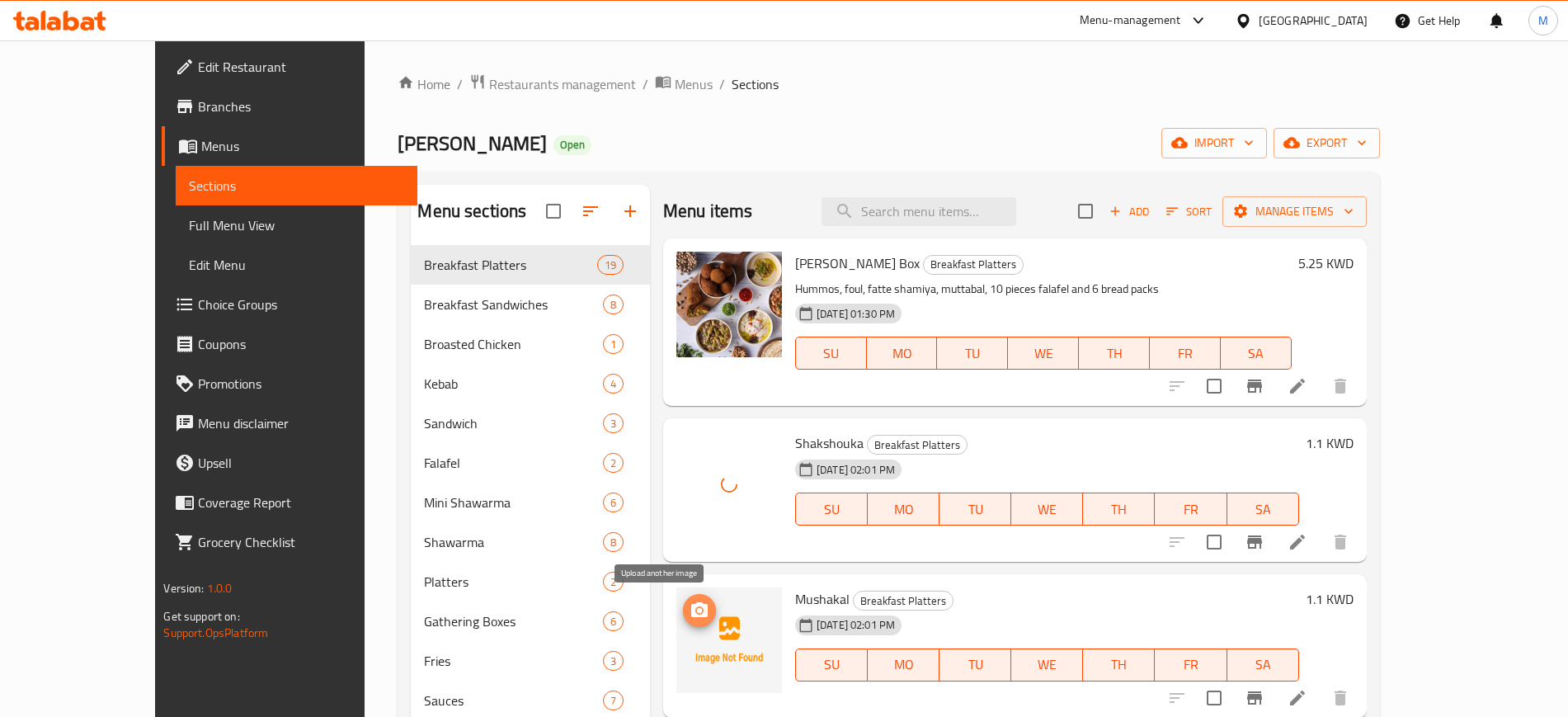
click at [697, 612] on circle "upload picture" at bounding box center [700, 610] width 5 height 5
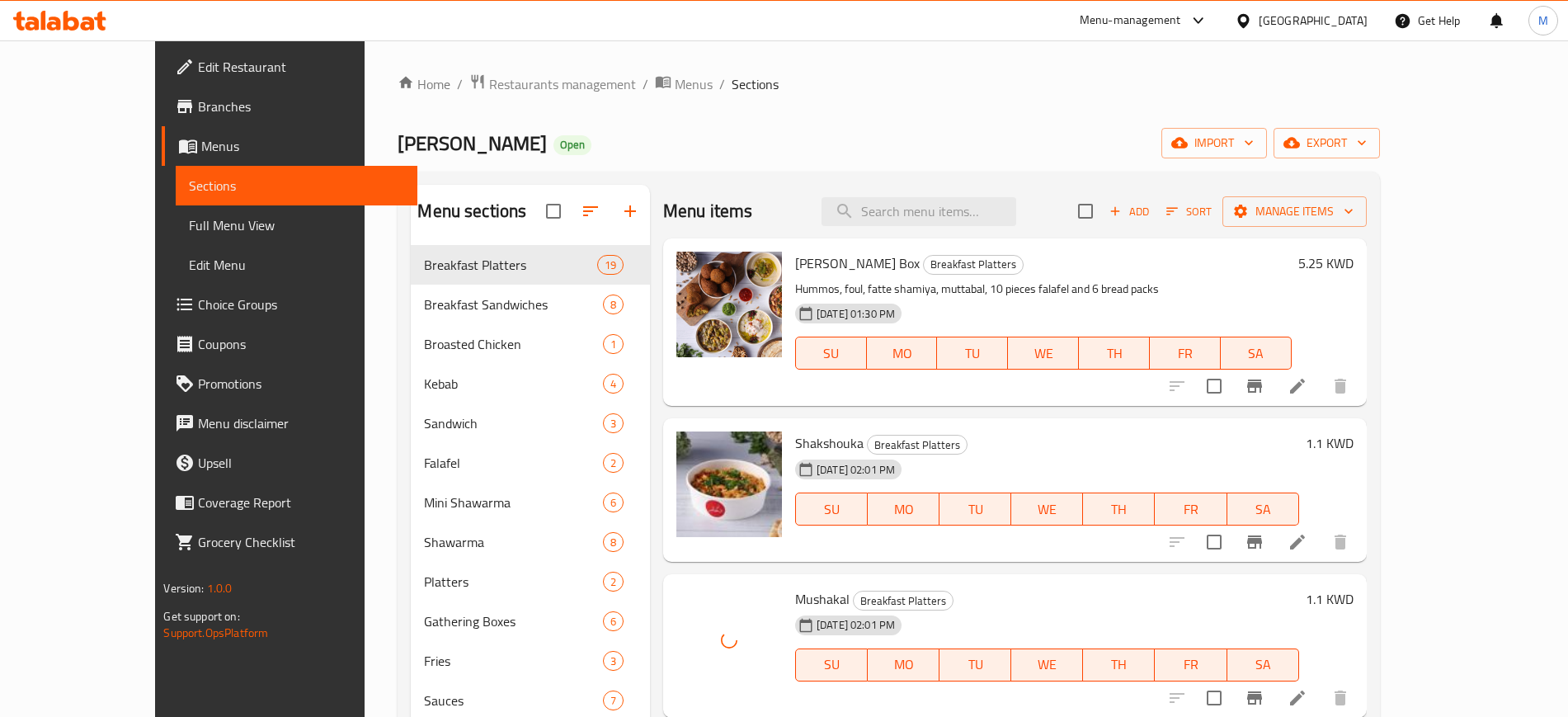
click at [1014, 445] on h6 "Shakshouka Breakfast Platters" at bounding box center [1046, 442] width 504 height 23
click at [1211, 216] on span "Sort" at bounding box center [1188, 211] width 45 height 19
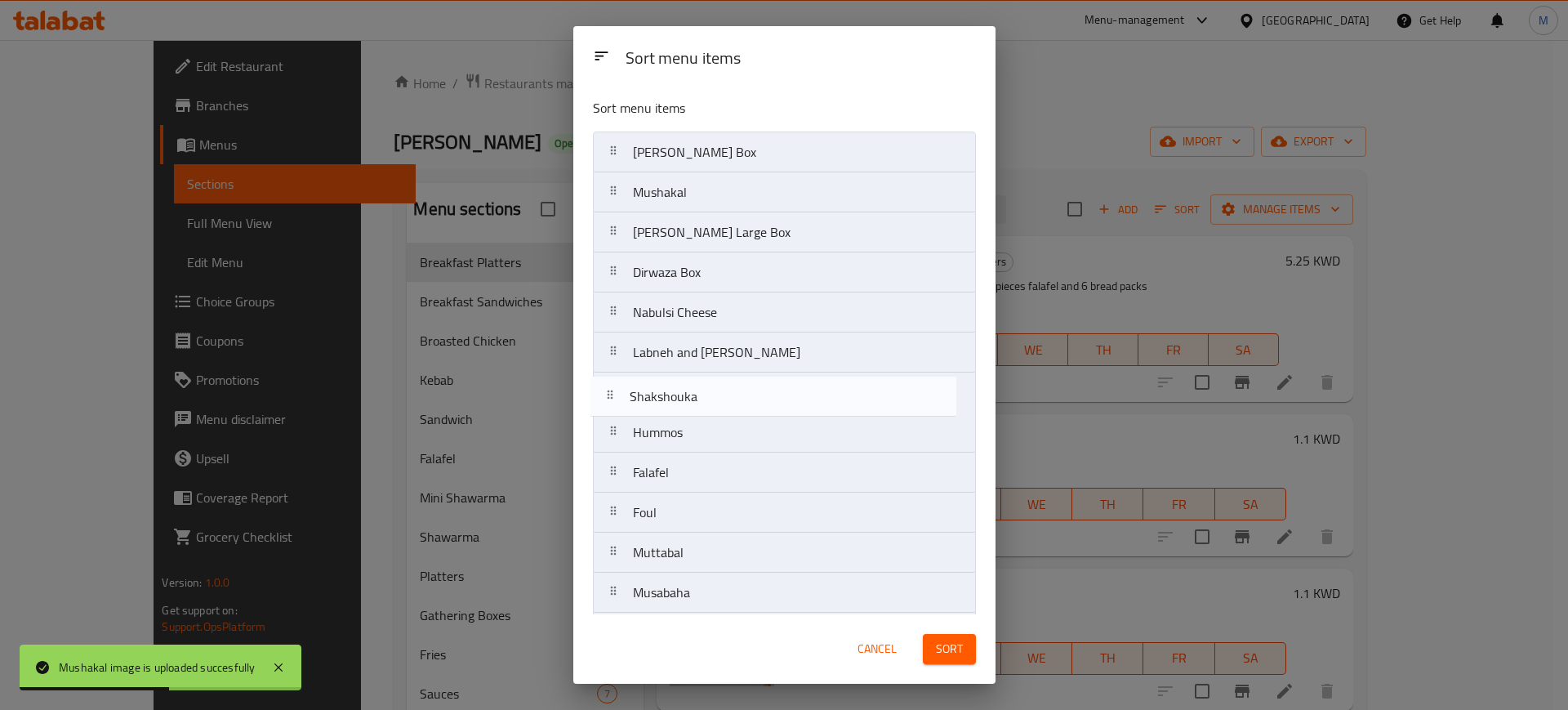
drag, startPoint x: 767, startPoint y: 200, endPoint x: 767, endPoint y: 413, distance: 213.0
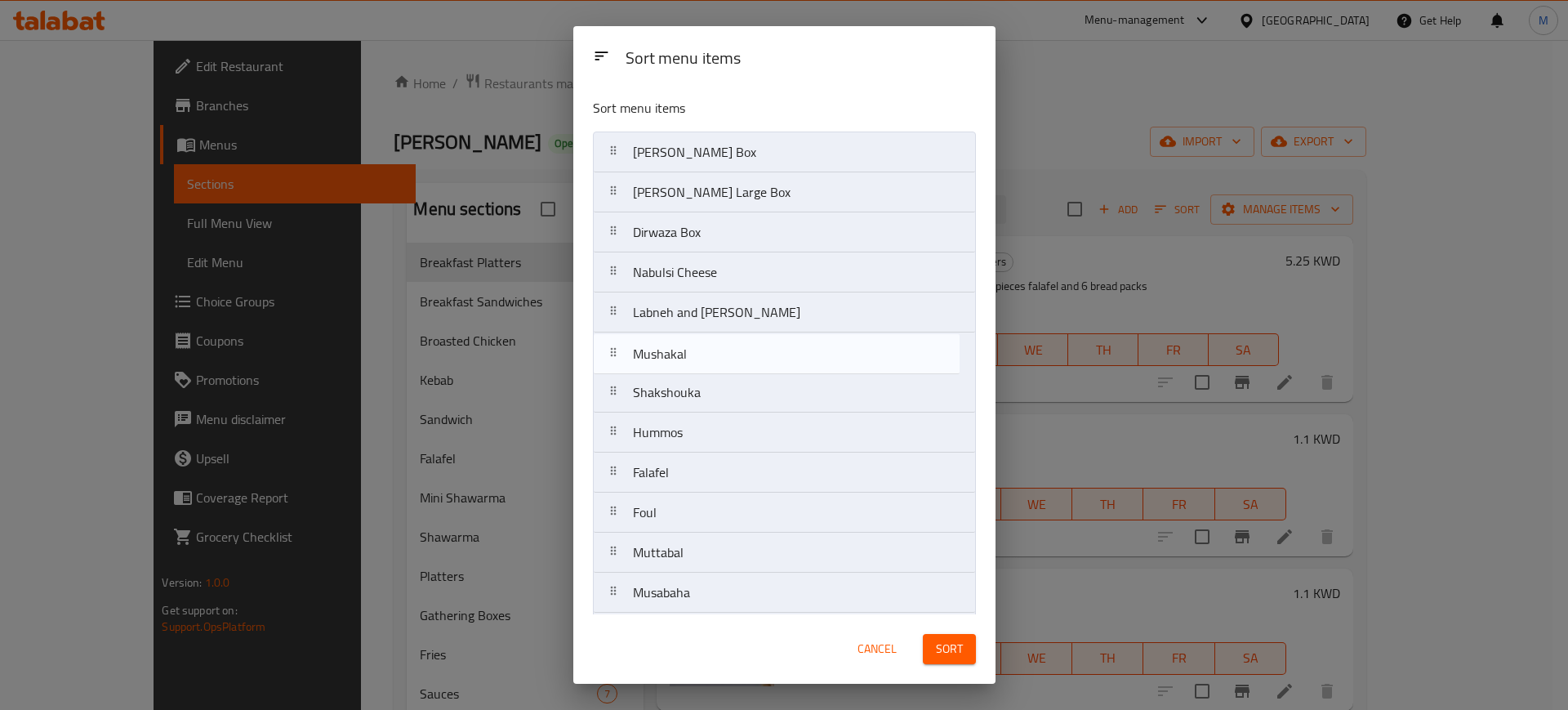
drag, startPoint x: 774, startPoint y: 201, endPoint x: 781, endPoint y: 380, distance: 179.1
click at [781, 380] on nav "[PERSON_NAME] Box Mushakal [PERSON_NAME] Large Box Dirwaza Box Nabulsi Cheese L…" at bounding box center [784, 512] width 383 height 762
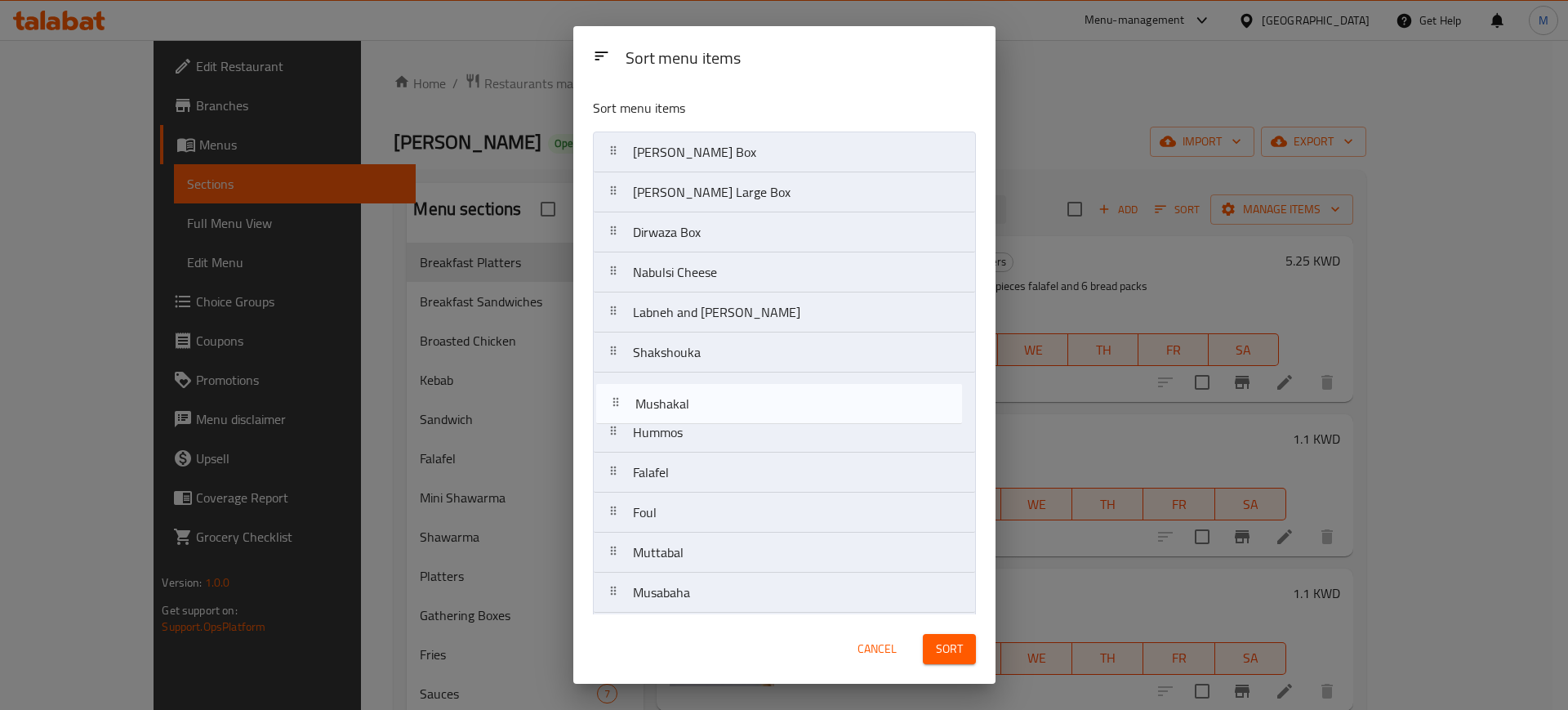
drag, startPoint x: 767, startPoint y: 357, endPoint x: 771, endPoint y: 411, distance: 54.1
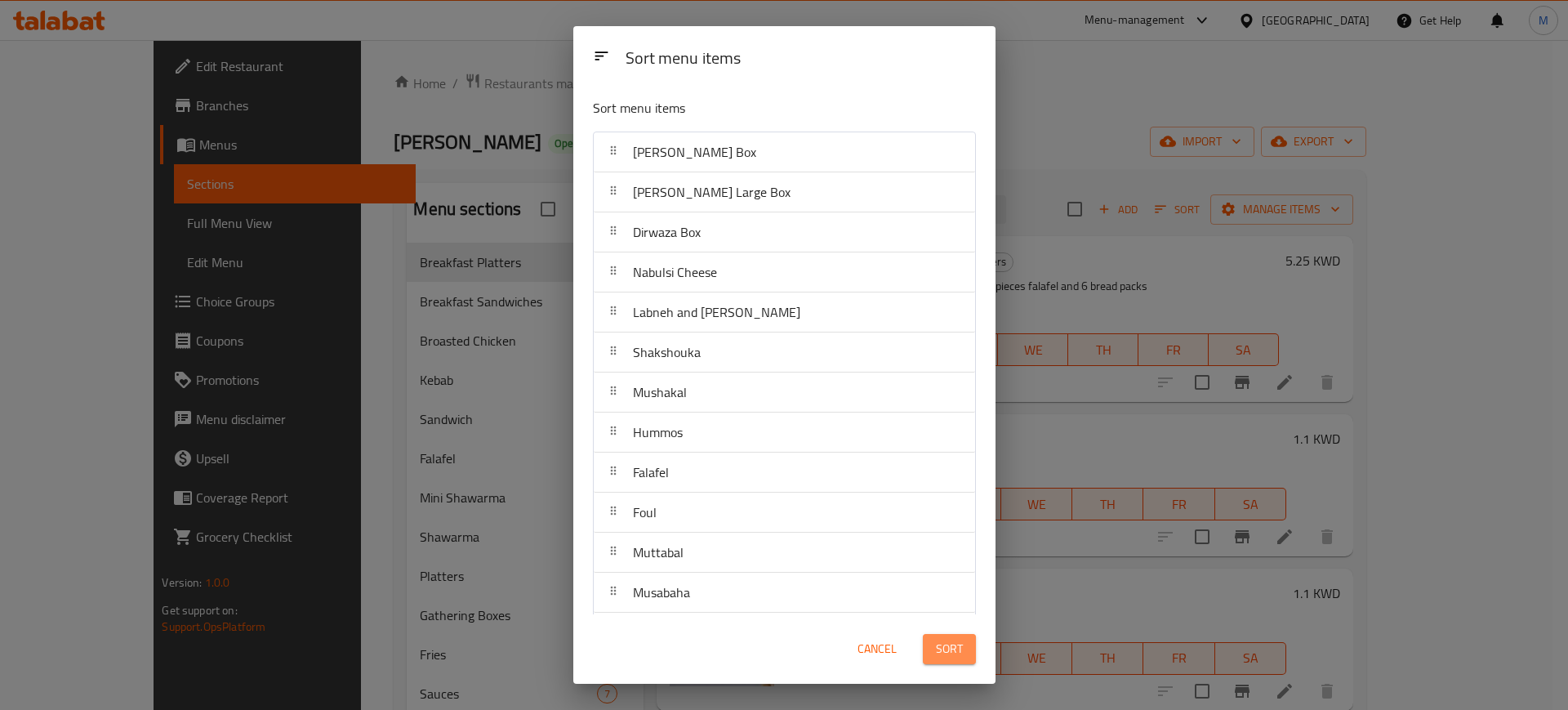
click at [950, 654] on span "Sort" at bounding box center [950, 649] width 27 height 20
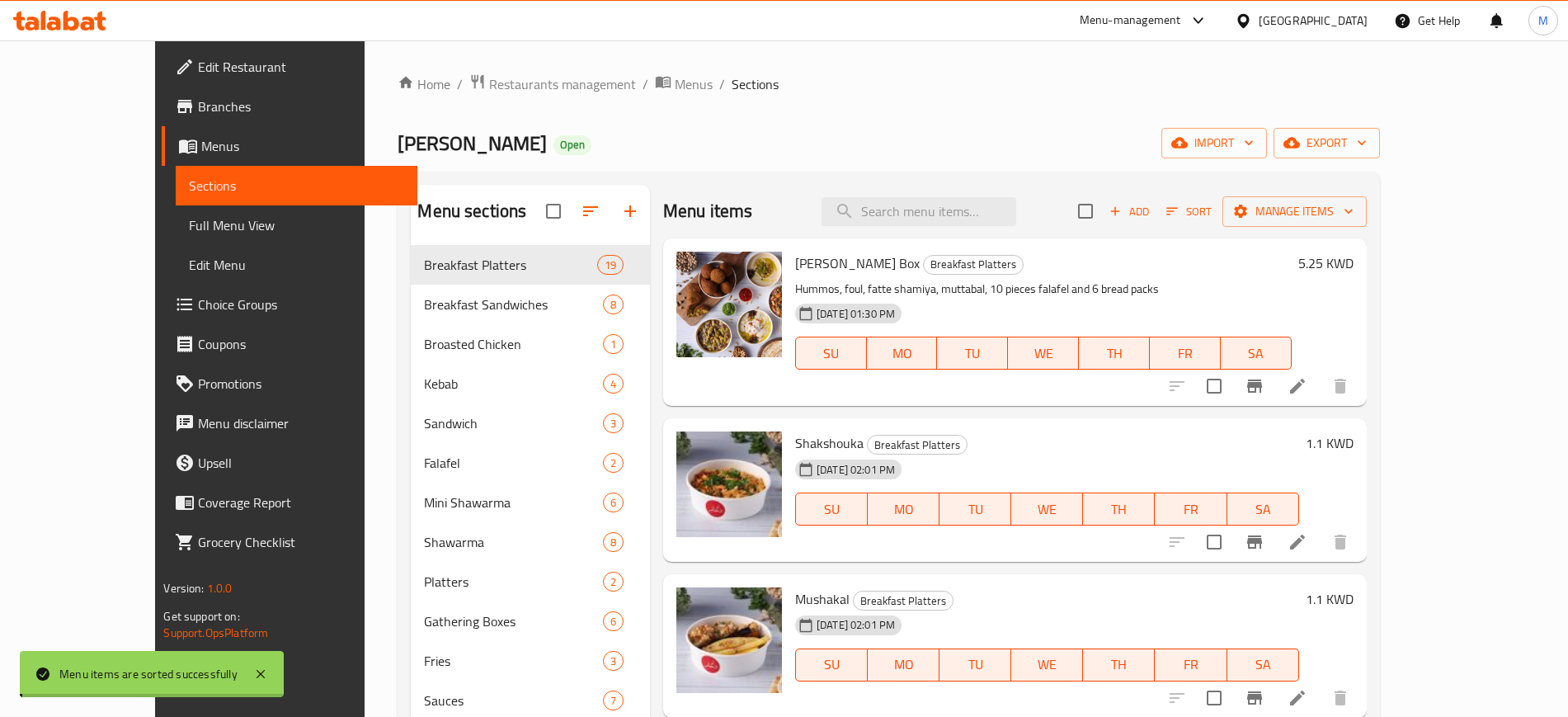
click at [1121, 419] on div "Shakshouka Breakfast Platters [DATE] 02:01 PM SU MO TU WE TH FR SA 1.1 KWD" at bounding box center [1015, 490] width 703 height 144
click at [1144, 275] on div "[PERSON_NAME] Box Breakfast Platters Hummos, foul, fatte shamiya, muttabal, 10 …" at bounding box center [1044, 322] width 510 height 154
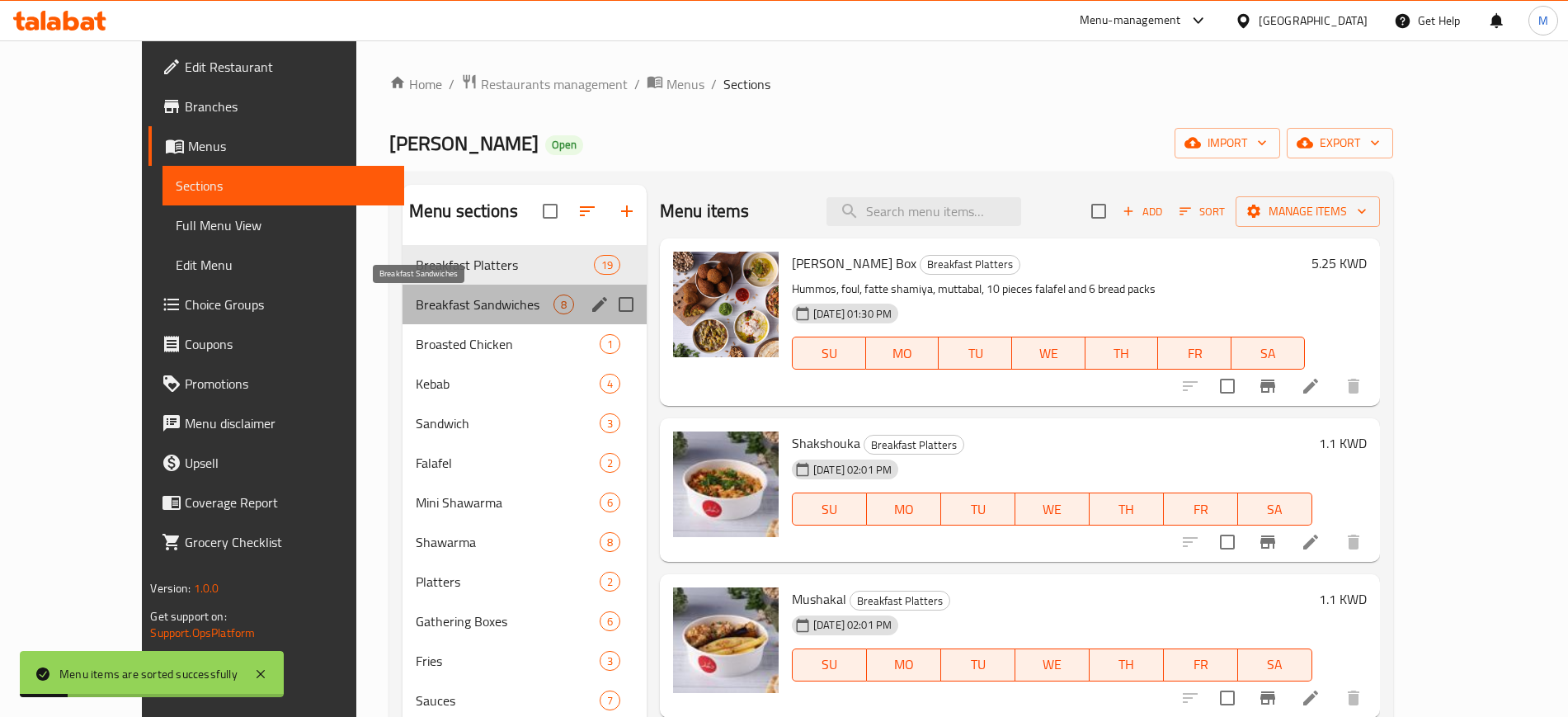
click at [422, 309] on span "Breakfast Sandwiches" at bounding box center [484, 304] width 138 height 20
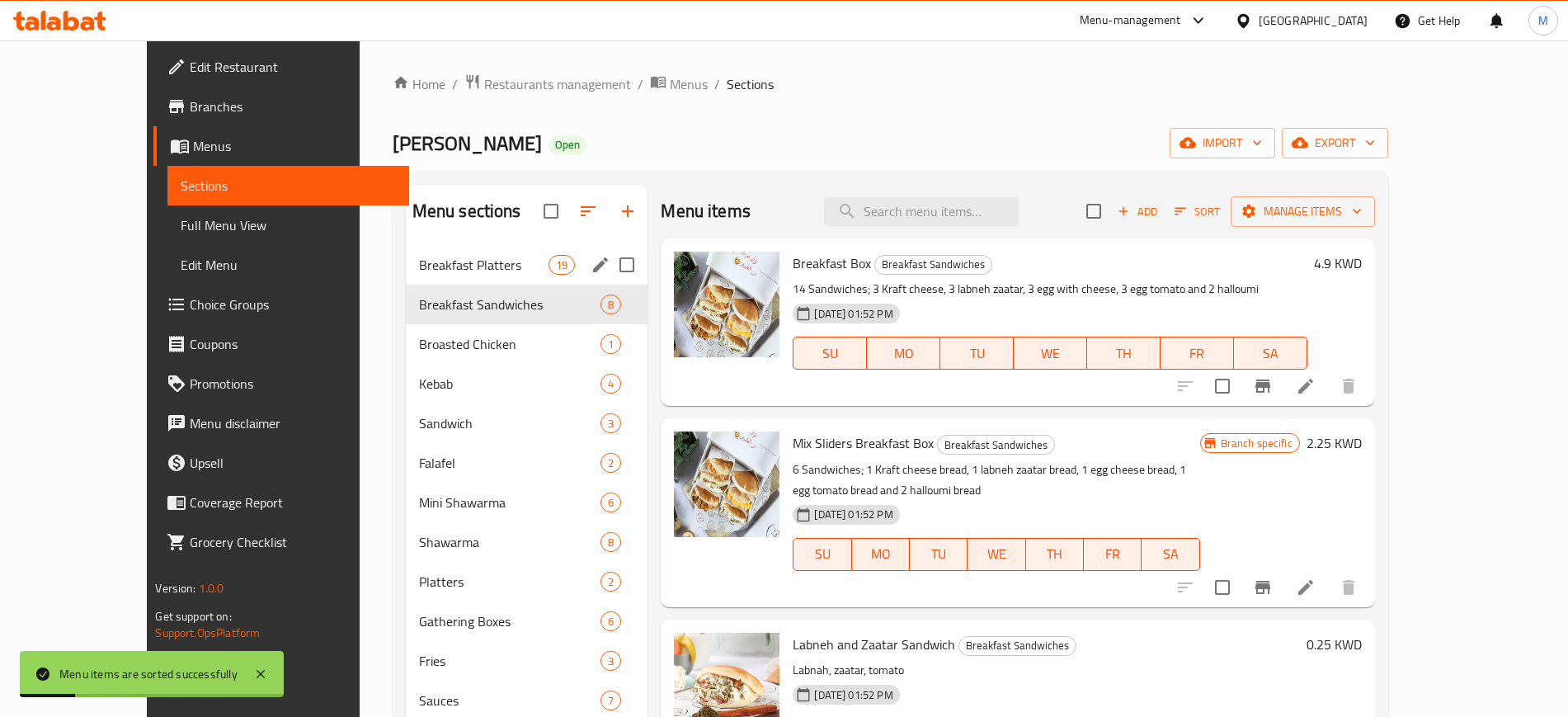
click at [439, 270] on span "Breakfast Platters" at bounding box center [483, 264] width 129 height 20
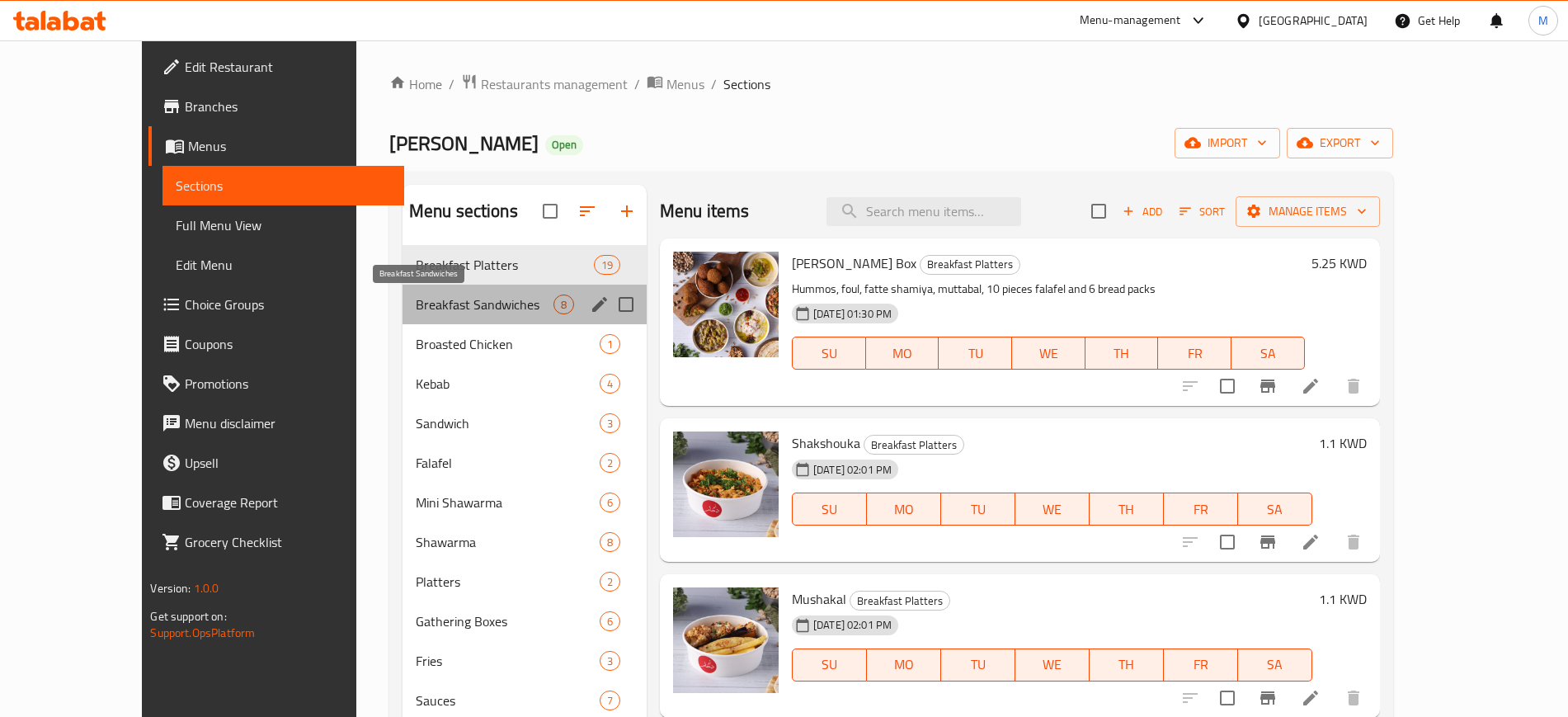
click at [416, 310] on span "Breakfast Sandwiches" at bounding box center [484, 304] width 138 height 20
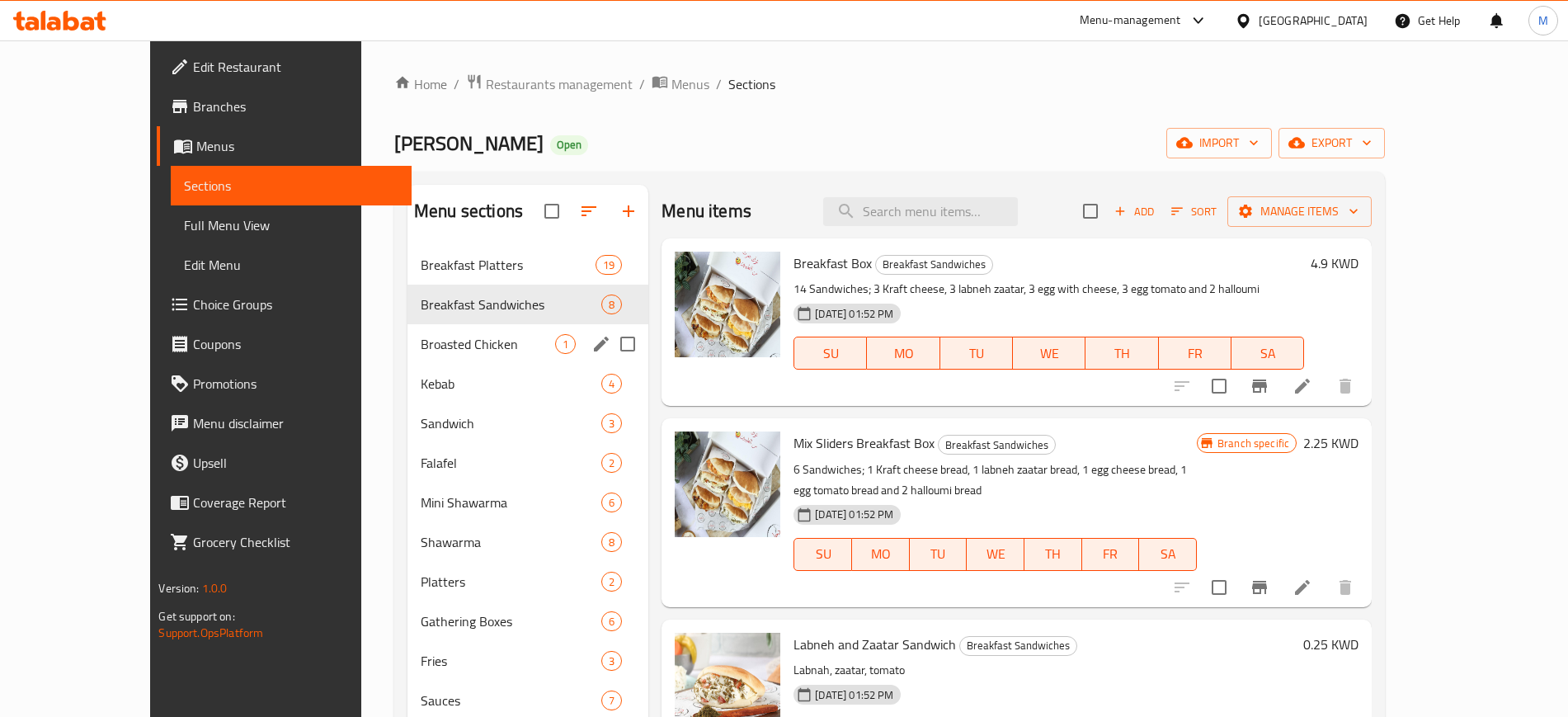
click at [434, 355] on div "Broasted Chicken 1" at bounding box center [527, 344] width 240 height 39
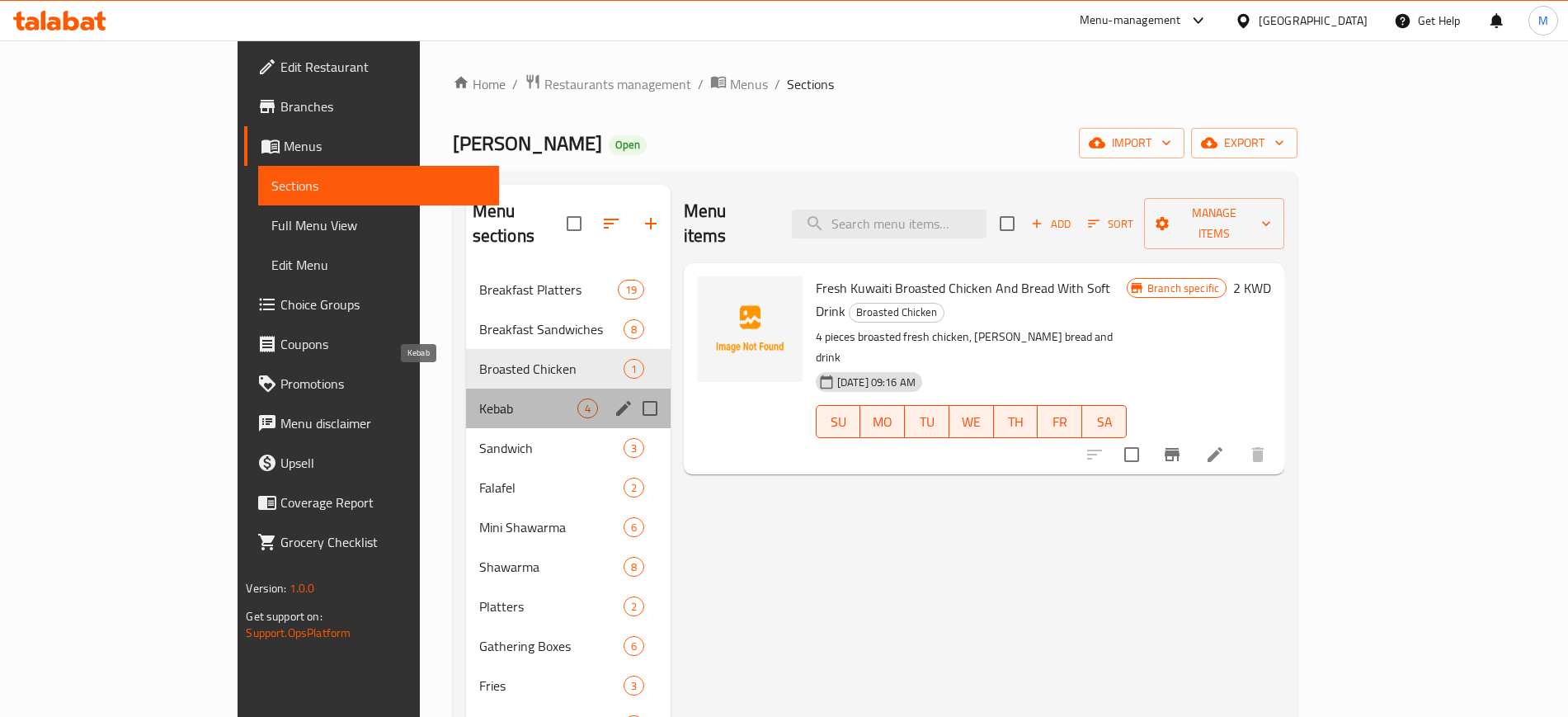
click at [479, 399] on span "Kebab" at bounding box center [528, 408] width 98 height 20
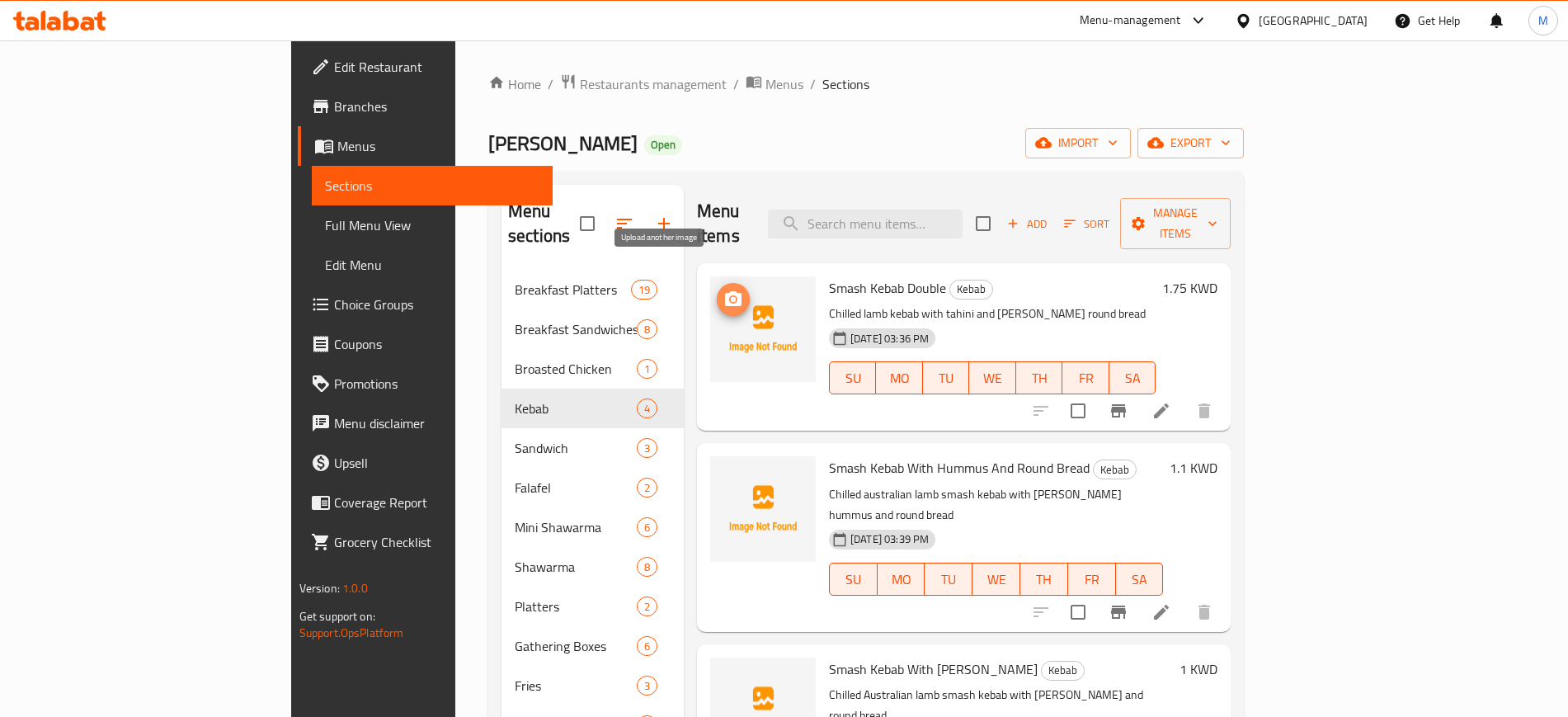
click at [725, 291] on icon "upload picture" at bounding box center [732, 298] width 16 height 15
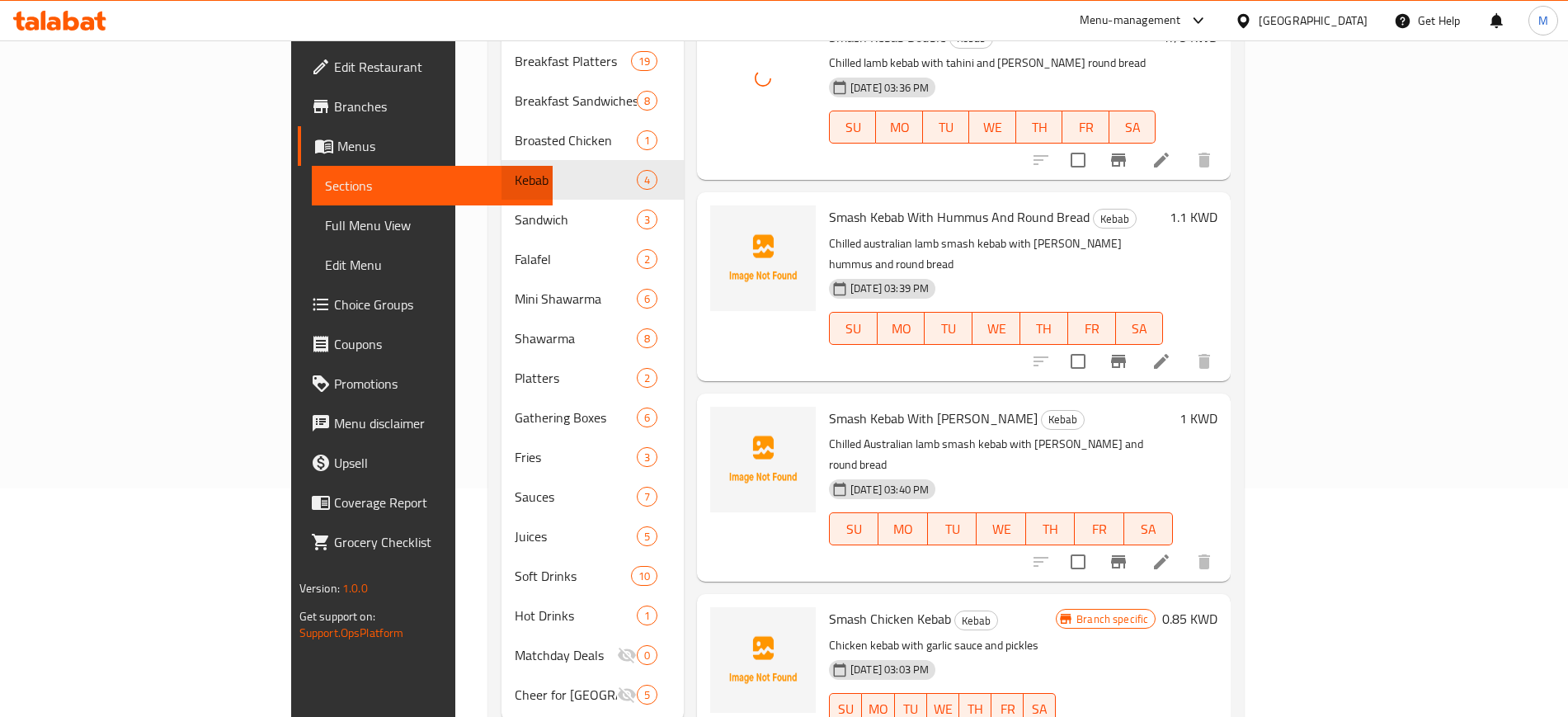
scroll to position [254, 0]
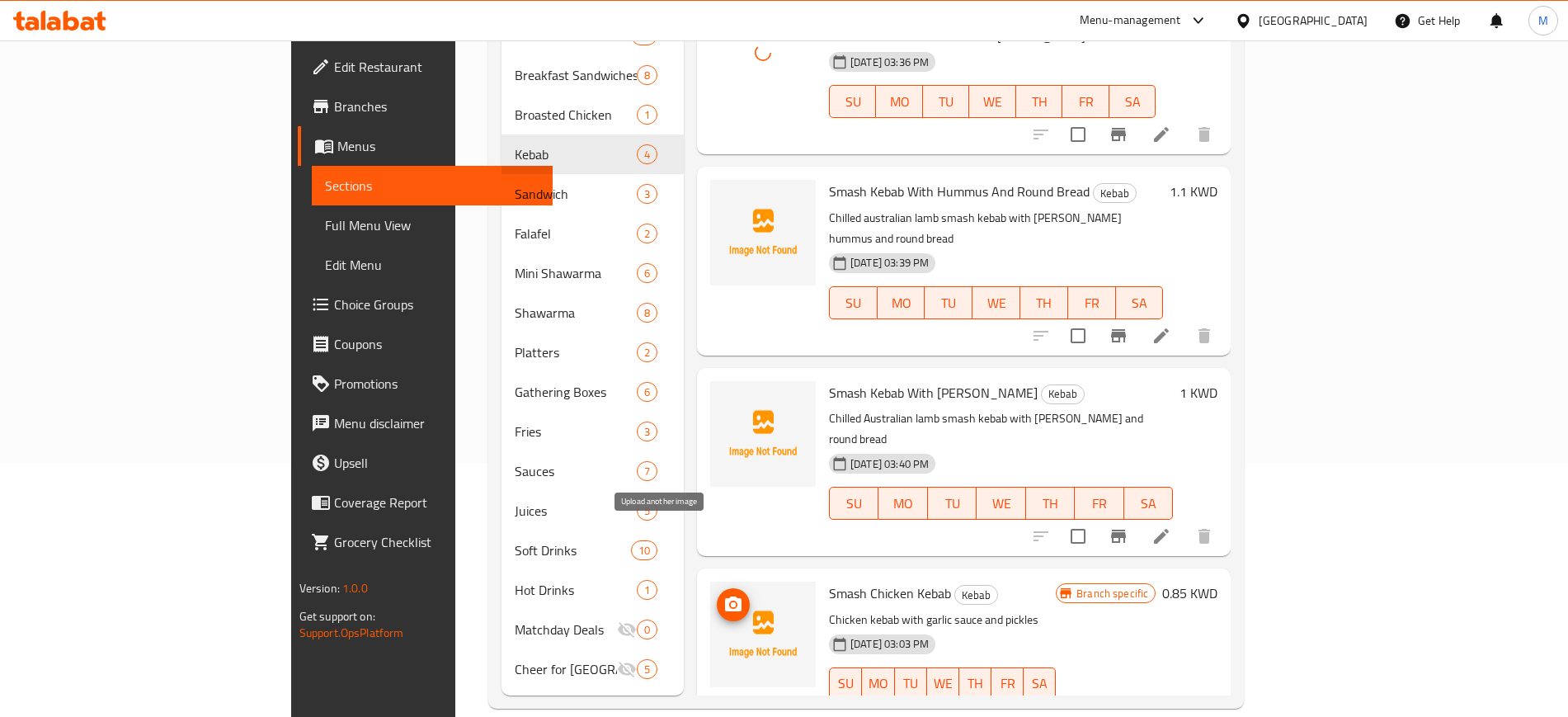
click at [725, 596] on icon "upload picture" at bounding box center [732, 603] width 16 height 15
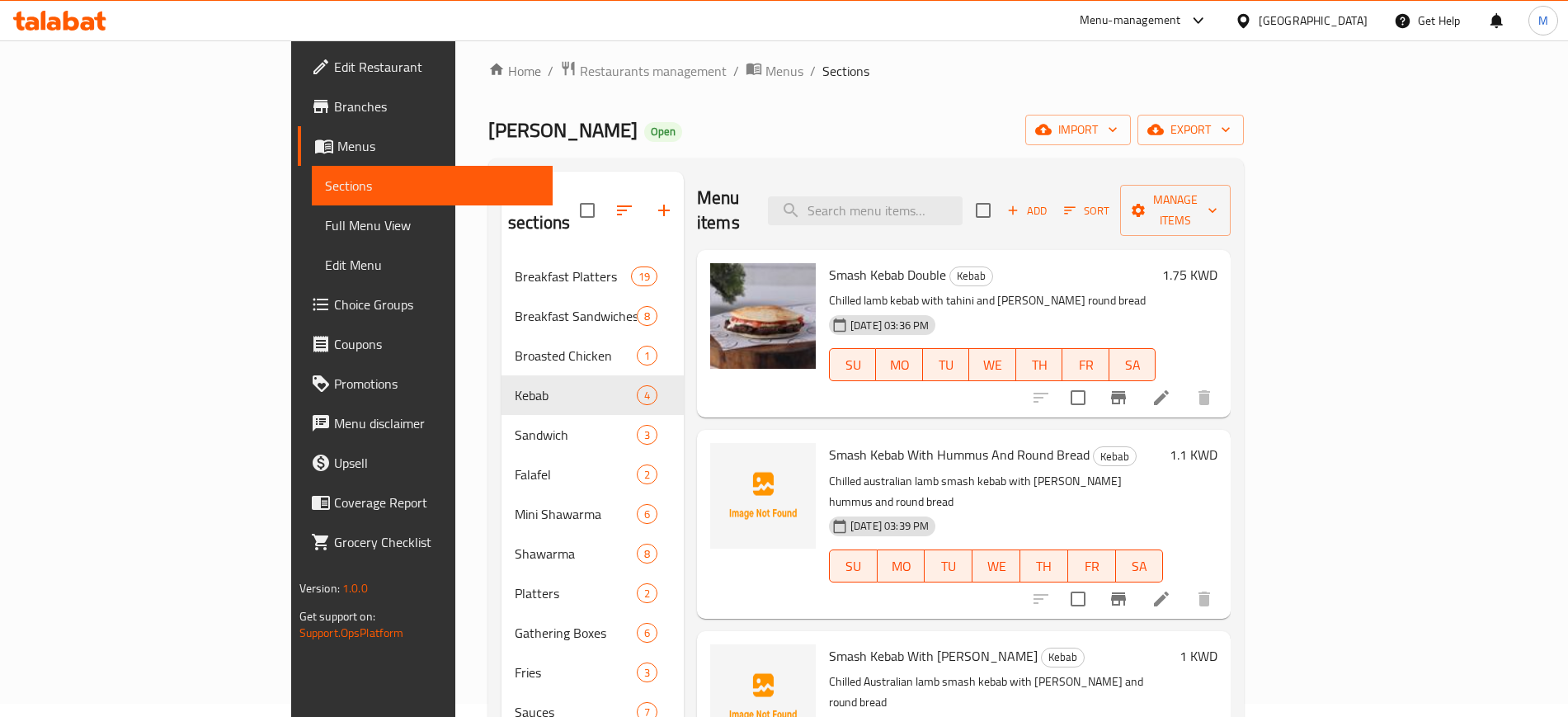
scroll to position [0, 0]
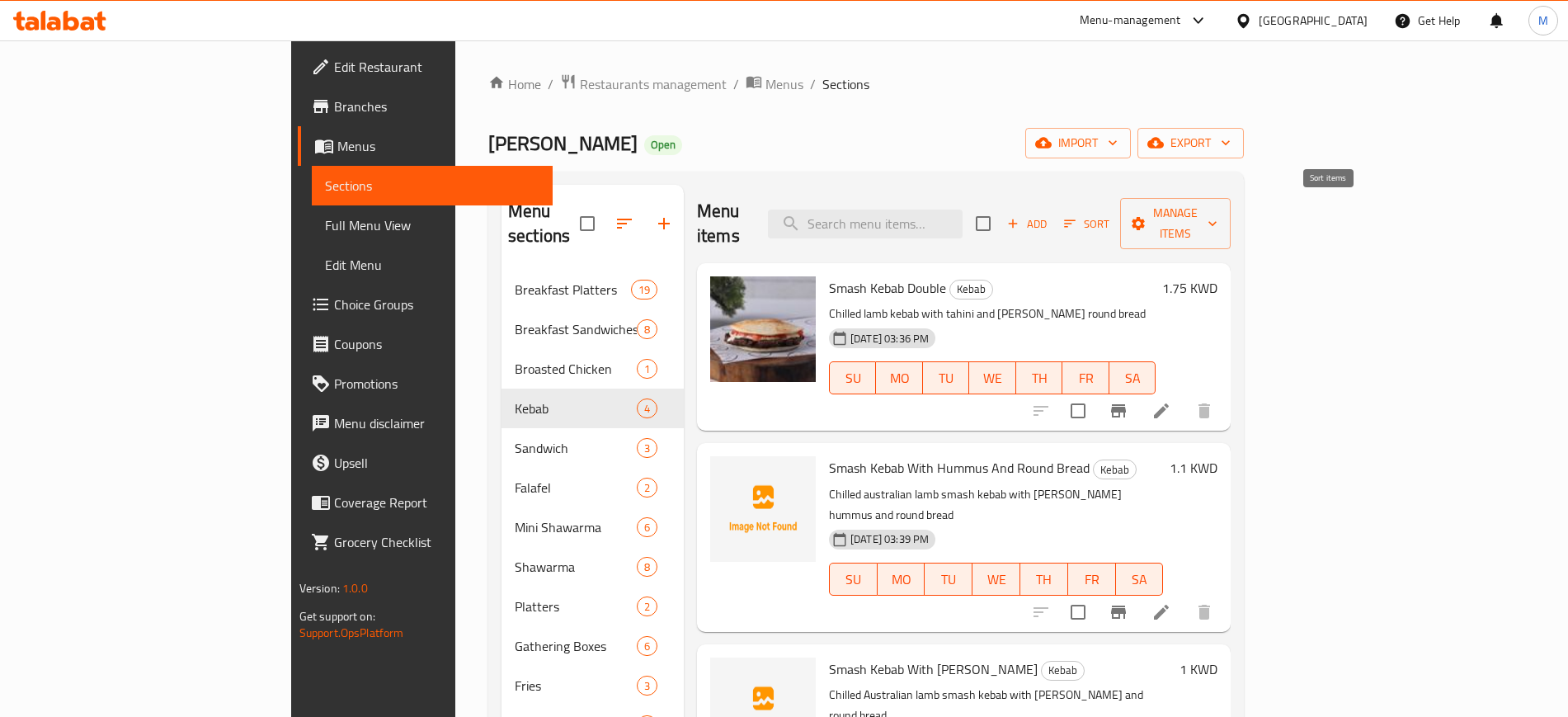
click at [1109, 215] on span "Sort" at bounding box center [1086, 224] width 45 height 19
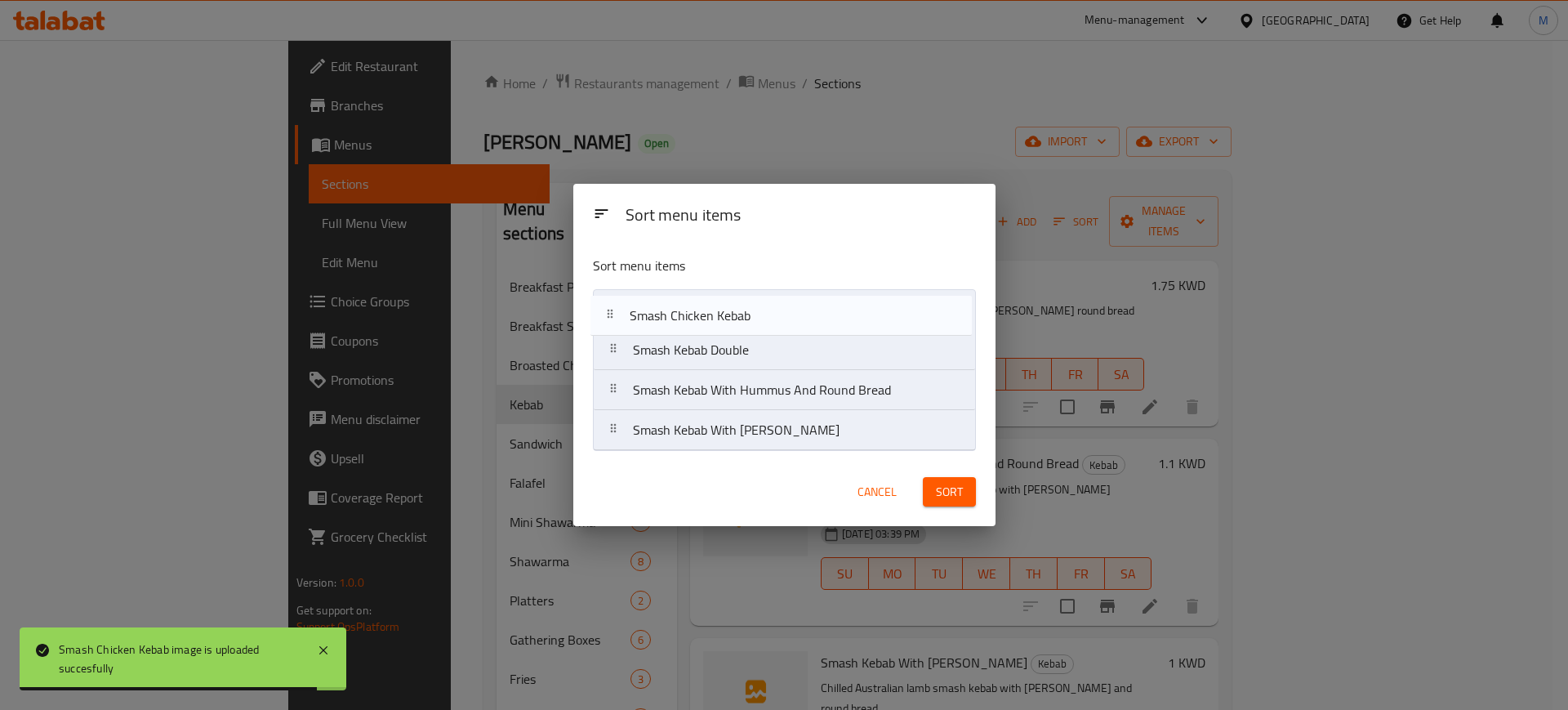
drag, startPoint x: 781, startPoint y: 430, endPoint x: 778, endPoint y: 310, distance: 120.0
click at [778, 310] on nav "Smash Kebab Double Smash Kebab With Hummus And Round Bread Smash Kebab With Tah…" at bounding box center [784, 369] width 383 height 162
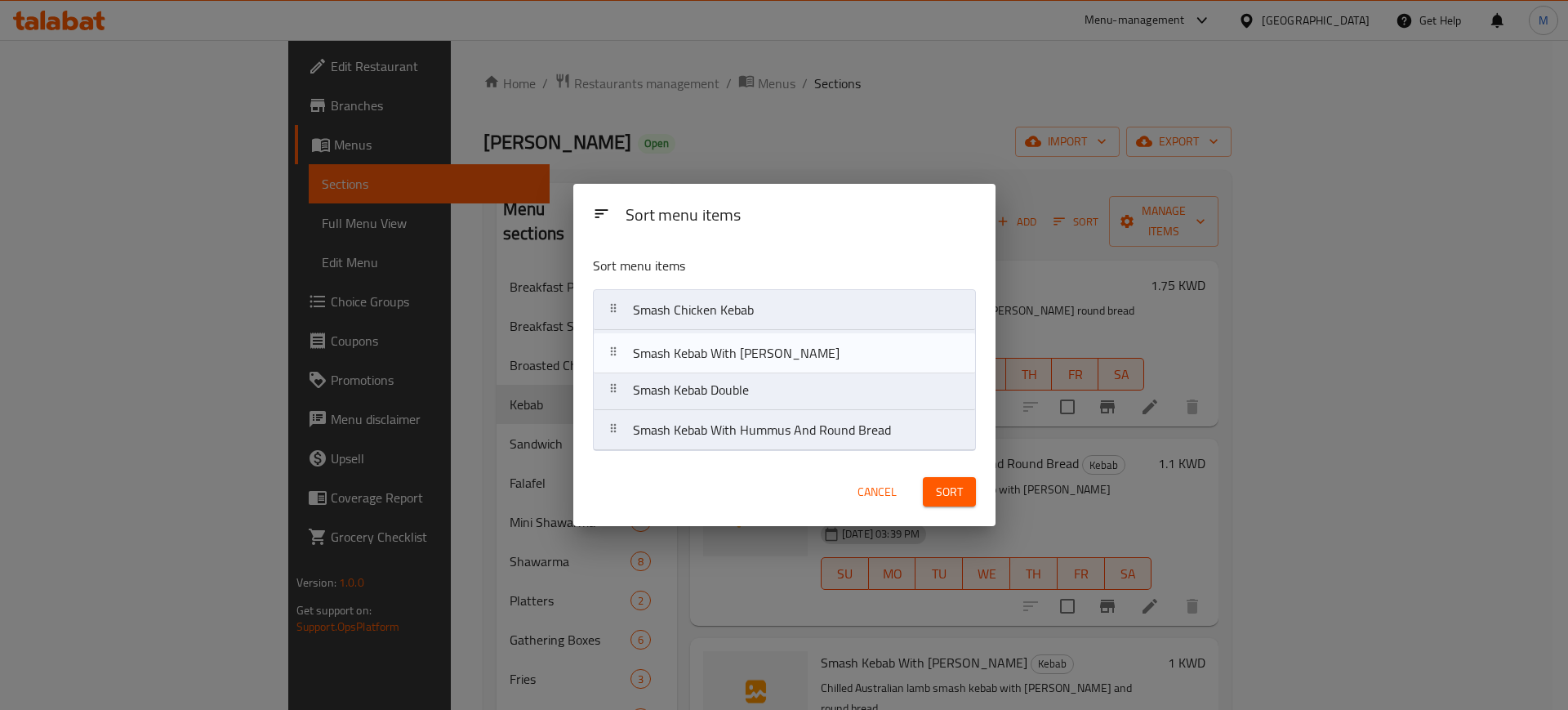
drag, startPoint x: 812, startPoint y: 432, endPoint x: 808, endPoint y: 342, distance: 90.1
click at [808, 342] on nav "Smash Chicken Kebab Smash Kebab Double Smash Kebab With Hummus And Round Bread …" at bounding box center [784, 369] width 383 height 162
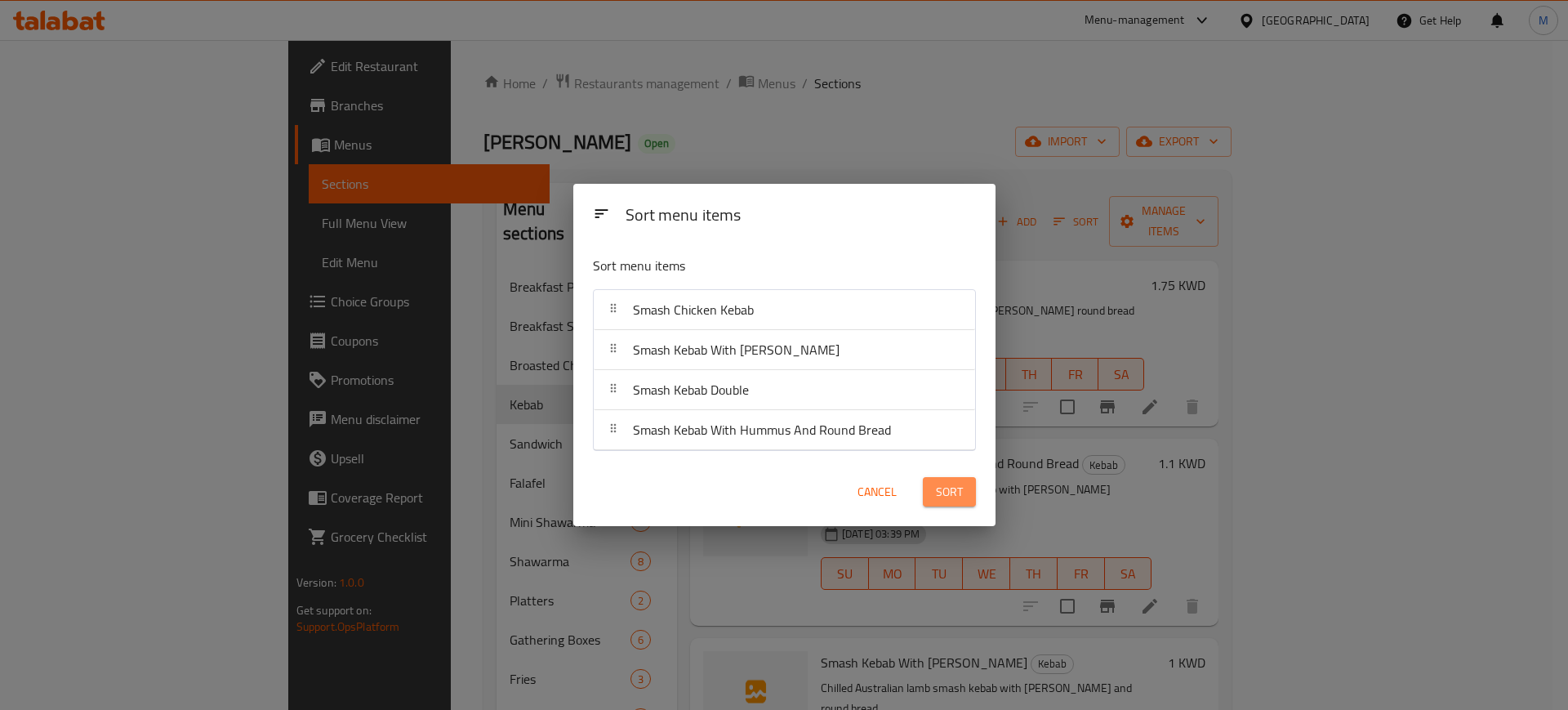
click at [945, 492] on span "Sort" at bounding box center [950, 492] width 27 height 20
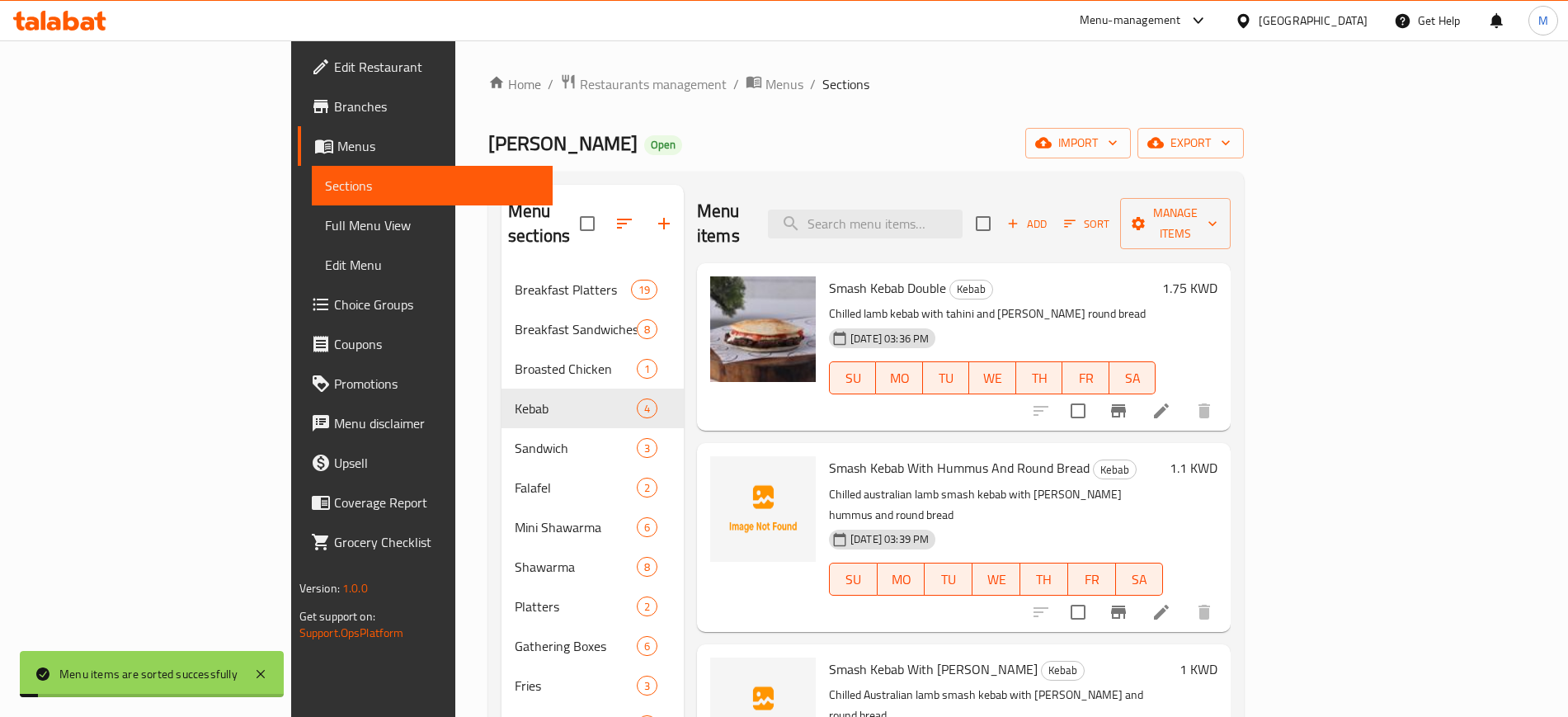
click at [1157, 484] on p "Chilled australian lamb smash kebab with [PERSON_NAME] hummus and round bread" at bounding box center [996, 505] width 334 height 41
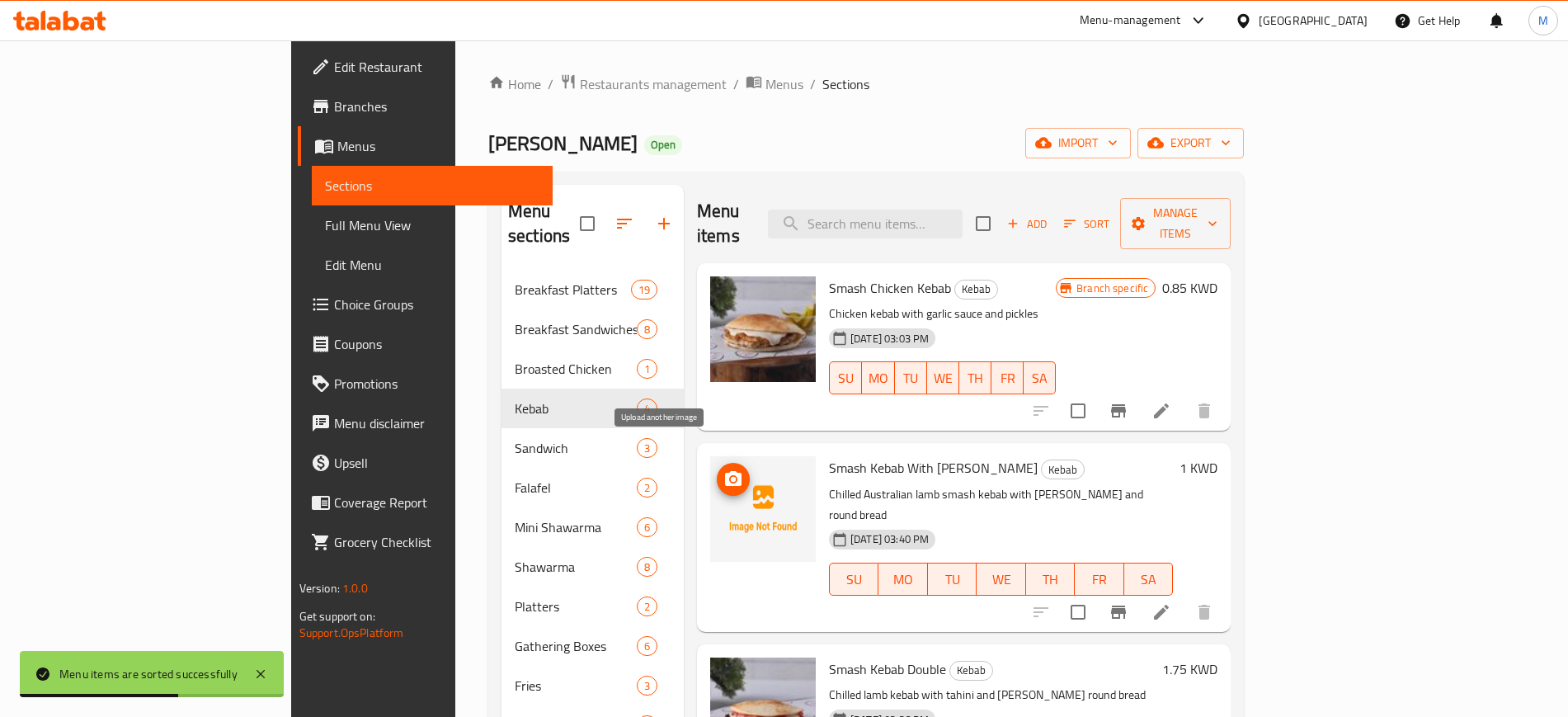
click at [723, 470] on icon "upload picture" at bounding box center [732, 479] width 20 height 20
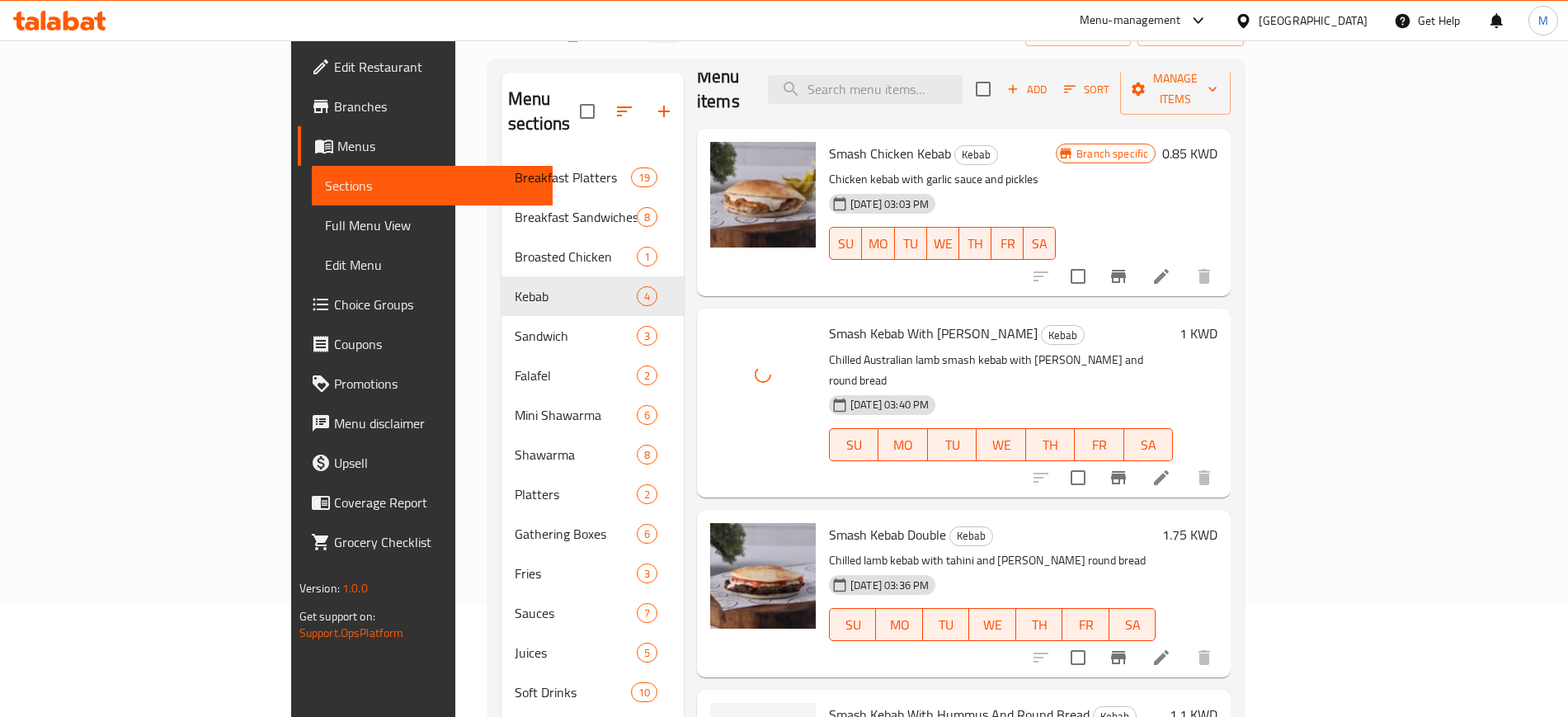
scroll to position [254, 0]
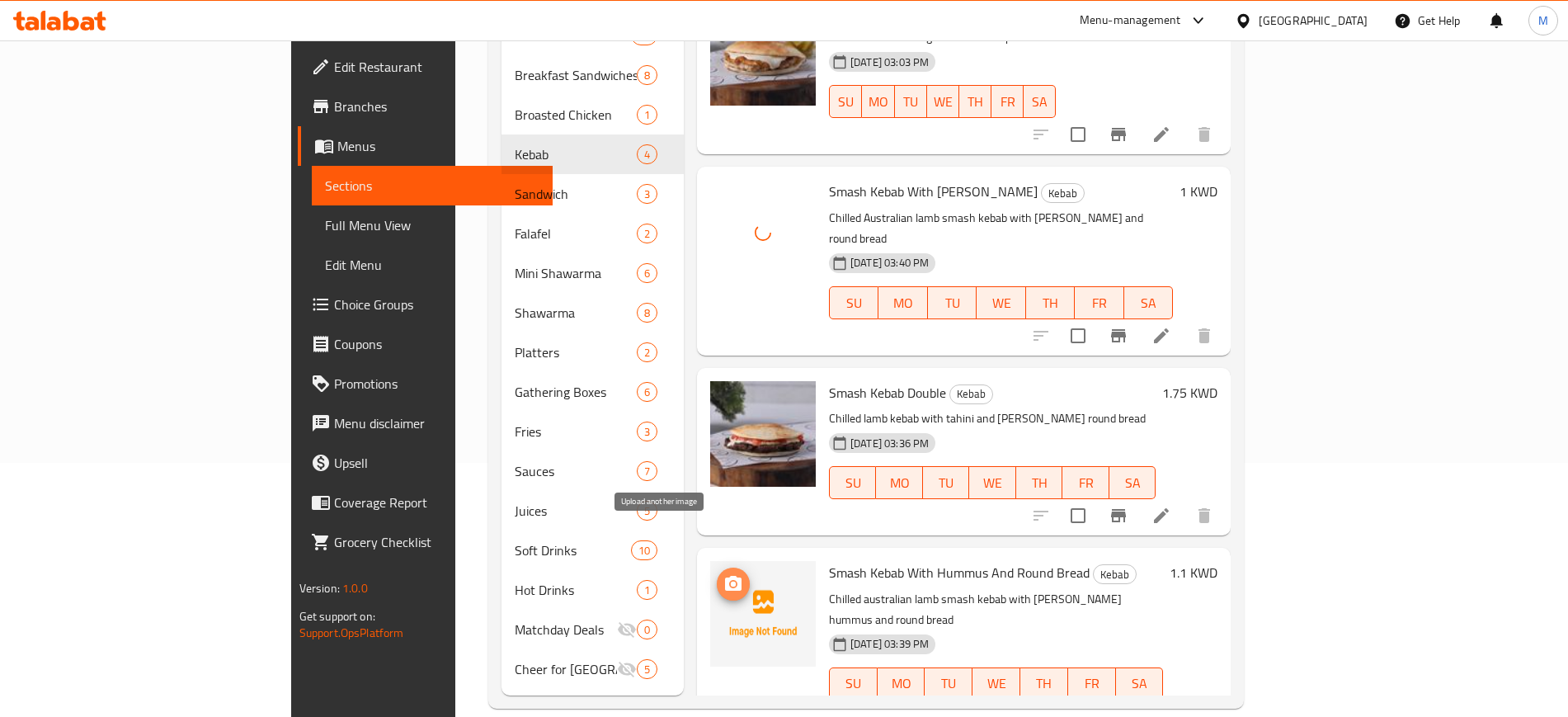
click at [723, 574] on icon "upload picture" at bounding box center [732, 584] width 20 height 20
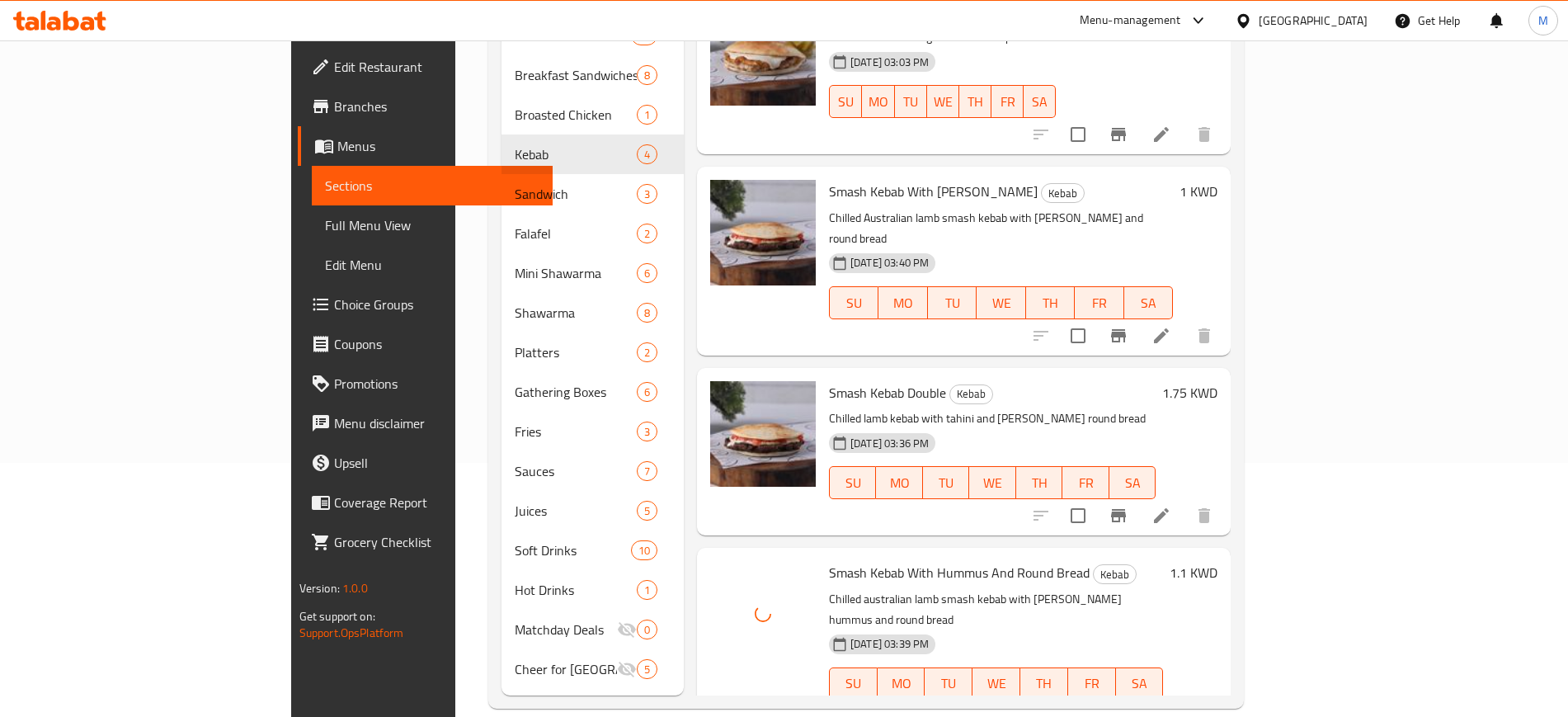
click at [996, 375] on div "Smash Kebab Double Kebab Chilled lamb kebab with tahini and Abu Dham round brea…" at bounding box center [991, 452] width 340 height 154
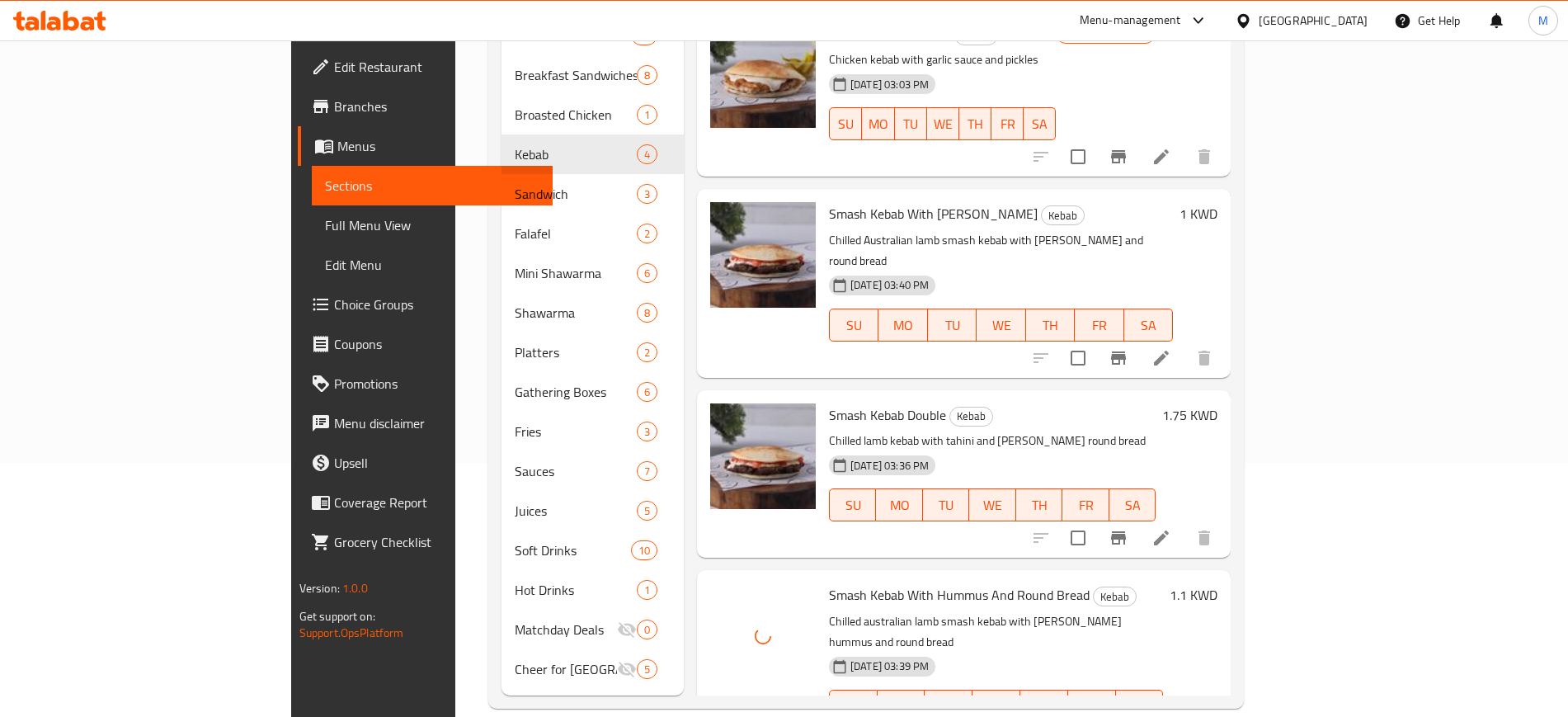
scroll to position [0, 0]
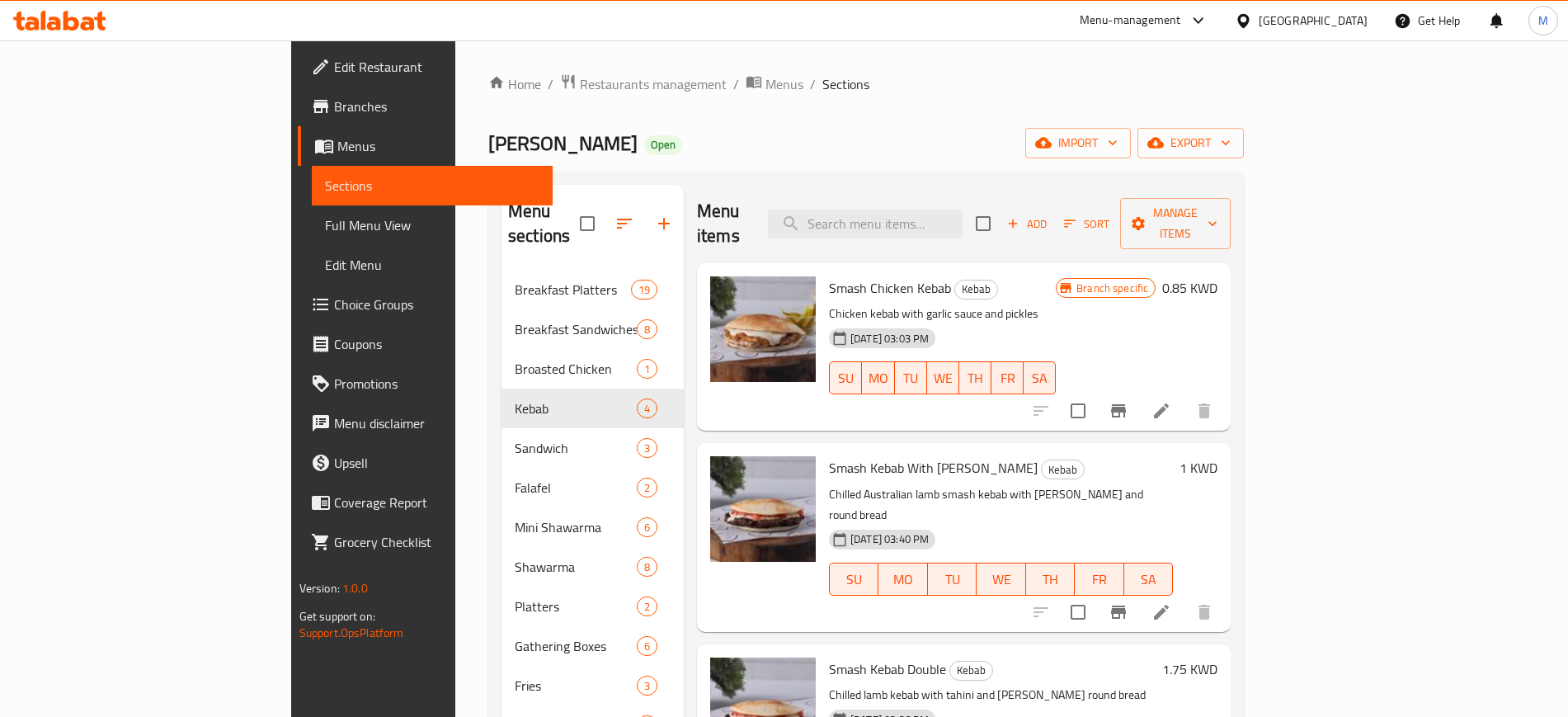
click at [986, 270] on div "Smash Chicken Kebab Kebab Chicken kebab with garlic sauce and pickles [DATE] 03…" at bounding box center [942, 347] width 240 height 154
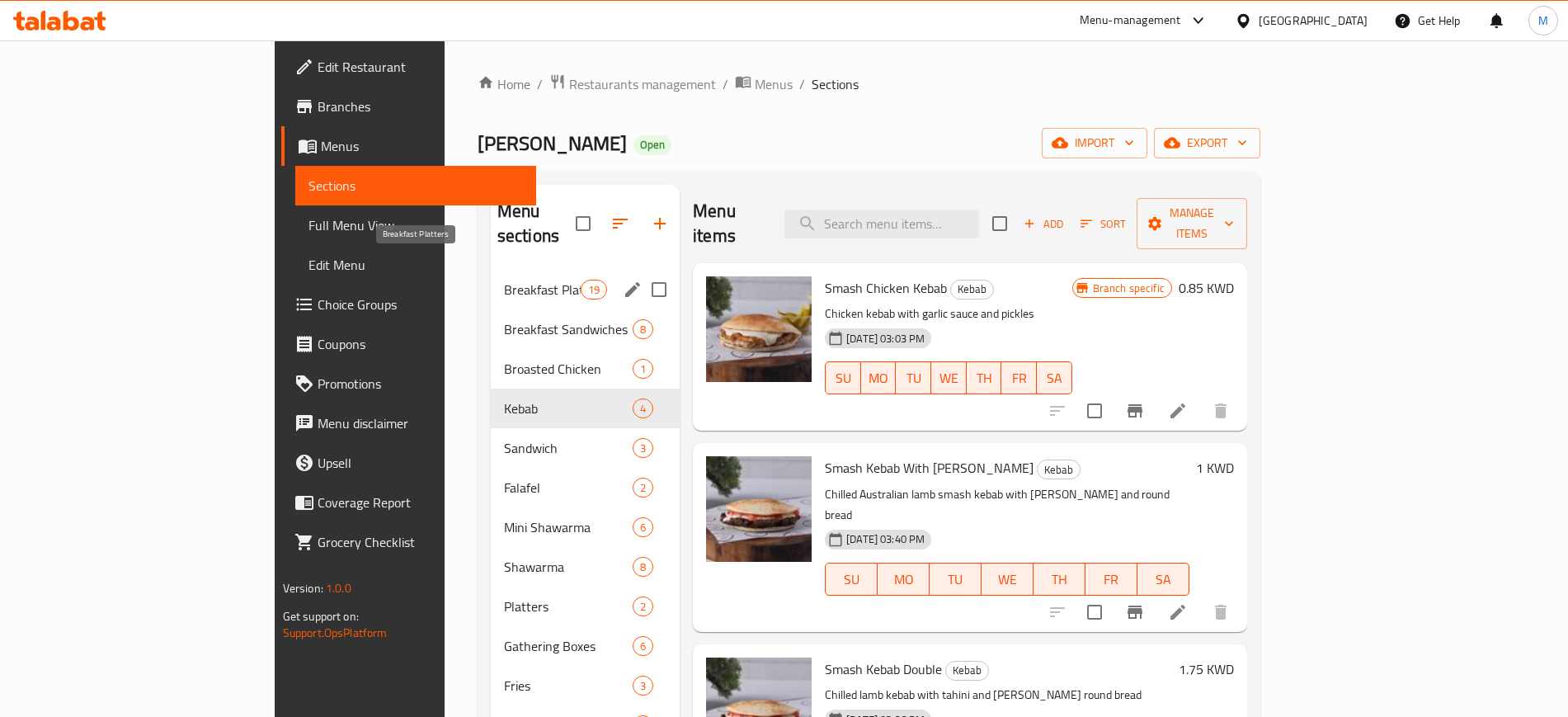
click at [504, 280] on span "Breakfast Platters" at bounding box center [542, 289] width 77 height 20
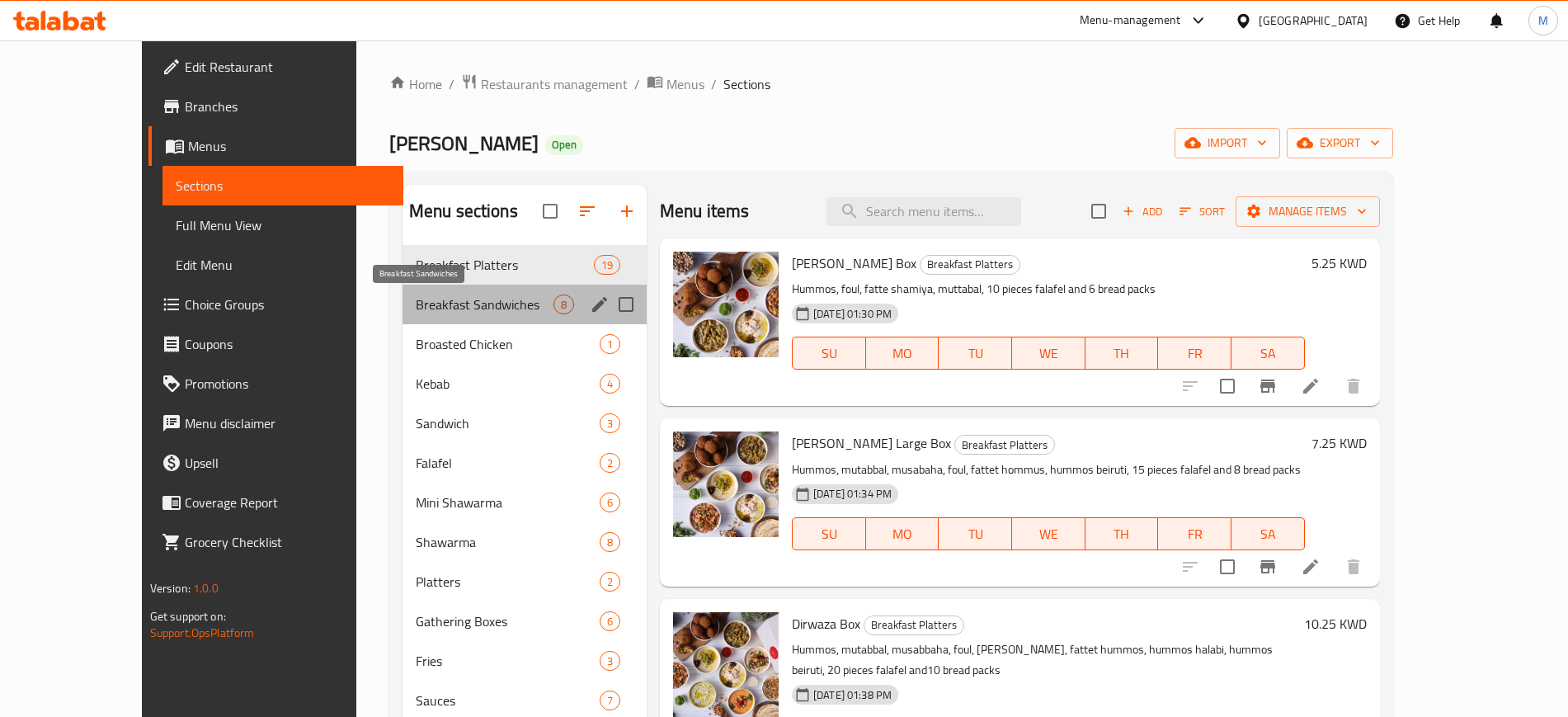
click at [448, 300] on span "Breakfast Sandwiches" at bounding box center [484, 304] width 138 height 20
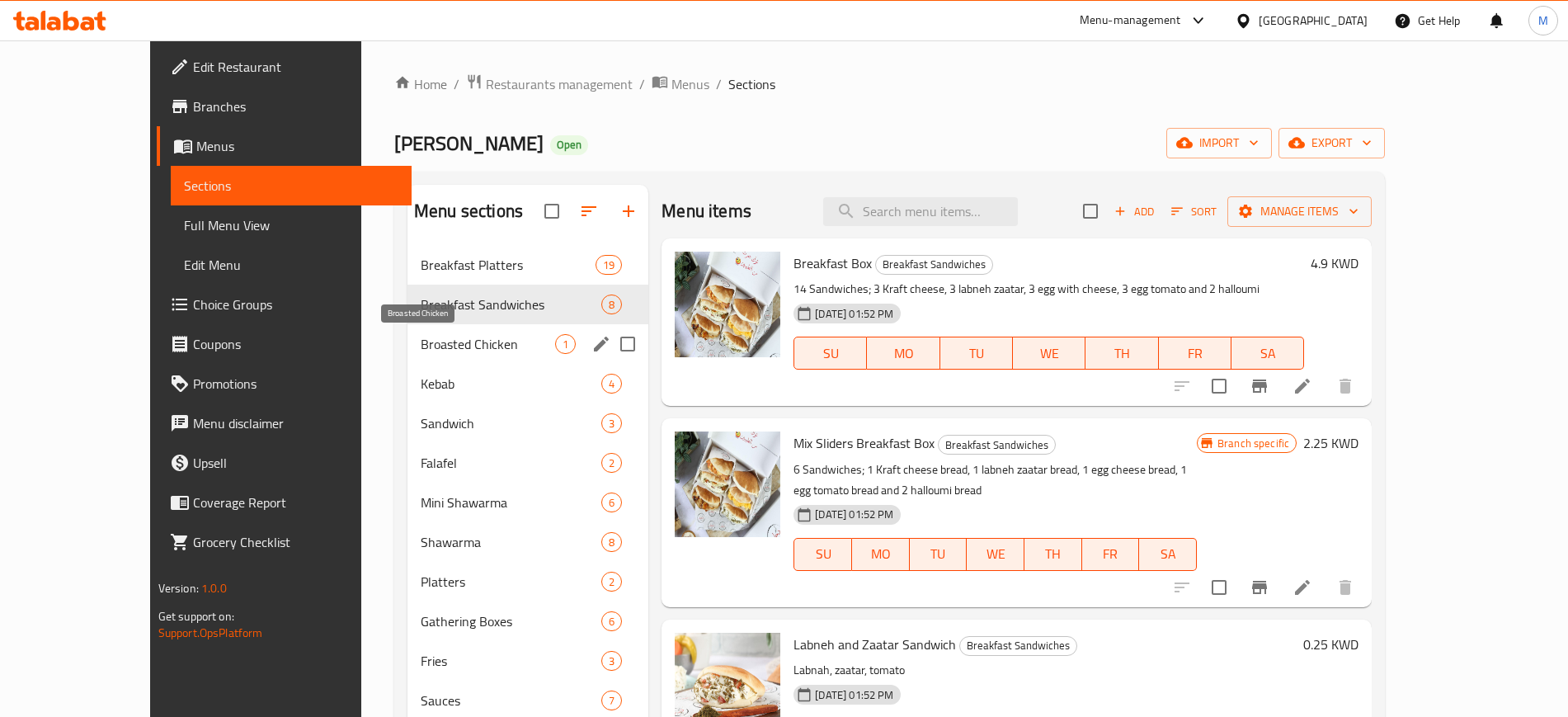
click at [448, 341] on span "Broasted Chicken" at bounding box center [488, 343] width 134 height 20
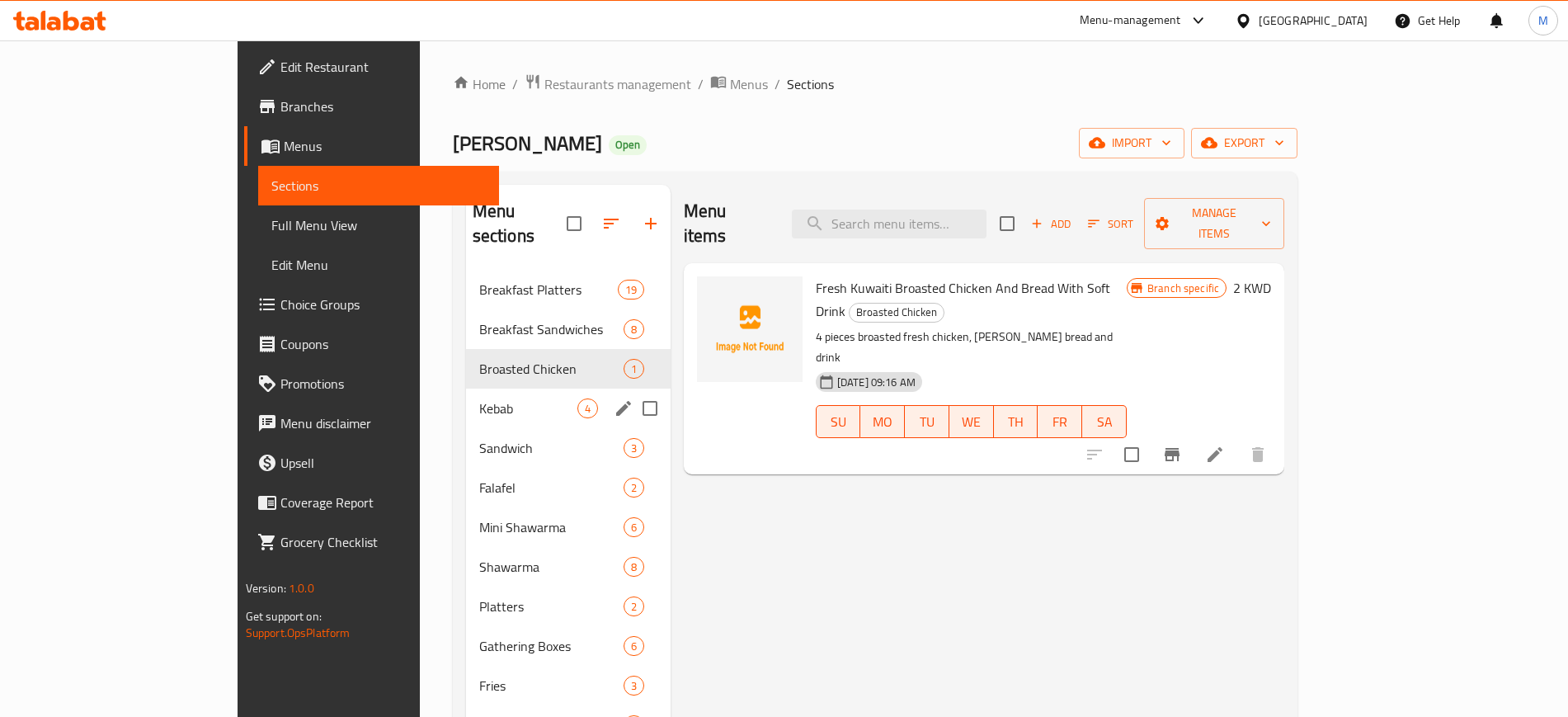
click at [466, 388] on div "Kebab 4" at bounding box center [568, 408] width 204 height 39
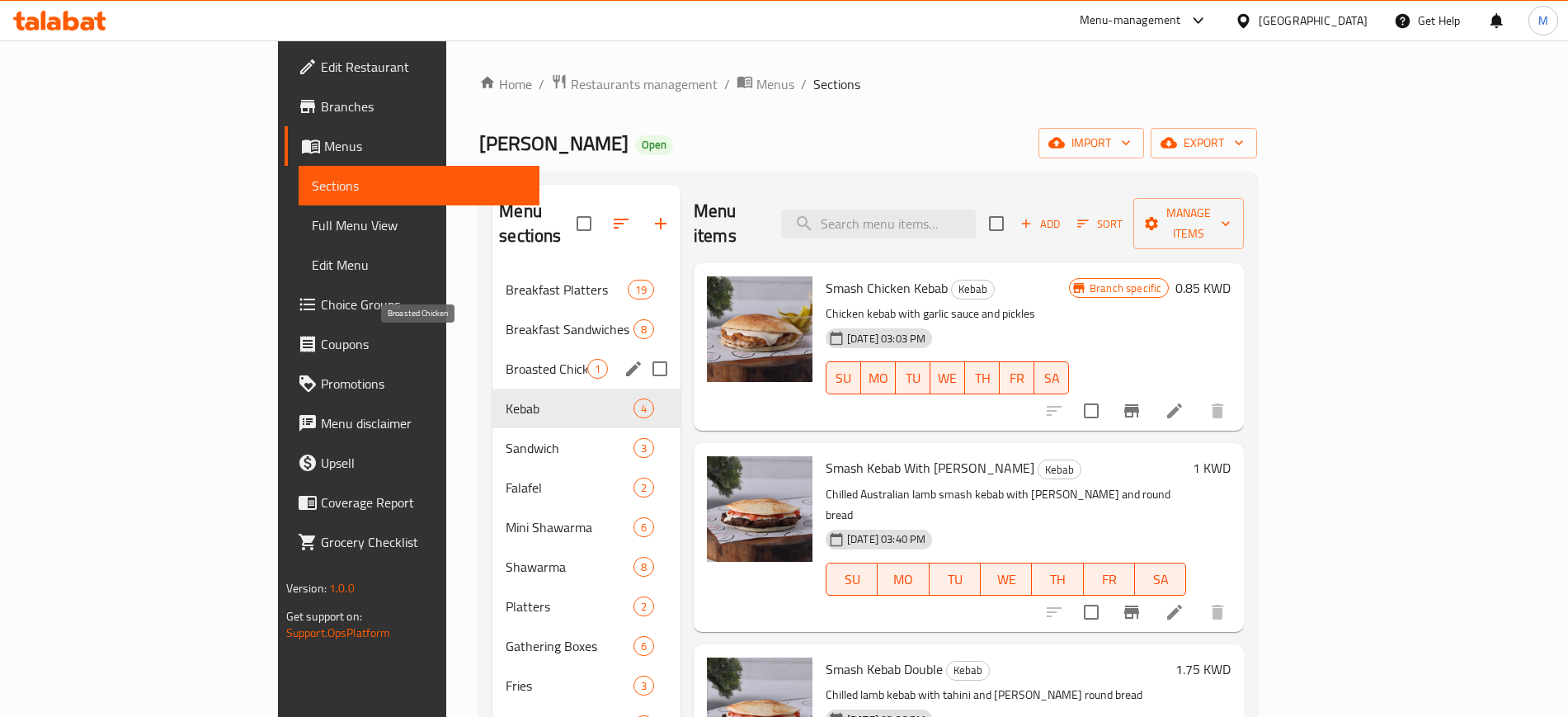
click at [506, 358] on span "Broasted Chicken" at bounding box center [546, 368] width 81 height 20
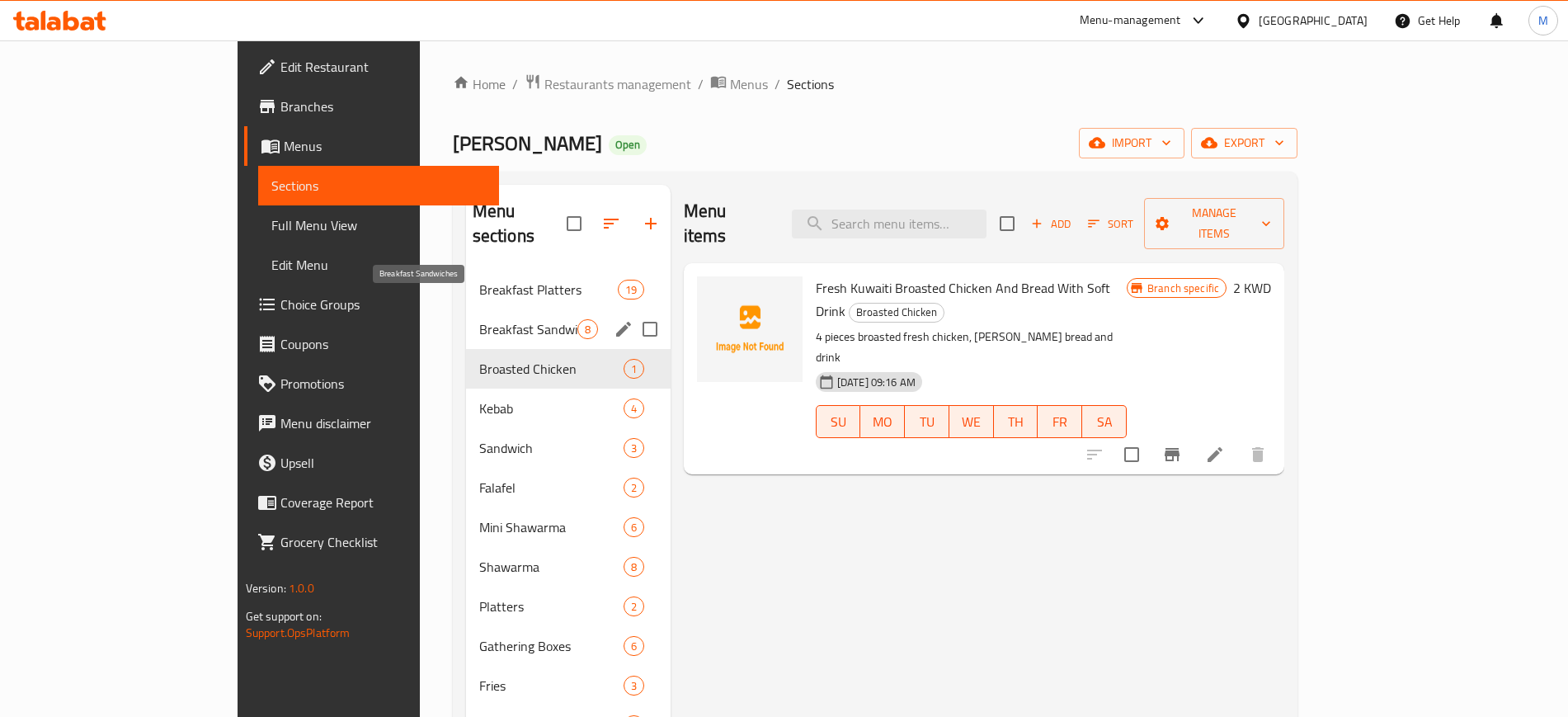
click at [479, 319] on span "Breakfast Sandwiches" at bounding box center [528, 329] width 98 height 20
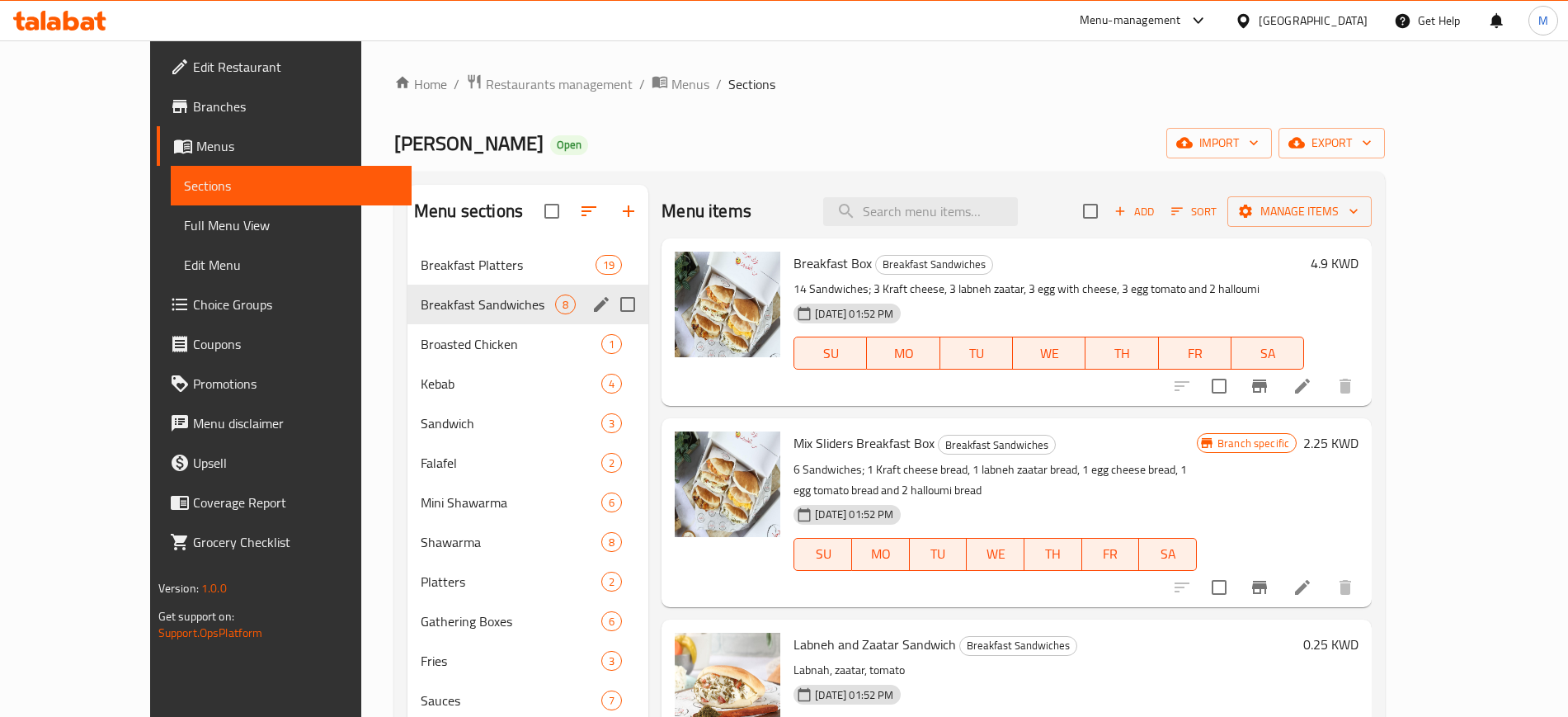
click at [448, 279] on div "Breakfast Platters 19" at bounding box center [527, 264] width 240 height 39
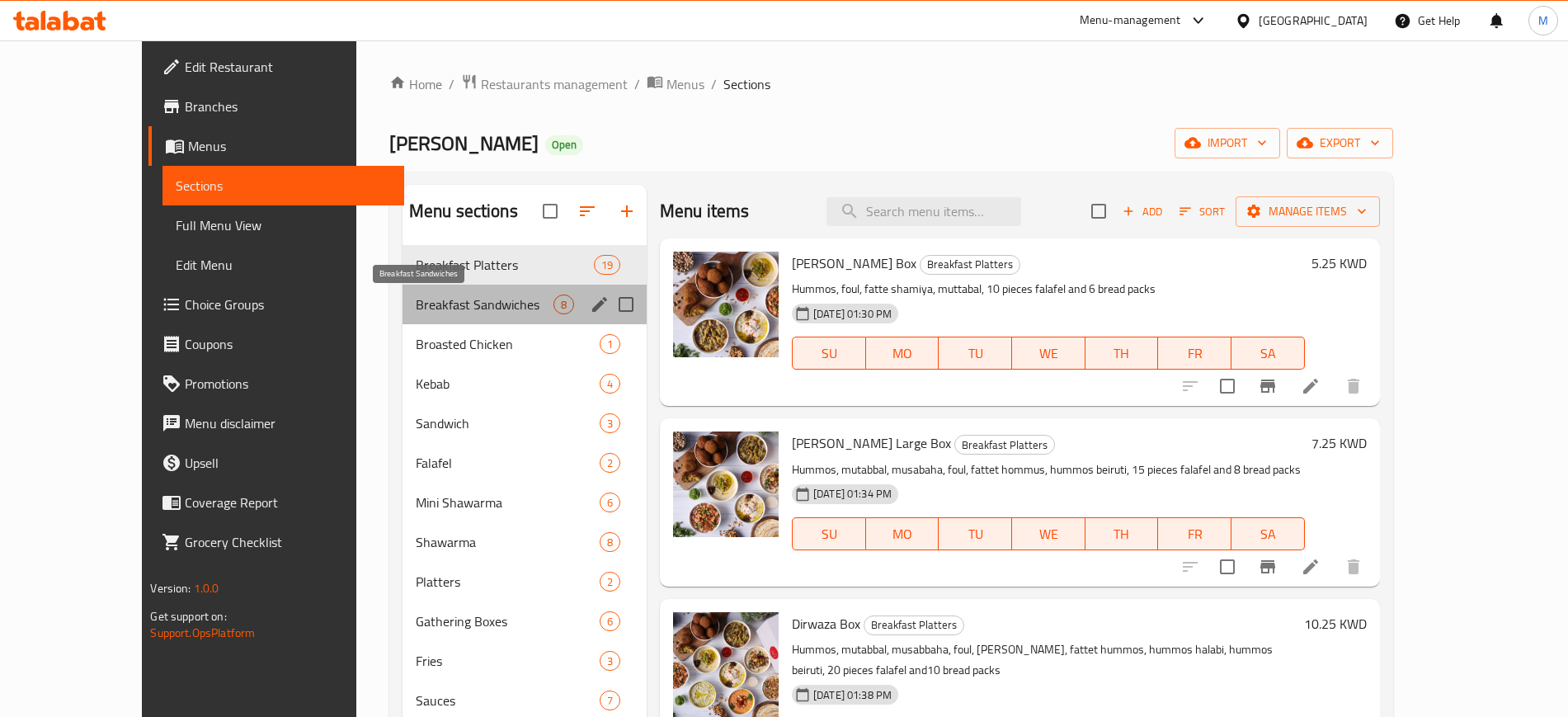
click at [429, 298] on span "Breakfast Sandwiches" at bounding box center [484, 304] width 138 height 20
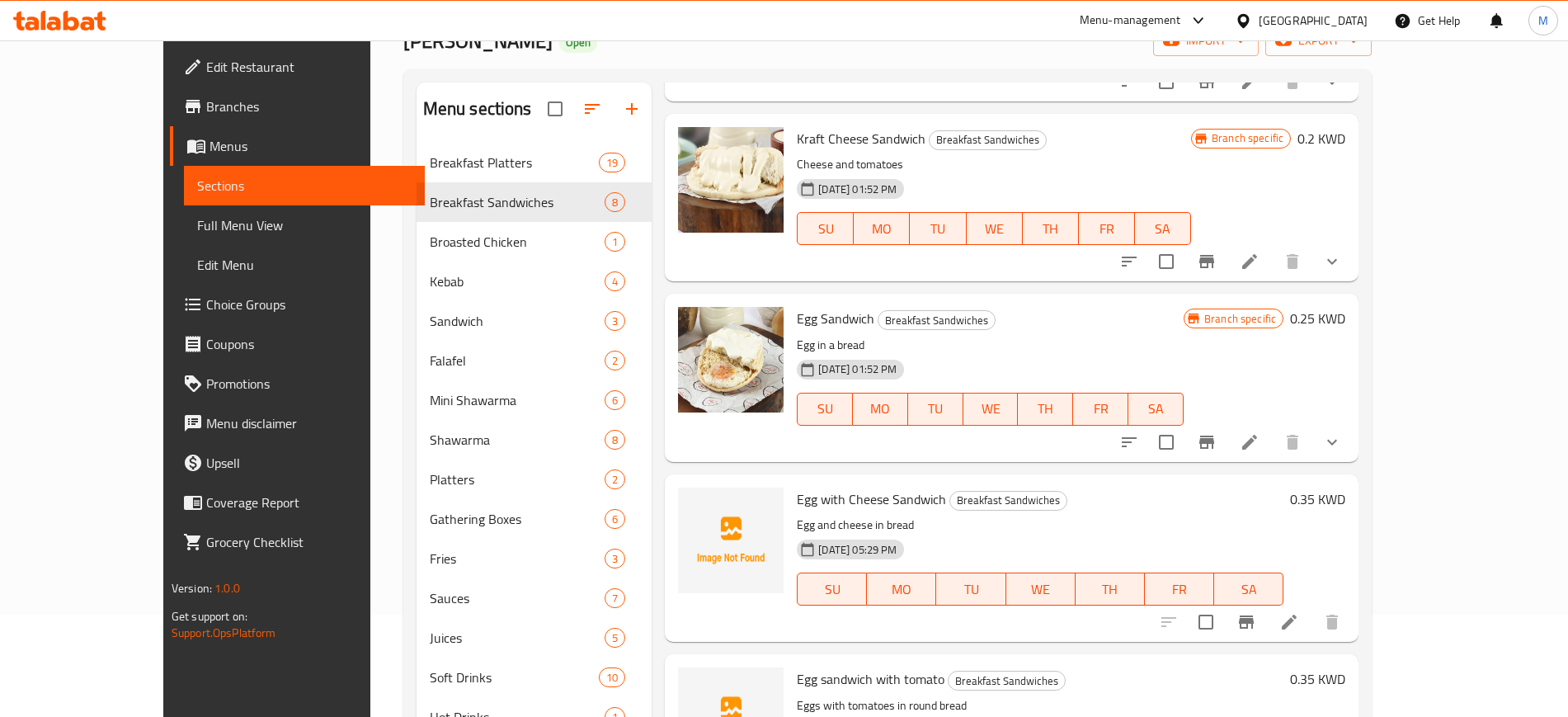
scroll to position [254, 0]
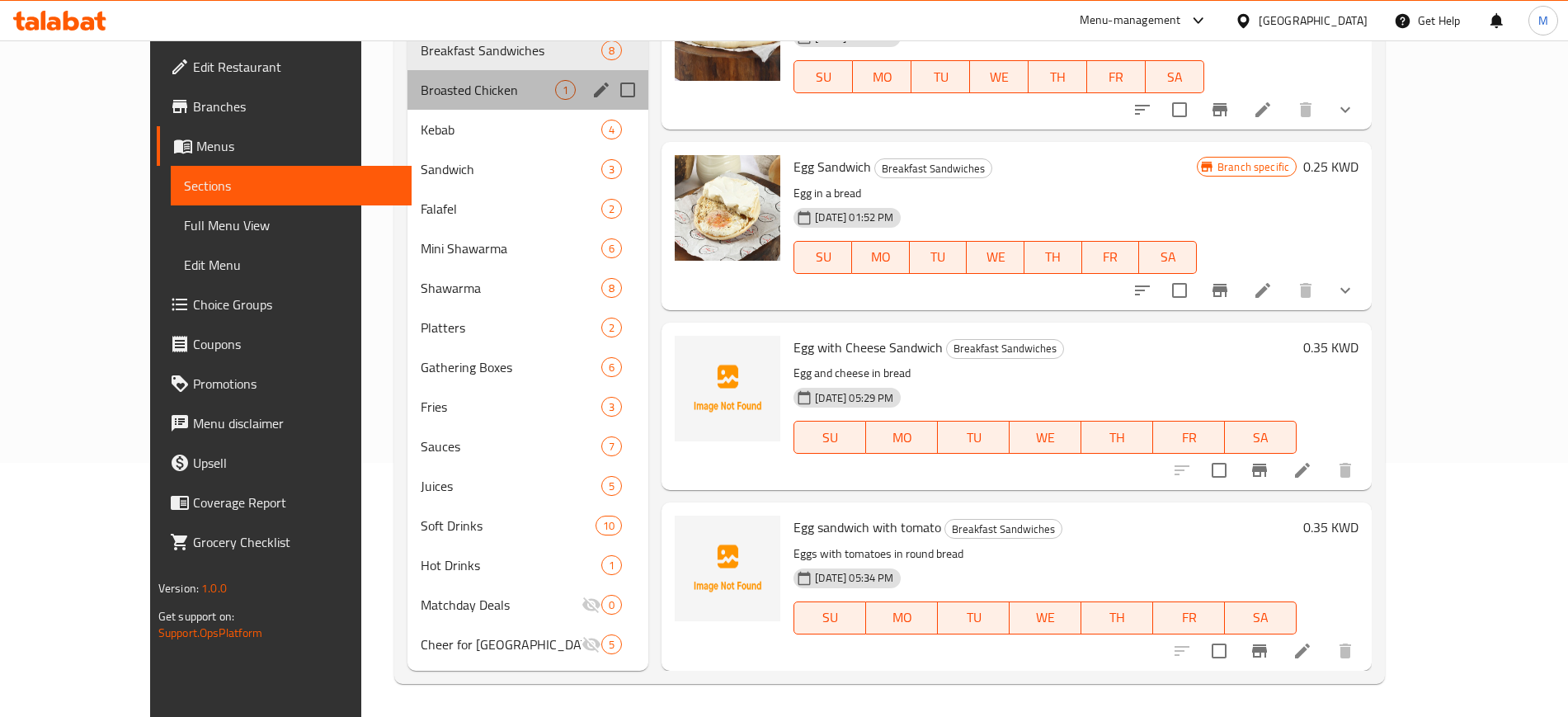
click at [407, 101] on div "Broasted Chicken 1" at bounding box center [527, 90] width 240 height 39
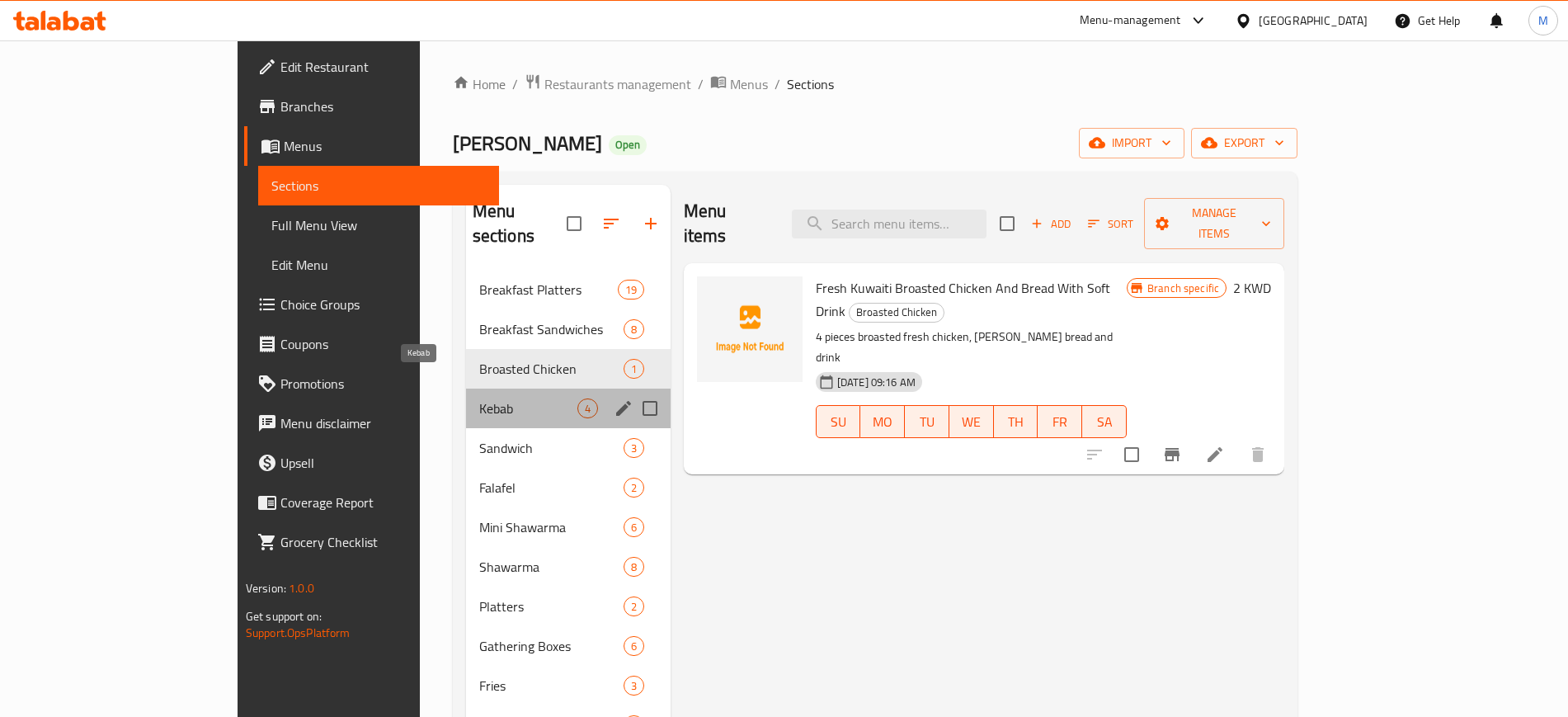
click at [479, 399] on span "Kebab" at bounding box center [528, 408] width 98 height 20
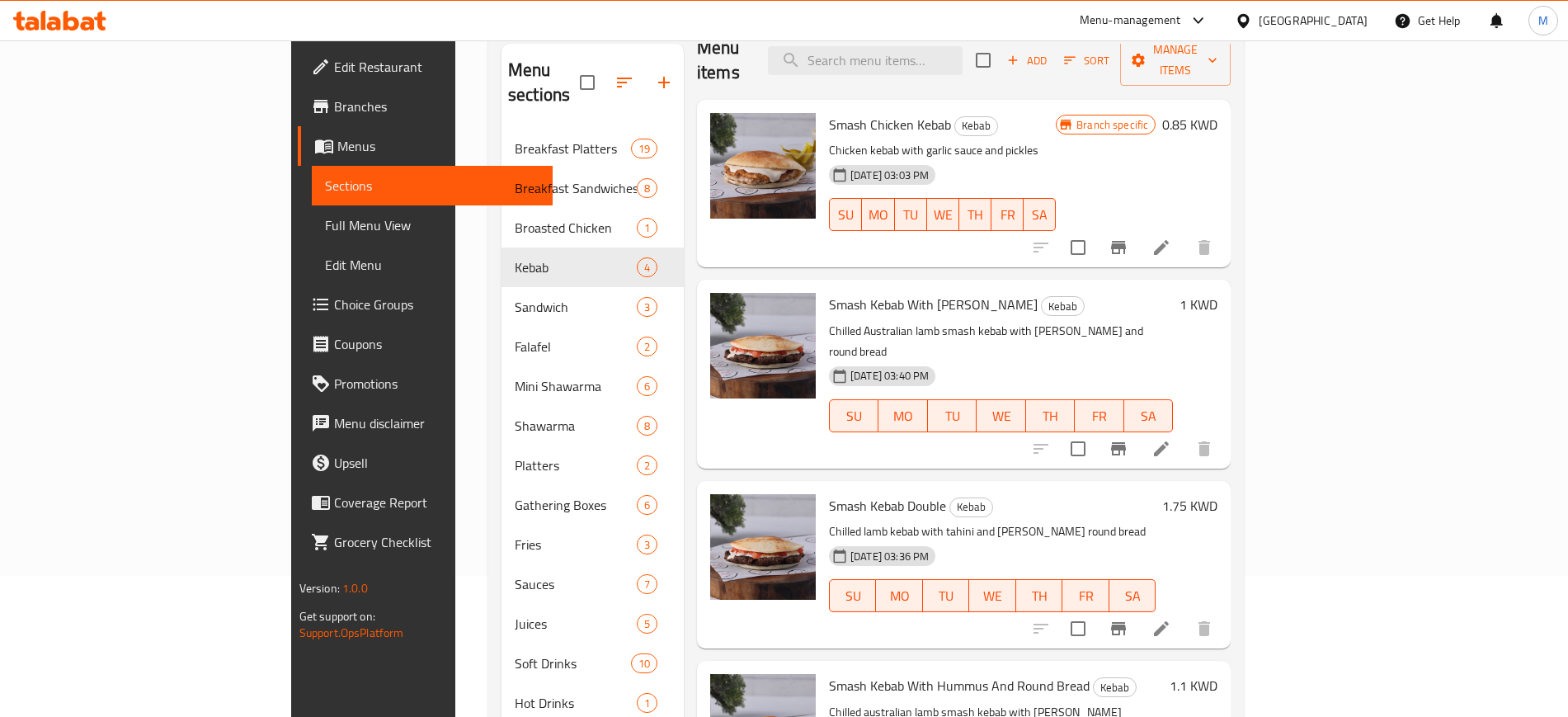
scroll to position [254, 0]
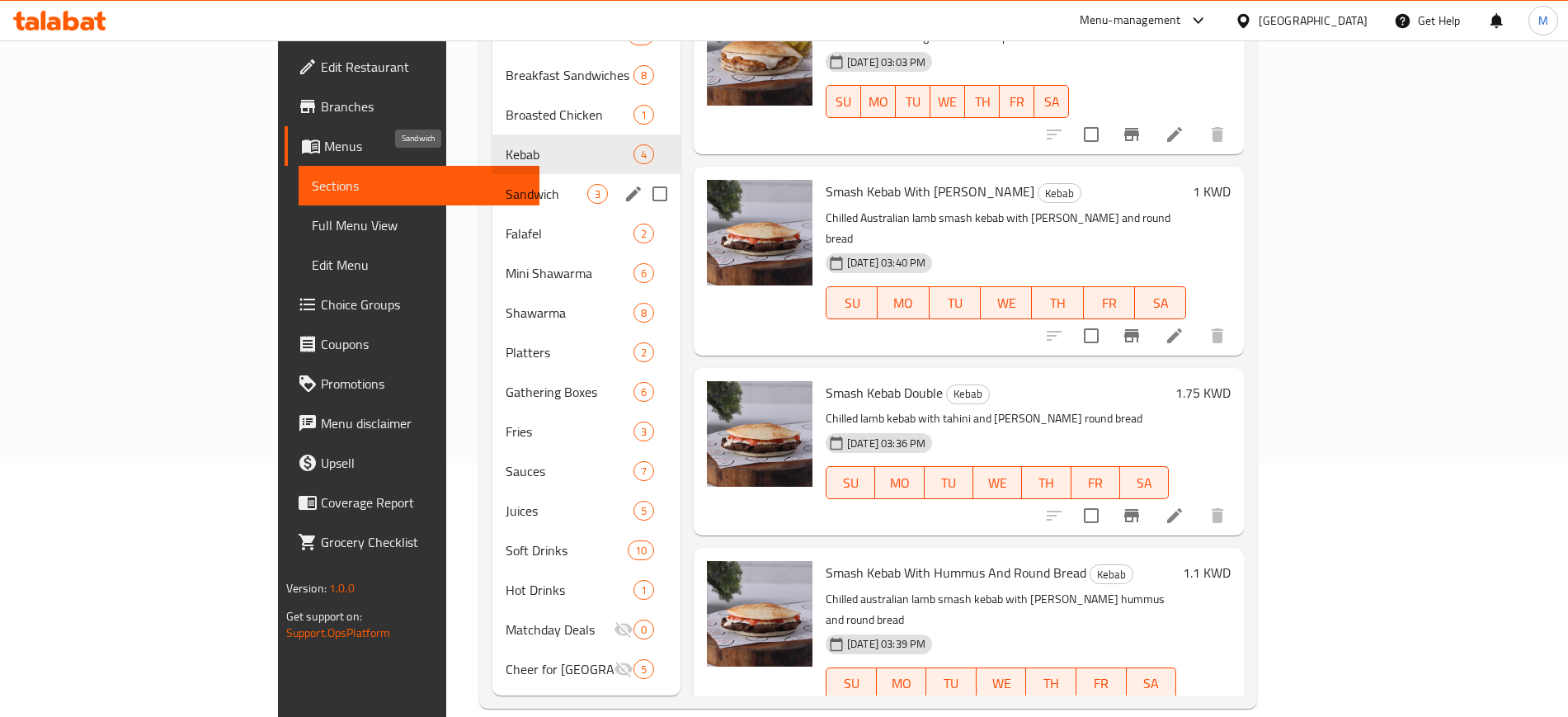
click at [506, 184] on span "Sandwich" at bounding box center [546, 193] width 81 height 20
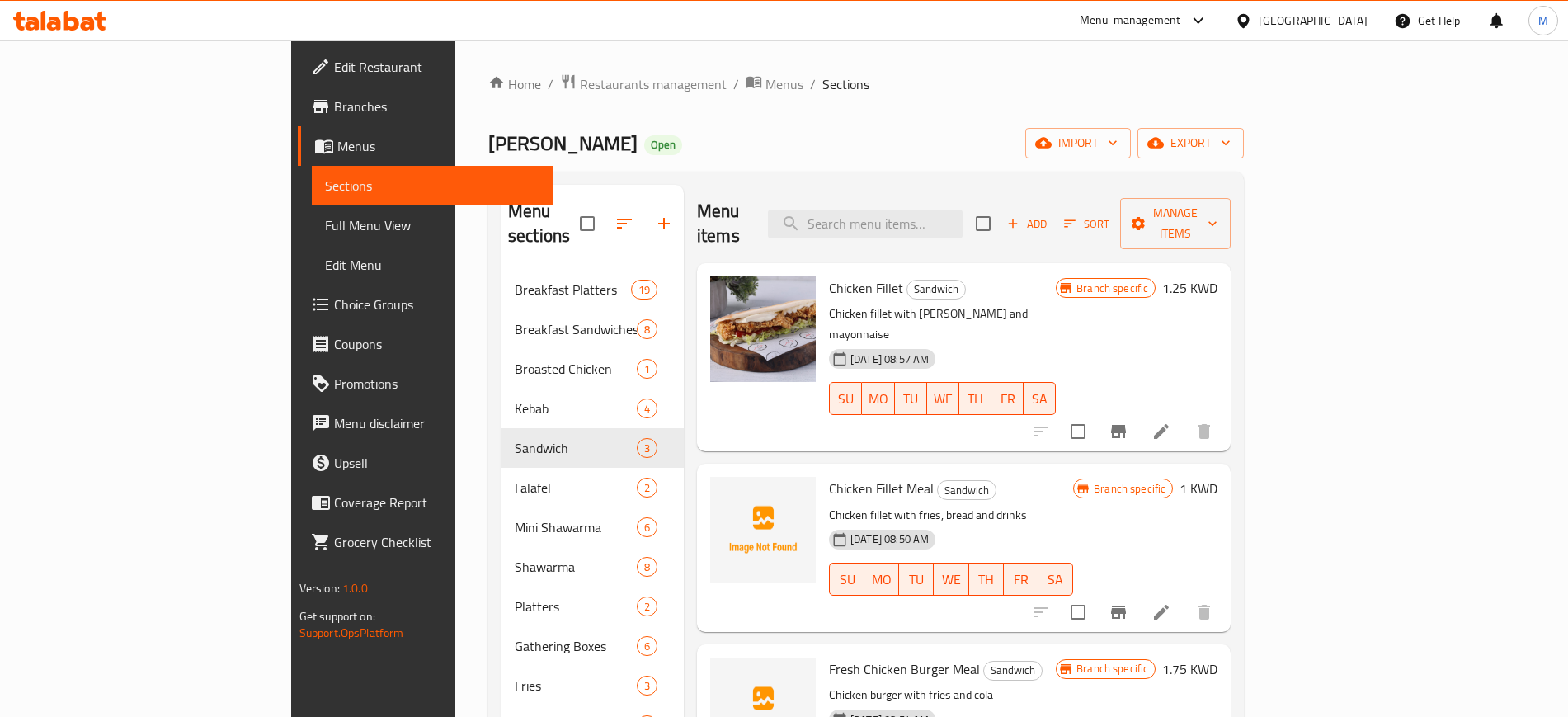
drag, startPoint x: 1113, startPoint y: 75, endPoint x: 1245, endPoint y: 14, distance: 145.4
click at [1114, 74] on ol "Home / Restaurants management / Menus / Sections" at bounding box center [866, 84] width 755 height 21
